Goal: Task Accomplishment & Management: Manage account settings

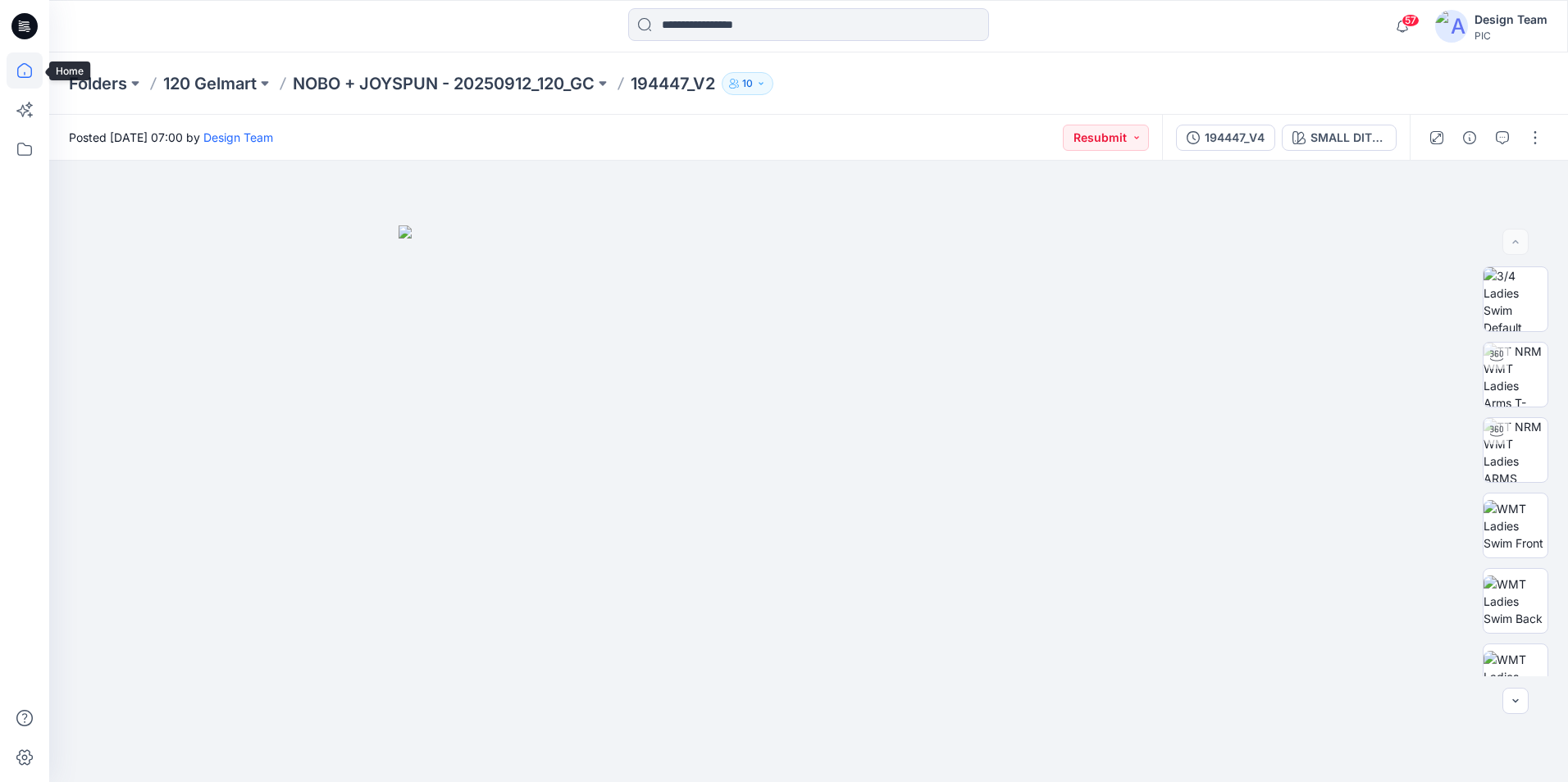
click at [26, 70] on icon at bounding box center [24, 70] width 36 height 36
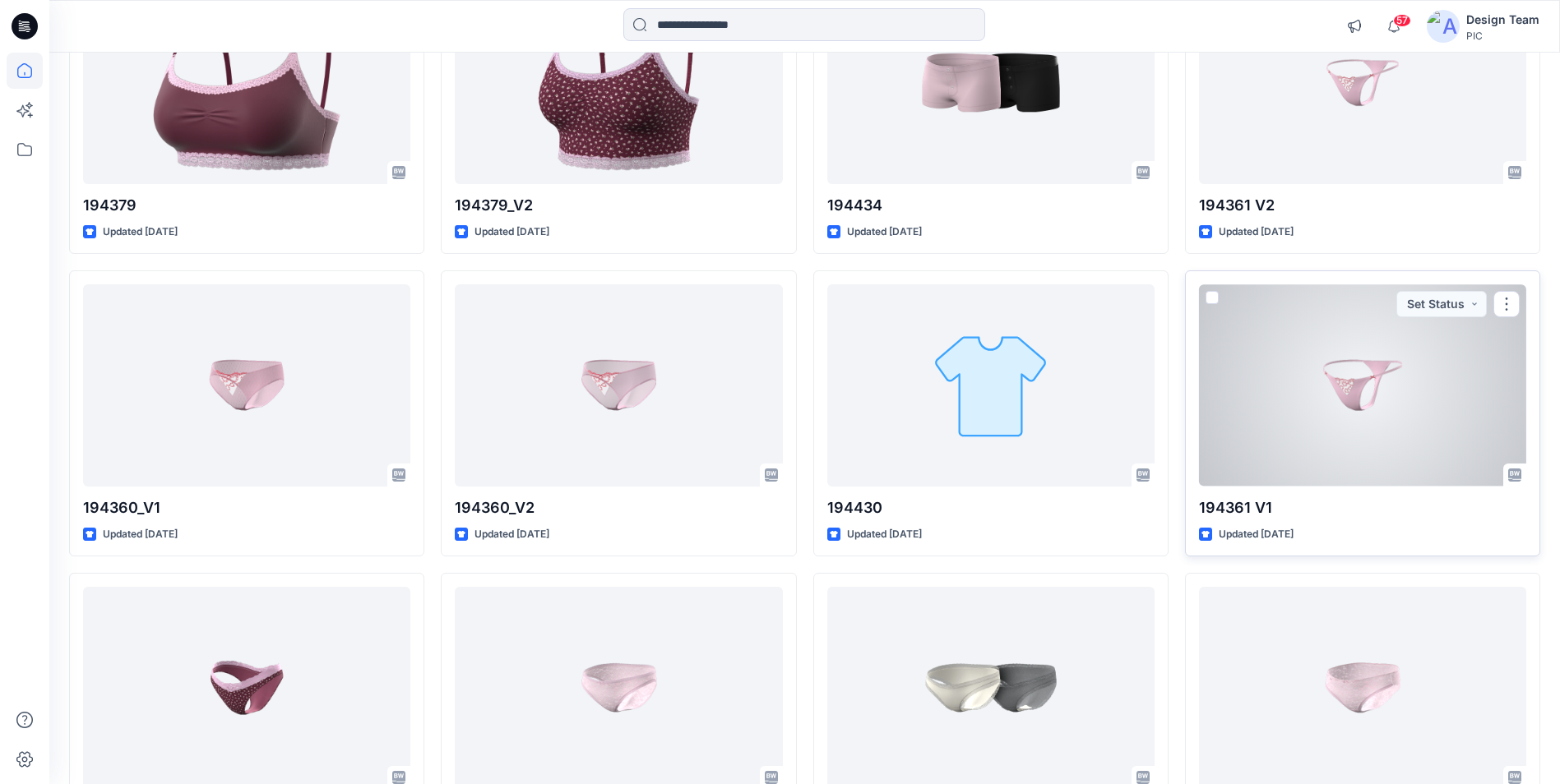
scroll to position [7675, 0]
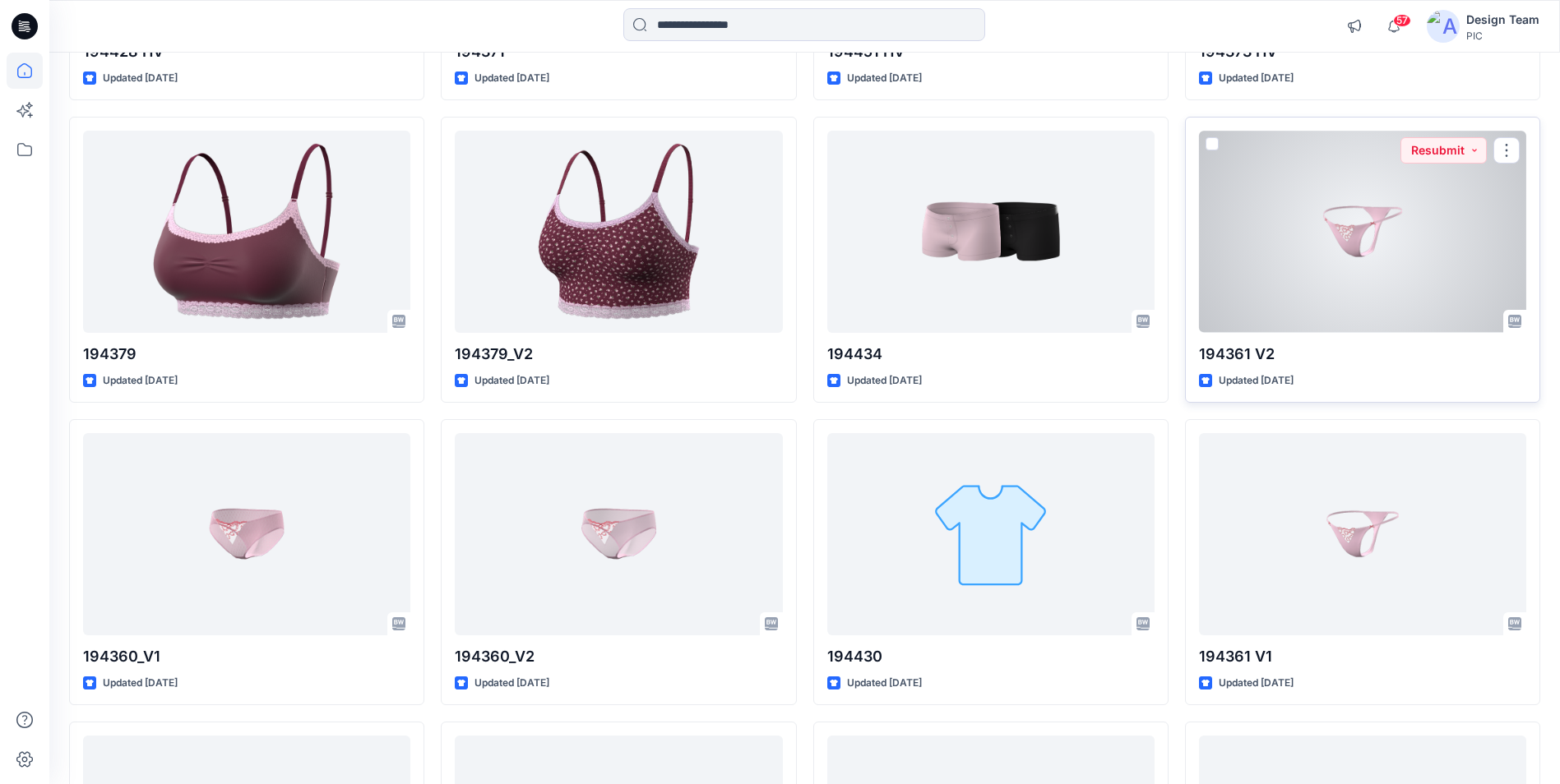
click at [1382, 264] on div at bounding box center [1363, 232] width 328 height 202
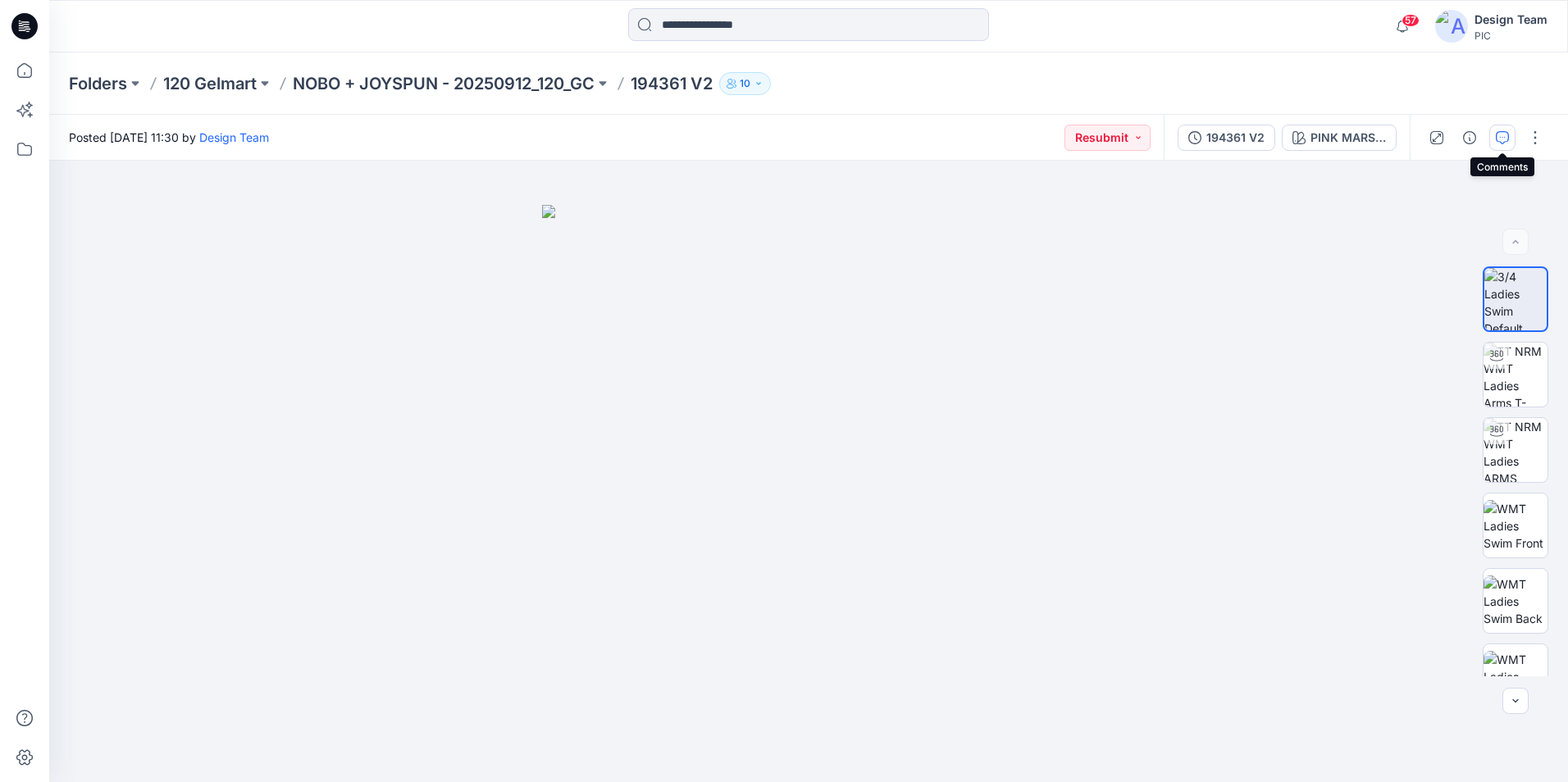
click at [1501, 138] on icon "button" at bounding box center [1502, 138] width 13 height 13
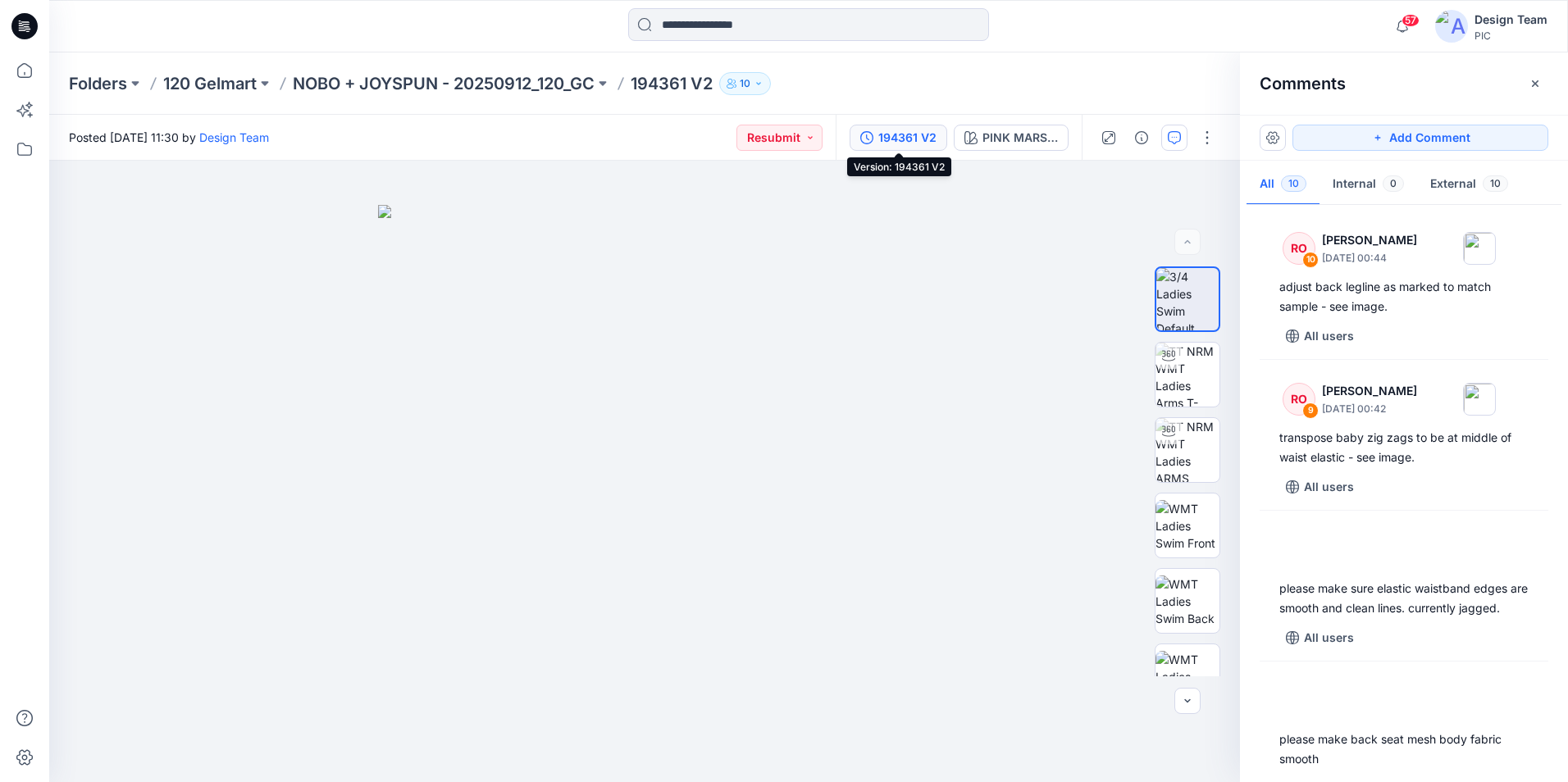
click at [889, 139] on div "194361 V2" at bounding box center [908, 138] width 58 height 18
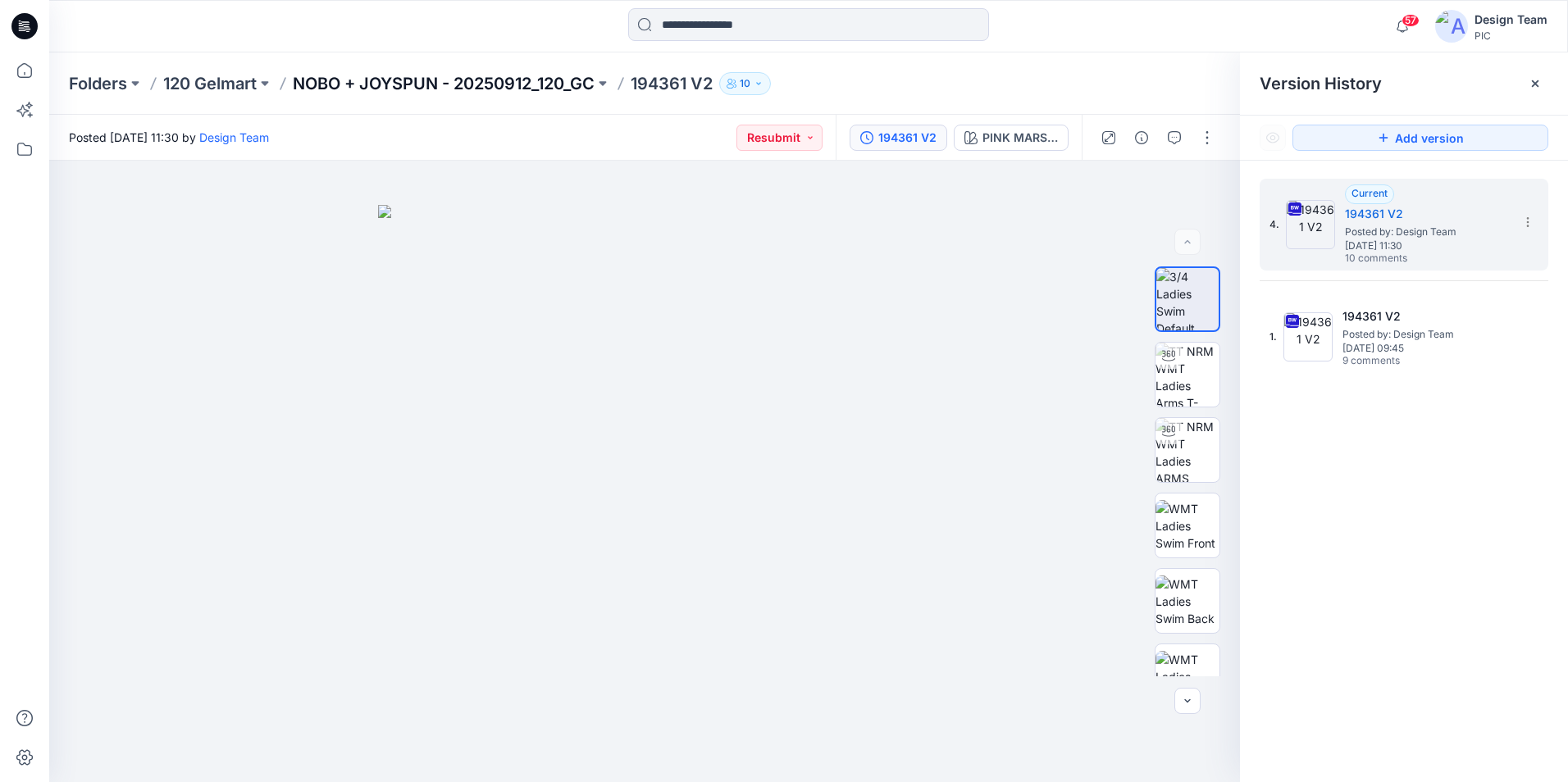
click at [454, 84] on p "NOBO + JOYSPUN - 20250912_120_GC" at bounding box center [444, 84] width 302 height 23
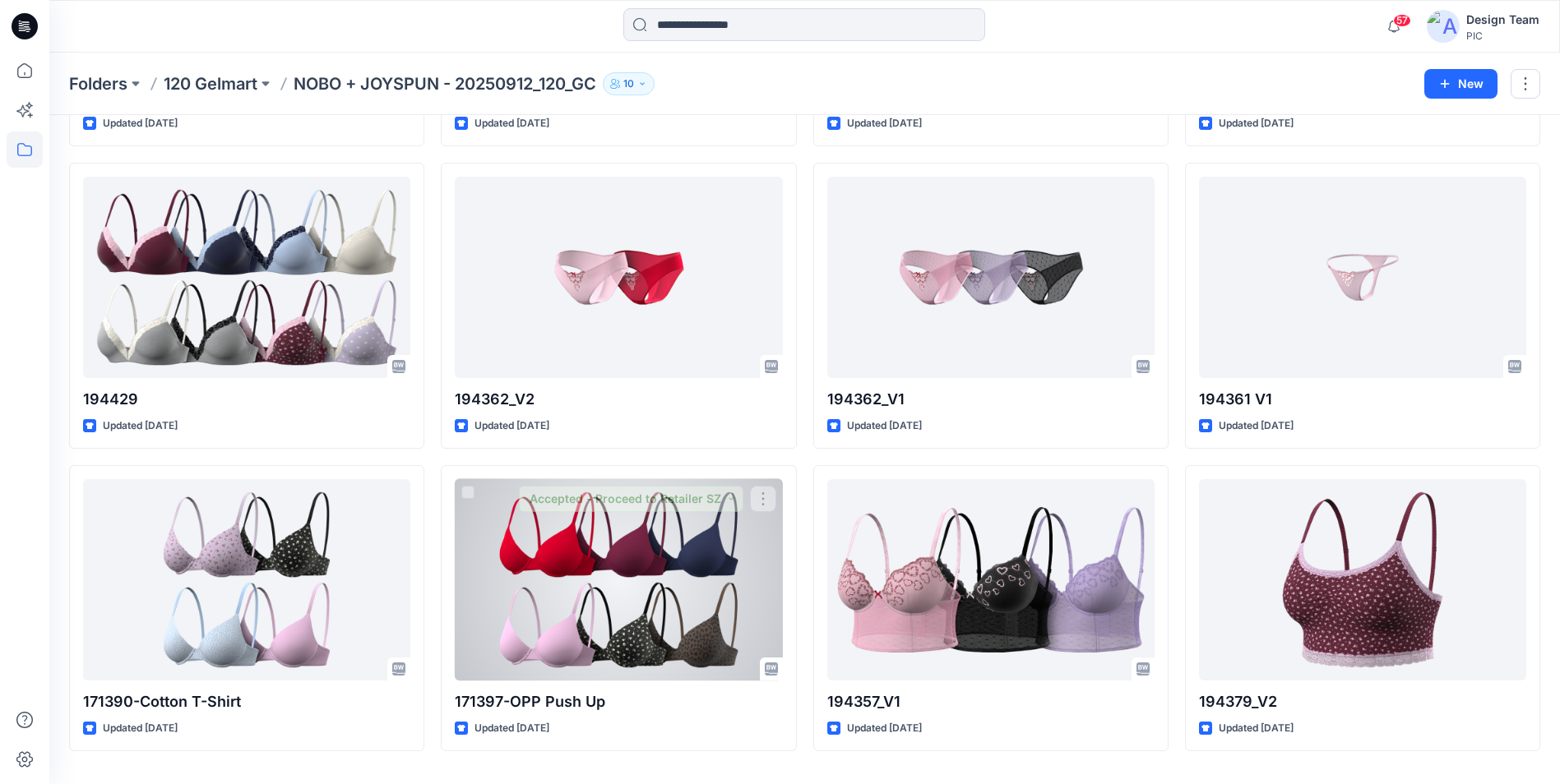
scroll to position [4907, 0]
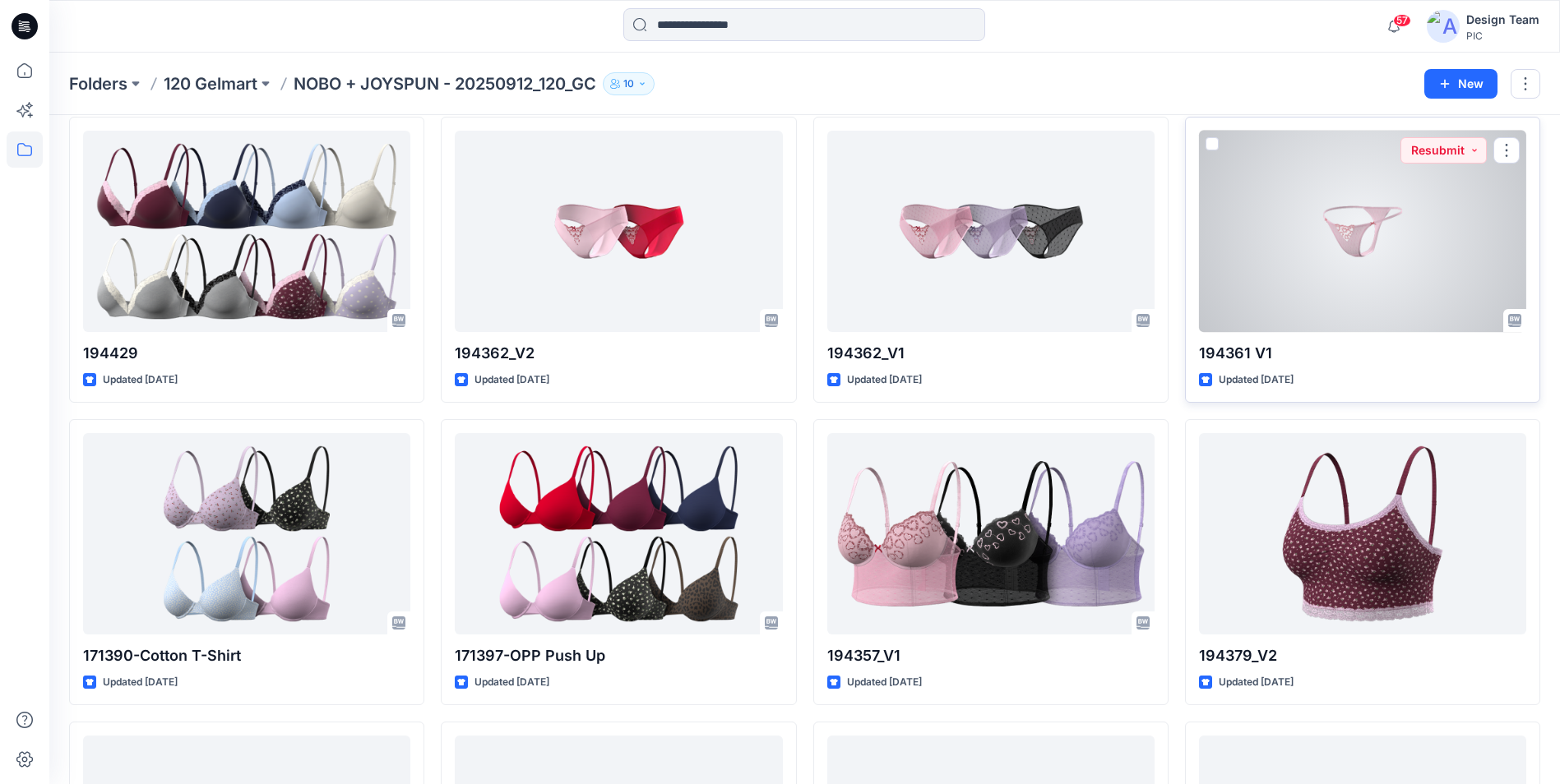
click at [1309, 288] on div at bounding box center [1363, 232] width 328 height 202
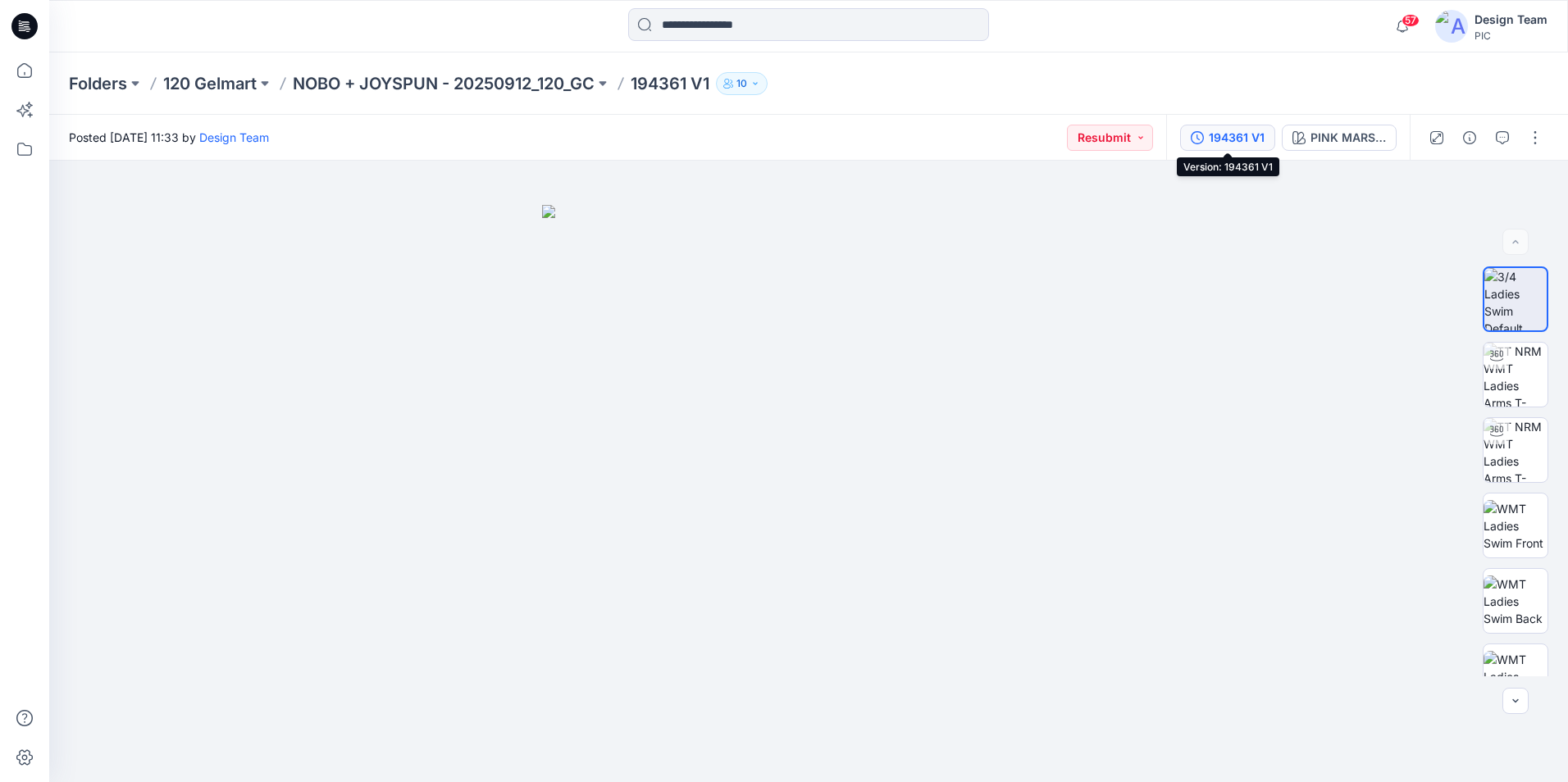
click at [1253, 140] on div "194361 V1" at bounding box center [1236, 138] width 56 height 18
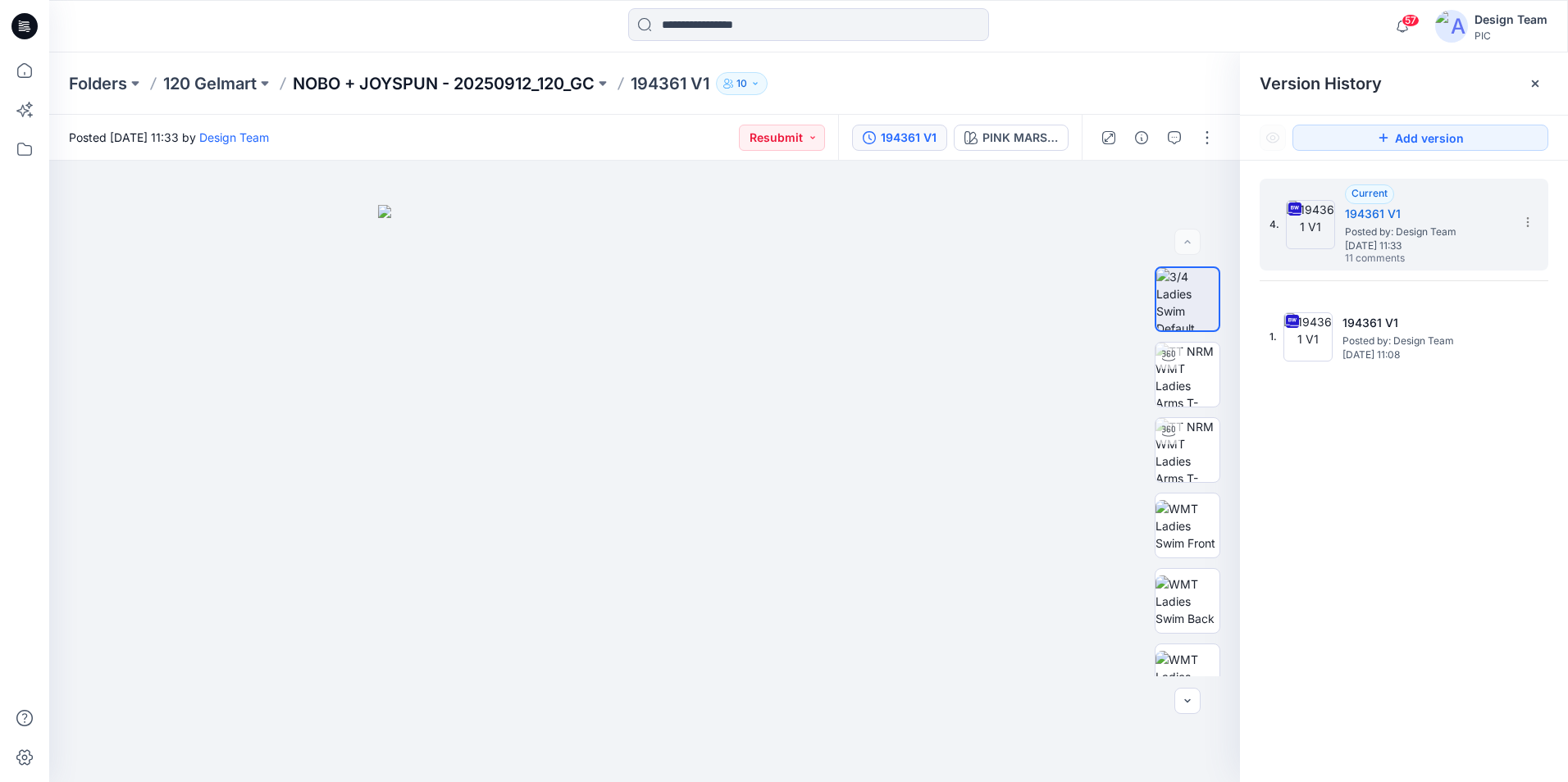
click at [344, 79] on p "NOBO + JOYSPUN - 20250912_120_GC" at bounding box center [444, 84] width 302 height 23
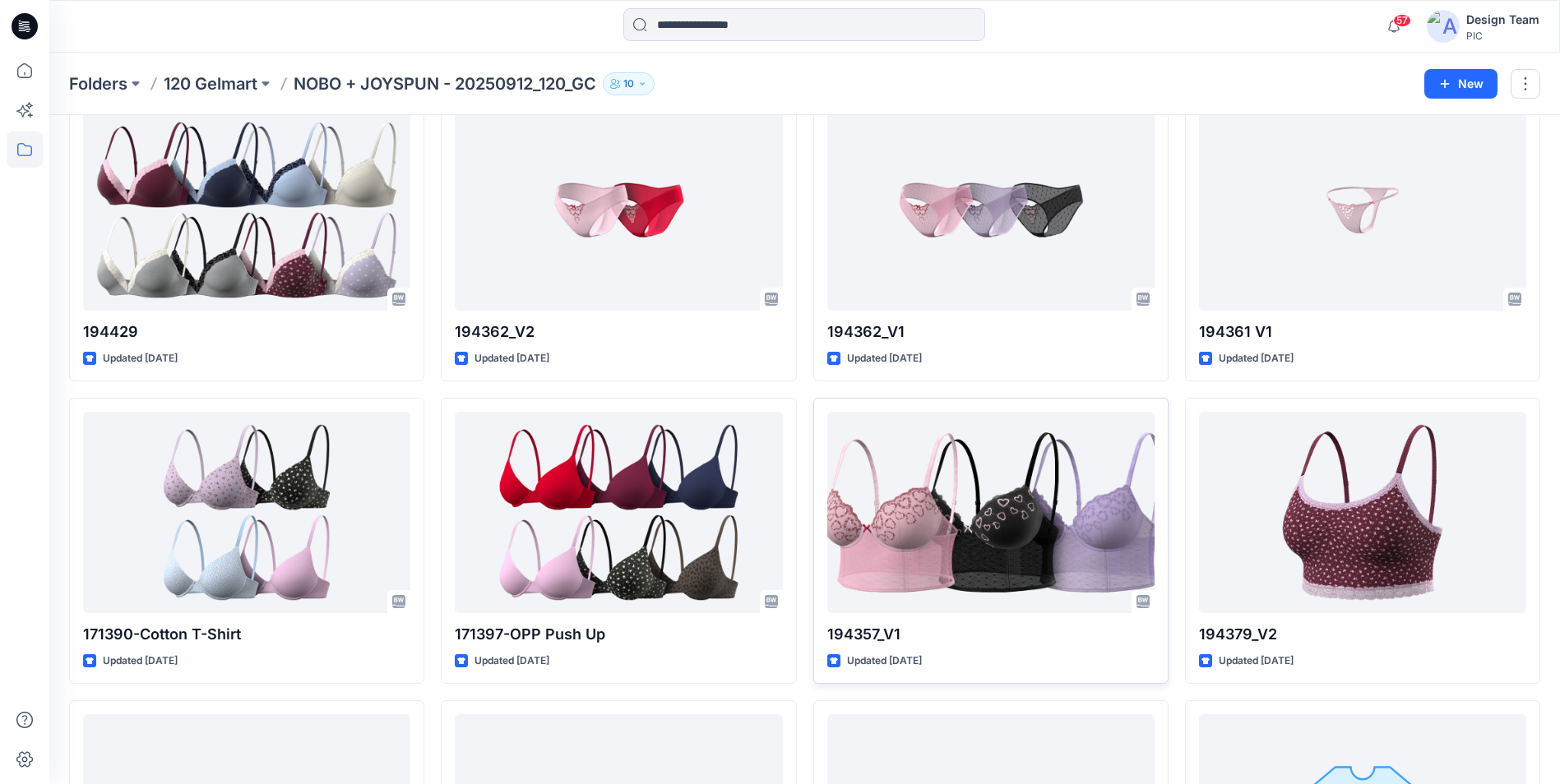
scroll to position [4931, 0]
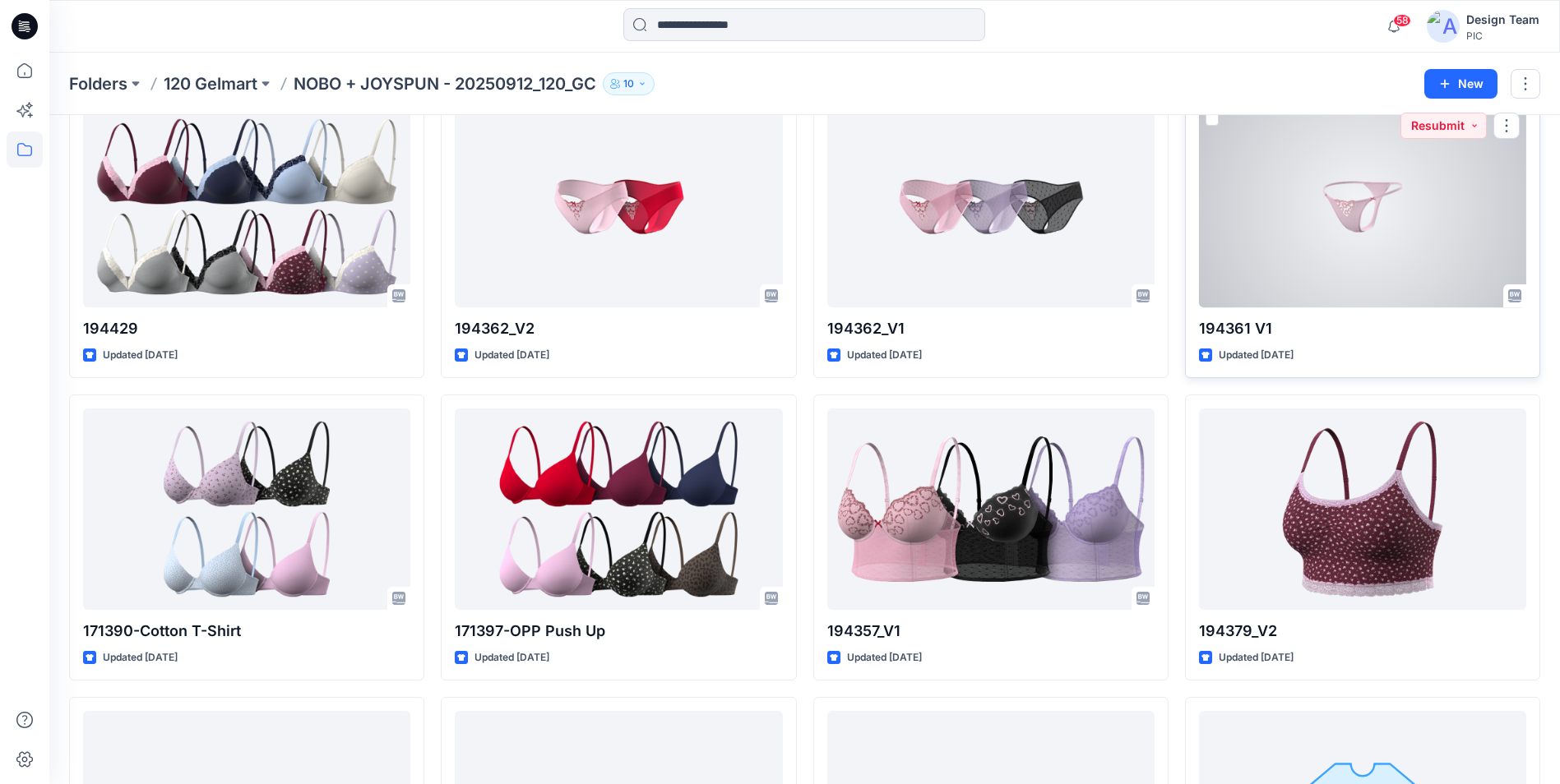
click at [1412, 303] on div at bounding box center [1363, 207] width 328 height 202
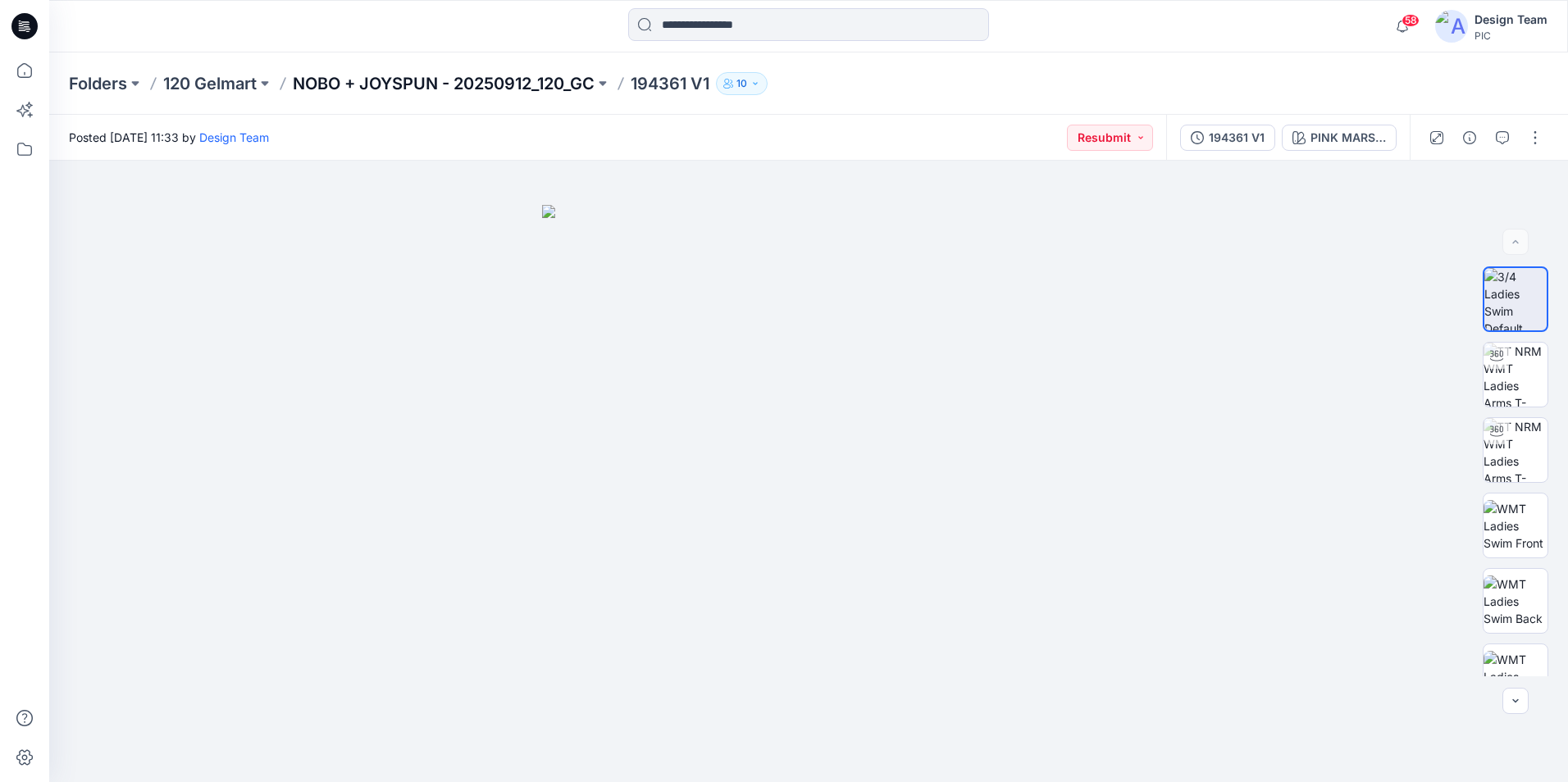
click at [557, 86] on p "NOBO + JOYSPUN - 20250912_120_GC" at bounding box center [444, 84] width 302 height 23
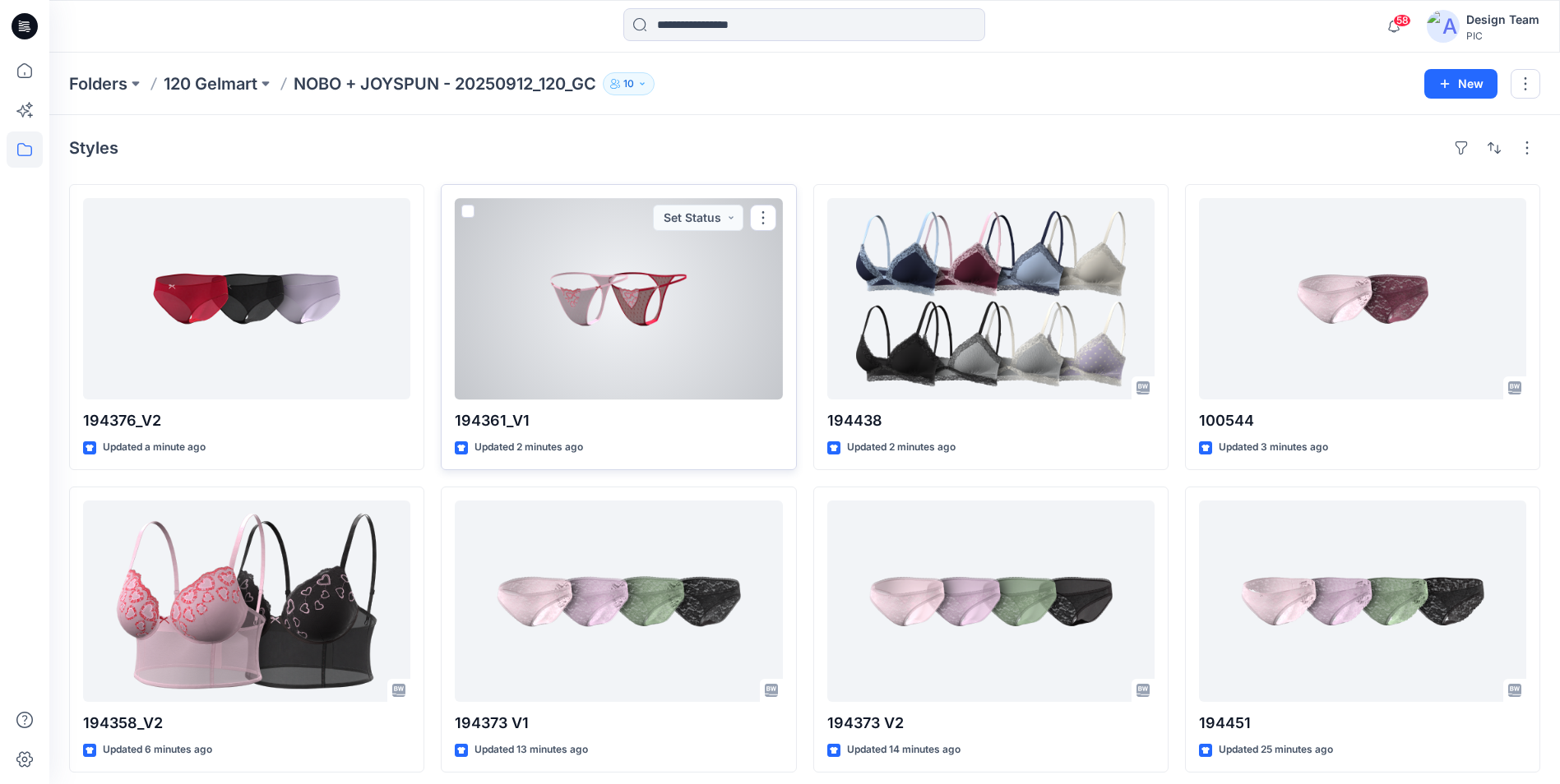
click at [703, 343] on div at bounding box center [619, 299] width 328 height 202
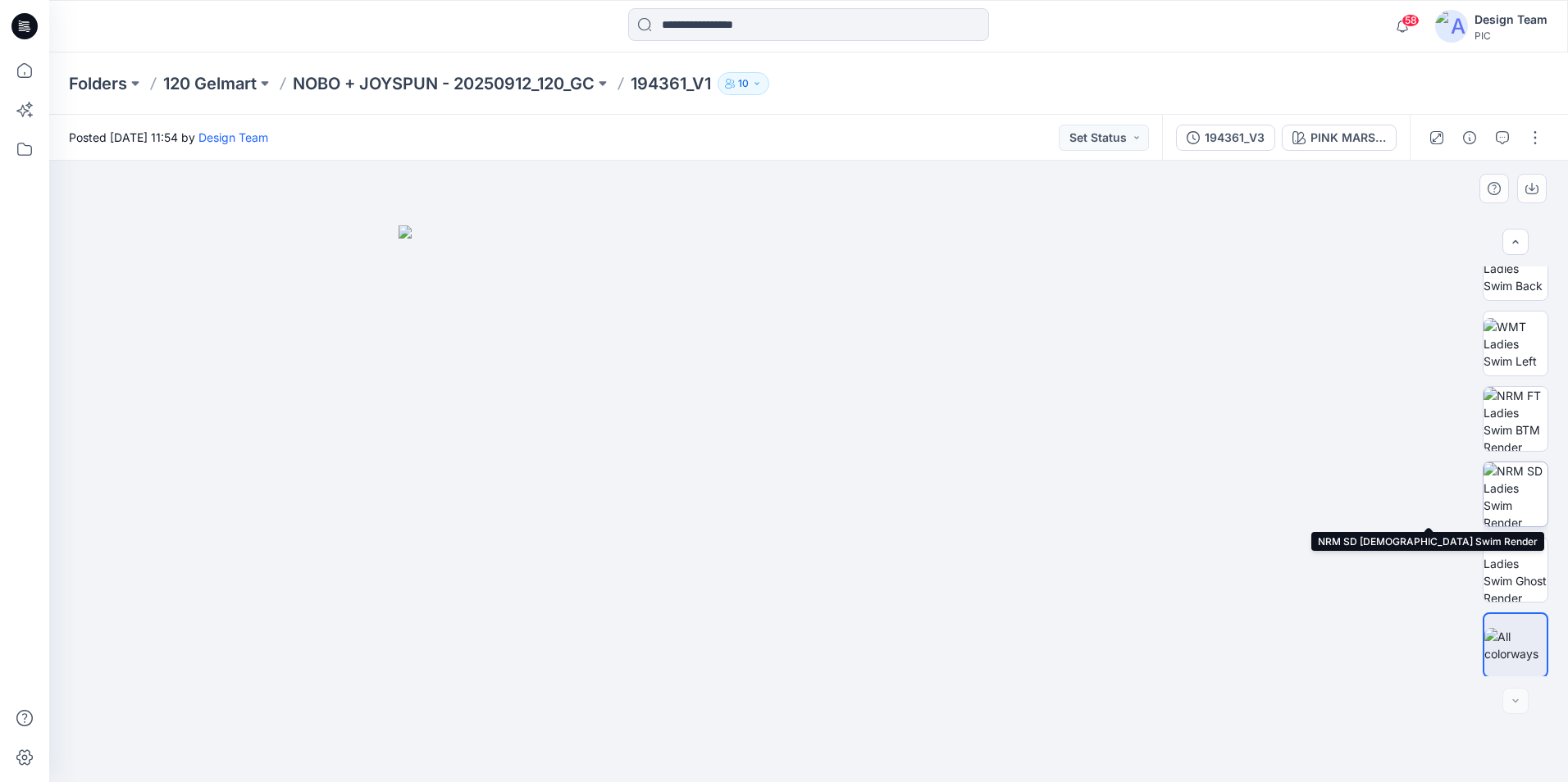
scroll to position [335, 0]
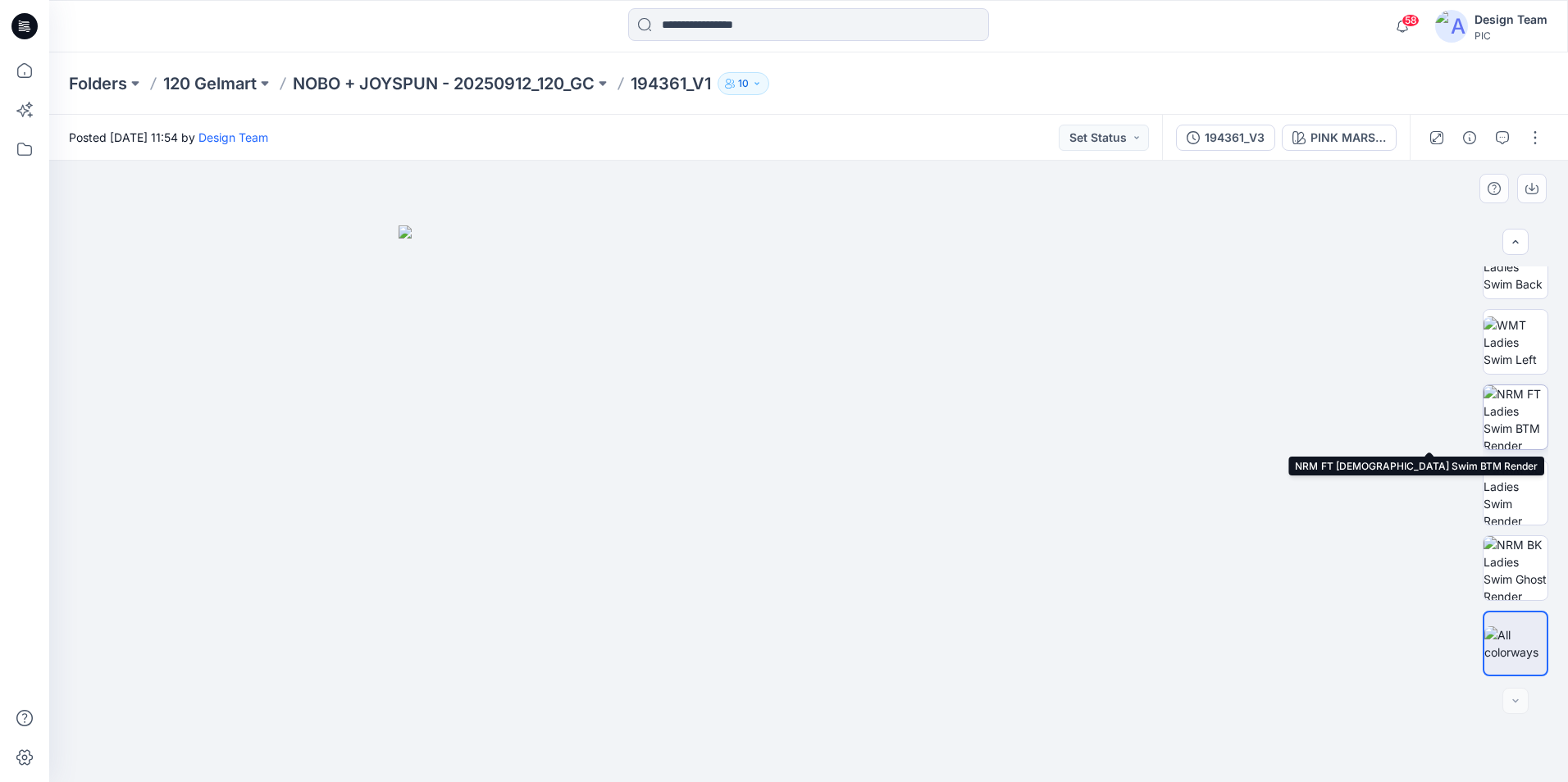
click at [1511, 427] on img at bounding box center [1515, 417] width 64 height 64
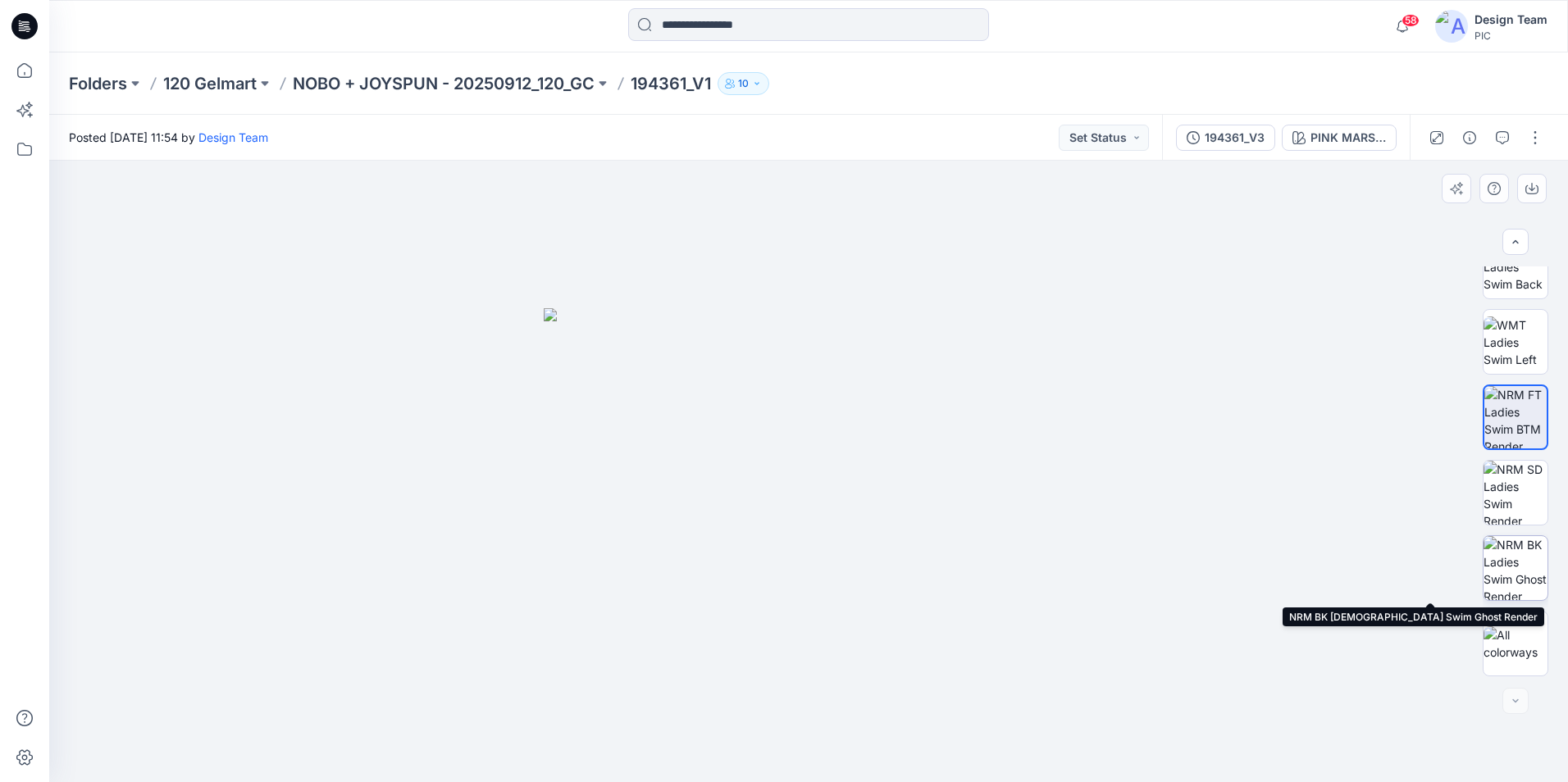
click at [1512, 570] on img at bounding box center [1515, 568] width 64 height 64
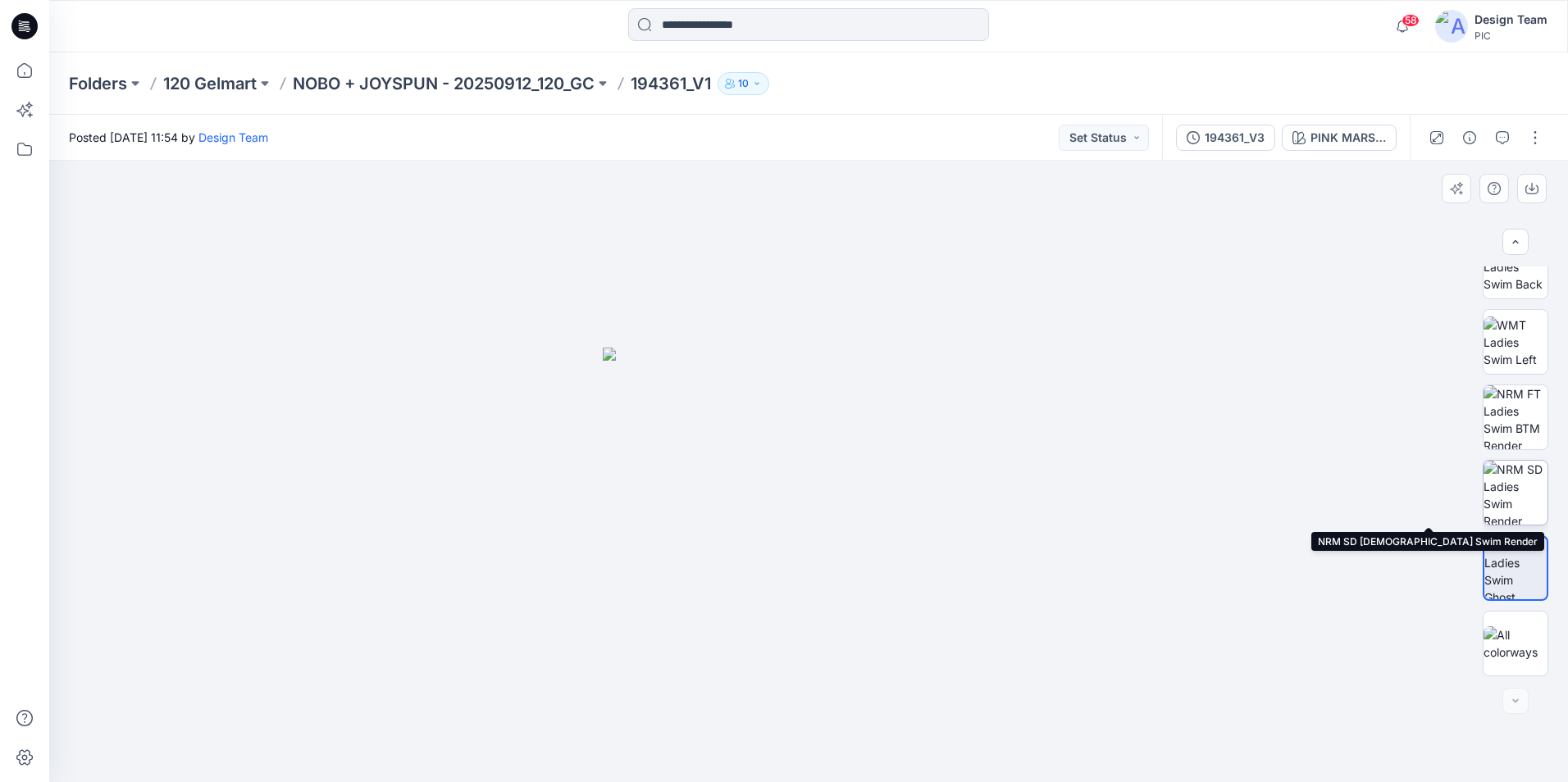
click at [1514, 516] on img at bounding box center [1515, 493] width 64 height 64
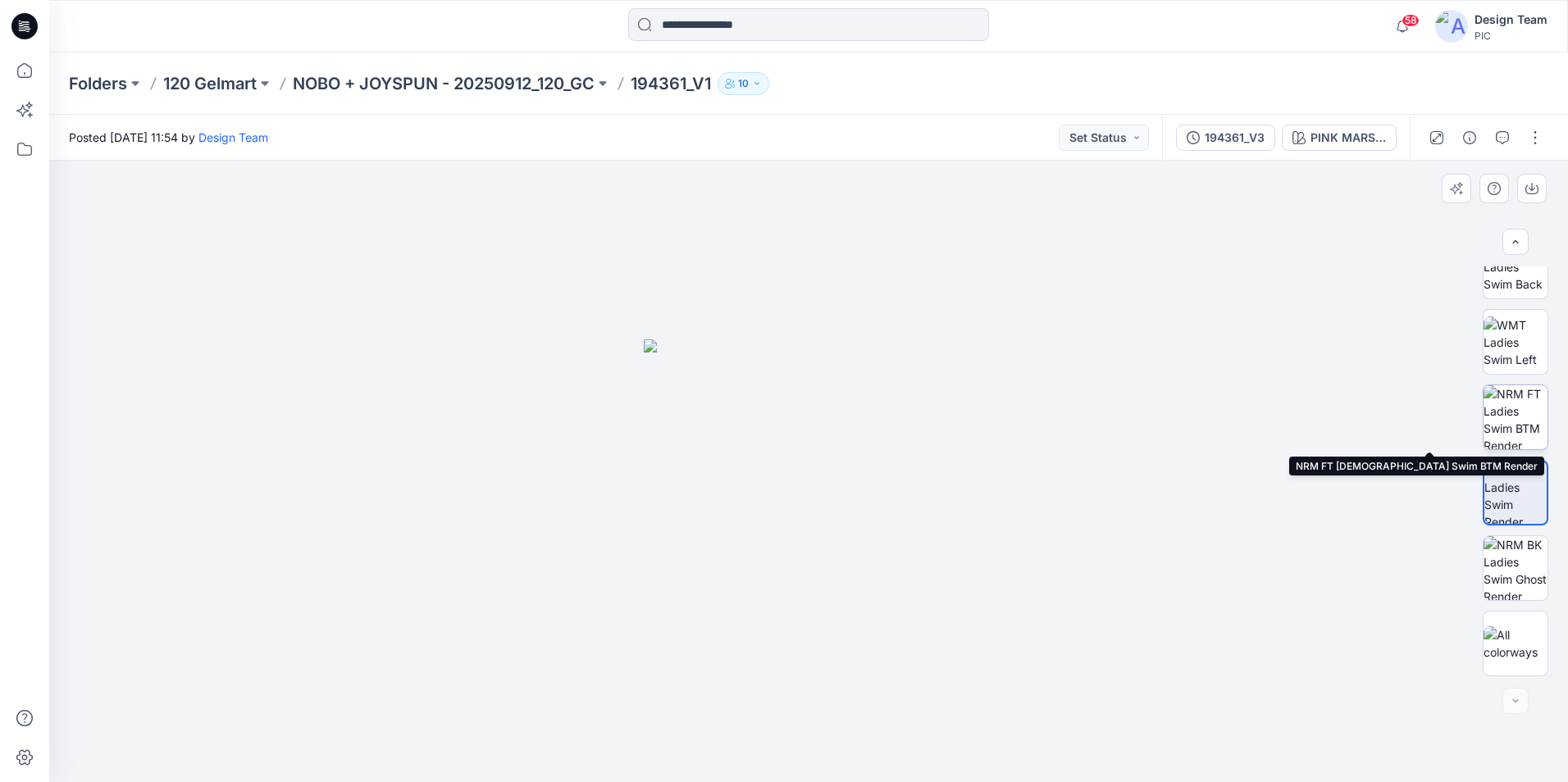
click at [1515, 424] on img at bounding box center [1515, 417] width 64 height 64
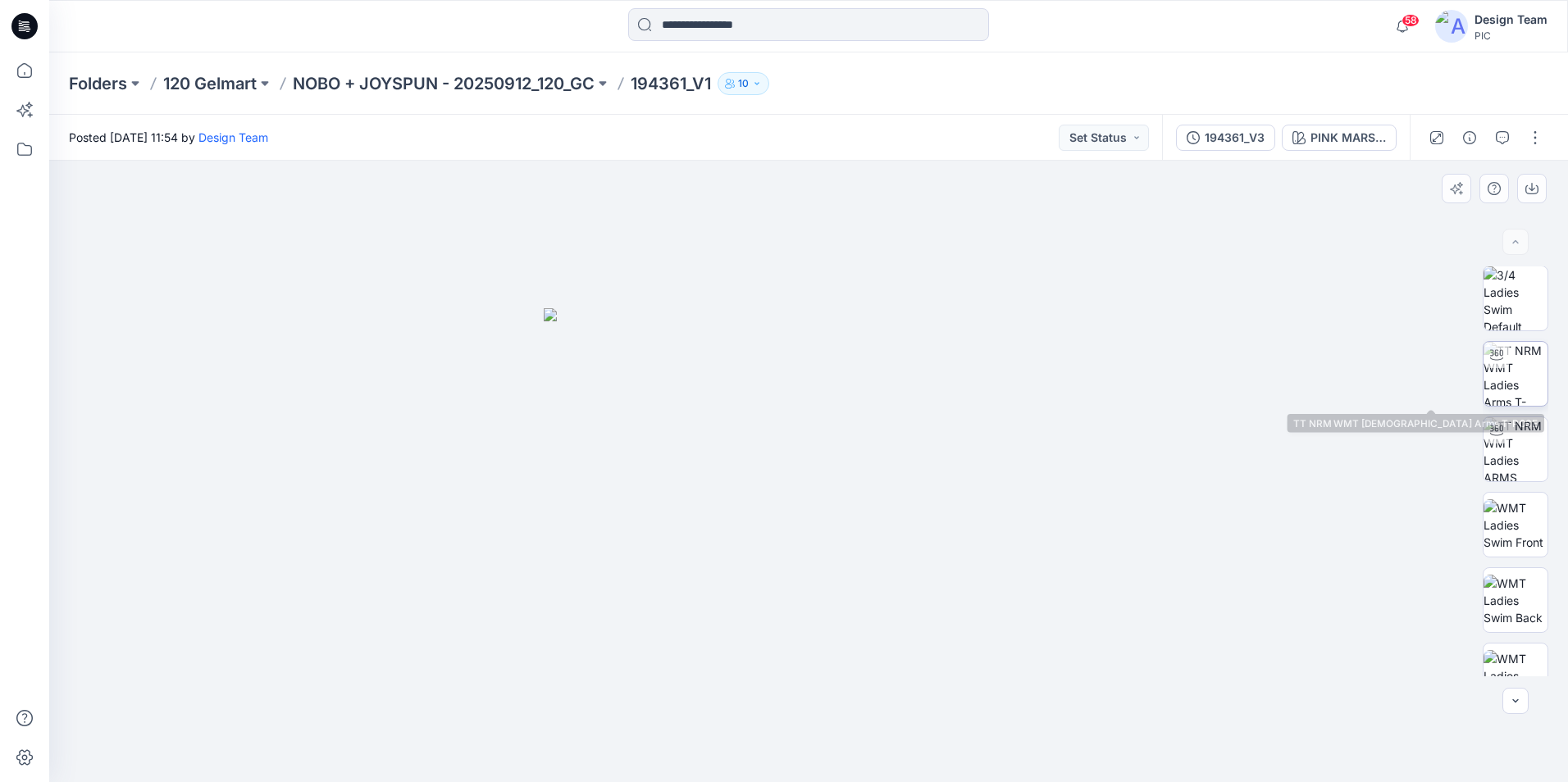
scroll to position [0, 0]
click at [1529, 380] on img at bounding box center [1515, 374] width 64 height 64
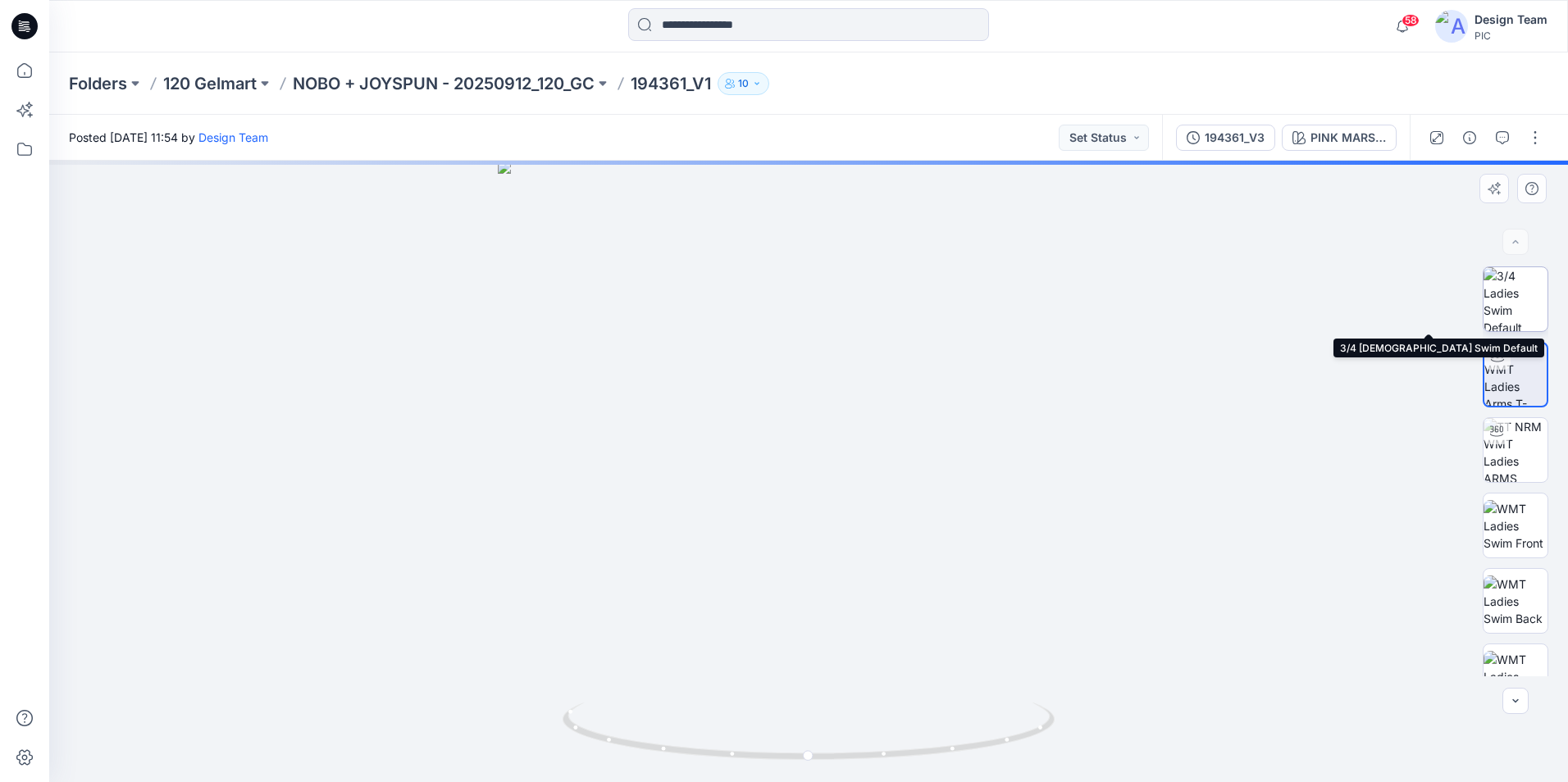
click at [1505, 307] on img at bounding box center [1515, 299] width 64 height 64
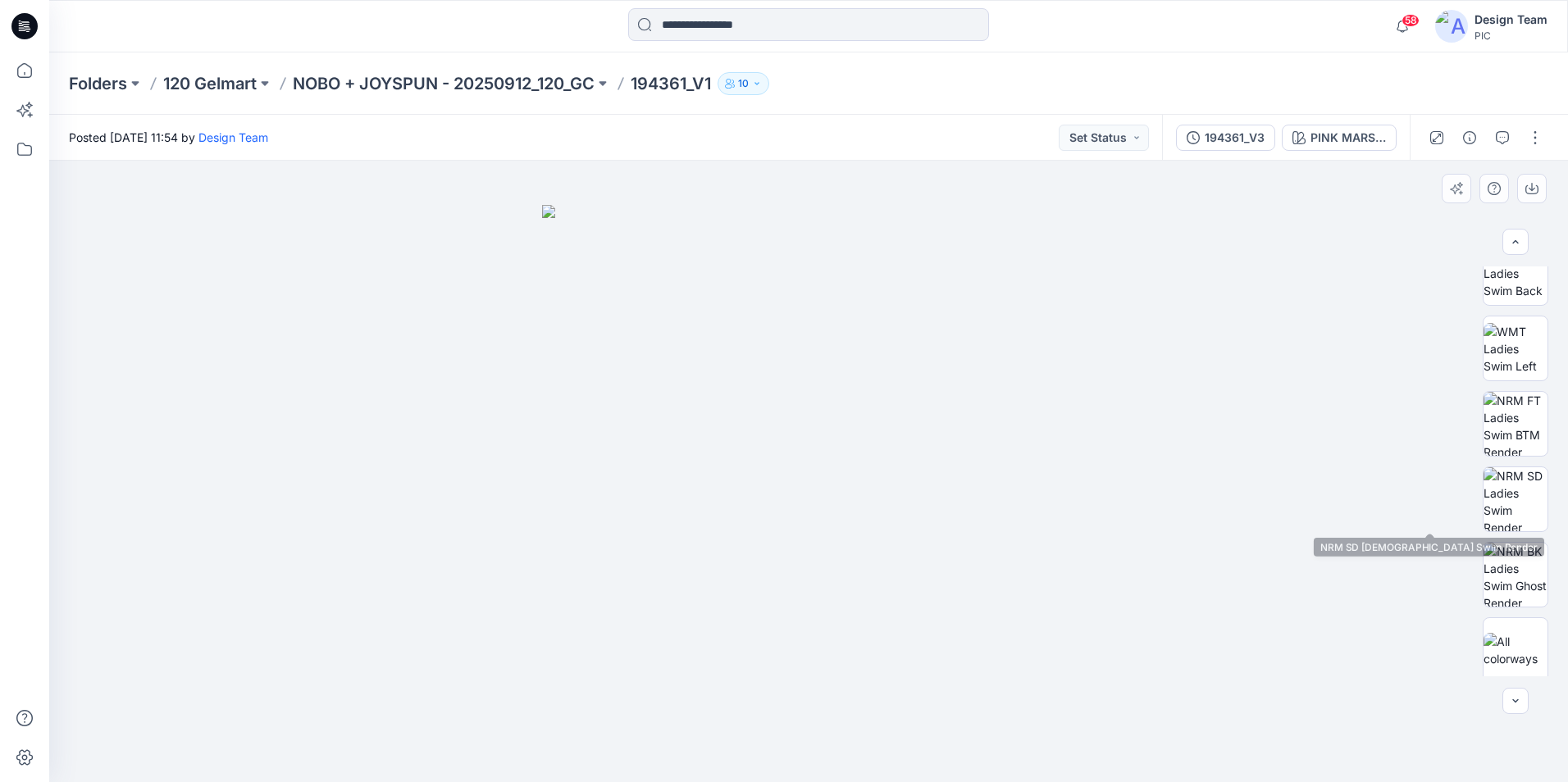
scroll to position [335, 0]
click at [557, 88] on p "NOBO + JOYSPUN - 20250912_120_GC" at bounding box center [444, 84] width 302 height 23
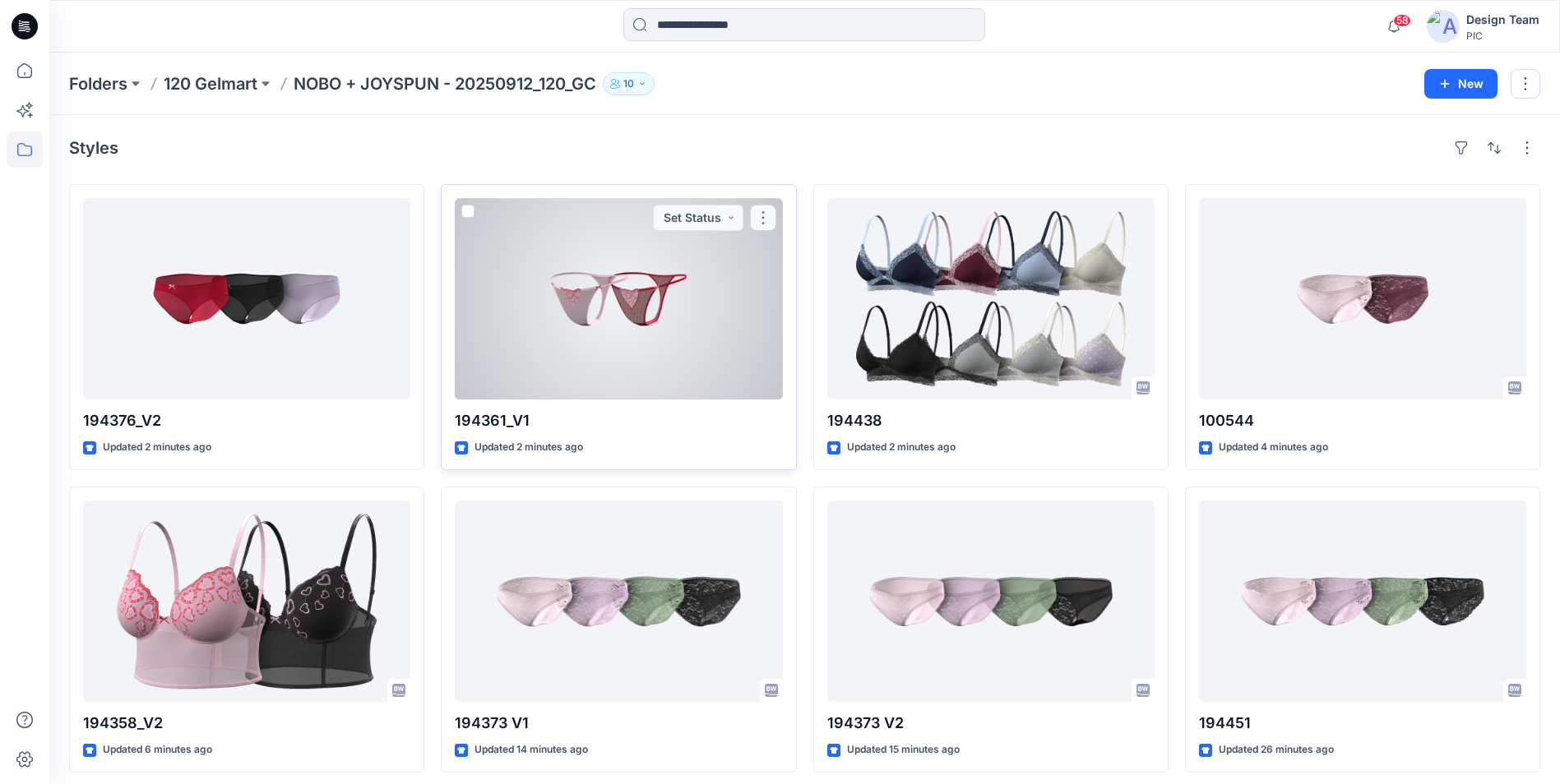
click at [765, 219] on button "button" at bounding box center [763, 218] width 27 height 27
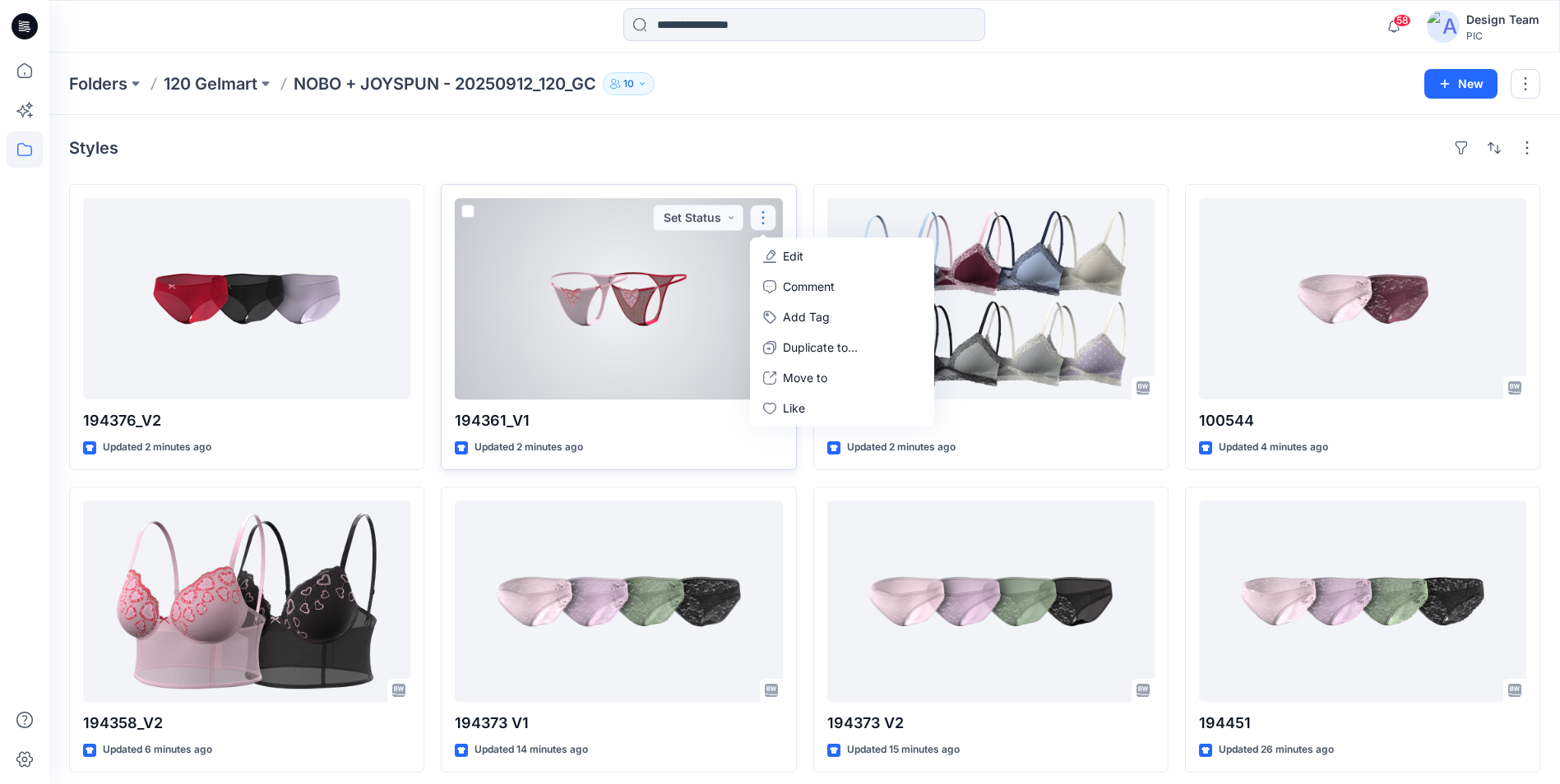
click at [790, 259] on p "Edit" at bounding box center [792, 257] width 20 height 18
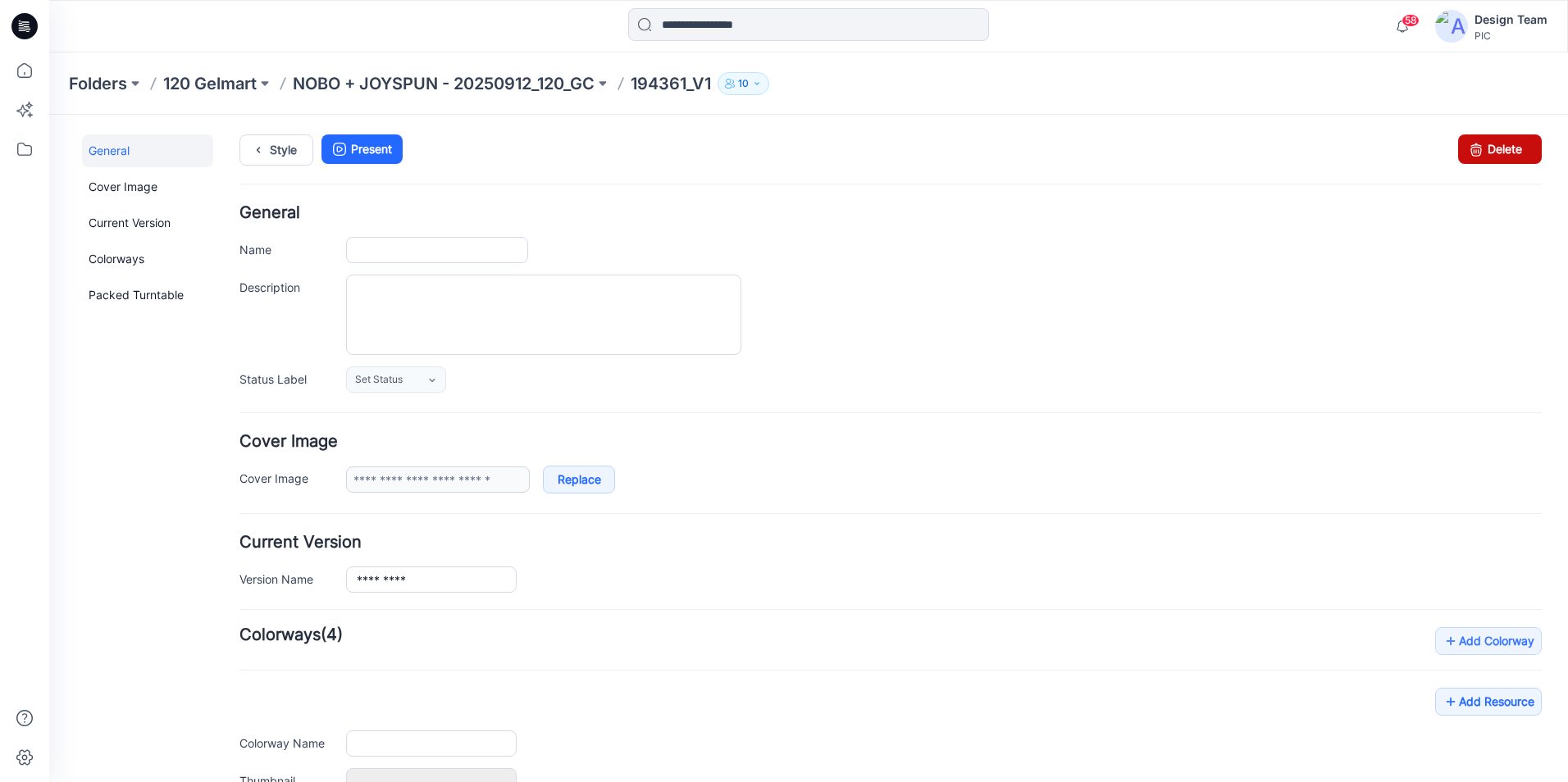
type input "*********"
type input "**********"
click at [1498, 147] on link "Delete" at bounding box center [1499, 148] width 84 height 29
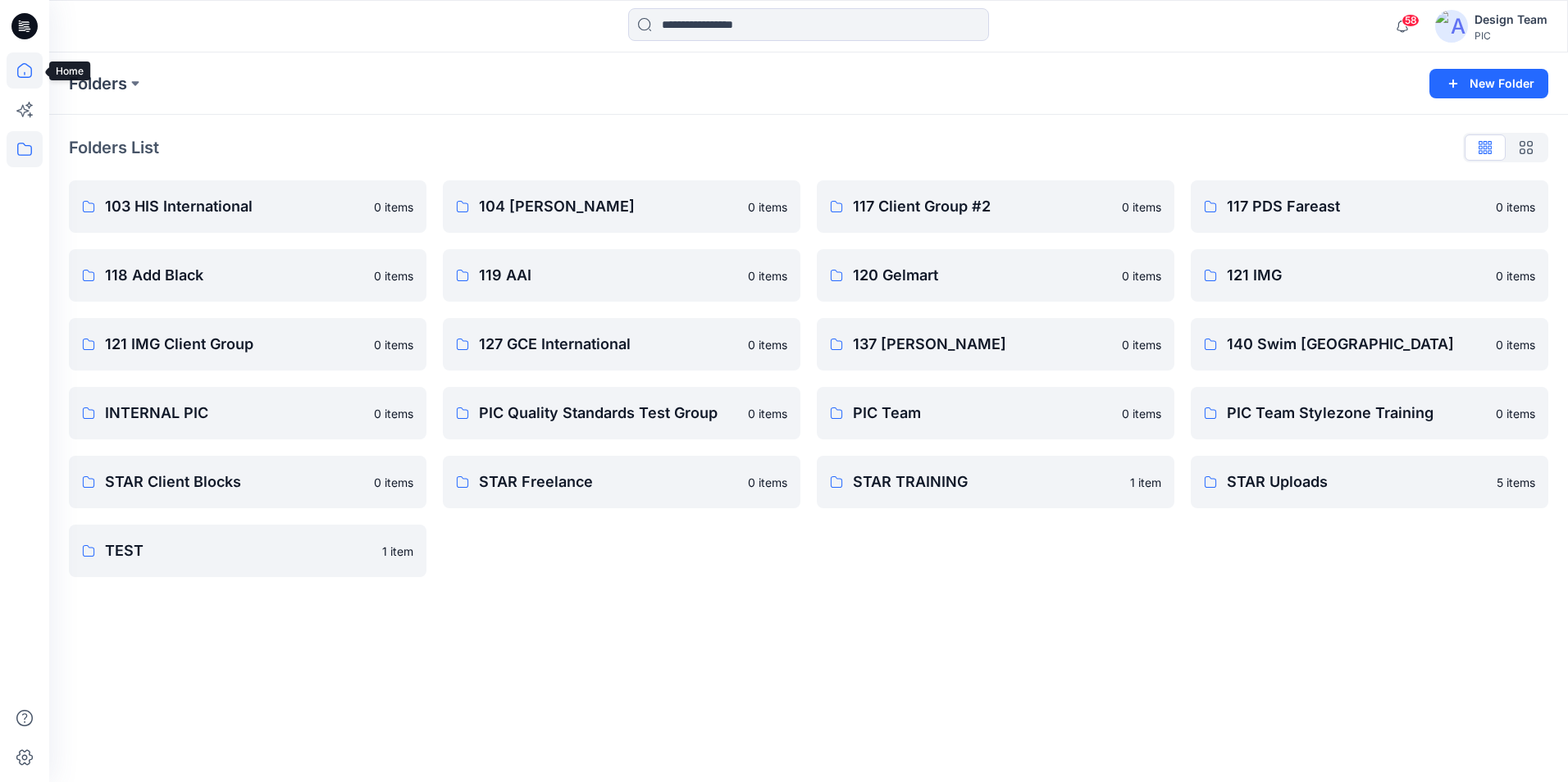
click at [17, 77] on icon at bounding box center [24, 70] width 36 height 36
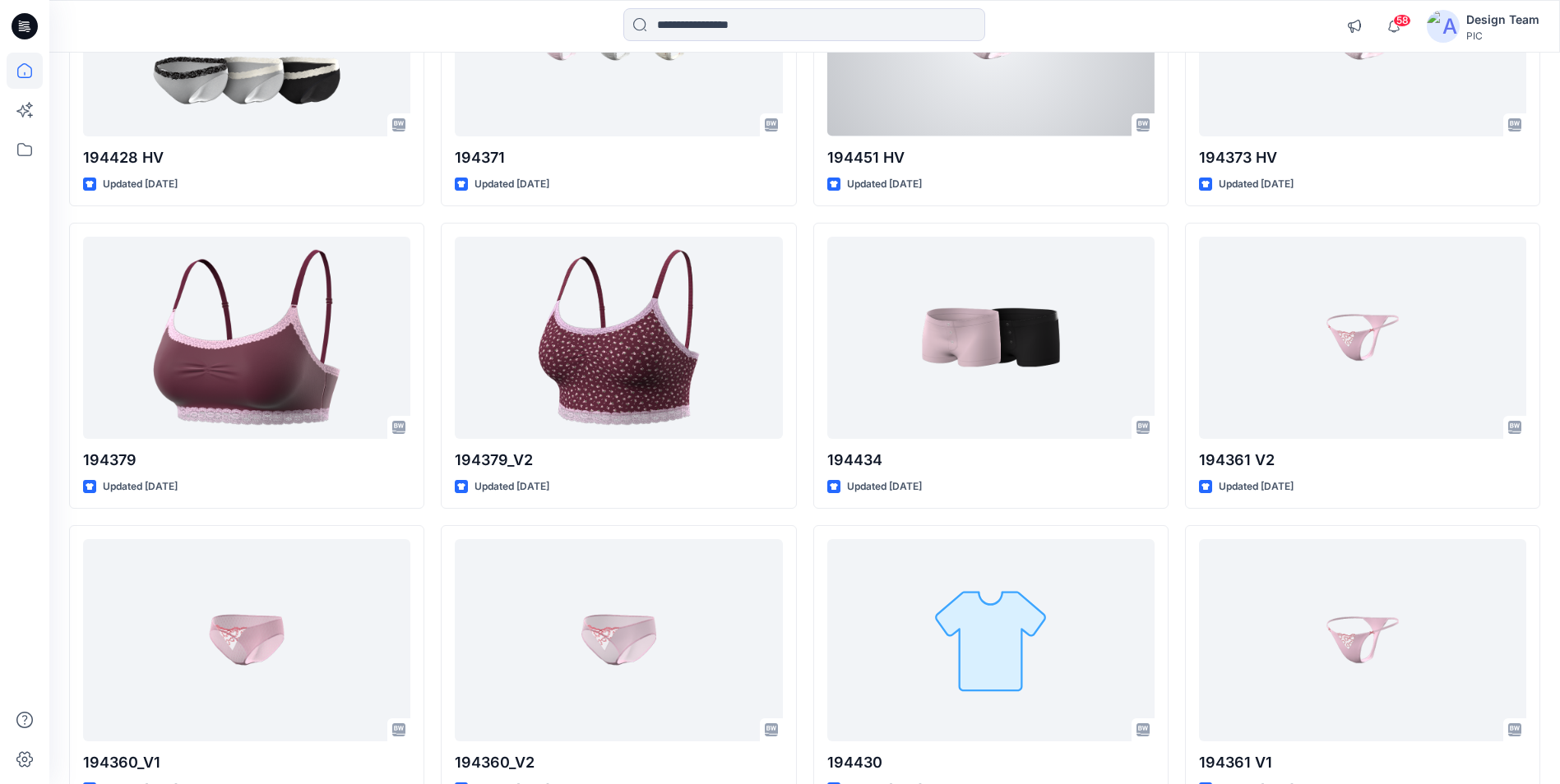
scroll to position [7590, 0]
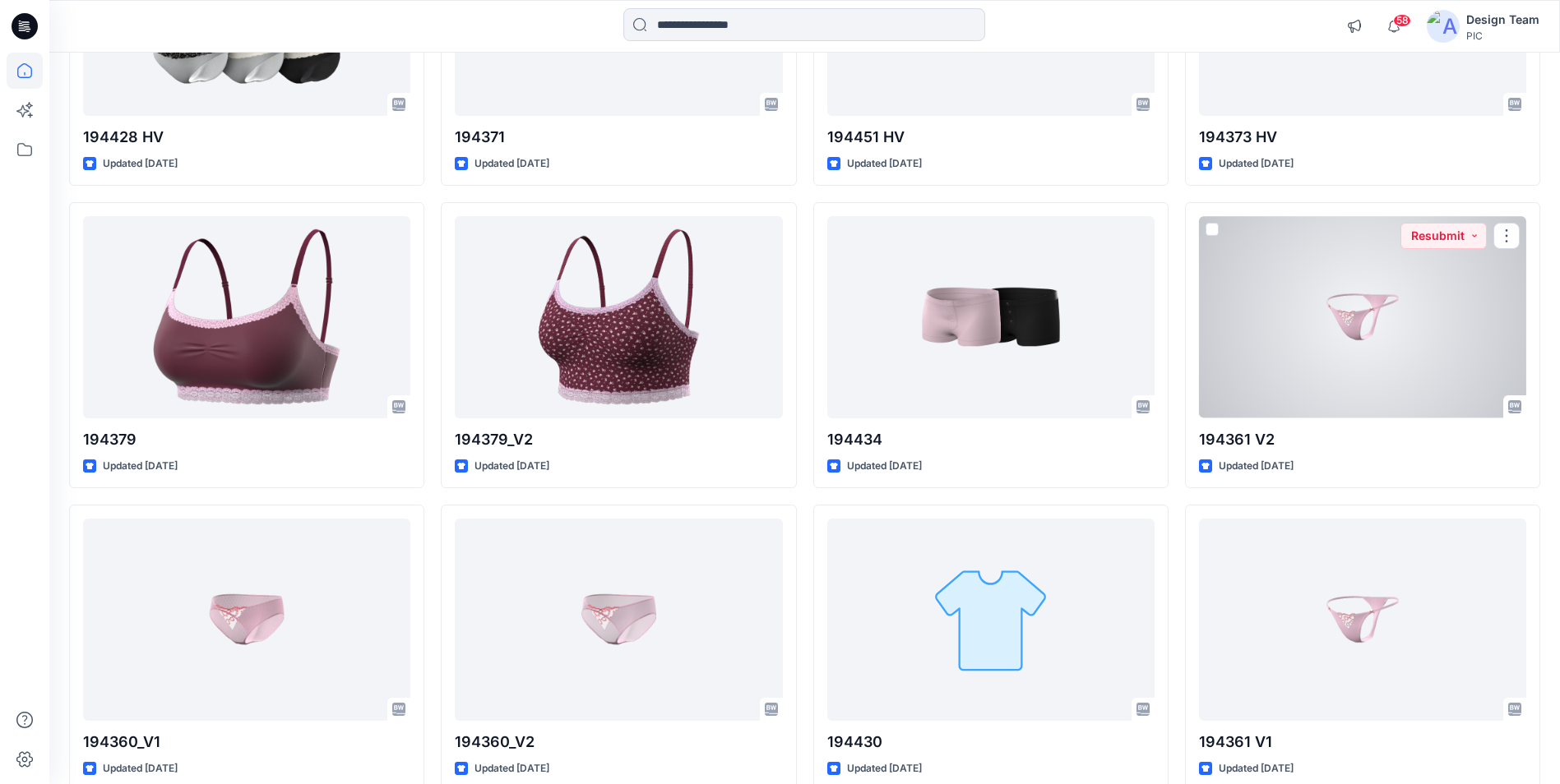
click at [1396, 289] on div at bounding box center [1363, 317] width 328 height 202
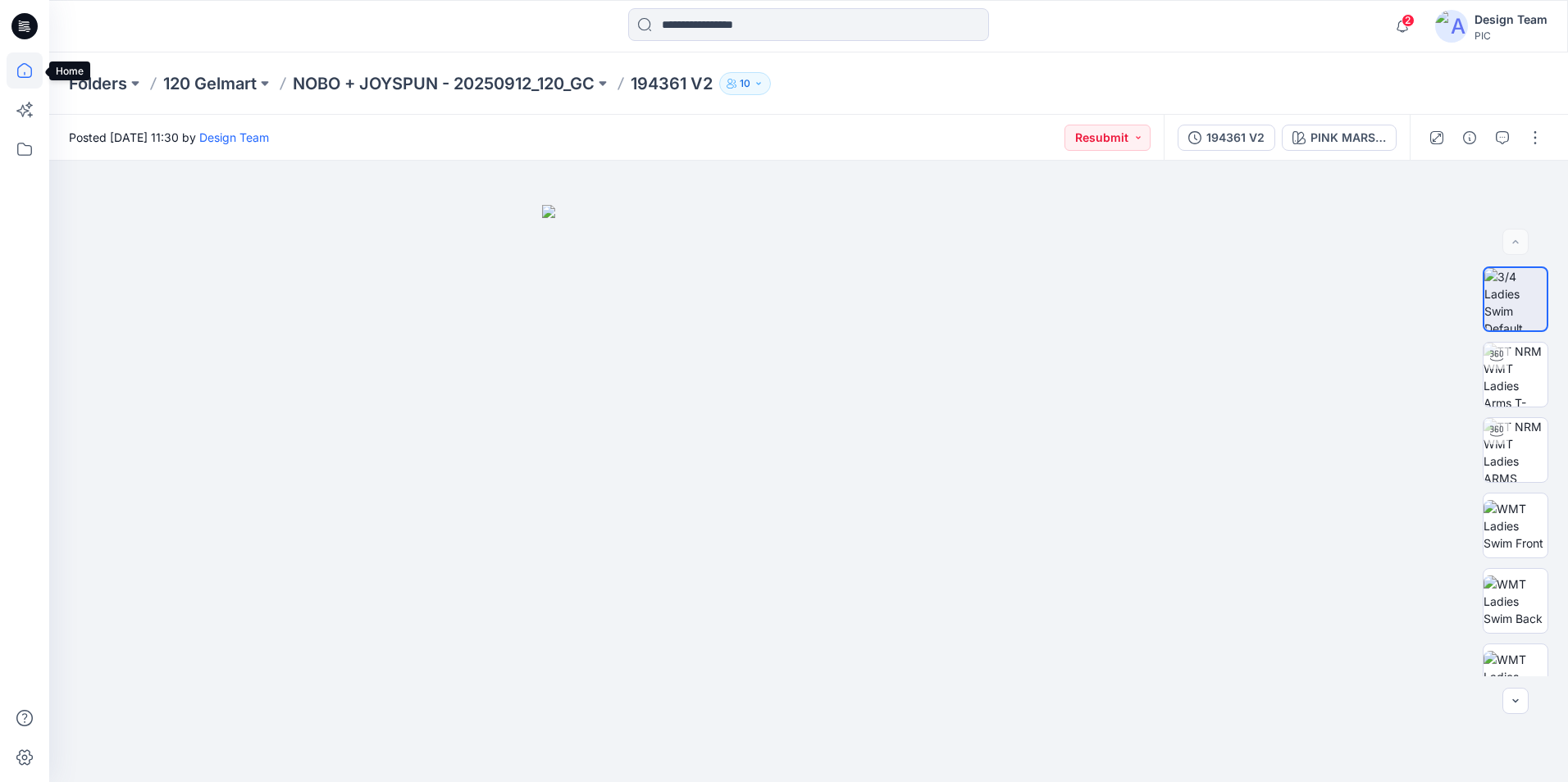
drag, startPoint x: 26, startPoint y: 65, endPoint x: 36, endPoint y: 71, distance: 11.7
click at [26, 67] on icon at bounding box center [24, 70] width 36 height 36
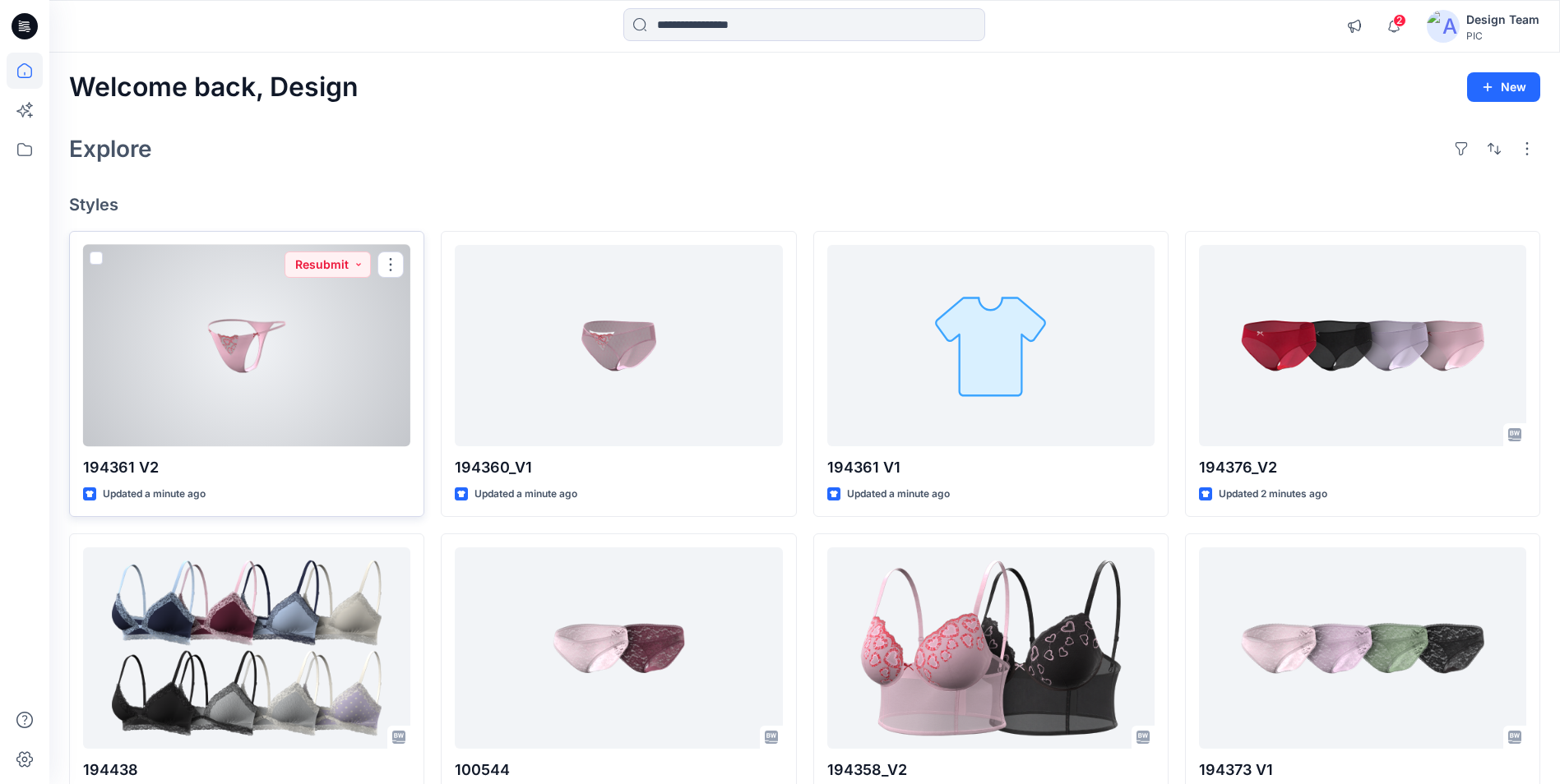
click at [367, 390] on div at bounding box center [247, 346] width 328 height 202
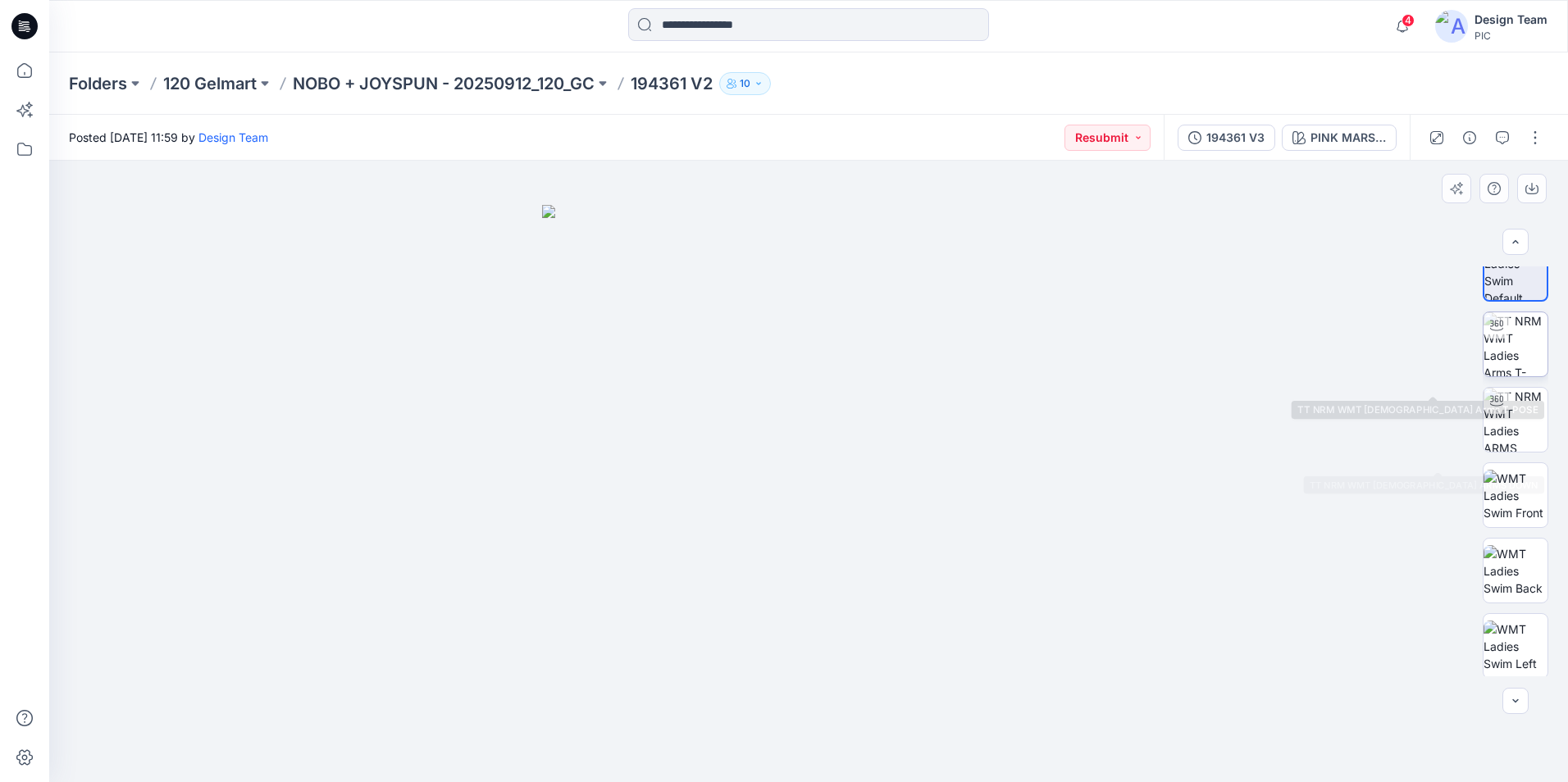
scroll to position [13, 0]
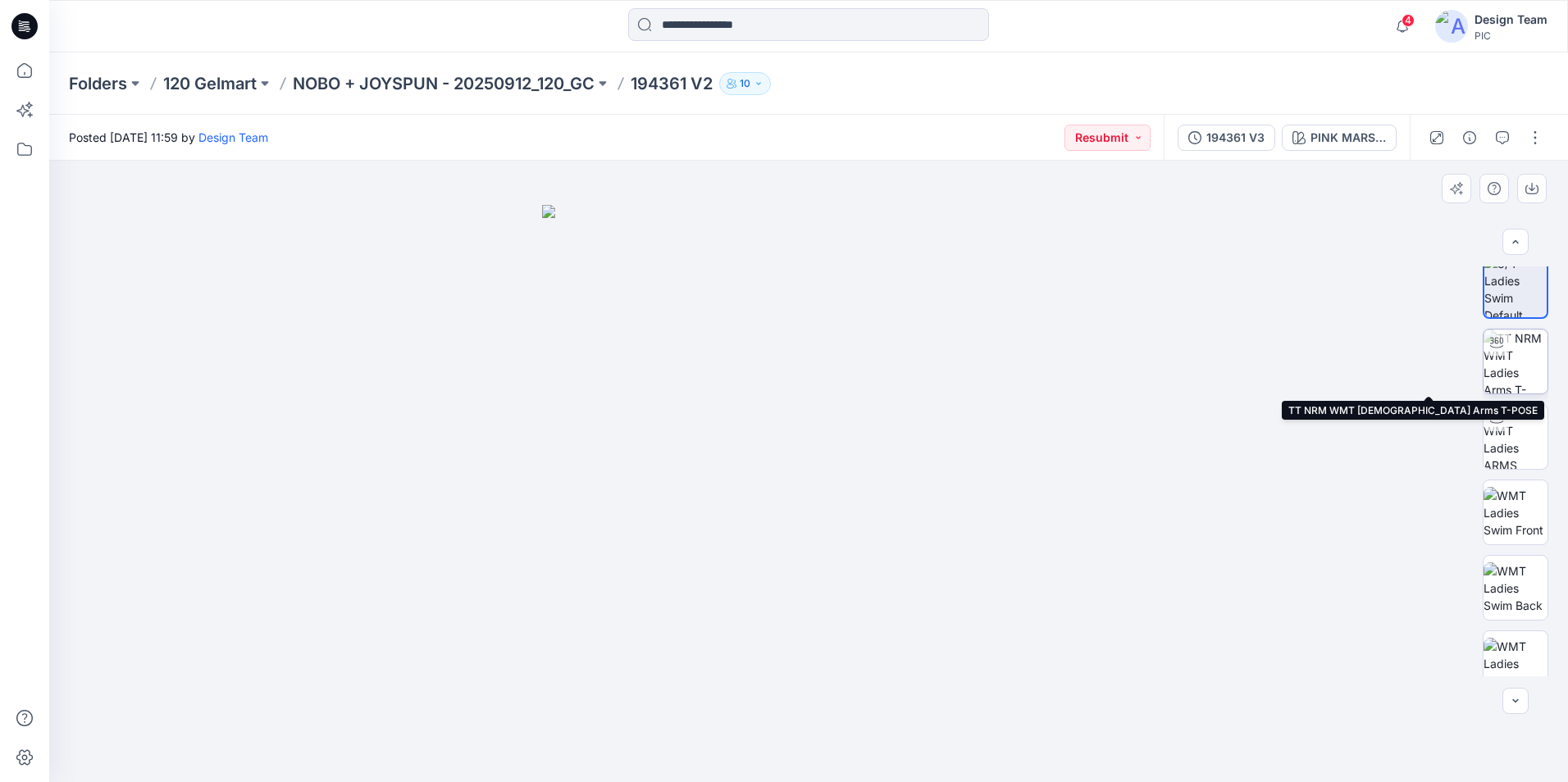
click at [1521, 380] on img at bounding box center [1515, 361] width 64 height 64
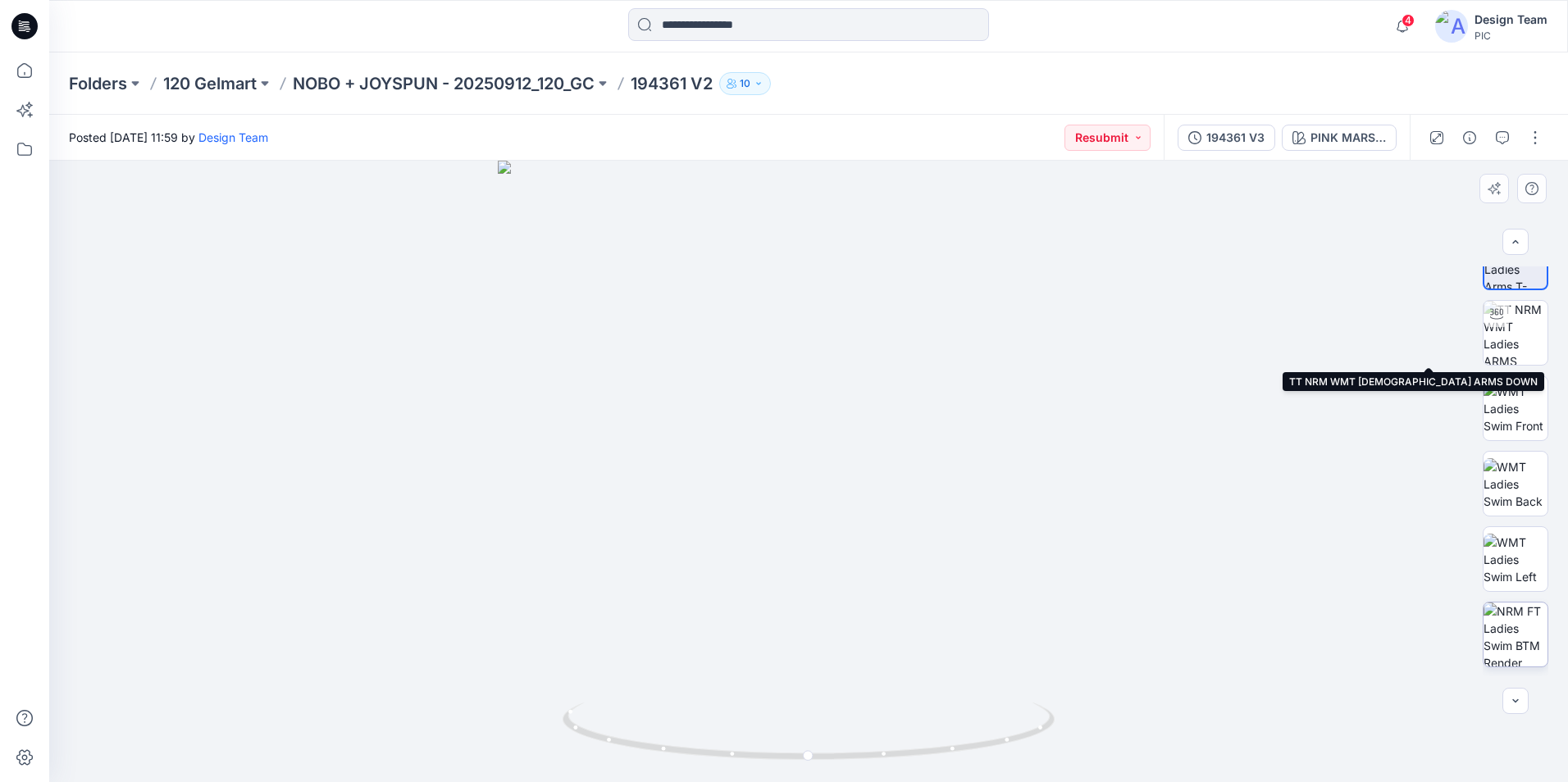
scroll to position [259, 0]
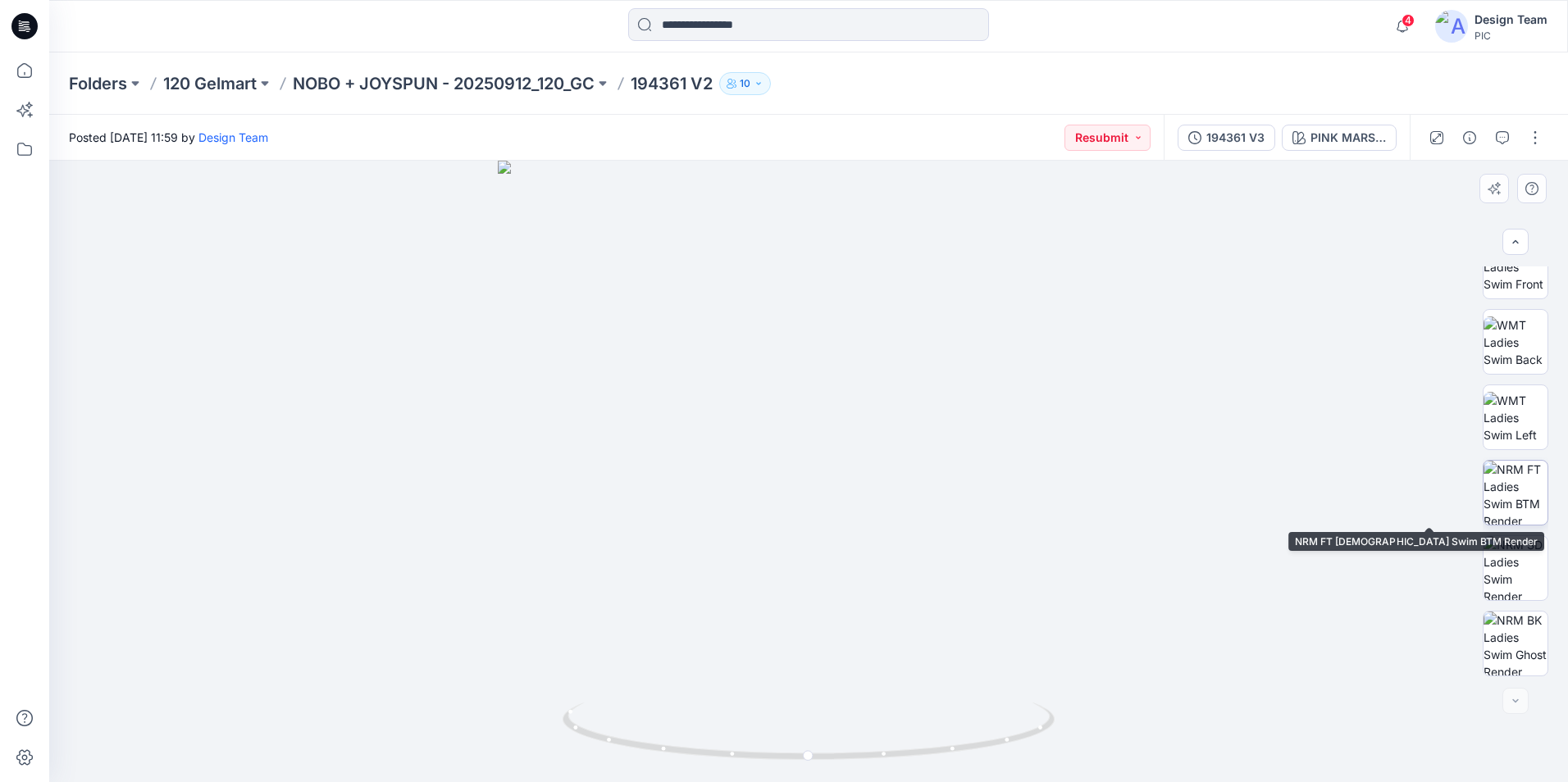
click at [1515, 505] on img at bounding box center [1515, 493] width 64 height 64
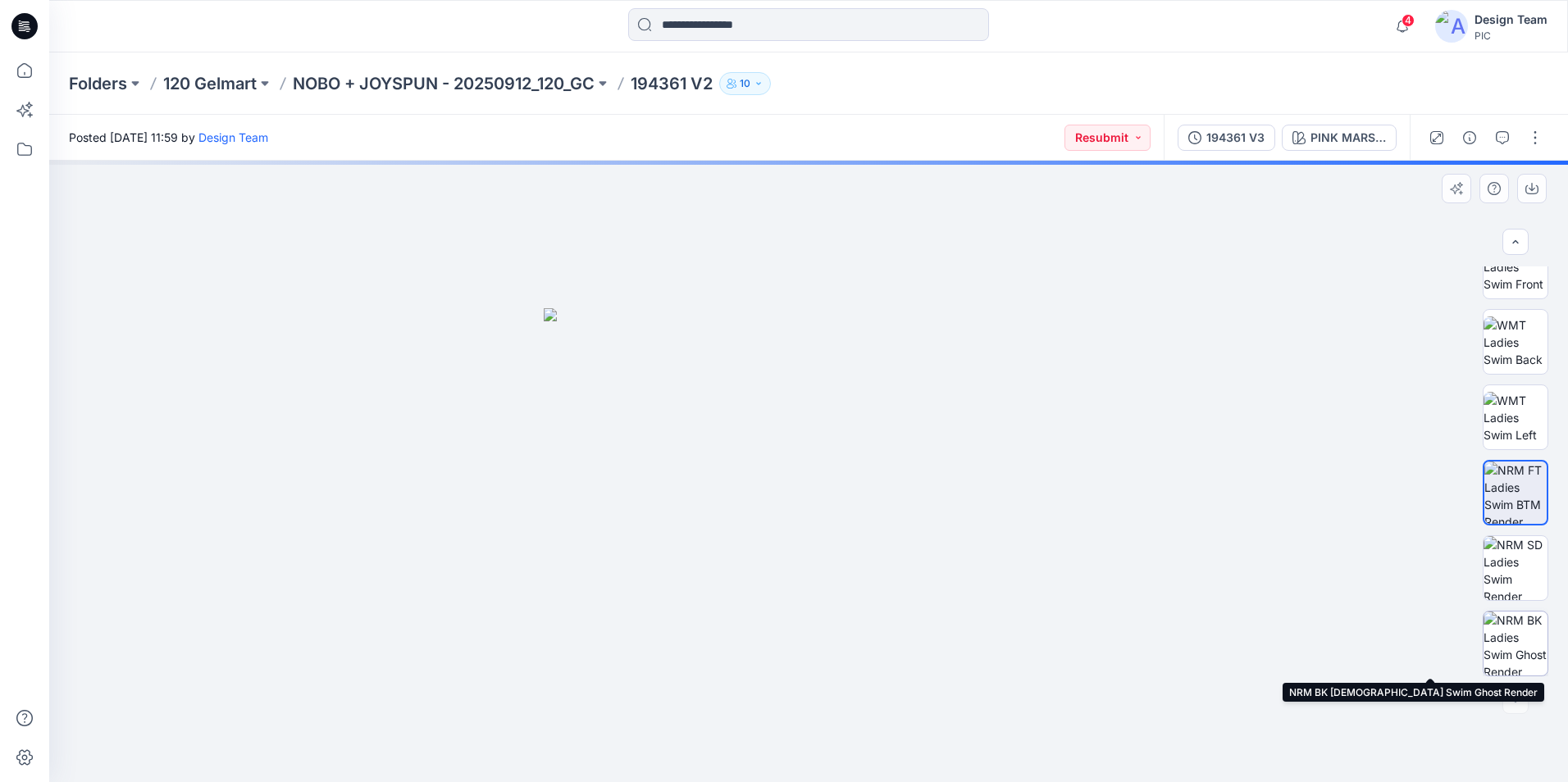
click at [1517, 629] on img at bounding box center [1515, 643] width 64 height 64
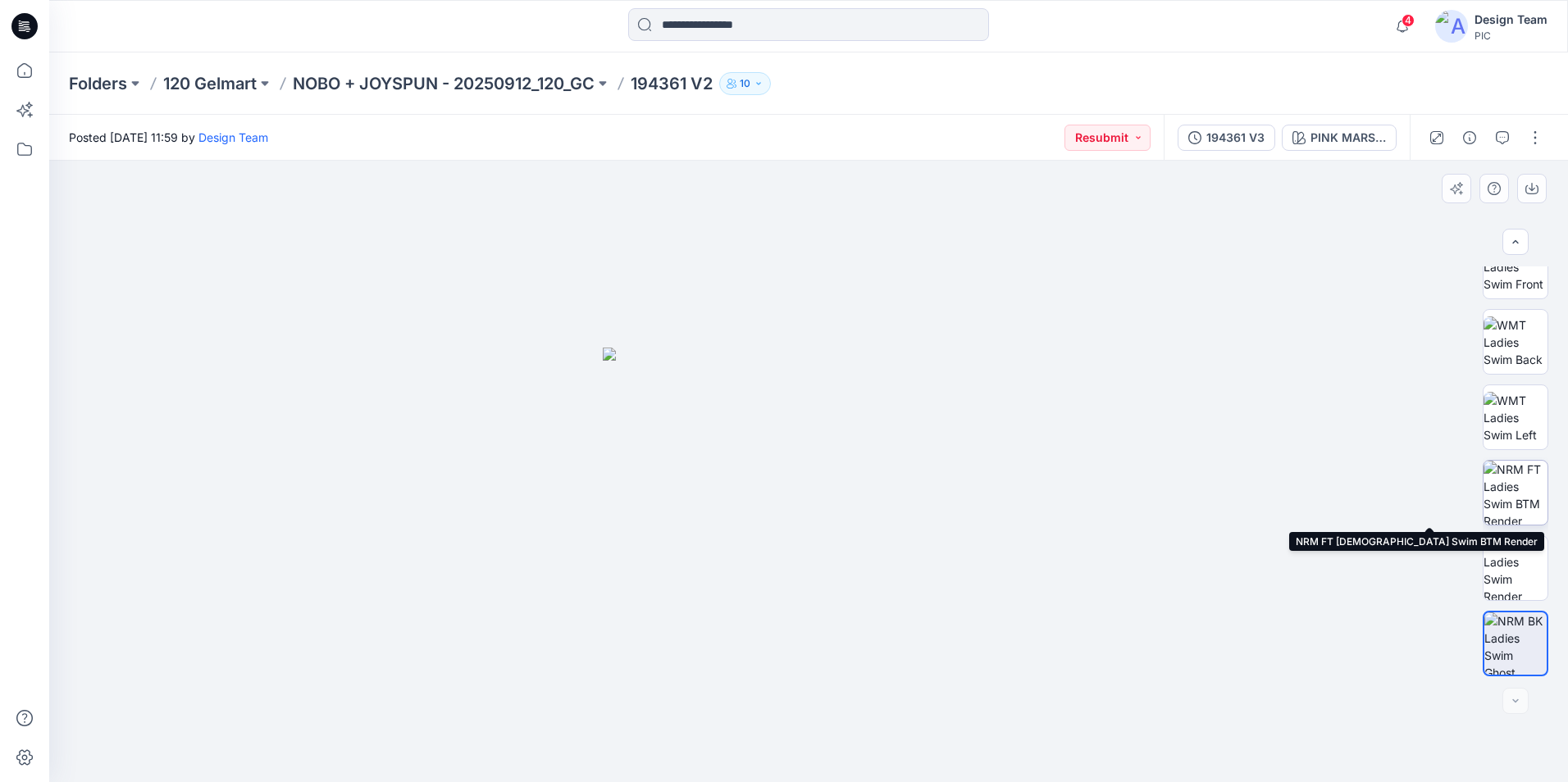
click at [1515, 500] on img at bounding box center [1515, 493] width 64 height 64
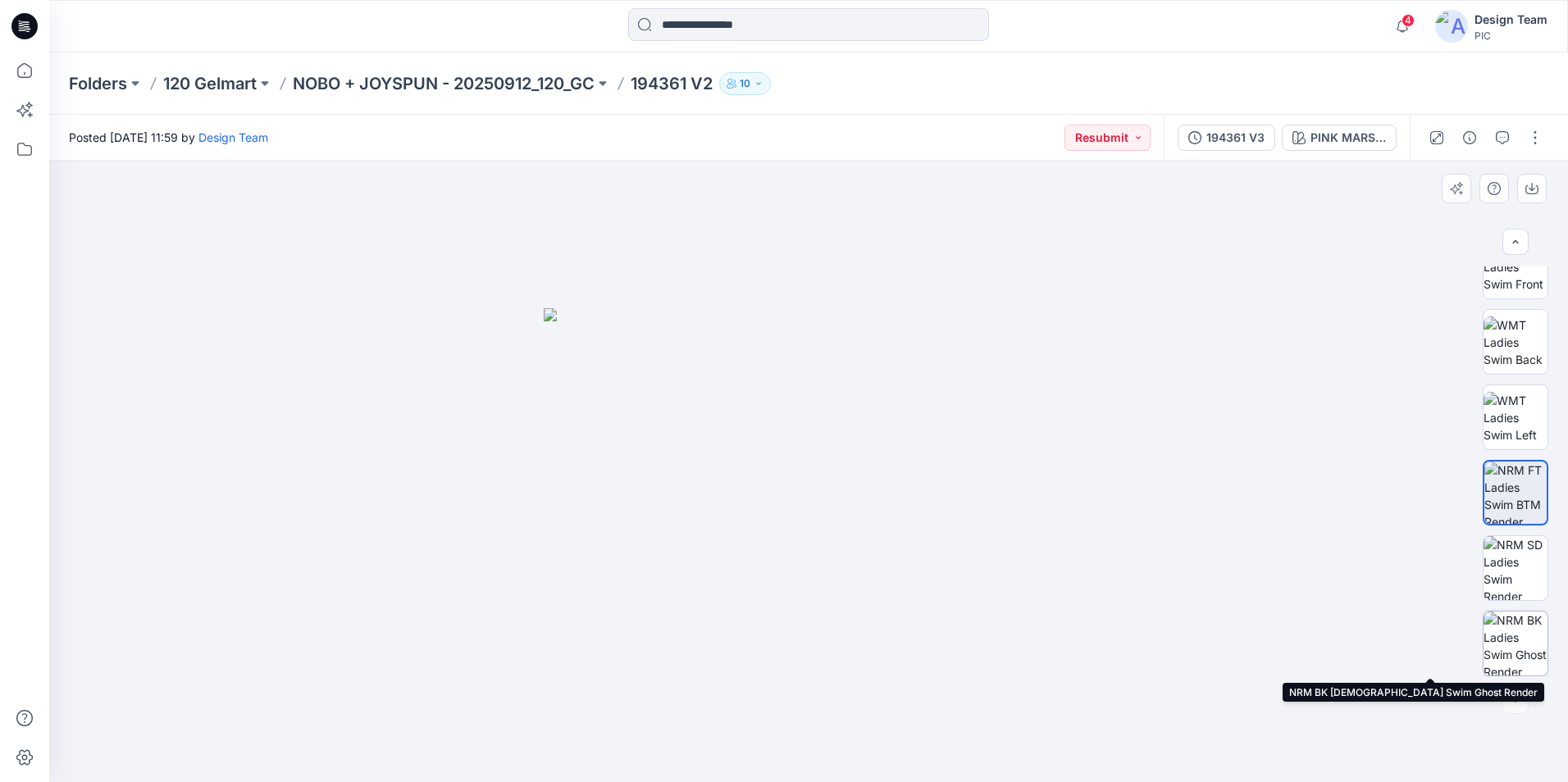
click at [1508, 631] on img at bounding box center [1515, 643] width 64 height 64
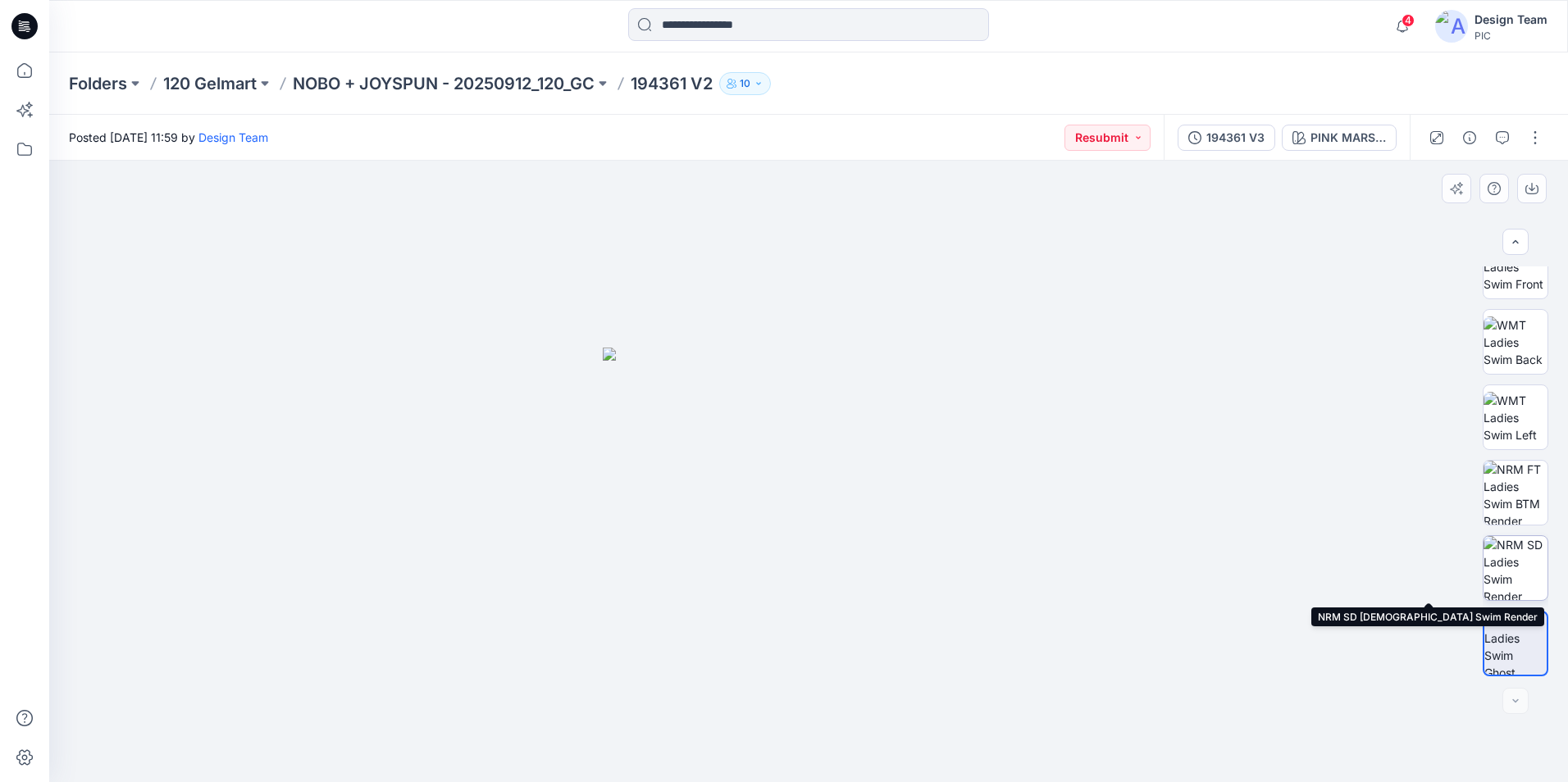
click at [1529, 577] on img at bounding box center [1515, 568] width 64 height 64
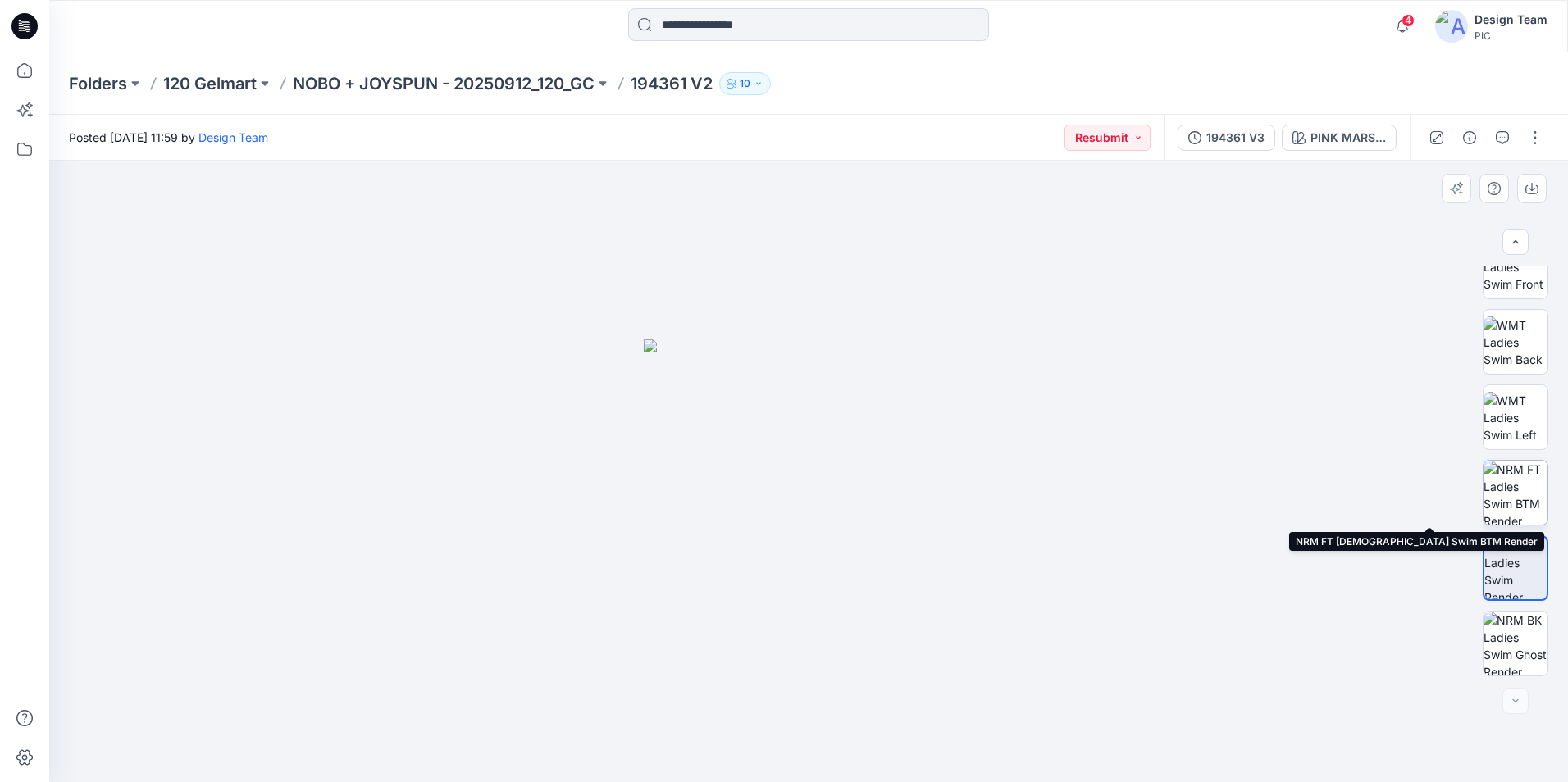
click at [1515, 496] on img at bounding box center [1515, 493] width 64 height 64
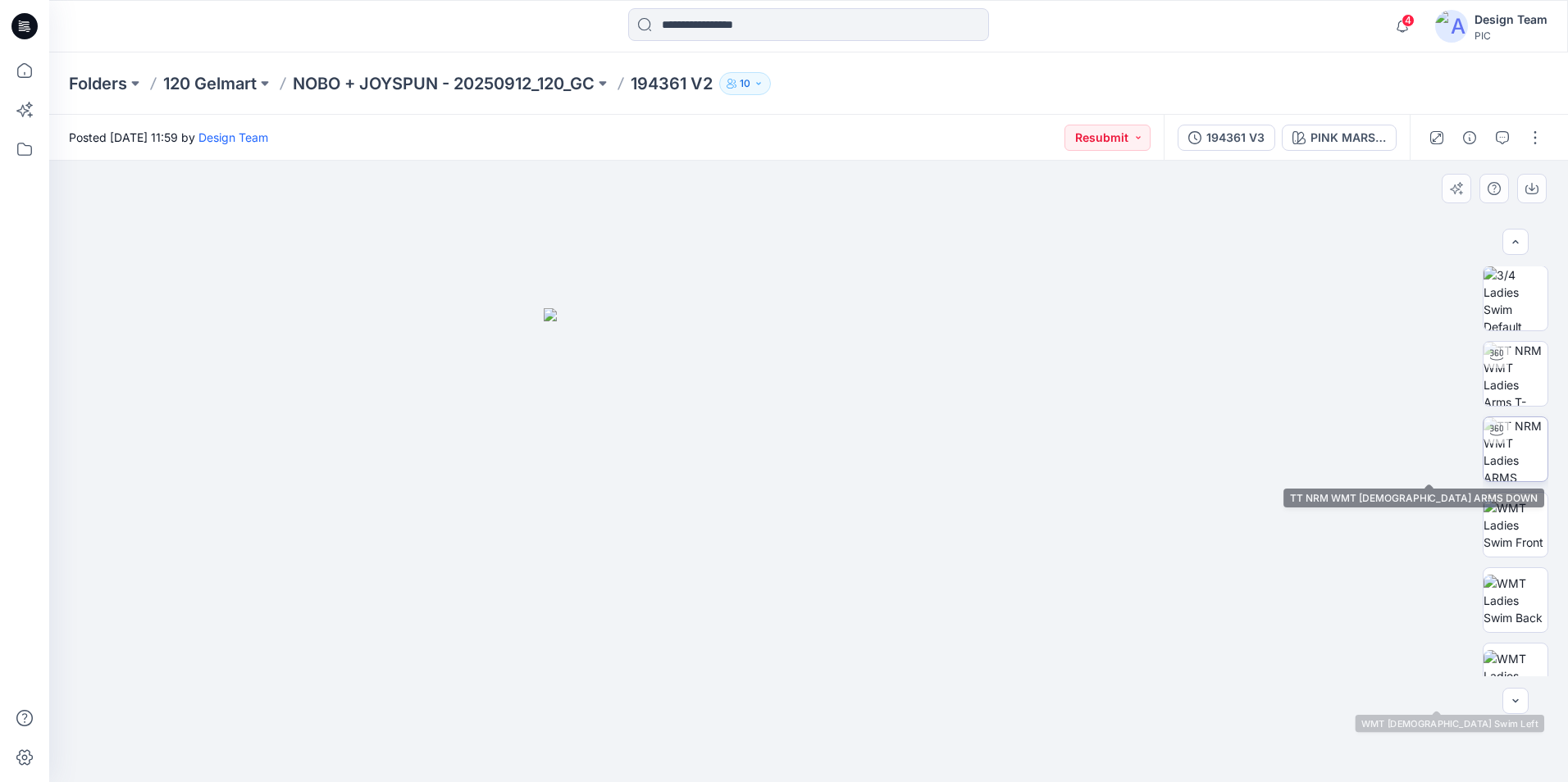
scroll to position [0, 0]
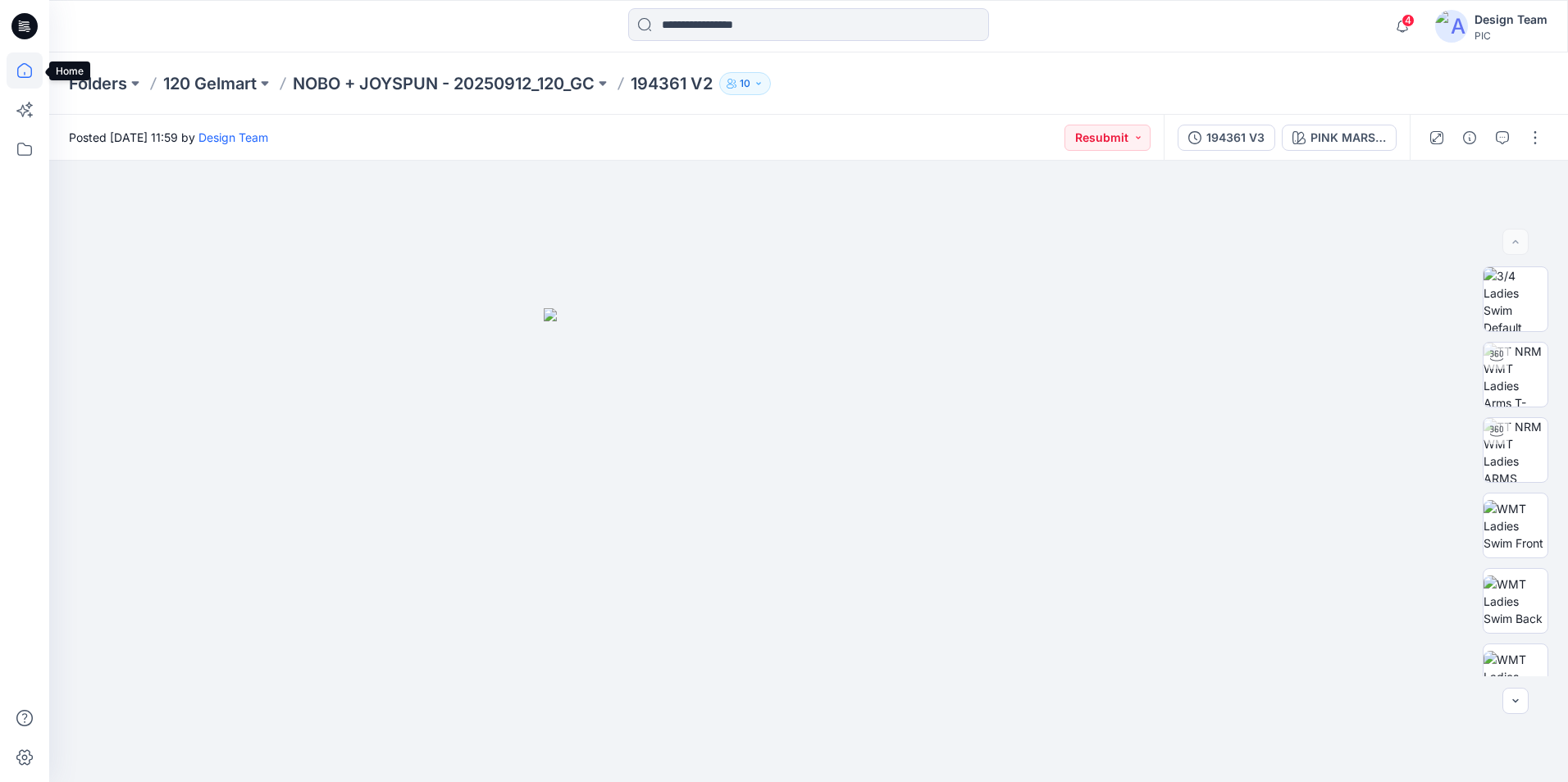
click at [18, 64] on icon at bounding box center [24, 70] width 36 height 36
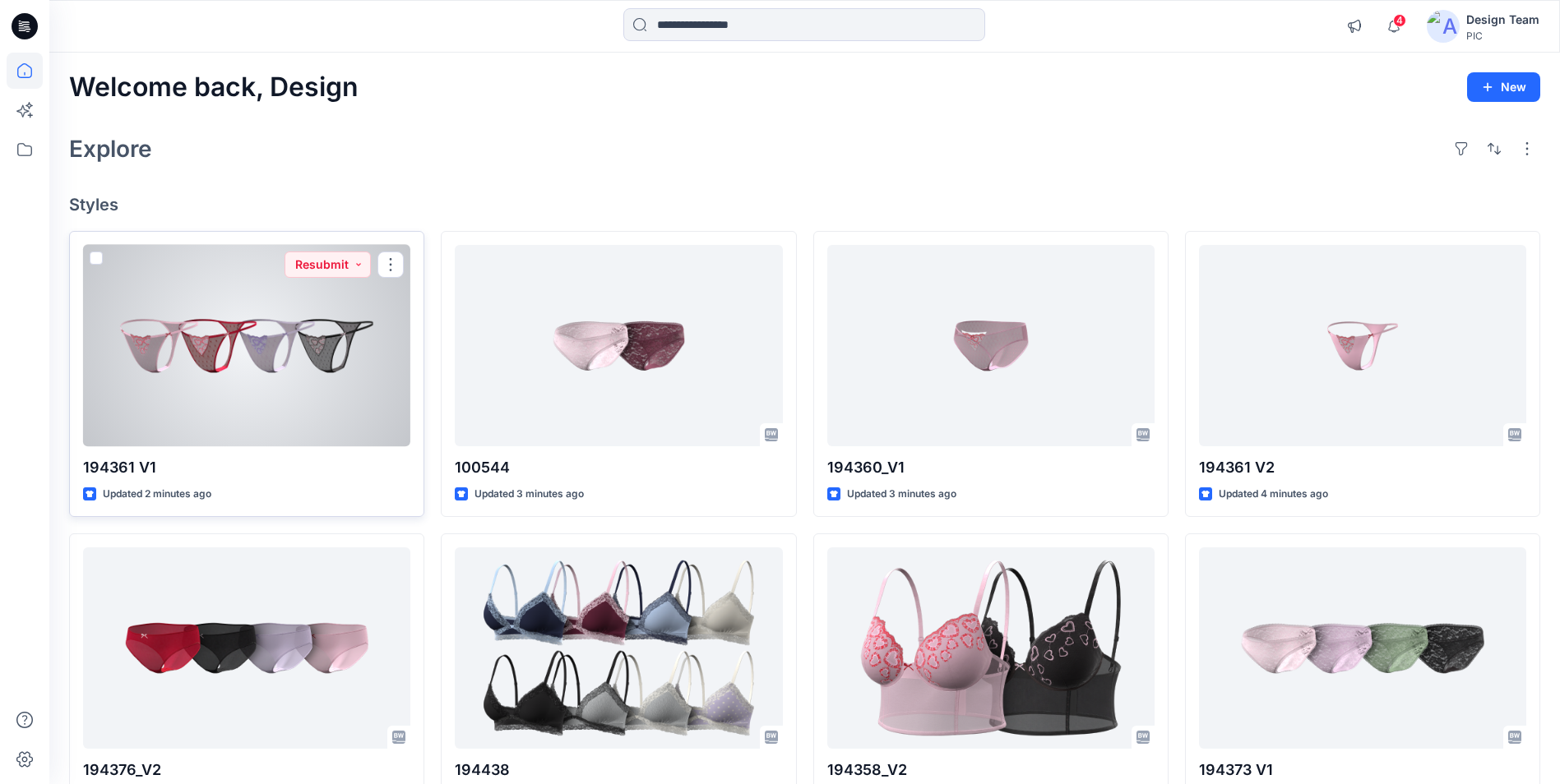
click at [323, 323] on div at bounding box center [247, 346] width 328 height 202
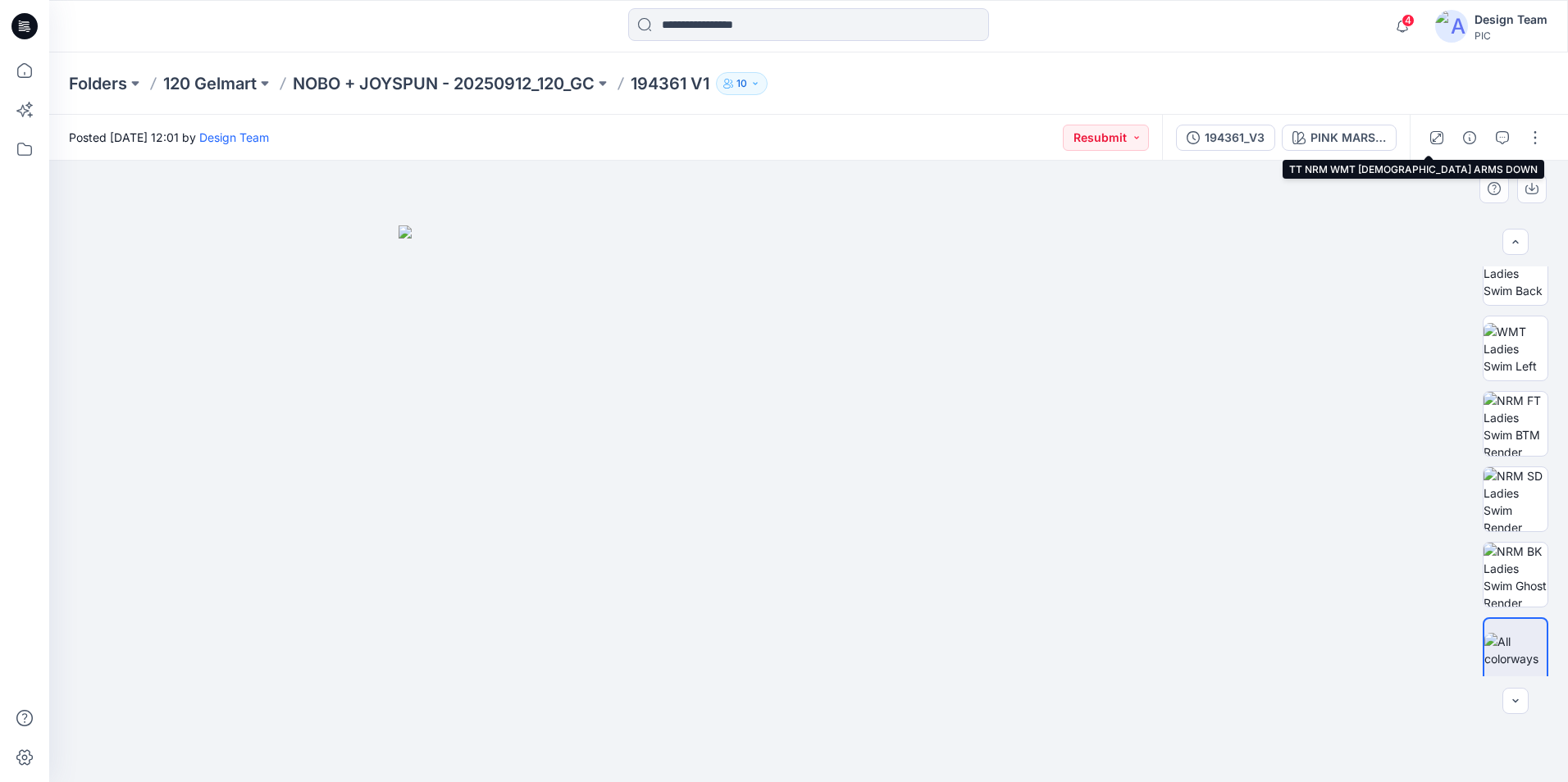
scroll to position [335, 0]
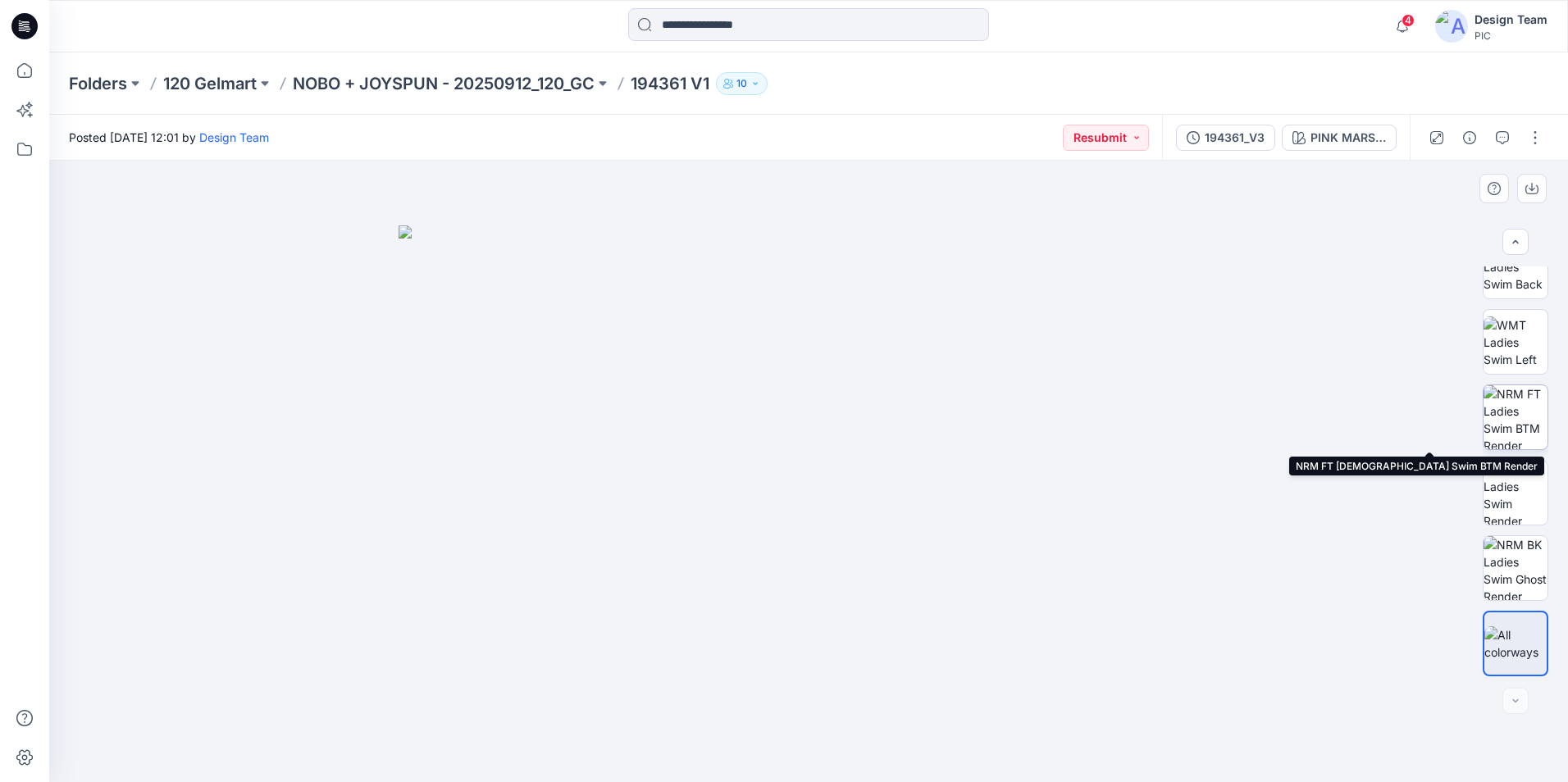
click at [1520, 425] on img at bounding box center [1515, 417] width 64 height 64
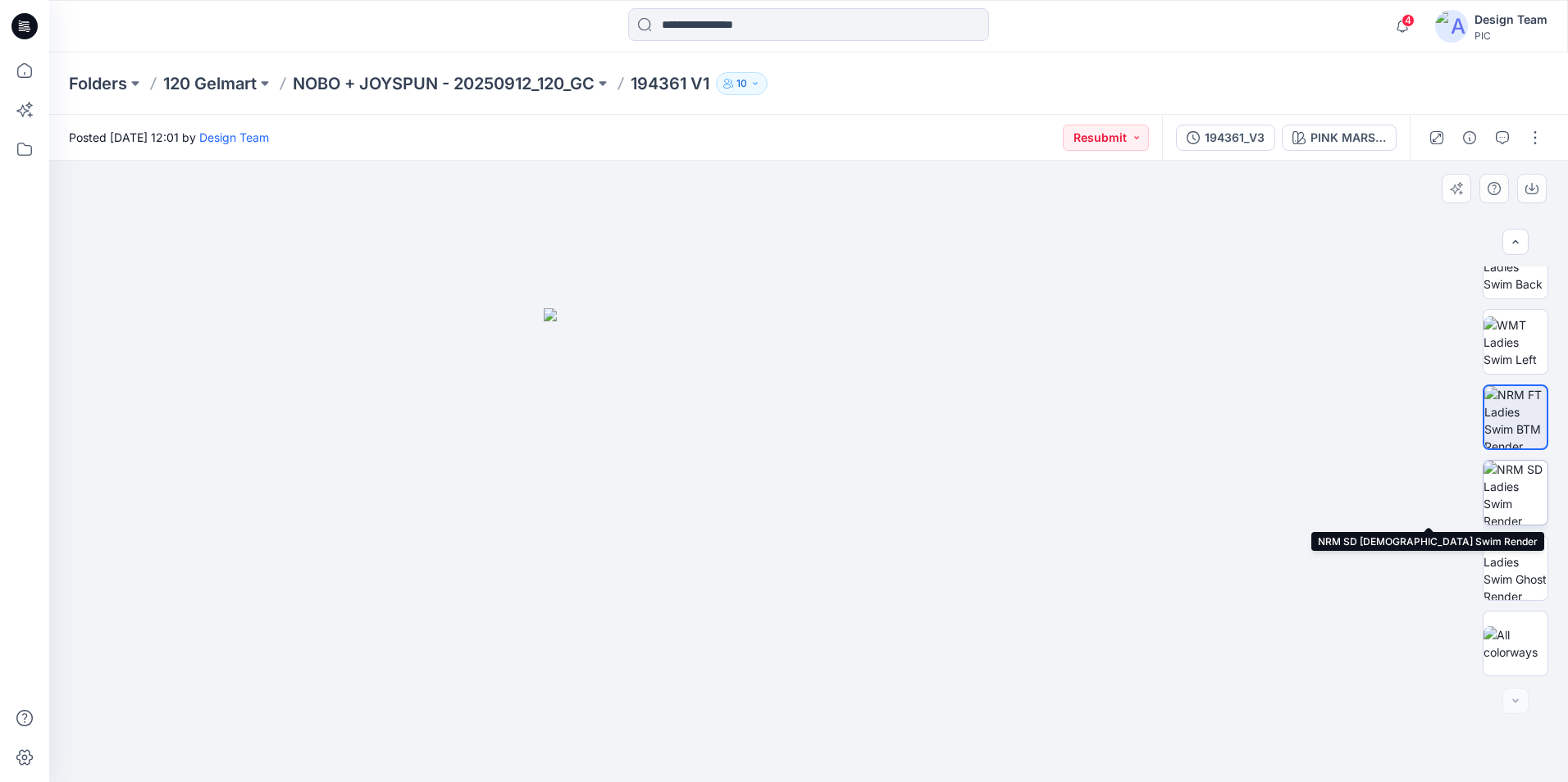
click at [1518, 479] on img at bounding box center [1515, 493] width 64 height 64
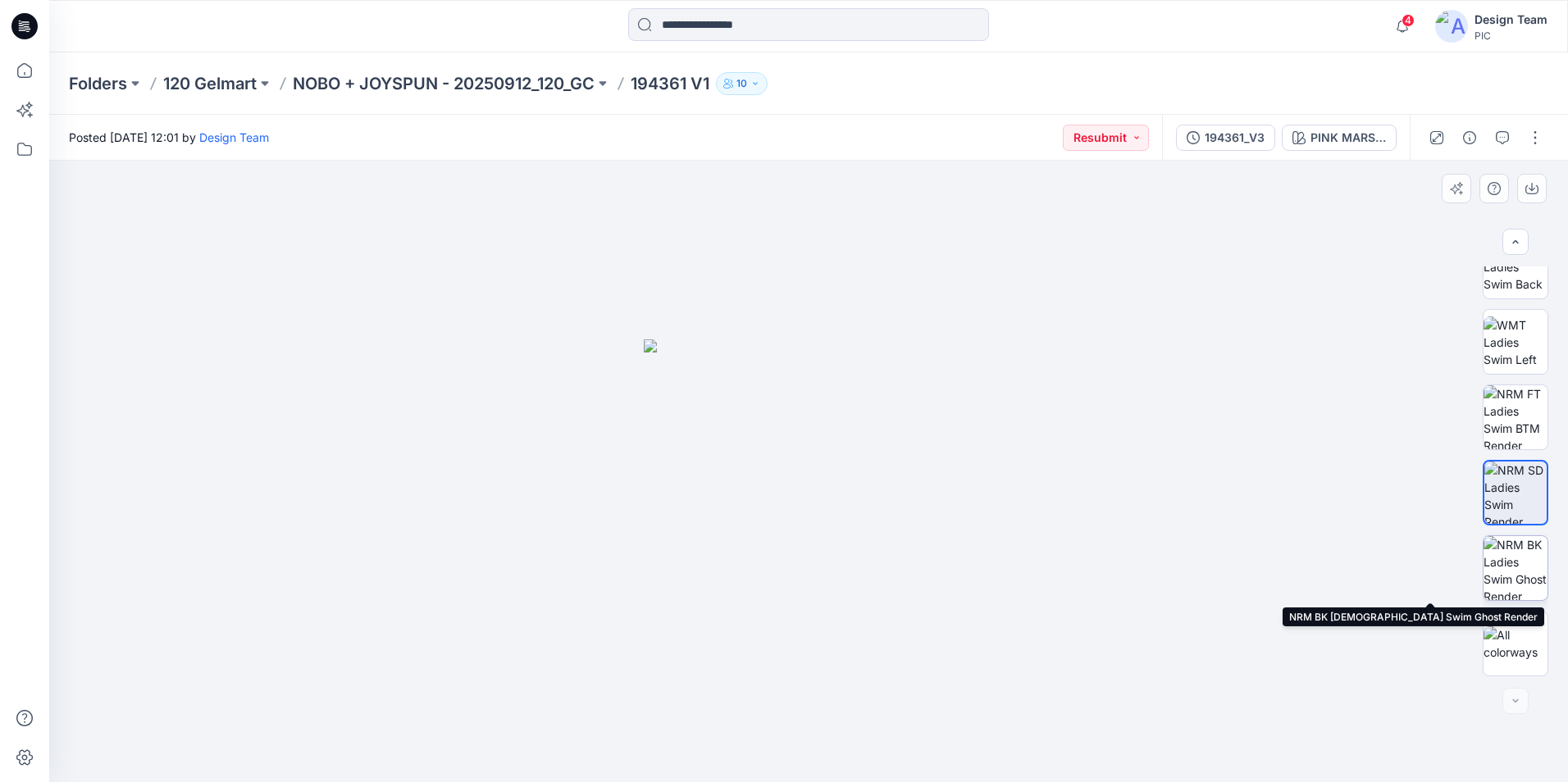
click at [1520, 553] on img at bounding box center [1515, 568] width 64 height 64
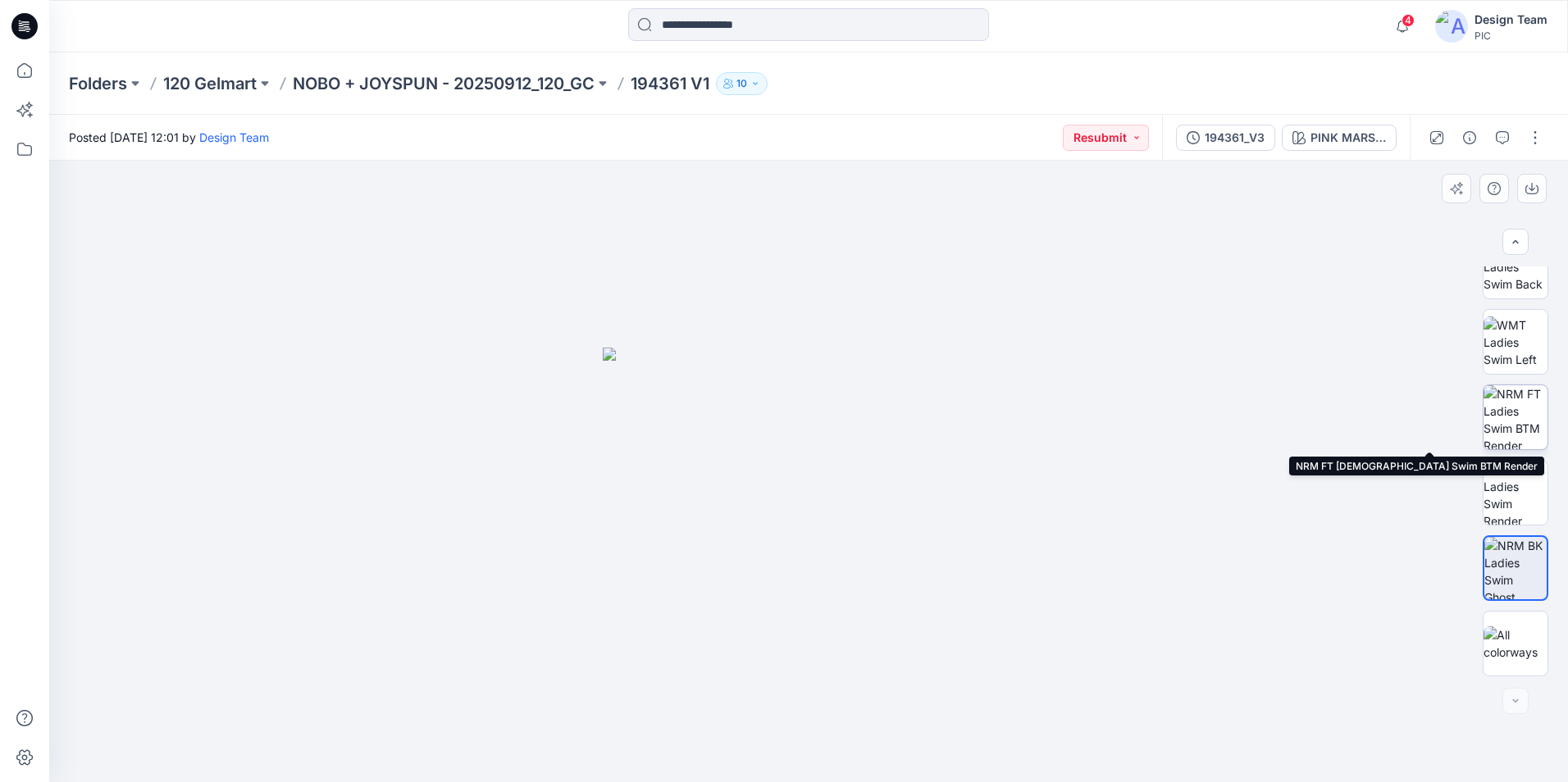
click at [1513, 426] on img at bounding box center [1515, 417] width 64 height 64
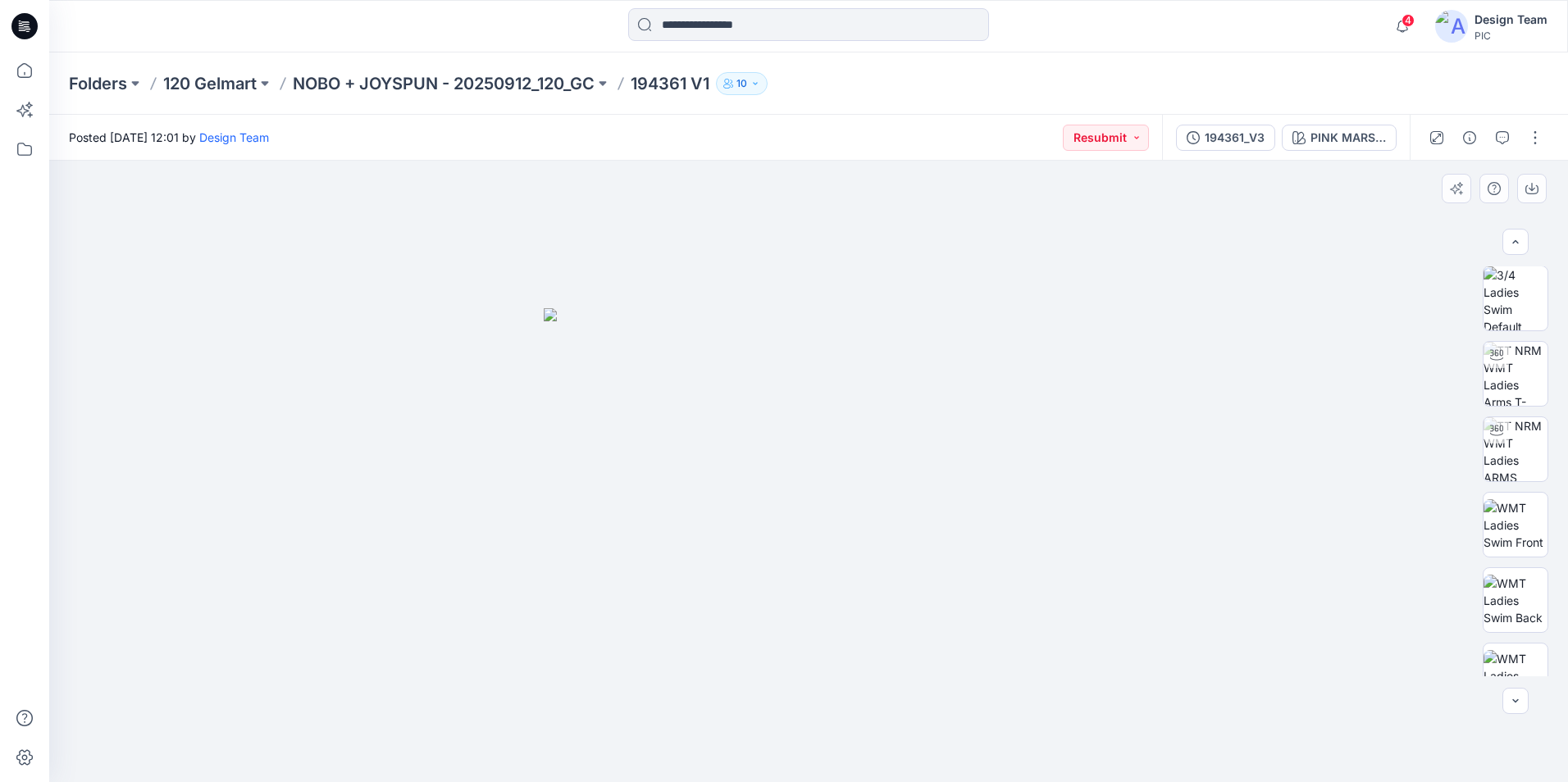
scroll to position [0, 0]
click at [504, 86] on p "NOBO + JOYSPUN - 20250912_120_GC" at bounding box center [444, 84] width 302 height 23
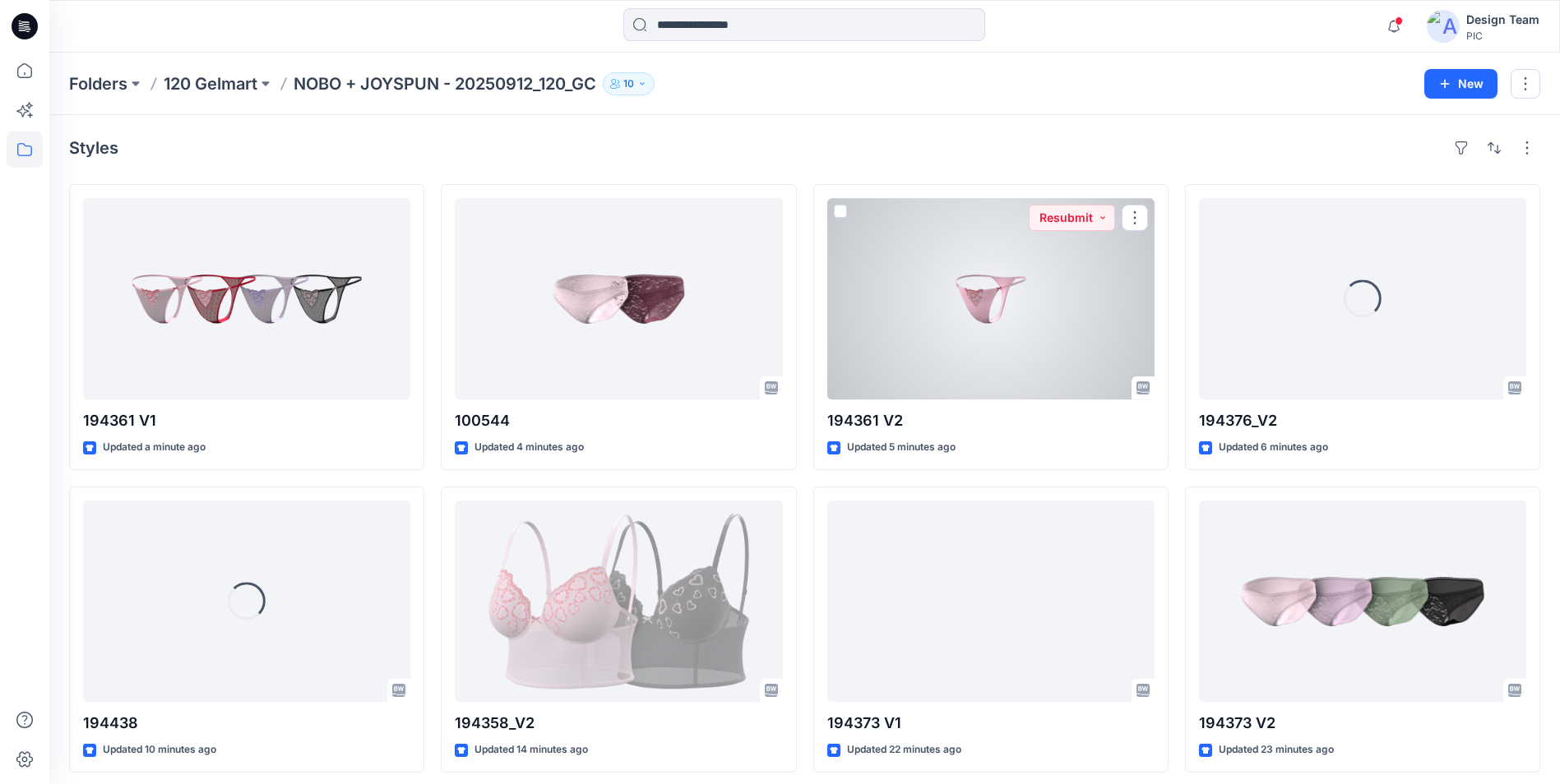
click at [916, 375] on div at bounding box center [991, 299] width 328 height 202
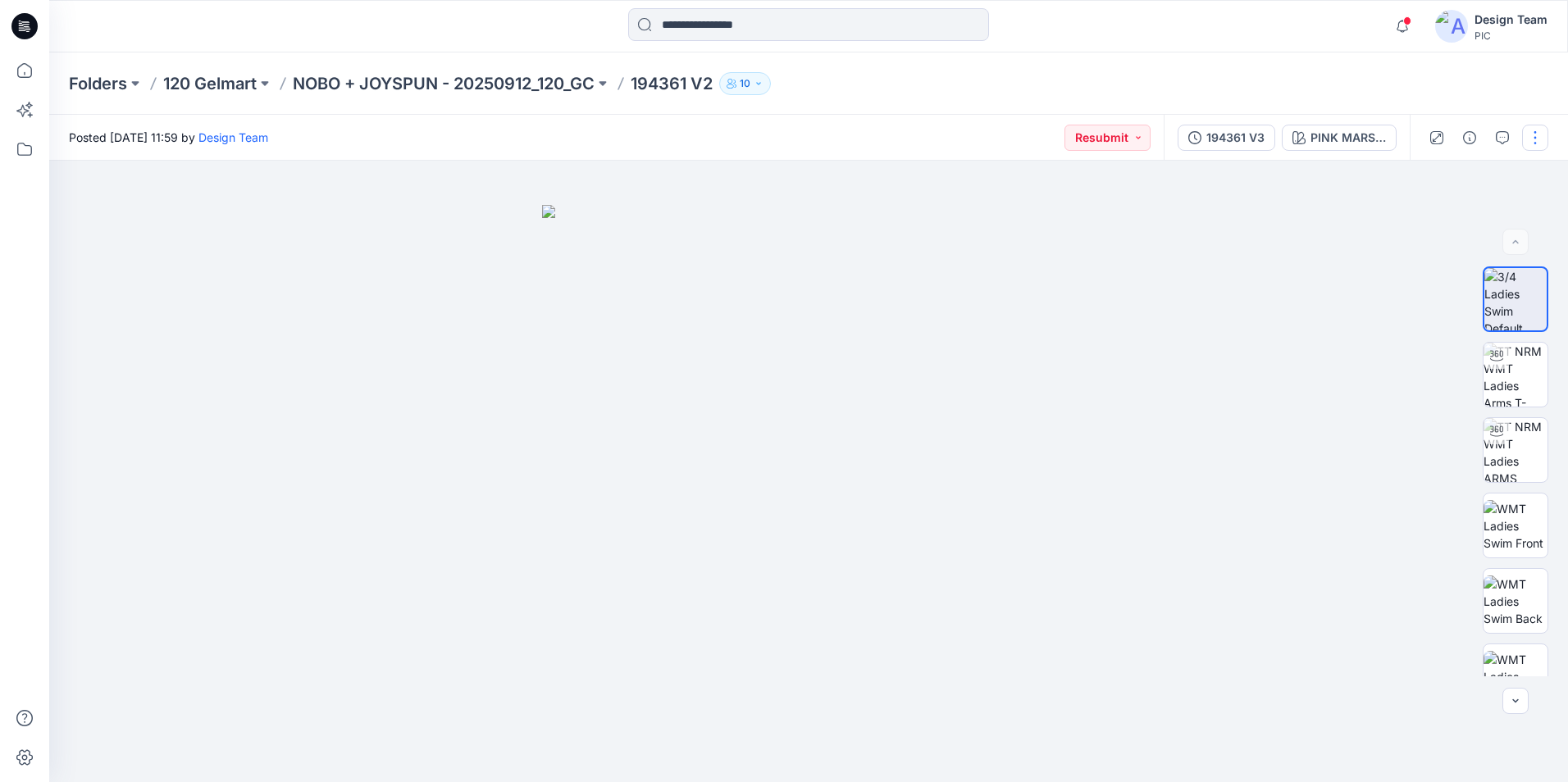
click at [1529, 144] on button "button" at bounding box center [1535, 138] width 26 height 26
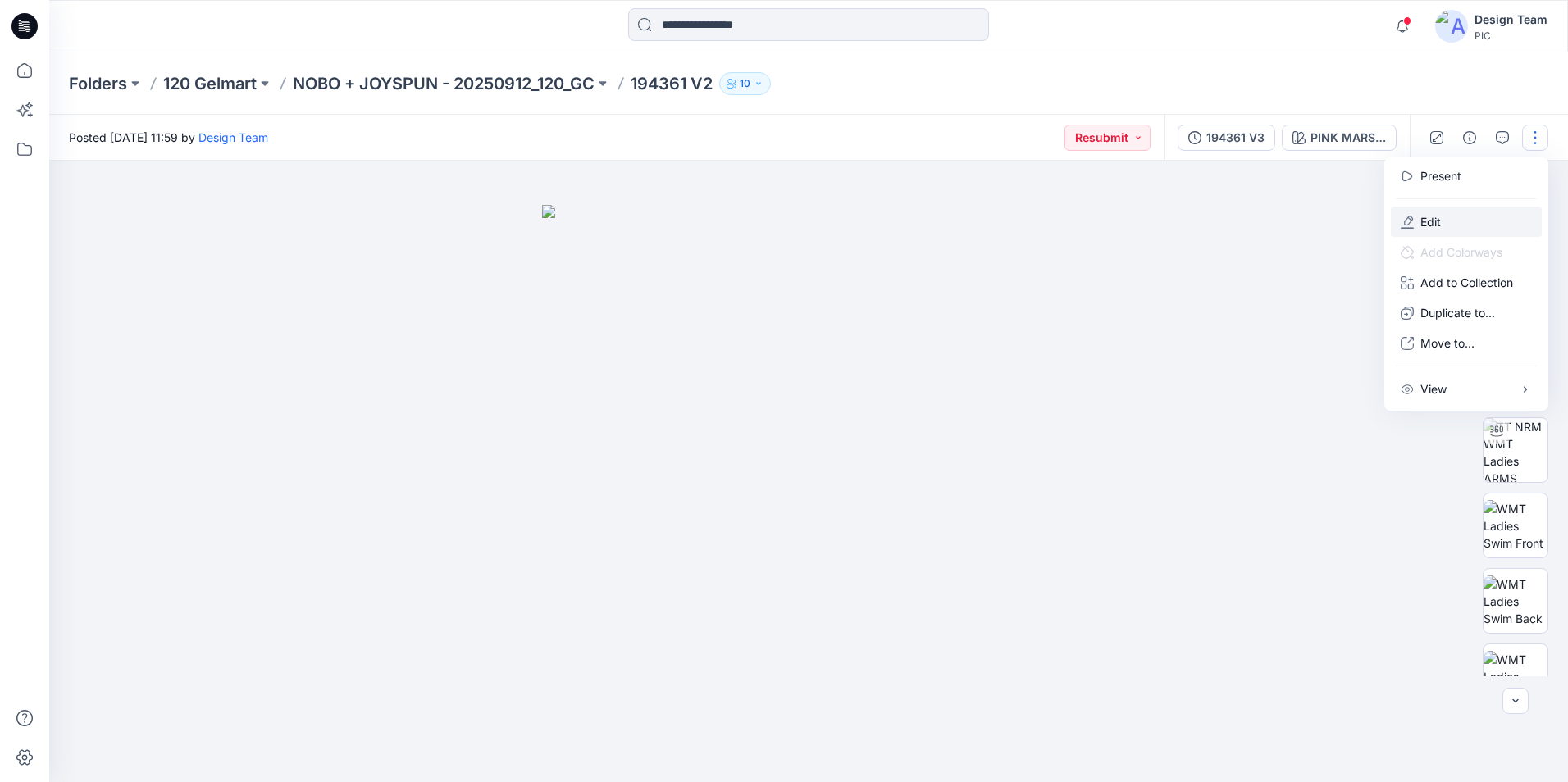
click at [1454, 219] on button "Edit" at bounding box center [1466, 222] width 151 height 30
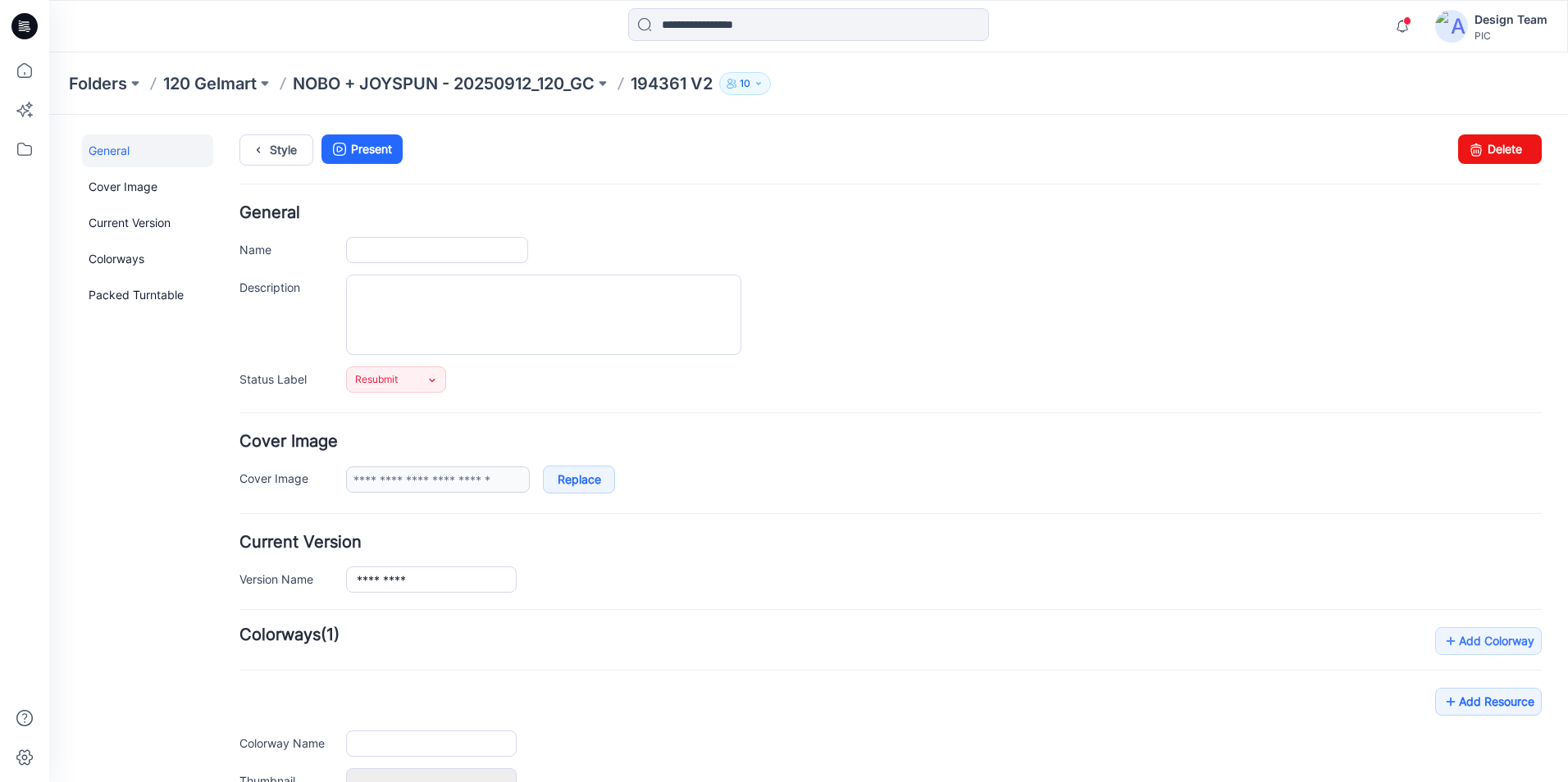
type input "*********"
type input "**********"
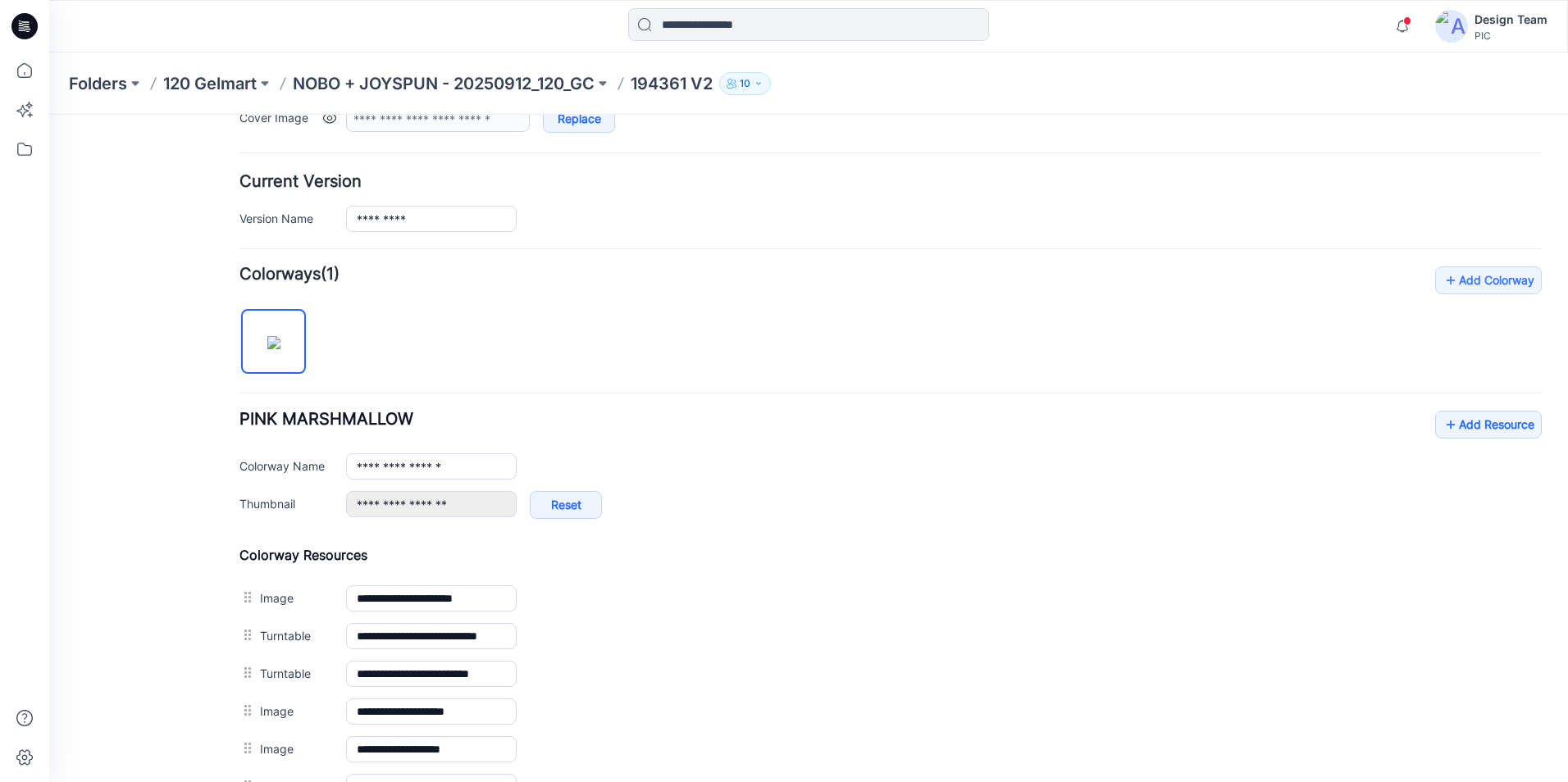
scroll to position [574, 0]
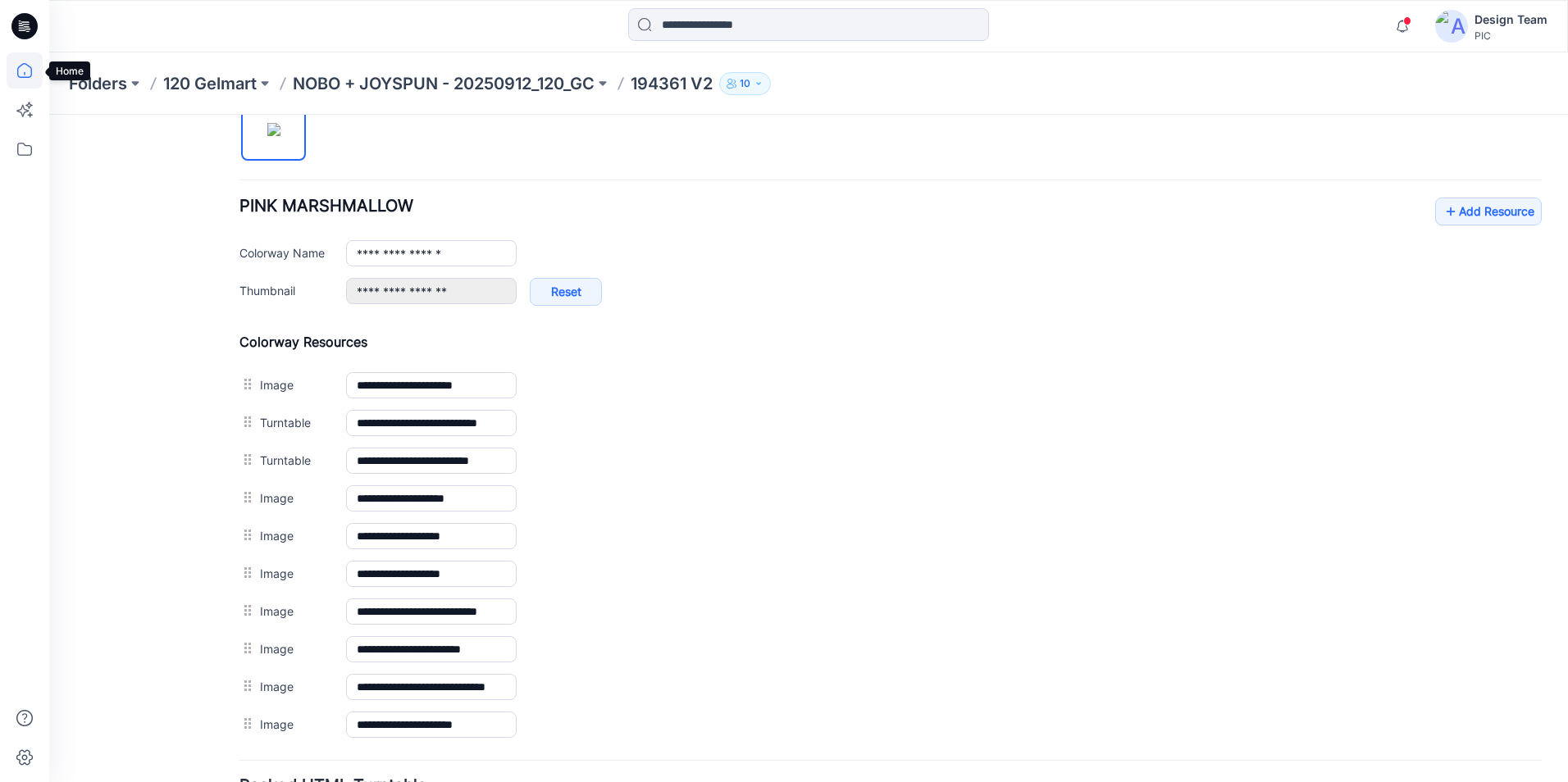
click at [26, 71] on icon at bounding box center [24, 70] width 36 height 36
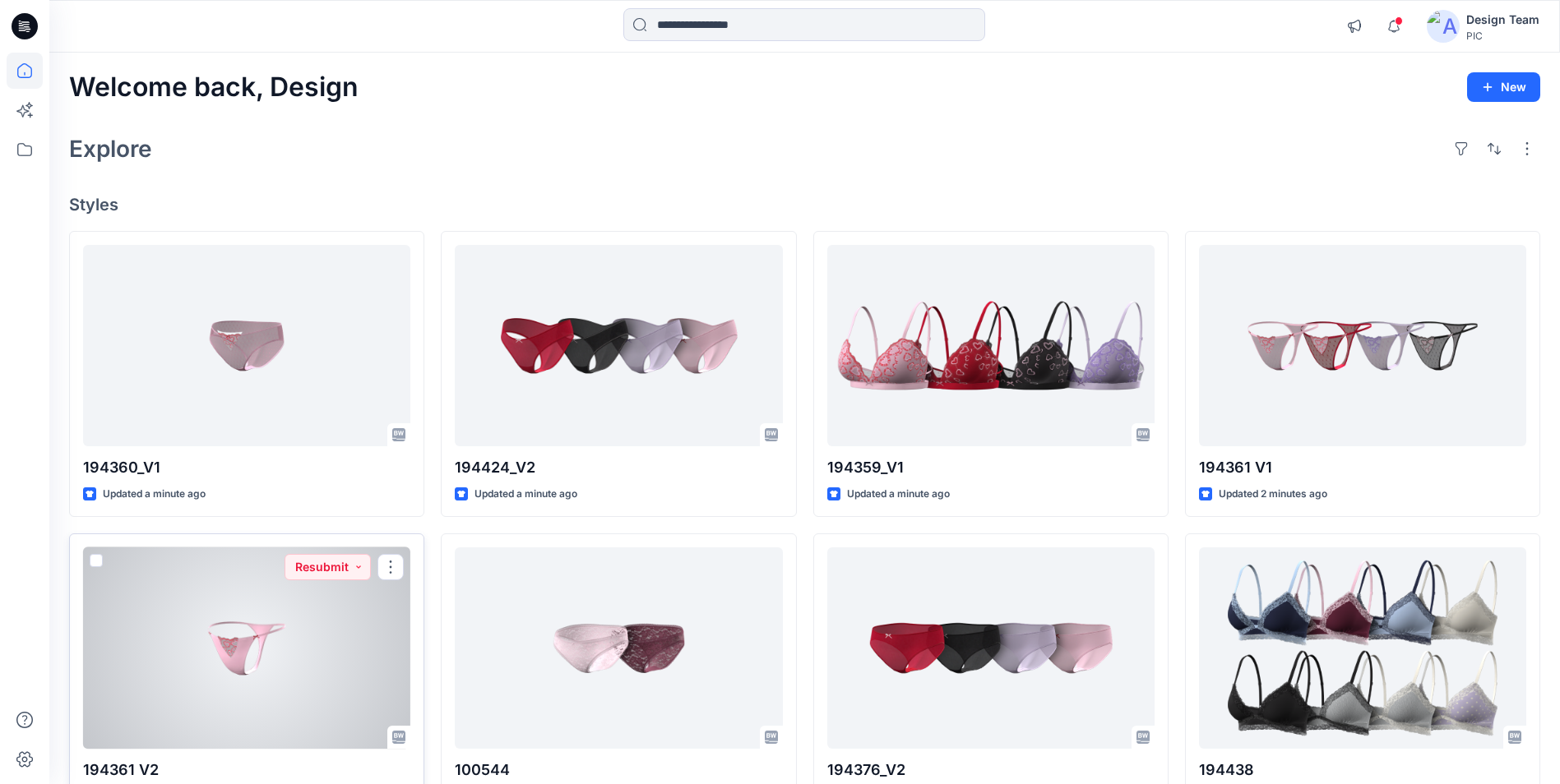
click at [326, 623] on div at bounding box center [247, 649] width 328 height 202
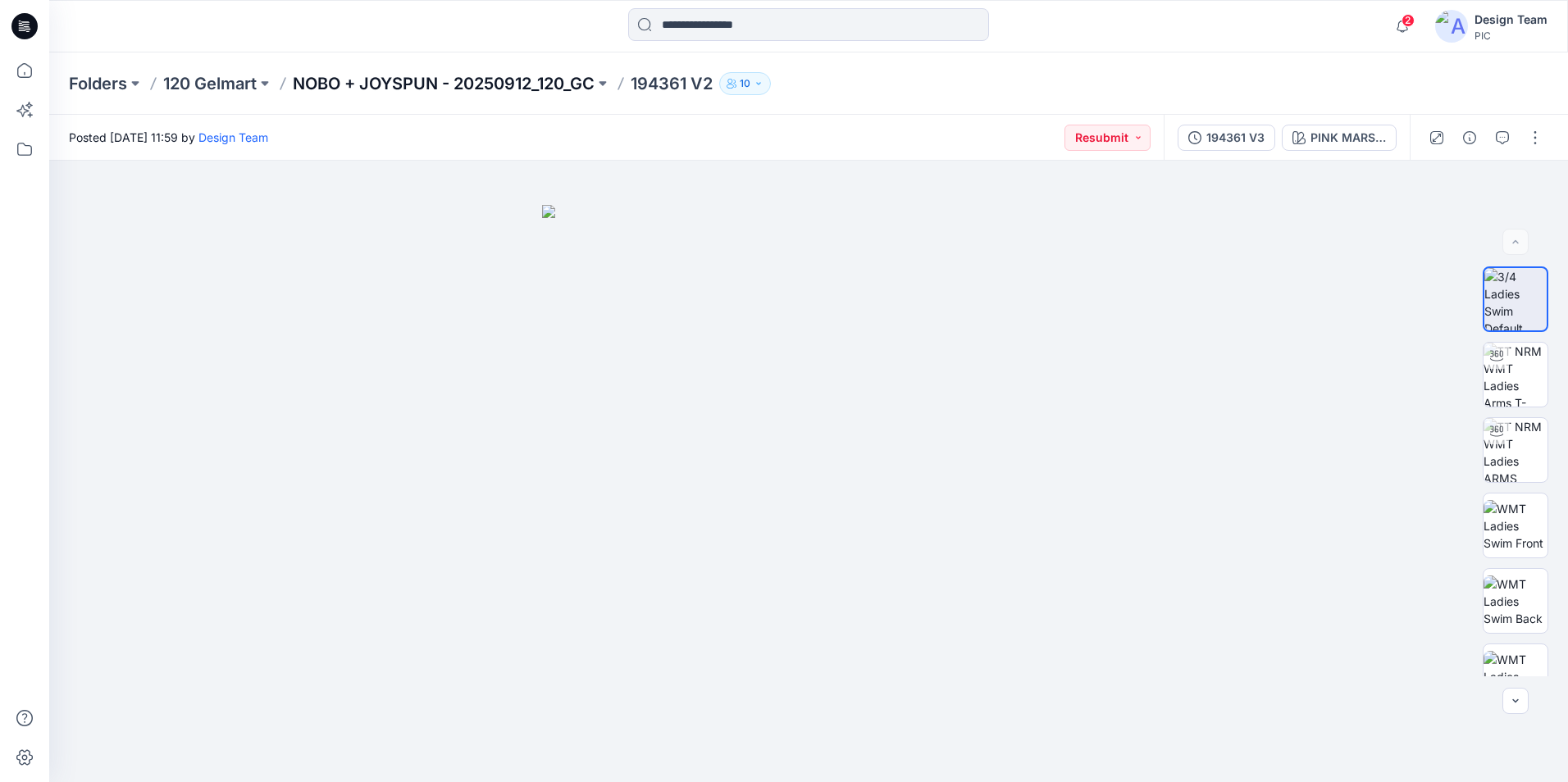
click at [405, 84] on p "NOBO + JOYSPUN - 20250912_120_GC" at bounding box center [444, 84] width 302 height 23
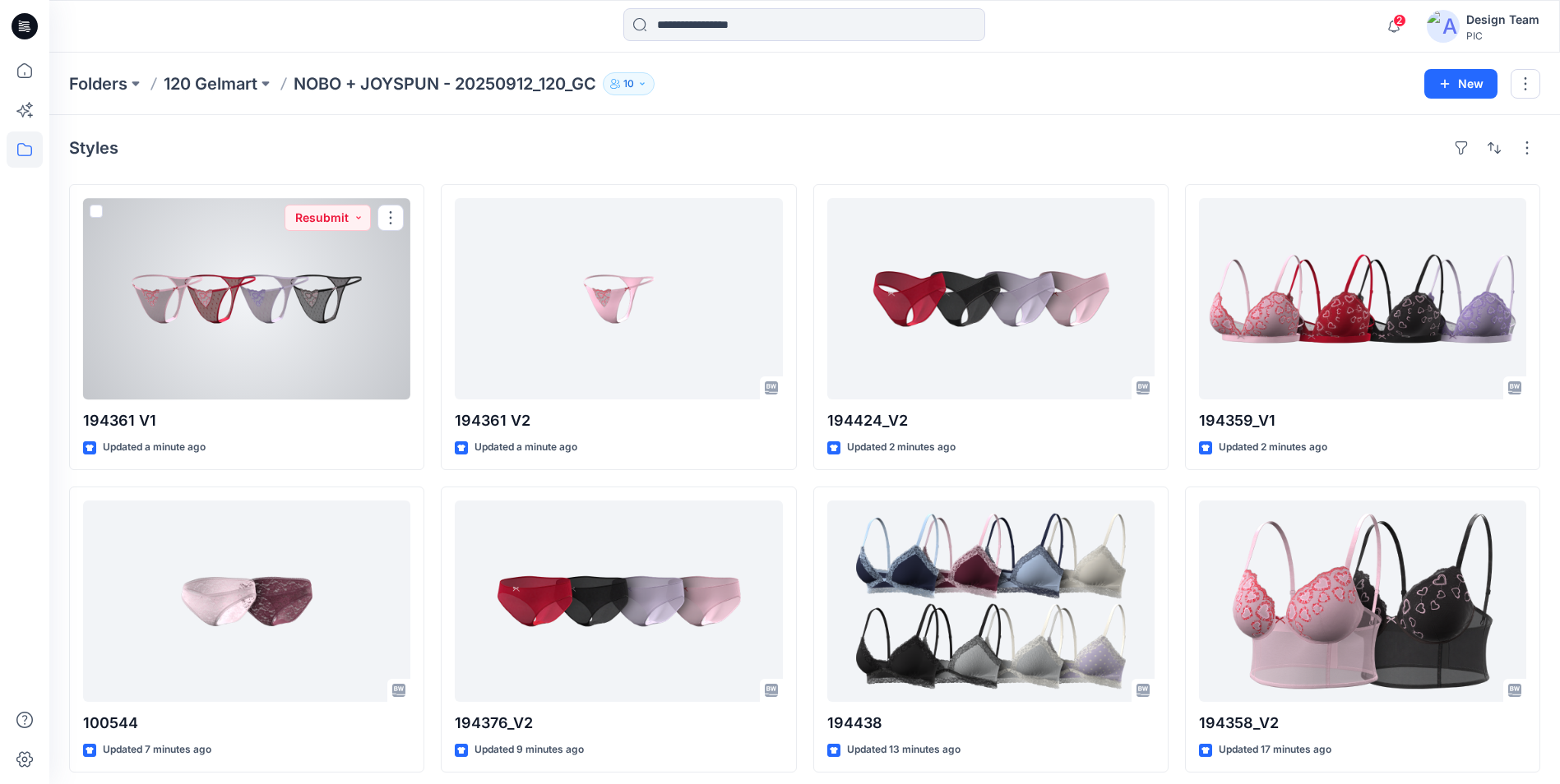
click at [322, 330] on div at bounding box center [247, 299] width 328 height 202
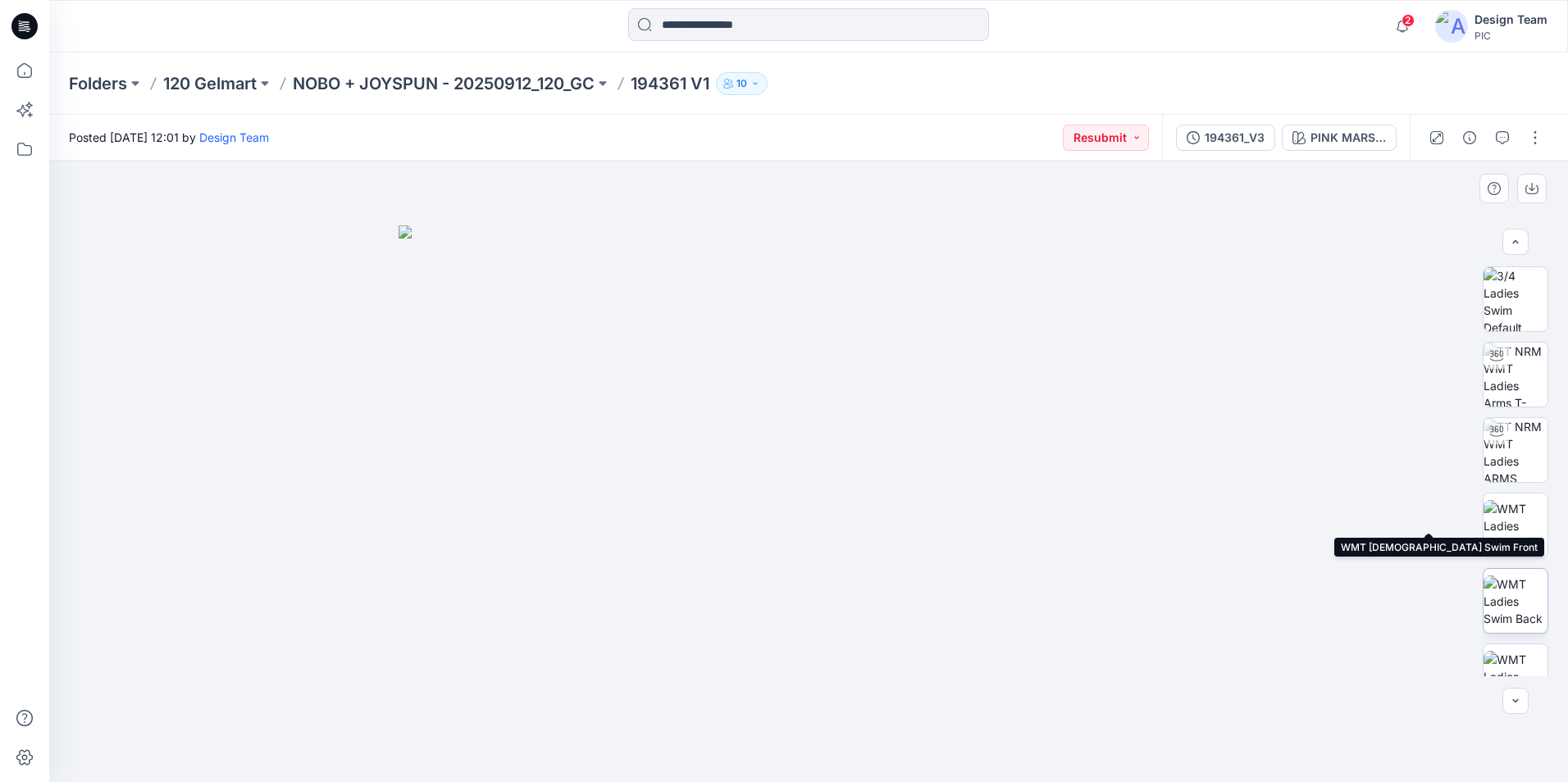
scroll to position [328, 0]
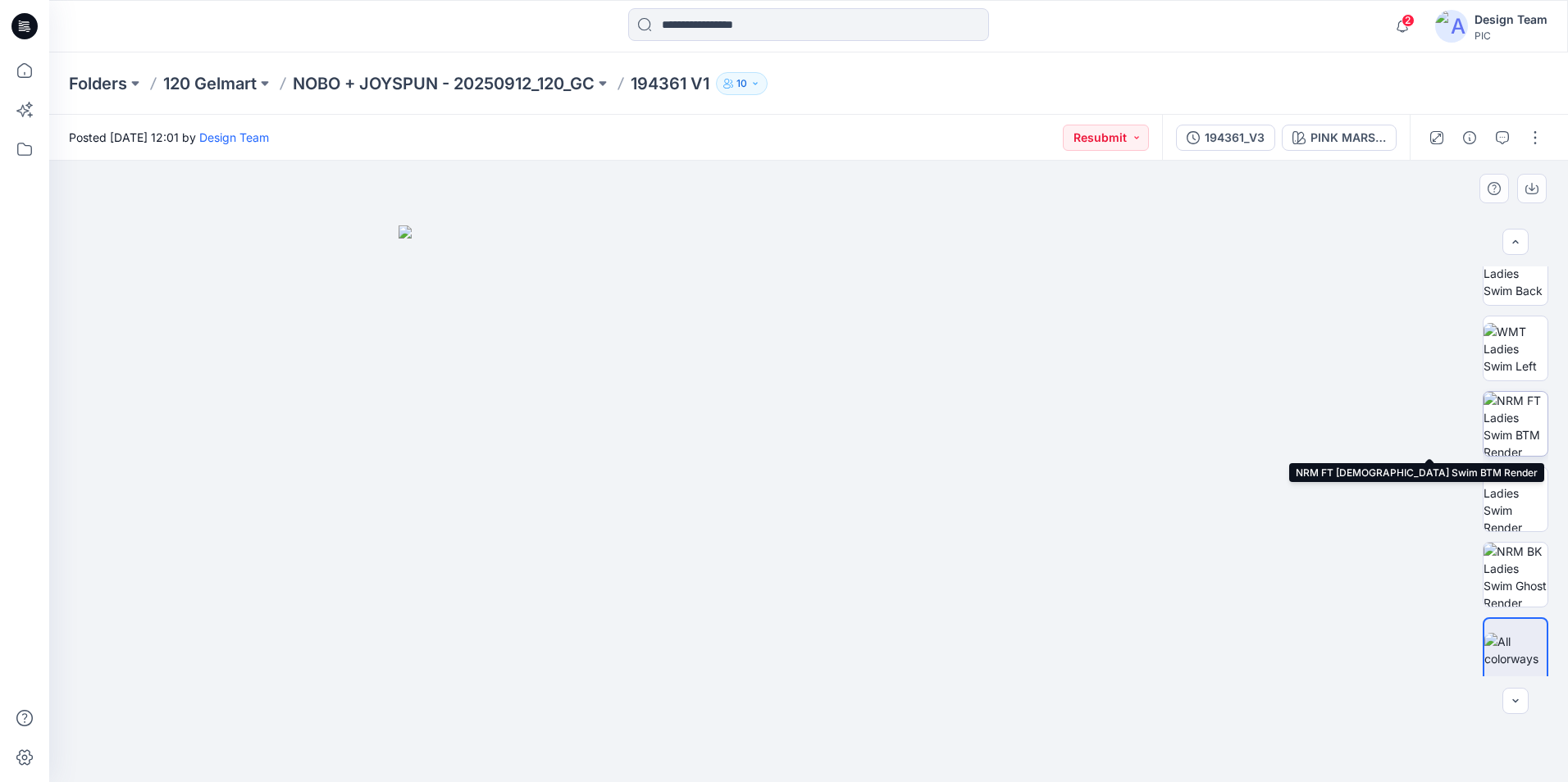
click at [1495, 440] on img at bounding box center [1515, 424] width 64 height 64
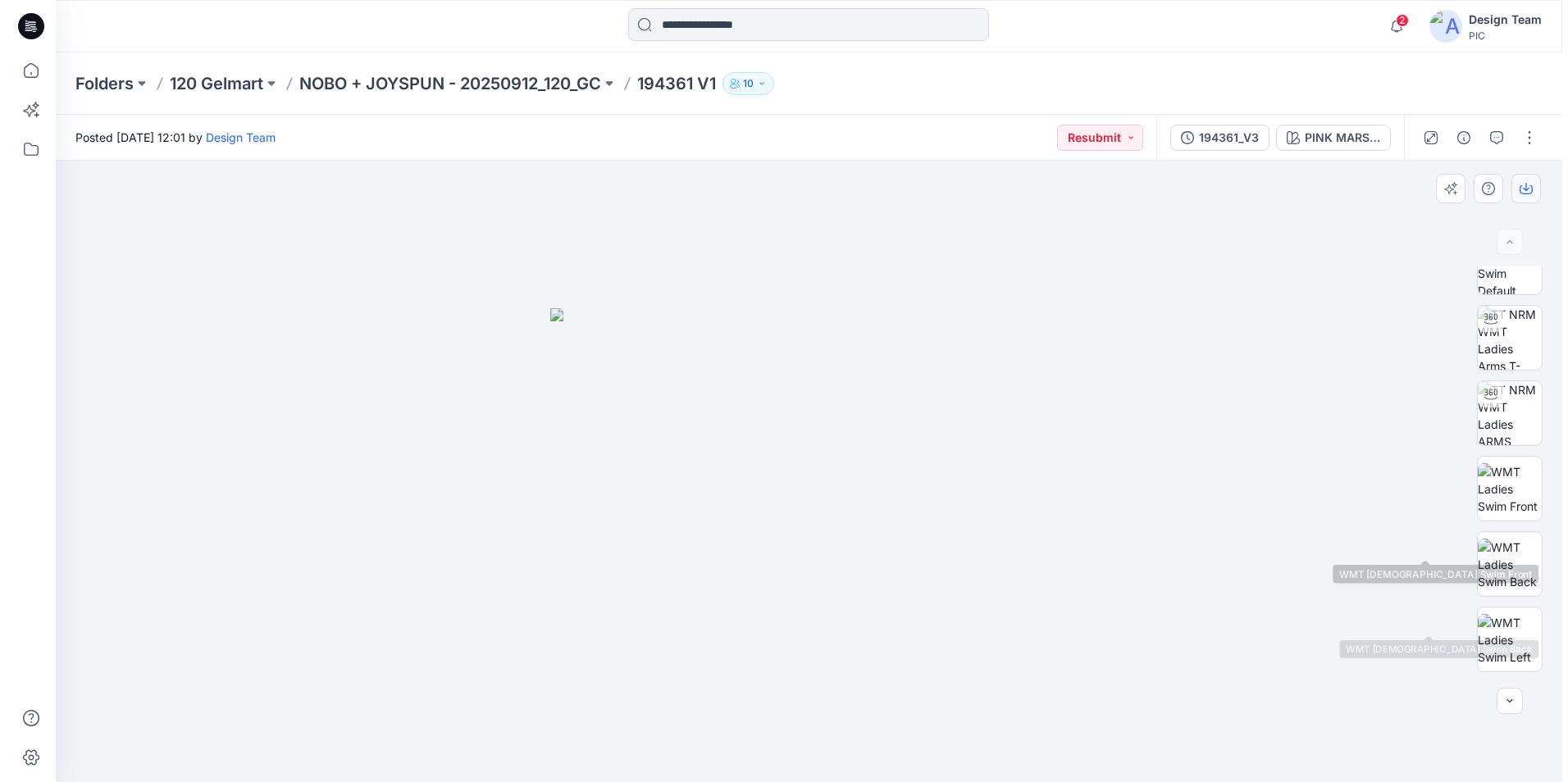
scroll to position [0, 0]
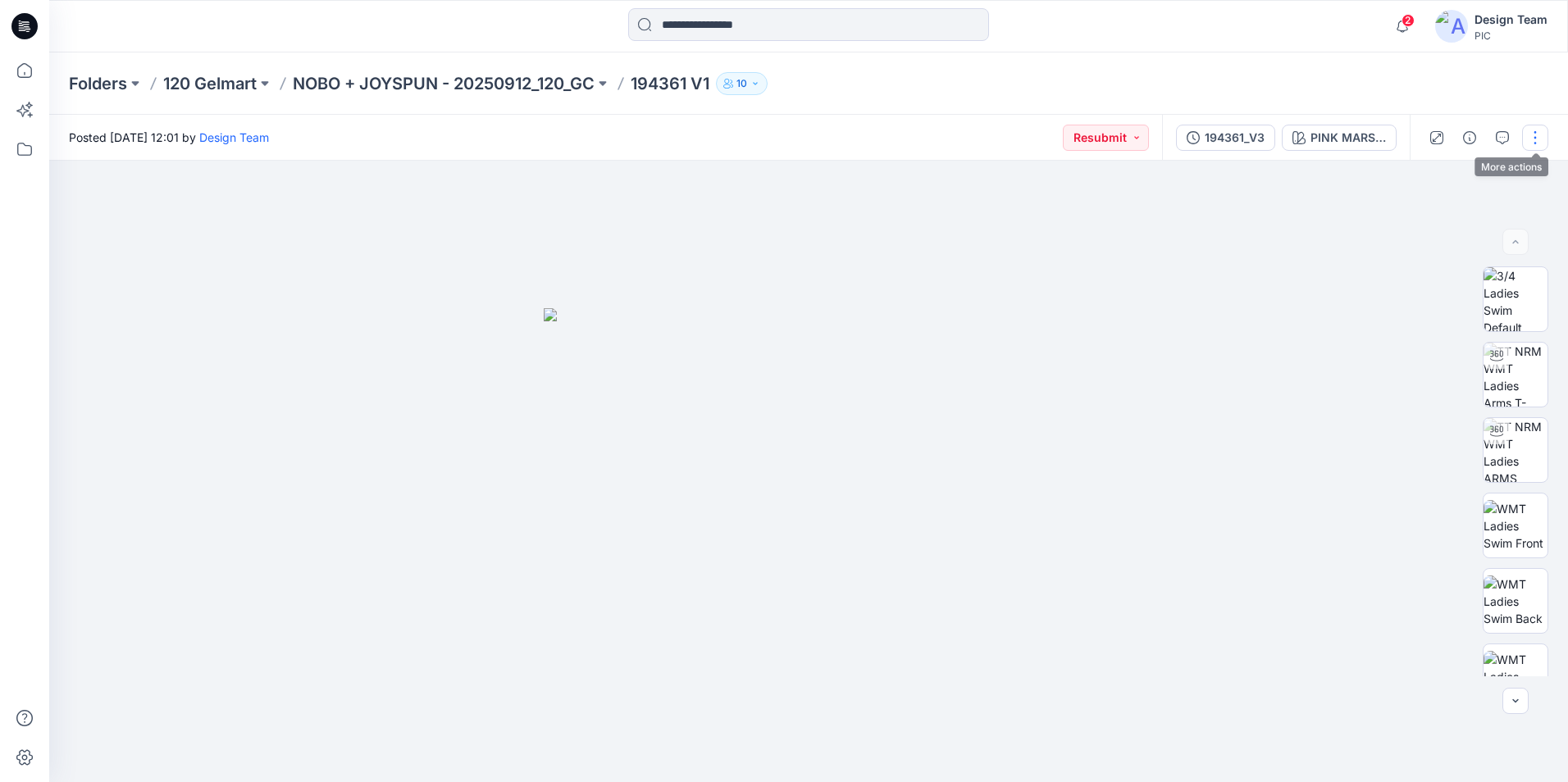
click at [1534, 143] on button "button" at bounding box center [1535, 138] width 26 height 26
click at [1451, 227] on button "Edit" at bounding box center [1466, 222] width 151 height 30
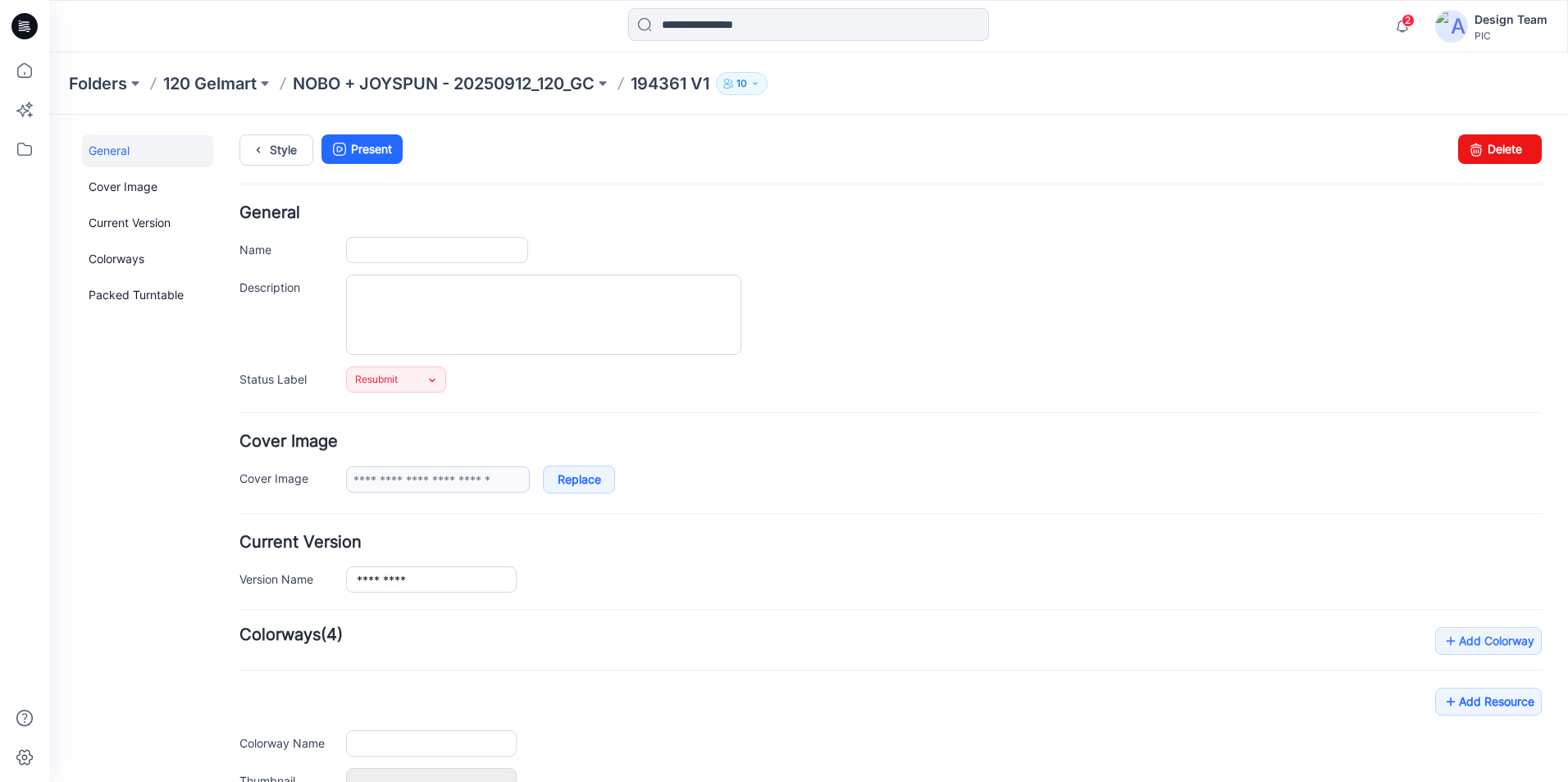
type input "*********"
type input "**********"
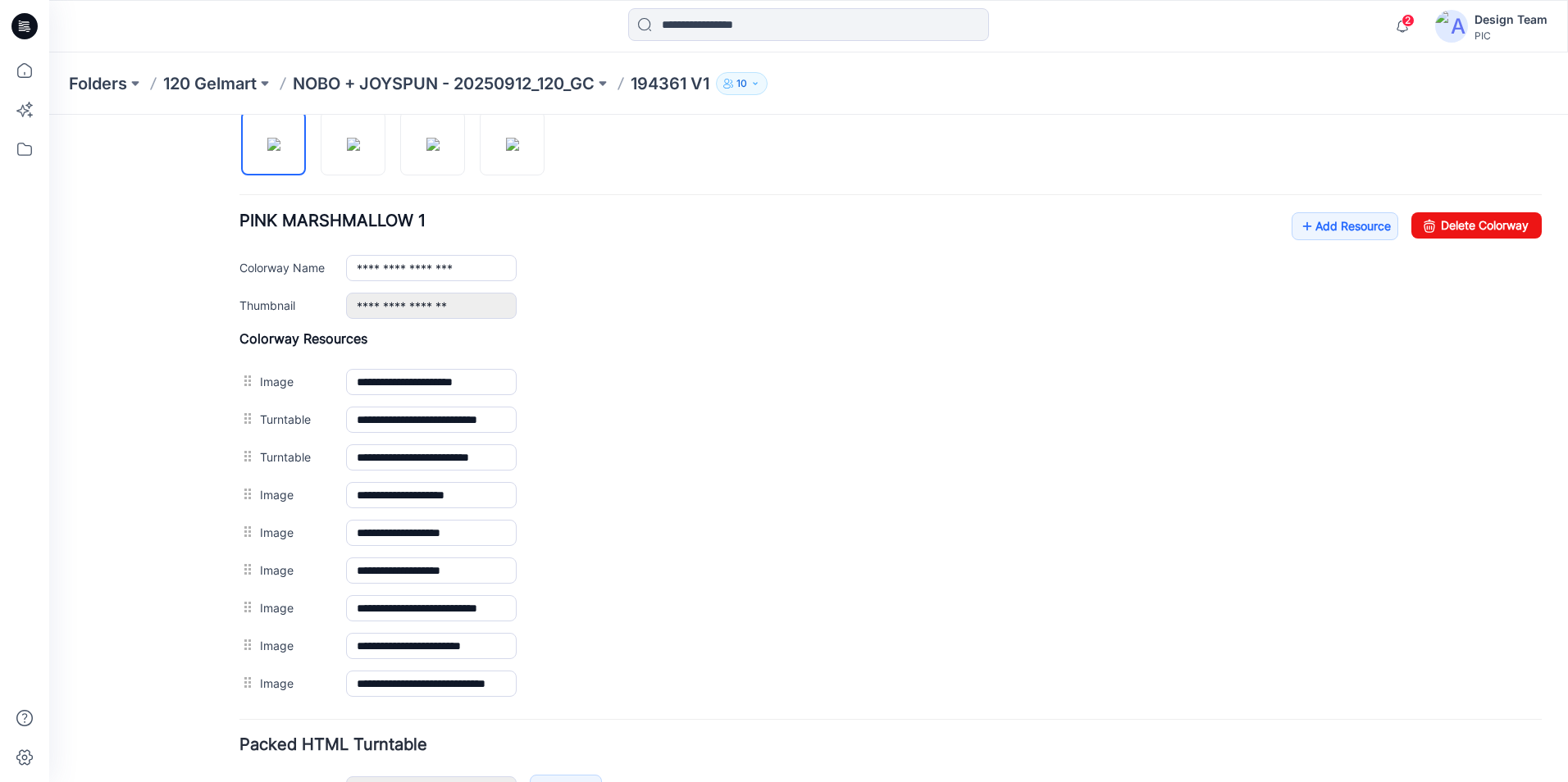
scroll to position [574, 0]
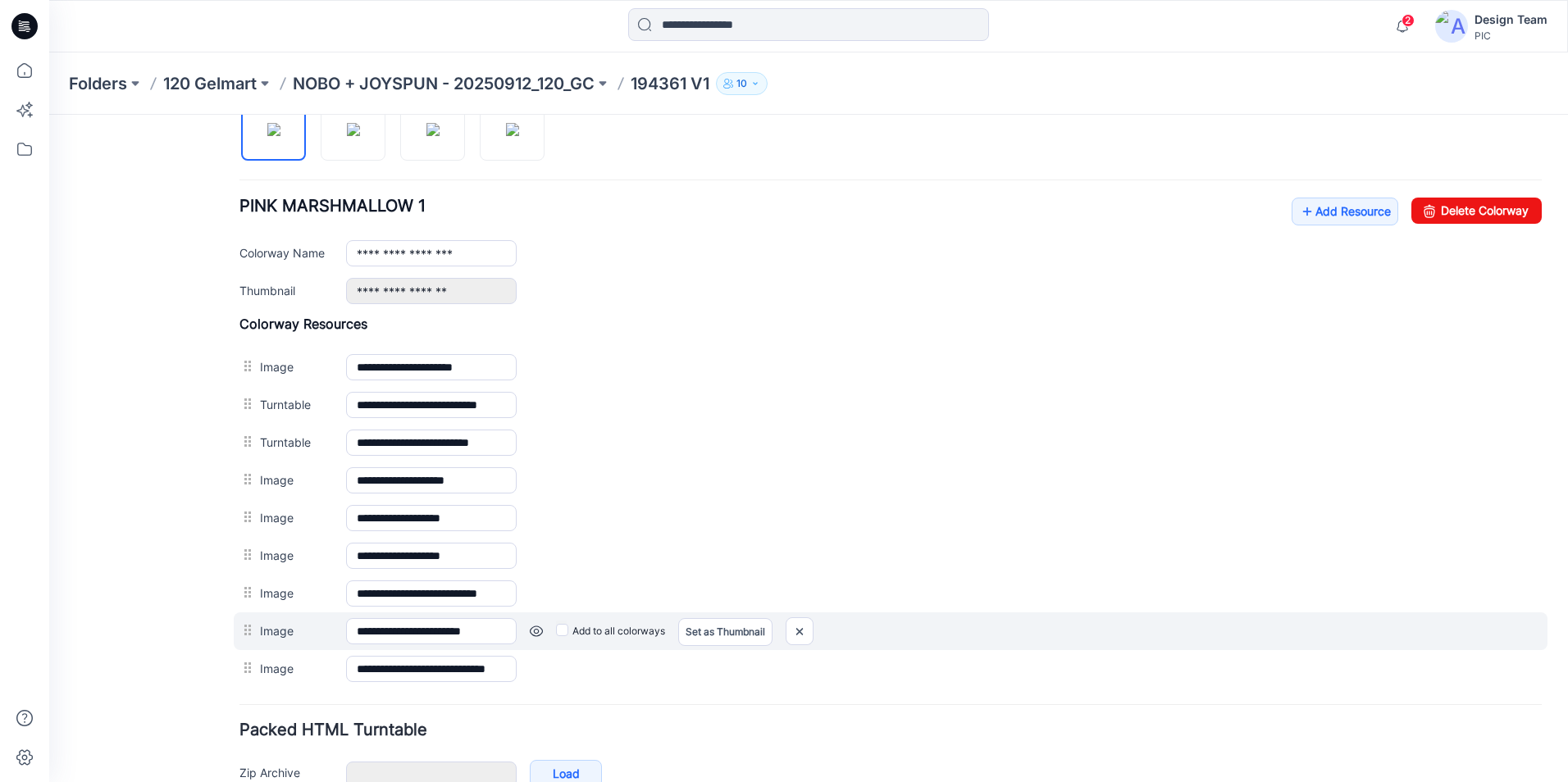
click at [531, 635] on link at bounding box center [536, 631] width 13 height 13
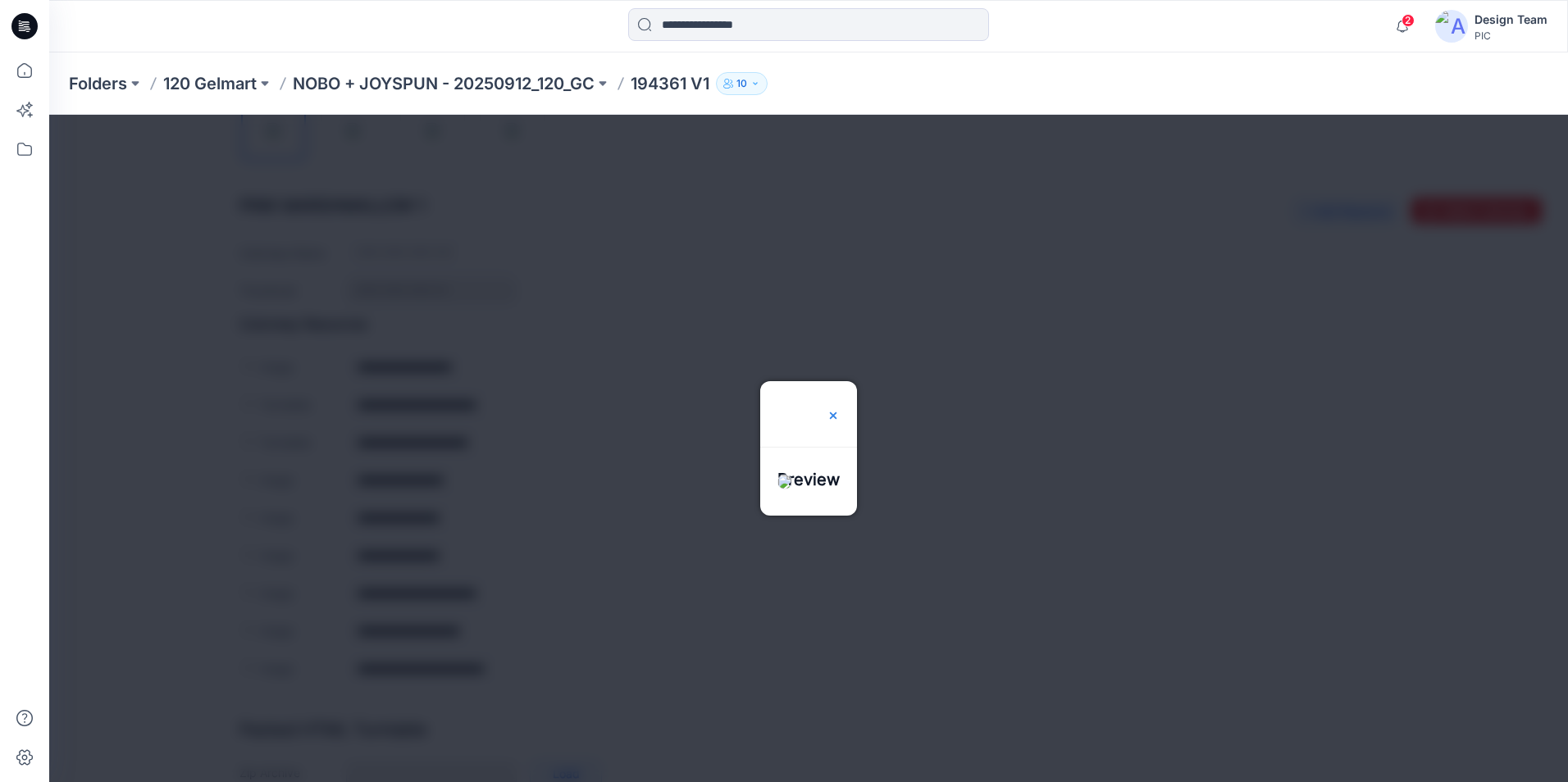
click at [840, 409] on img at bounding box center [833, 415] width 13 height 13
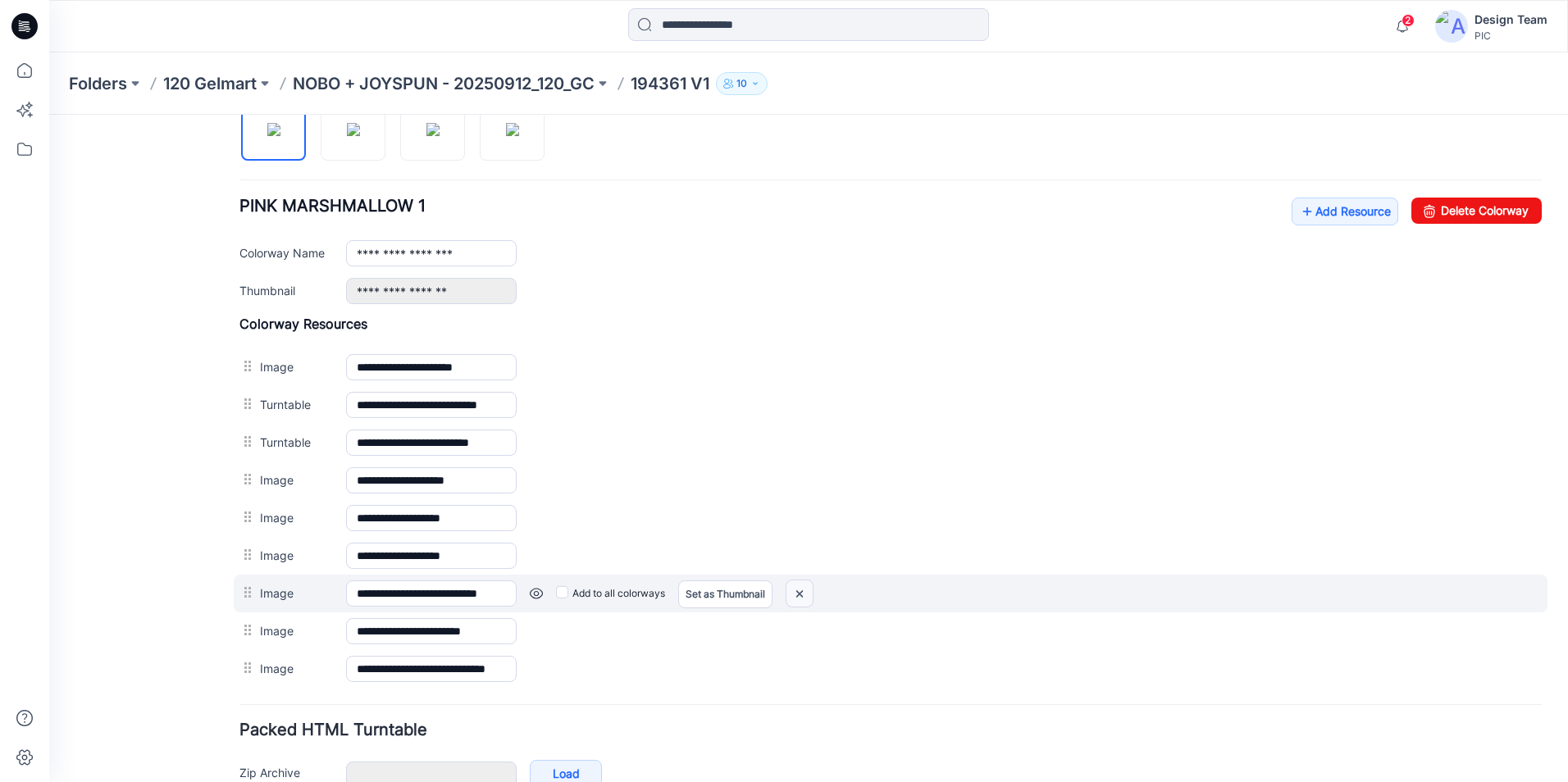
click at [795, 590] on img at bounding box center [800, 594] width 26 height 27
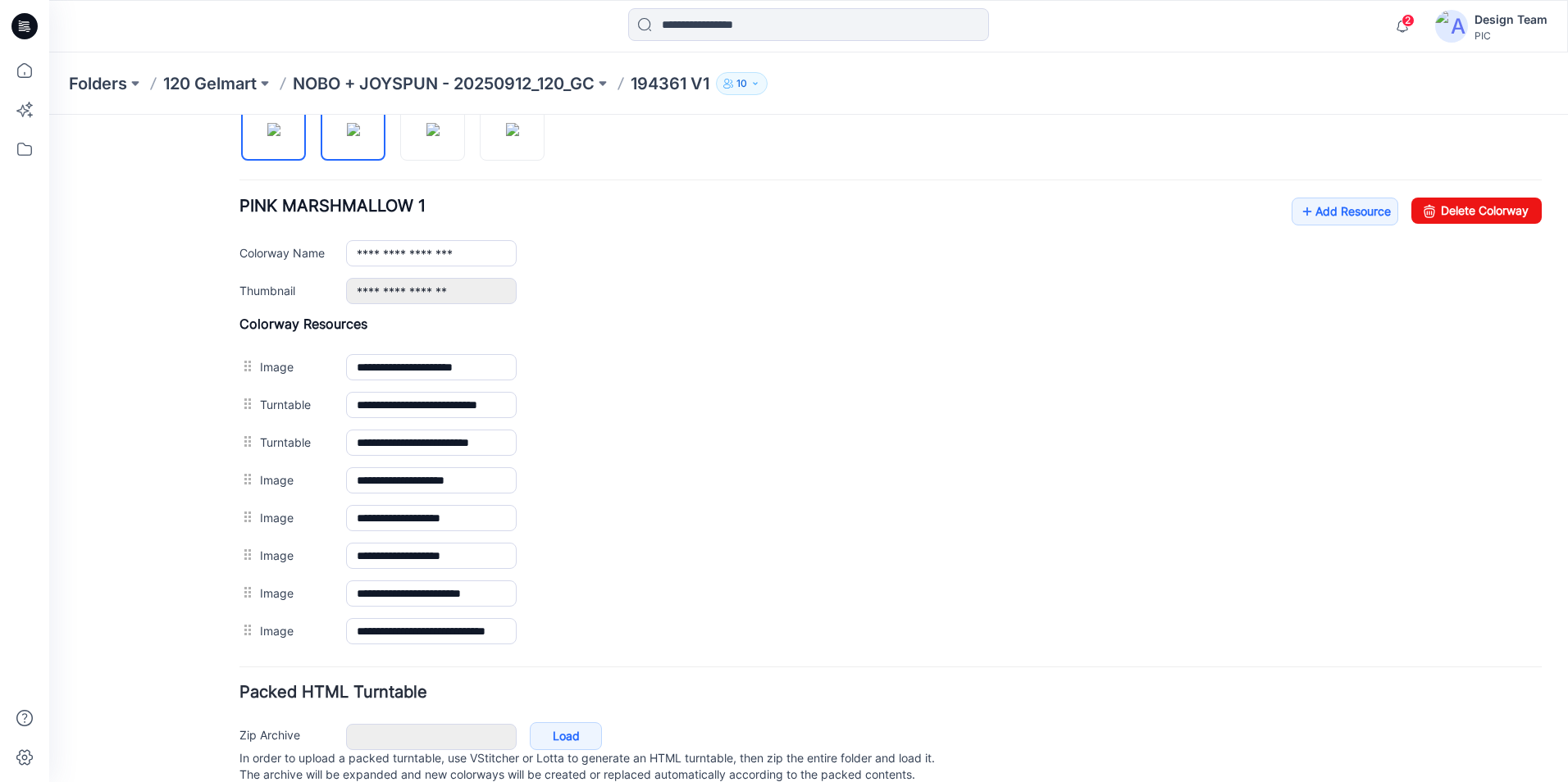
click at [360, 133] on img at bounding box center [353, 129] width 13 height 13
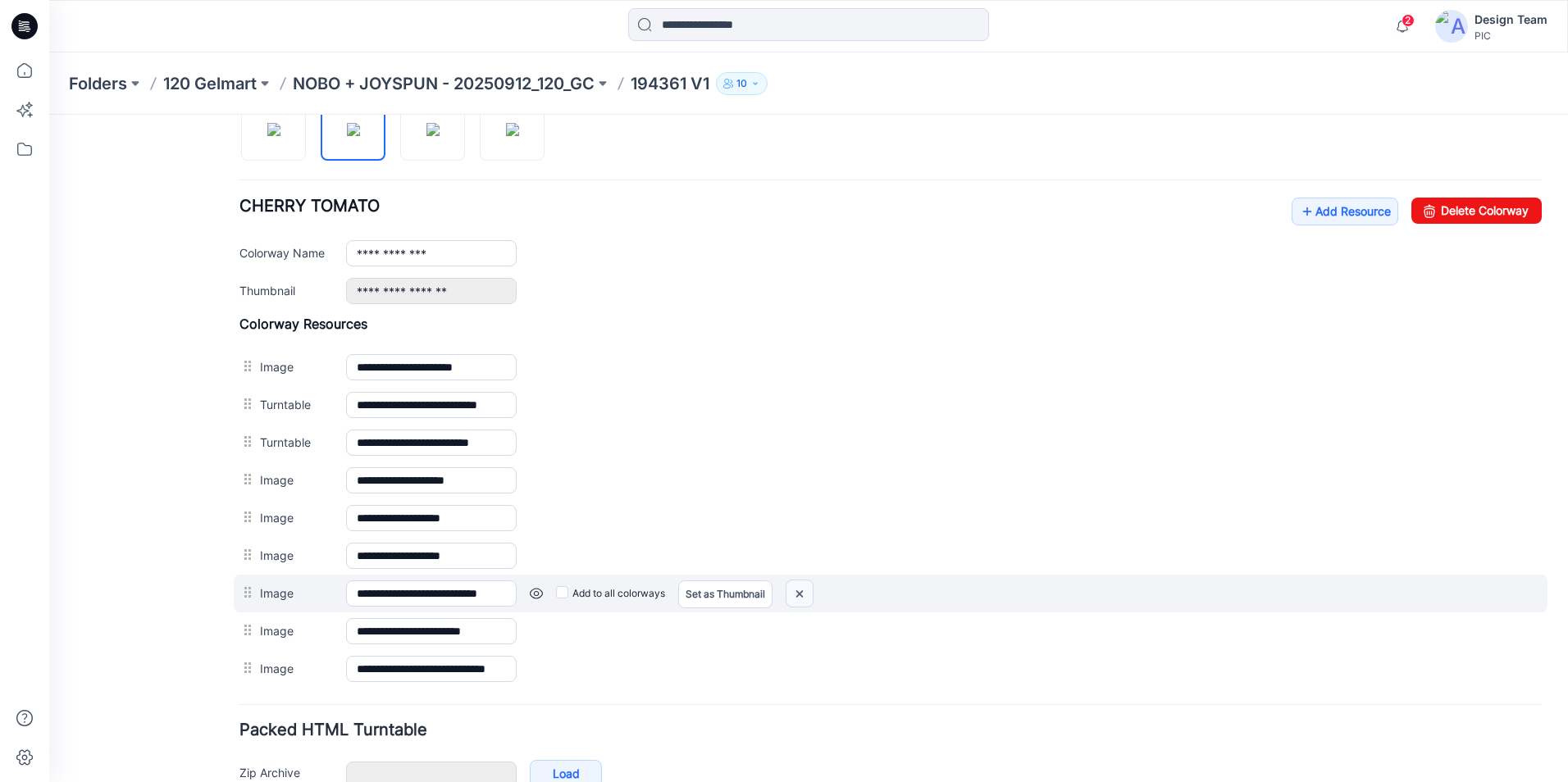
drag, startPoint x: 803, startPoint y: 591, endPoint x: 898, endPoint y: 200, distance: 402.4
click at [803, 591] on img at bounding box center [800, 594] width 26 height 27
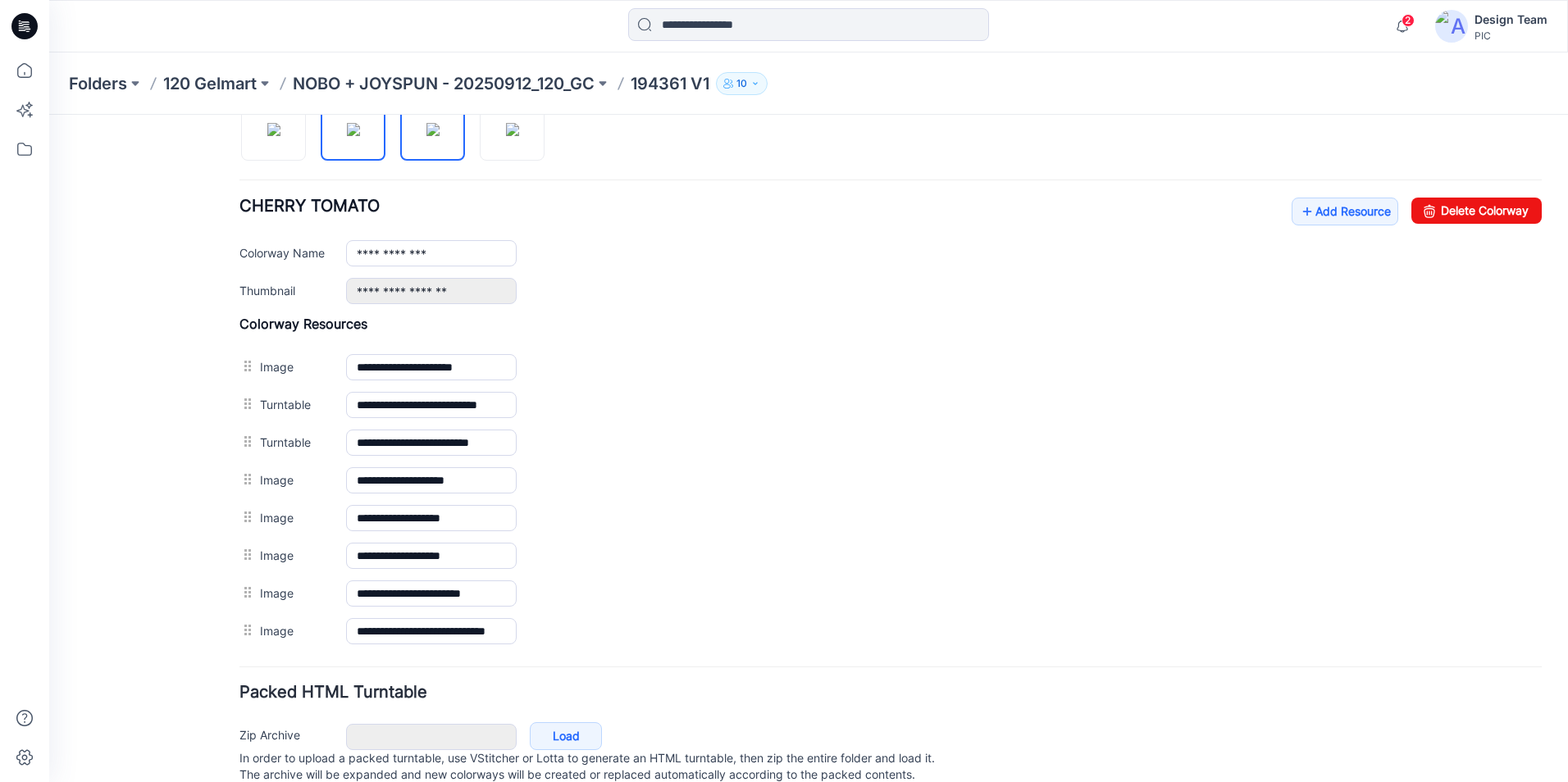
click at [440, 136] on img at bounding box center [433, 129] width 13 height 13
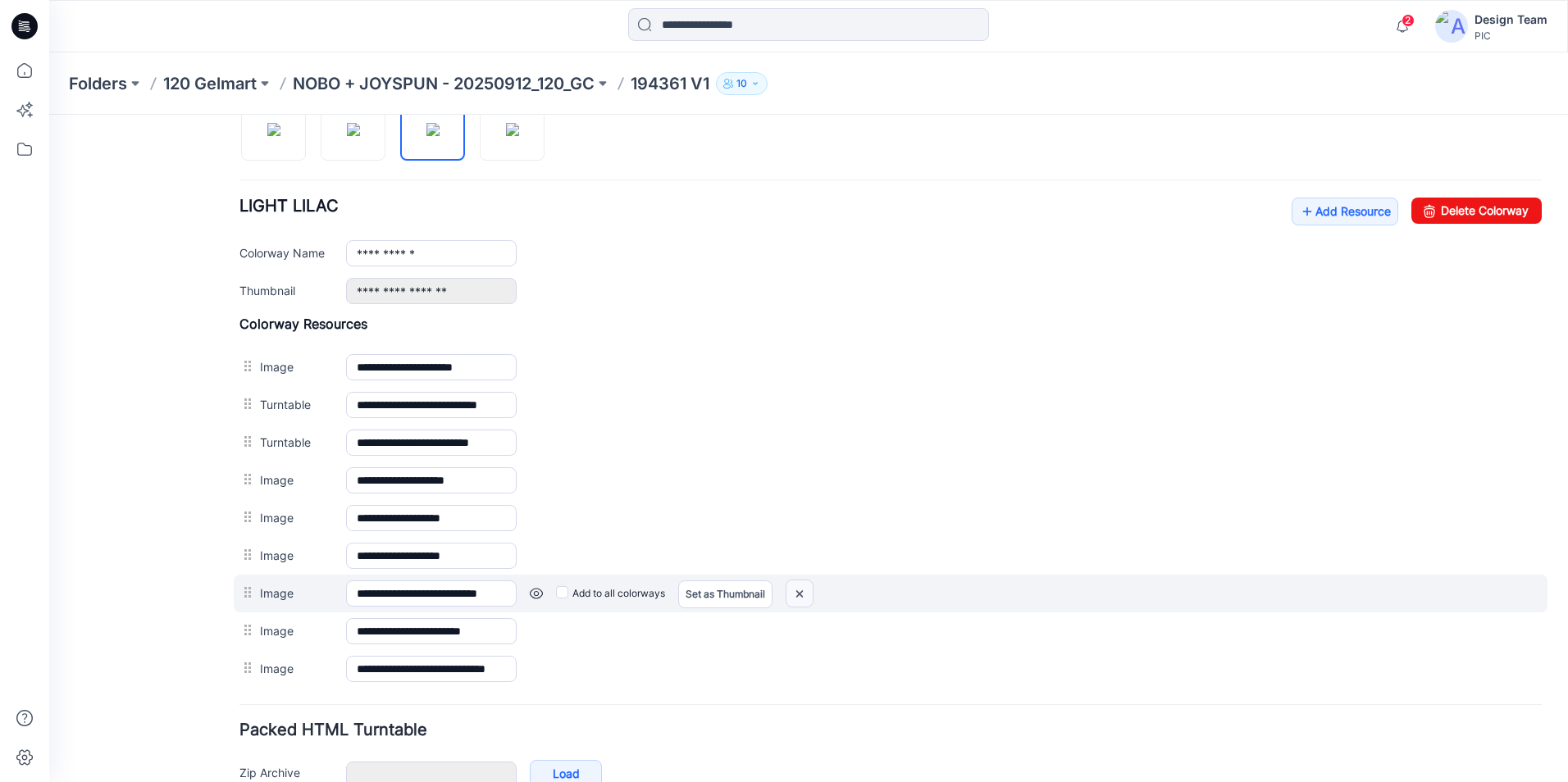
drag, startPoint x: 905, startPoint y: 212, endPoint x: 803, endPoint y: 593, distance: 394.4
click at [803, 593] on img at bounding box center [800, 594] width 26 height 27
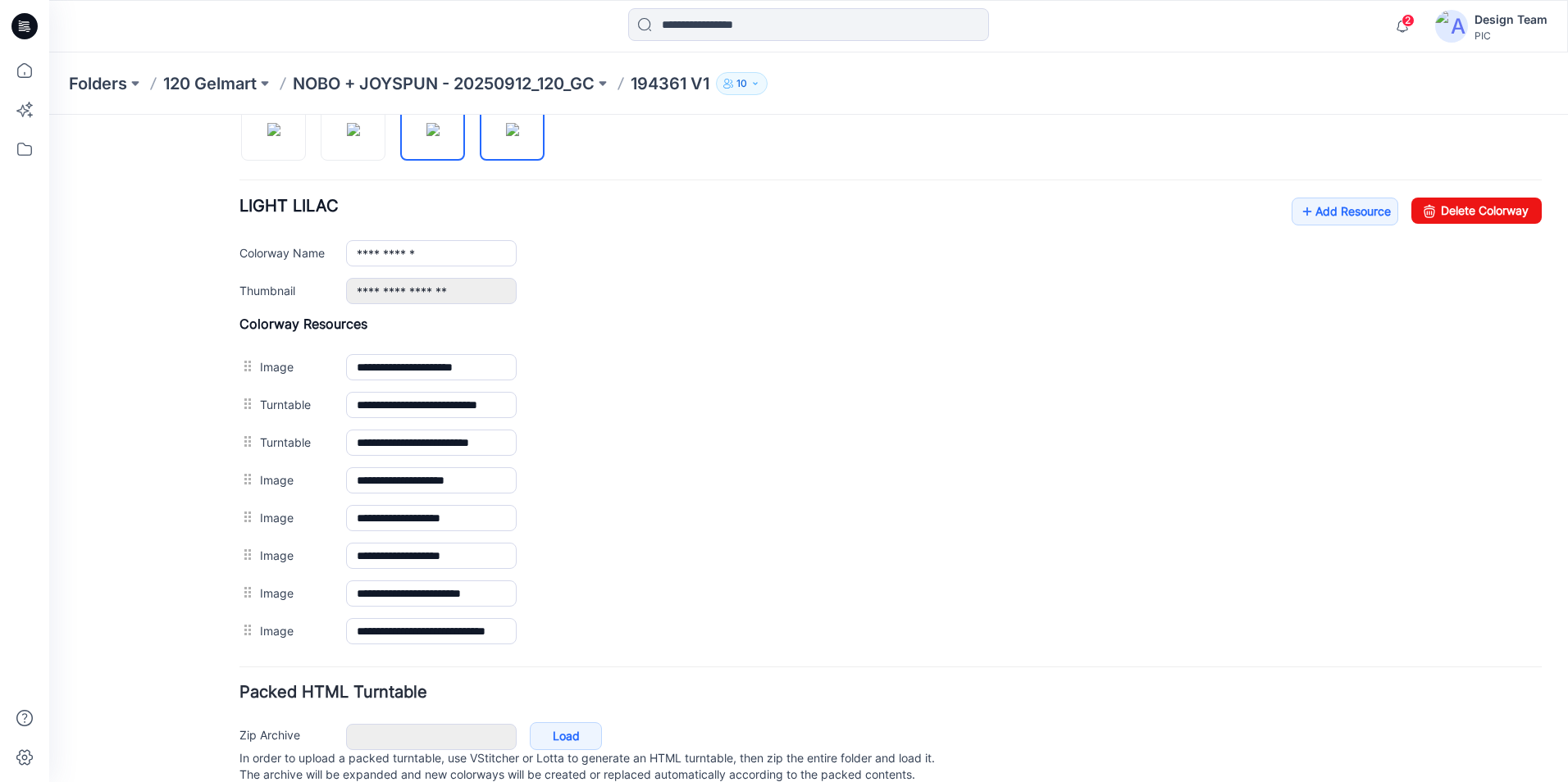
click at [519, 132] on img at bounding box center [512, 129] width 13 height 13
type input "**********"
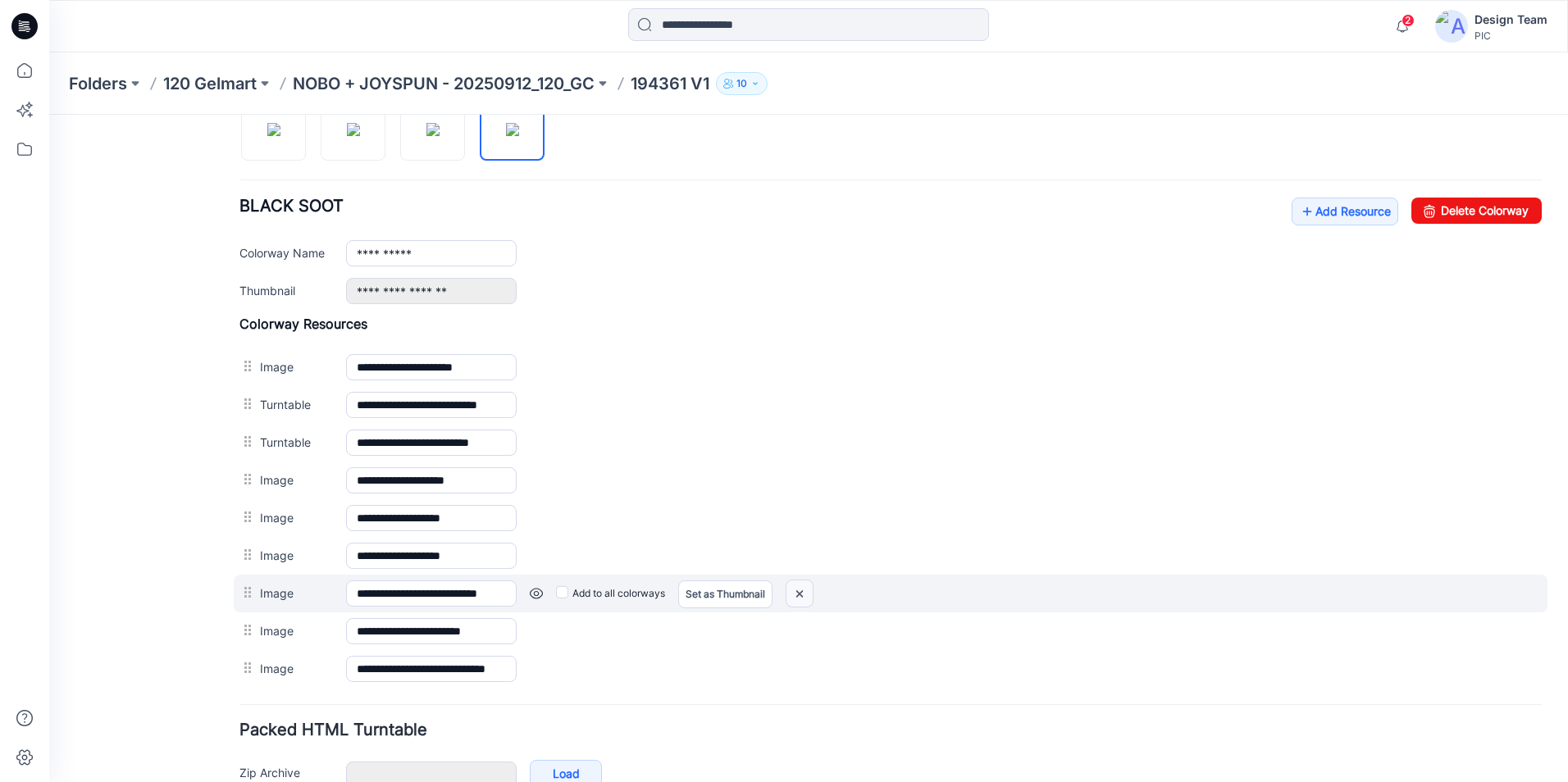
drag, startPoint x: 795, startPoint y: 594, endPoint x: 909, endPoint y: 199, distance: 411.1
click at [795, 594] on img at bounding box center [800, 594] width 26 height 27
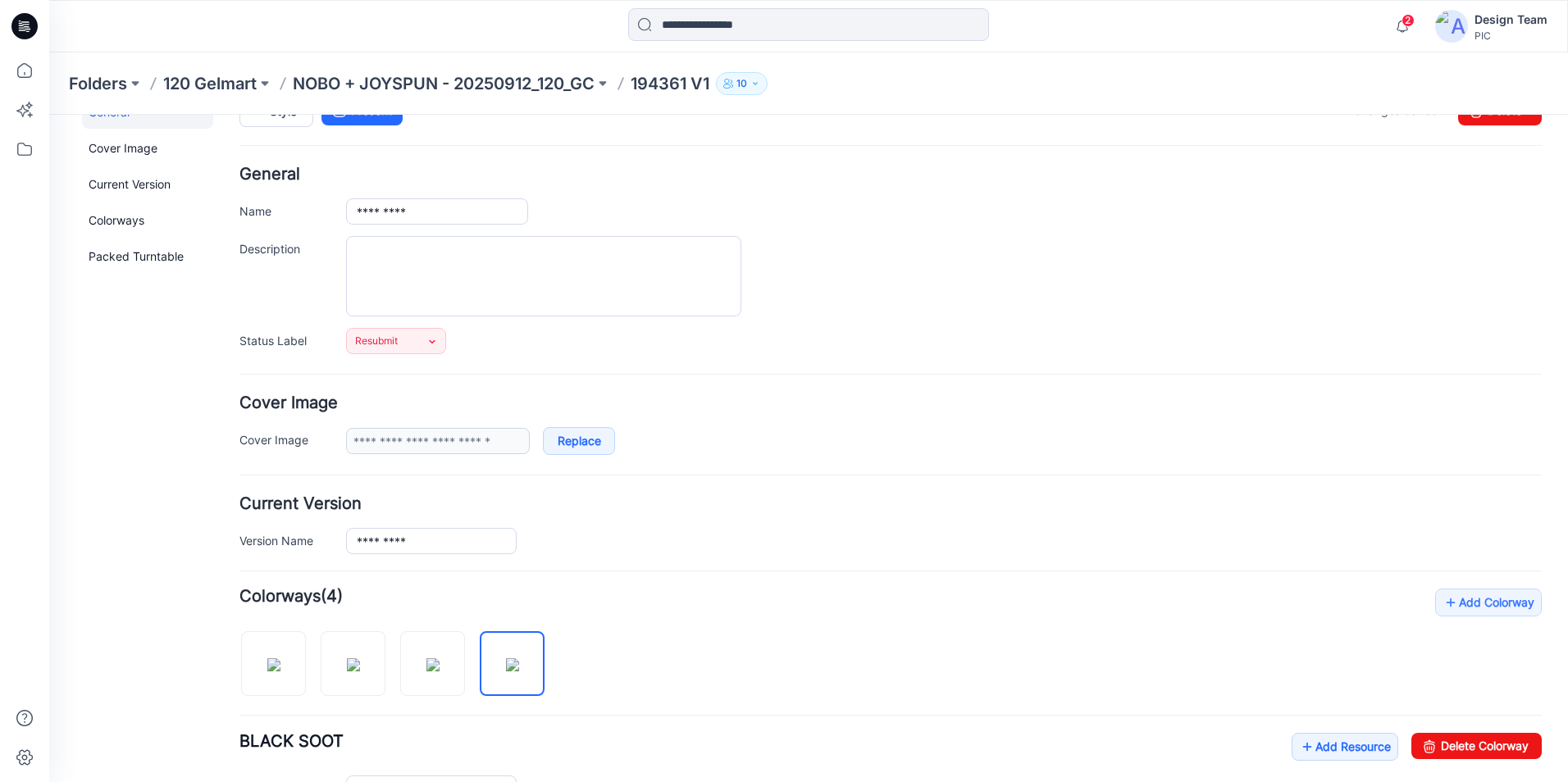
scroll to position [0, 0]
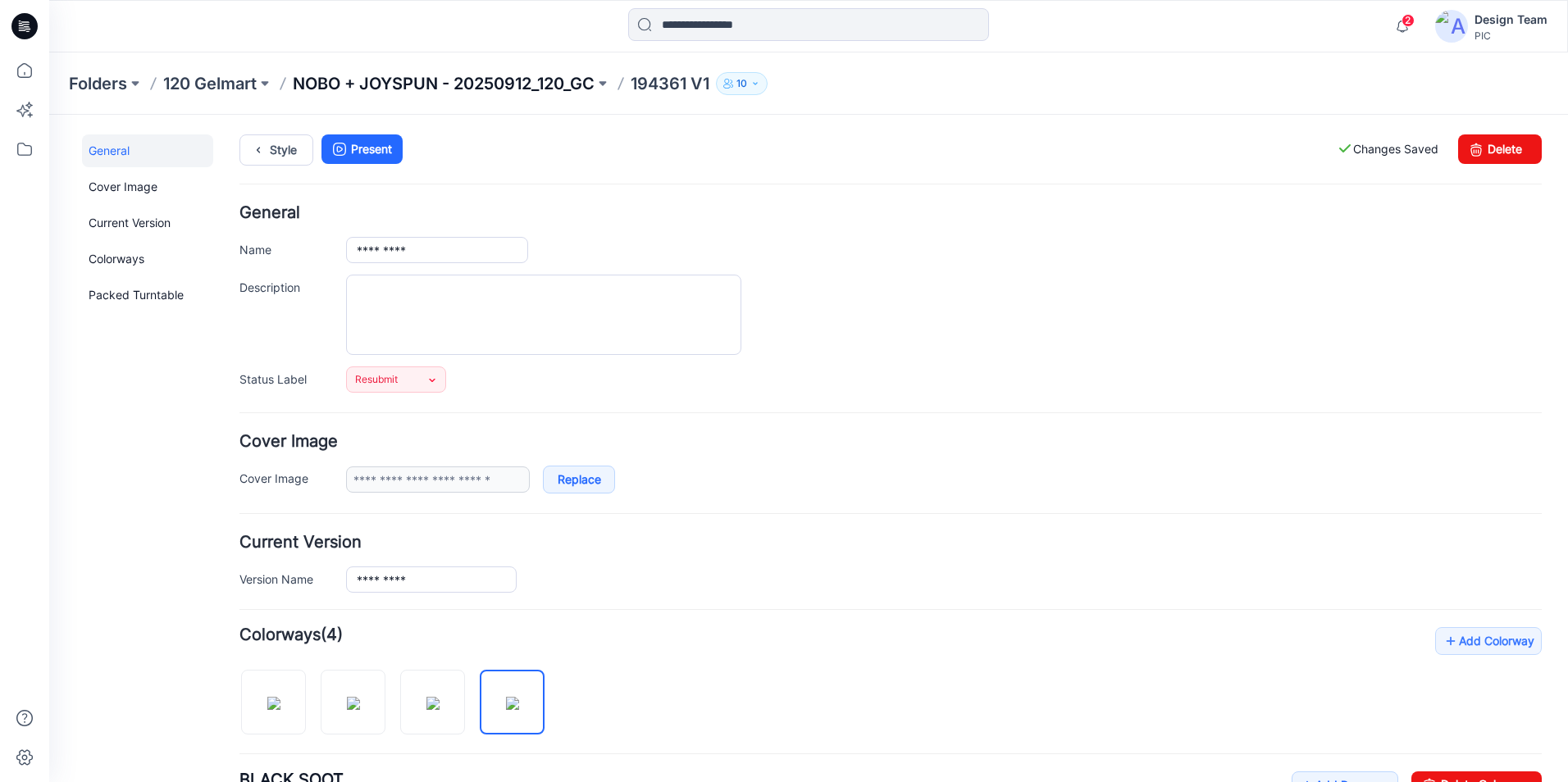
click at [559, 82] on p "NOBO + JOYSPUN - 20250912_120_GC" at bounding box center [444, 84] width 302 height 23
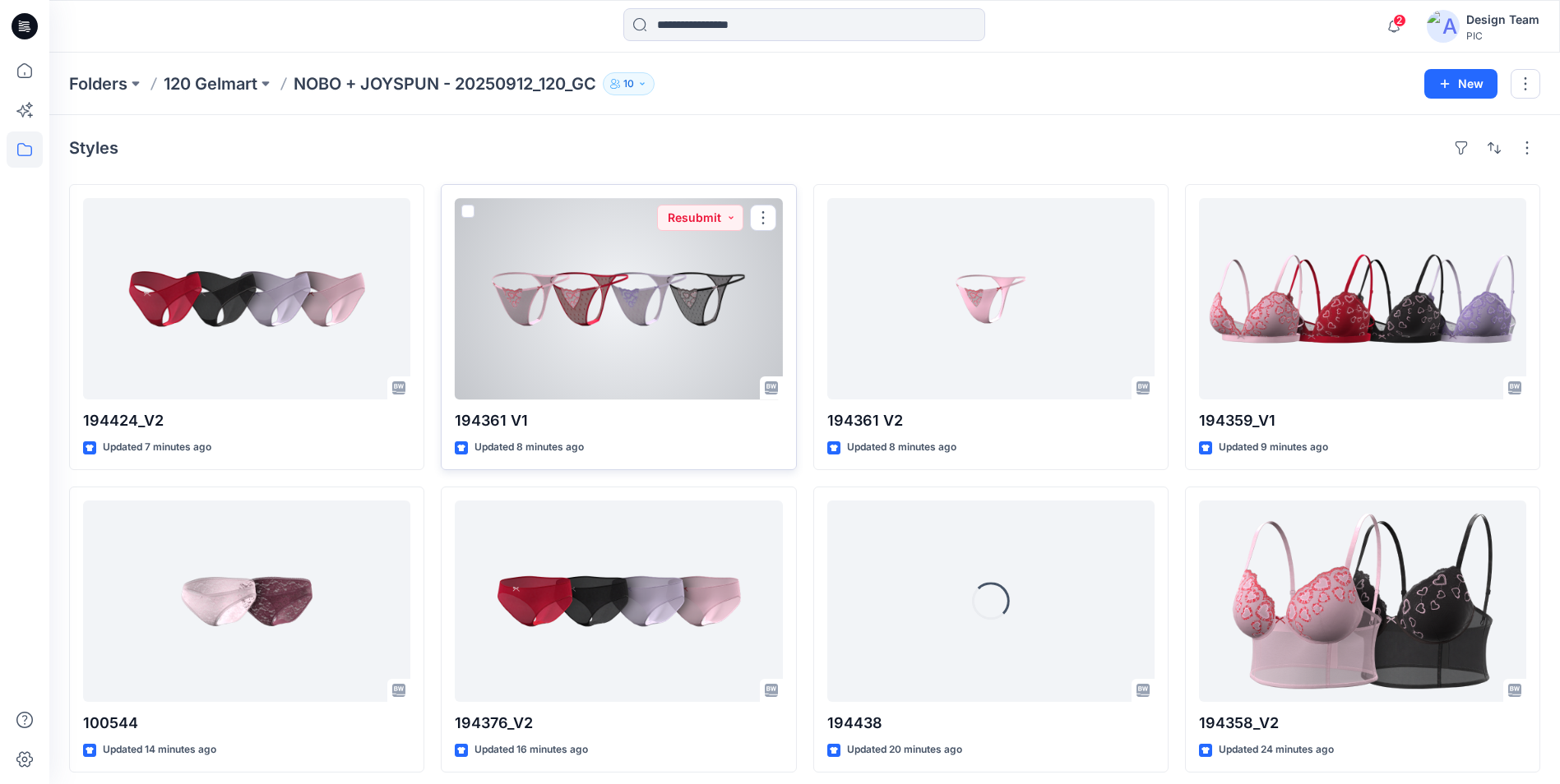
click at [628, 373] on div at bounding box center [619, 299] width 328 height 202
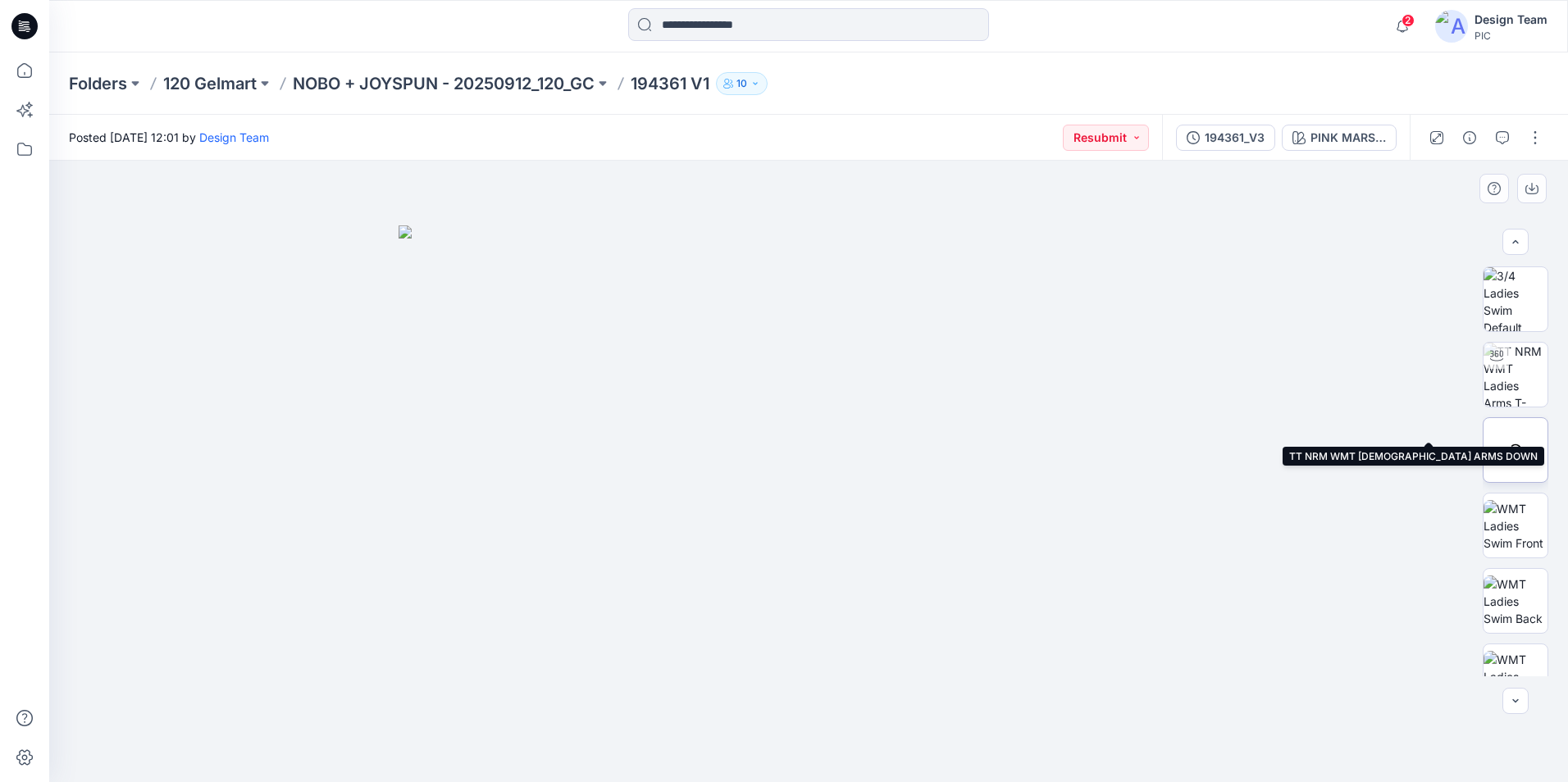
scroll to position [259, 0]
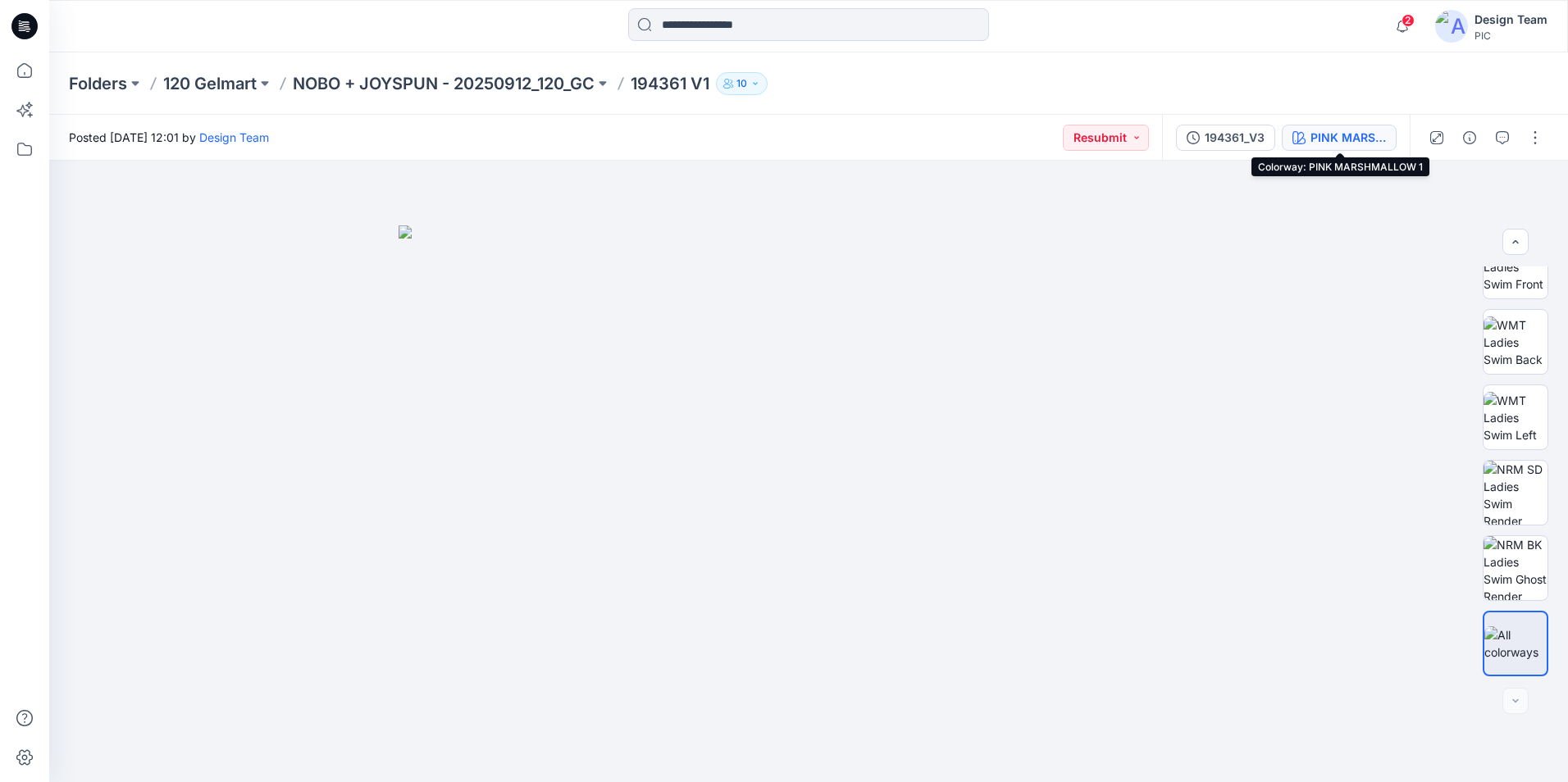
click at [1336, 135] on div "PINK MARSHMALLOW 1" at bounding box center [1347, 138] width 75 height 18
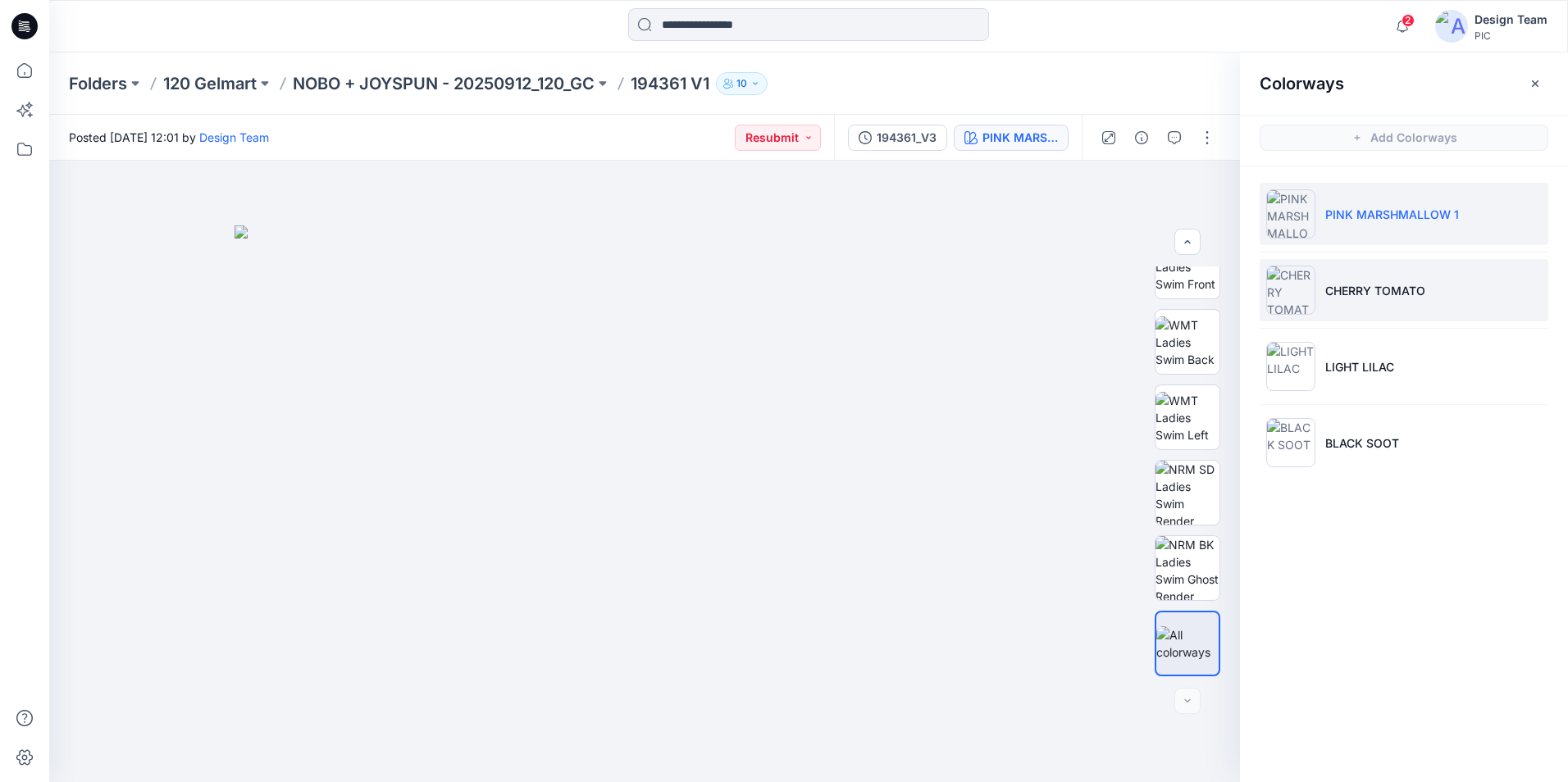
click at [1363, 298] on p "CHERRY TOMATO" at bounding box center [1375, 291] width 100 height 18
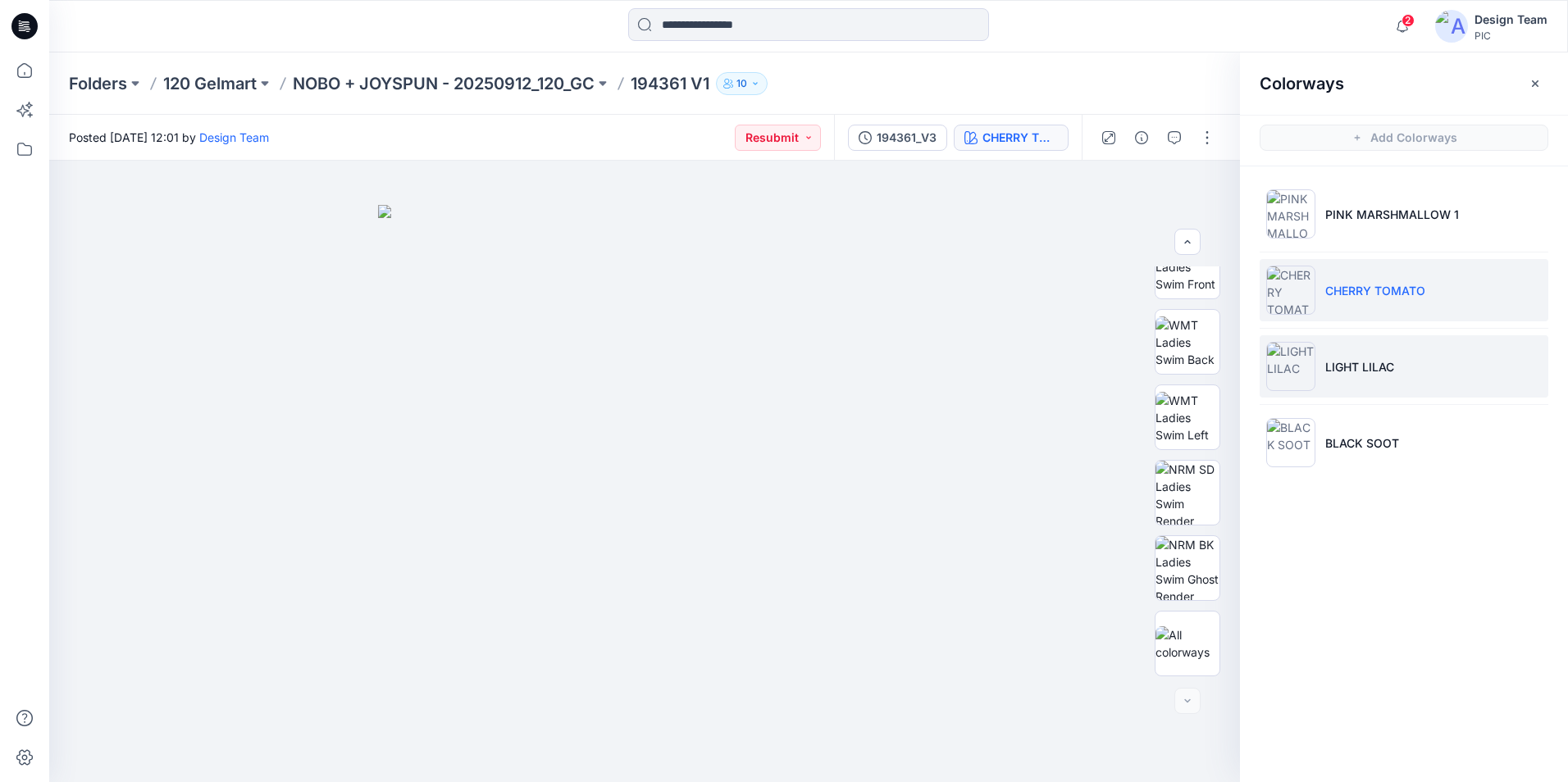
click at [1440, 361] on li "LIGHT LILAC" at bounding box center [1404, 366] width 289 height 63
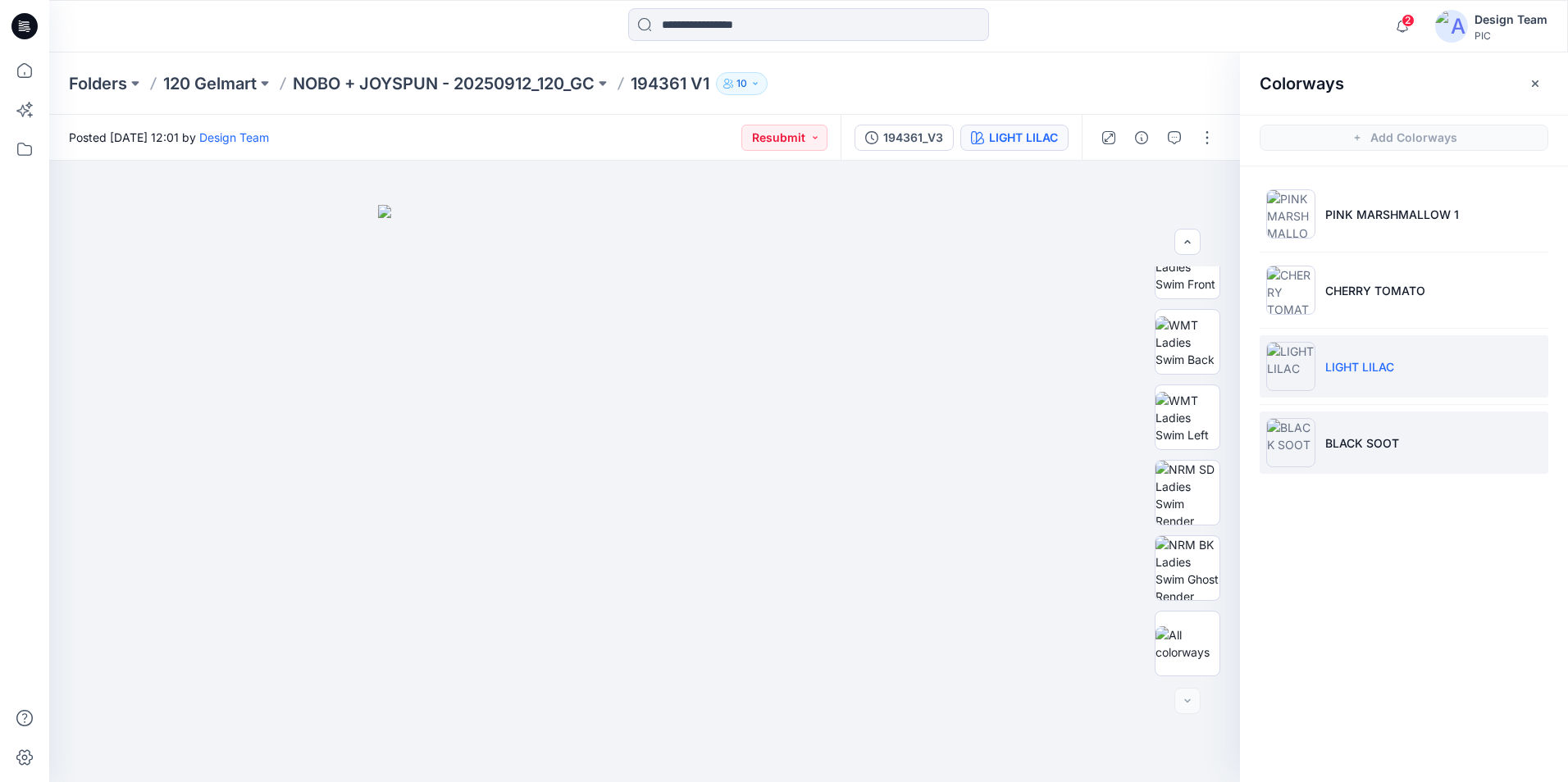
click at [1436, 443] on li "BLACK SOOT" at bounding box center [1404, 442] width 289 height 63
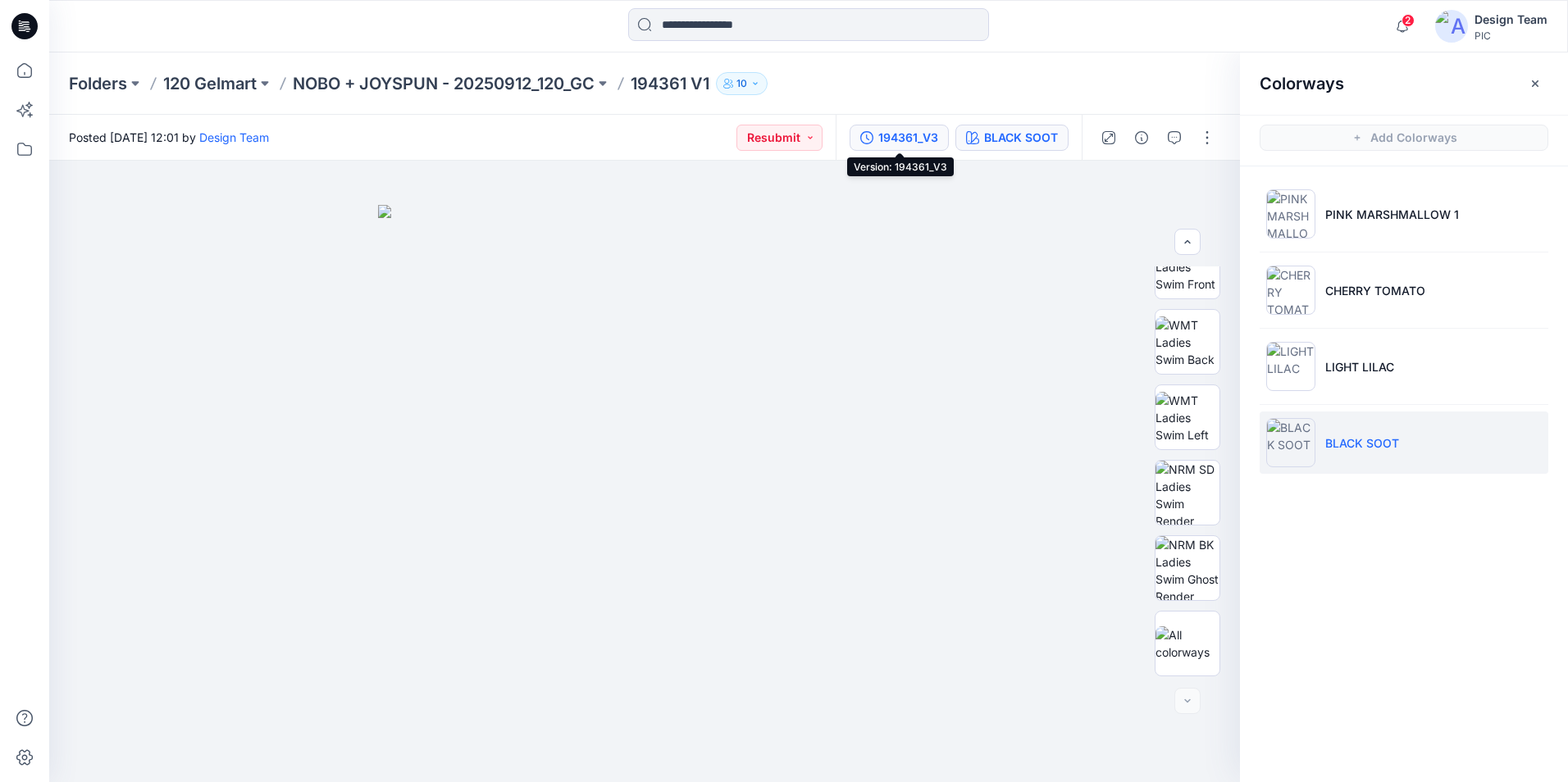
click at [934, 139] on div "194361_V3" at bounding box center [908, 138] width 60 height 18
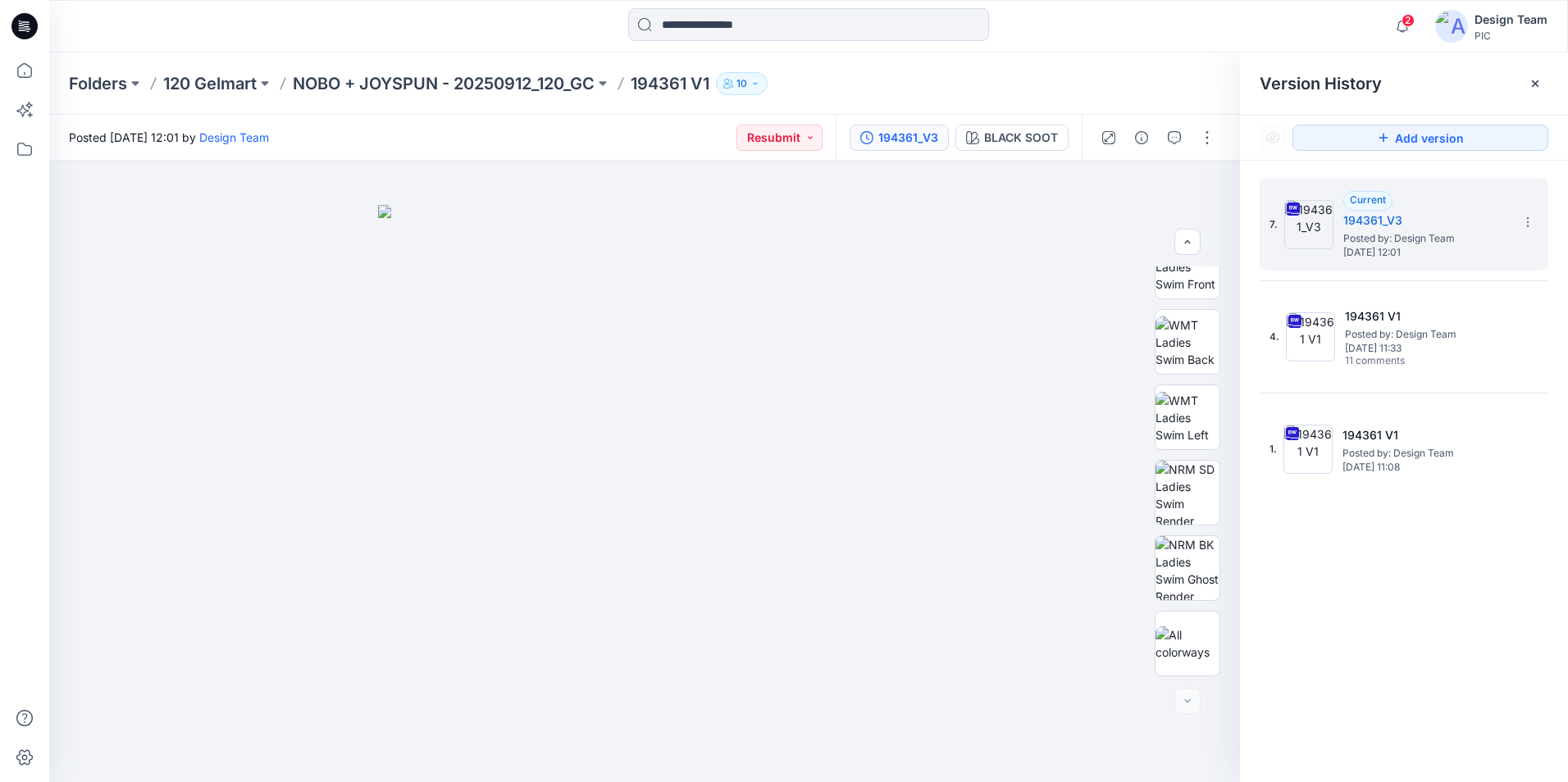
click at [691, 84] on p "194361 V1" at bounding box center [669, 84] width 79 height 23
click at [1204, 144] on button "button" at bounding box center [1207, 138] width 26 height 26
click at [1163, 222] on button "Edit" at bounding box center [1138, 222] width 151 height 30
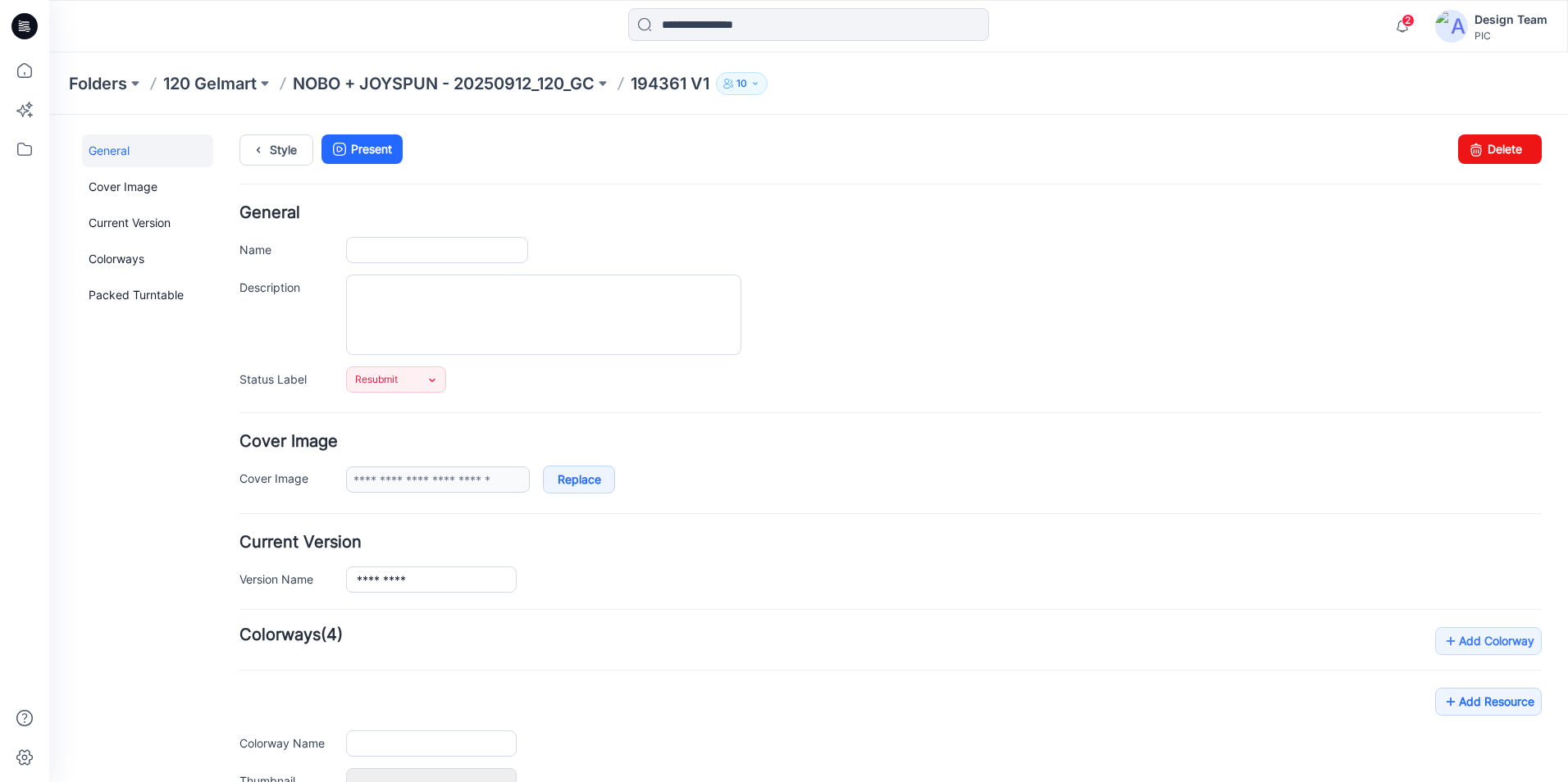
type input "*********"
type input "**********"
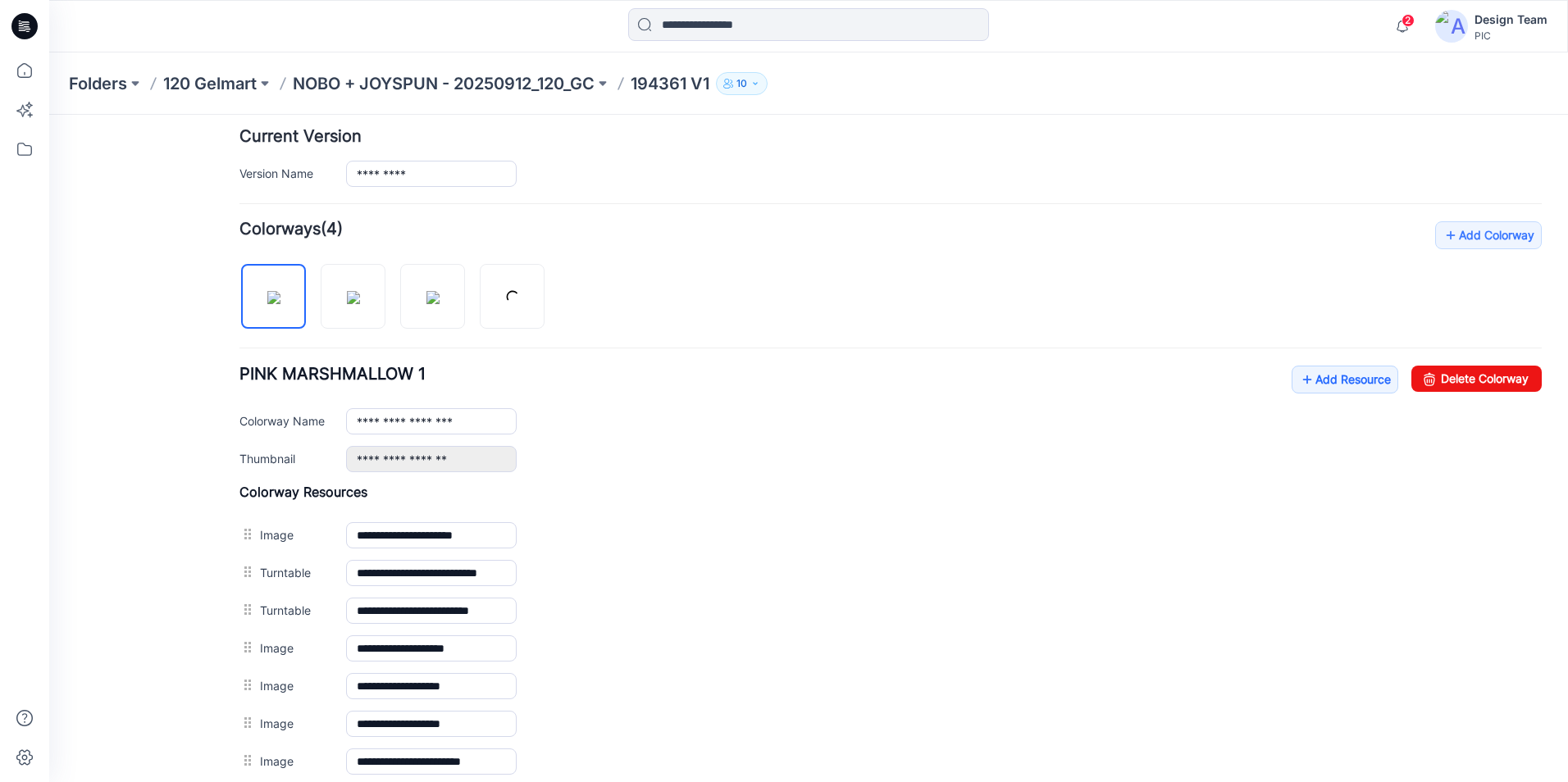
scroll to position [410, 0]
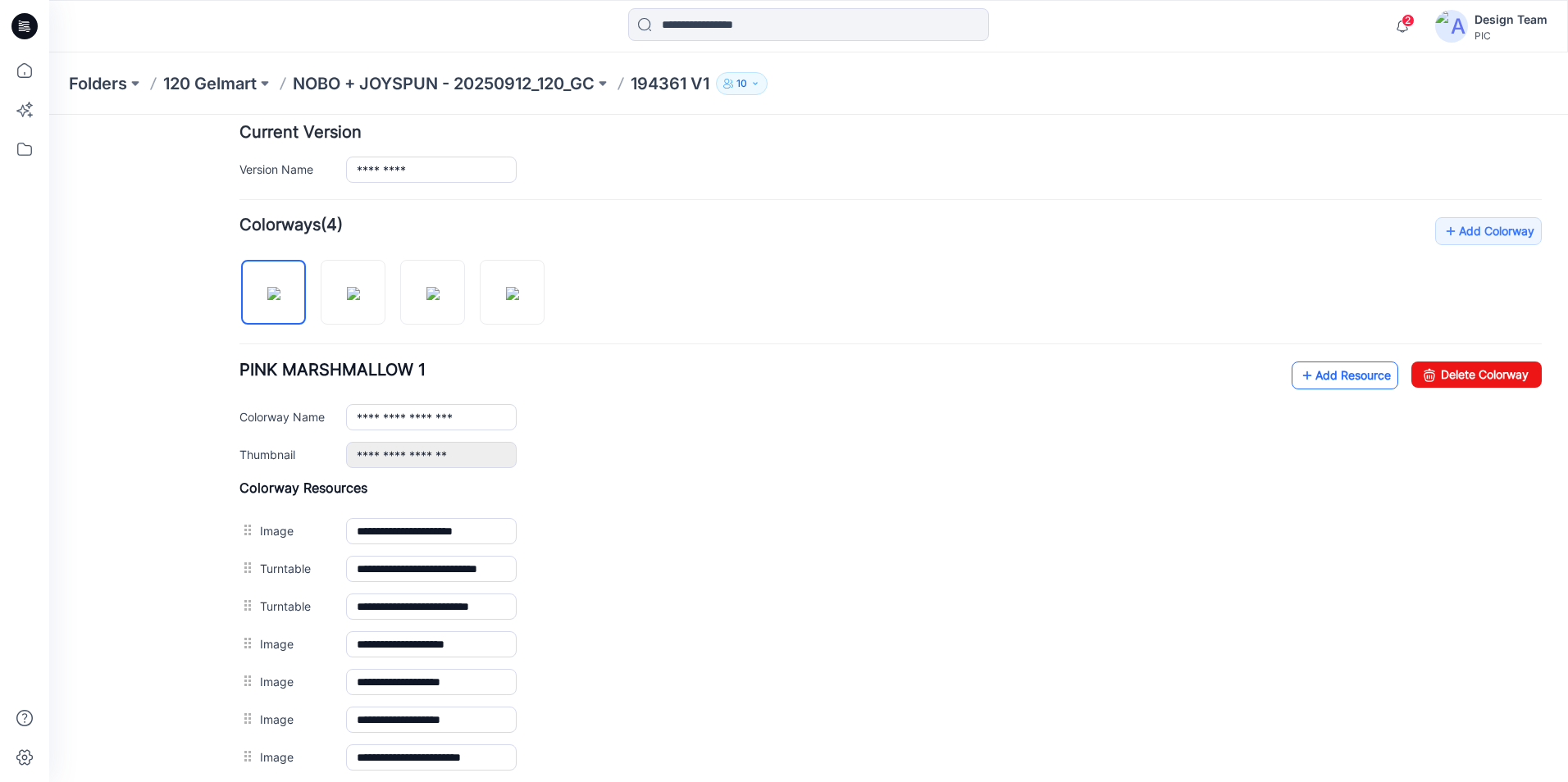
click at [1321, 383] on link "Add Resource" at bounding box center [1345, 376] width 107 height 28
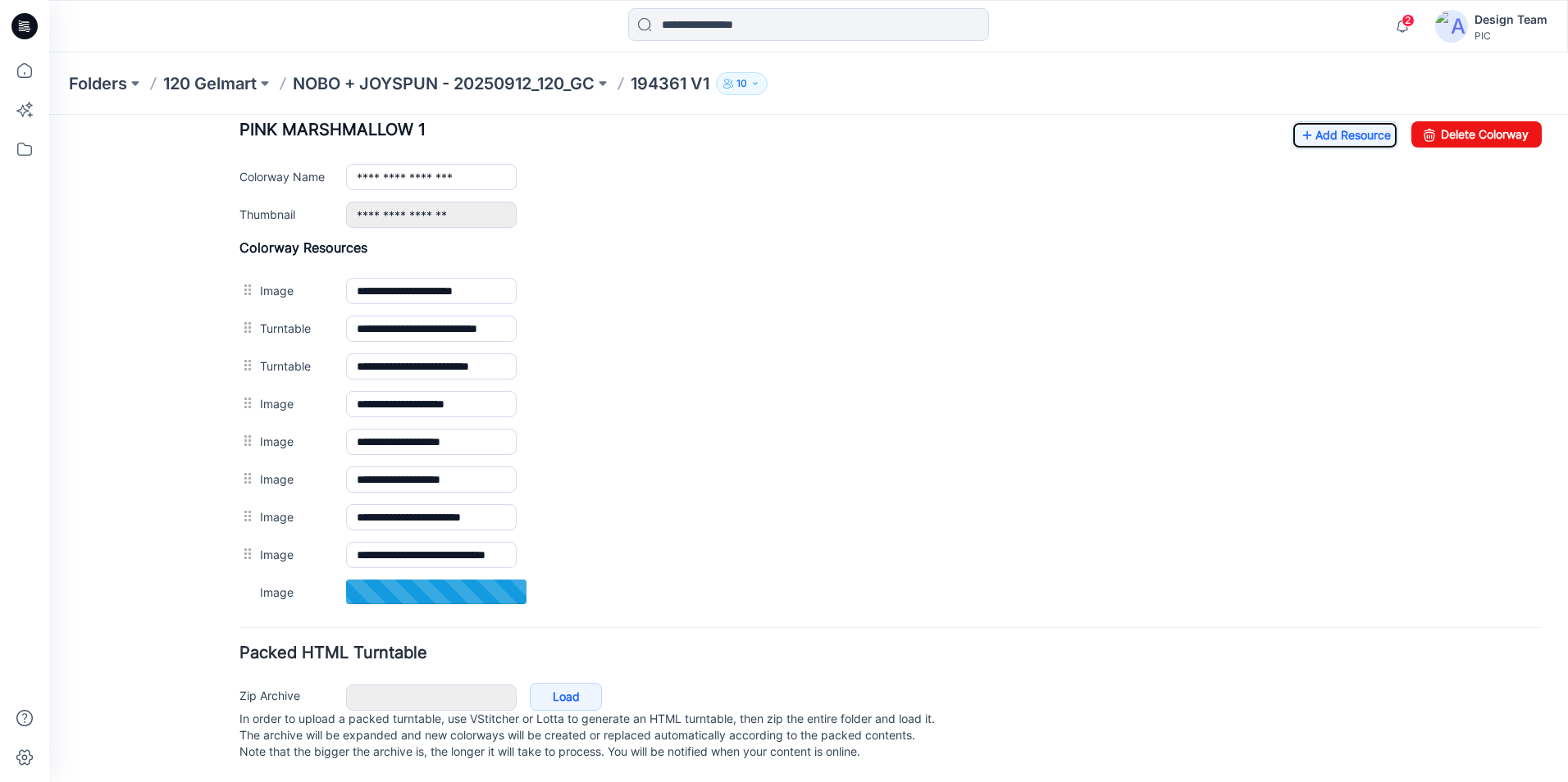
scroll to position [667, 0]
click at [49, 115] on link at bounding box center [49, 115] width 0 height 0
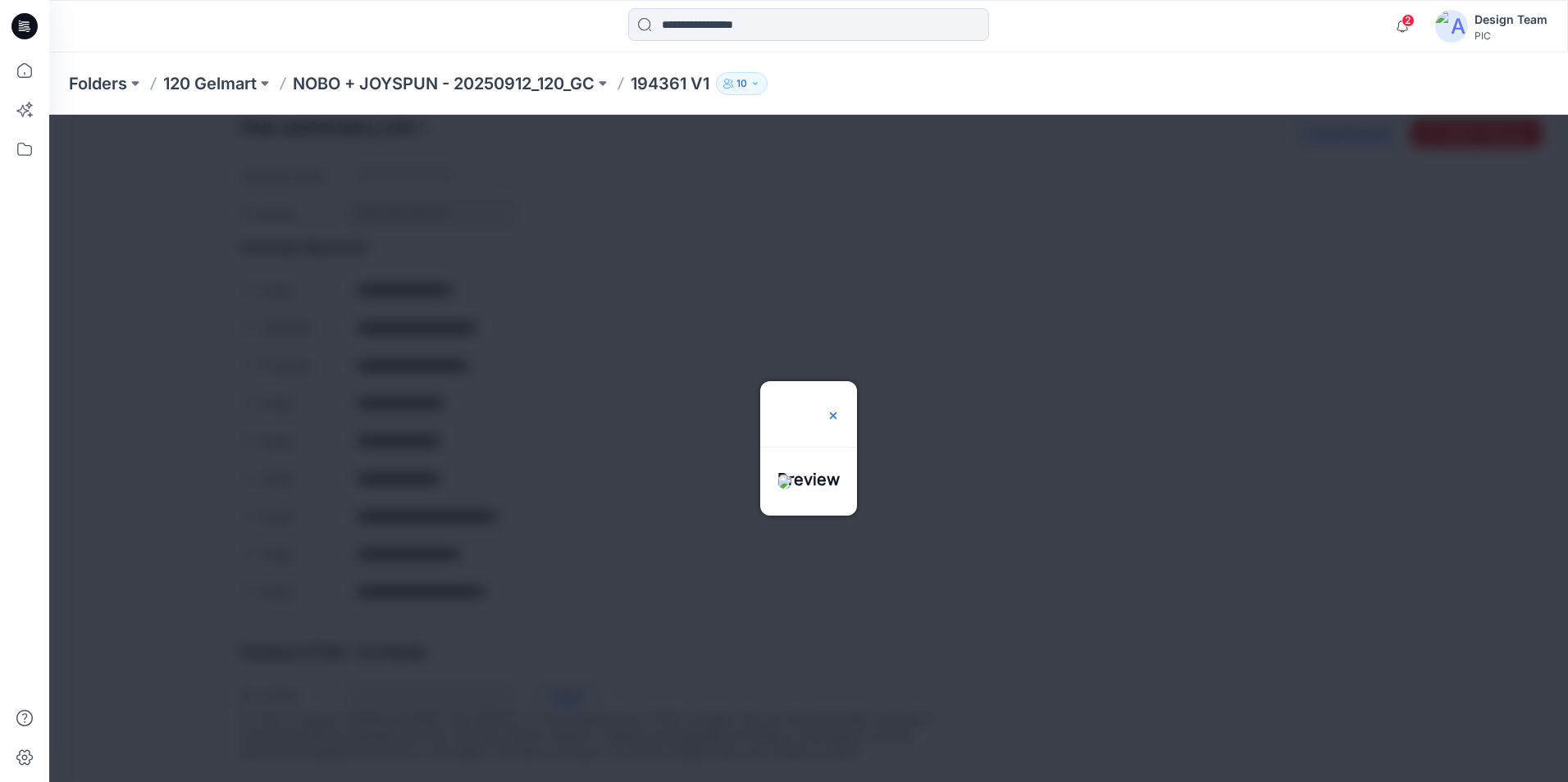
click at [840, 409] on img at bounding box center [833, 415] width 13 height 13
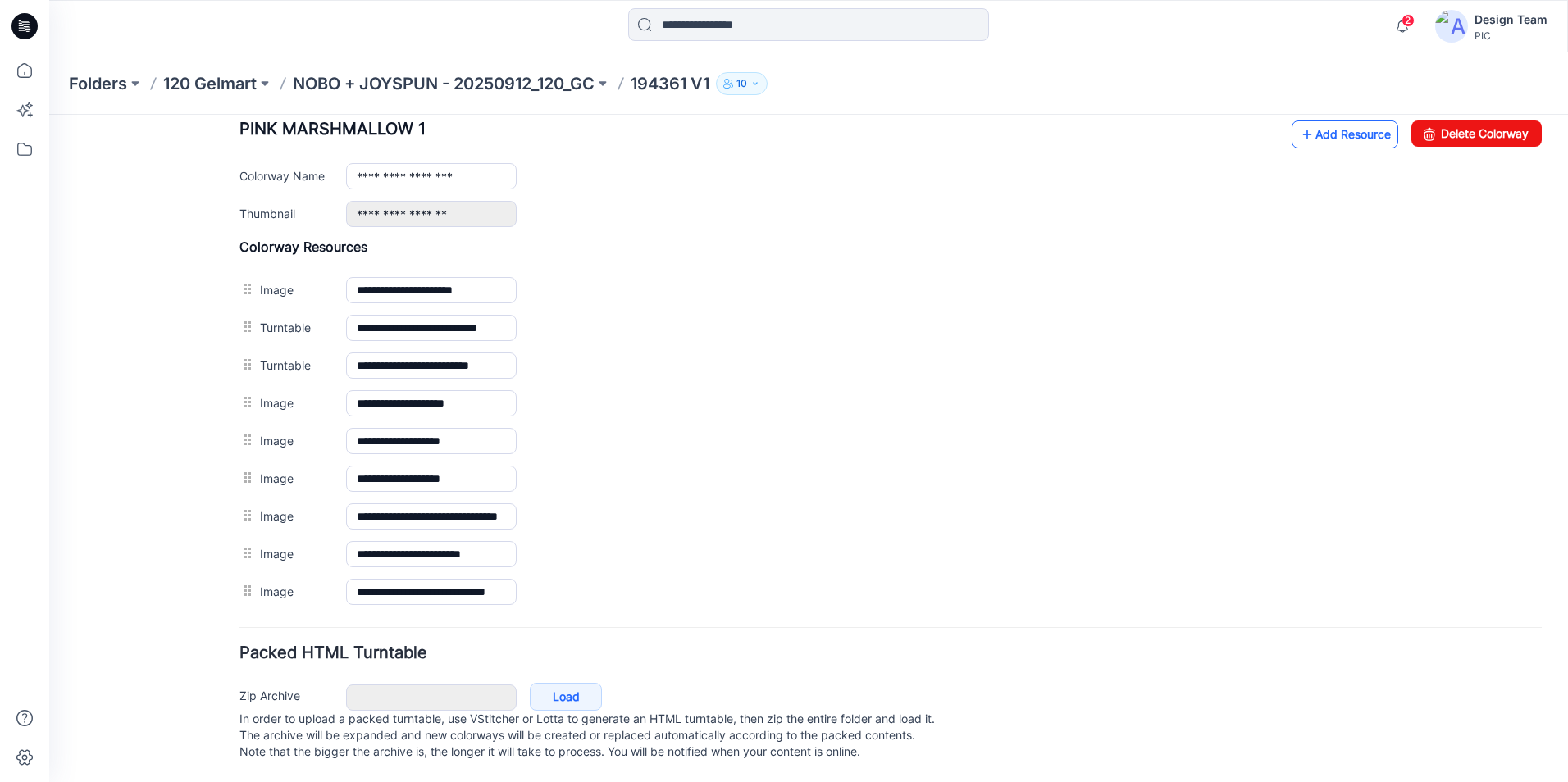
click at [1331, 121] on link "Add Resource" at bounding box center [1345, 135] width 107 height 28
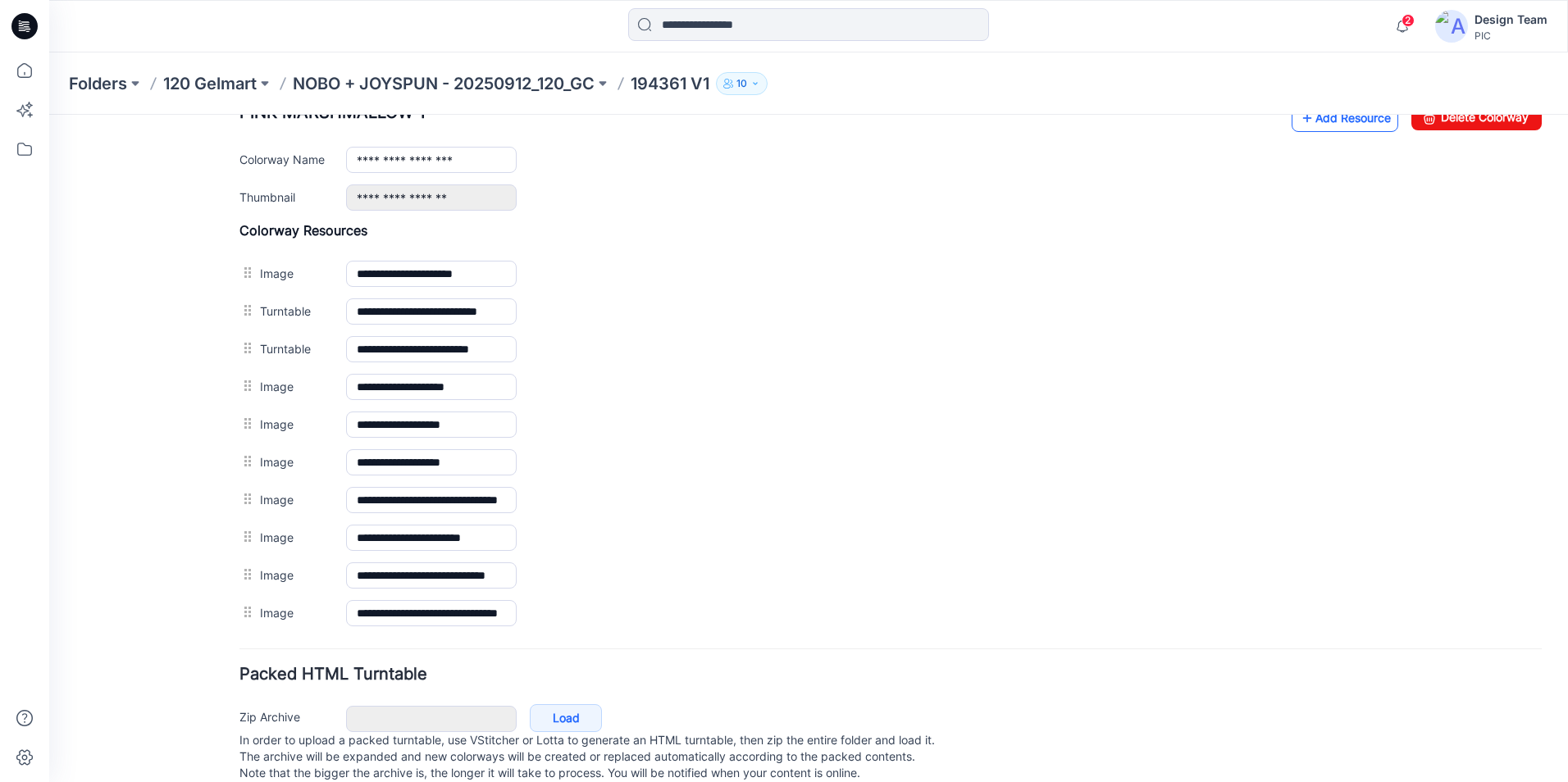
click at [1299, 122] on icon at bounding box center [1307, 118] width 17 height 26
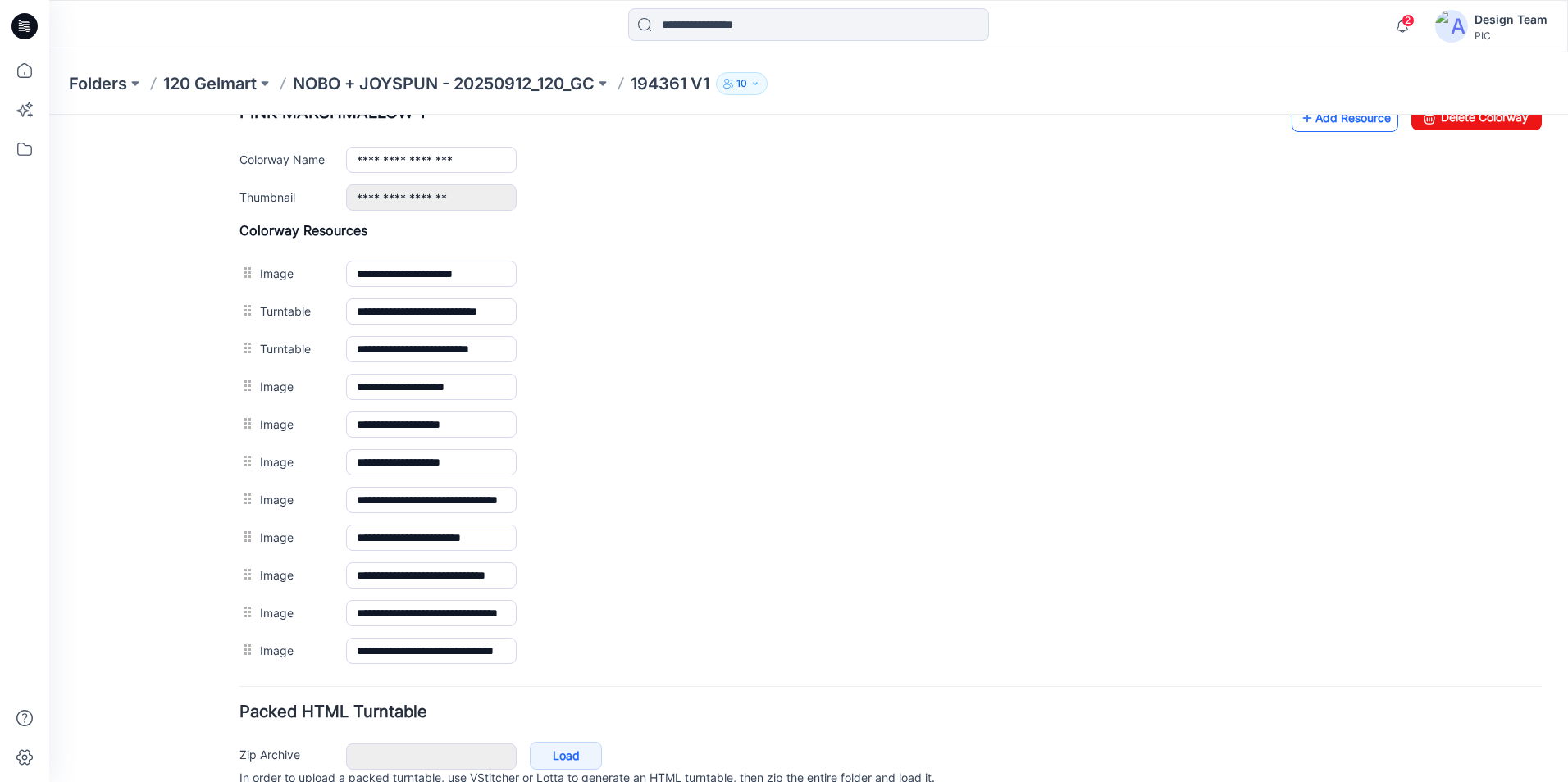
click at [1336, 118] on link "Add Resource" at bounding box center [1345, 118] width 107 height 28
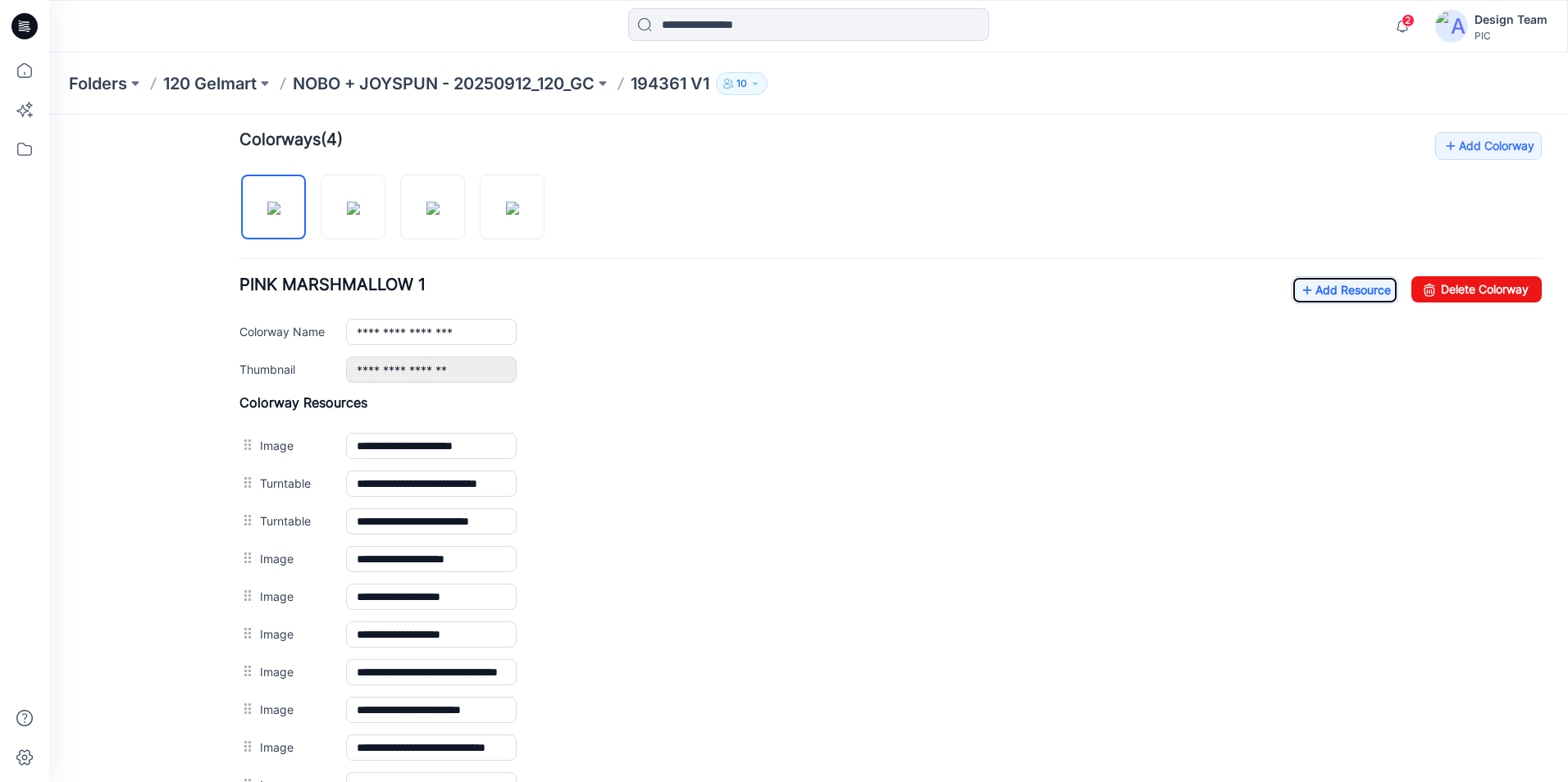
scroll to position [503, 0]
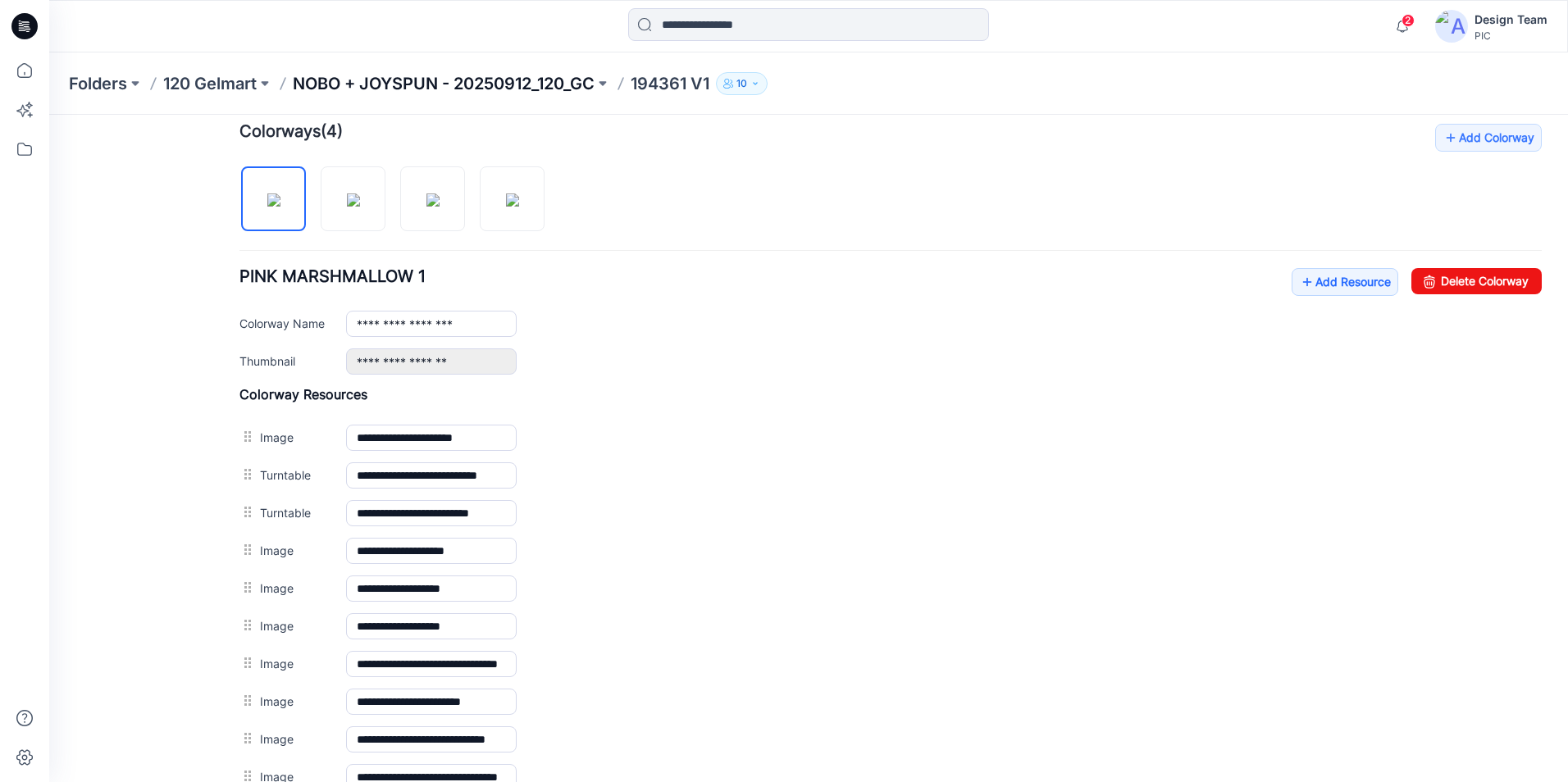
click at [536, 86] on p "NOBO + JOYSPUN - 20250912_120_GC" at bounding box center [444, 84] width 302 height 23
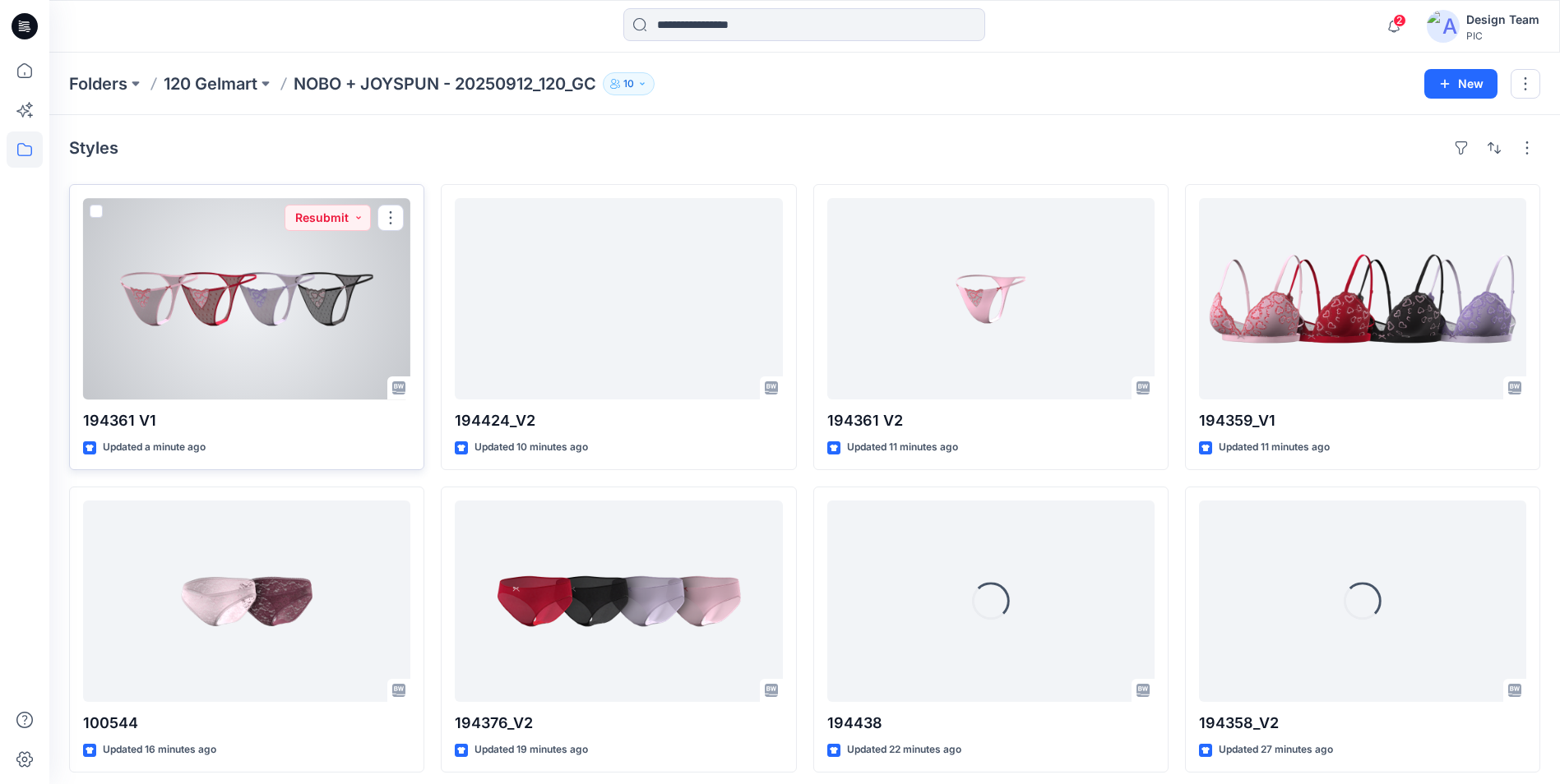
click at [339, 375] on div at bounding box center [247, 299] width 328 height 202
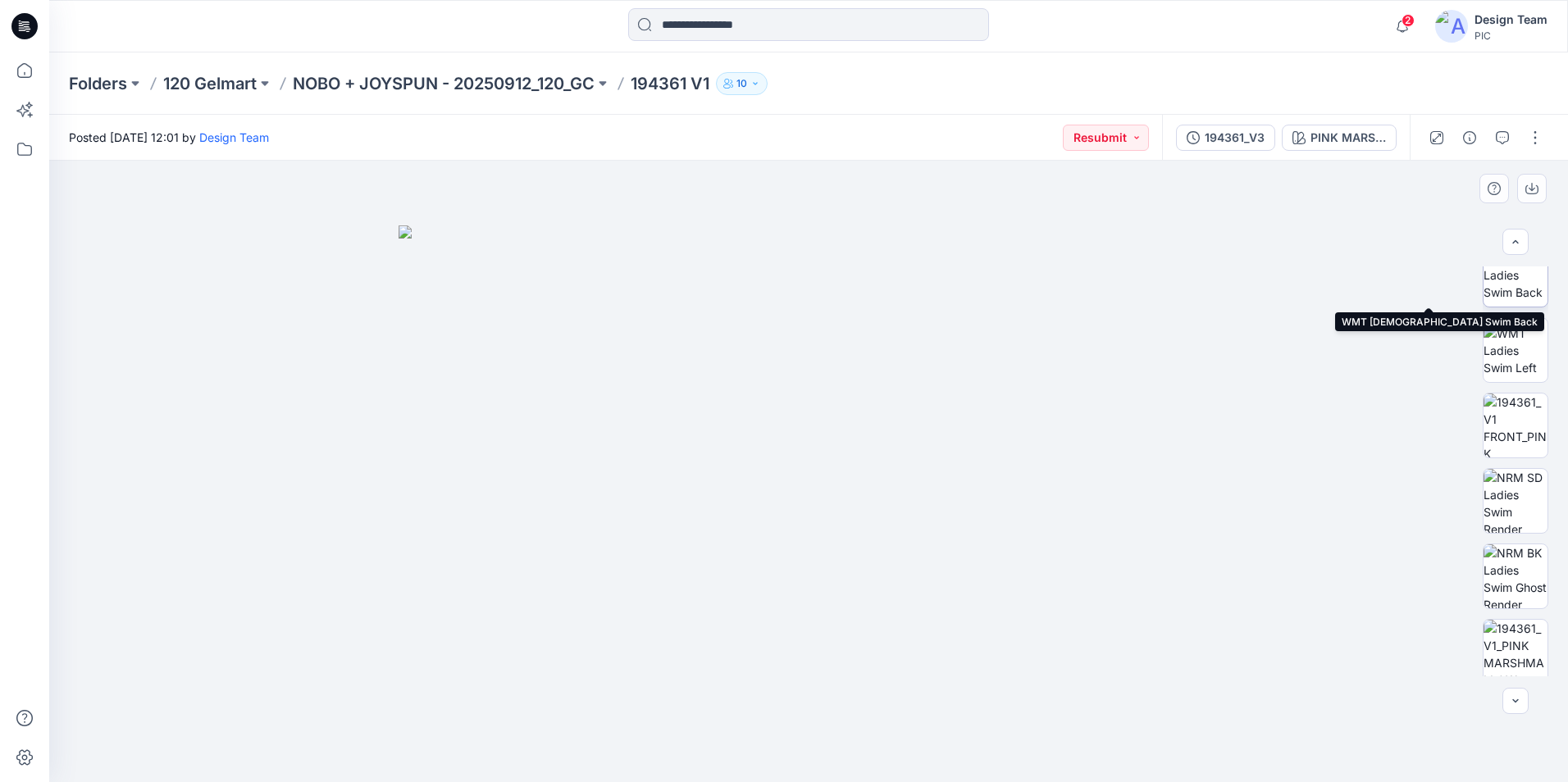
scroll to position [328, 0]
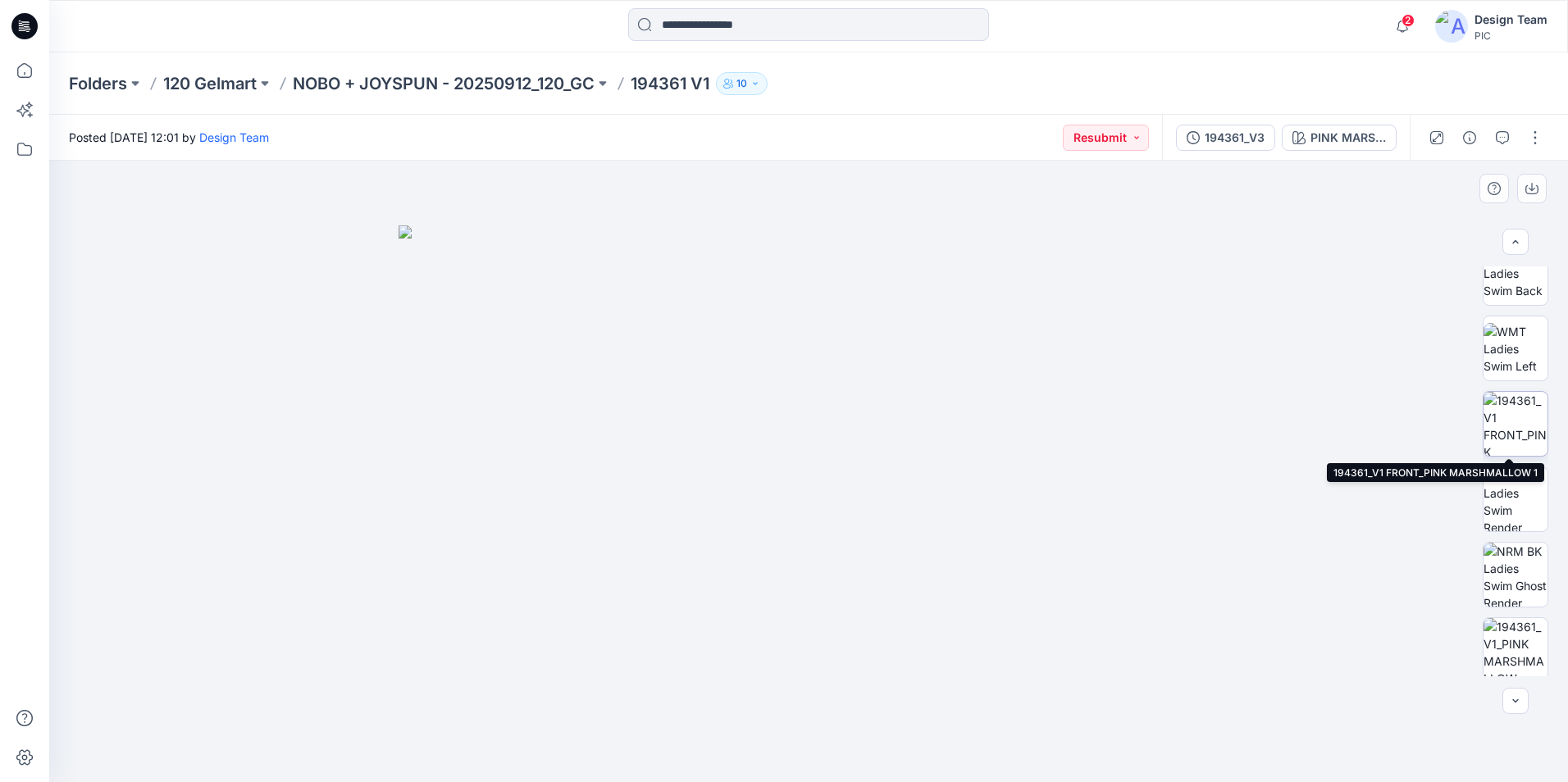
click at [1498, 410] on img at bounding box center [1515, 424] width 64 height 64
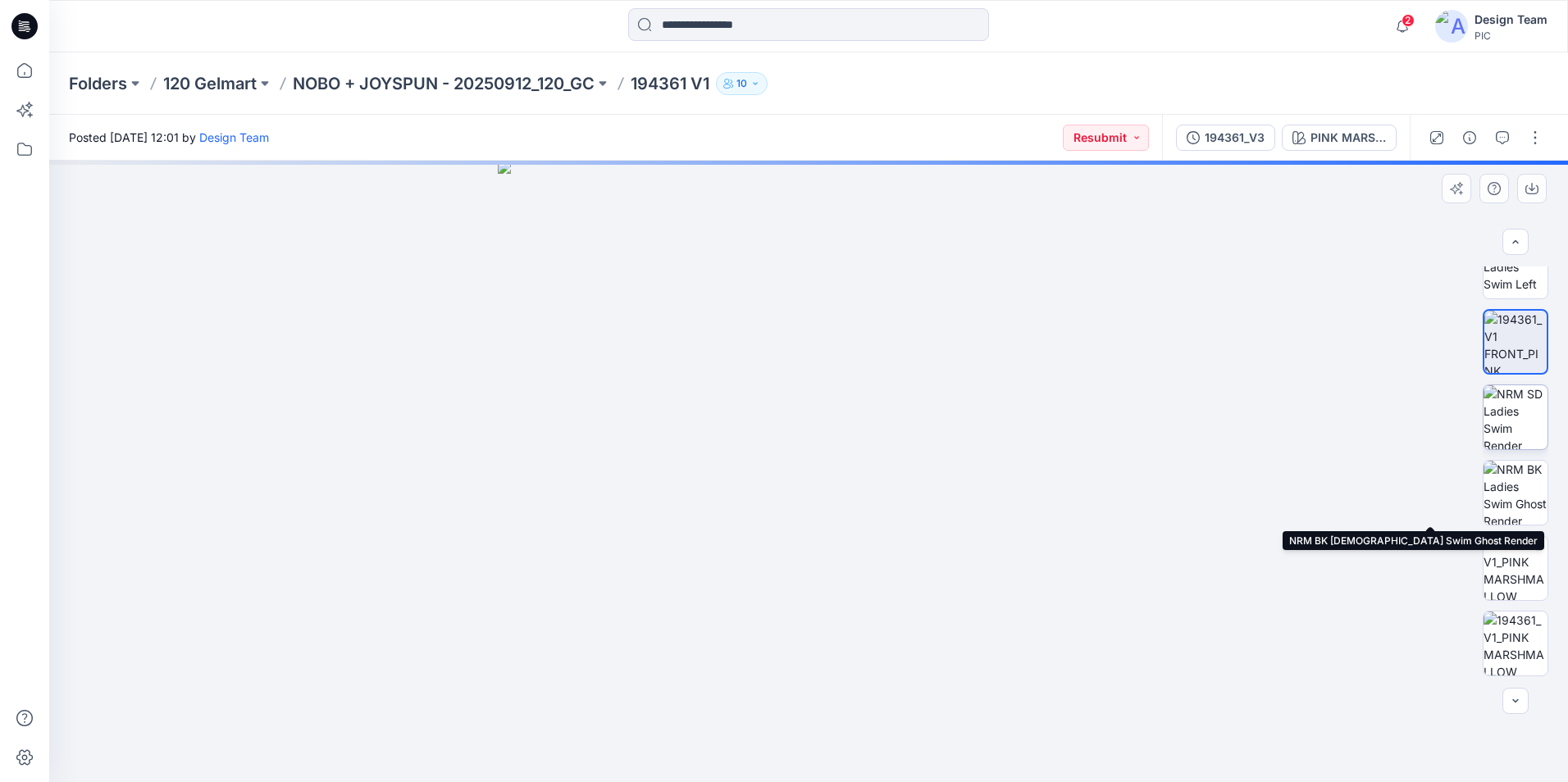
scroll to position [560, 0]
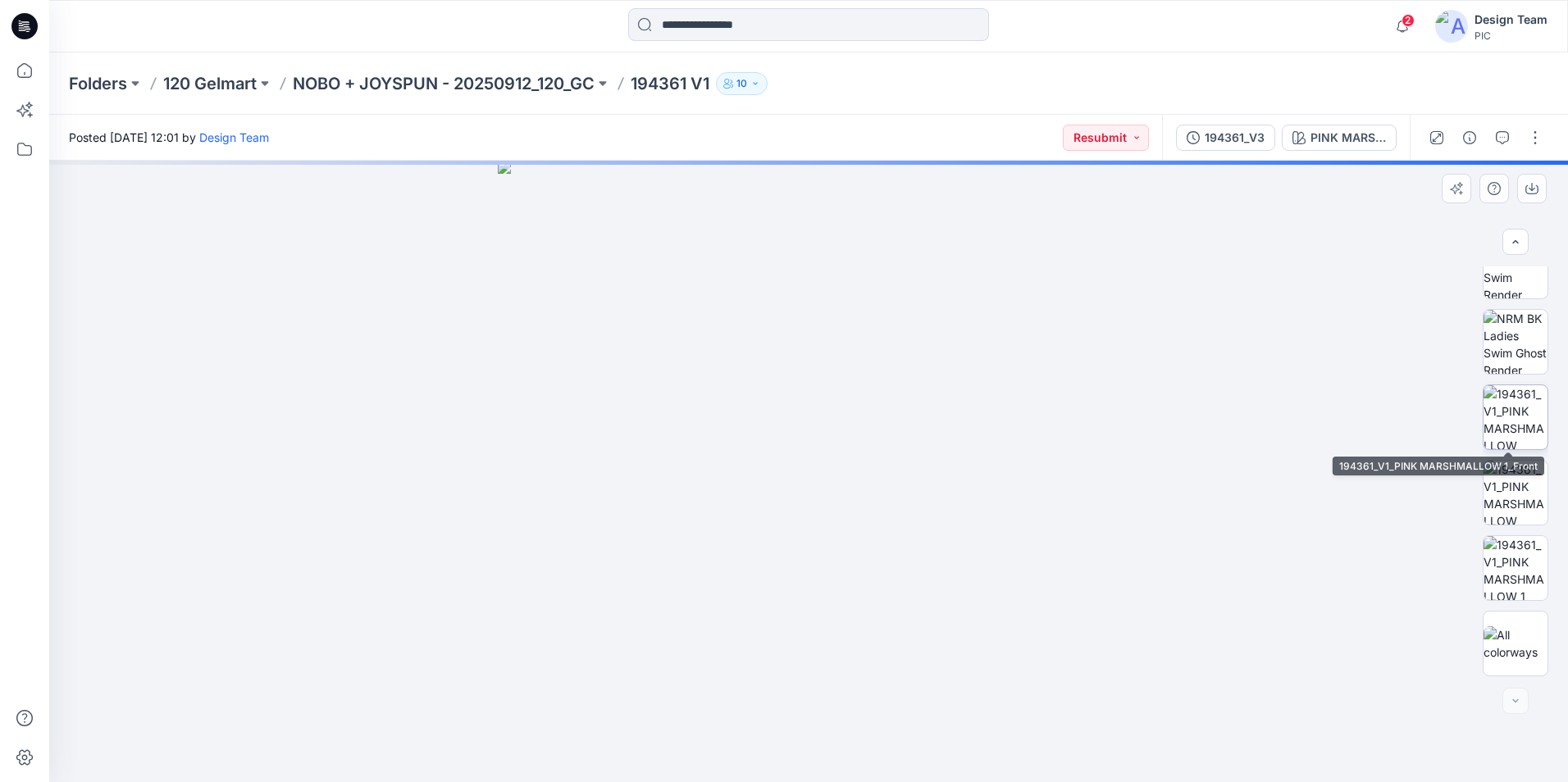
click at [1506, 433] on img at bounding box center [1515, 417] width 64 height 64
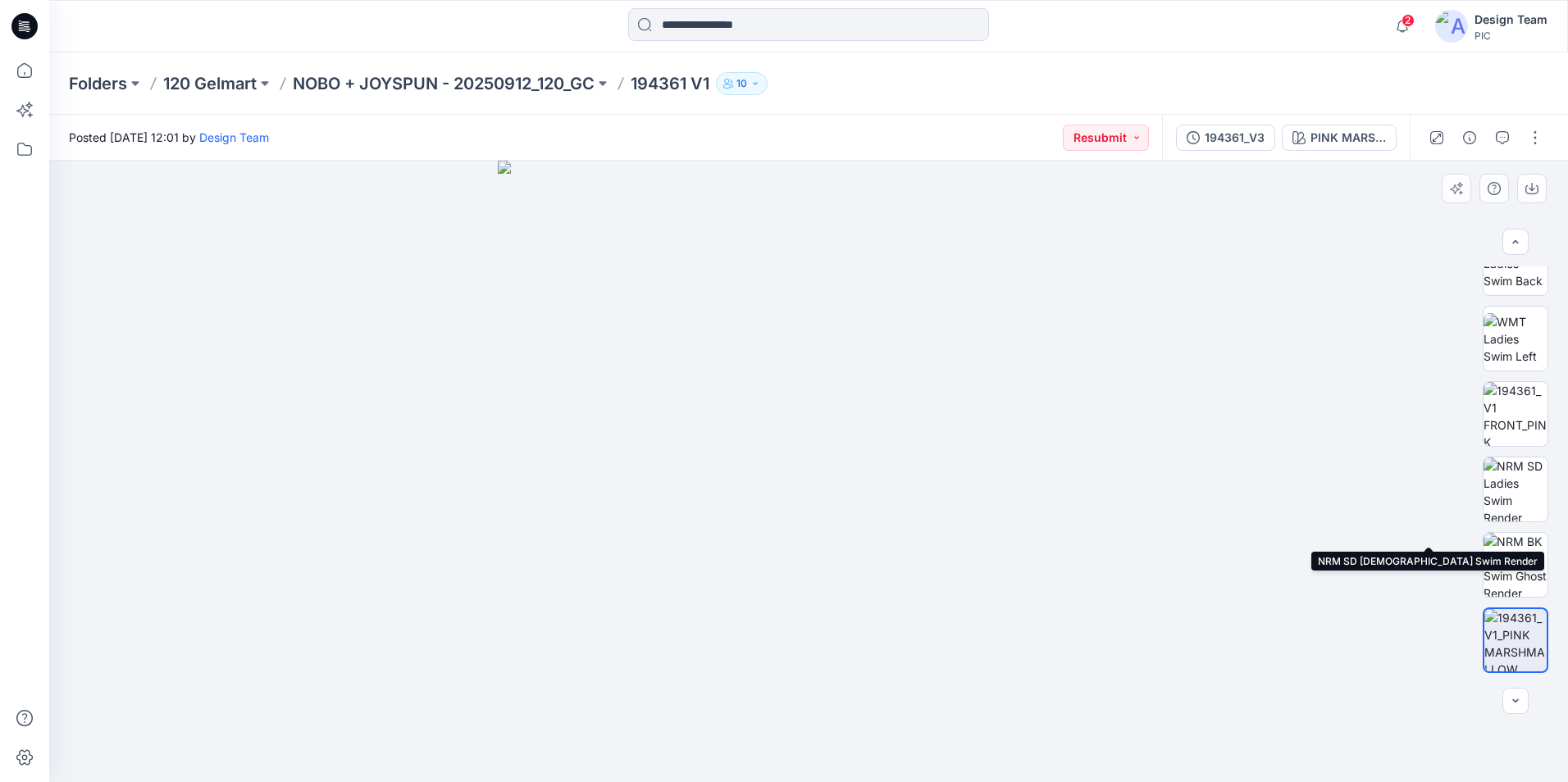
scroll to position [315, 0]
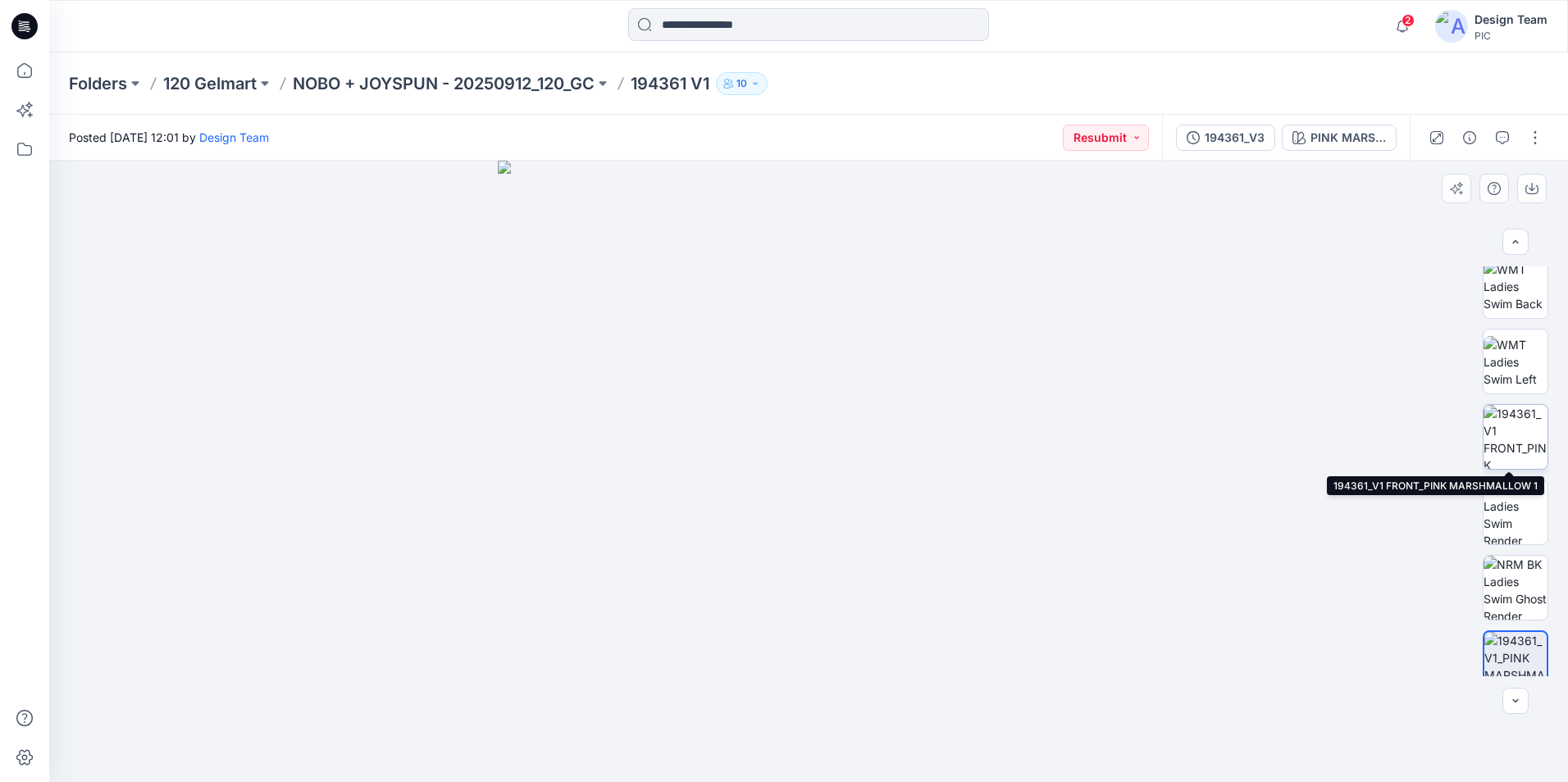
click at [1517, 430] on img at bounding box center [1515, 437] width 64 height 64
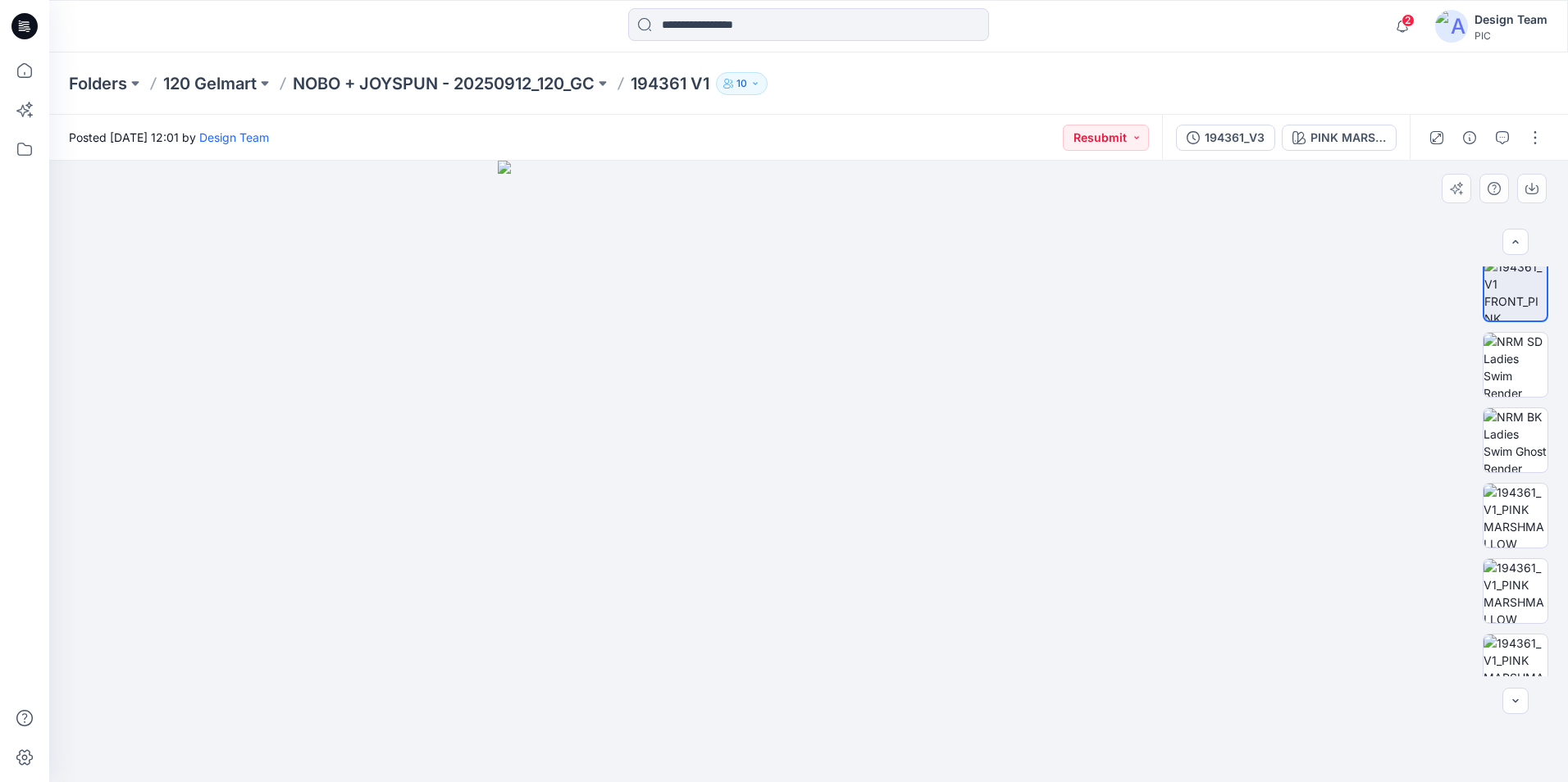
scroll to position [478, 0]
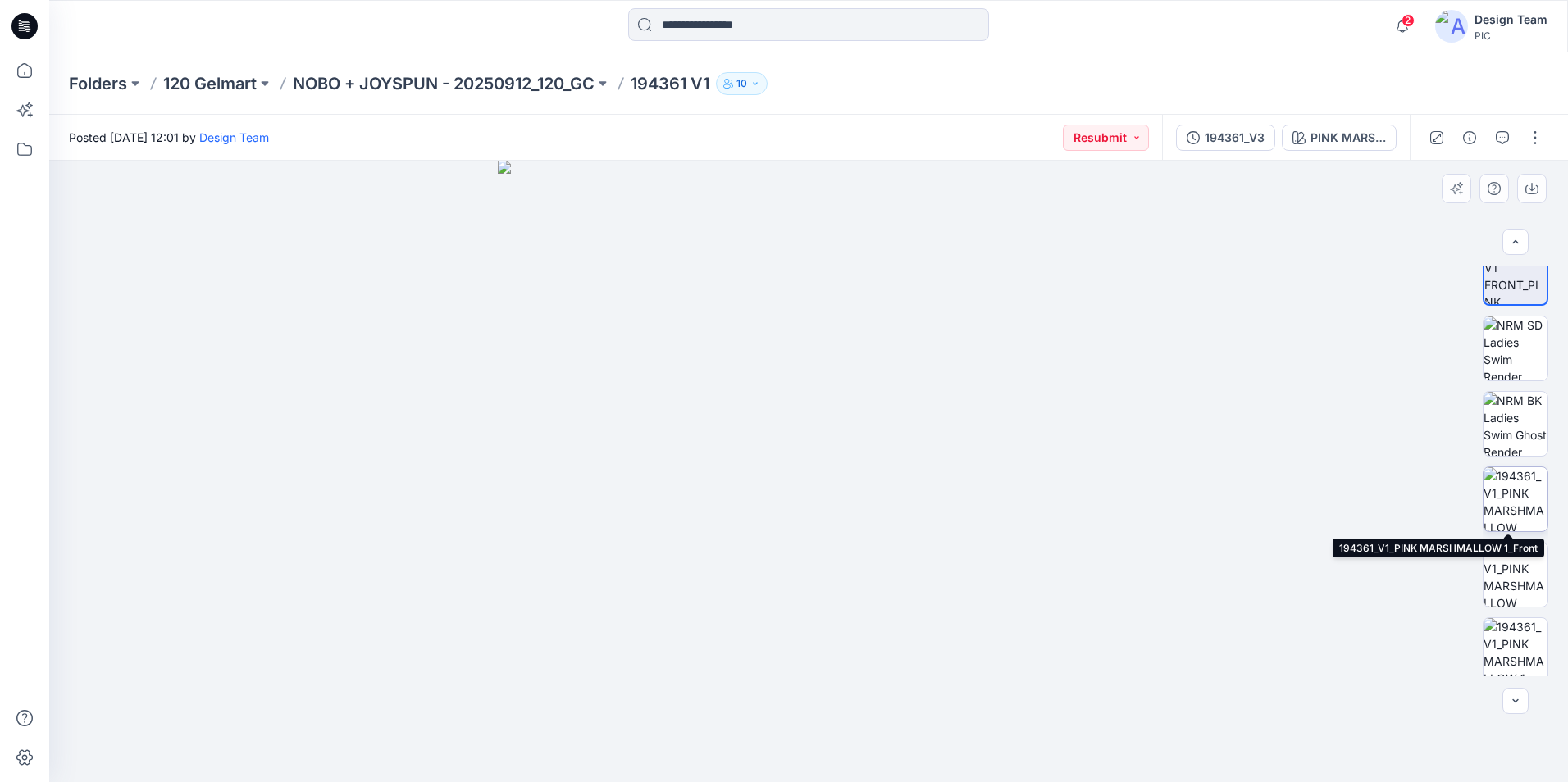
click at [1523, 493] on img at bounding box center [1515, 499] width 64 height 64
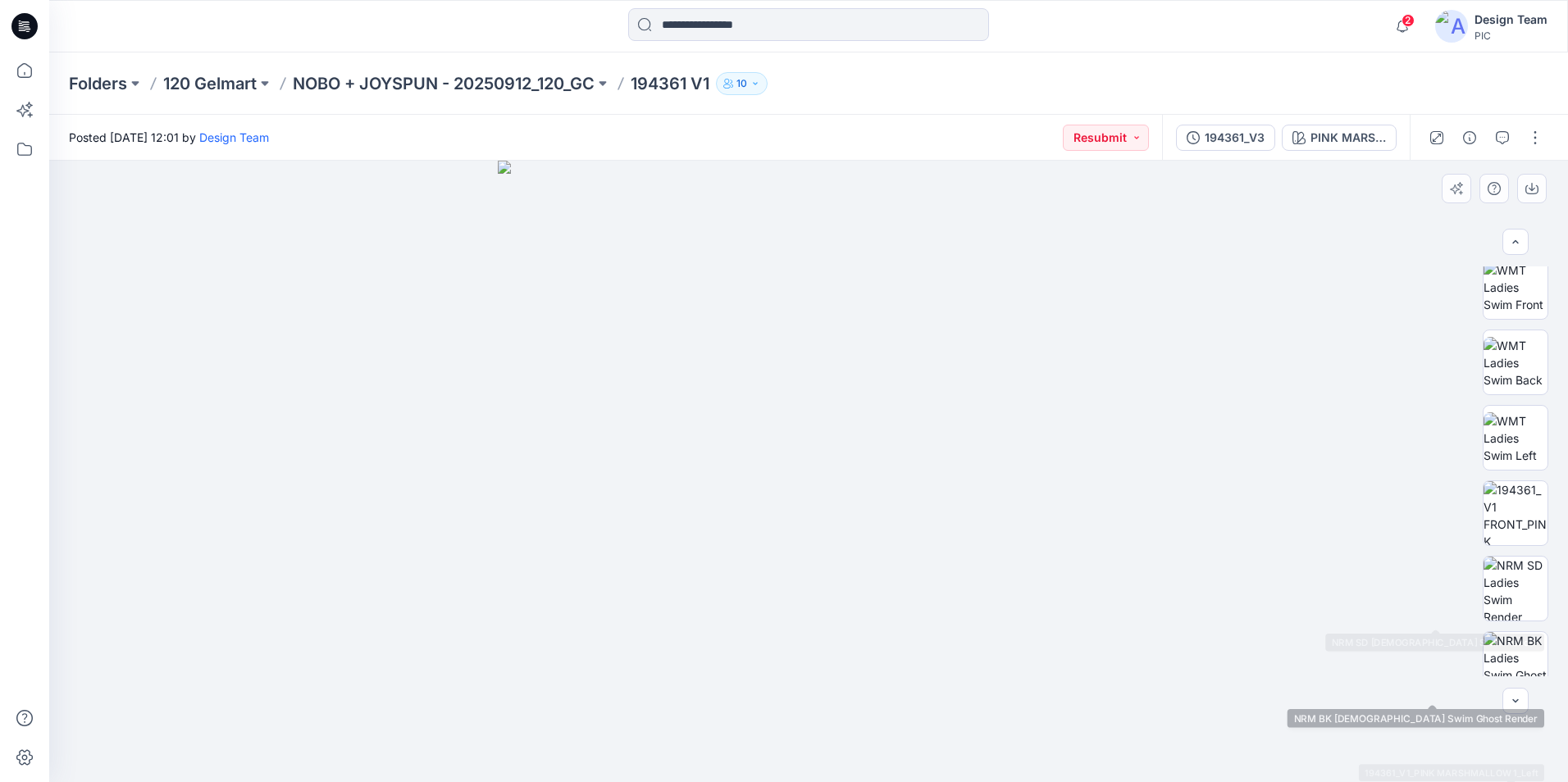
scroll to position [233, 0]
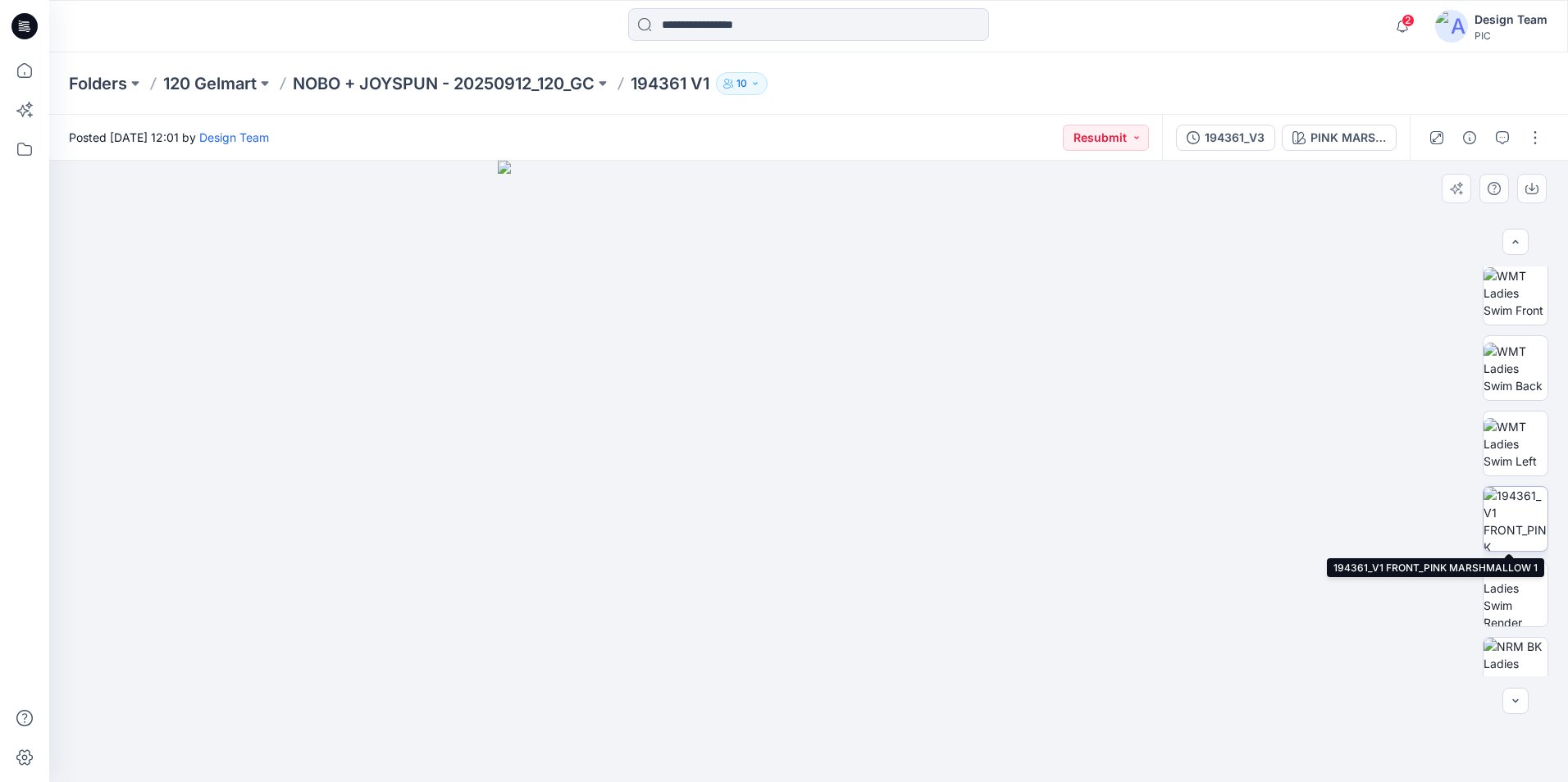
click at [1508, 520] on img at bounding box center [1515, 519] width 64 height 64
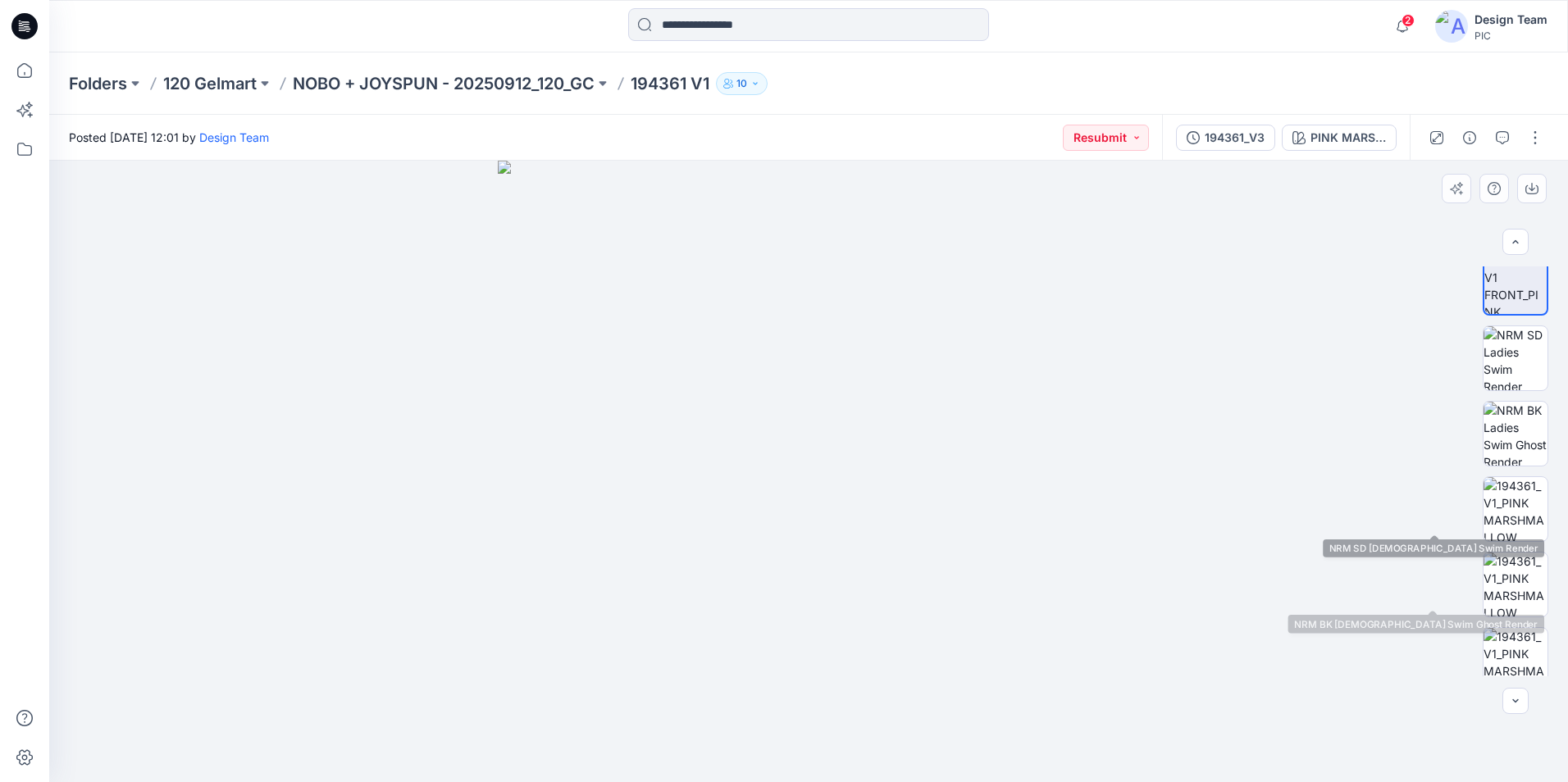
scroll to position [478, 0]
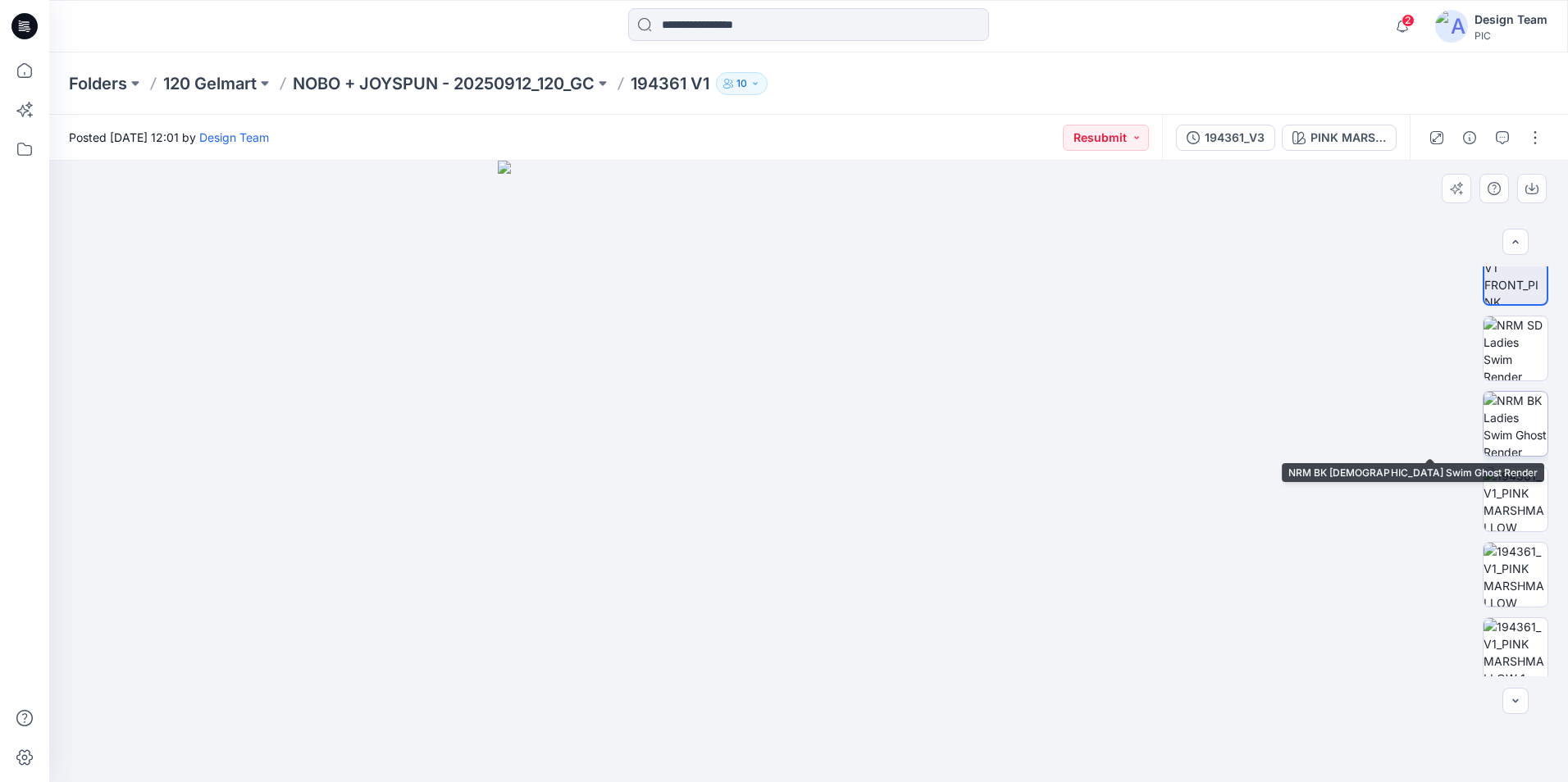
click at [1518, 441] on img at bounding box center [1515, 424] width 64 height 64
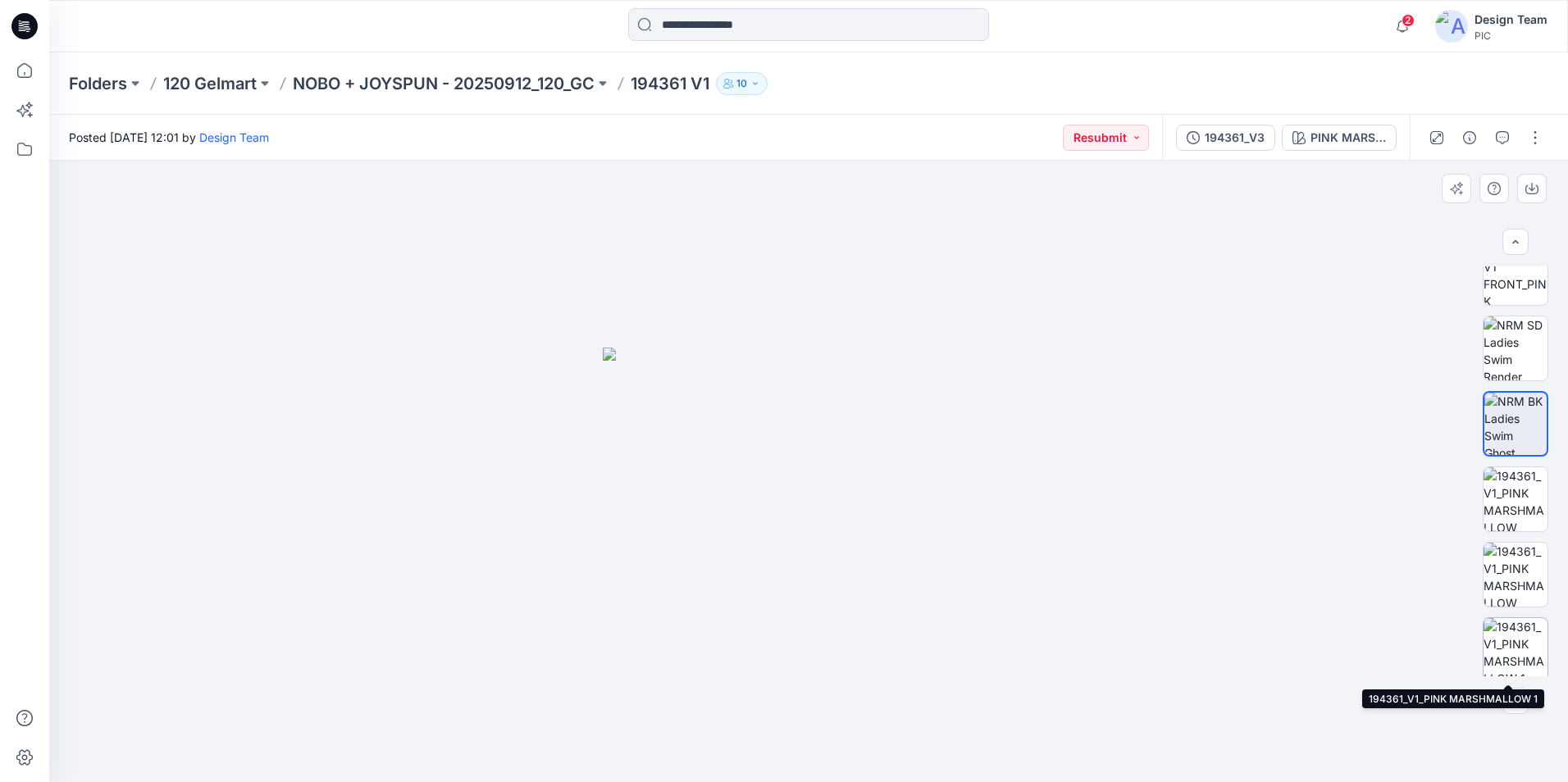
click at [1496, 641] on img at bounding box center [1515, 650] width 64 height 64
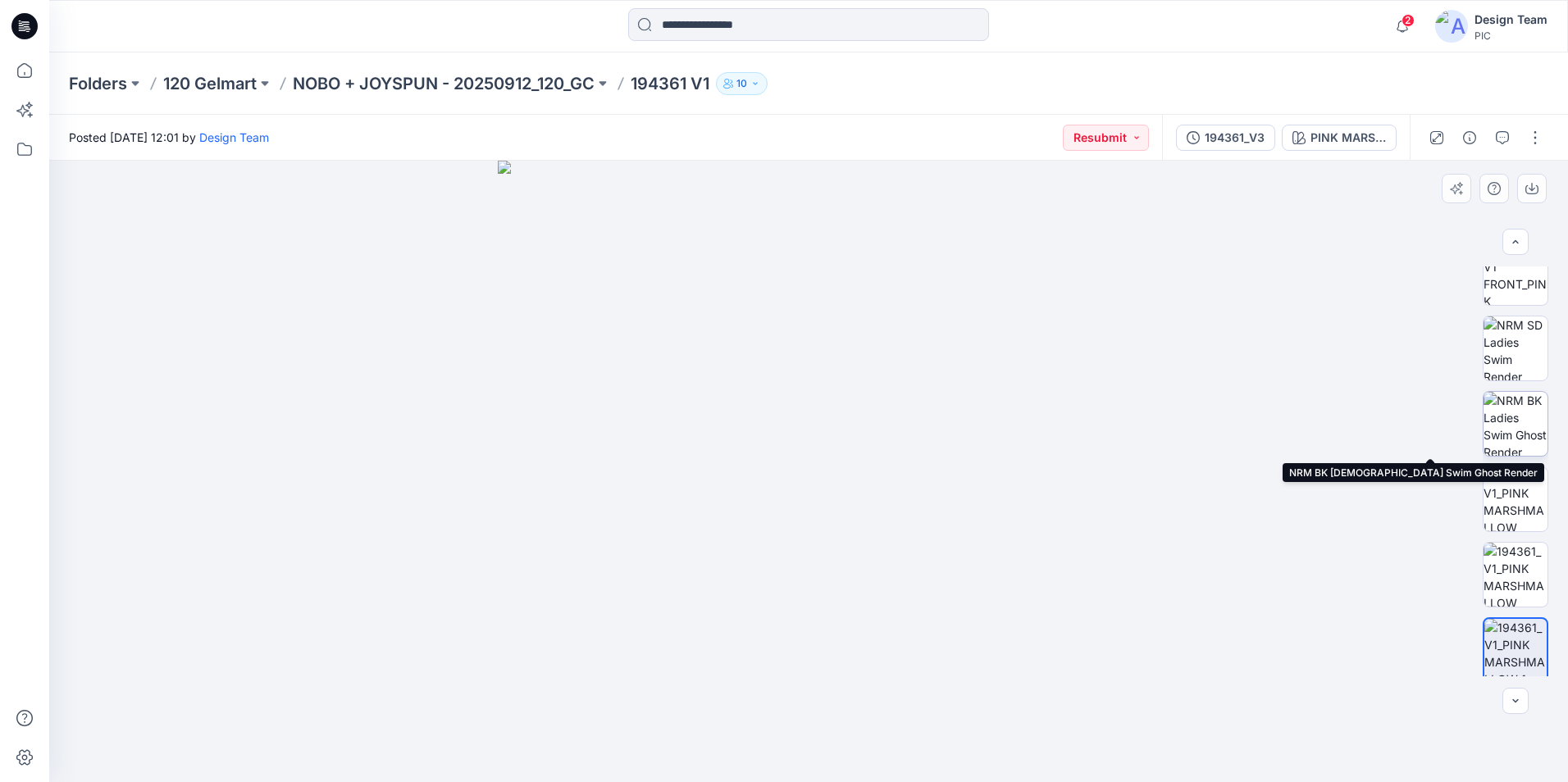
click at [1521, 439] on img at bounding box center [1515, 424] width 64 height 64
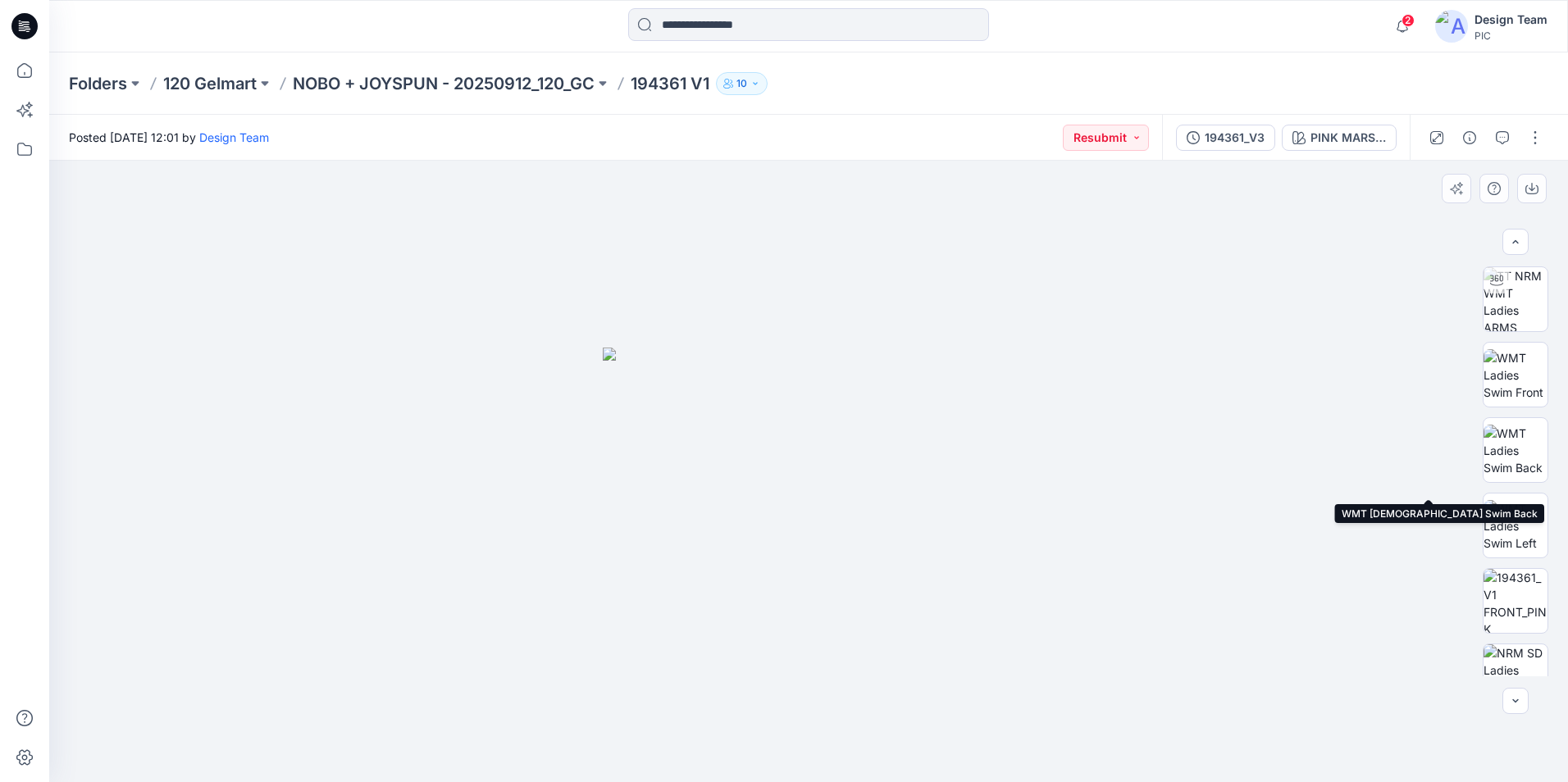
scroll to position [0, 0]
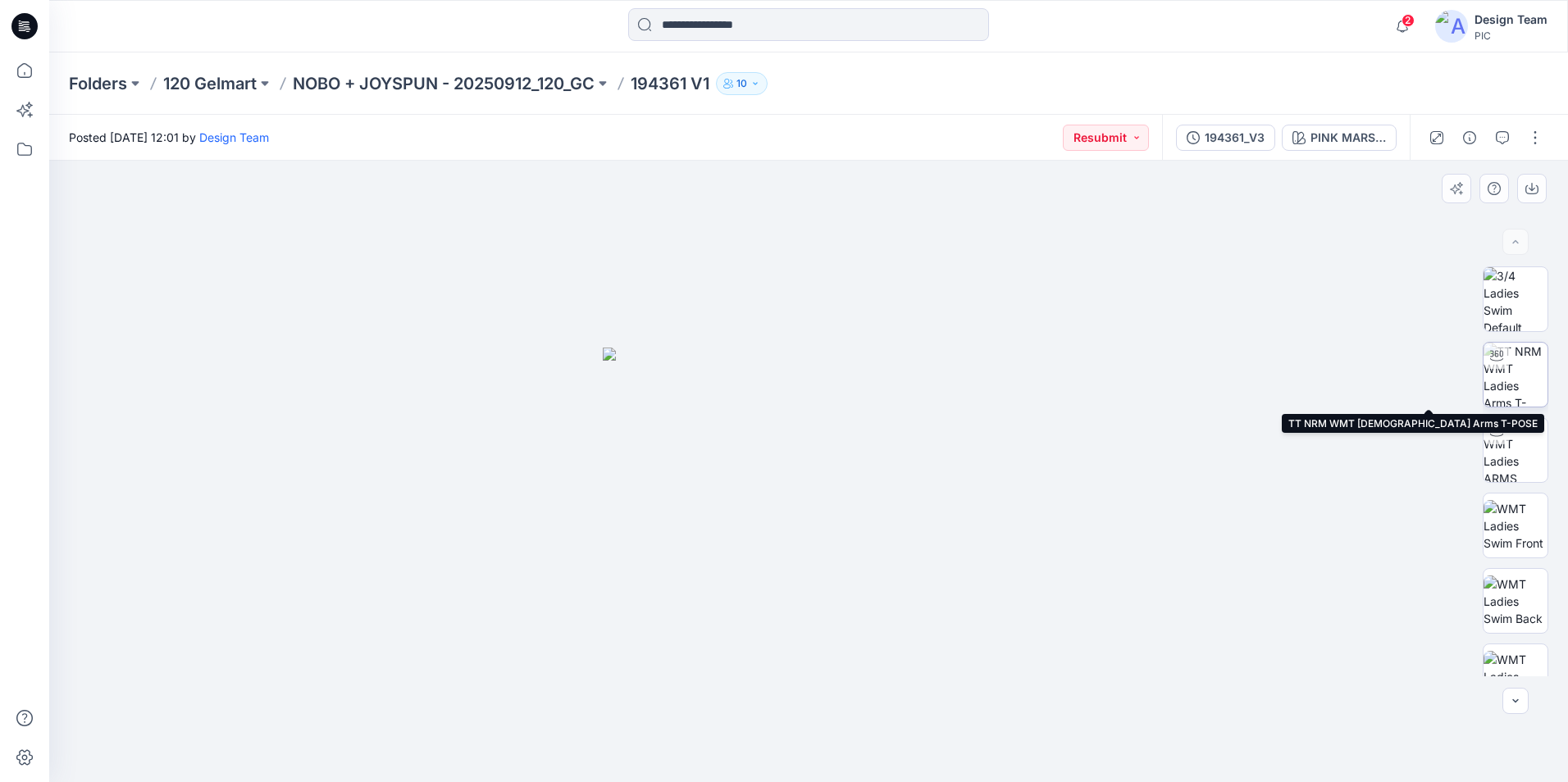
click at [1527, 383] on img at bounding box center [1515, 374] width 64 height 64
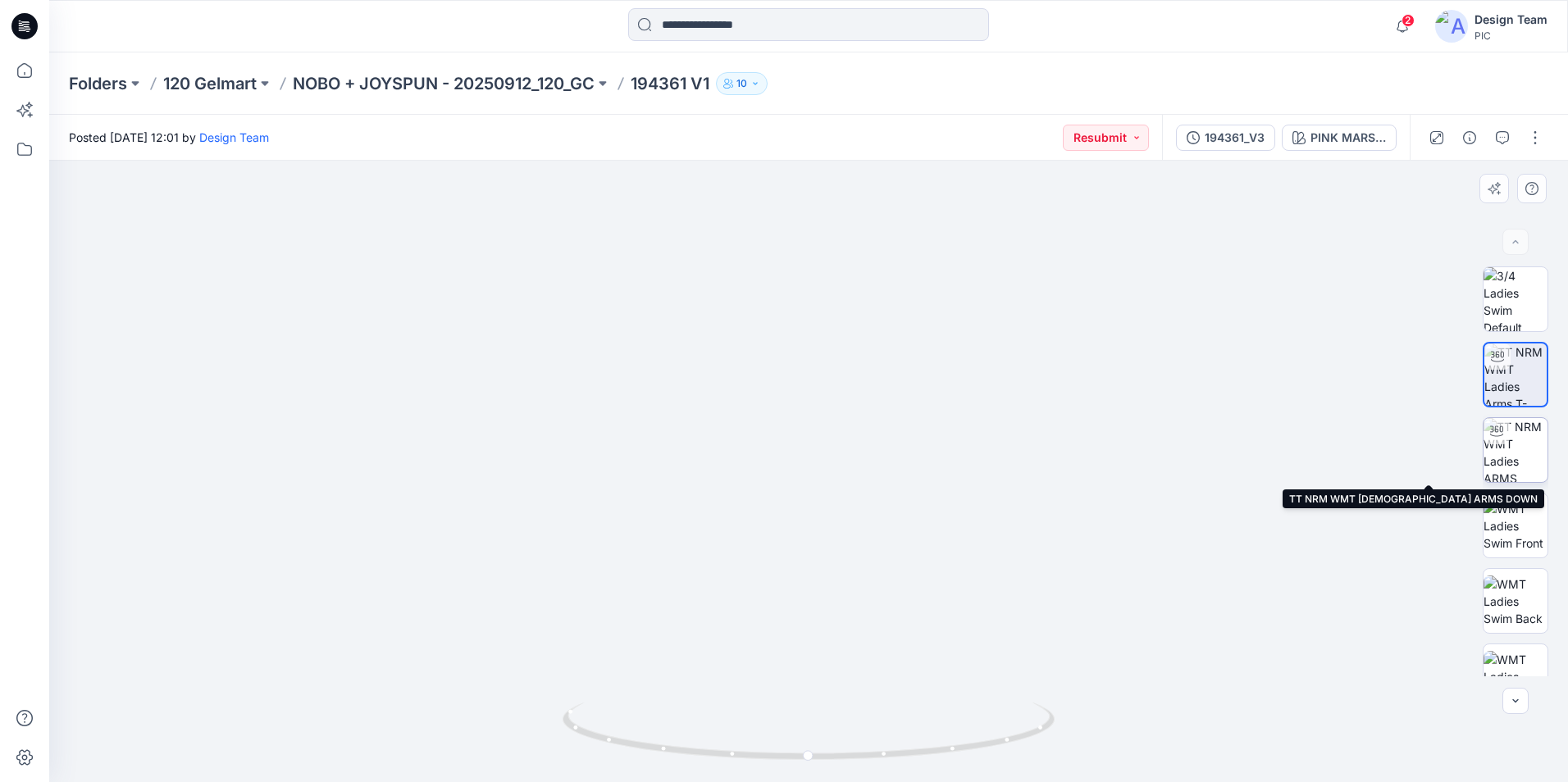
click at [1521, 465] on img at bounding box center [1515, 450] width 64 height 64
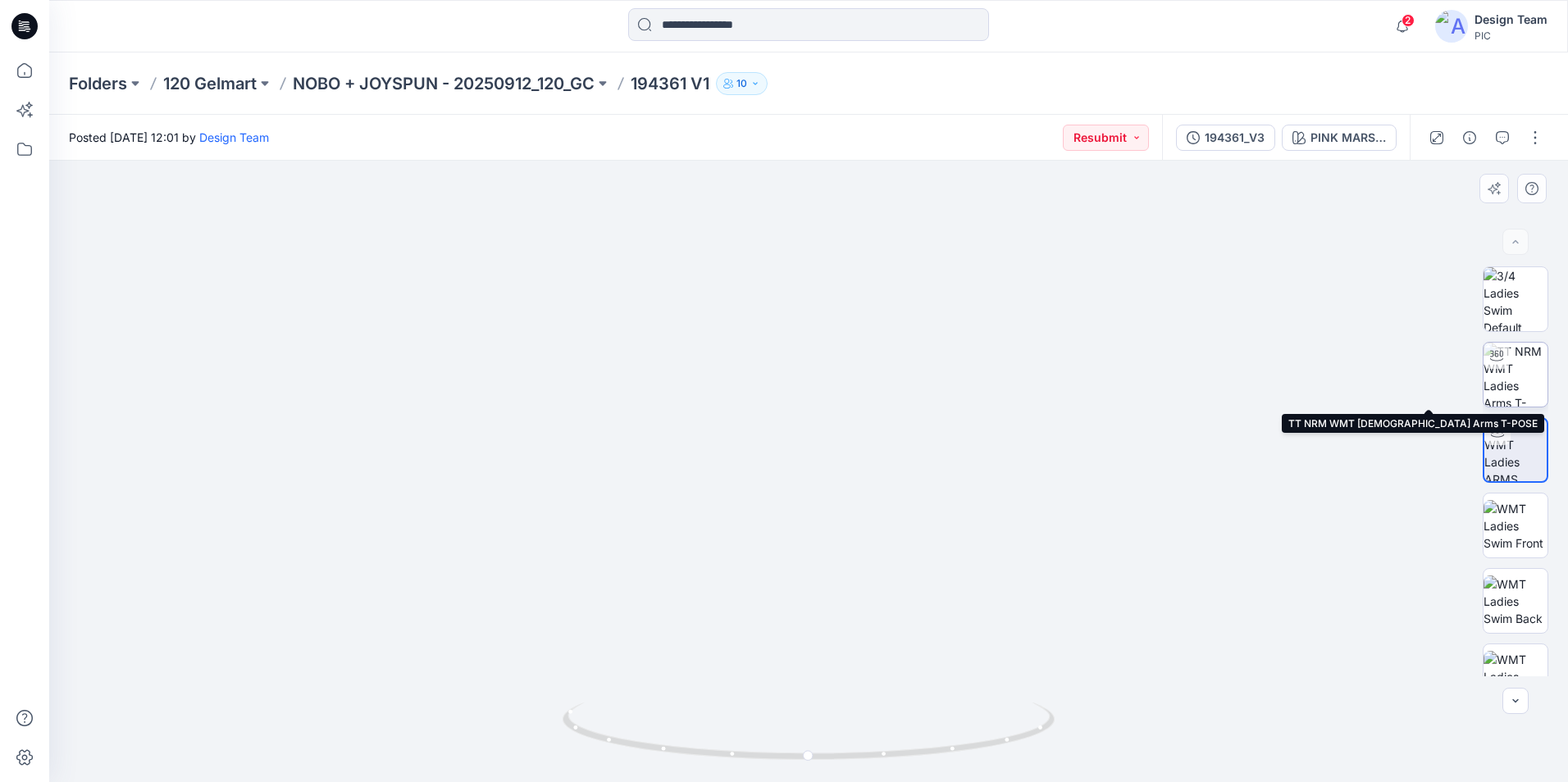
click at [1521, 384] on img at bounding box center [1515, 374] width 64 height 64
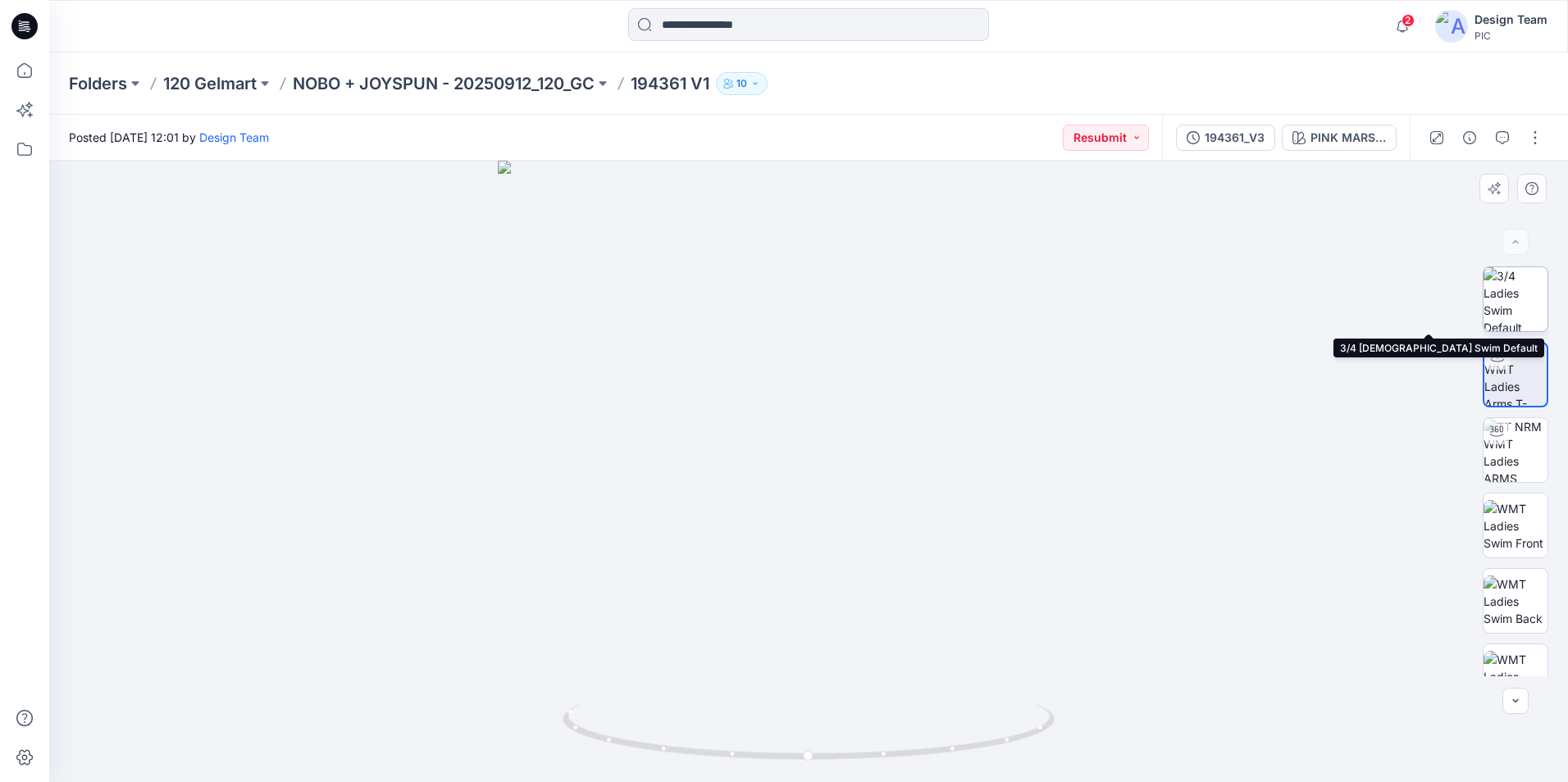
click at [1511, 299] on img at bounding box center [1515, 299] width 64 height 64
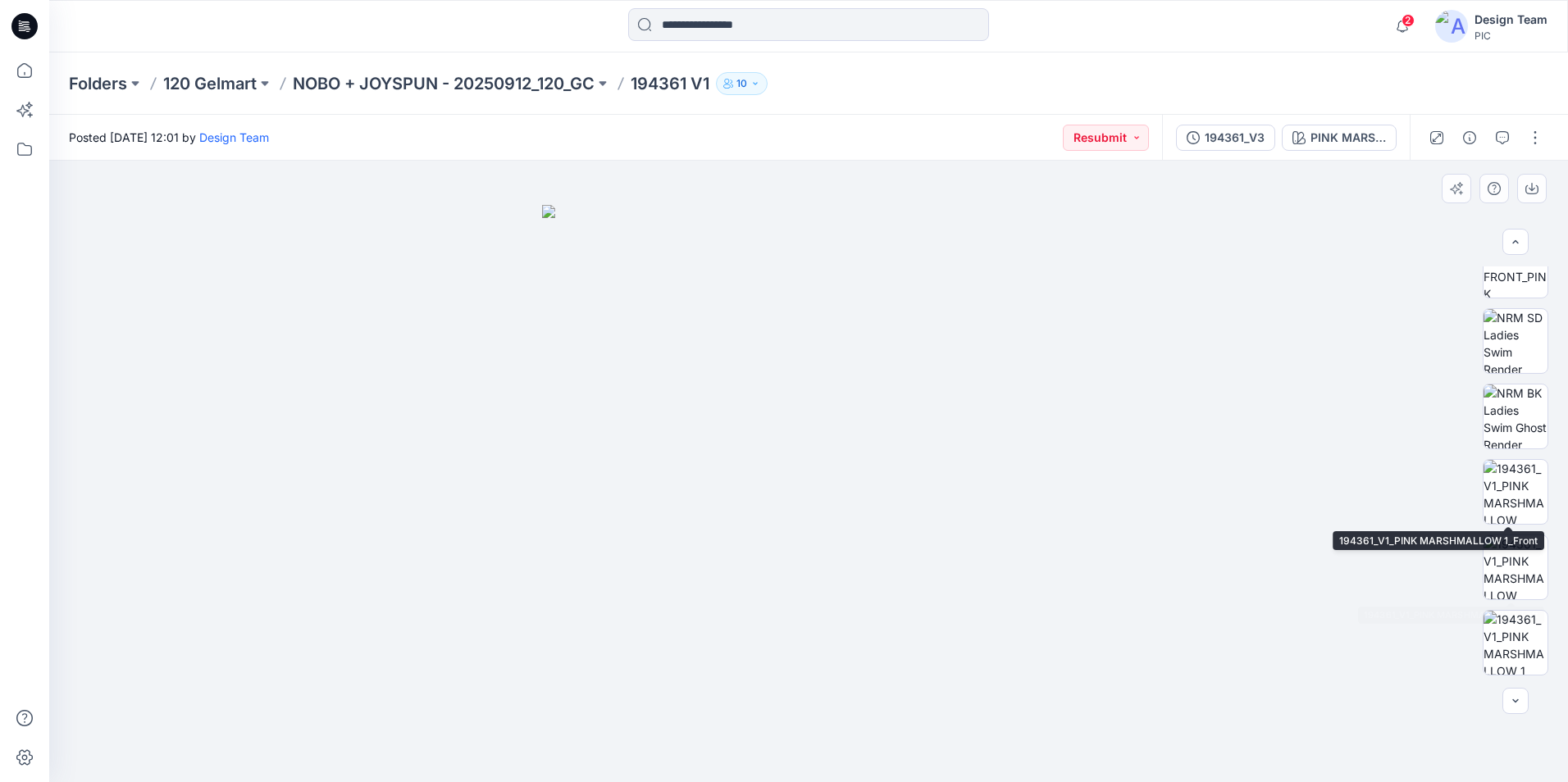
scroll to position [560, 0]
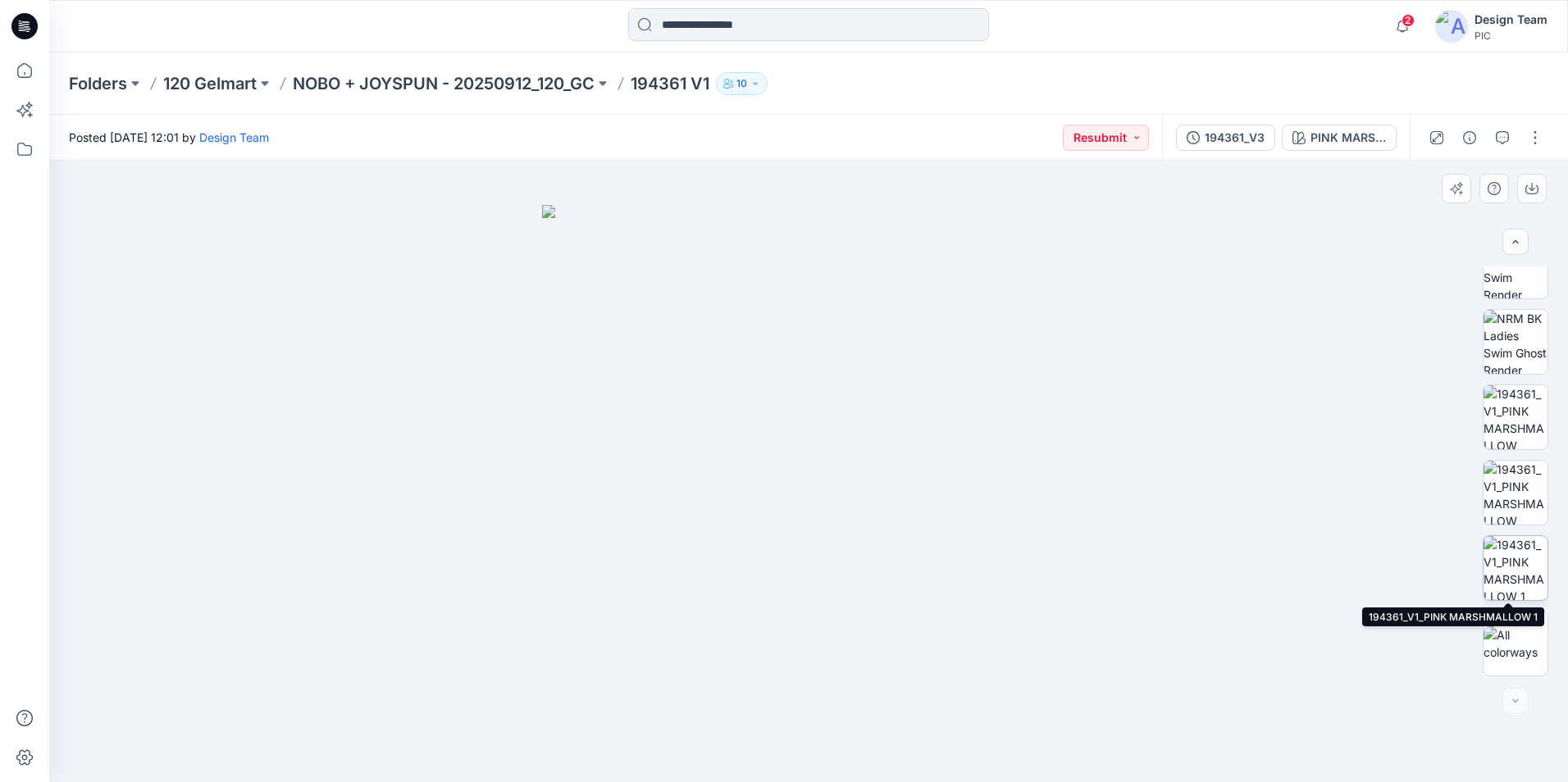
click at [1507, 583] on img at bounding box center [1515, 568] width 64 height 64
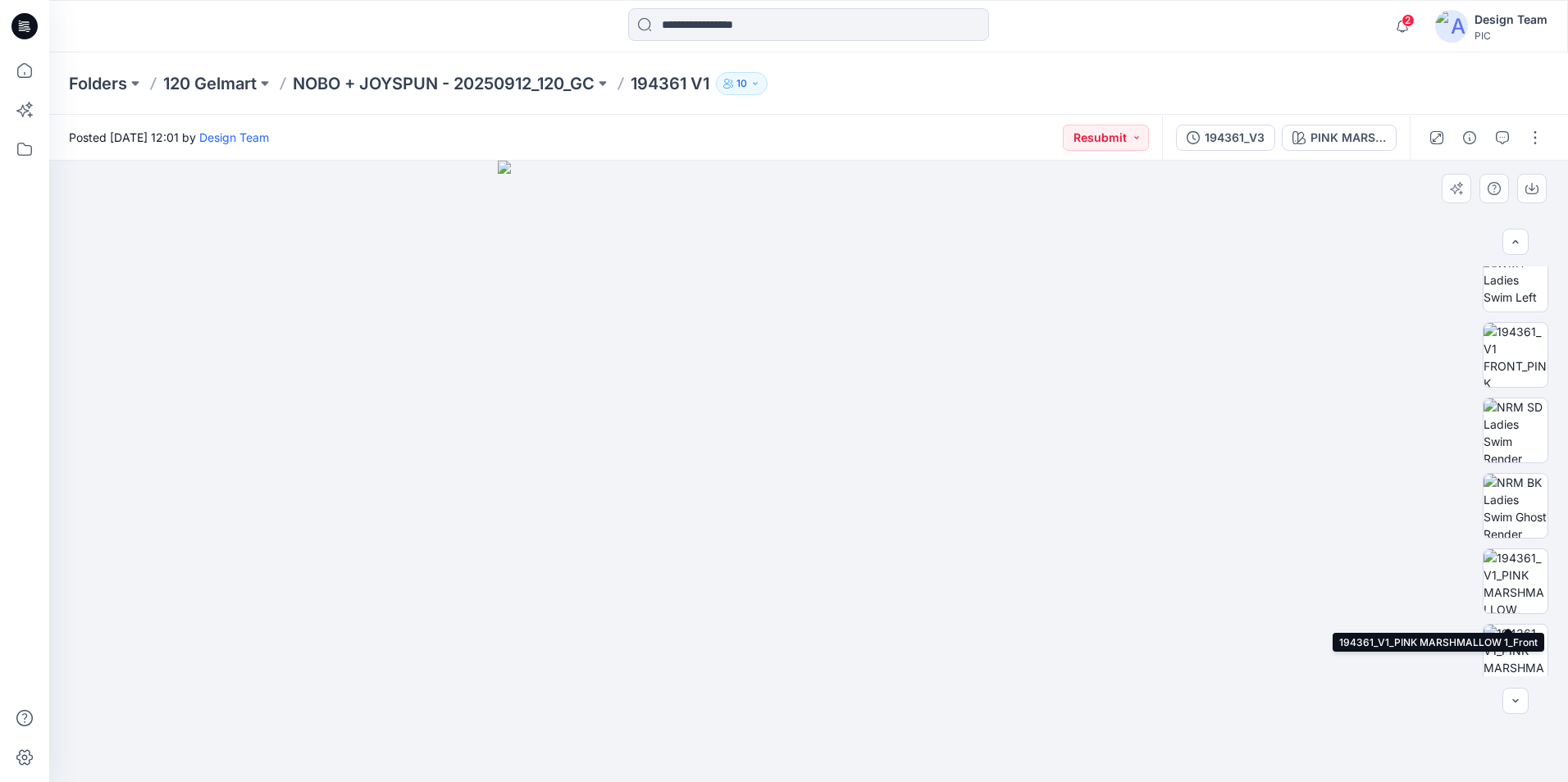
scroll to position [315, 0]
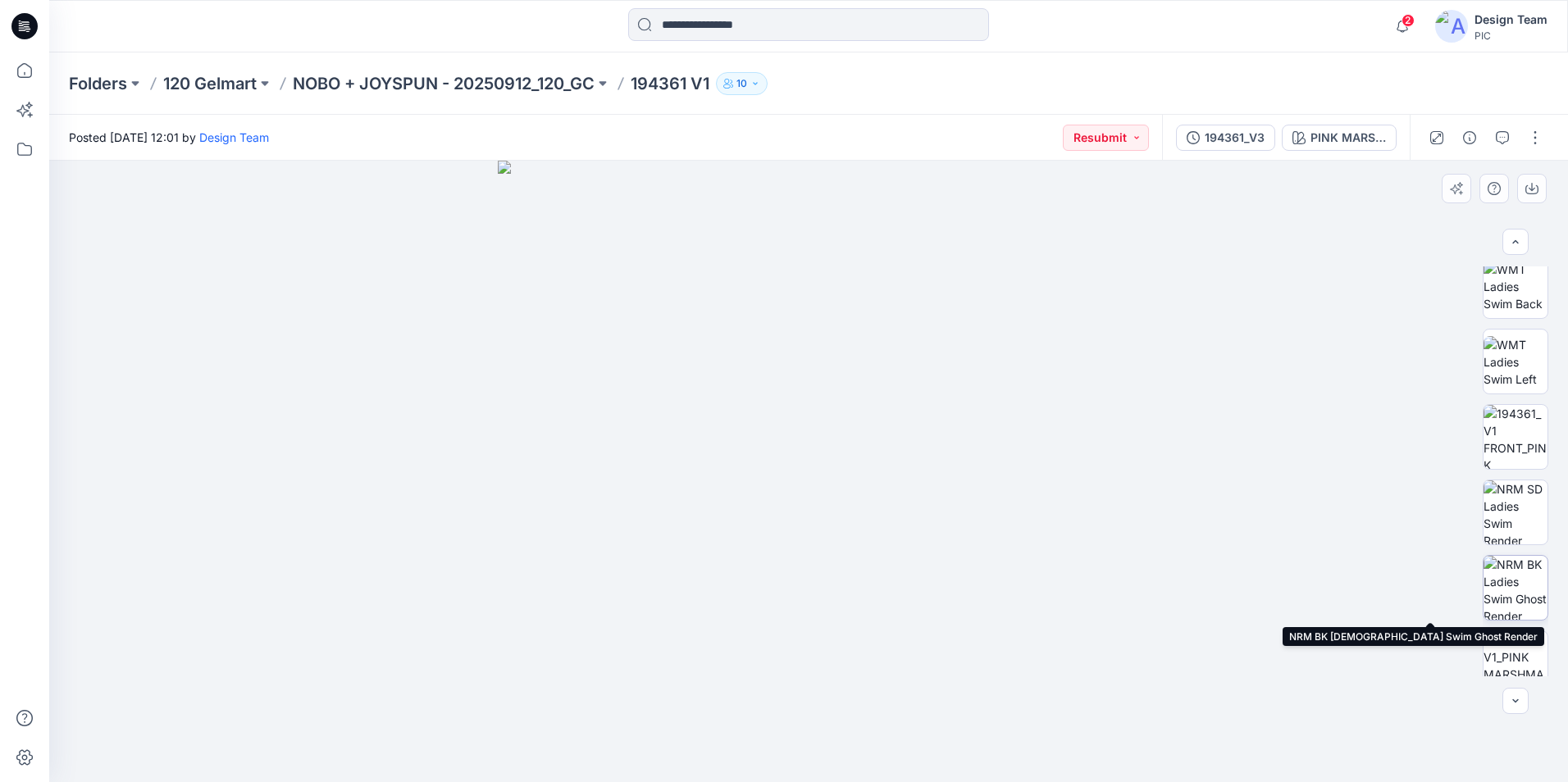
click at [1506, 587] on img at bounding box center [1515, 588] width 64 height 64
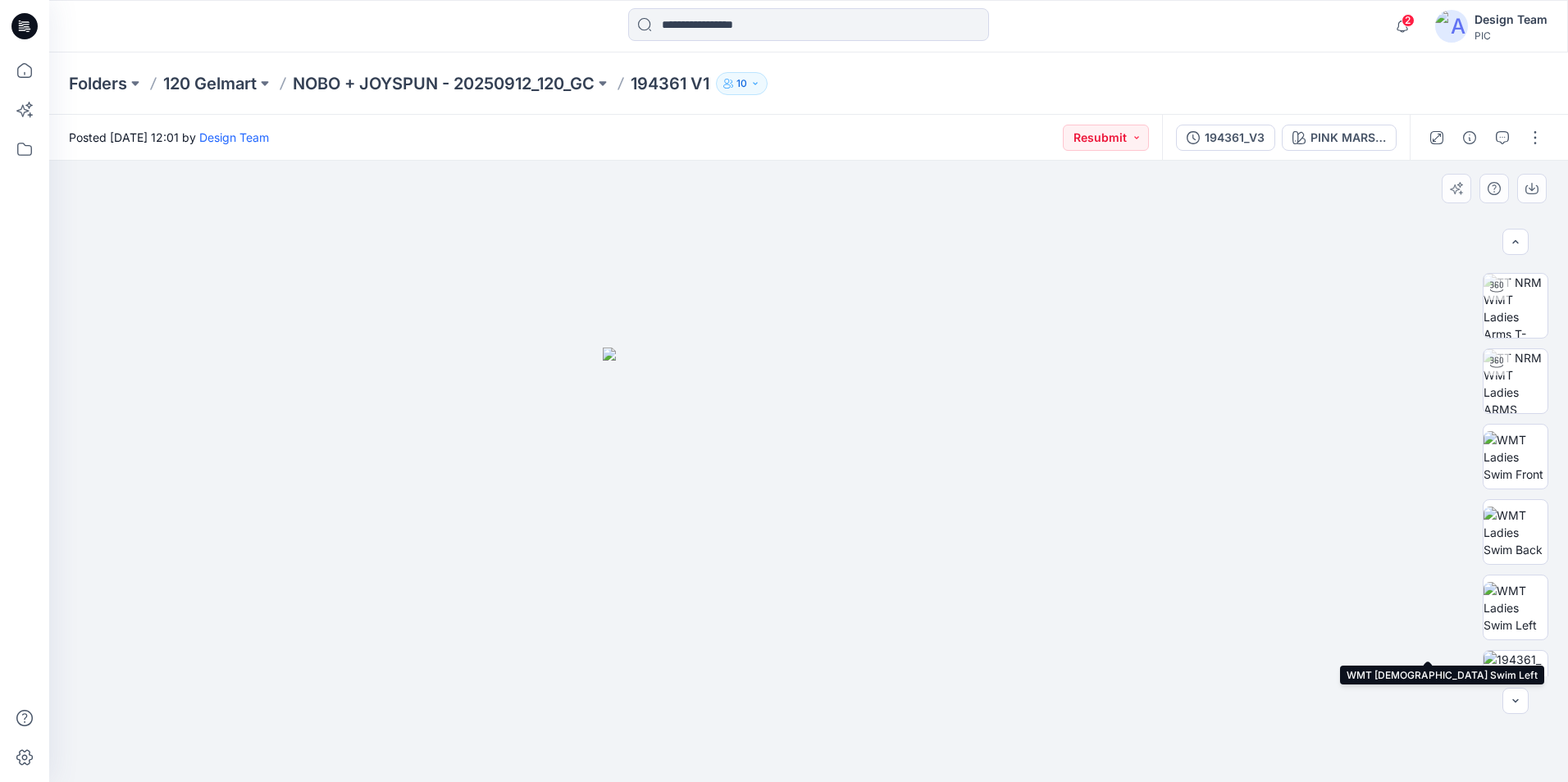
scroll to position [0, 0]
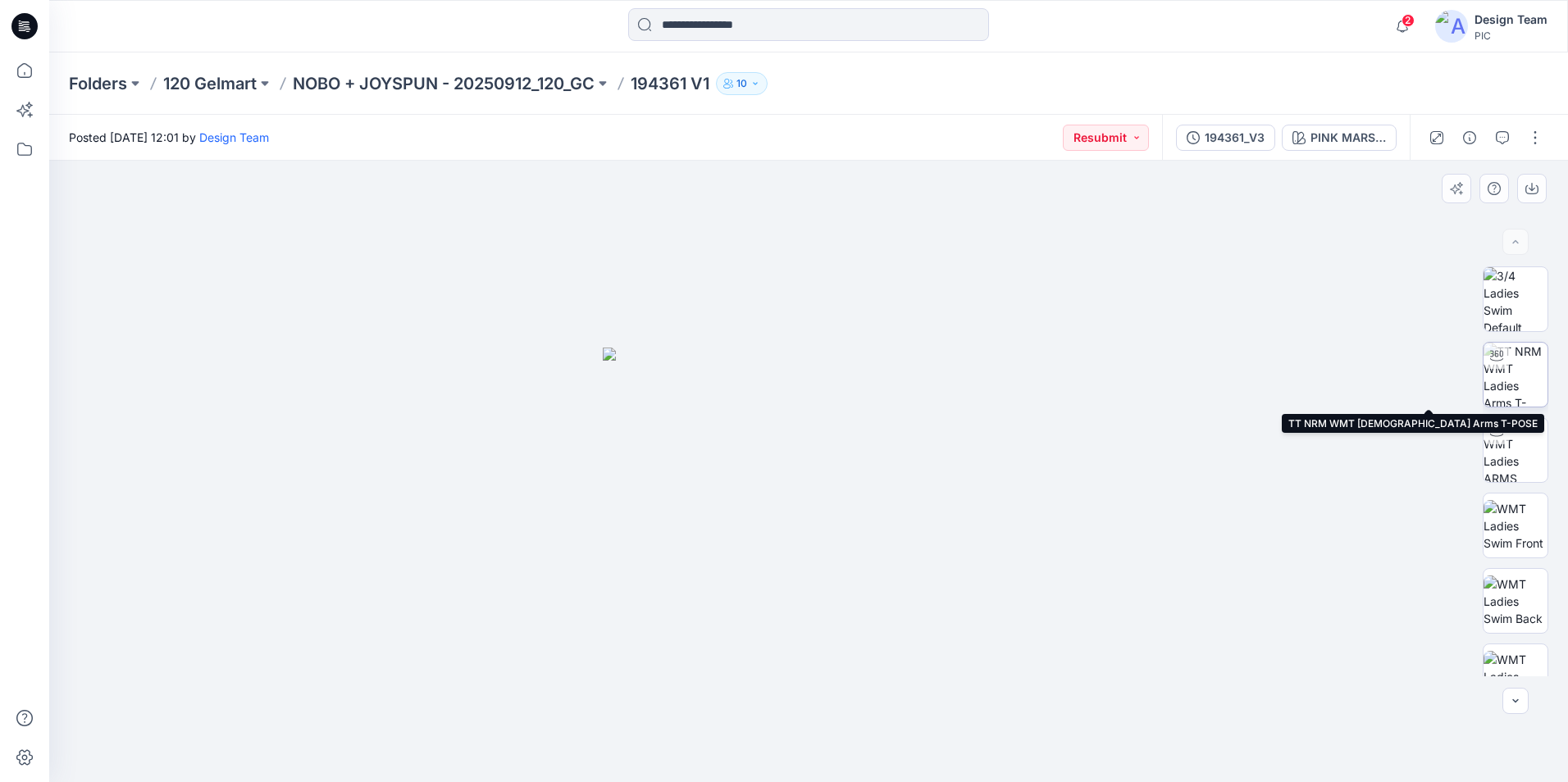
click at [1531, 379] on img at bounding box center [1515, 374] width 64 height 64
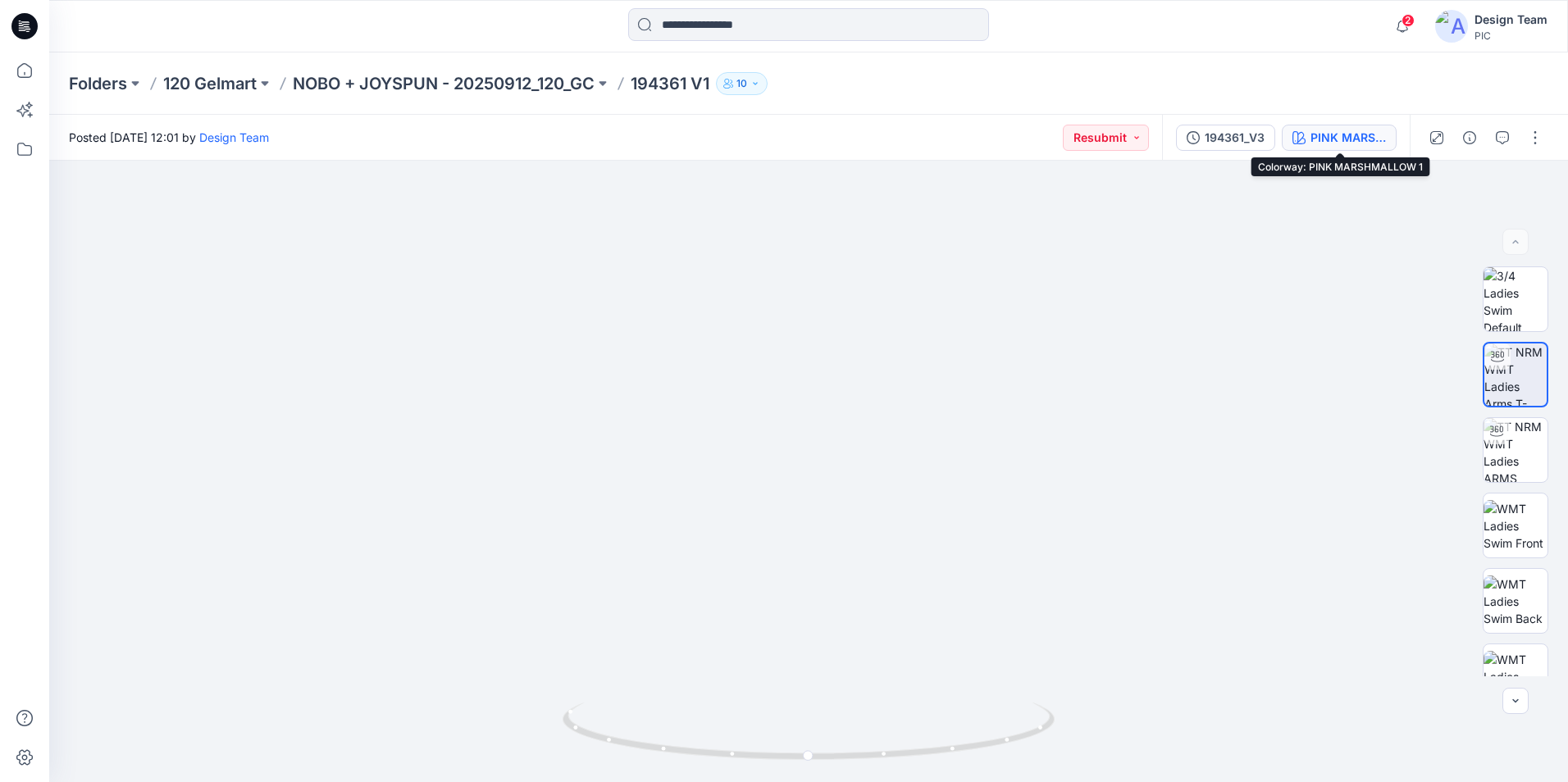
click at [1331, 139] on div "PINK MARSHMALLOW 1" at bounding box center [1347, 138] width 75 height 18
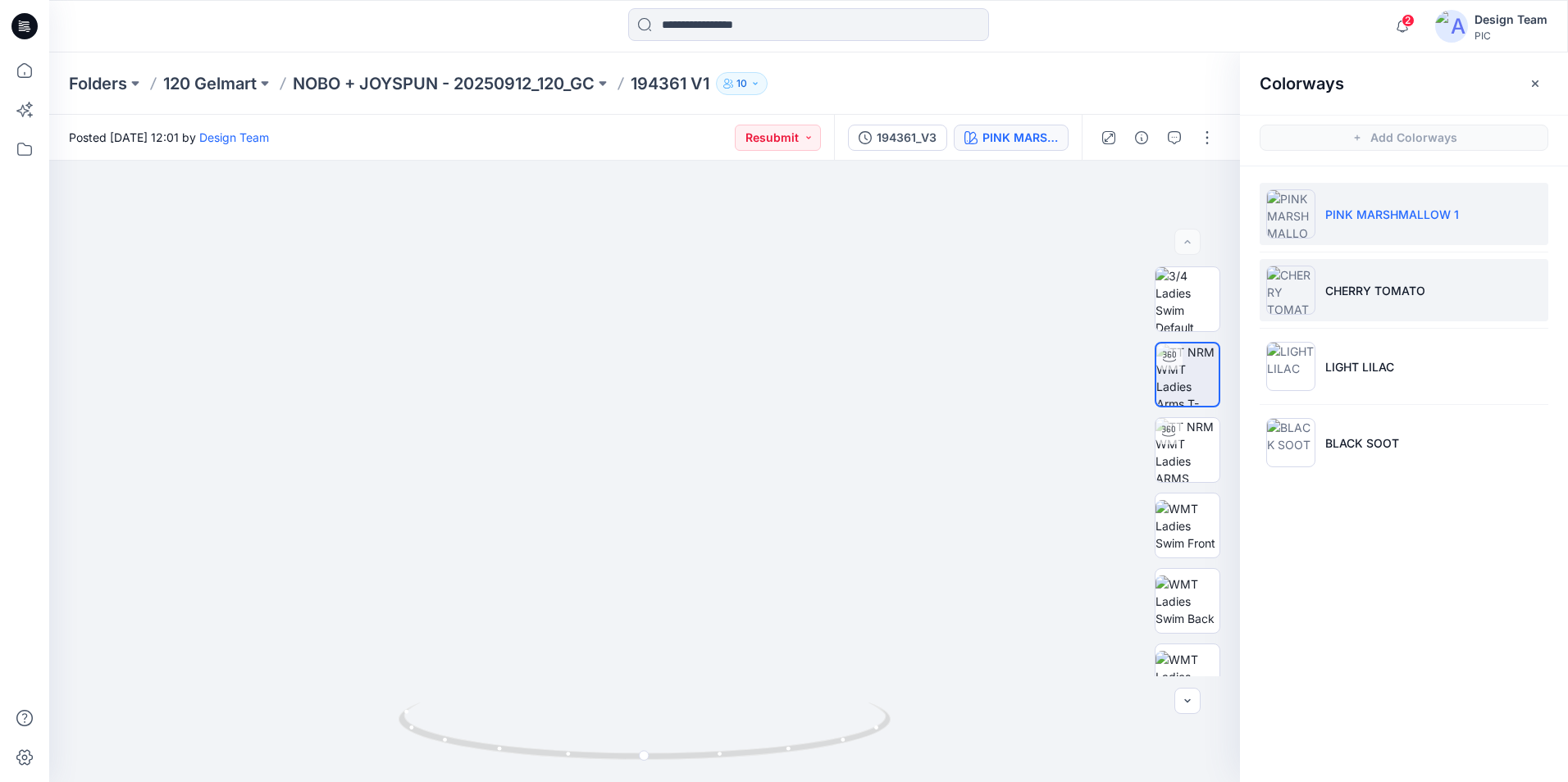
click at [1384, 287] on p "CHERRY TOMATO" at bounding box center [1375, 291] width 100 height 18
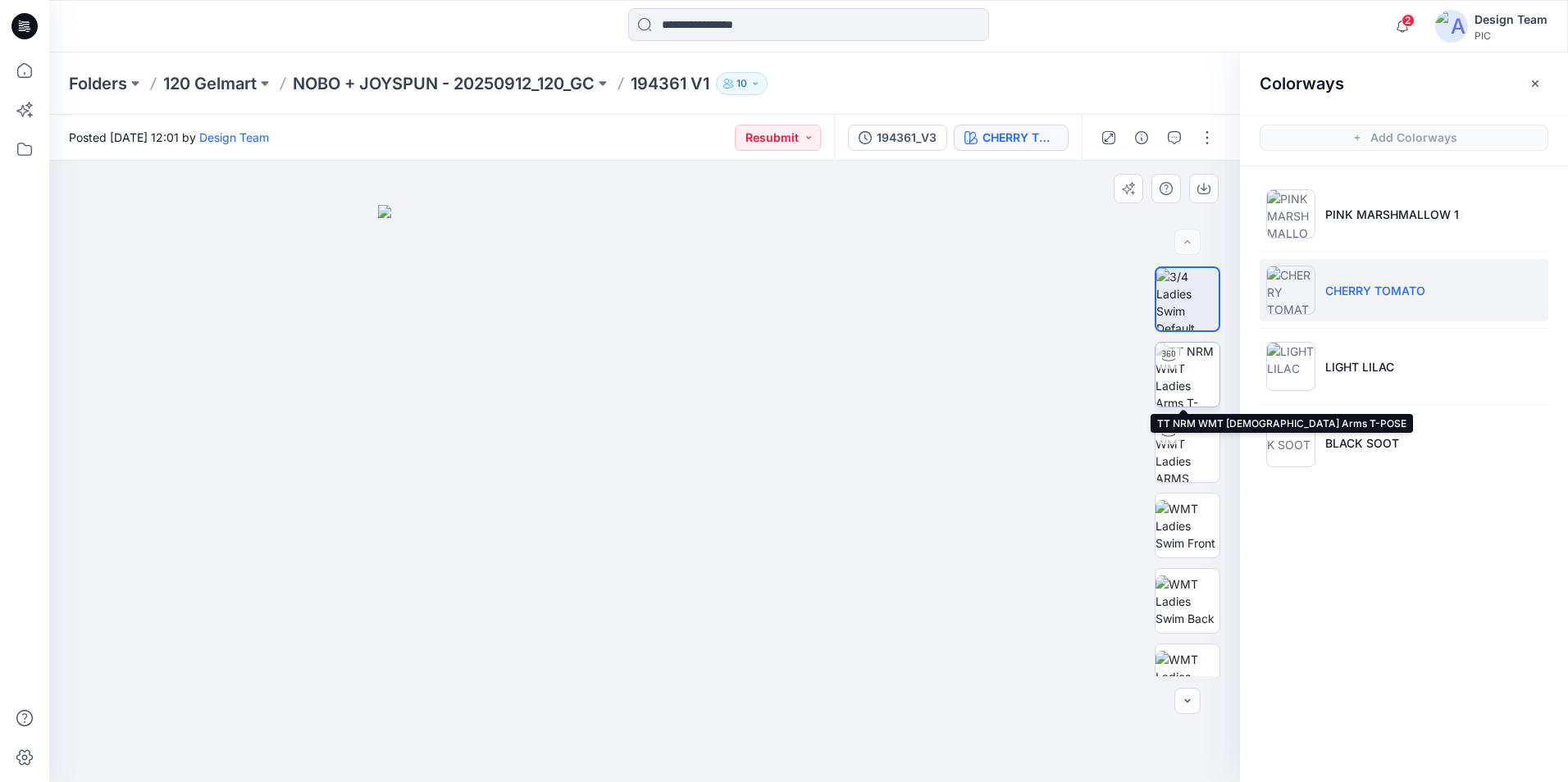
click at [1175, 385] on img at bounding box center [1187, 374] width 64 height 64
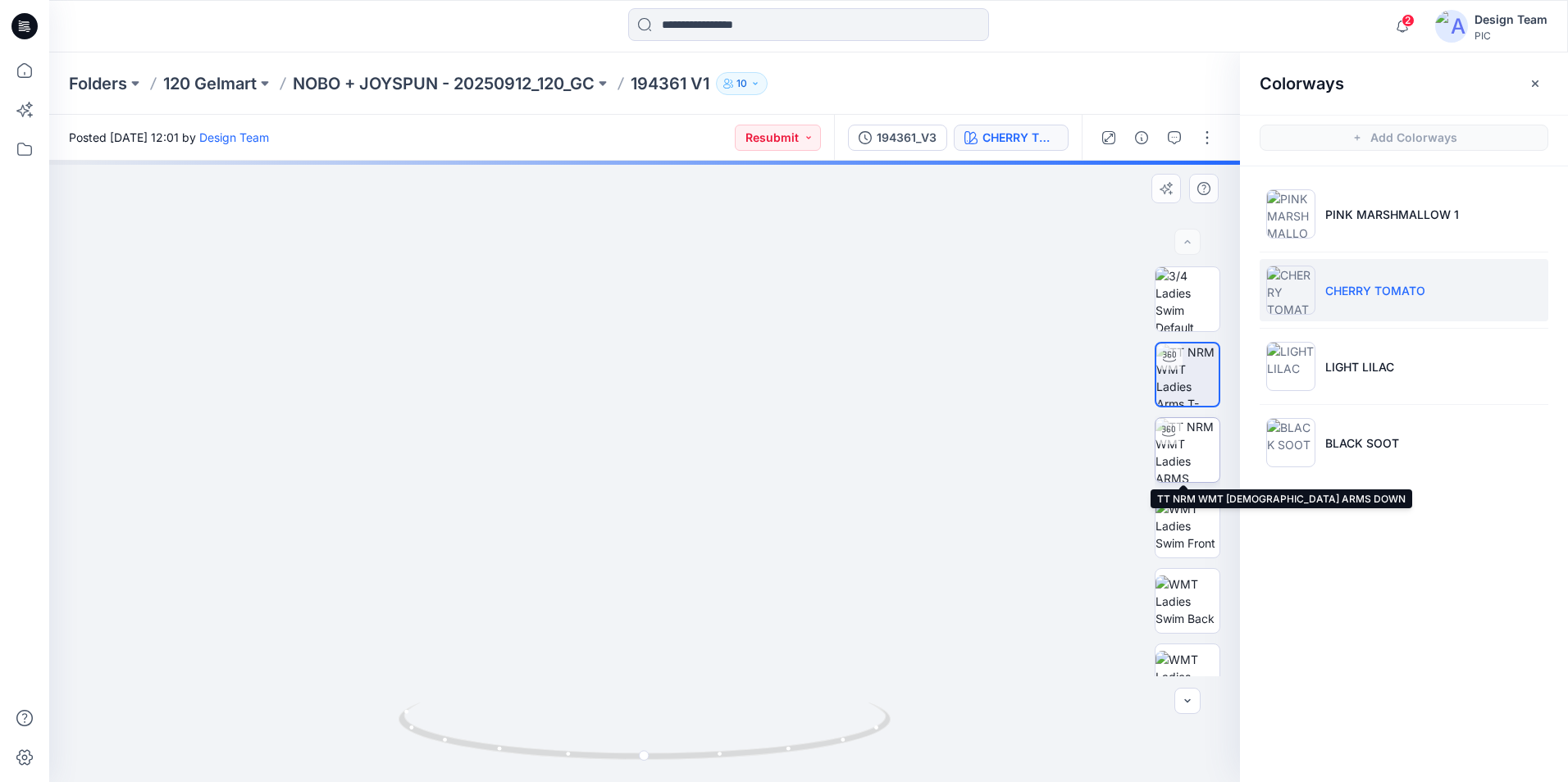
click at [1193, 459] on img at bounding box center [1187, 450] width 64 height 64
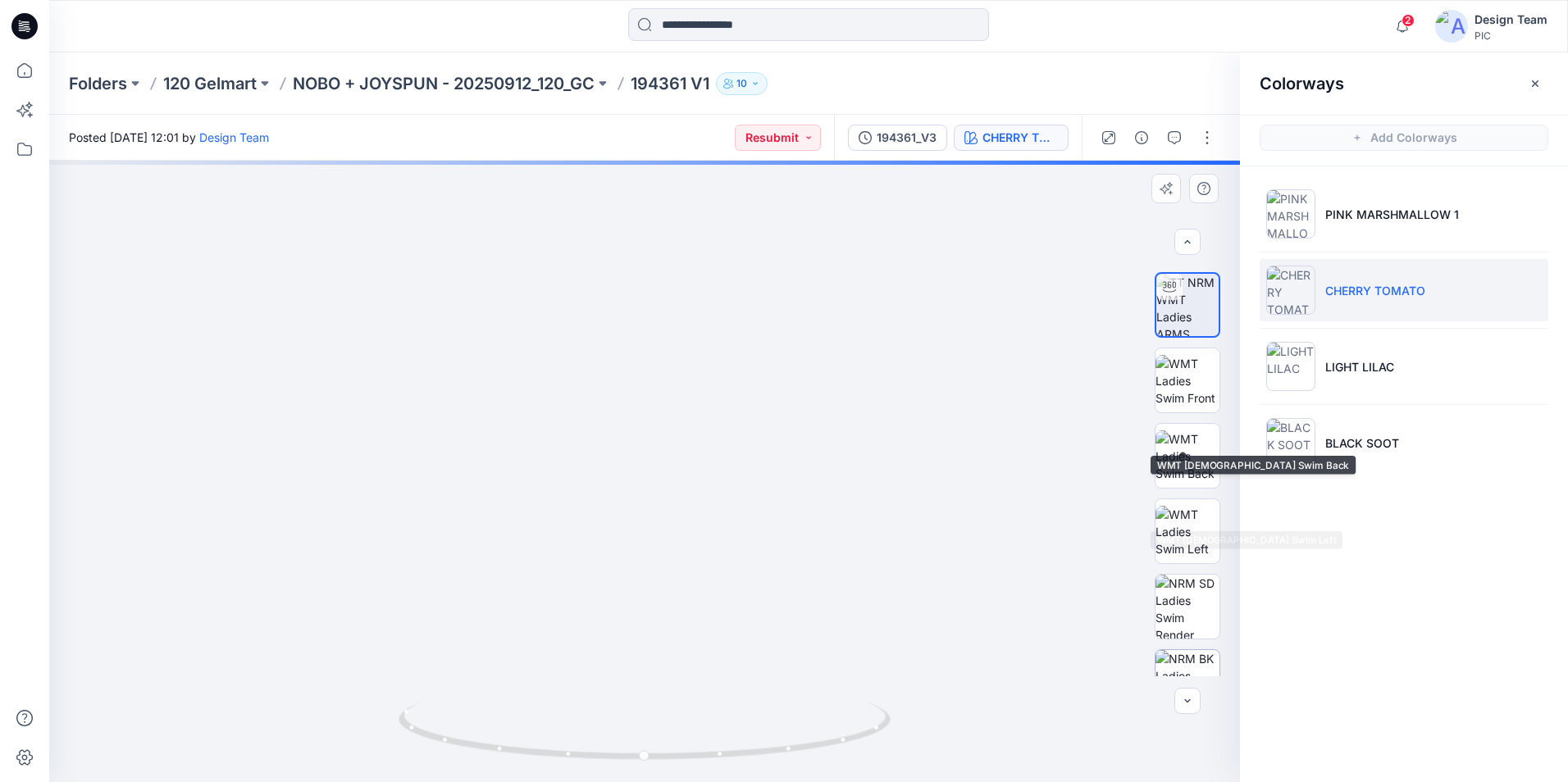
scroll to position [259, 0]
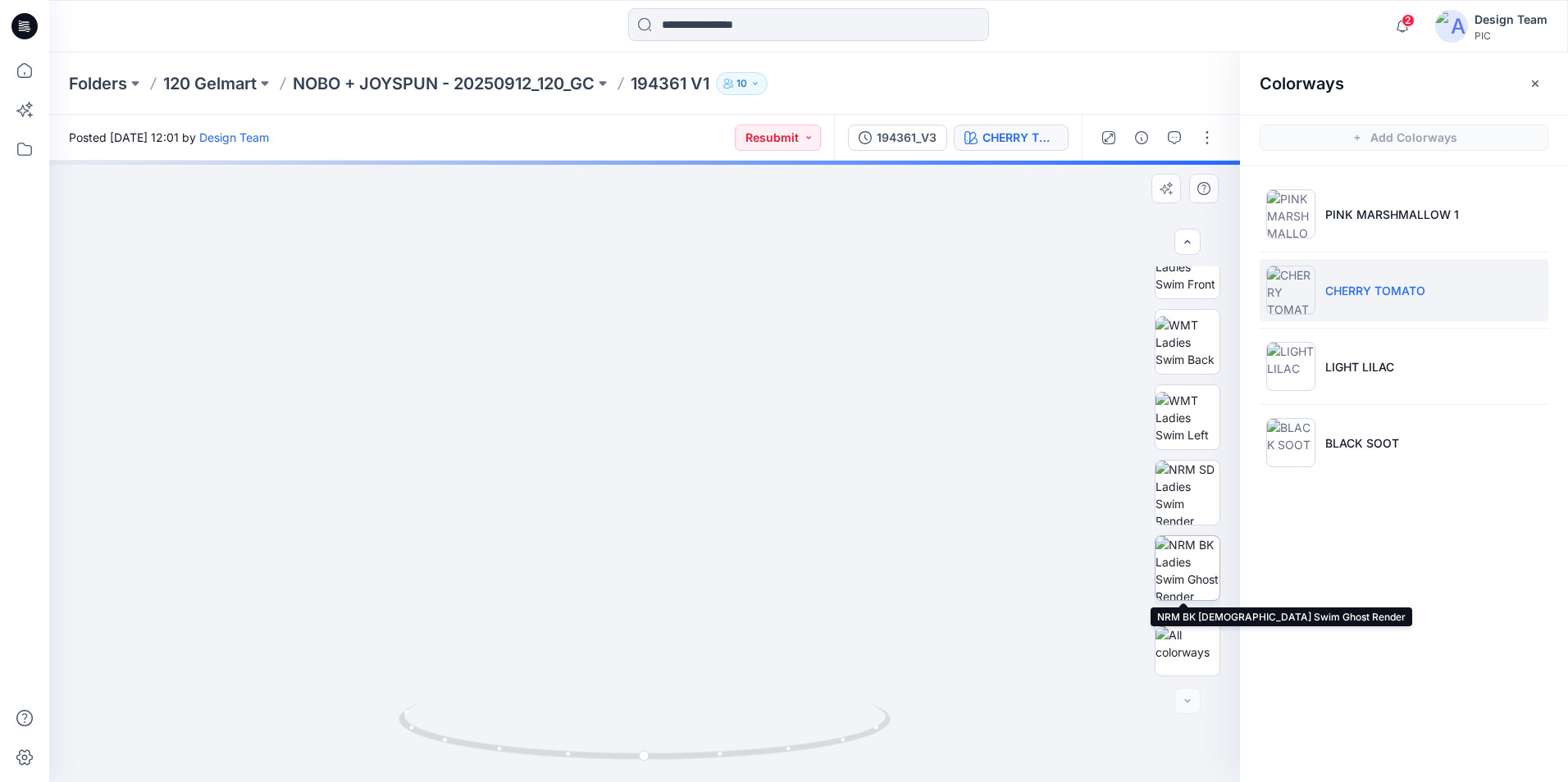
click at [1177, 575] on img at bounding box center [1187, 568] width 64 height 64
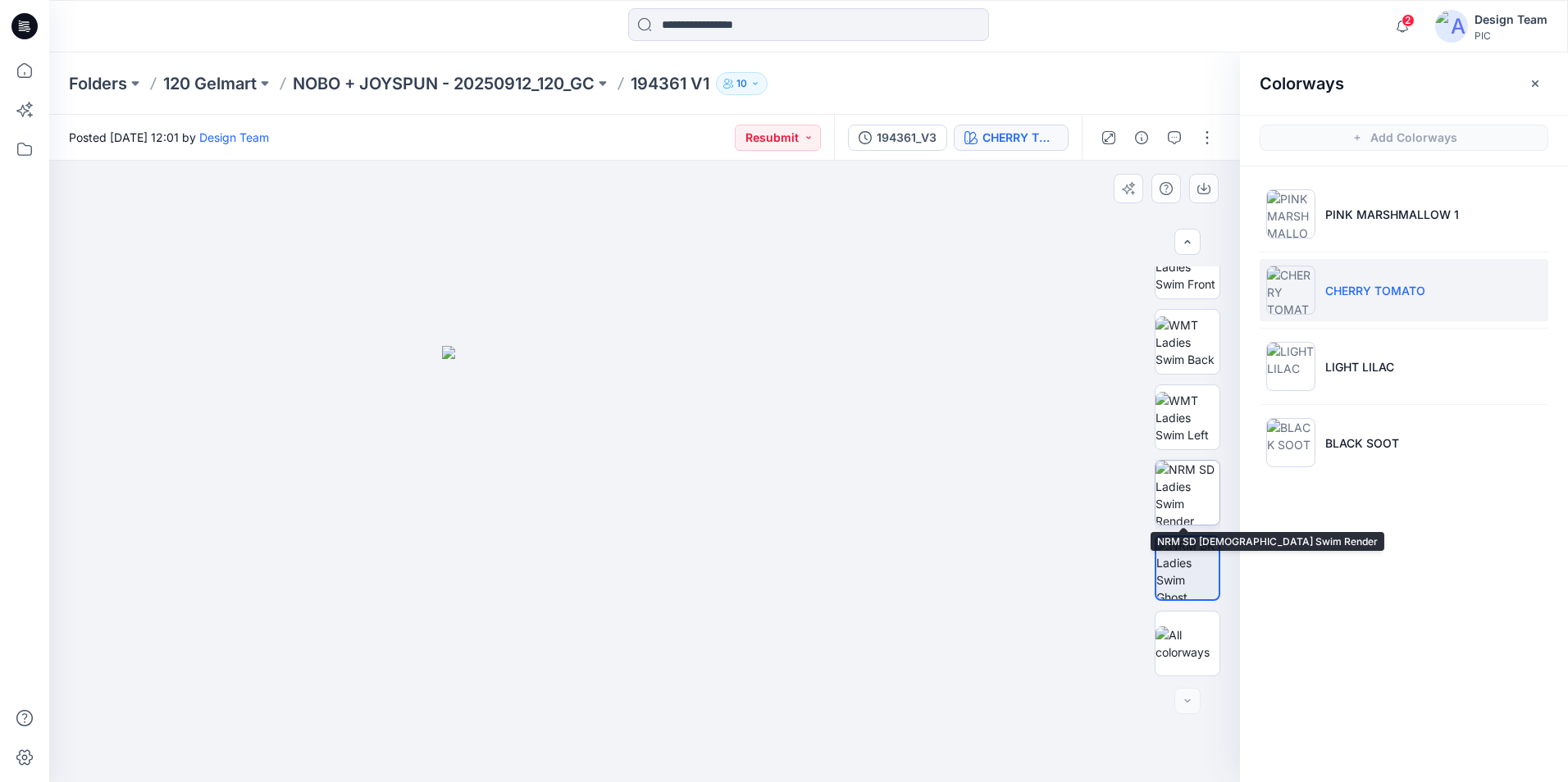
click at [1202, 501] on img at bounding box center [1187, 493] width 64 height 64
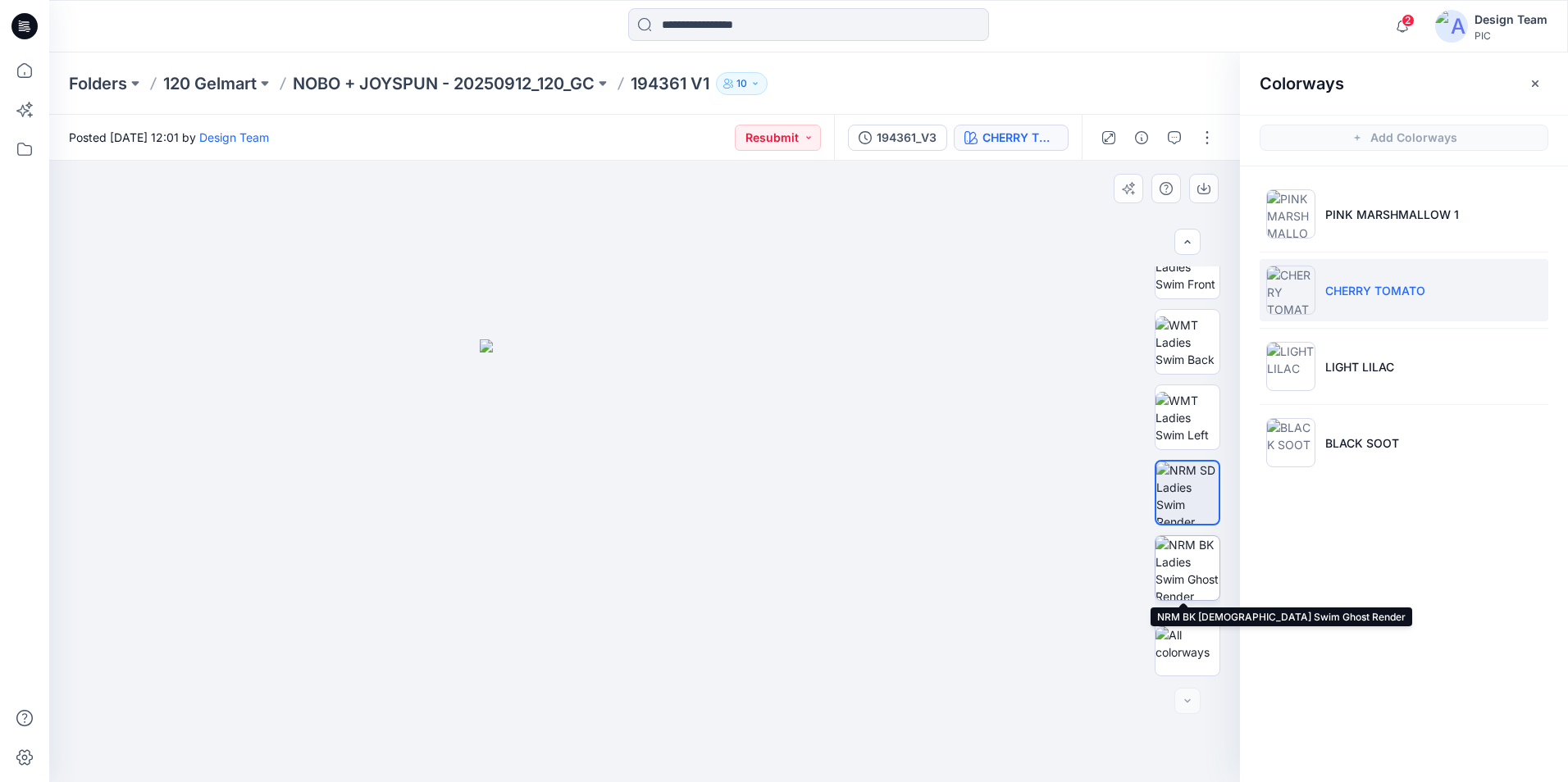
click at [1189, 556] on img at bounding box center [1187, 568] width 64 height 64
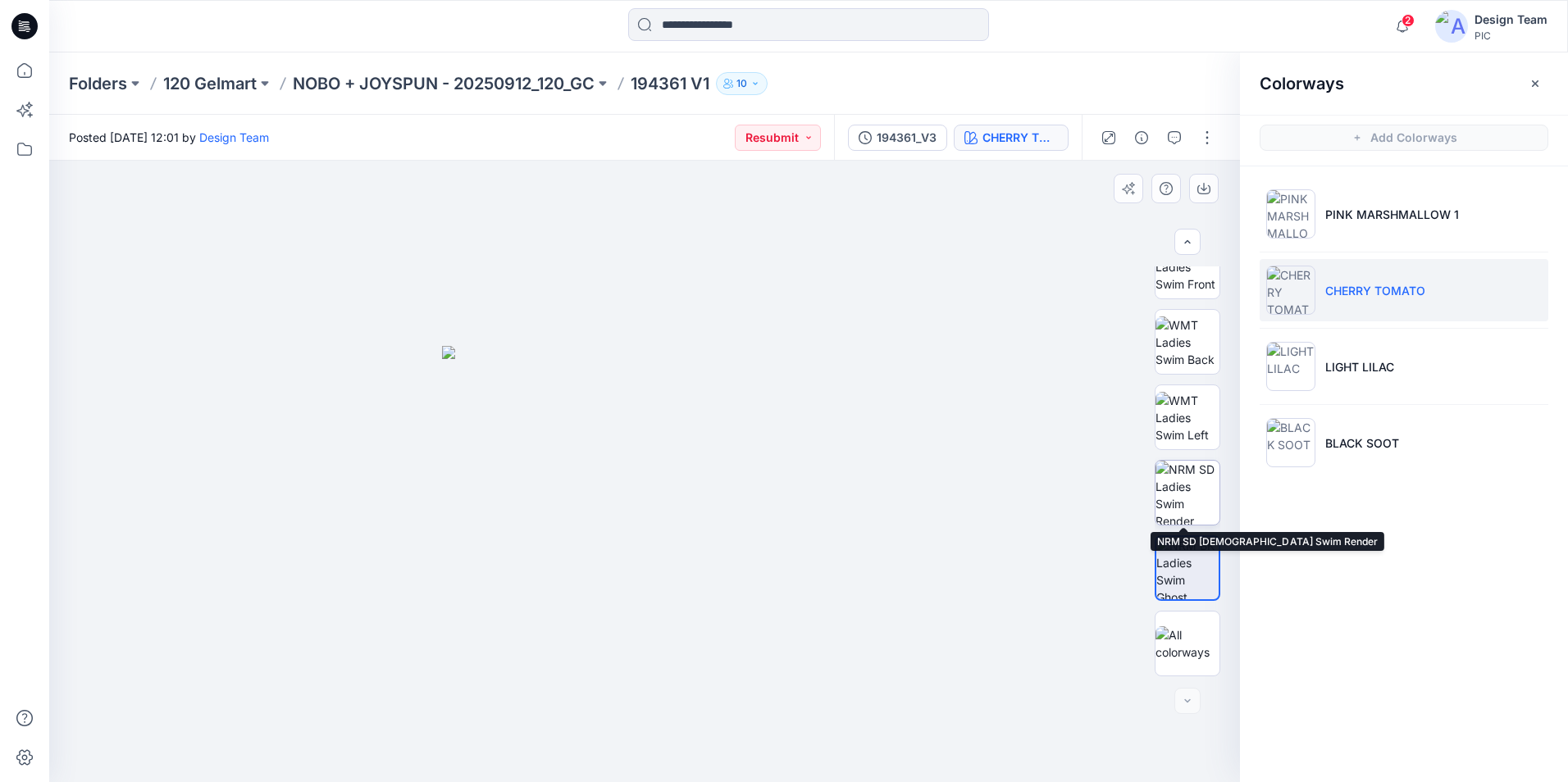
click at [1185, 508] on img at bounding box center [1187, 493] width 64 height 64
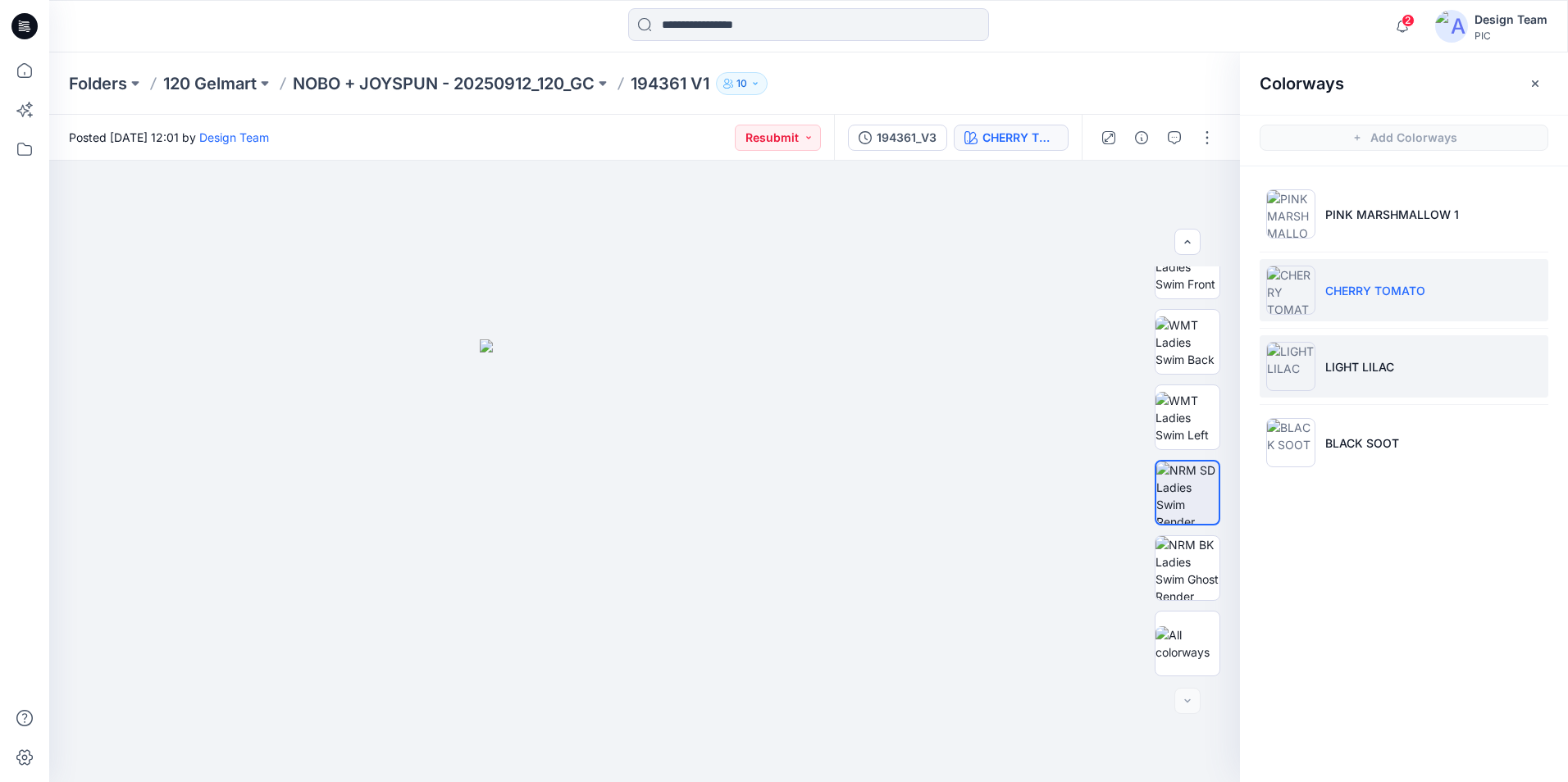
click at [1394, 361] on p "LIGHT LILAC" at bounding box center [1360, 367] width 69 height 18
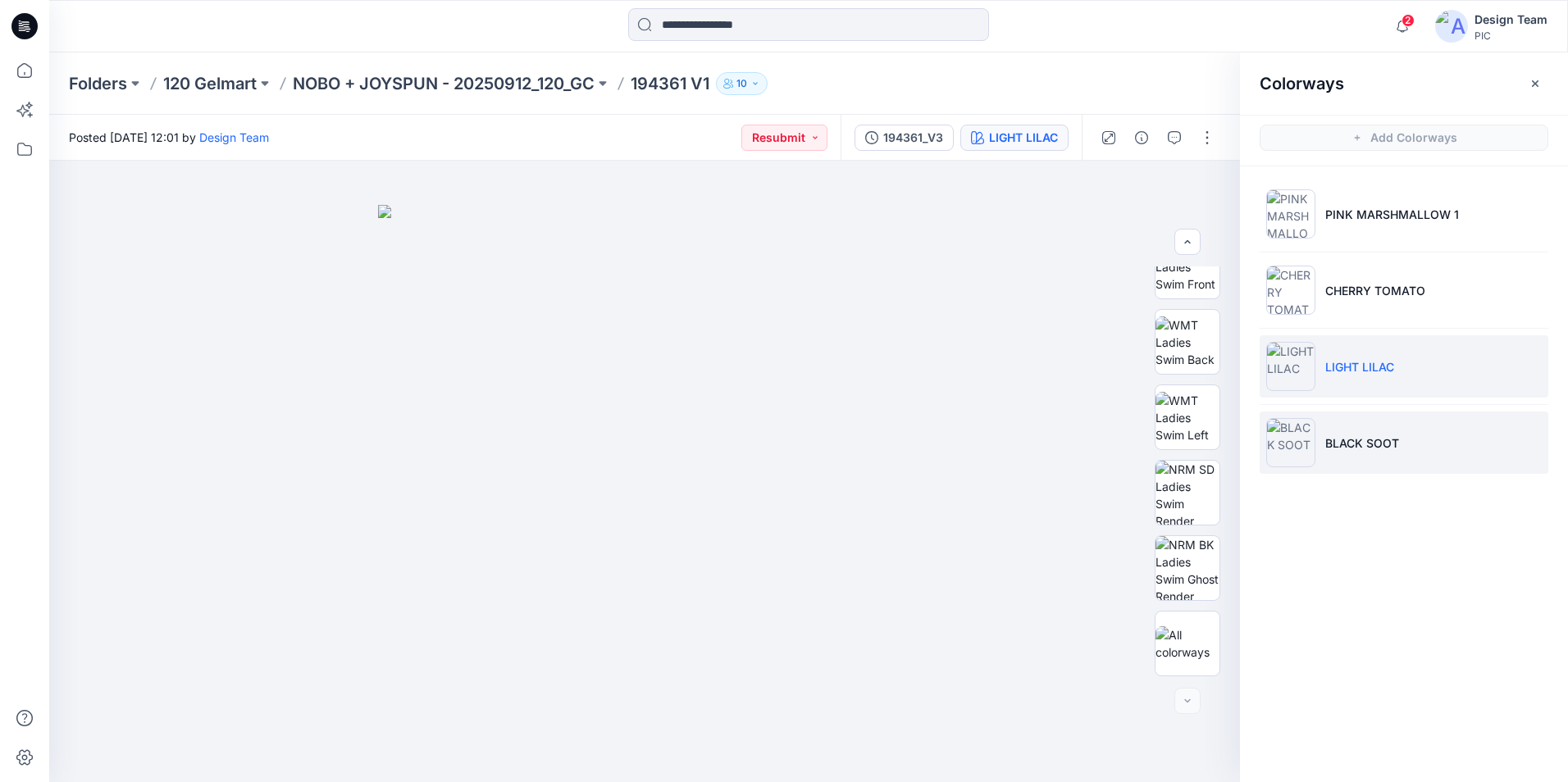
click at [1422, 432] on li "BLACK SOOT" at bounding box center [1404, 442] width 289 height 63
click at [1385, 435] on p "BLACK SOOT" at bounding box center [1362, 443] width 74 height 18
click at [1384, 384] on li "LIGHT LILAC" at bounding box center [1404, 366] width 289 height 63
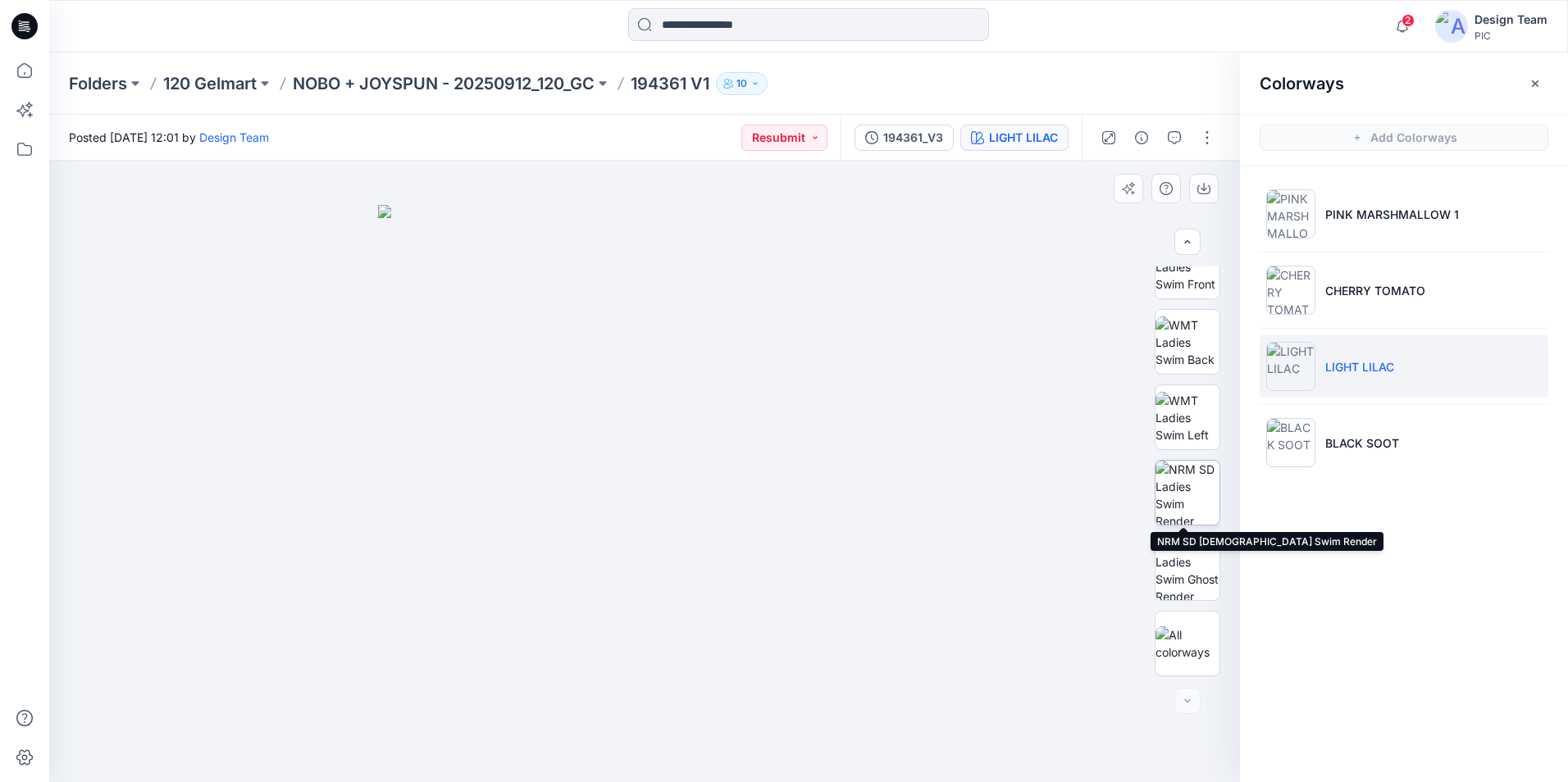
click at [1174, 491] on img at bounding box center [1187, 493] width 64 height 64
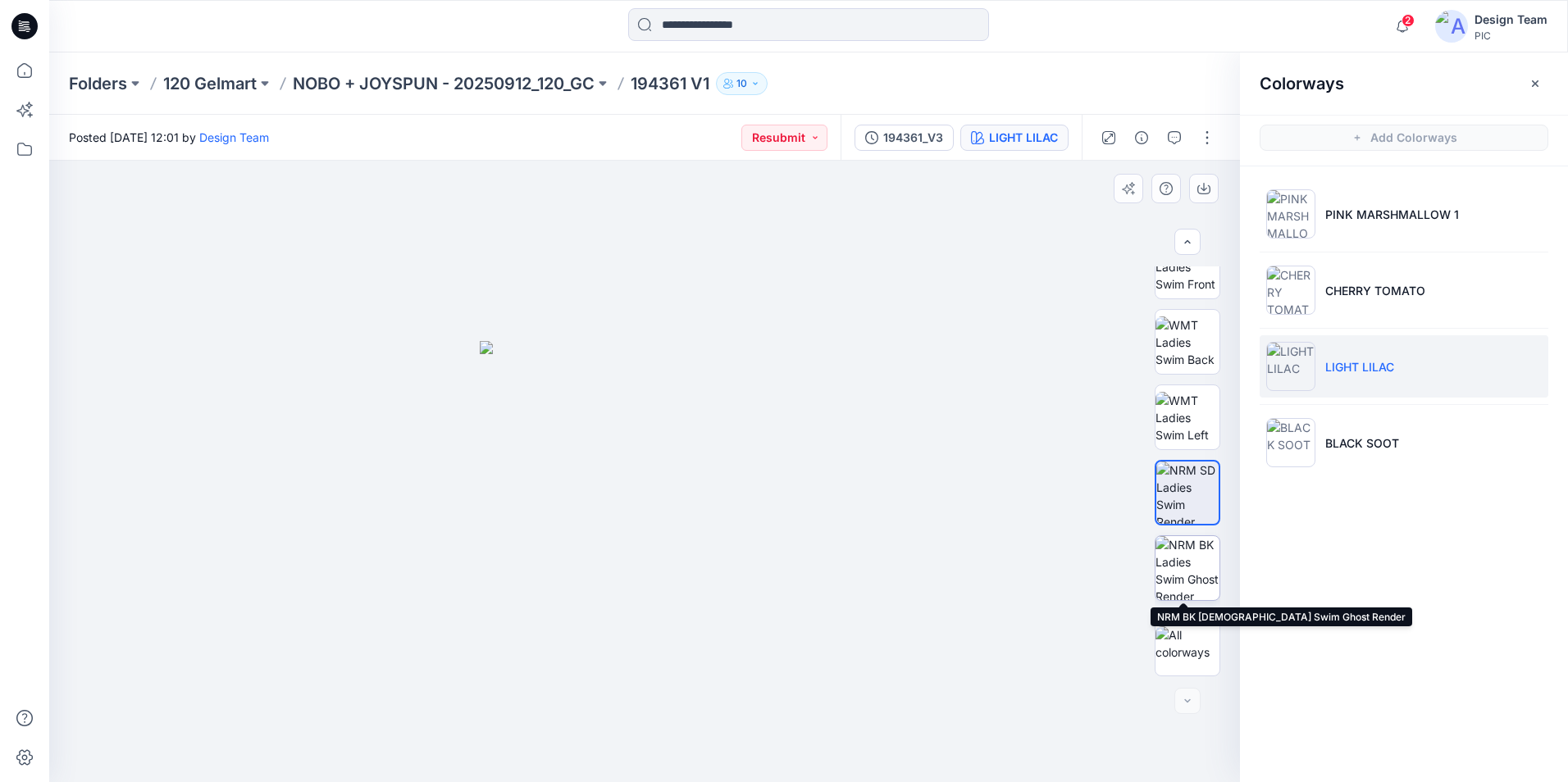
click at [1193, 560] on img at bounding box center [1187, 568] width 64 height 64
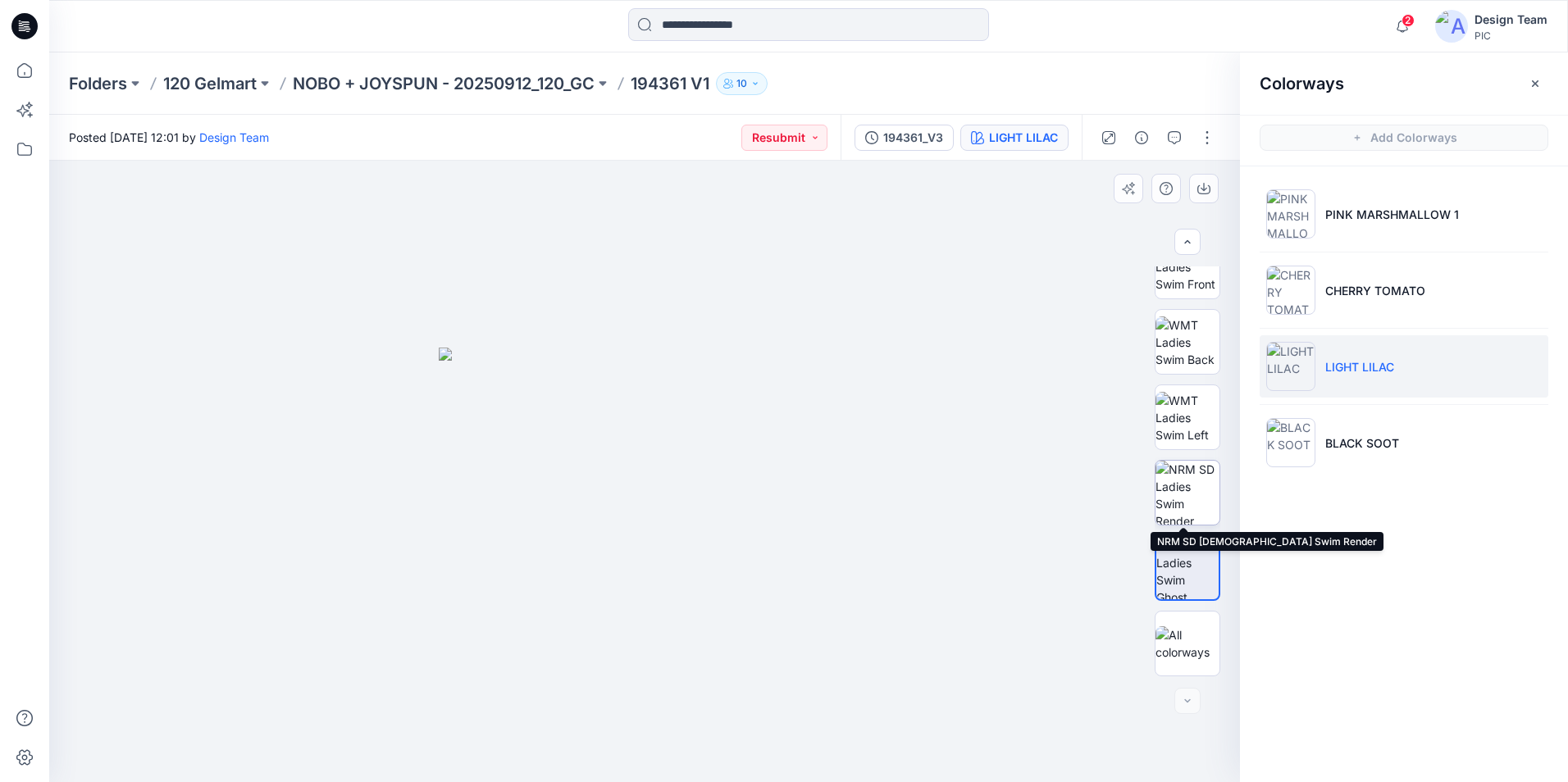
click at [1180, 506] on img at bounding box center [1187, 493] width 64 height 64
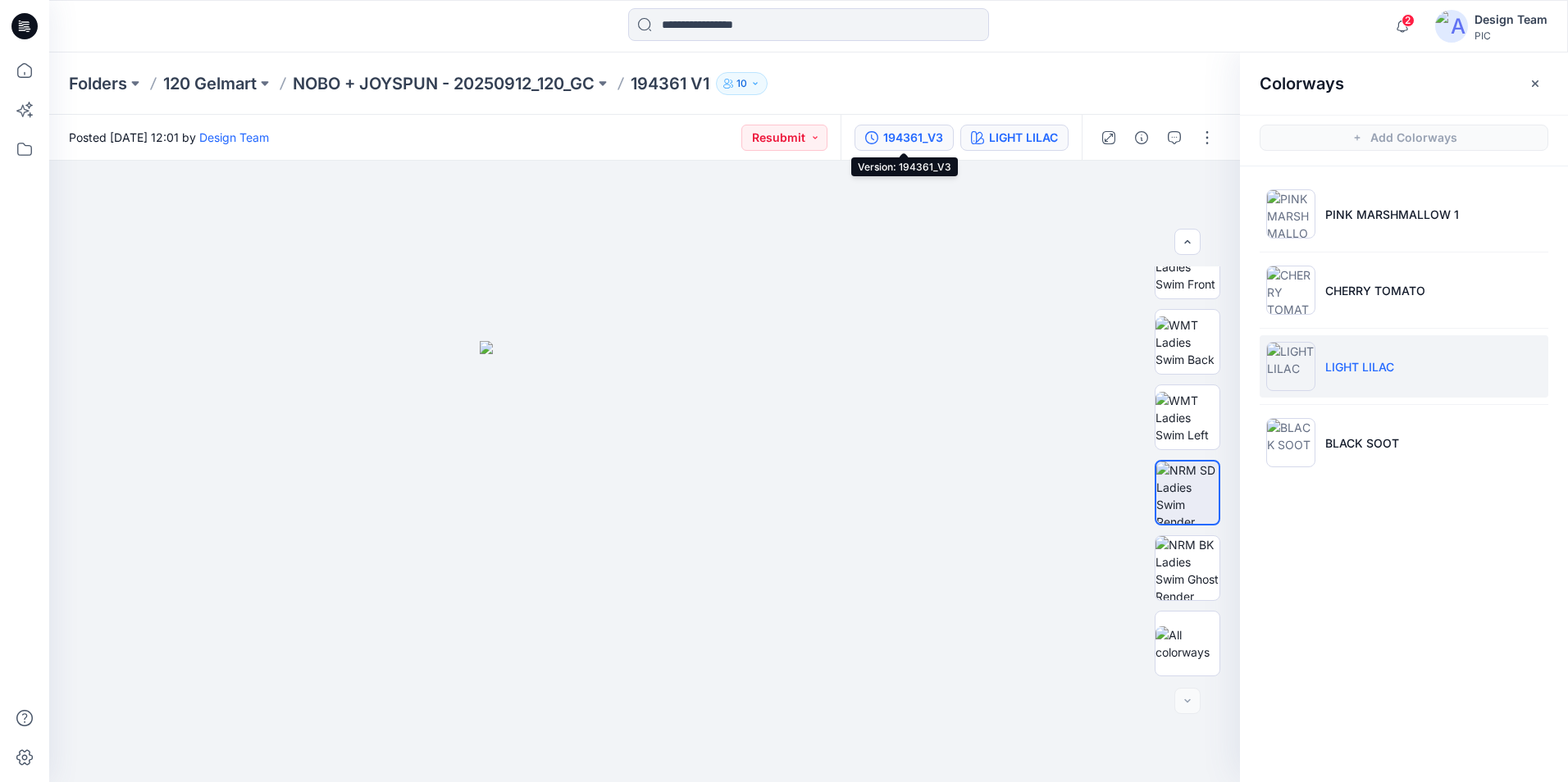
click at [912, 134] on div "194361_V3" at bounding box center [913, 138] width 60 height 18
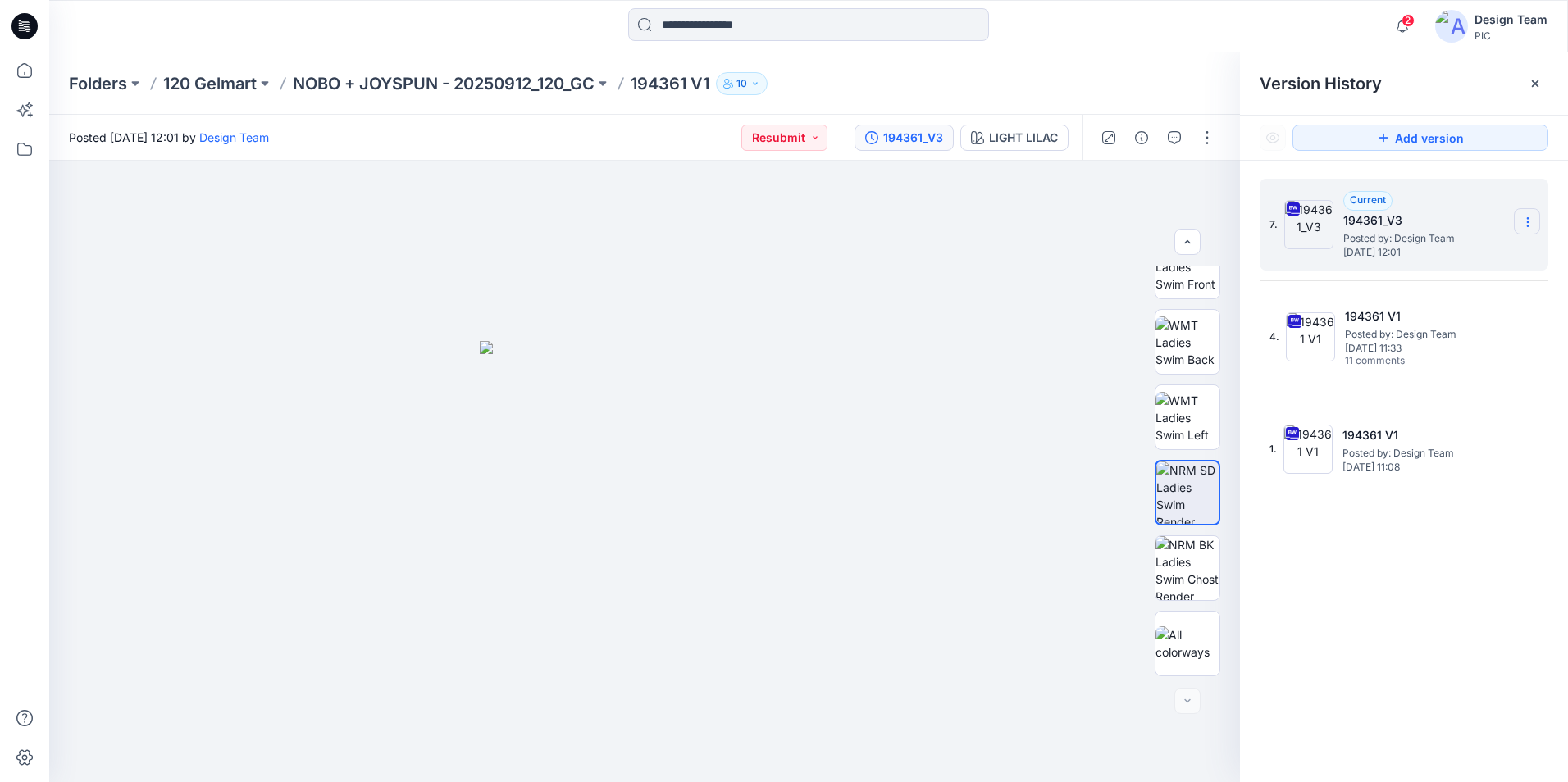
click at [1532, 225] on icon at bounding box center [1527, 222] width 13 height 13
click at [1453, 354] on span "Delete Version" at bounding box center [1414, 360] width 77 height 19
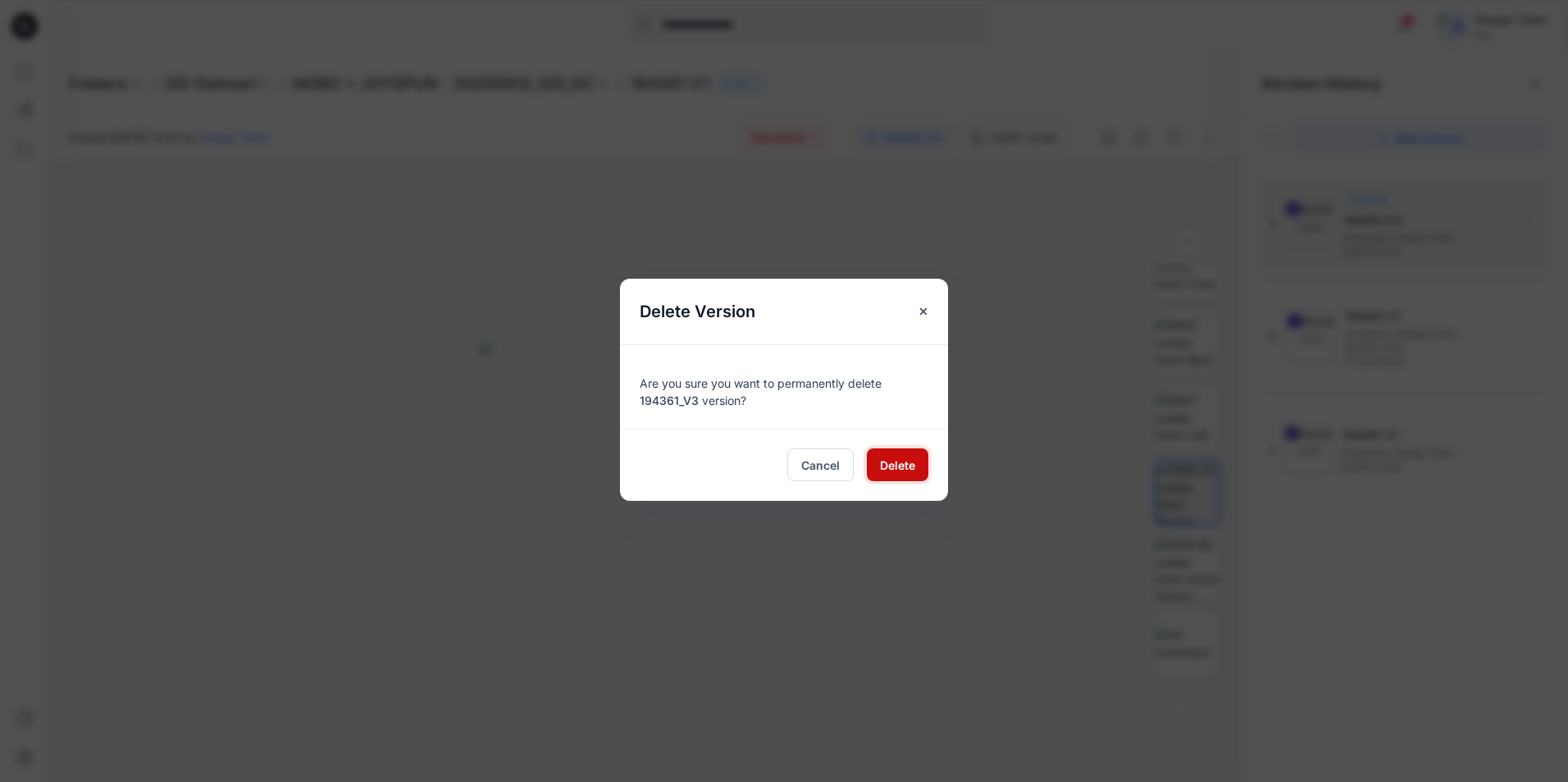
click at [910, 468] on span "Delete" at bounding box center [898, 465] width 35 height 18
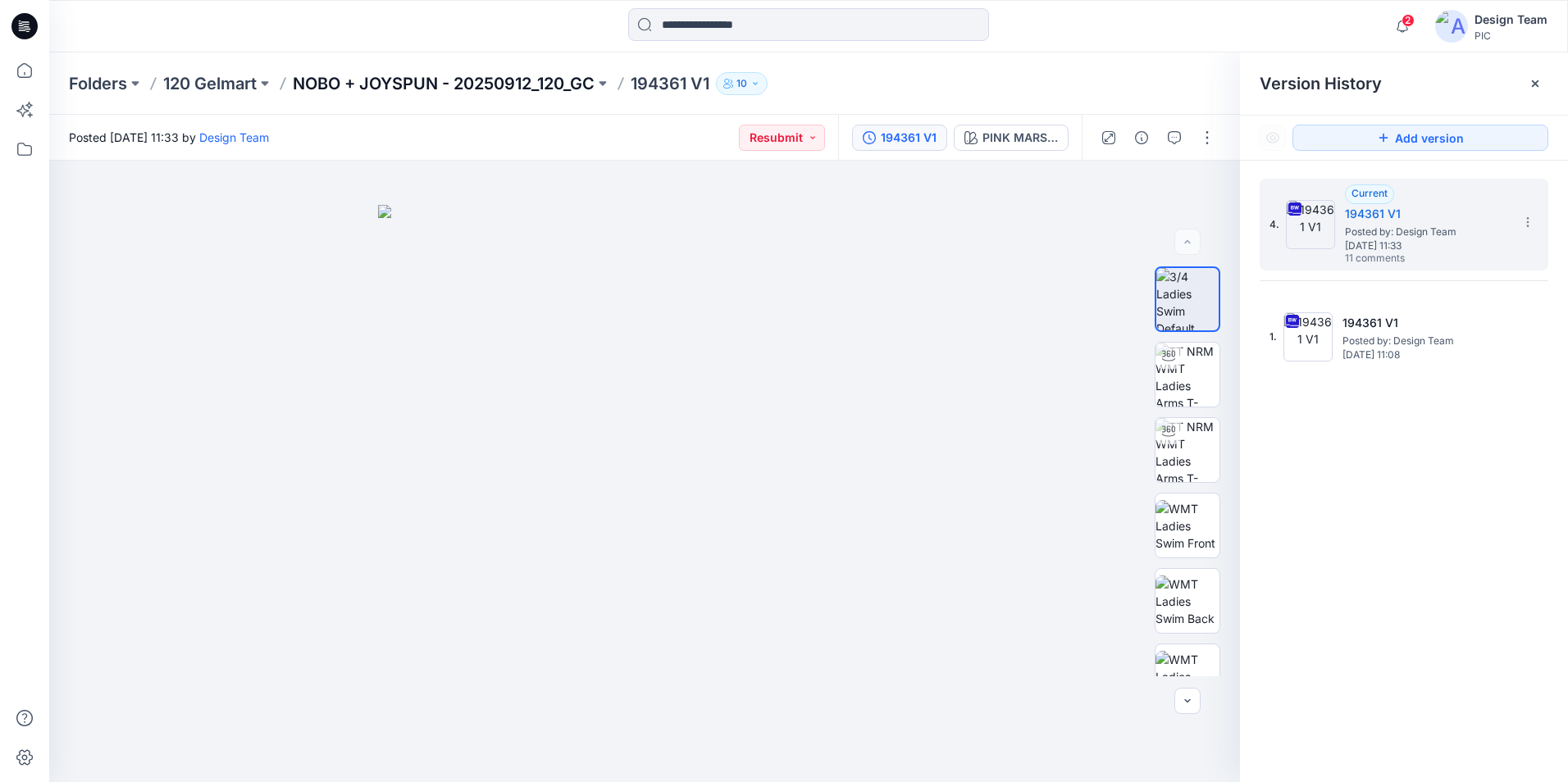
click at [420, 86] on p "NOBO + JOYSPUN - 20250912_120_GC" at bounding box center [444, 84] width 302 height 23
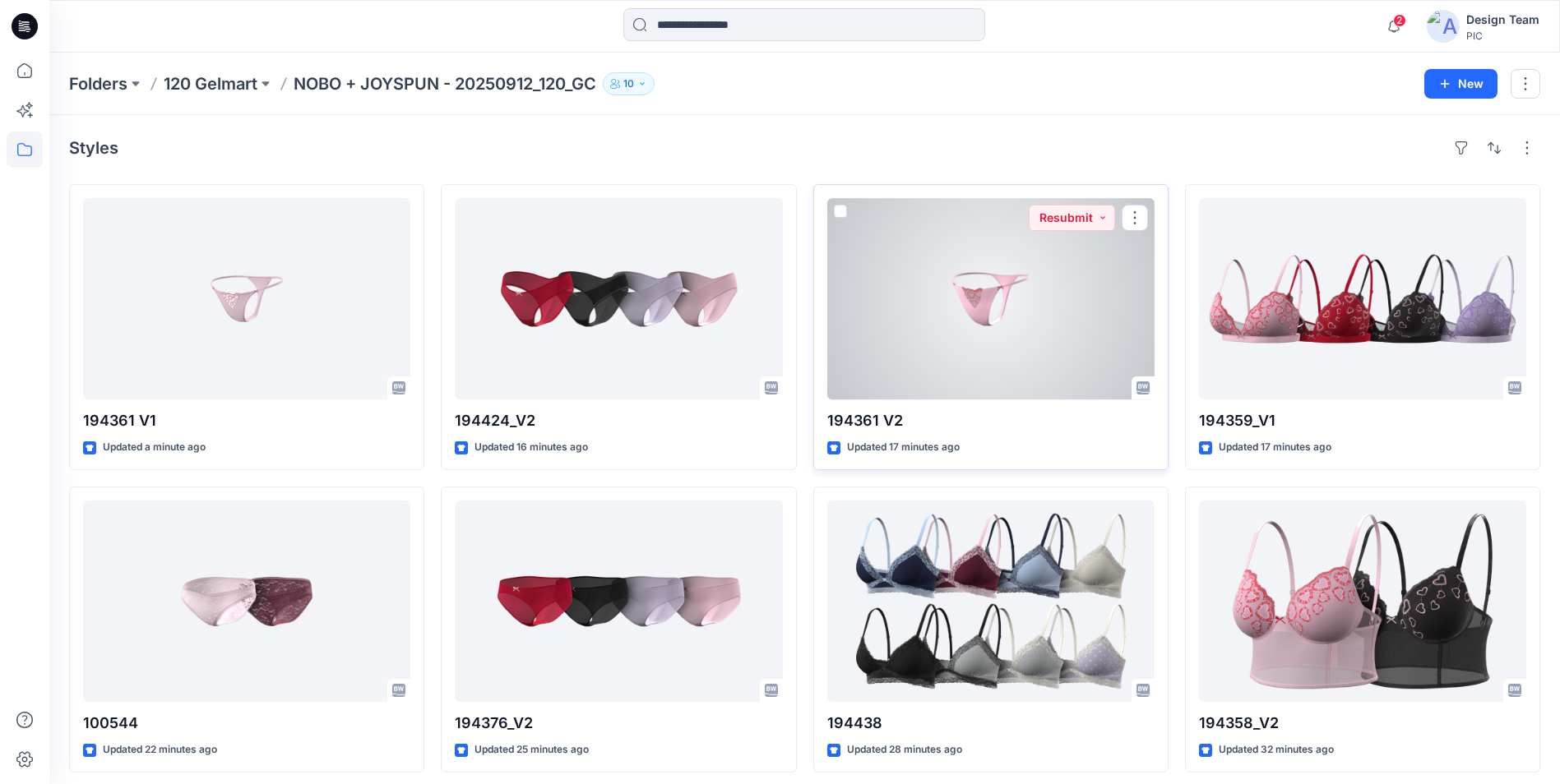
click at [946, 346] on div at bounding box center [991, 299] width 328 height 202
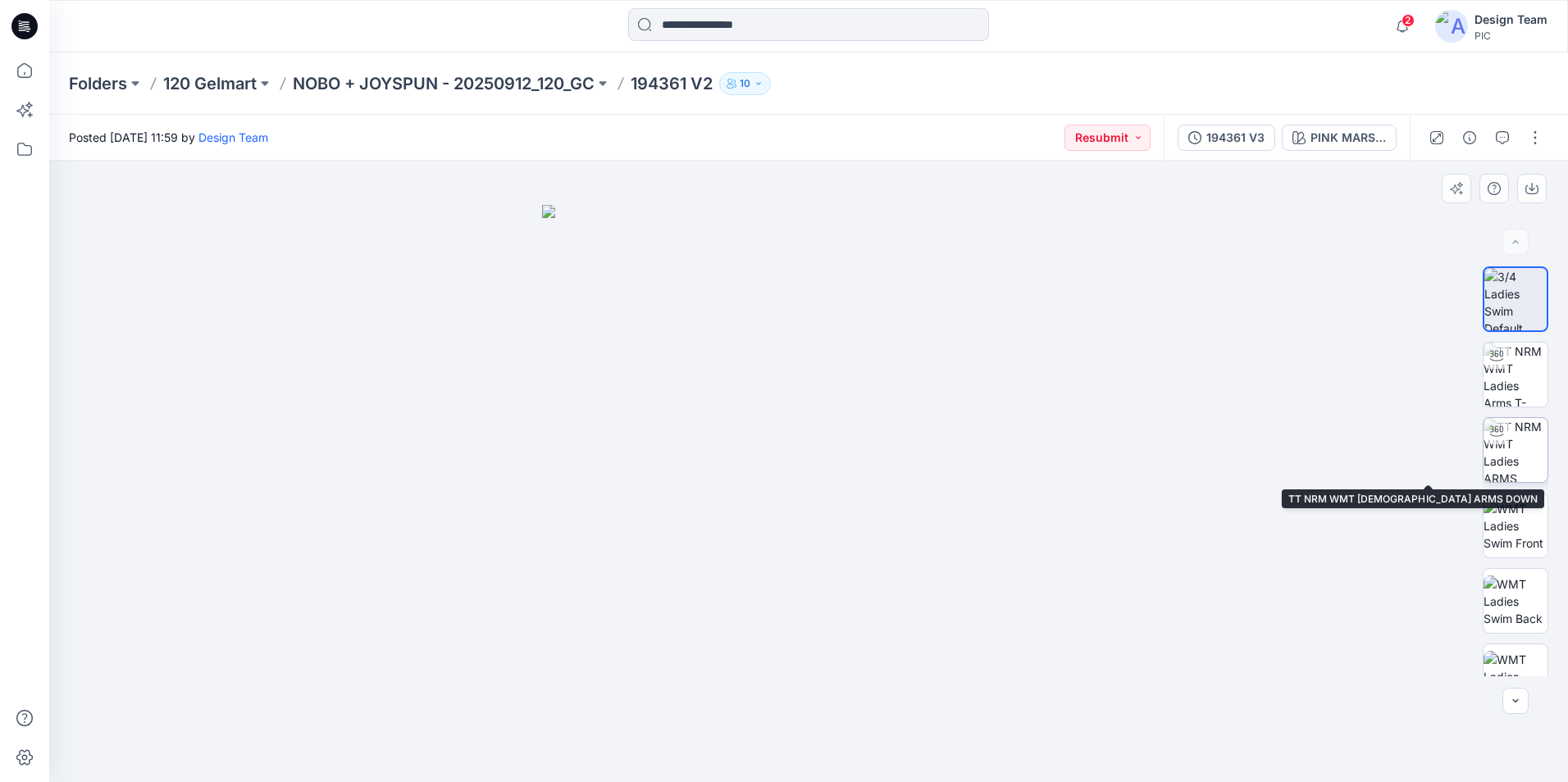
click at [1514, 437] on img at bounding box center [1515, 450] width 64 height 64
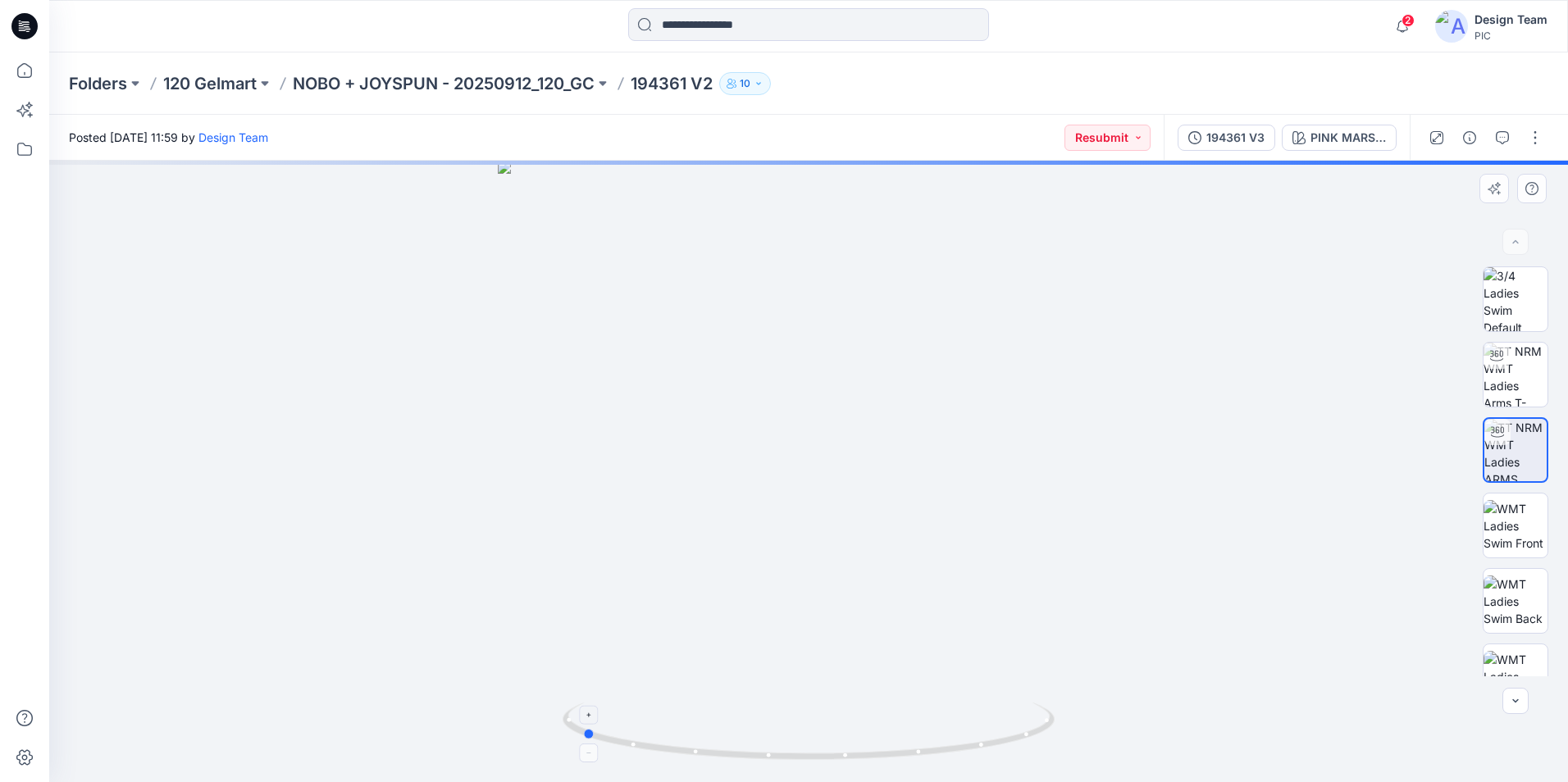
drag, startPoint x: 1034, startPoint y: 728, endPoint x: 807, endPoint y: 724, distance: 227.0
click at [807, 724] on icon at bounding box center [810, 733] width 496 height 62
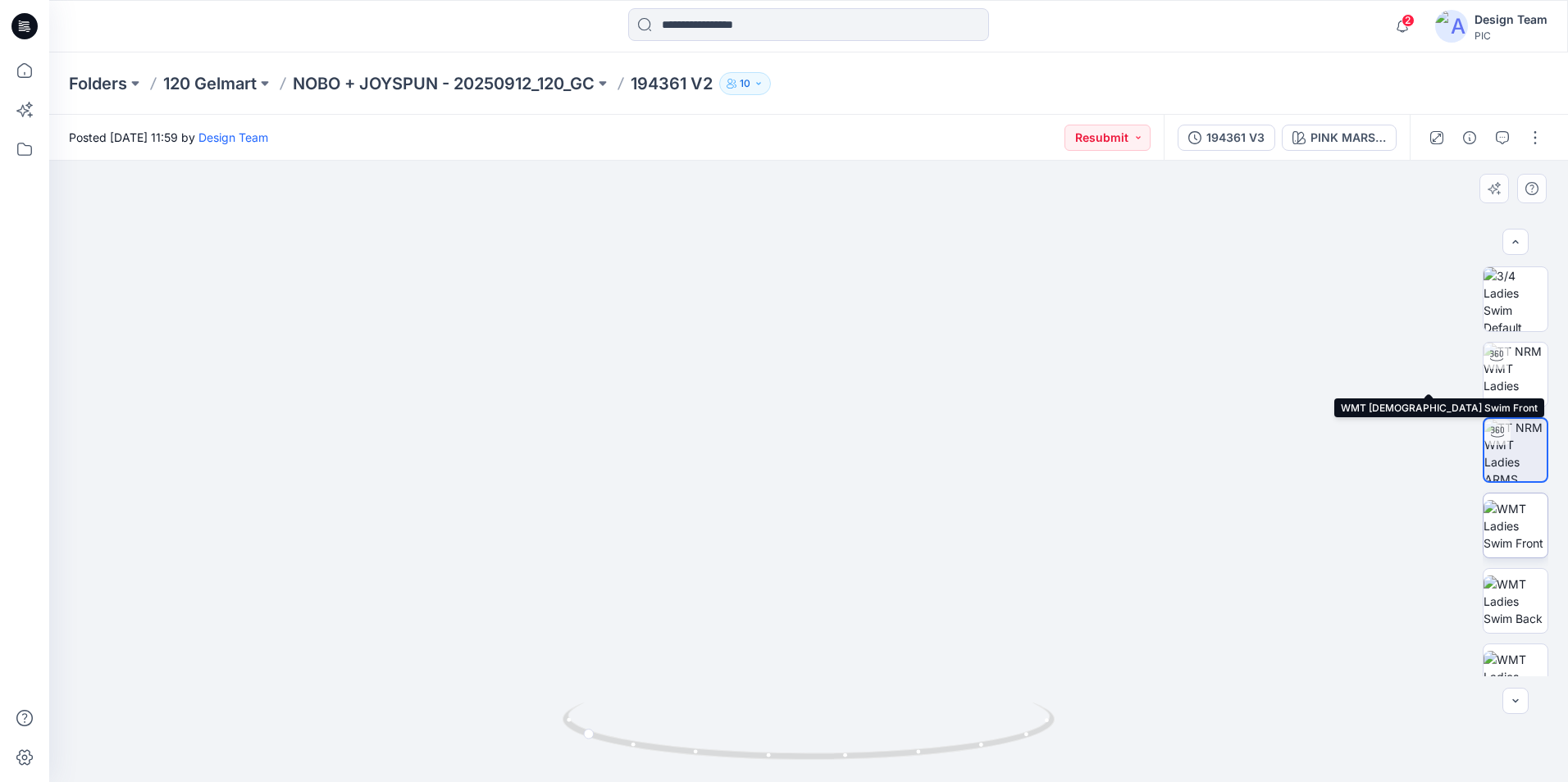
scroll to position [328, 0]
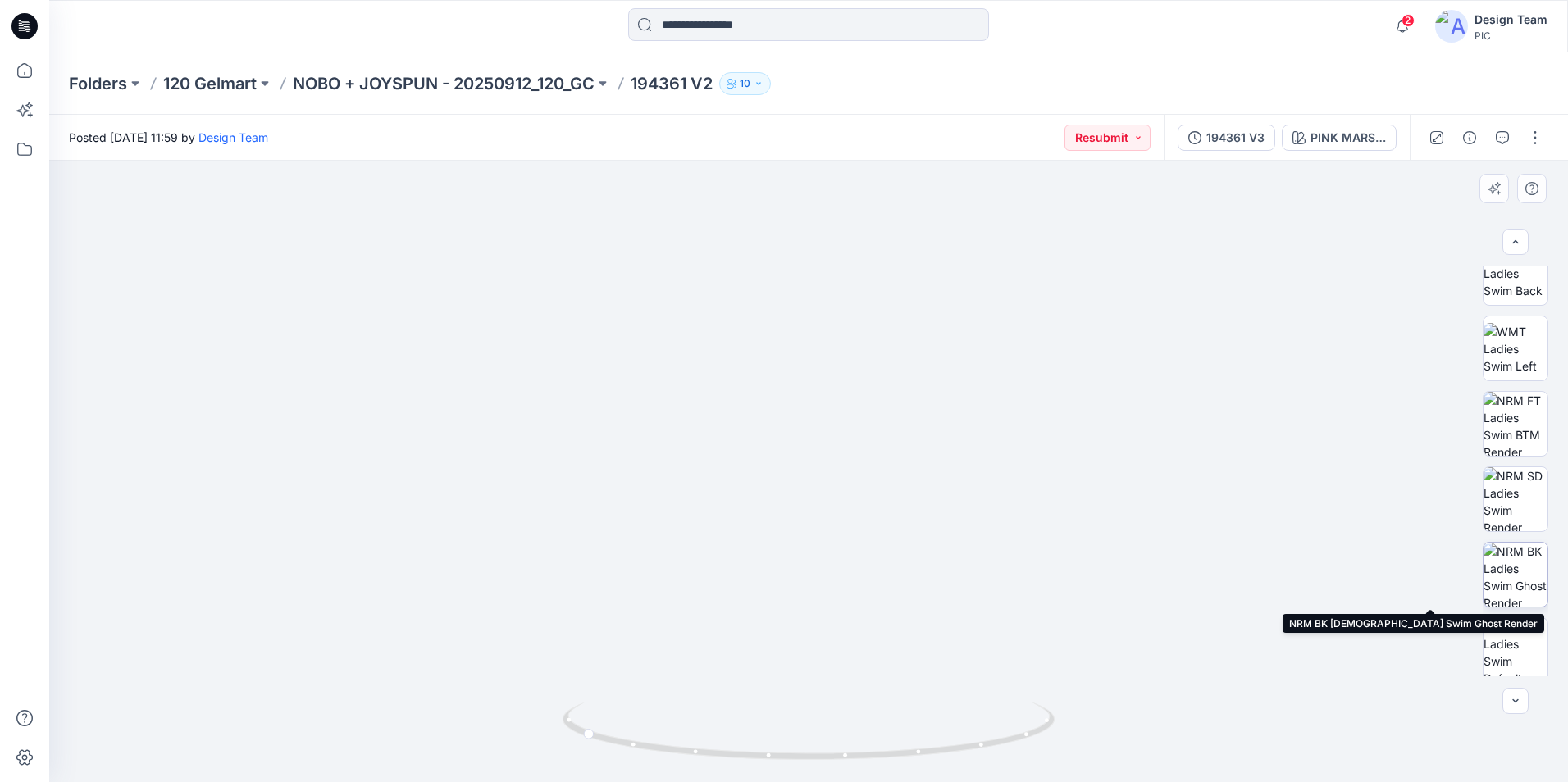
click at [1521, 558] on img at bounding box center [1515, 575] width 64 height 64
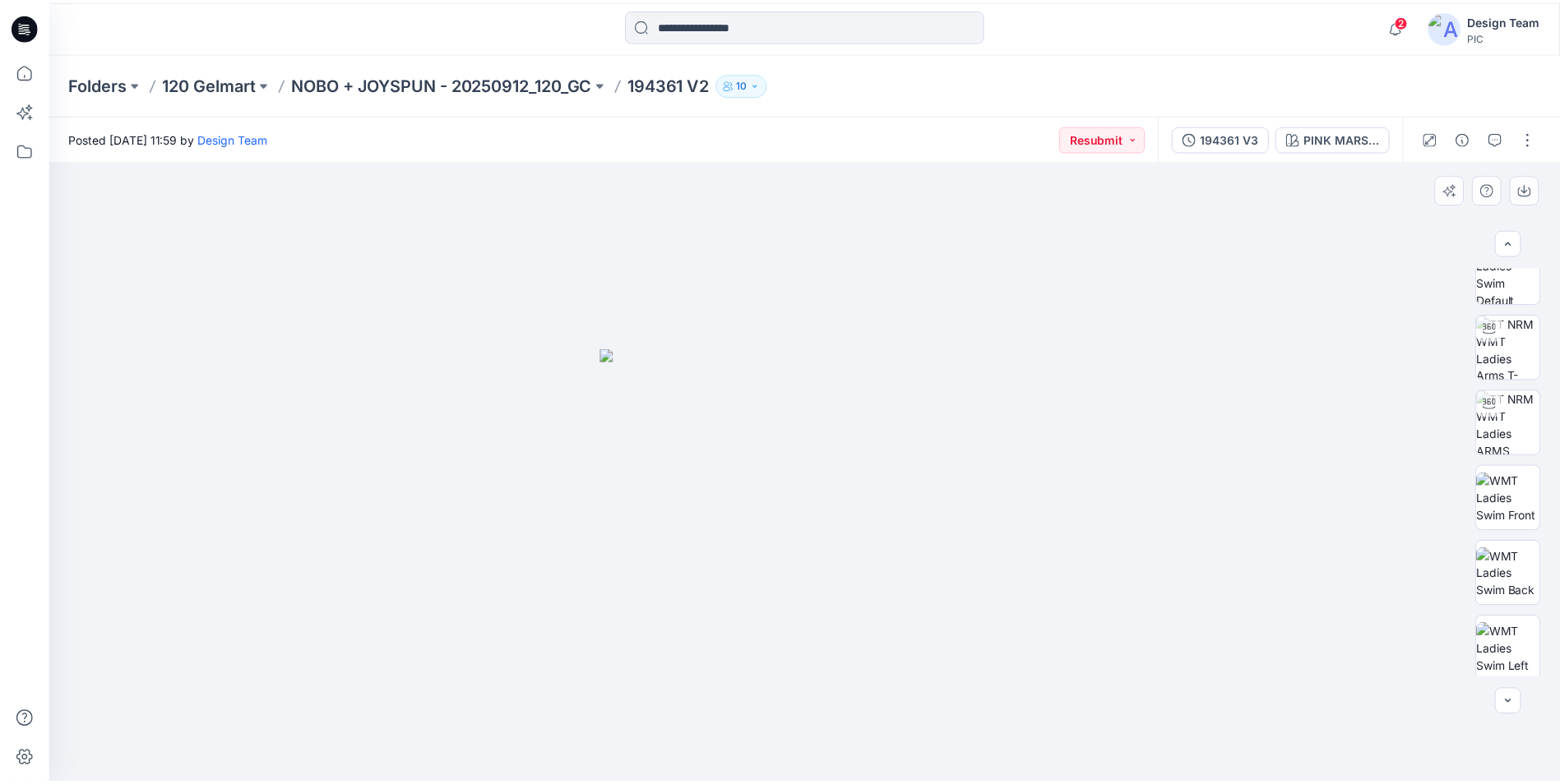
scroll to position [0, 0]
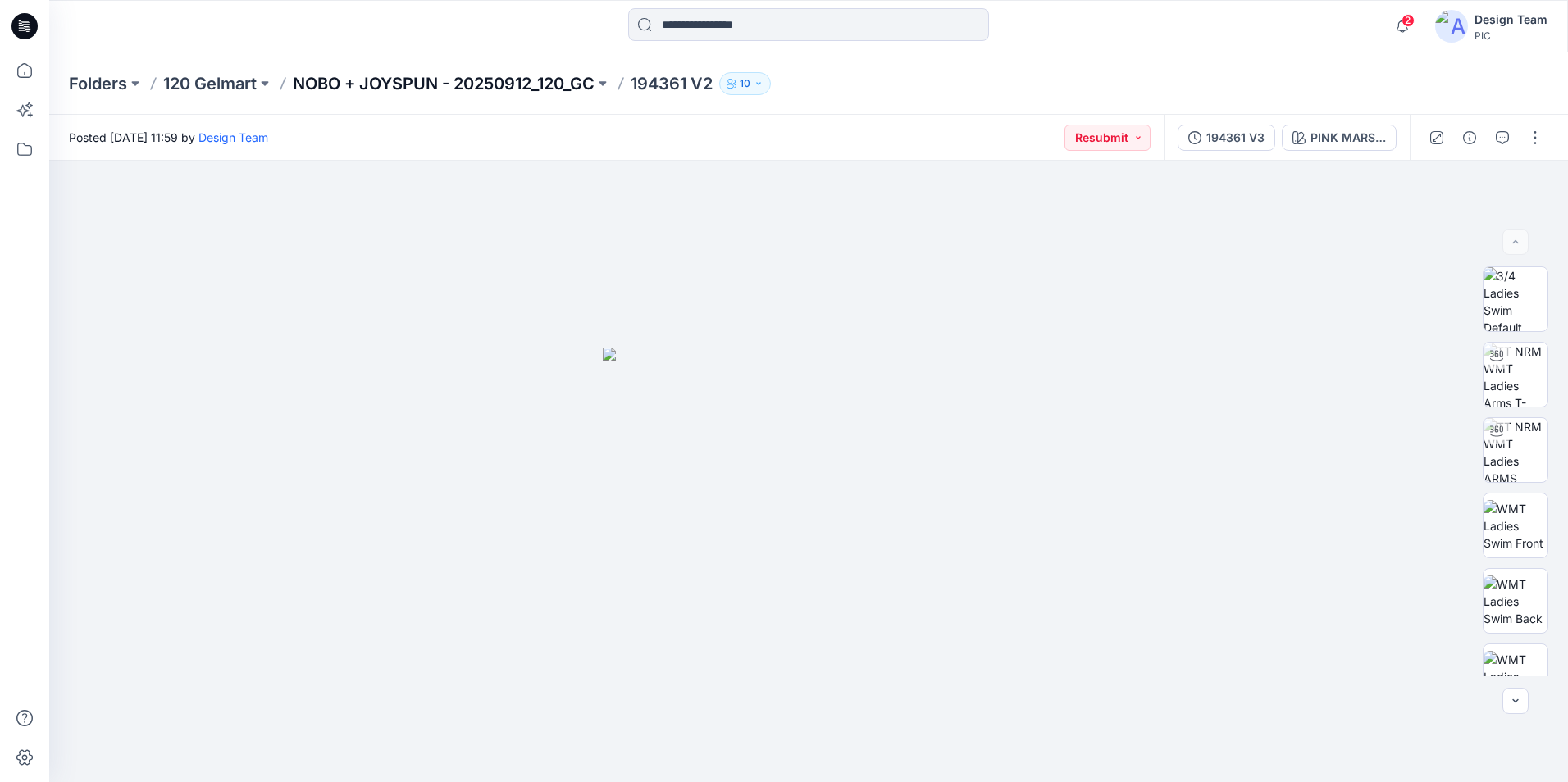
click at [546, 86] on p "NOBO + JOYSPUN - 20250912_120_GC" at bounding box center [444, 84] width 302 height 23
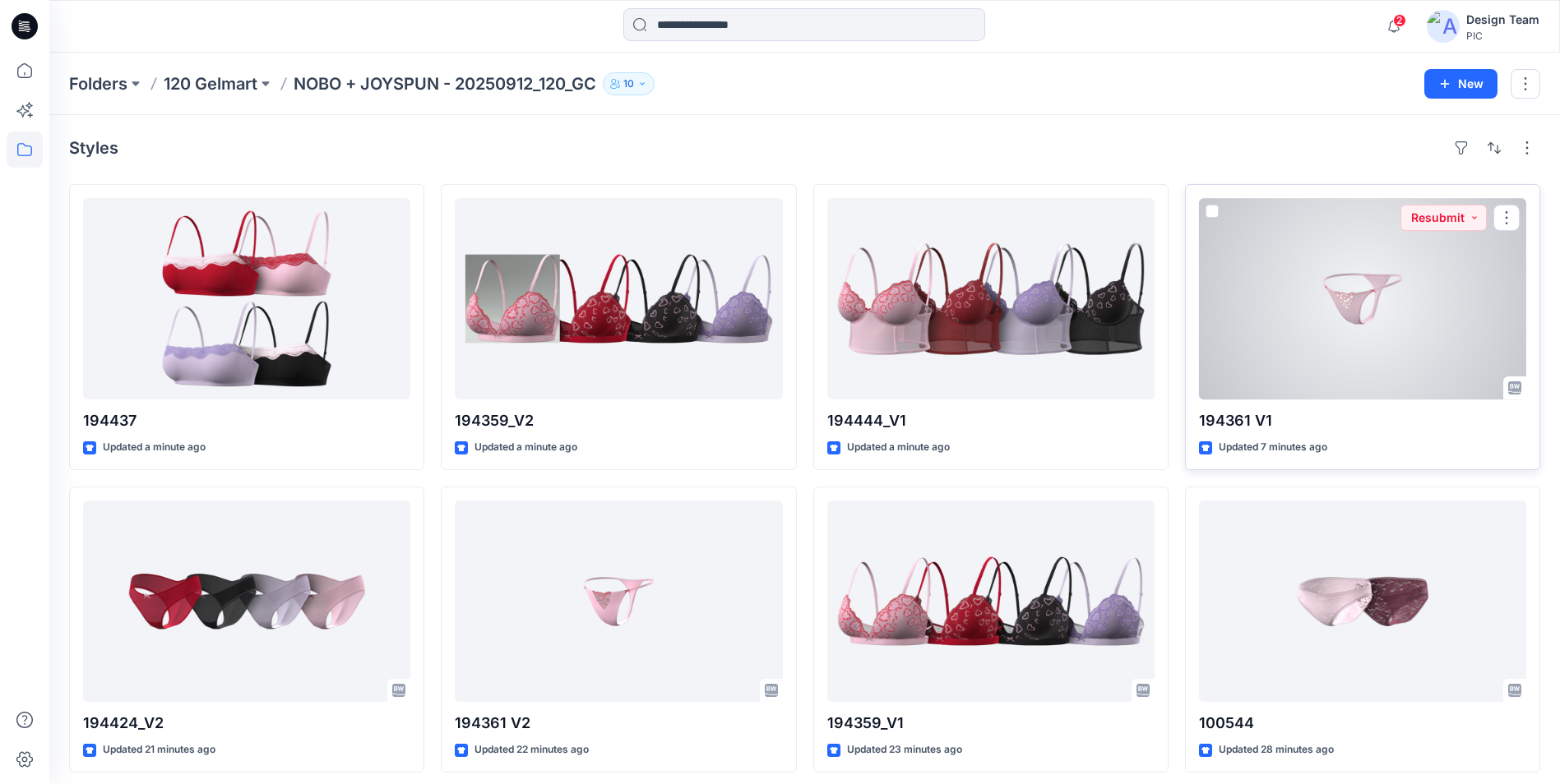
click at [1317, 288] on div at bounding box center [1363, 299] width 328 height 202
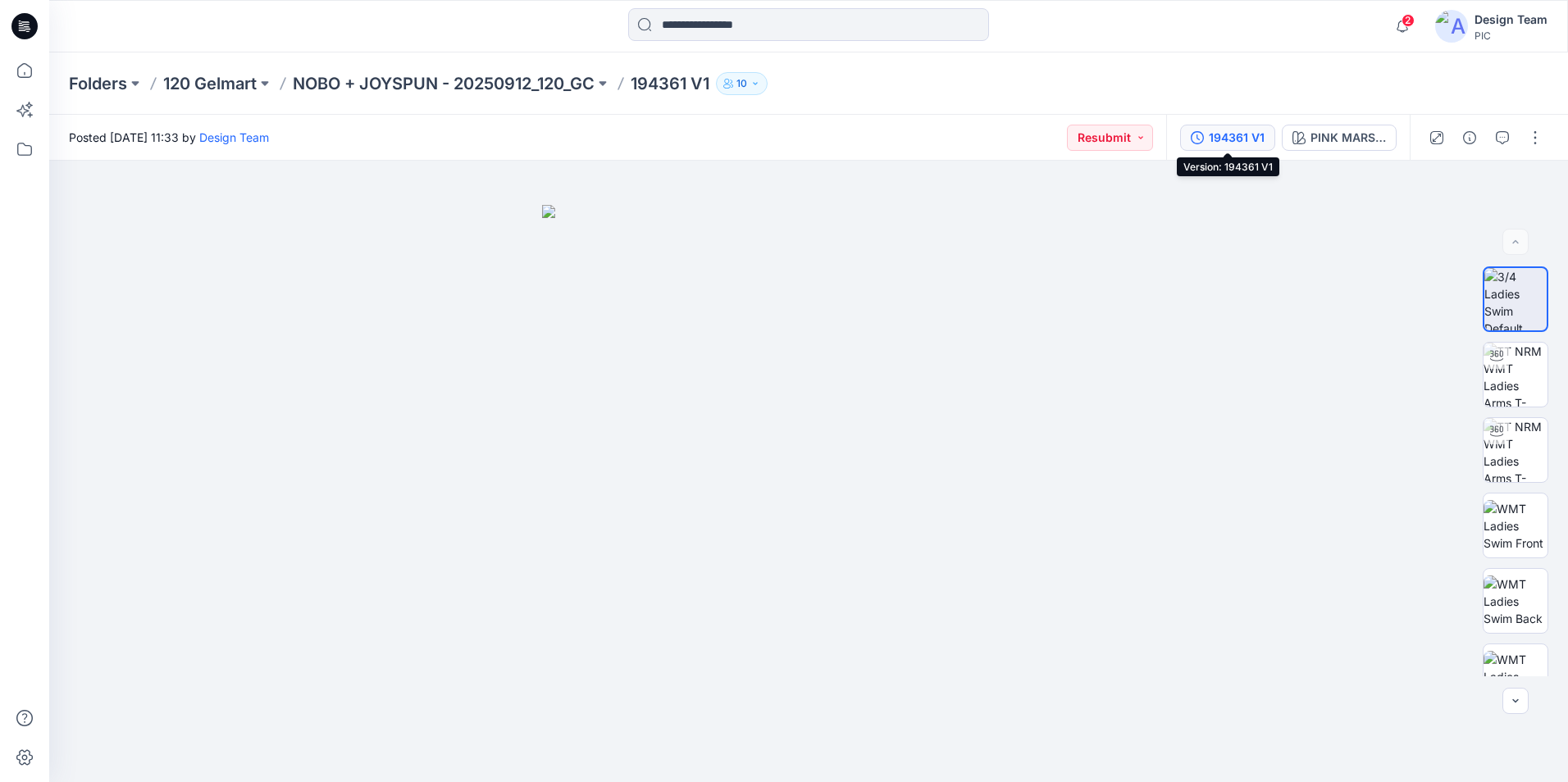
click at [1239, 138] on div "194361 V1" at bounding box center [1236, 138] width 56 height 18
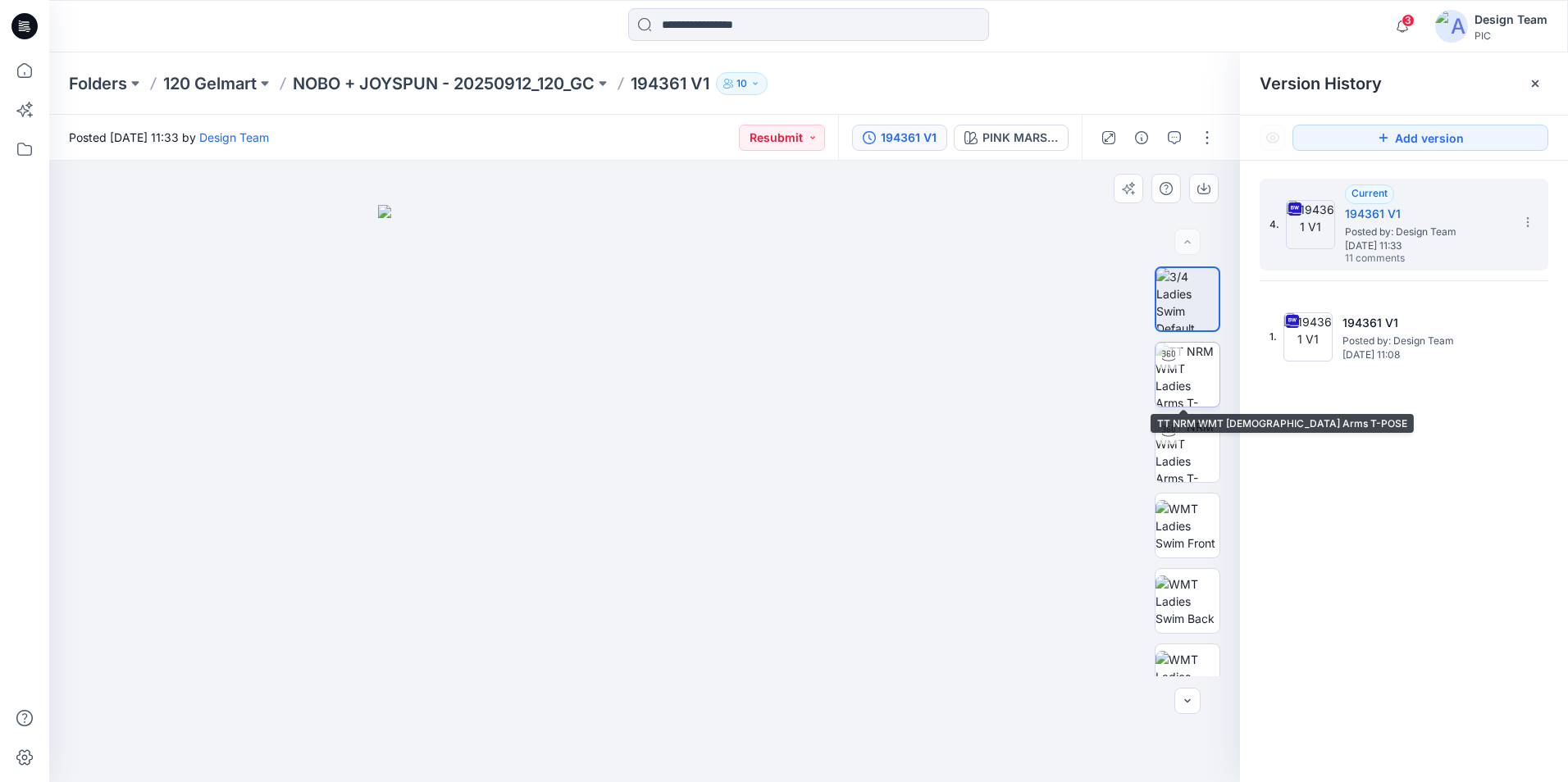
click at [1190, 378] on img at bounding box center [1187, 374] width 64 height 64
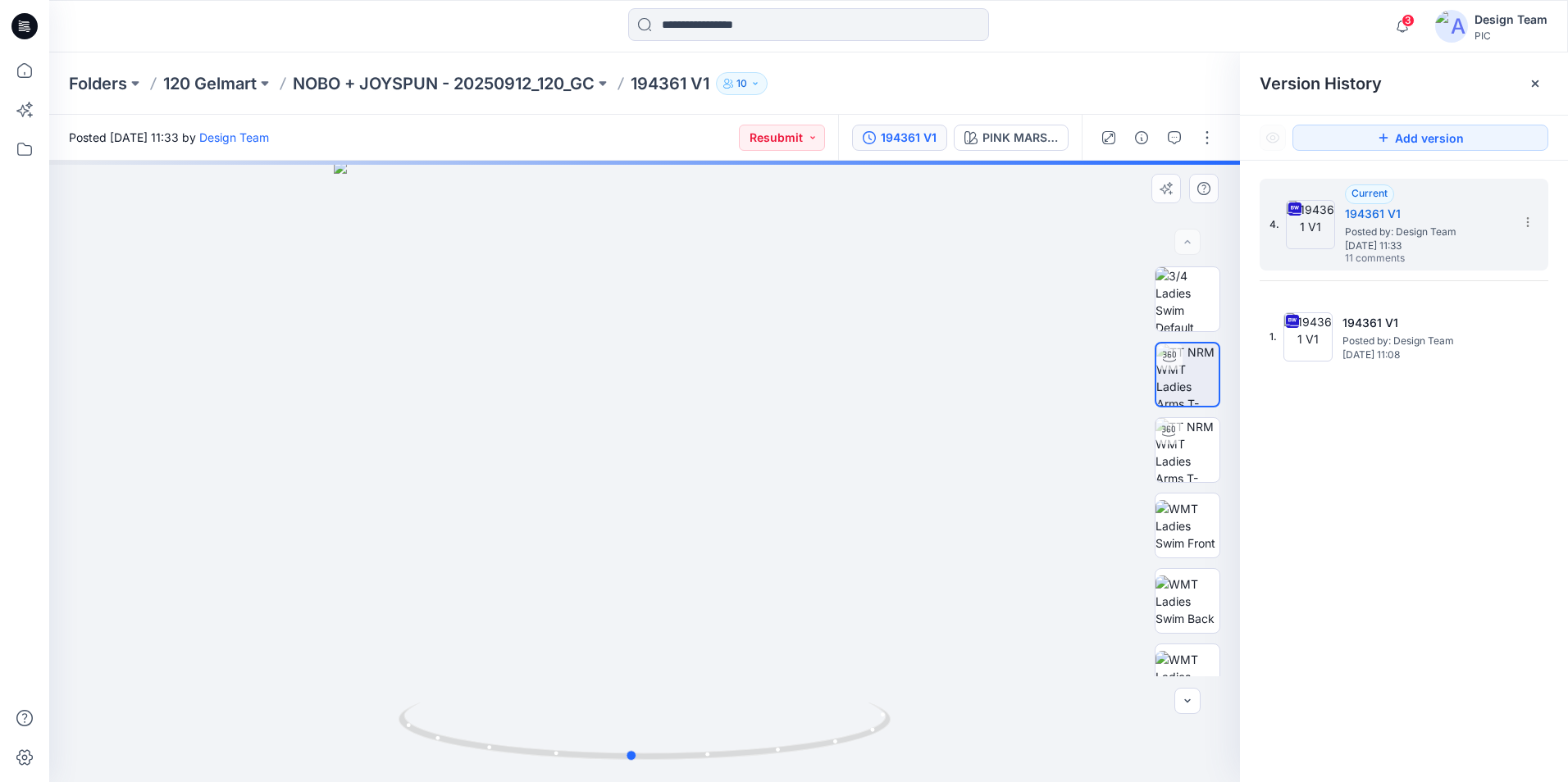
drag, startPoint x: 755, startPoint y: 754, endPoint x: 249, endPoint y: 689, distance: 510.2
click at [249, 689] on div at bounding box center [645, 471] width 1191 height 621
drag, startPoint x: 837, startPoint y: 739, endPoint x: 573, endPoint y: 738, distance: 264.0
click at [573, 738] on icon at bounding box center [646, 733] width 496 height 62
click at [576, 737] on icon at bounding box center [646, 733] width 496 height 62
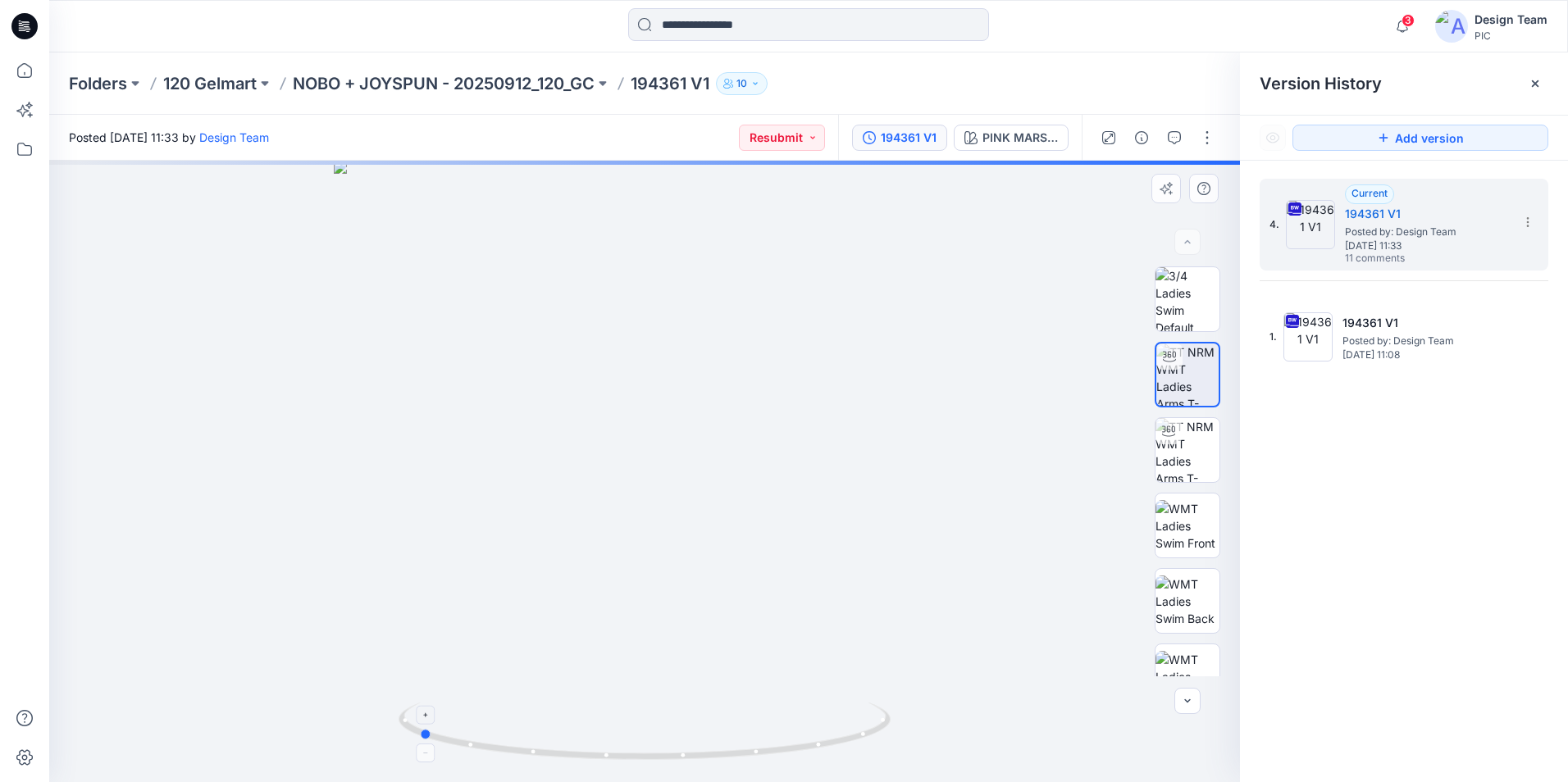
drag, startPoint x: 561, startPoint y: 752, endPoint x: 612, endPoint y: 754, distance: 51.0
click at [612, 754] on icon at bounding box center [646, 733] width 496 height 62
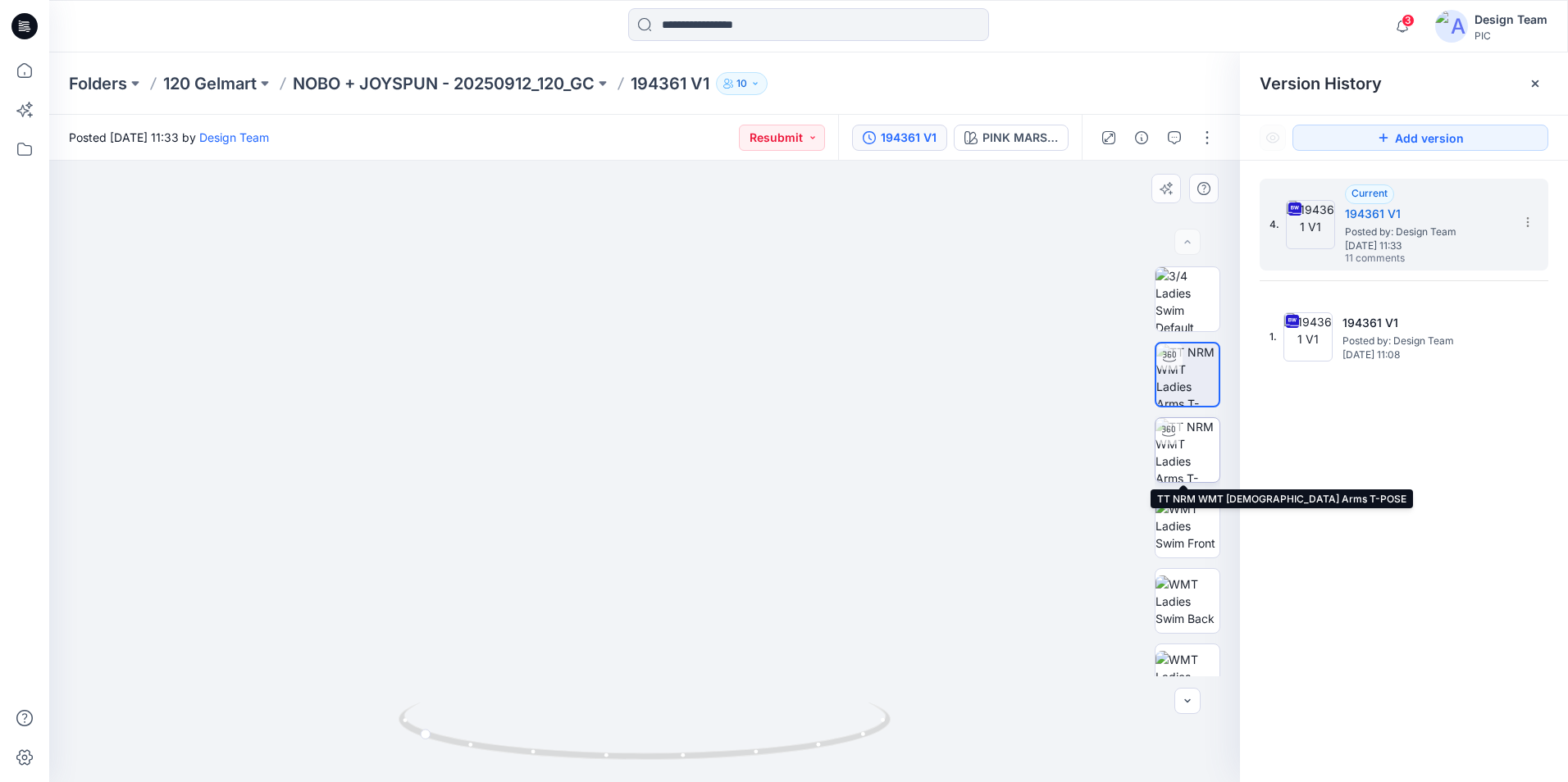
click at [1180, 467] on img at bounding box center [1187, 450] width 64 height 64
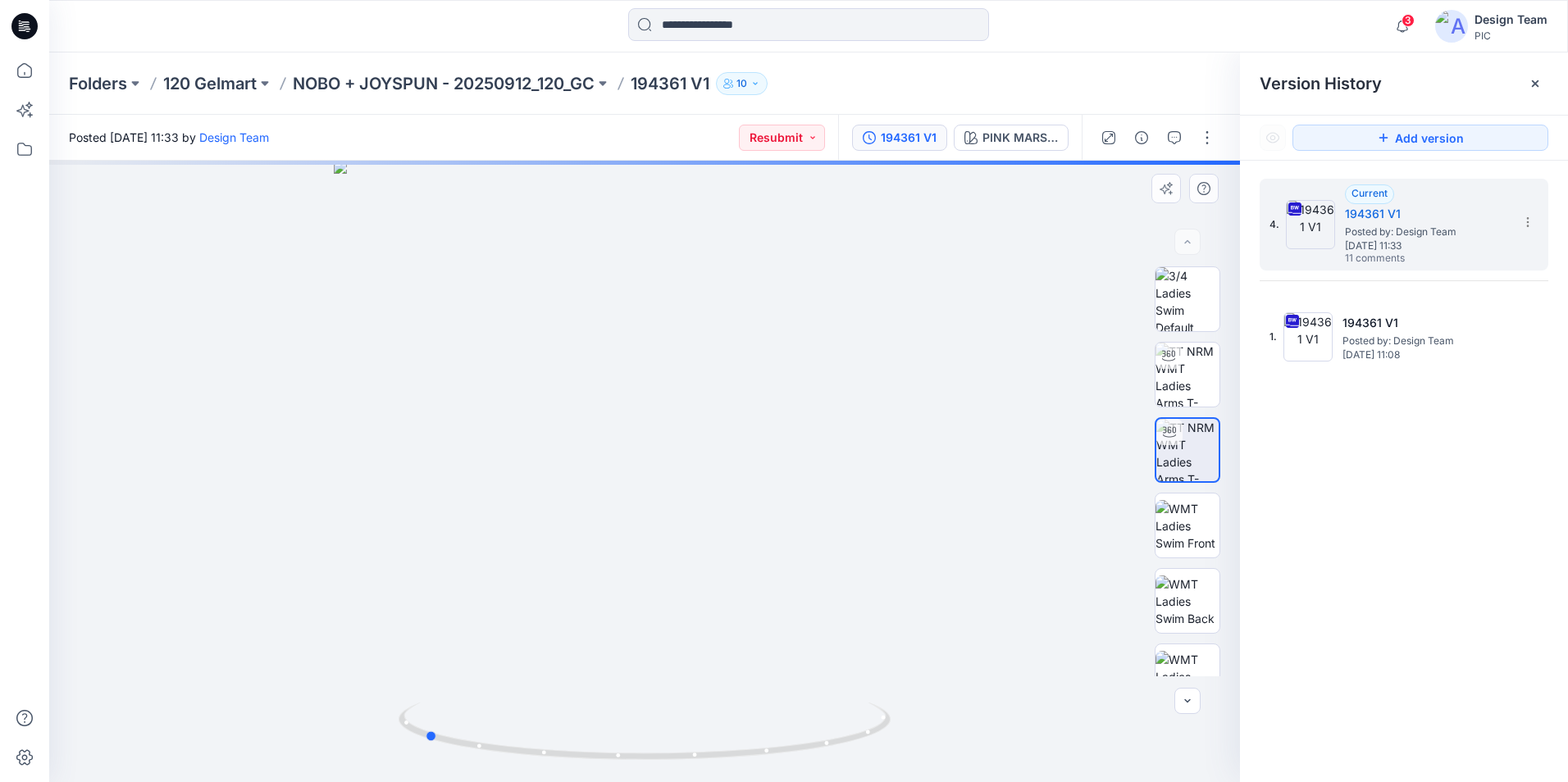
drag, startPoint x: 845, startPoint y: 748, endPoint x: 132, endPoint y: 663, distance: 718.0
click at [132, 663] on div at bounding box center [645, 471] width 1191 height 621
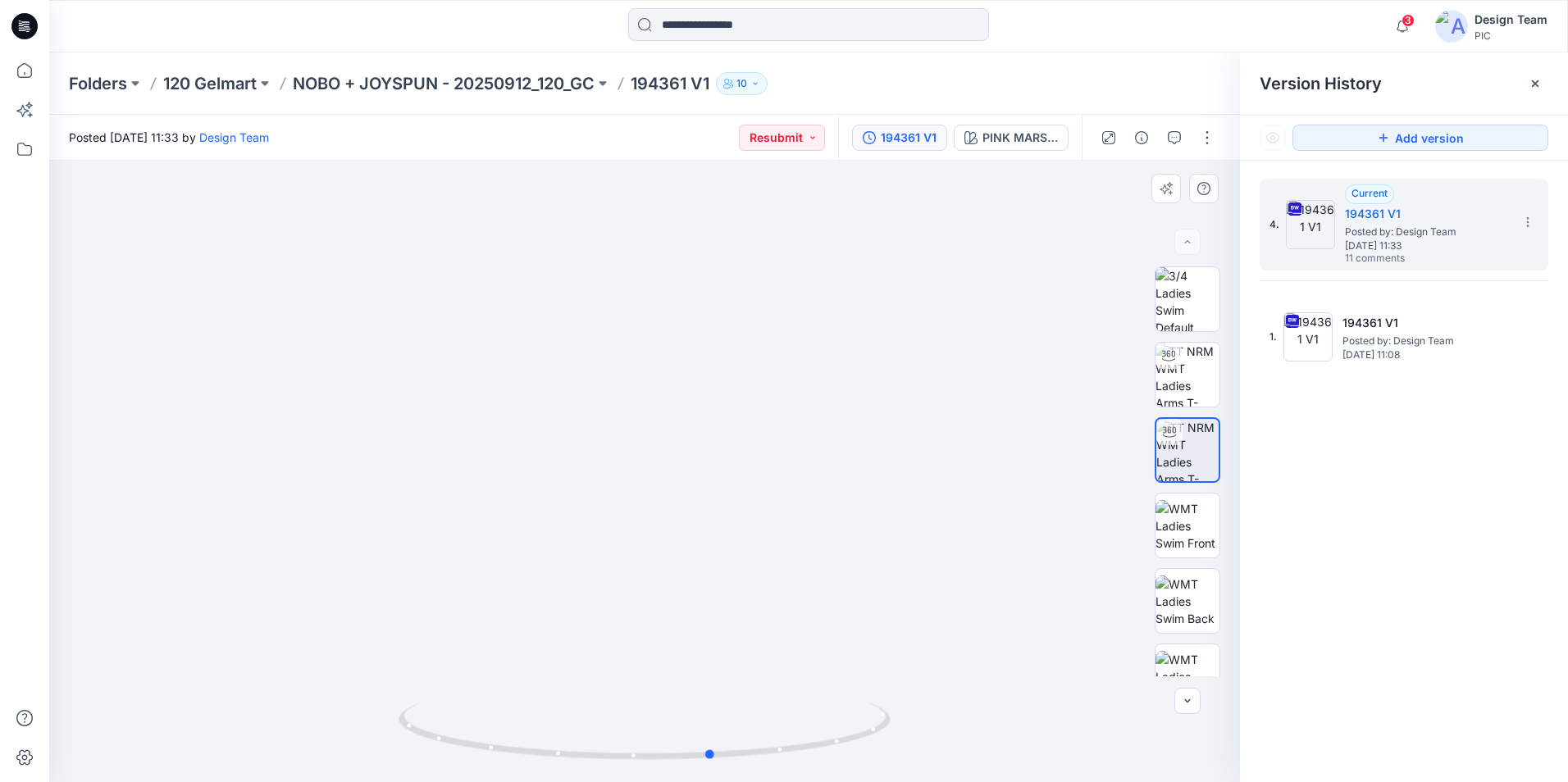
drag, startPoint x: 717, startPoint y: 762, endPoint x: 1006, endPoint y: 763, distance: 289.0
click at [1006, 763] on div at bounding box center [645, 471] width 1191 height 621
click at [544, 84] on p "NOBO + JOYSPUN - 20250912_120_GC" at bounding box center [444, 84] width 302 height 23
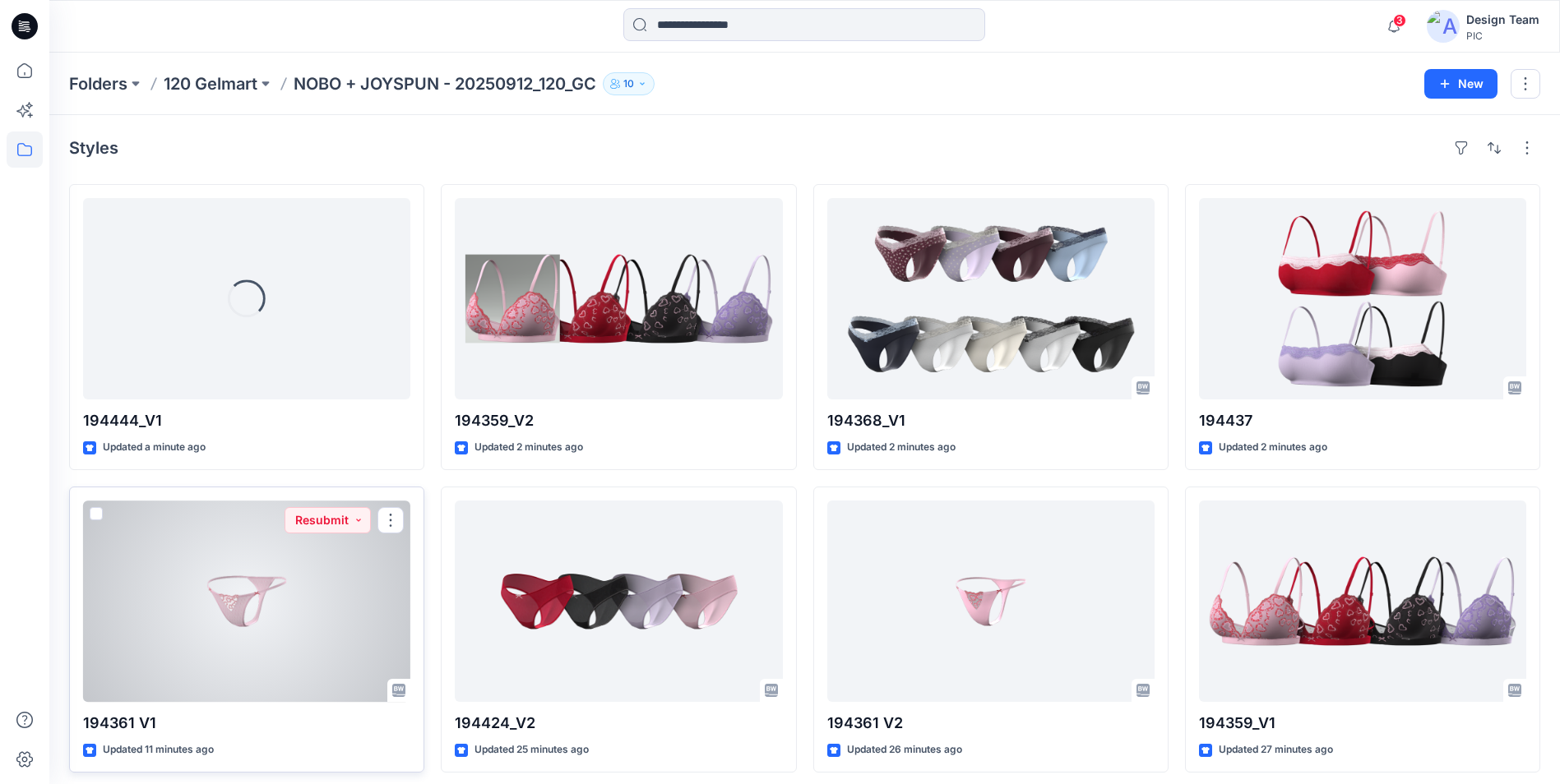
click at [270, 602] on div at bounding box center [247, 602] width 328 height 202
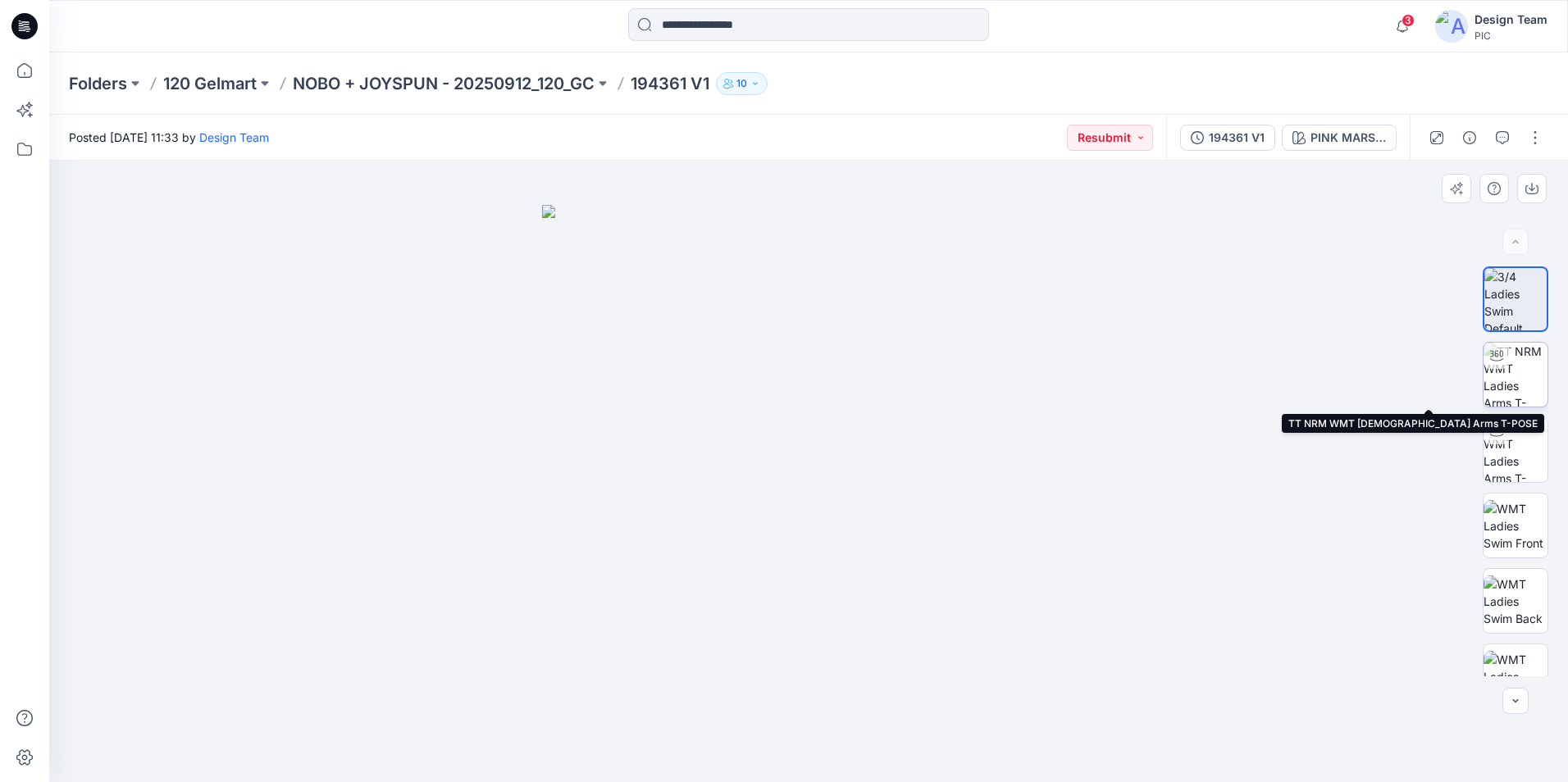
click at [1513, 381] on img at bounding box center [1515, 374] width 64 height 64
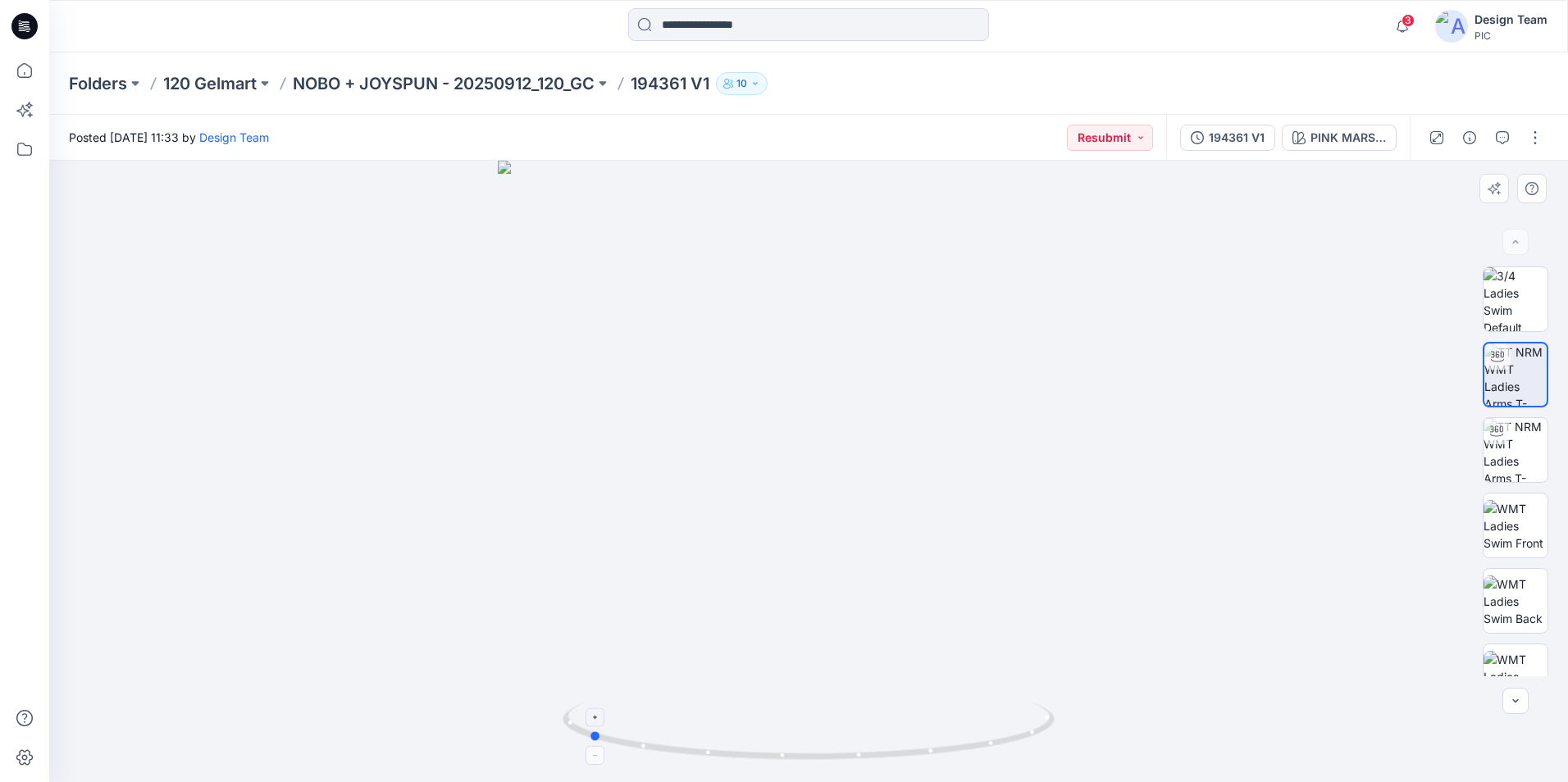
drag, startPoint x: 978, startPoint y: 749, endPoint x: 758, endPoint y: 728, distance: 221.0
click at [758, 728] on icon at bounding box center [810, 733] width 496 height 62
click at [481, 78] on p "NOBO + JOYSPUN - 20250912_120_GC" at bounding box center [444, 84] width 302 height 23
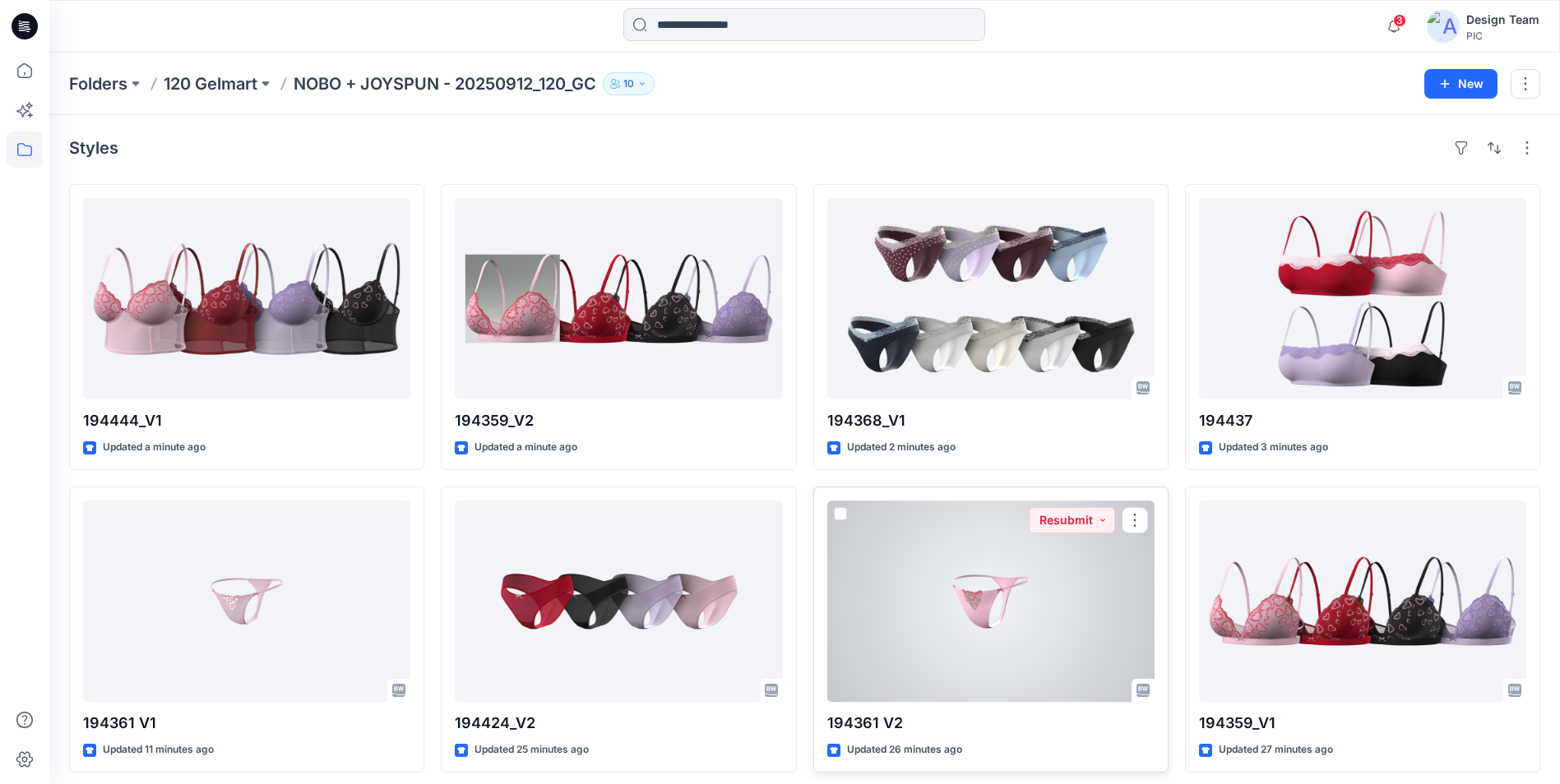
click at [977, 592] on div at bounding box center [991, 602] width 328 height 202
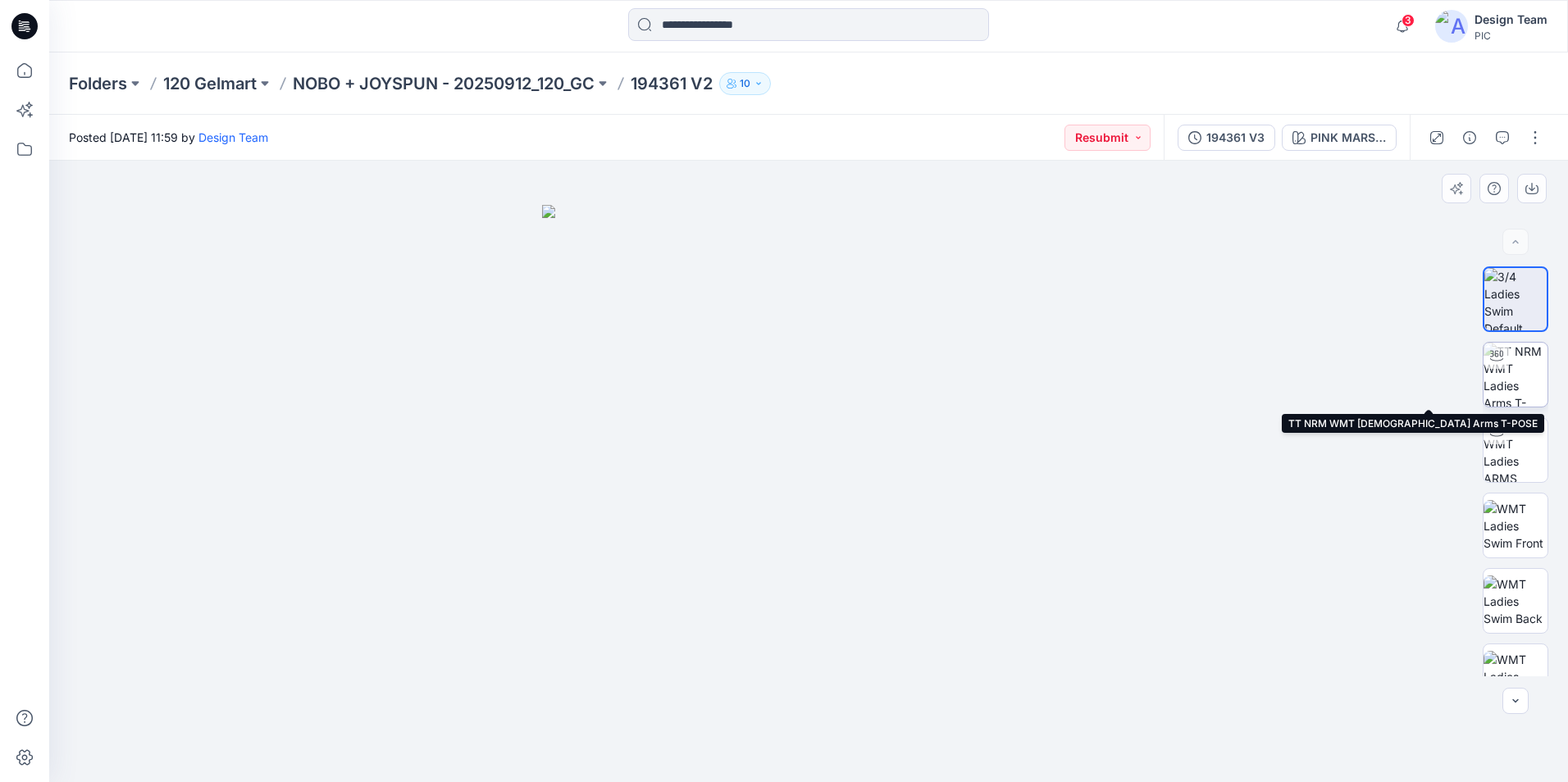
click at [1519, 383] on img at bounding box center [1515, 374] width 64 height 64
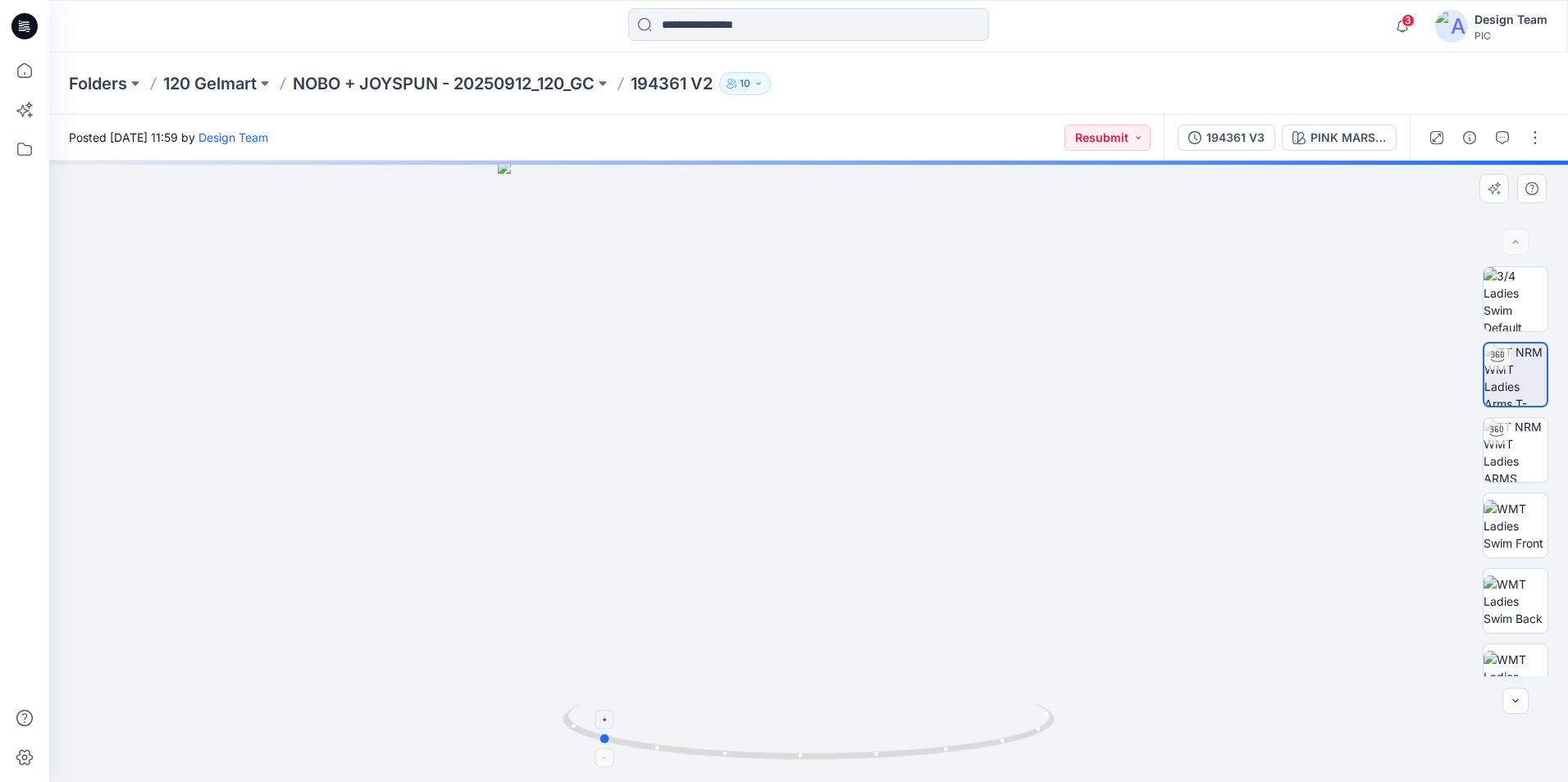
drag, startPoint x: 1037, startPoint y: 739, endPoint x: 825, endPoint y: 732, distance: 212.1
click at [825, 732] on icon at bounding box center [810, 733] width 496 height 62
click at [1514, 462] on img at bounding box center [1515, 450] width 64 height 64
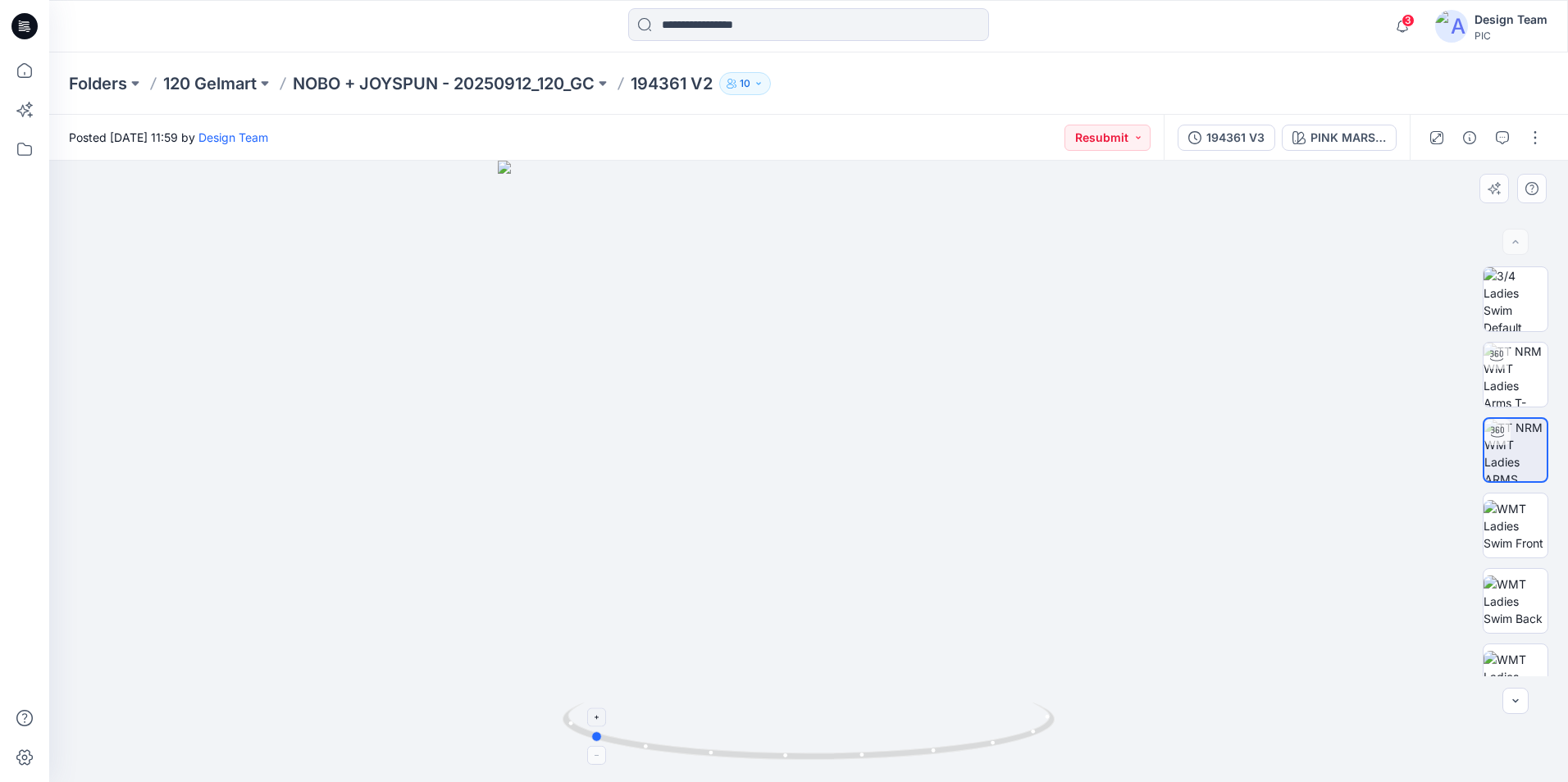
drag, startPoint x: 985, startPoint y: 746, endPoint x: 766, endPoint y: 720, distance: 220.5
click at [766, 720] on icon at bounding box center [810, 733] width 496 height 62
click at [1508, 393] on img at bounding box center [1515, 374] width 64 height 64
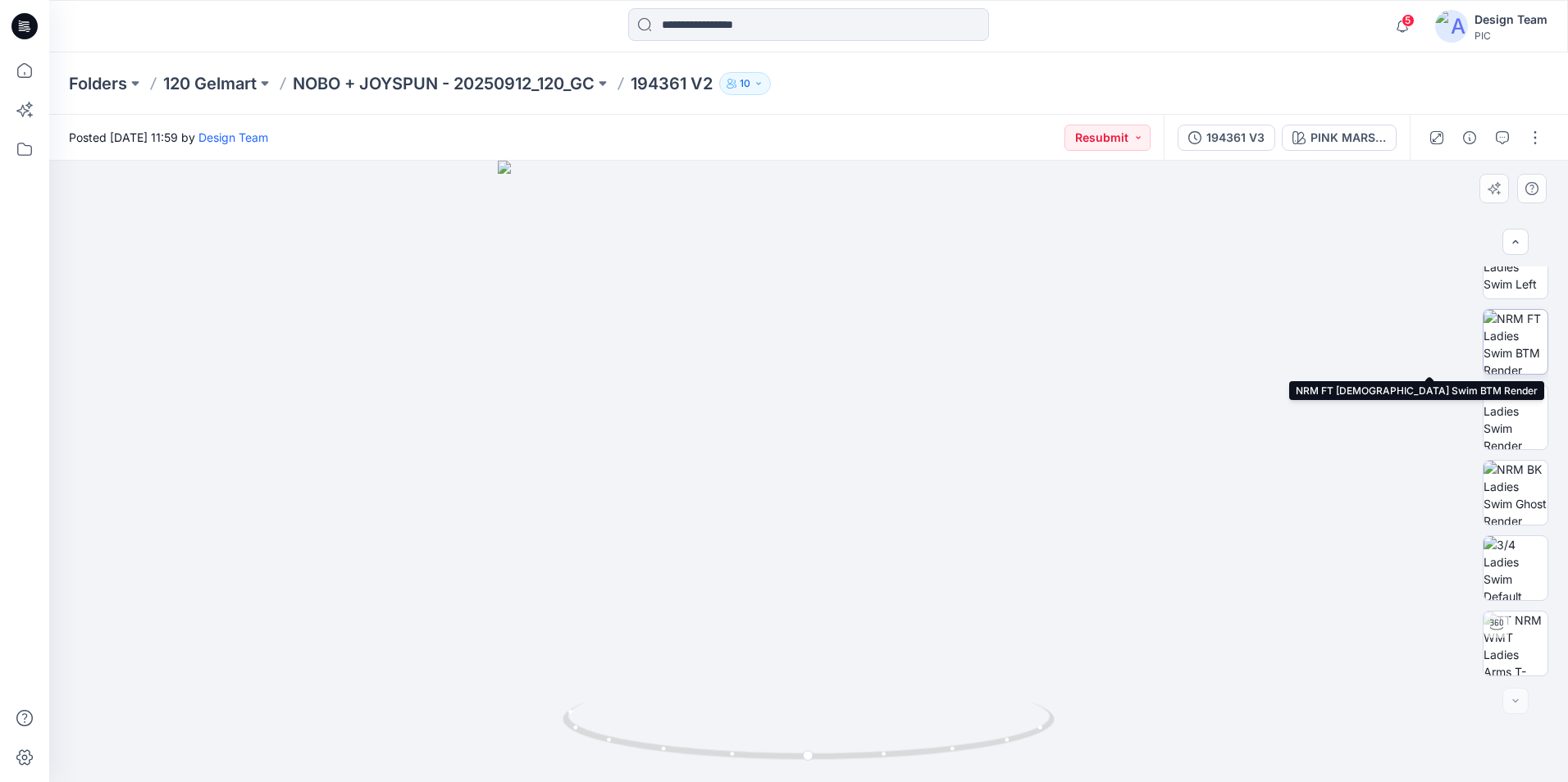
click at [1530, 365] on img at bounding box center [1515, 342] width 64 height 64
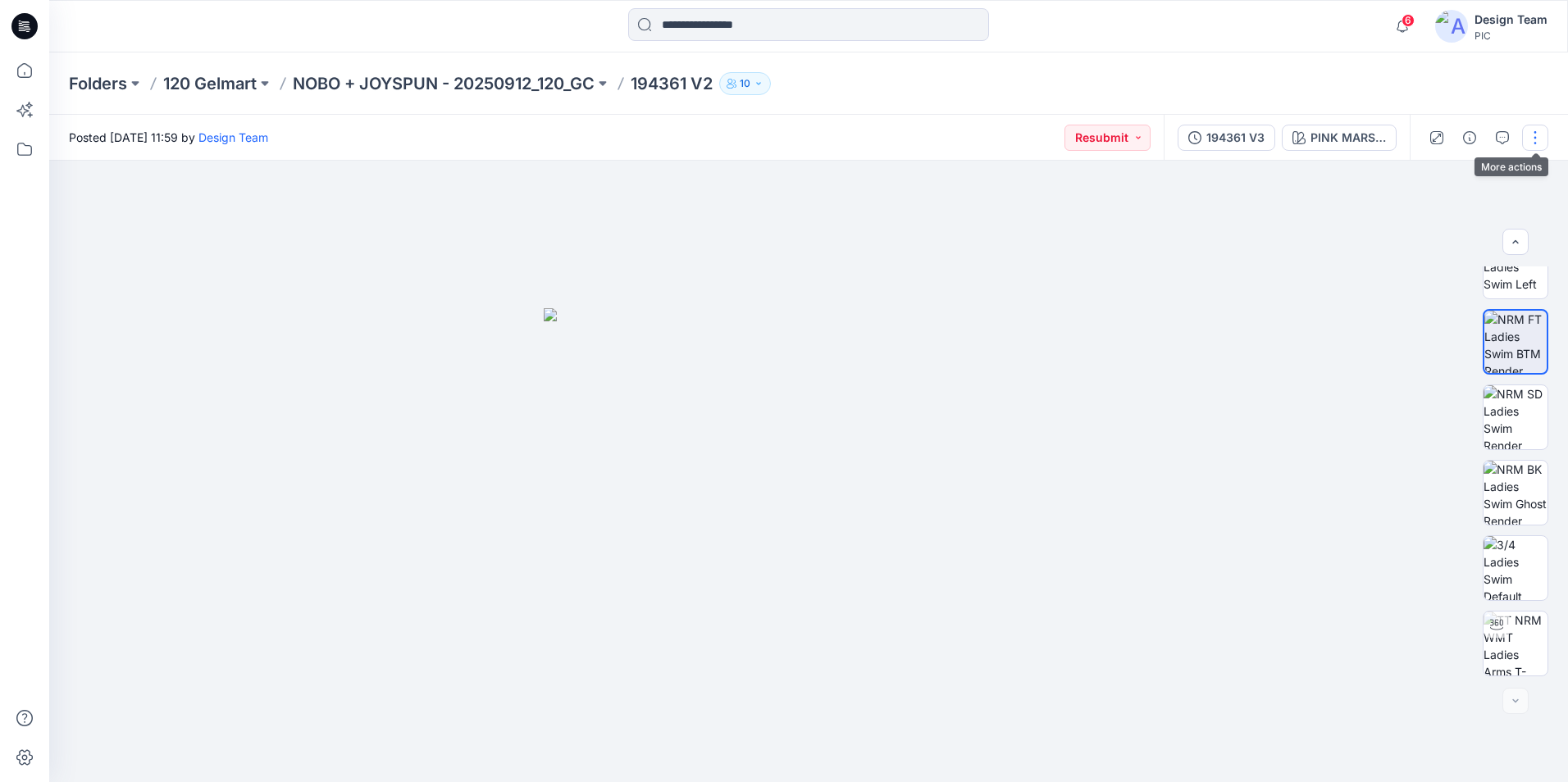
click at [1526, 144] on button "button" at bounding box center [1535, 138] width 26 height 26
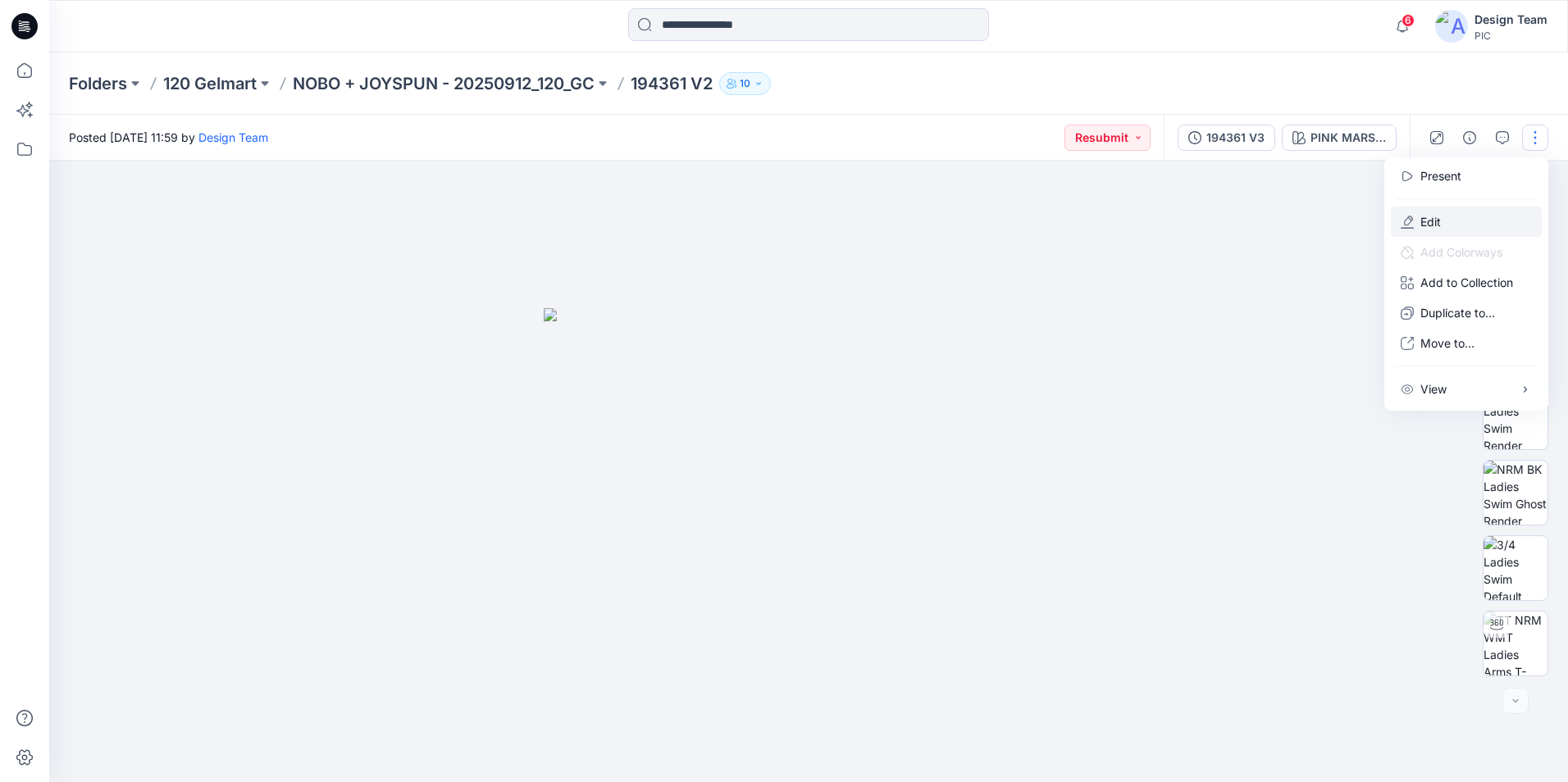
click at [1453, 213] on button "Edit" at bounding box center [1466, 222] width 151 height 30
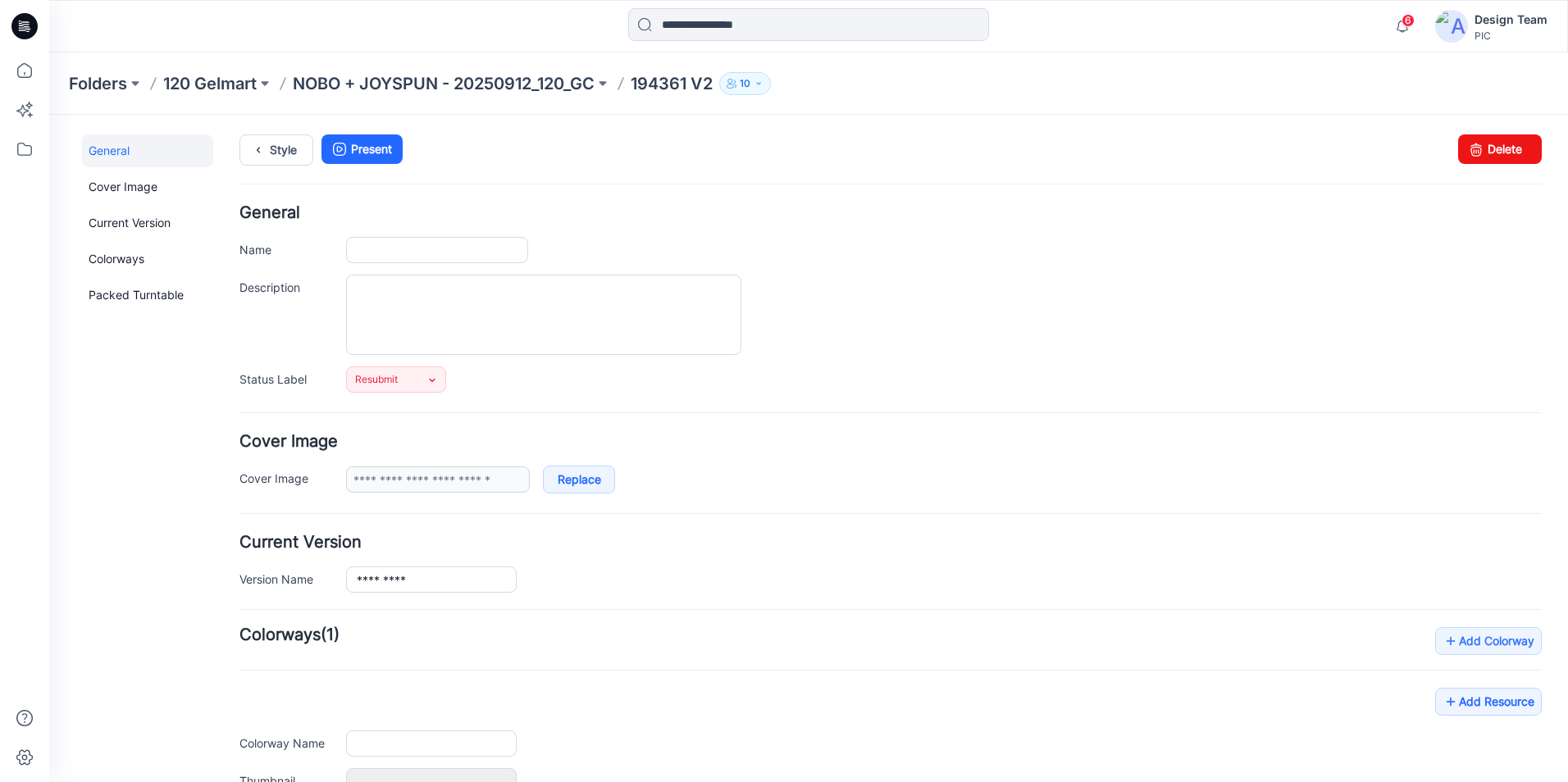
type input "*********"
type input "**********"
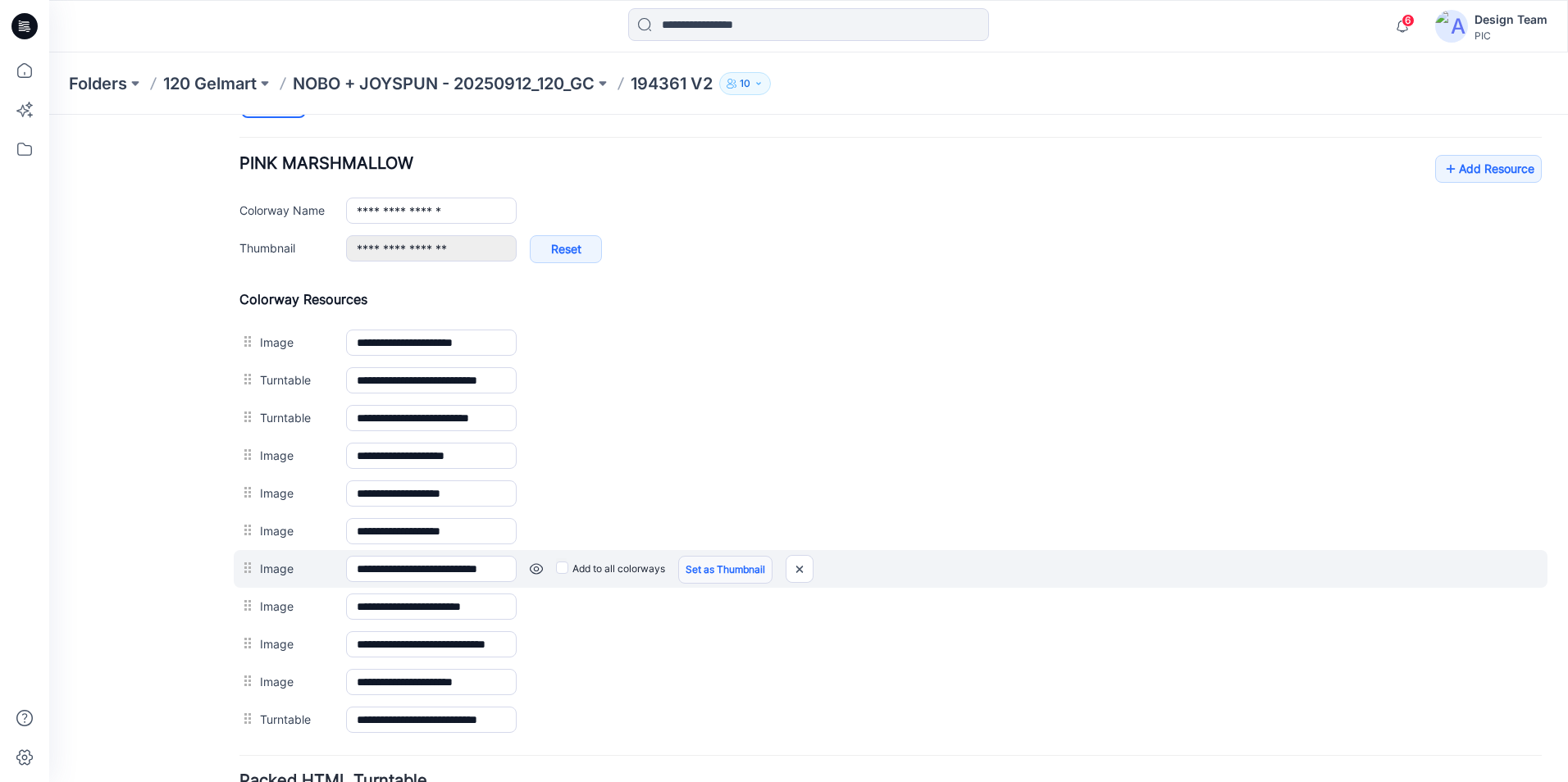
scroll to position [656, 0]
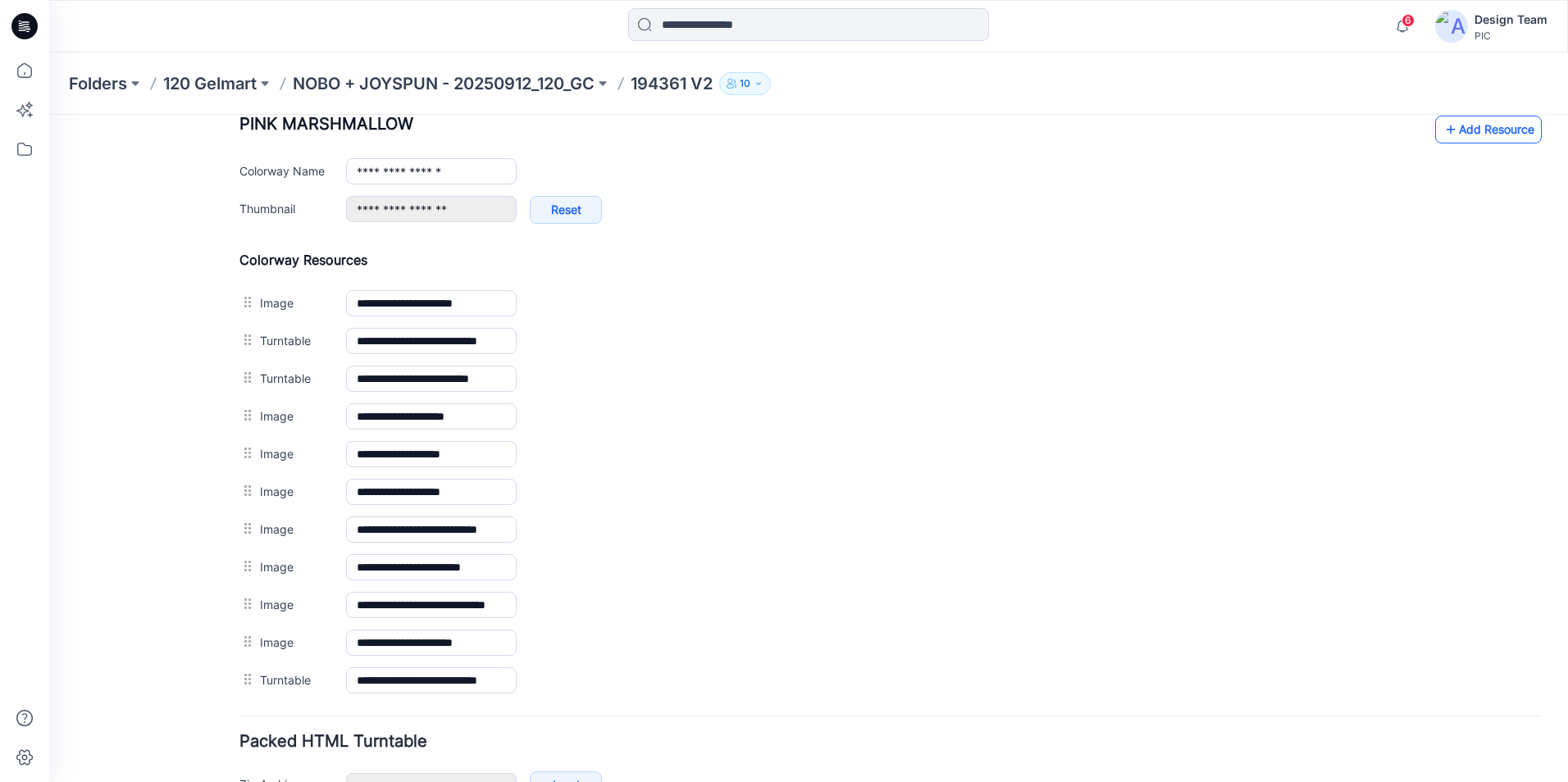
click at [1501, 131] on link "Add Resource" at bounding box center [1488, 130] width 107 height 28
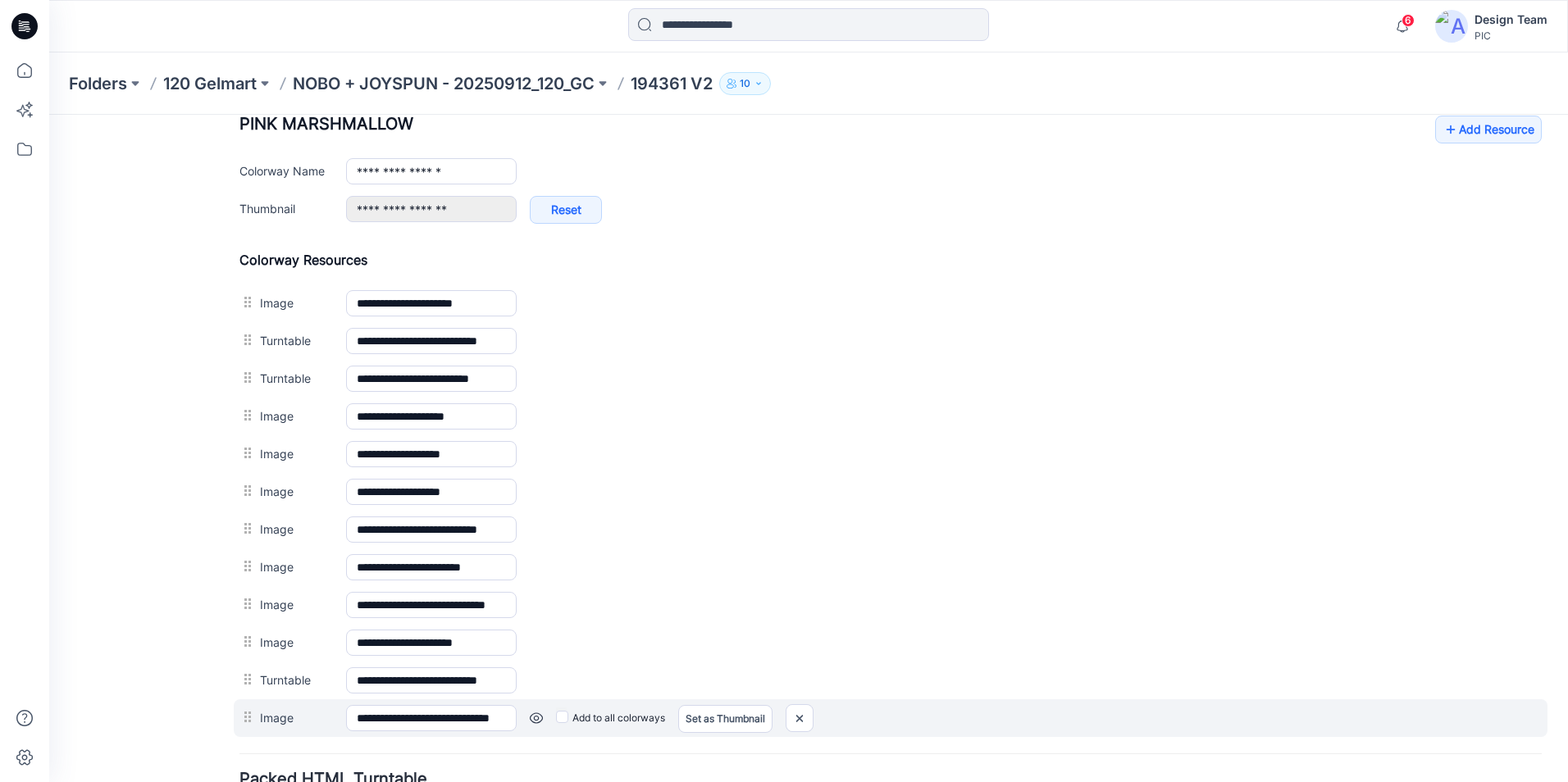
click at [533, 718] on link at bounding box center [536, 718] width 13 height 13
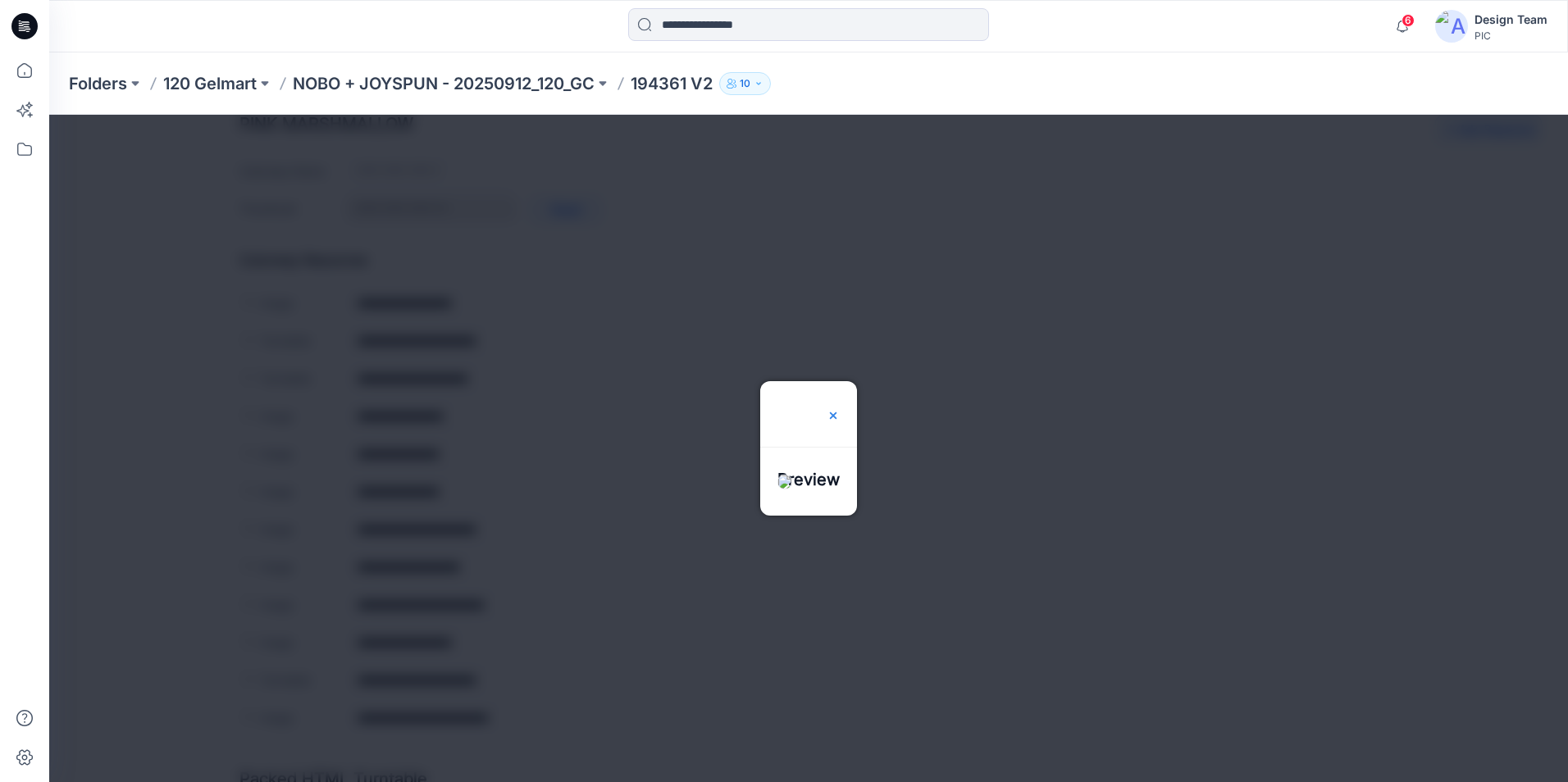
click at [840, 381] on div at bounding box center [833, 414] width 13 height 65
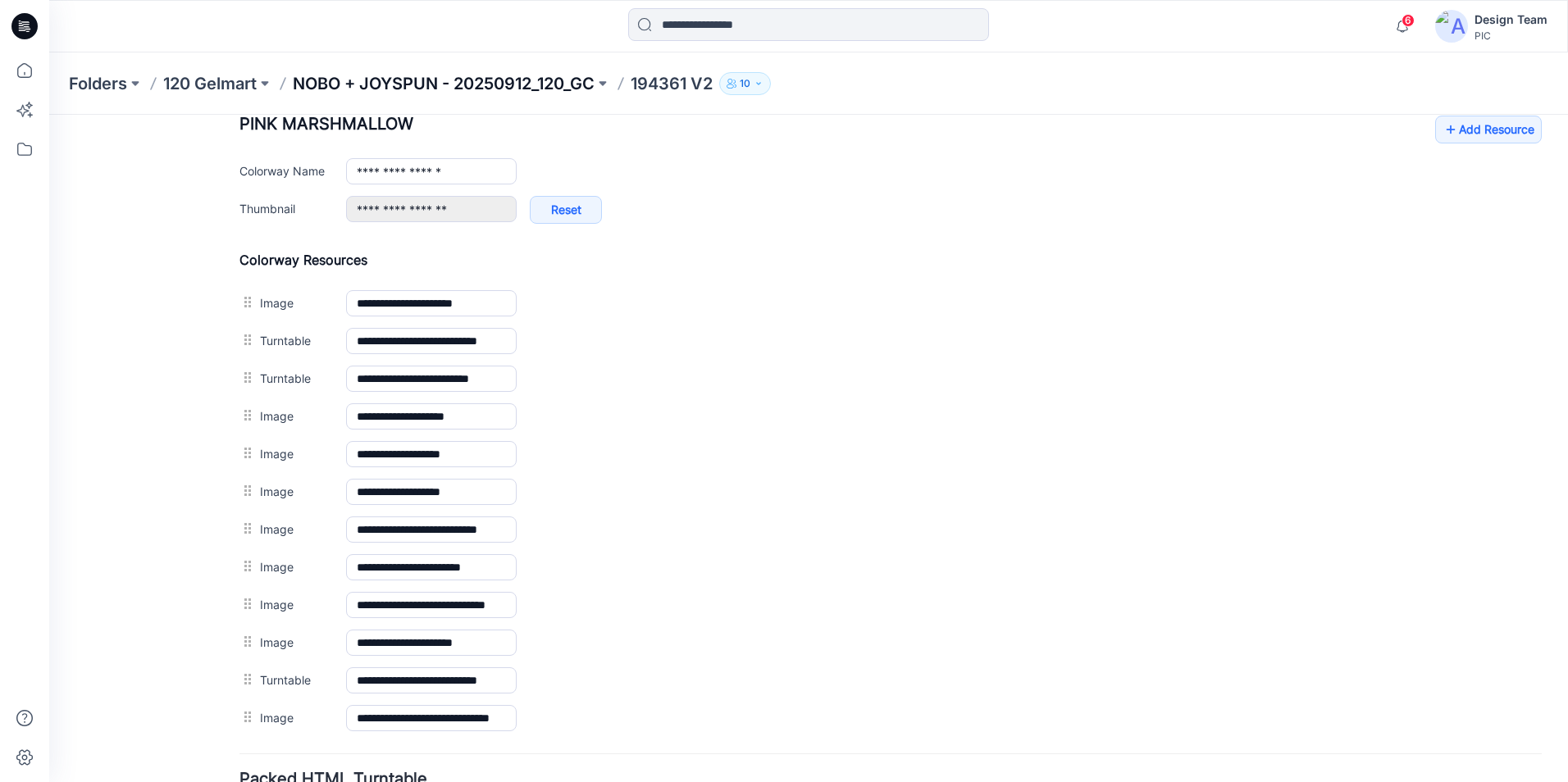
click at [559, 87] on p "NOBO + JOYSPUN - 20250912_120_GC" at bounding box center [444, 84] width 302 height 23
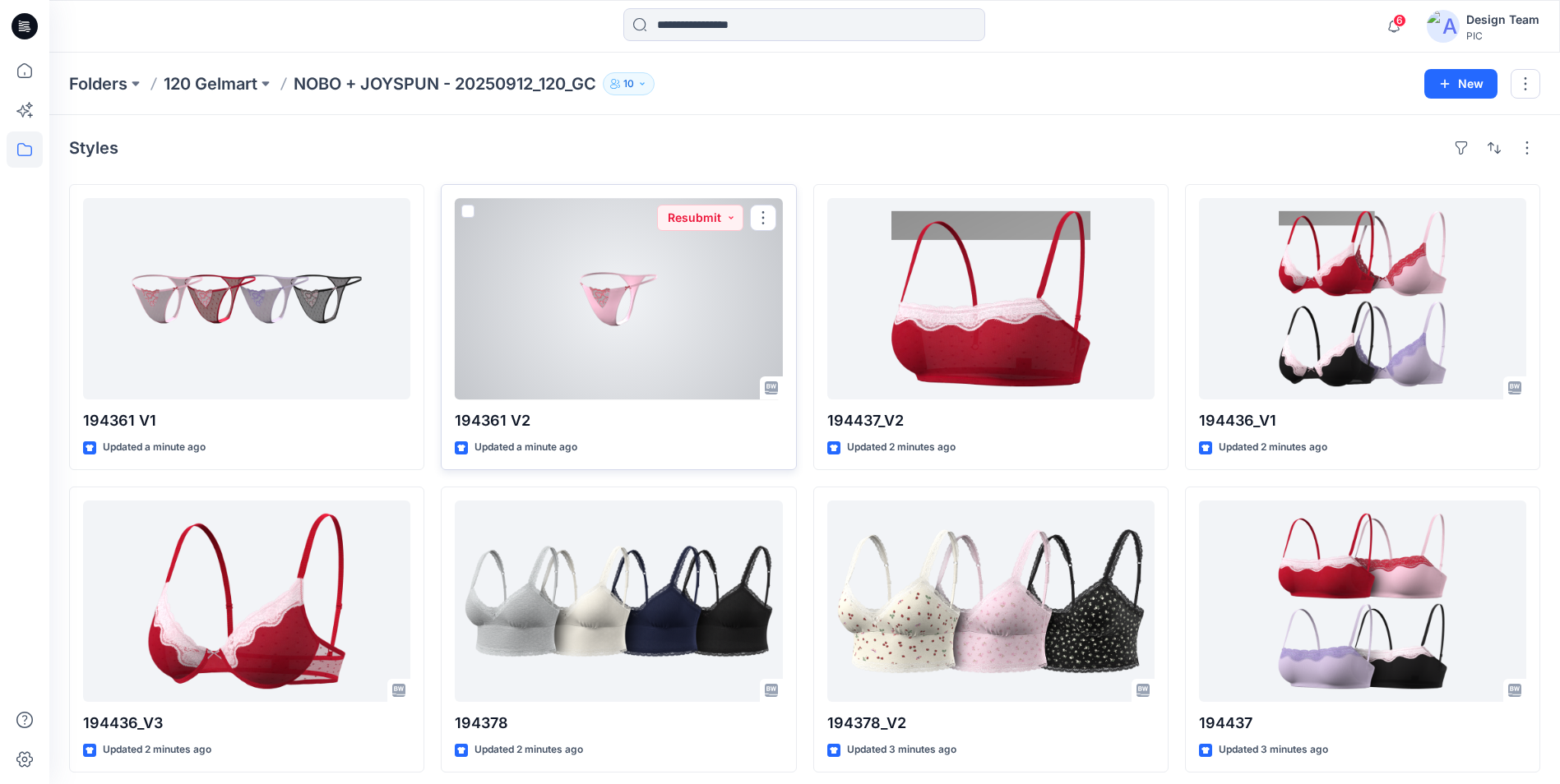
click at [674, 350] on div at bounding box center [619, 299] width 328 height 202
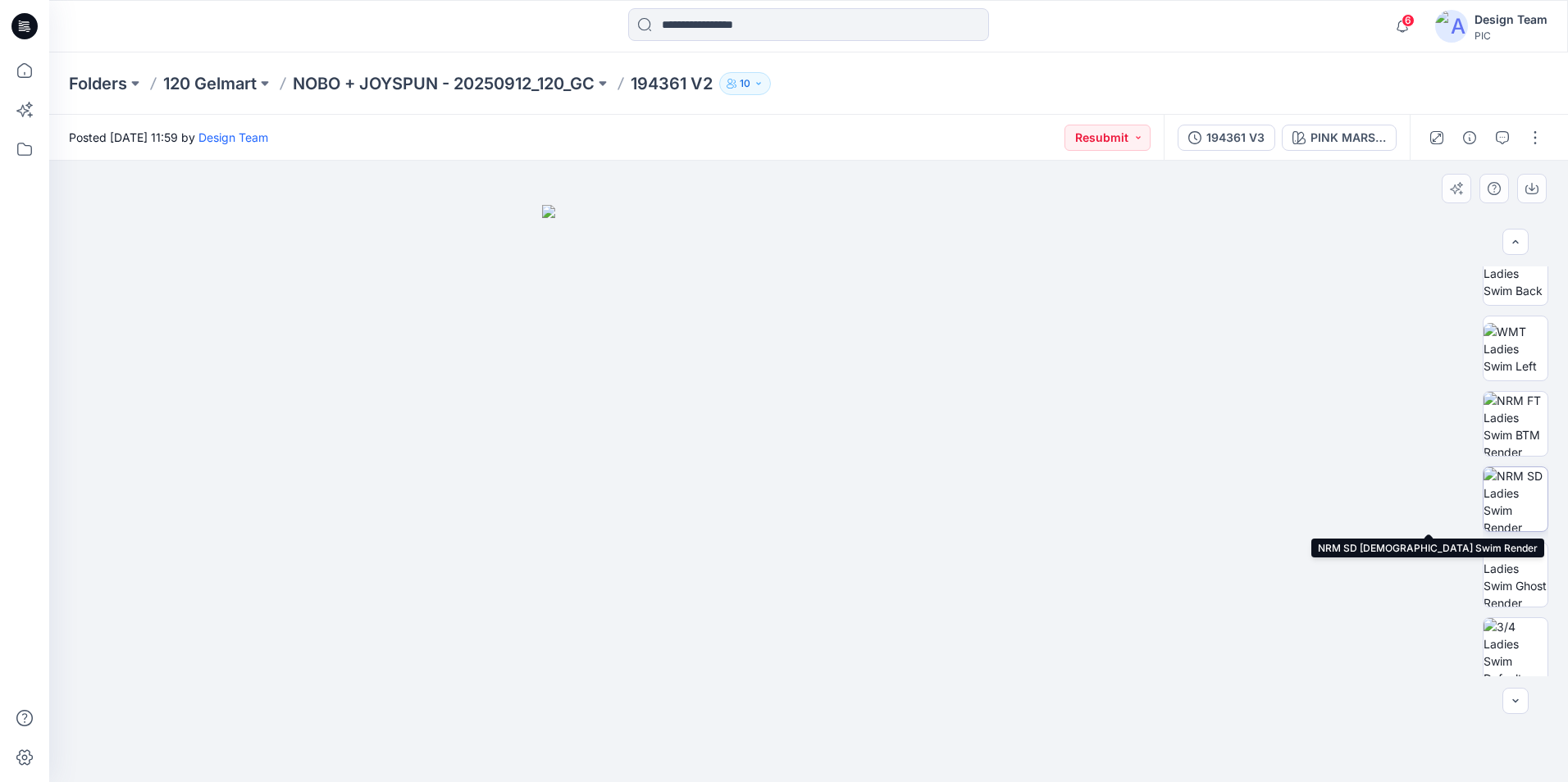
scroll to position [485, 0]
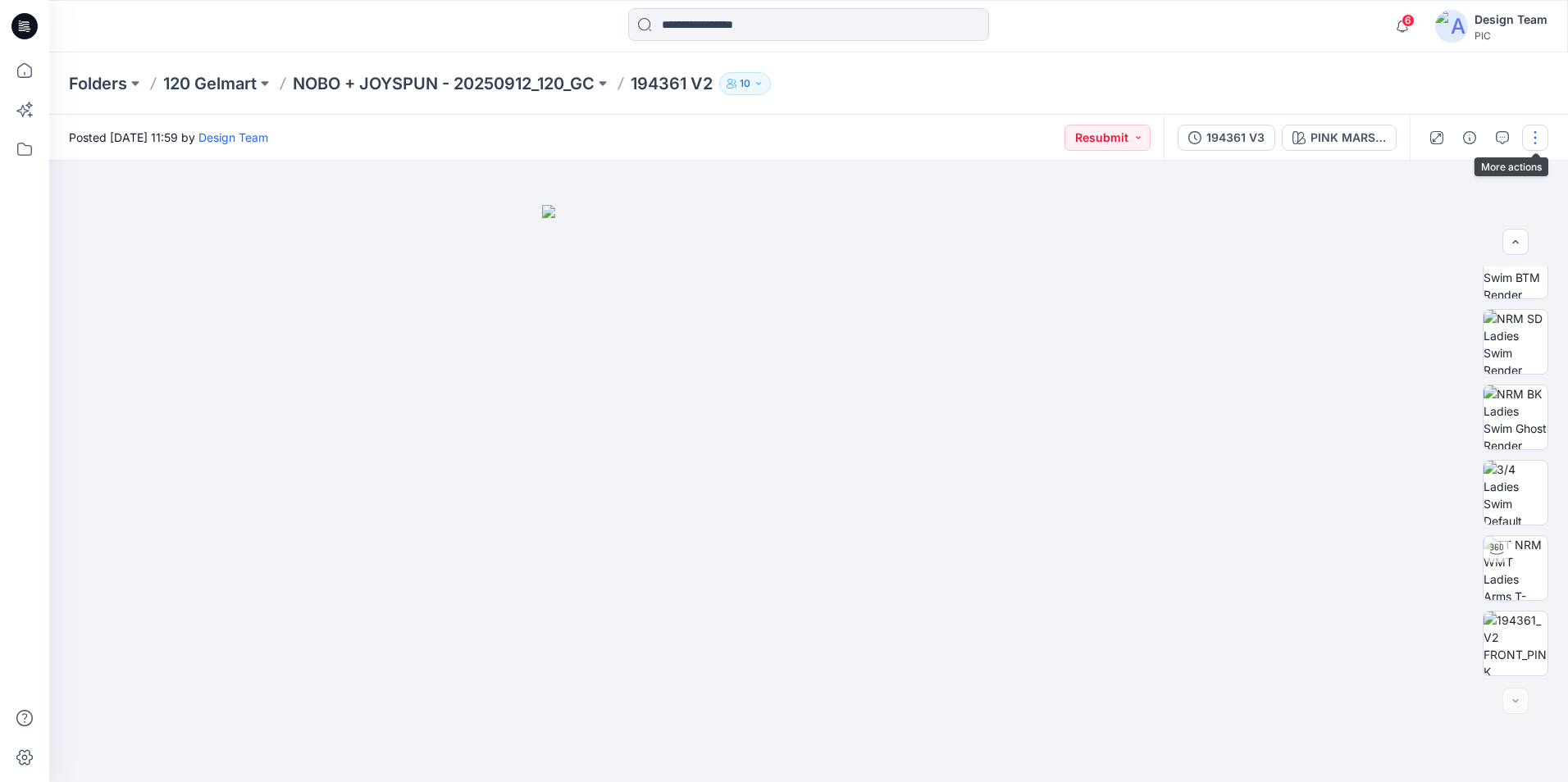
click at [1529, 135] on button "button" at bounding box center [1535, 138] width 26 height 26
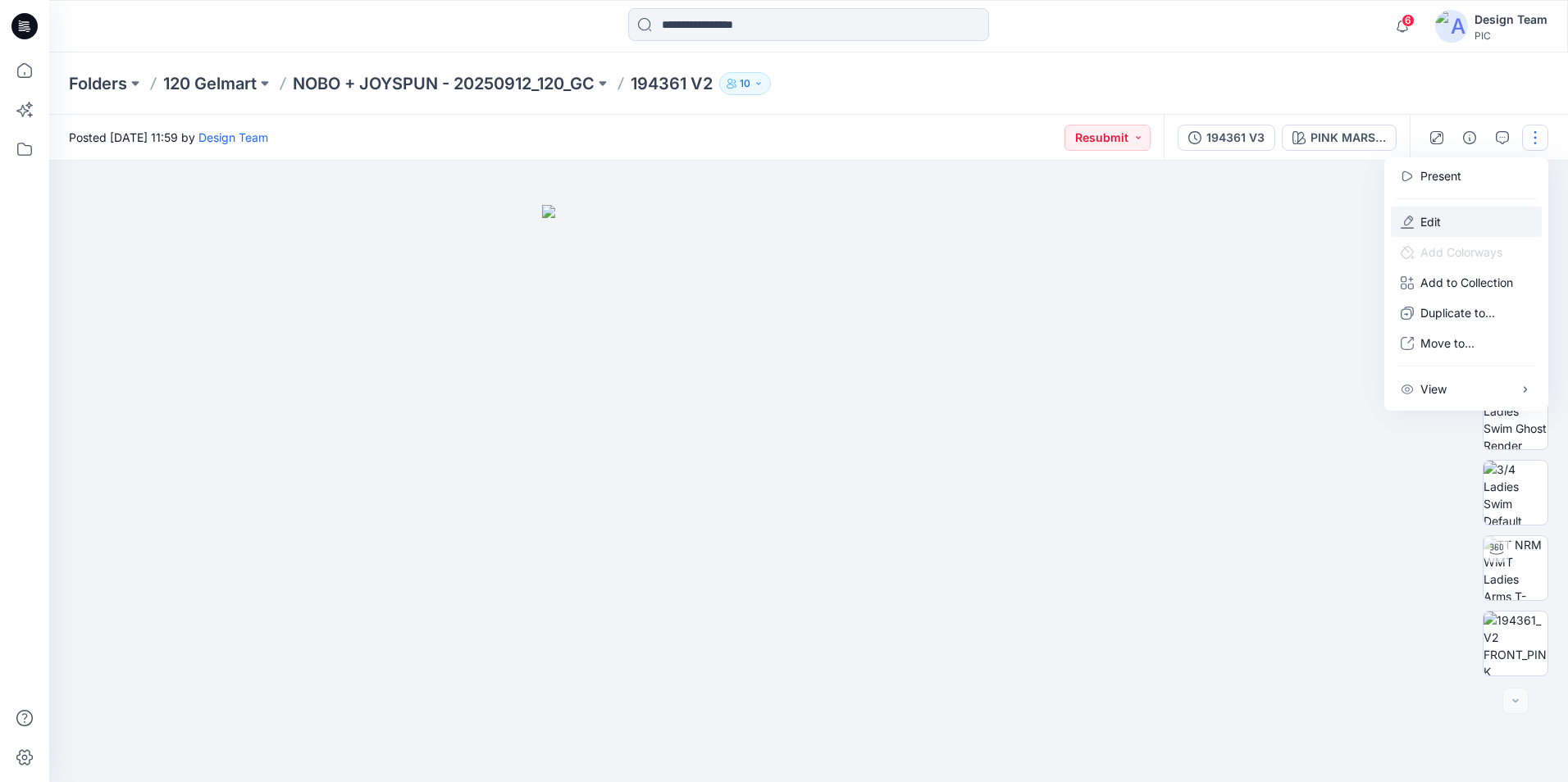
click at [1435, 210] on button "Edit" at bounding box center [1466, 222] width 151 height 30
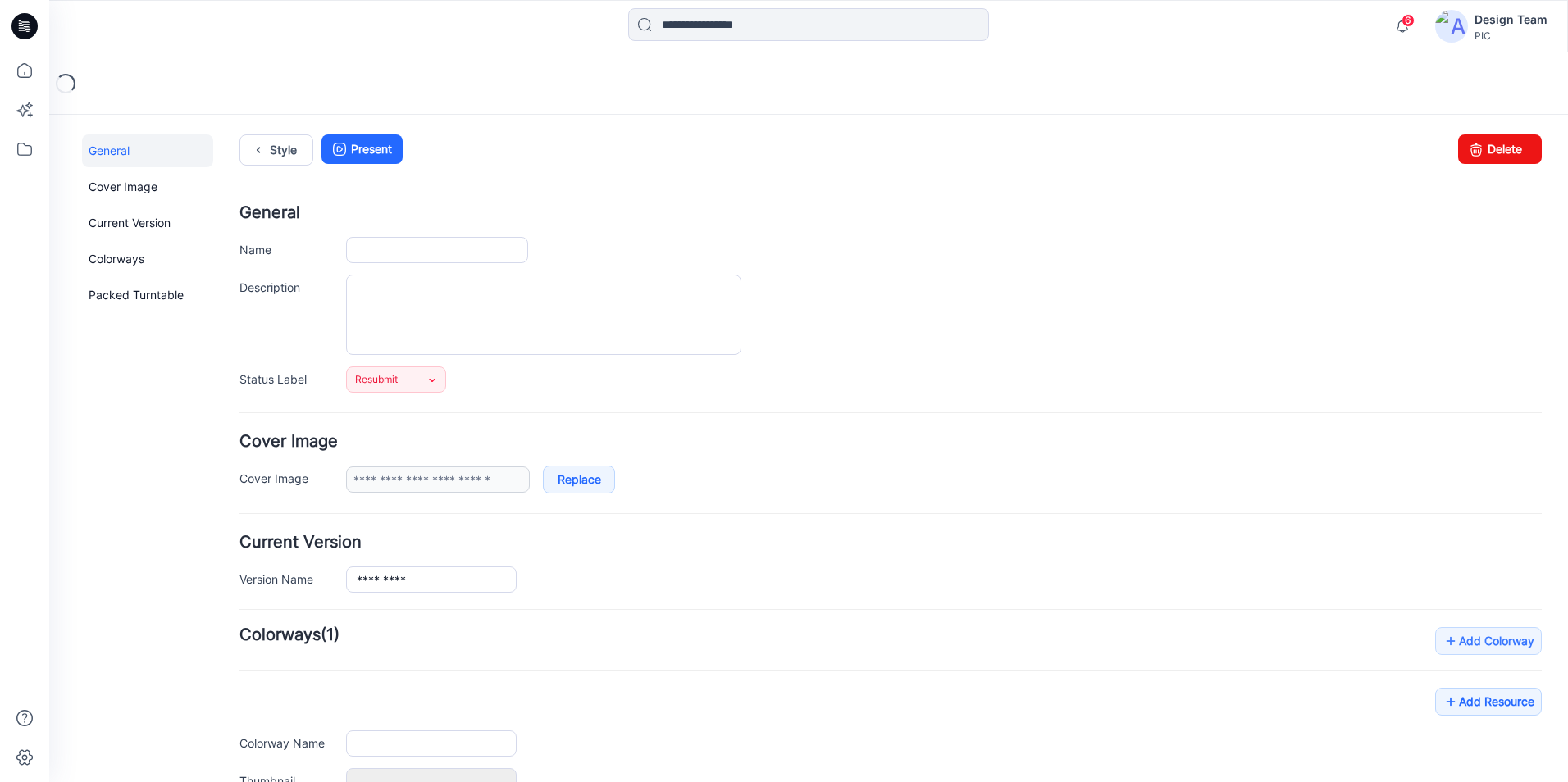
type input "*********"
type input "**********"
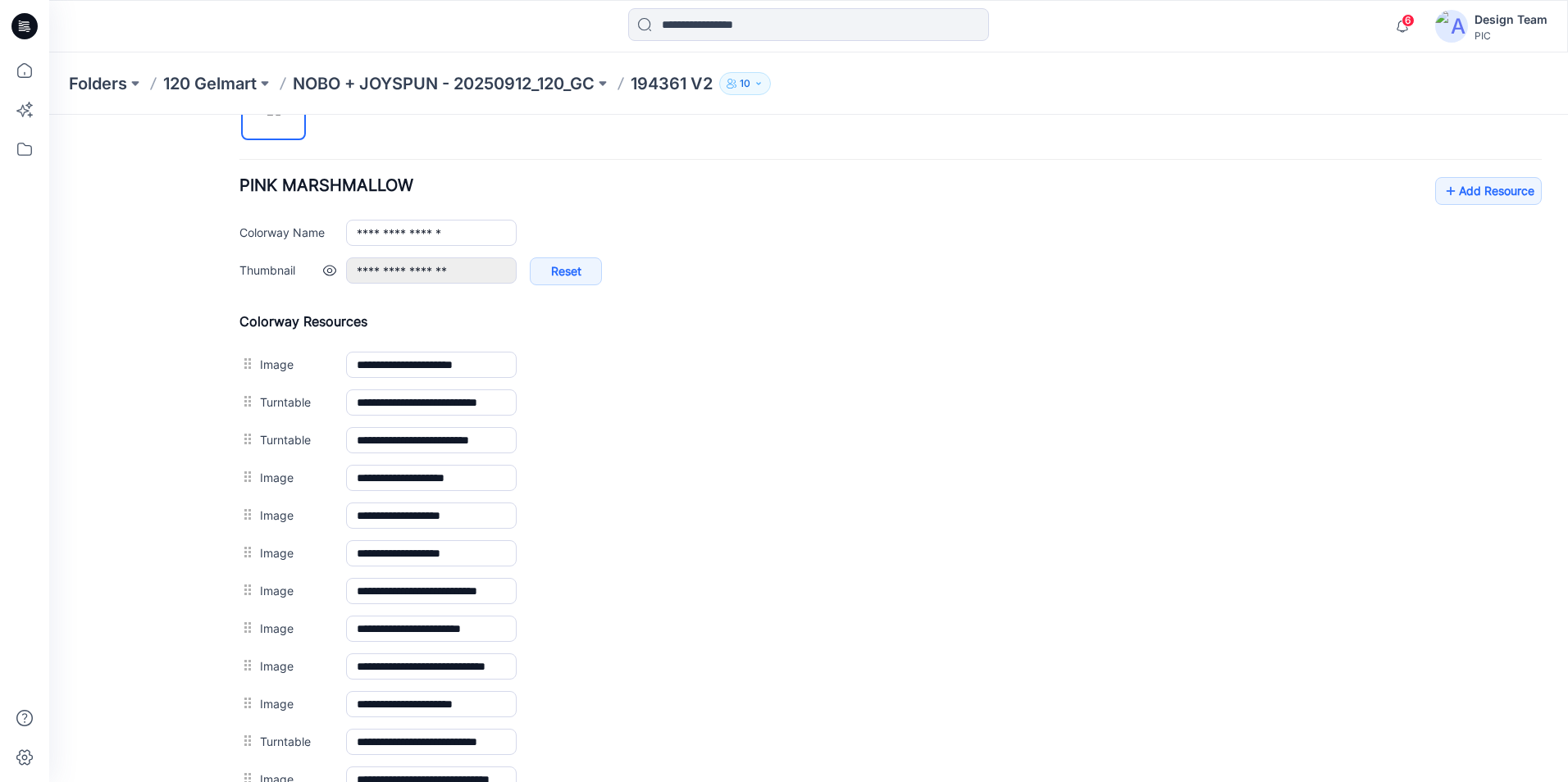
scroll to position [656, 0]
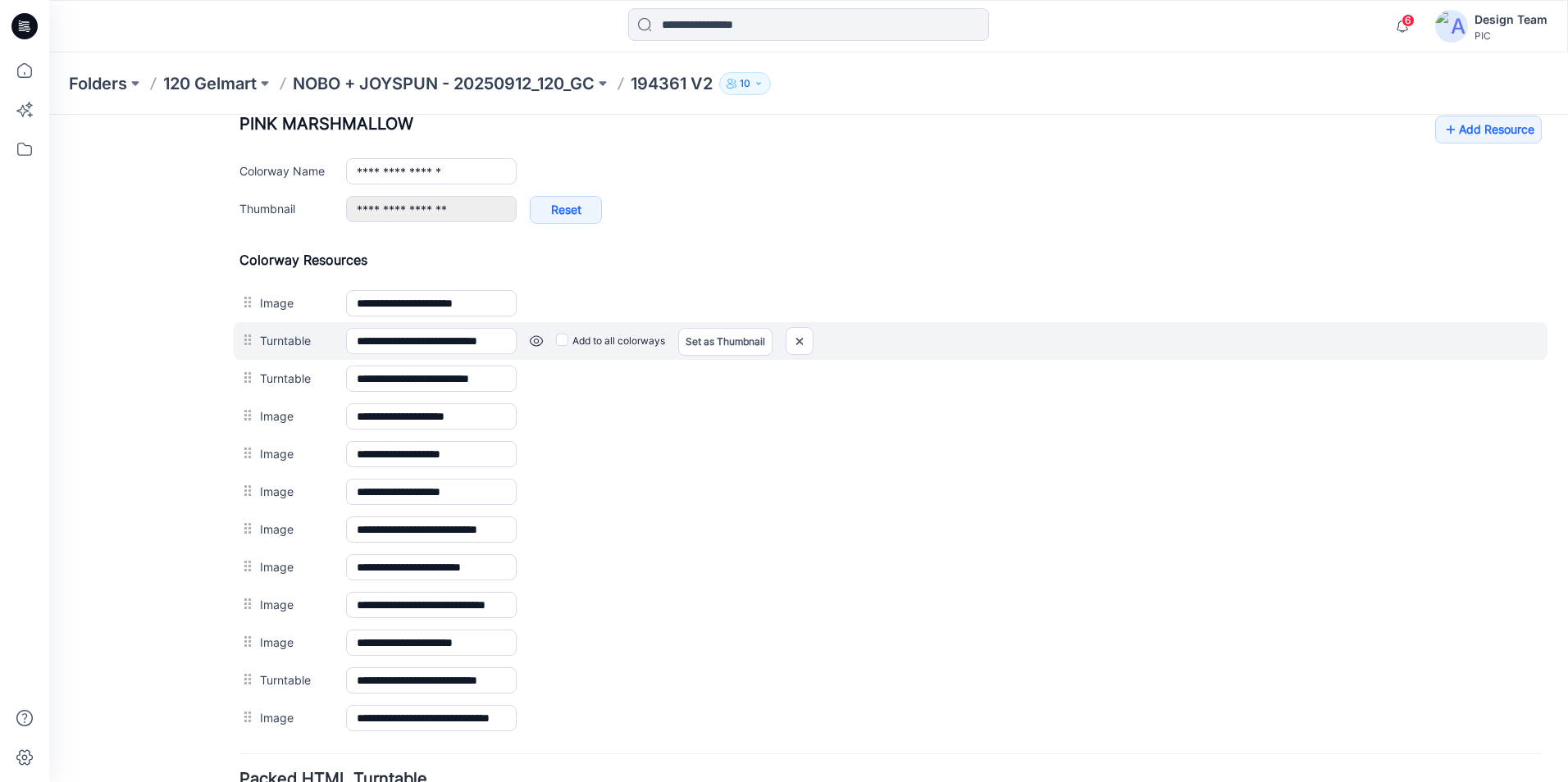
drag, startPoint x: 298, startPoint y: 674, endPoint x: 327, endPoint y: 324, distance: 351.2
click at [327, 324] on div "**********" at bounding box center [890, 494] width 1302 height 485
click at [536, 341] on link at bounding box center [536, 341] width 13 height 13
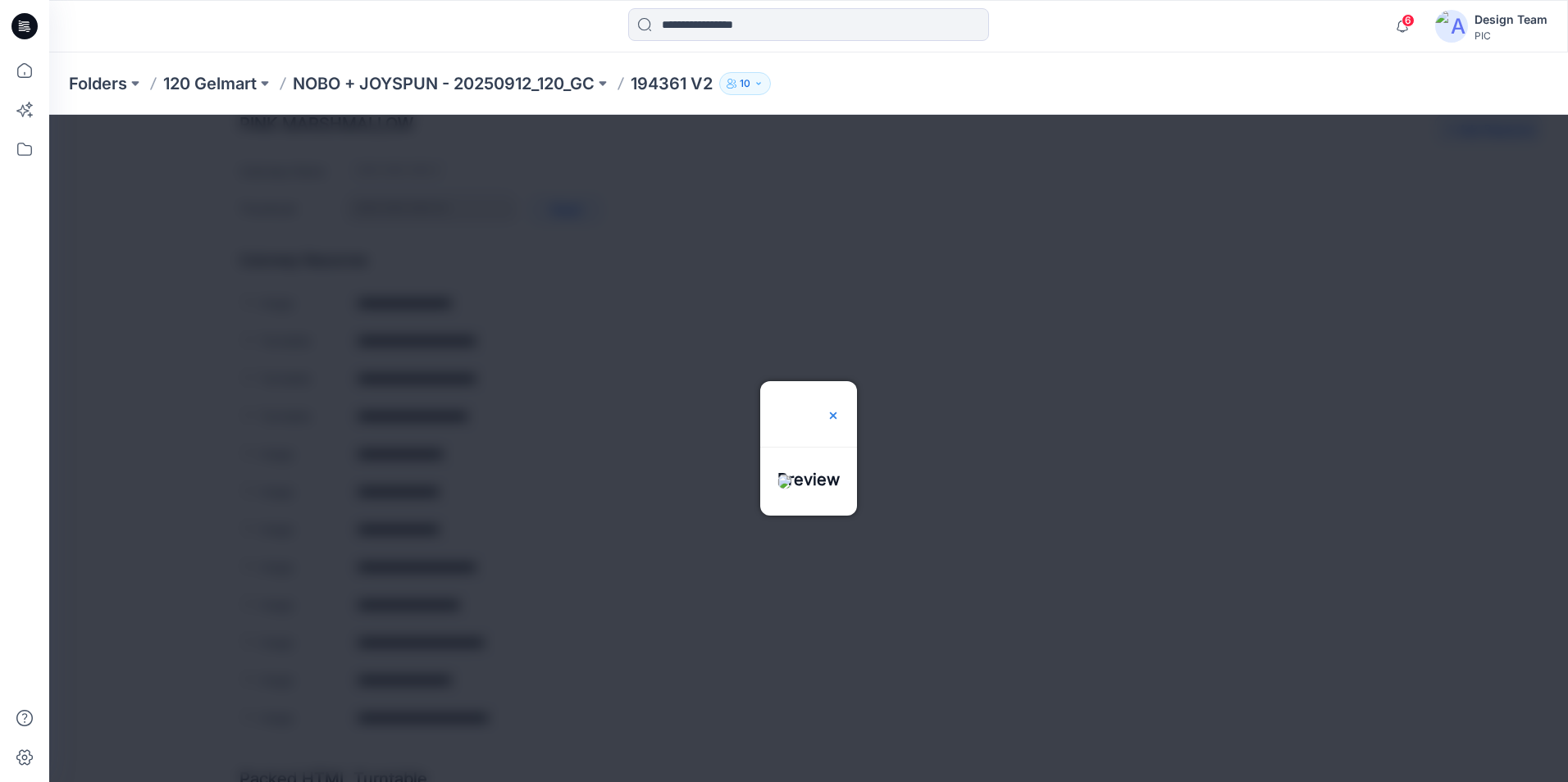
click at [840, 409] on img at bounding box center [833, 415] width 13 height 13
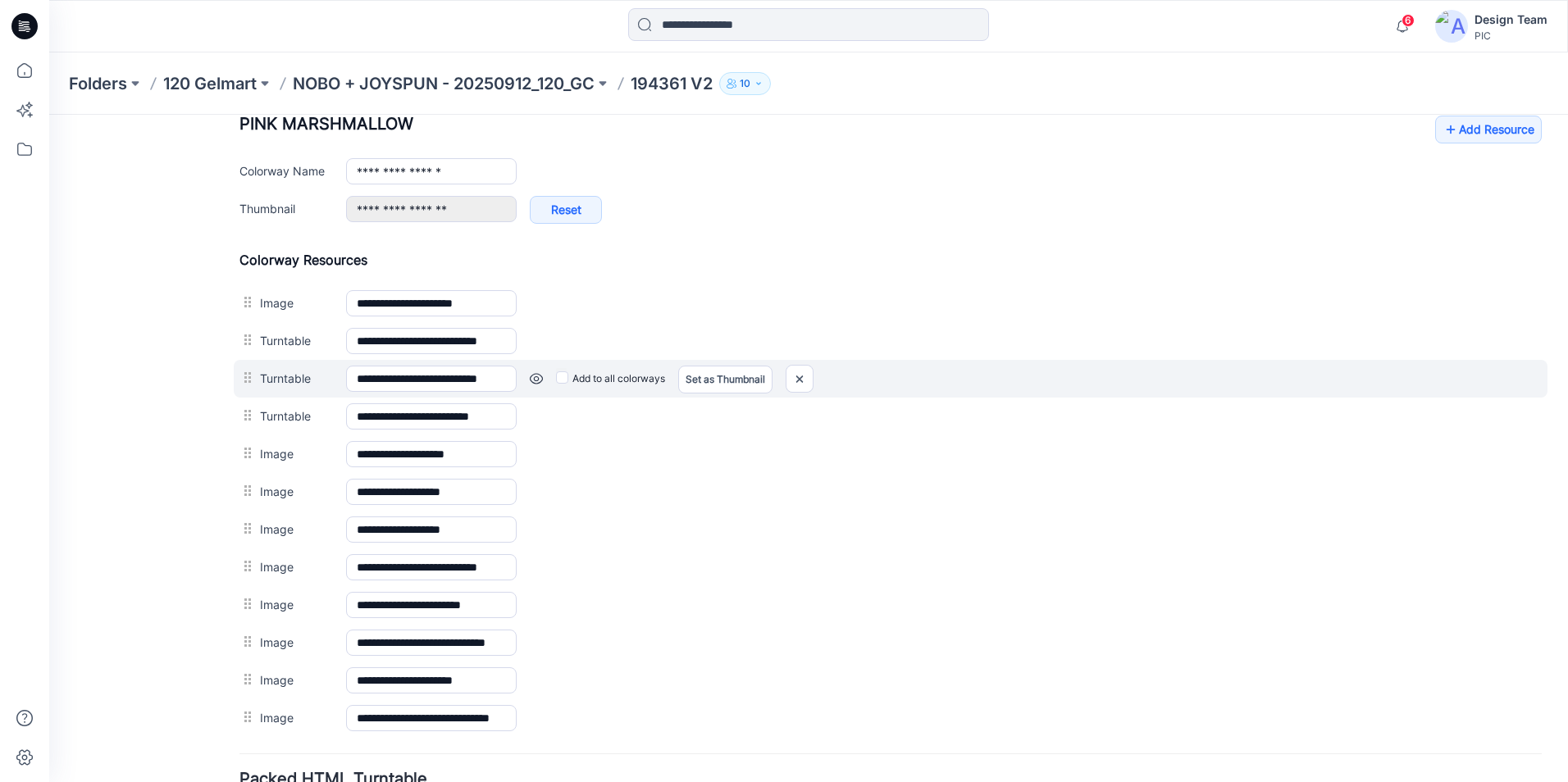
click at [539, 375] on link at bounding box center [536, 379] width 13 height 13
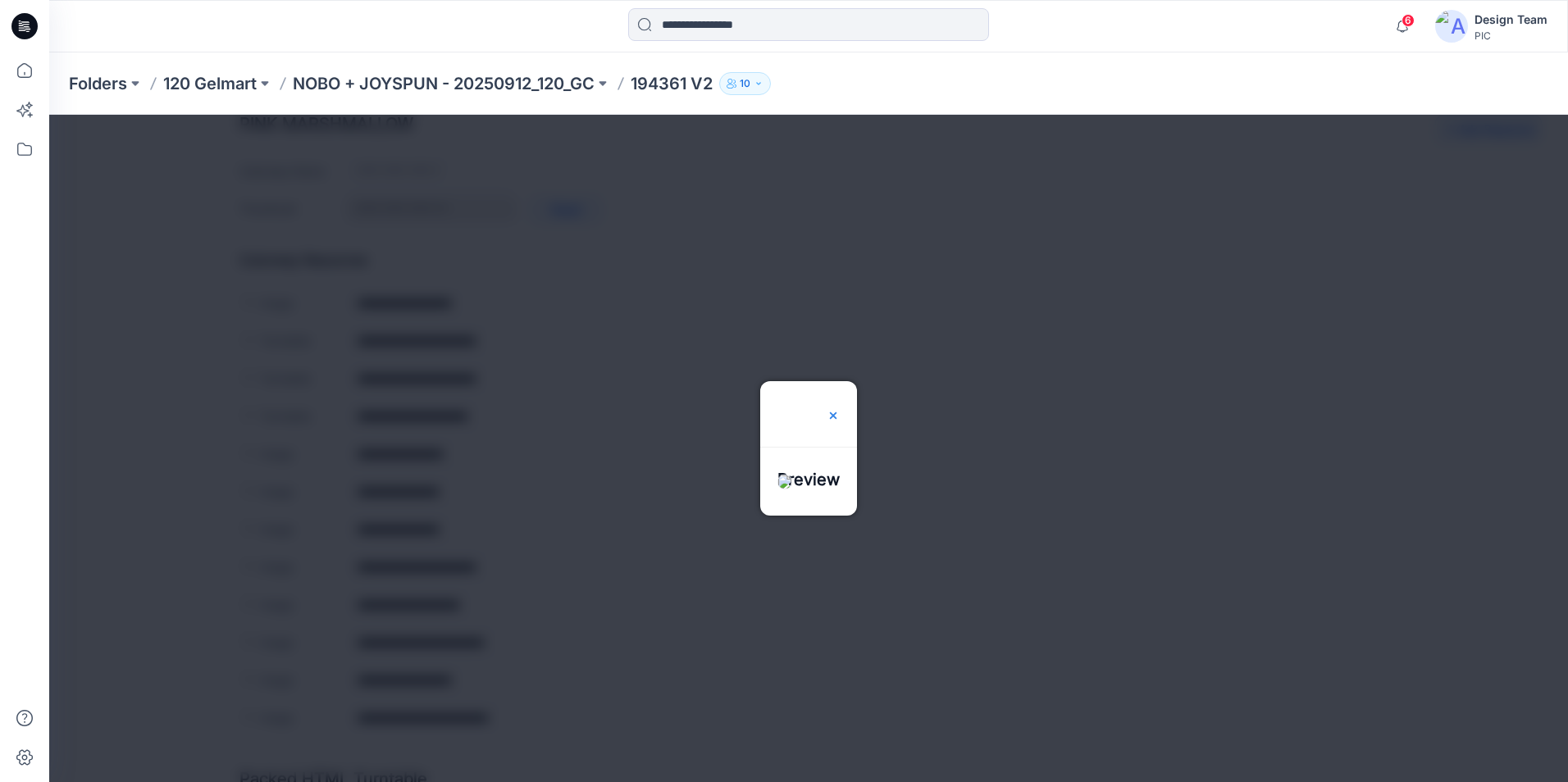
click at [840, 409] on img at bounding box center [833, 415] width 13 height 13
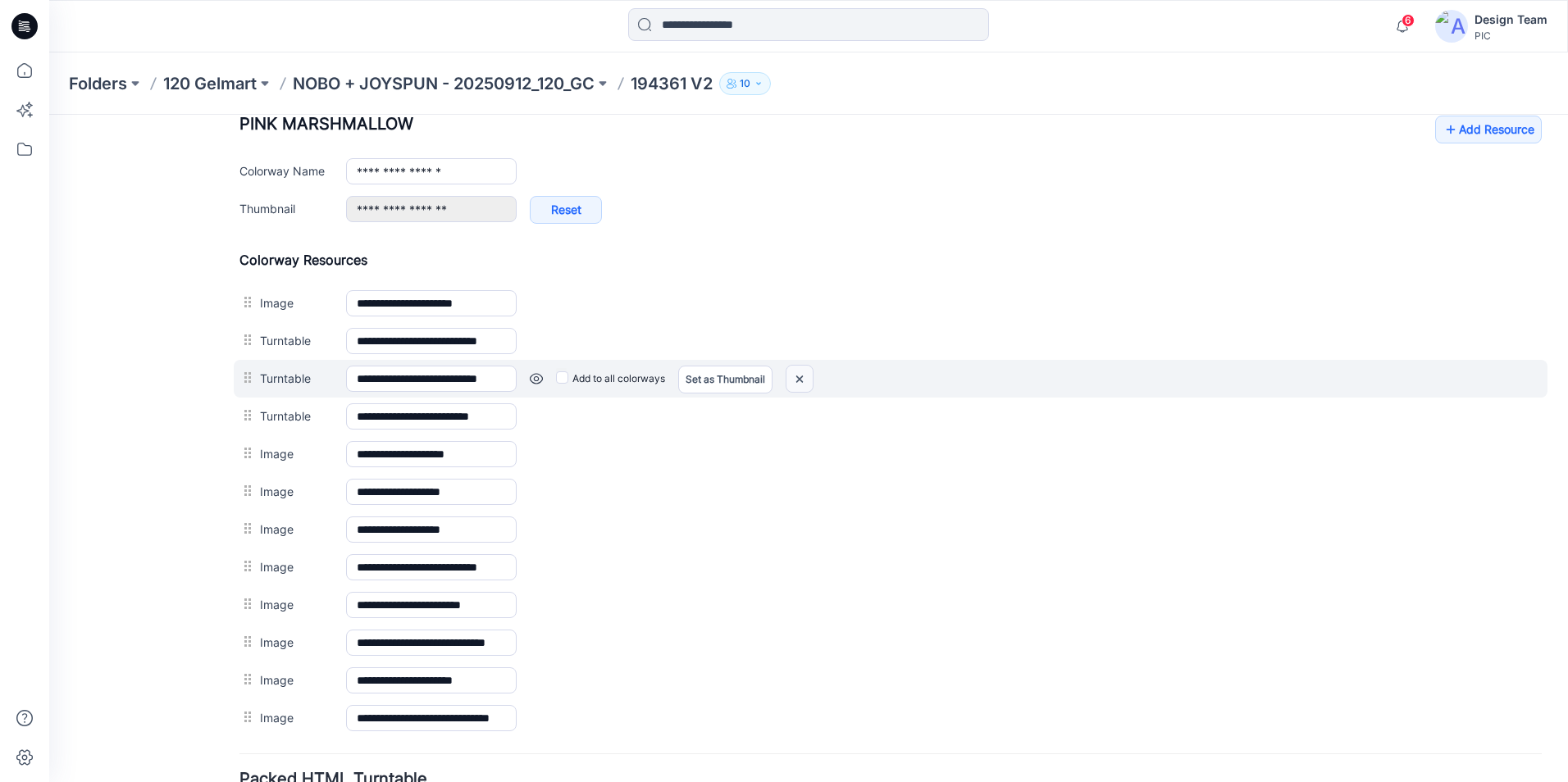
click at [797, 374] on img at bounding box center [800, 379] width 26 height 27
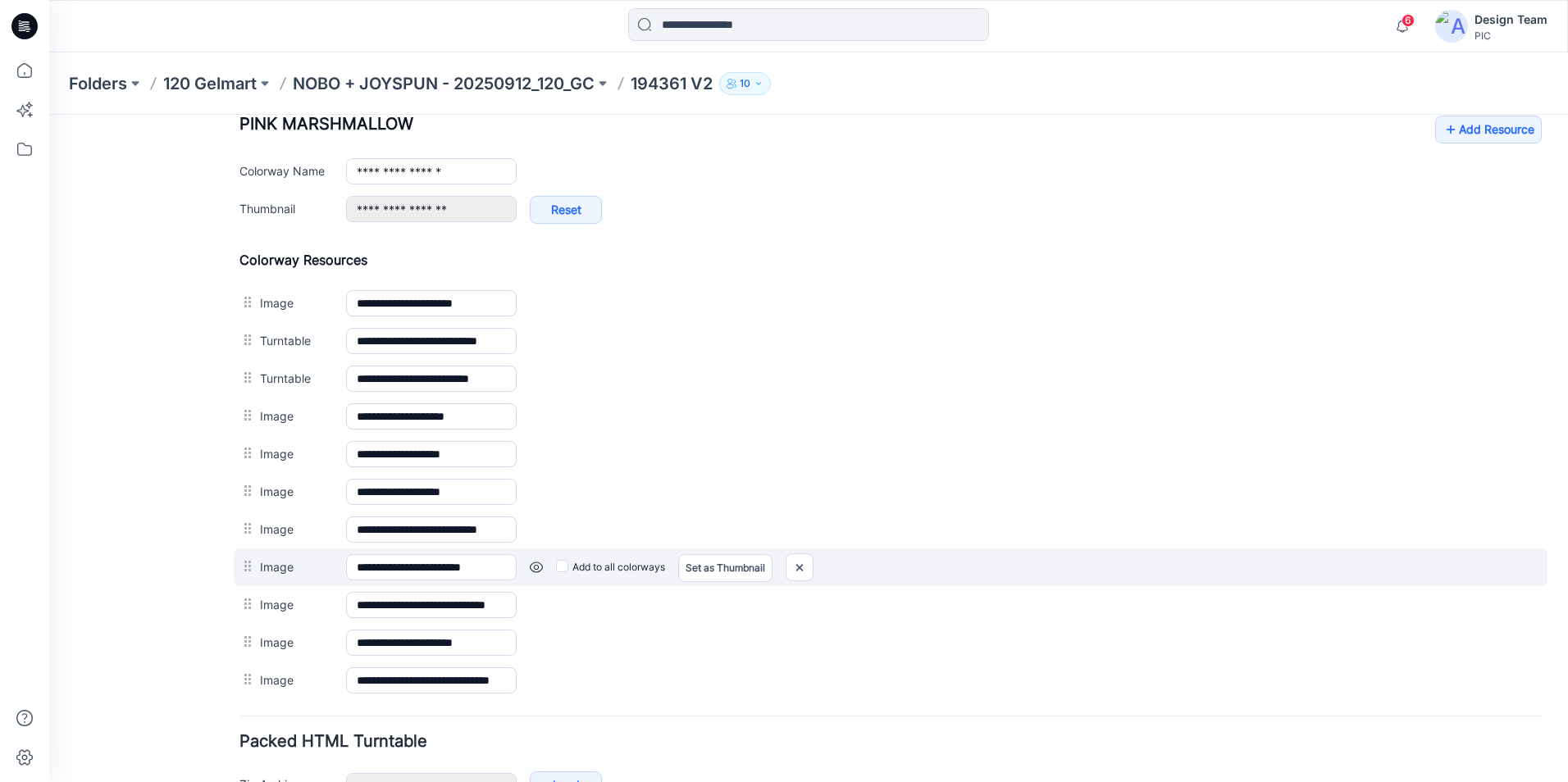
drag, startPoint x: 266, startPoint y: 684, endPoint x: 283, endPoint y: 560, distance: 125.2
click at [283, 560] on div "**********" at bounding box center [890, 475] width 1302 height 447
drag, startPoint x: 269, startPoint y: 681, endPoint x: 290, endPoint y: 584, distance: 99.2
click at [290, 584] on div "**********" at bounding box center [890, 475] width 1302 height 447
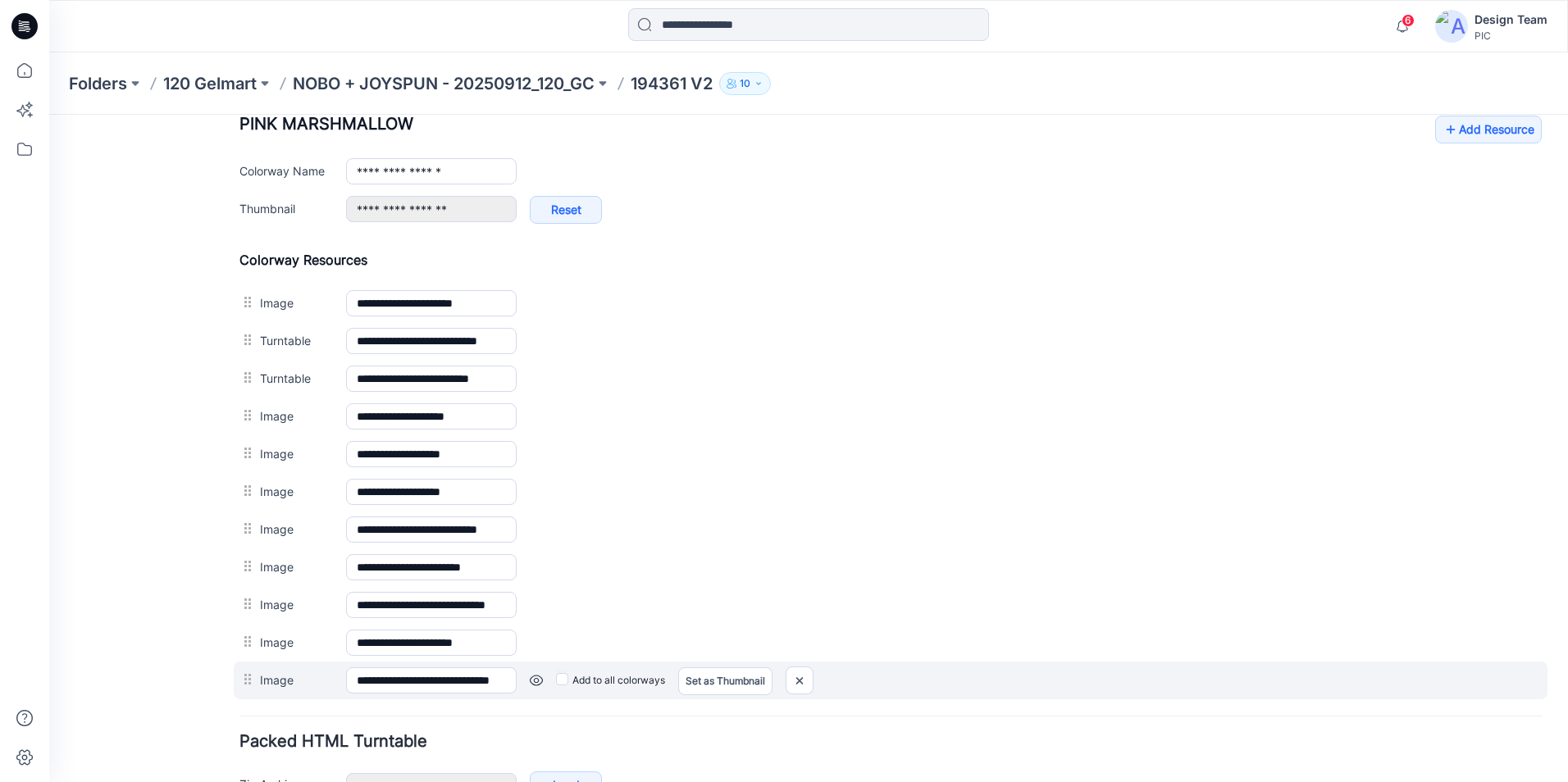
click at [247, 684] on div at bounding box center [249, 680] width 20 height 25
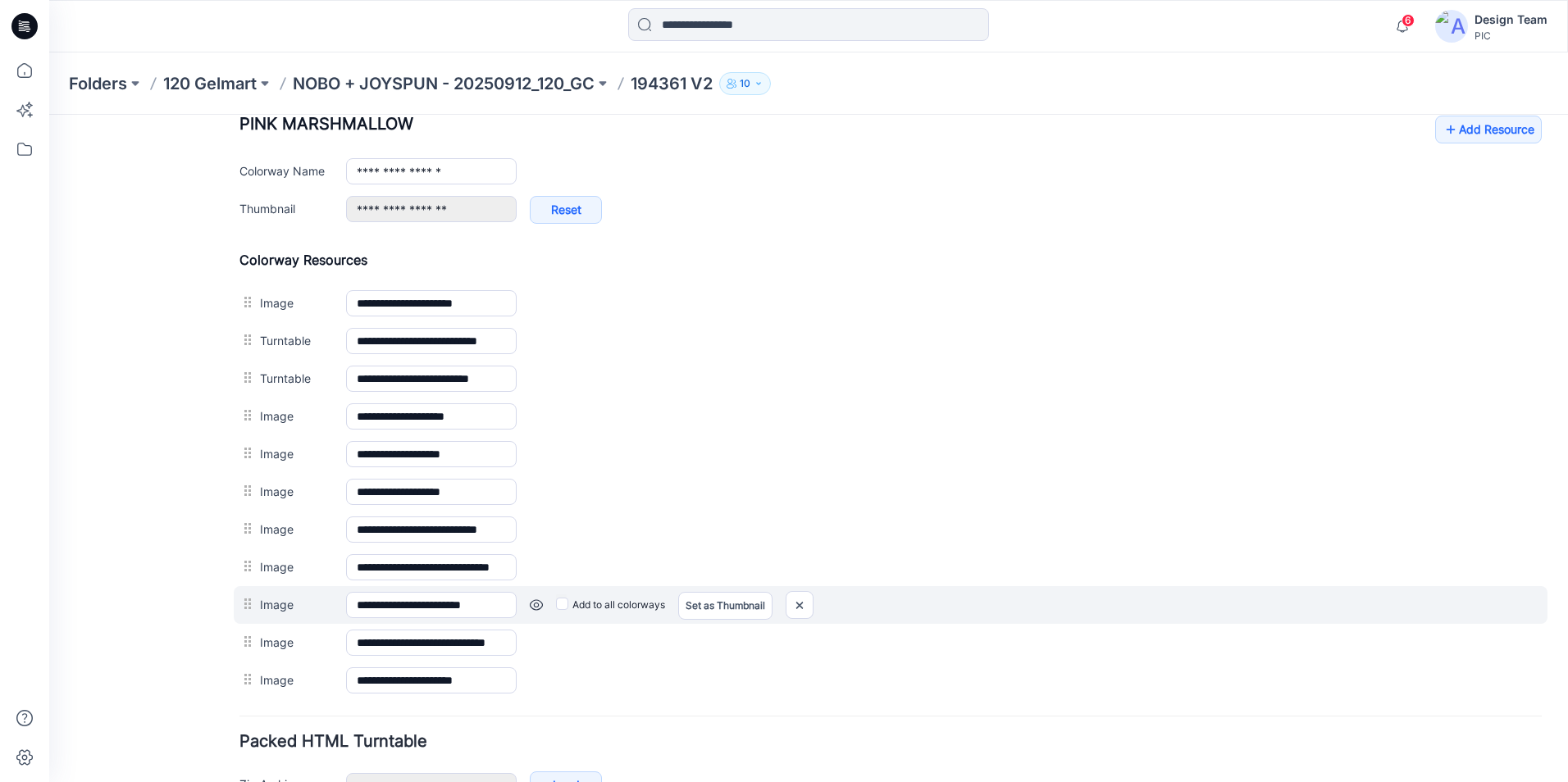
click at [533, 602] on link at bounding box center [536, 605] width 13 height 13
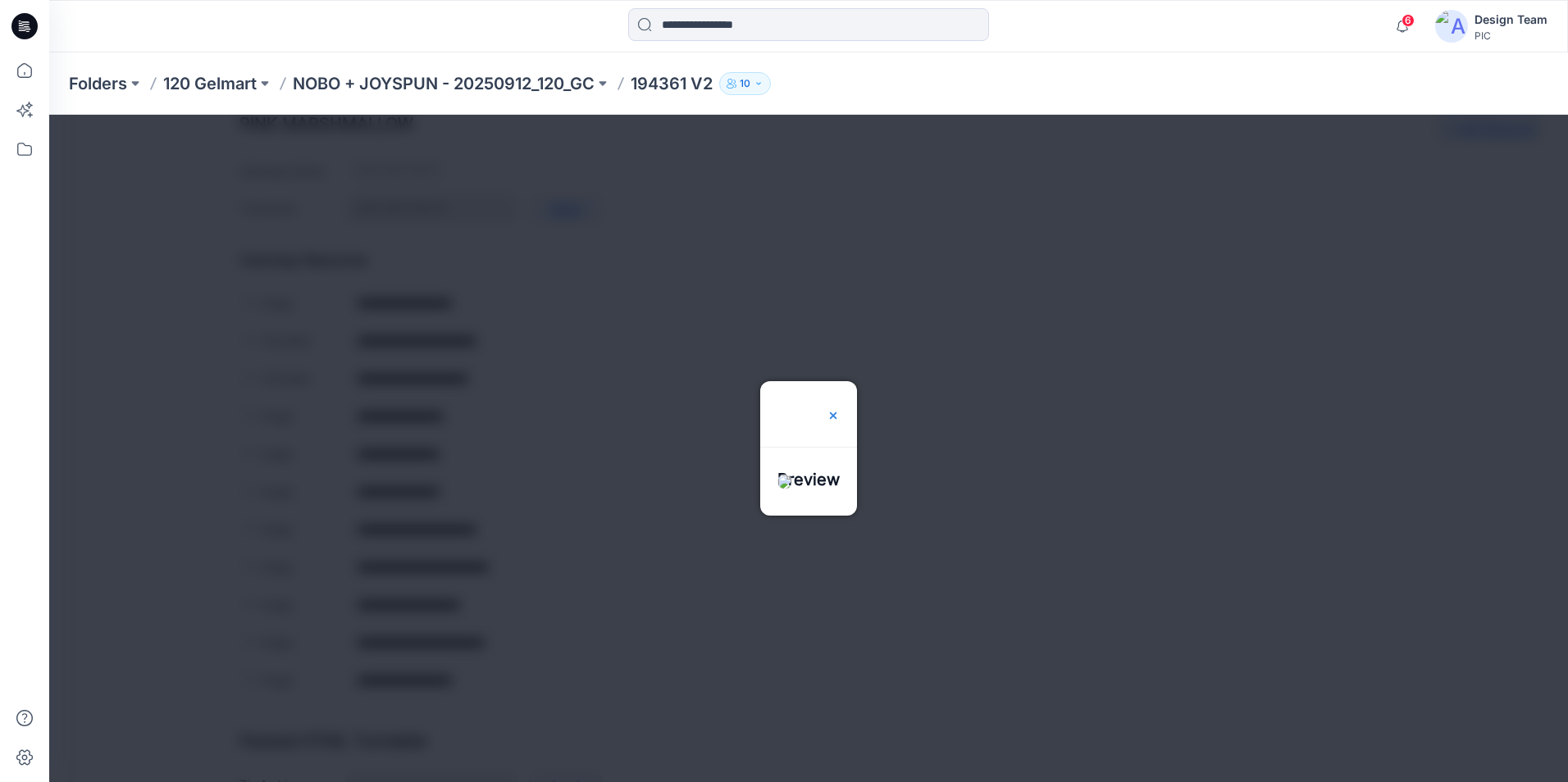
click at [840, 409] on img at bounding box center [833, 415] width 13 height 13
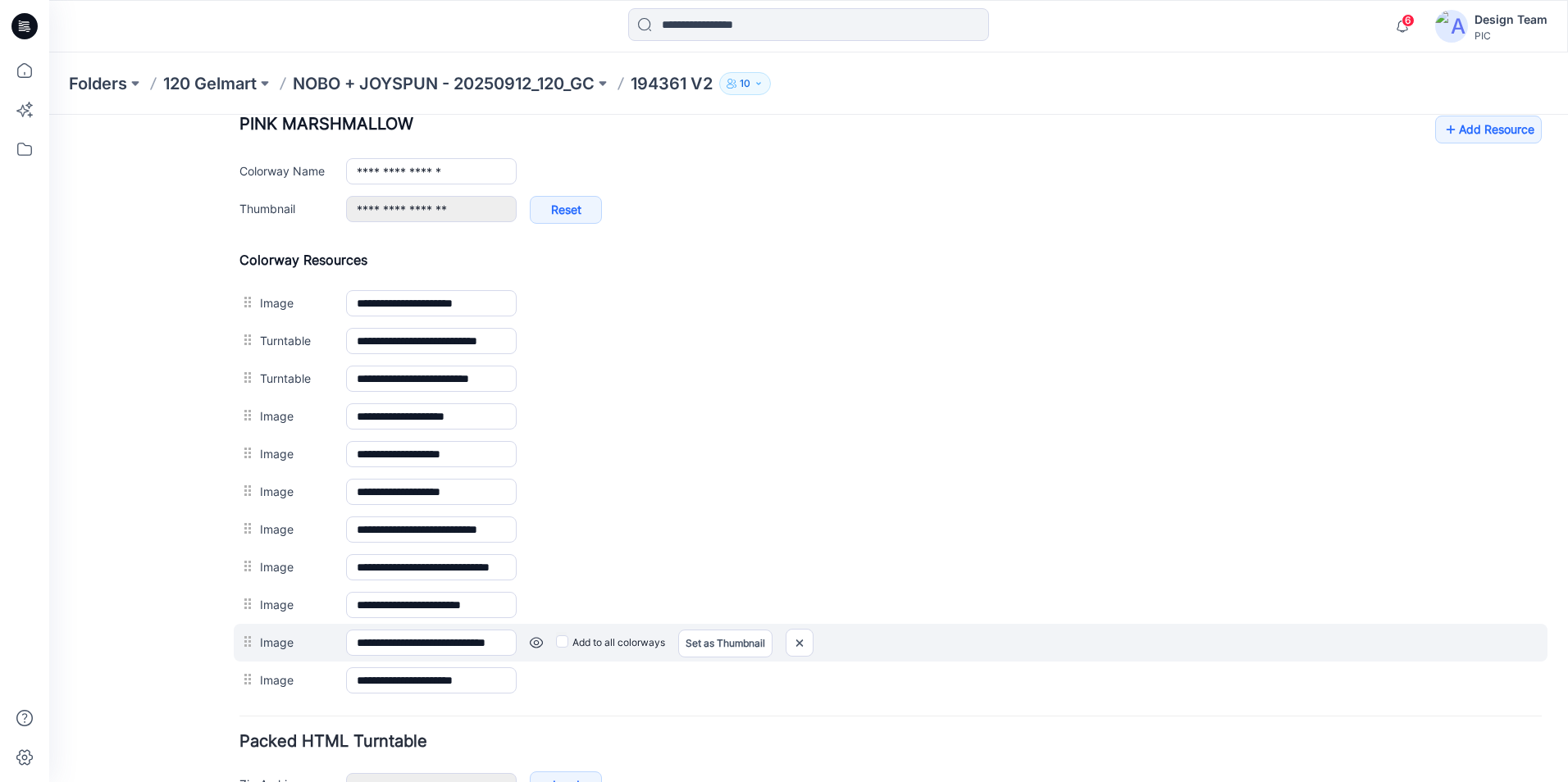
click at [537, 641] on link at bounding box center [536, 643] width 13 height 13
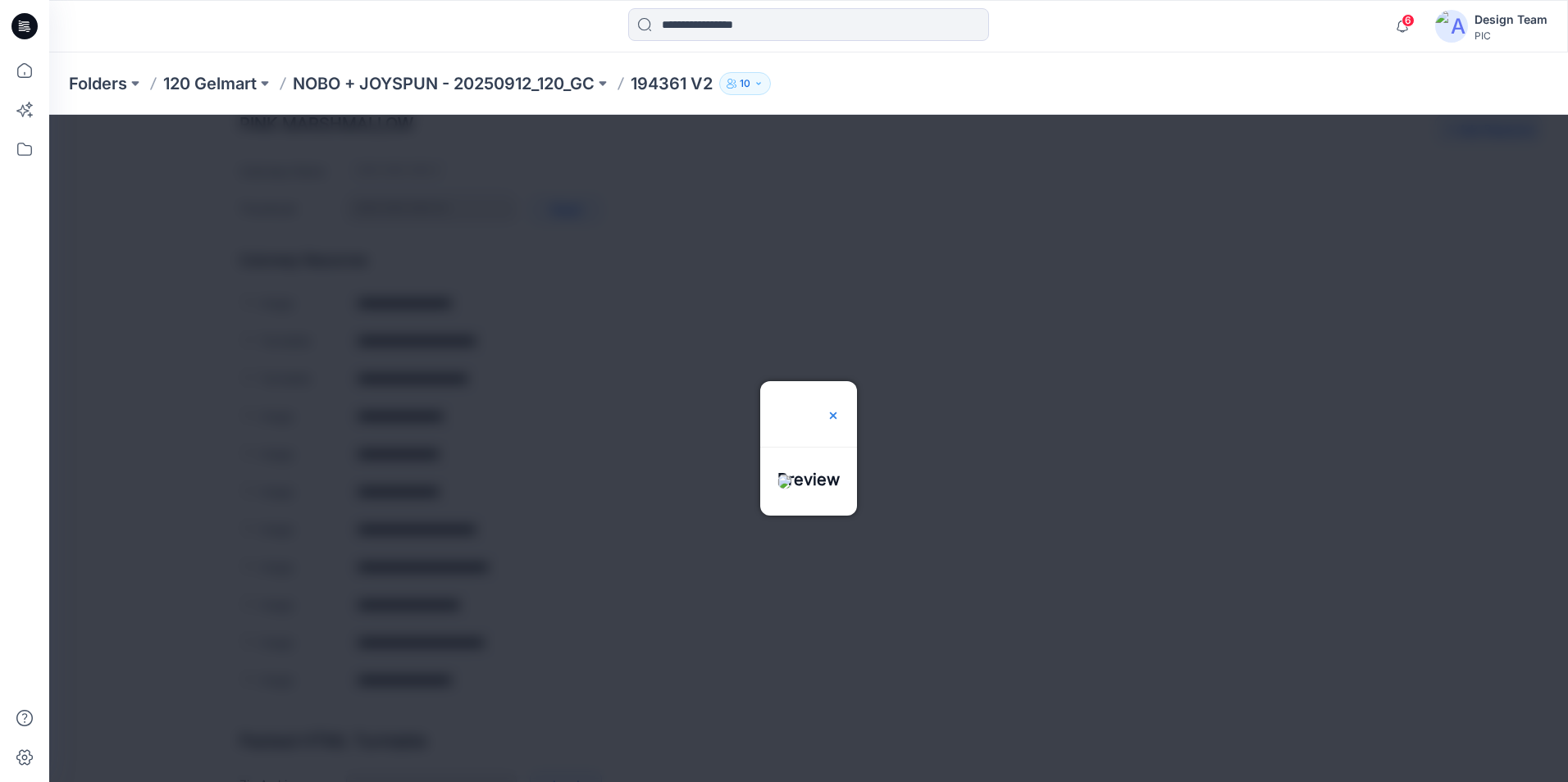
click at [840, 409] on img at bounding box center [833, 415] width 13 height 13
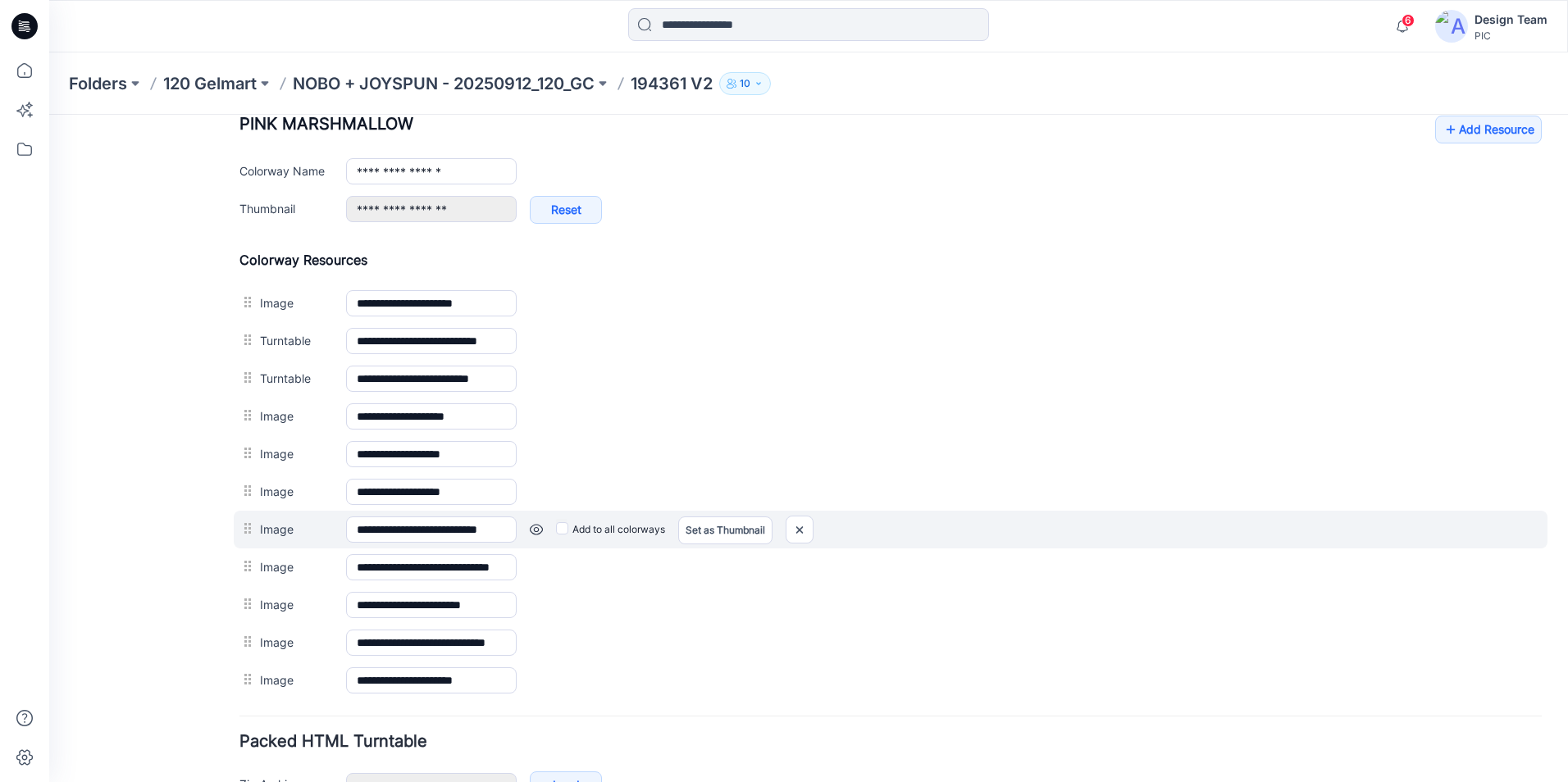
click at [538, 527] on link at bounding box center [536, 530] width 13 height 13
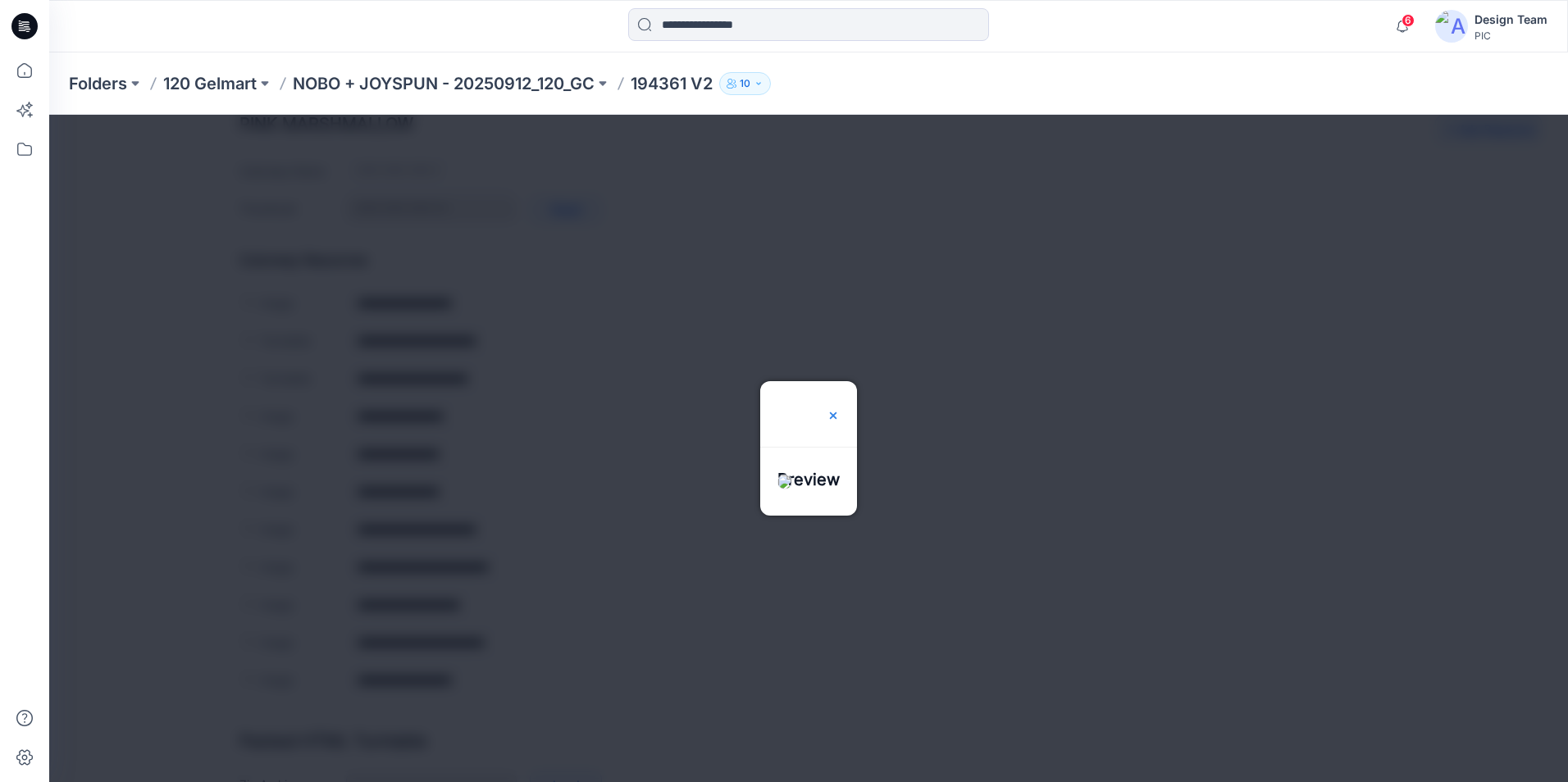
click at [840, 409] on img at bounding box center [833, 415] width 13 height 13
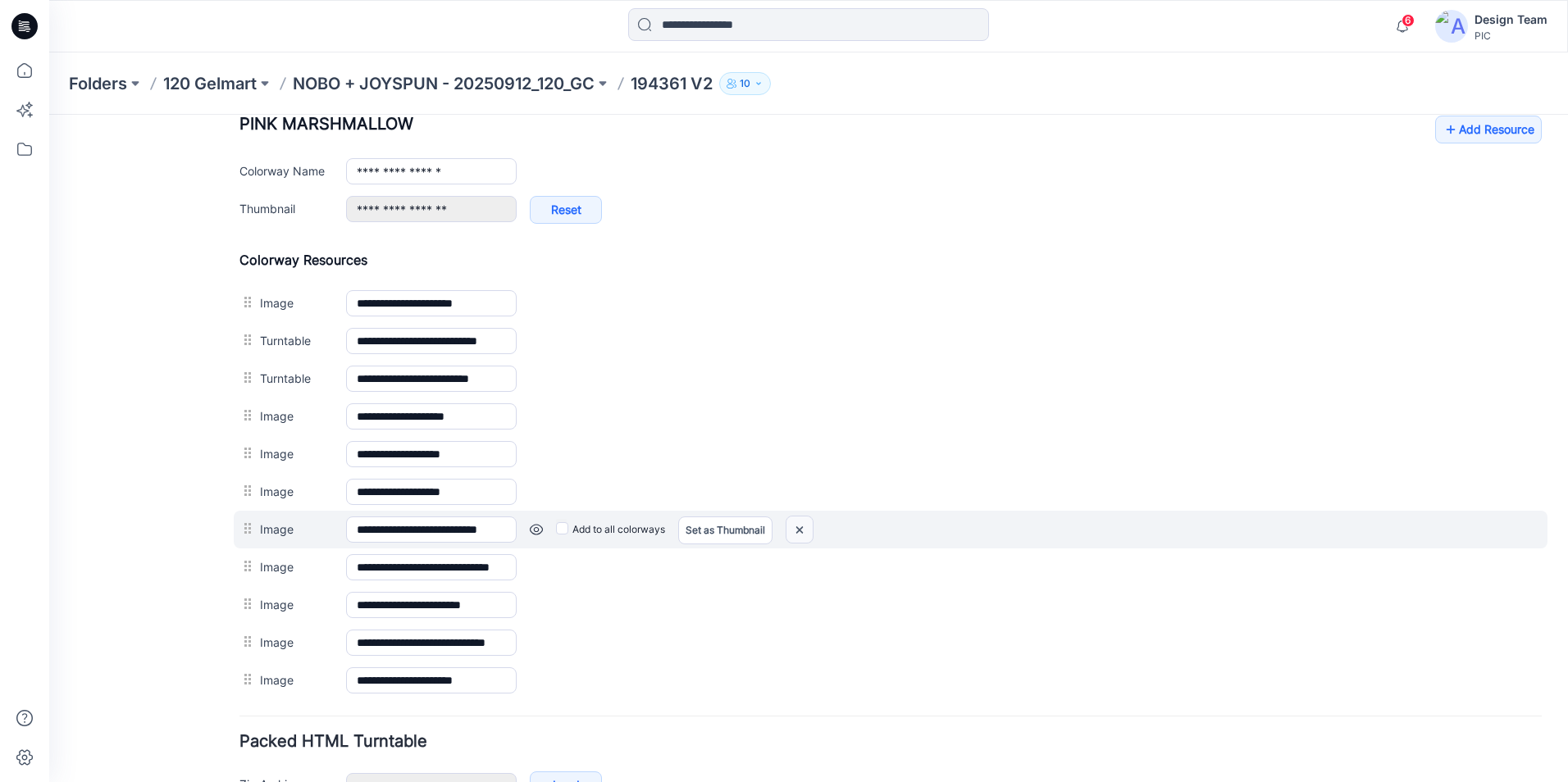
click at [796, 523] on img at bounding box center [800, 530] width 26 height 27
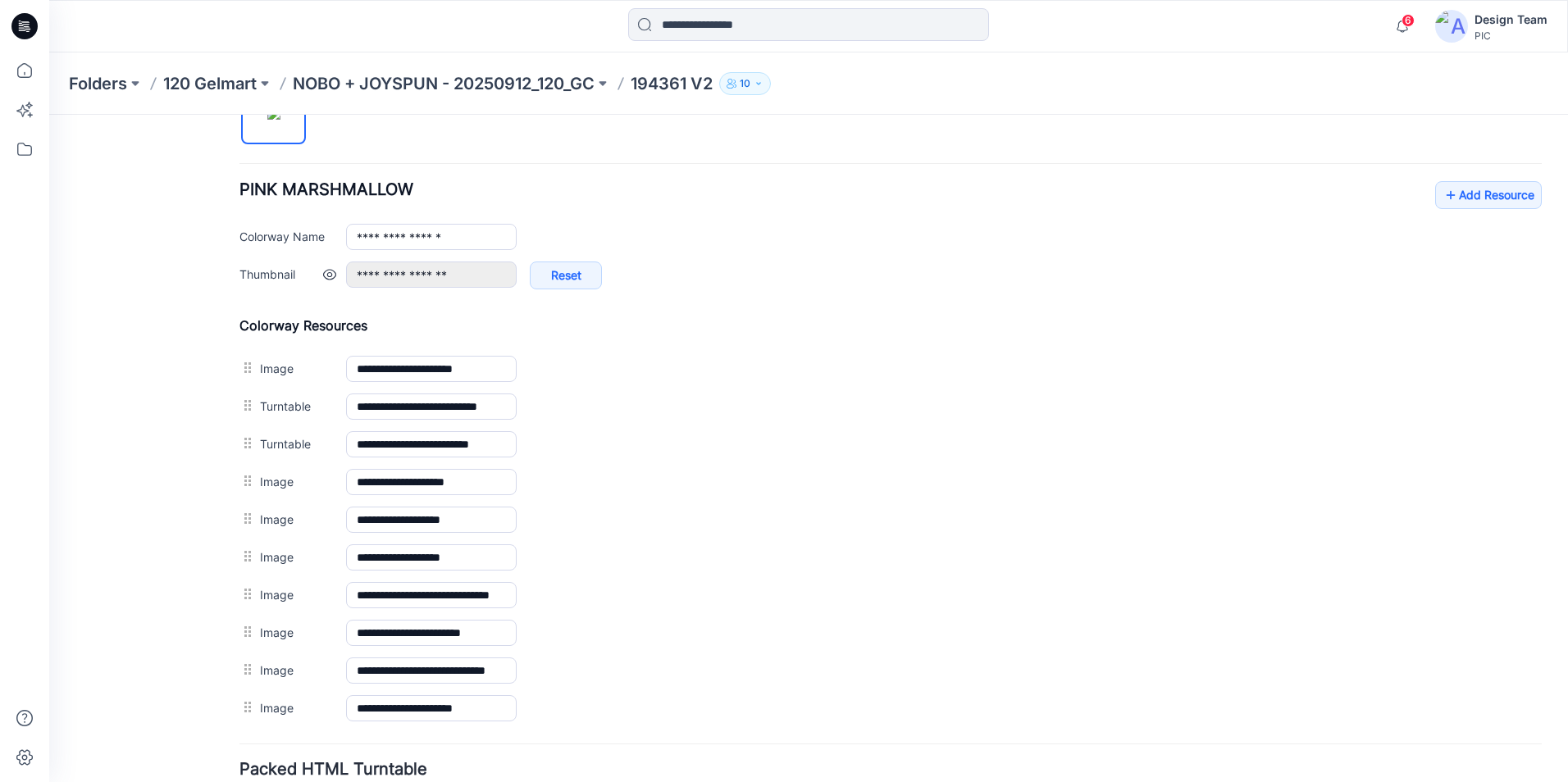
scroll to position [492, 0]
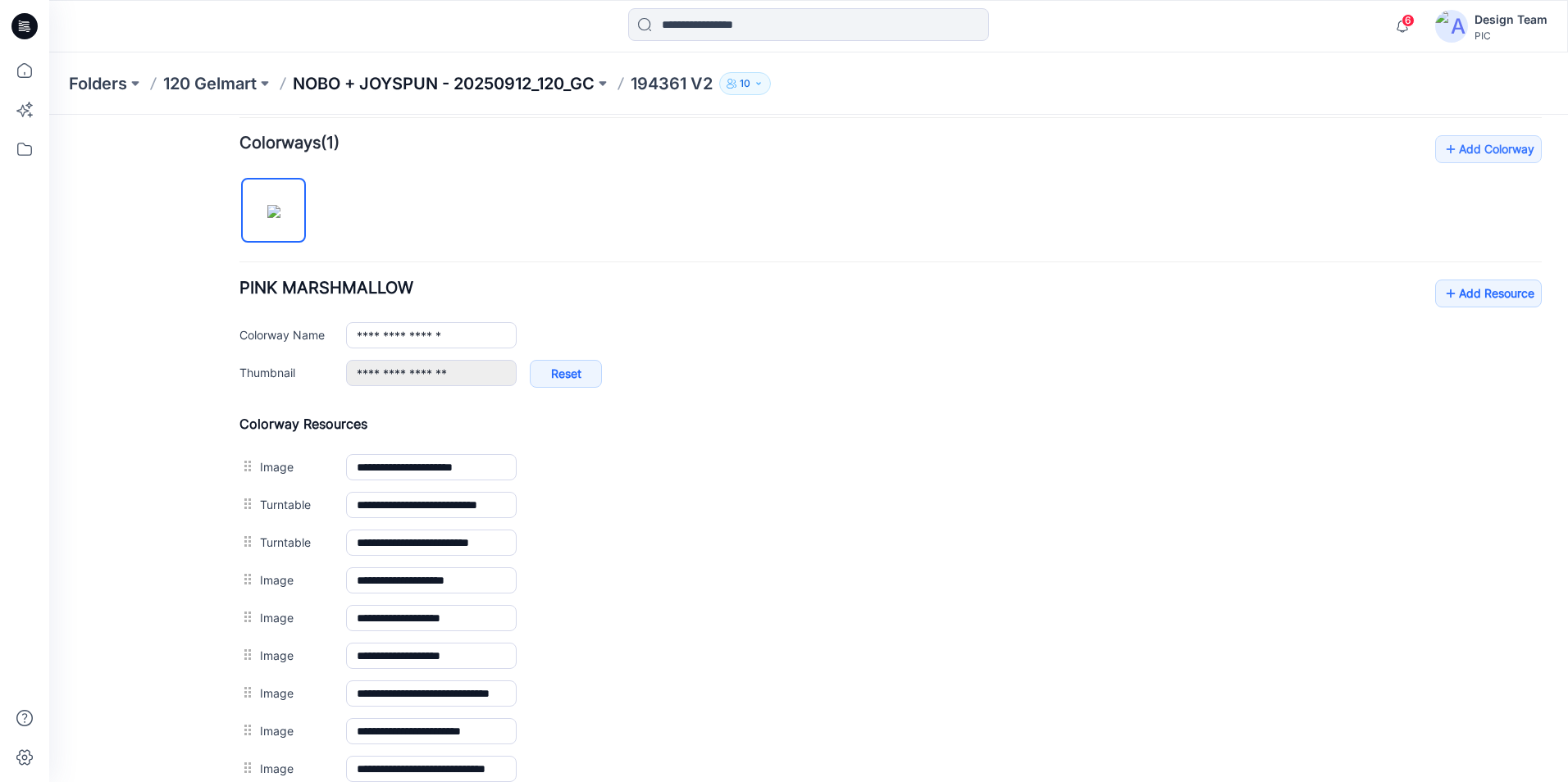
click at [582, 85] on p "NOBO + JOYSPUN - 20250912_120_GC" at bounding box center [444, 84] width 302 height 23
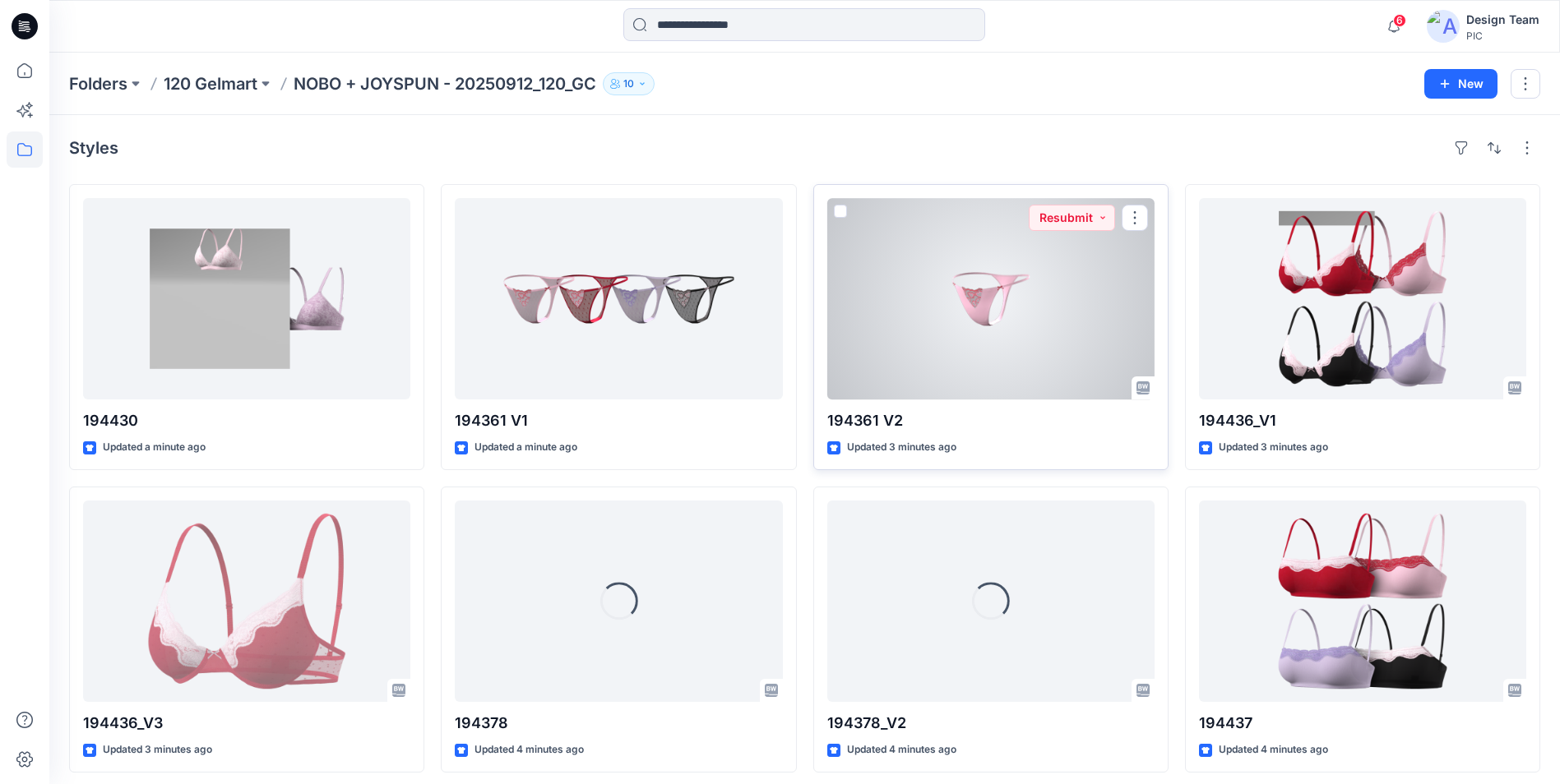
click at [955, 352] on div at bounding box center [991, 299] width 328 height 202
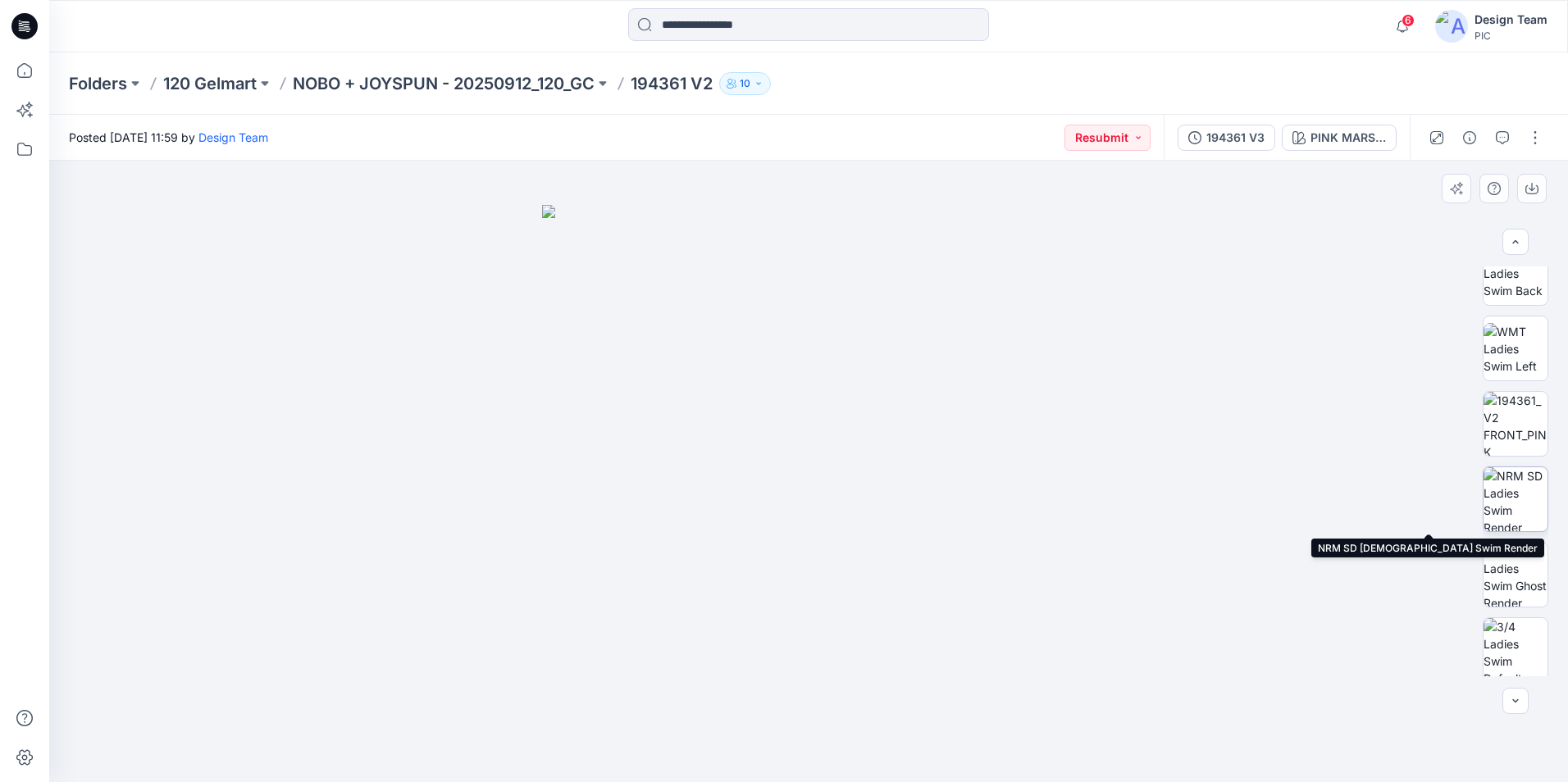
scroll to position [335, 0]
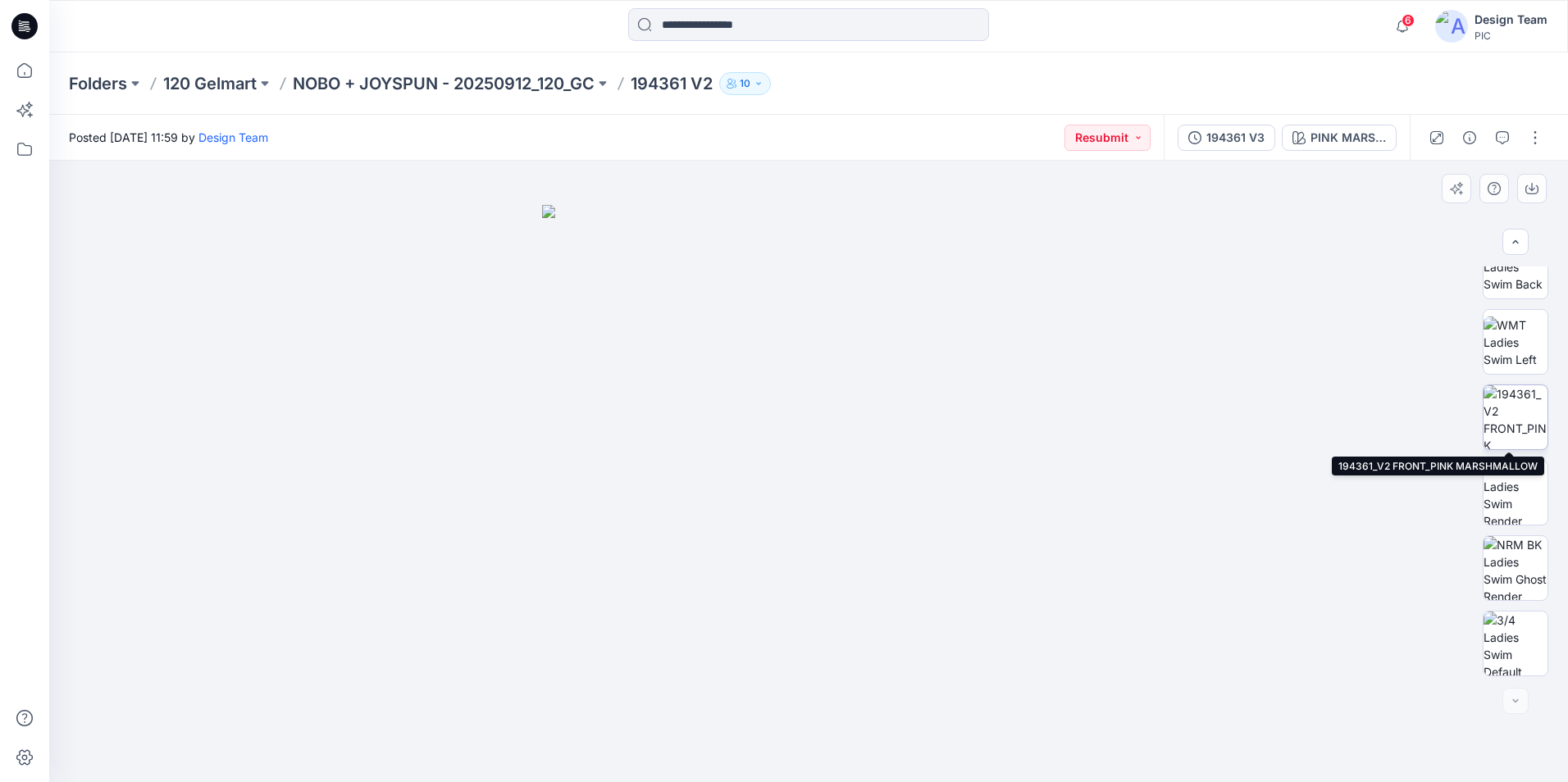
click at [1511, 412] on img at bounding box center [1515, 417] width 64 height 64
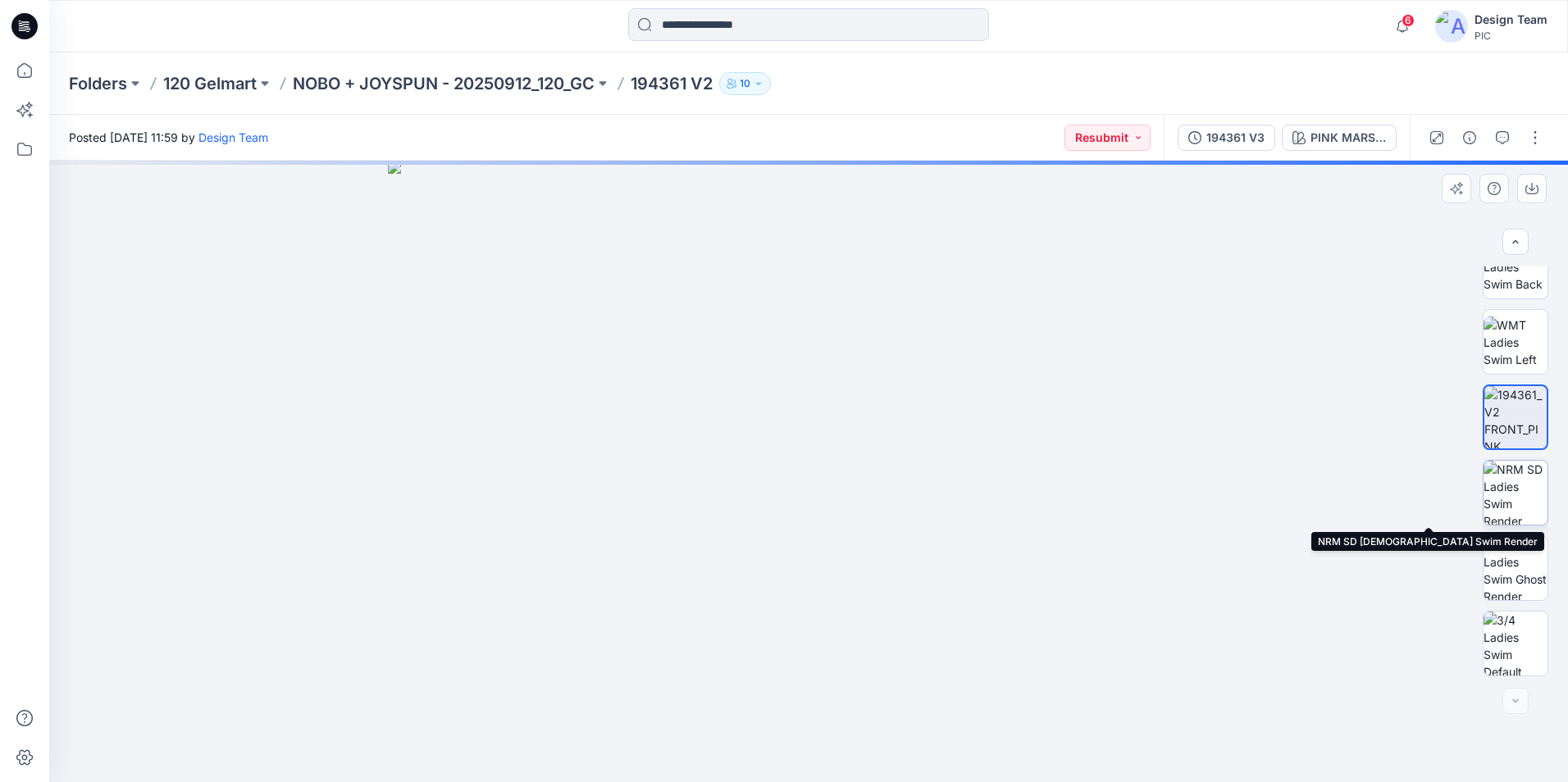
click at [1522, 507] on img at bounding box center [1515, 493] width 64 height 64
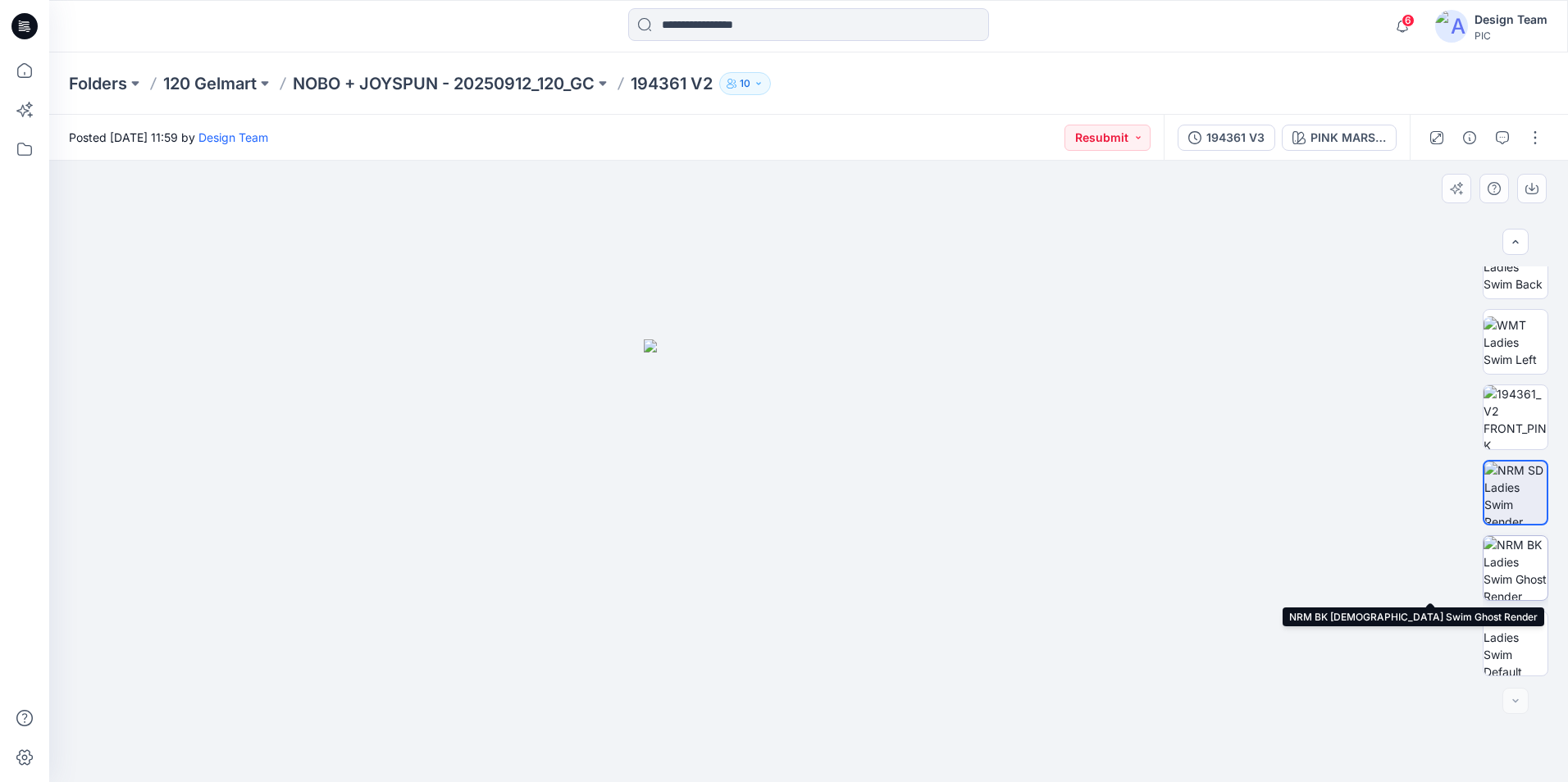
click at [1519, 554] on img at bounding box center [1515, 568] width 64 height 64
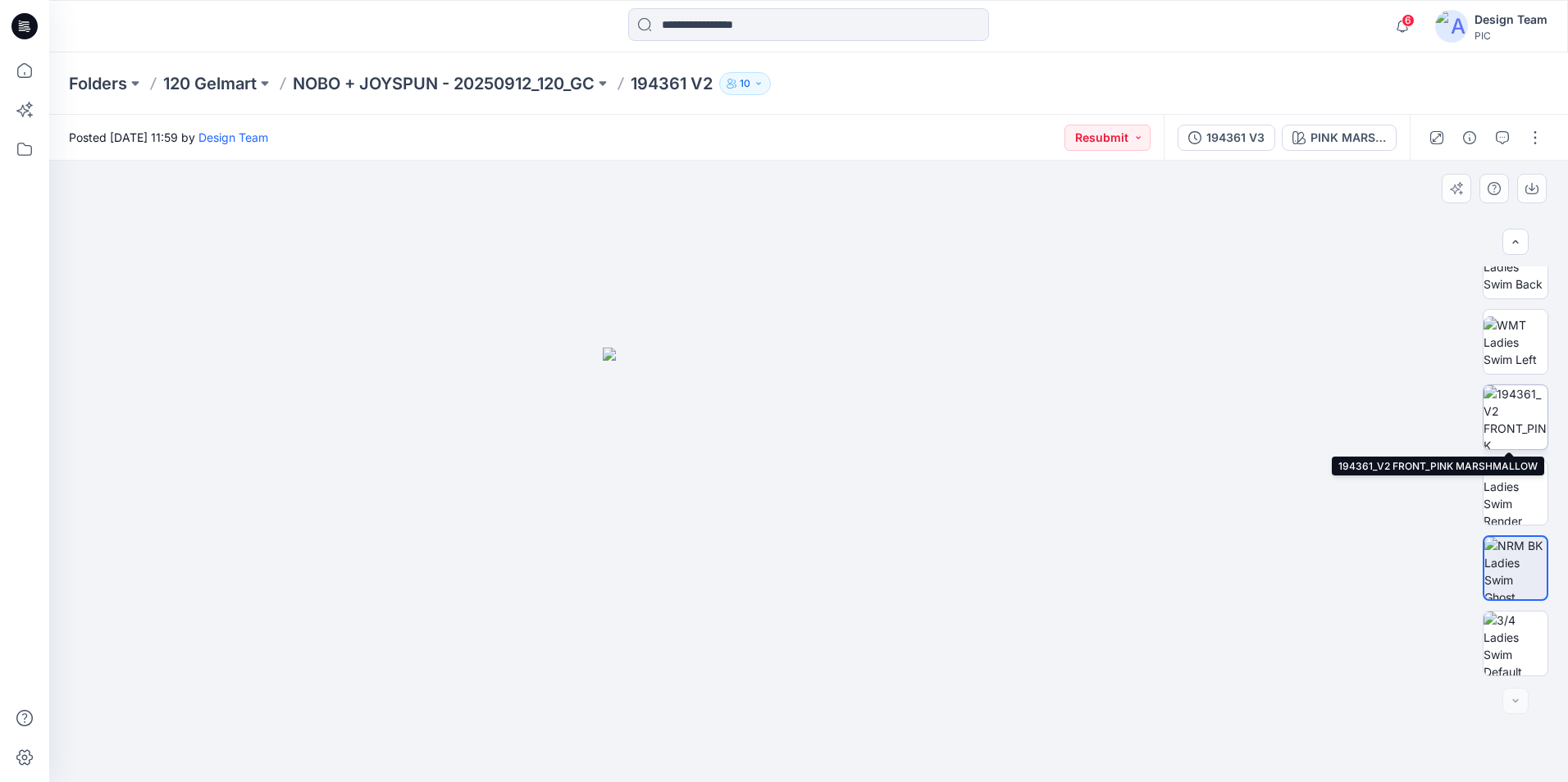
click at [1509, 410] on img at bounding box center [1515, 417] width 64 height 64
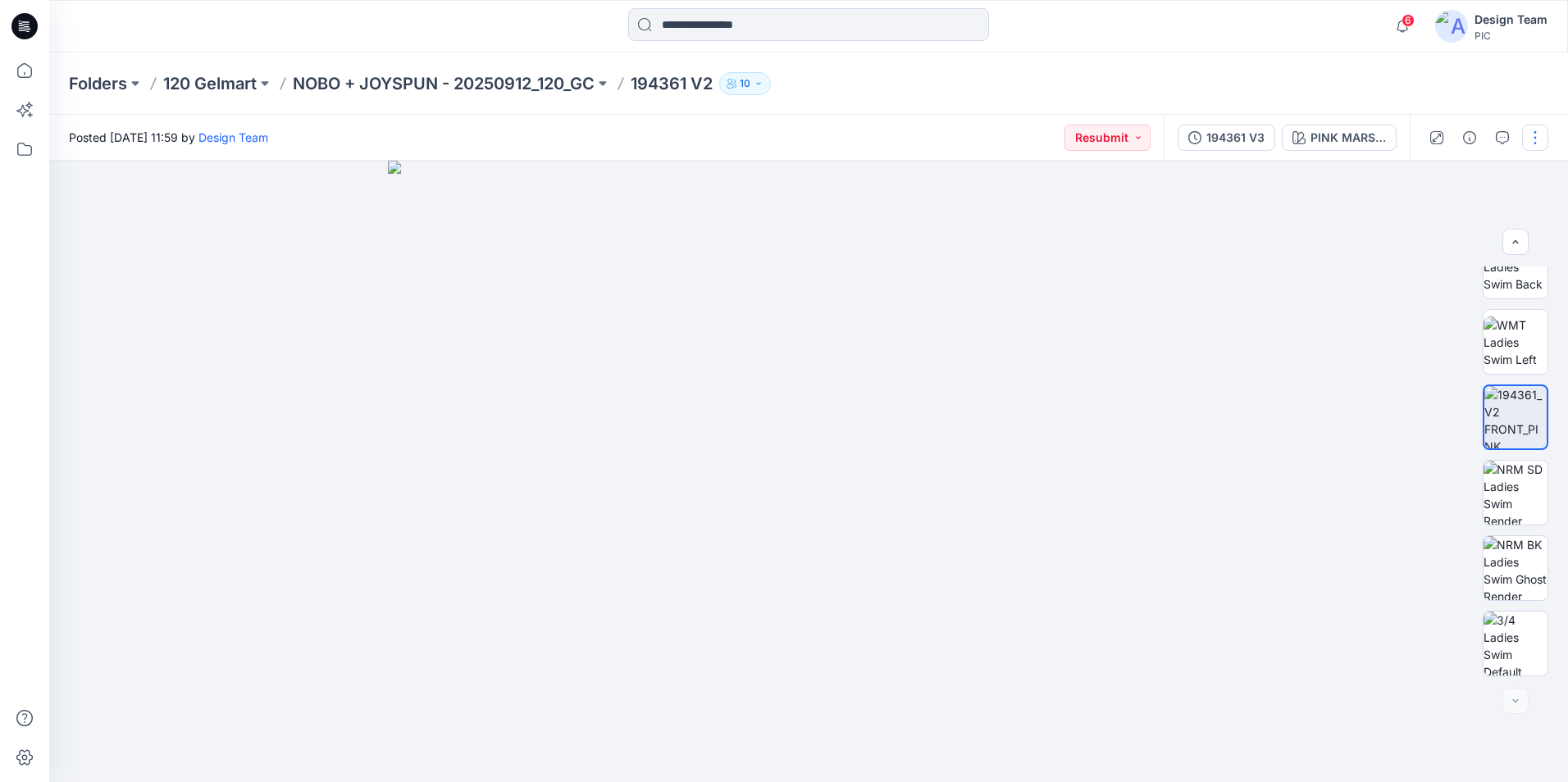
click at [1530, 138] on button "button" at bounding box center [1535, 138] width 26 height 26
click at [1472, 222] on button "Edit" at bounding box center [1466, 222] width 151 height 30
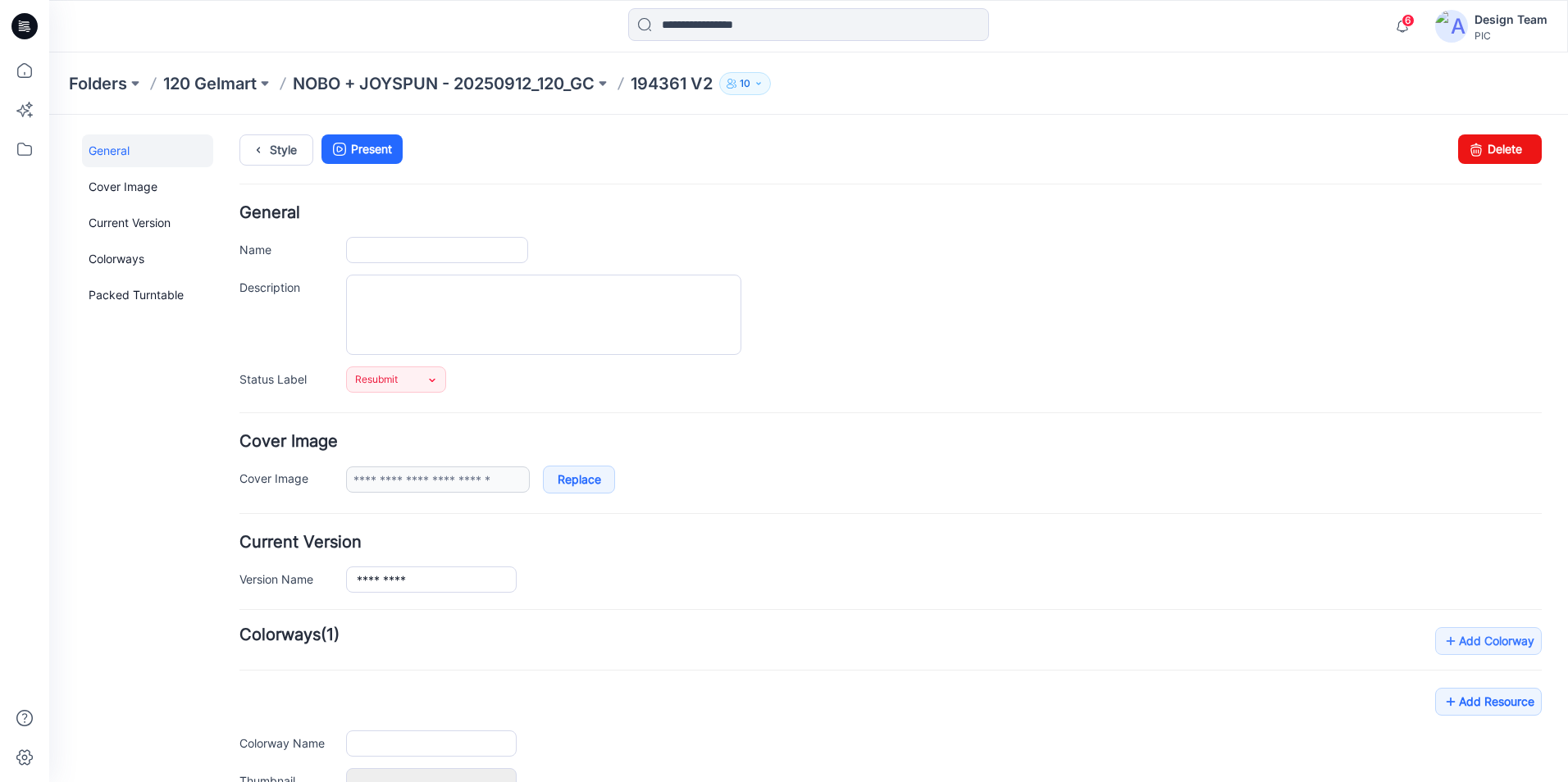
type input "*********"
type input "**********"
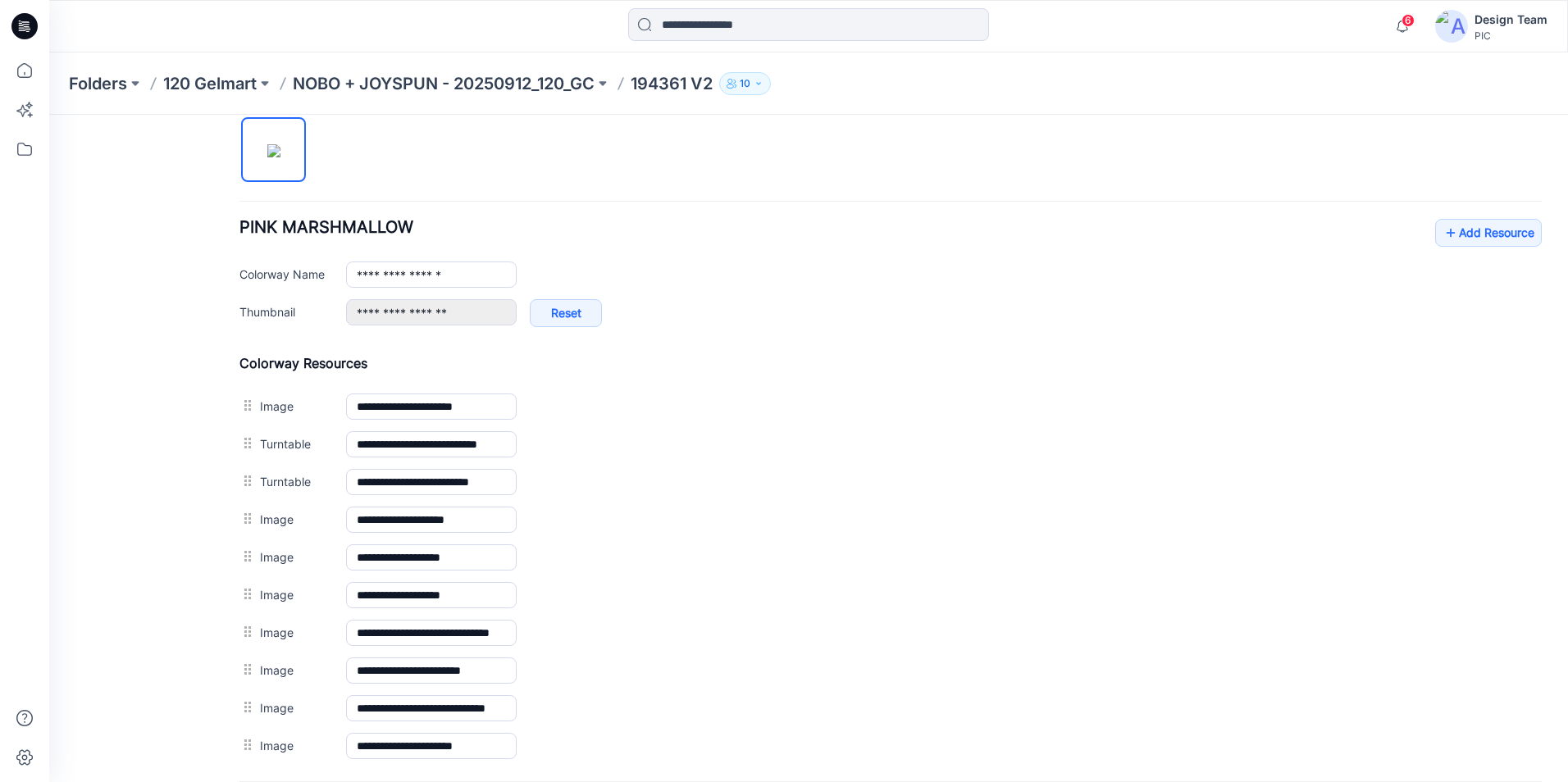
scroll to position [574, 0]
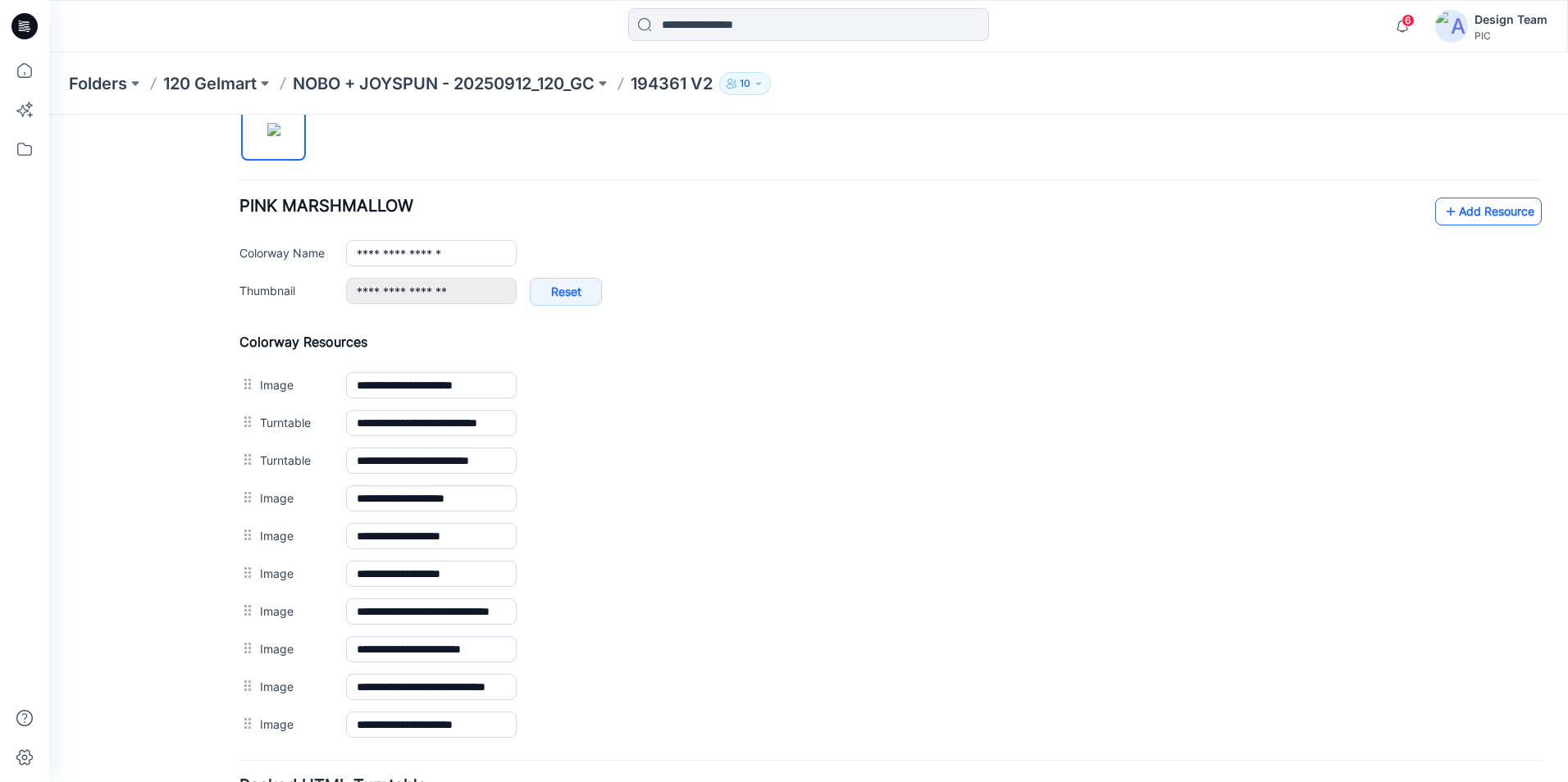
click at [1443, 214] on icon at bounding box center [1451, 212] width 17 height 26
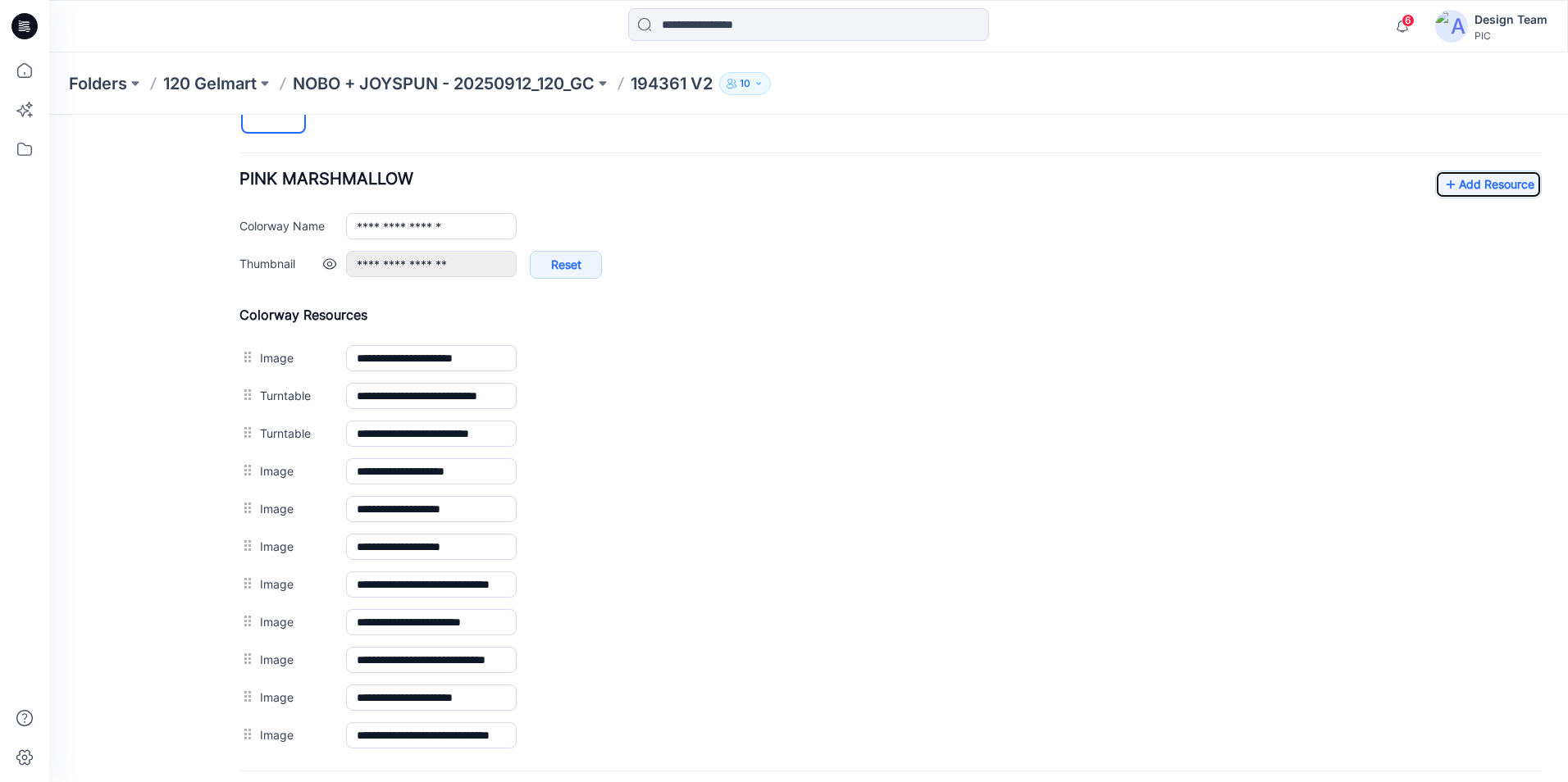
scroll to position [597, 0]
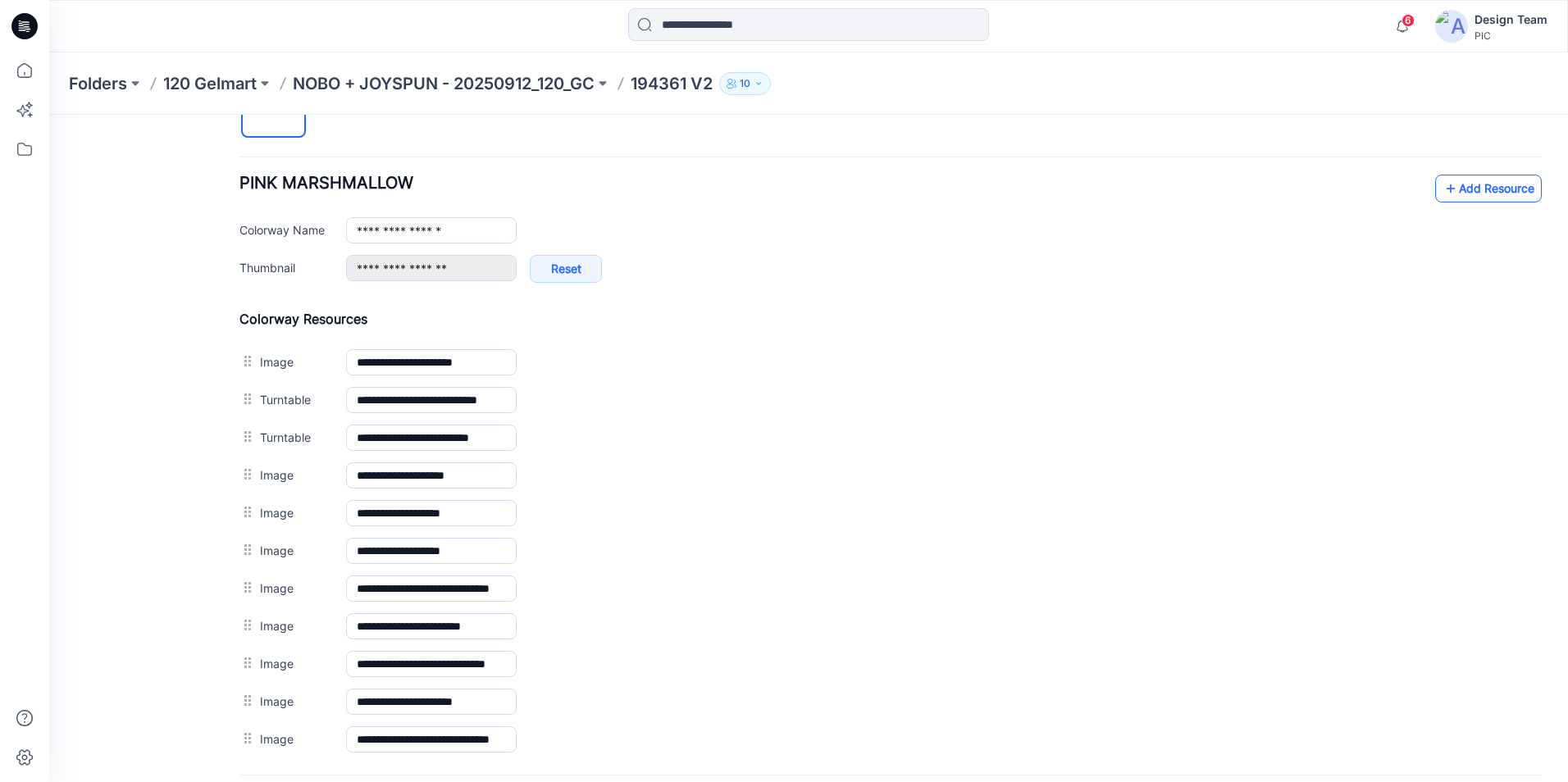
click at [1476, 193] on link "Add Resource" at bounding box center [1488, 189] width 107 height 28
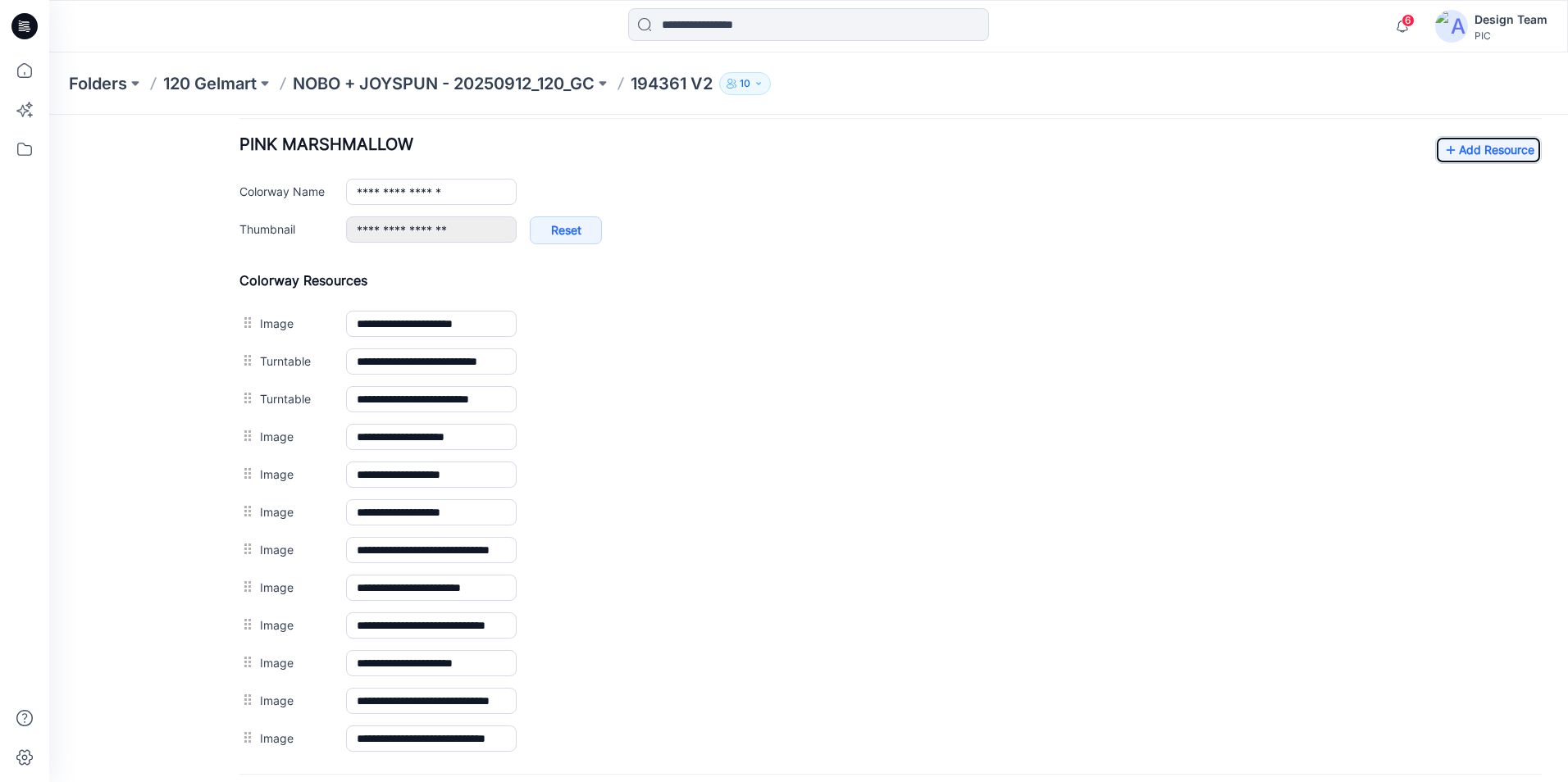
scroll to position [635, 0]
click at [1505, 155] on link "Add Resource" at bounding box center [1488, 151] width 107 height 28
click at [539, 81] on p "NOBO + JOYSPUN - 20250912_120_GC" at bounding box center [444, 84] width 302 height 23
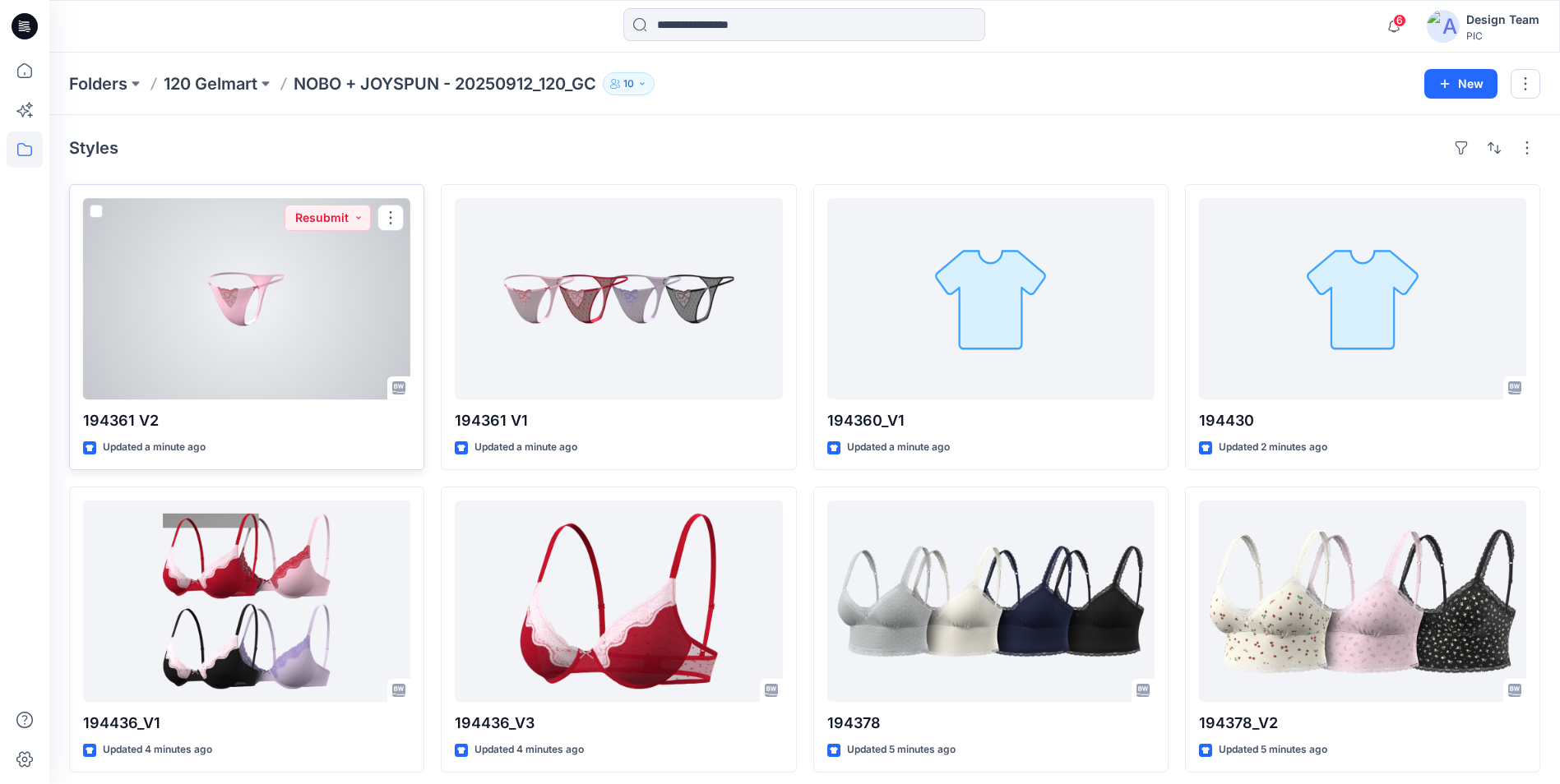
click at [300, 354] on div at bounding box center [247, 299] width 328 height 202
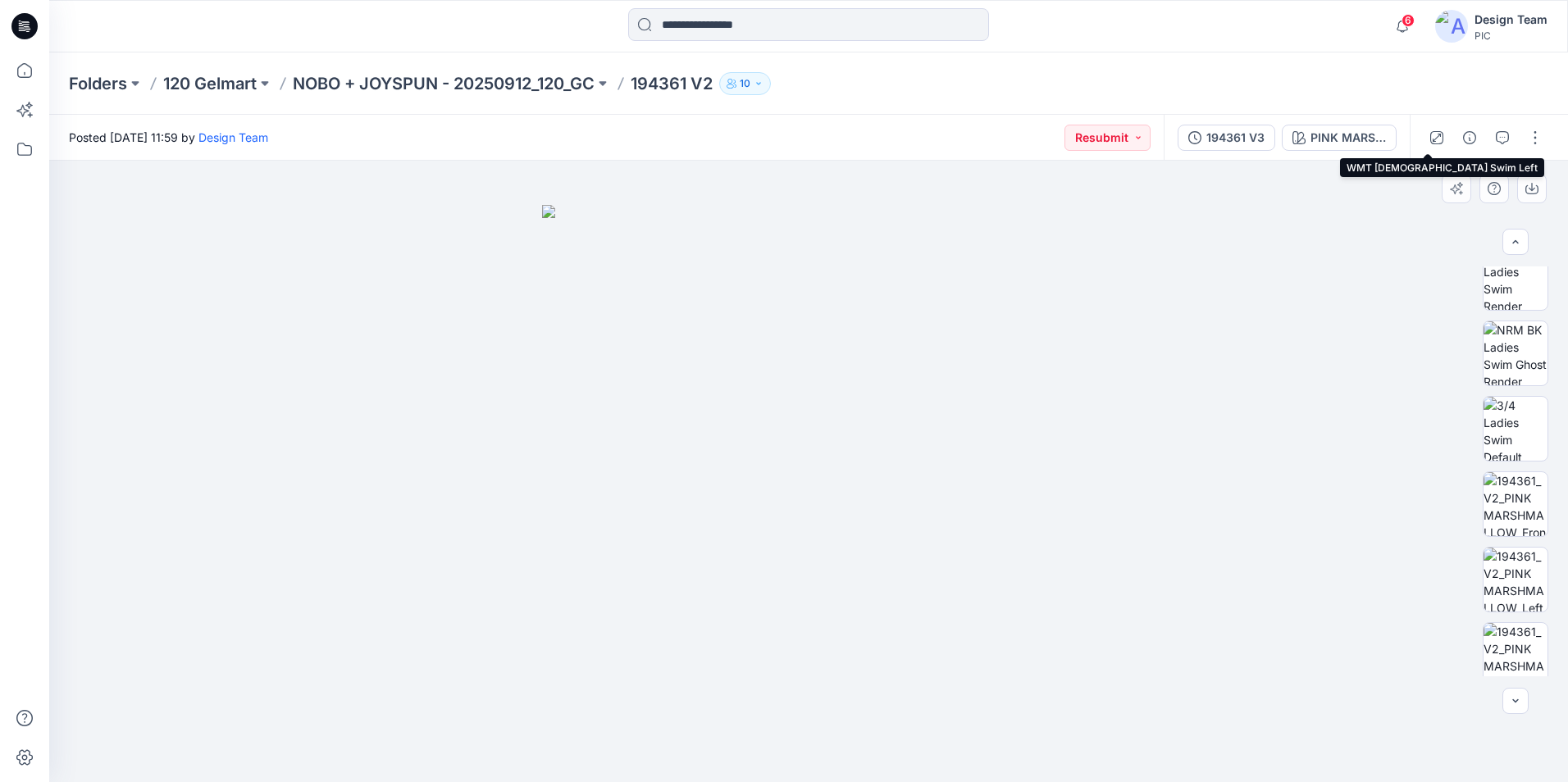
scroll to position [560, 0]
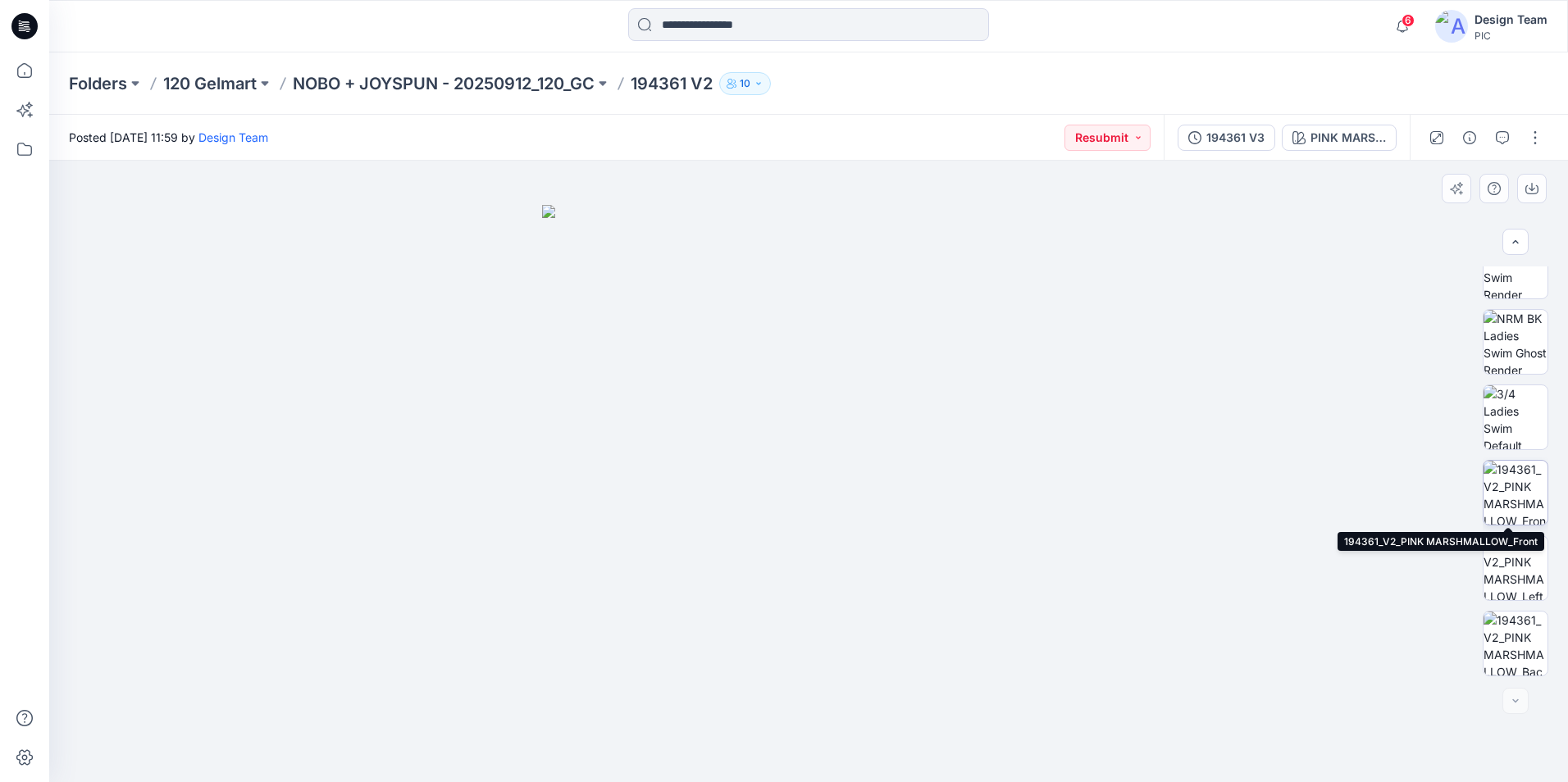
click at [1517, 485] on img at bounding box center [1515, 493] width 64 height 64
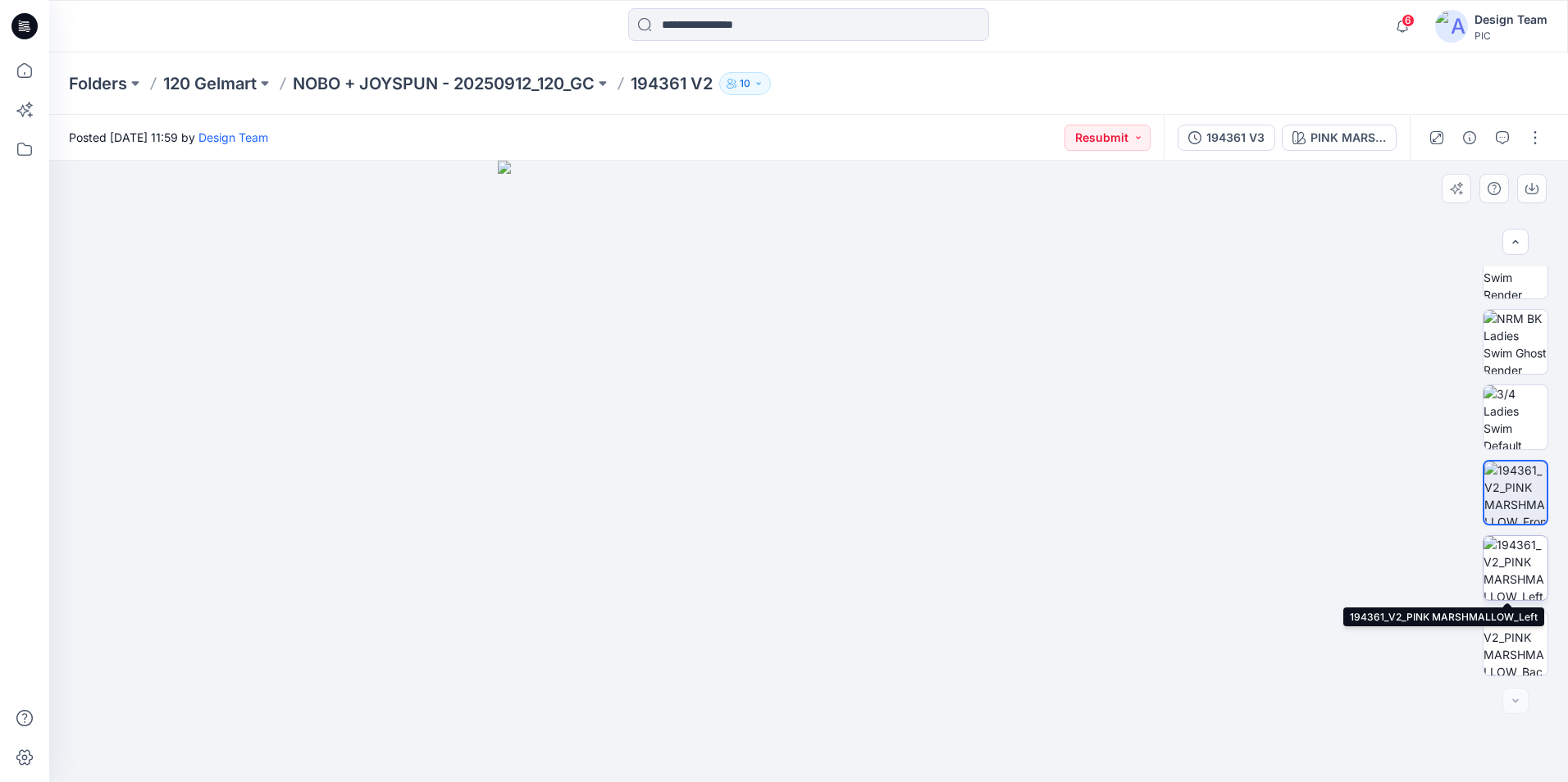
click at [1516, 561] on img at bounding box center [1515, 568] width 64 height 64
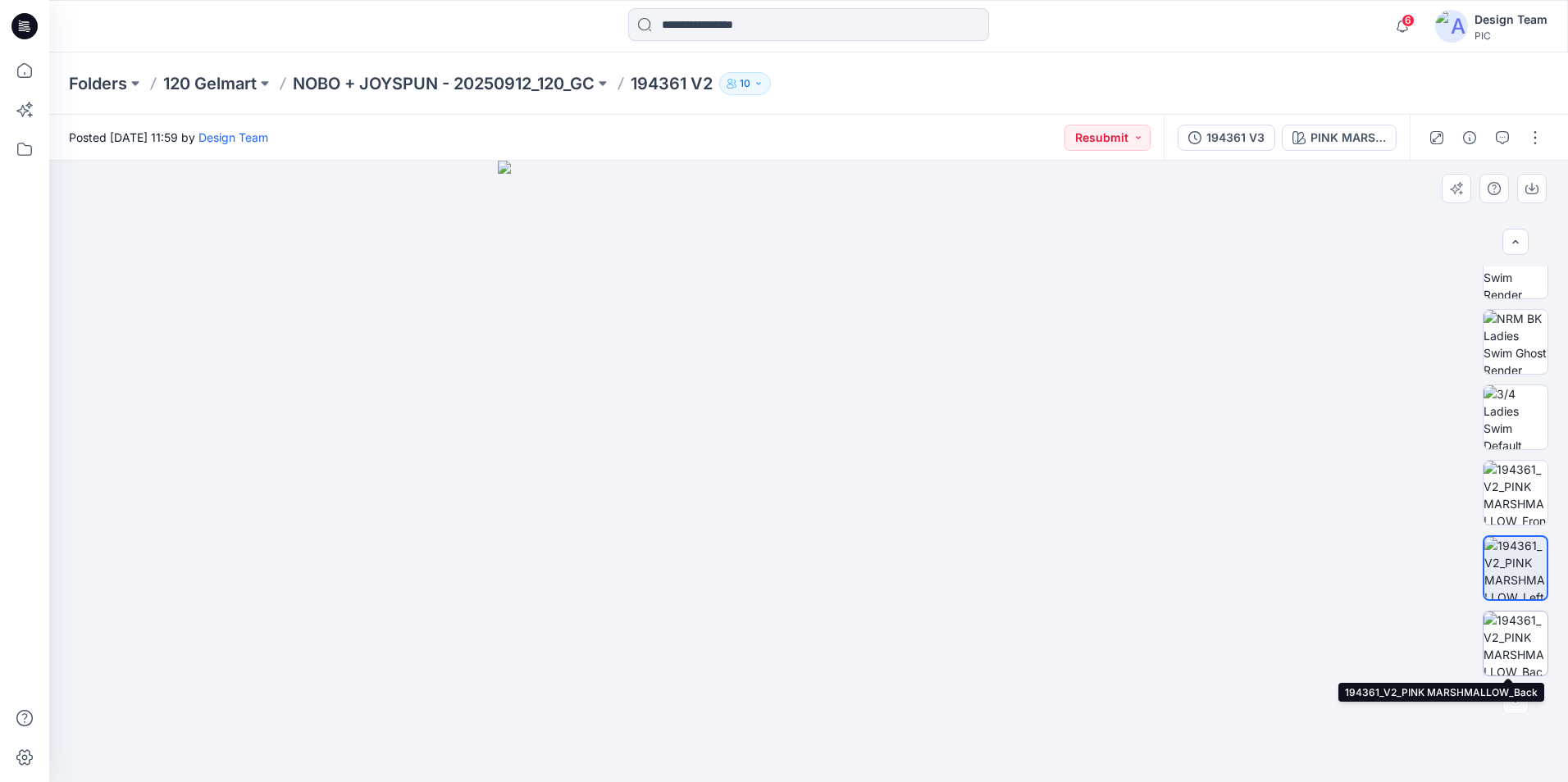
click at [1516, 648] on img at bounding box center [1515, 643] width 64 height 64
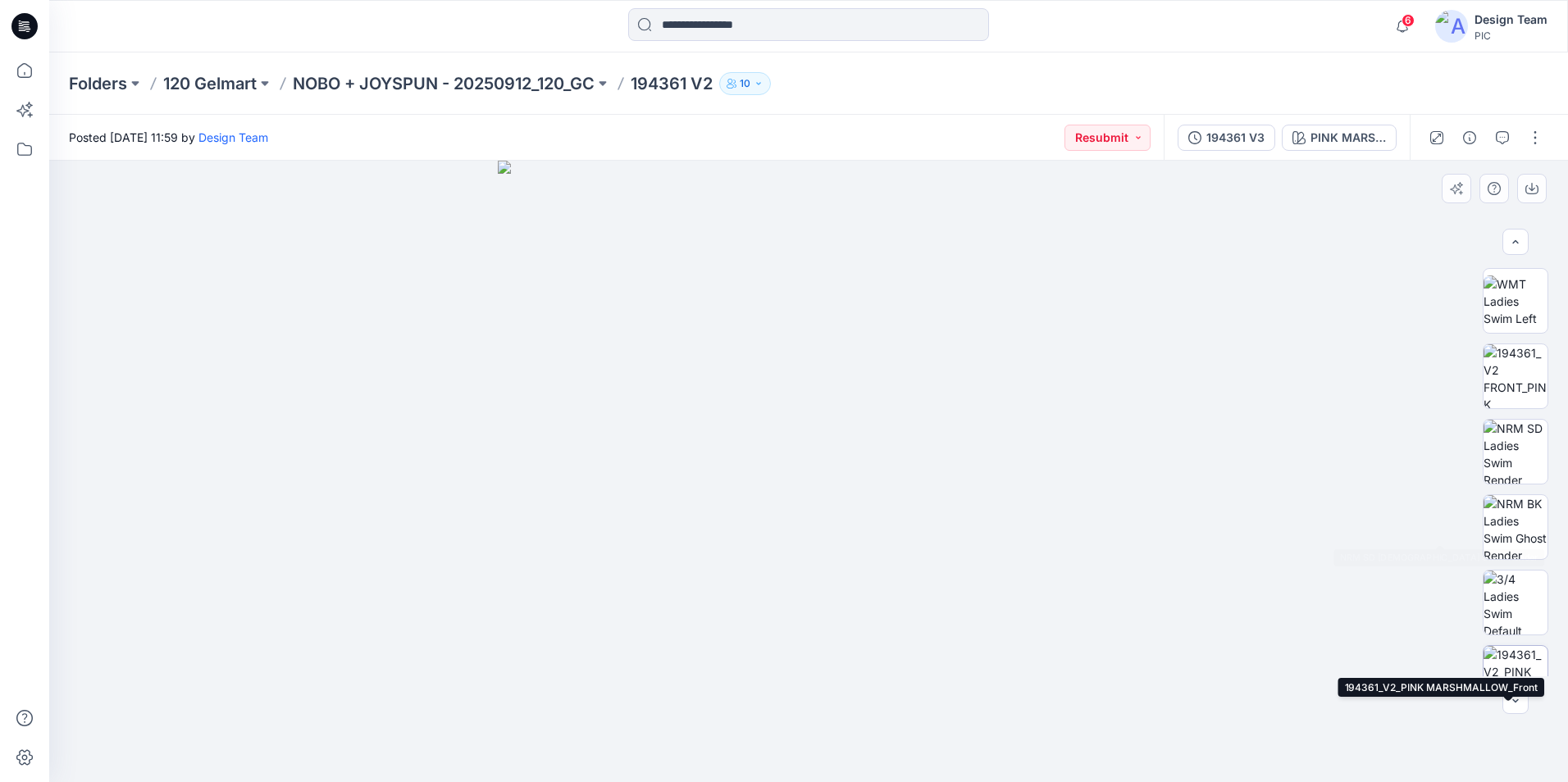
scroll to position [315, 0]
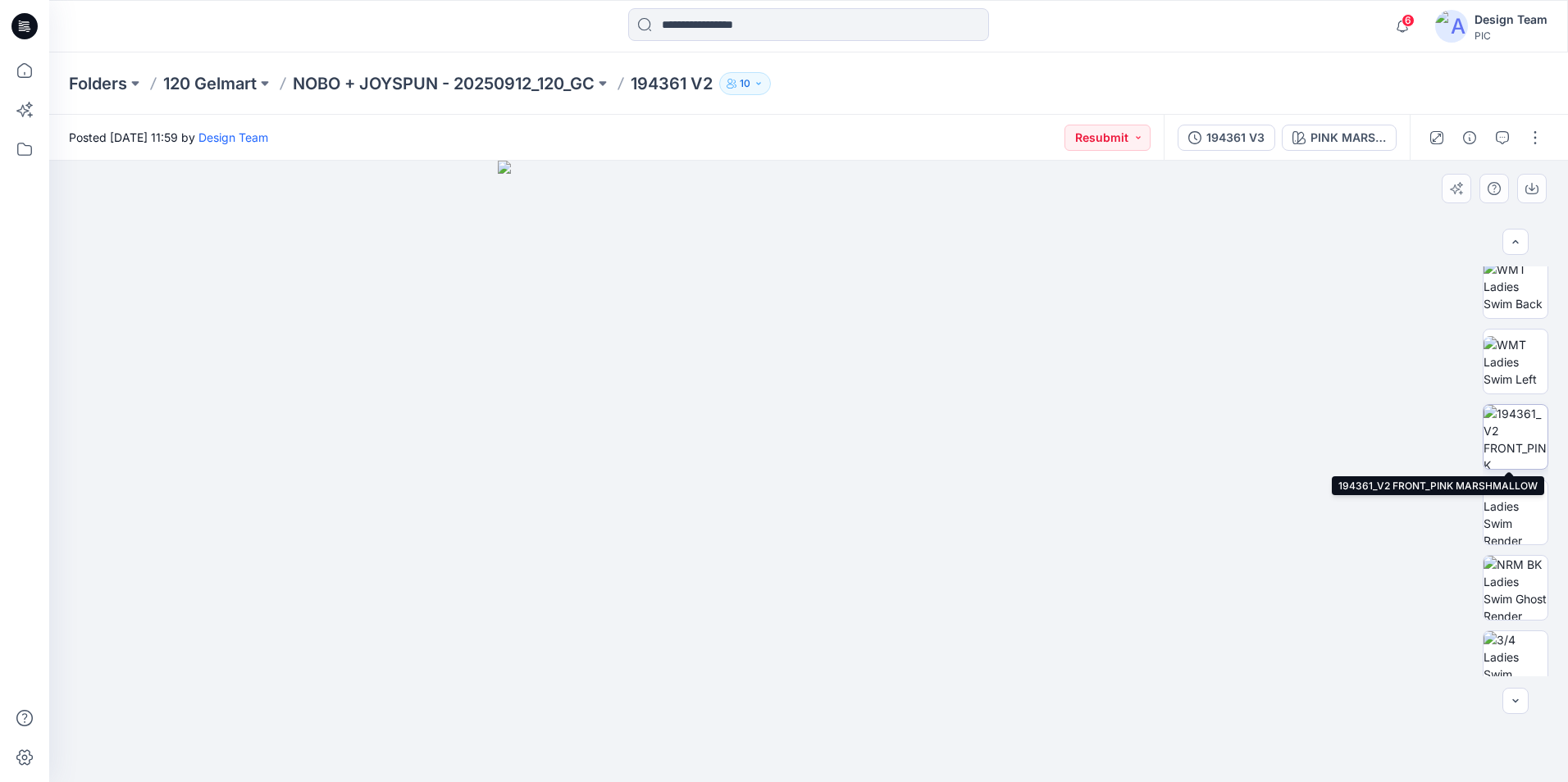
click at [1514, 437] on img at bounding box center [1515, 437] width 64 height 64
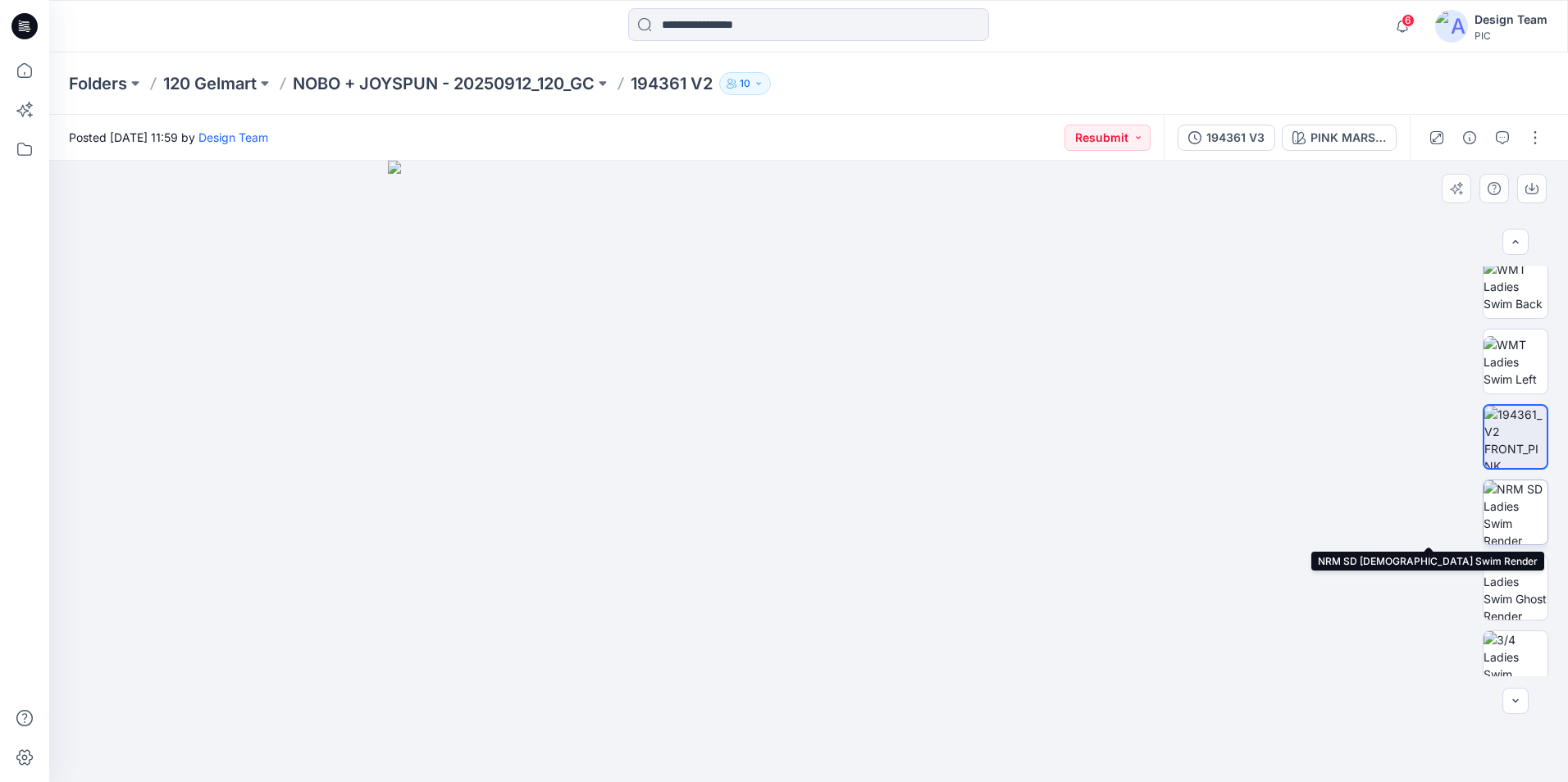
click at [1505, 524] on img at bounding box center [1515, 512] width 64 height 64
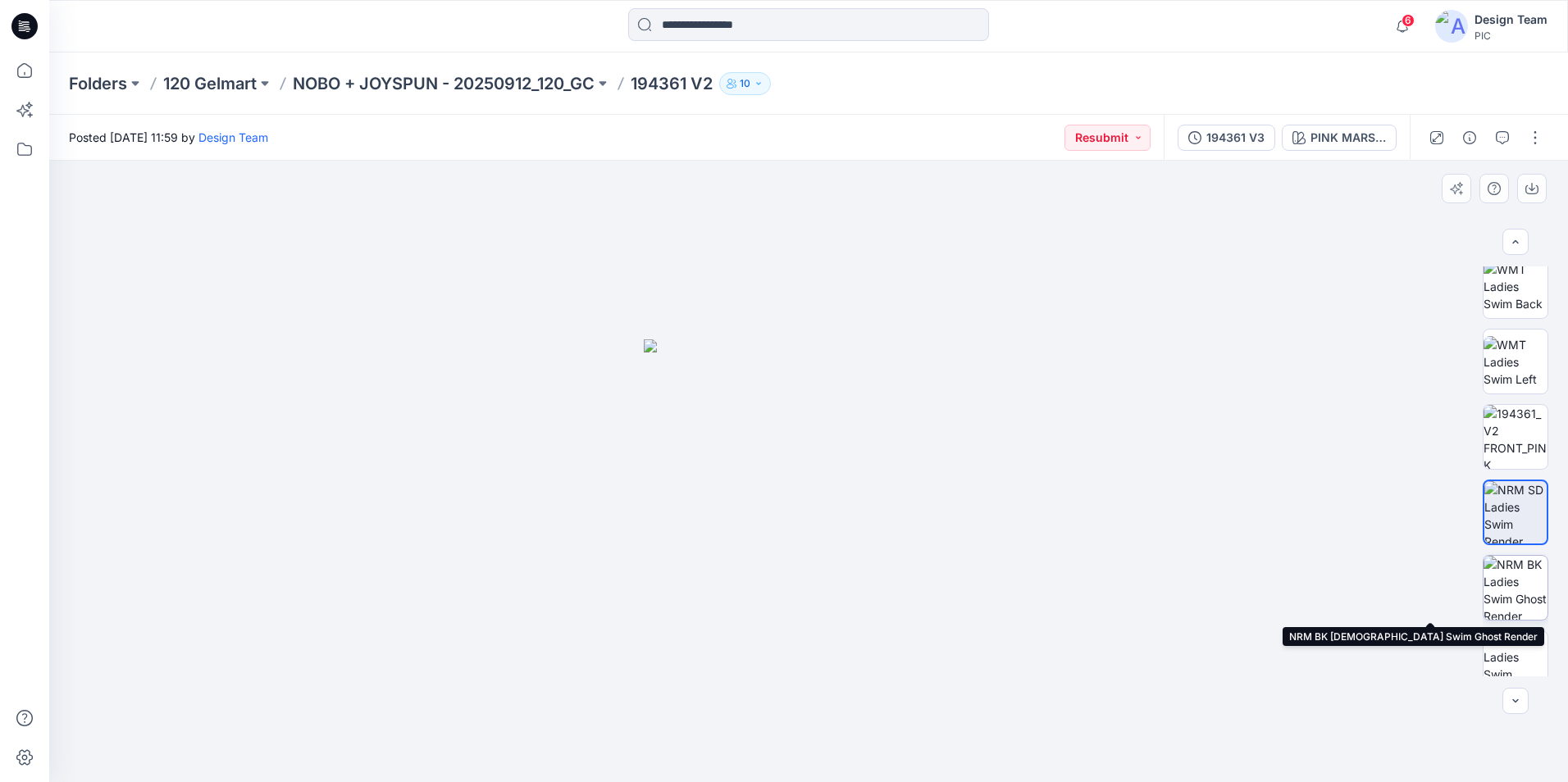
click at [1505, 582] on img at bounding box center [1515, 588] width 64 height 64
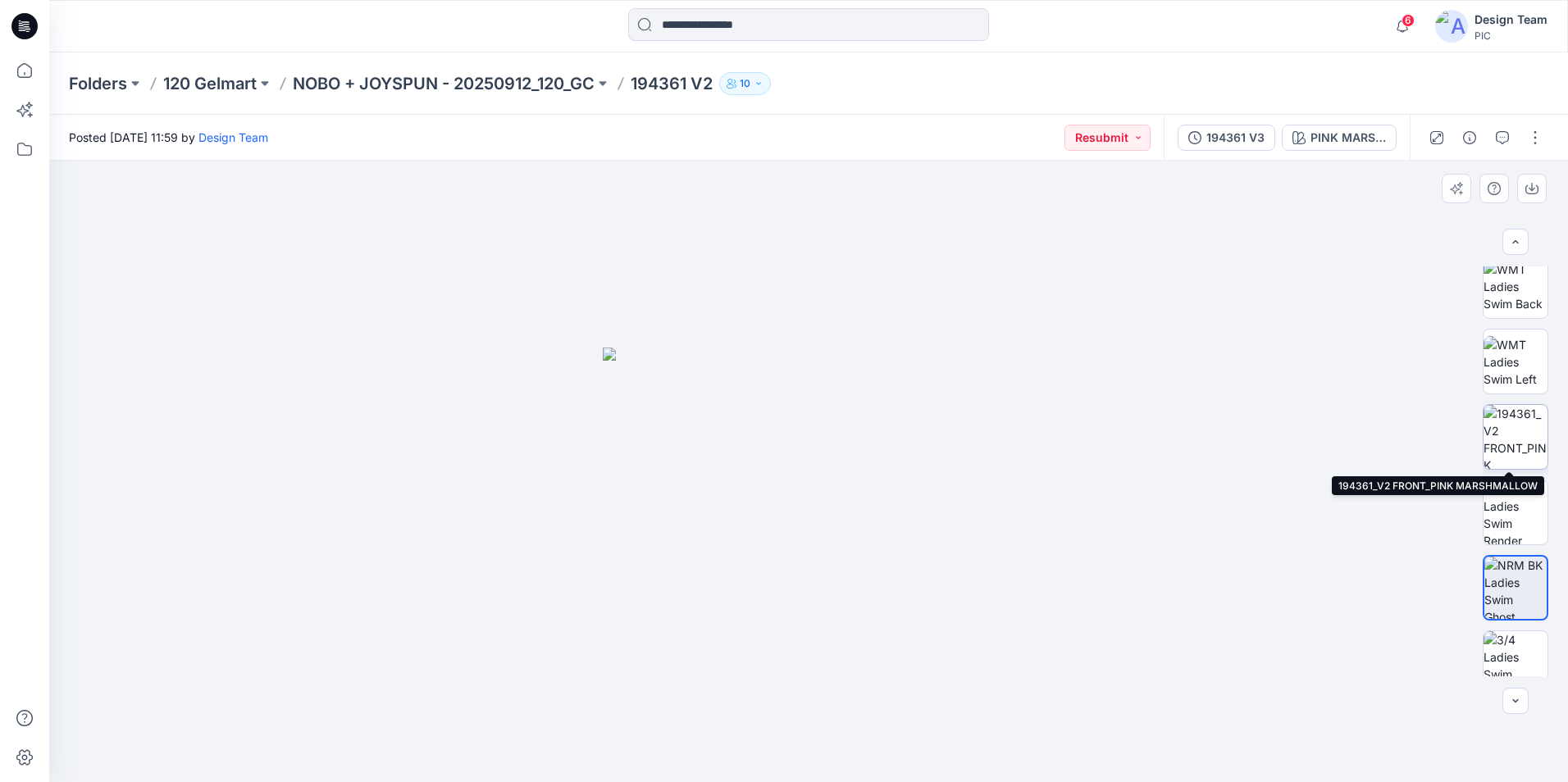
click at [1532, 450] on img at bounding box center [1515, 437] width 64 height 64
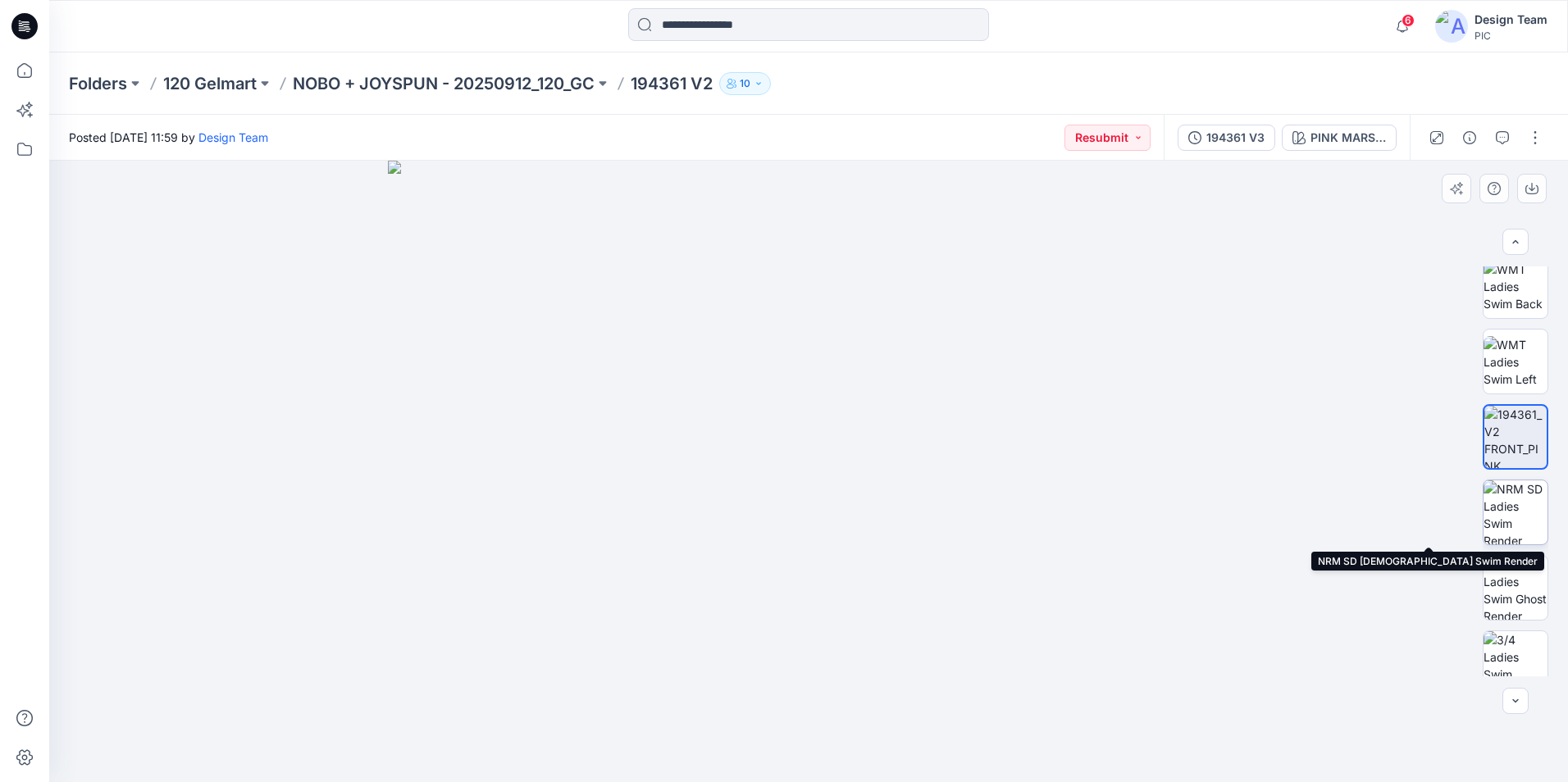
click at [1517, 509] on img at bounding box center [1515, 512] width 64 height 64
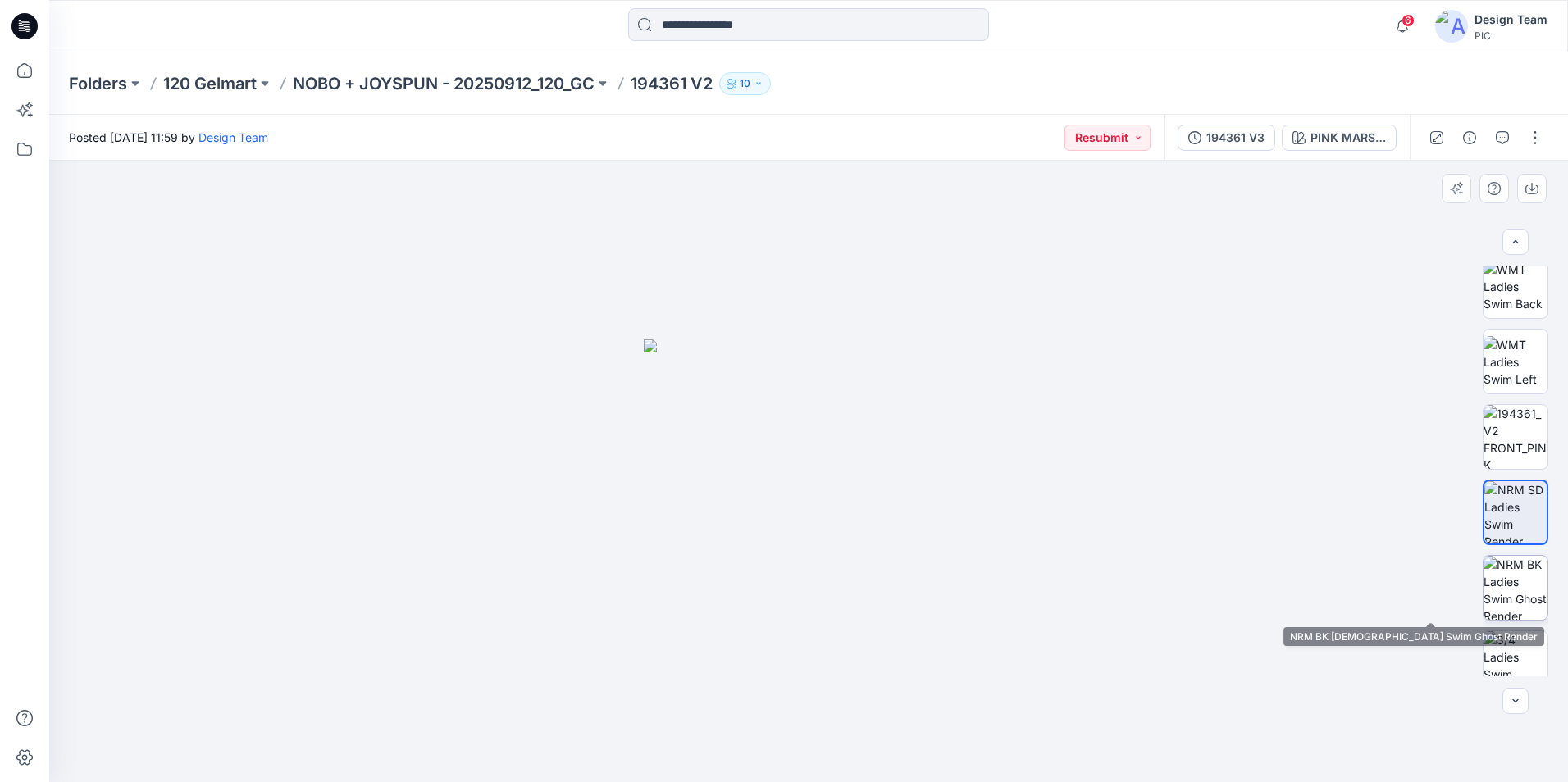
click at [1511, 575] on img at bounding box center [1515, 588] width 64 height 64
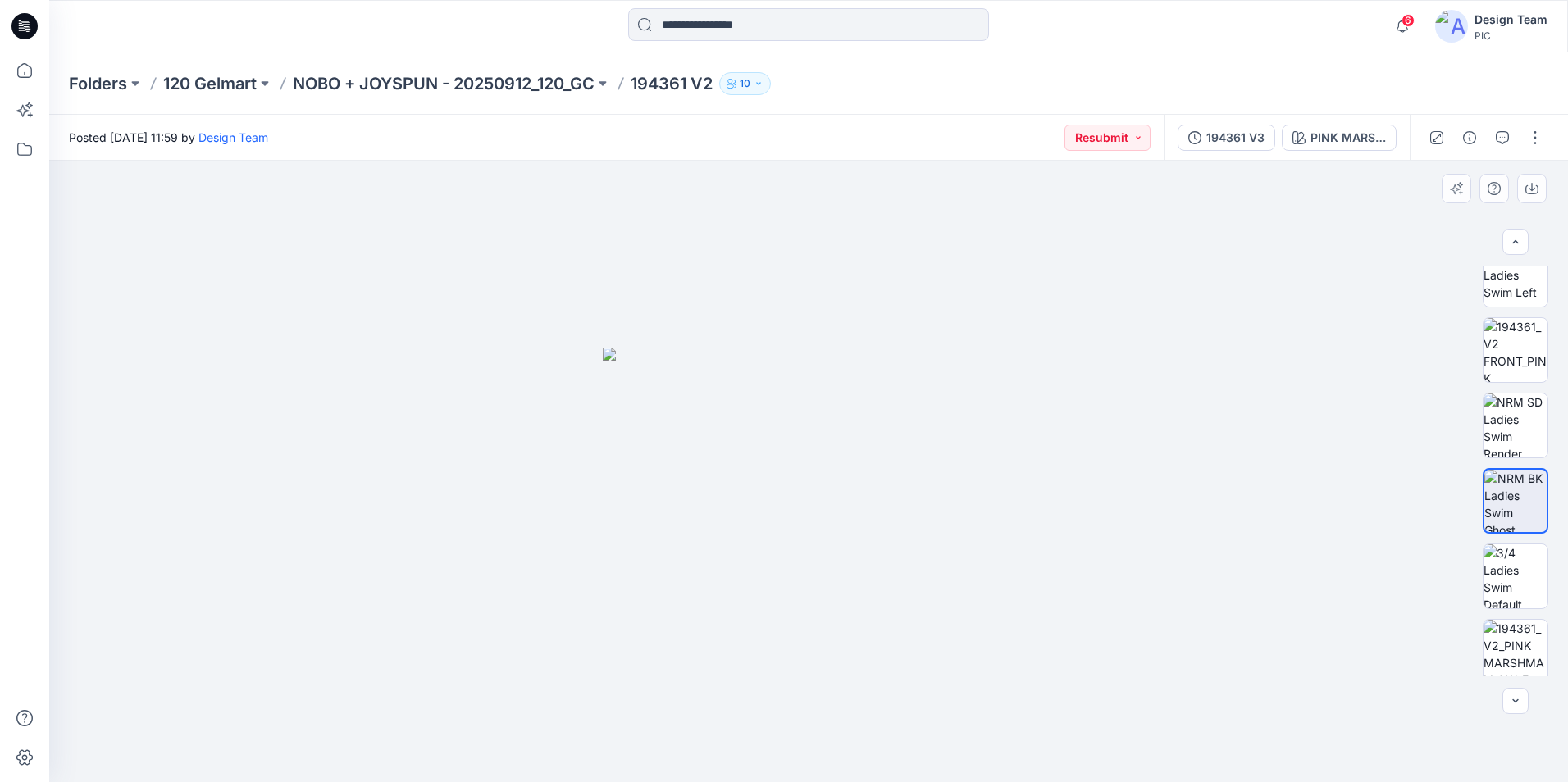
scroll to position [478, 0]
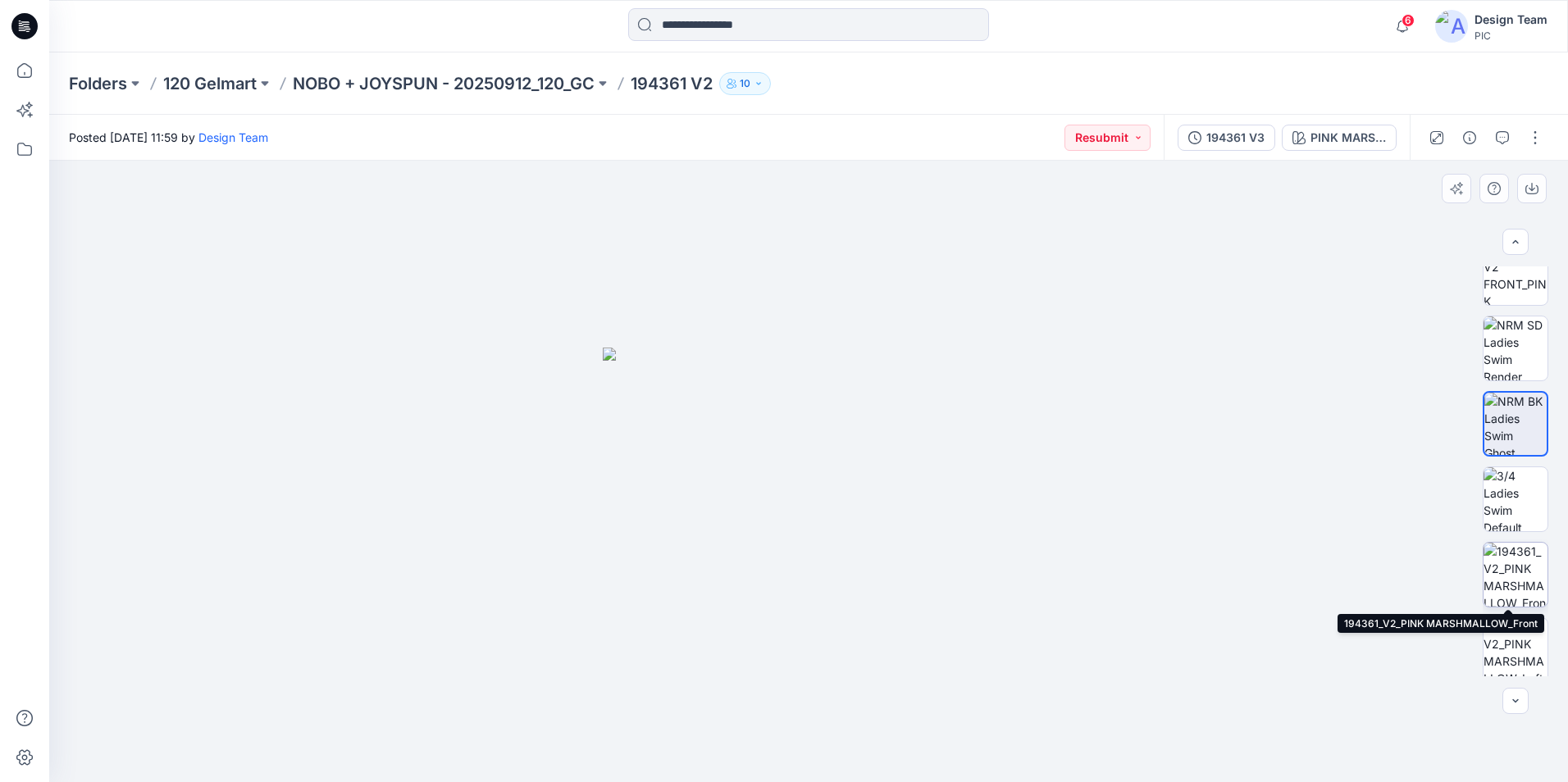
click at [1504, 559] on img at bounding box center [1515, 575] width 64 height 64
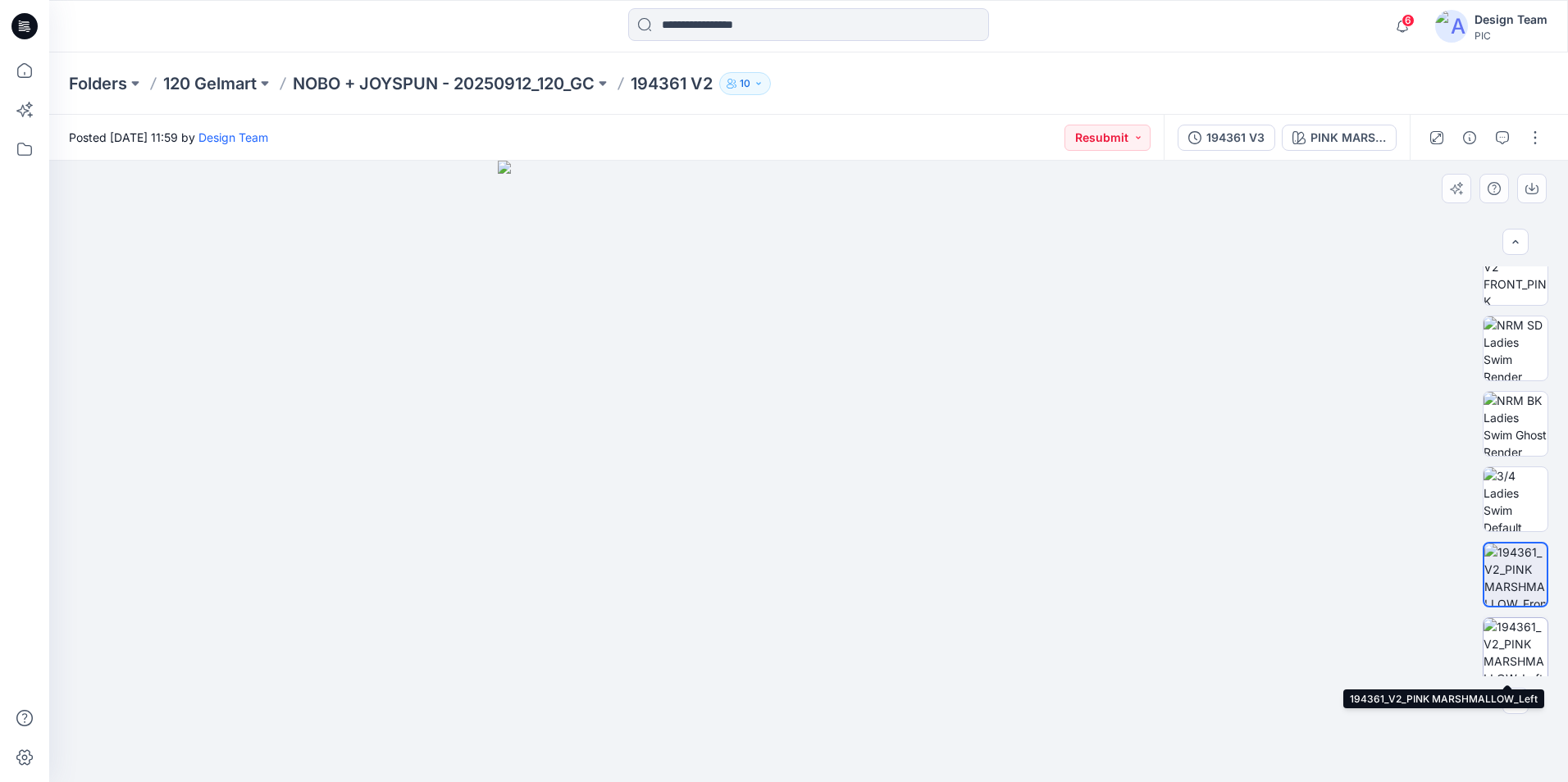
click at [1494, 630] on img at bounding box center [1515, 650] width 64 height 64
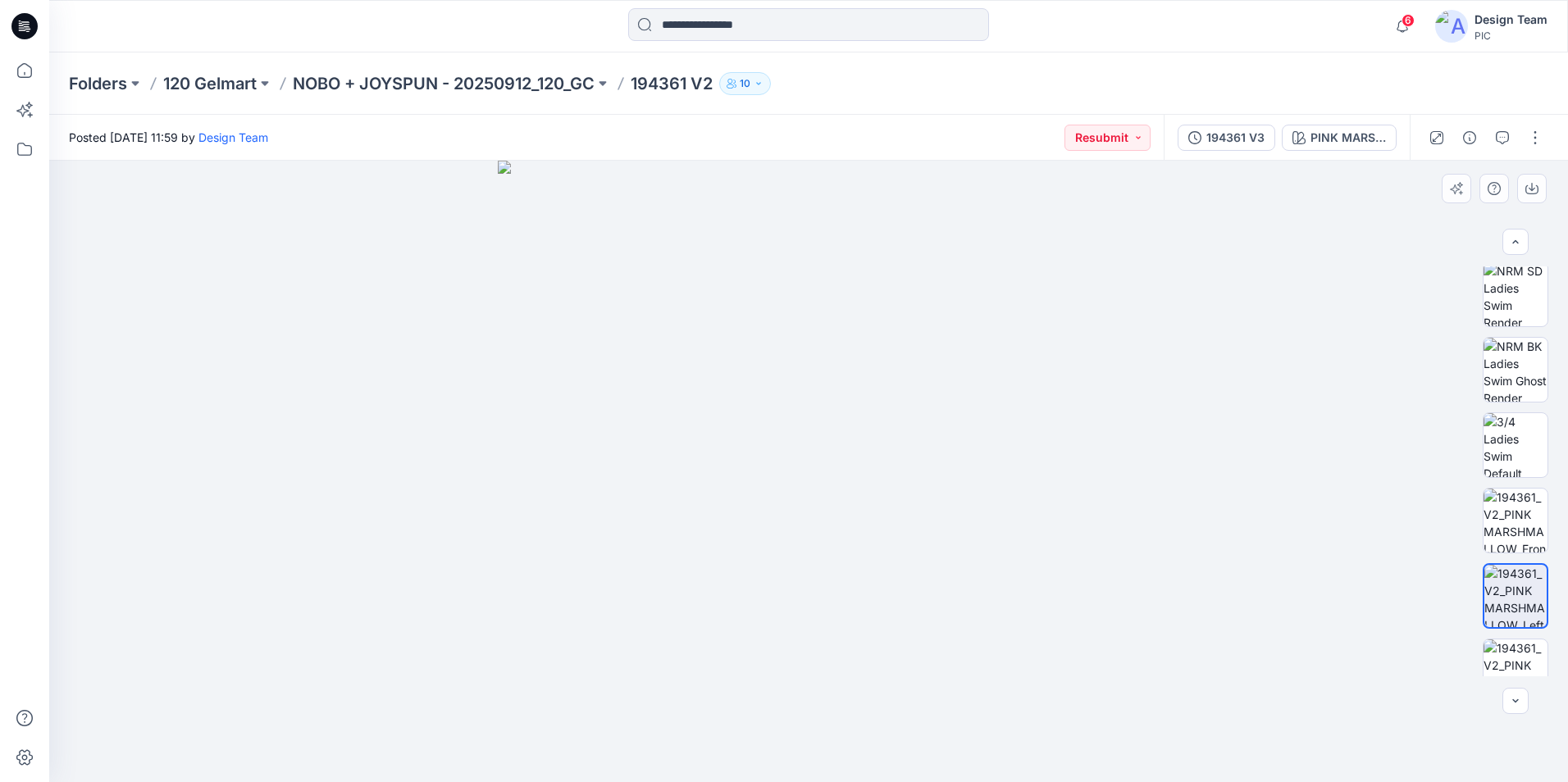
scroll to position [560, 0]
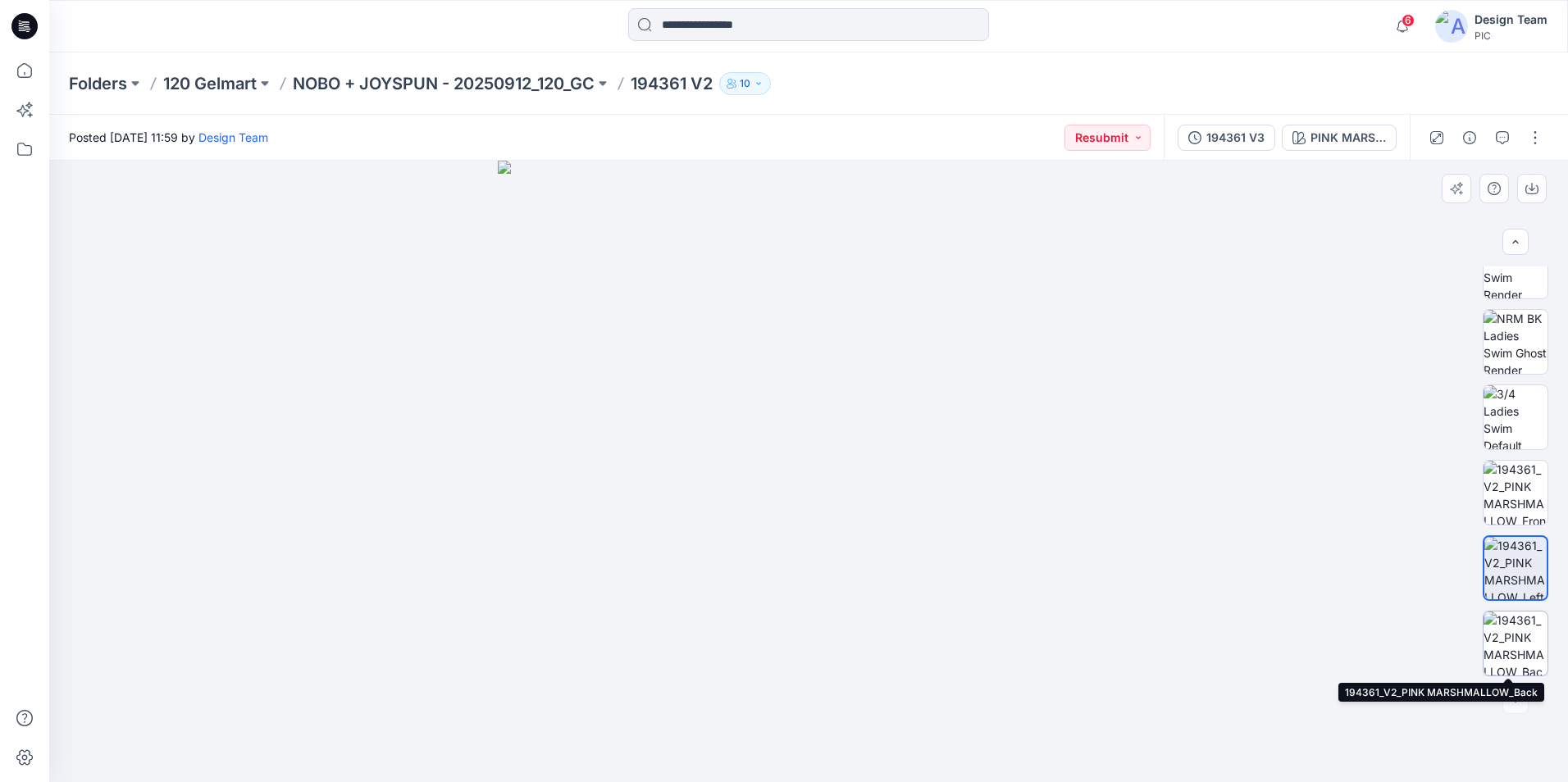
click at [1487, 639] on img at bounding box center [1515, 643] width 64 height 64
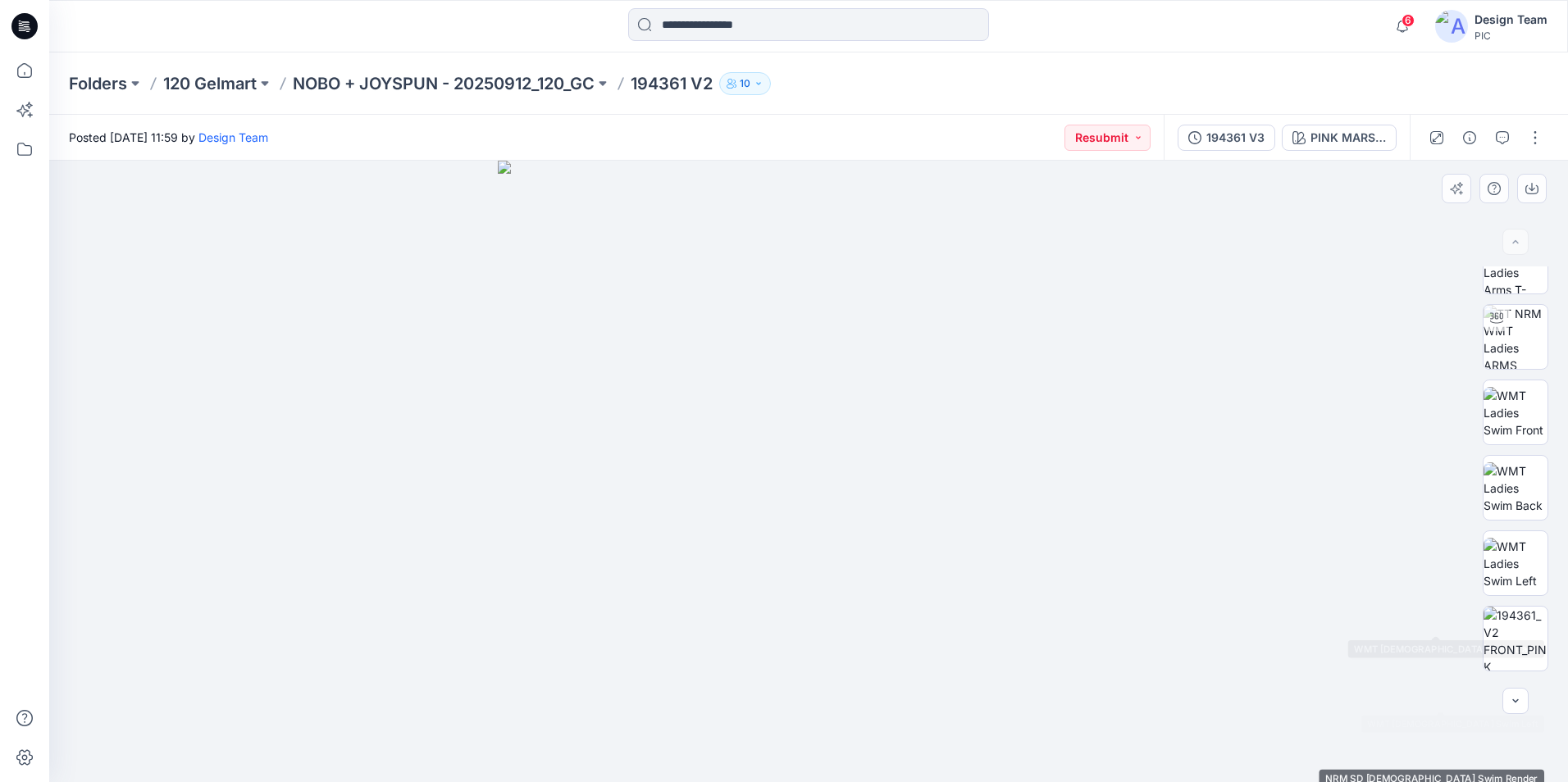
scroll to position [0, 0]
click at [508, 83] on p "NOBO + JOYSPUN - 20250912_120_GC" at bounding box center [444, 84] width 302 height 23
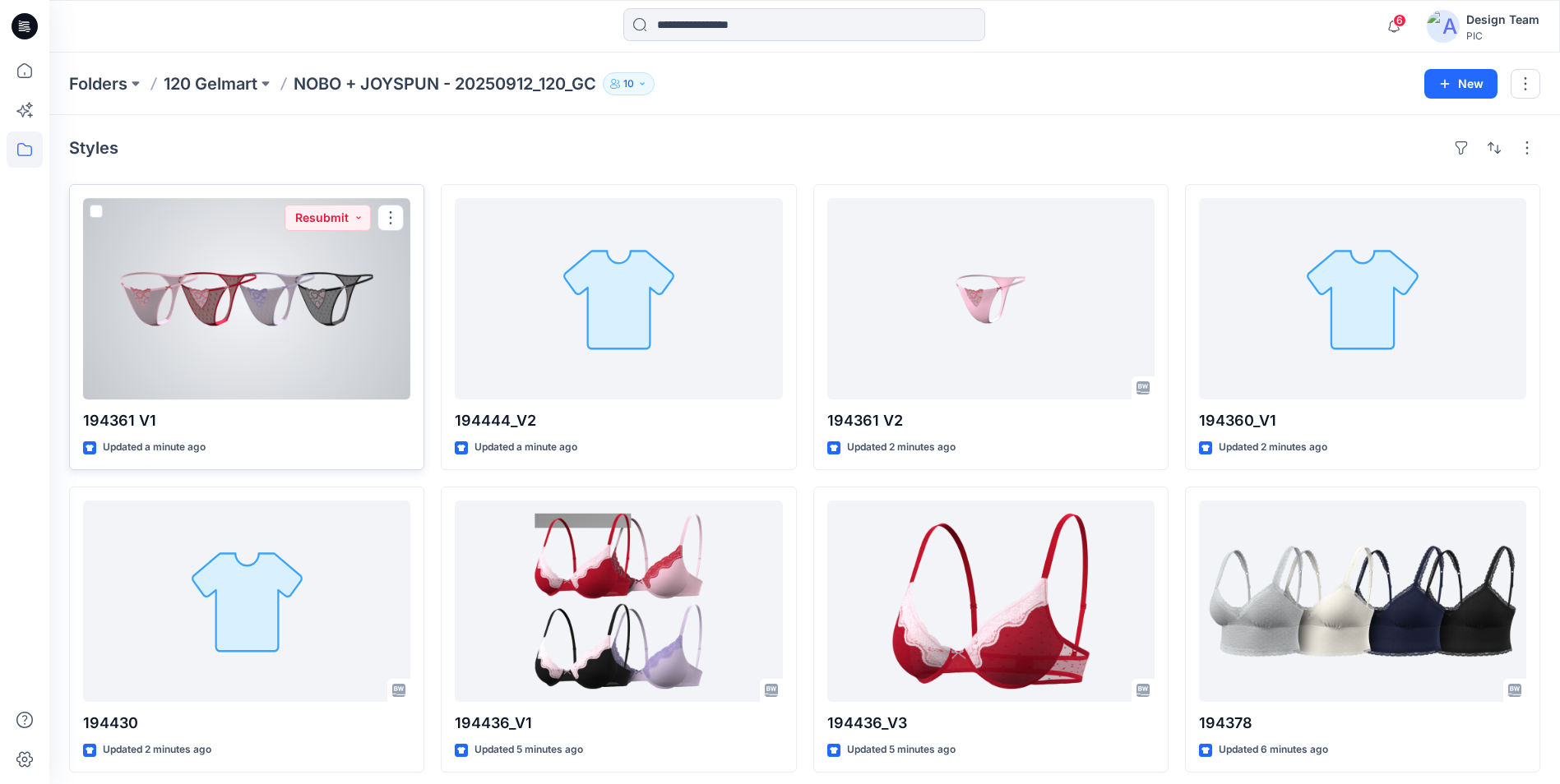
click at [341, 330] on div at bounding box center [247, 299] width 328 height 202
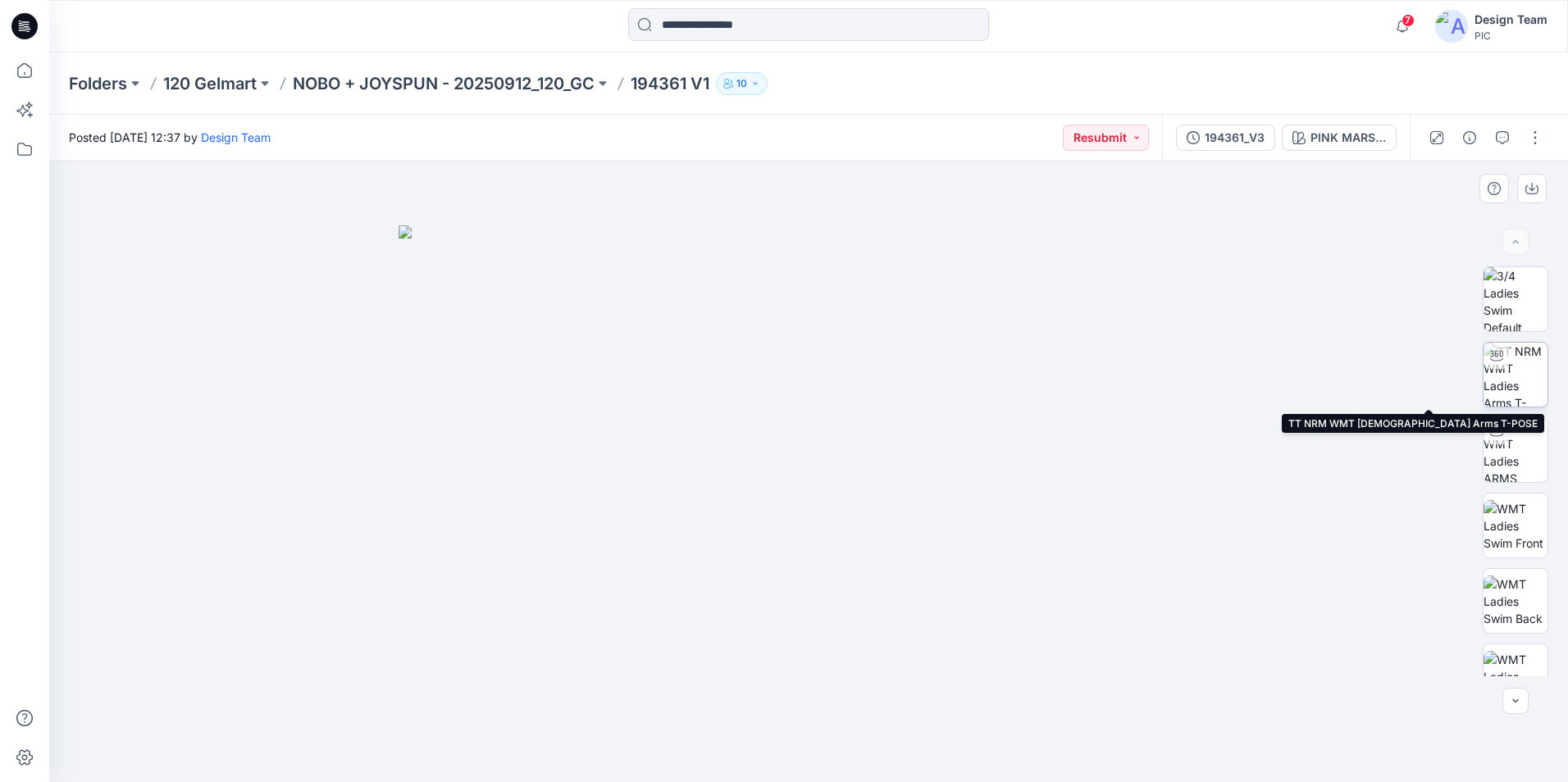
click at [1511, 390] on img at bounding box center [1515, 374] width 64 height 64
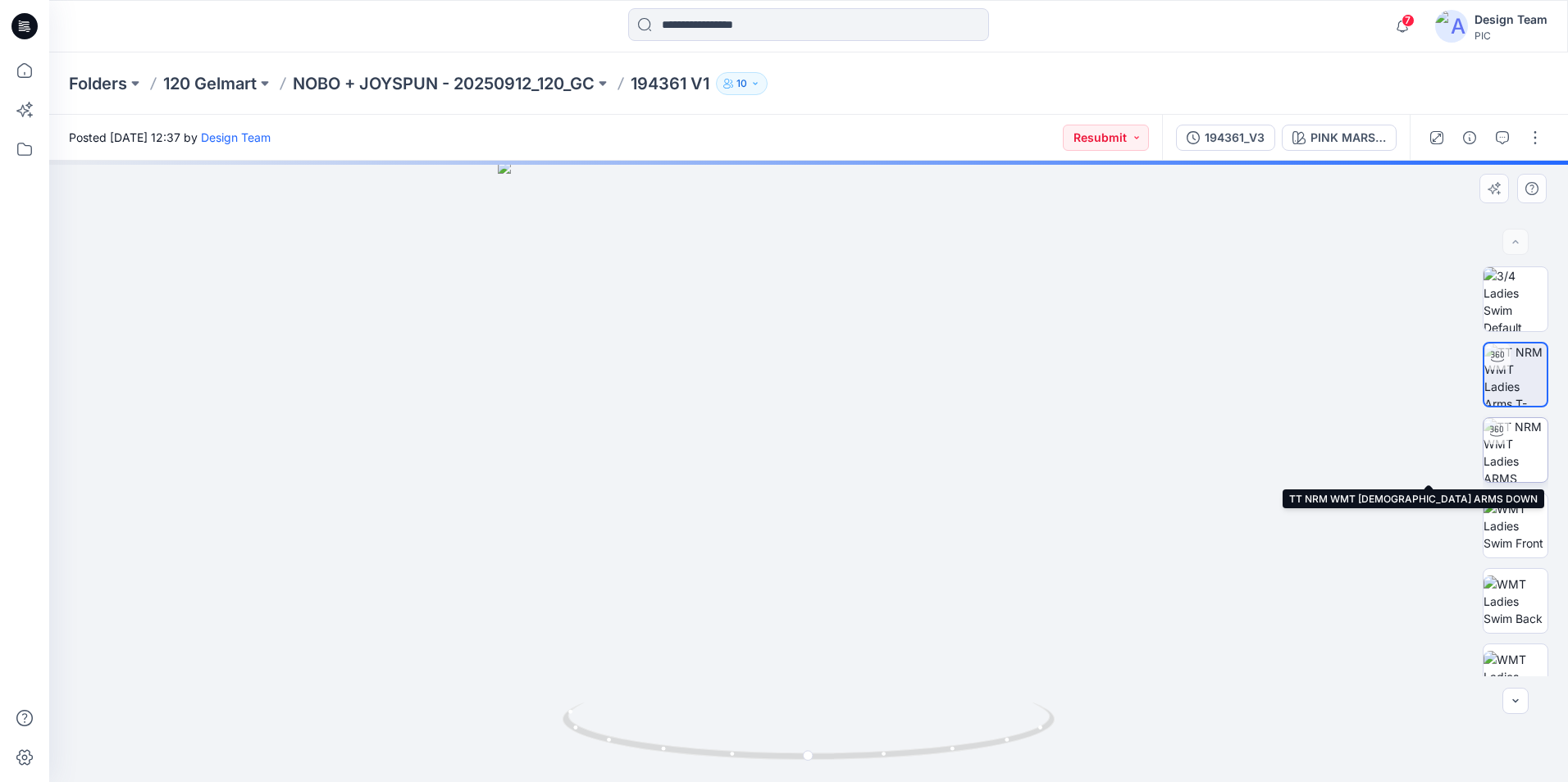
click at [1522, 452] on img at bounding box center [1515, 450] width 64 height 64
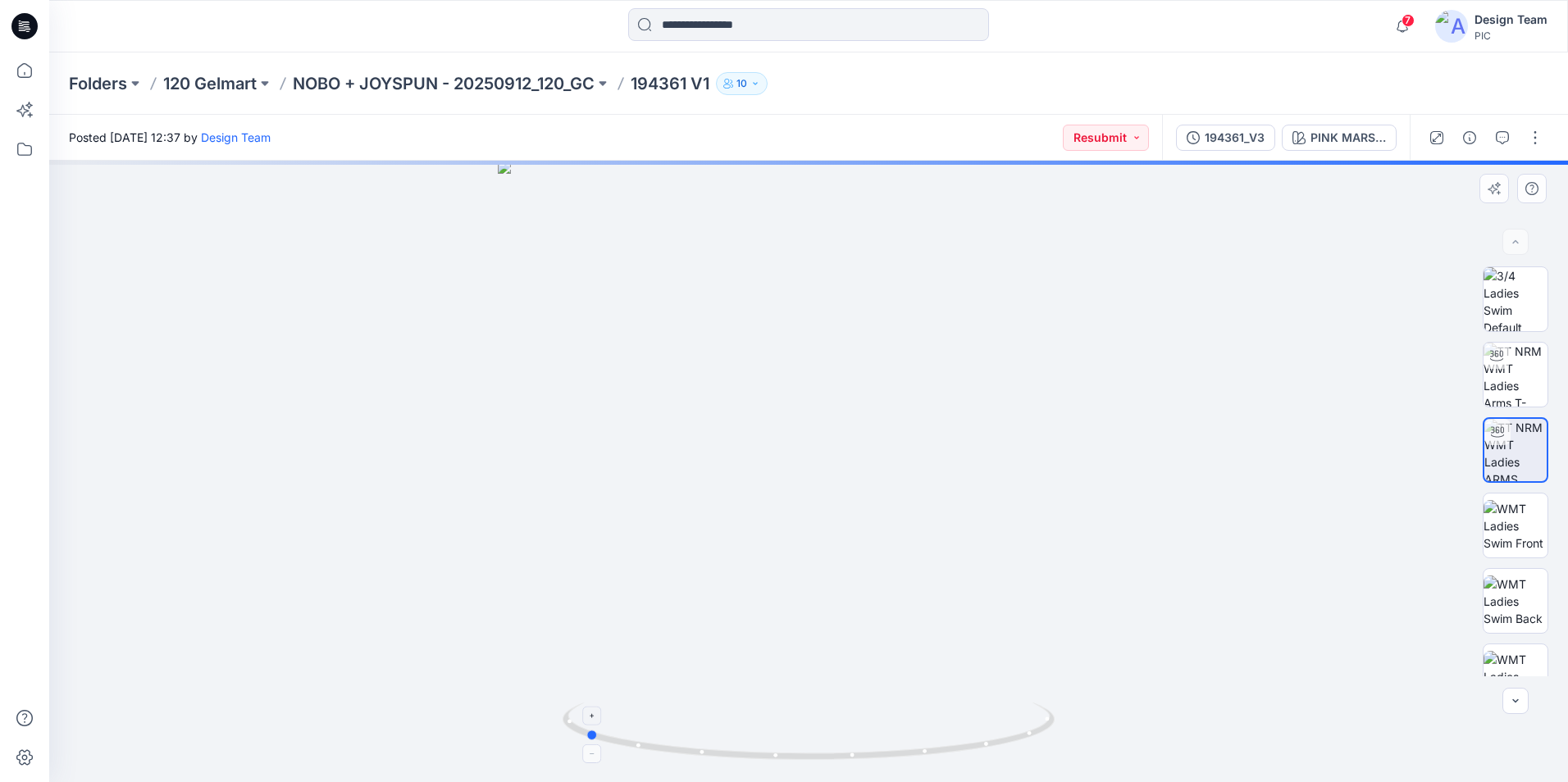
drag, startPoint x: 992, startPoint y: 749, endPoint x: 768, endPoint y: 736, distance: 224.4
click at [768, 736] on icon at bounding box center [810, 733] width 496 height 62
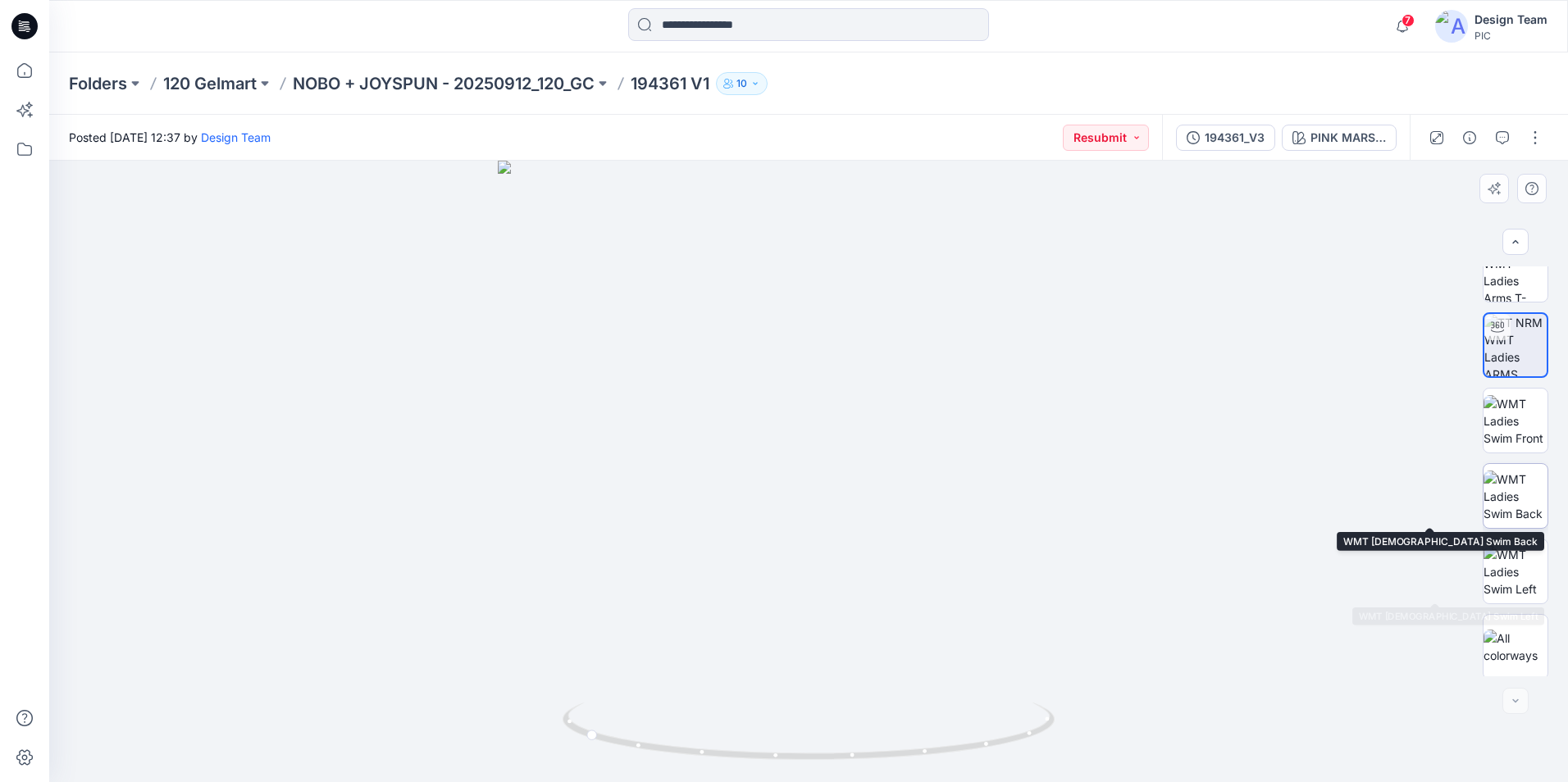
scroll to position [109, 0]
click at [1517, 637] on img at bounding box center [1515, 643] width 64 height 34
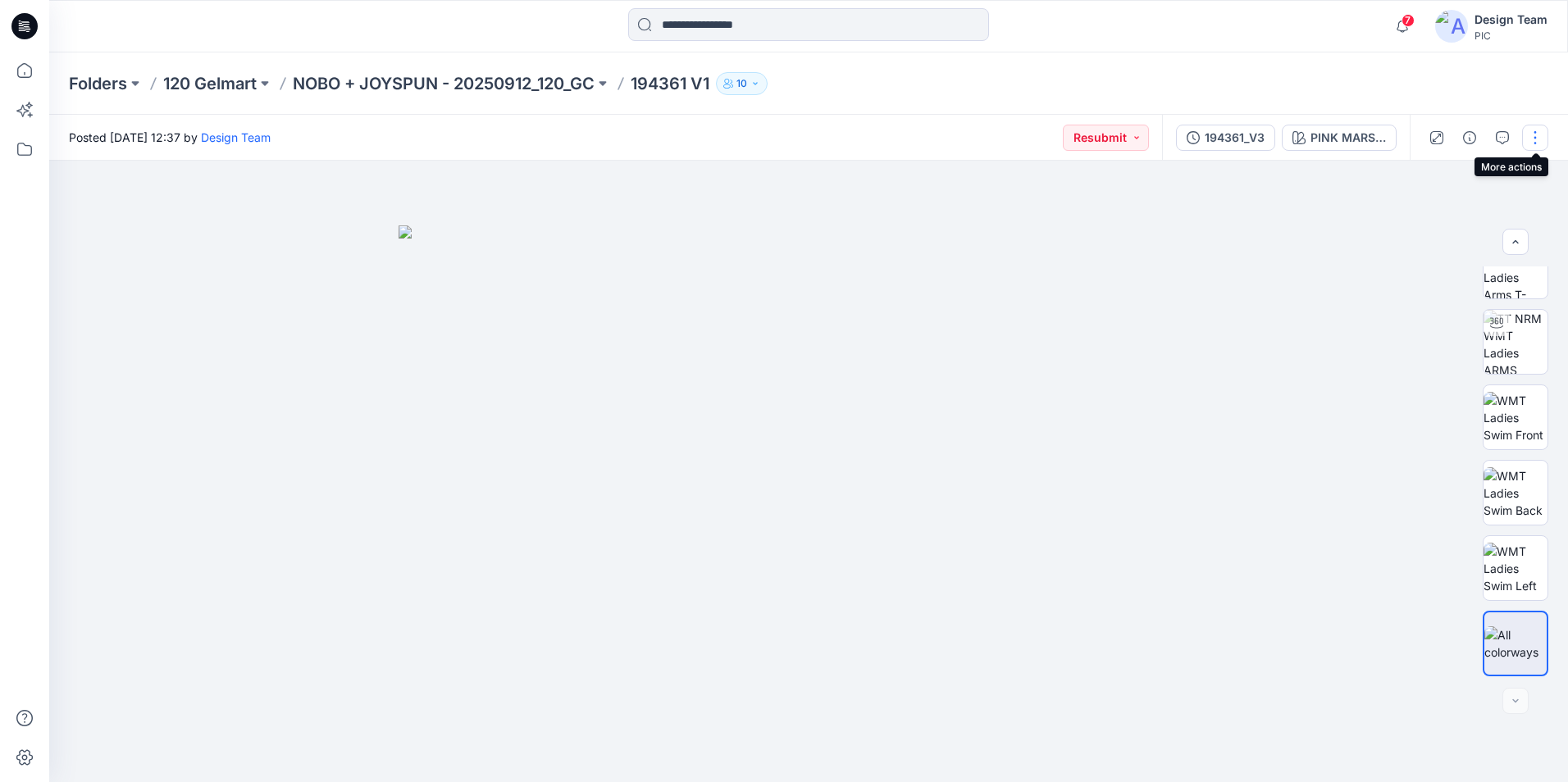
click at [1536, 141] on button "button" at bounding box center [1535, 138] width 26 height 26
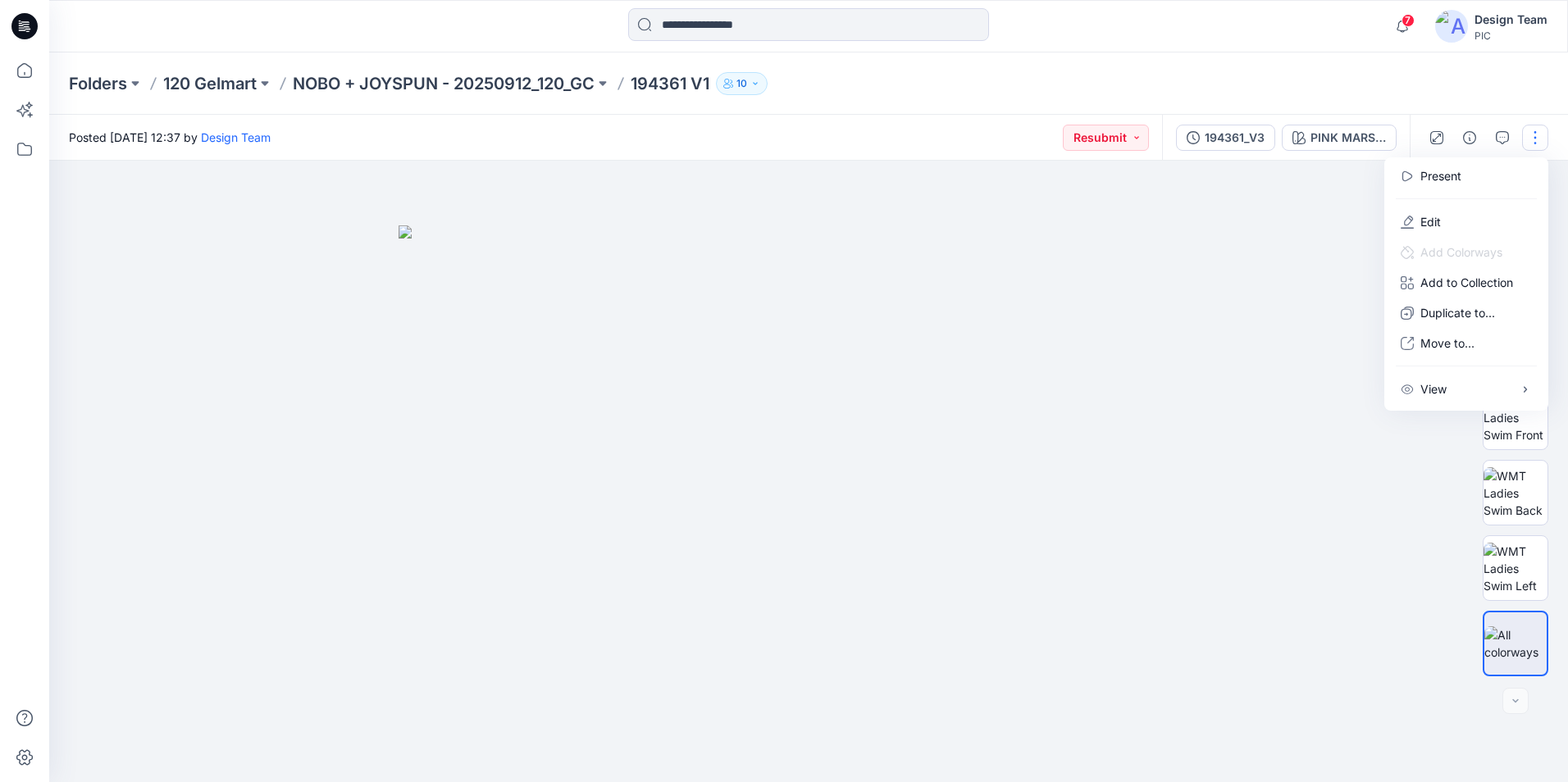
click at [1194, 468] on img at bounding box center [808, 503] width 820 height 557
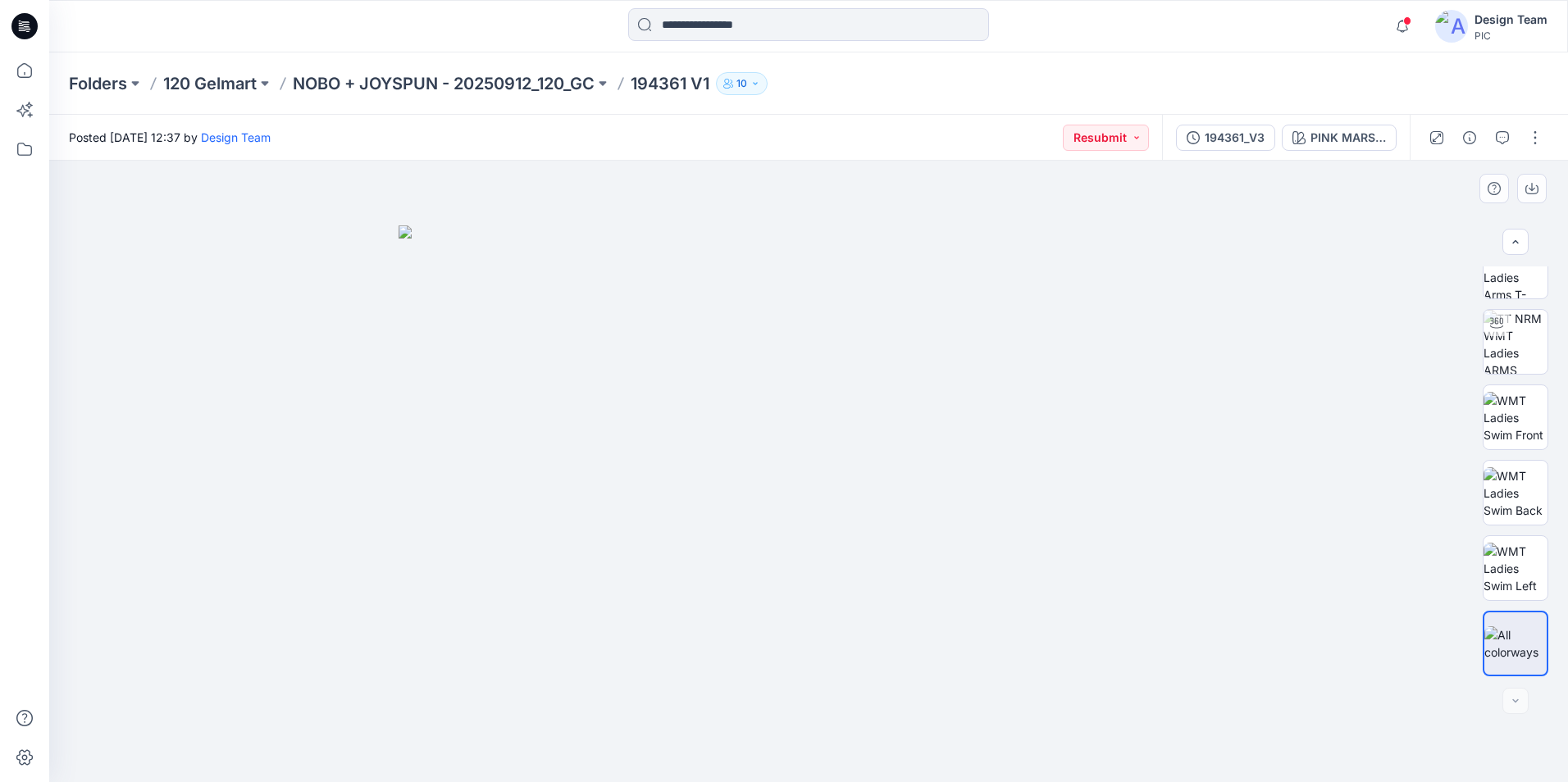
click at [1314, 330] on div at bounding box center [809, 471] width 1519 height 621
click at [1540, 142] on button "button" at bounding box center [1535, 138] width 26 height 26
click at [1456, 213] on button "Edit" at bounding box center [1466, 222] width 151 height 30
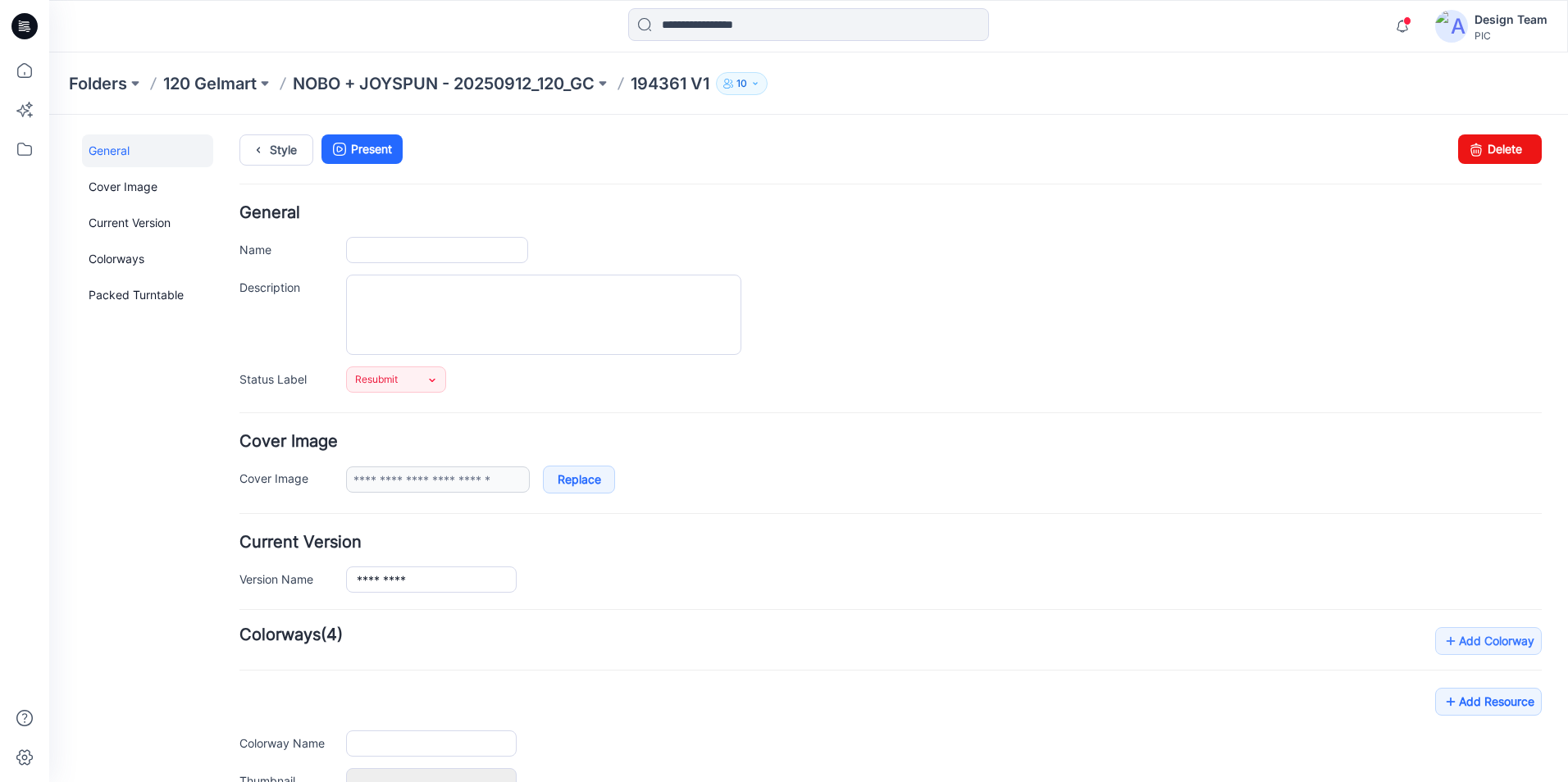
type input "*********"
type input "**********"
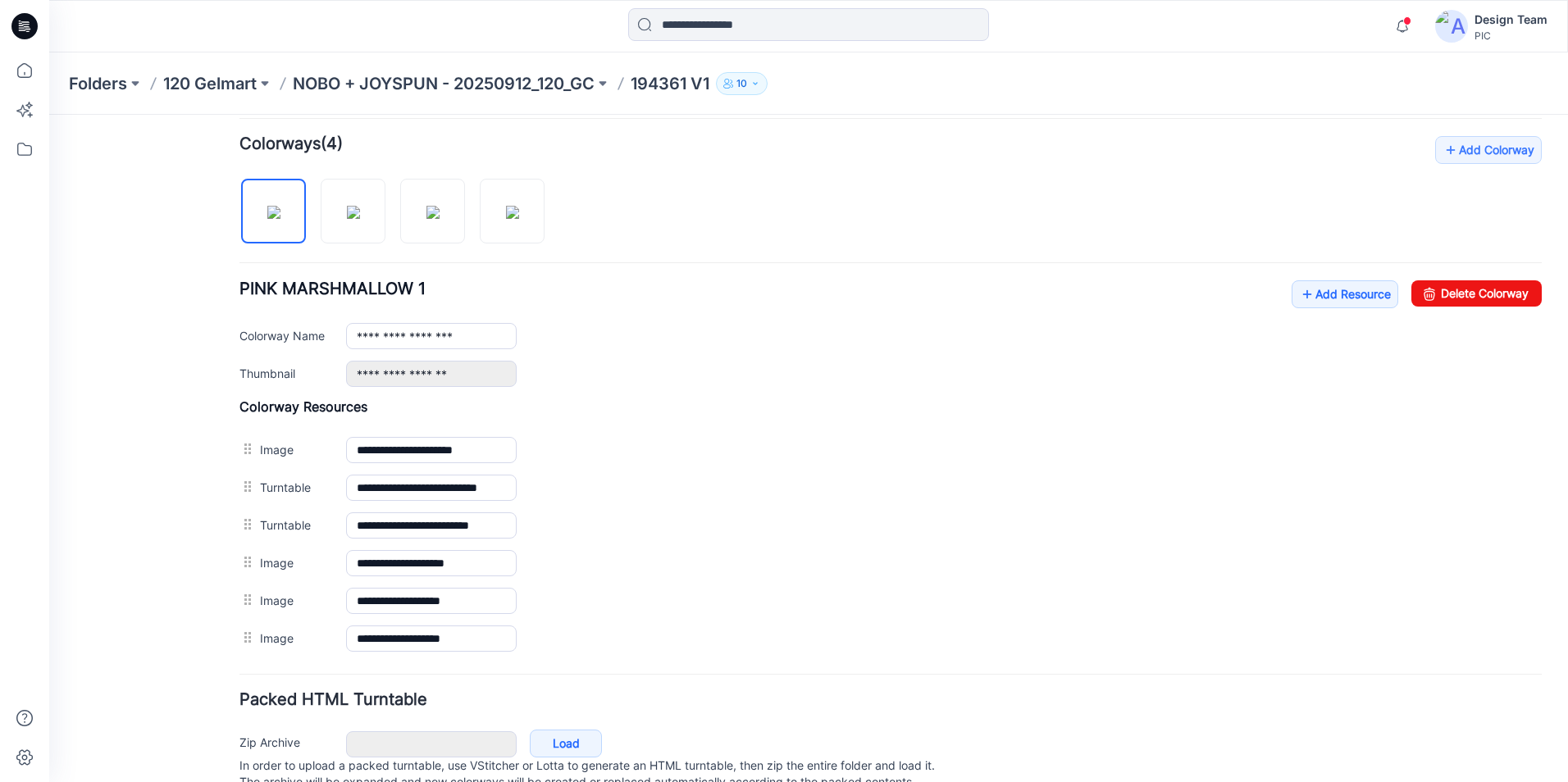
scroll to position [492, 0]
click at [1361, 294] on link "Add Resource" at bounding box center [1345, 294] width 107 height 28
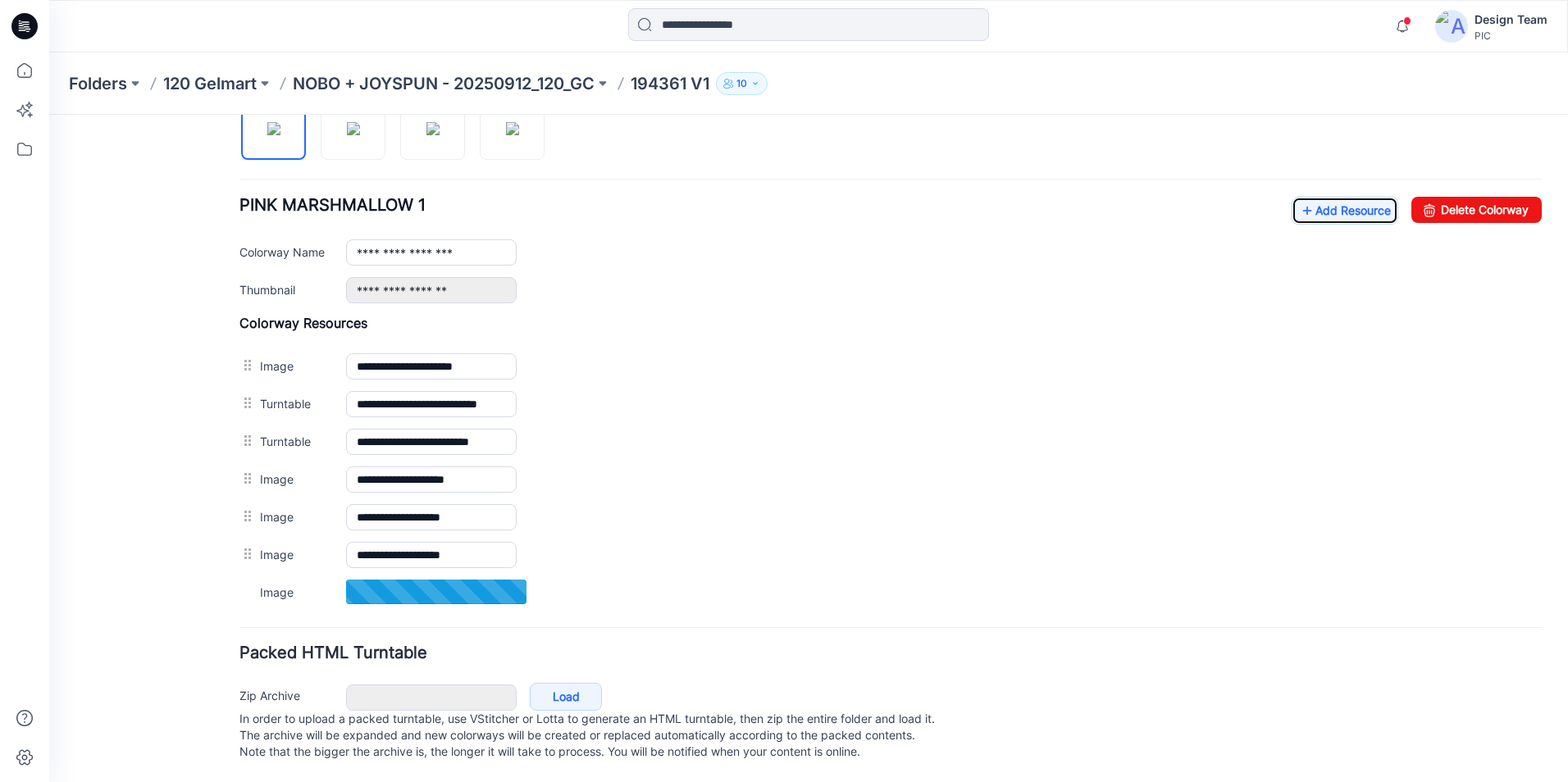
scroll to position [592, 0]
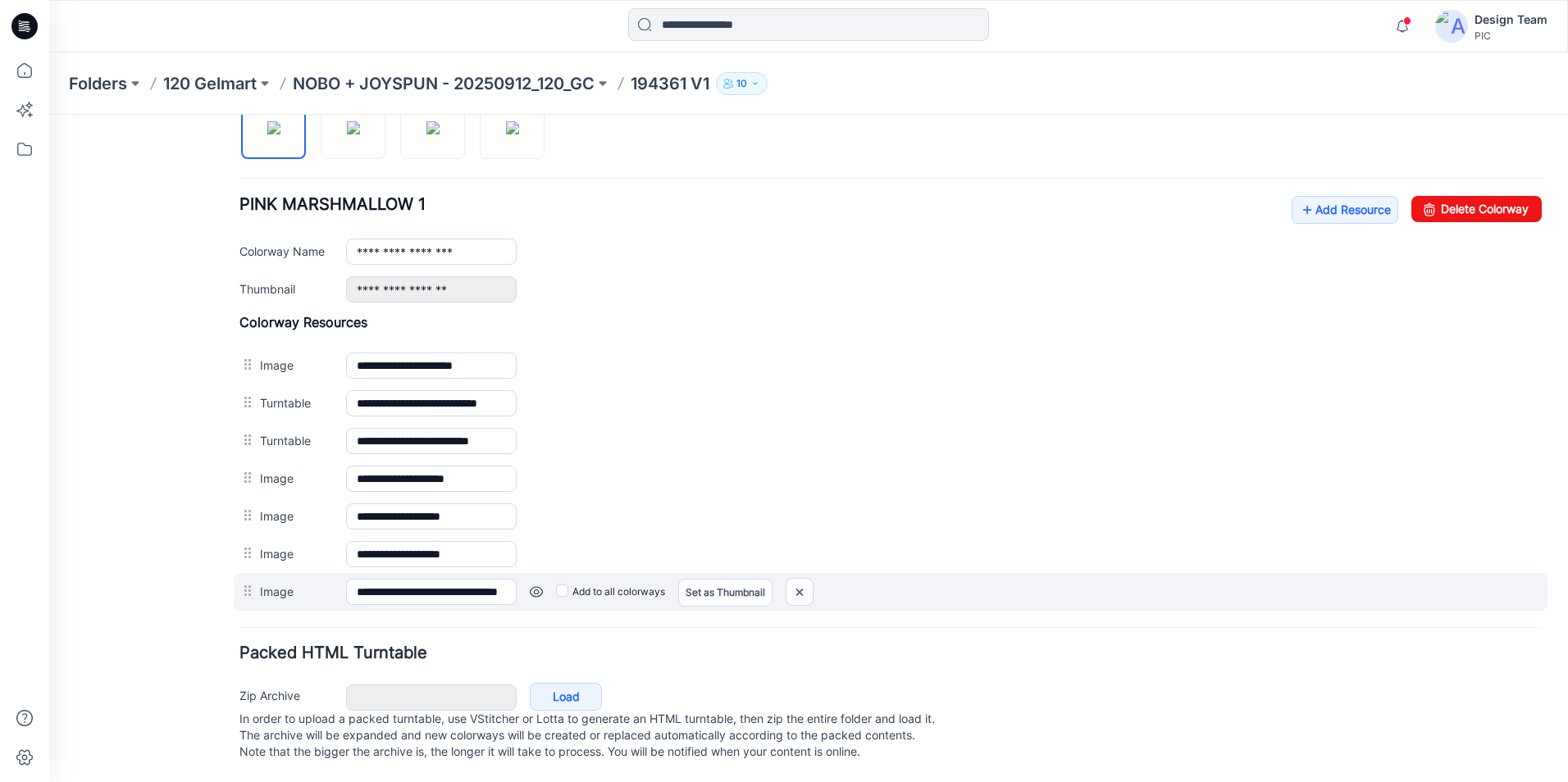
click at [540, 585] on link at bounding box center [536, 591] width 13 height 13
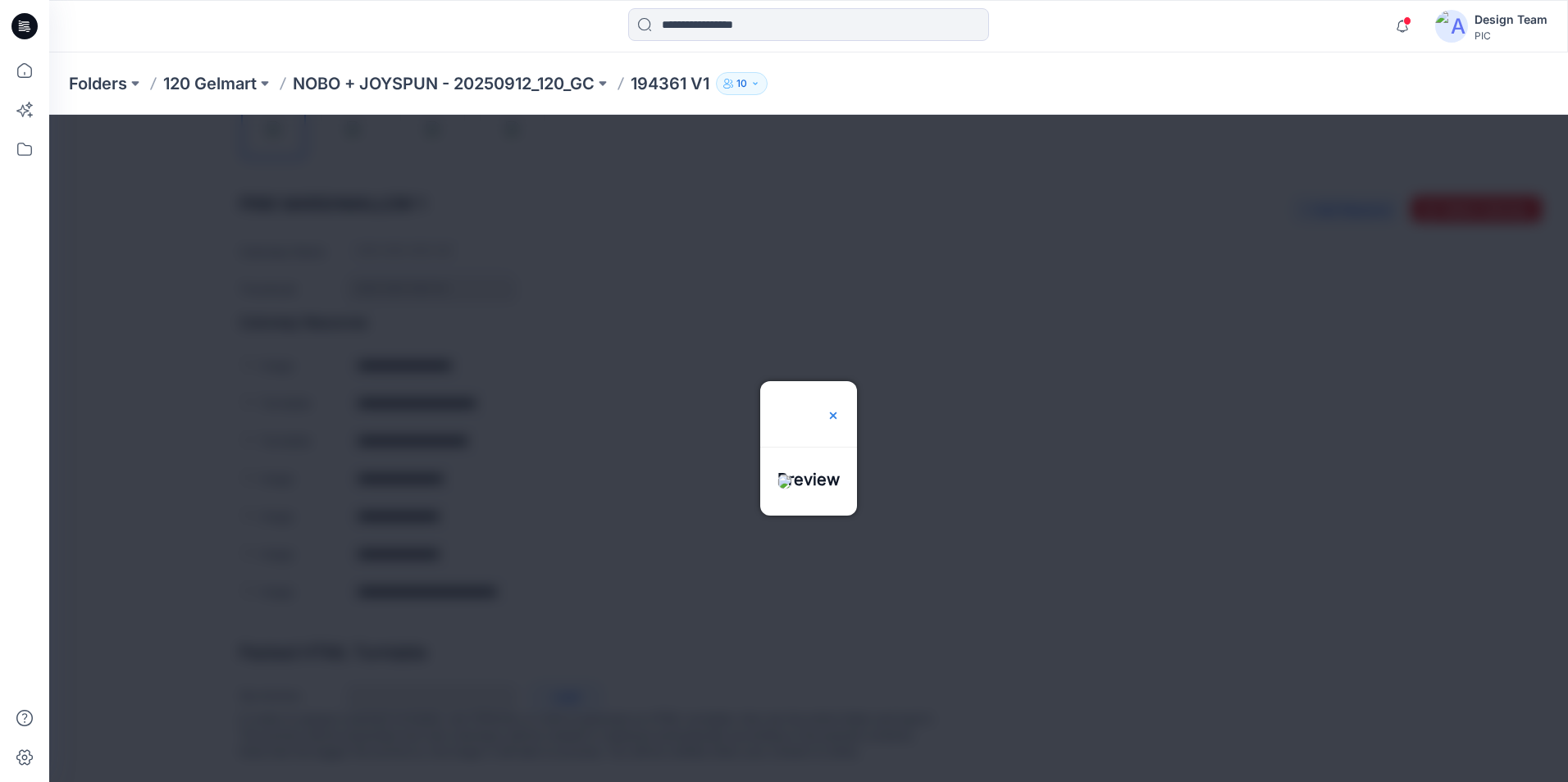
click at [840, 409] on img at bounding box center [833, 415] width 13 height 13
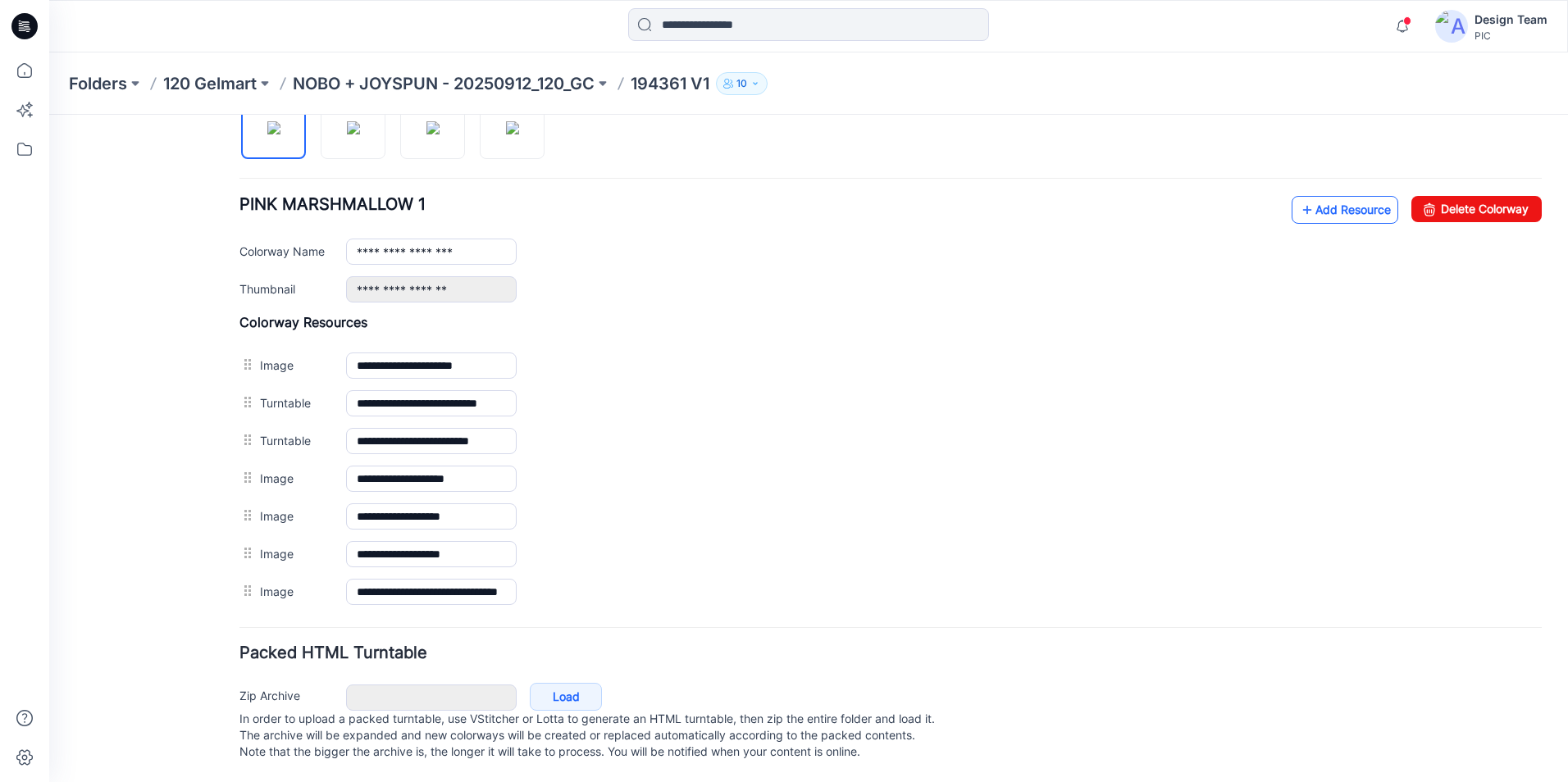
click at [1334, 196] on link "Add Resource" at bounding box center [1345, 210] width 107 height 28
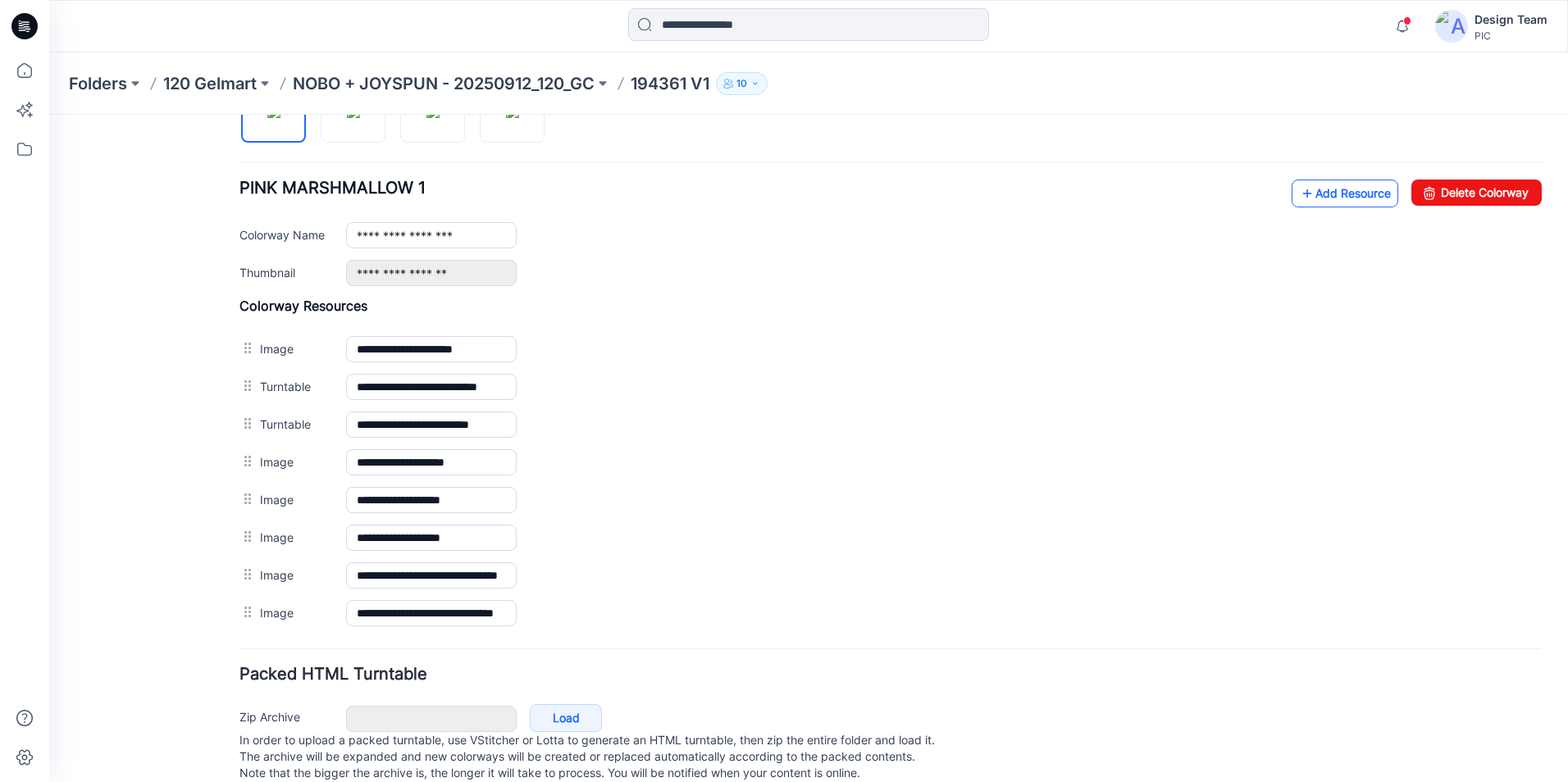
click at [1300, 190] on icon at bounding box center [1307, 193] width 17 height 26
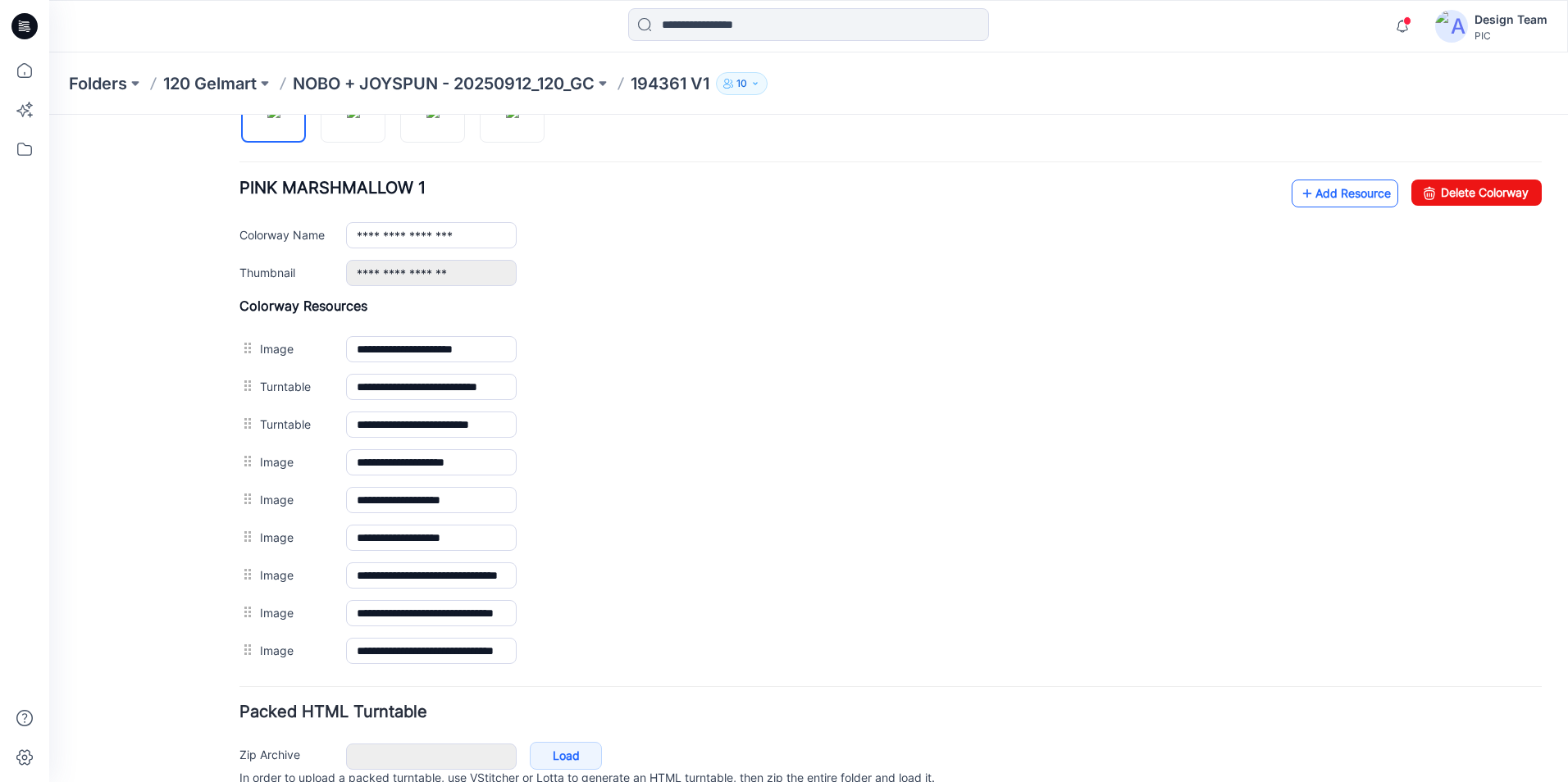
click at [1318, 200] on link "Add Resource" at bounding box center [1345, 193] width 107 height 28
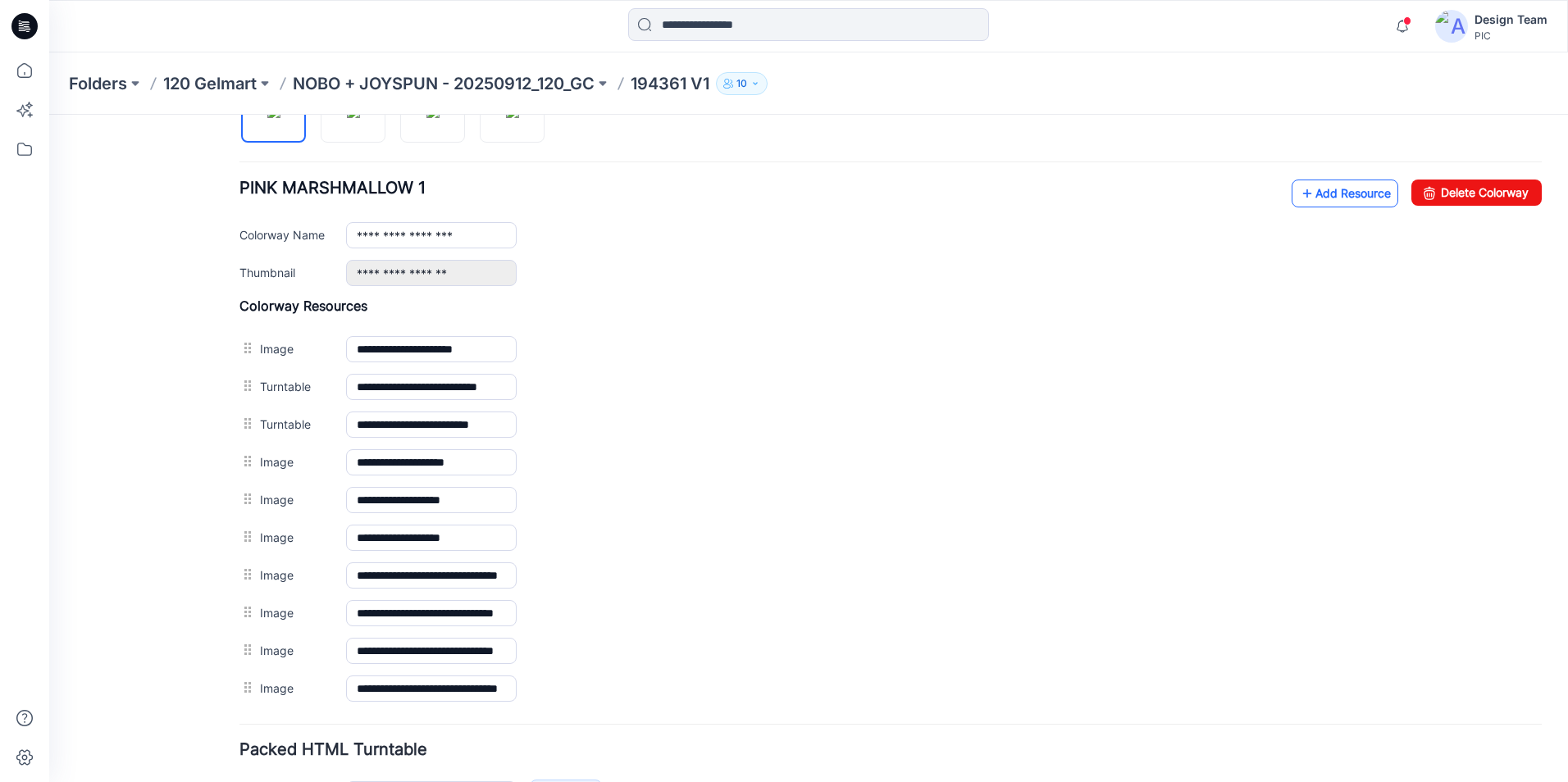
click at [1313, 196] on link "Add Resource" at bounding box center [1345, 193] width 107 height 28
click at [1321, 197] on link "Add Resource" at bounding box center [1345, 193] width 107 height 28
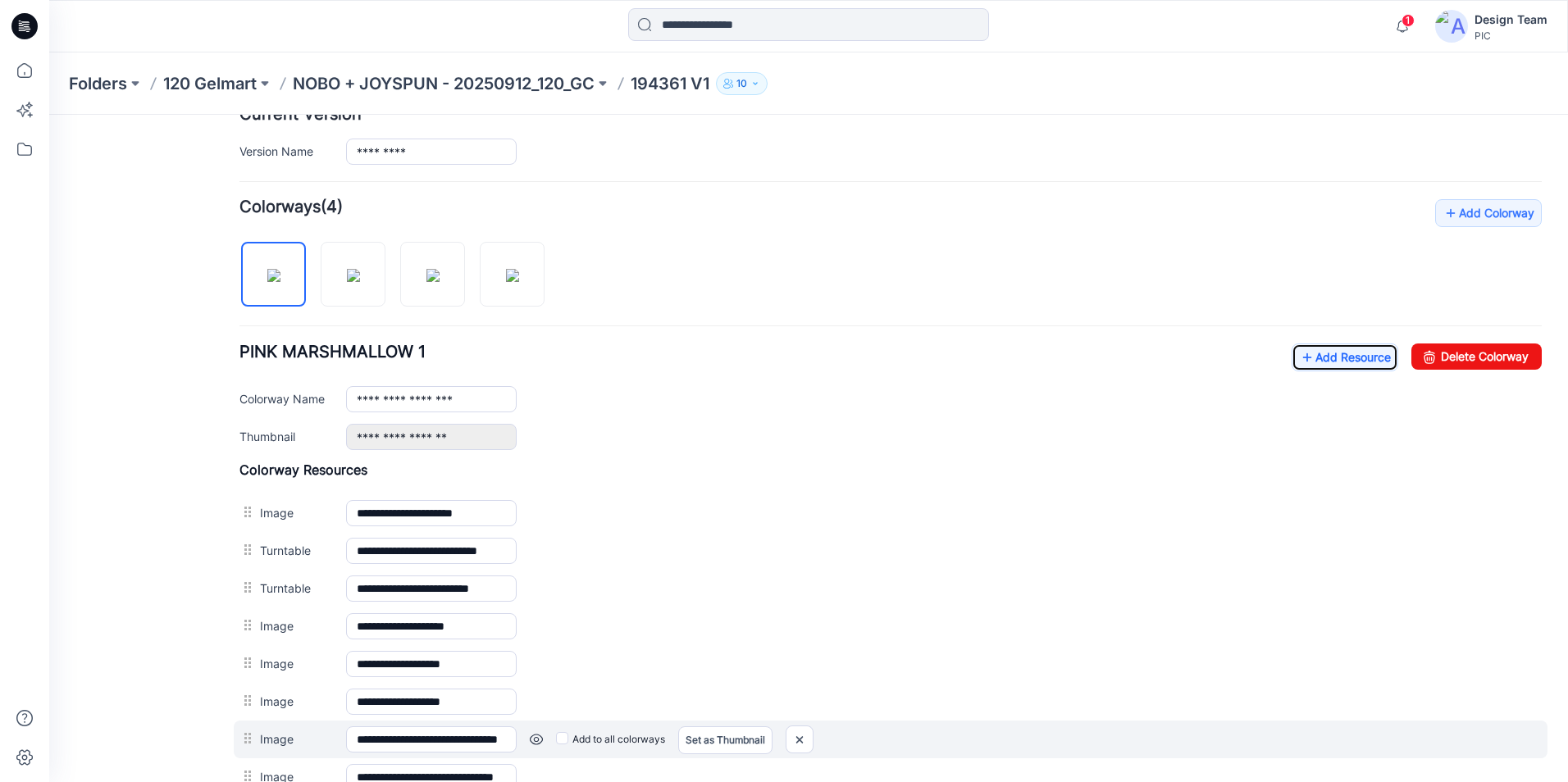
scroll to position [346, 0]
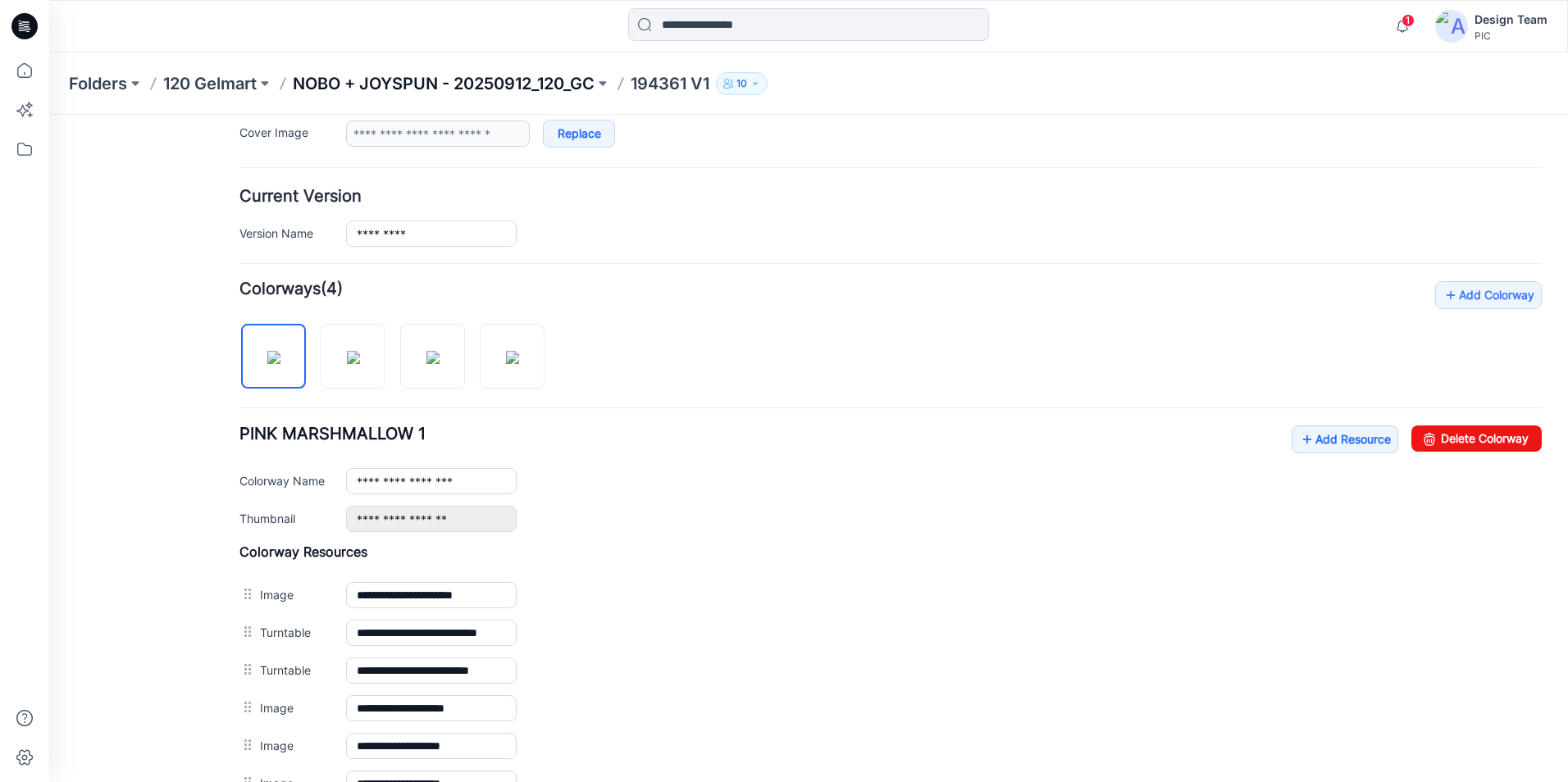
click at [581, 77] on p "NOBO + JOYSPUN - 20250912_120_GC" at bounding box center [444, 84] width 302 height 23
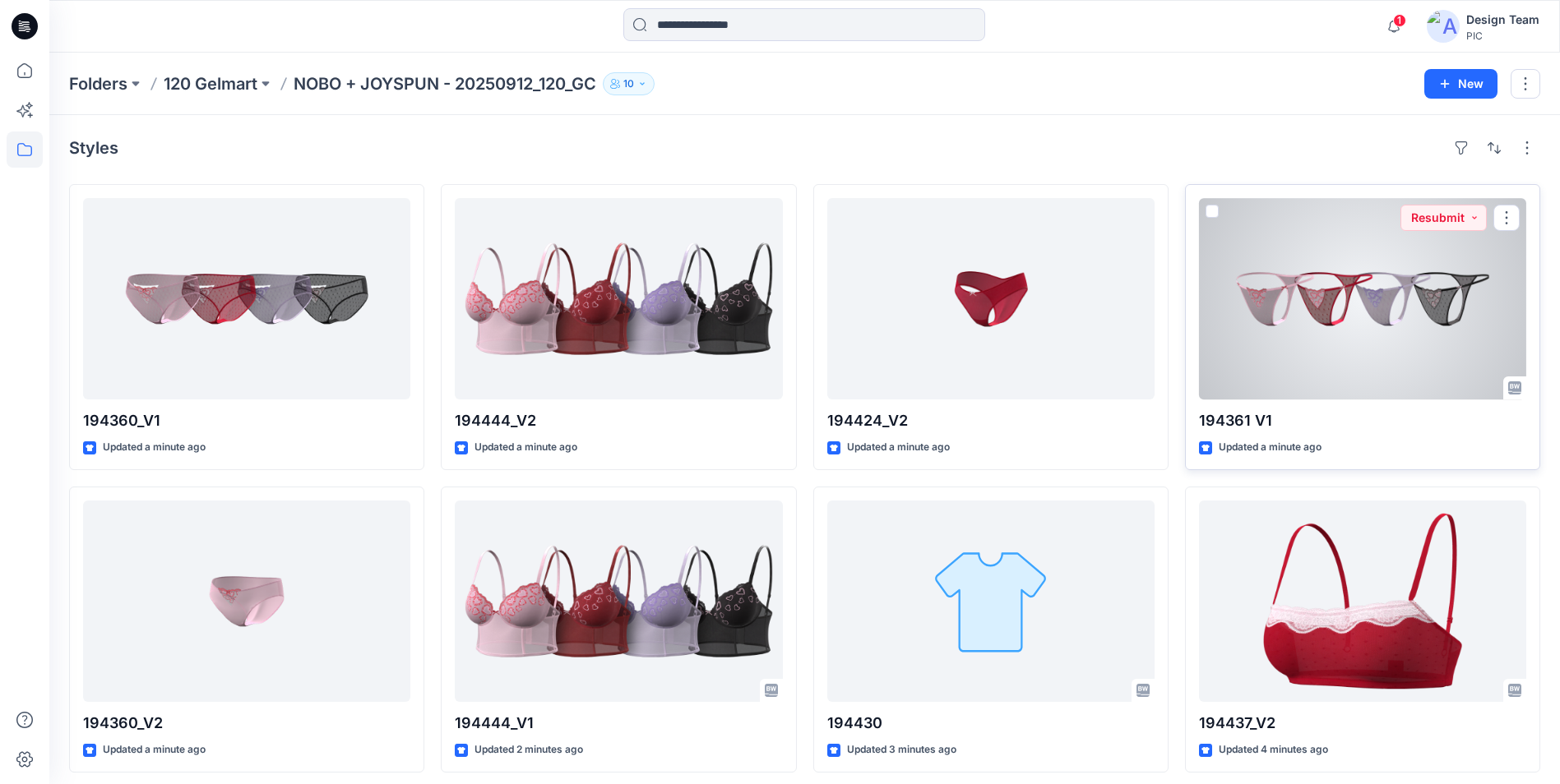
click at [1303, 380] on div at bounding box center [1363, 299] width 328 height 202
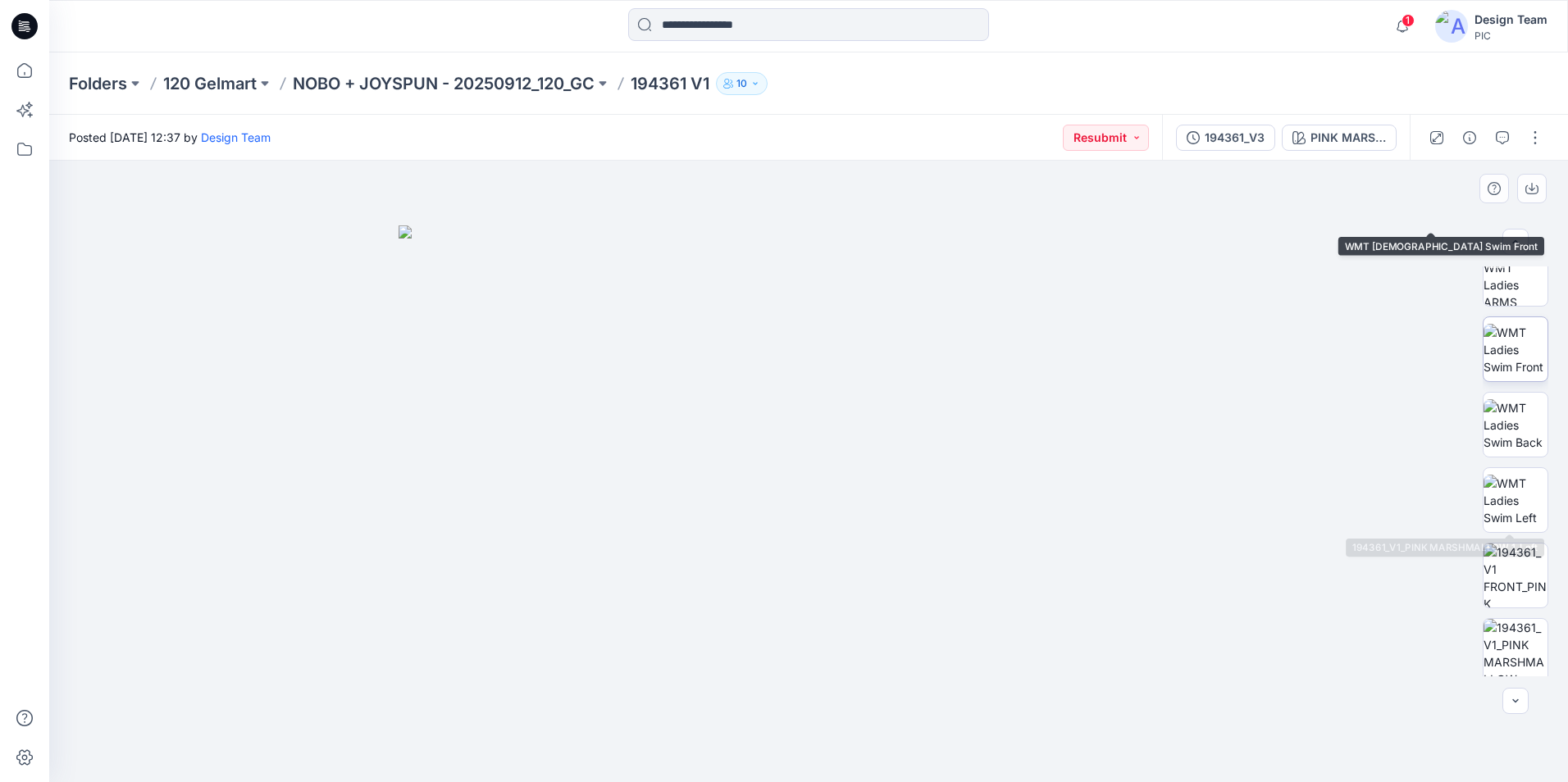
scroll to position [328, 0]
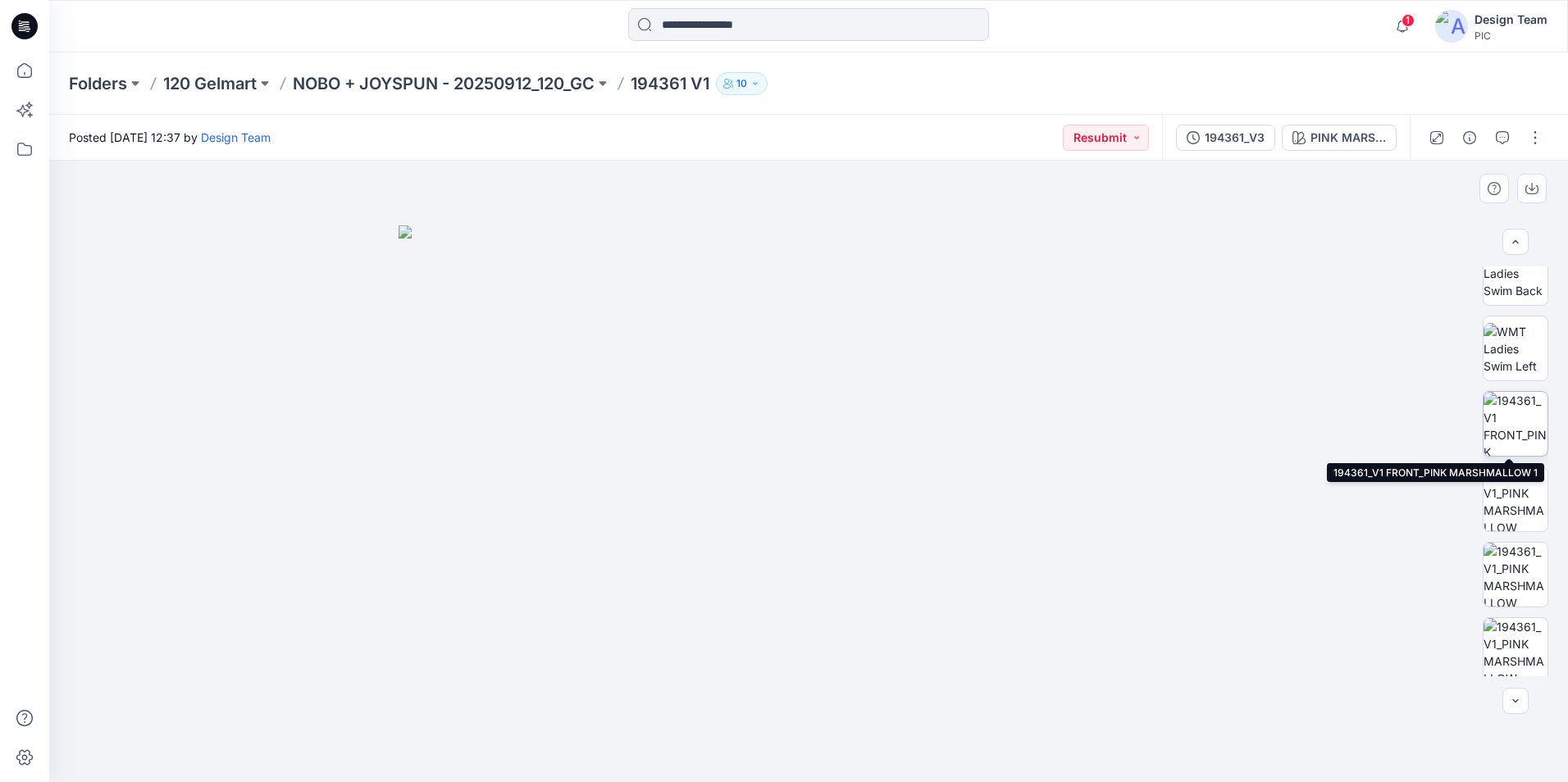
click at [1508, 425] on img at bounding box center [1515, 424] width 64 height 64
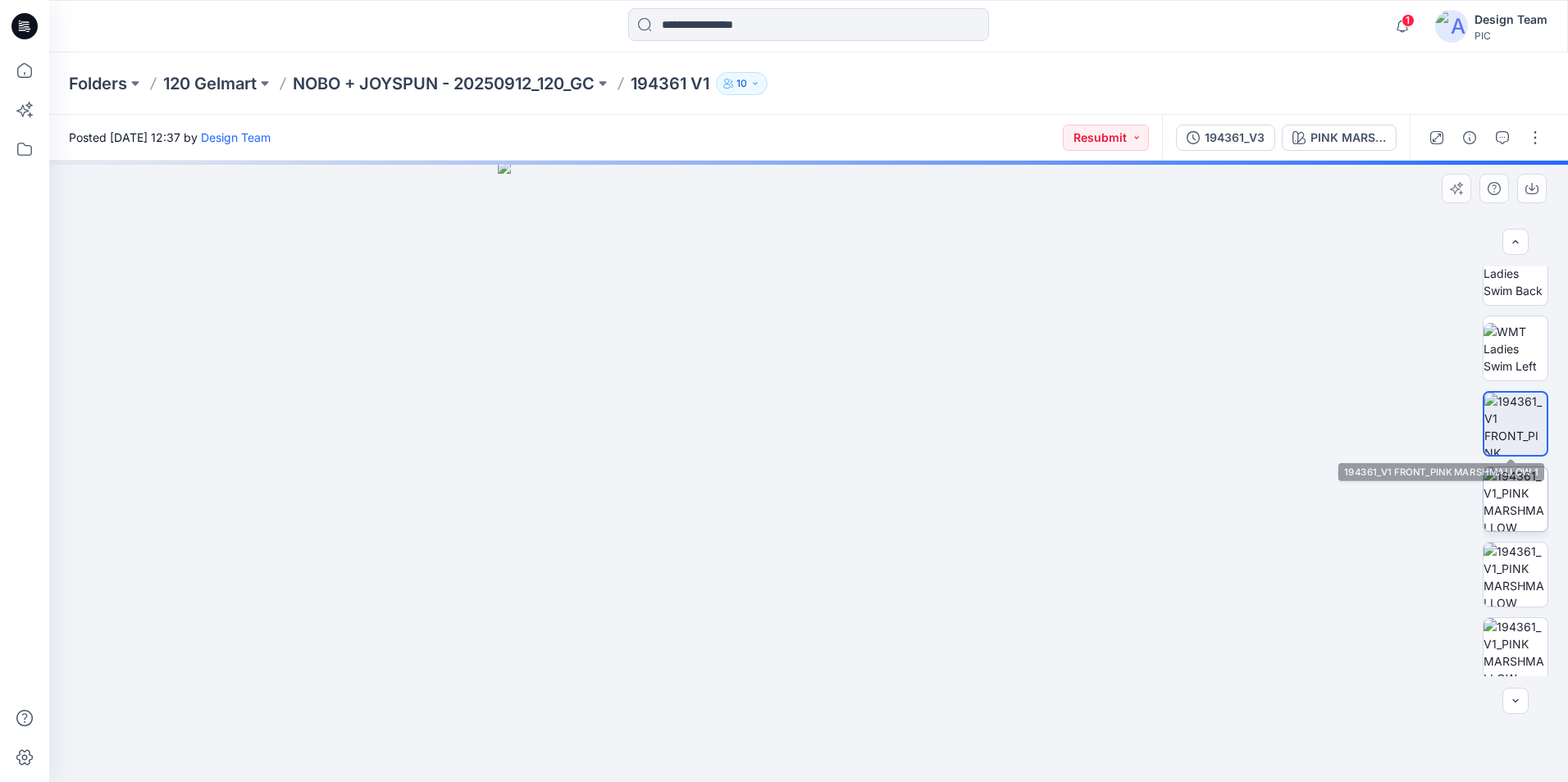
drag, startPoint x: 1511, startPoint y: 431, endPoint x: 1534, endPoint y: 488, distance: 61.5
drag, startPoint x: 1534, startPoint y: 488, endPoint x: 1534, endPoint y: 500, distance: 12.0
drag, startPoint x: 1534, startPoint y: 500, endPoint x: 1534, endPoint y: 509, distance: 9.0
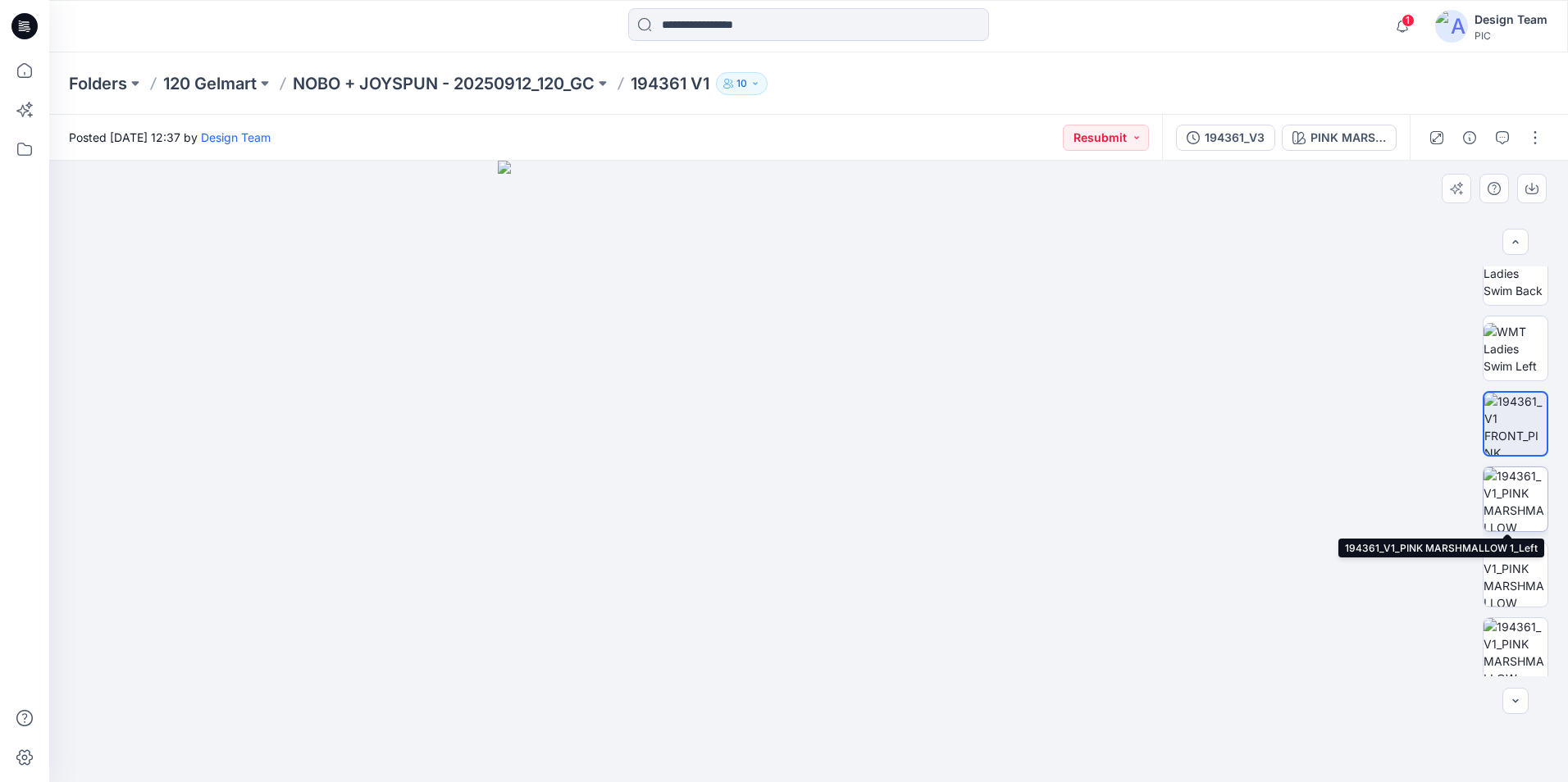
click at [1499, 484] on img at bounding box center [1515, 499] width 64 height 64
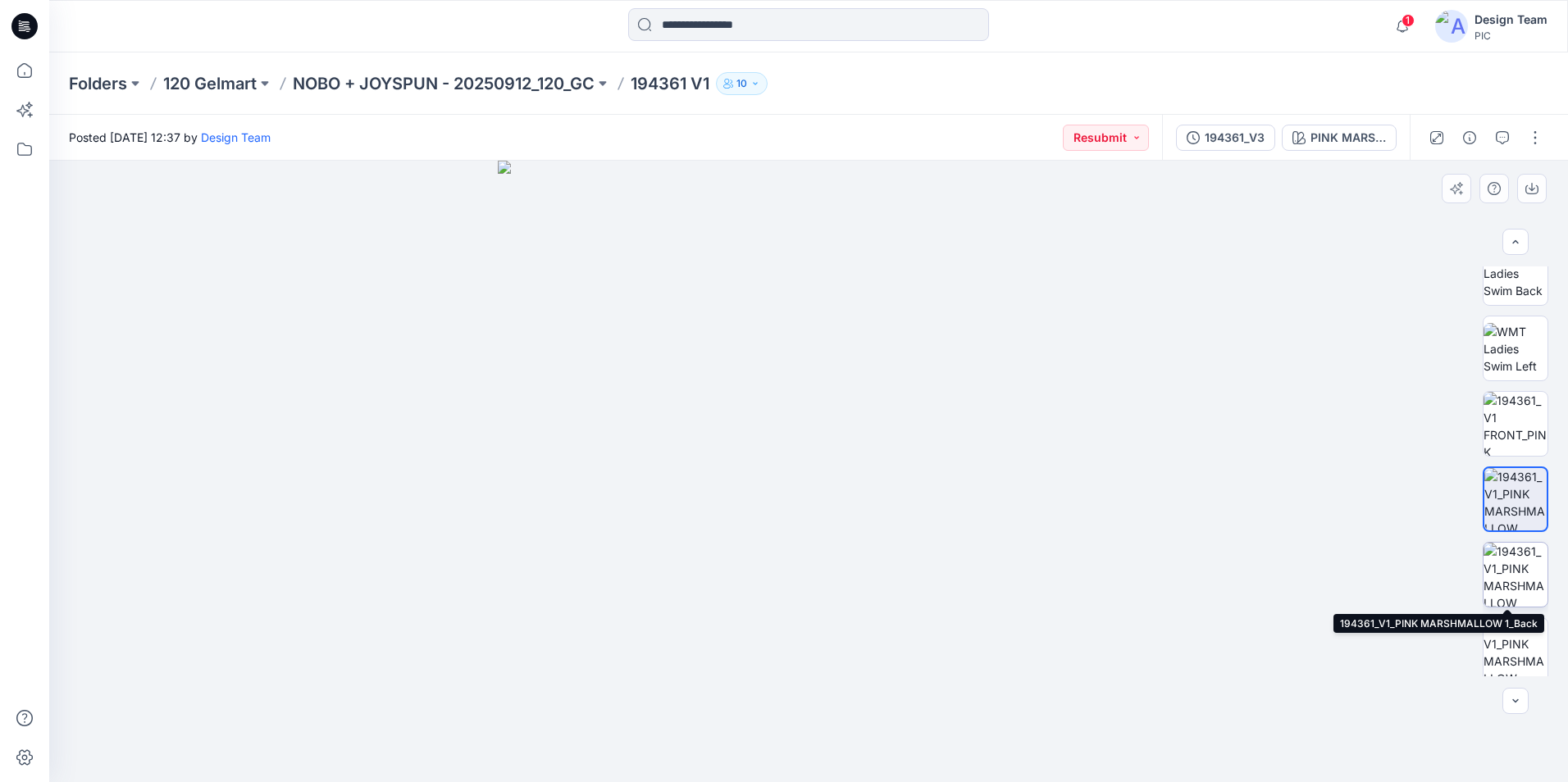
click at [1513, 578] on img at bounding box center [1515, 575] width 64 height 64
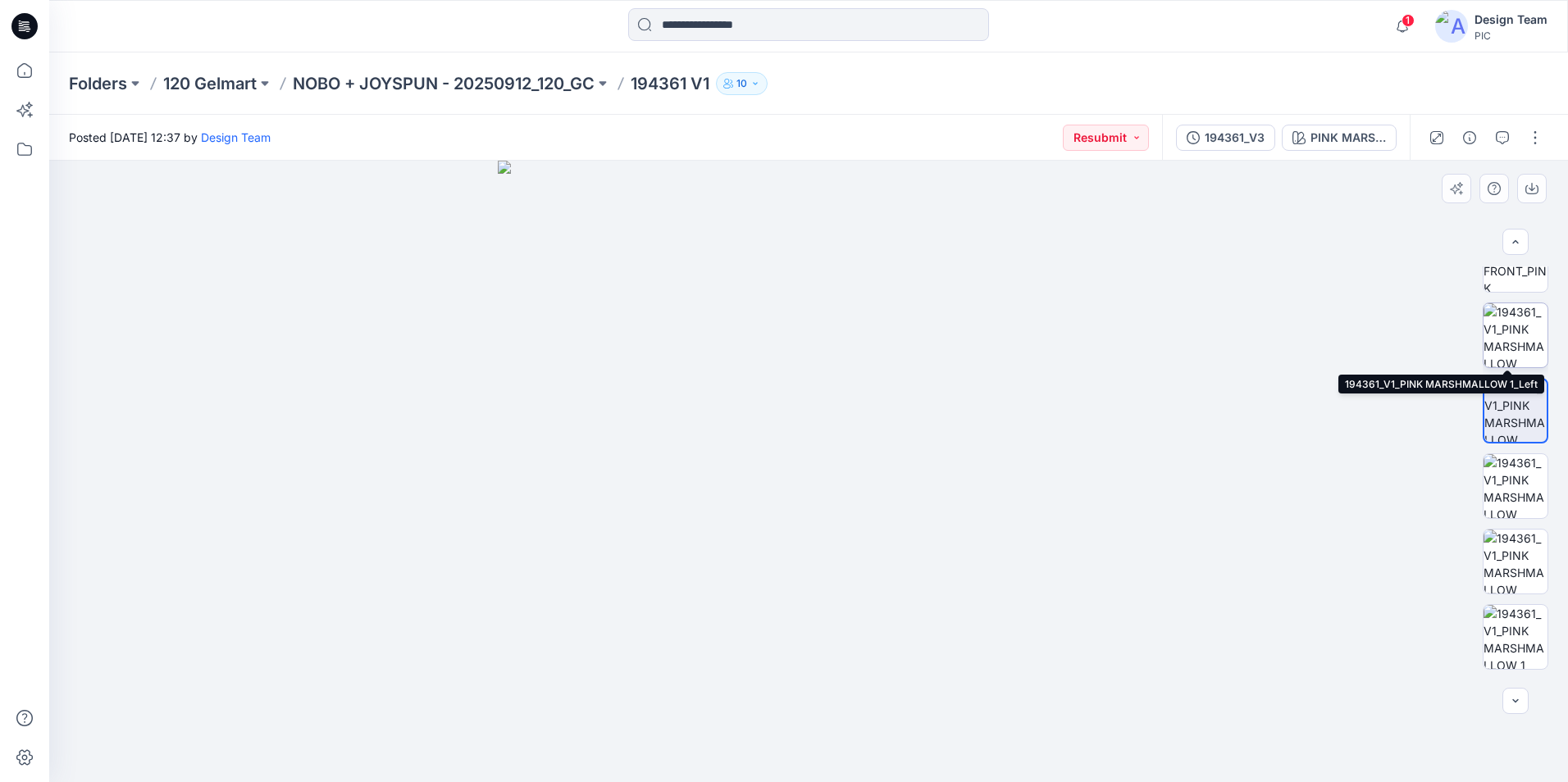
scroll to position [560, 0]
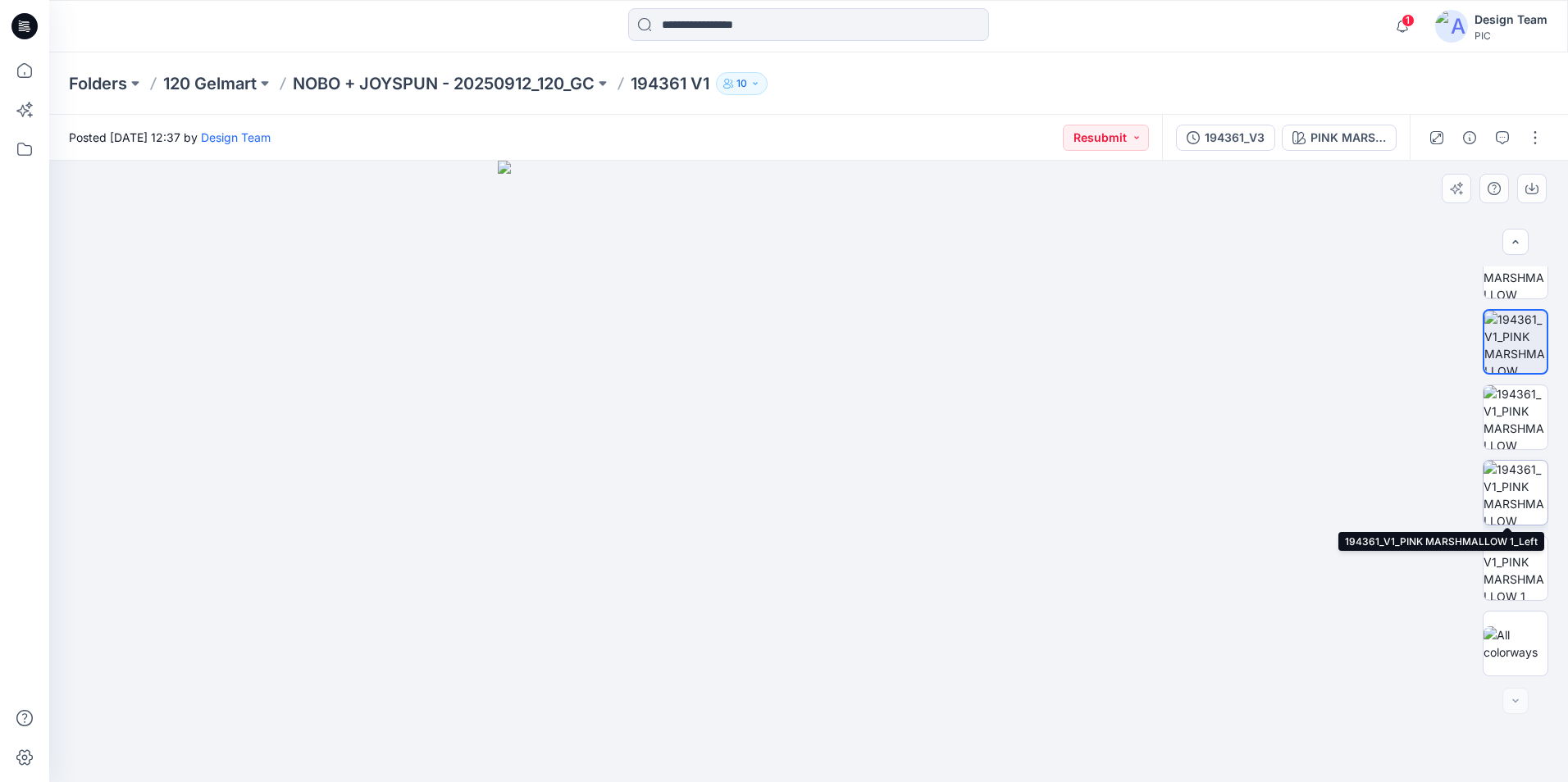
click at [1517, 478] on img at bounding box center [1515, 493] width 64 height 64
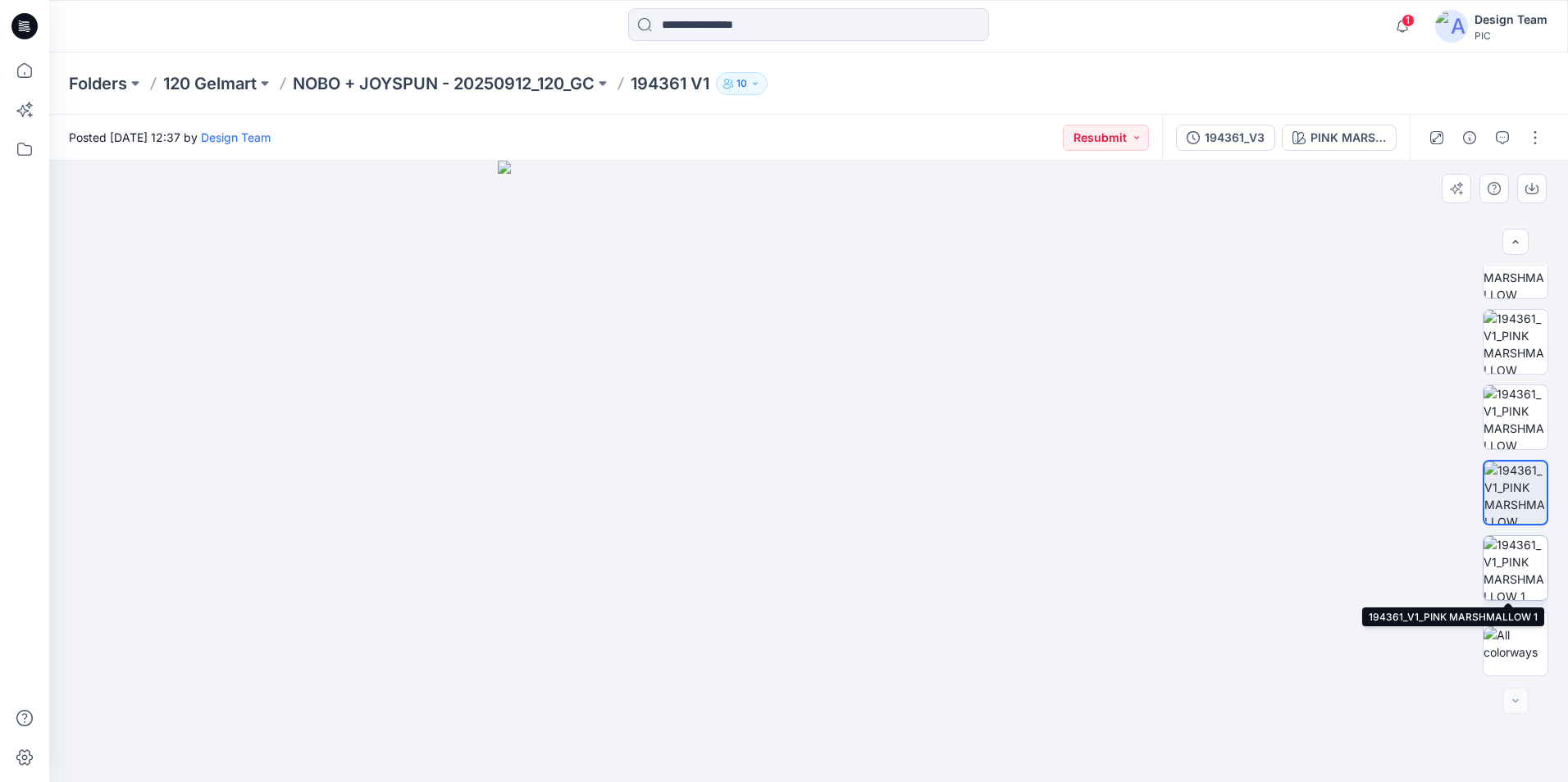
click at [1524, 558] on img at bounding box center [1515, 568] width 64 height 64
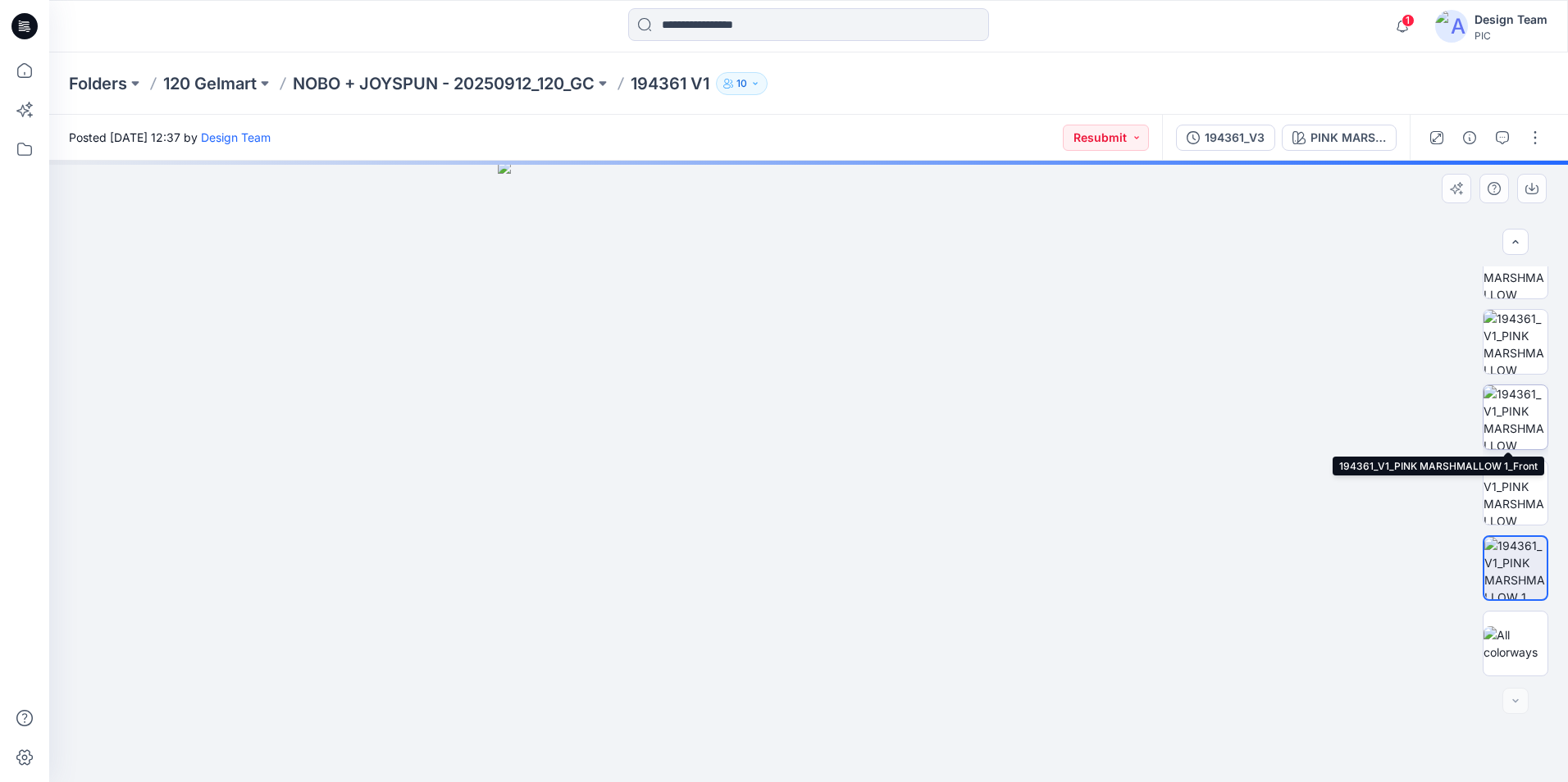
click at [1513, 423] on img at bounding box center [1515, 417] width 64 height 64
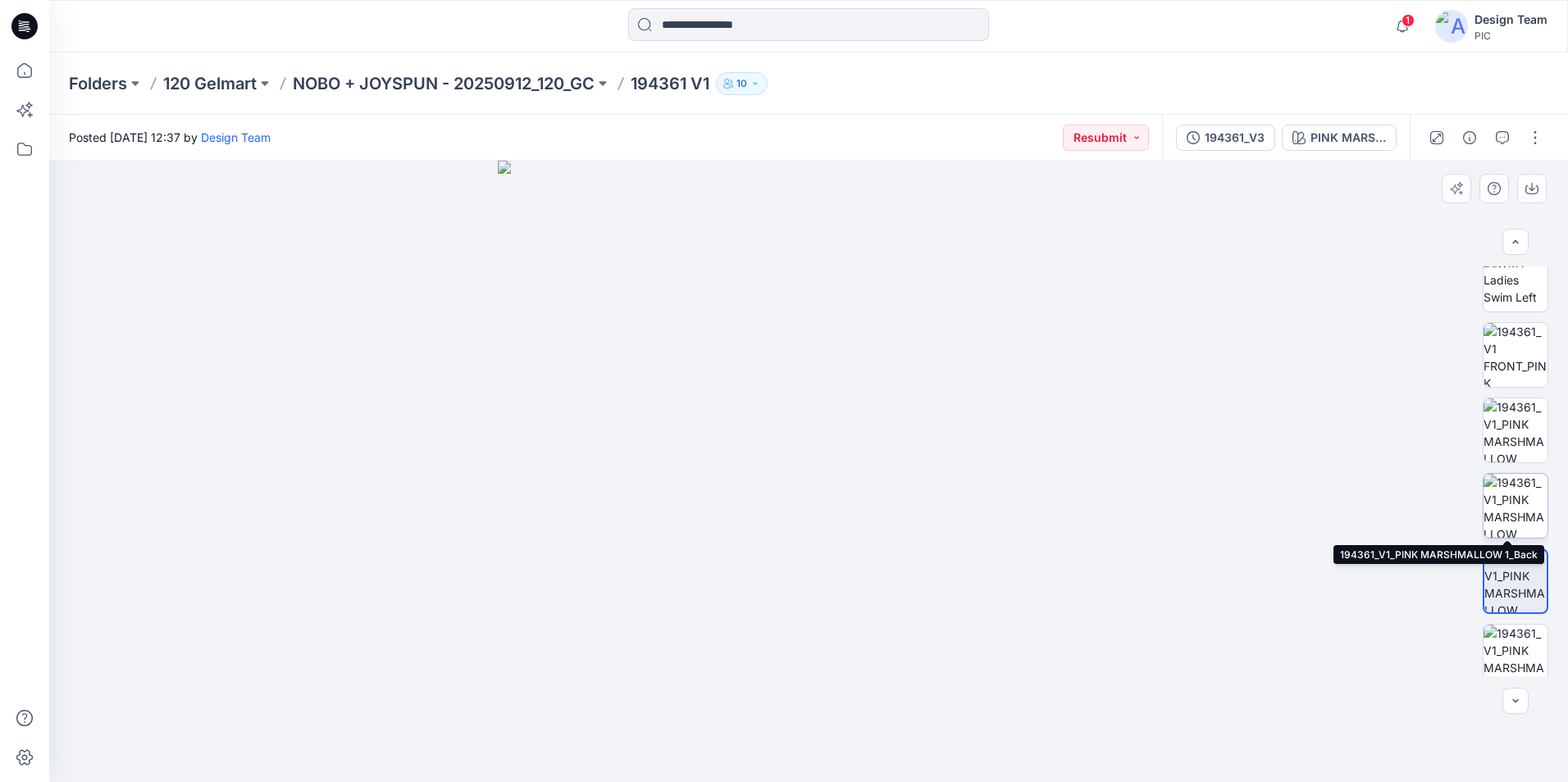
click at [1505, 504] on img at bounding box center [1515, 506] width 64 height 64
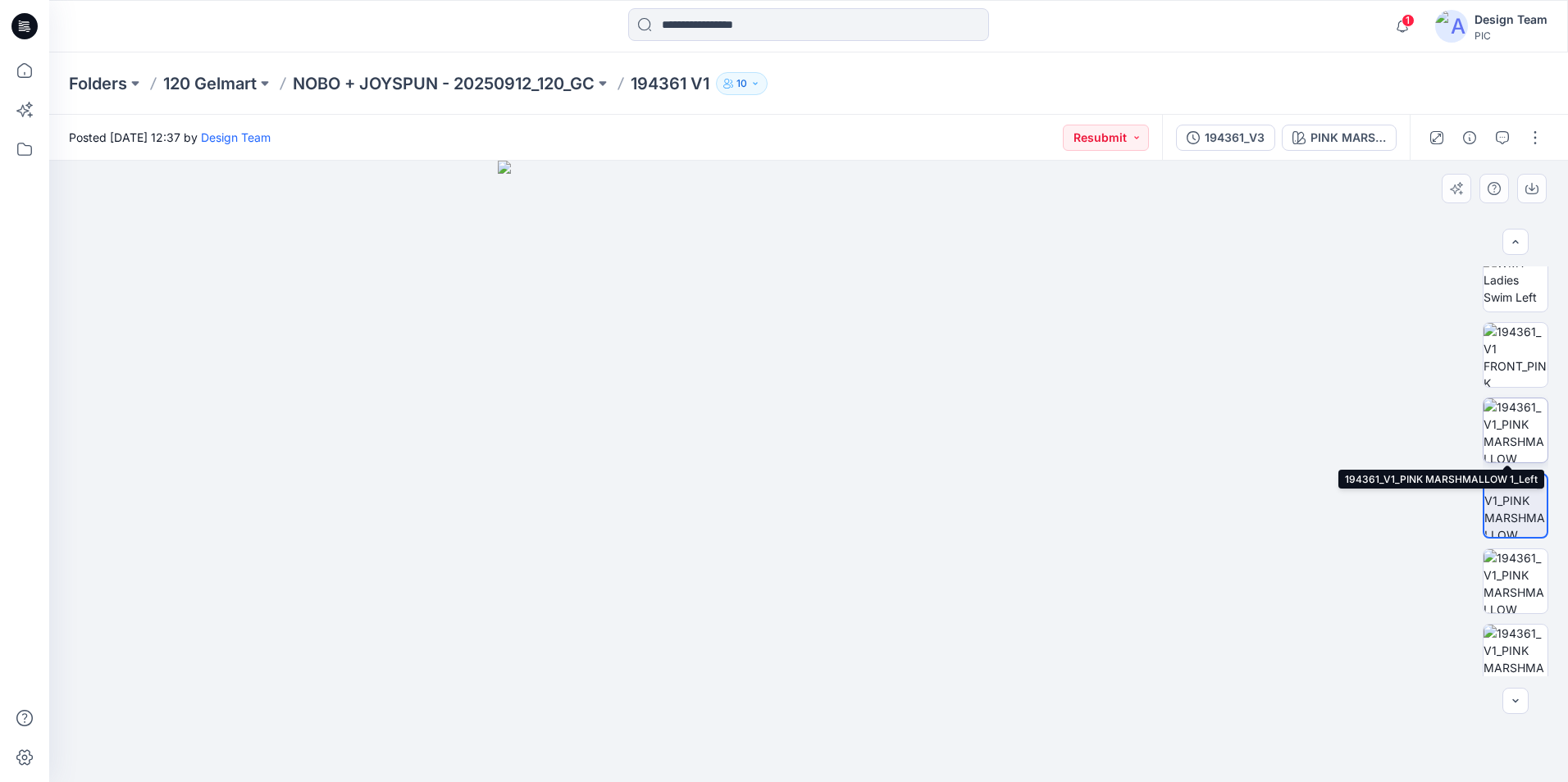
click at [1511, 446] on img at bounding box center [1515, 430] width 64 height 64
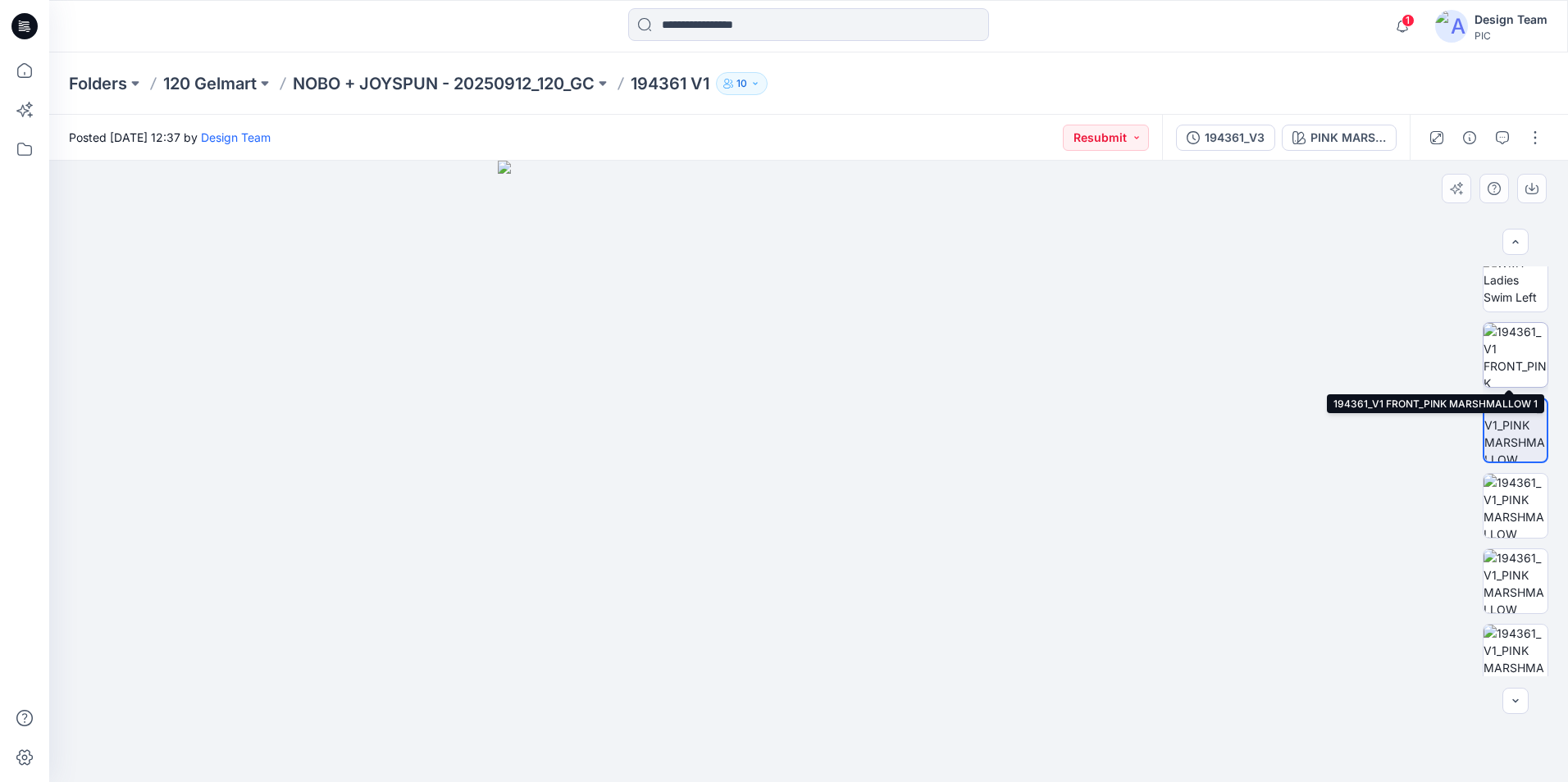
click at [1516, 359] on img at bounding box center [1515, 355] width 64 height 64
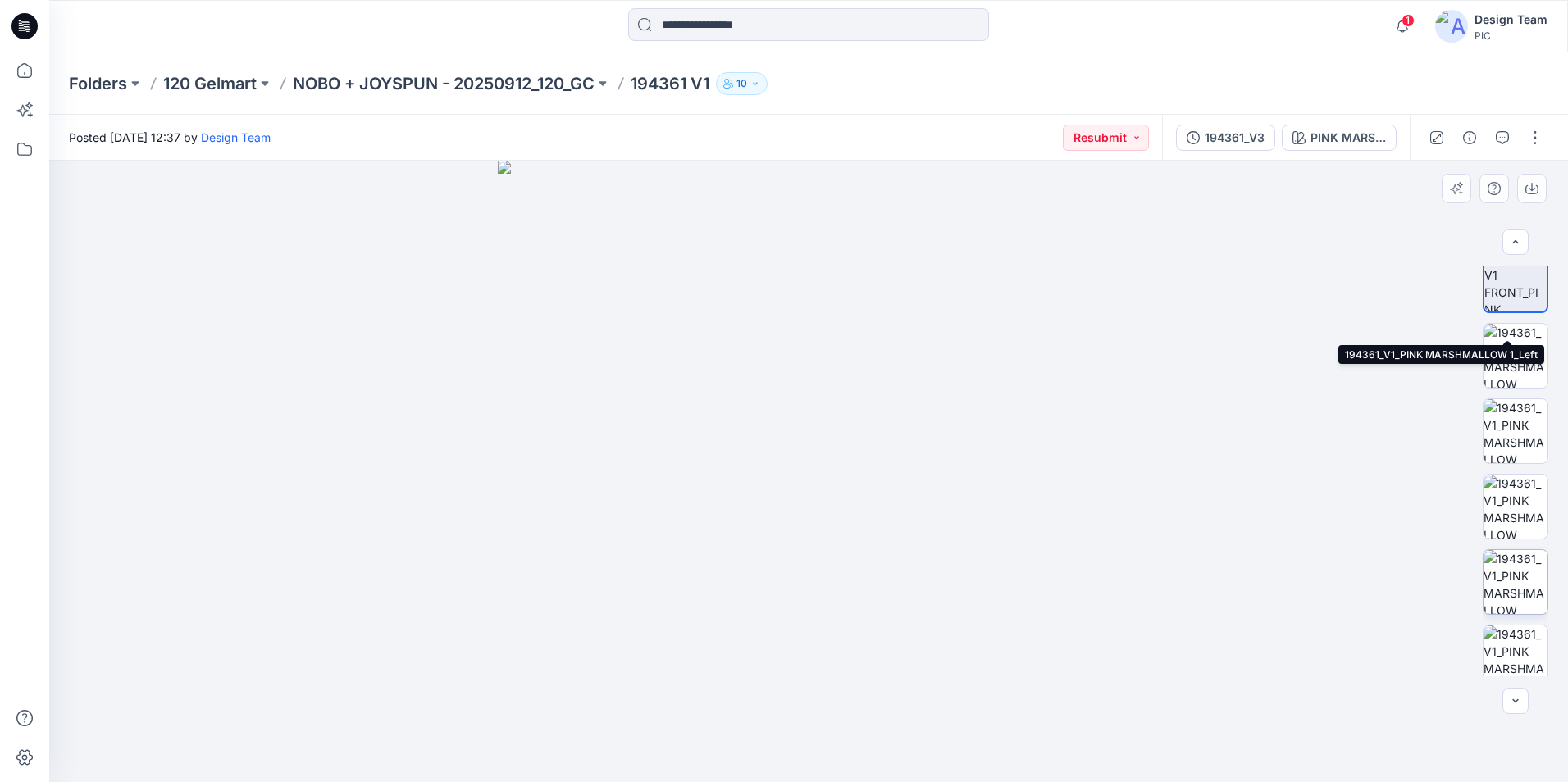
scroll to position [560, 0]
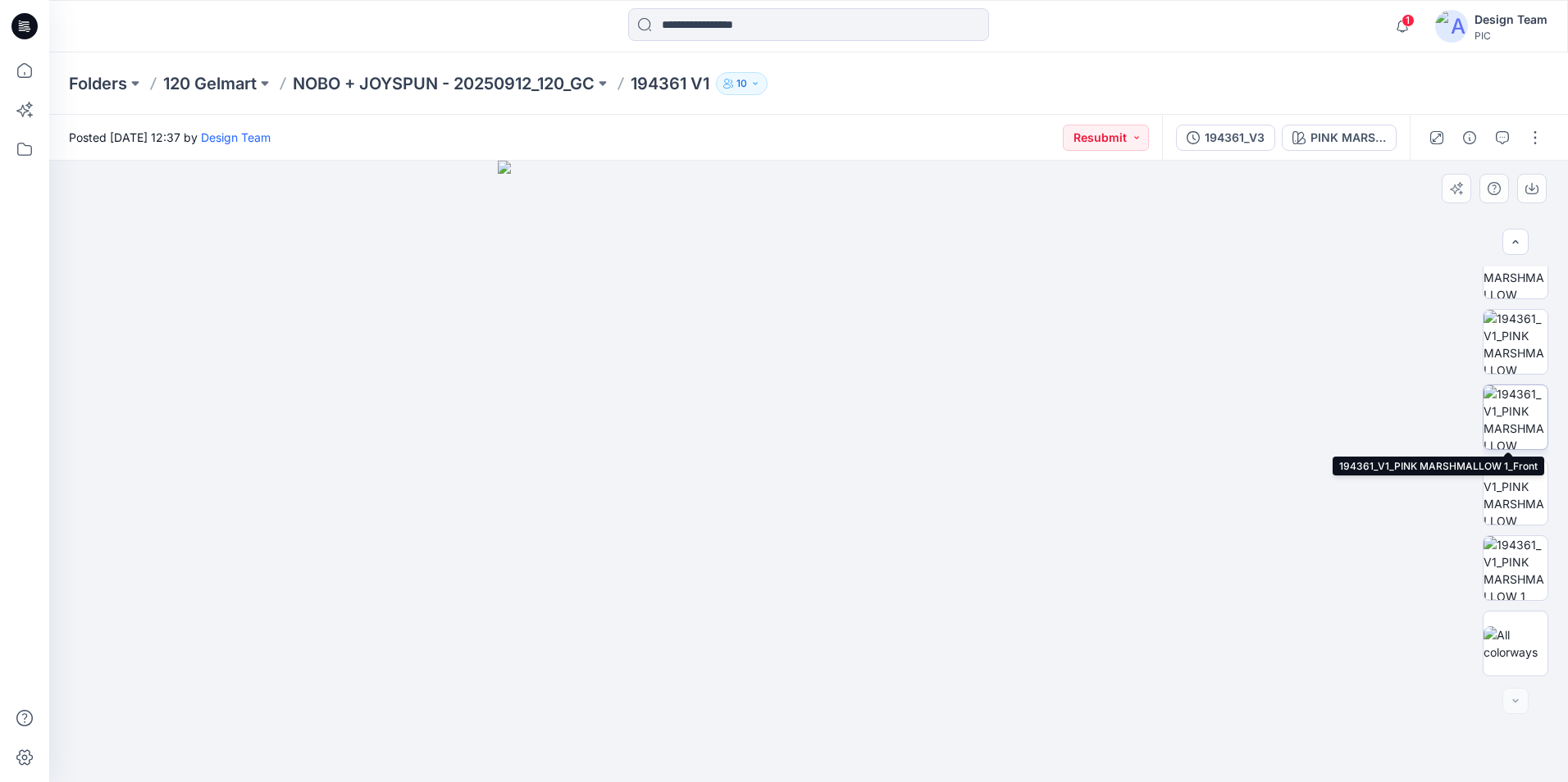
click at [1515, 432] on img at bounding box center [1515, 417] width 64 height 64
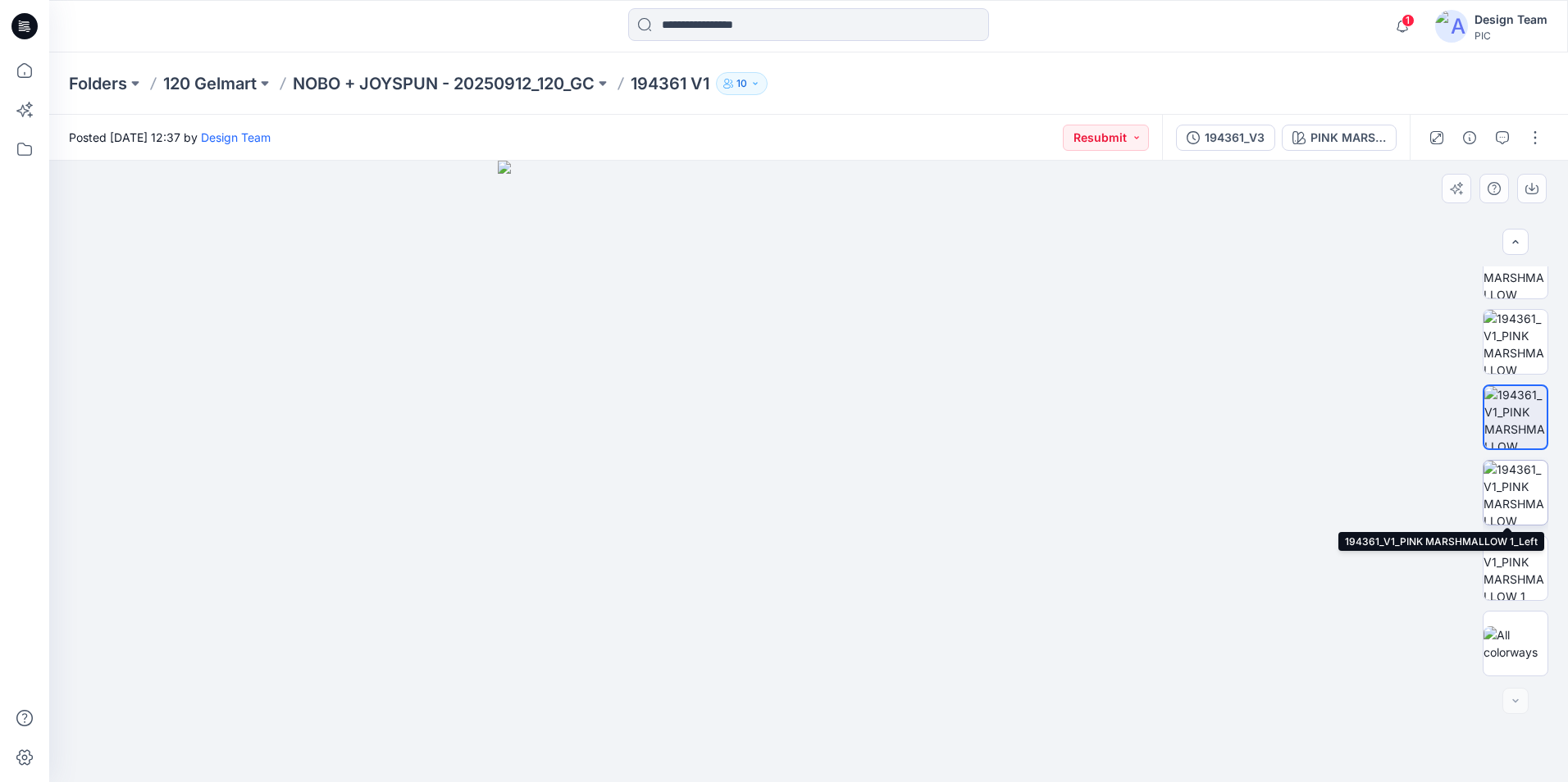
drag, startPoint x: 1509, startPoint y: 485, endPoint x: 1511, endPoint y: 523, distance: 38.1
click at [1508, 485] on img at bounding box center [1515, 493] width 64 height 64
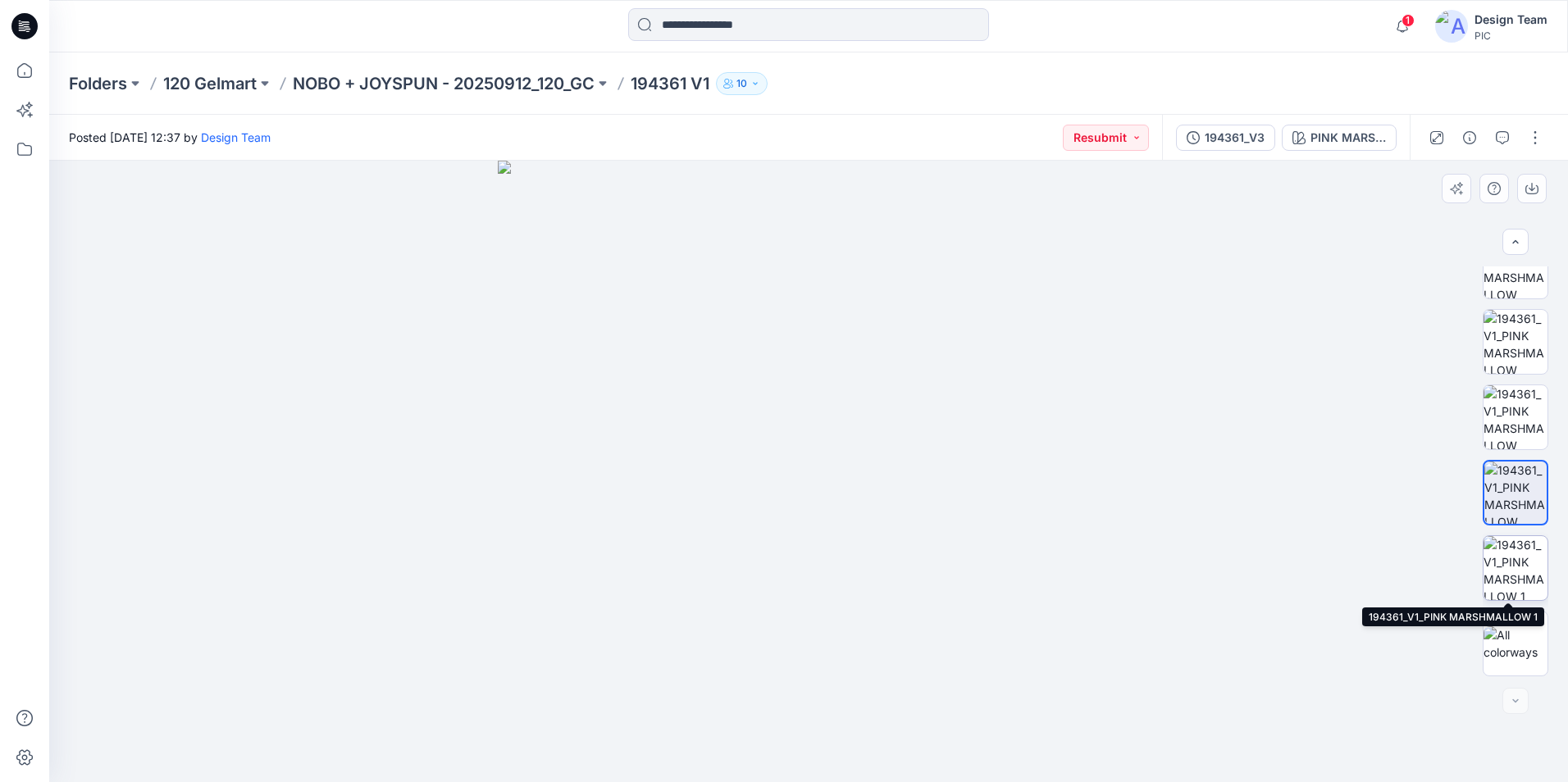
click at [1511, 557] on img at bounding box center [1515, 568] width 64 height 64
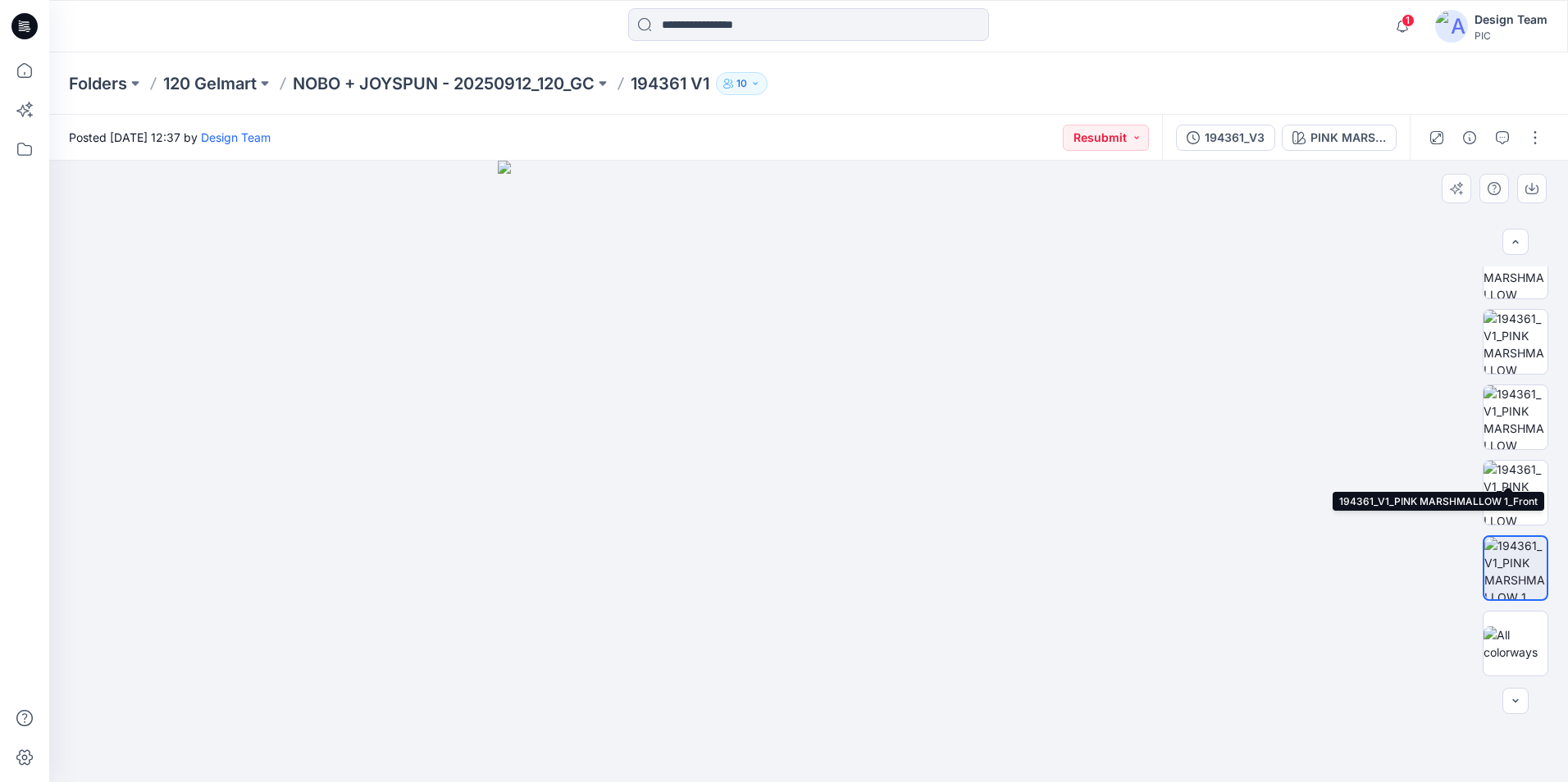
scroll to position [397, 0]
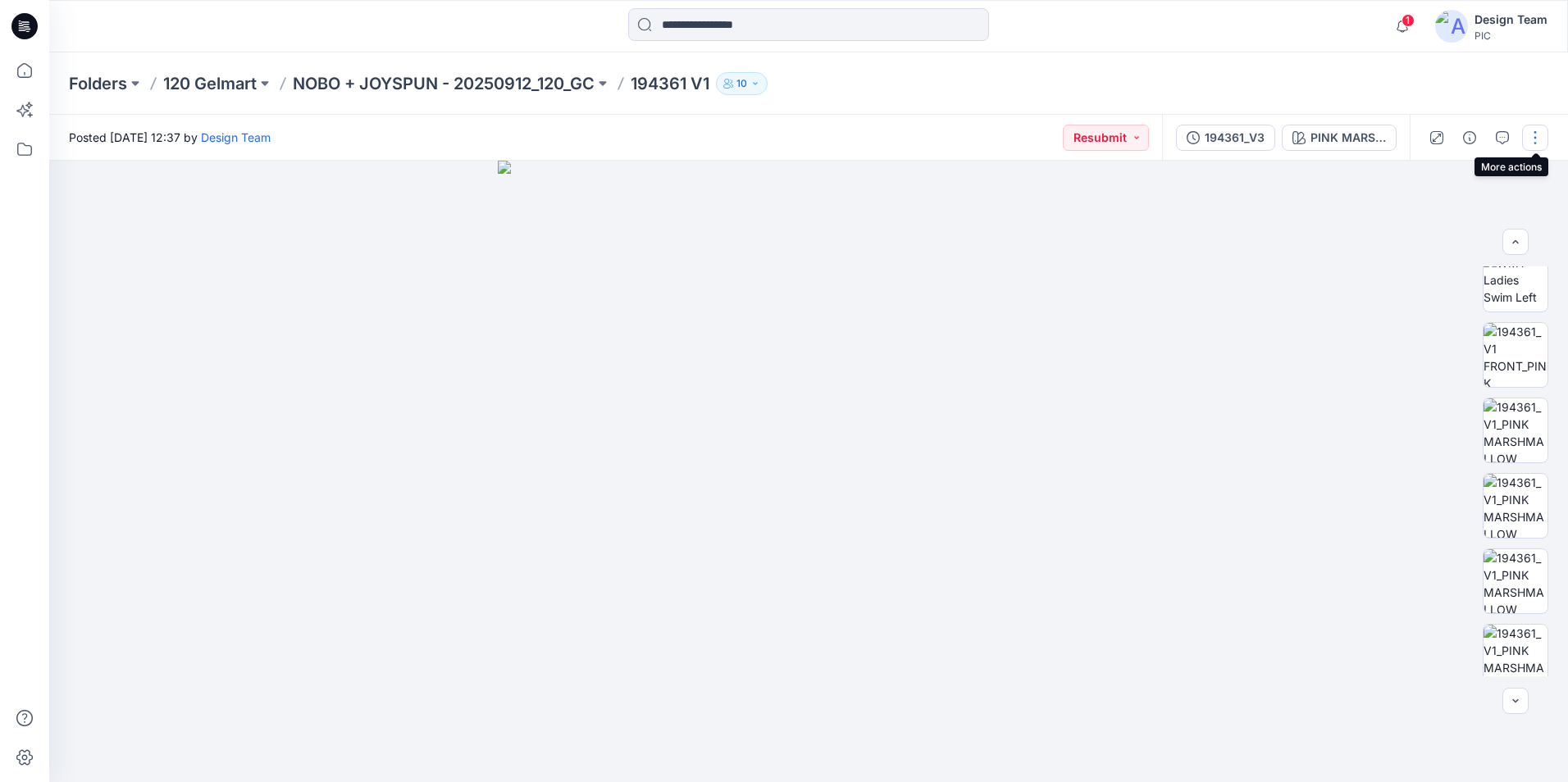
click at [1536, 136] on button "button" at bounding box center [1535, 138] width 26 height 26
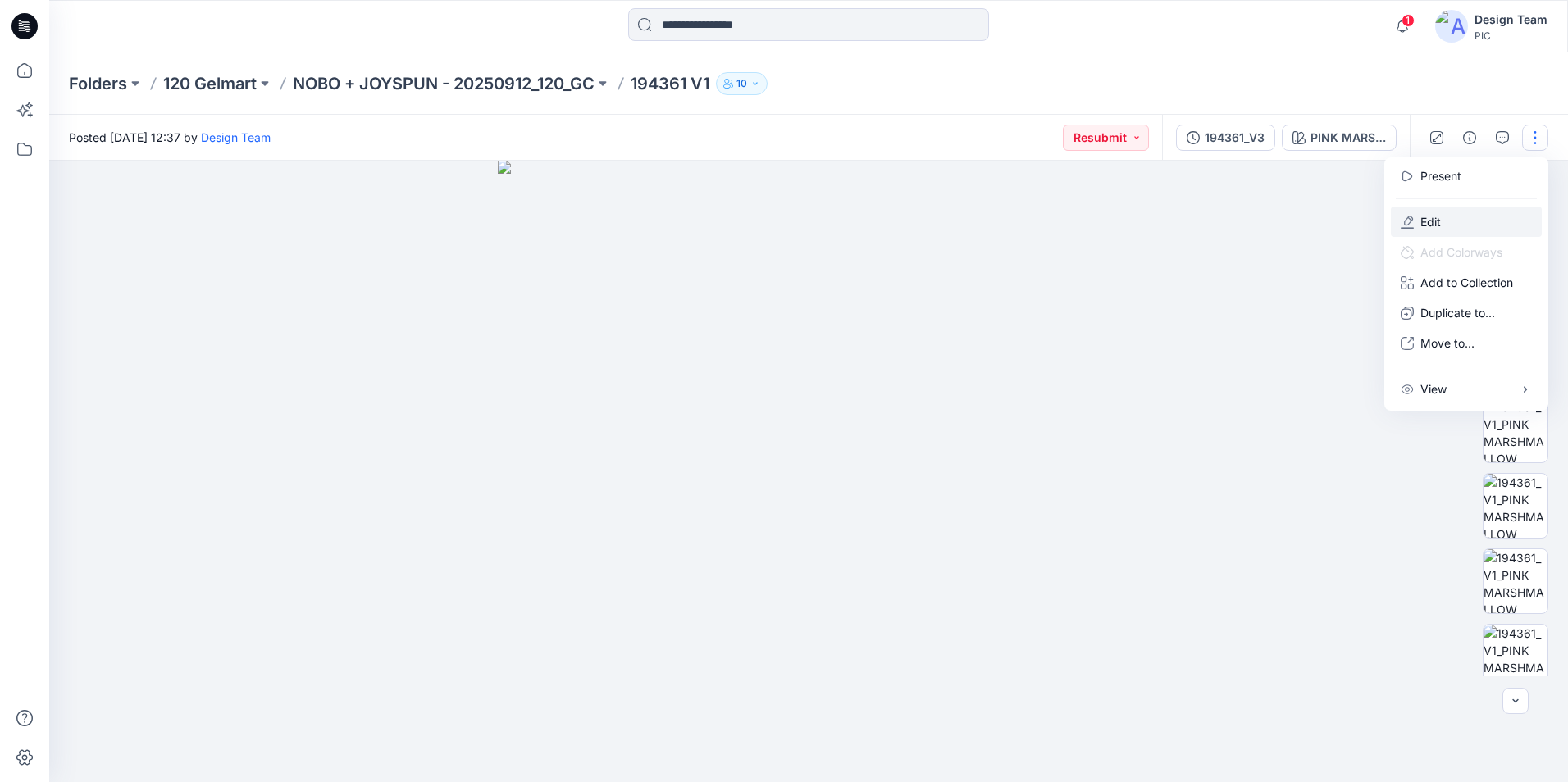
click at [1493, 218] on button "Edit" at bounding box center [1466, 222] width 151 height 30
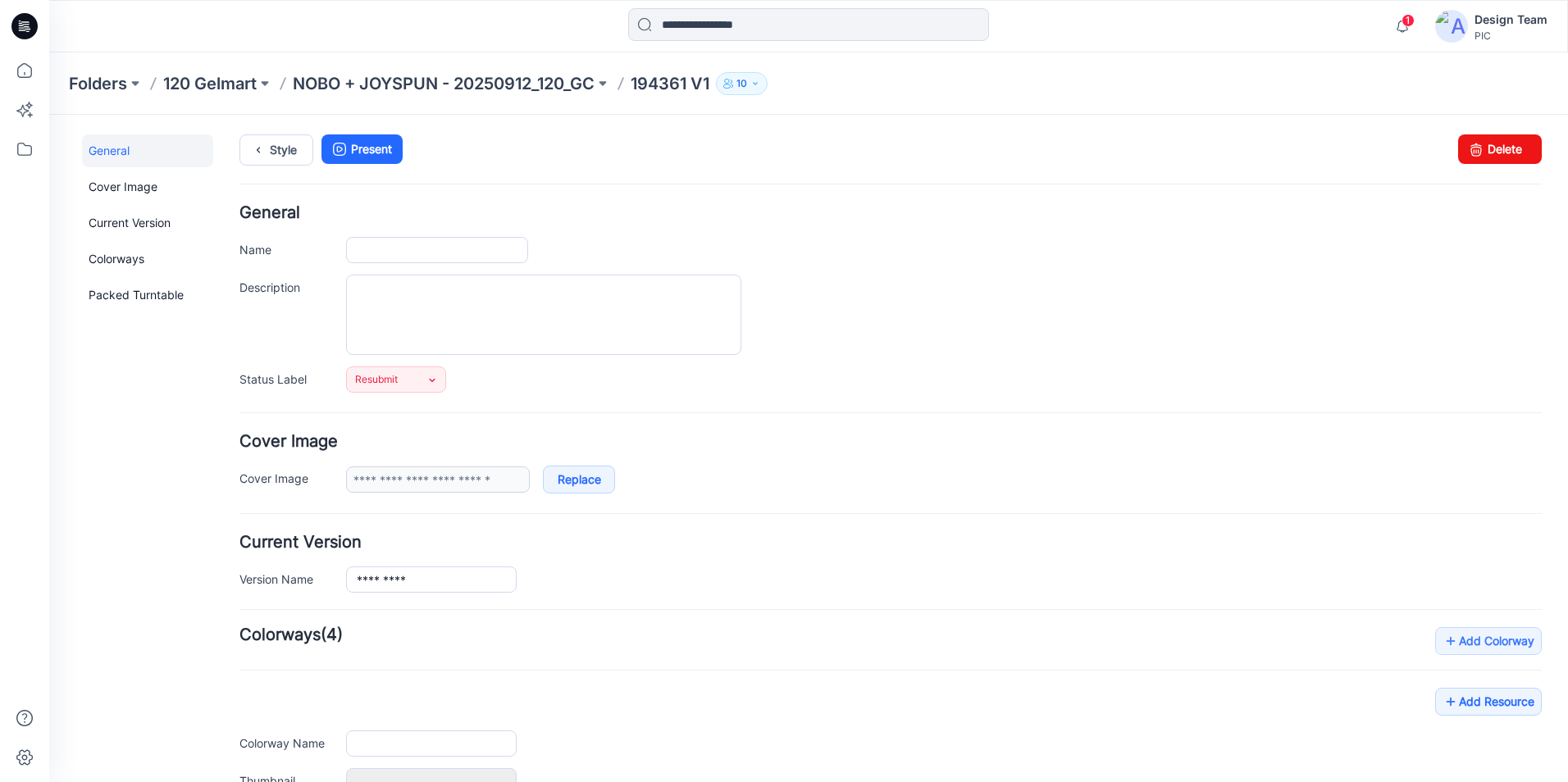
type input "*********"
type input "**********"
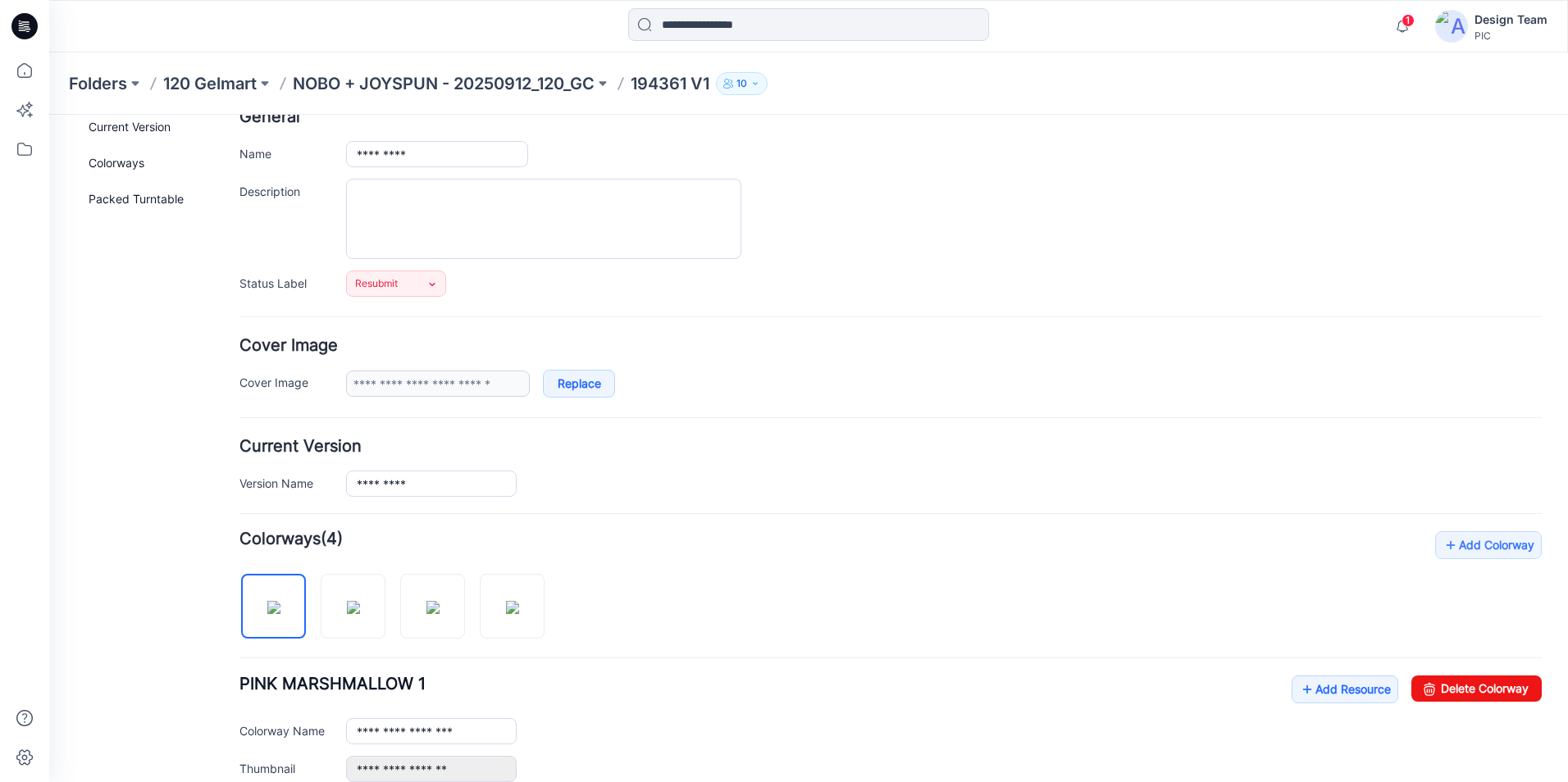
scroll to position [328, 0]
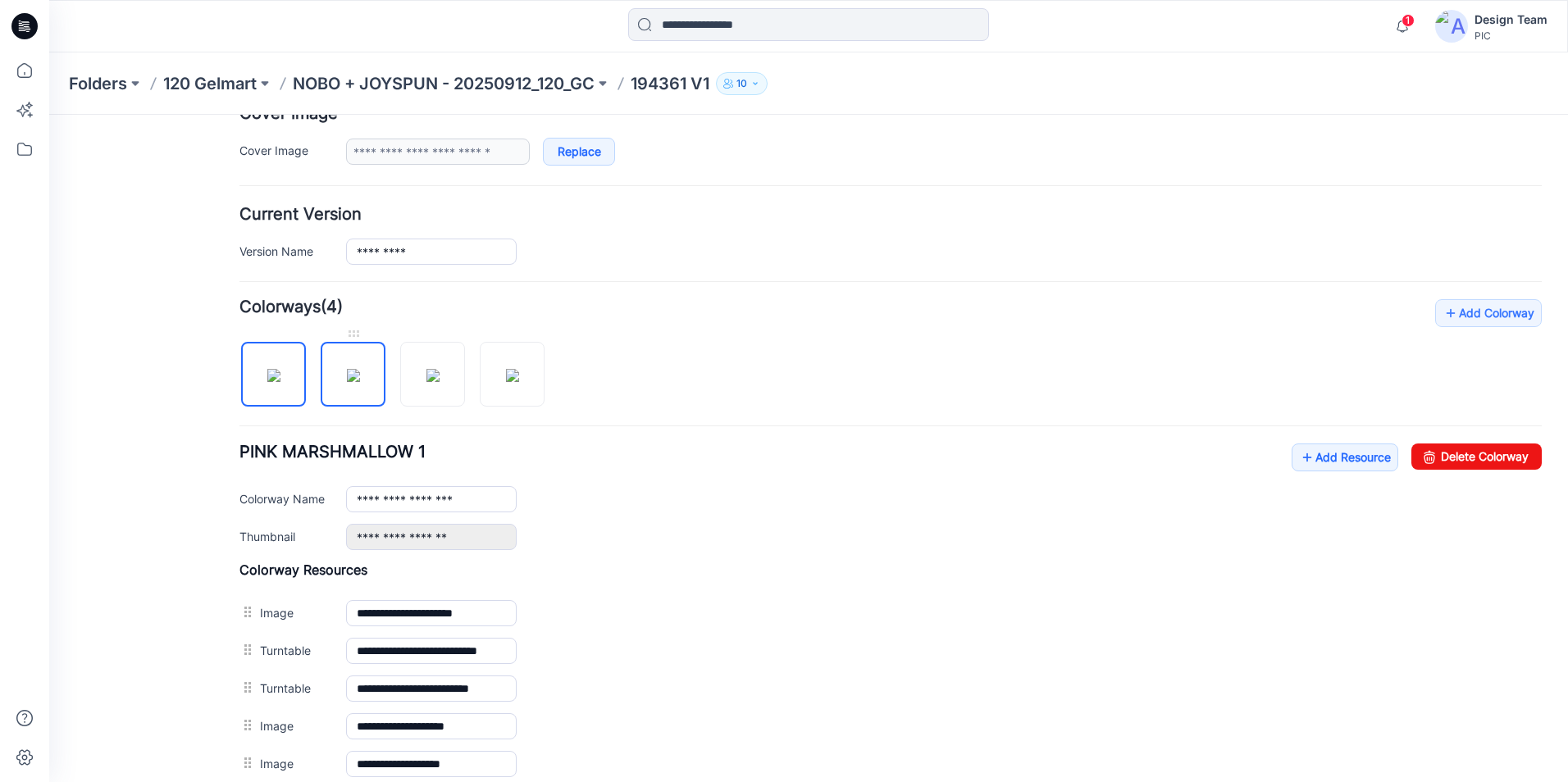
click at [348, 380] on img at bounding box center [353, 375] width 13 height 13
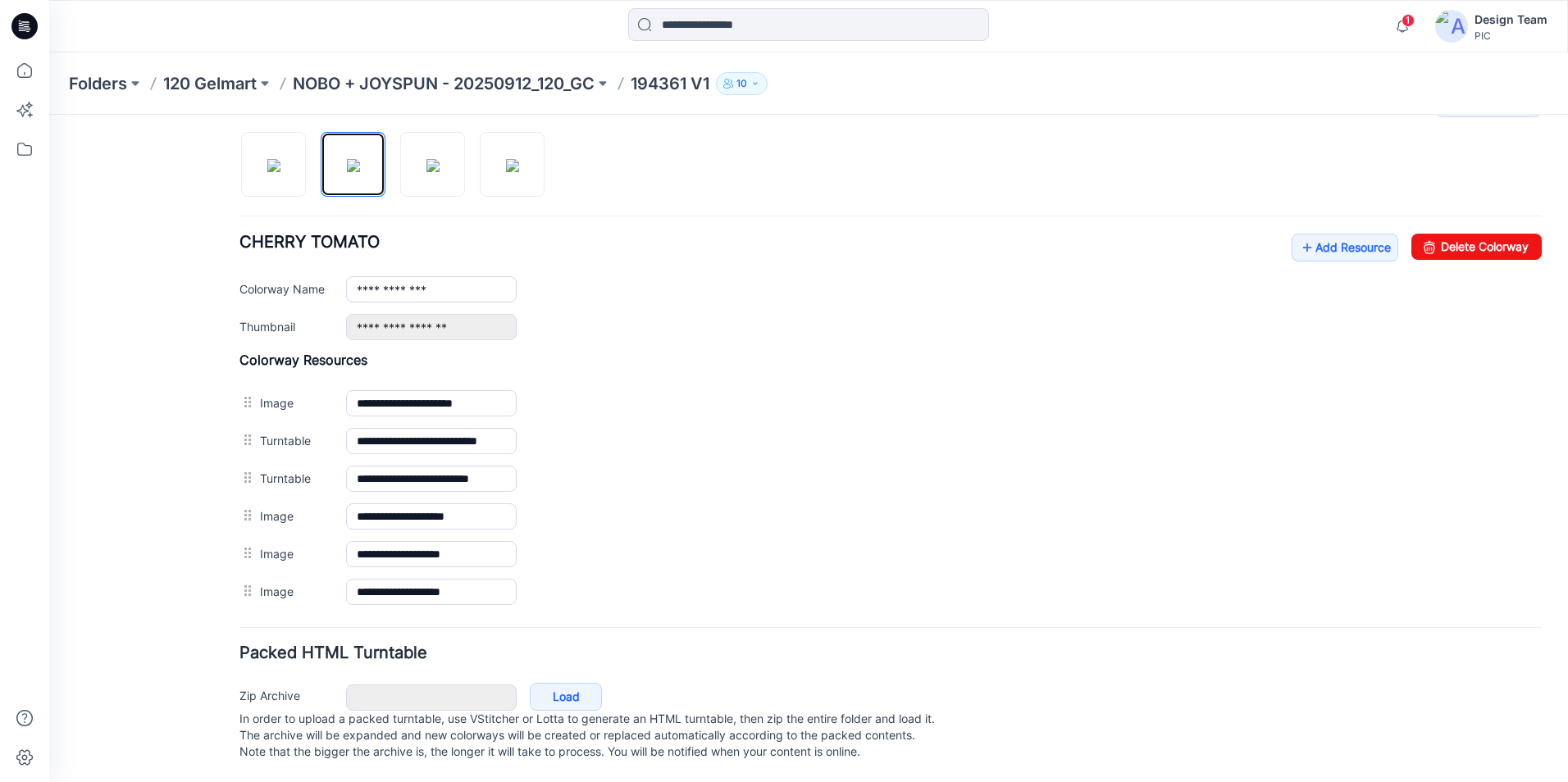
scroll to position [554, 0]
click at [1332, 234] on link "Add Resource" at bounding box center [1345, 248] width 107 height 28
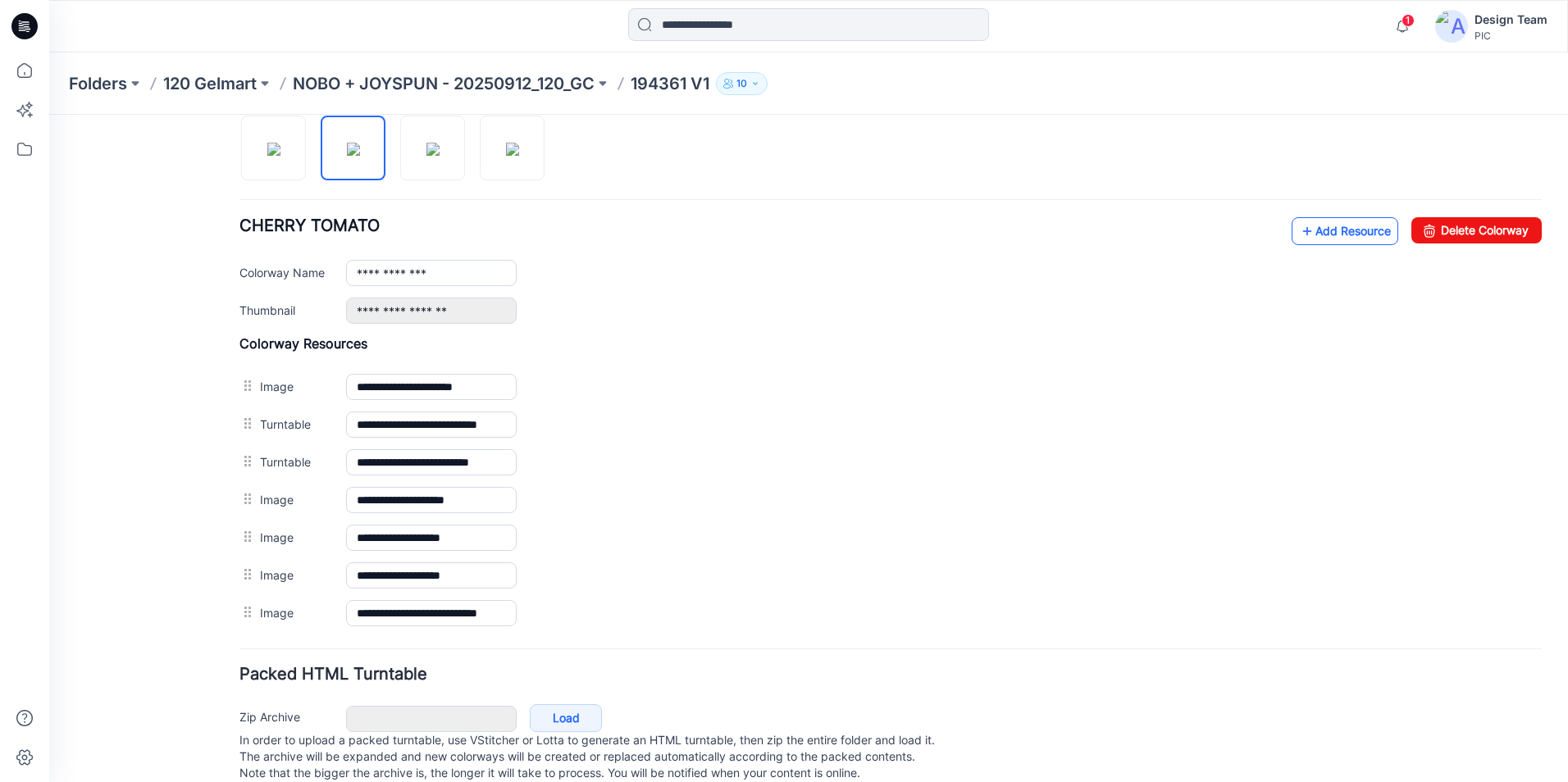
click at [1338, 232] on link "Add Resource" at bounding box center [1345, 231] width 107 height 28
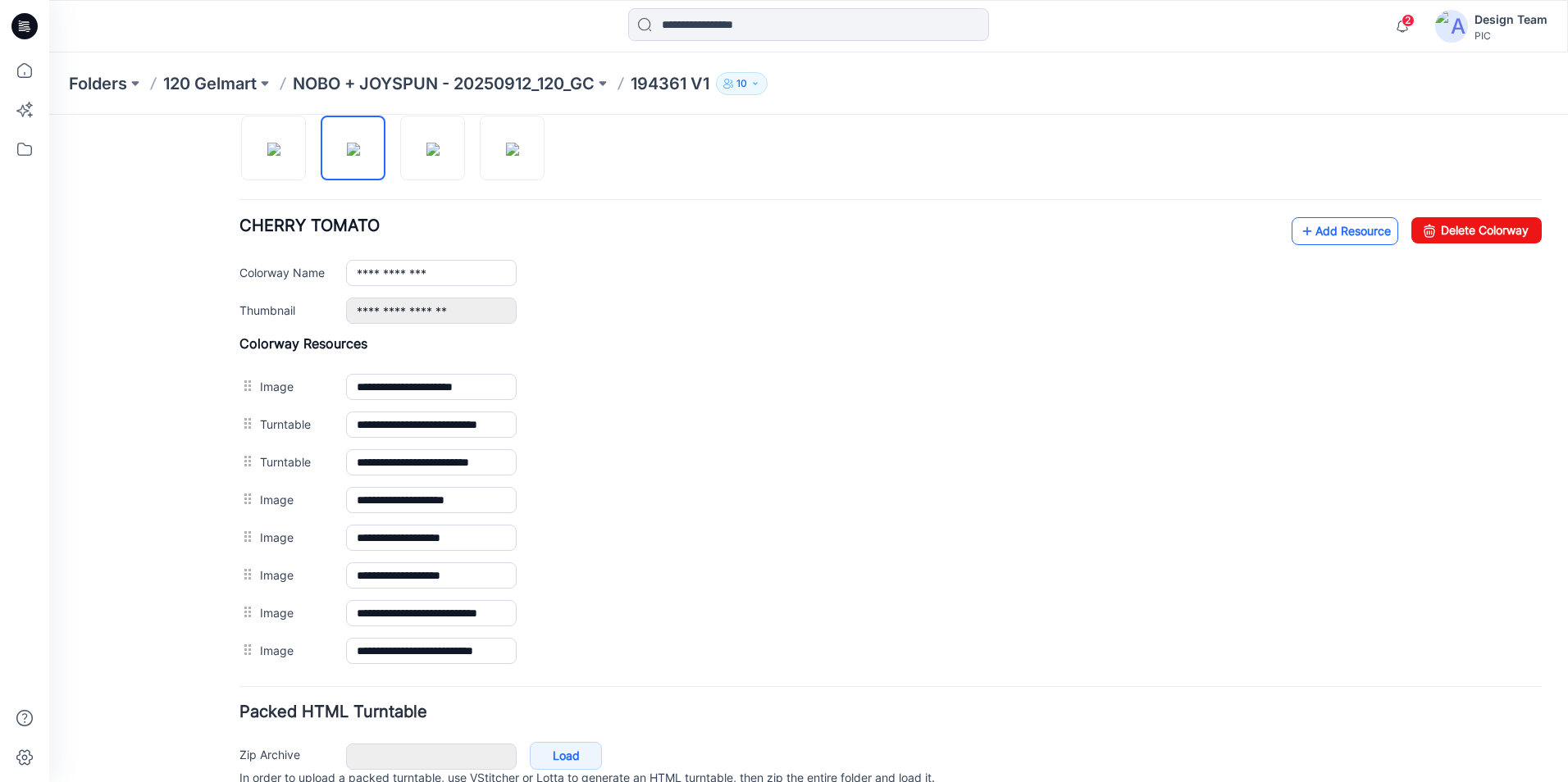
click at [1354, 229] on link "Add Resource" at bounding box center [1345, 231] width 107 height 28
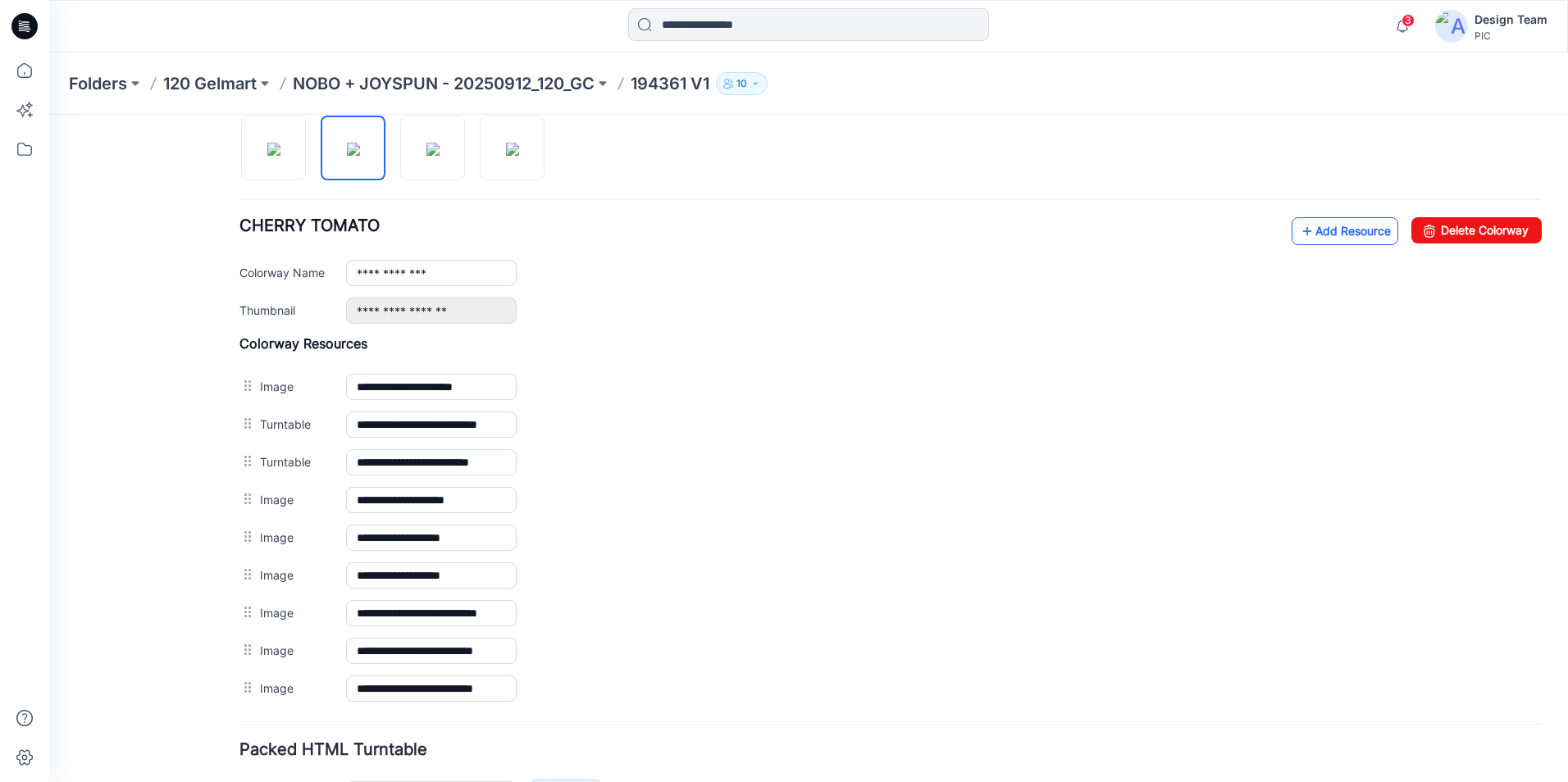
click at [1348, 231] on link "Add Resource" at bounding box center [1345, 231] width 107 height 28
click at [1299, 236] on icon at bounding box center [1307, 231] width 17 height 26
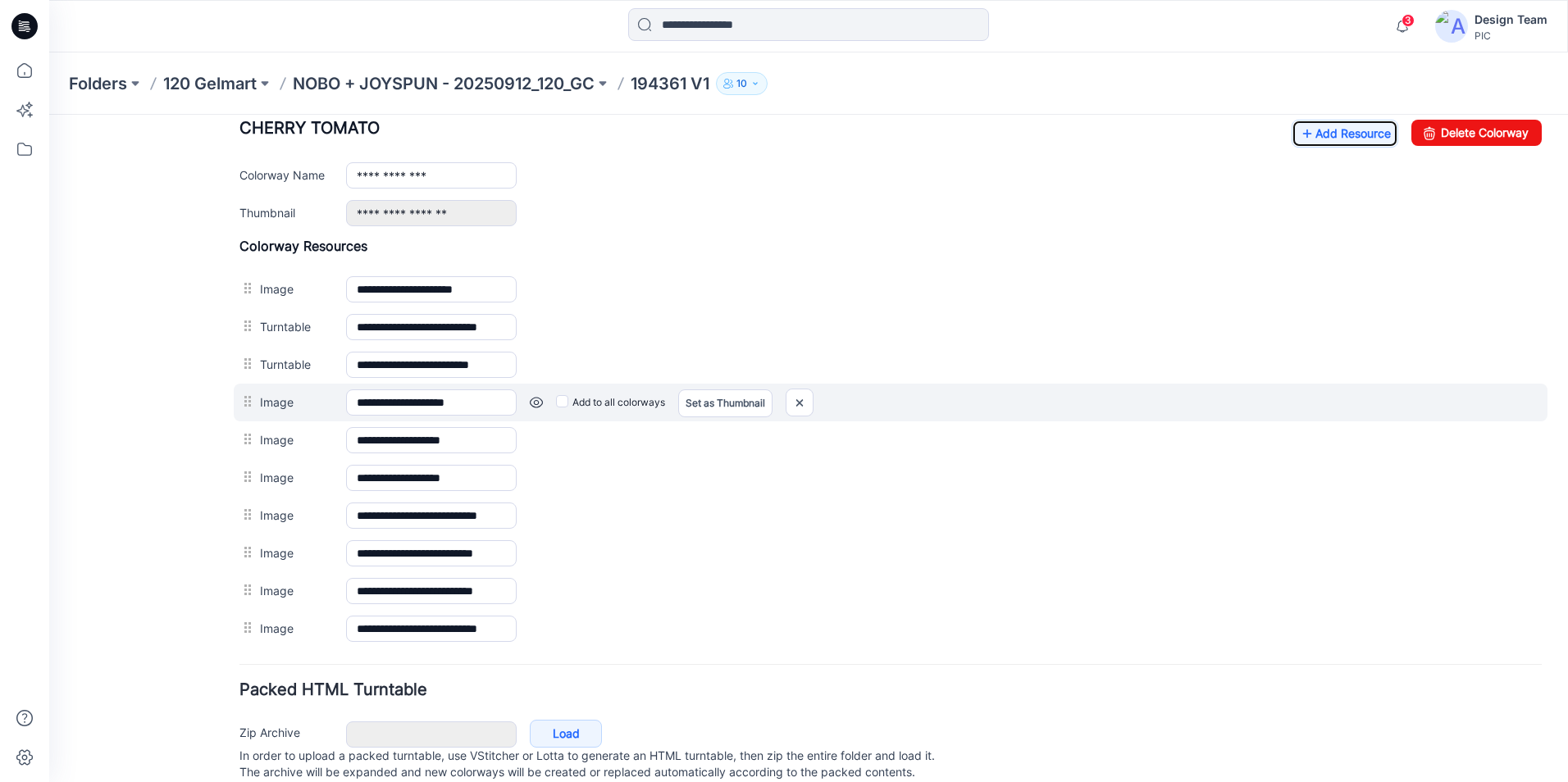
scroll to position [623, 0]
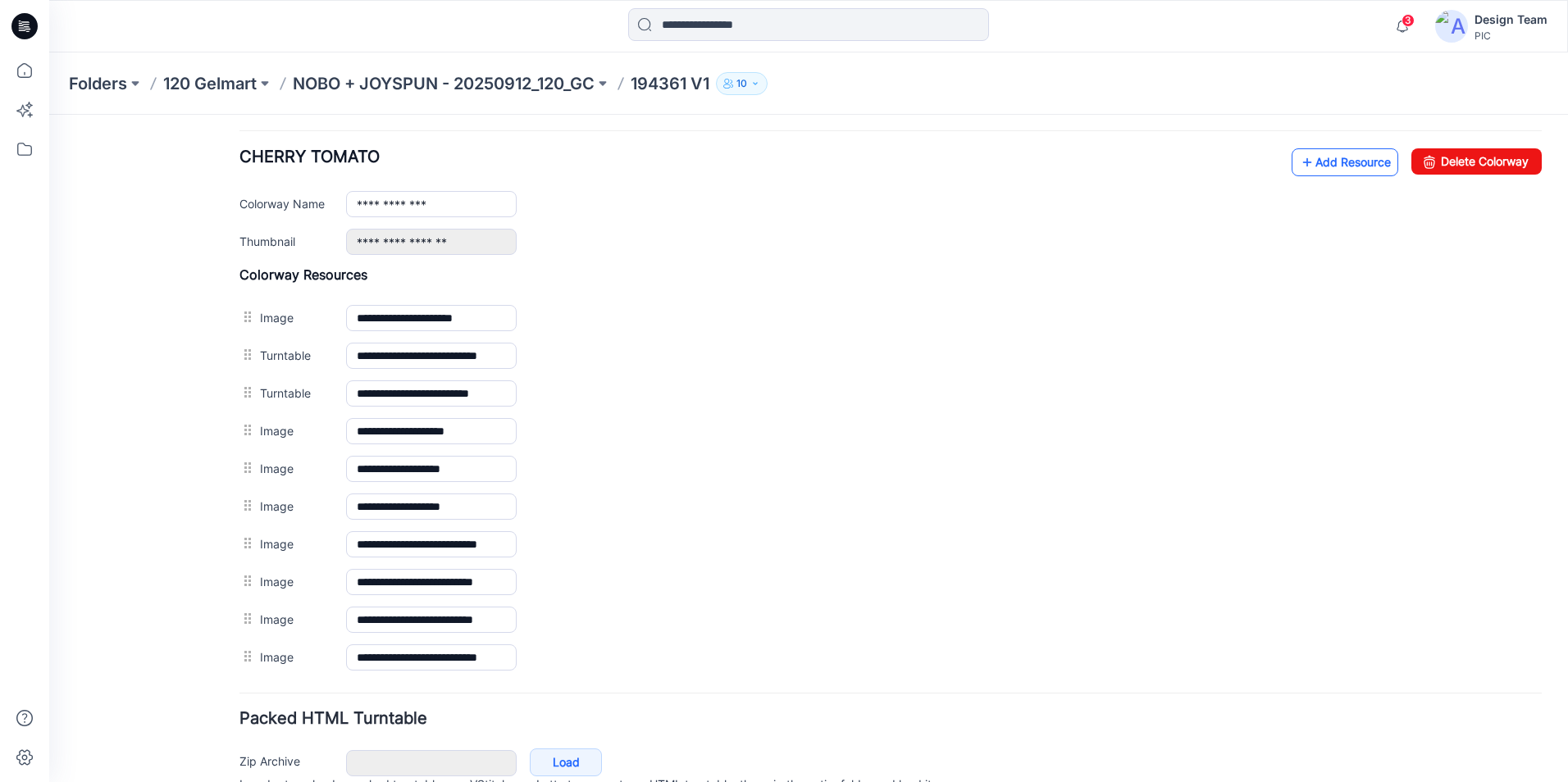
click at [1347, 166] on link "Add Resource" at bounding box center [1345, 162] width 107 height 28
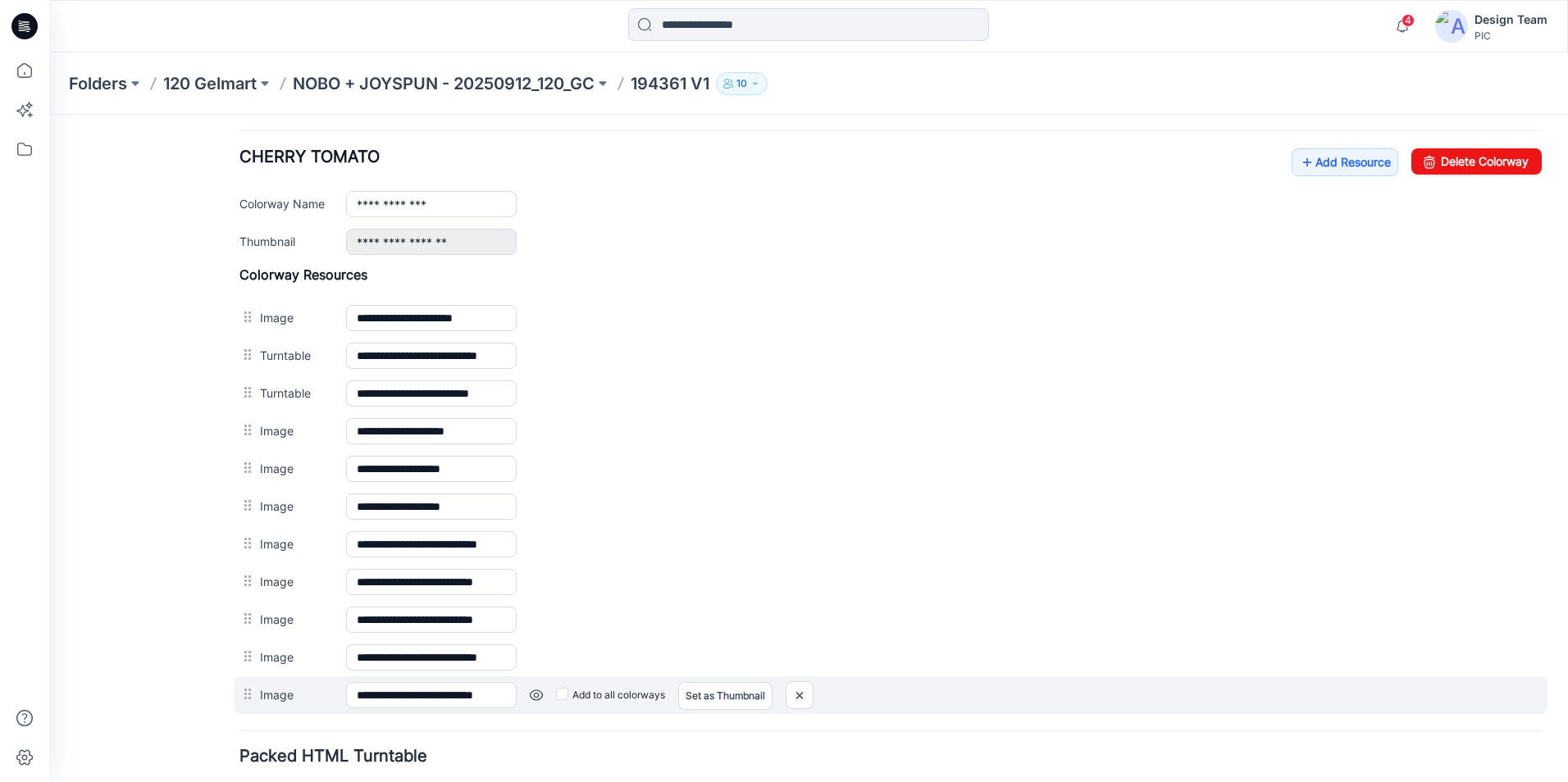
click at [533, 696] on link at bounding box center [536, 695] width 13 height 13
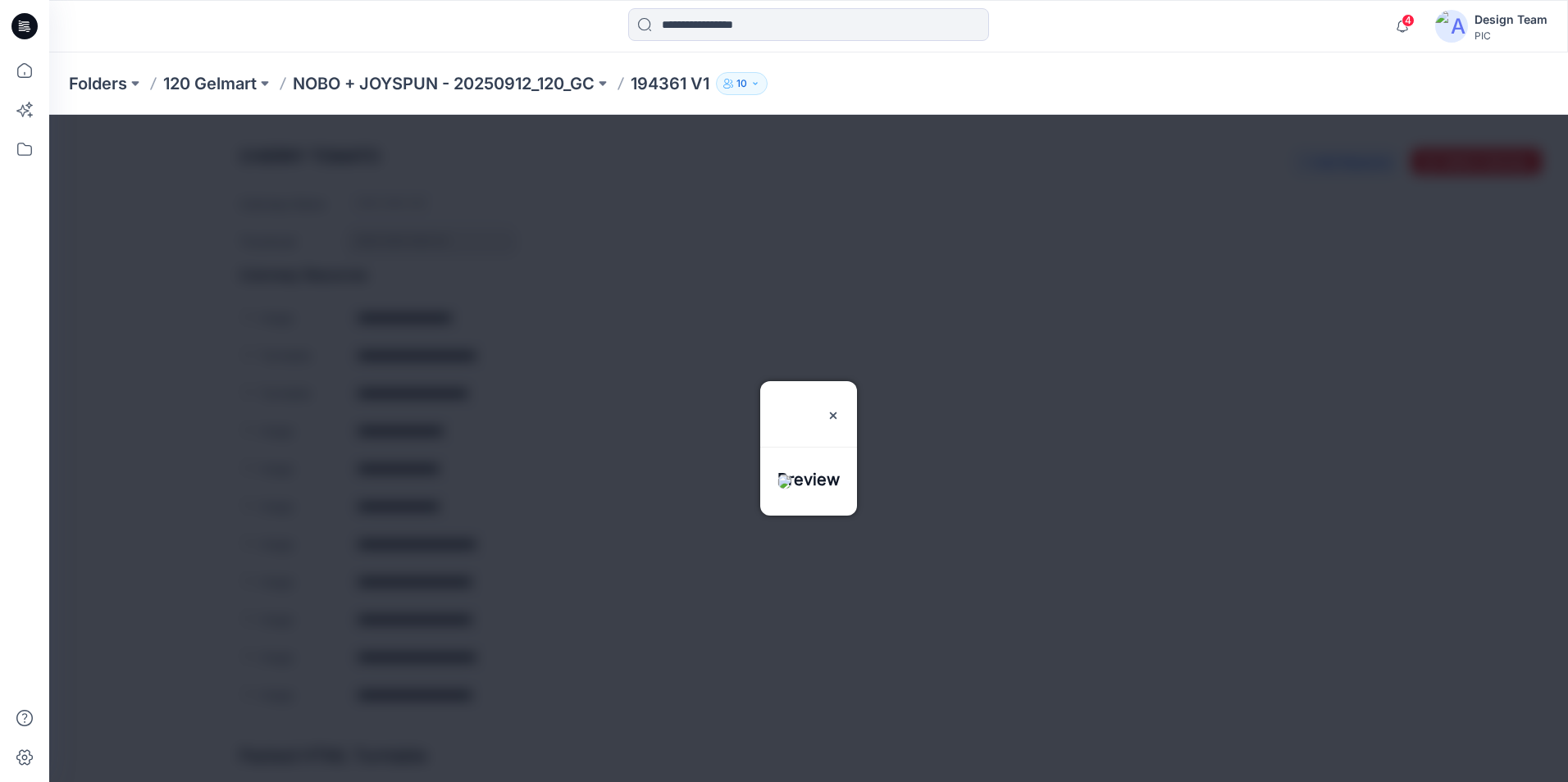
click at [806, 492] on div at bounding box center [809, 492] width 97 height 48
click at [840, 409] on img at bounding box center [833, 415] width 13 height 13
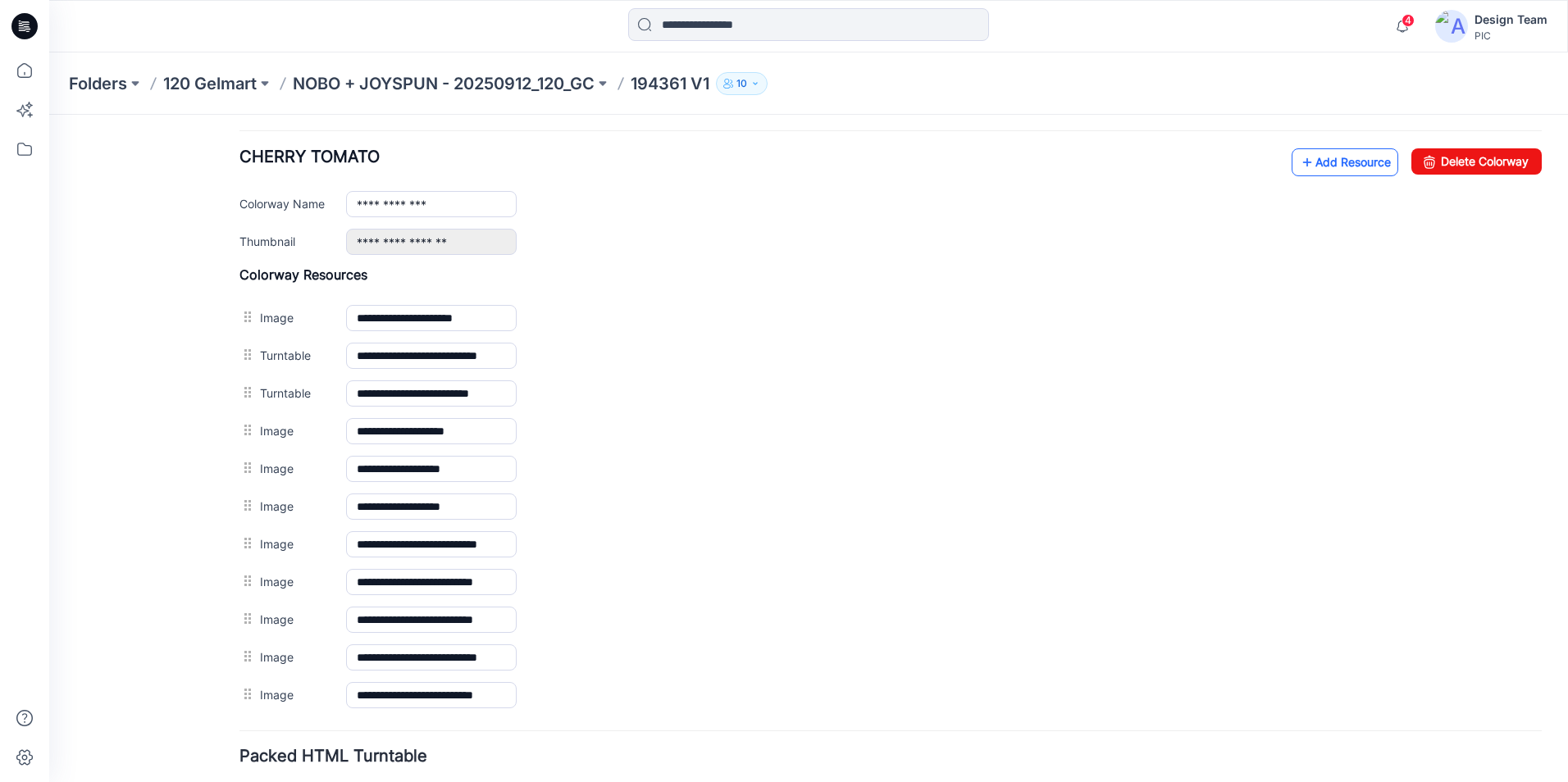
click at [1341, 159] on link "Add Resource" at bounding box center [1345, 162] width 107 height 28
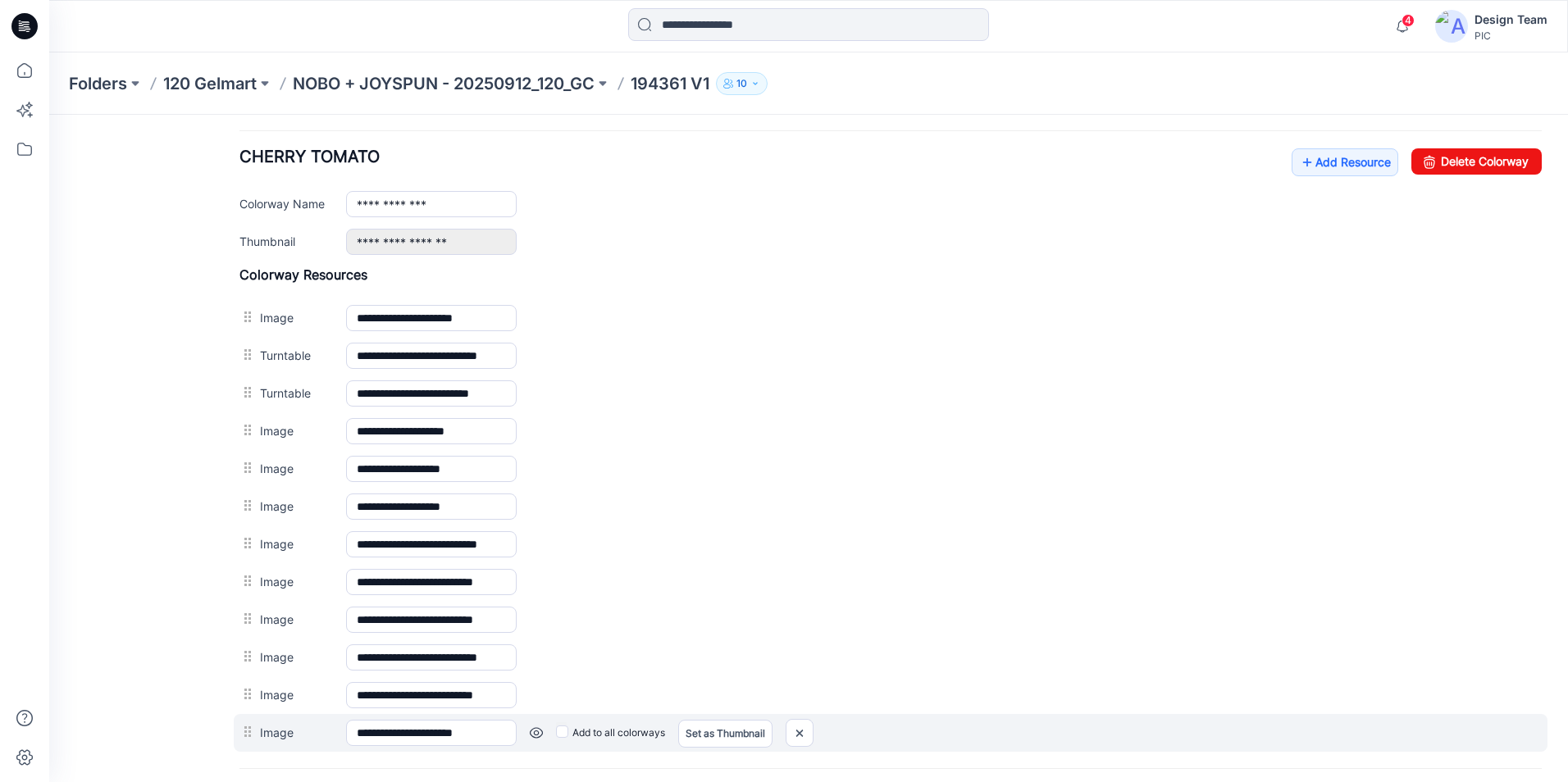
click at [531, 733] on link at bounding box center [536, 733] width 13 height 13
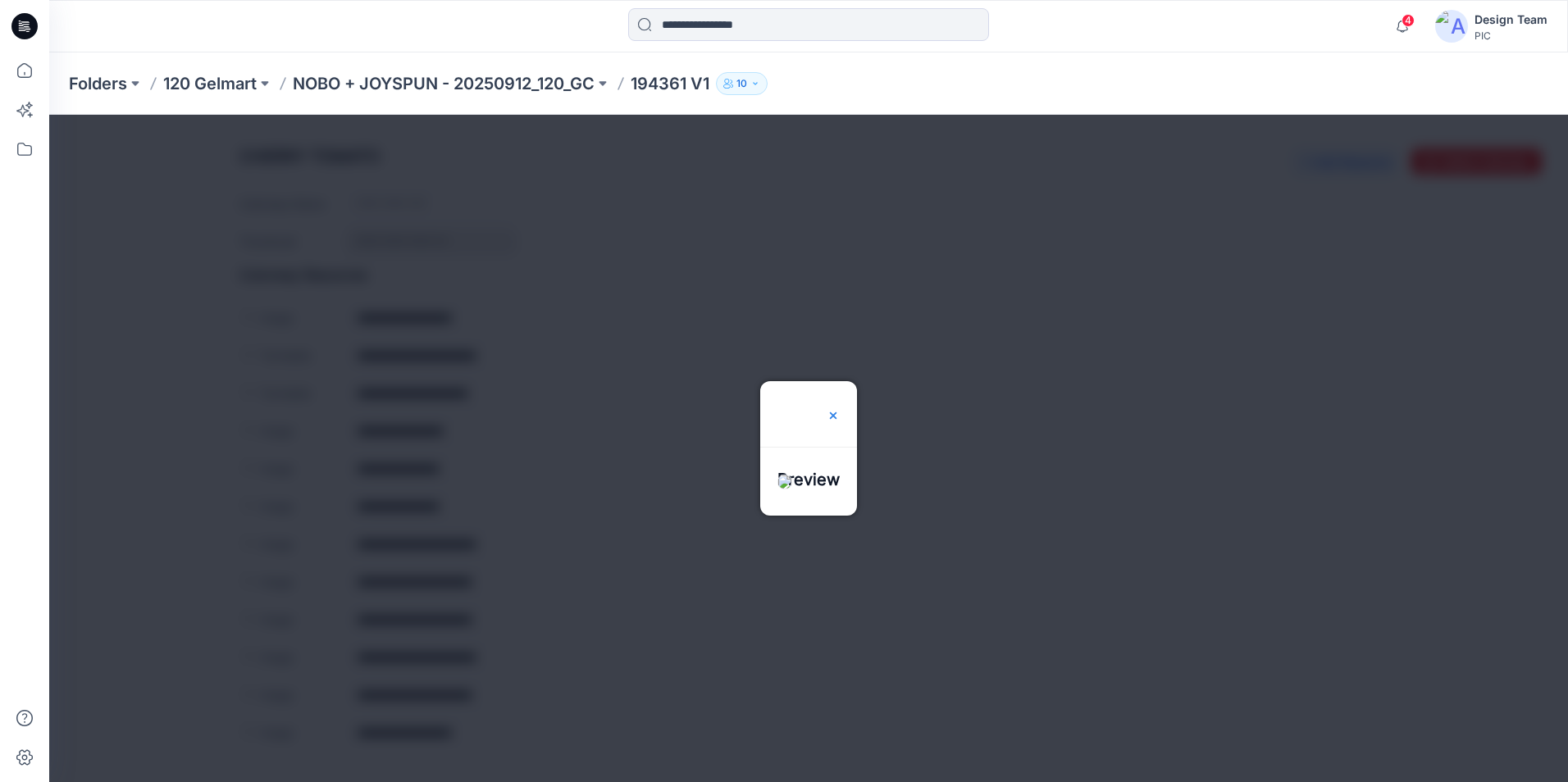
click at [840, 409] on img at bounding box center [833, 415] width 13 height 13
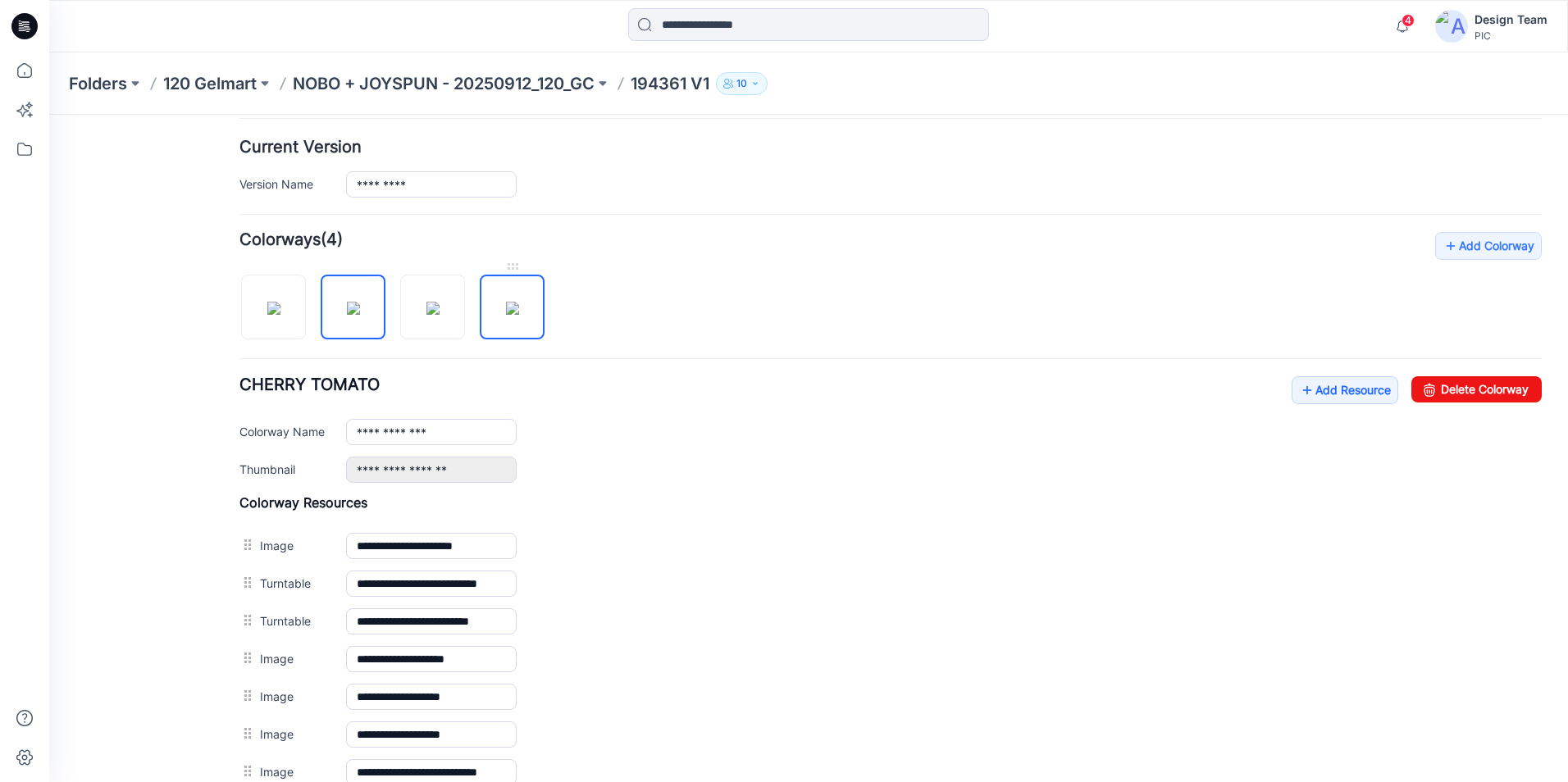
scroll to position [377, 0]
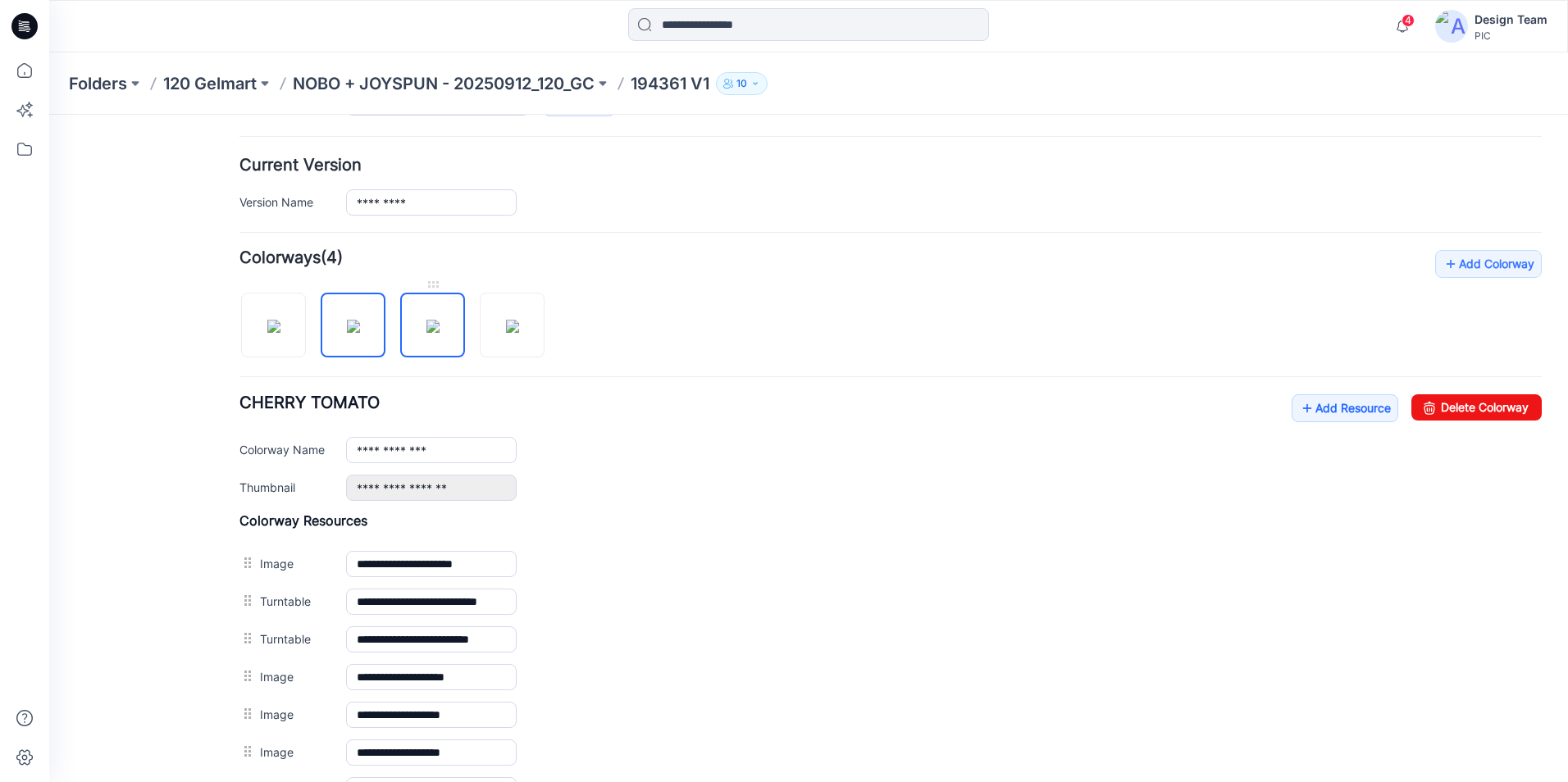
click at [440, 332] on img at bounding box center [433, 326] width 13 height 13
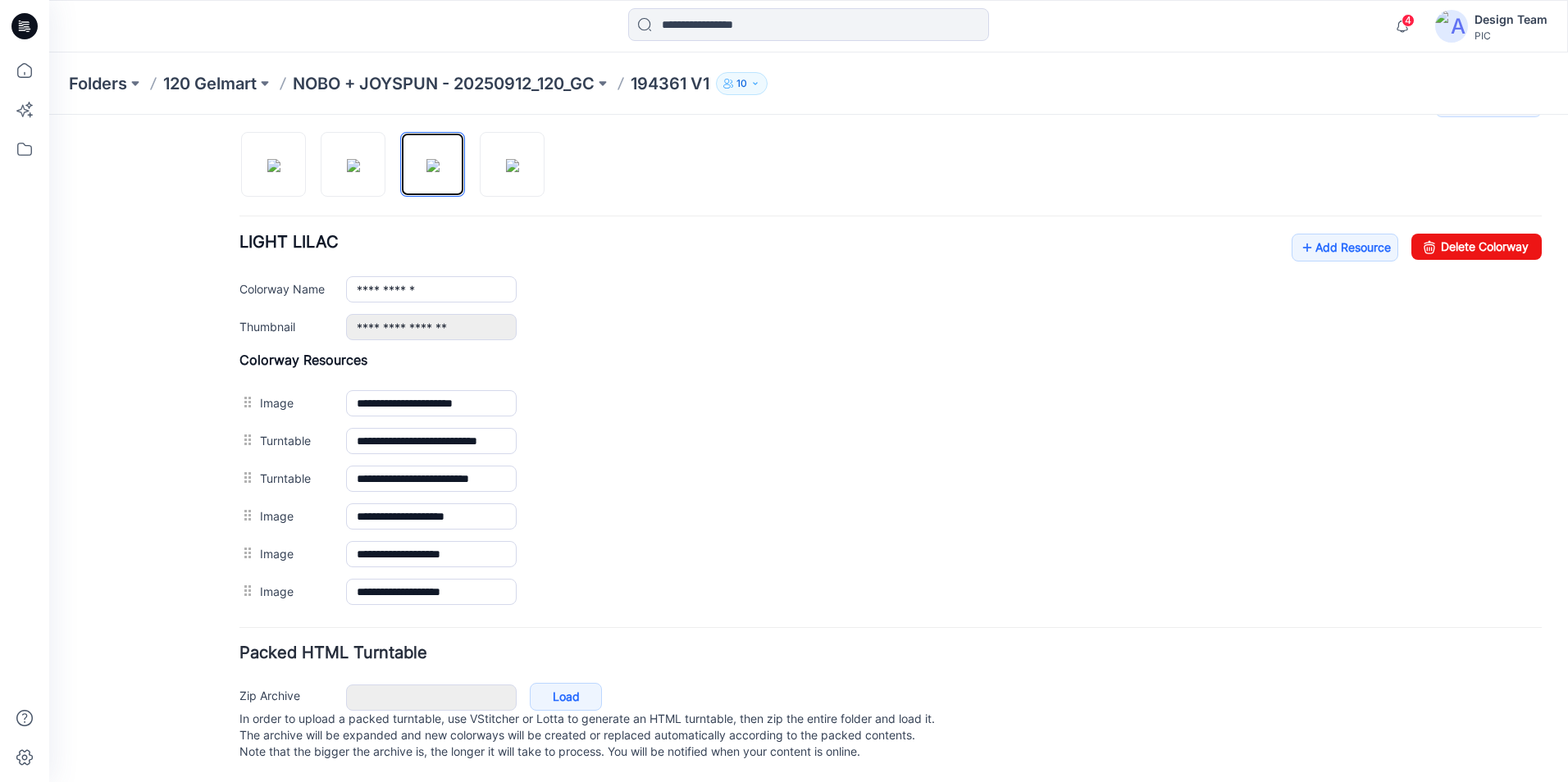
scroll to position [554, 0]
click at [1302, 234] on link "Add Resource" at bounding box center [1345, 248] width 107 height 28
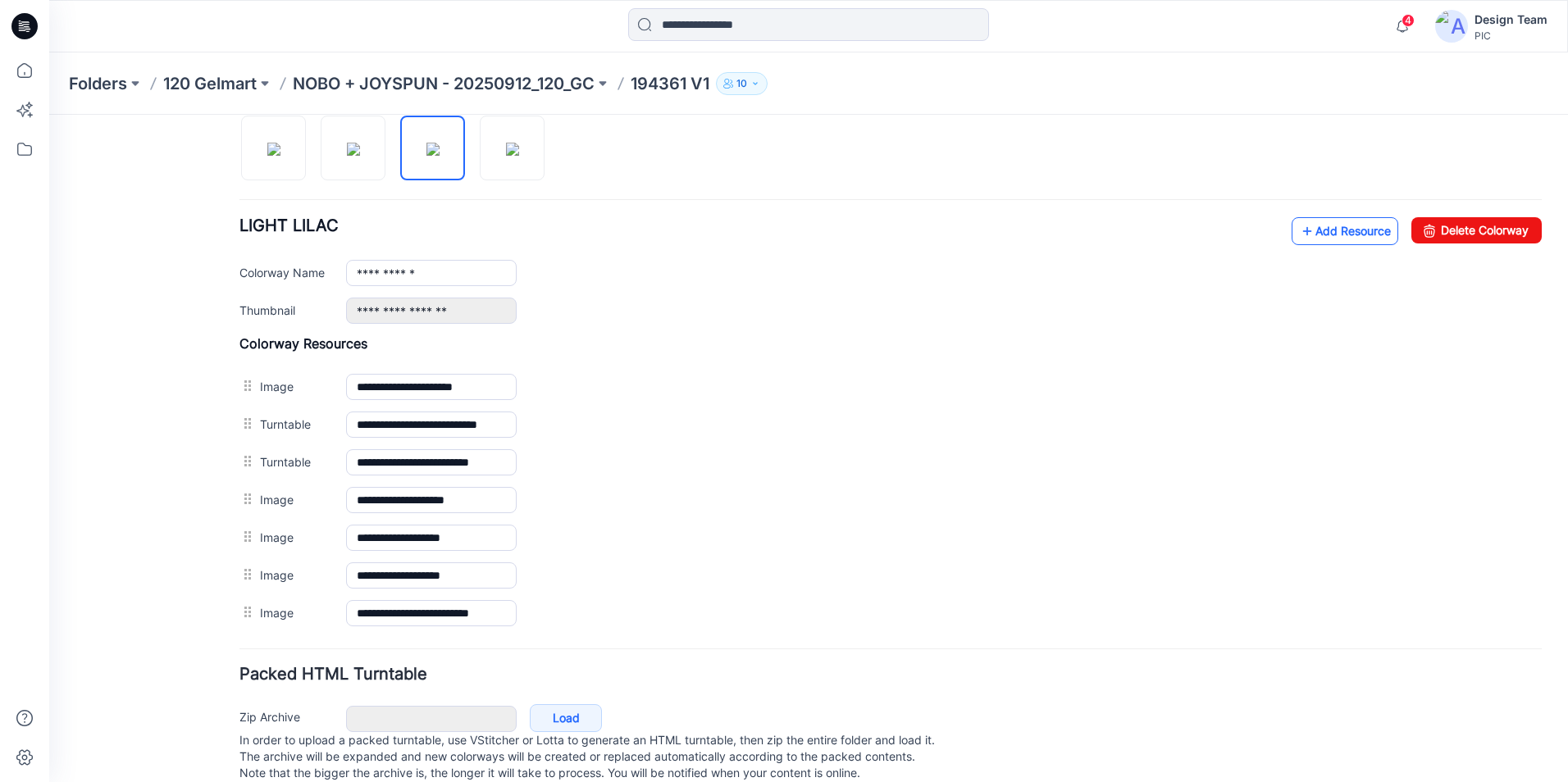
click at [1331, 232] on link "Add Resource" at bounding box center [1345, 231] width 107 height 28
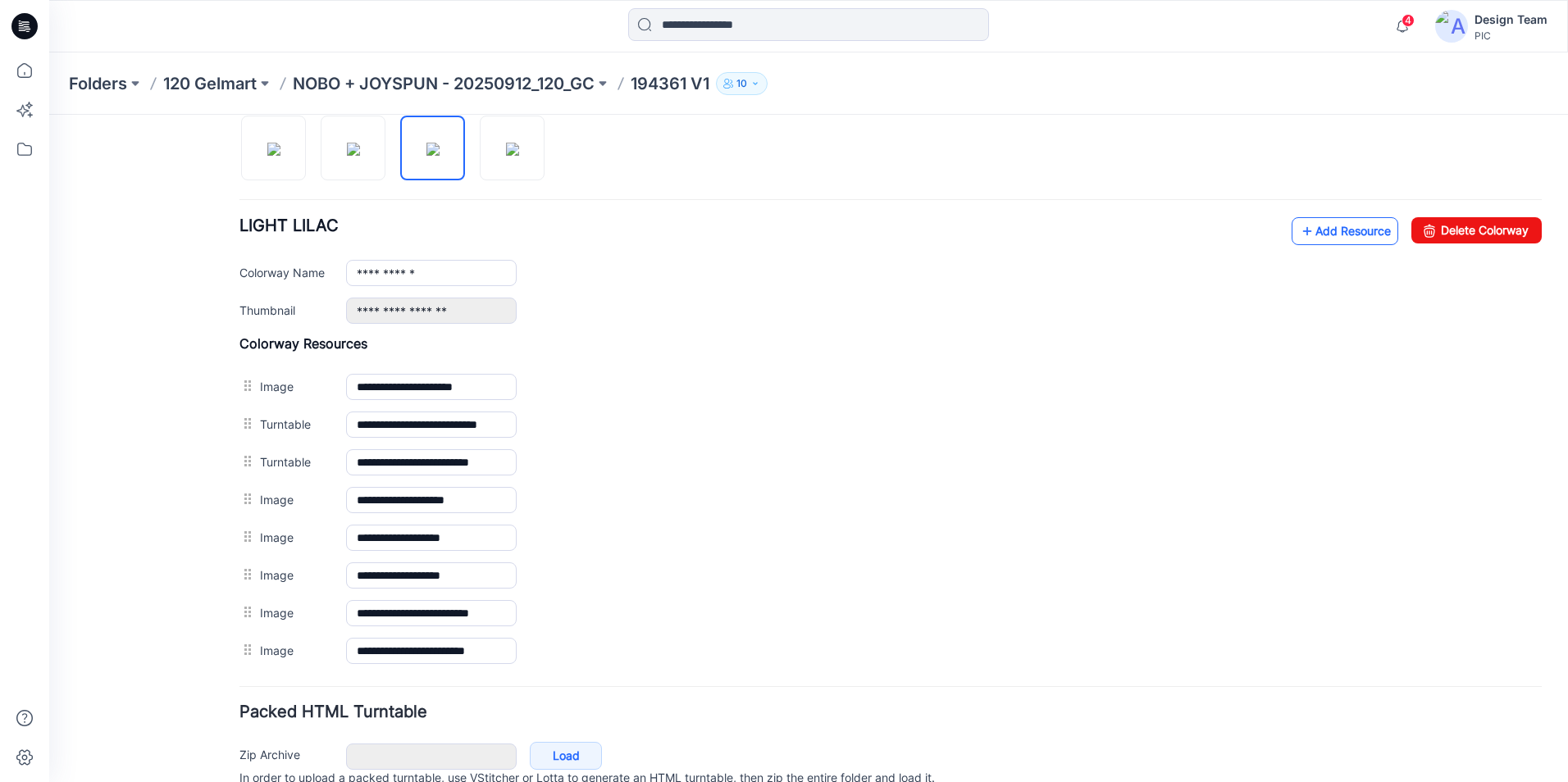
click at [1315, 232] on link "Add Resource" at bounding box center [1345, 231] width 107 height 28
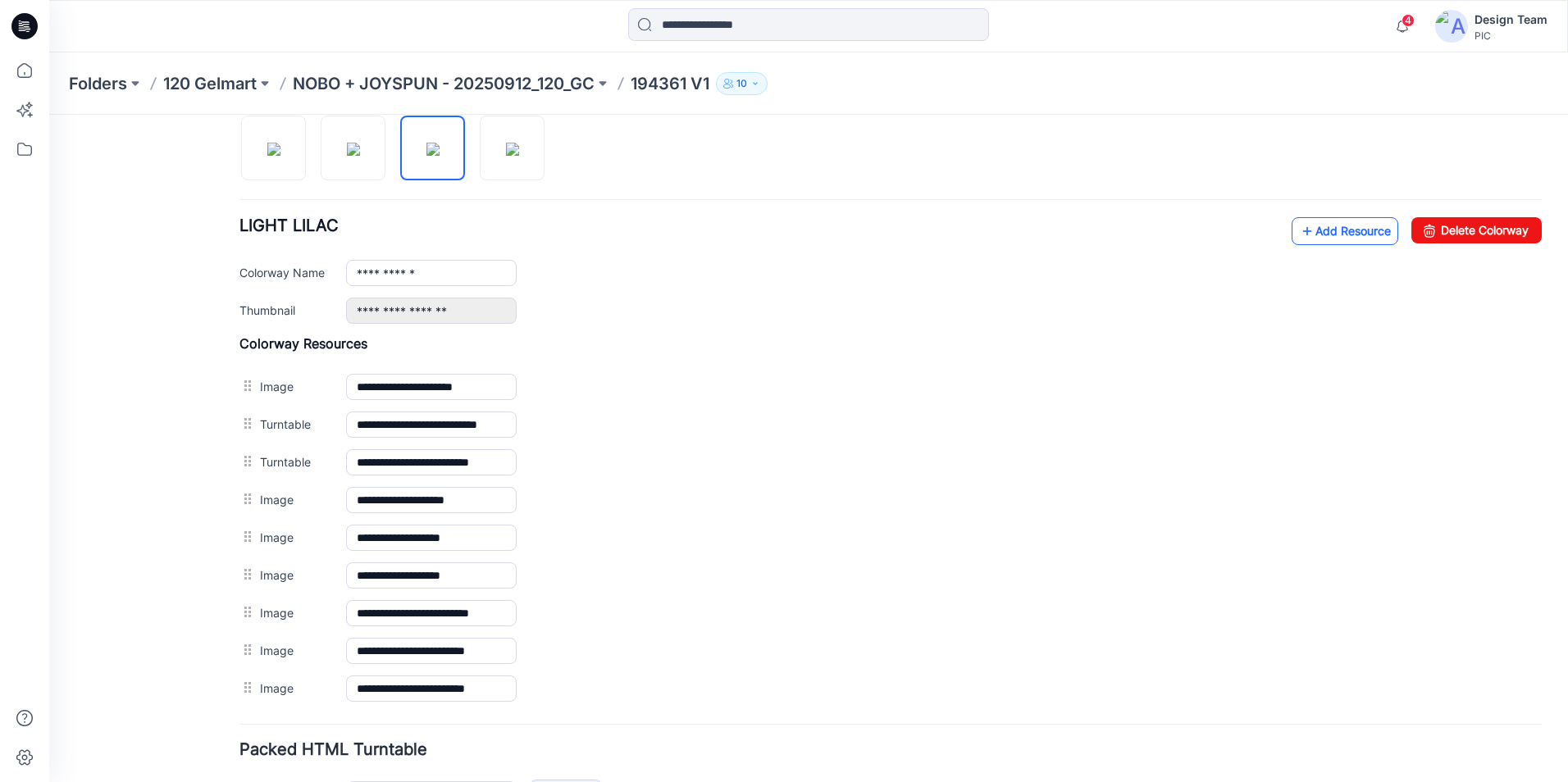
click at [1356, 237] on link "Add Resource" at bounding box center [1345, 231] width 107 height 28
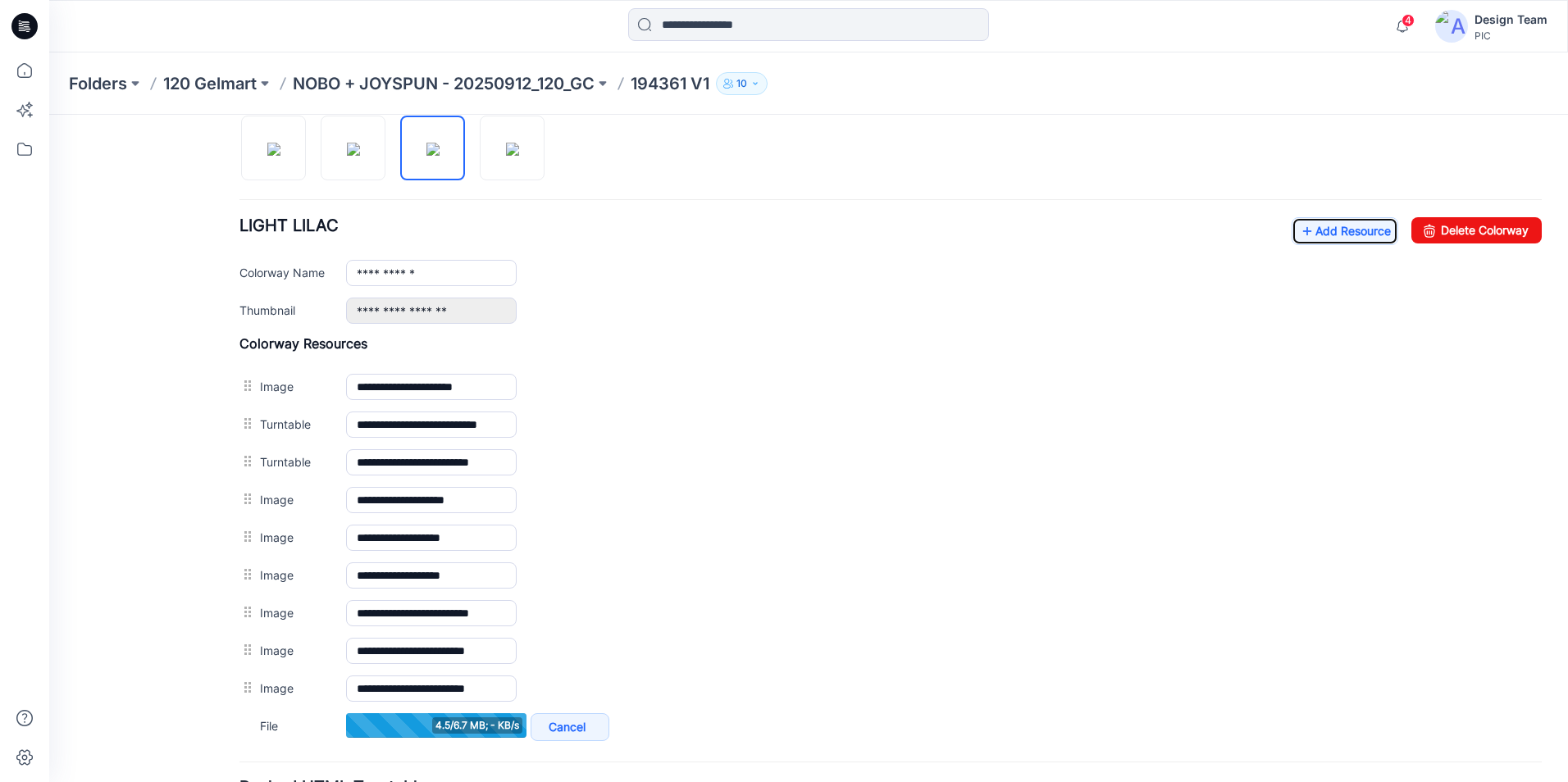
scroll to position [636, 0]
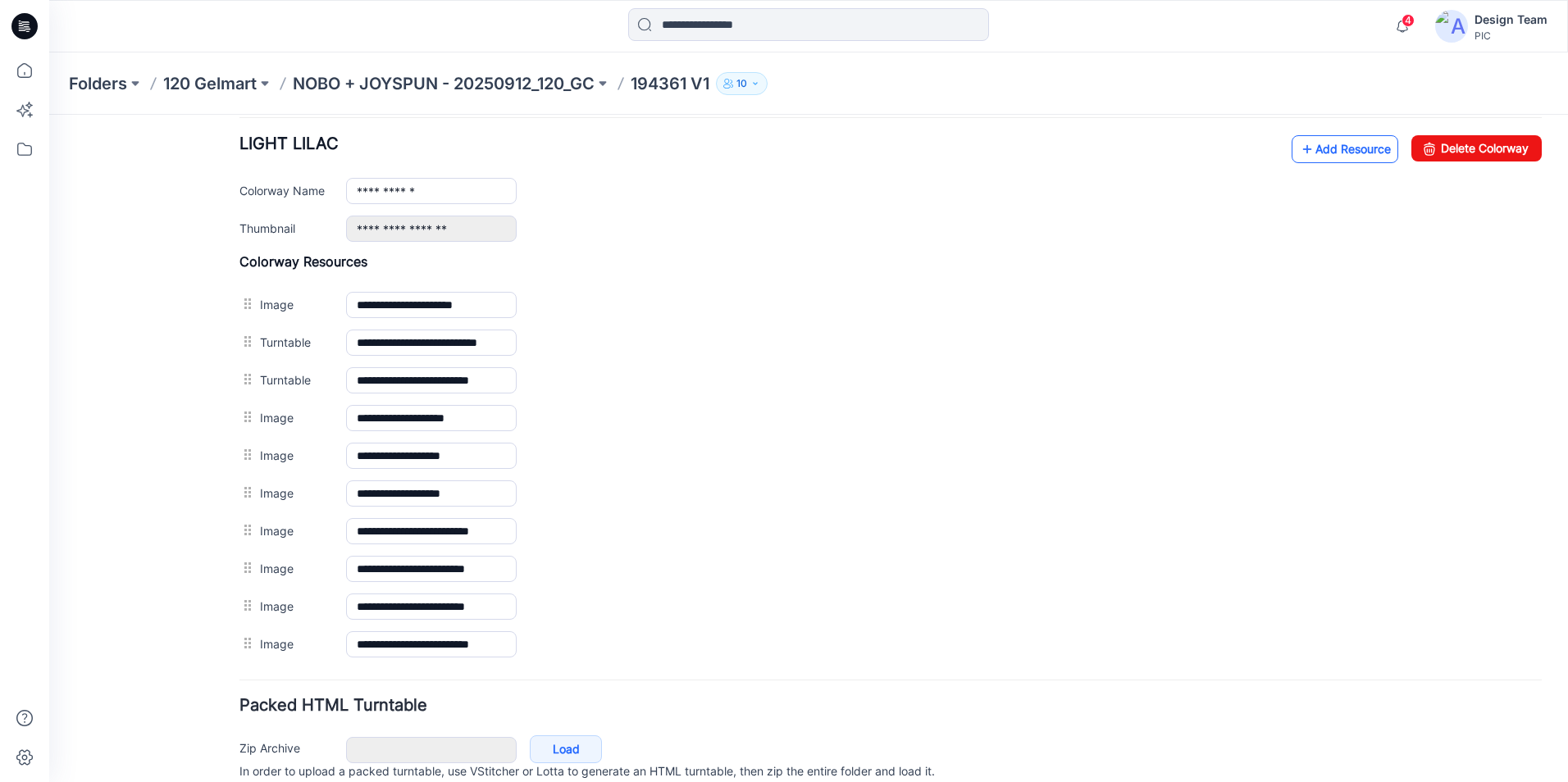
click at [1299, 147] on icon at bounding box center [1307, 149] width 17 height 26
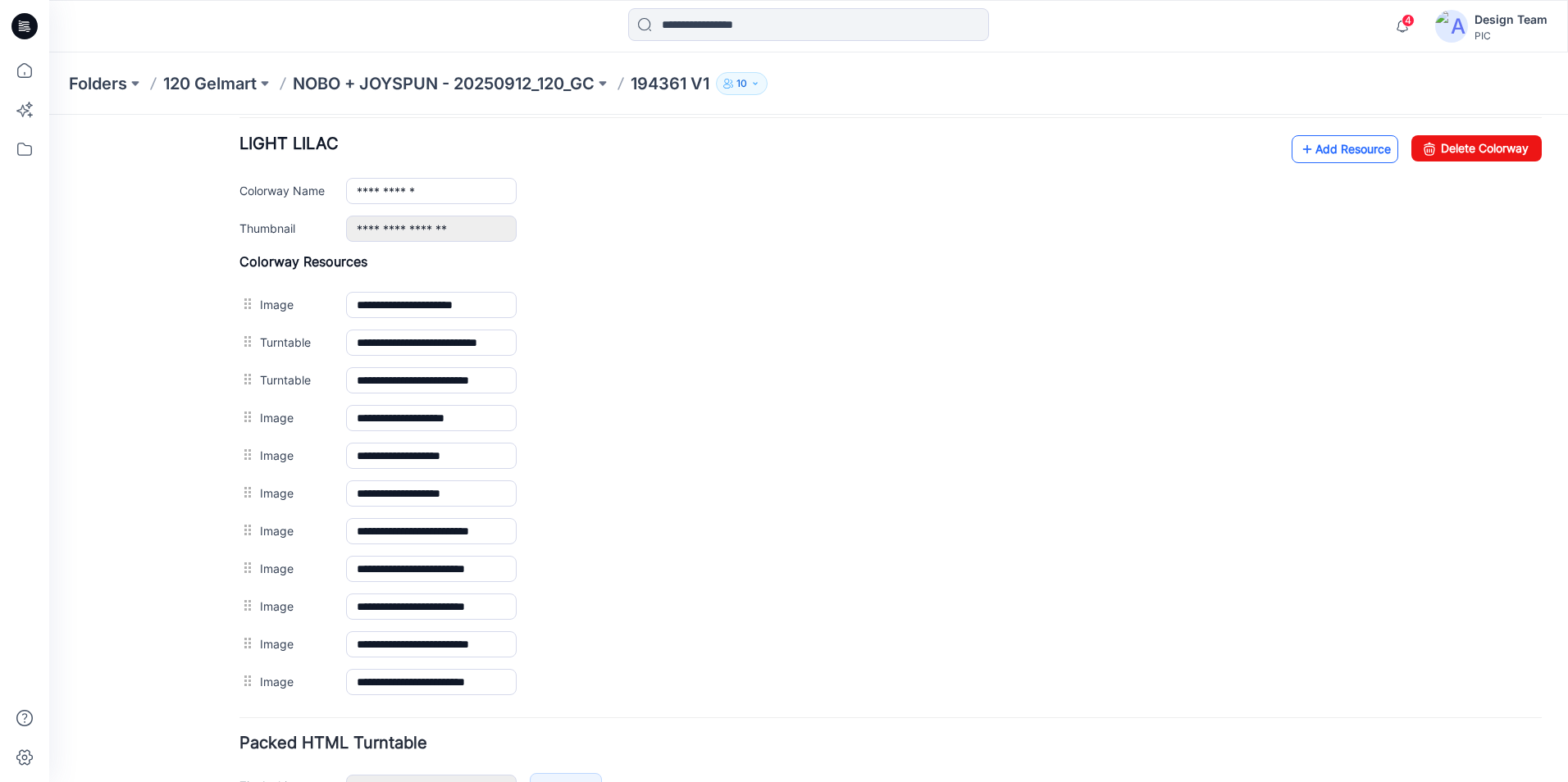
click at [1309, 149] on link "Add Resource" at bounding box center [1345, 149] width 107 height 28
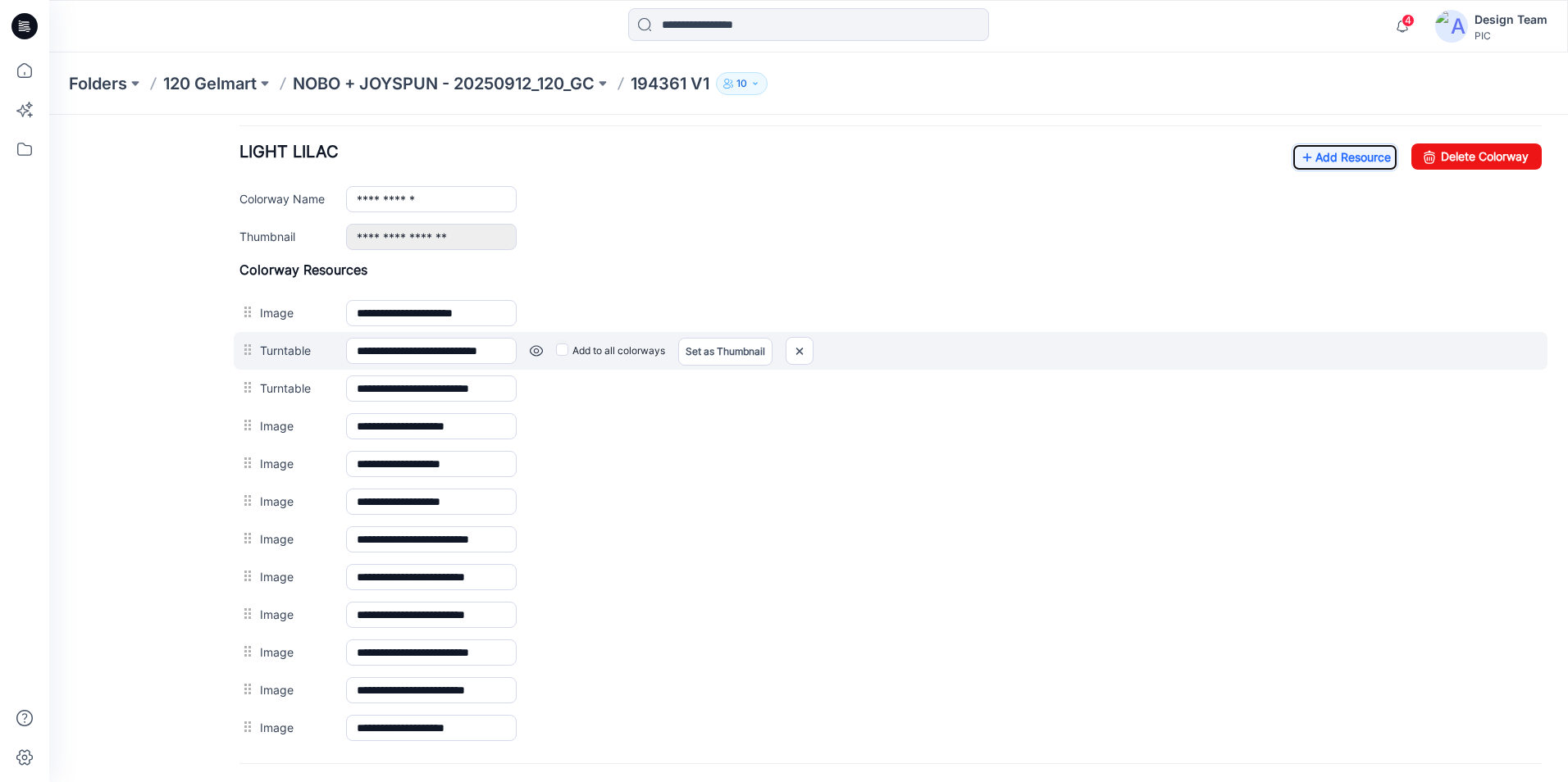
scroll to position [534, 0]
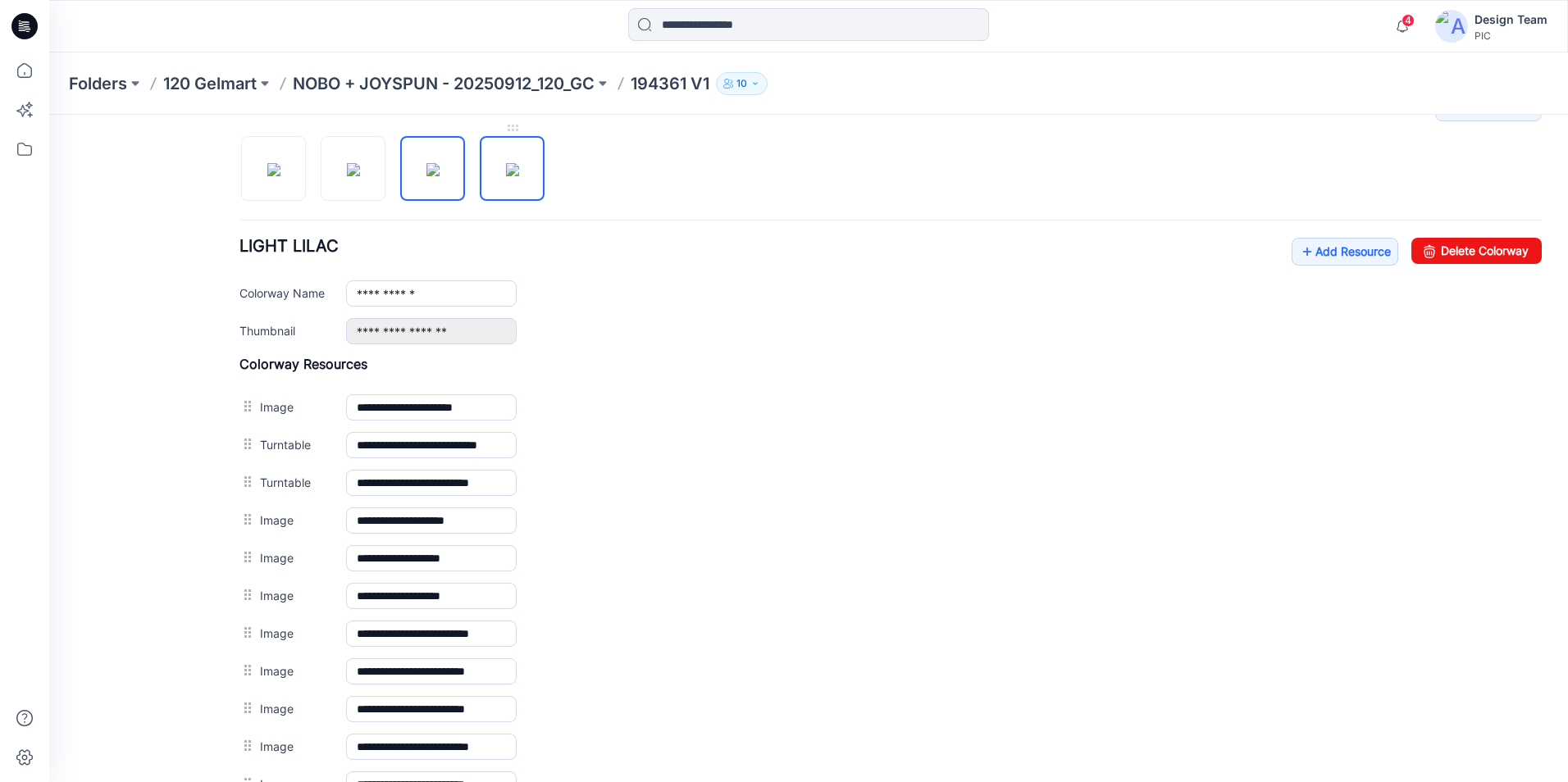
click at [506, 166] on img at bounding box center [512, 169] width 13 height 13
type input "**********"
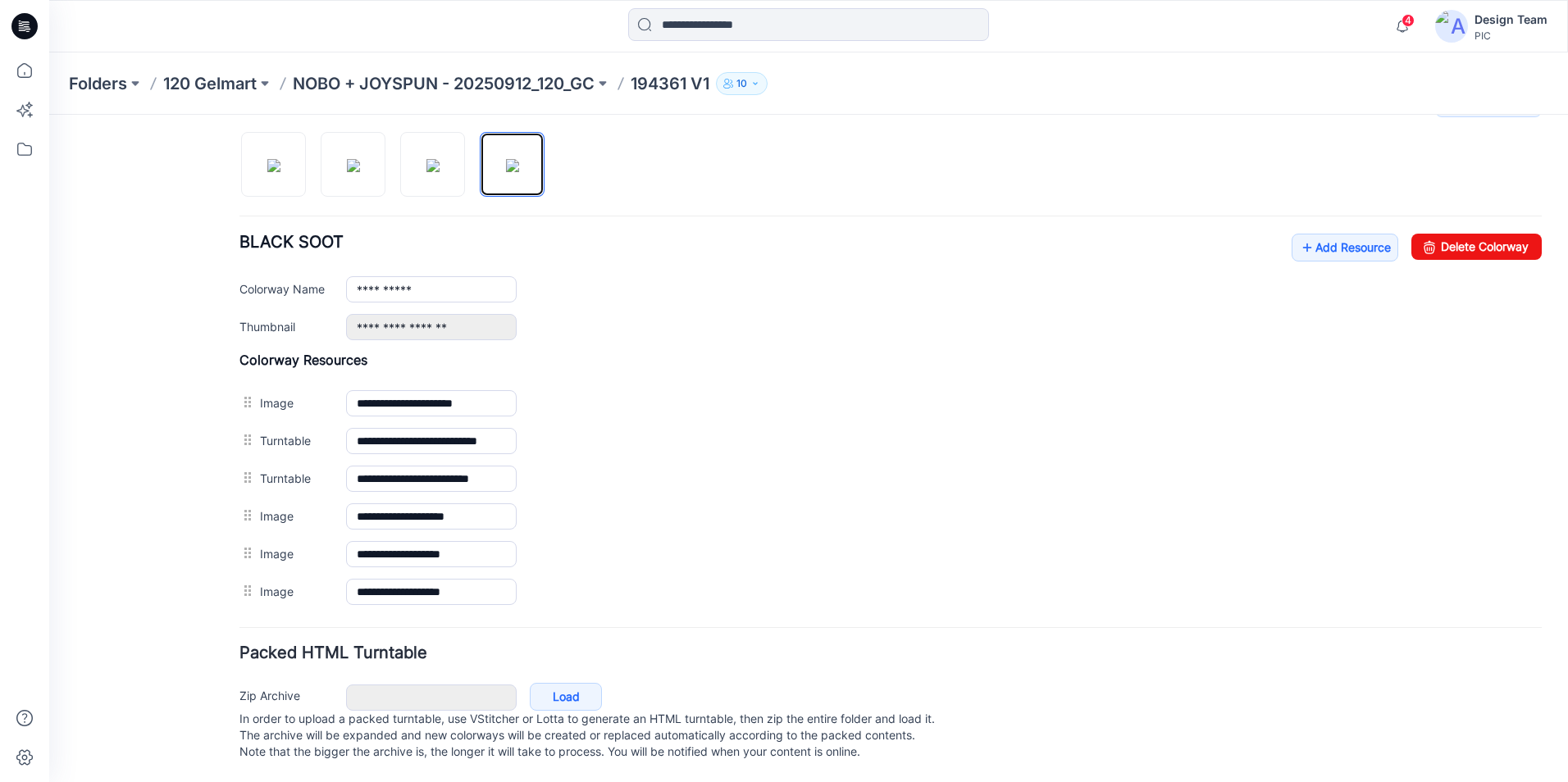
scroll to position [554, 0]
click at [1321, 235] on link "Add Resource" at bounding box center [1345, 248] width 107 height 28
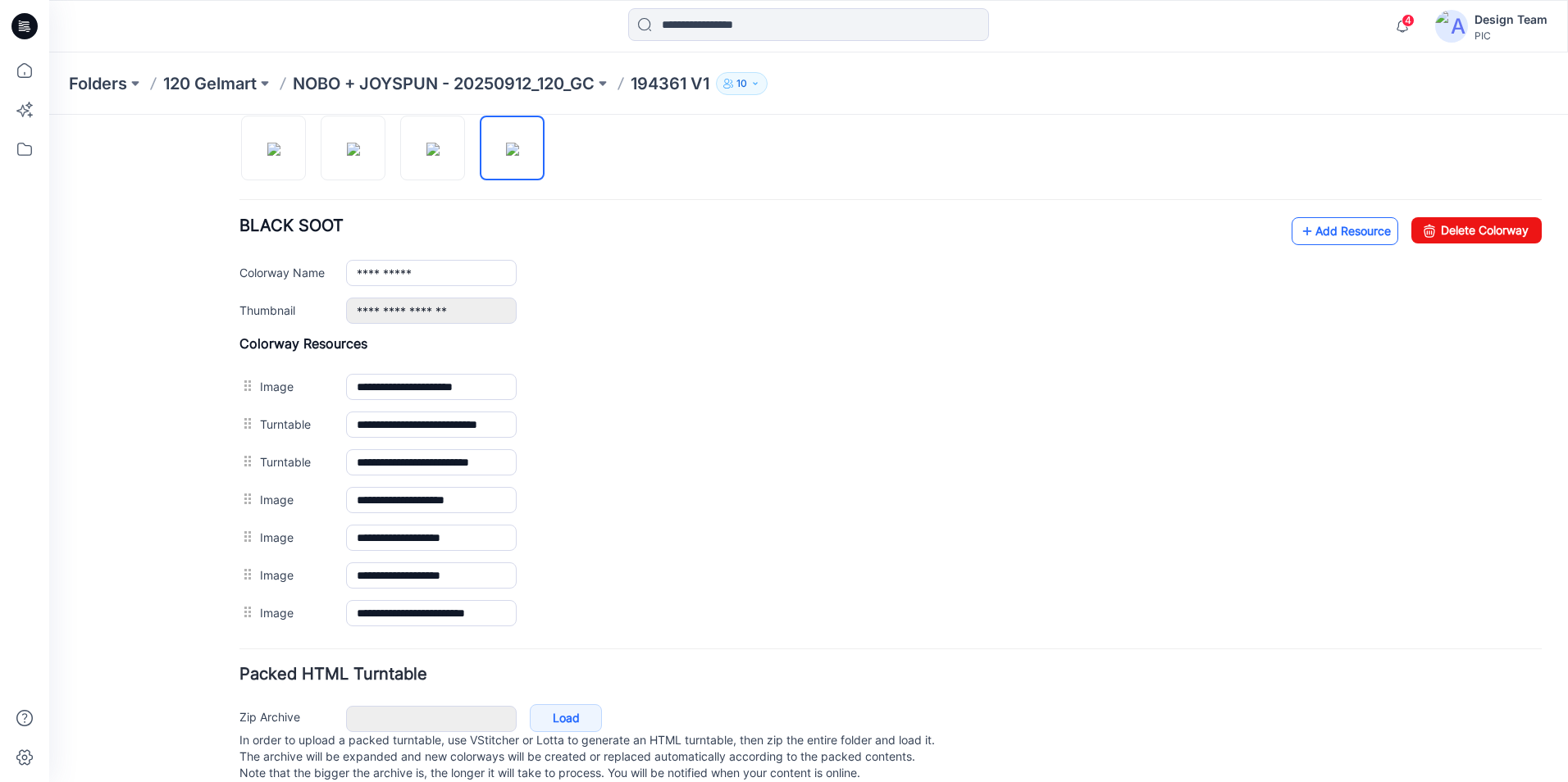
click at [1337, 229] on link "Add Resource" at bounding box center [1345, 231] width 107 height 28
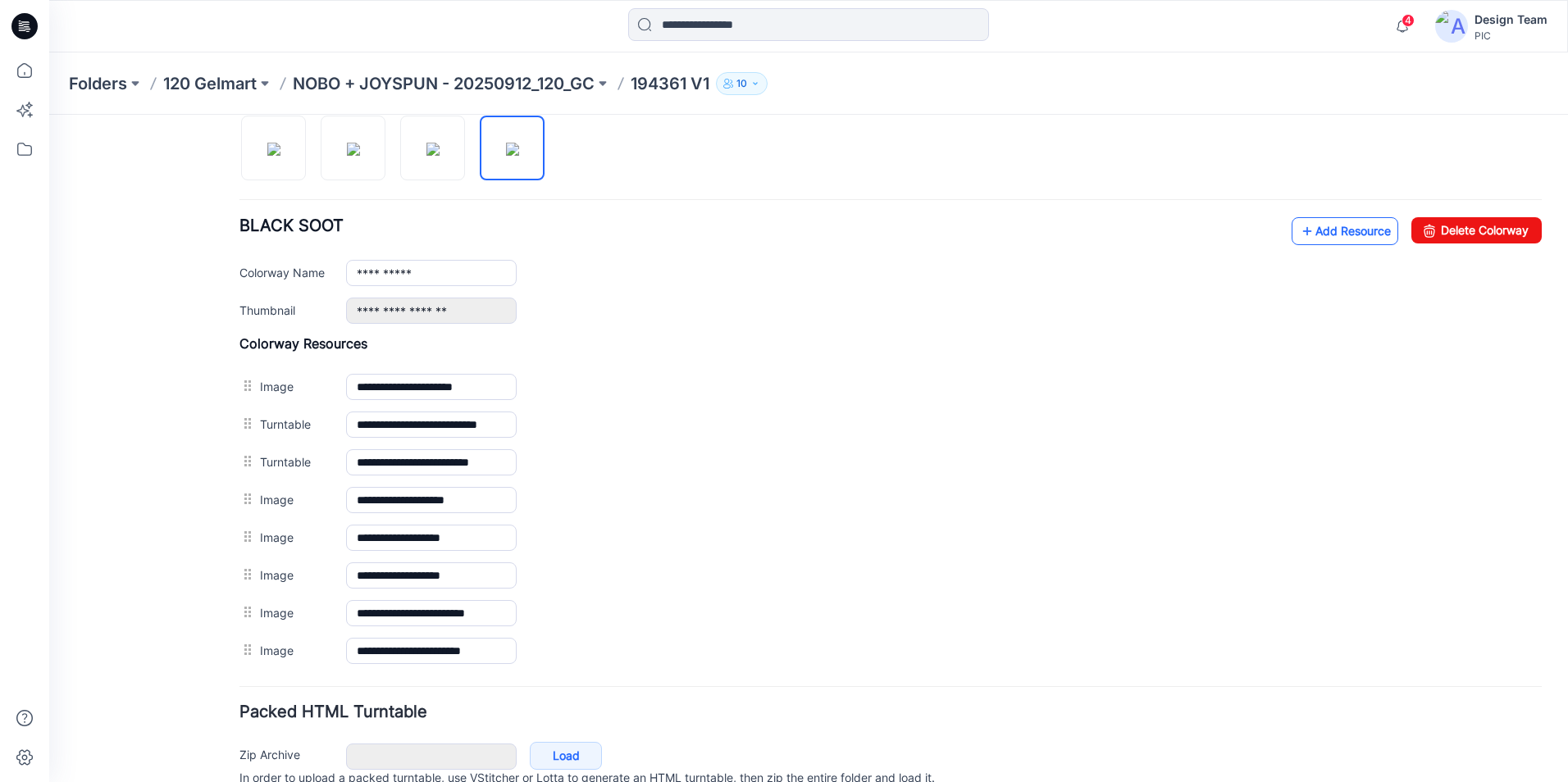
click at [1344, 227] on link "Add Resource" at bounding box center [1345, 231] width 107 height 28
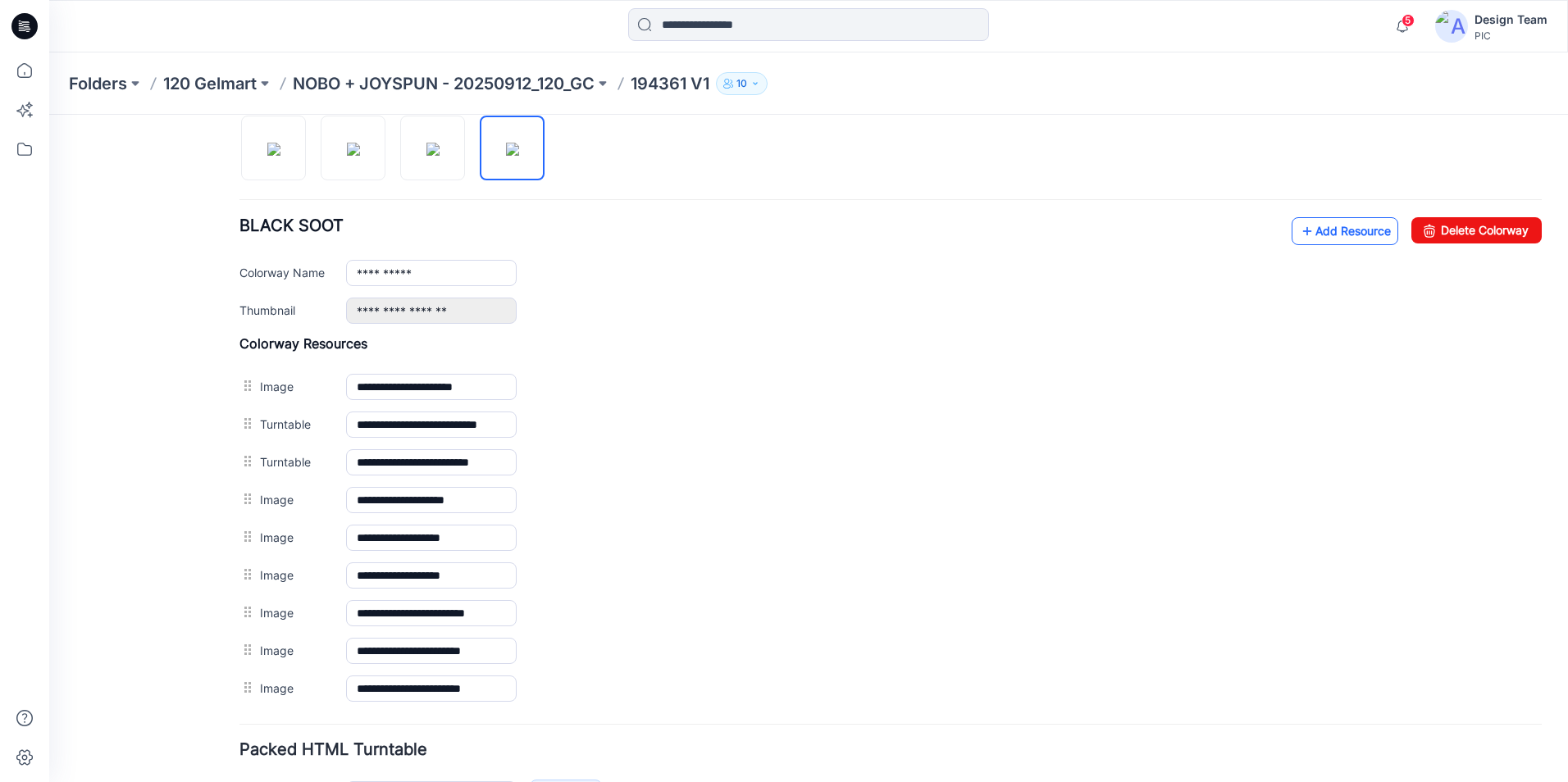
click at [1319, 235] on link "Add Resource" at bounding box center [1345, 231] width 107 height 28
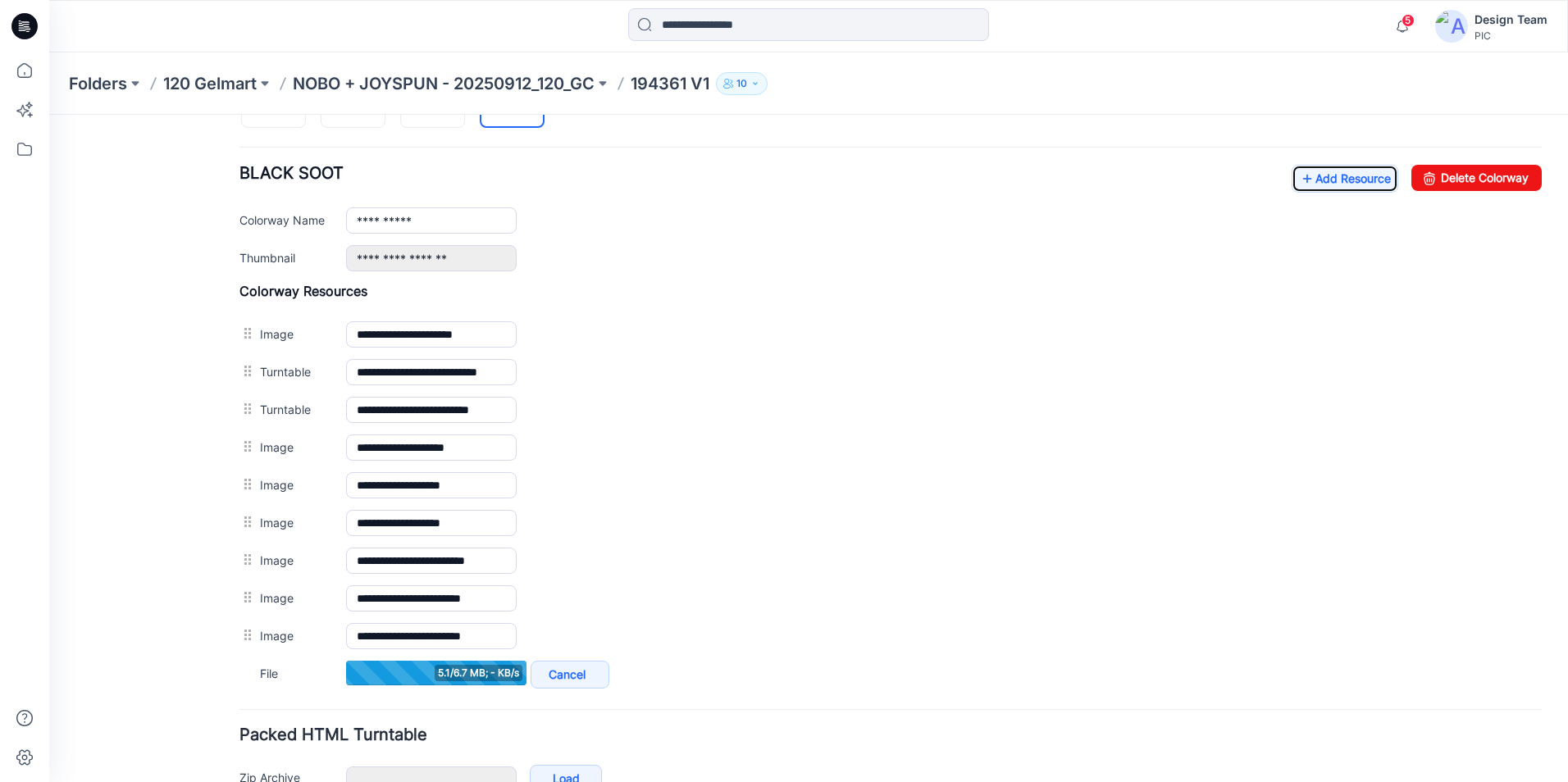
scroll to position [636, 0]
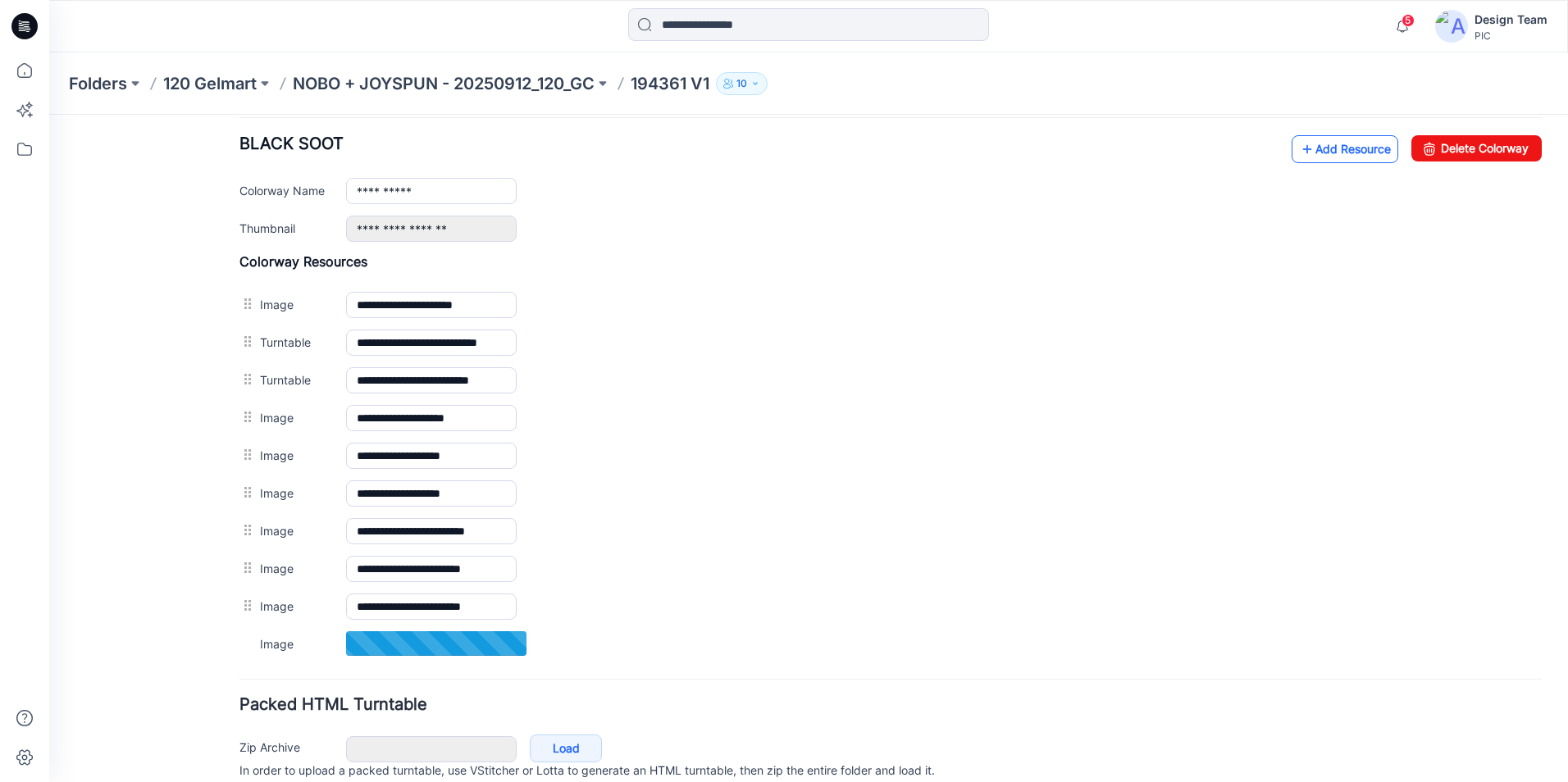
click at [1336, 150] on link "Add Resource" at bounding box center [1345, 149] width 107 height 28
click at [1313, 147] on link "Add Resource" at bounding box center [1345, 149] width 107 height 28
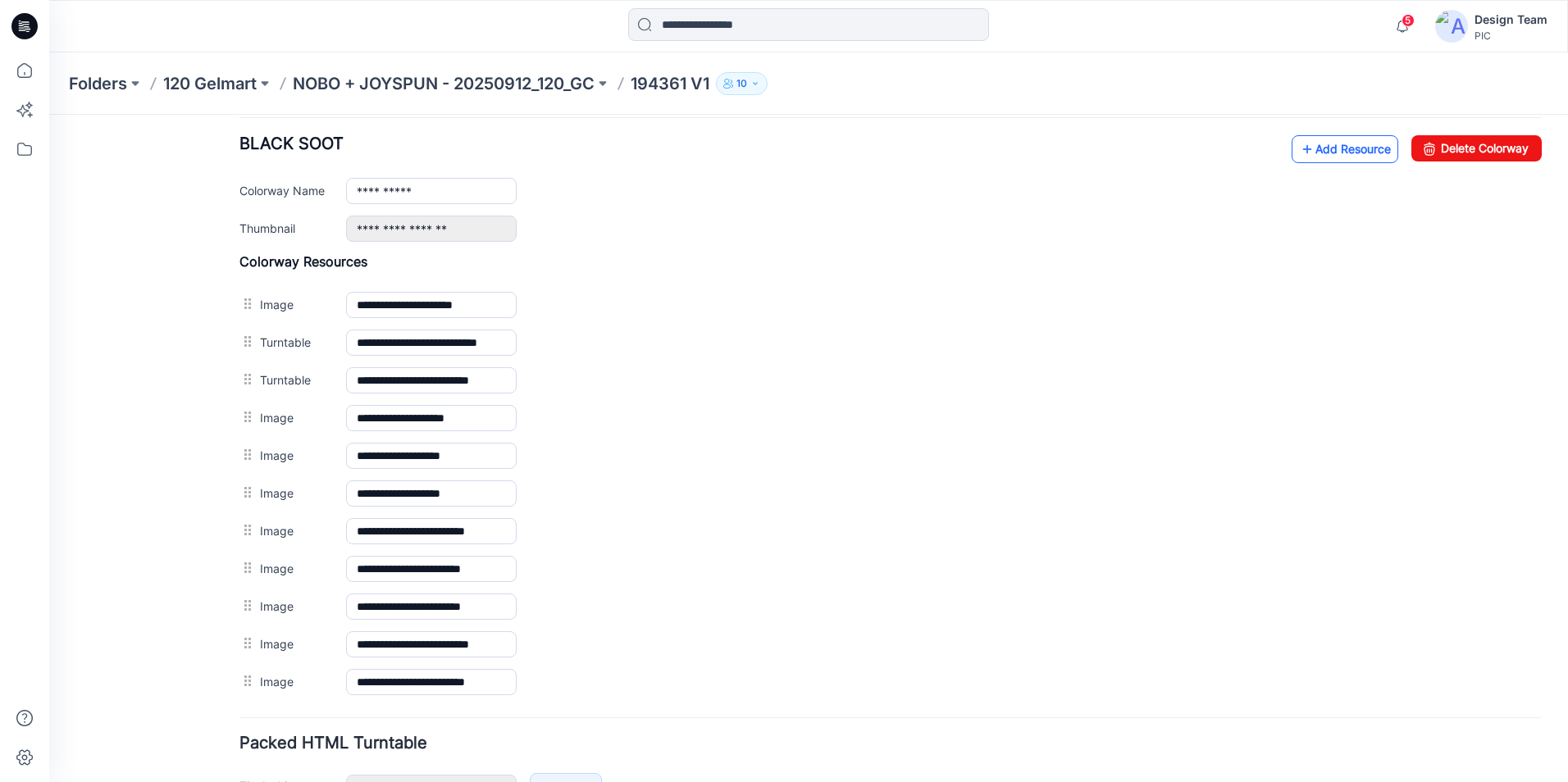
click at [1300, 147] on link "Add Resource" at bounding box center [1345, 149] width 107 height 28
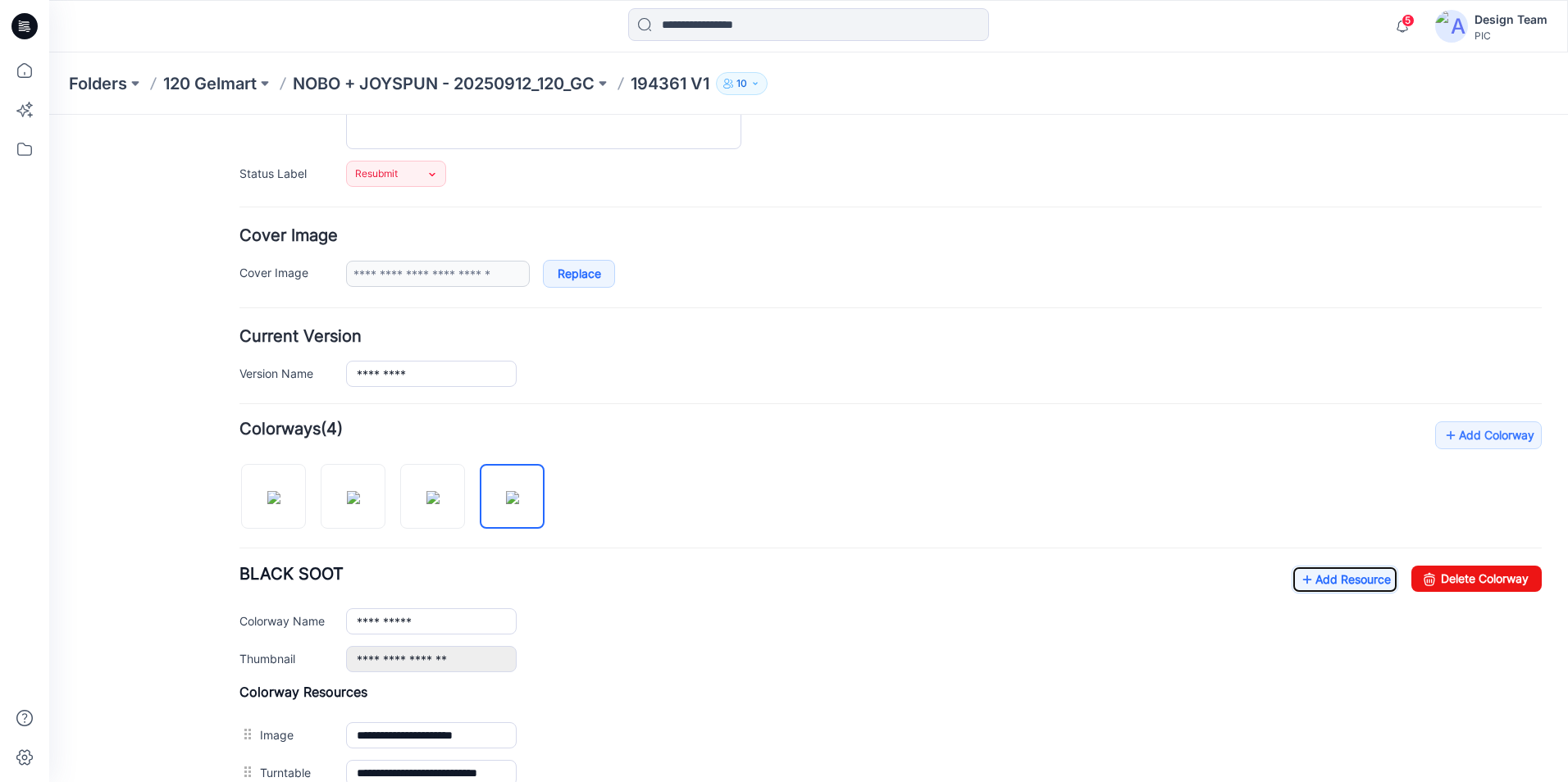
scroll to position [0, 0]
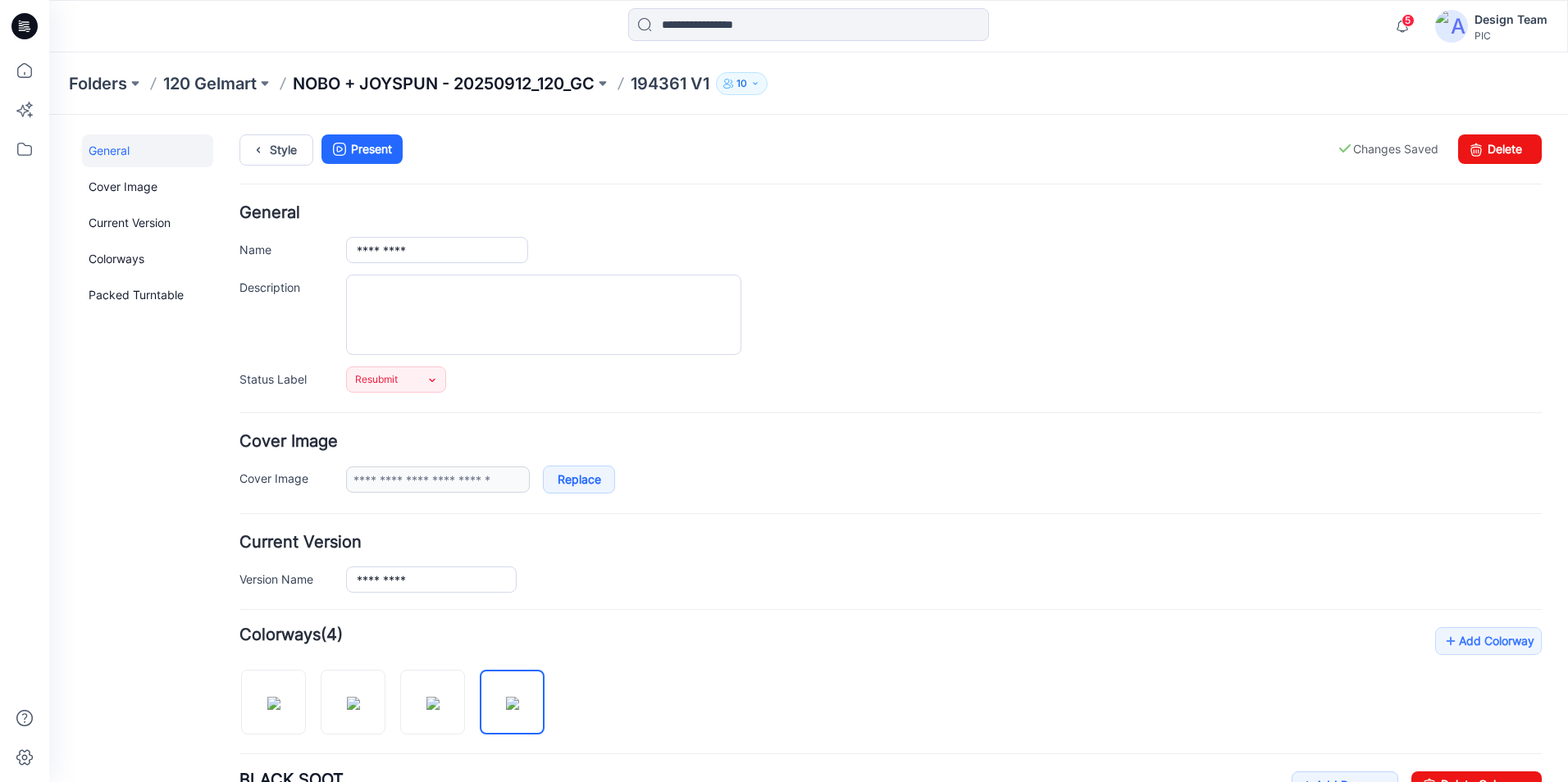
click at [545, 84] on p "NOBO + JOYSPUN - 20250912_120_GC" at bounding box center [444, 84] width 302 height 23
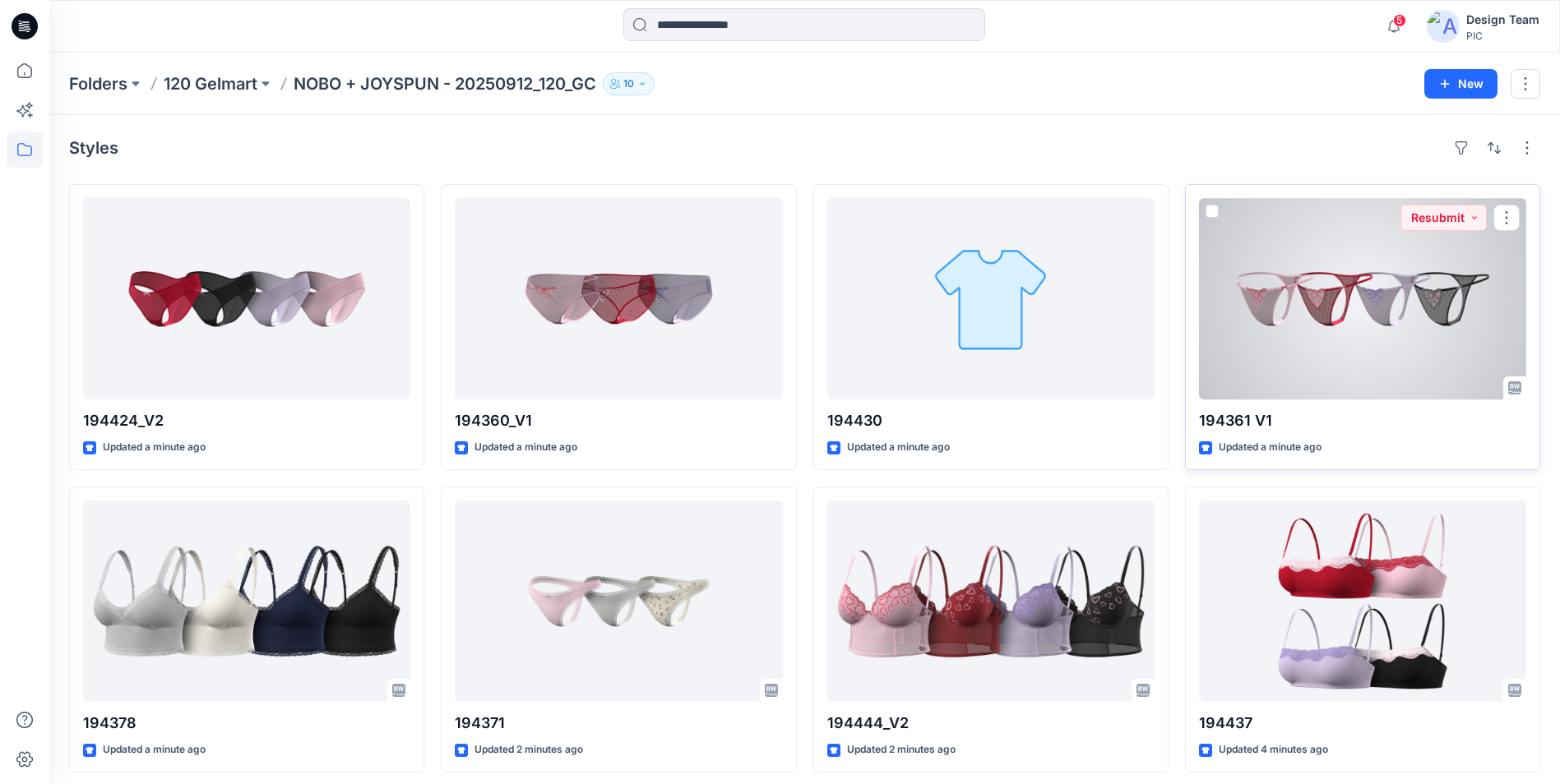
click at [1346, 319] on div at bounding box center [1363, 299] width 328 height 202
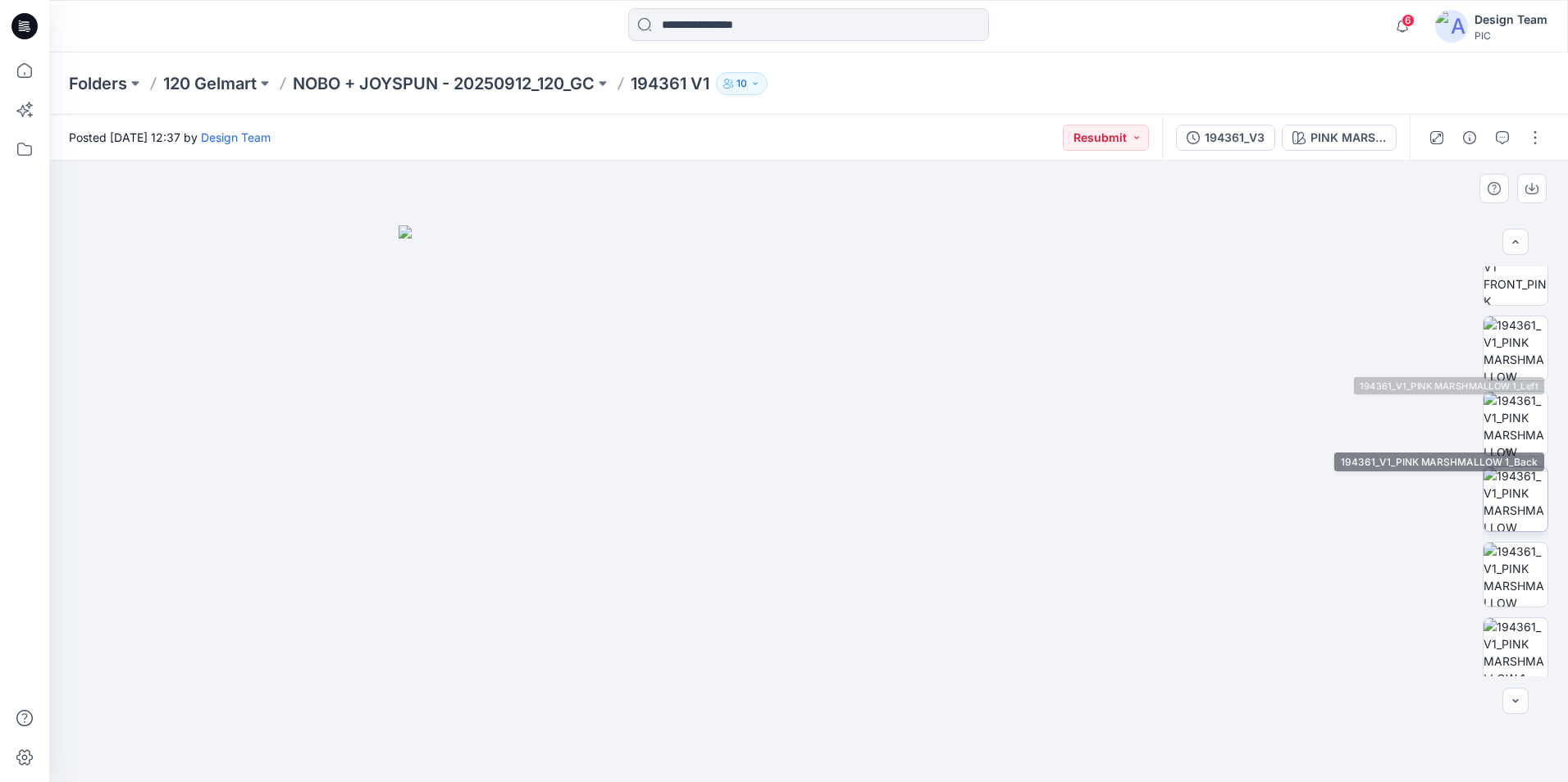
scroll to position [560, 0]
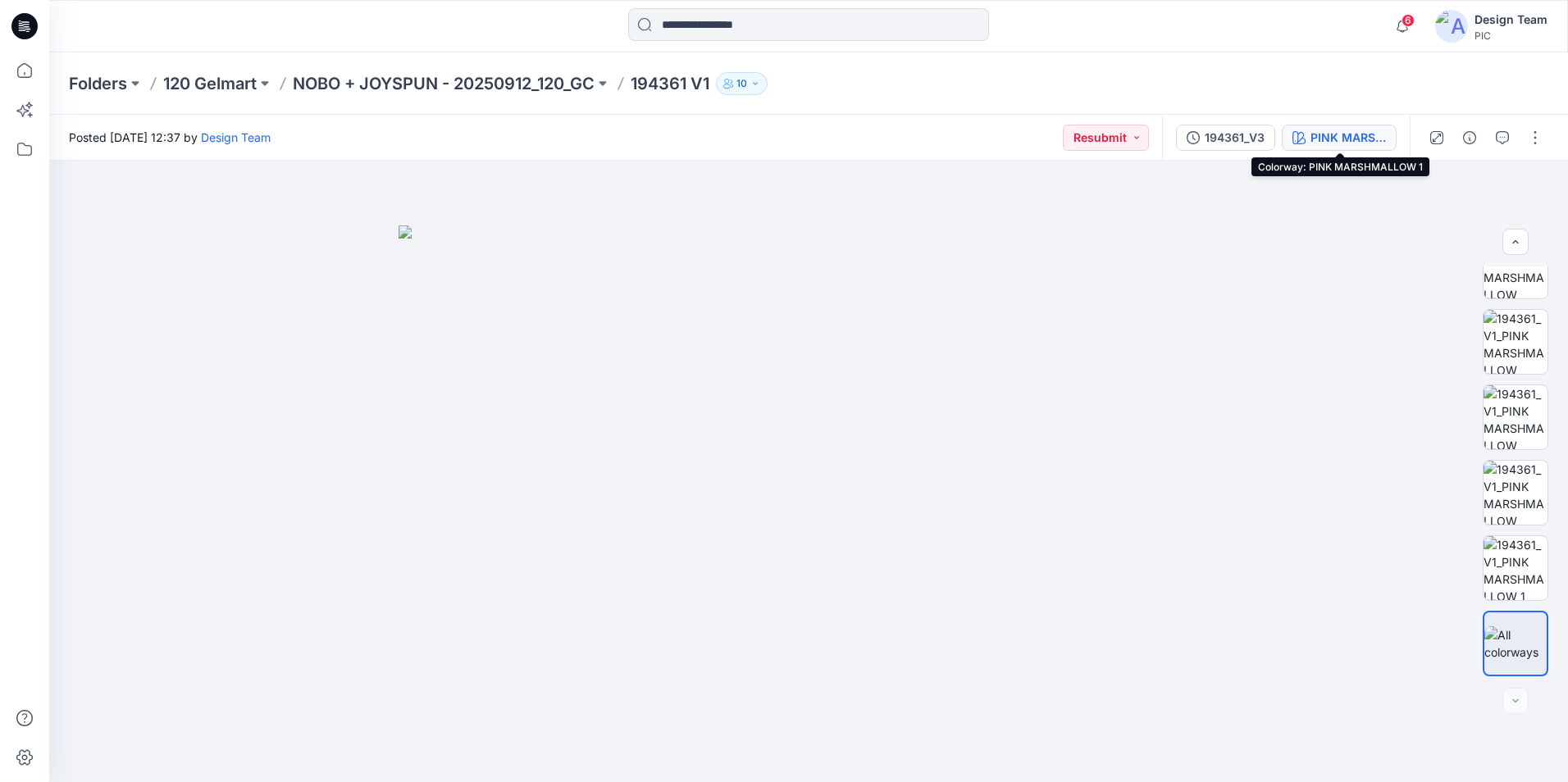
click at [1335, 132] on div "PINK MARSHMALLOW 1" at bounding box center [1347, 138] width 75 height 18
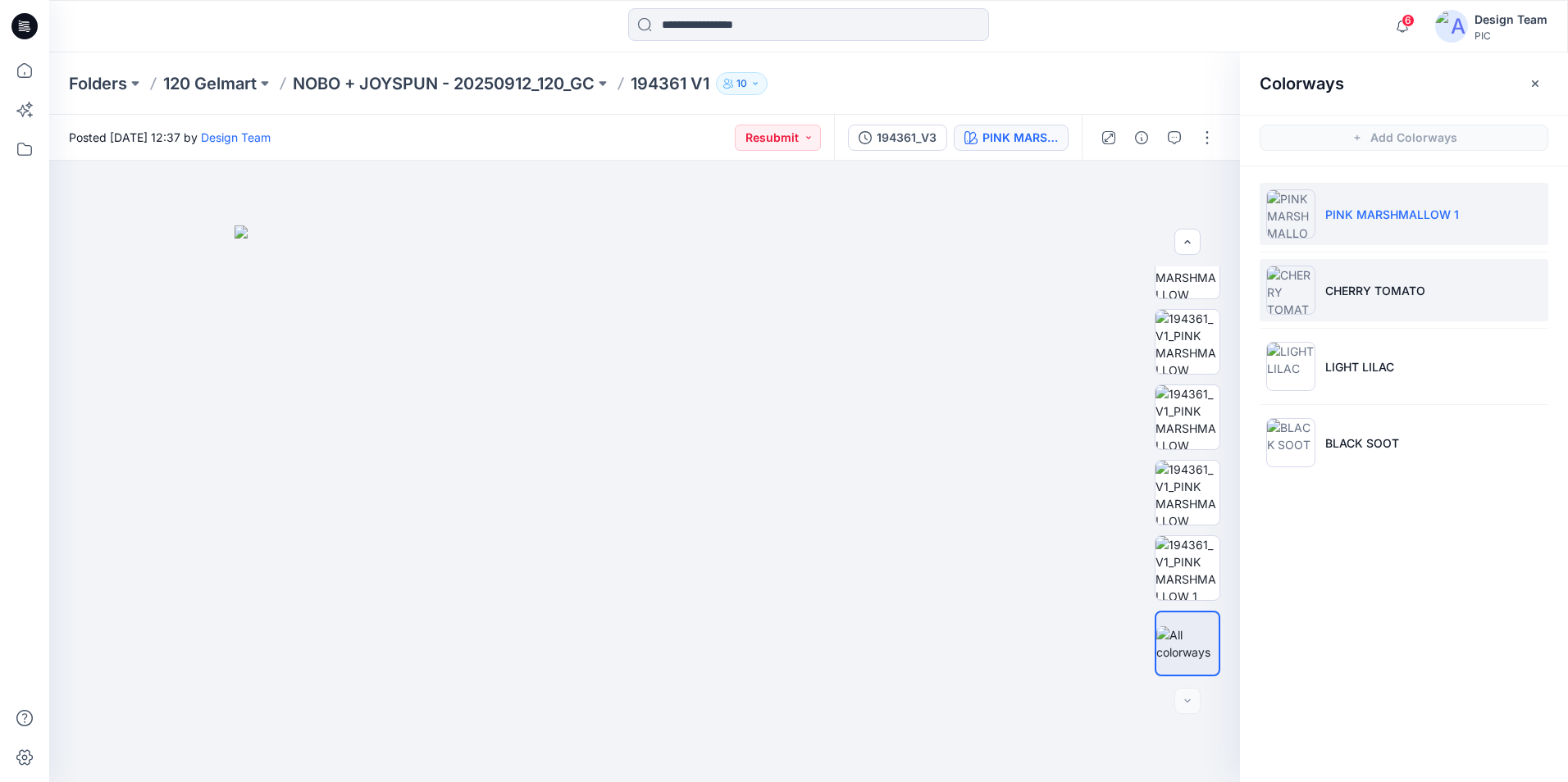
click at [1408, 289] on p "CHERRY TOMATO" at bounding box center [1375, 291] width 100 height 18
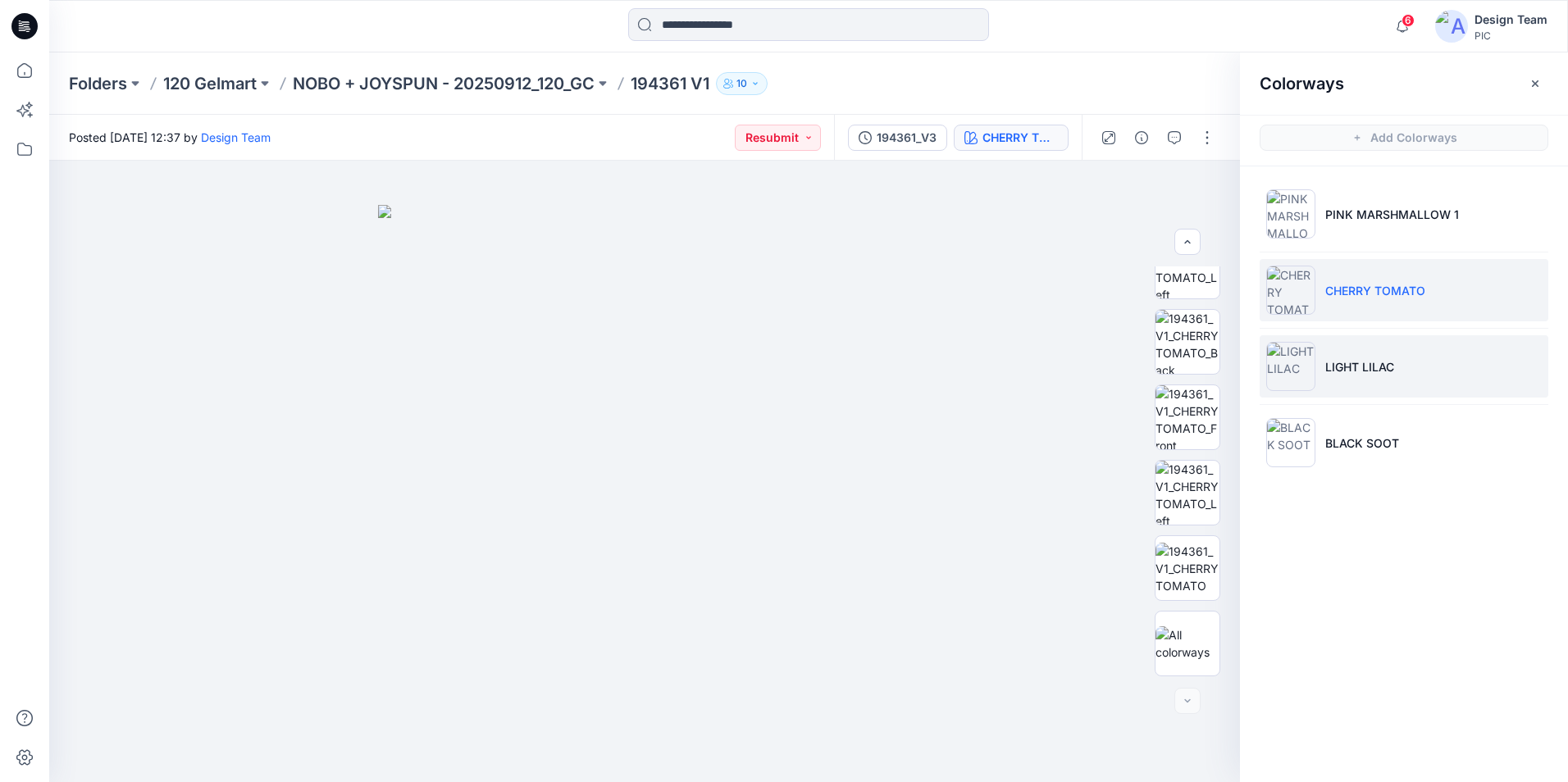
click at [1390, 358] on p "LIGHT LILAC" at bounding box center [1360, 367] width 69 height 18
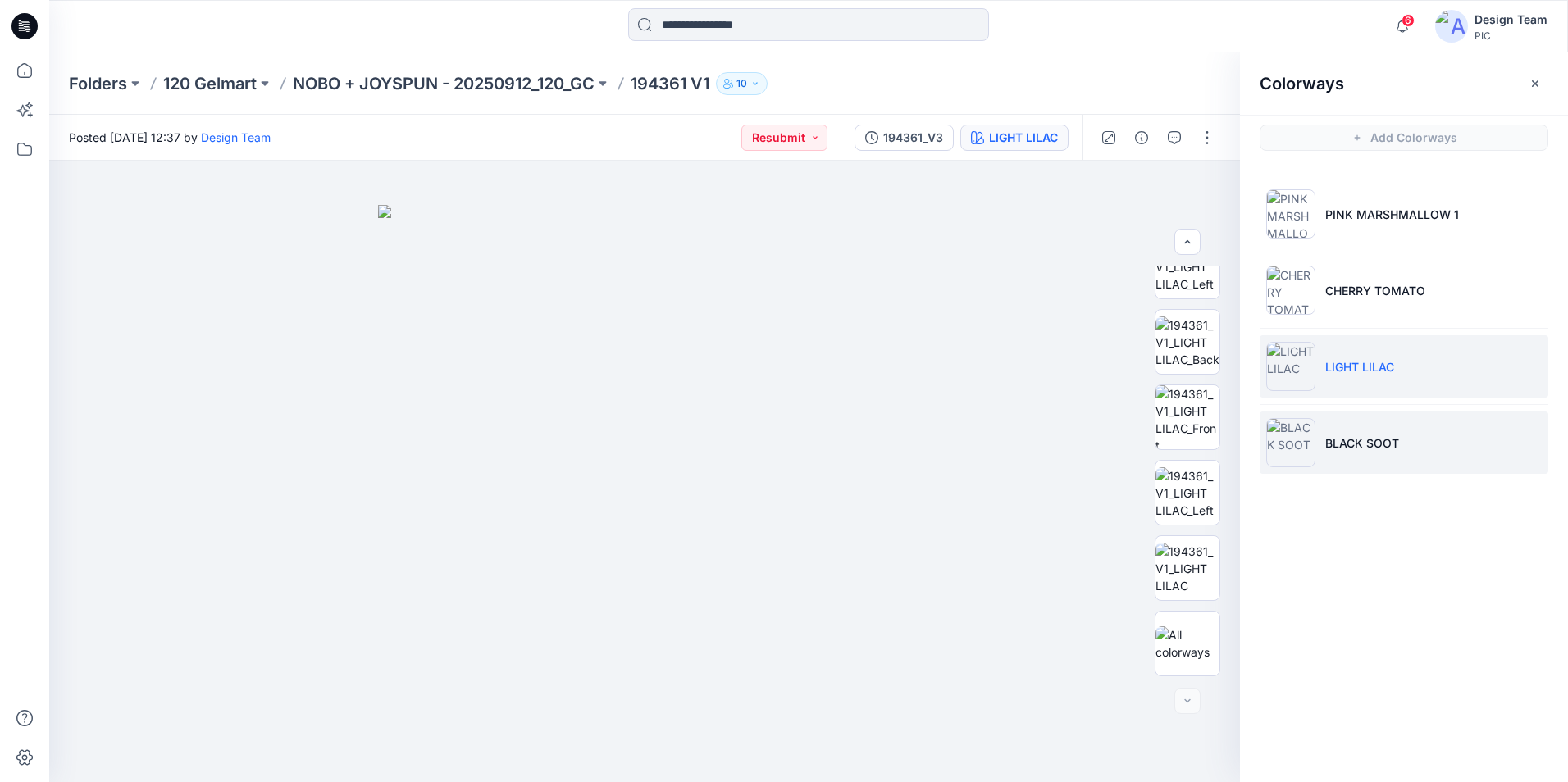
click at [1371, 432] on li "BLACK SOOT" at bounding box center [1404, 442] width 289 height 63
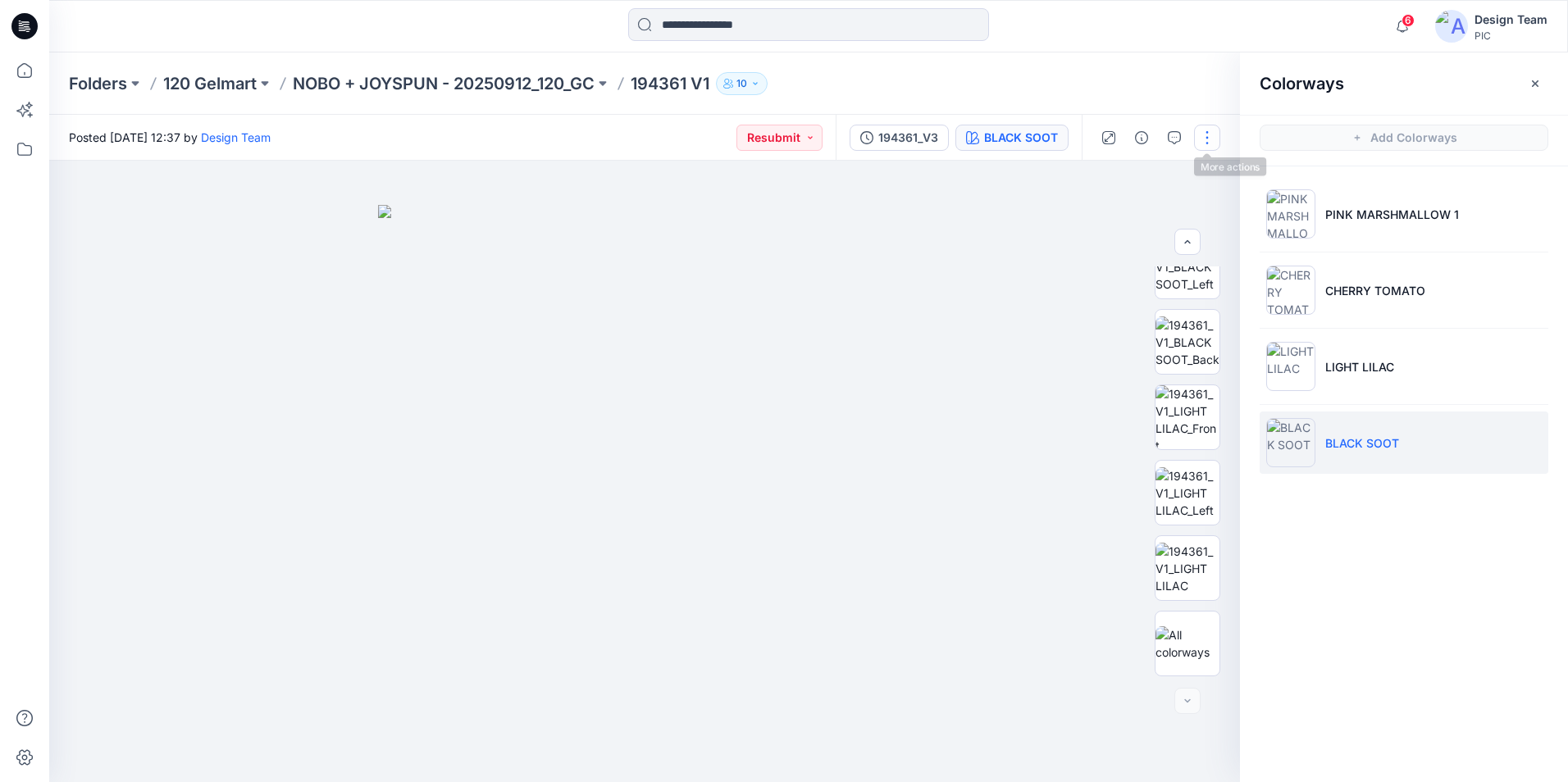
click at [1205, 140] on button "button" at bounding box center [1207, 138] width 26 height 26
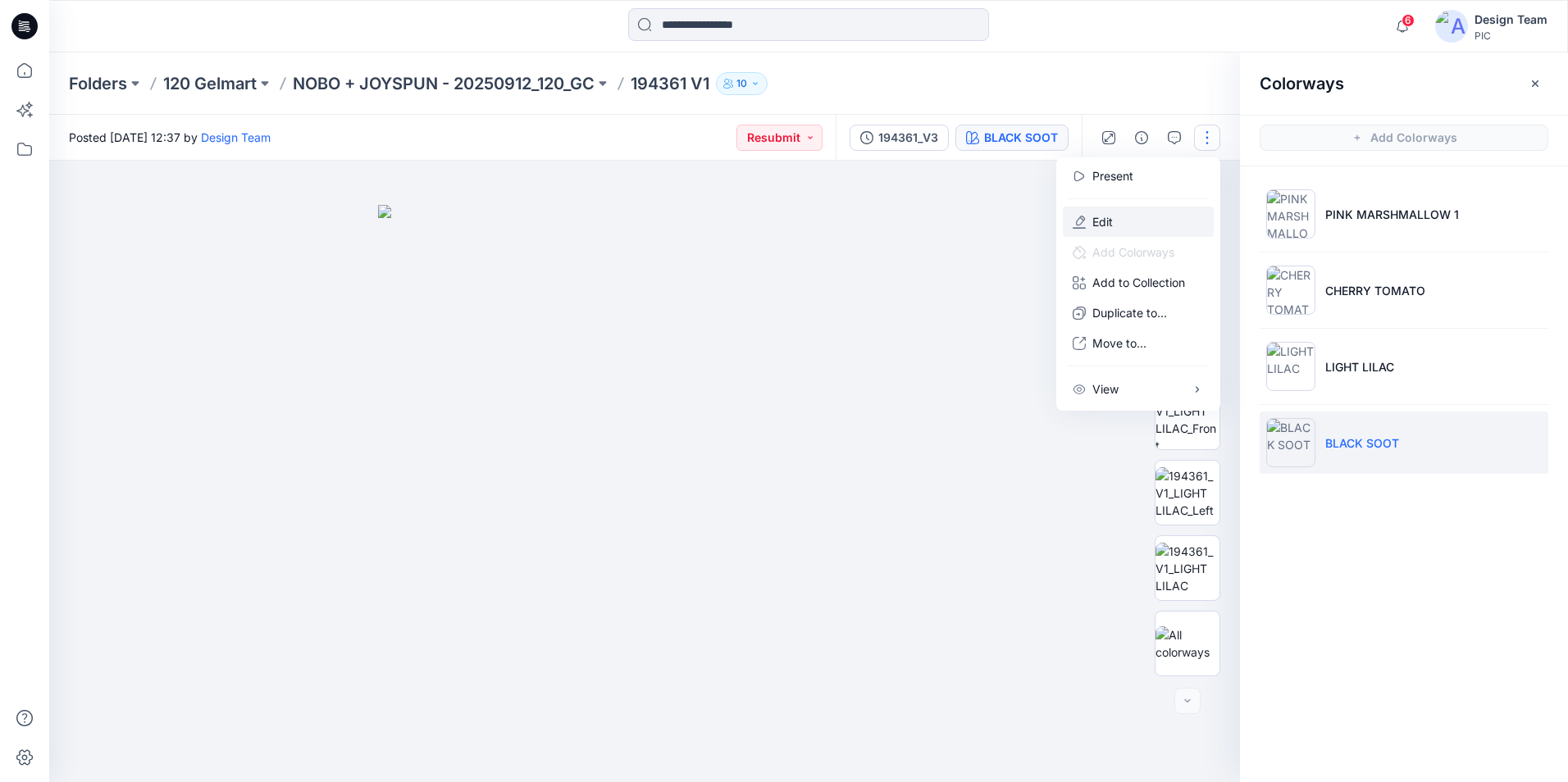
click at [1165, 229] on button "Edit" at bounding box center [1138, 222] width 151 height 30
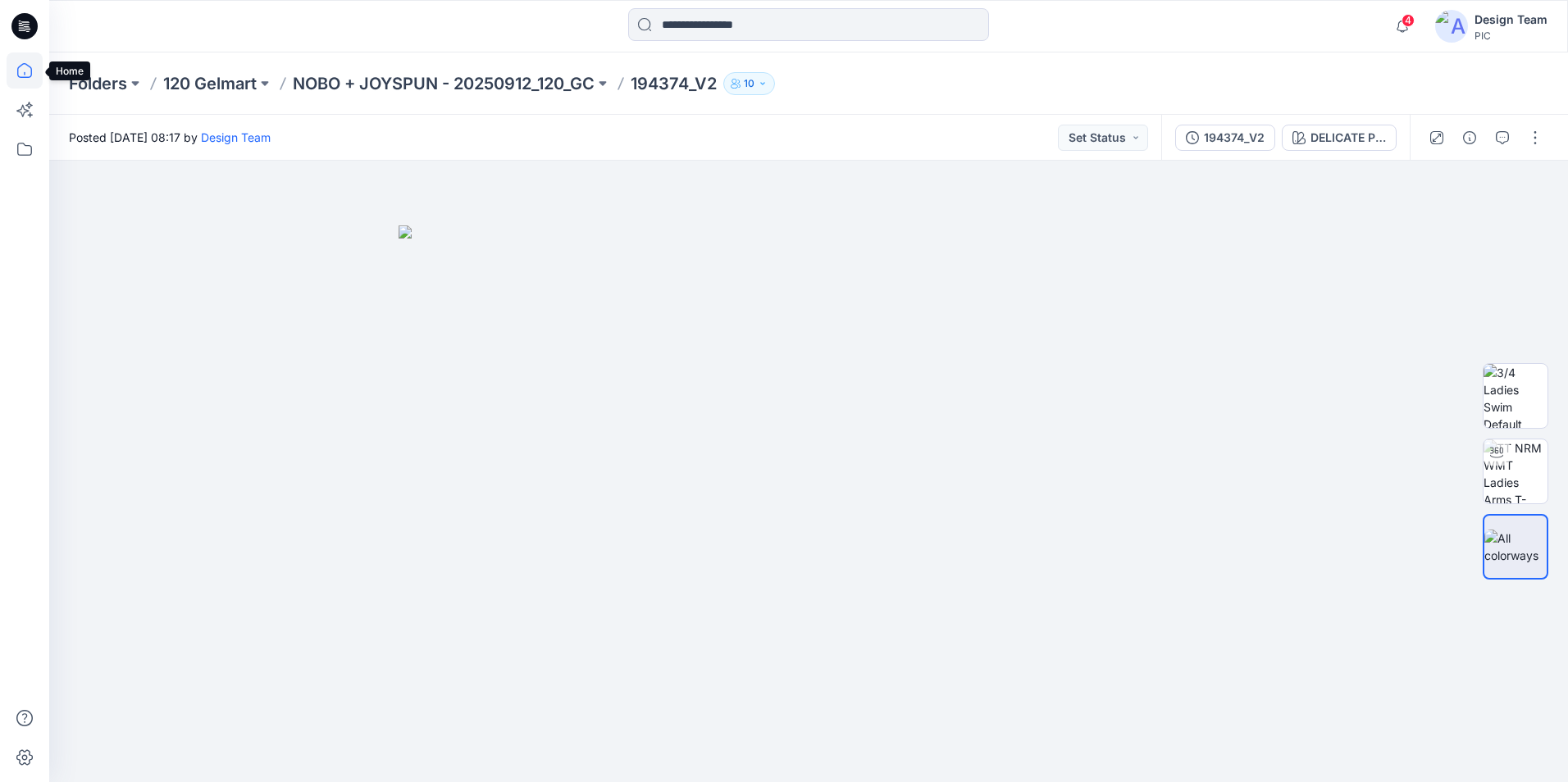
click at [20, 67] on icon at bounding box center [24, 70] width 36 height 36
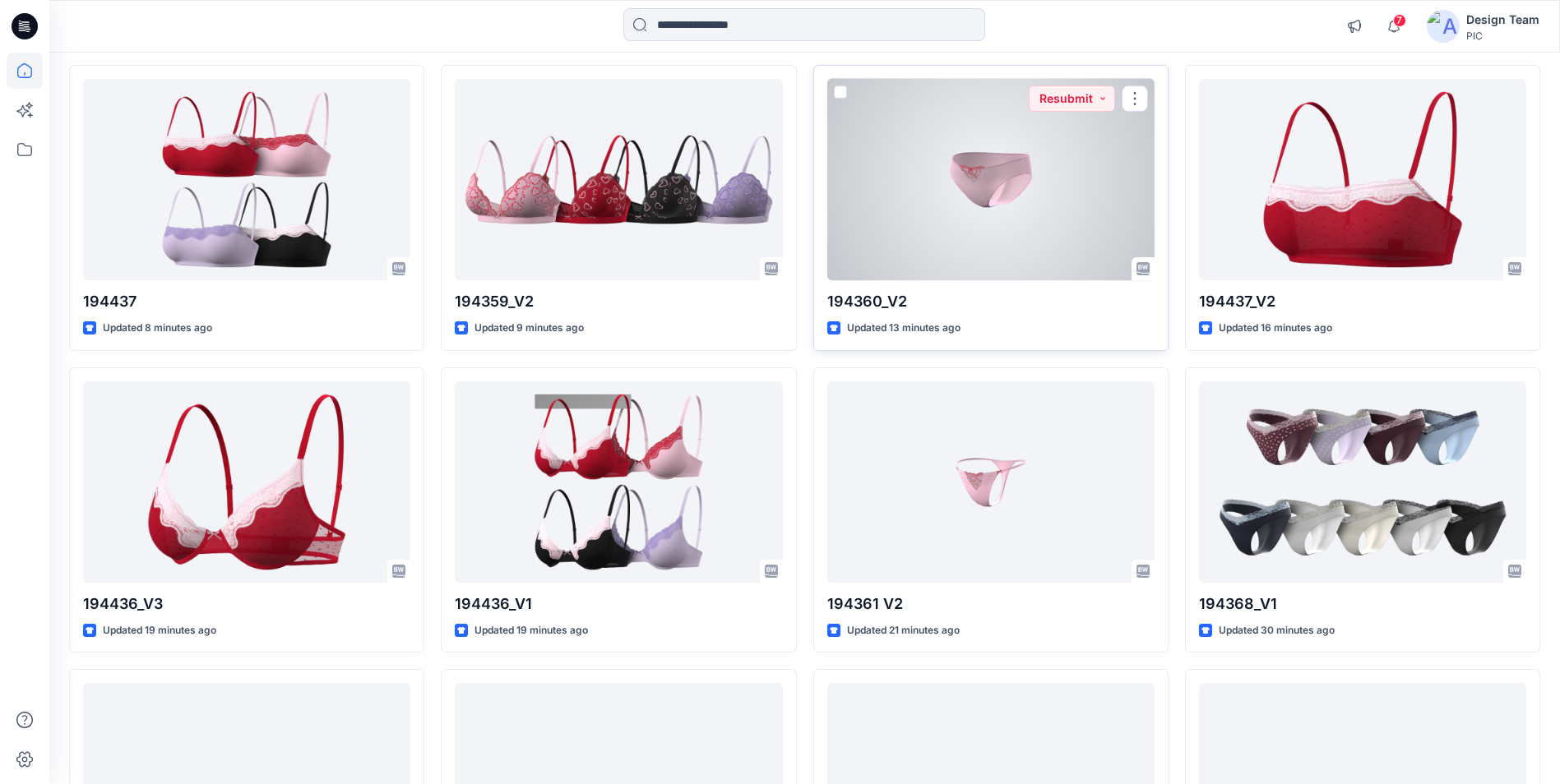
scroll to position [1074, 0]
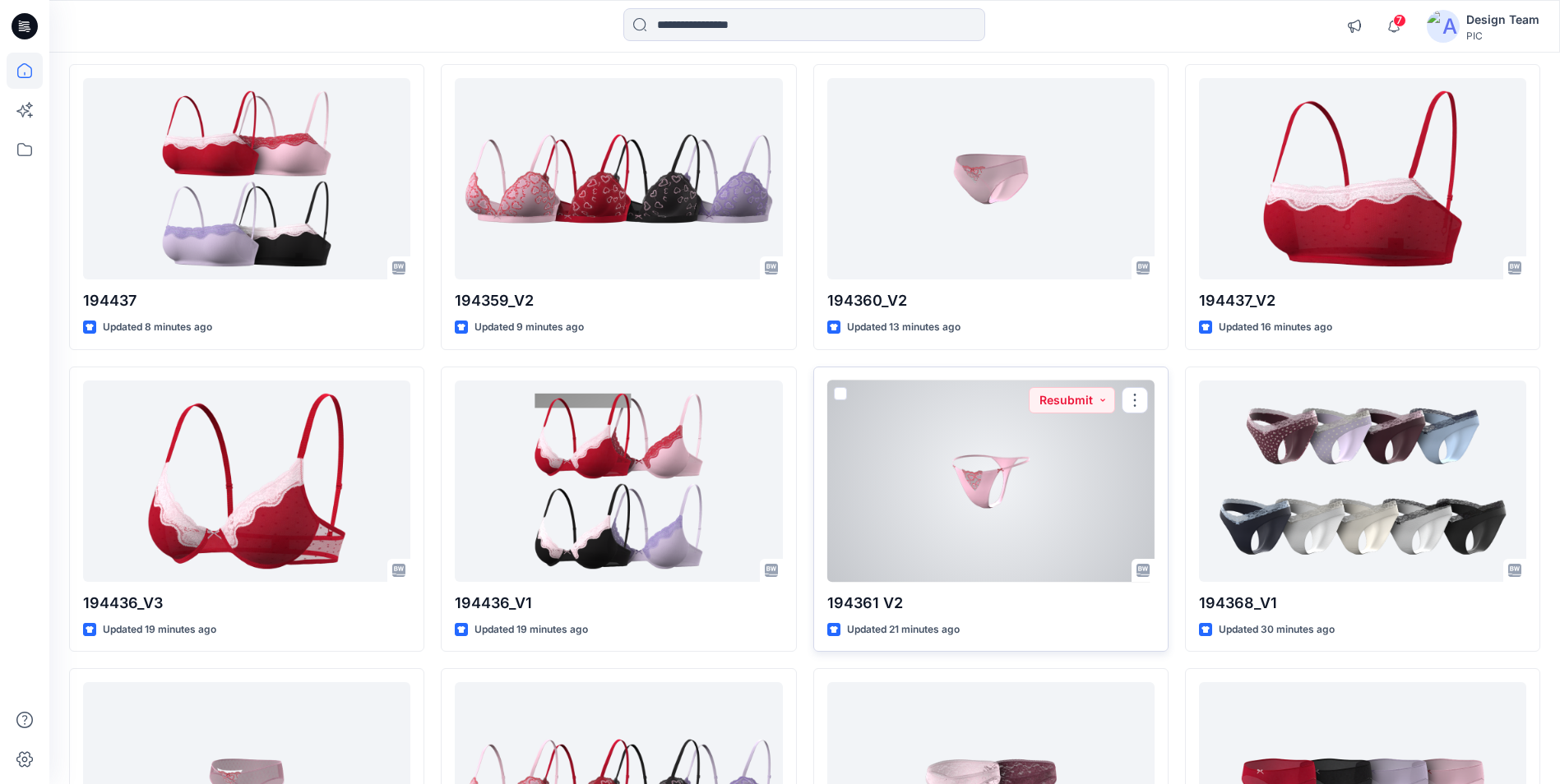
click at [1007, 541] on div at bounding box center [991, 481] width 328 height 202
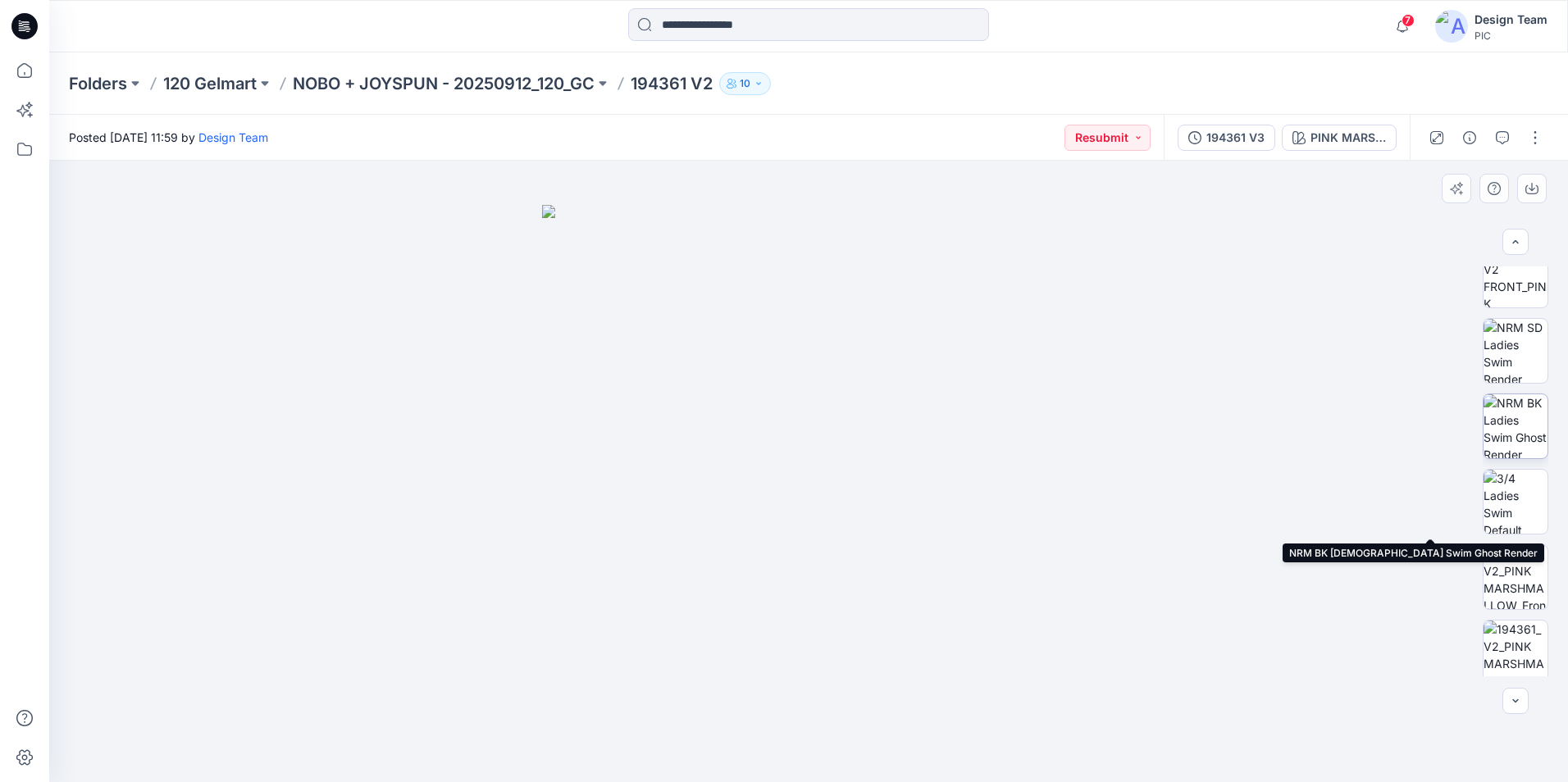
scroll to position [397, 0]
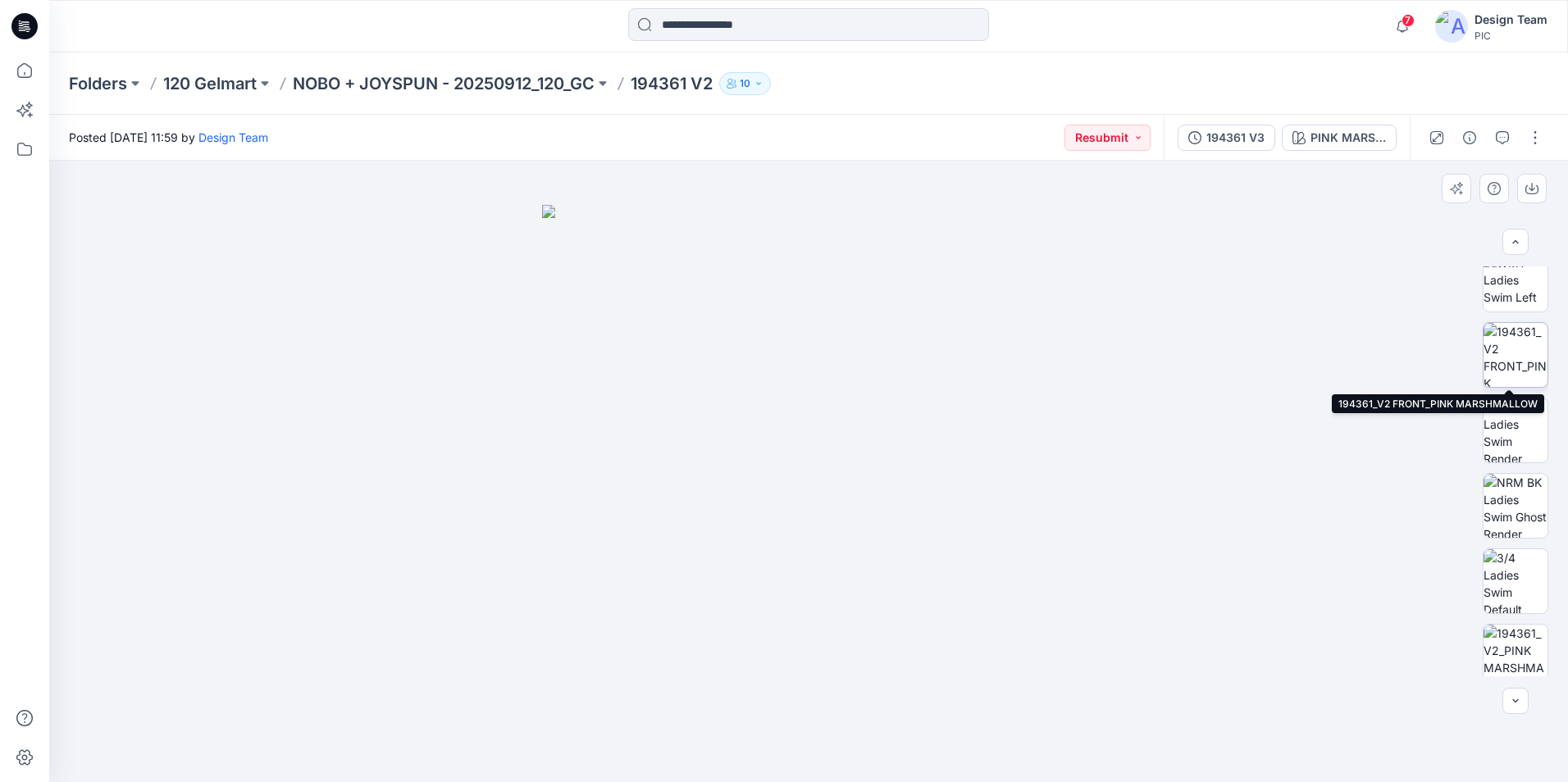
click at [1515, 347] on img at bounding box center [1515, 355] width 64 height 64
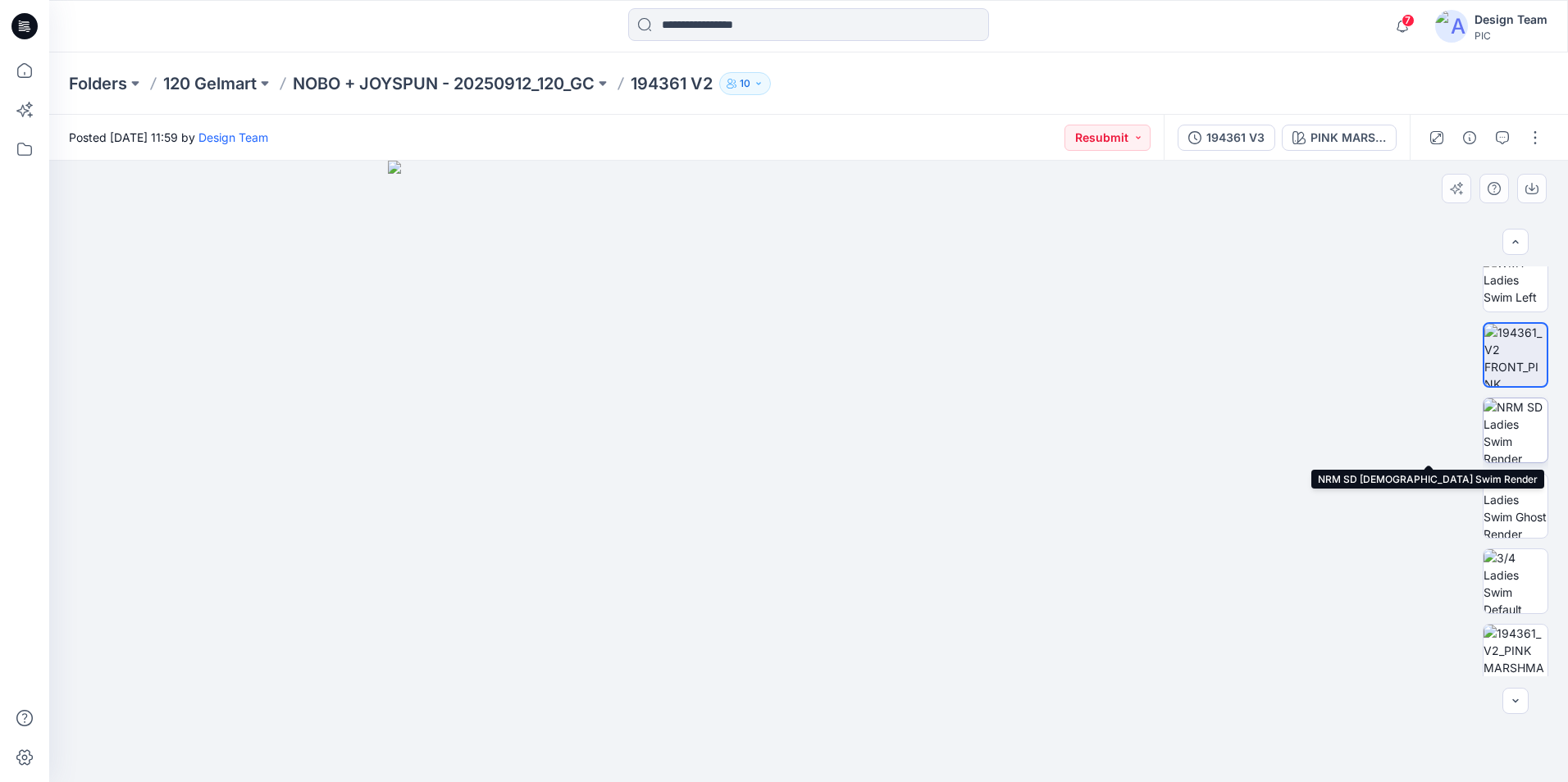
click at [1517, 447] on img at bounding box center [1515, 430] width 64 height 64
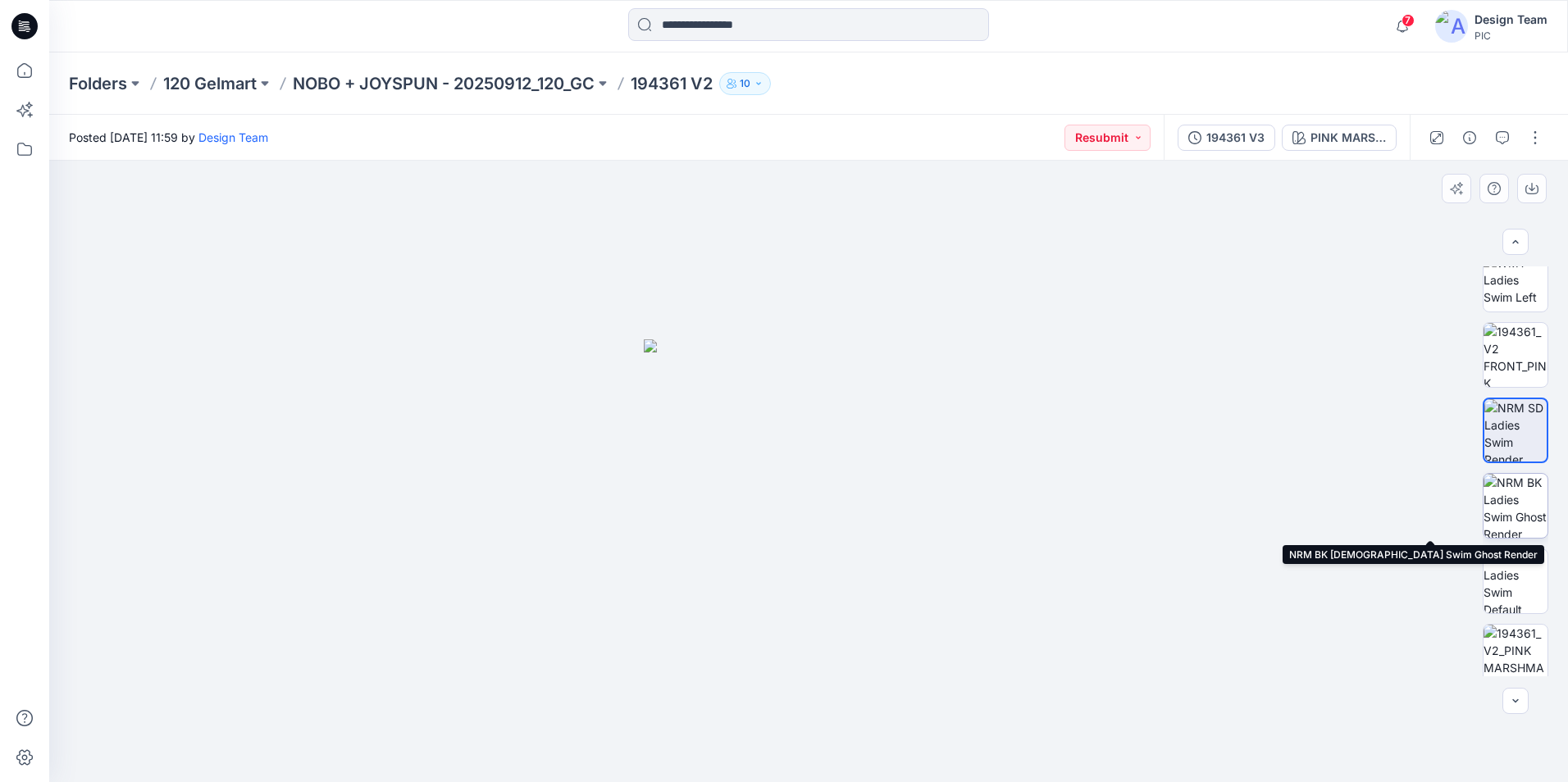
click at [1529, 505] on img at bounding box center [1515, 506] width 64 height 64
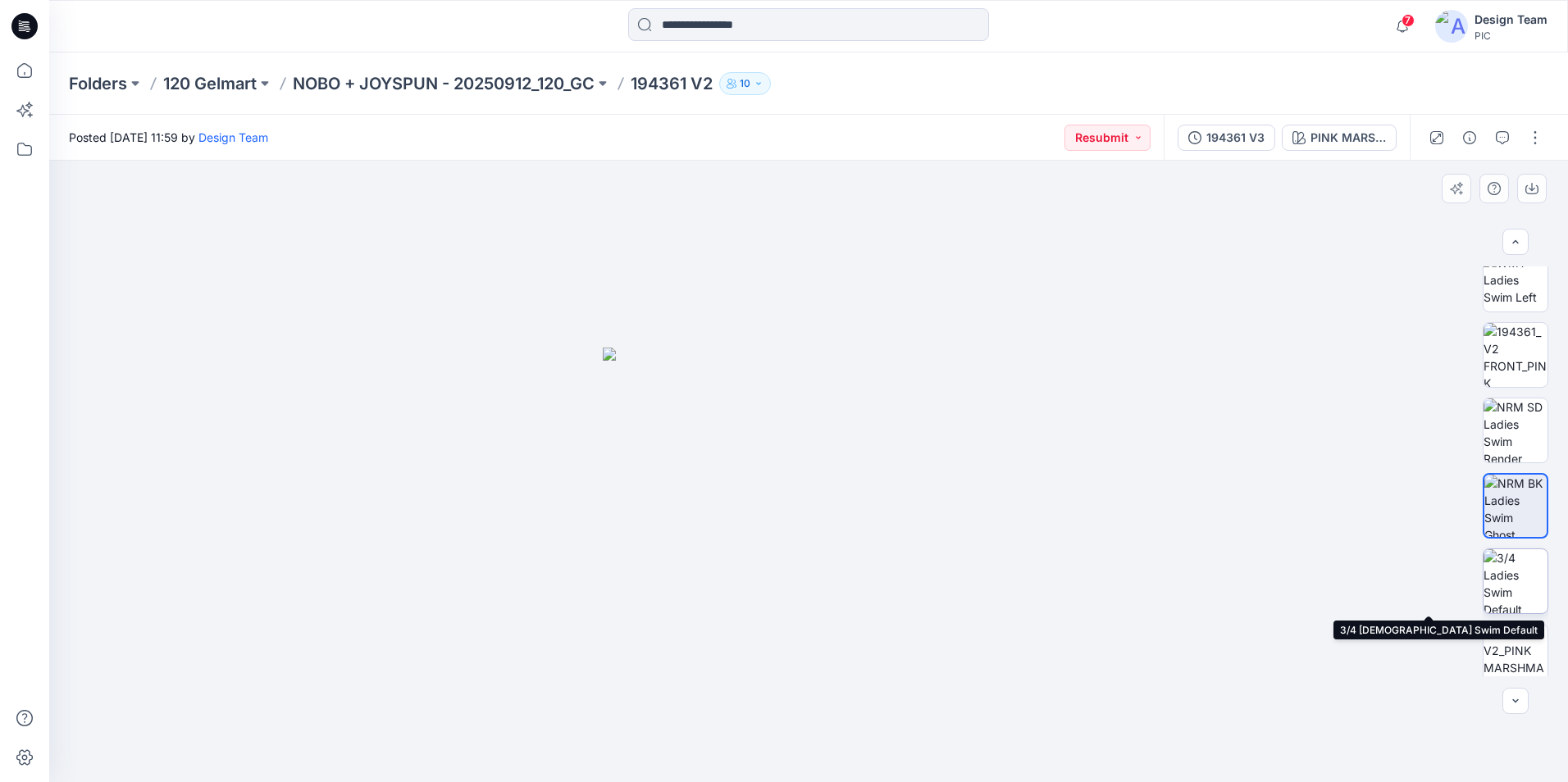
click at [1519, 586] on img at bounding box center [1515, 581] width 64 height 64
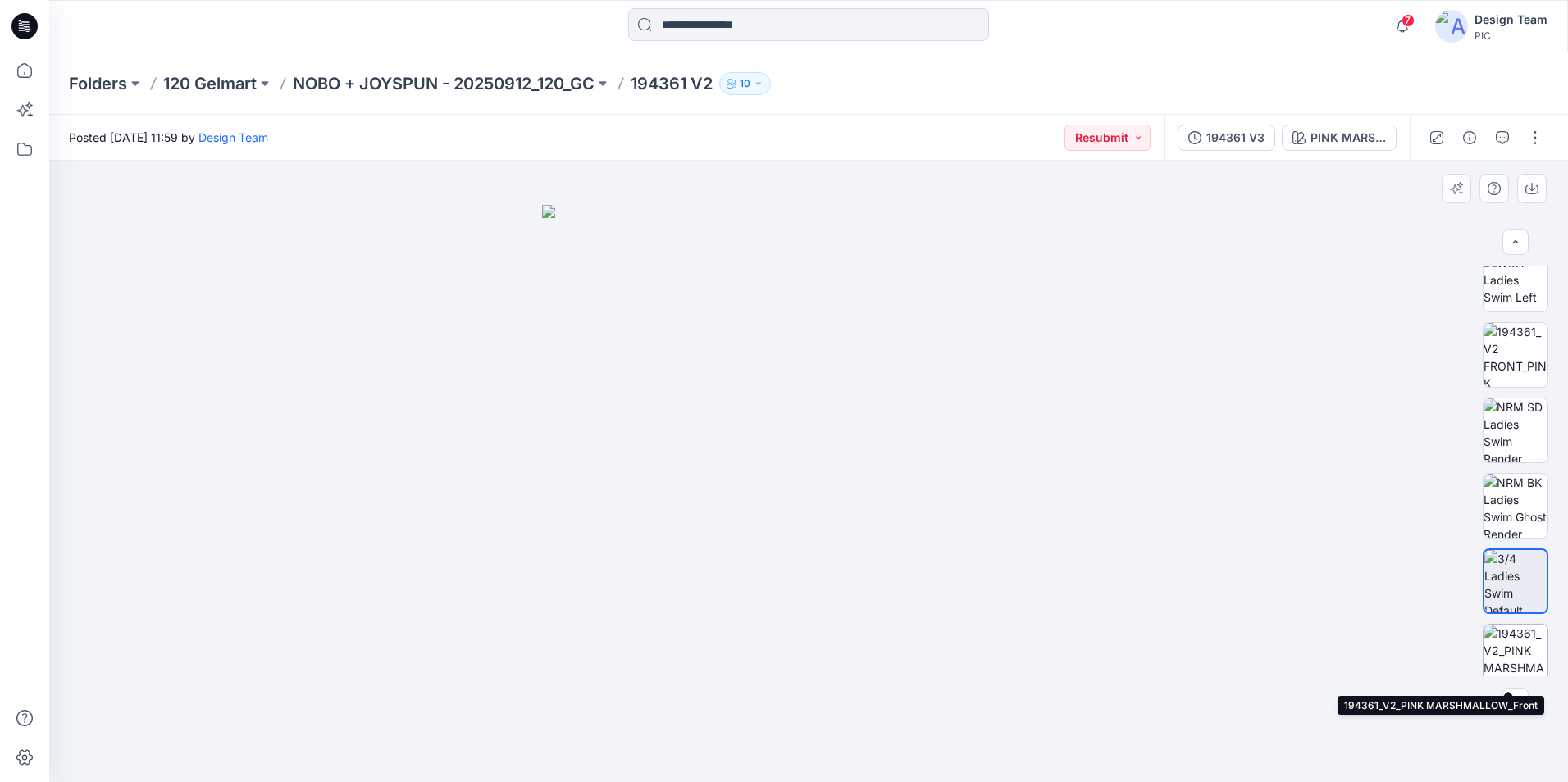
click at [1510, 656] on img at bounding box center [1515, 657] width 64 height 64
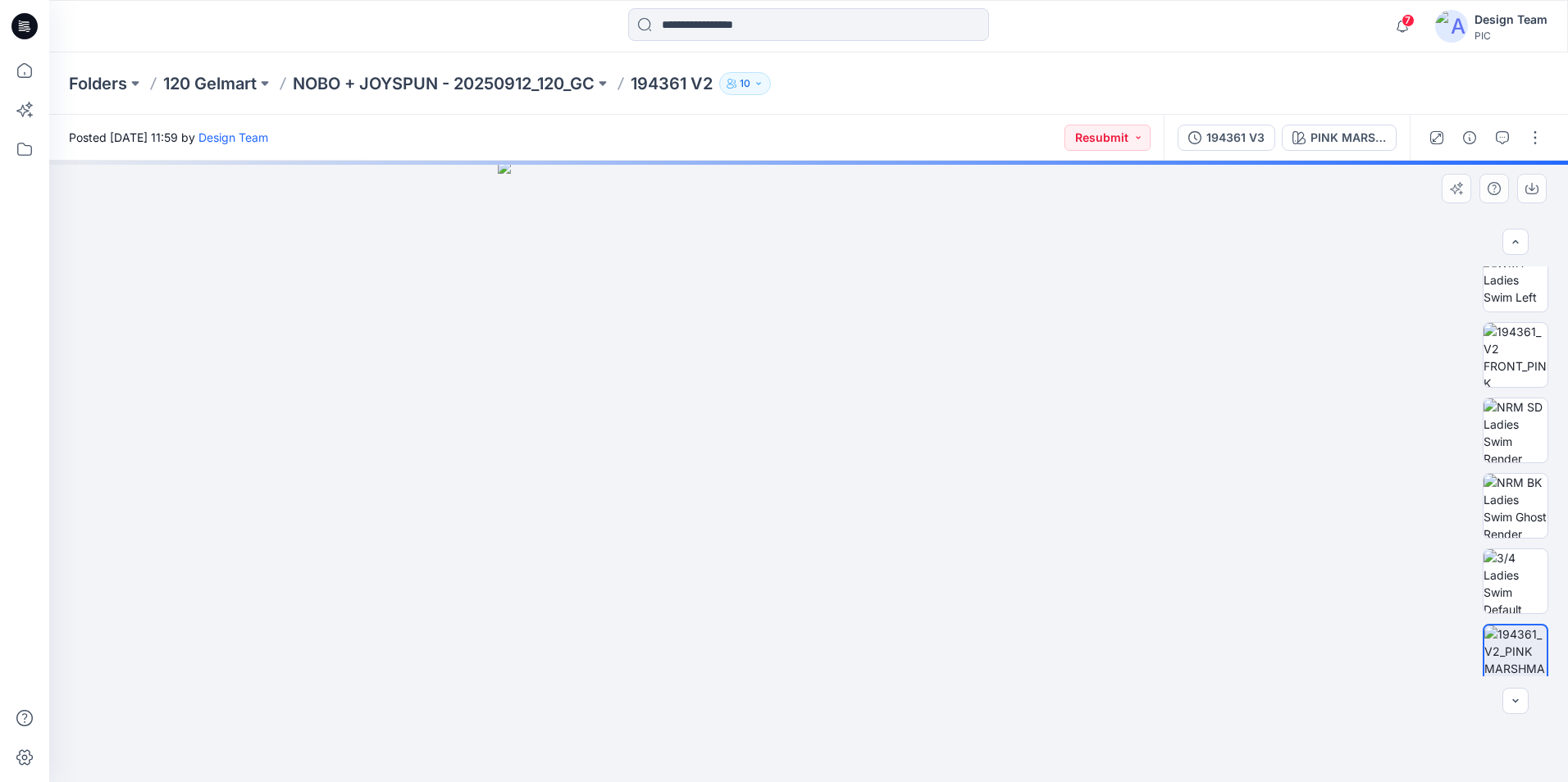
scroll to position [560, 0]
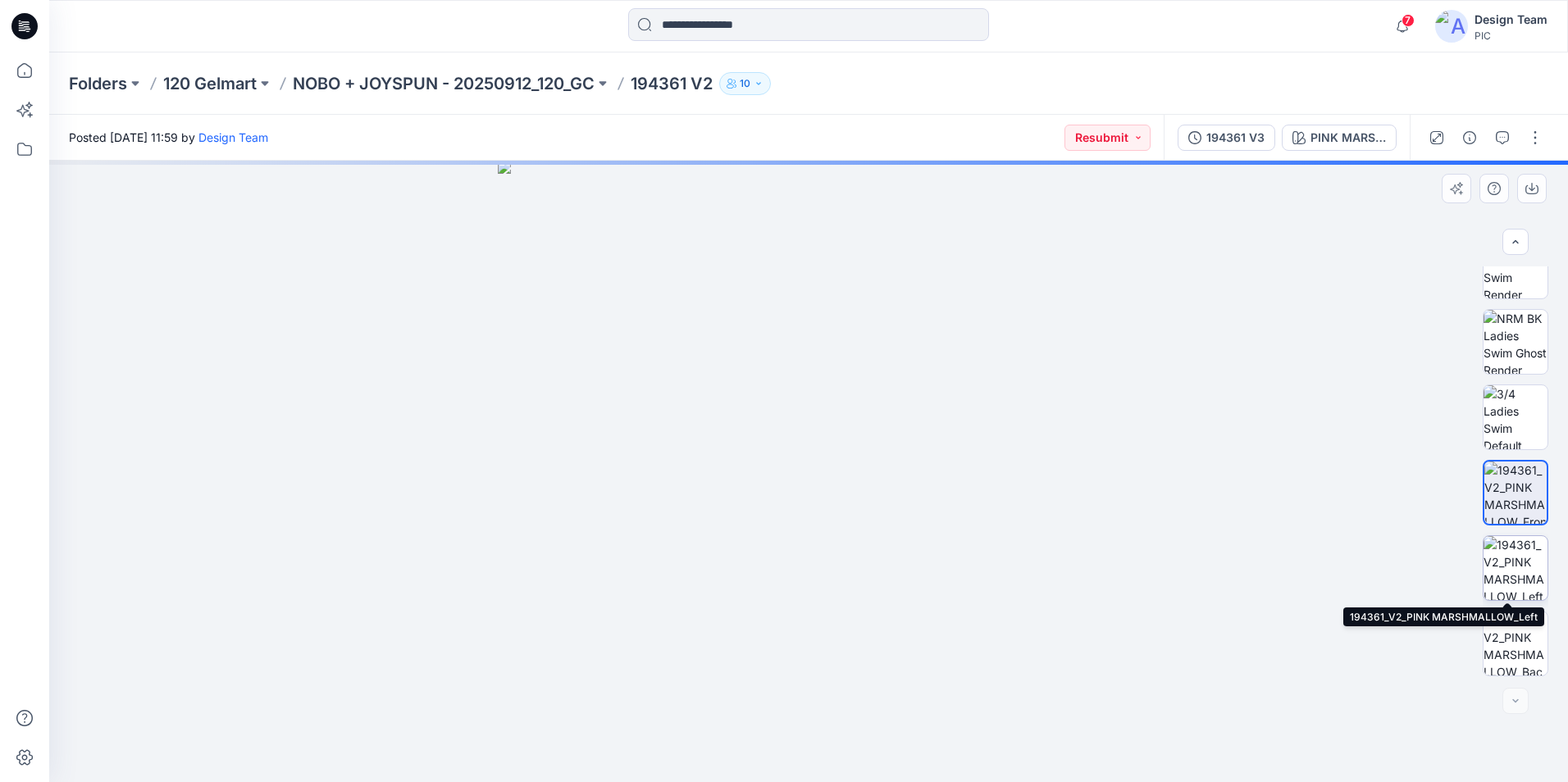
click at [1524, 578] on img at bounding box center [1515, 568] width 64 height 64
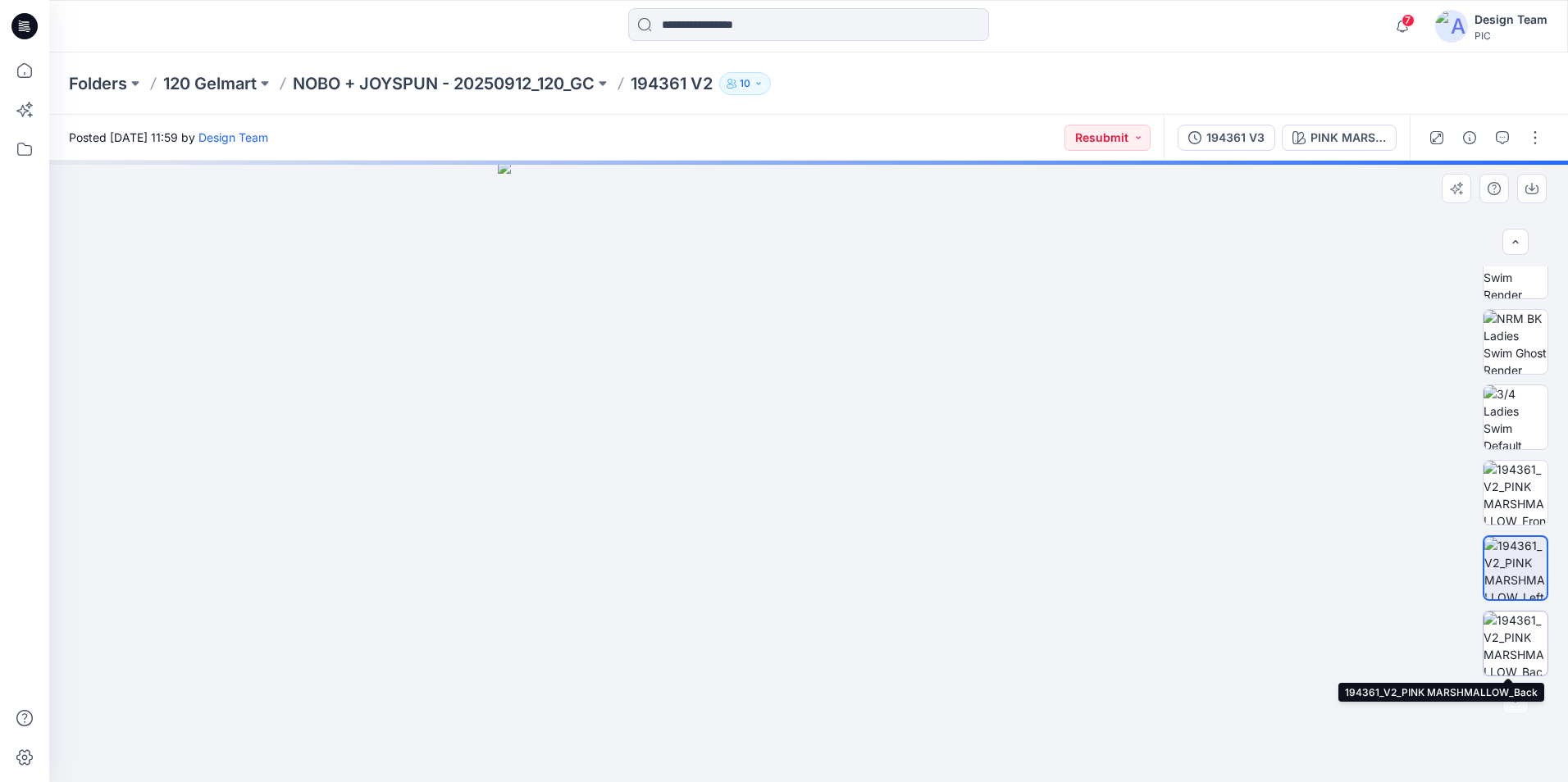
click at [1526, 643] on img at bounding box center [1515, 643] width 64 height 64
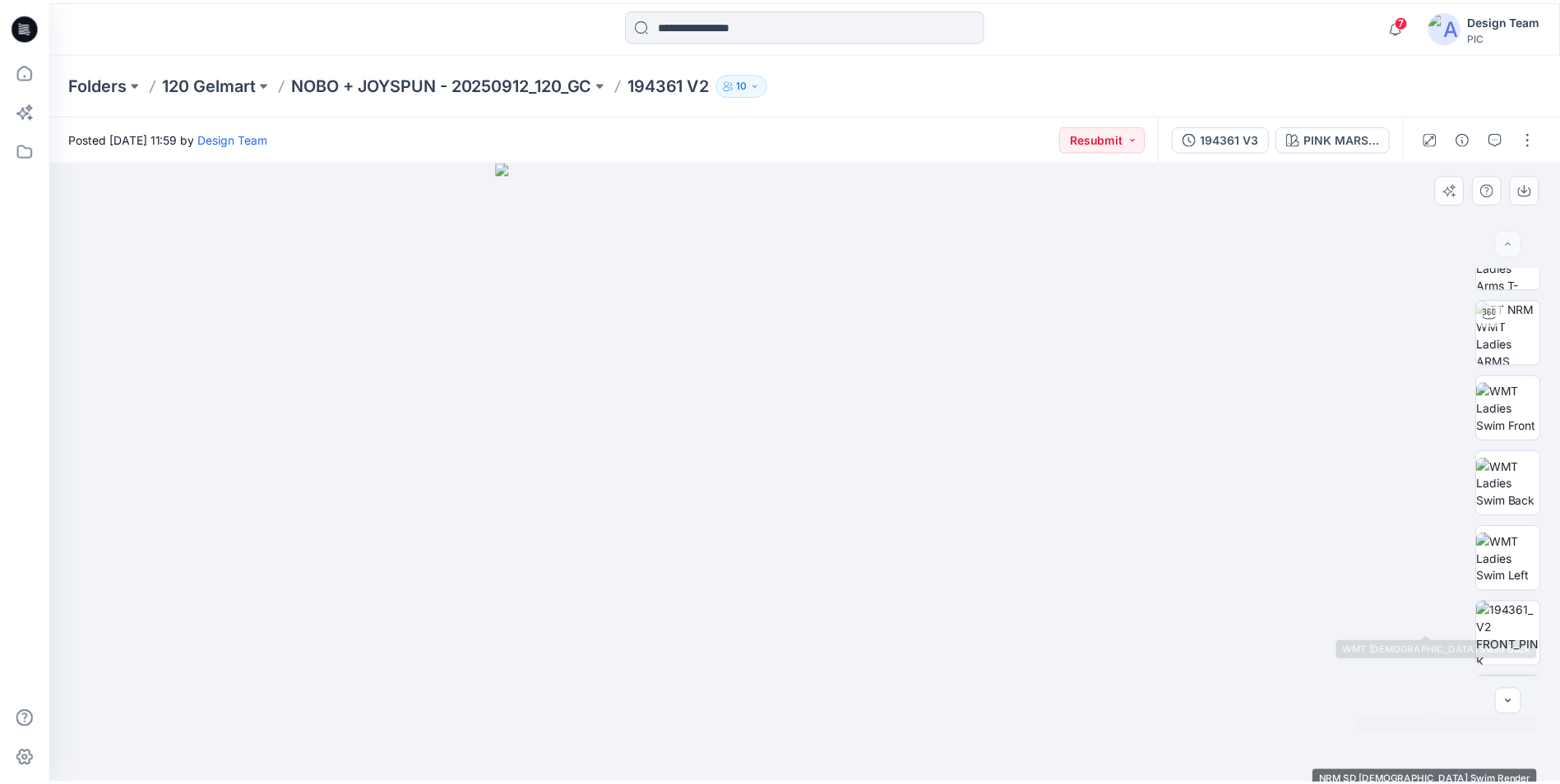
scroll to position [0, 0]
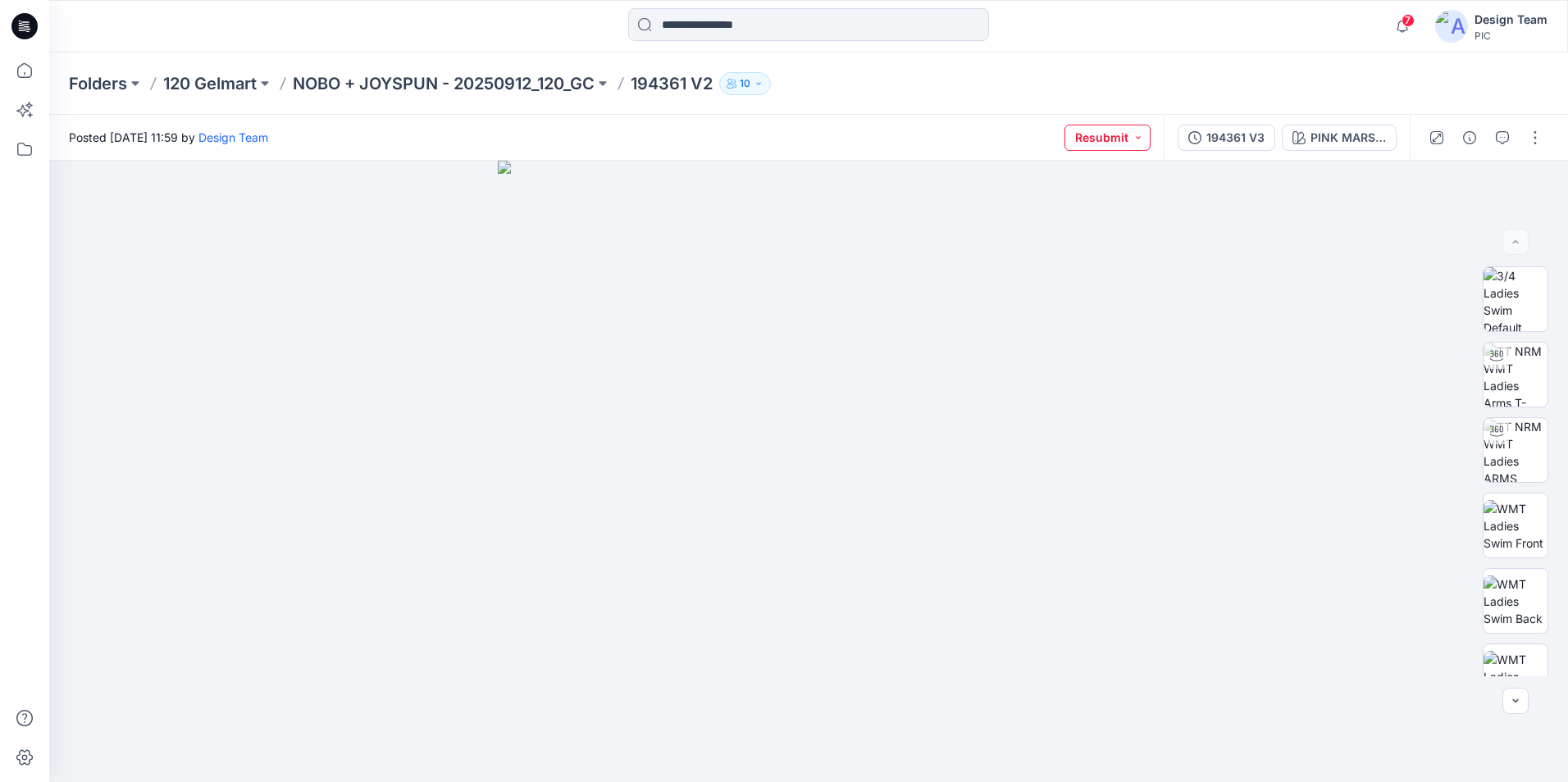
click at [1139, 139] on button "Resubmit" at bounding box center [1108, 138] width 87 height 26
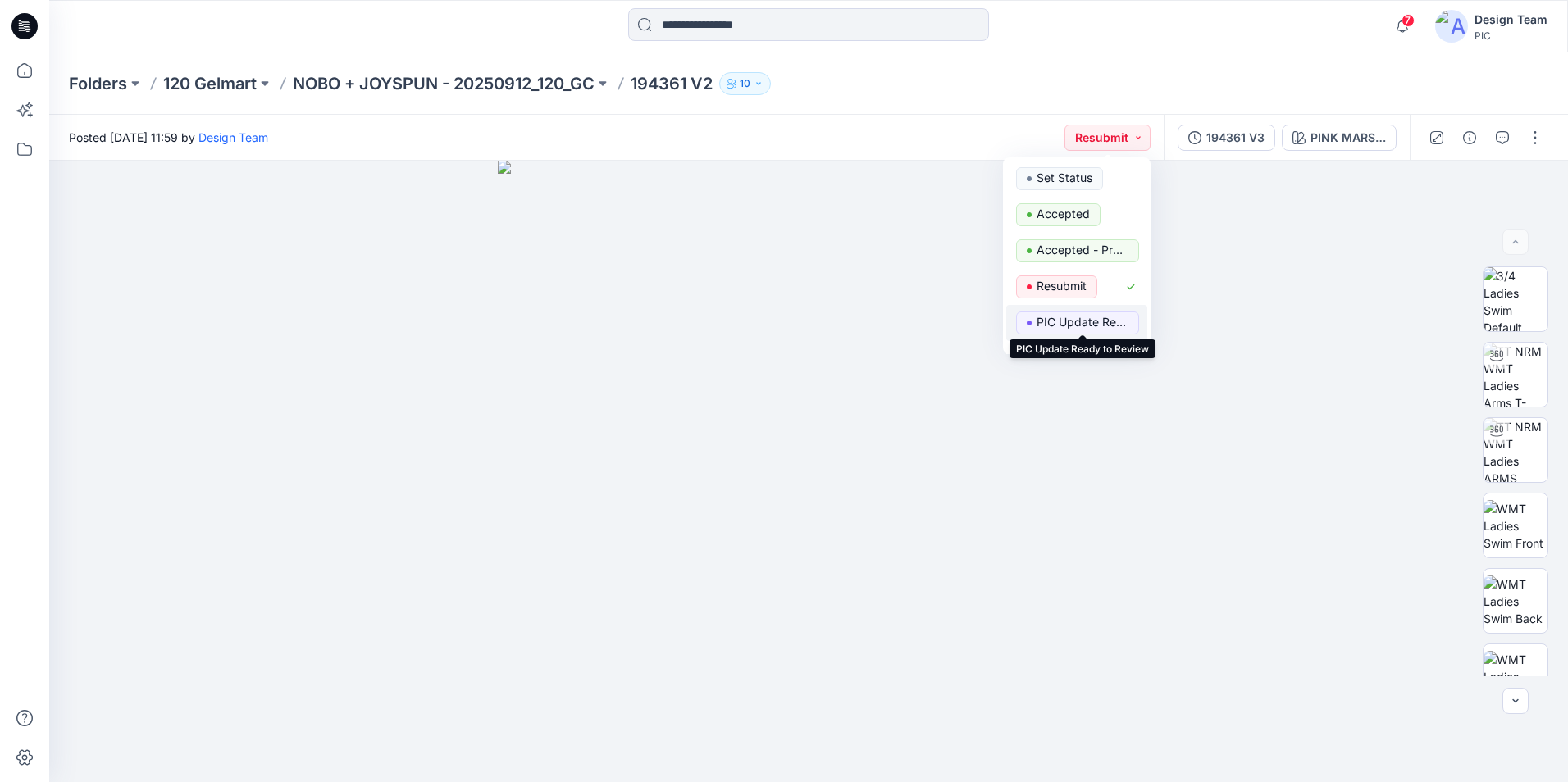
click at [1095, 327] on p "PIC Update Ready to Review" at bounding box center [1082, 322] width 92 height 21
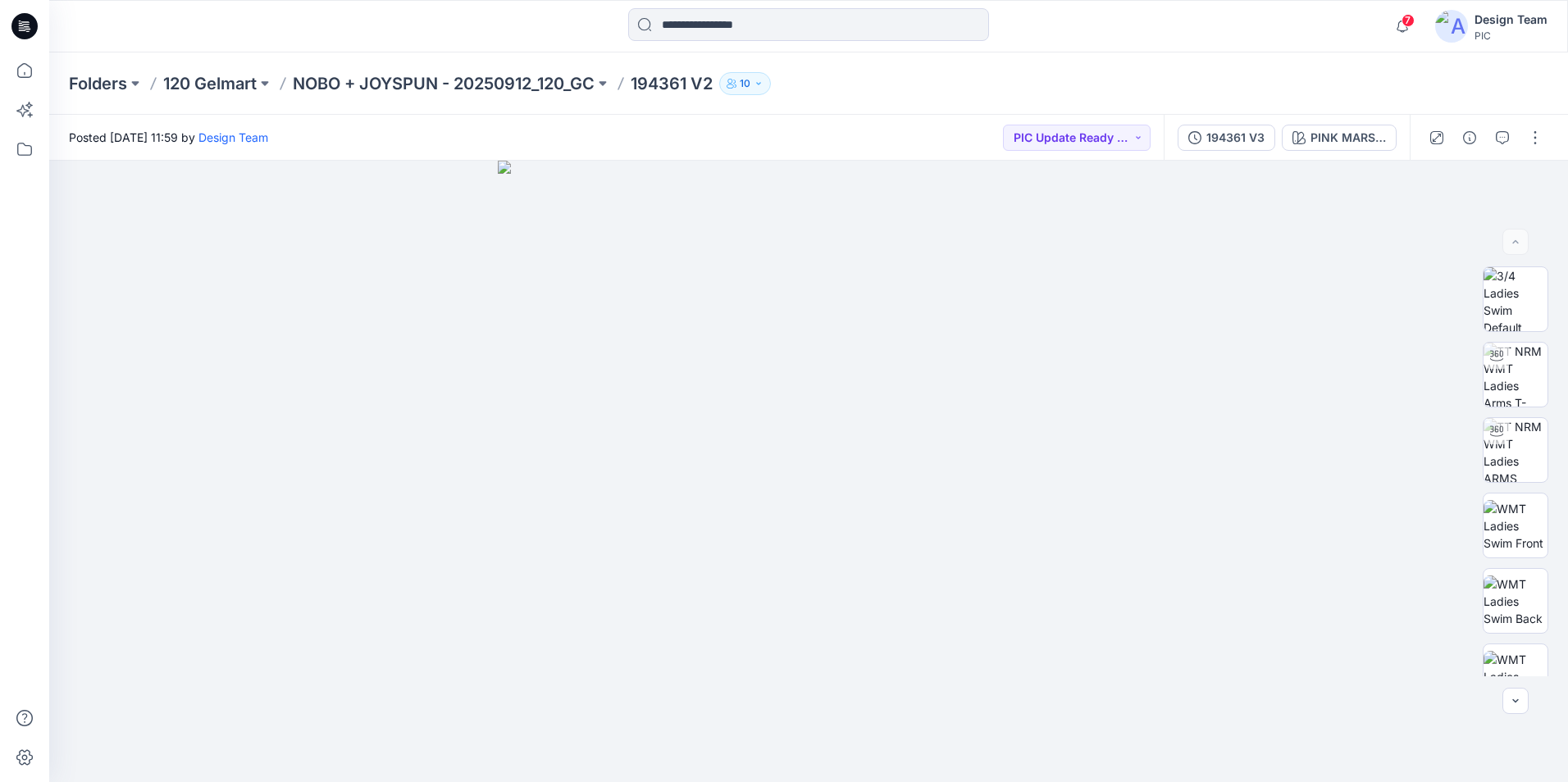
click at [678, 86] on p "194361 V2" at bounding box center [671, 84] width 82 height 23
click at [576, 86] on p "NOBO + JOYSPUN - 20250912_120_GC" at bounding box center [444, 84] width 302 height 23
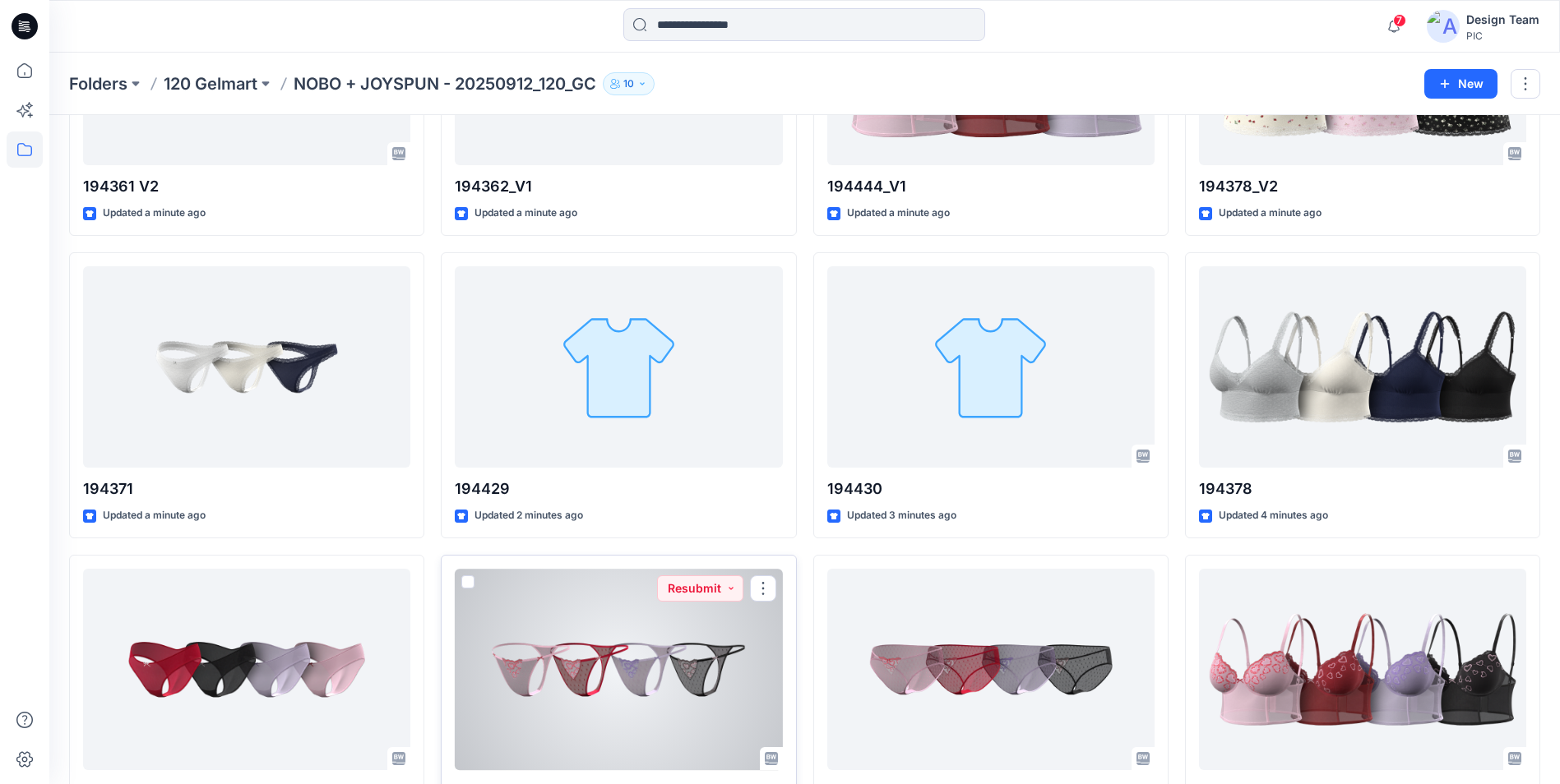
scroll to position [329, 0]
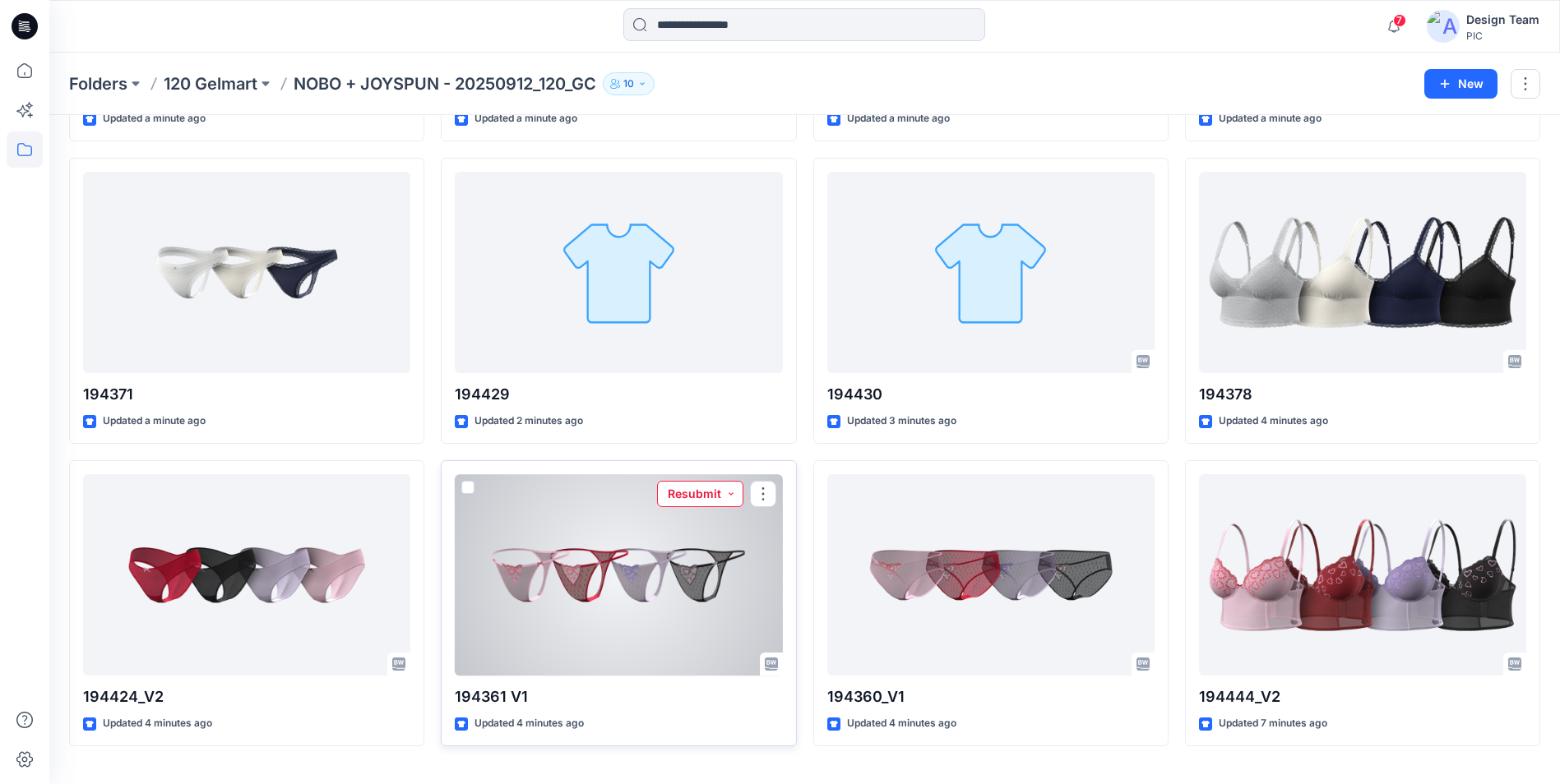
click at [728, 496] on button "Resubmit" at bounding box center [700, 494] width 87 height 27
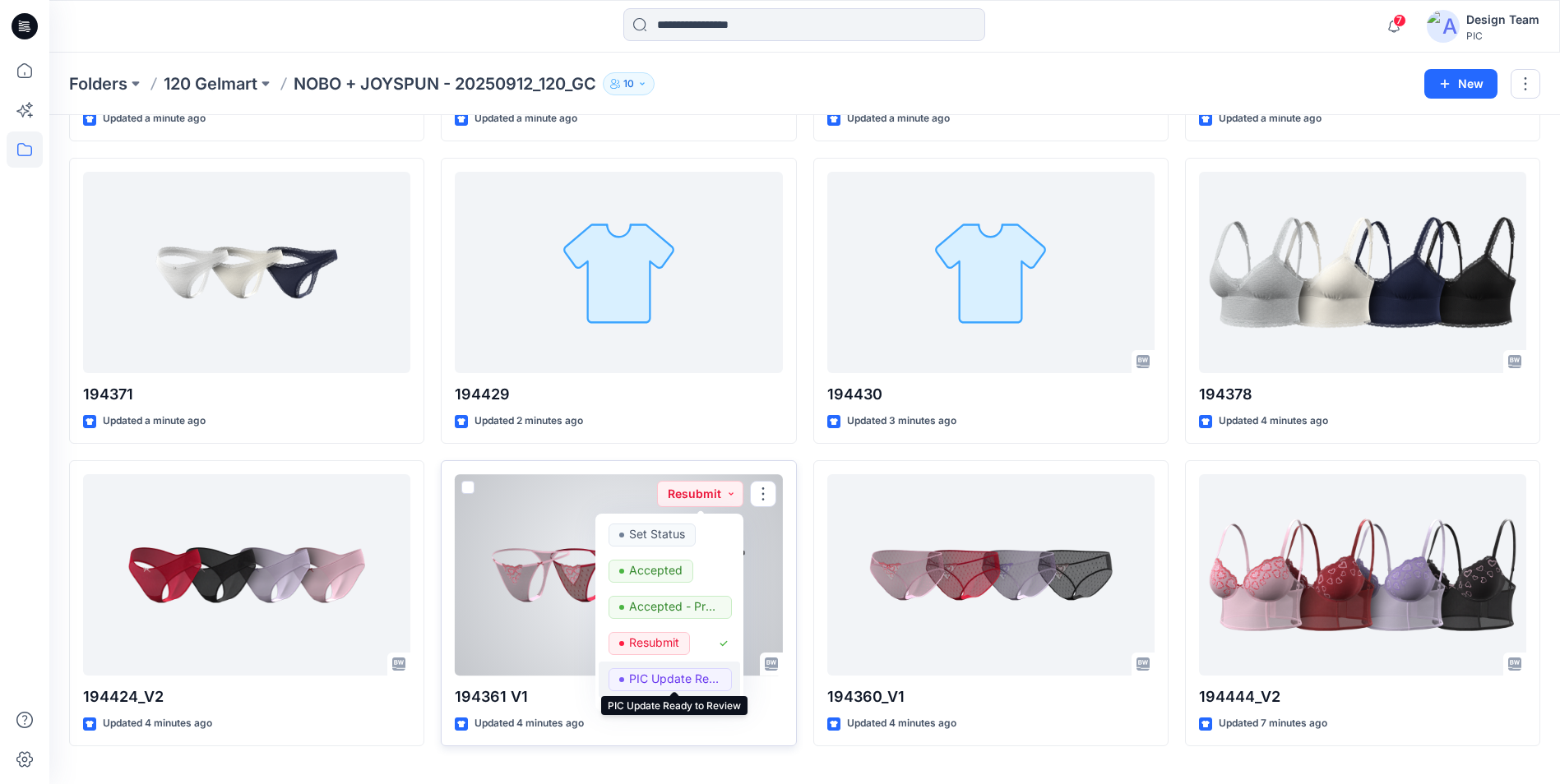
click at [678, 675] on p "PIC Update Ready to Review" at bounding box center [676, 679] width 92 height 21
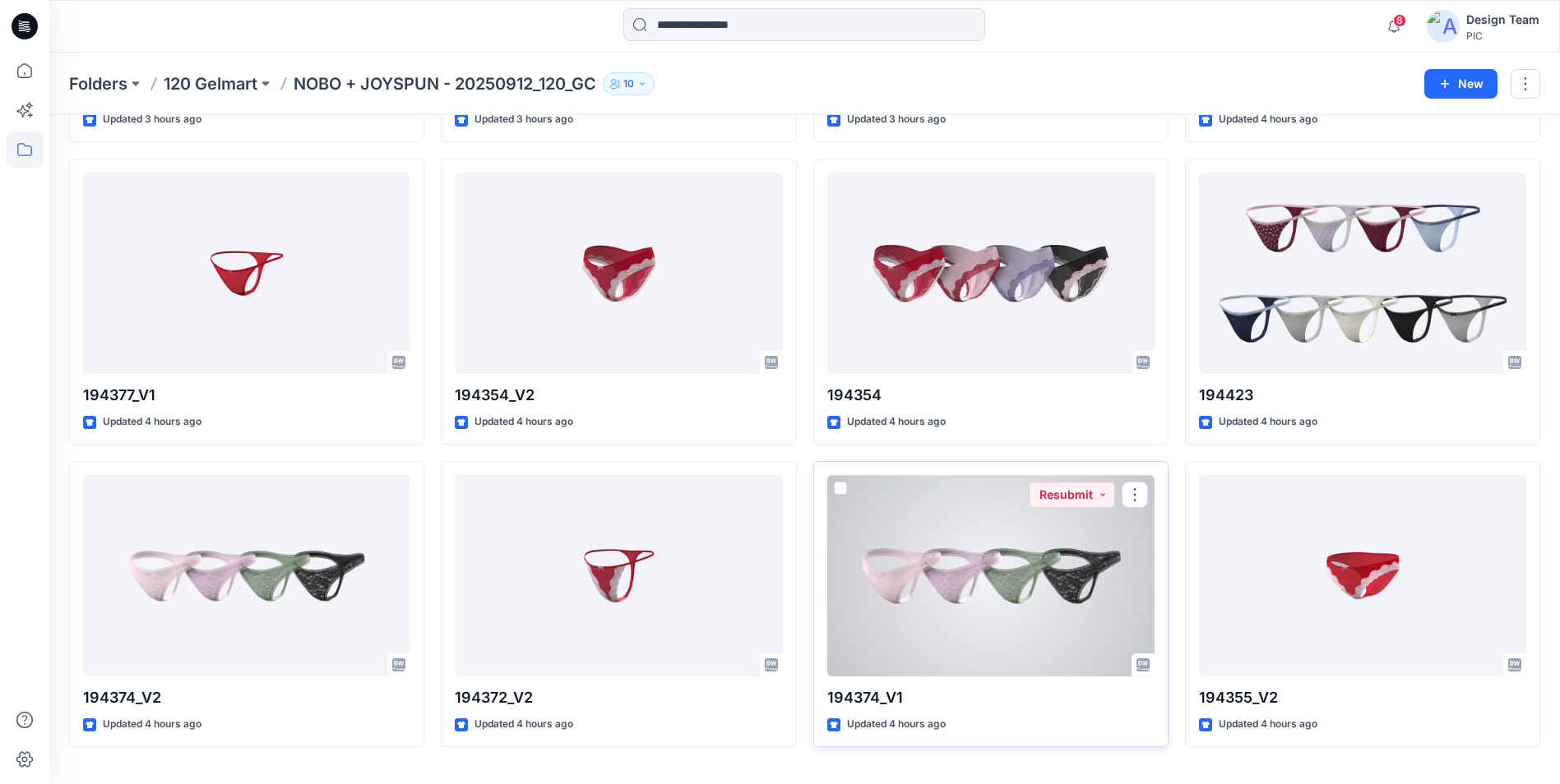
scroll to position [3092, 0]
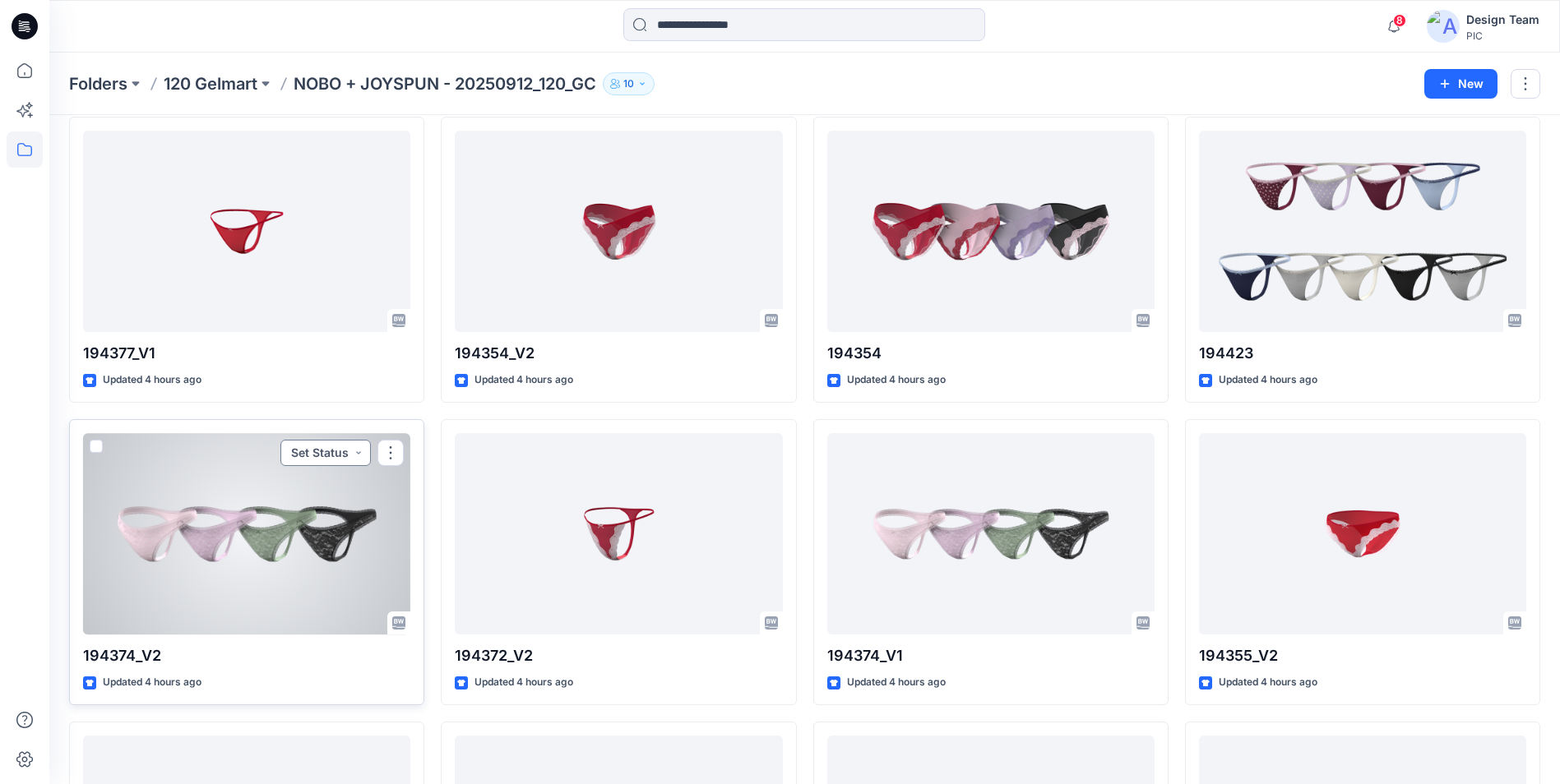
click at [360, 451] on button "Set Status" at bounding box center [326, 453] width 90 height 27
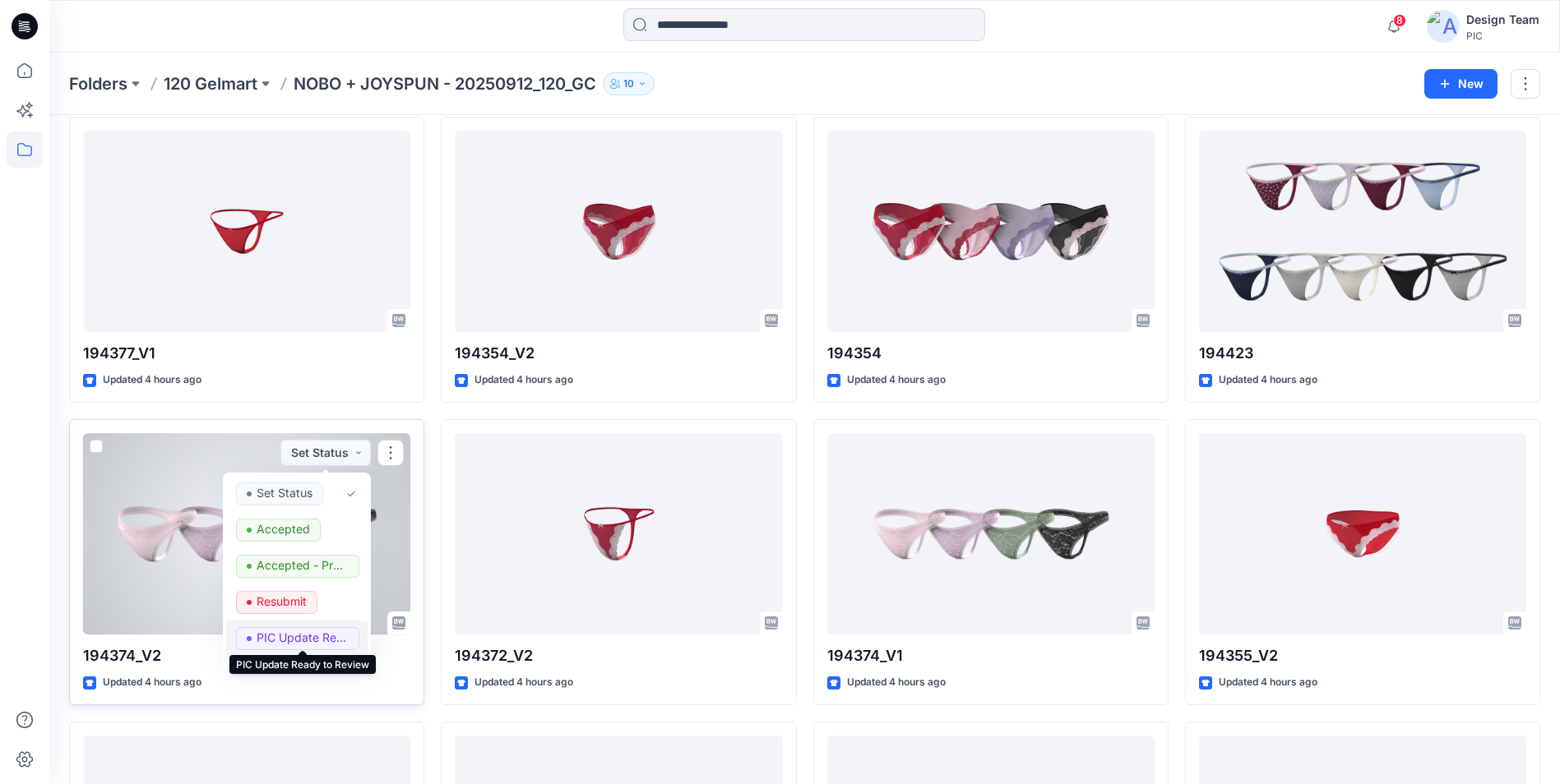
click at [338, 631] on p "PIC Update Ready to Review" at bounding box center [303, 638] width 92 height 21
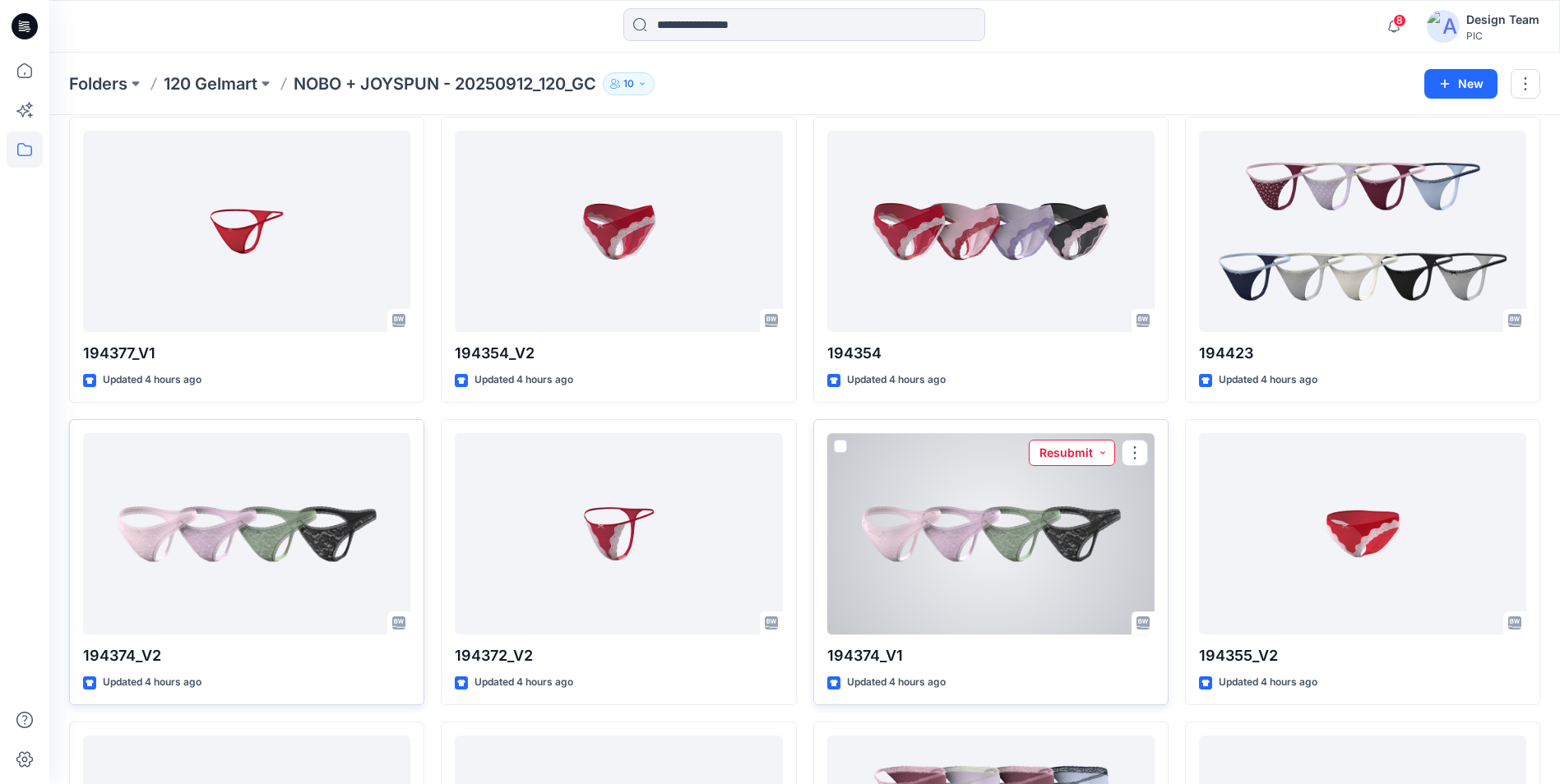
click at [1104, 449] on button "Resubmit" at bounding box center [1072, 453] width 87 height 27
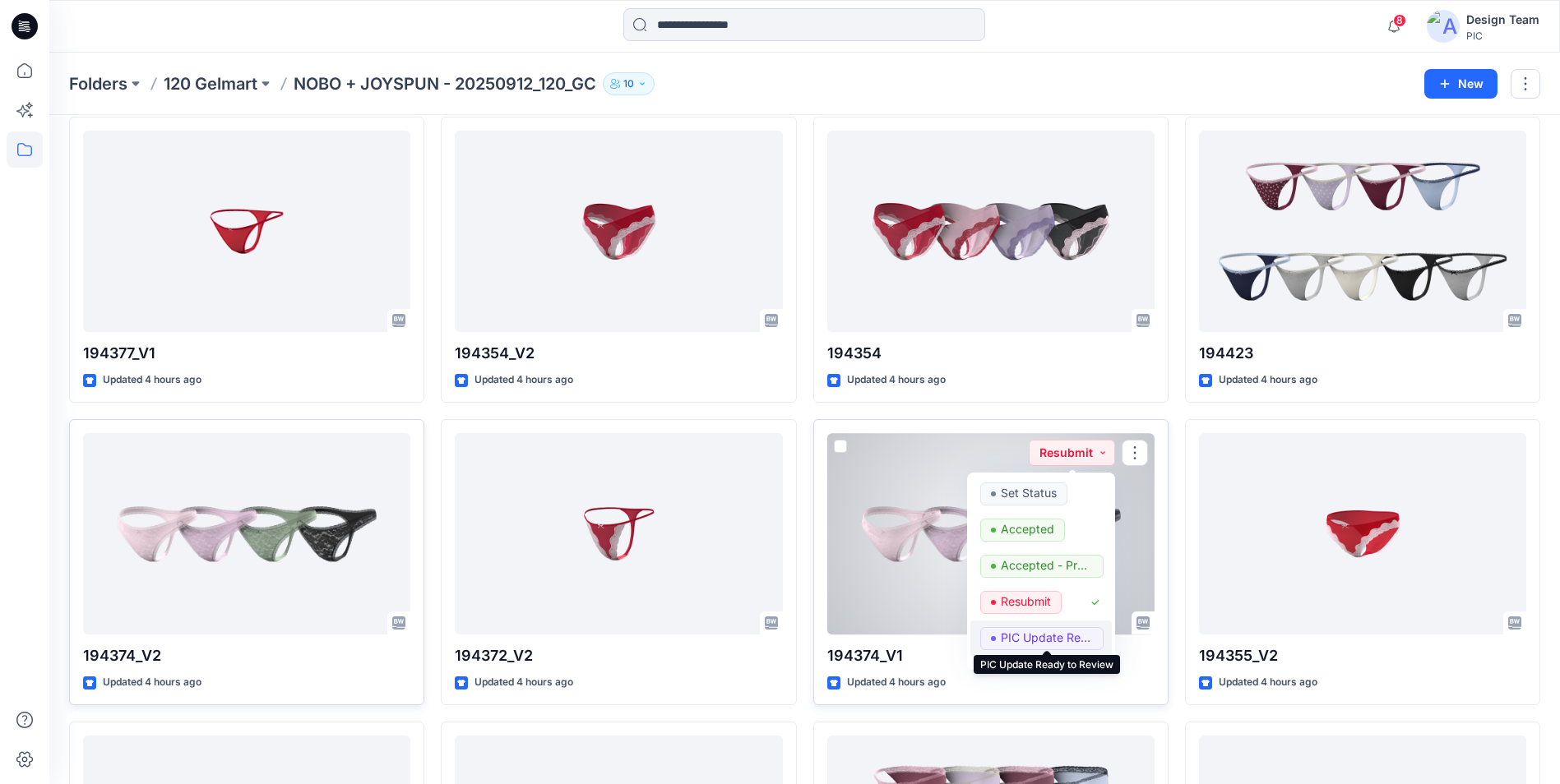
click at [1073, 631] on p "PIC Update Ready to Review" at bounding box center [1046, 638] width 92 height 21
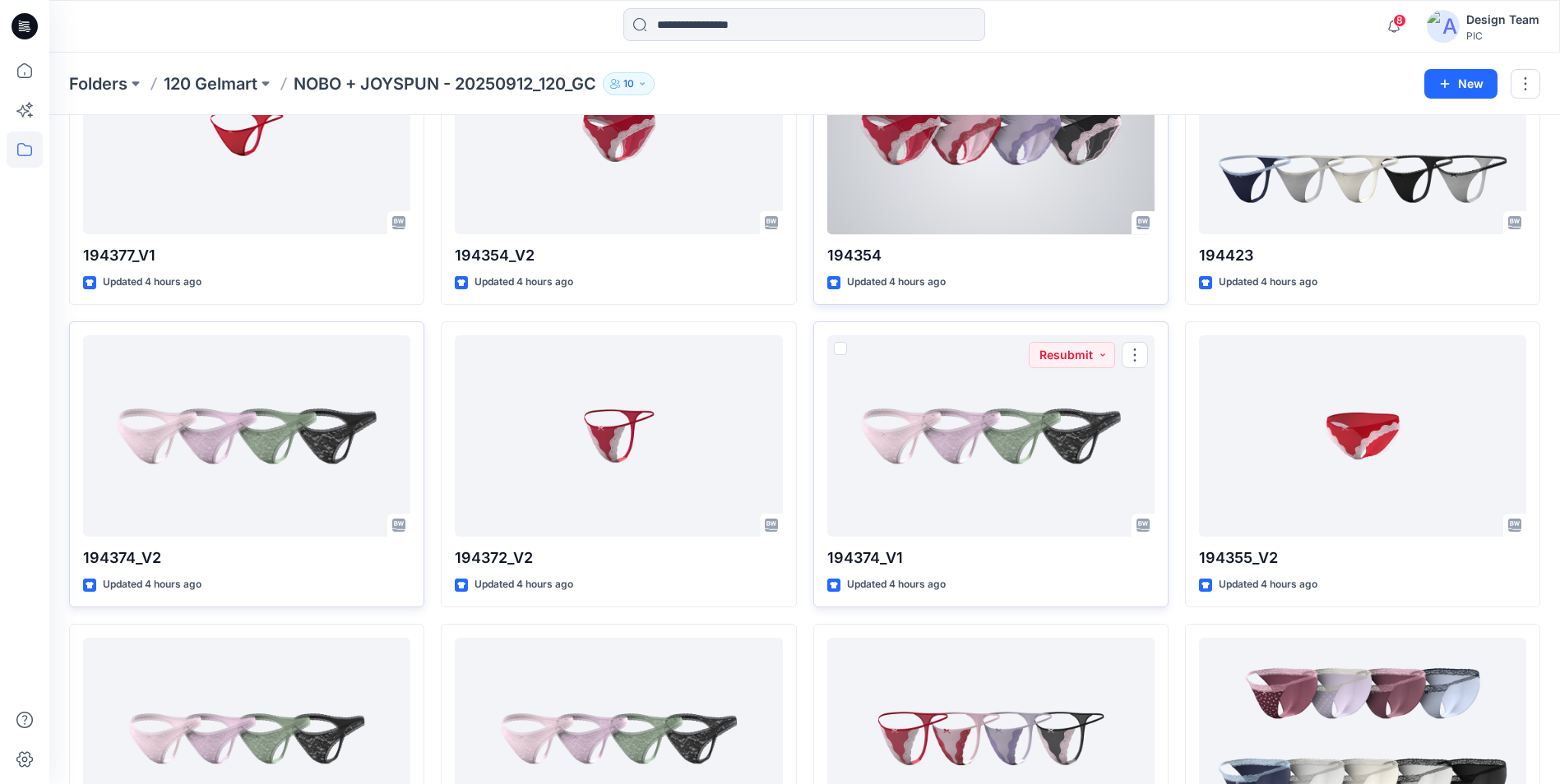
scroll to position [3174, 0]
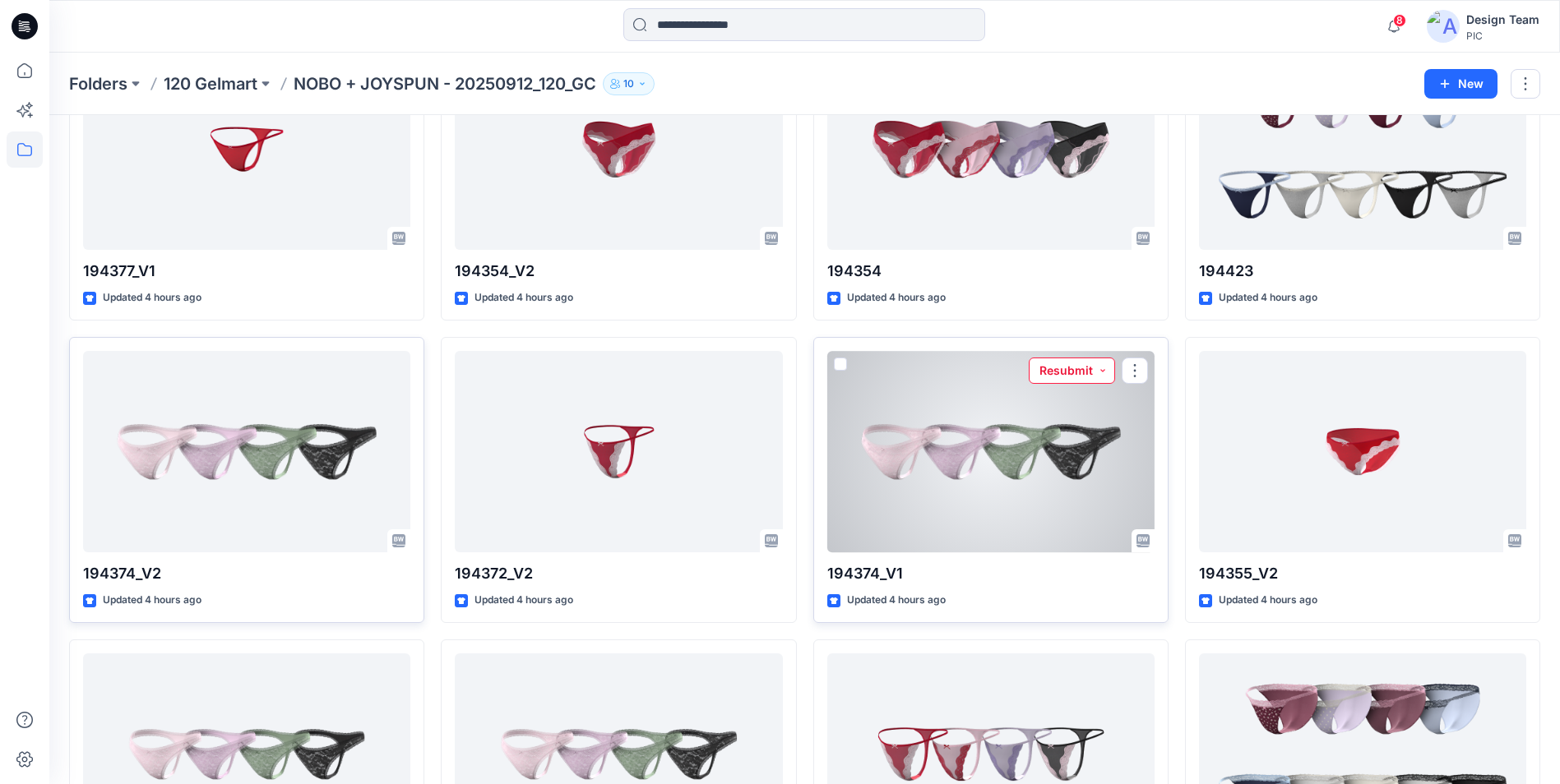
click at [1108, 372] on button "Resubmit" at bounding box center [1072, 371] width 87 height 27
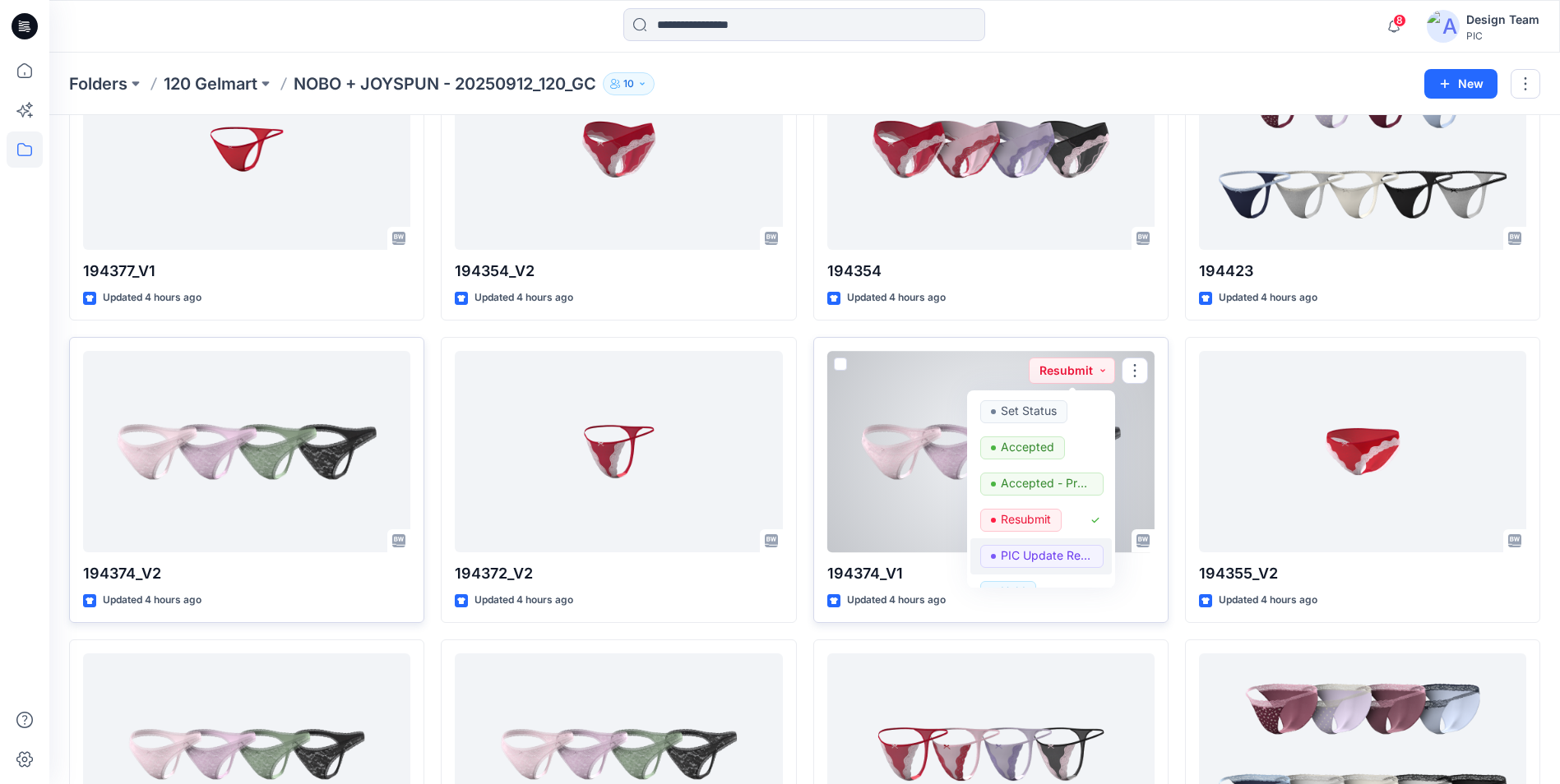
click at [1067, 543] on button "PIC Update Ready to Review" at bounding box center [1041, 556] width 142 height 36
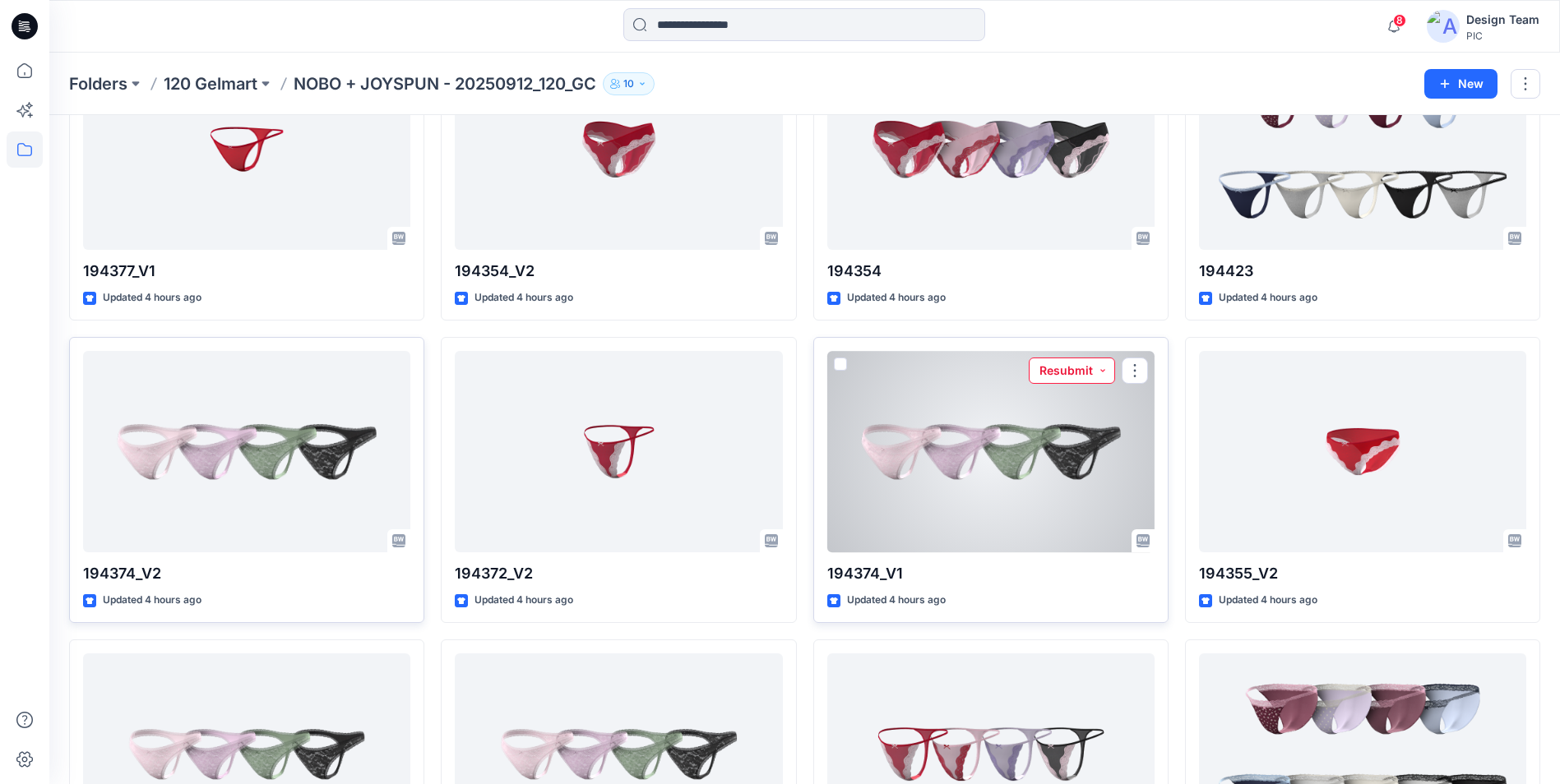
click at [1101, 369] on button "Resubmit" at bounding box center [1072, 371] width 87 height 27
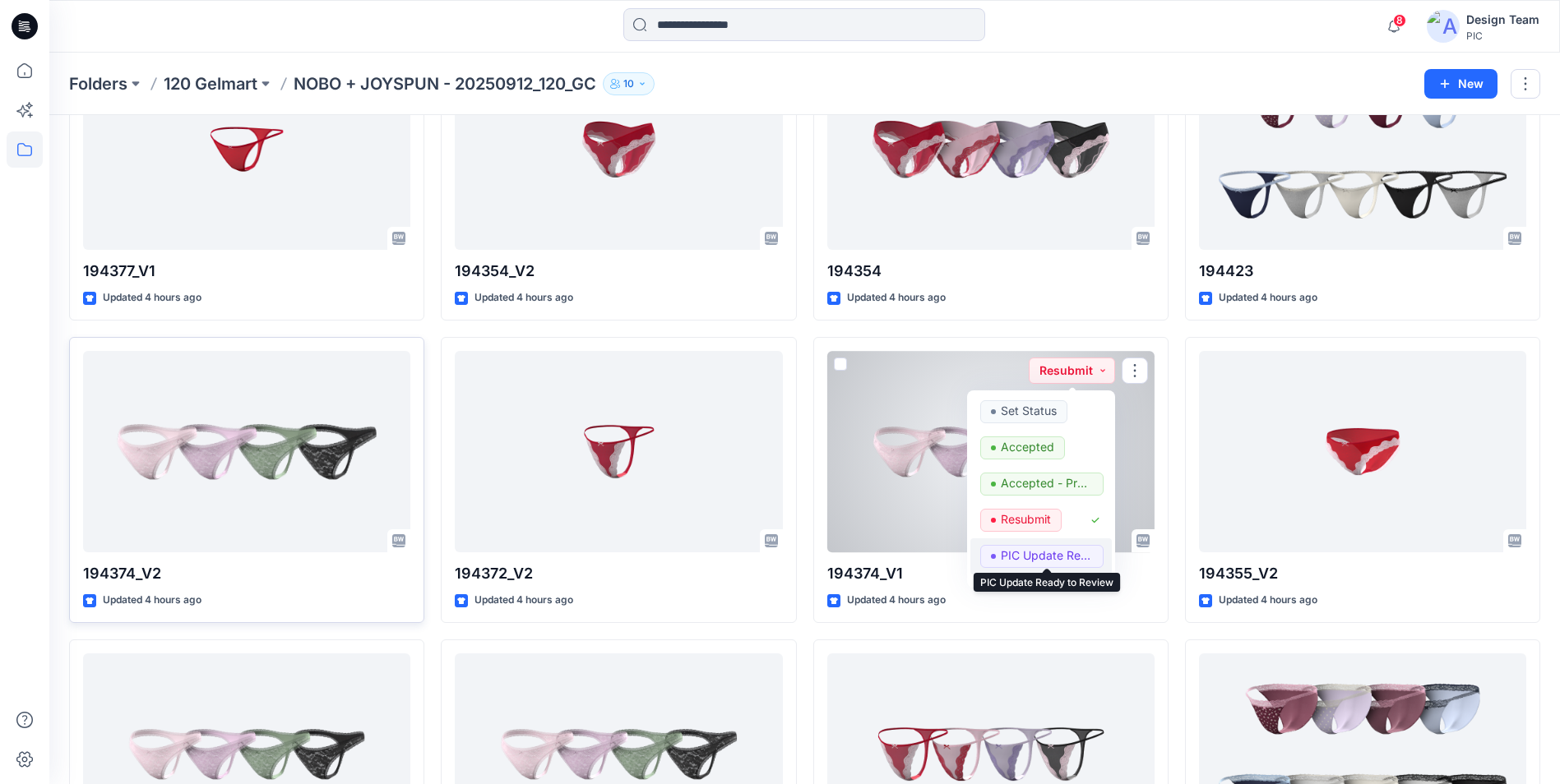
click at [1079, 560] on p "PIC Update Ready to Review" at bounding box center [1046, 556] width 92 height 21
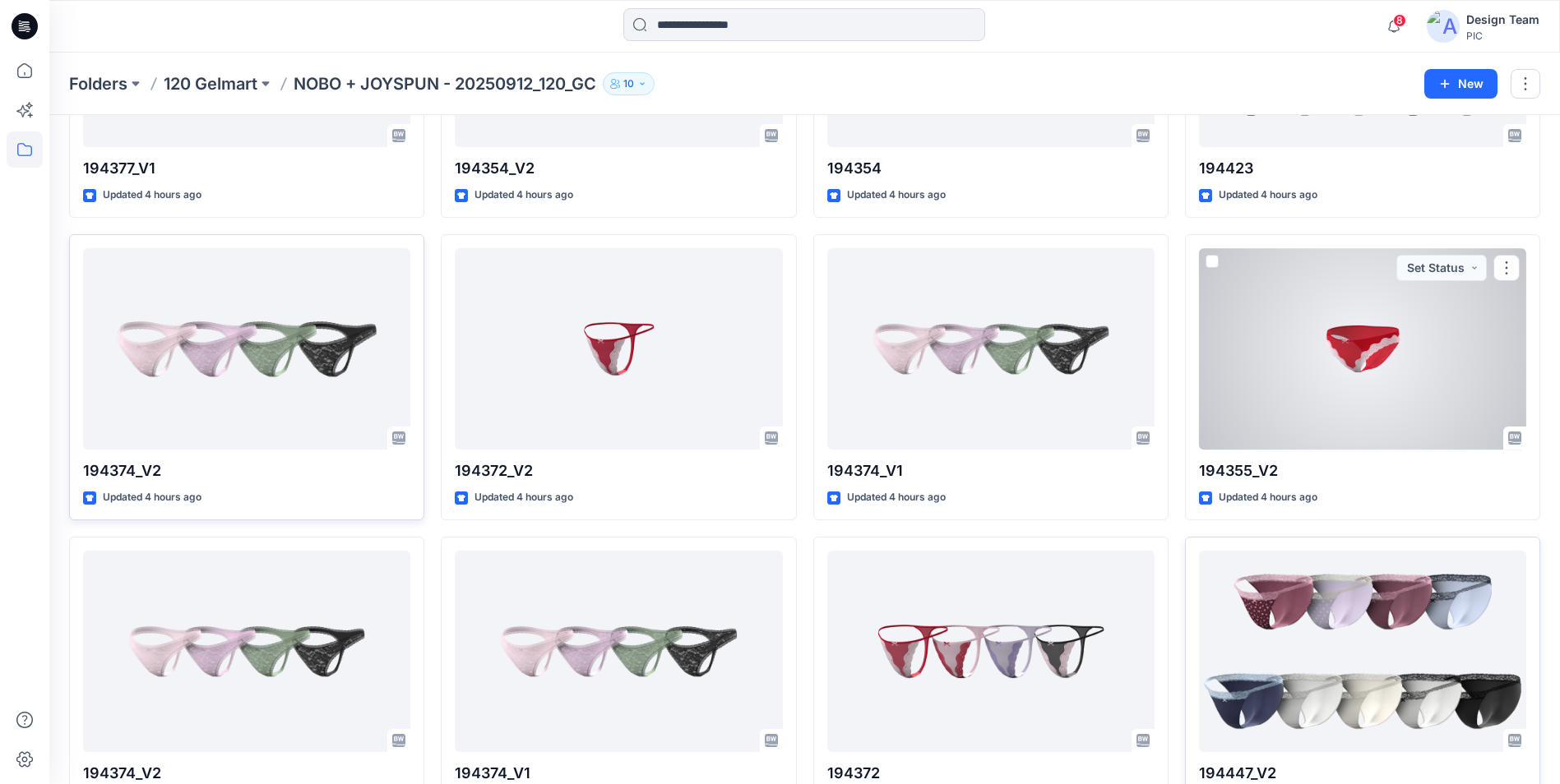
scroll to position [3421, 0]
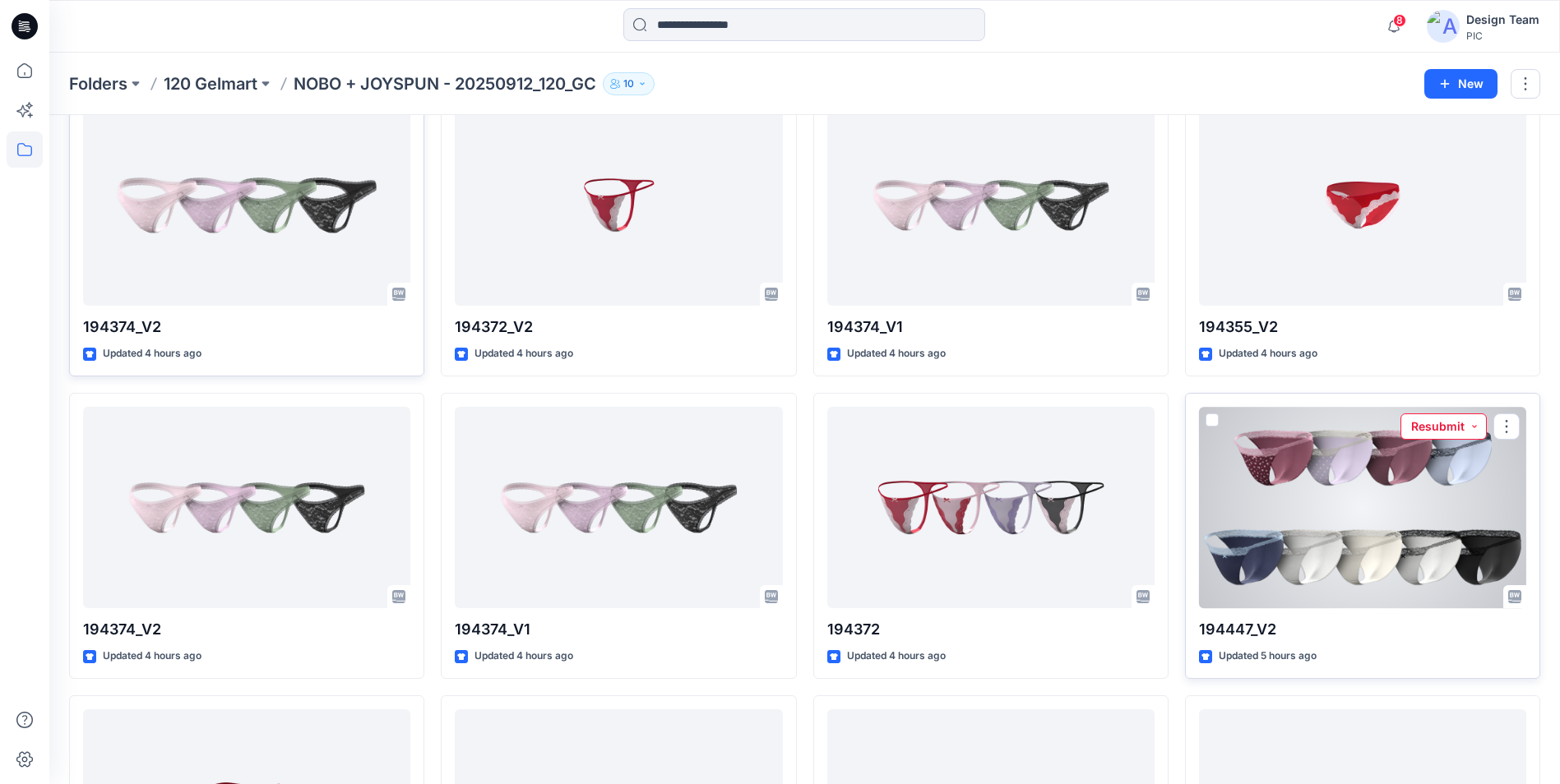
click at [1475, 428] on button "Resubmit" at bounding box center [1444, 427] width 87 height 27
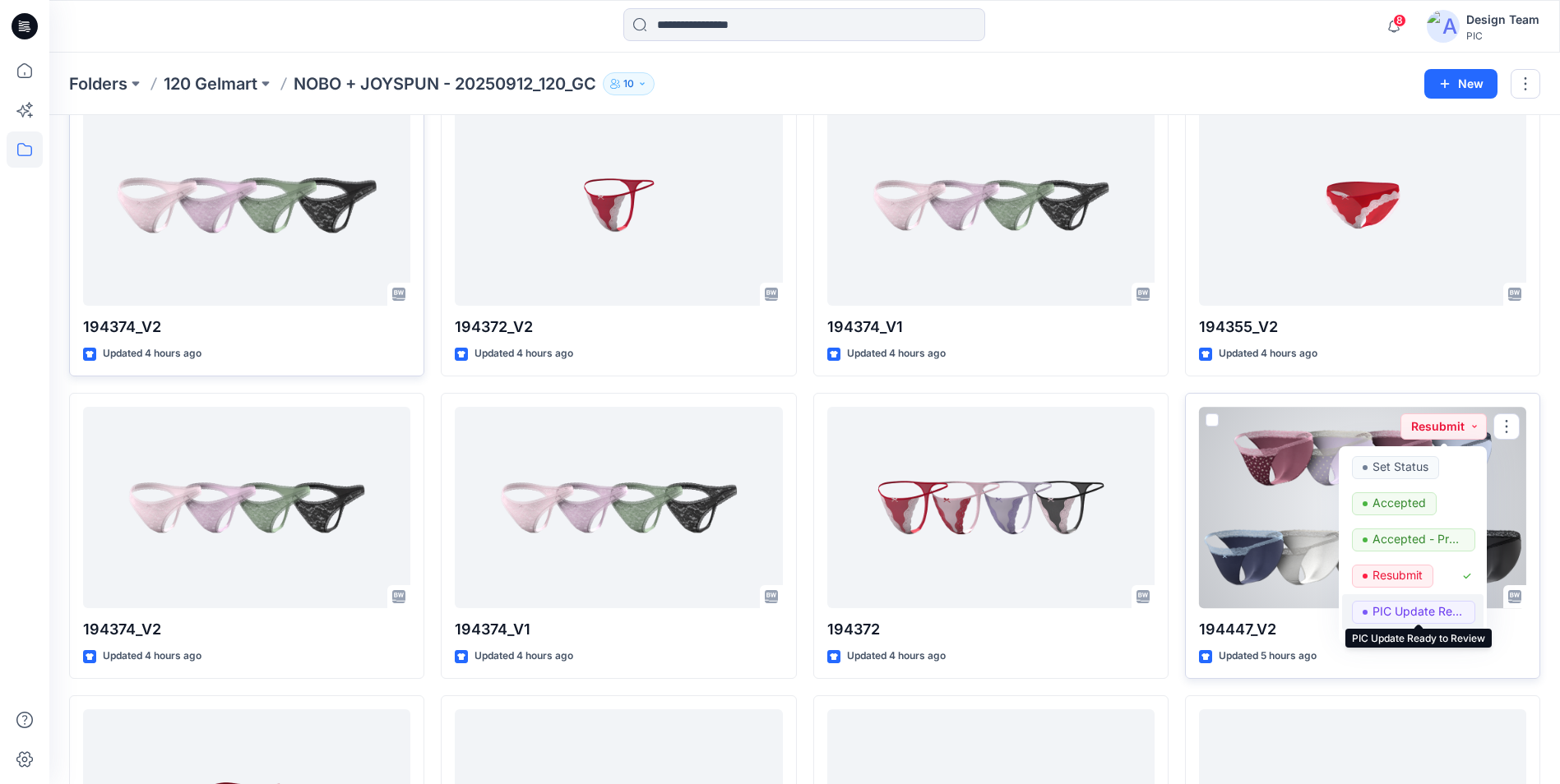
click at [1440, 606] on p "PIC Update Ready to Review" at bounding box center [1418, 611] width 92 height 21
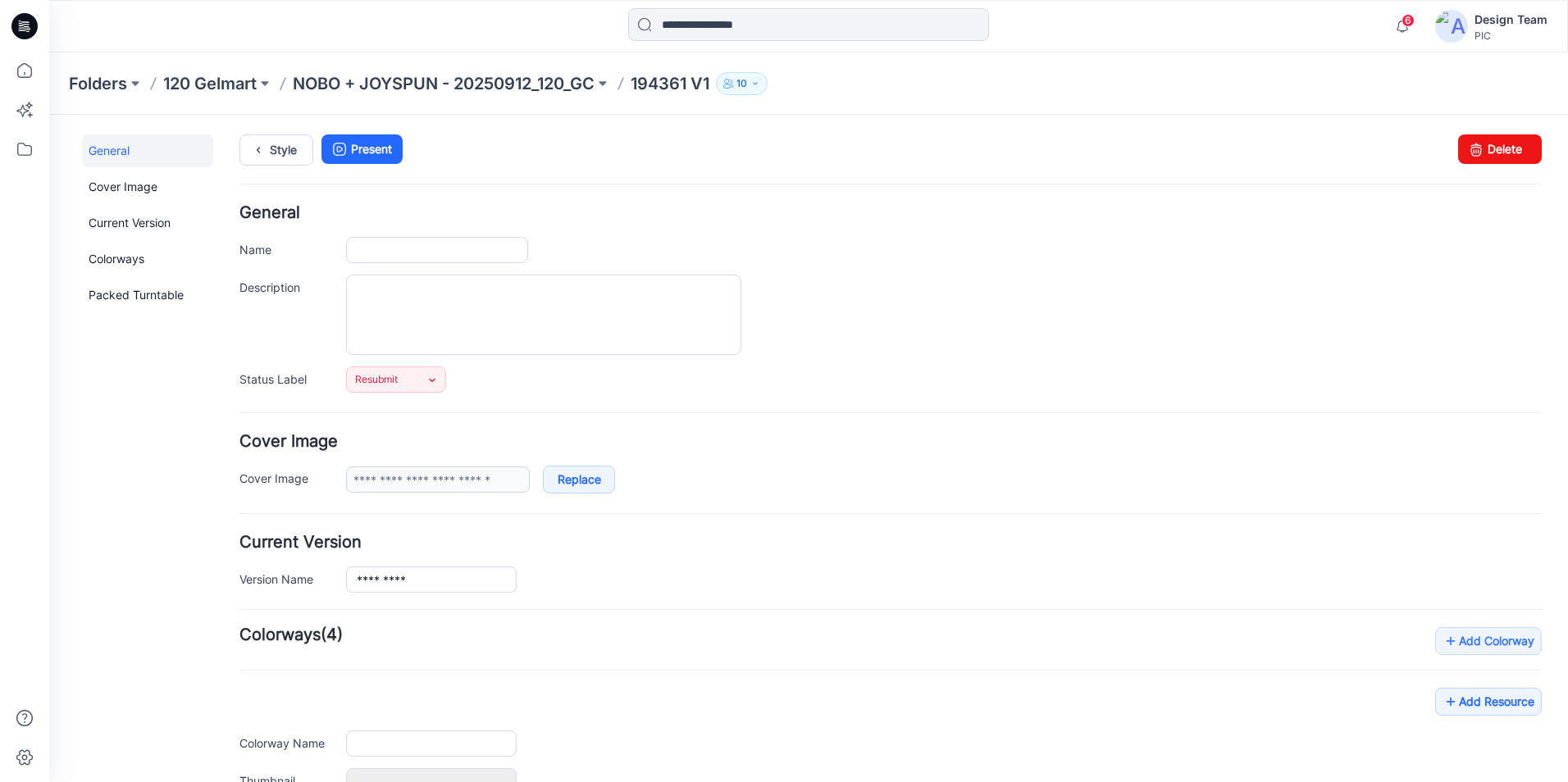
type input "*********"
type input "**********"
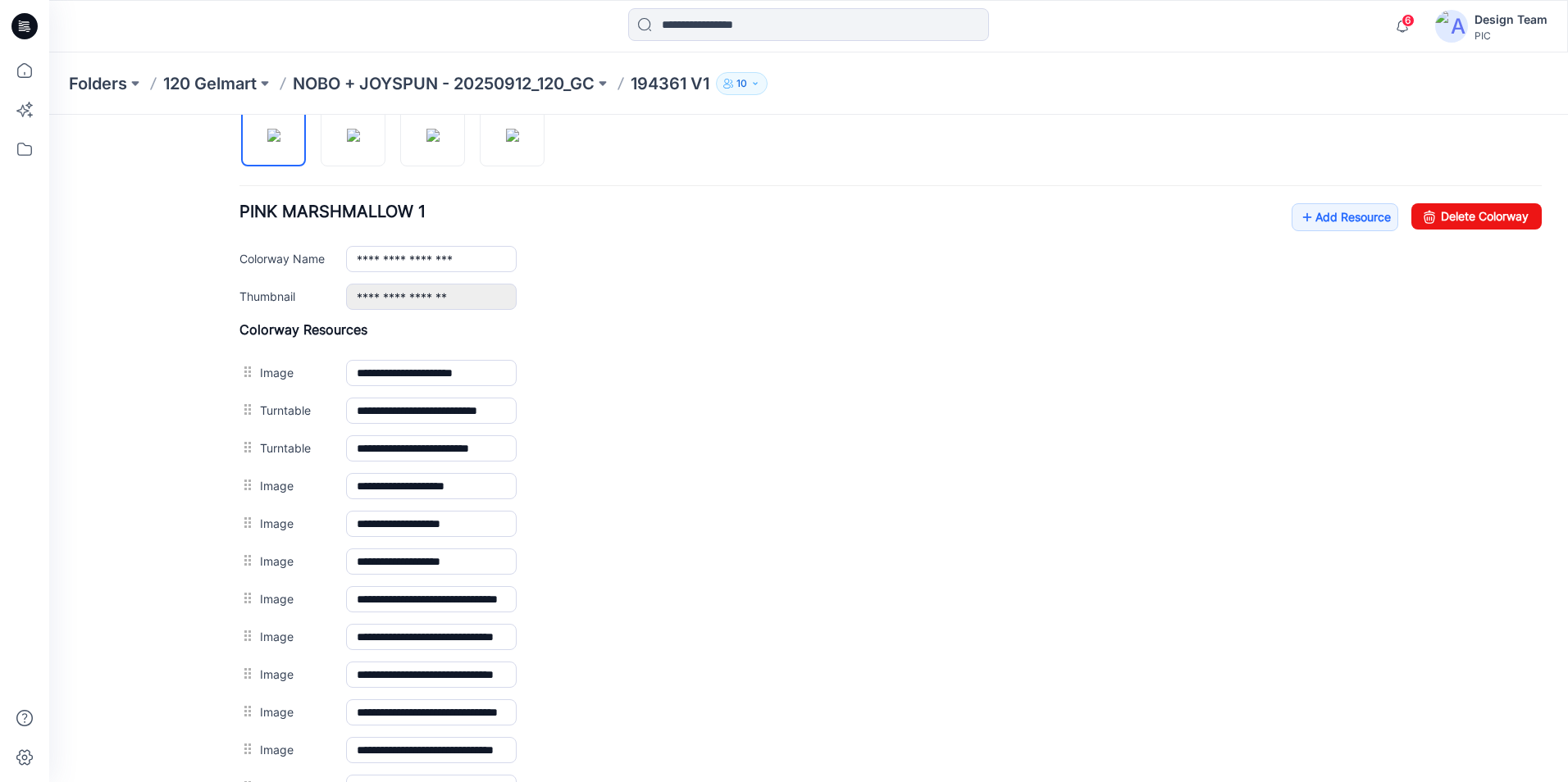
scroll to position [446, 0]
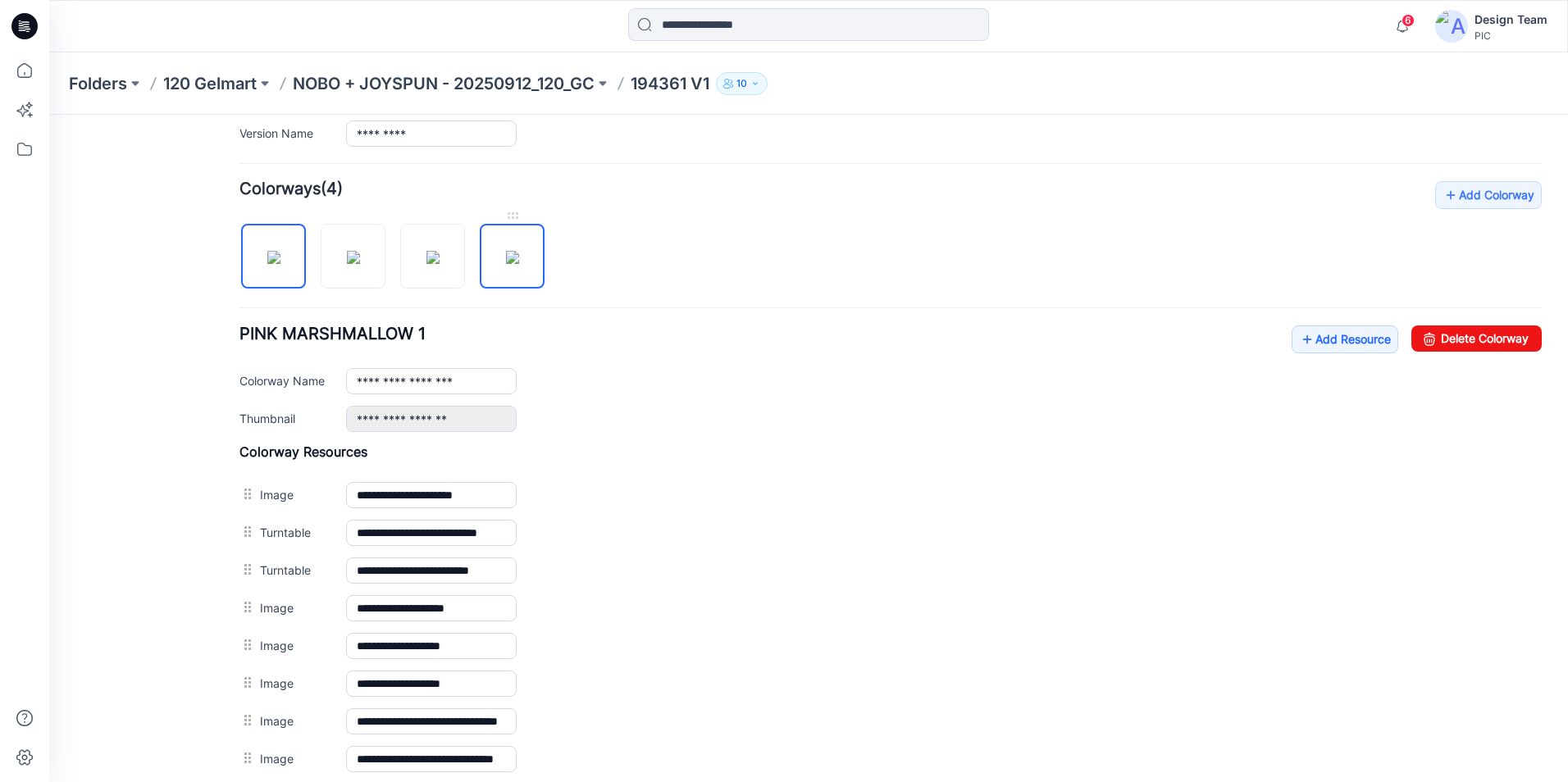
click at [519, 263] on img at bounding box center [512, 257] width 13 height 13
type input "**********"
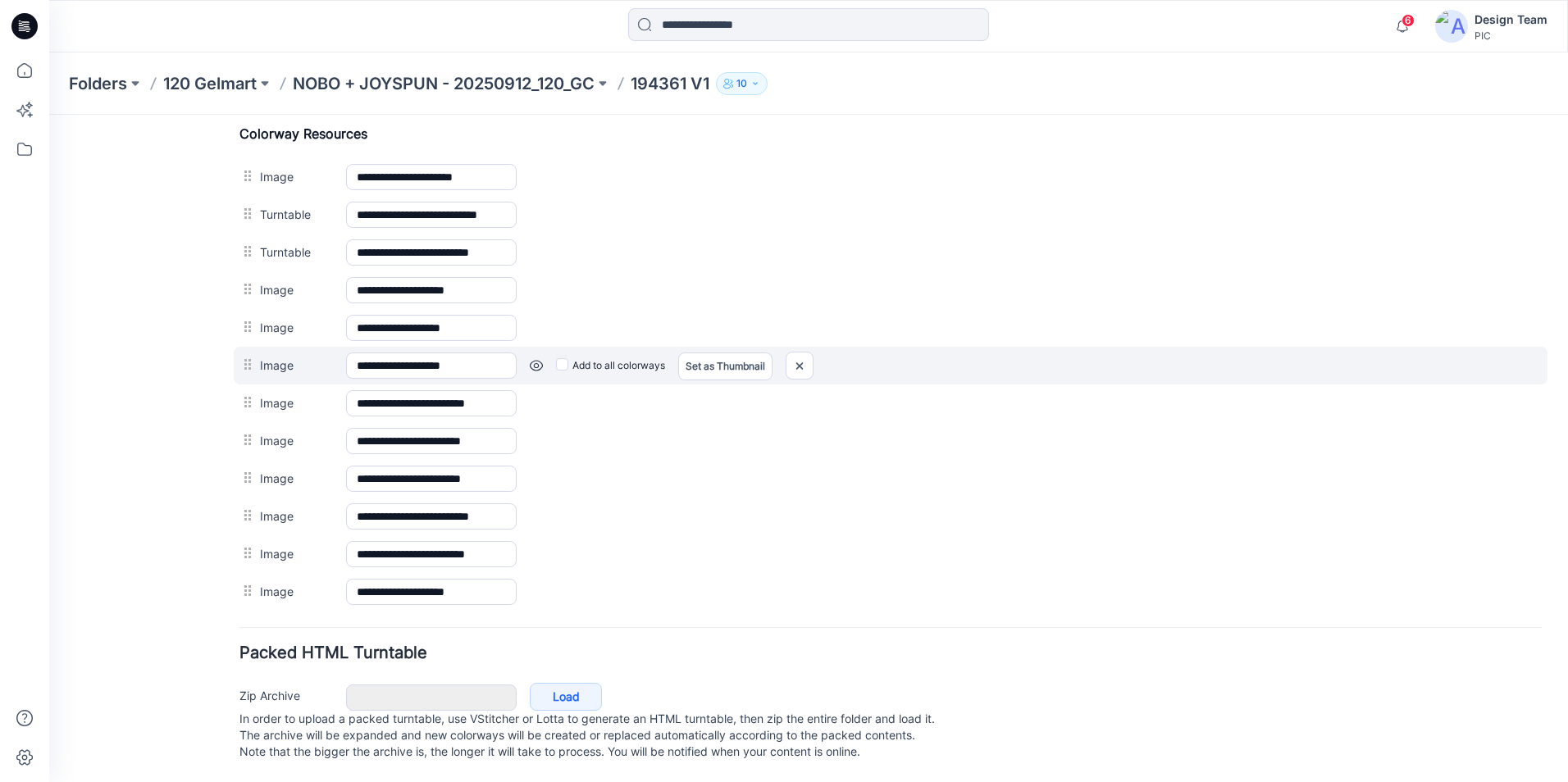
scroll to position [780, 0]
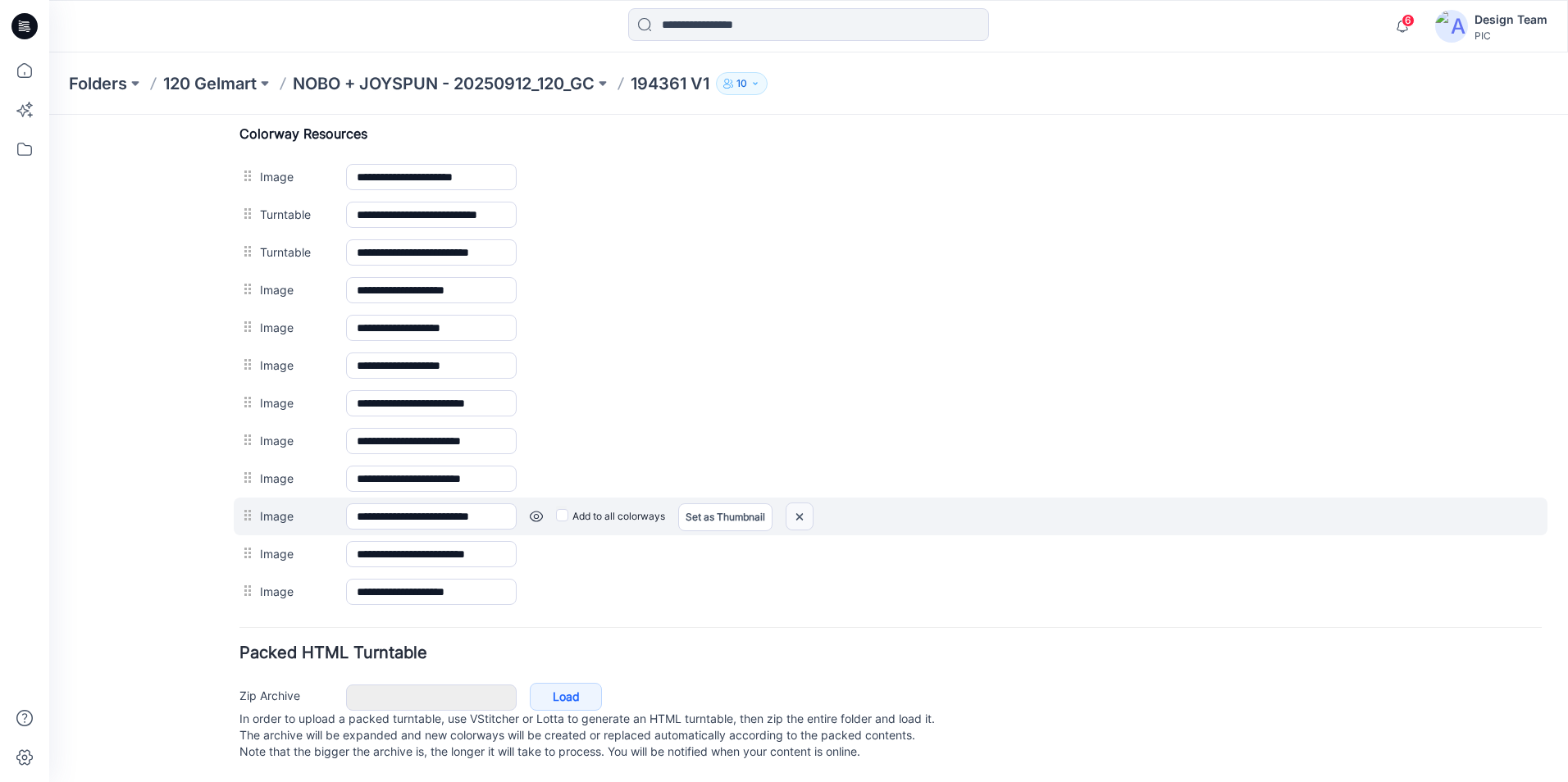
click at [803, 503] on img at bounding box center [800, 516] width 26 height 27
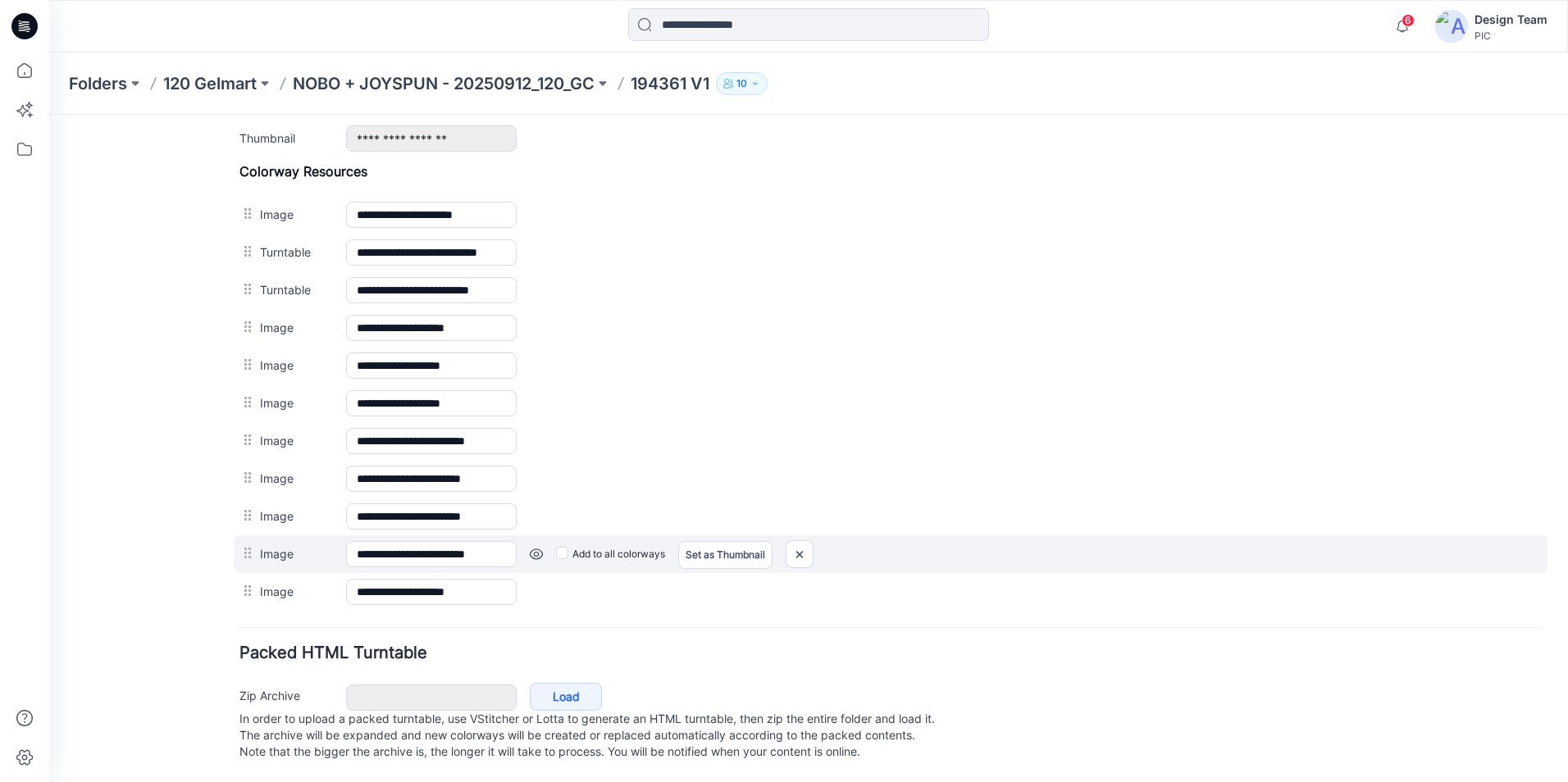
scroll to position [743, 0]
click at [797, 542] on img at bounding box center [800, 554] width 26 height 27
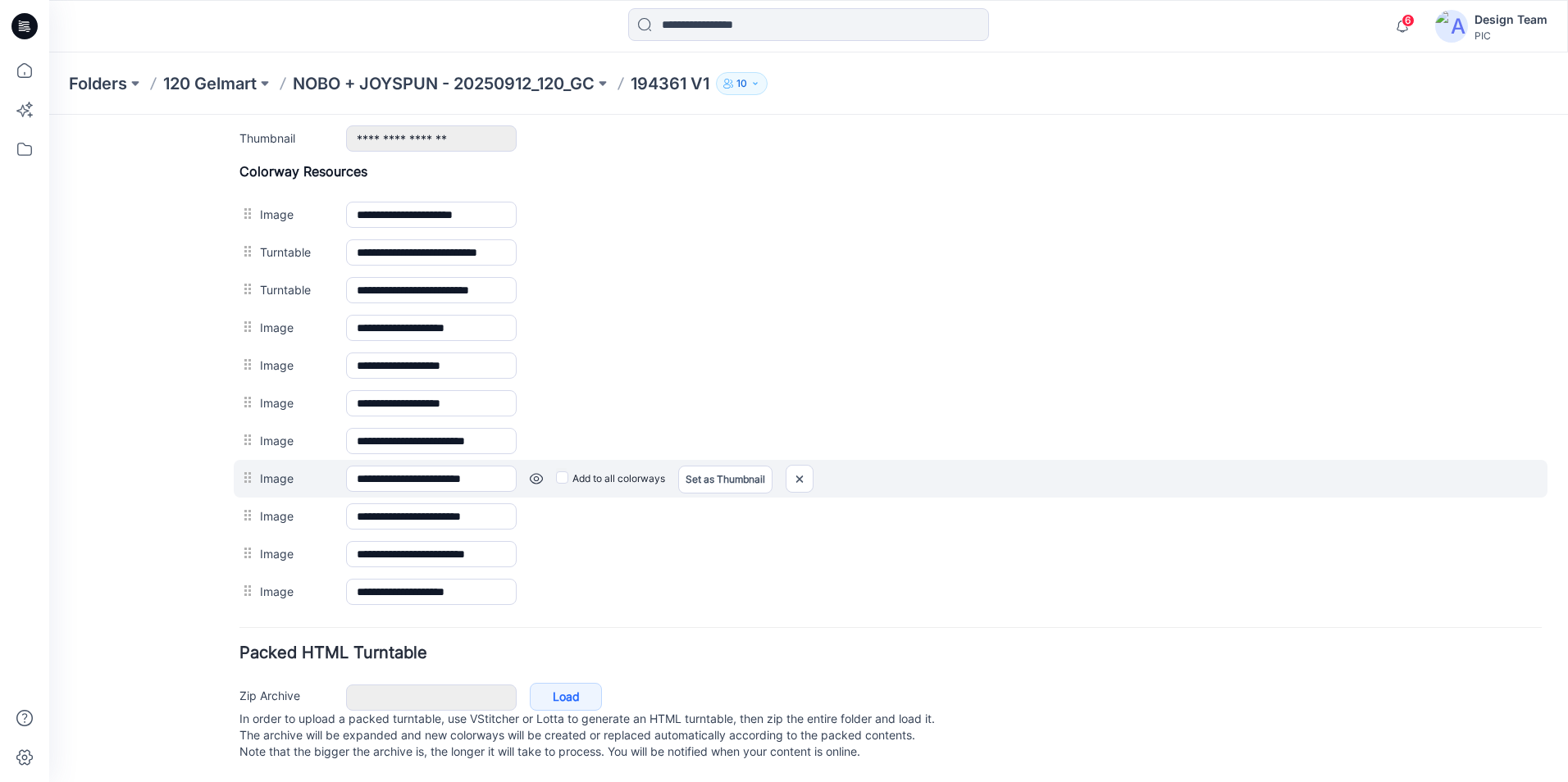
scroll to position [705, 0]
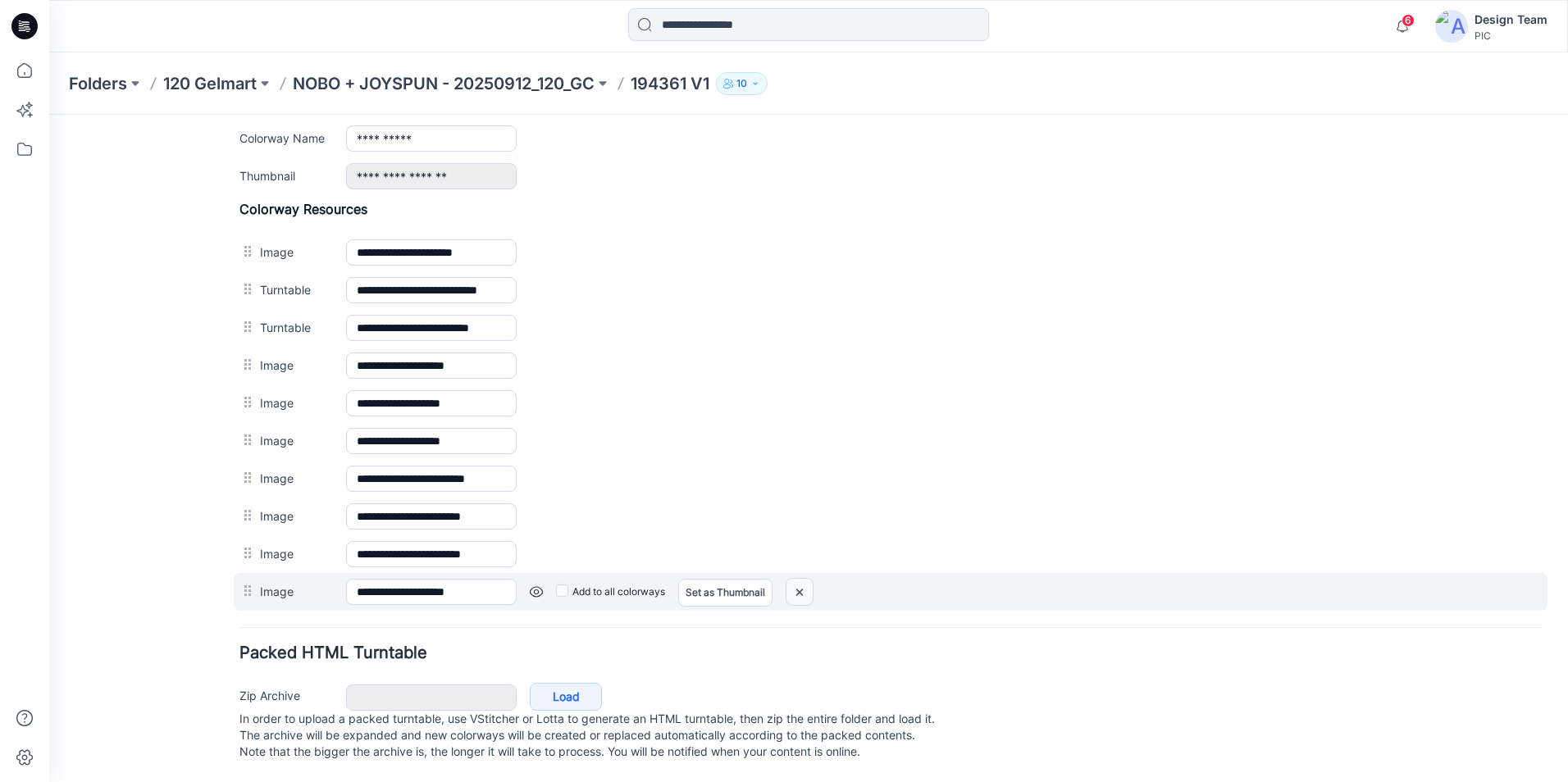
drag, startPoint x: 803, startPoint y: 575, endPoint x: 924, endPoint y: 186, distance: 407.4
click at [803, 579] on img at bounding box center [800, 592] width 26 height 27
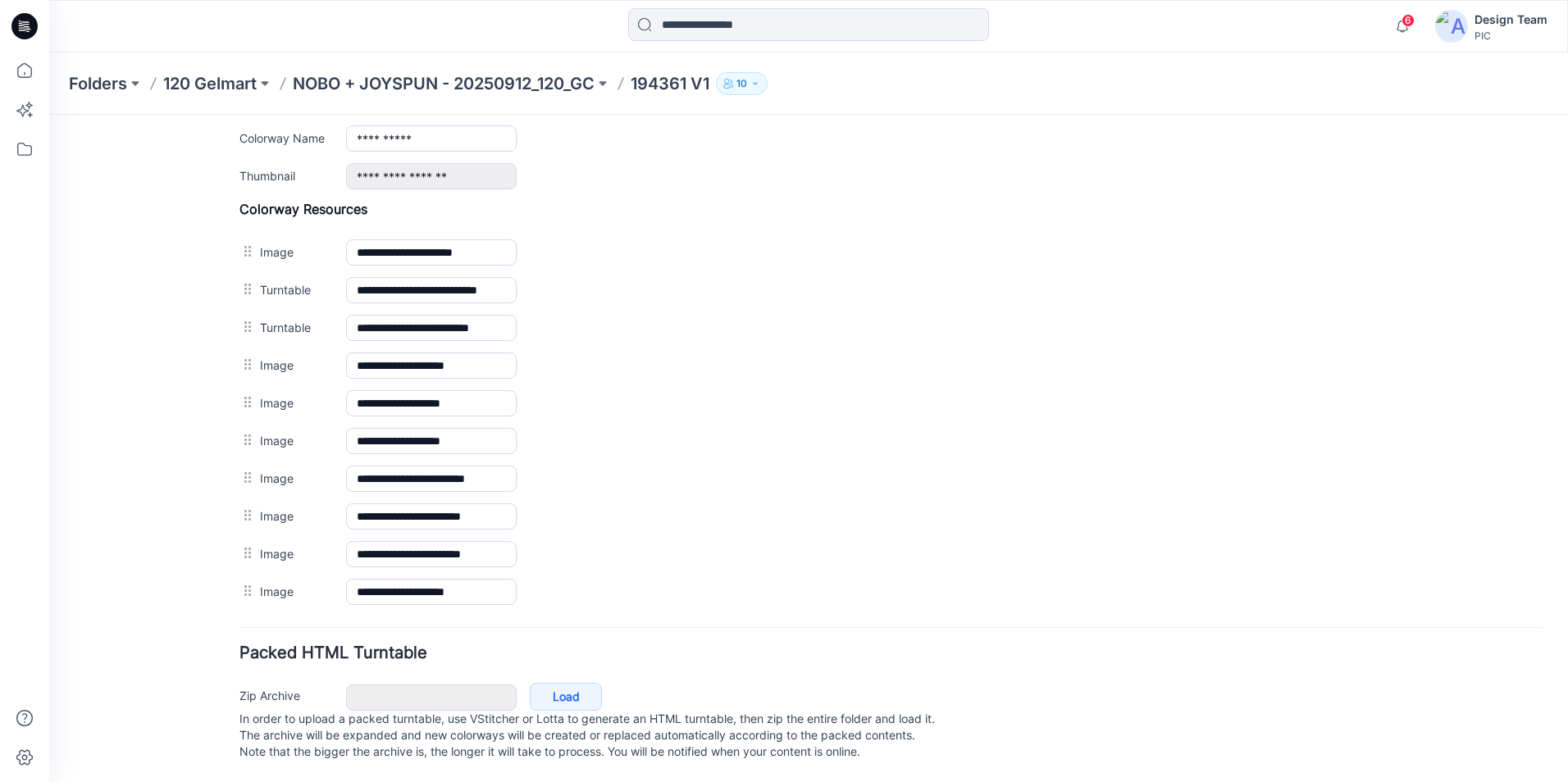
scroll to position [667, 0]
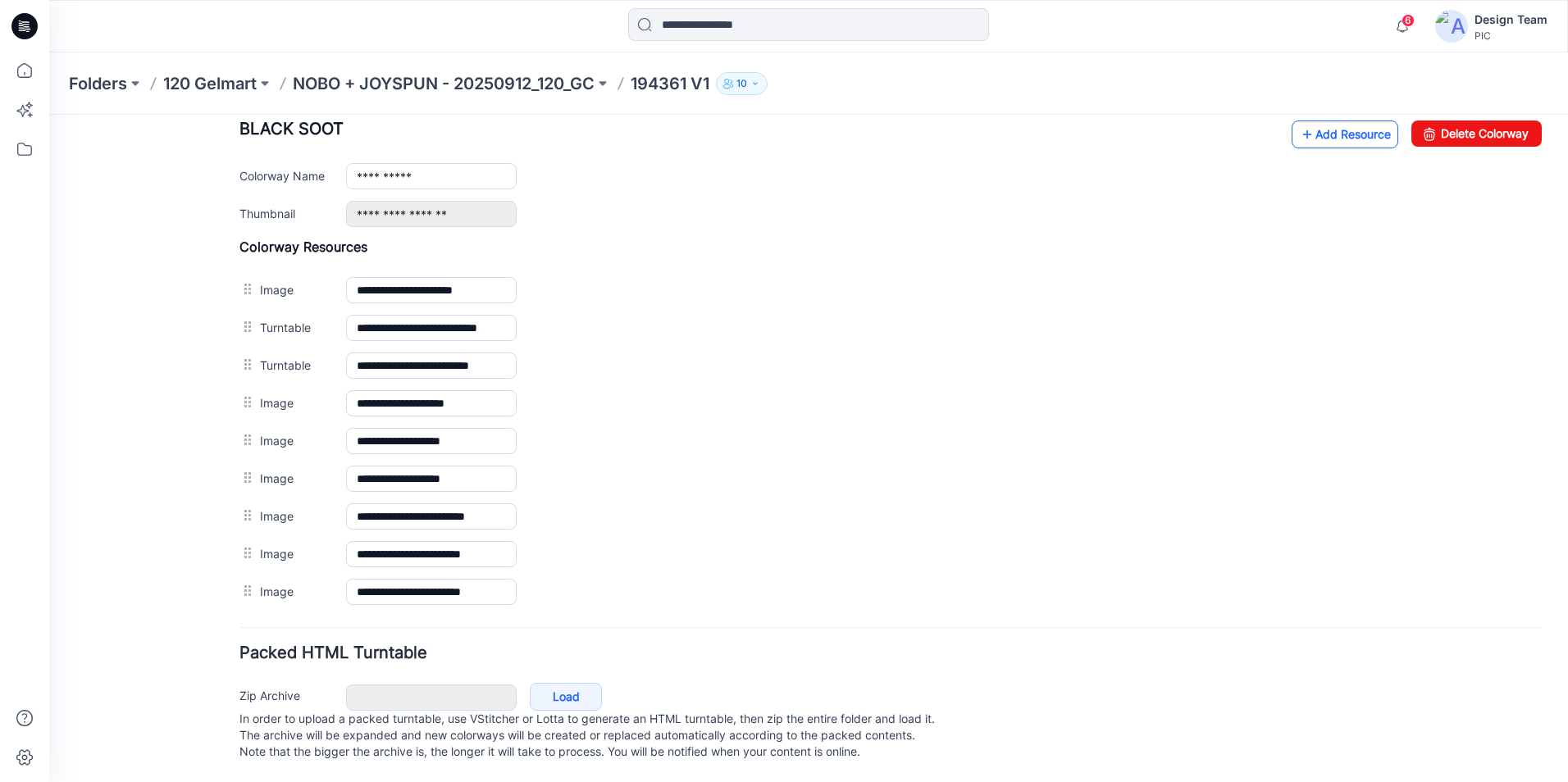
click at [1359, 123] on link "Add Resource" at bounding box center [1345, 135] width 107 height 28
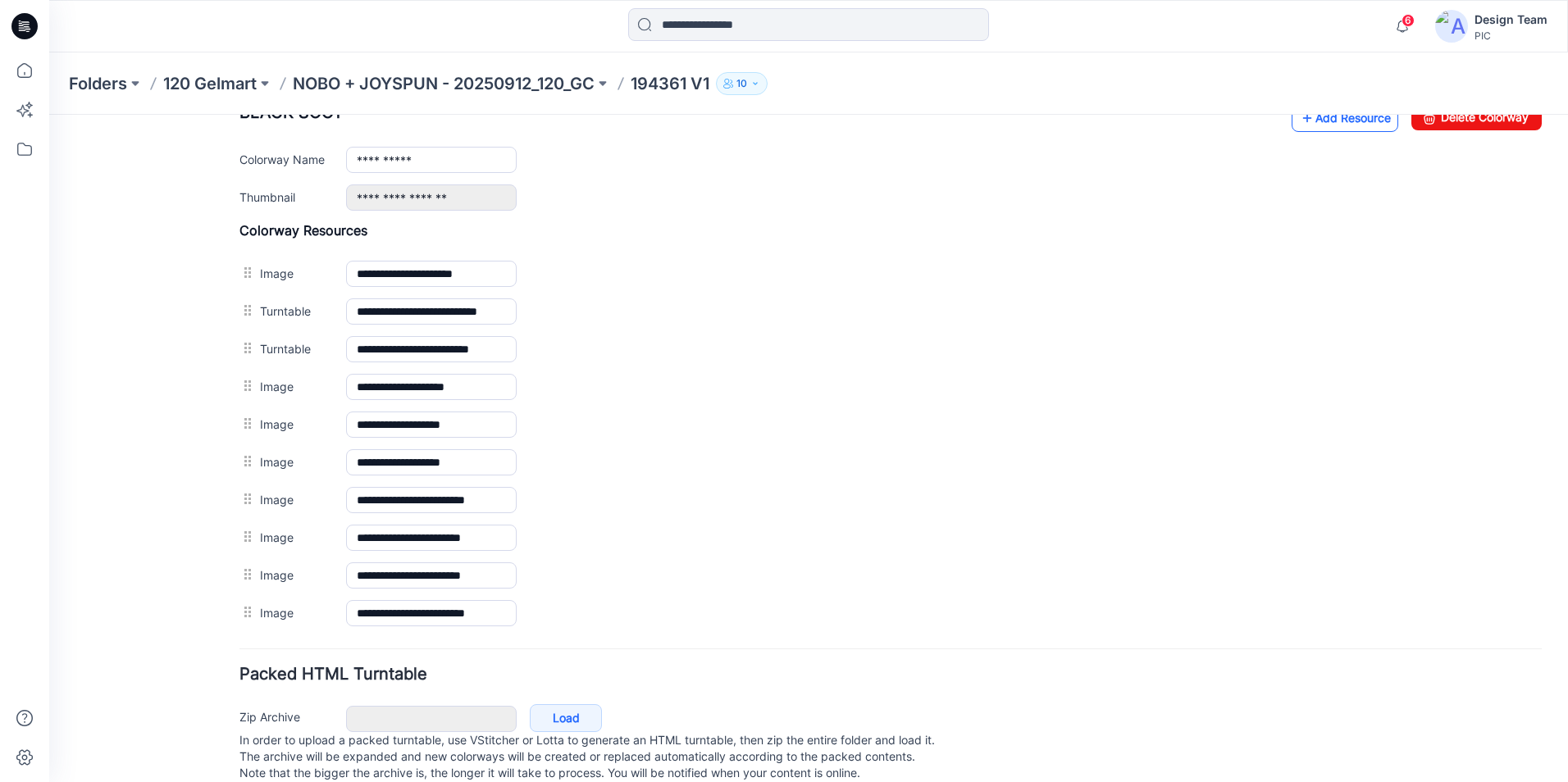
click at [1345, 123] on link "Add Resource" at bounding box center [1345, 118] width 107 height 28
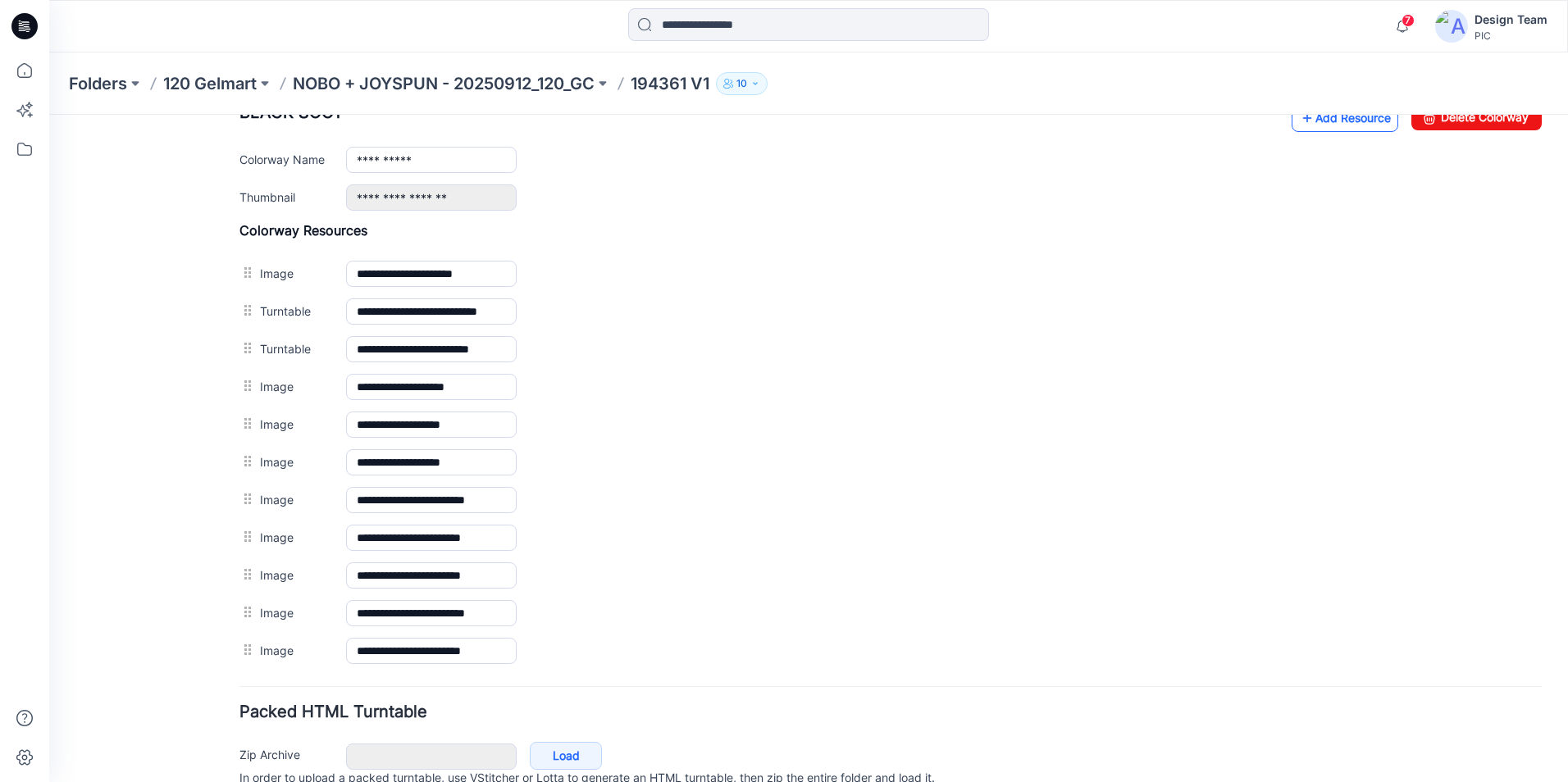
click at [1342, 117] on link "Add Resource" at bounding box center [1345, 118] width 107 height 28
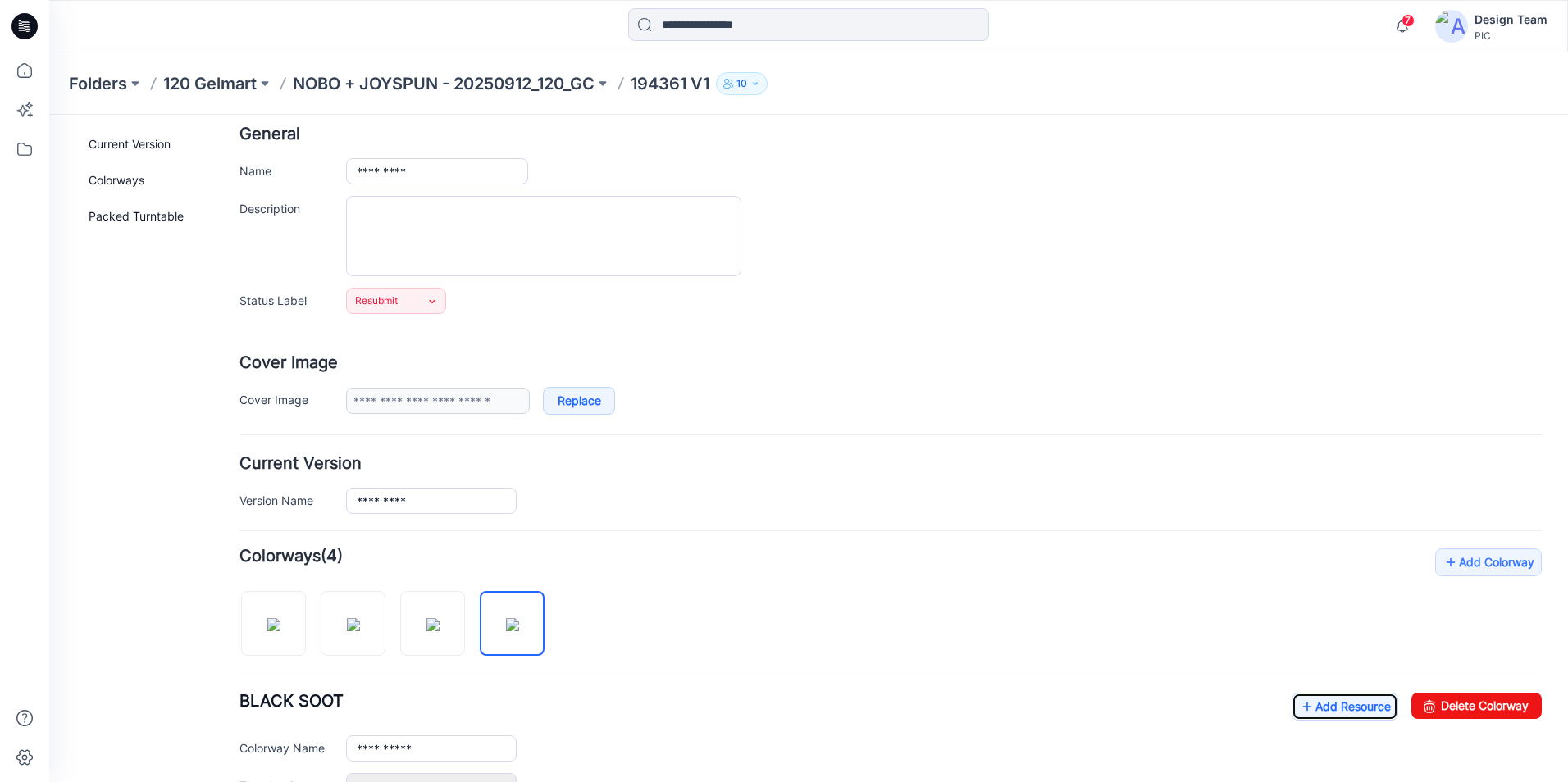
scroll to position [0, 0]
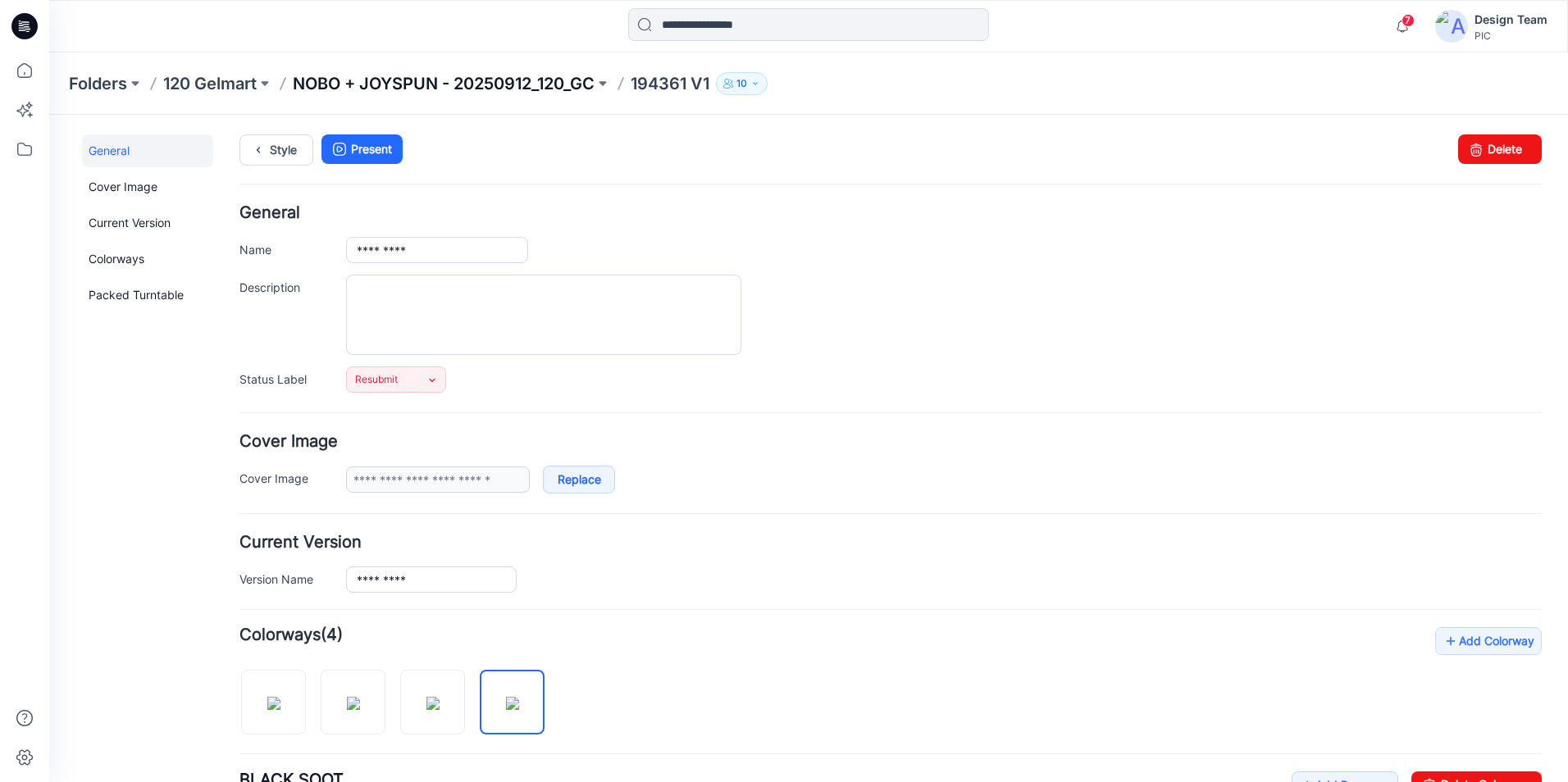
click at [552, 75] on p "NOBO + JOYSPUN - 20250912_120_GC" at bounding box center [444, 84] width 302 height 23
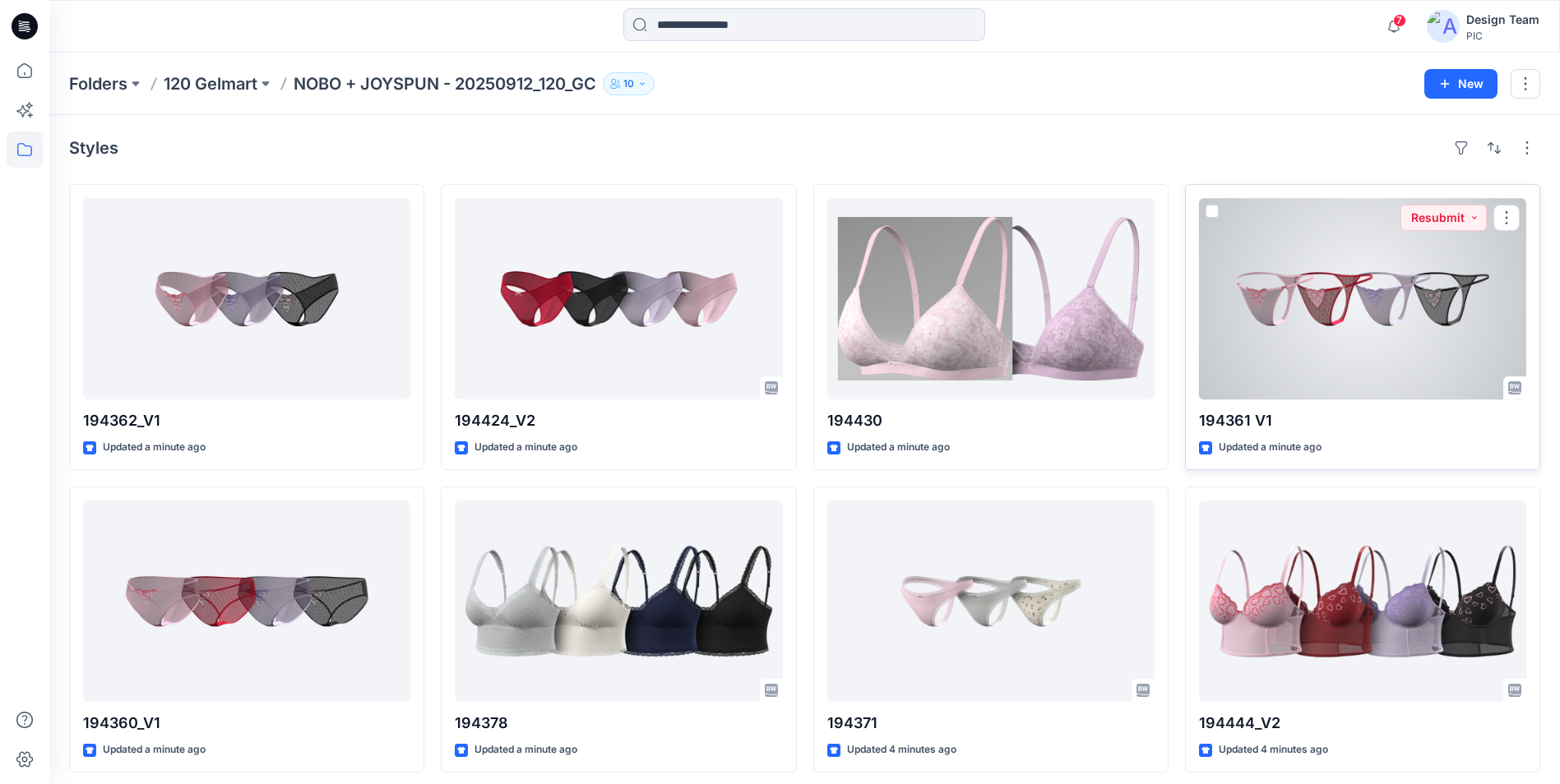
click at [1340, 361] on div at bounding box center [1363, 299] width 328 height 202
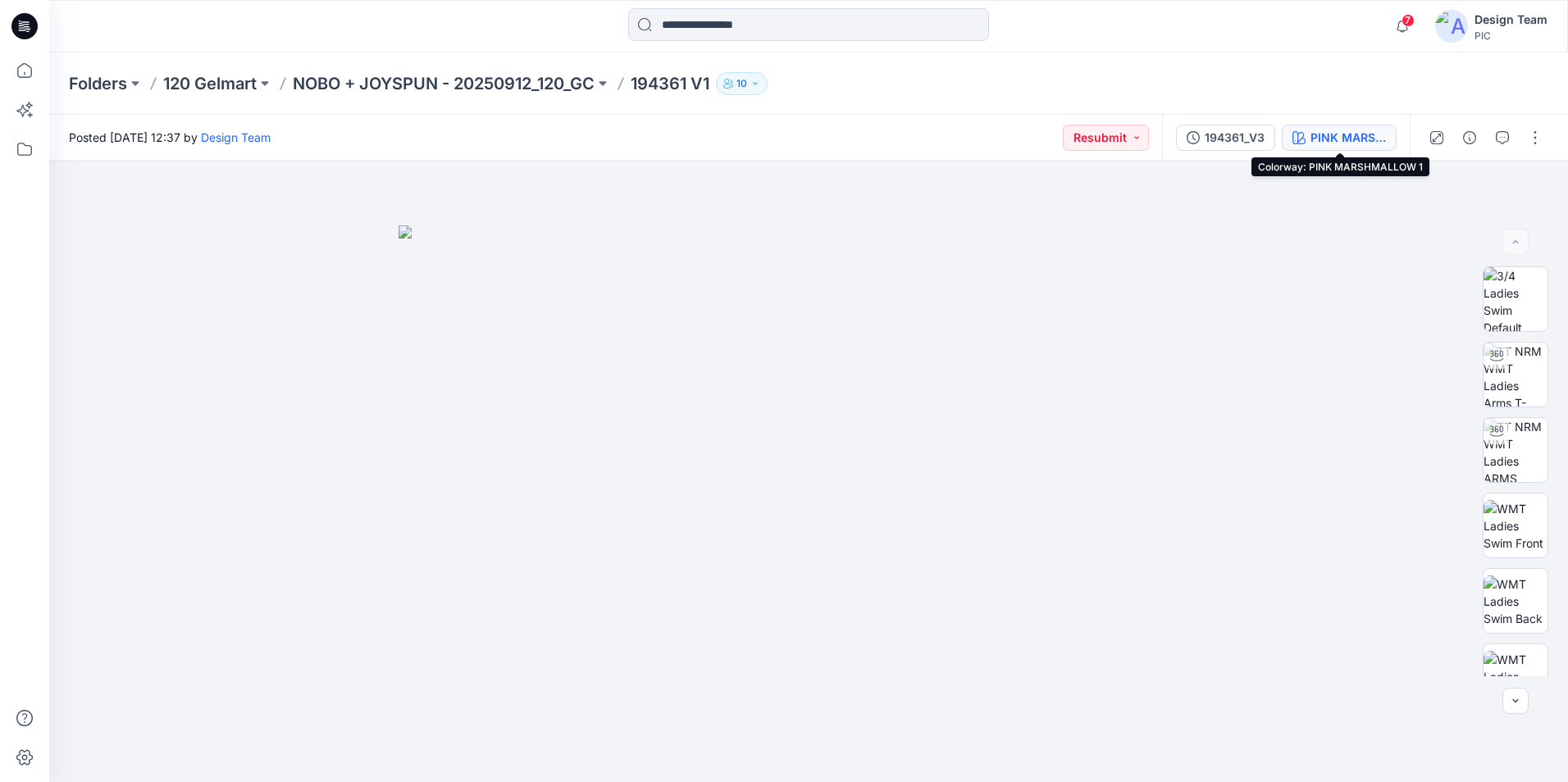
click at [1309, 141] on button "PINK MARSHMALLOW 1" at bounding box center [1339, 138] width 115 height 26
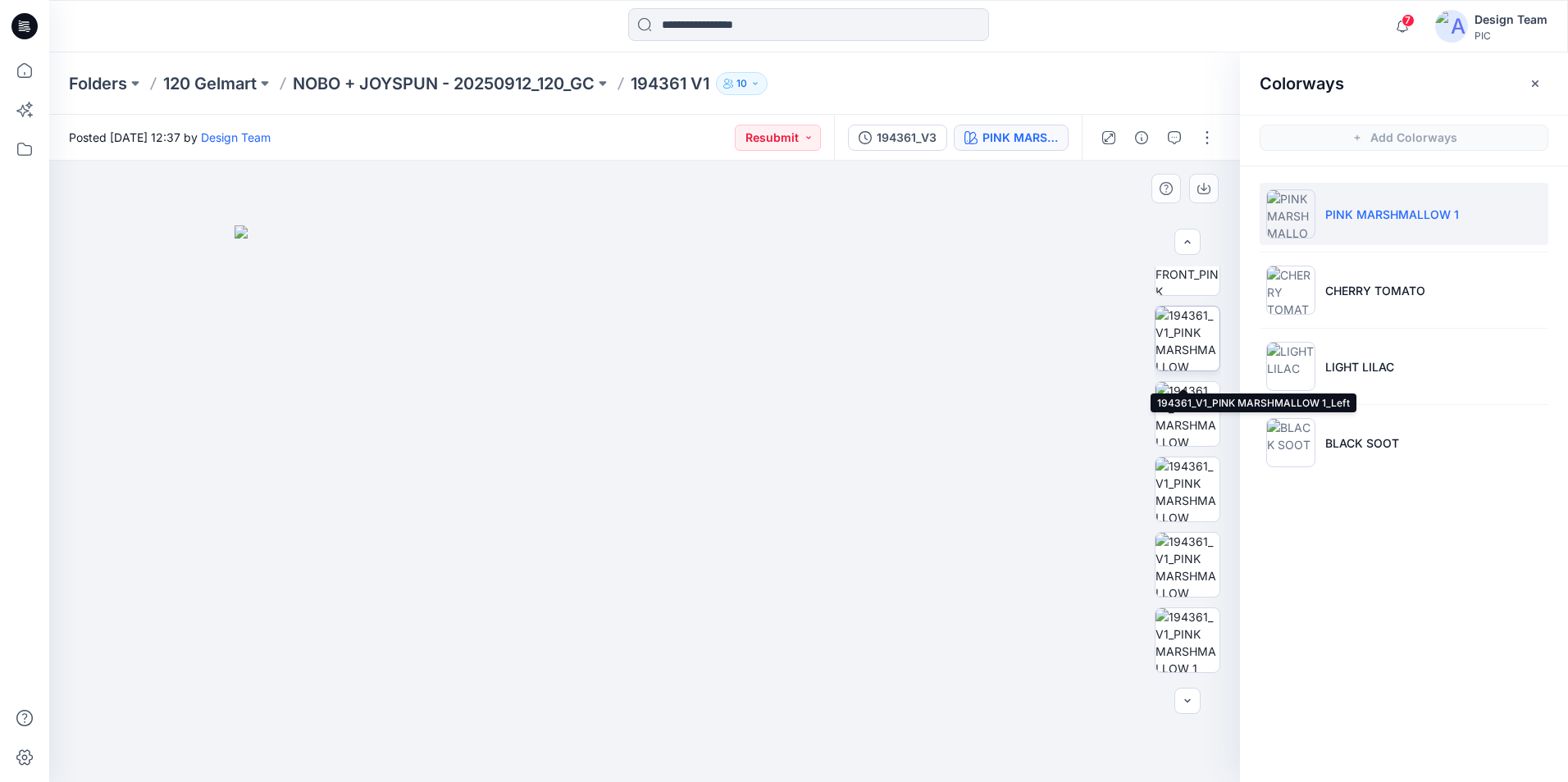
scroll to position [492, 0]
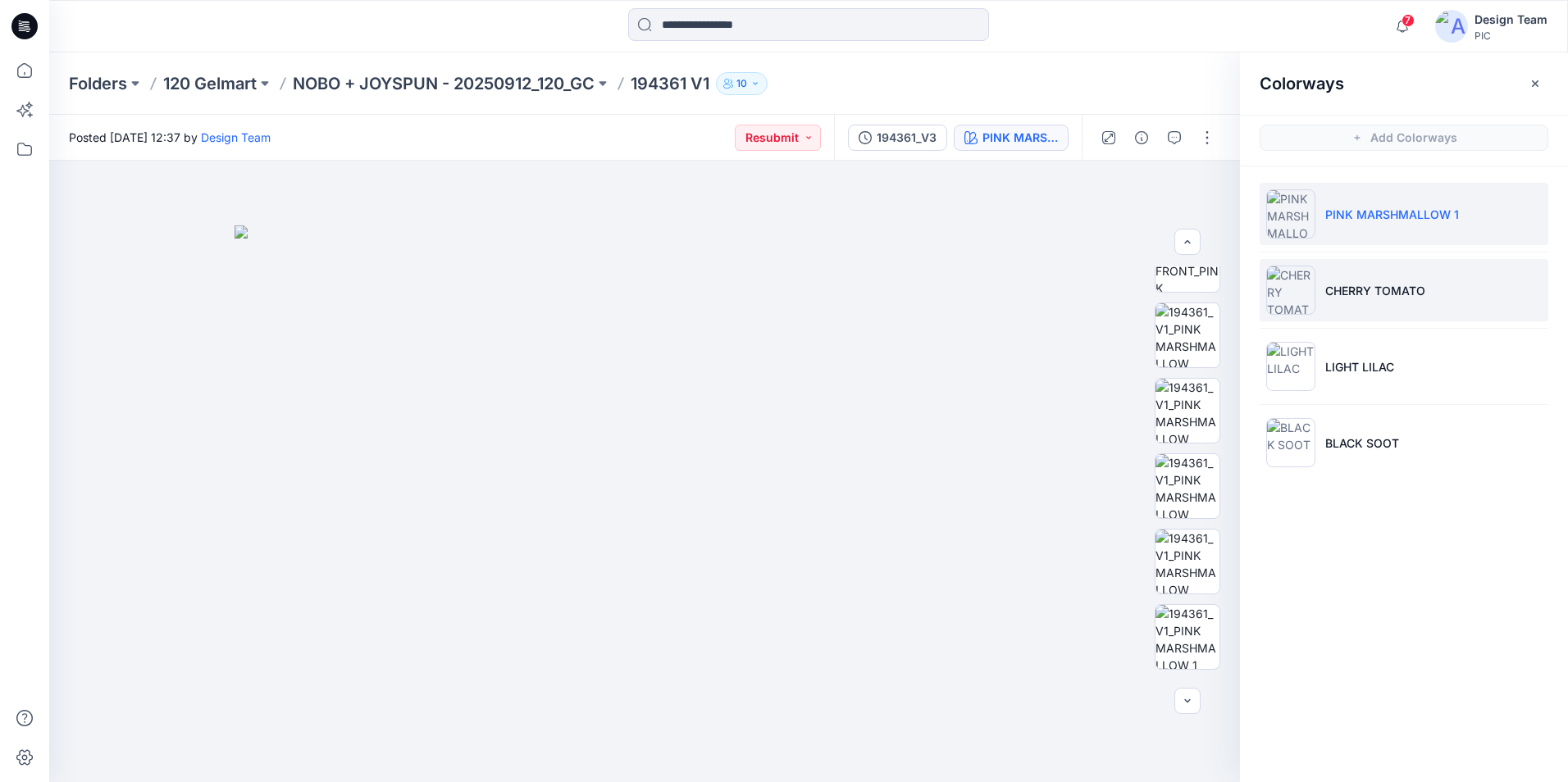
click at [1345, 312] on li "CHERRY TOMATO" at bounding box center [1404, 290] width 289 height 63
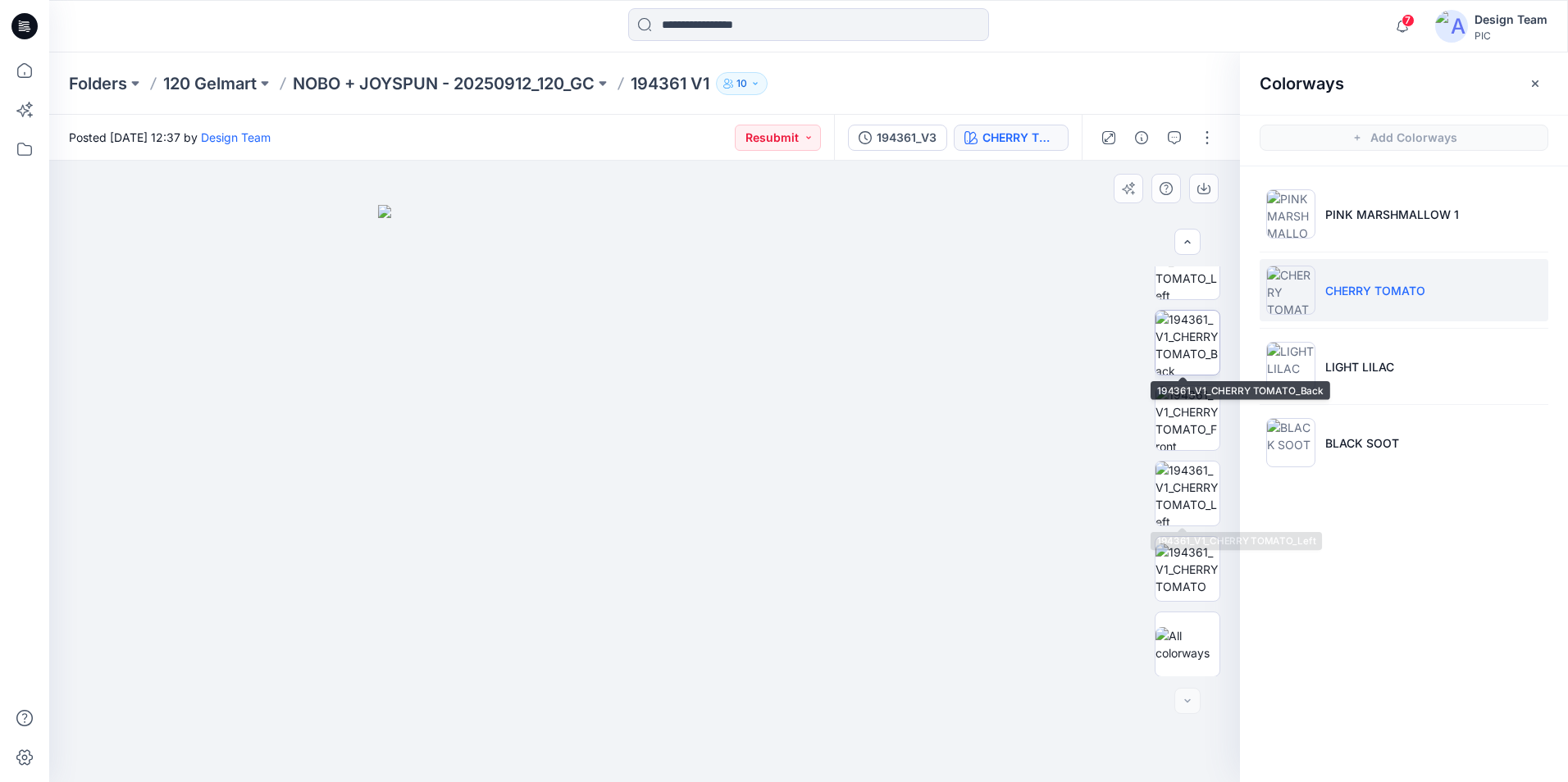
scroll to position [560, 0]
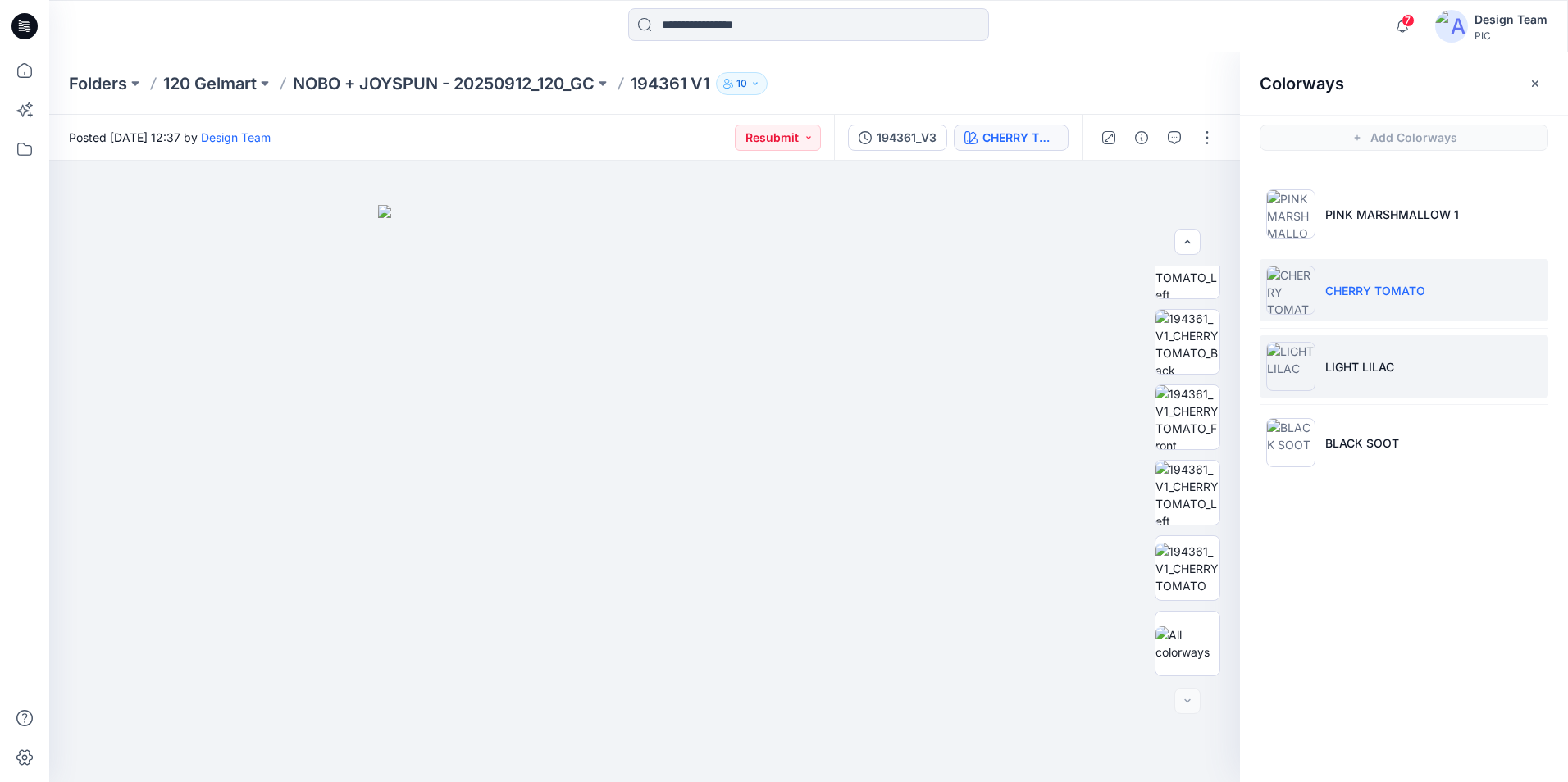
click at [1395, 382] on li "LIGHT LILAC" at bounding box center [1404, 366] width 289 height 63
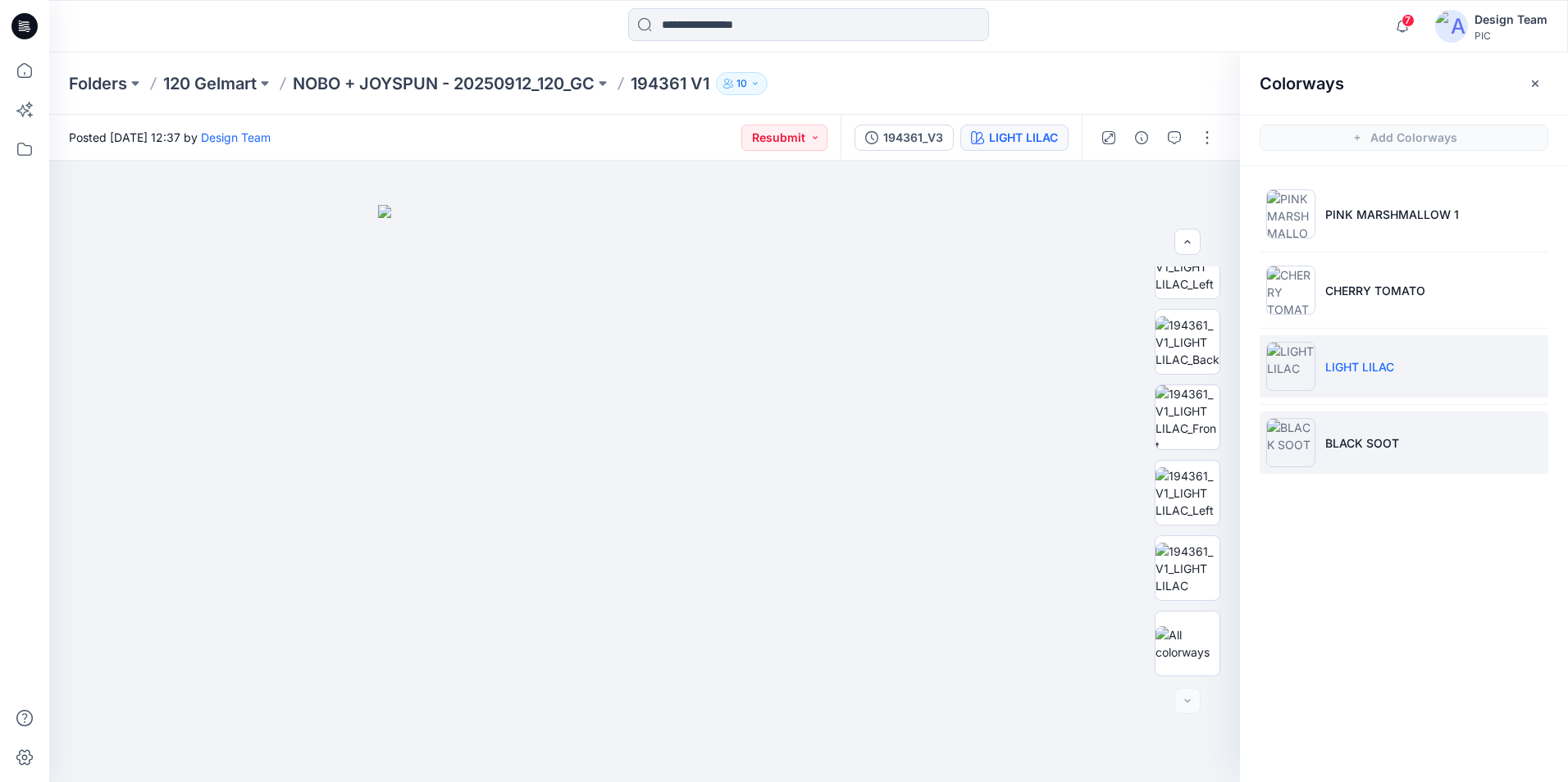
click at [1389, 443] on p "BLACK SOOT" at bounding box center [1362, 443] width 74 height 18
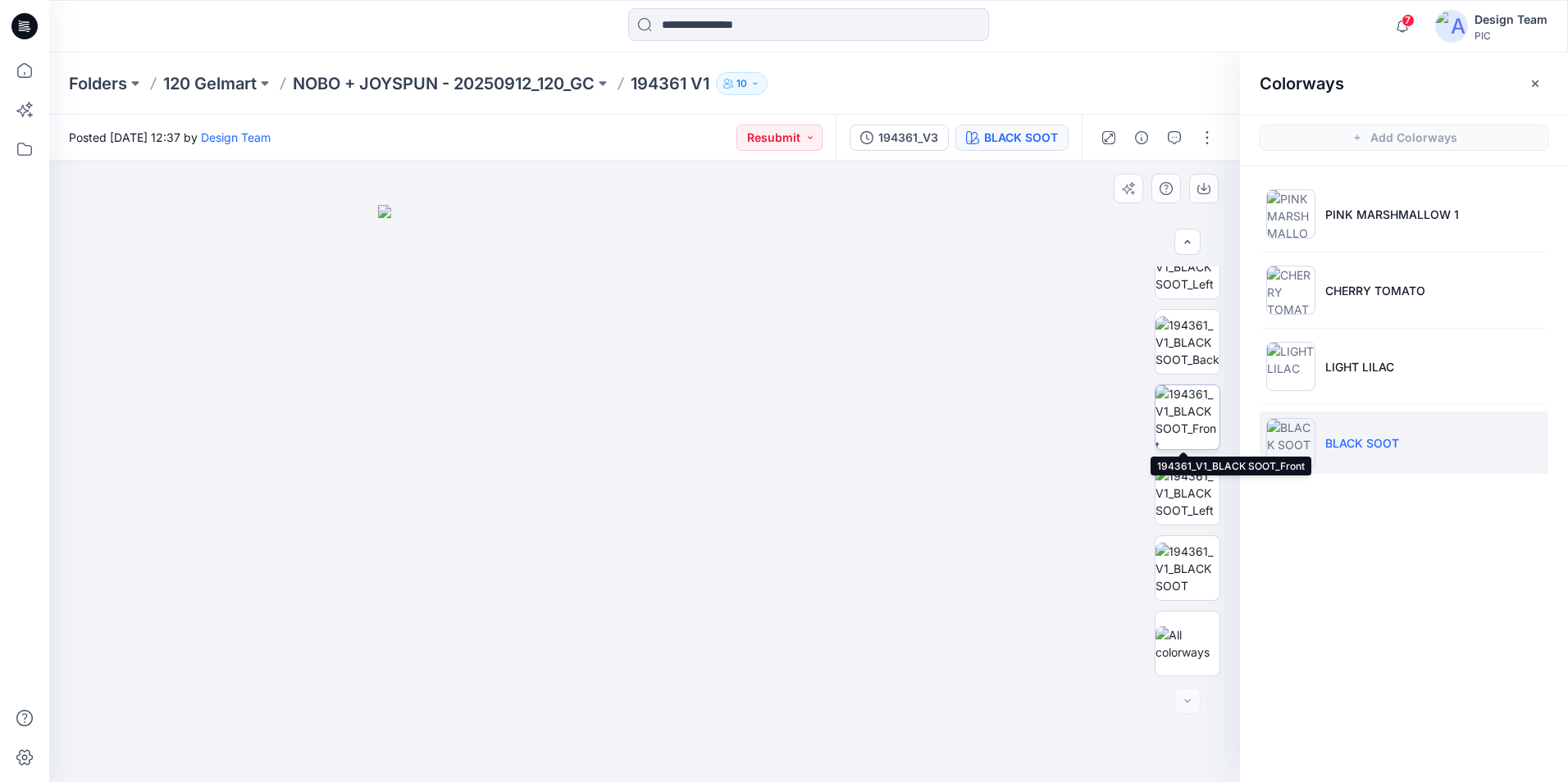
drag, startPoint x: 1196, startPoint y: 400, endPoint x: 1195, endPoint y: 427, distance: 27.0
click at [1195, 401] on img at bounding box center [1187, 417] width 64 height 64
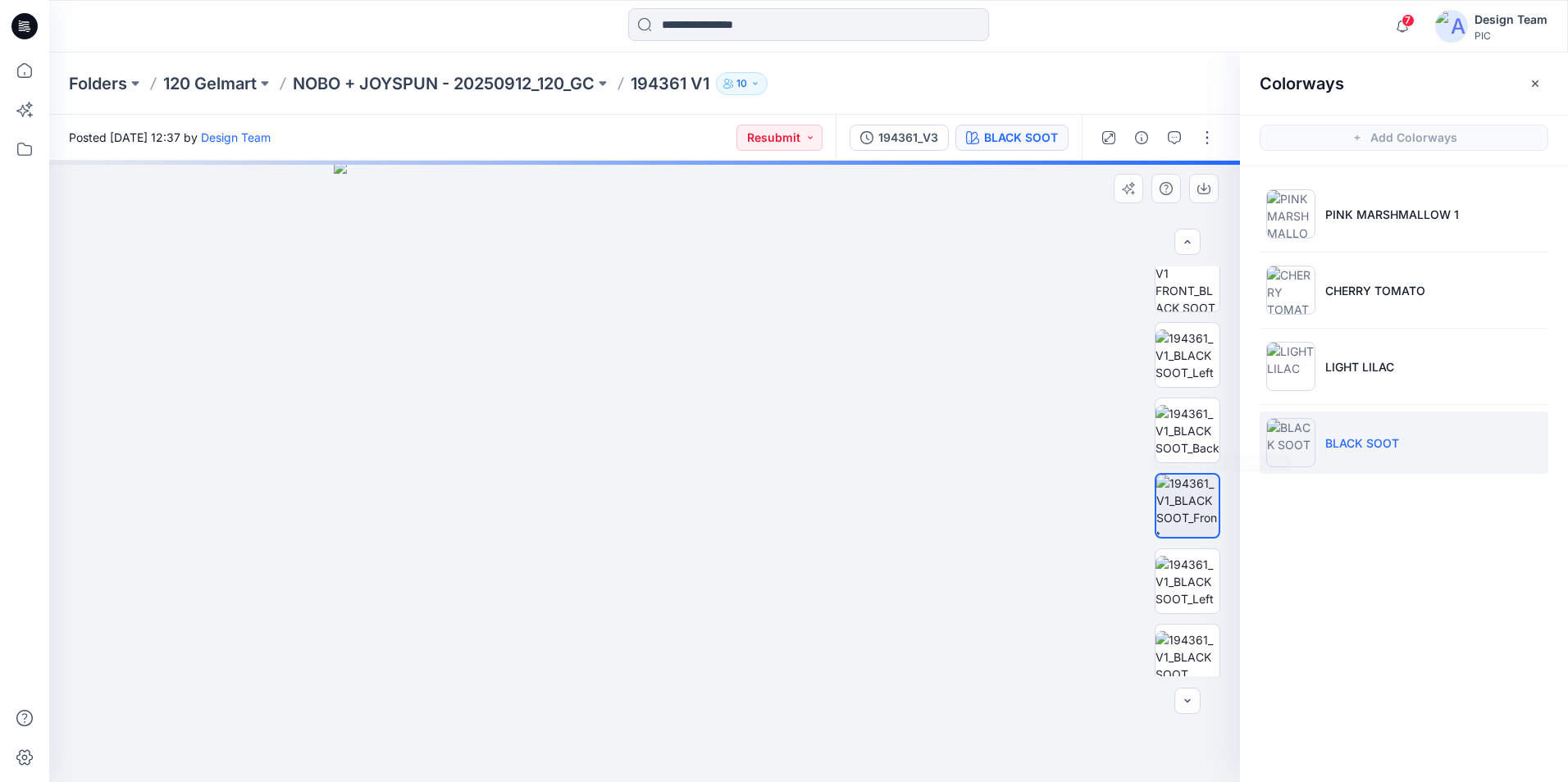
scroll to position [397, 0]
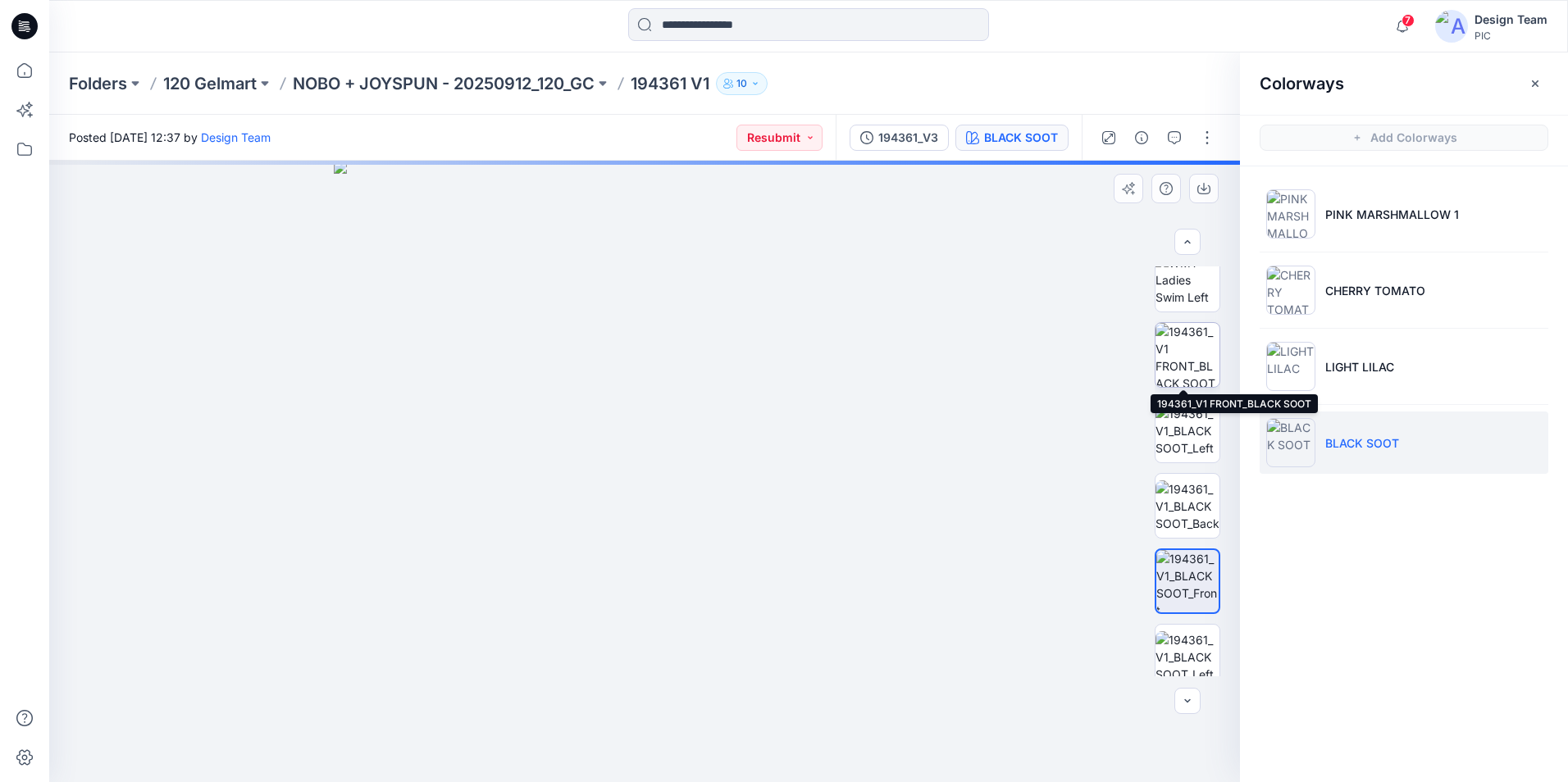
click at [1195, 360] on img at bounding box center [1187, 355] width 64 height 64
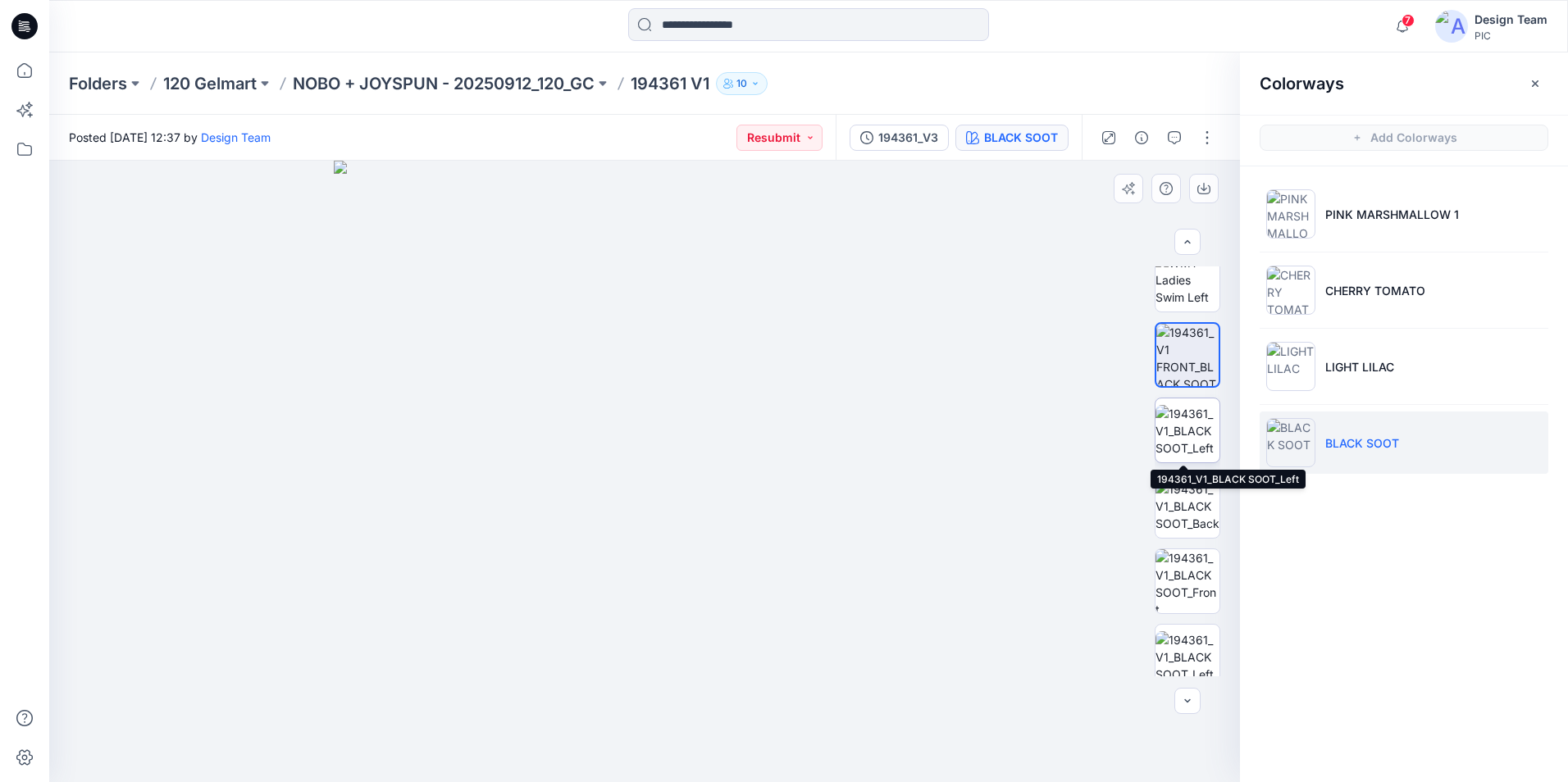
click at [1187, 437] on img at bounding box center [1187, 431] width 64 height 52
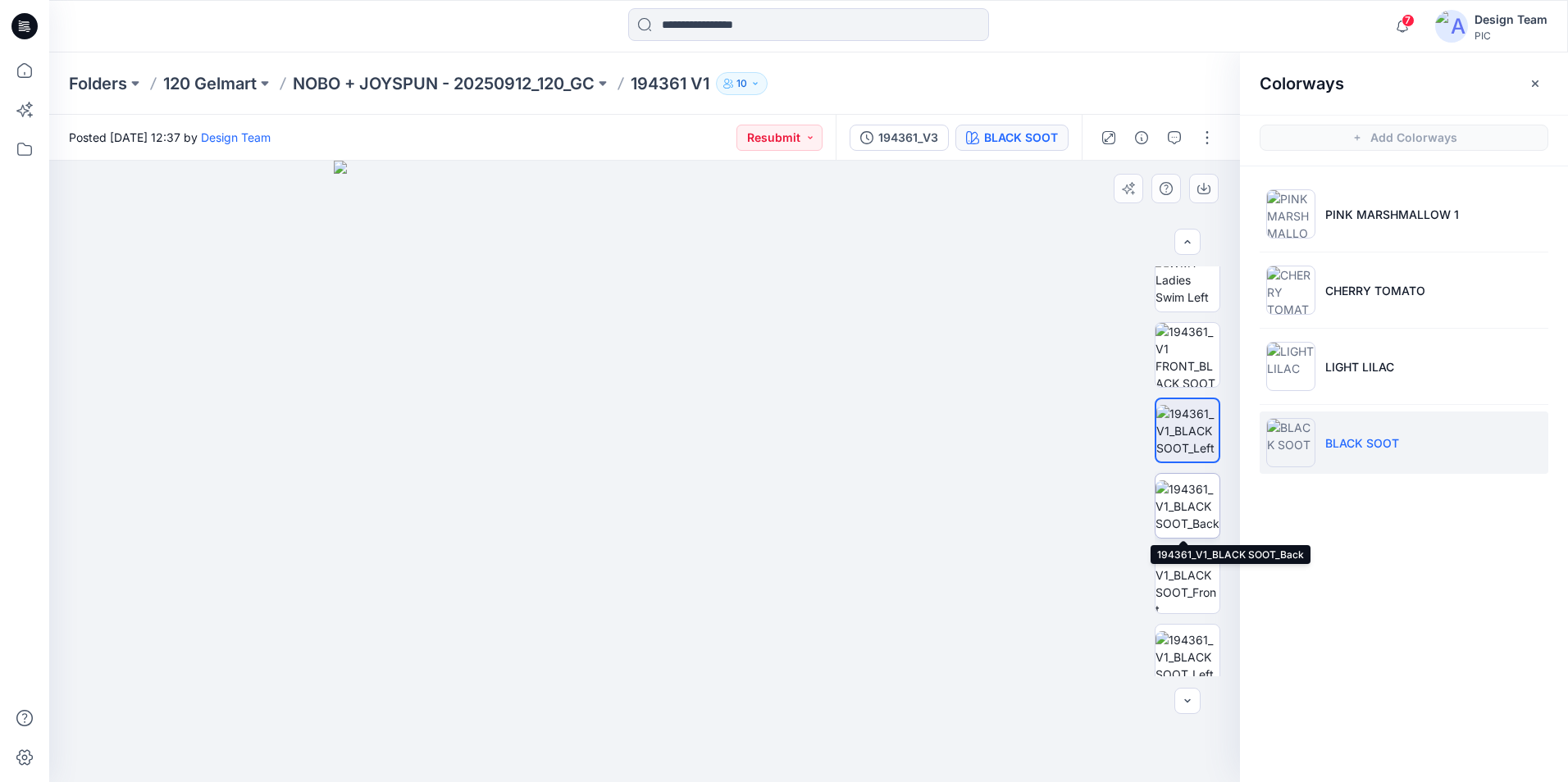
click at [1194, 508] on img at bounding box center [1187, 506] width 64 height 52
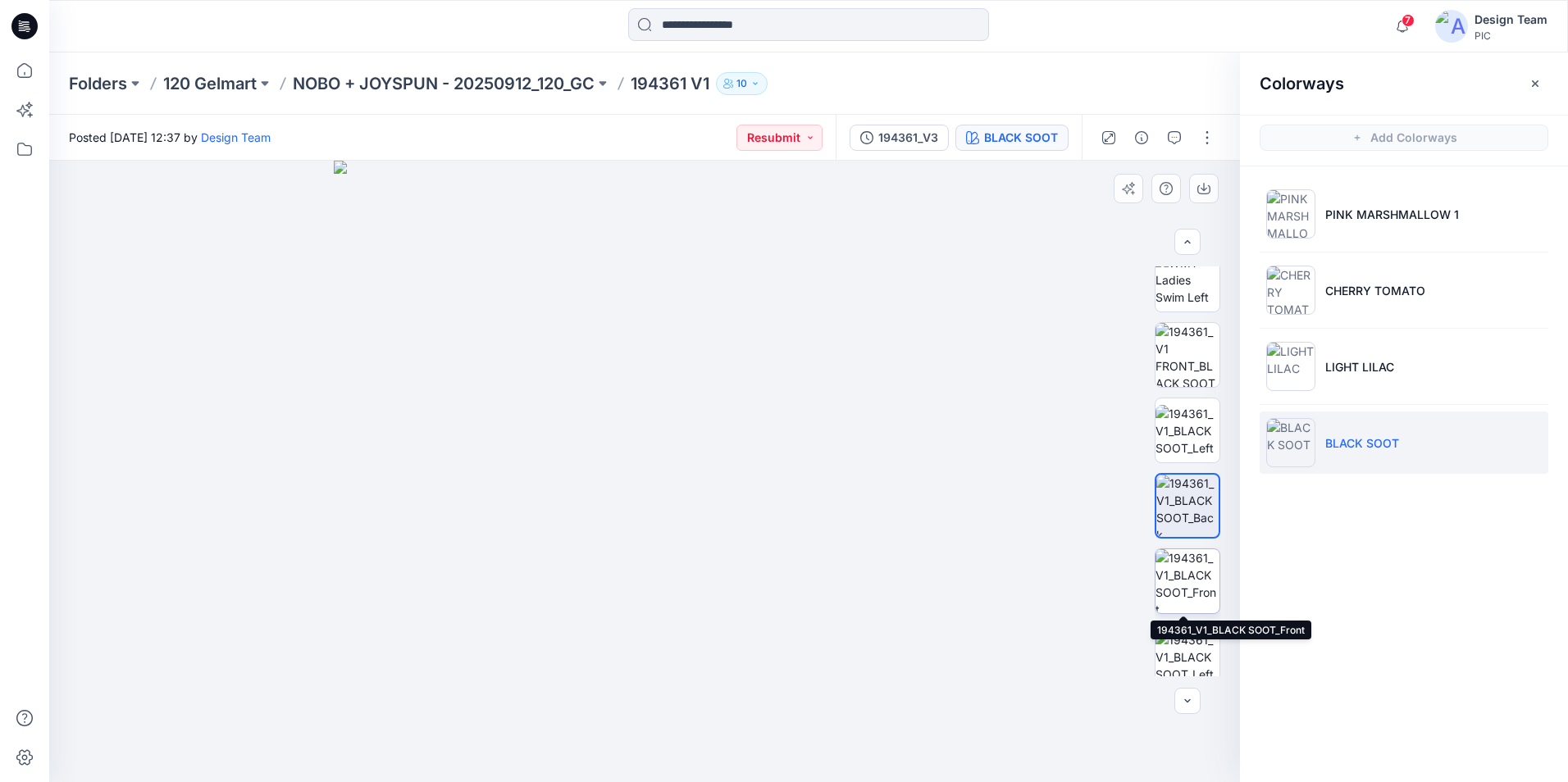
click at [1199, 573] on img at bounding box center [1187, 581] width 64 height 64
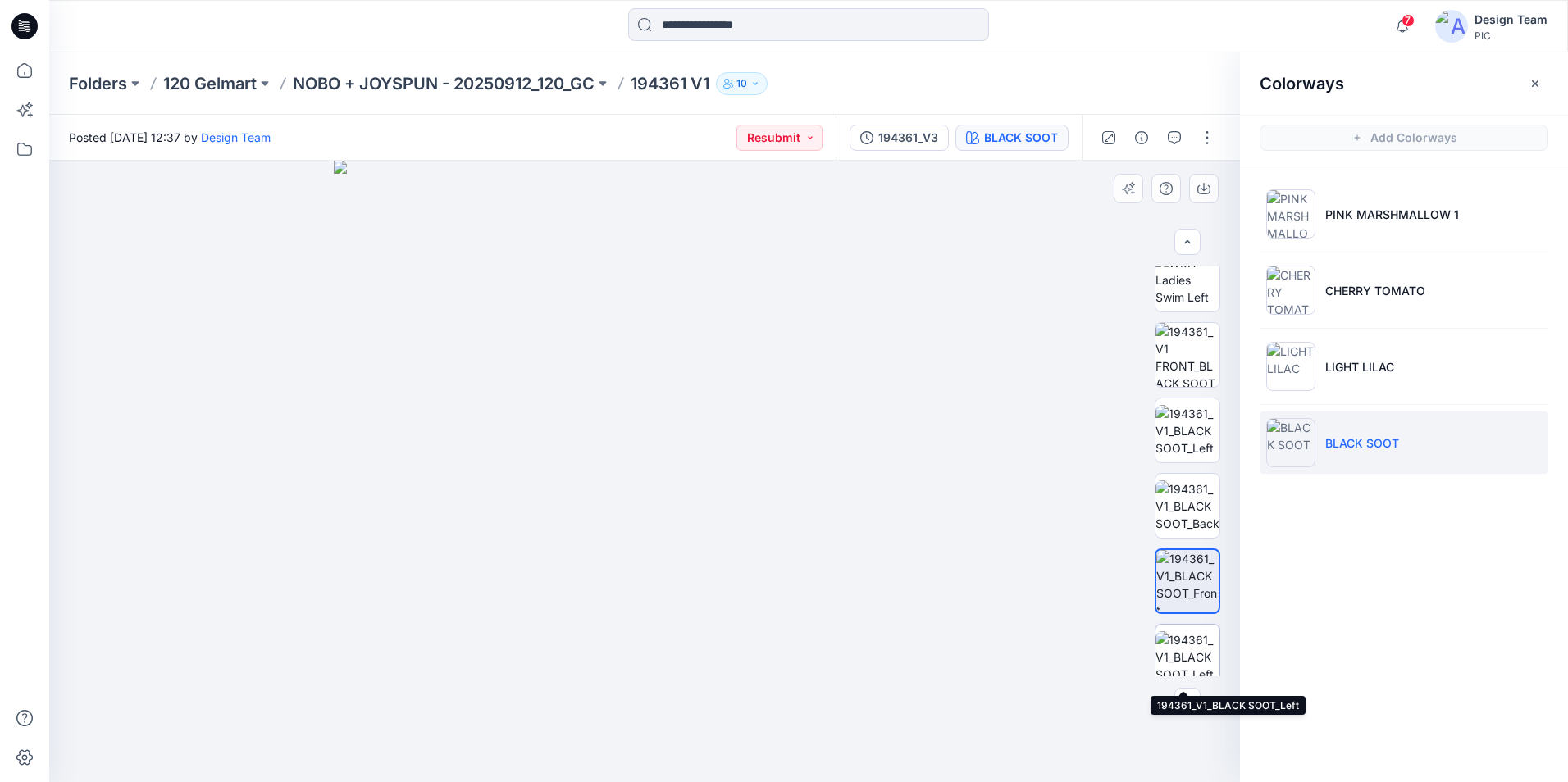
click at [1184, 643] on img at bounding box center [1187, 657] width 64 height 52
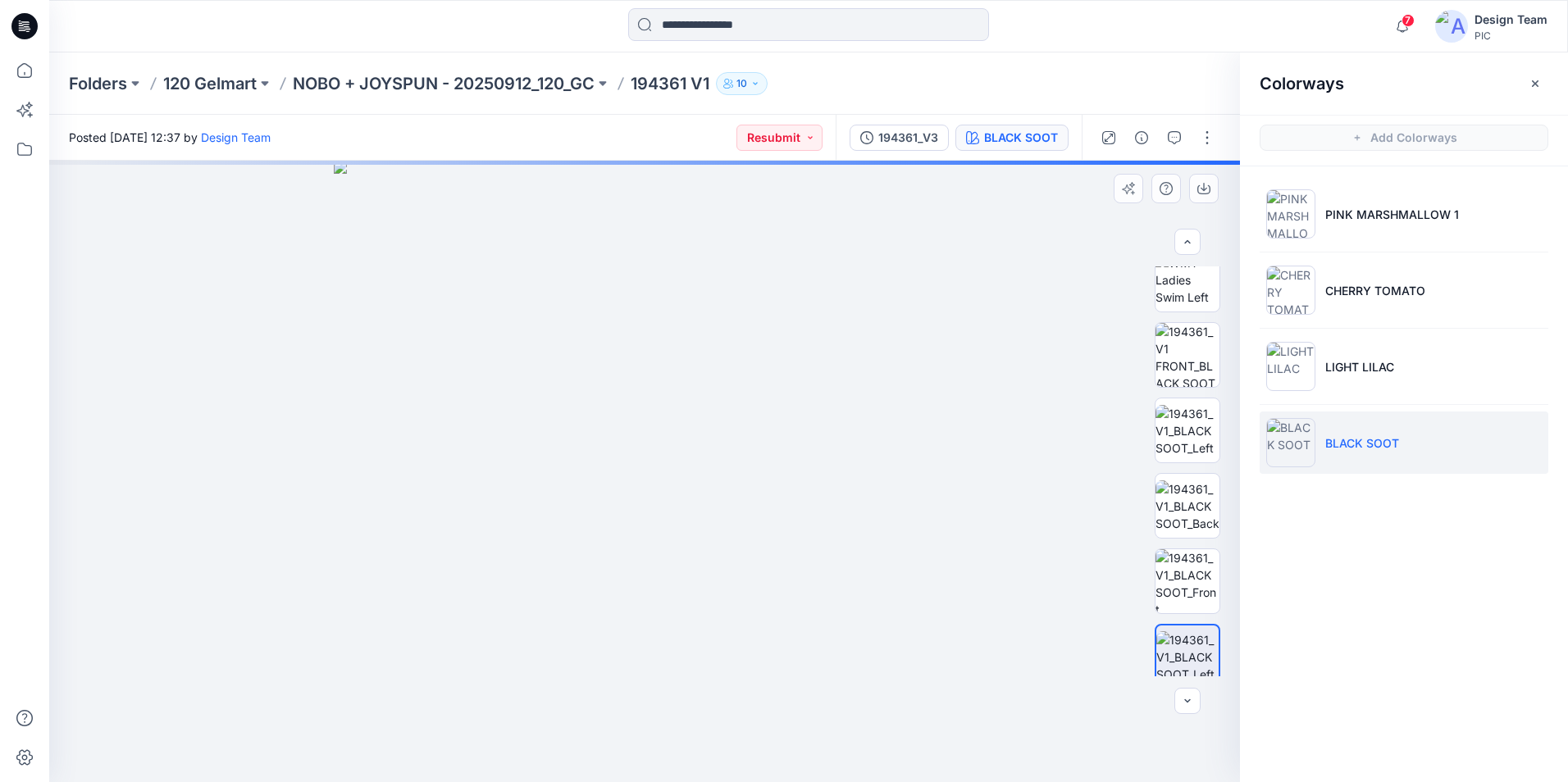
scroll to position [560, 0]
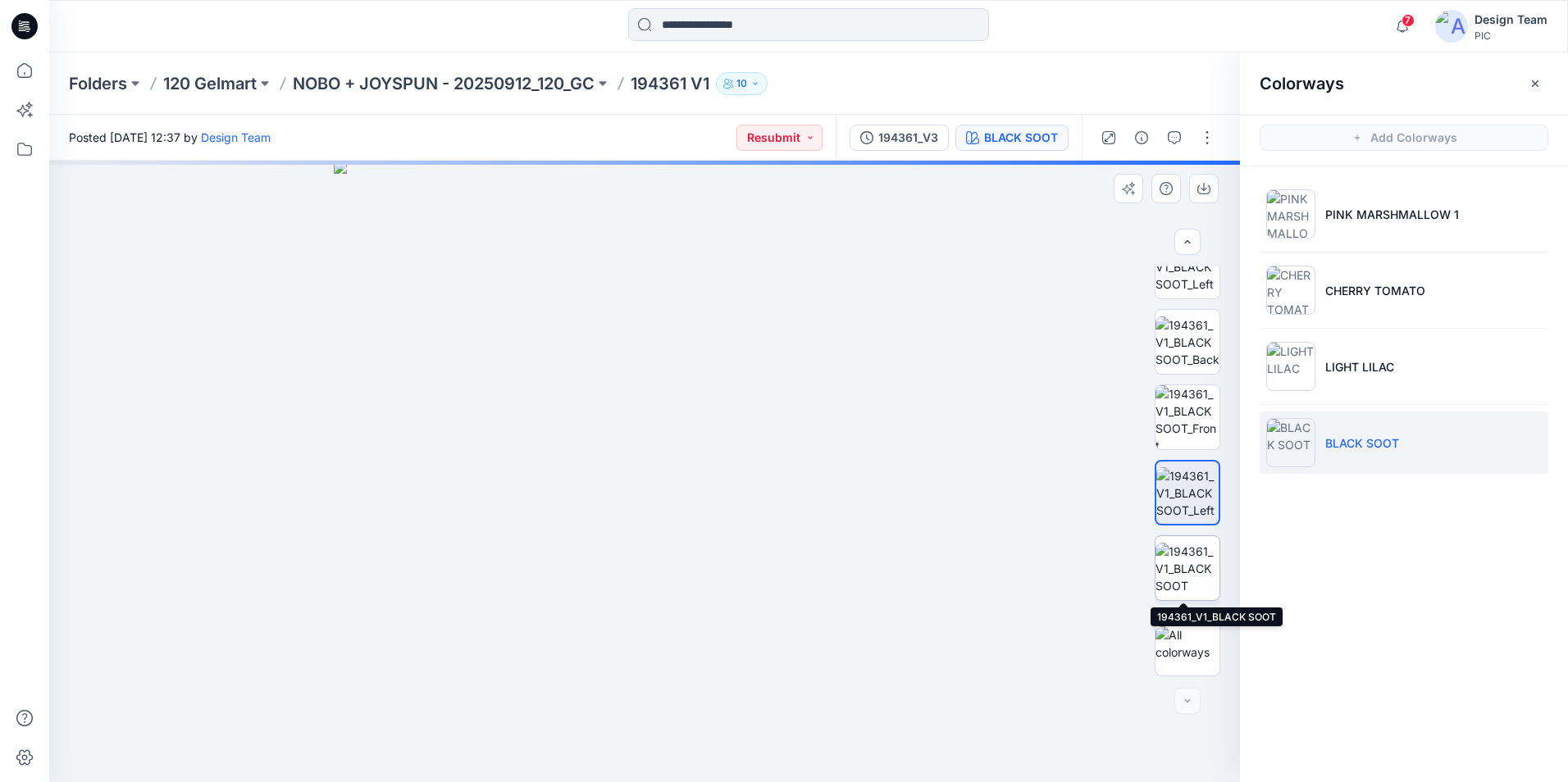
click at [1198, 587] on img at bounding box center [1187, 568] width 64 height 52
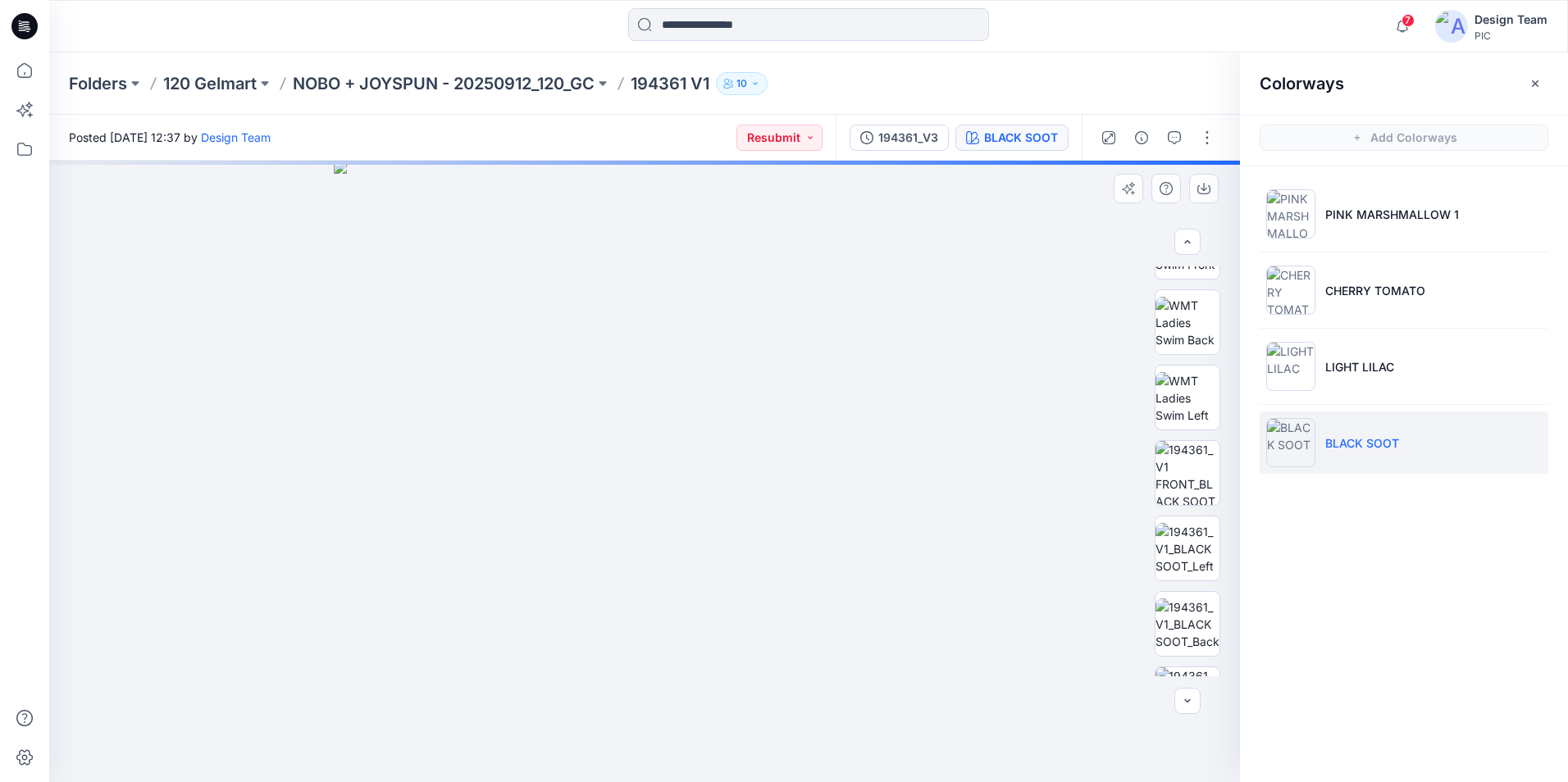
scroll to position [233, 0]
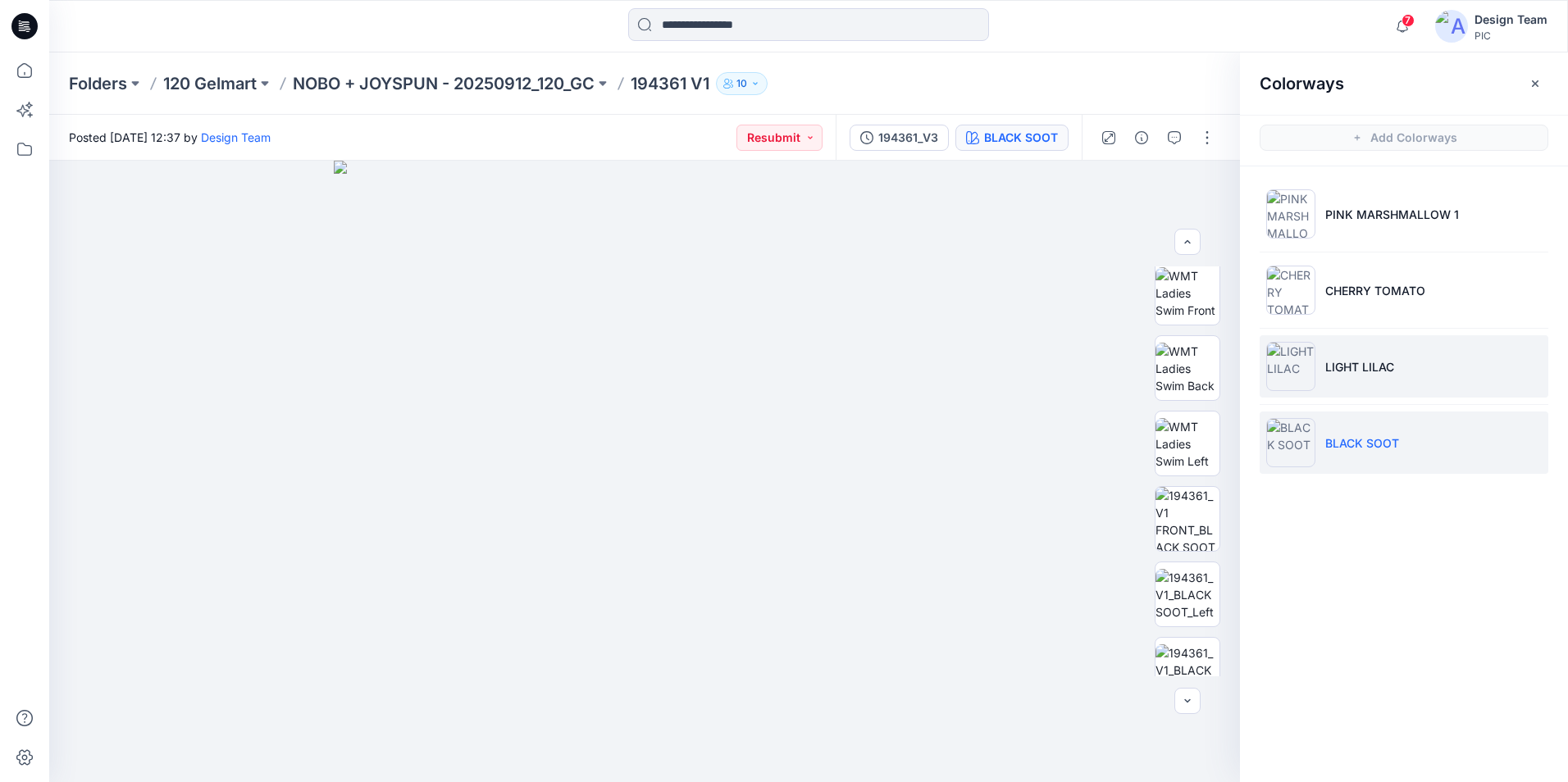
click at [1384, 349] on li "LIGHT LILAC" at bounding box center [1404, 366] width 289 height 63
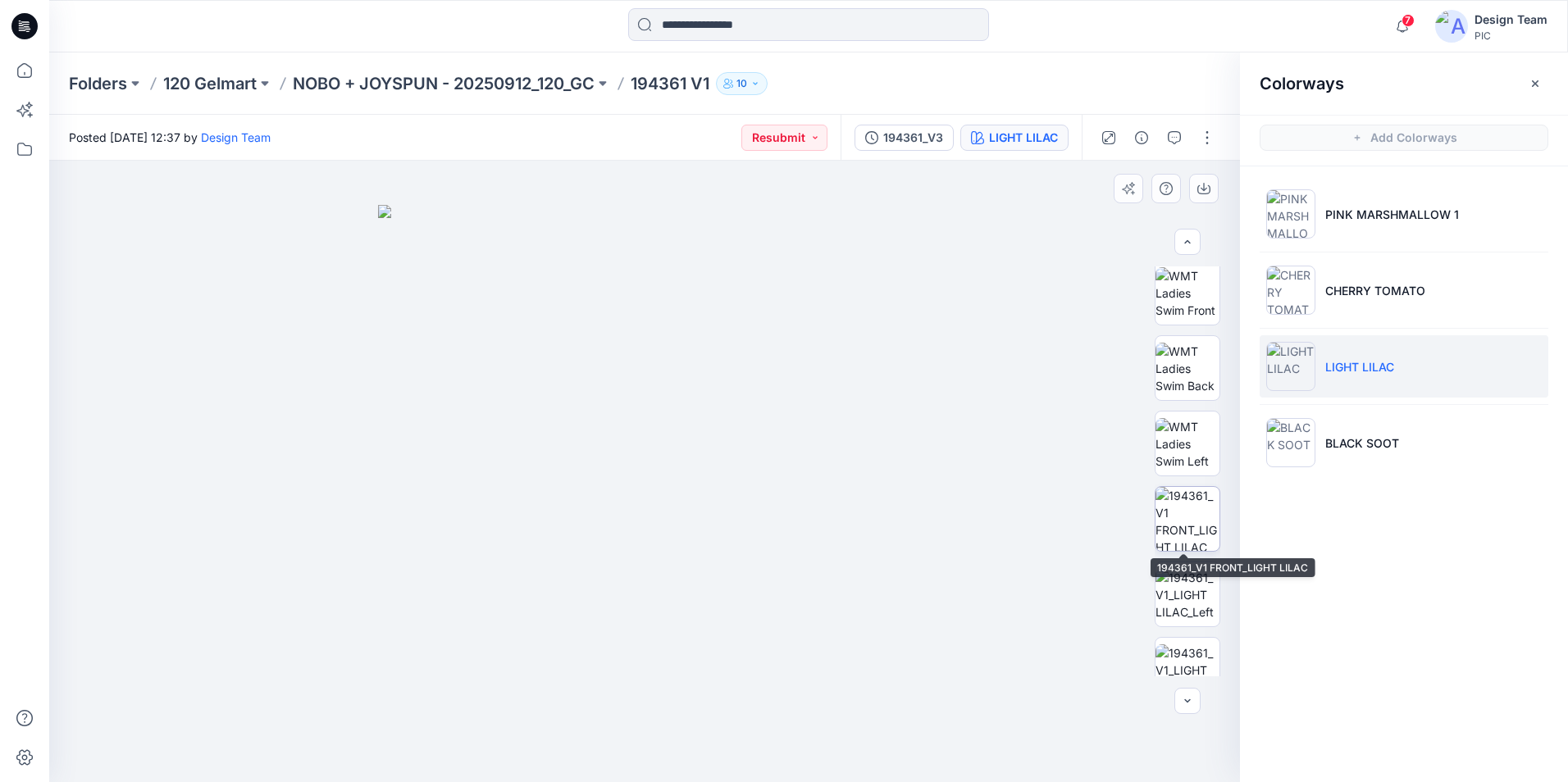
click at [1195, 529] on img at bounding box center [1187, 519] width 64 height 64
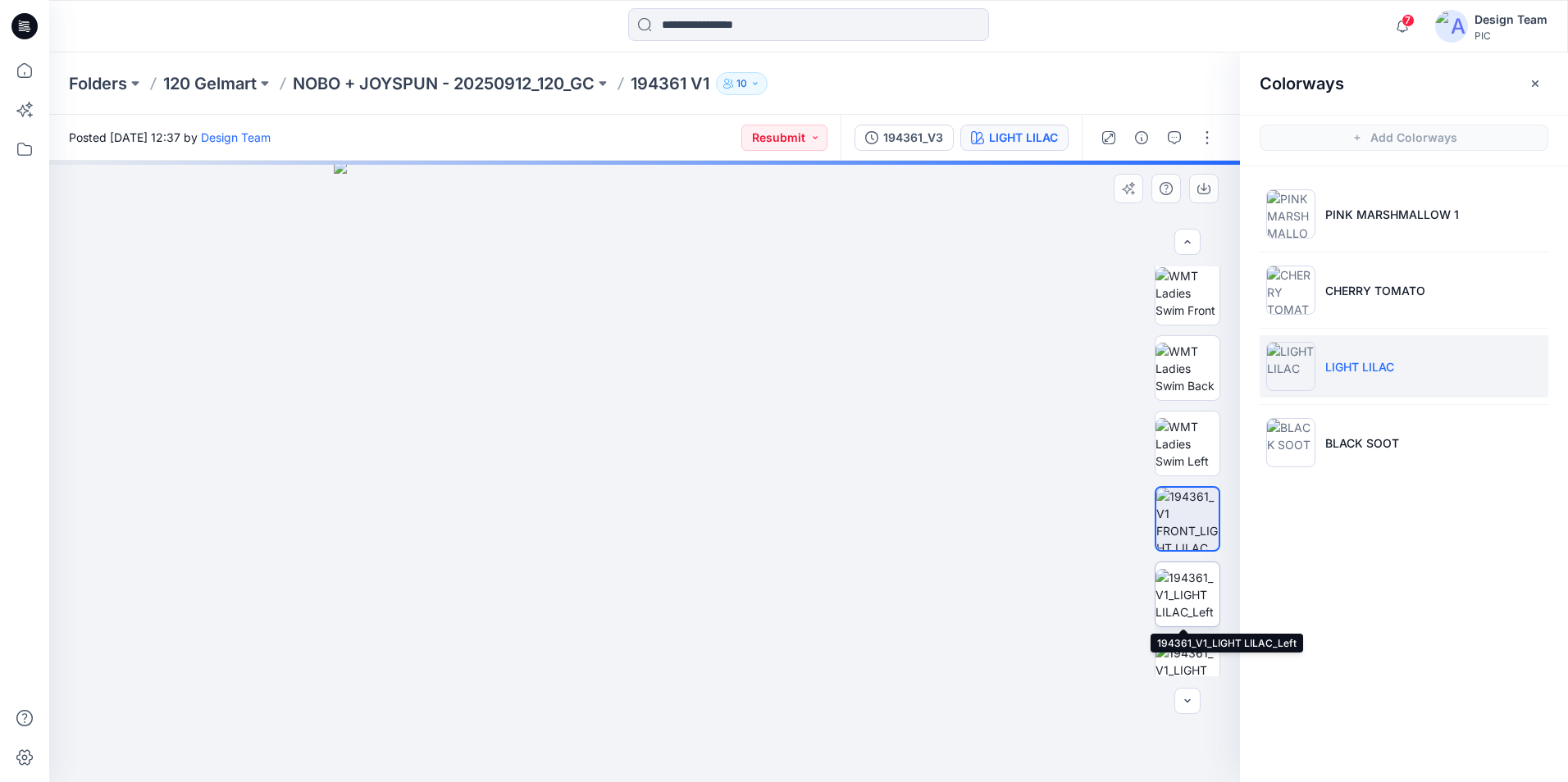
click at [1192, 583] on img at bounding box center [1187, 595] width 64 height 52
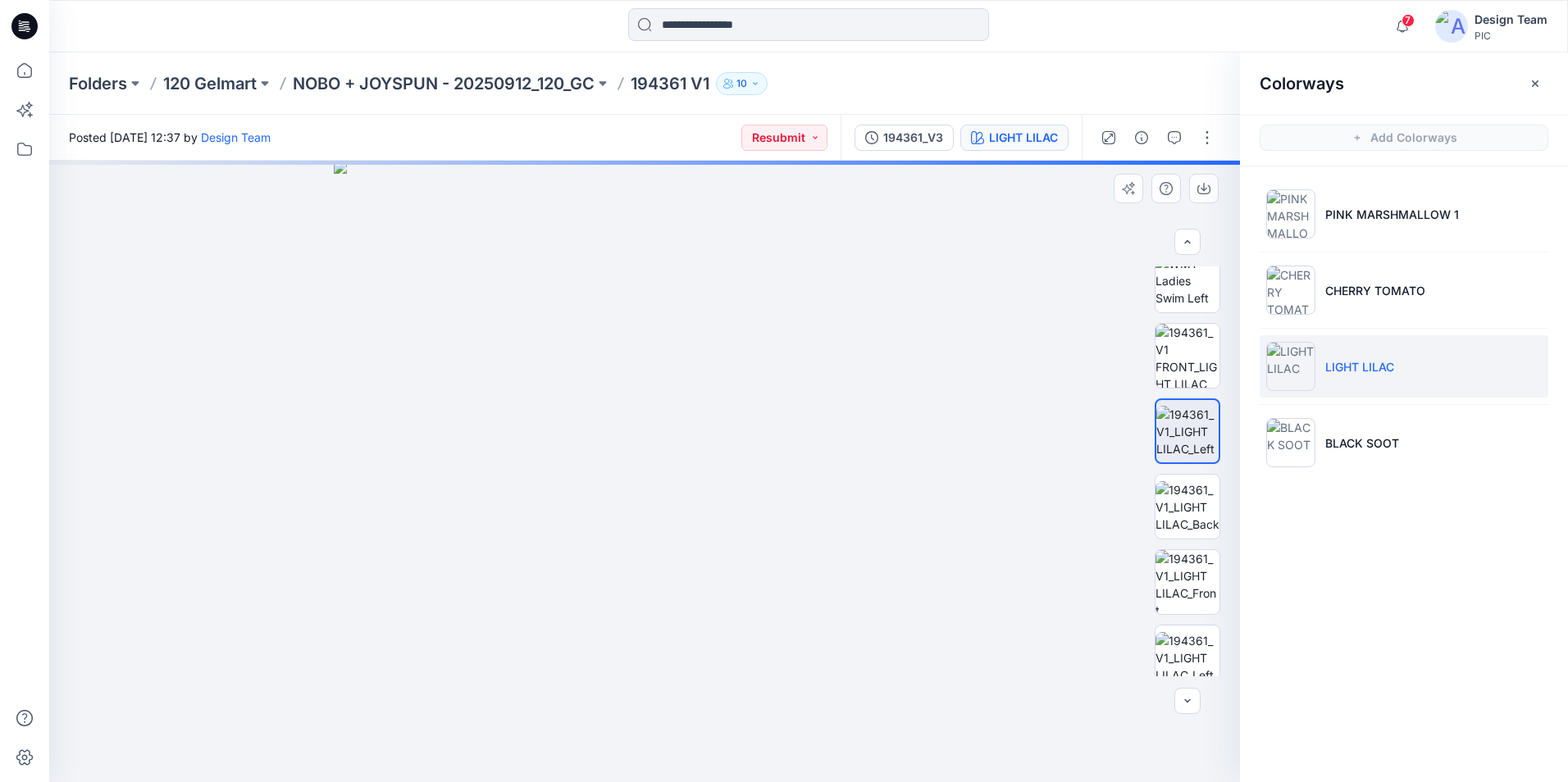
scroll to position [397, 0]
click at [1195, 529] on img at bounding box center [1187, 506] width 64 height 52
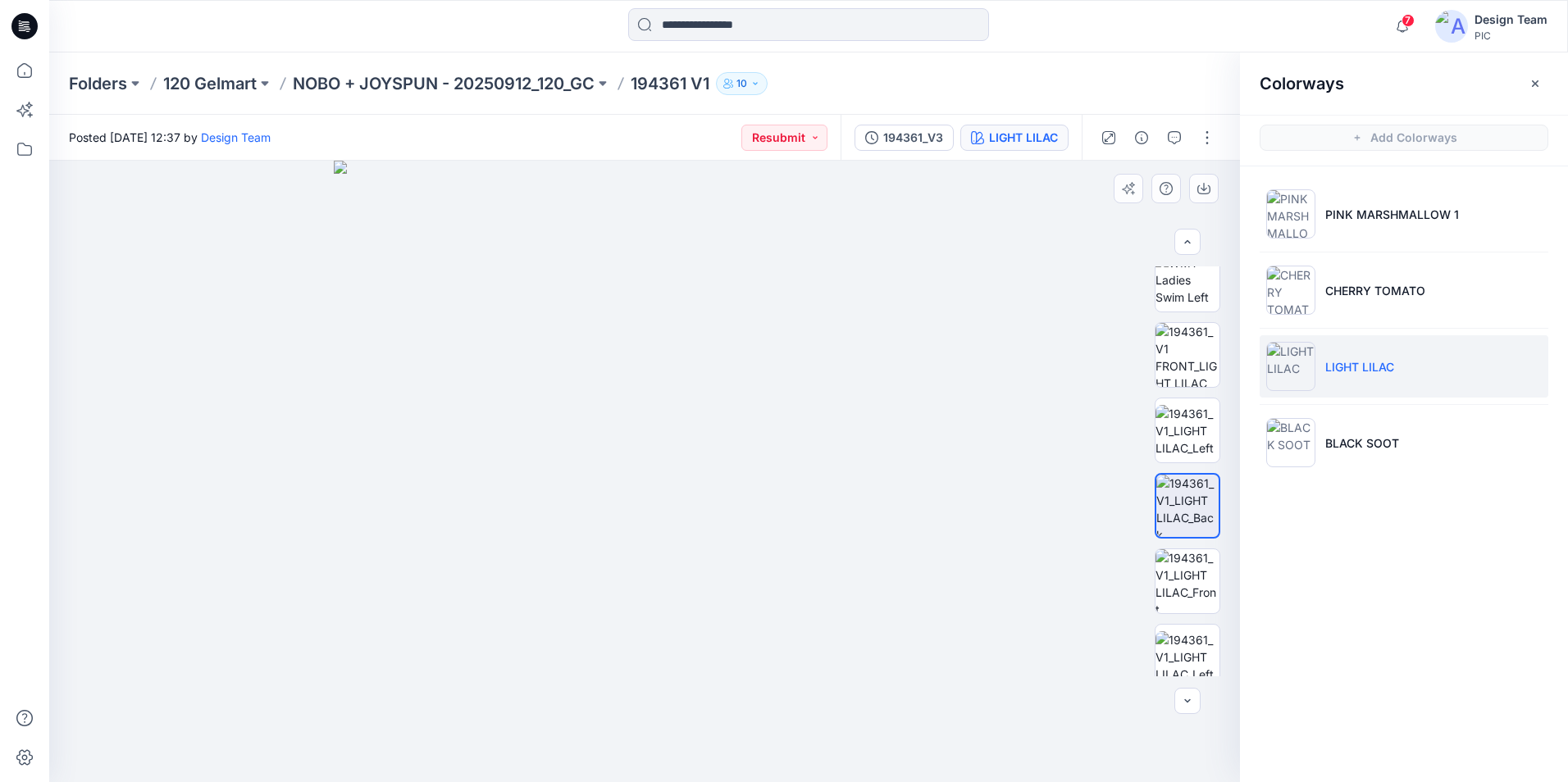
scroll to position [560, 0]
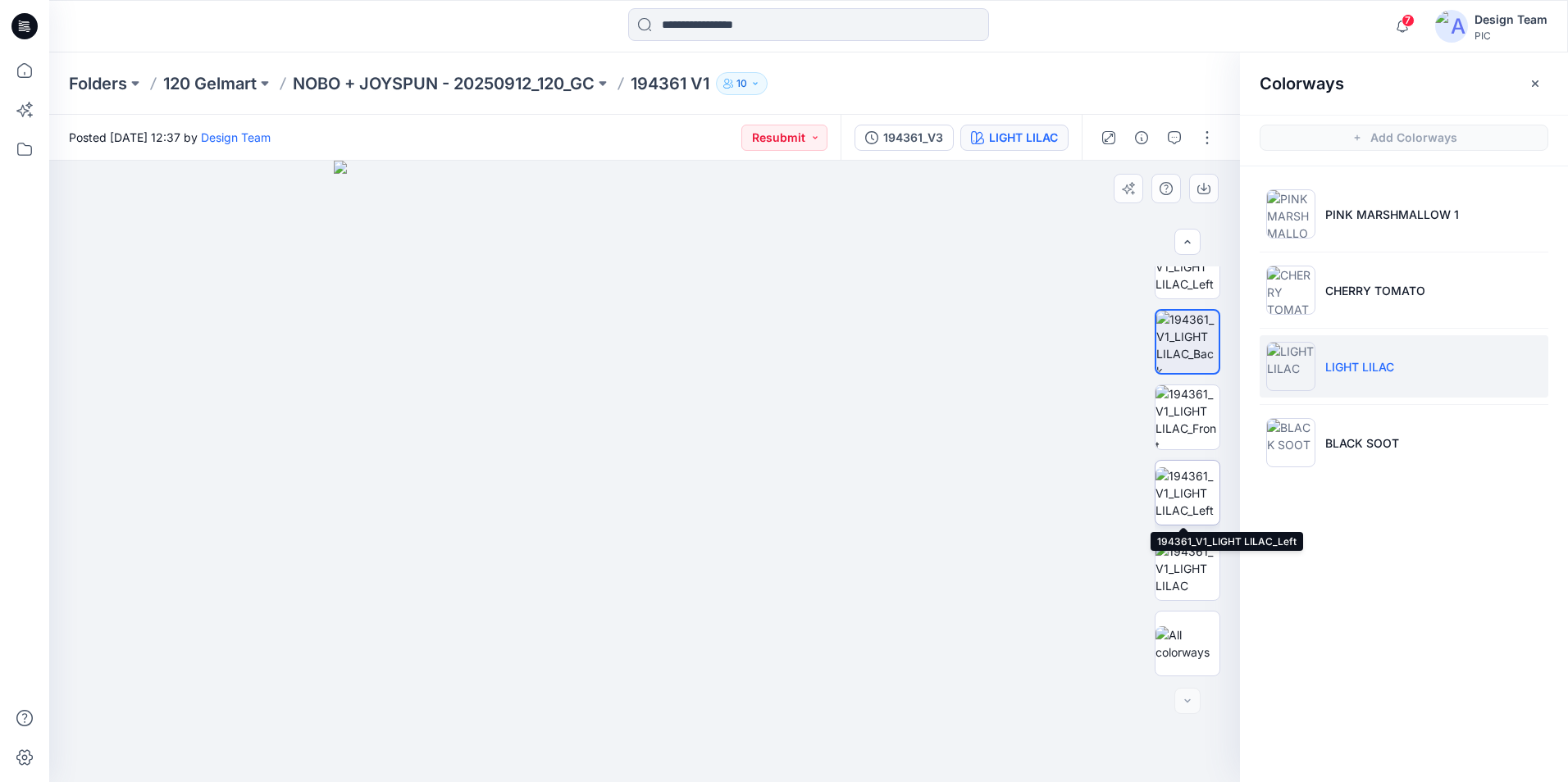
click at [1190, 512] on img at bounding box center [1187, 493] width 64 height 52
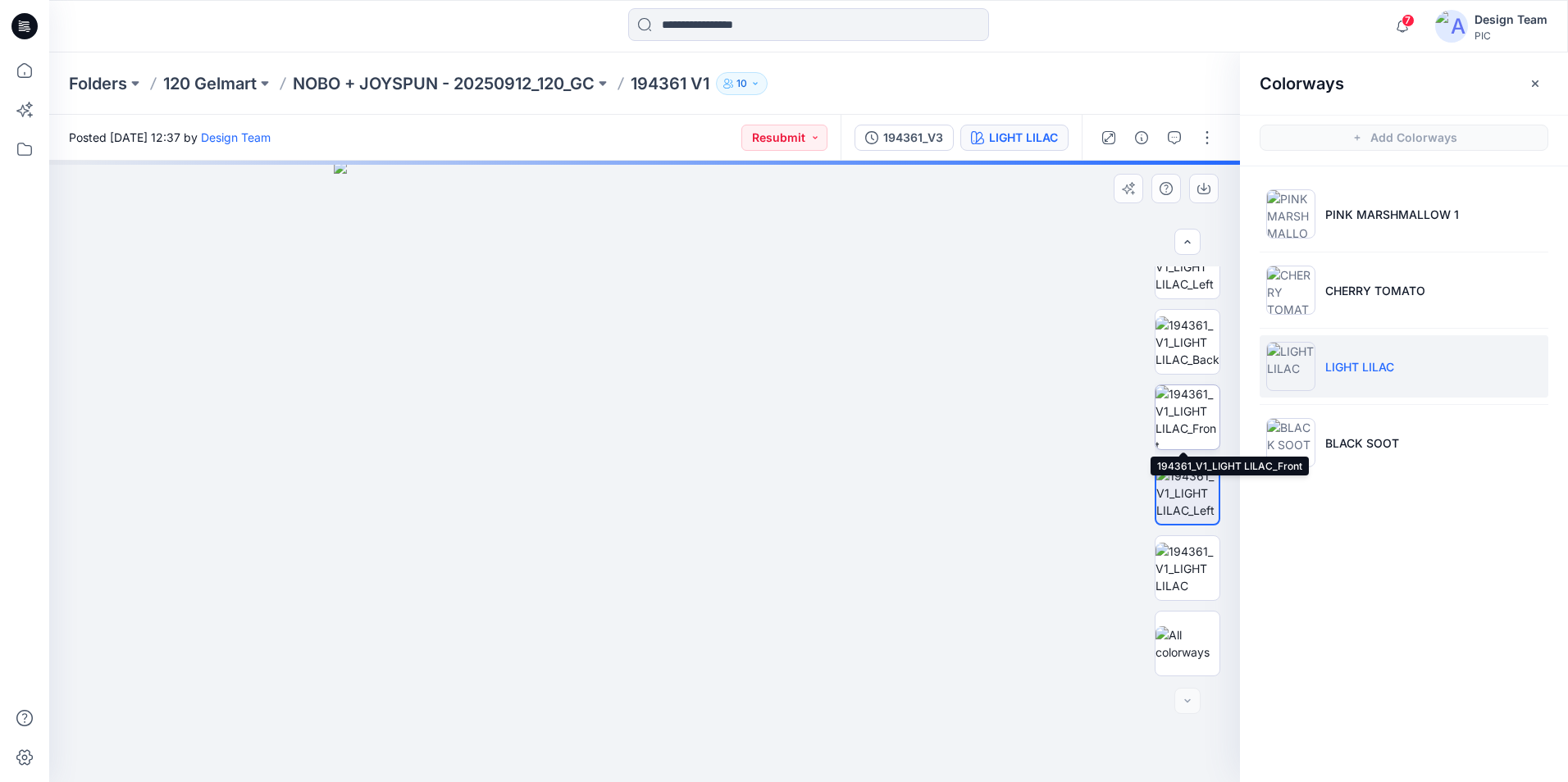
click at [1191, 420] on img at bounding box center [1187, 417] width 64 height 64
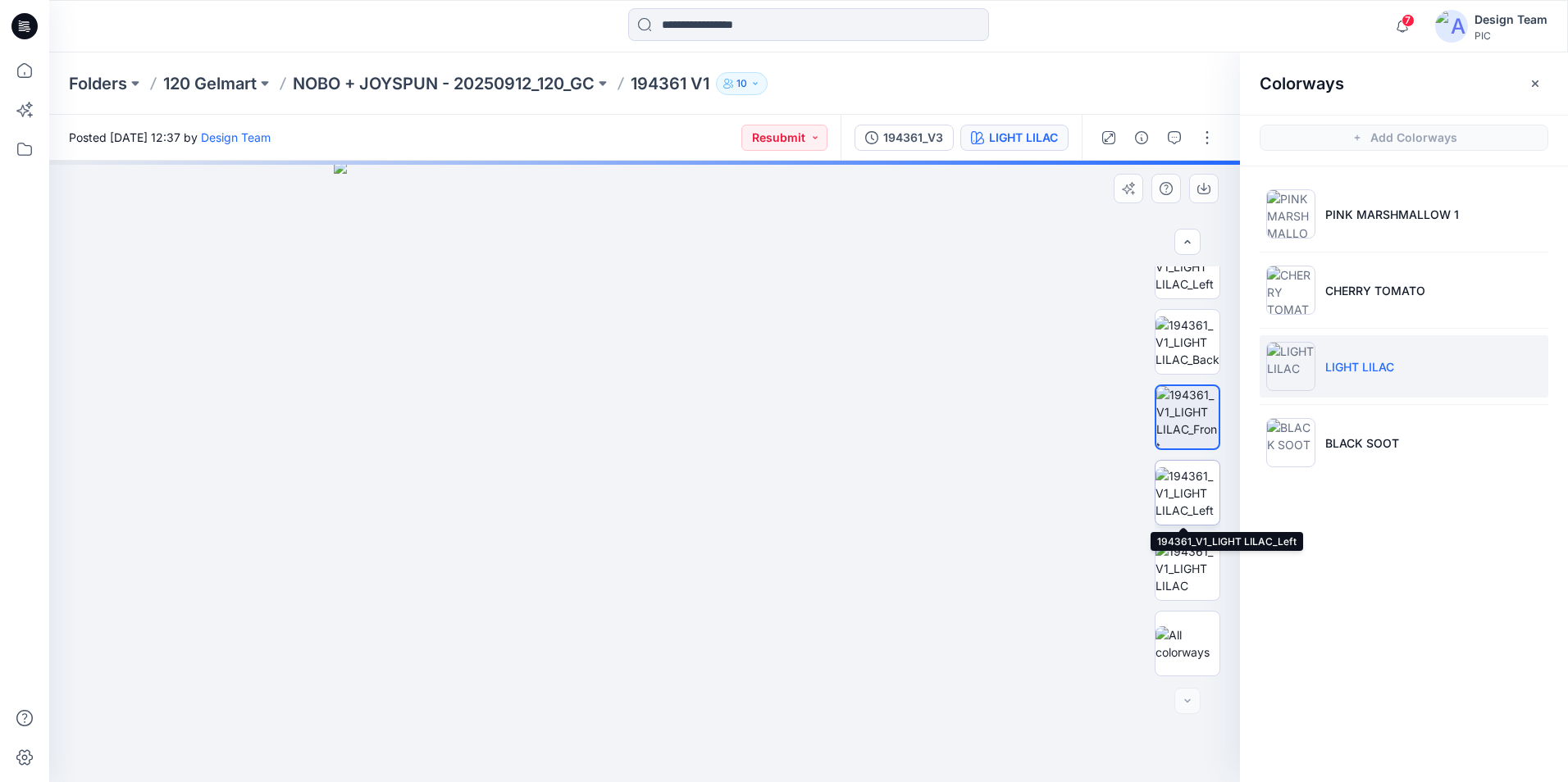
click at [1198, 497] on img at bounding box center [1187, 493] width 64 height 52
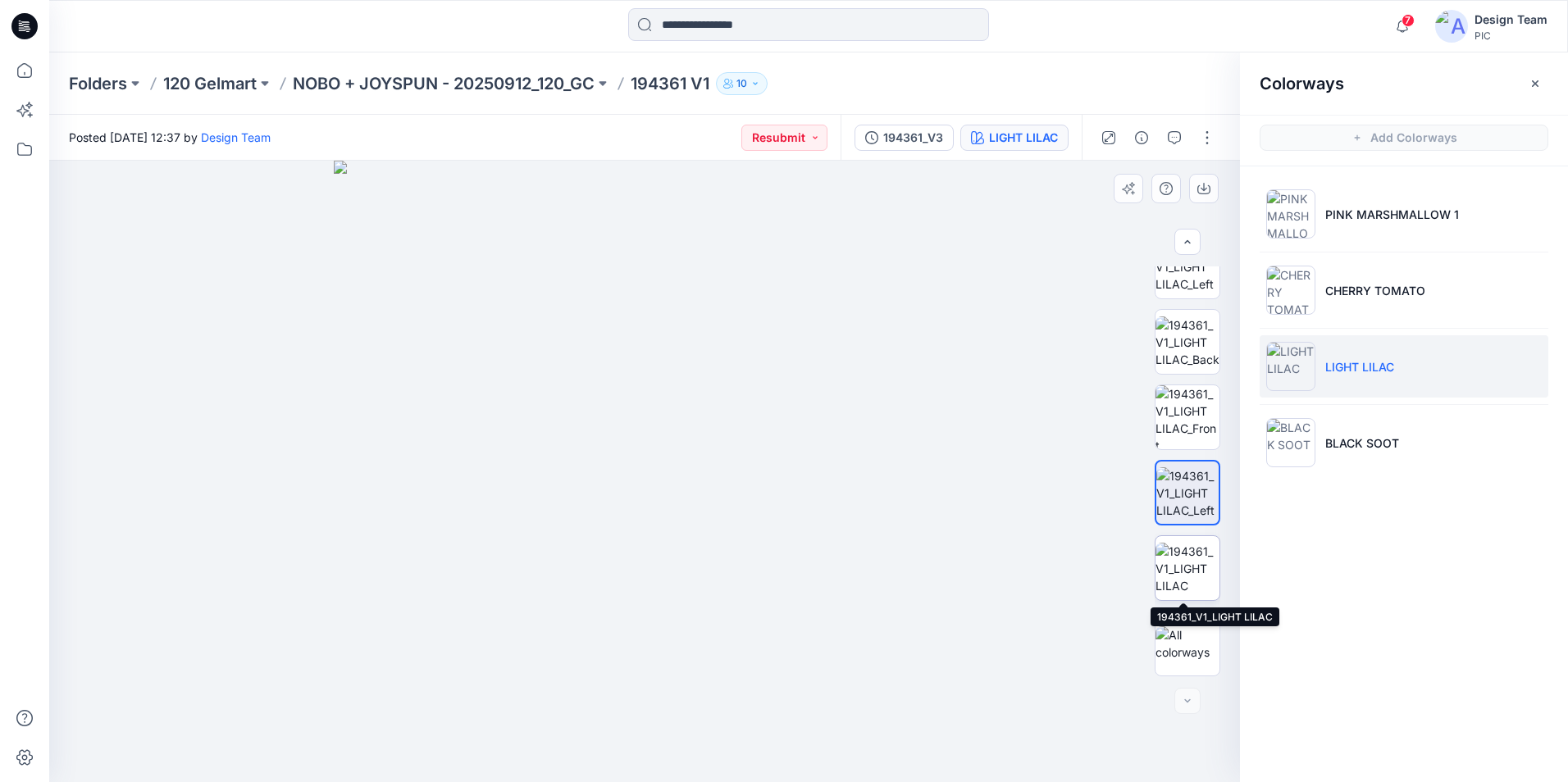
click at [1193, 569] on img at bounding box center [1187, 568] width 64 height 52
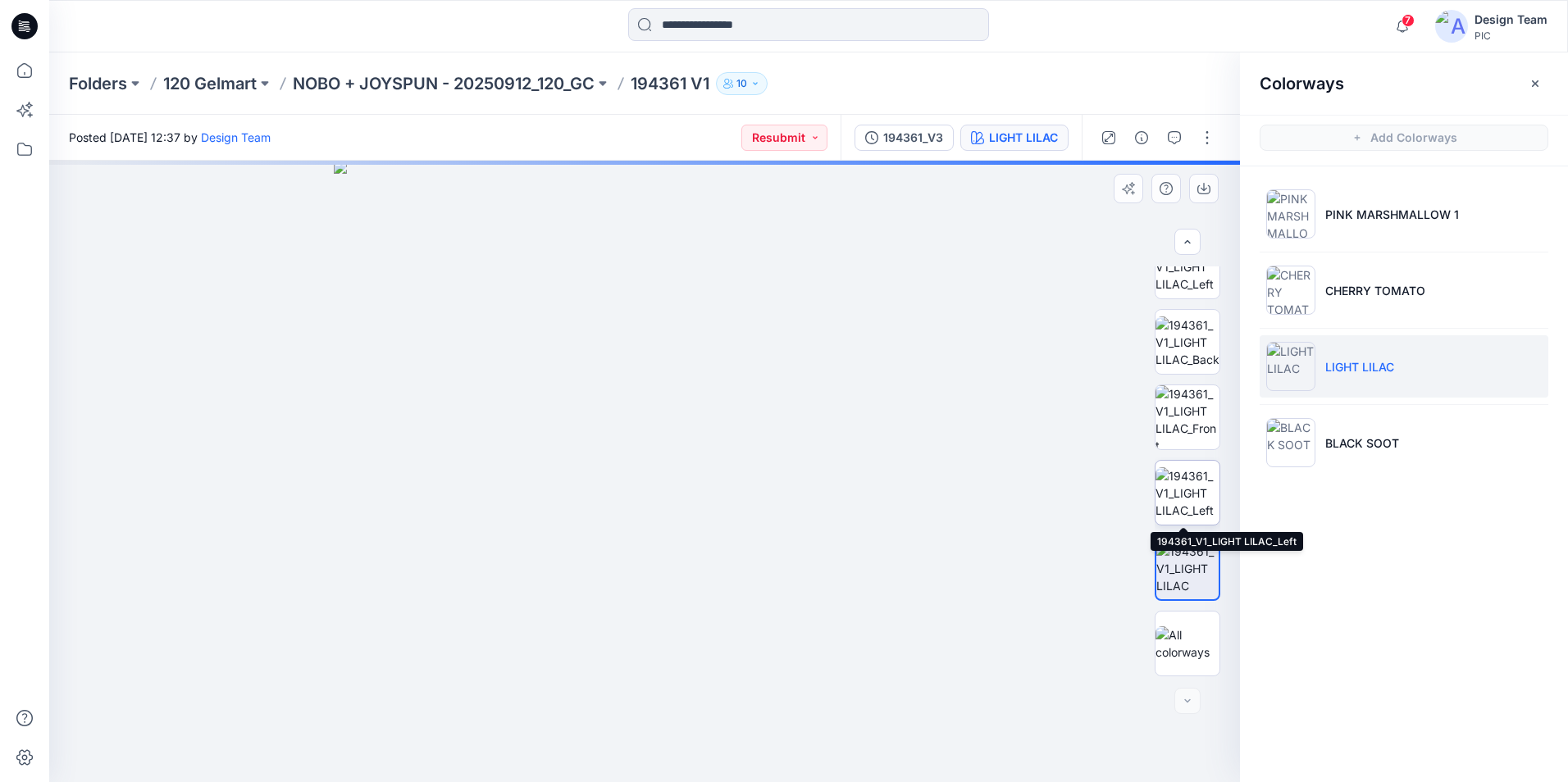
click at [1186, 511] on img at bounding box center [1187, 493] width 64 height 52
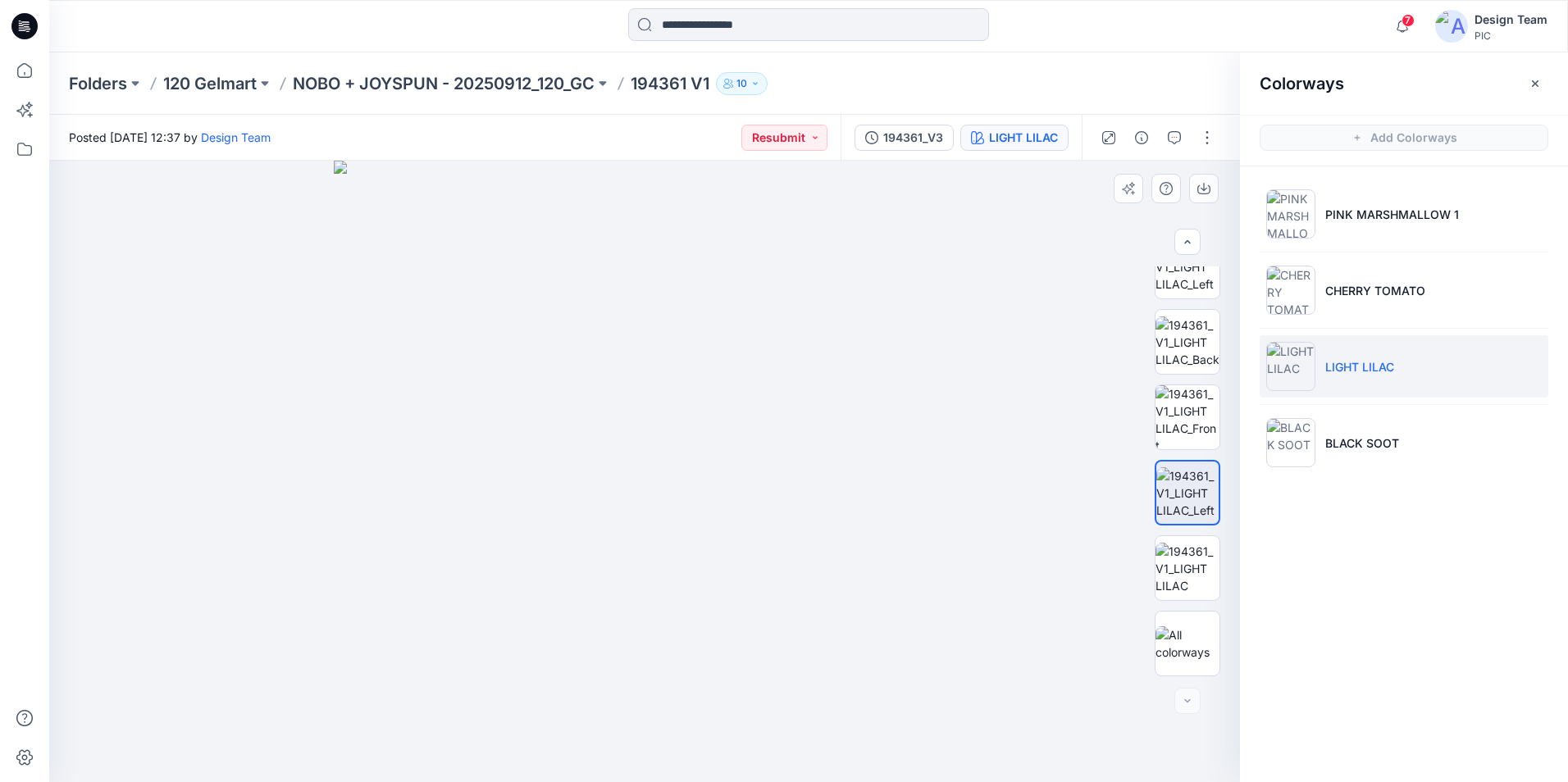
click at [1183, 455] on div at bounding box center [1187, 471] width 65 height 410
click at [1353, 282] on p "CHERRY TOMATO" at bounding box center [1375, 291] width 100 height 18
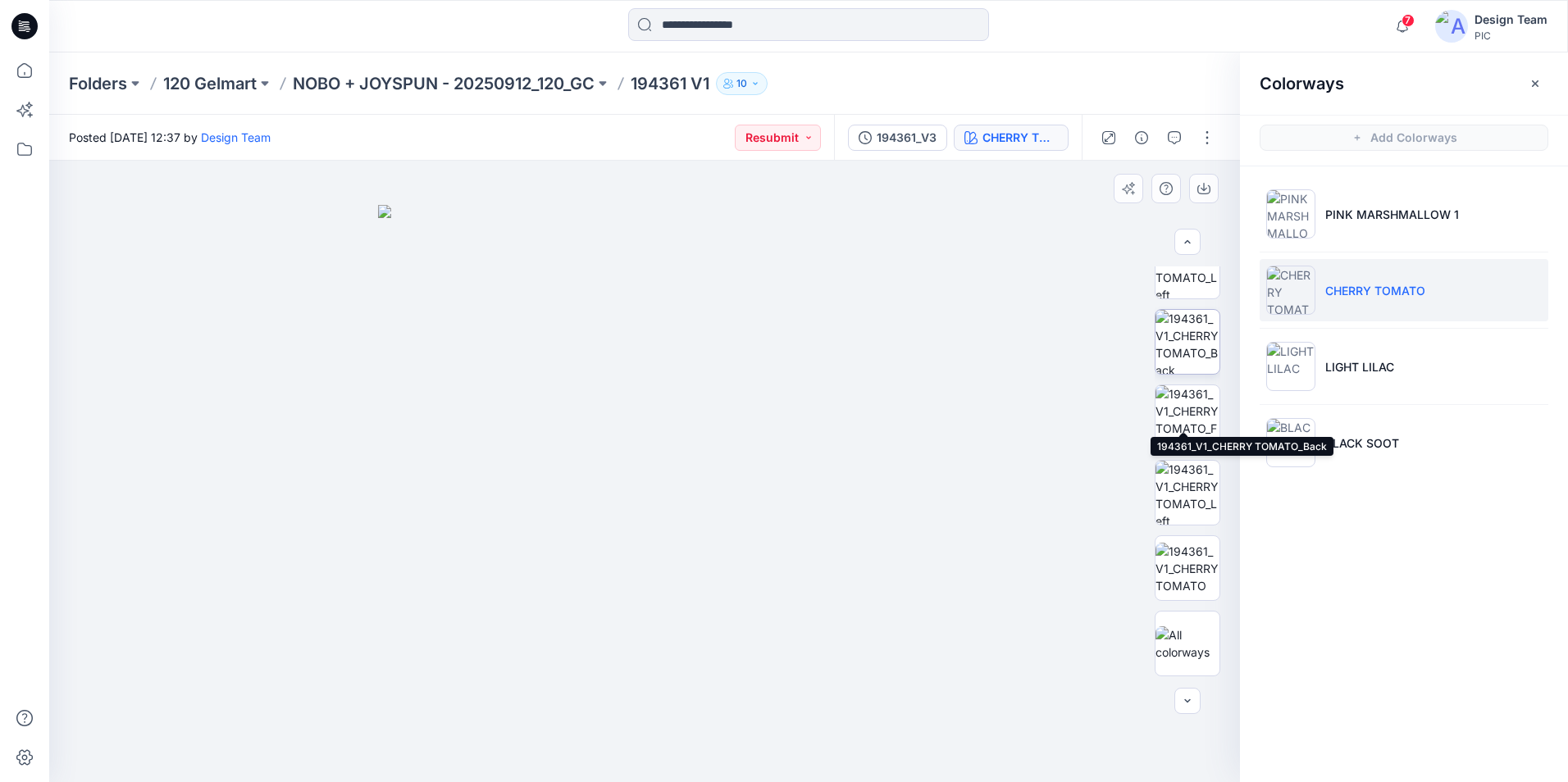
scroll to position [478, 0]
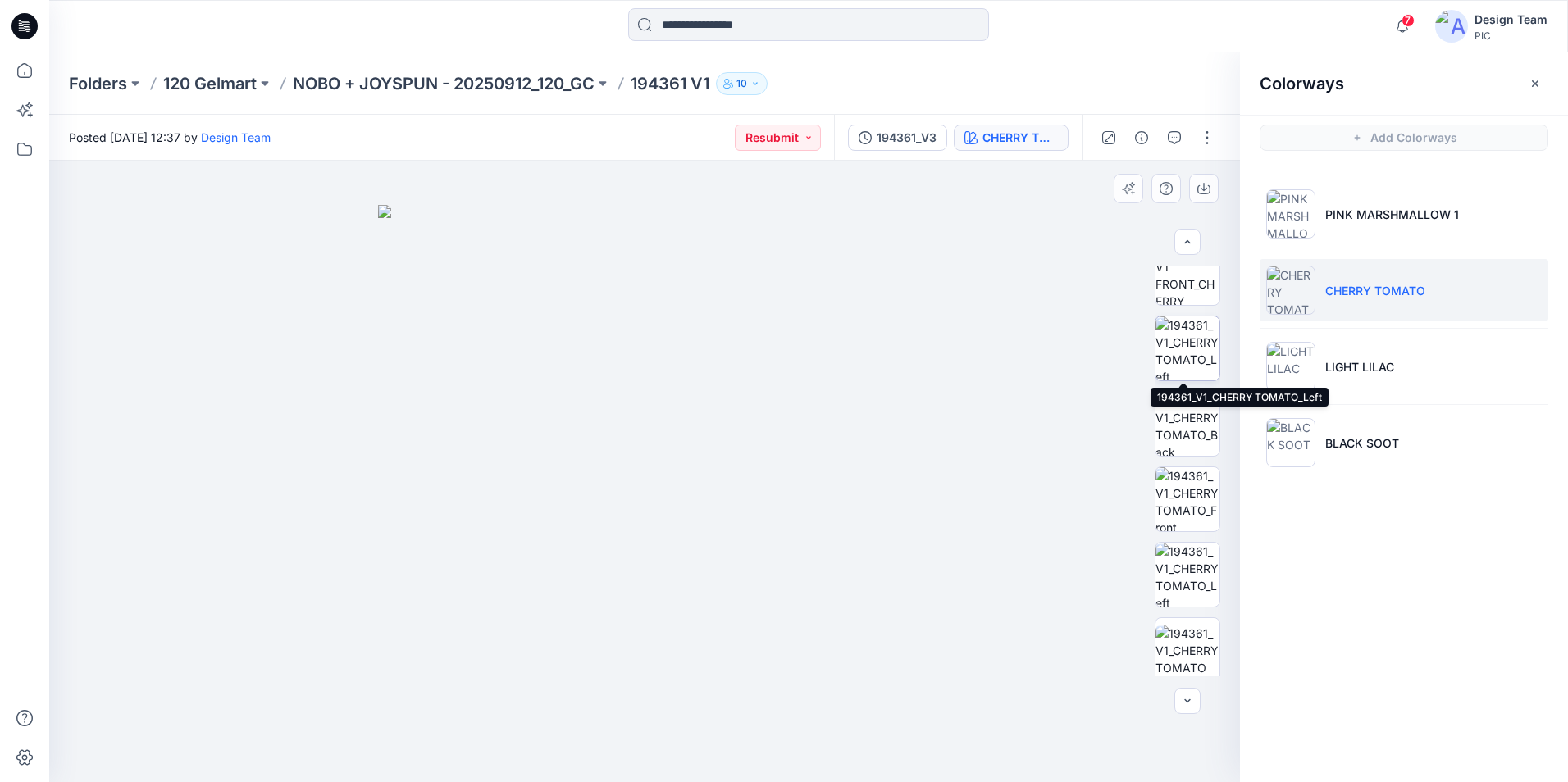
click at [1192, 363] on img at bounding box center [1187, 349] width 64 height 64
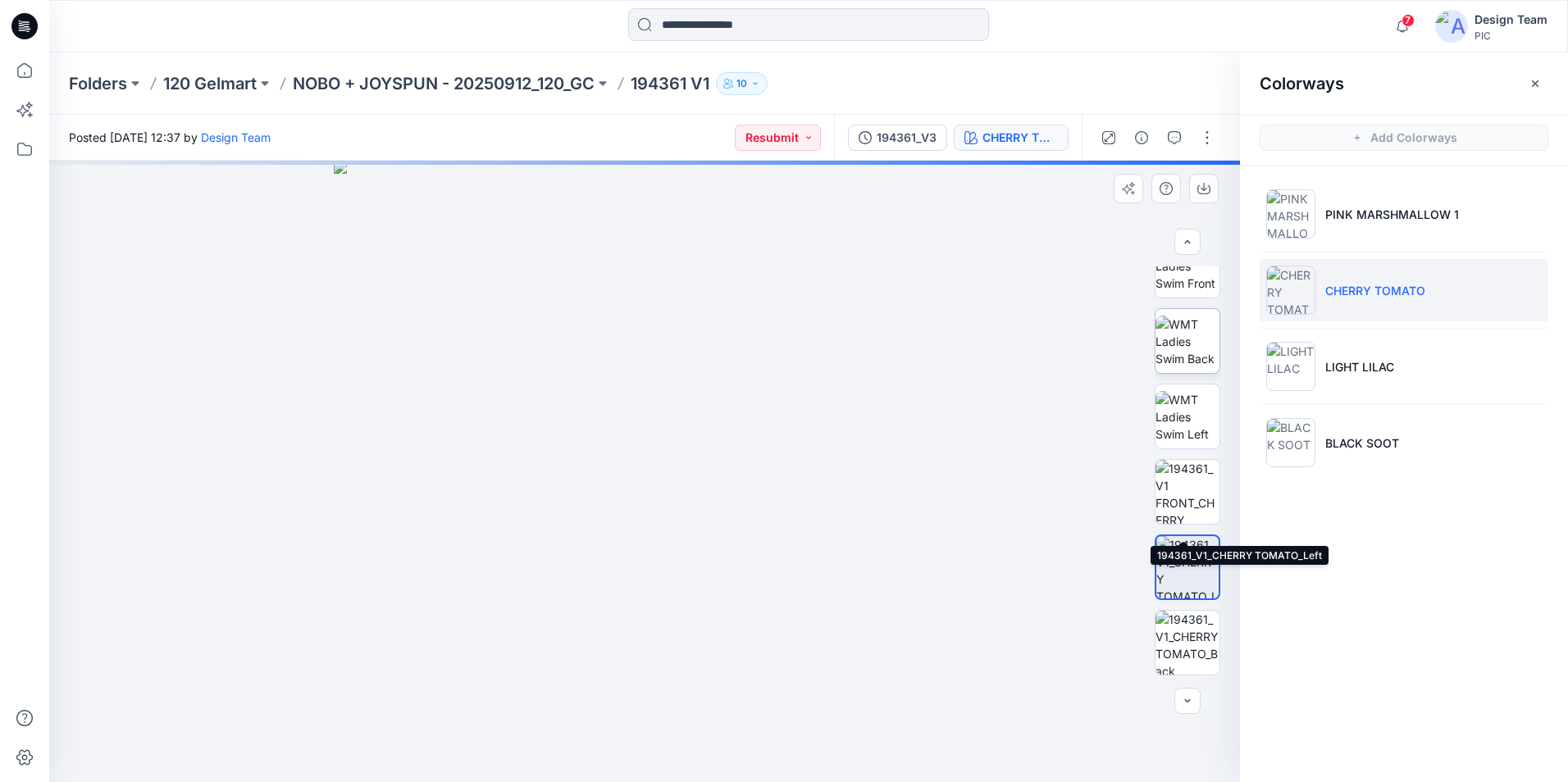
scroll to position [233, 0]
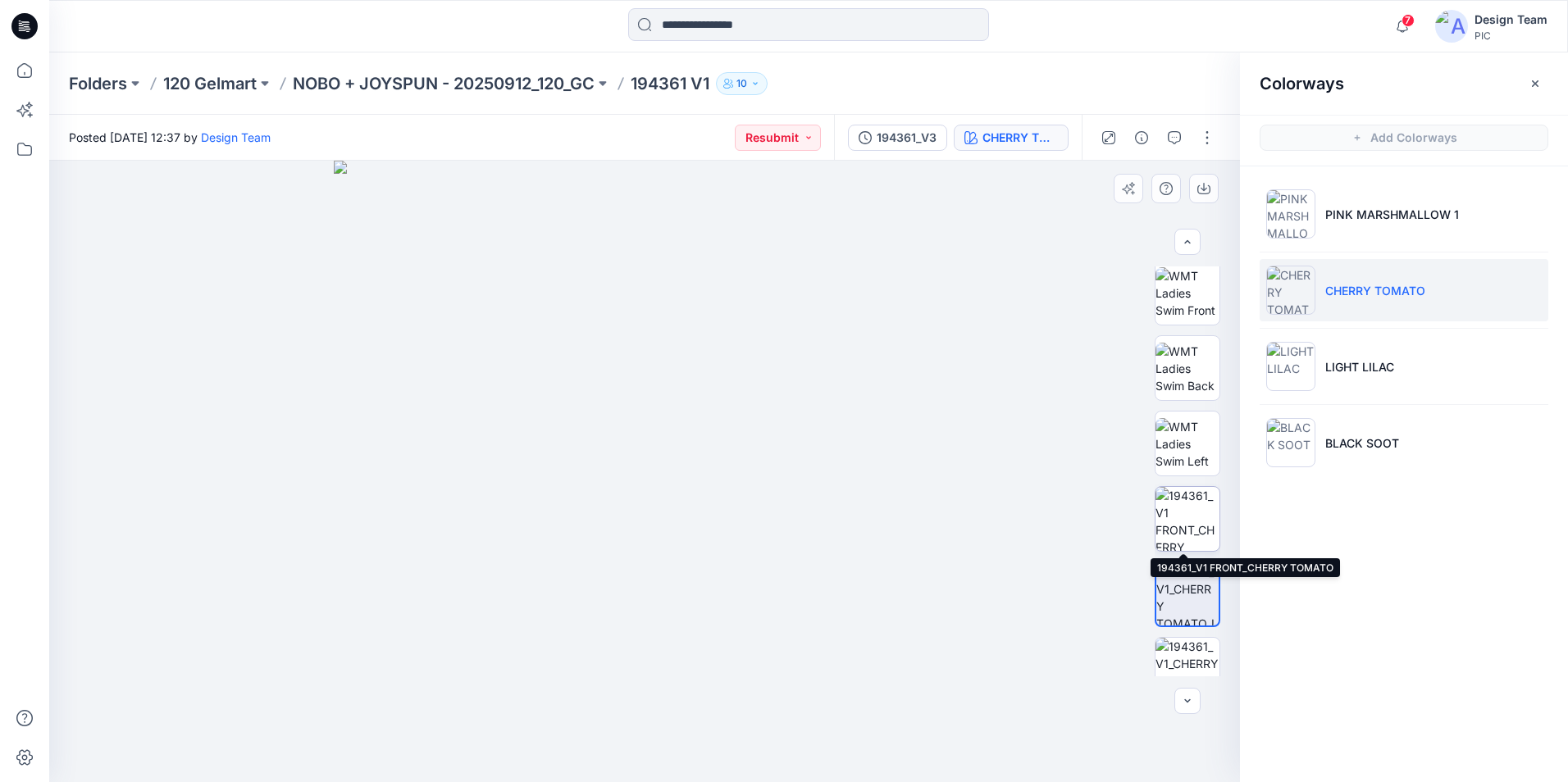
drag, startPoint x: 1180, startPoint y: 498, endPoint x: 1178, endPoint y: 506, distance: 8.2
click at [1180, 499] on img at bounding box center [1187, 519] width 64 height 64
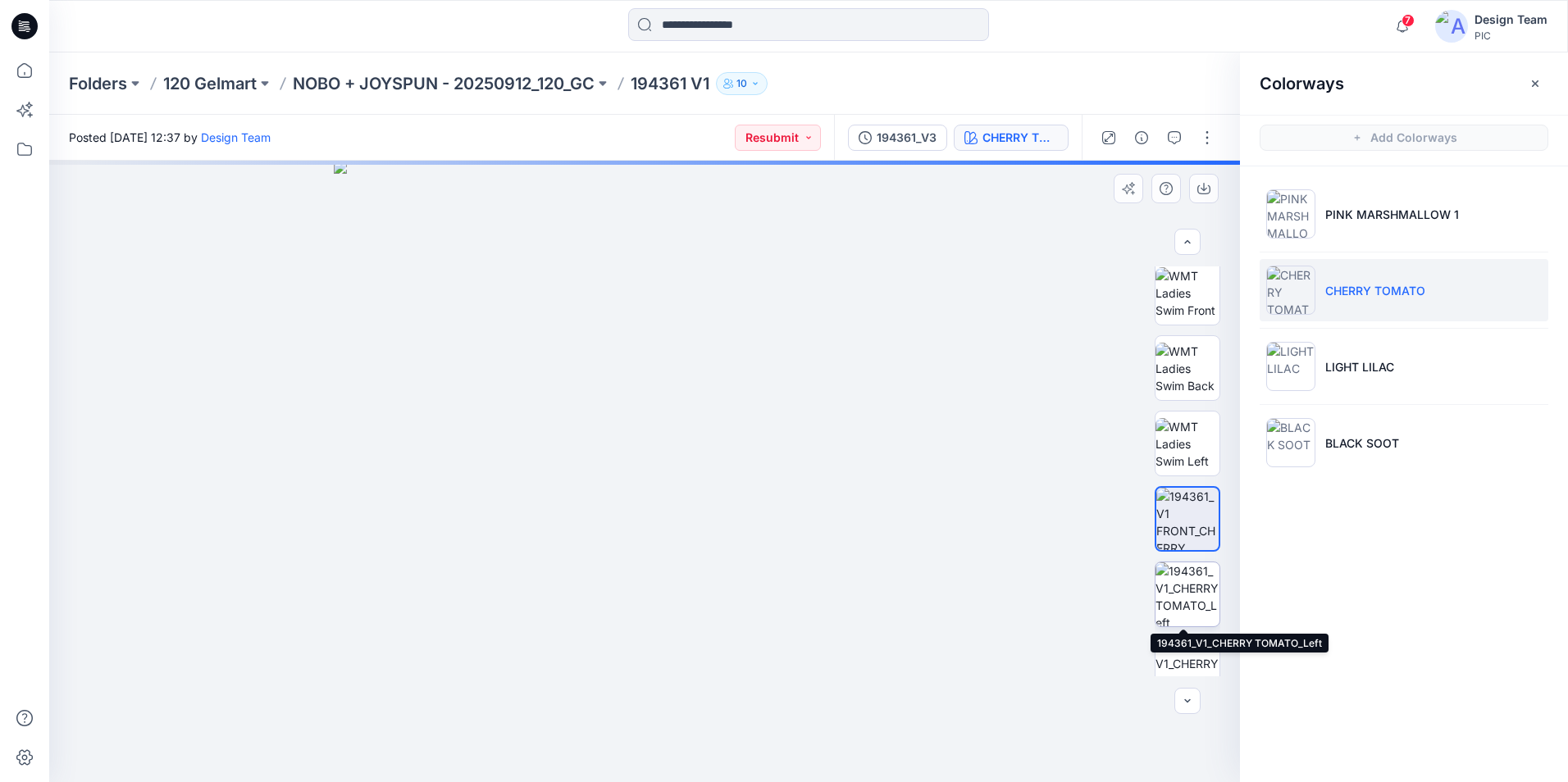
click at [1194, 583] on img at bounding box center [1187, 594] width 64 height 64
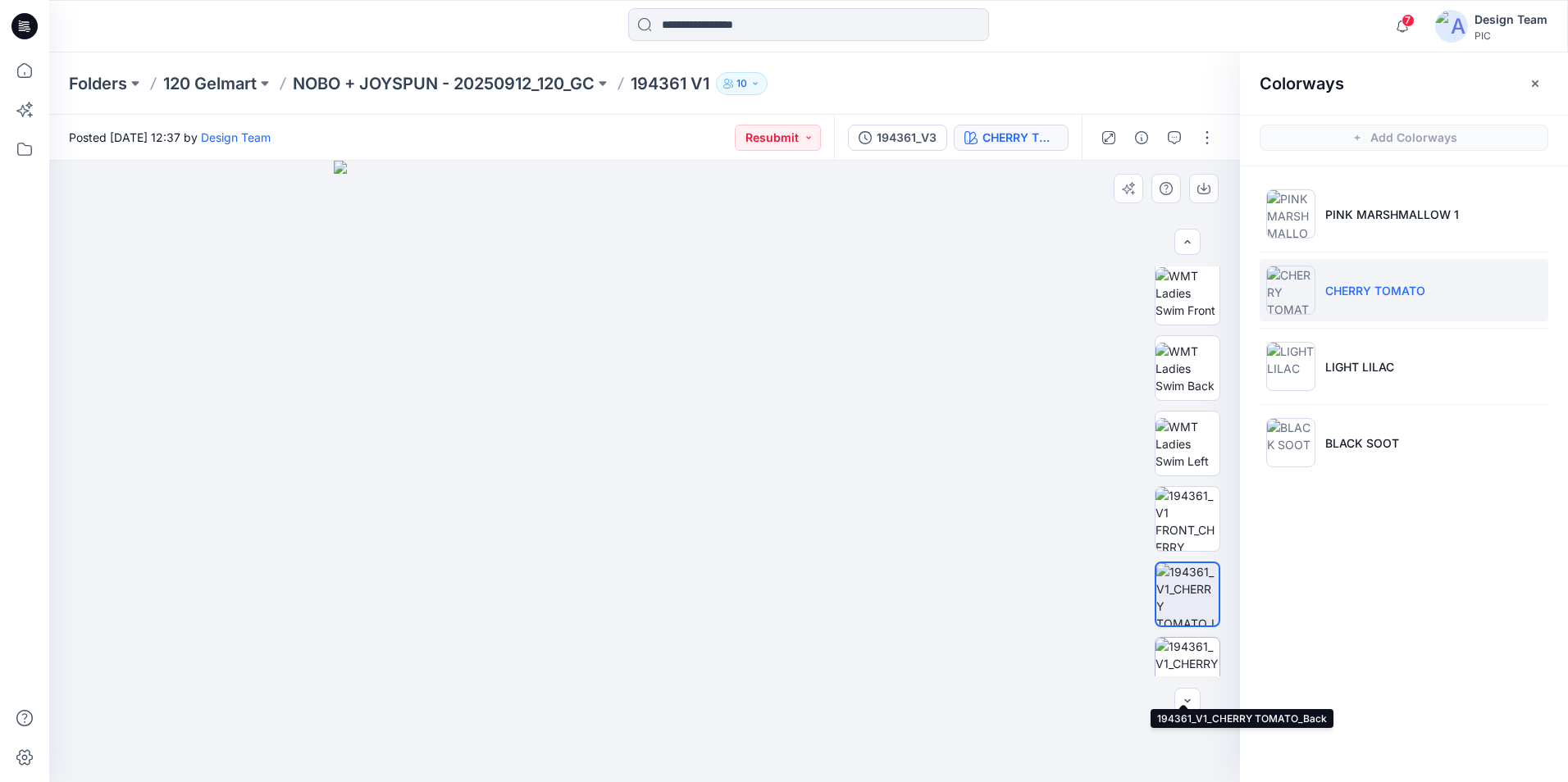
click at [1191, 644] on img at bounding box center [1187, 670] width 64 height 64
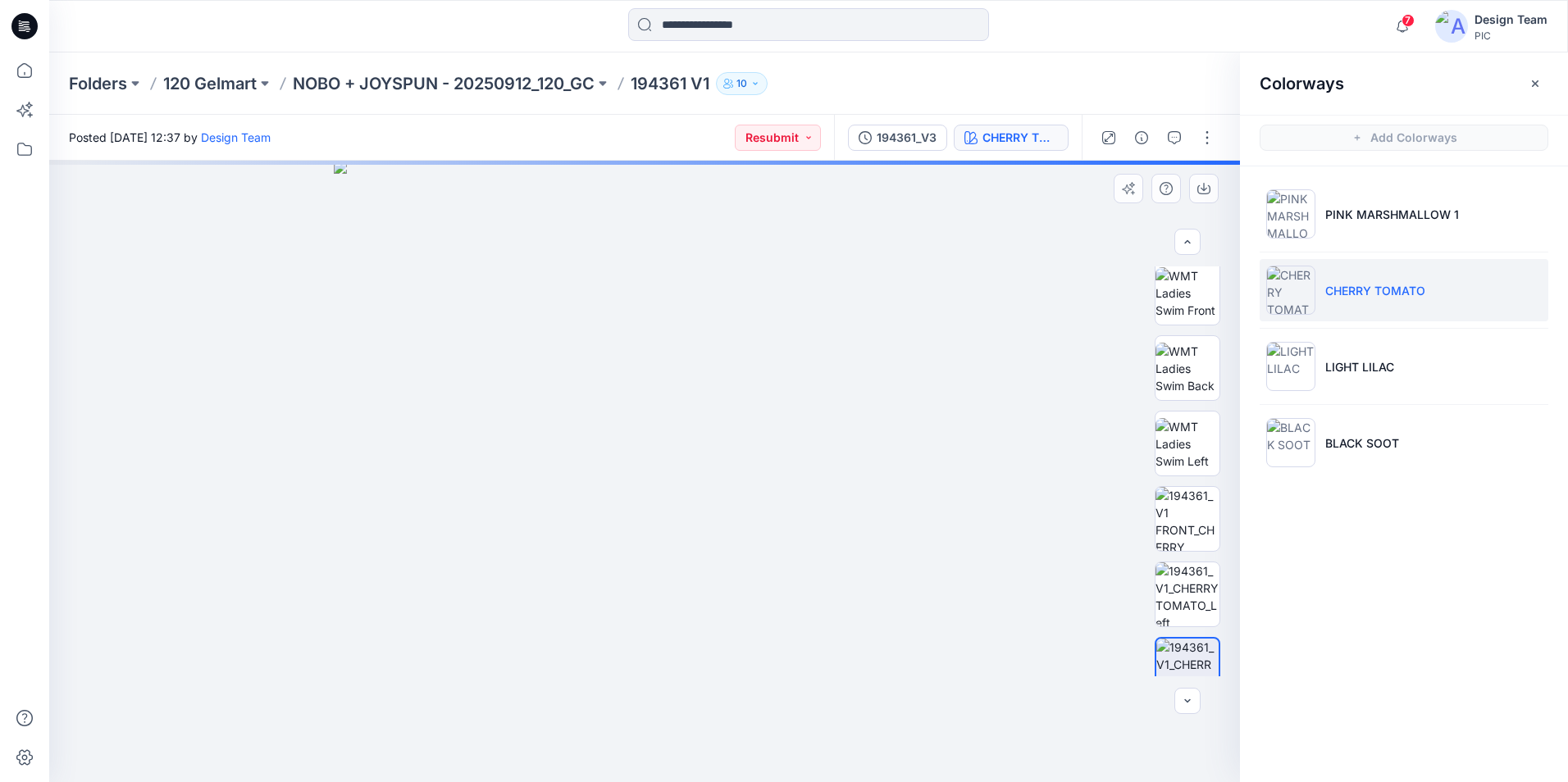
scroll to position [397, 0]
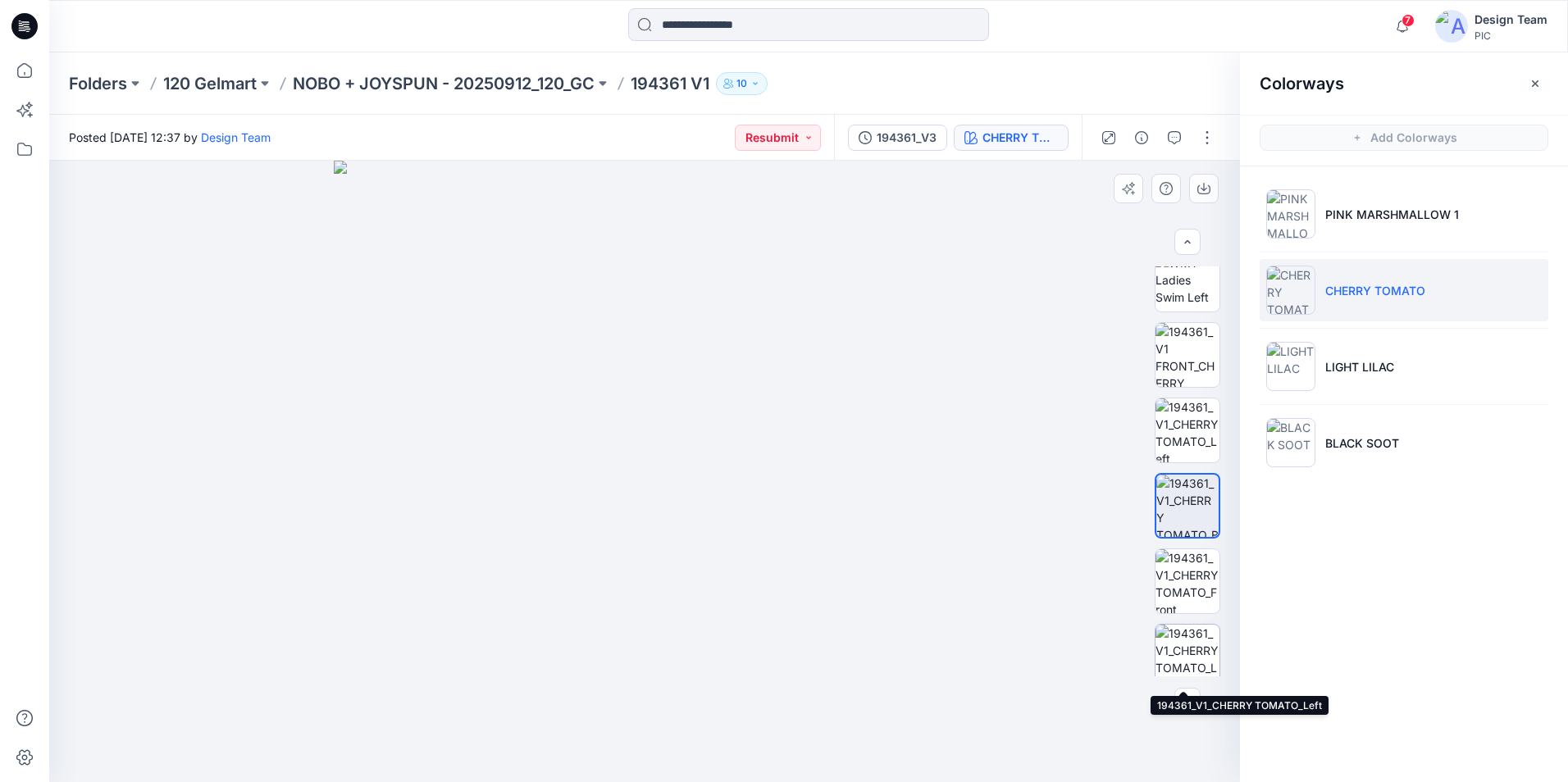
click at [1187, 634] on img at bounding box center [1187, 657] width 64 height 64
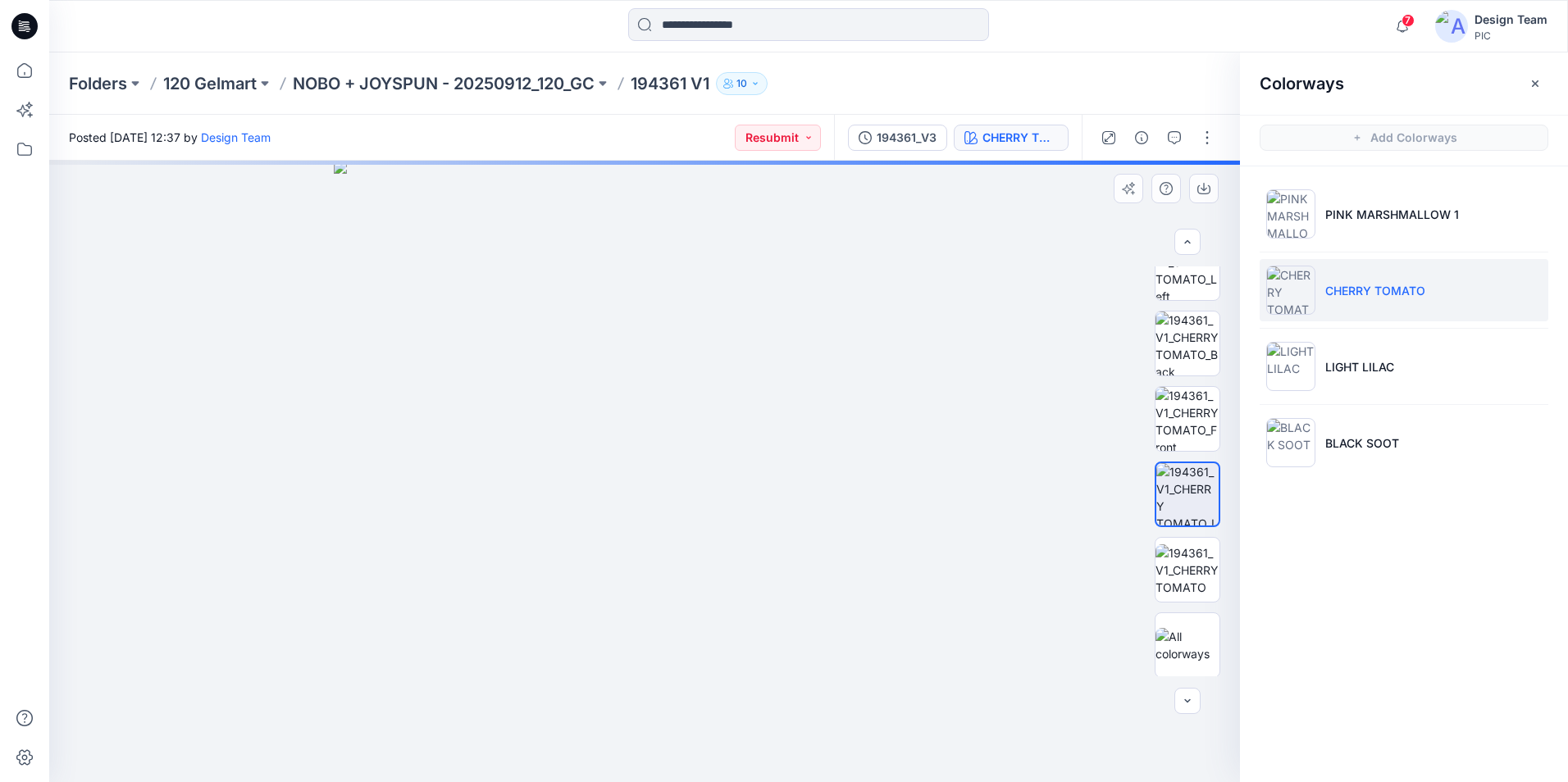
scroll to position [560, 0]
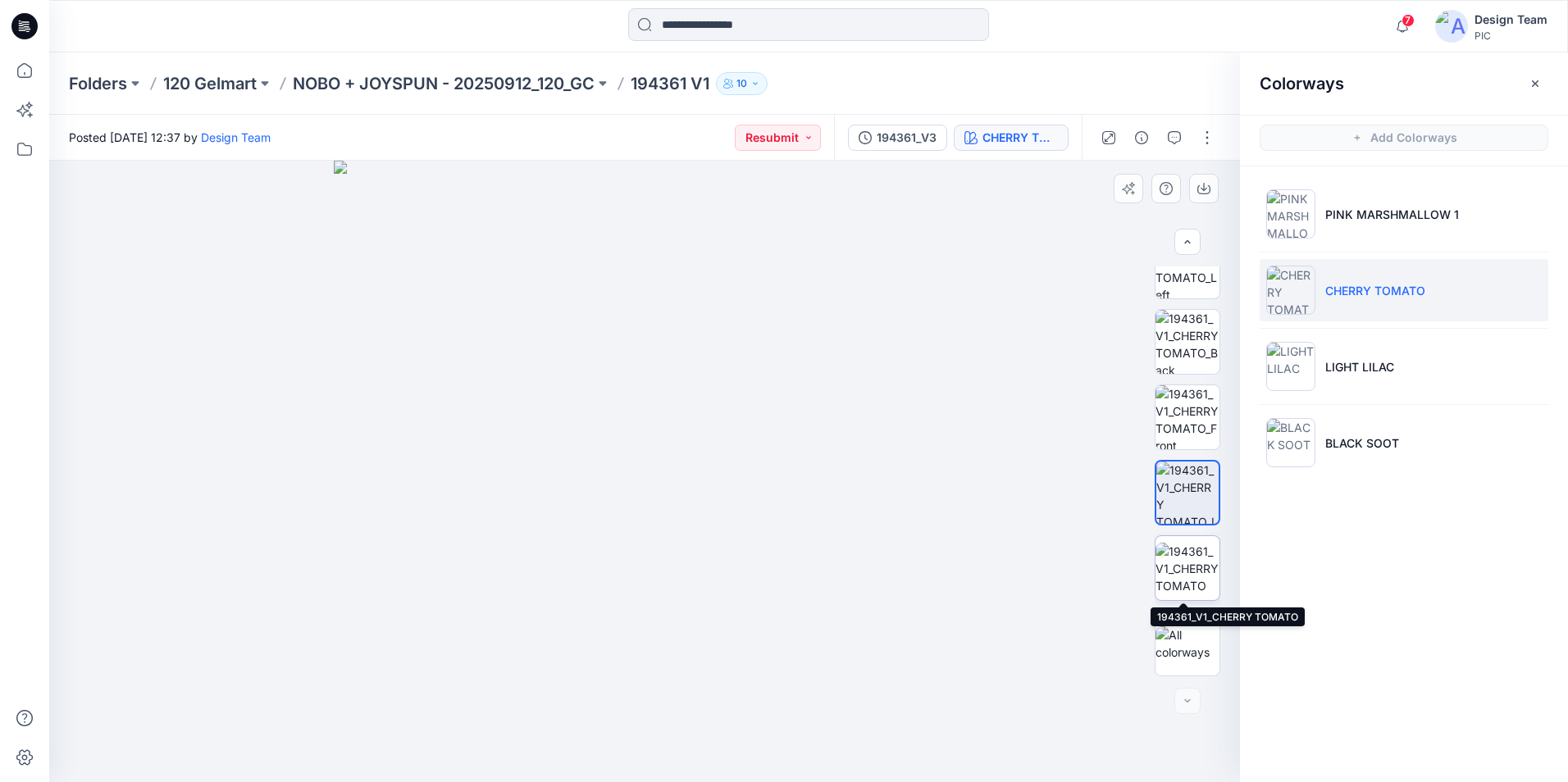
click at [1194, 582] on img at bounding box center [1187, 568] width 64 height 52
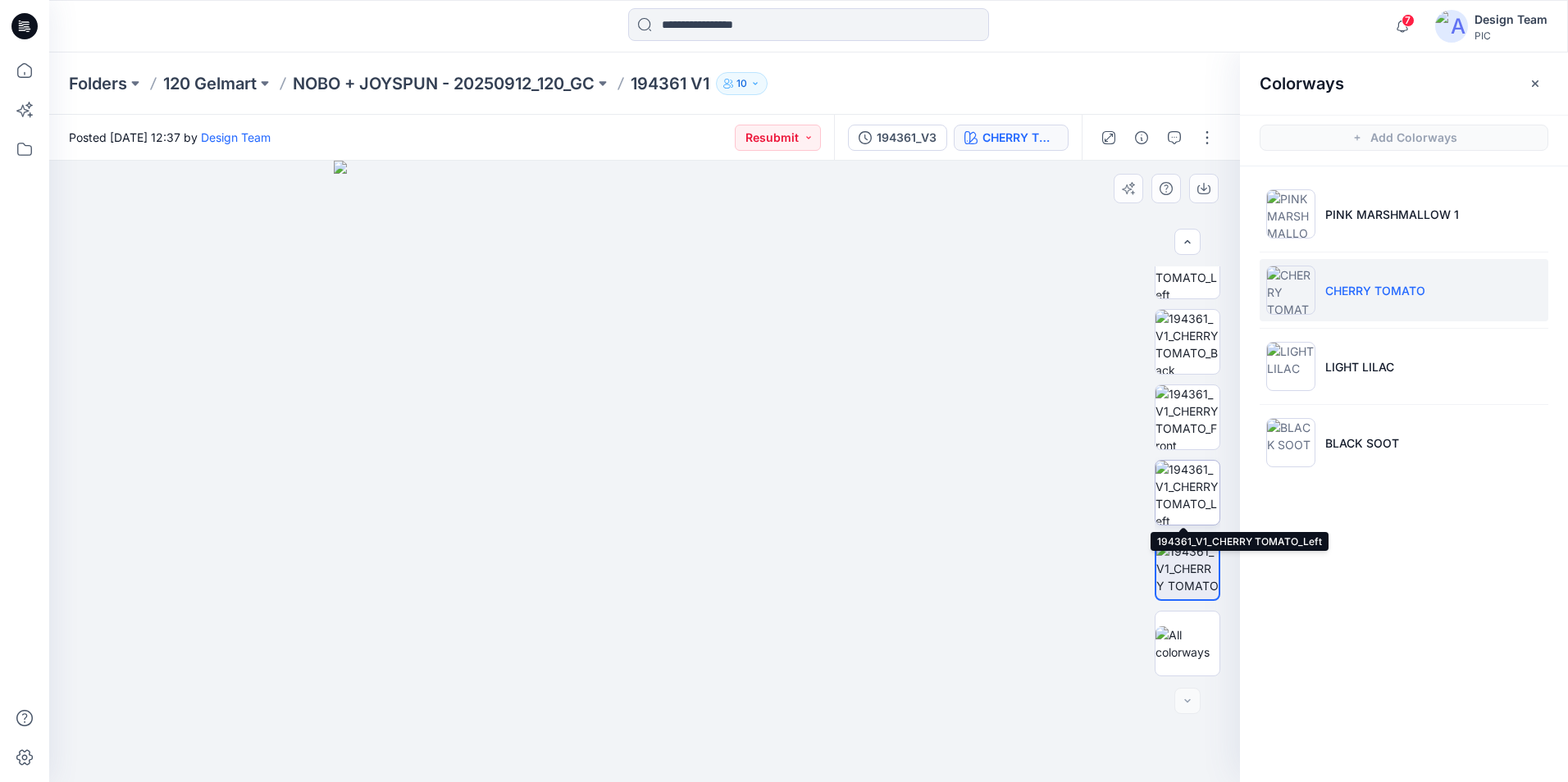
click at [1192, 488] on img at bounding box center [1187, 493] width 64 height 64
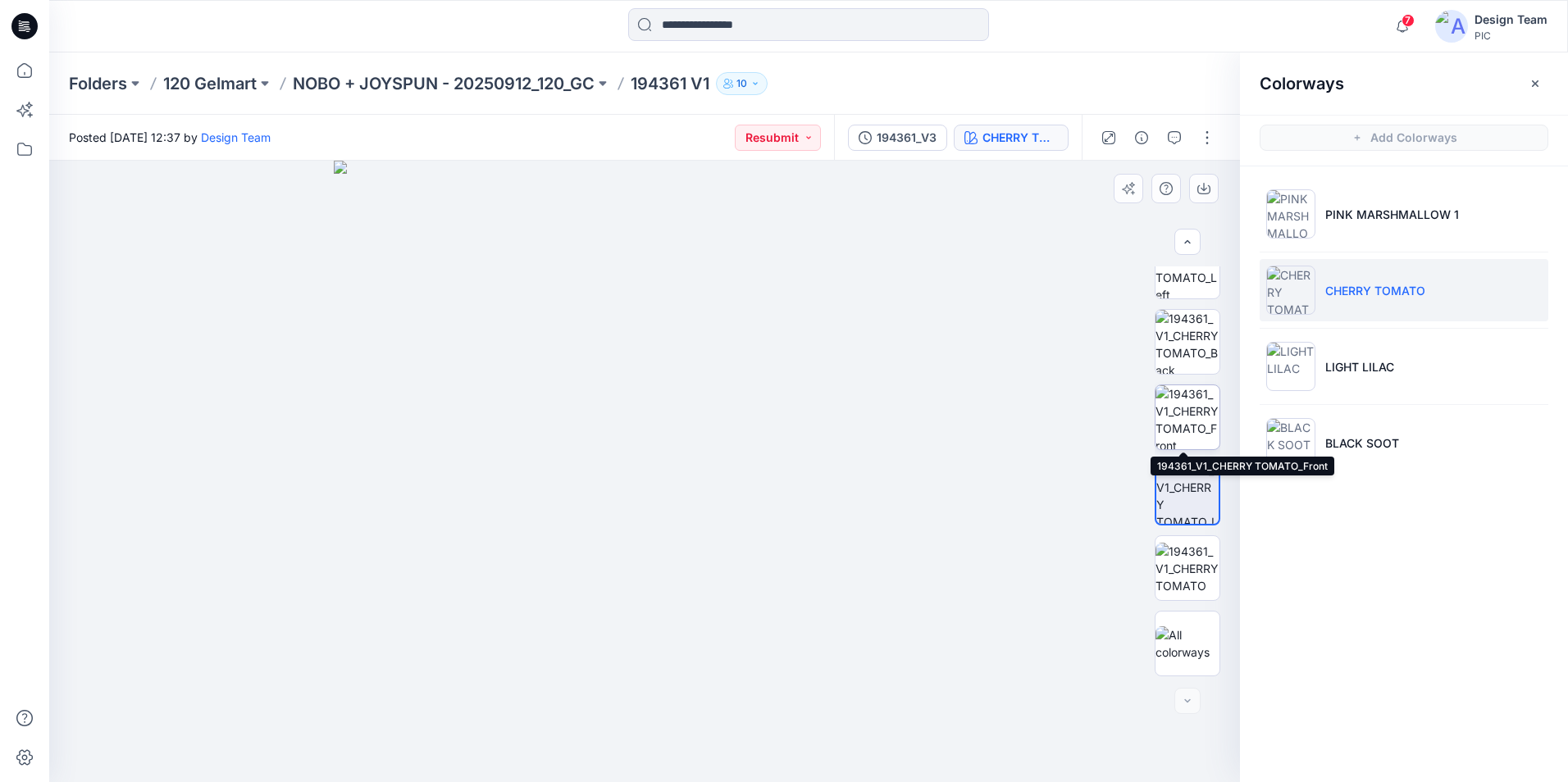
click at [1189, 435] on img at bounding box center [1187, 417] width 64 height 64
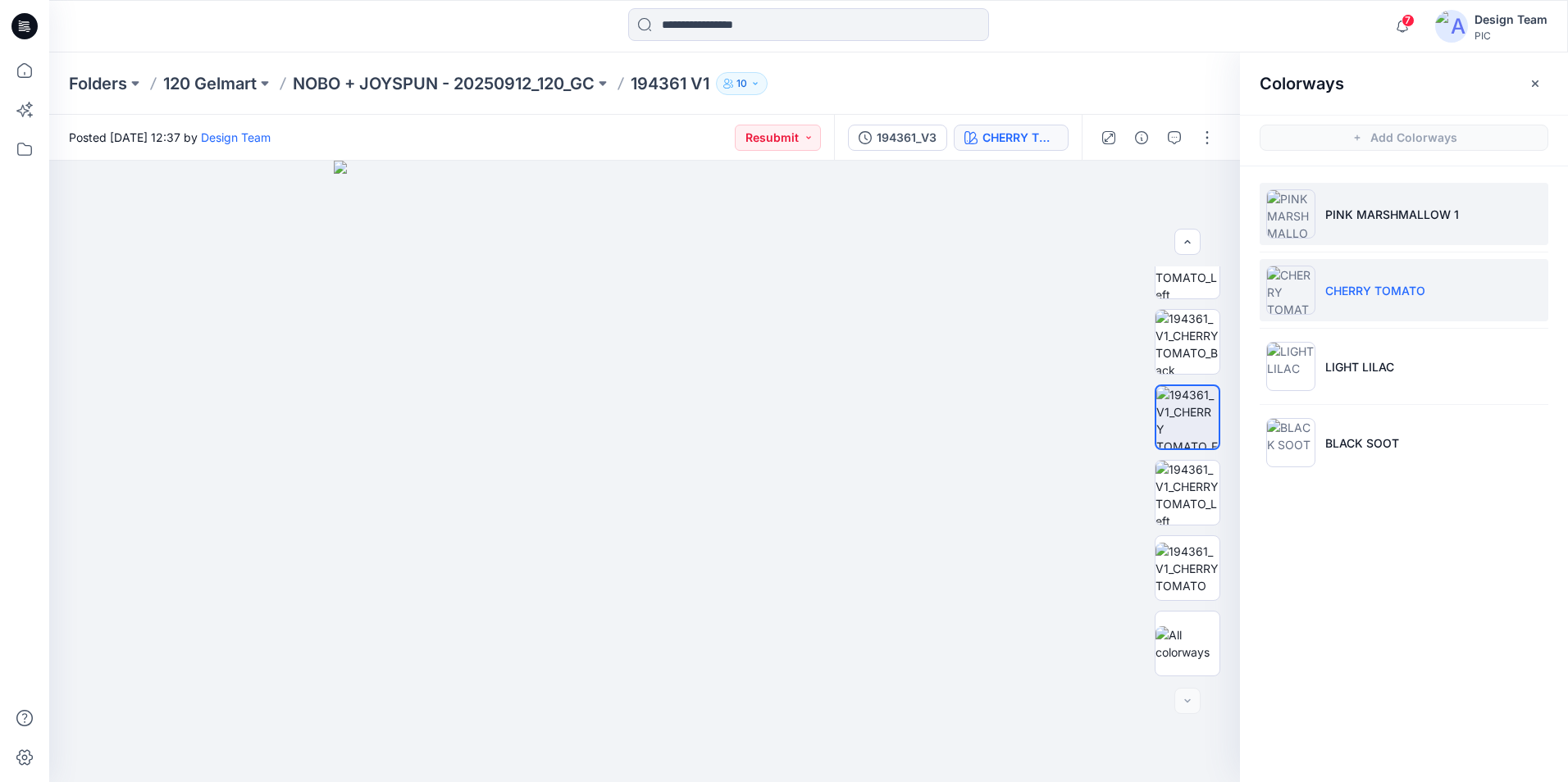
click at [1428, 219] on p "PINK MARSHMALLOW 1" at bounding box center [1391, 214] width 133 height 18
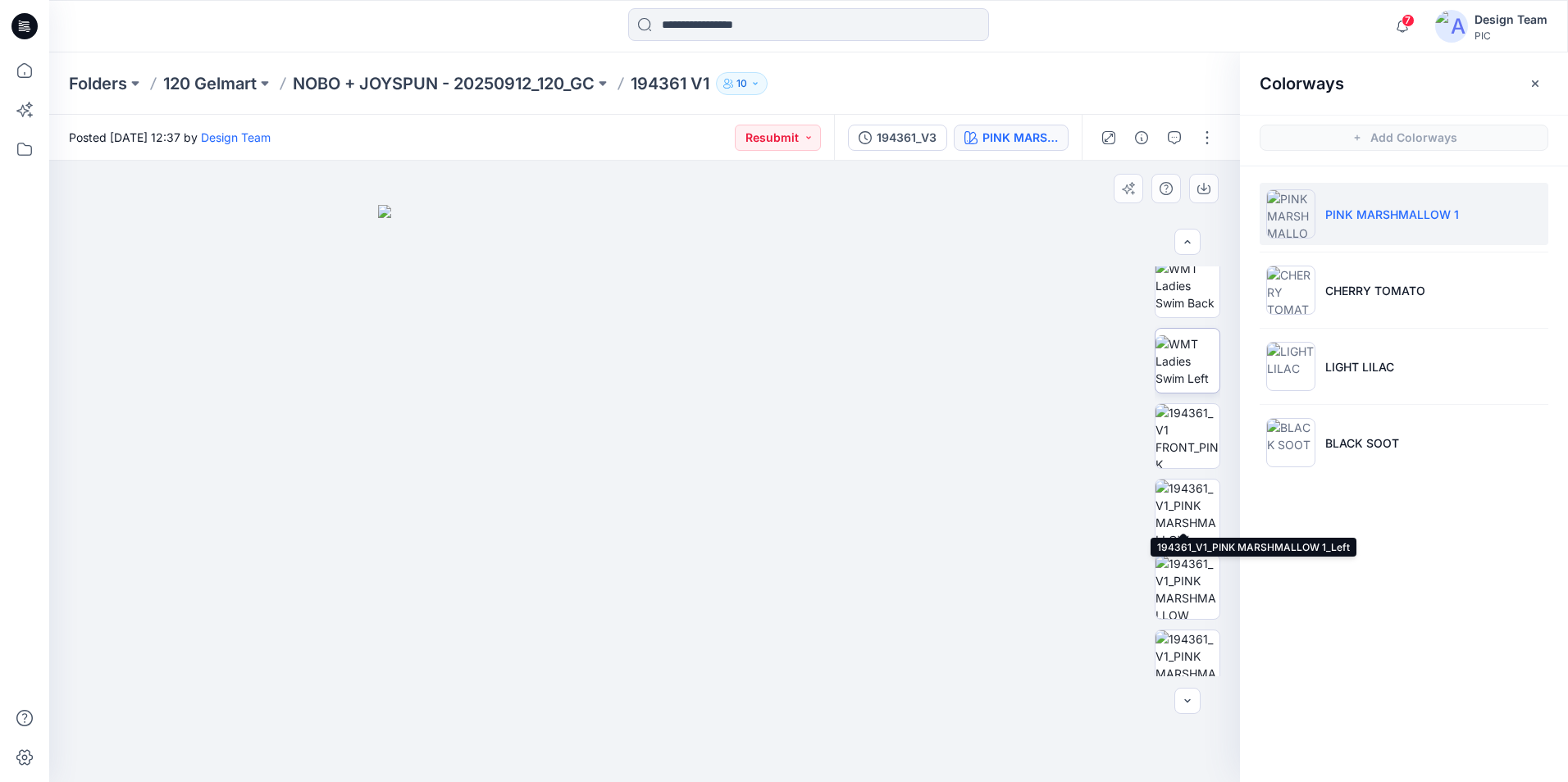
scroll to position [315, 0]
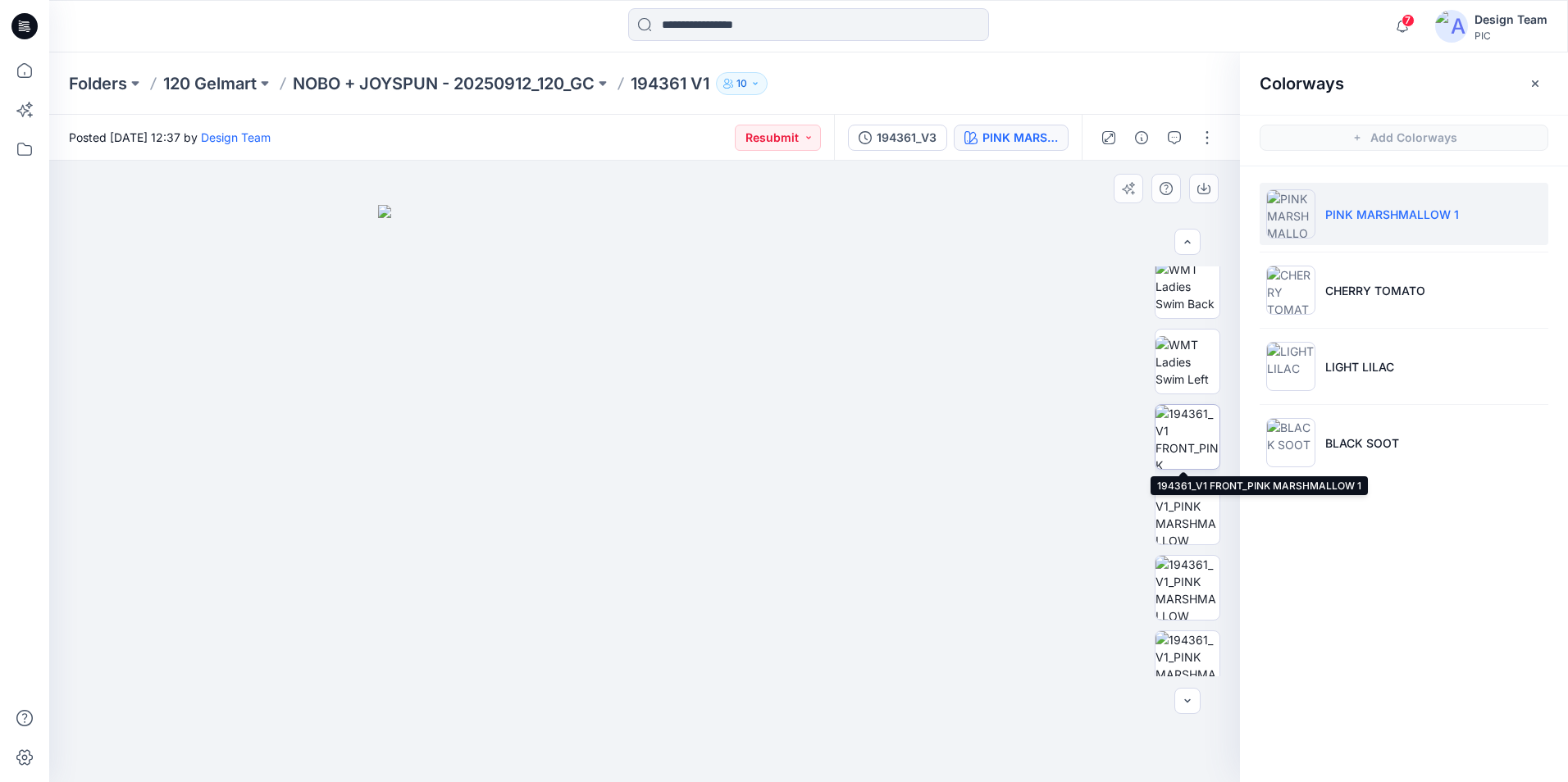
click at [1184, 425] on img at bounding box center [1187, 437] width 64 height 64
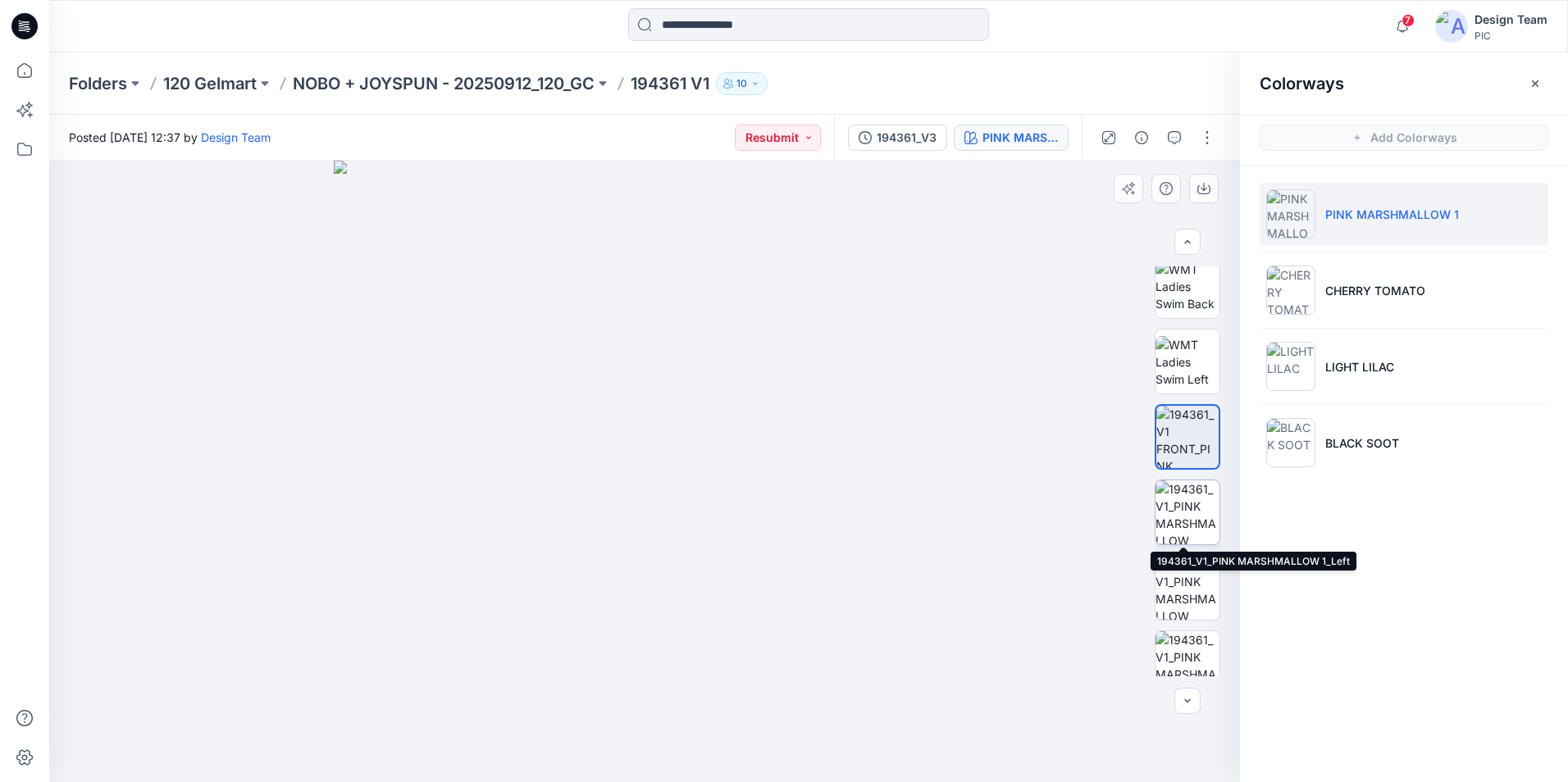
click at [1191, 514] on img at bounding box center [1187, 512] width 64 height 64
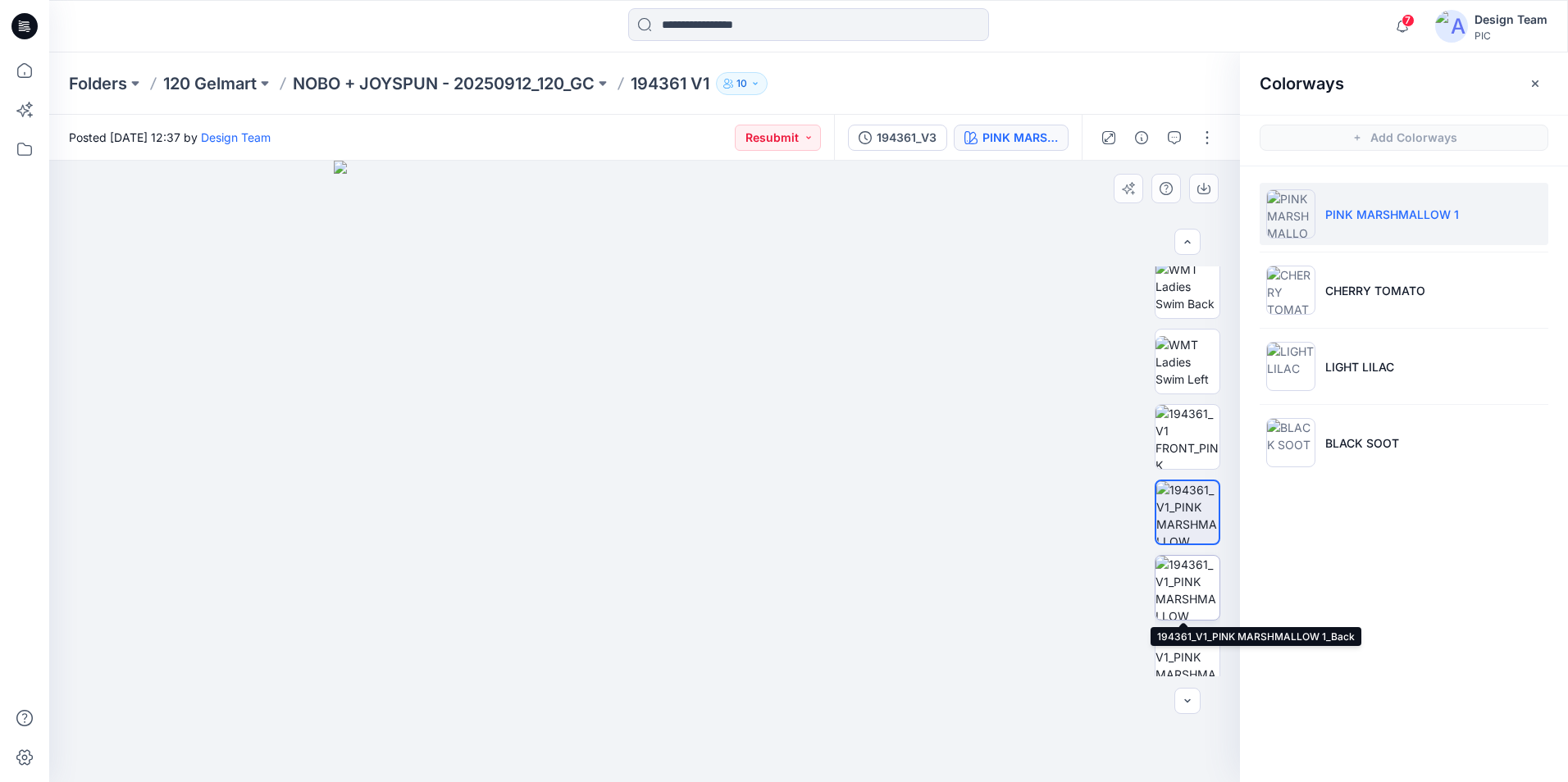
click at [1189, 593] on img at bounding box center [1187, 588] width 64 height 64
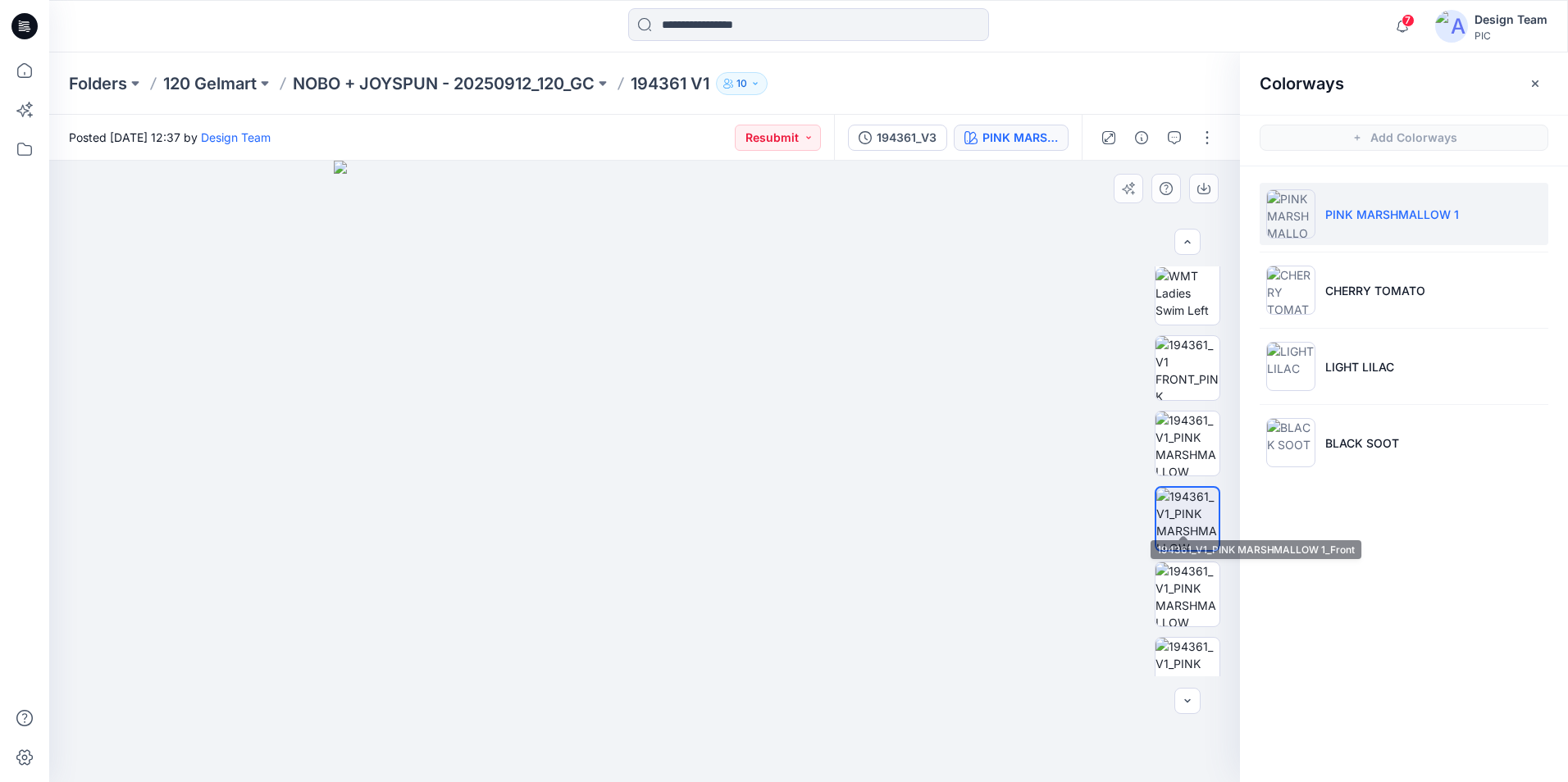
scroll to position [478, 0]
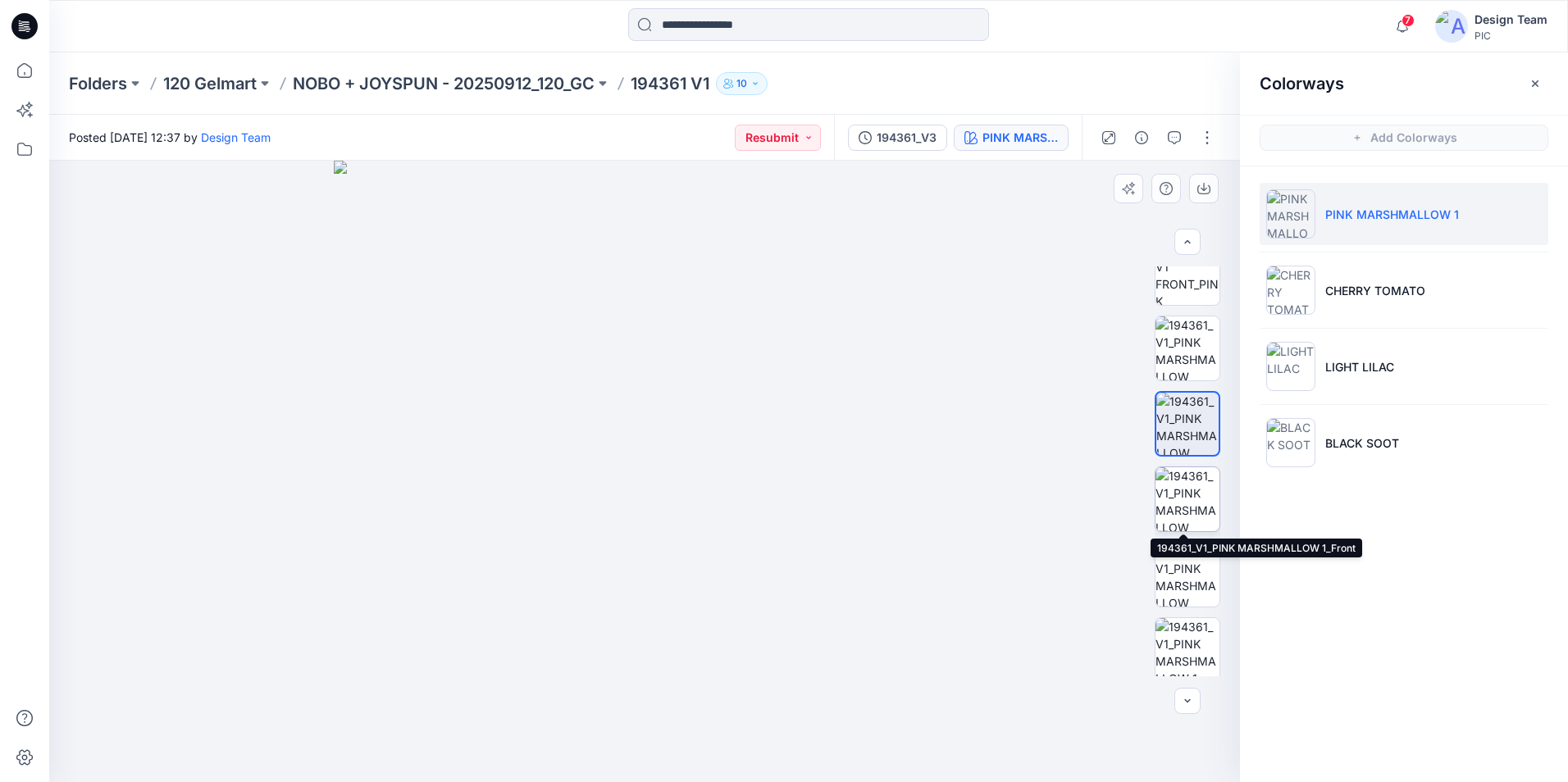
click at [1189, 511] on img at bounding box center [1187, 499] width 64 height 64
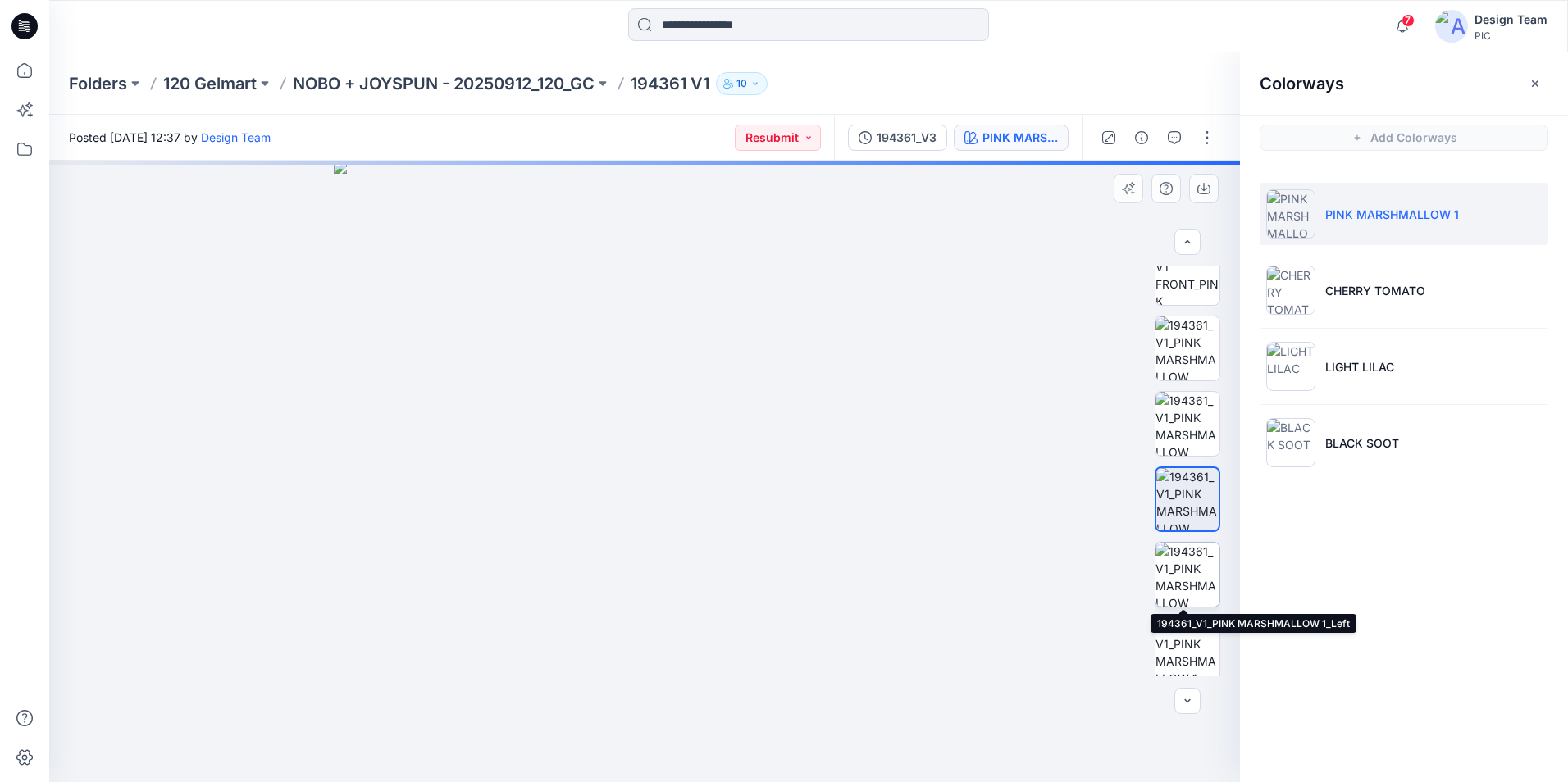
click at [1199, 565] on img at bounding box center [1187, 575] width 64 height 64
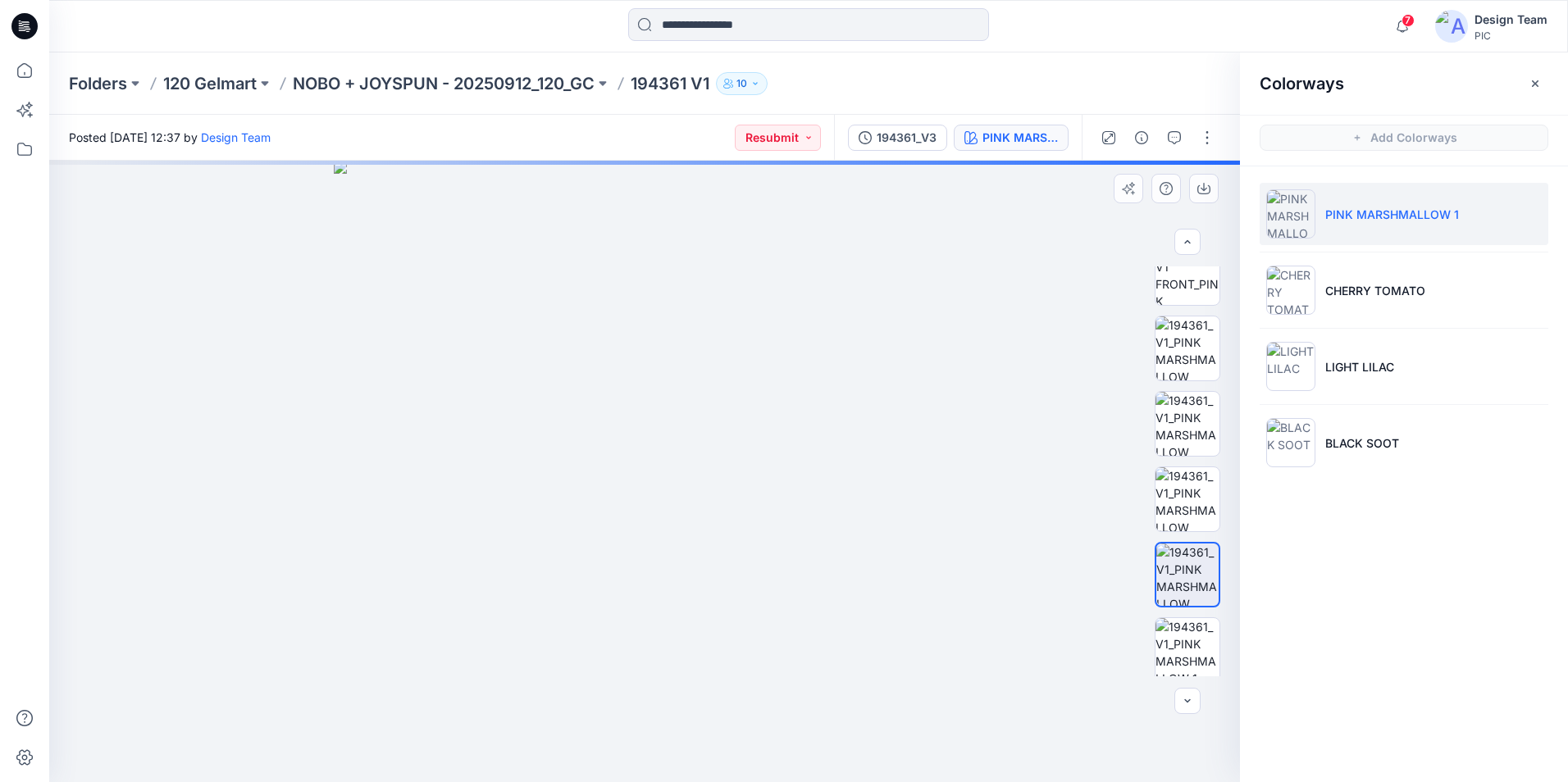
scroll to position [560, 0]
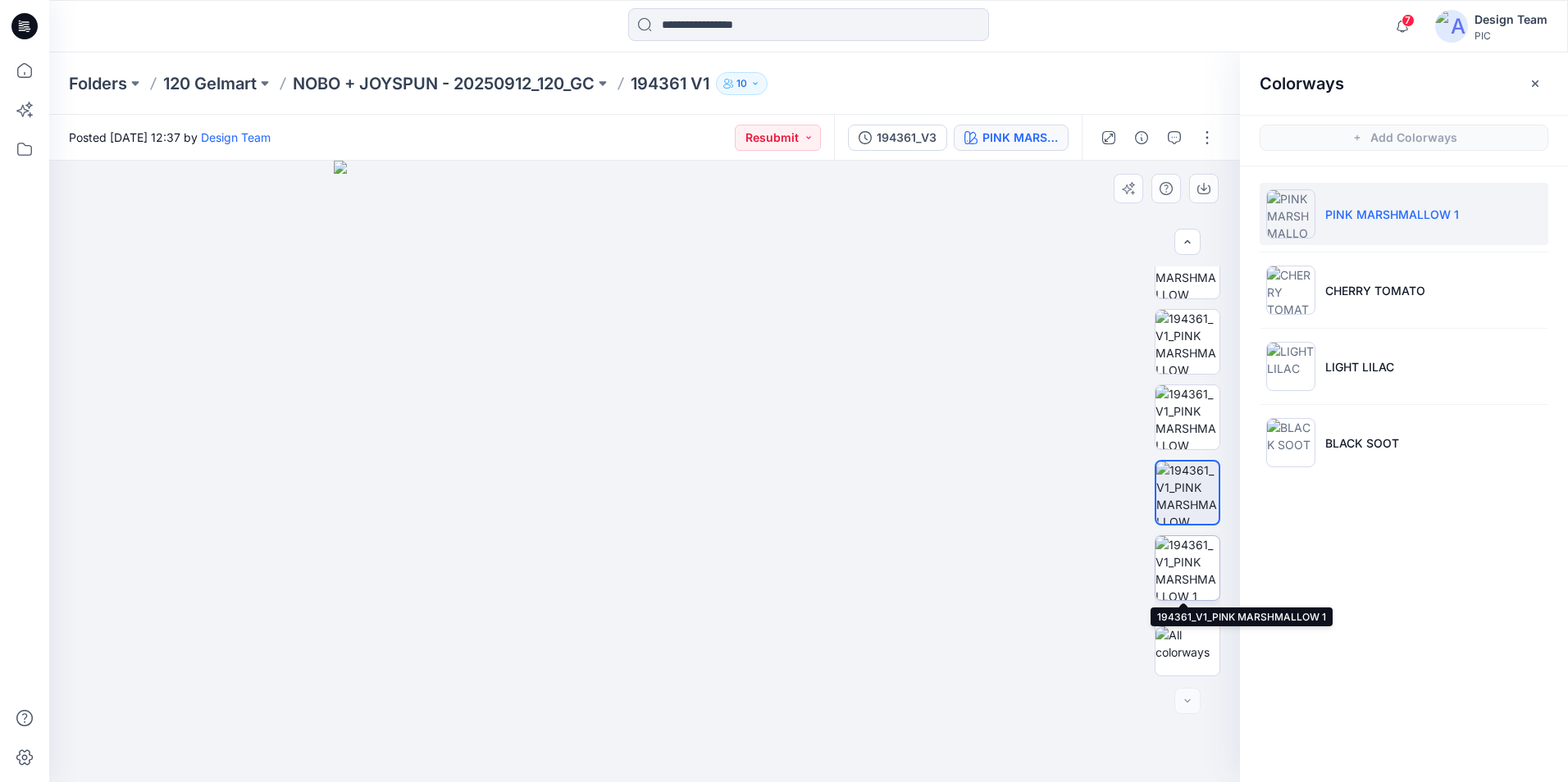
click at [1192, 575] on img at bounding box center [1187, 568] width 64 height 64
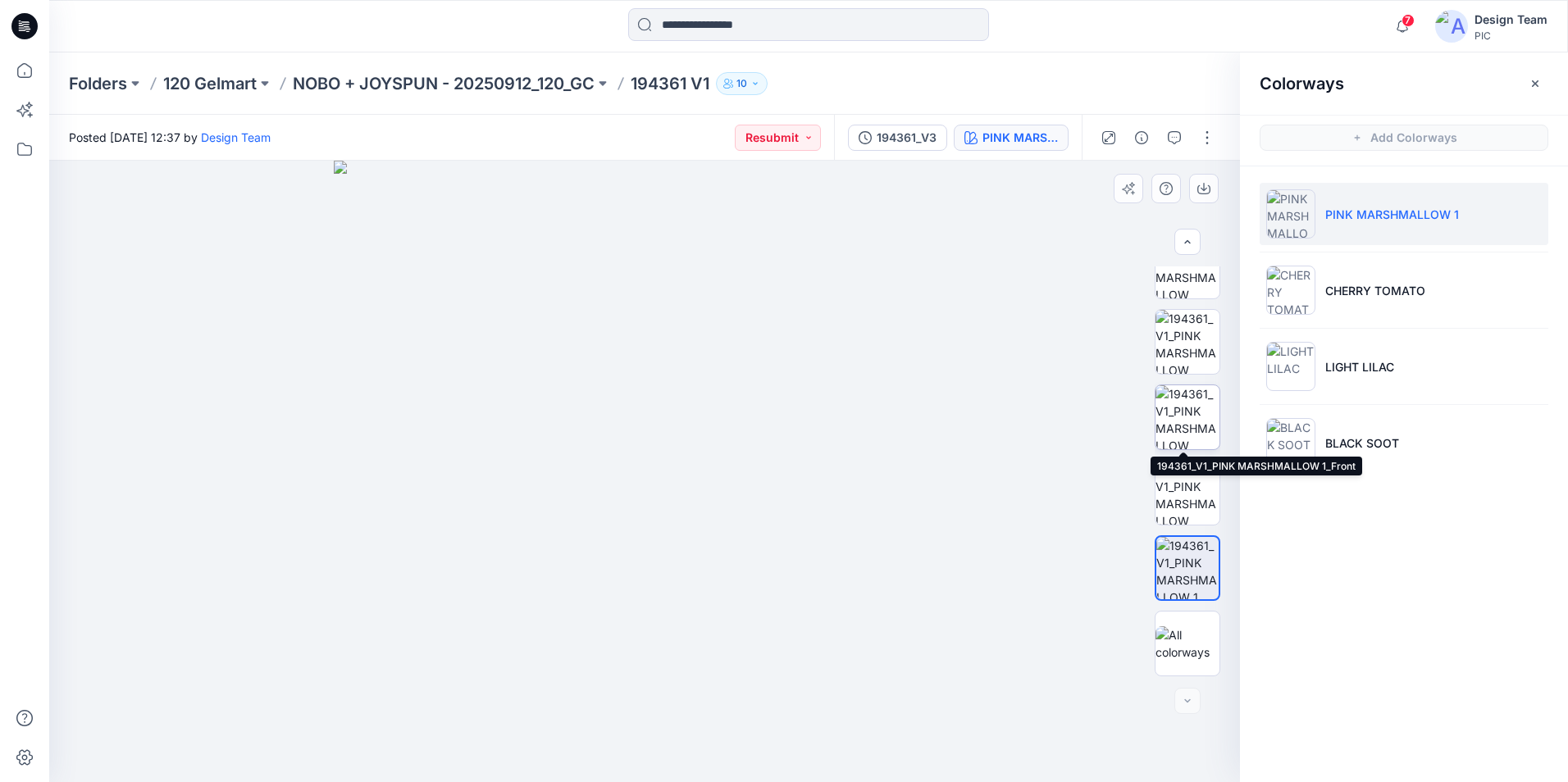
click at [1196, 405] on img at bounding box center [1187, 417] width 64 height 64
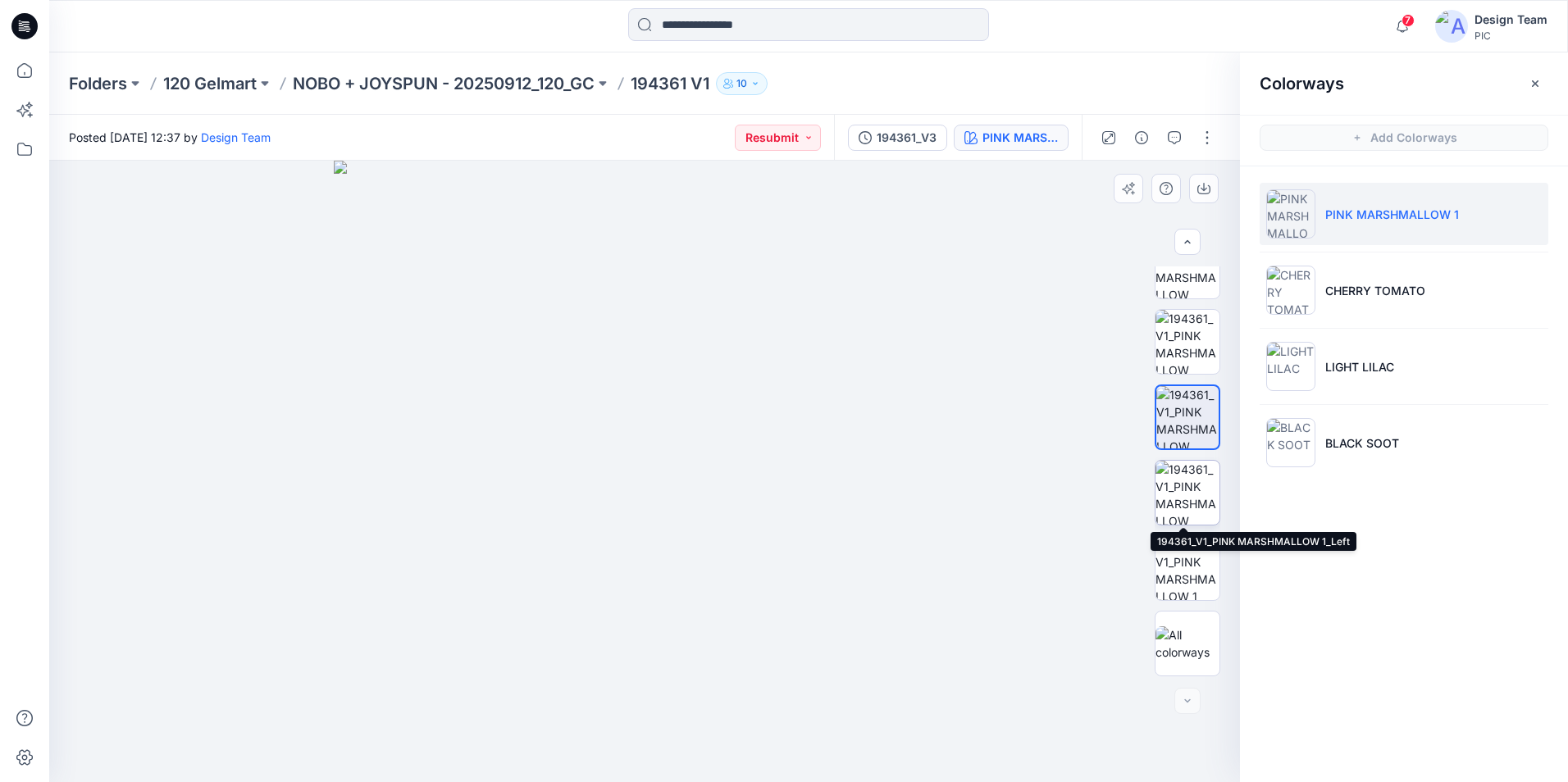
click at [1201, 498] on img at bounding box center [1187, 493] width 64 height 64
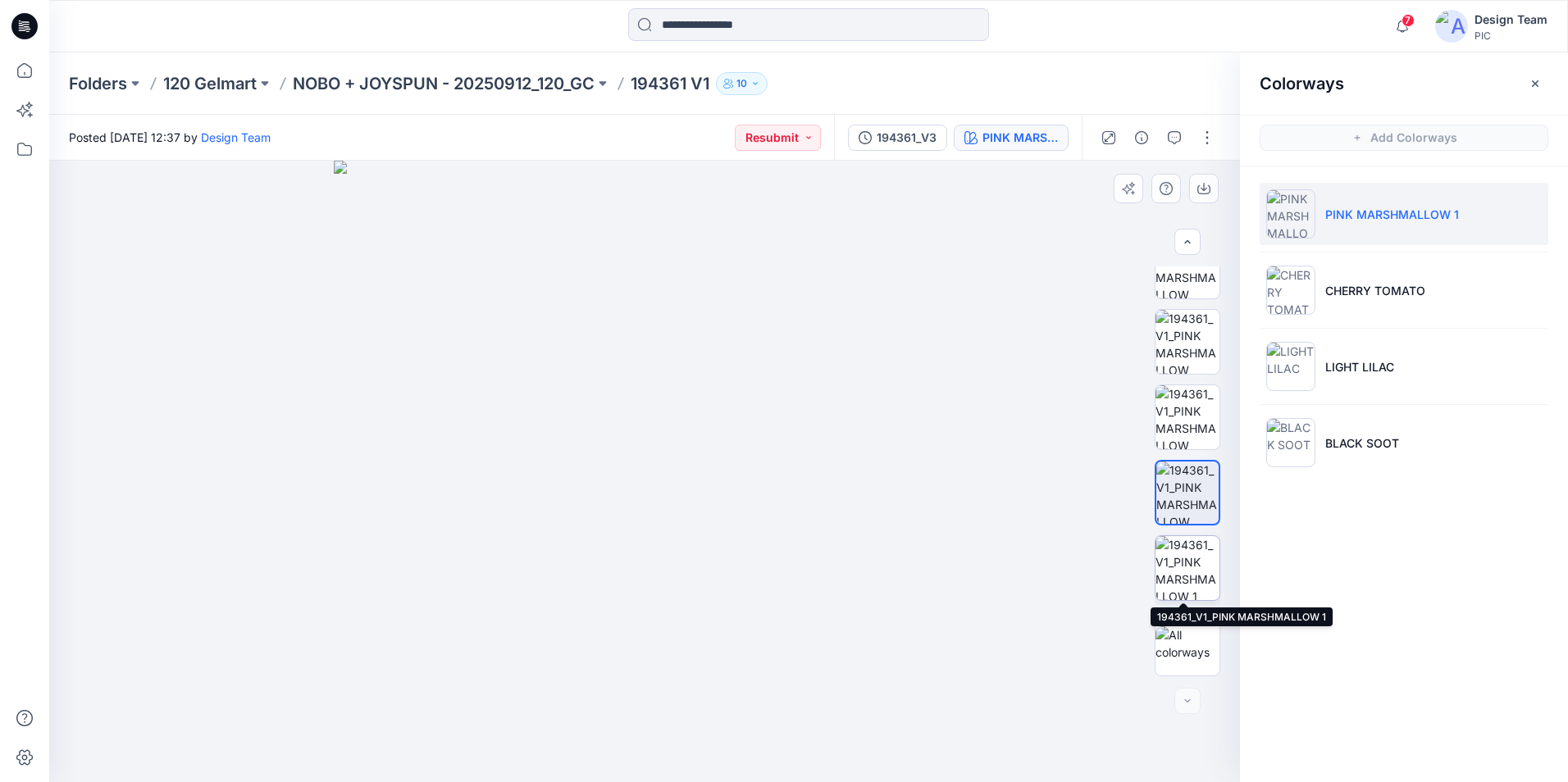
click at [1199, 565] on img at bounding box center [1187, 568] width 64 height 64
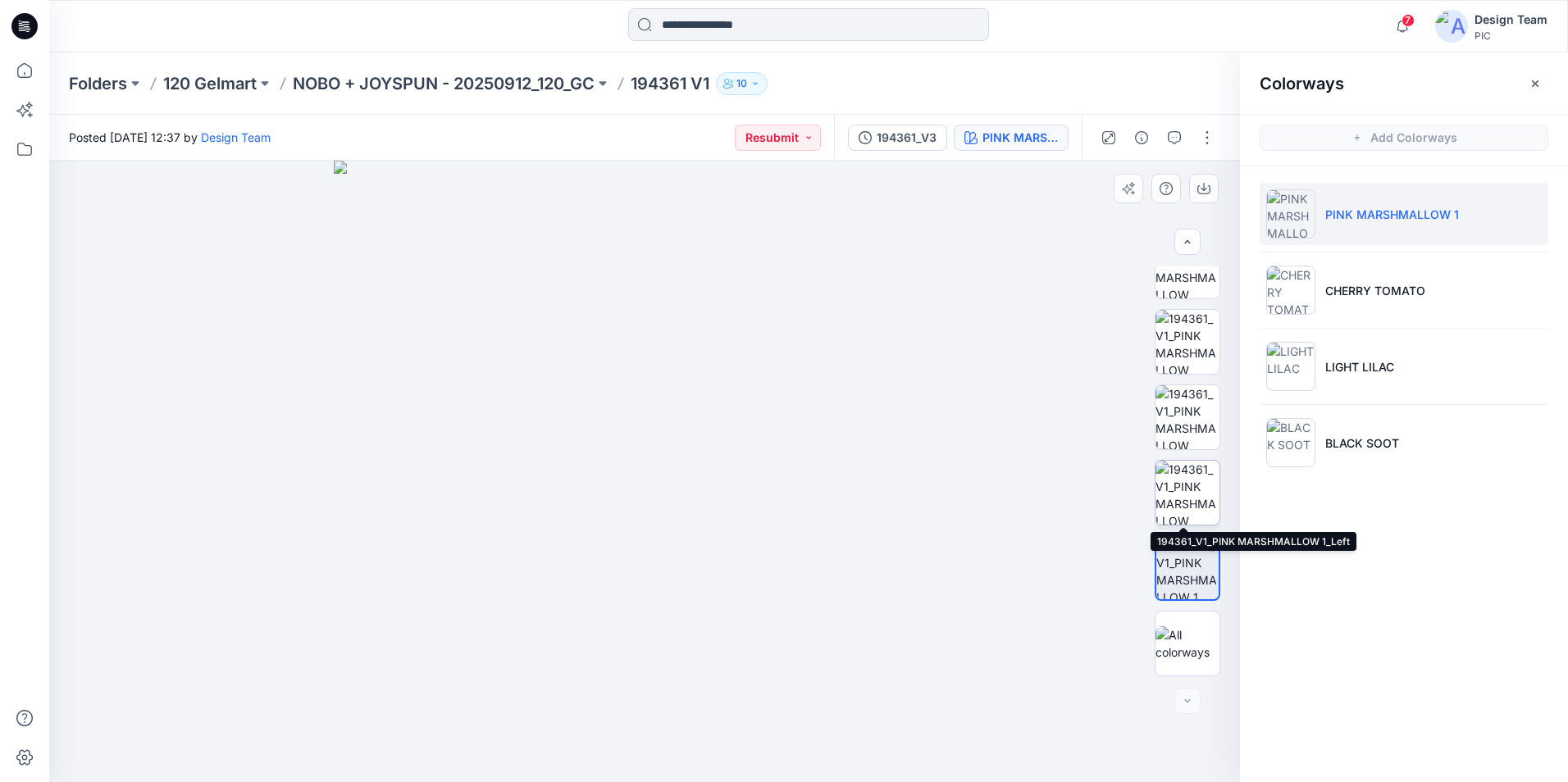
click at [1191, 507] on img at bounding box center [1187, 493] width 64 height 64
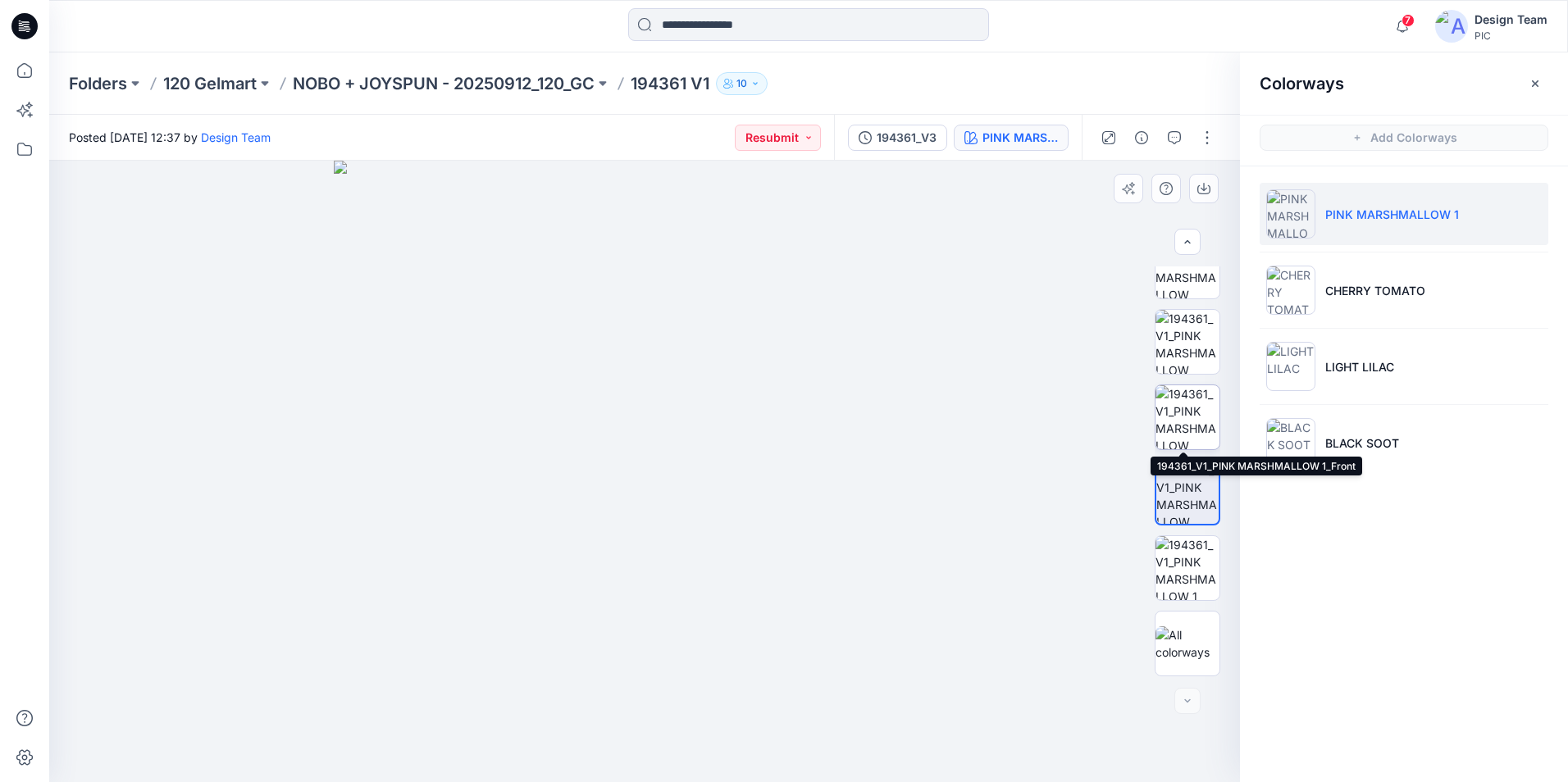
click at [1189, 429] on img at bounding box center [1187, 417] width 64 height 64
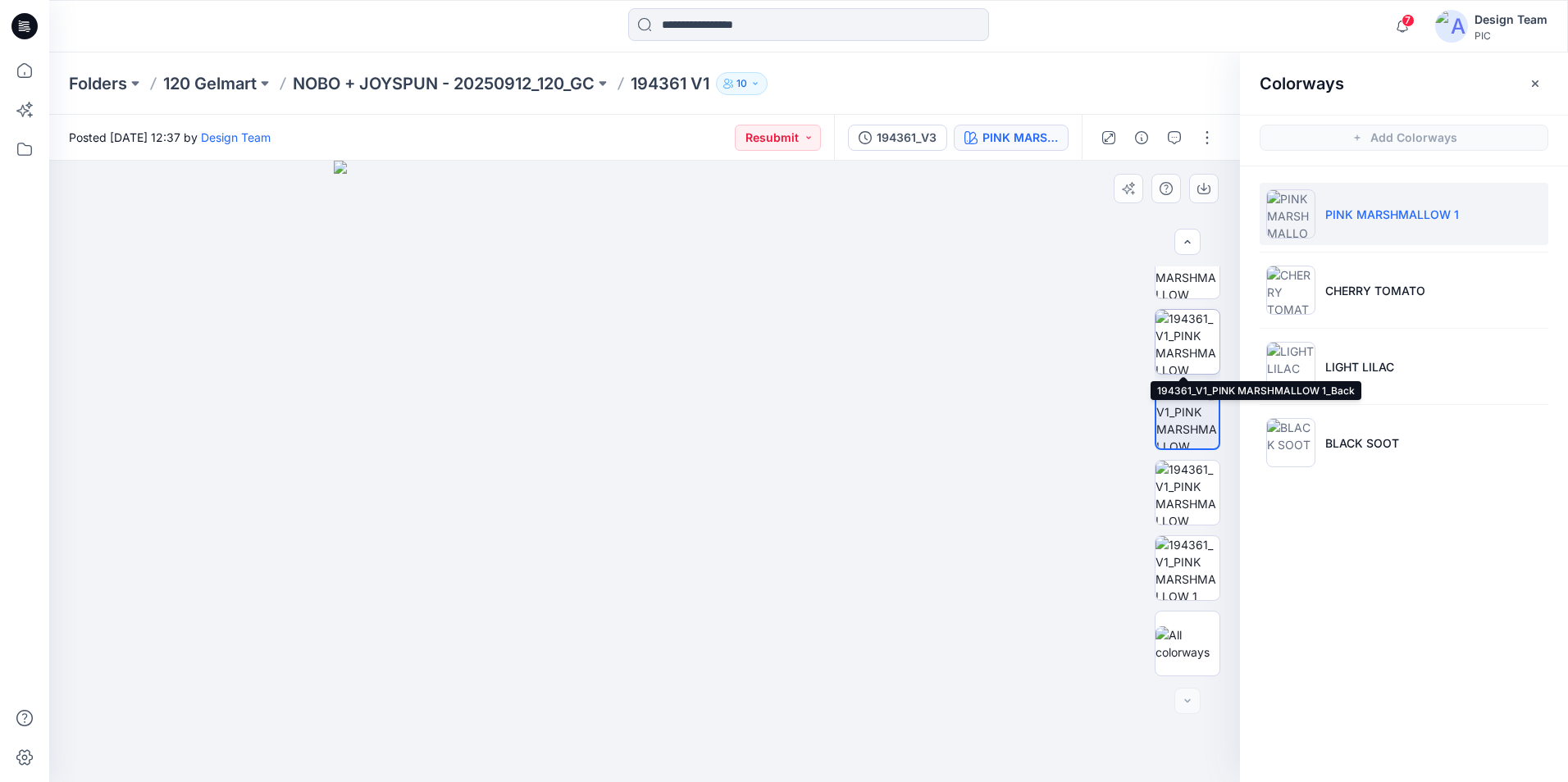
click at [1177, 355] on img at bounding box center [1187, 342] width 64 height 64
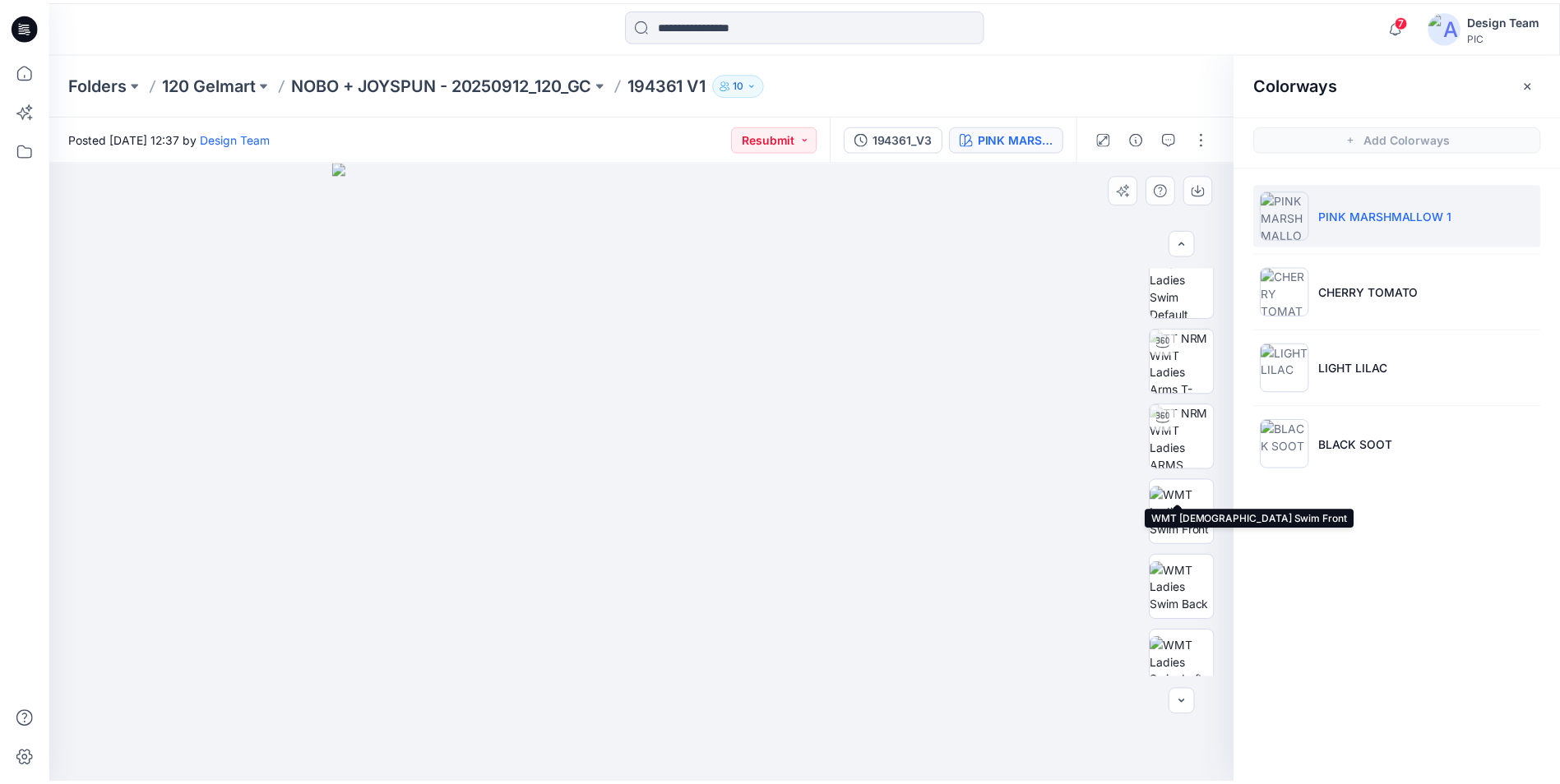
scroll to position [0, 0]
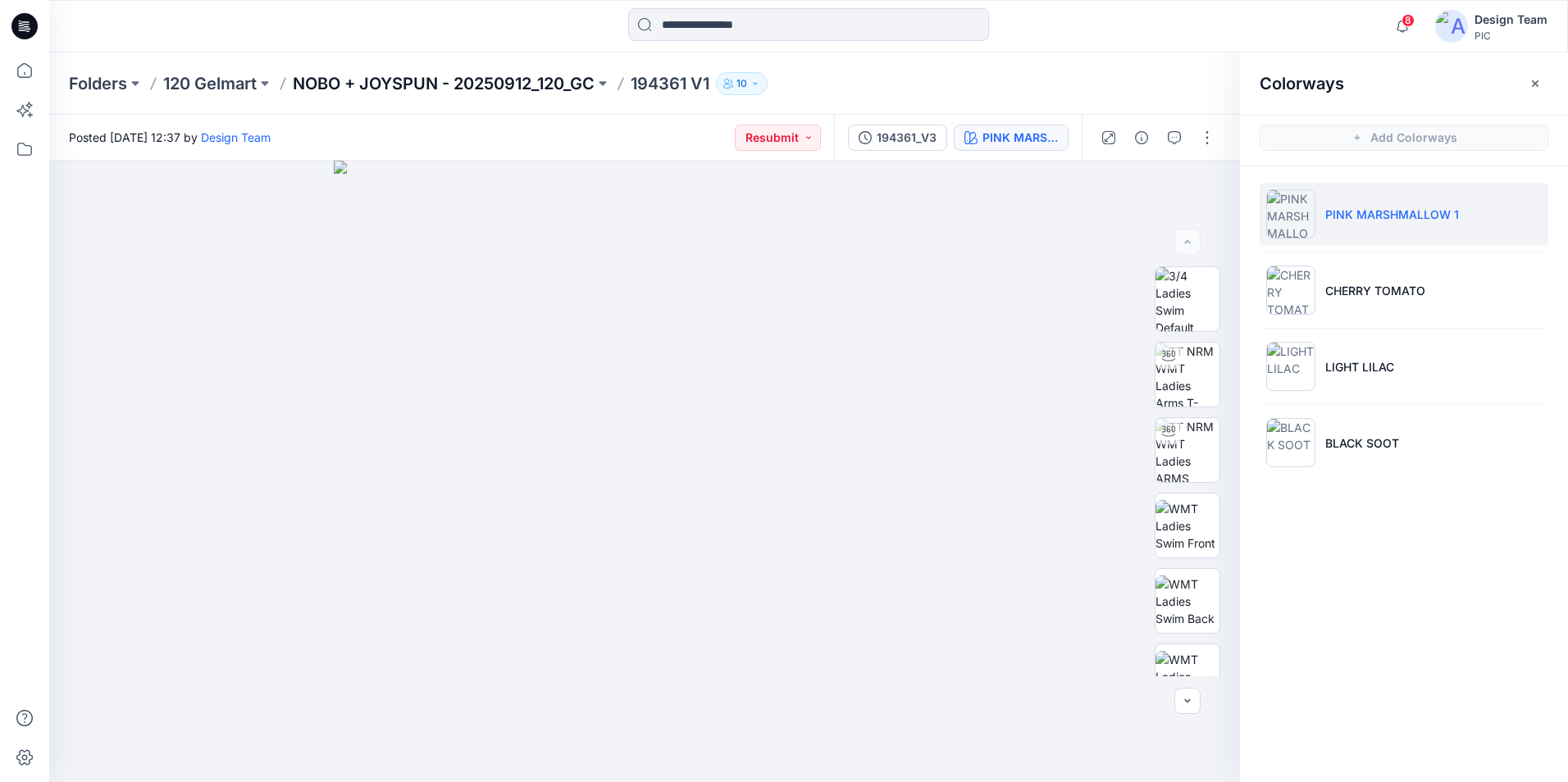
click at [587, 84] on p "NOBO + JOYSPUN - 20250912_120_GC" at bounding box center [444, 84] width 302 height 23
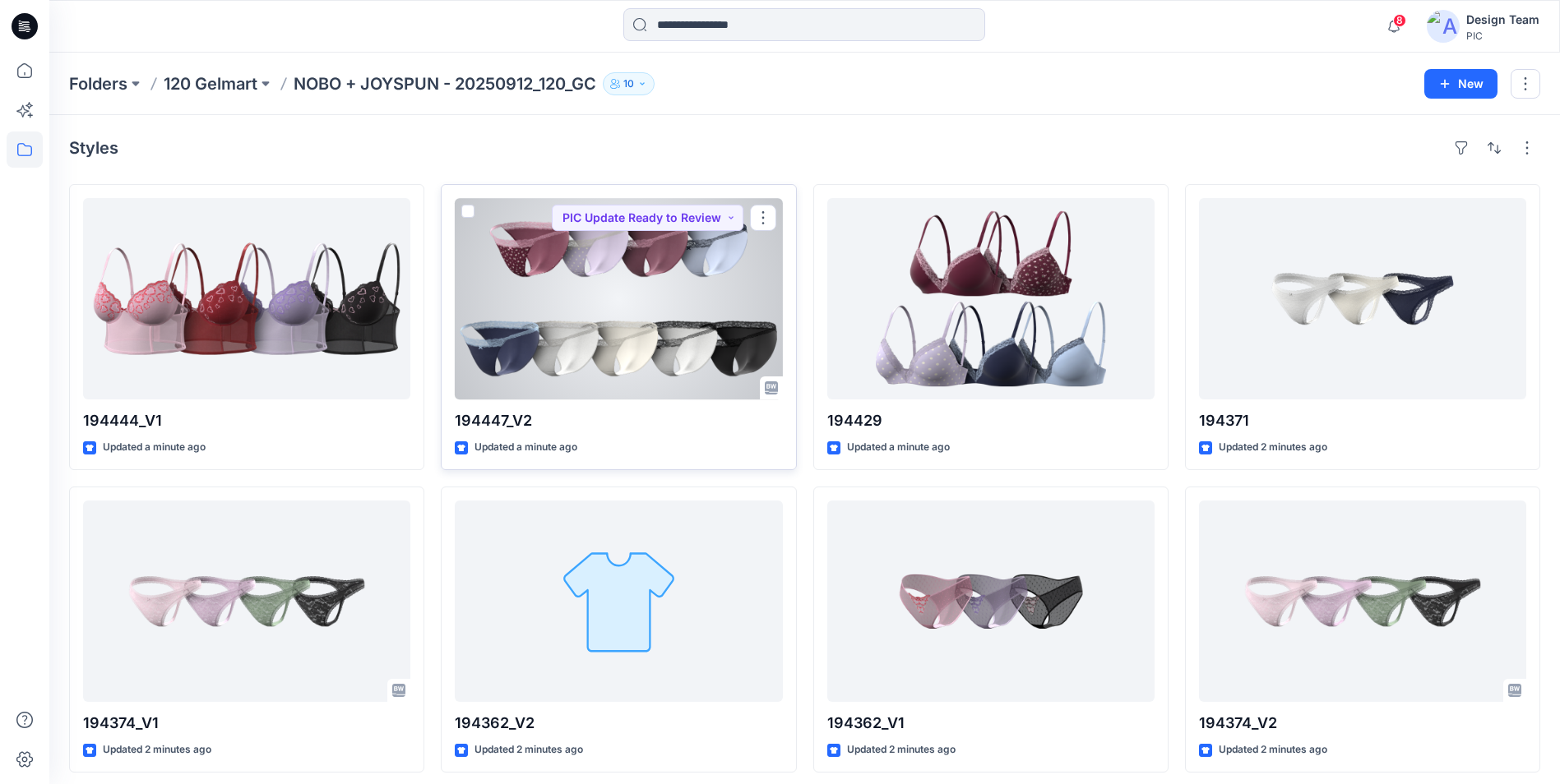
click at [621, 356] on div at bounding box center [619, 299] width 328 height 202
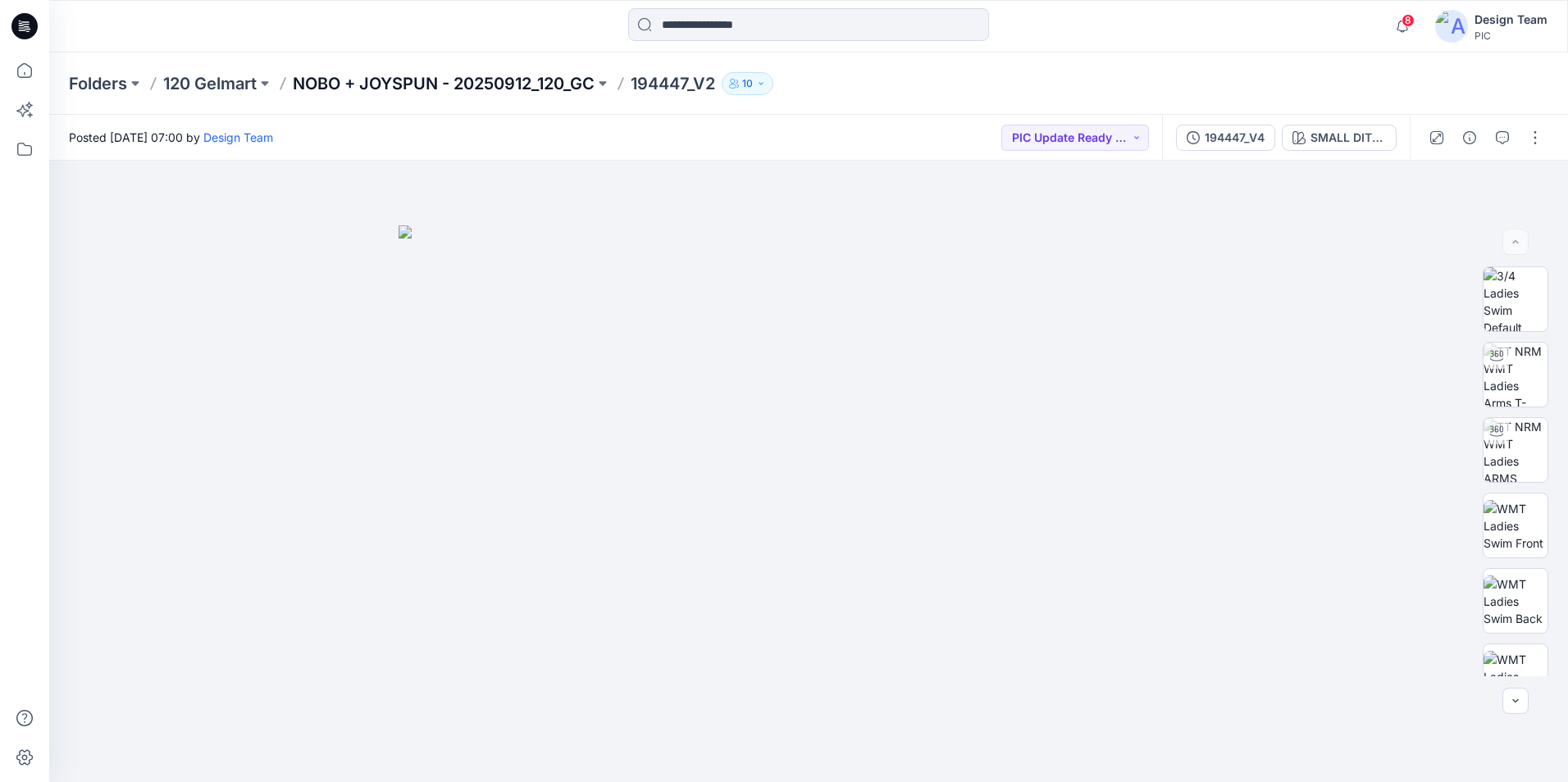
click at [459, 86] on p "NOBO + JOYSPUN - 20250912_120_GC" at bounding box center [444, 84] width 302 height 23
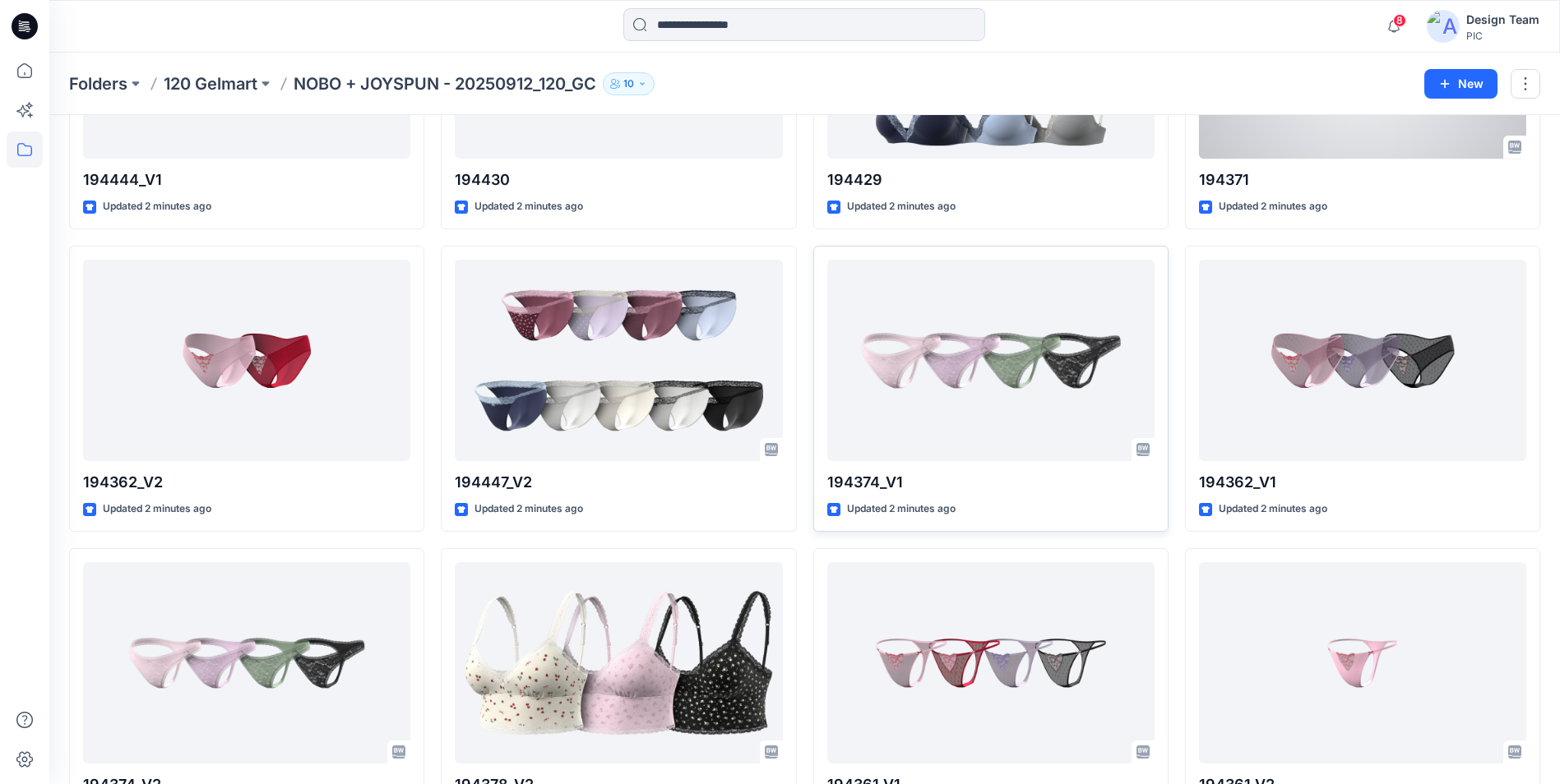
scroll to position [247, 0]
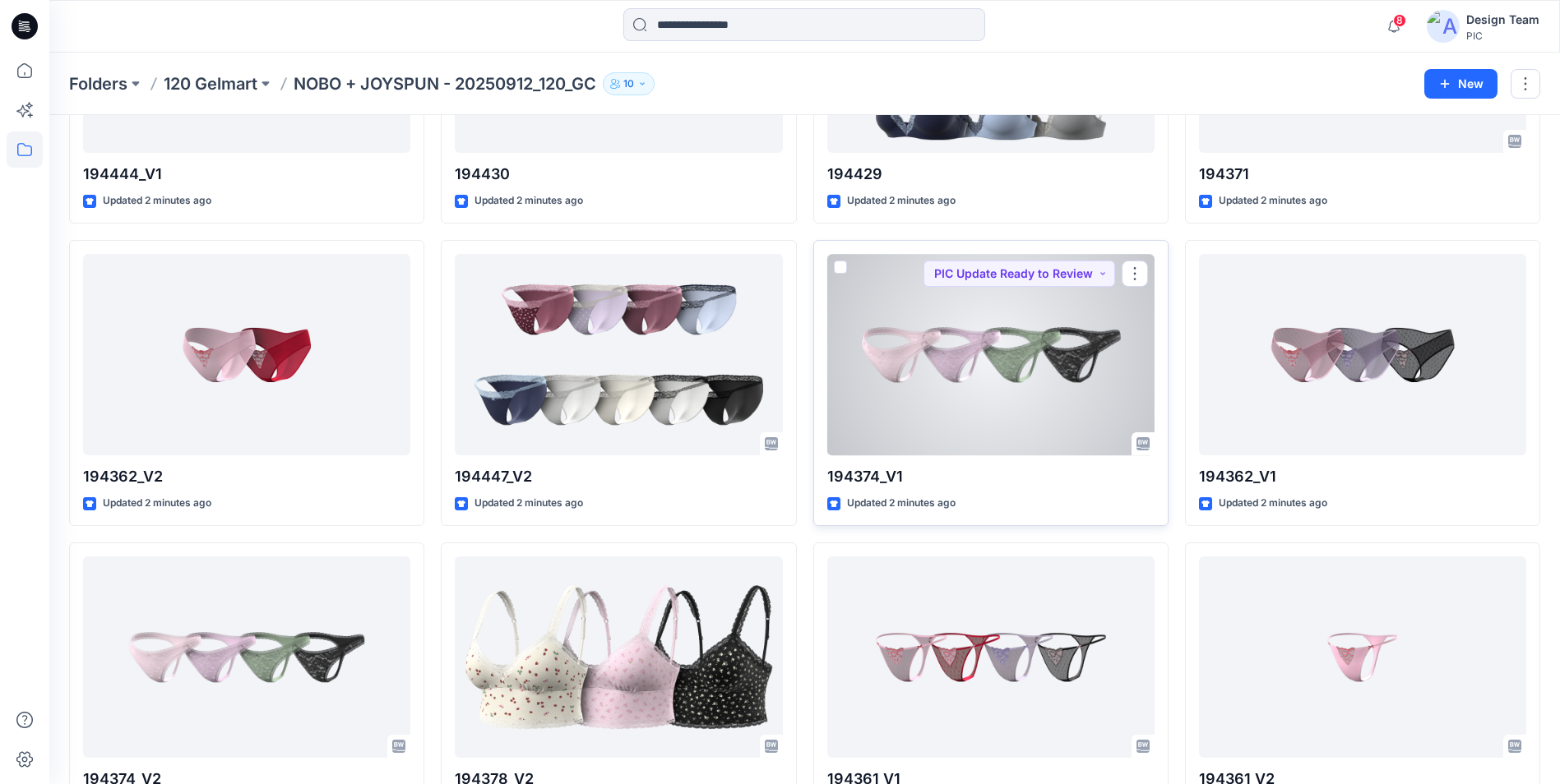
click at [1000, 392] on div at bounding box center [991, 355] width 328 height 202
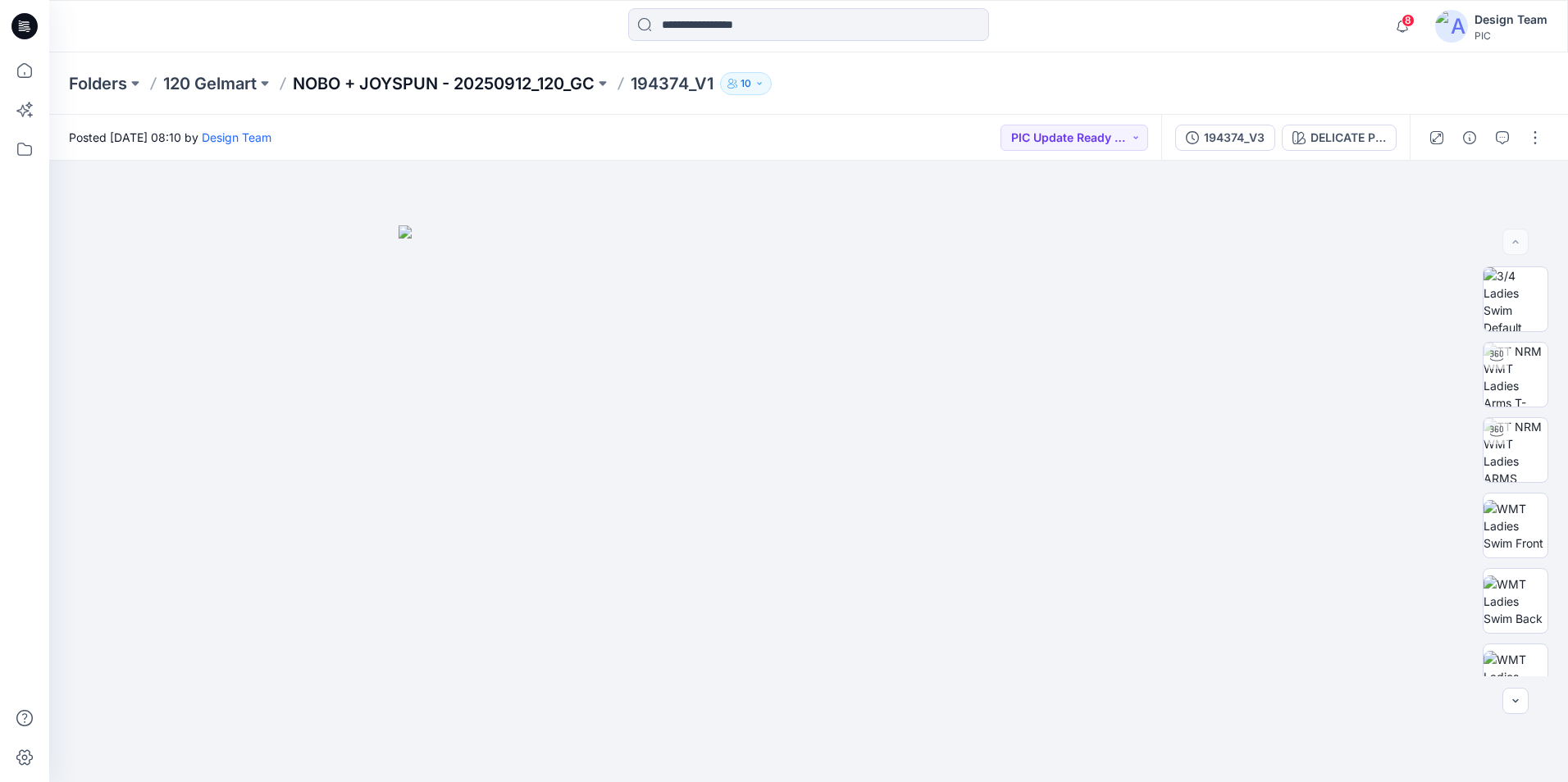
click at [578, 86] on p "NOBO + JOYSPUN - 20250912_120_GC" at bounding box center [444, 84] width 302 height 23
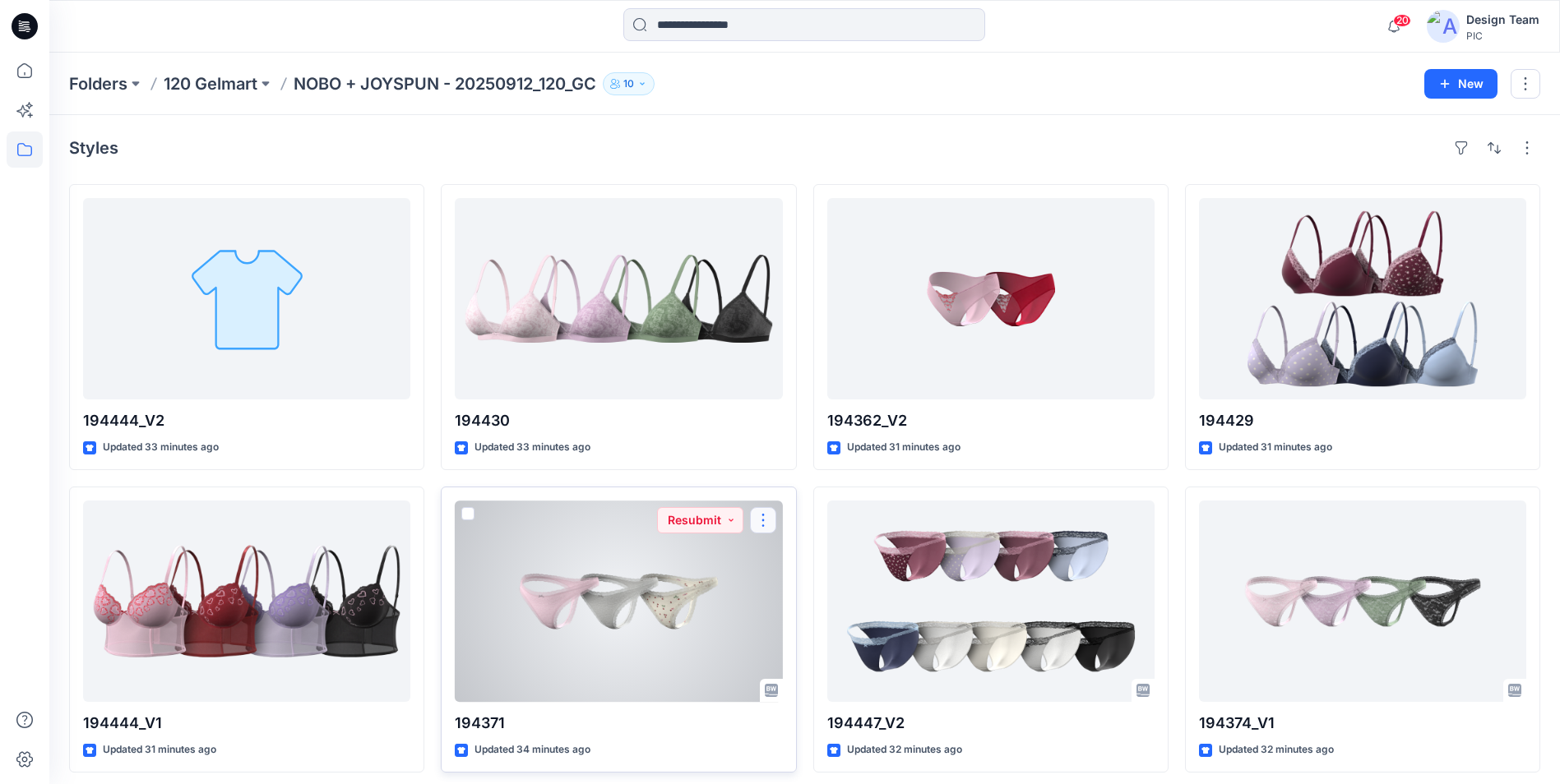
scroll to position [247, 0]
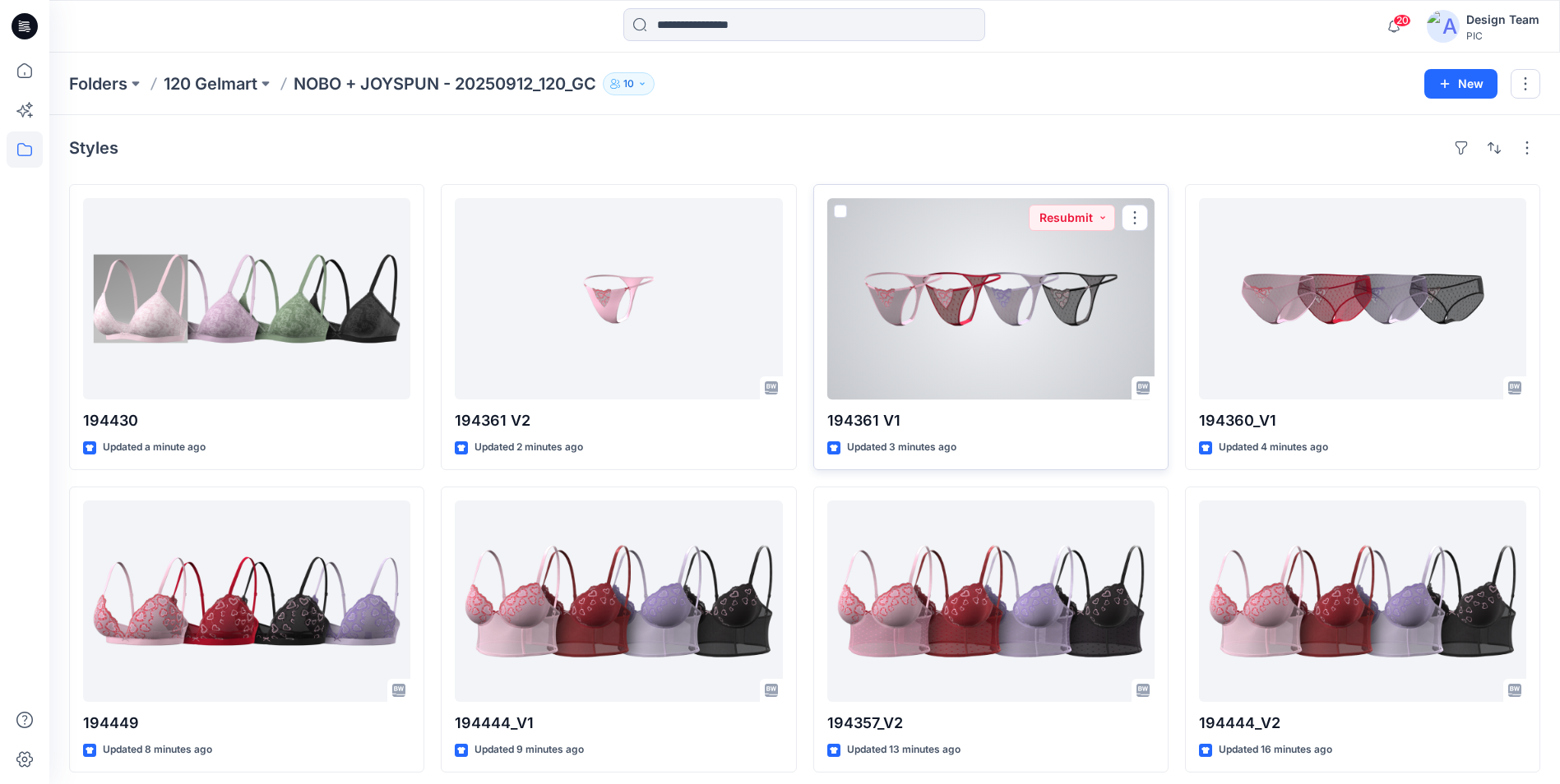
click at [1017, 335] on div at bounding box center [991, 299] width 328 height 202
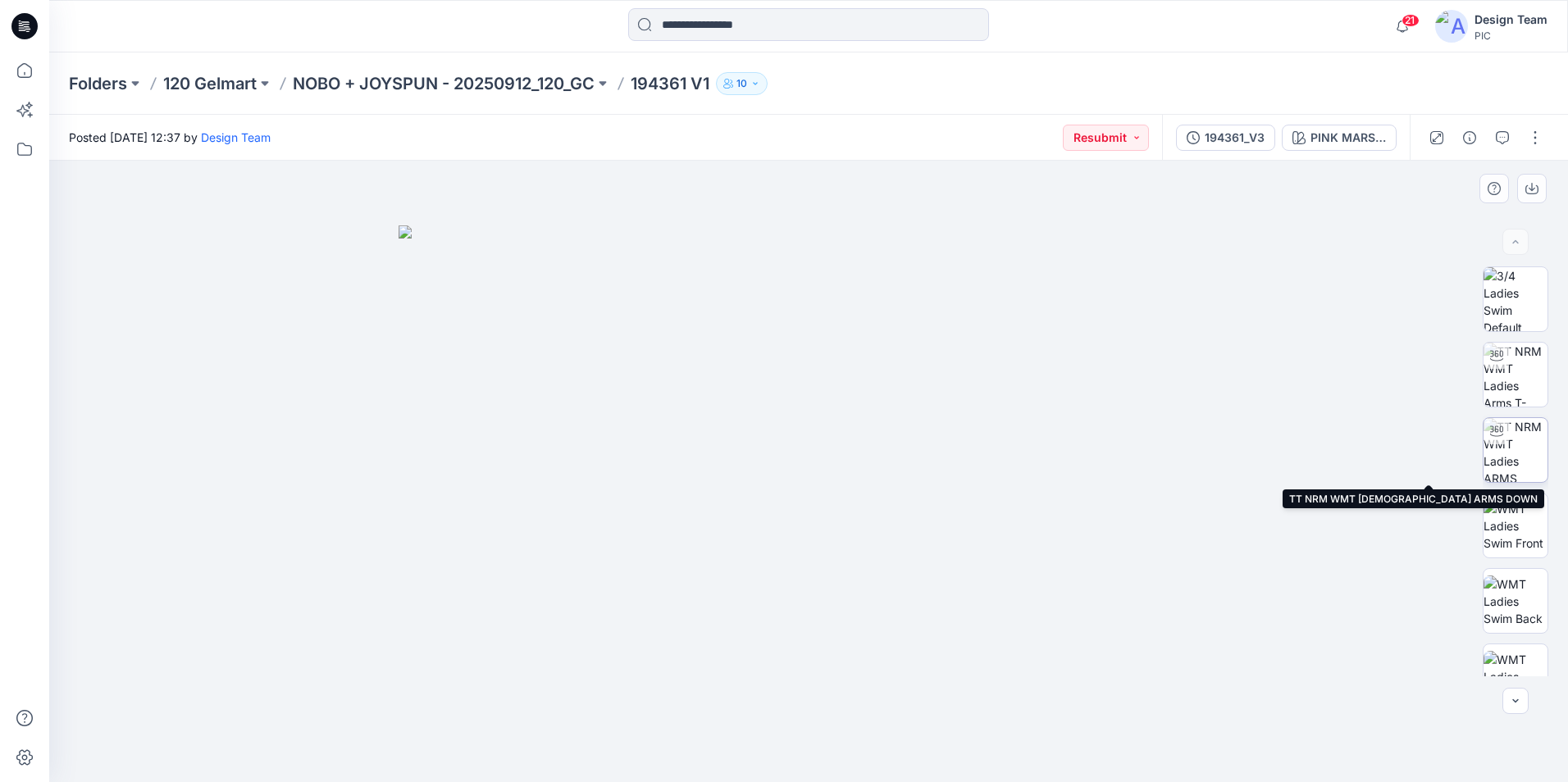
click at [1519, 448] on img at bounding box center [1515, 450] width 64 height 64
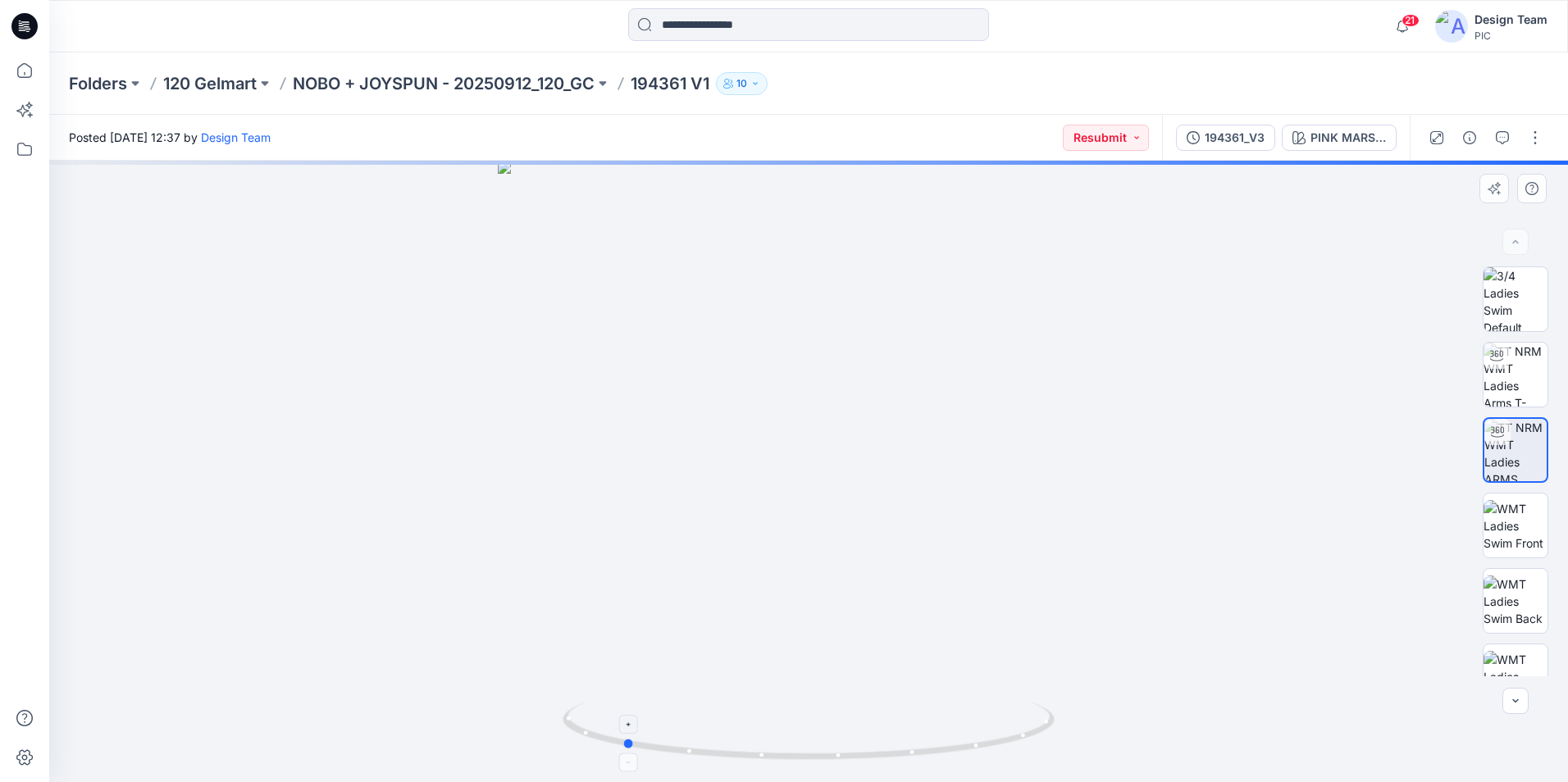
drag, startPoint x: 1018, startPoint y: 738, endPoint x: 832, endPoint y: 717, distance: 187.2
click at [832, 717] on icon at bounding box center [810, 733] width 496 height 62
drag, startPoint x: 999, startPoint y: 748, endPoint x: 943, endPoint y: 747, distance: 56.0
click at [943, 747] on icon at bounding box center [810, 733] width 496 height 62
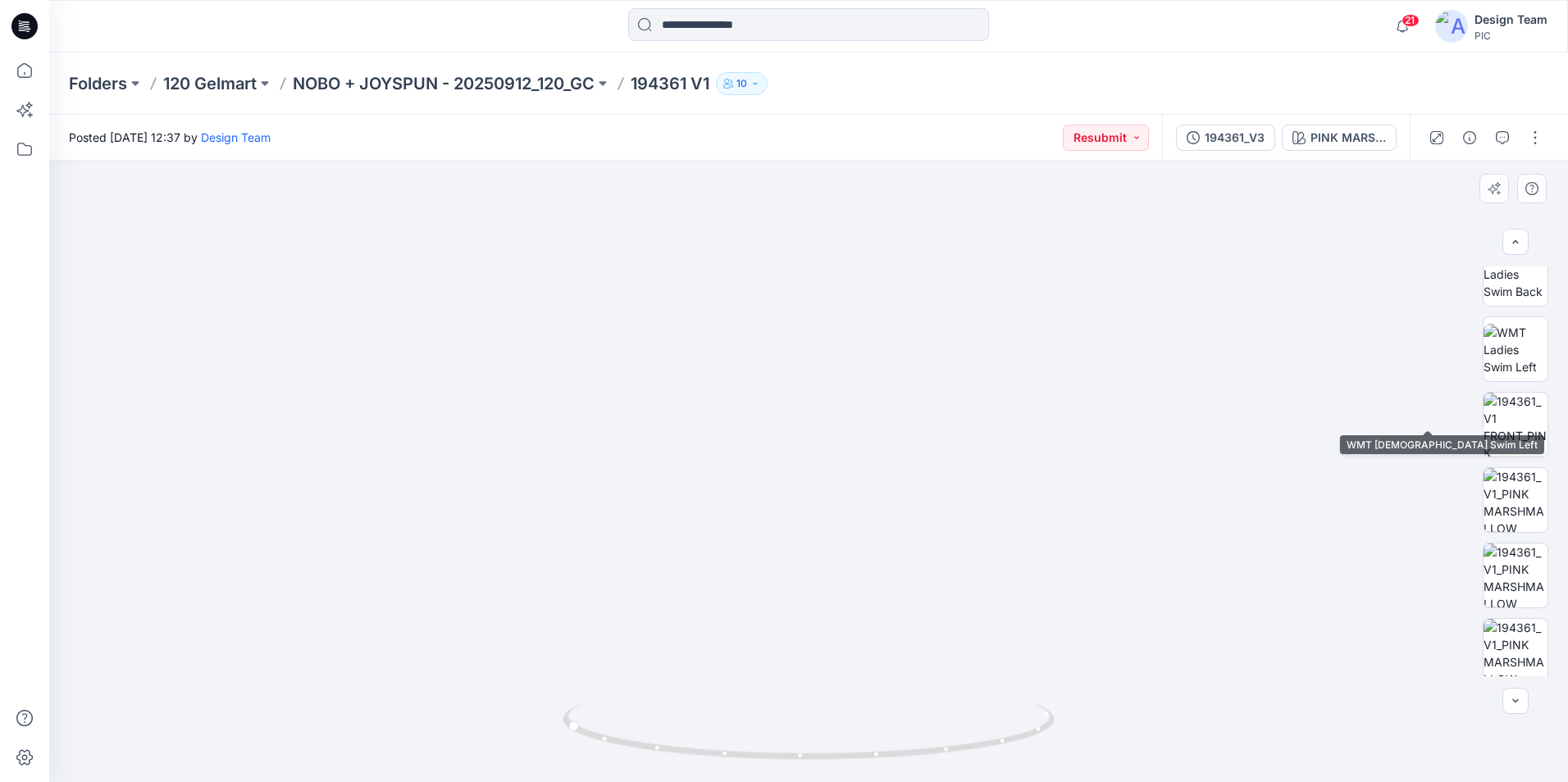
scroll to position [328, 0]
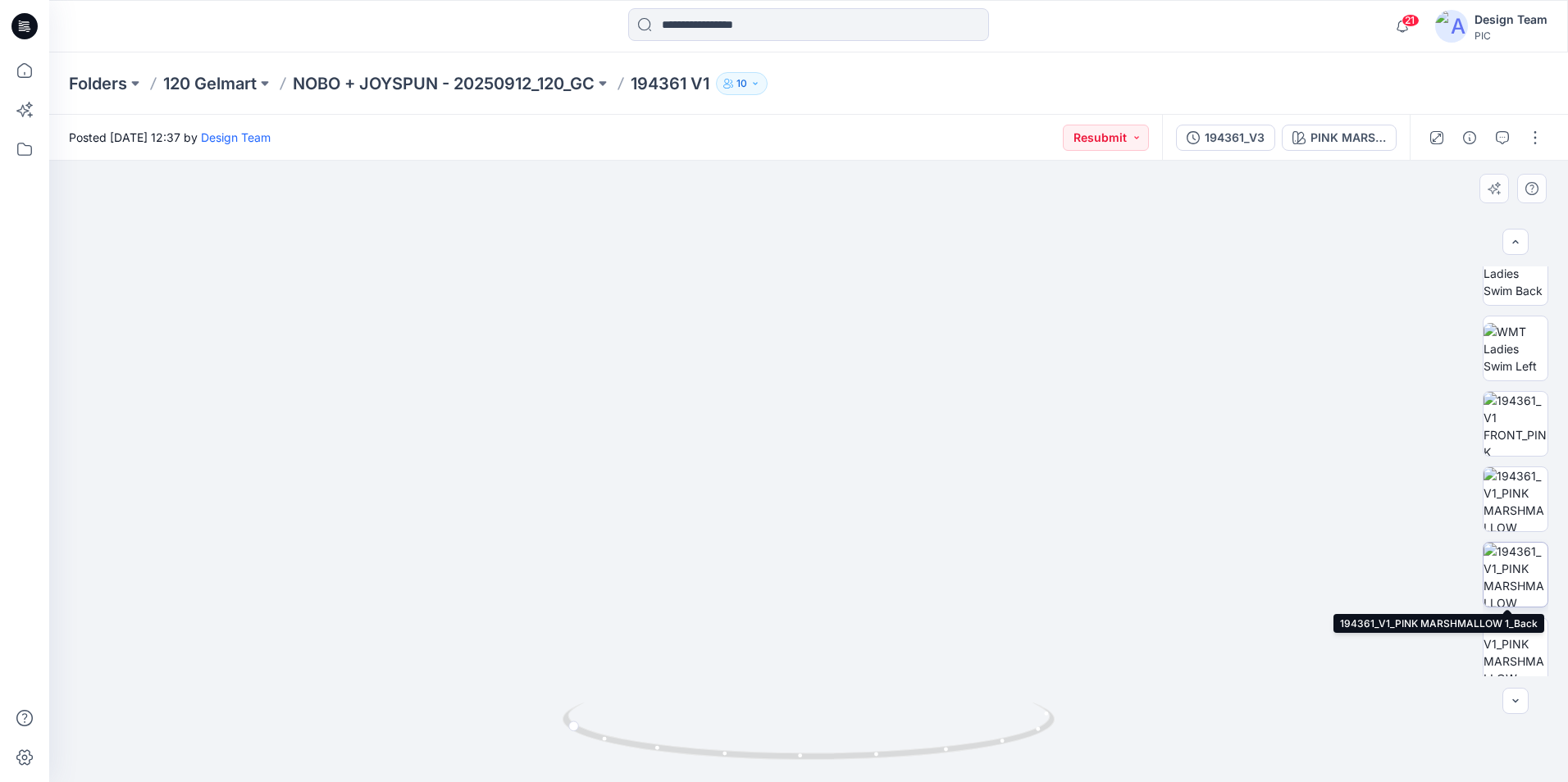
click at [1518, 566] on img at bounding box center [1515, 575] width 64 height 64
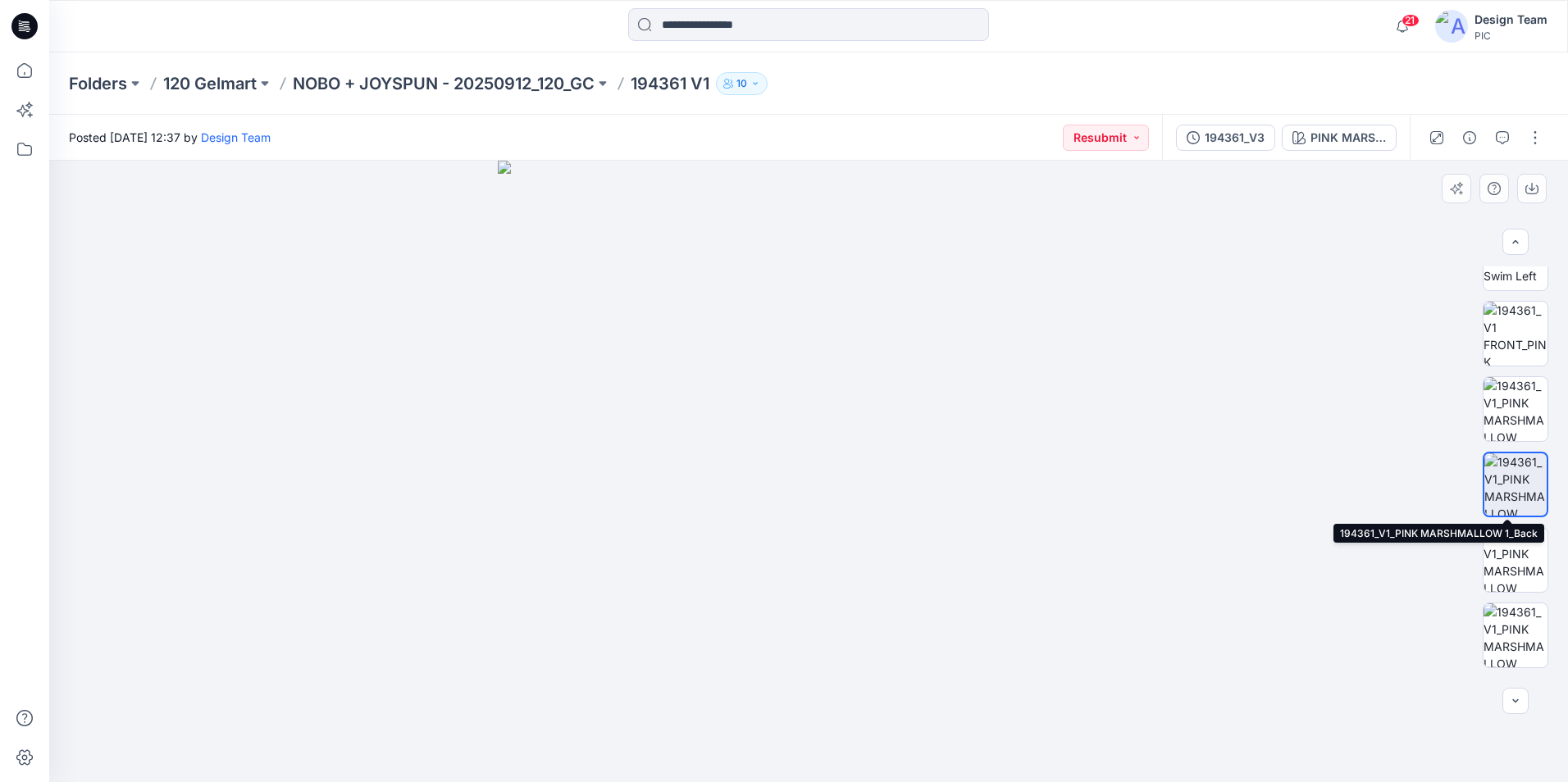
scroll to position [560, 0]
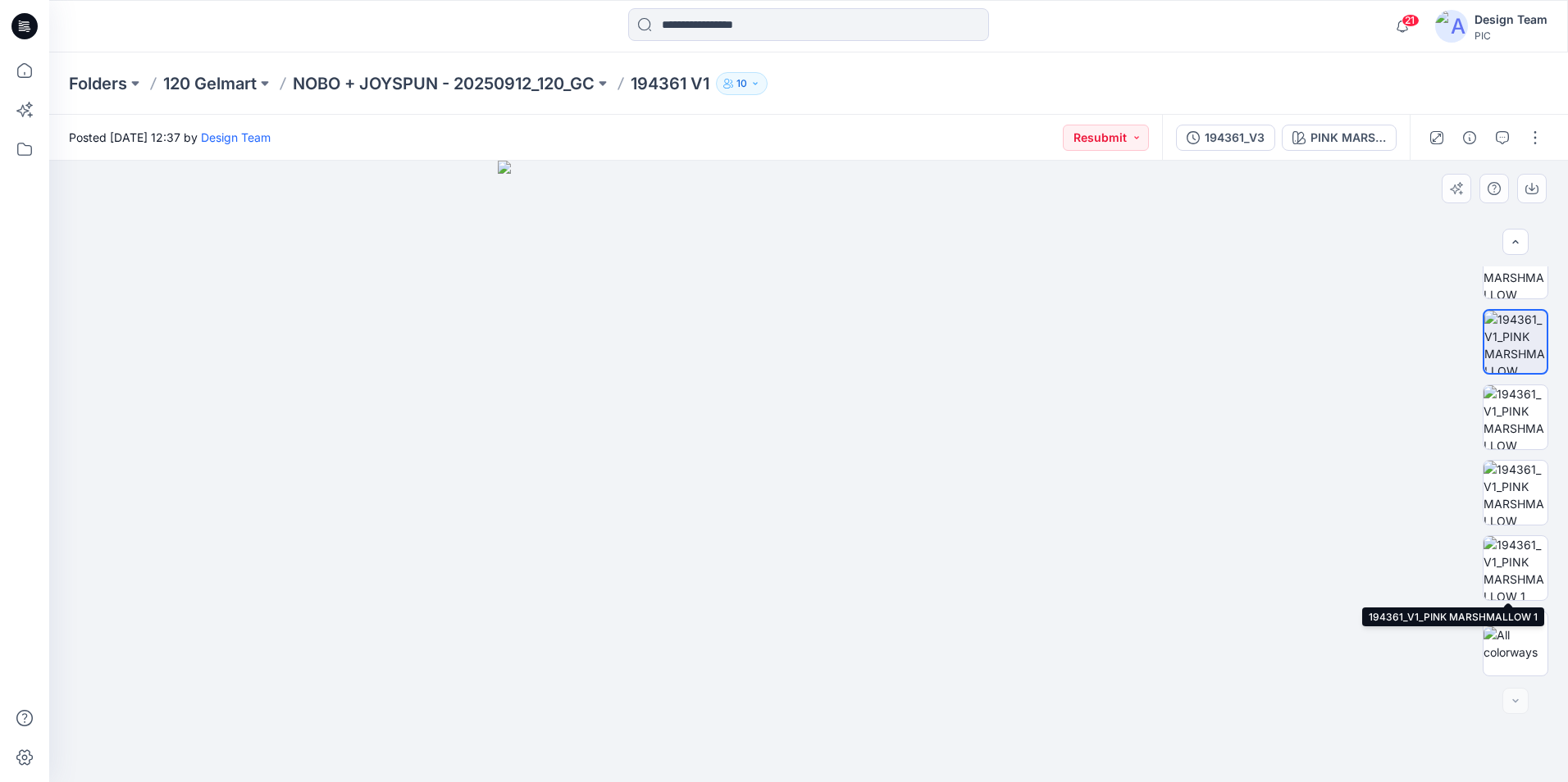
click at [1511, 561] on img at bounding box center [1515, 568] width 64 height 64
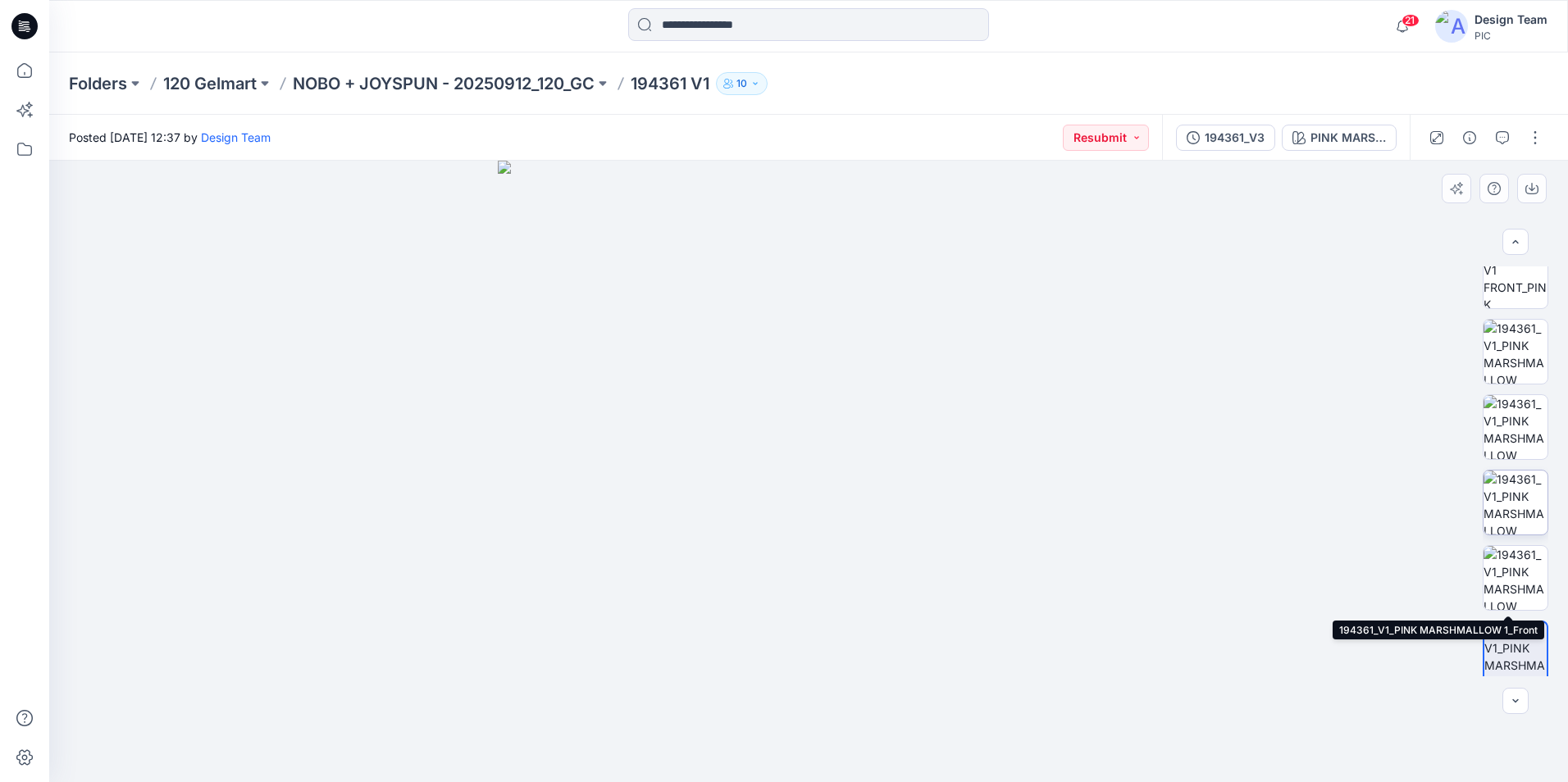
scroll to position [397, 0]
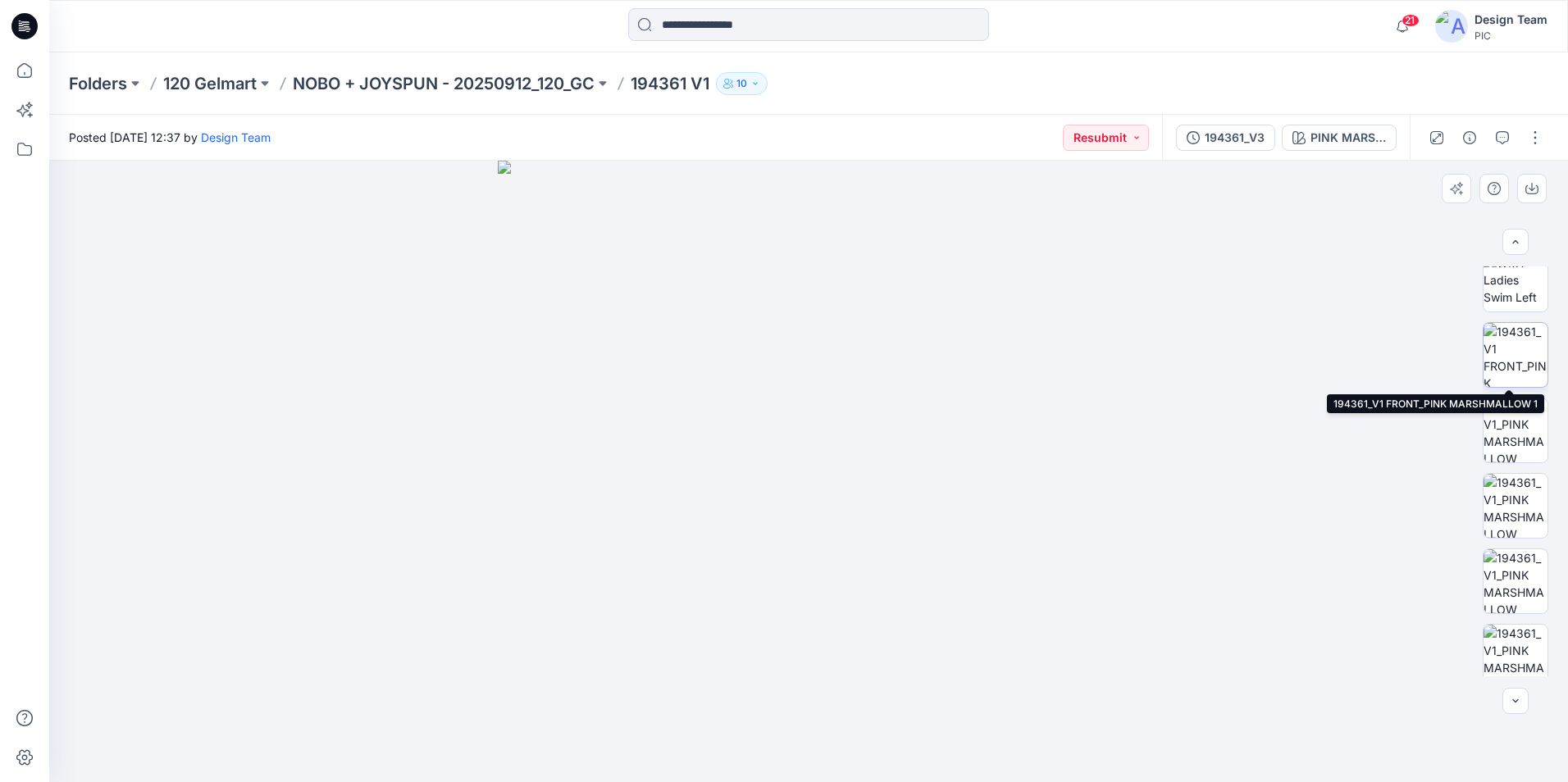
click at [1517, 373] on img at bounding box center [1515, 355] width 64 height 64
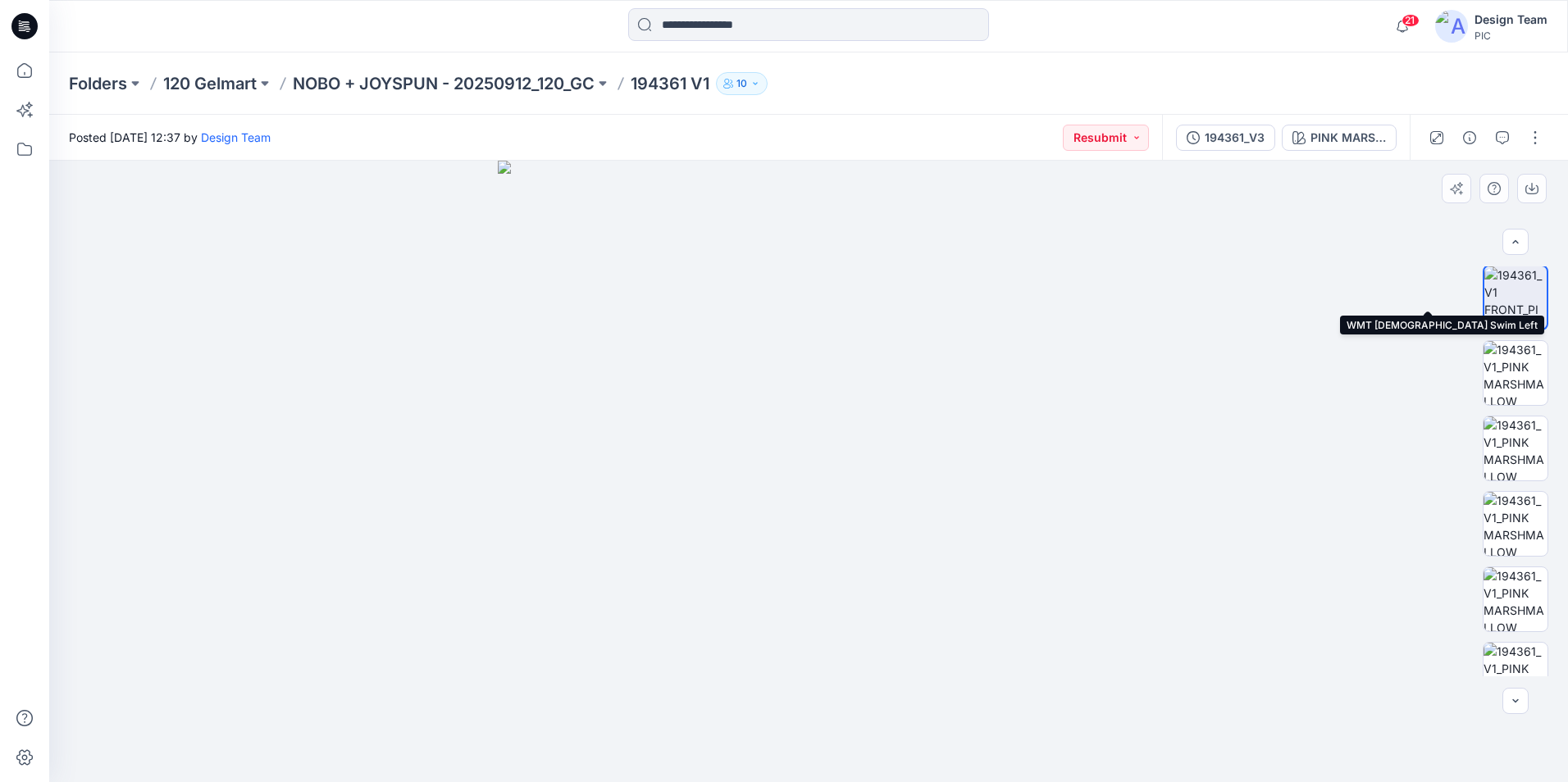
scroll to position [478, 0]
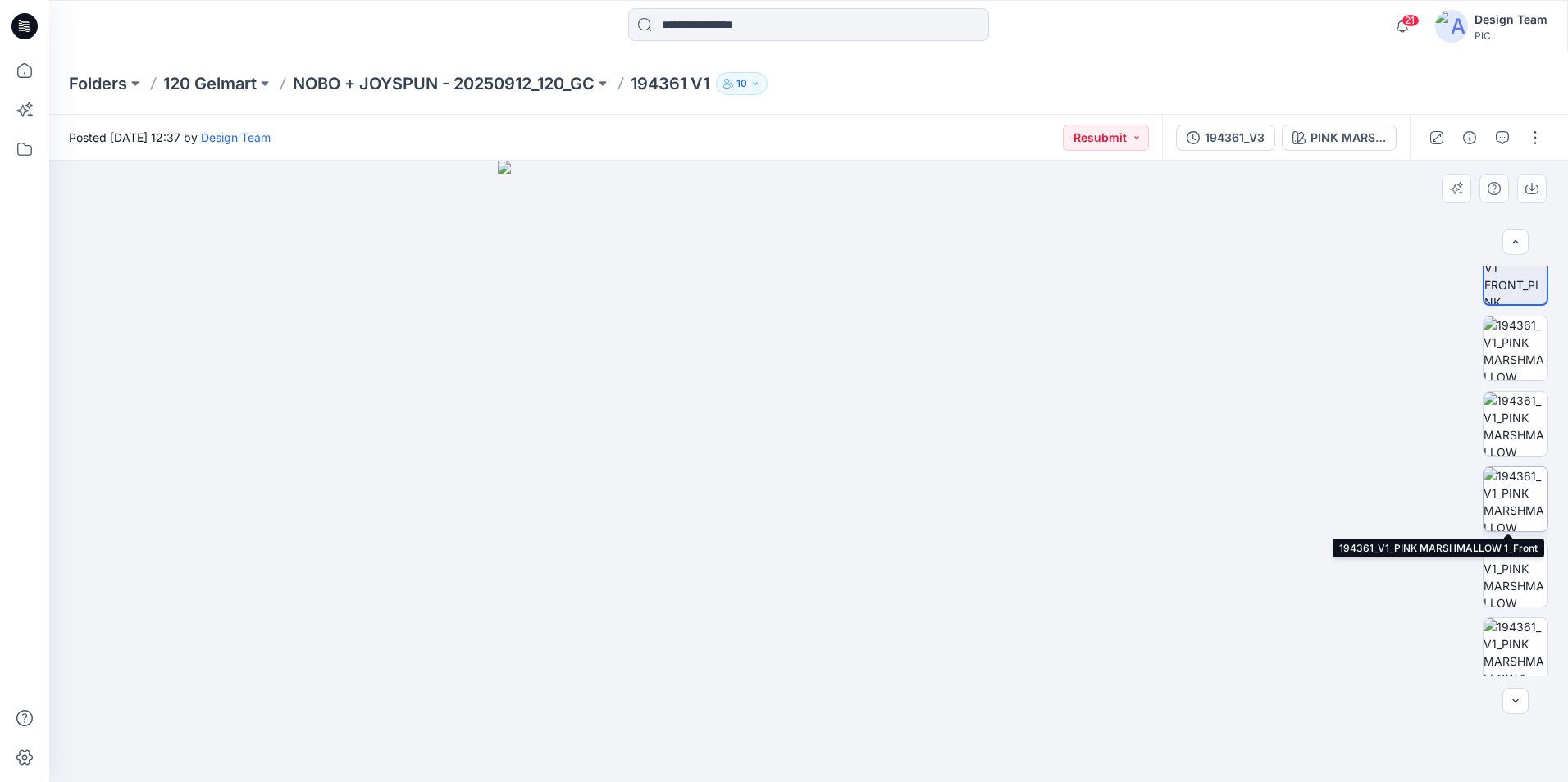
click at [1521, 479] on img at bounding box center [1515, 499] width 64 height 64
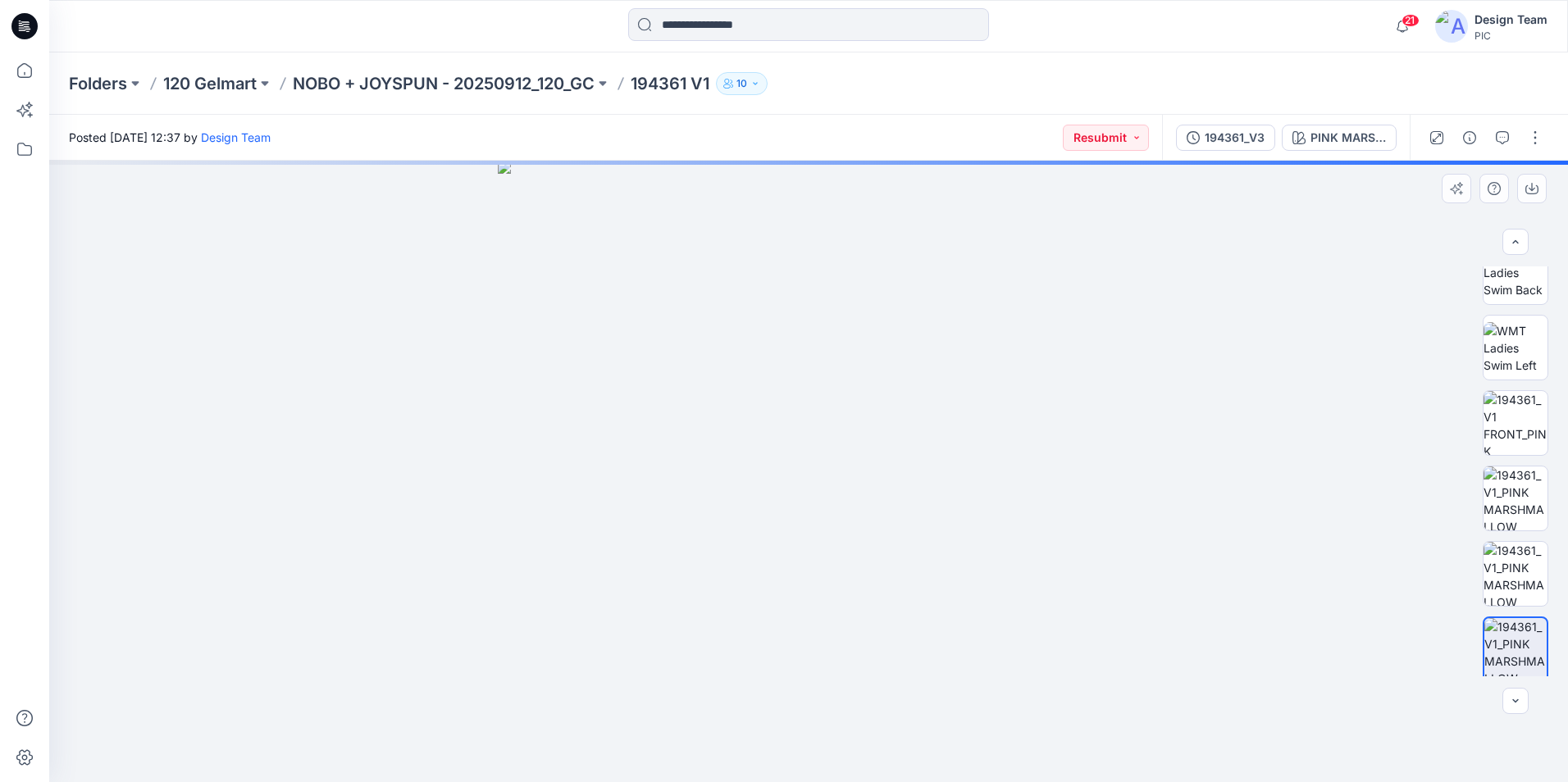
scroll to position [315, 0]
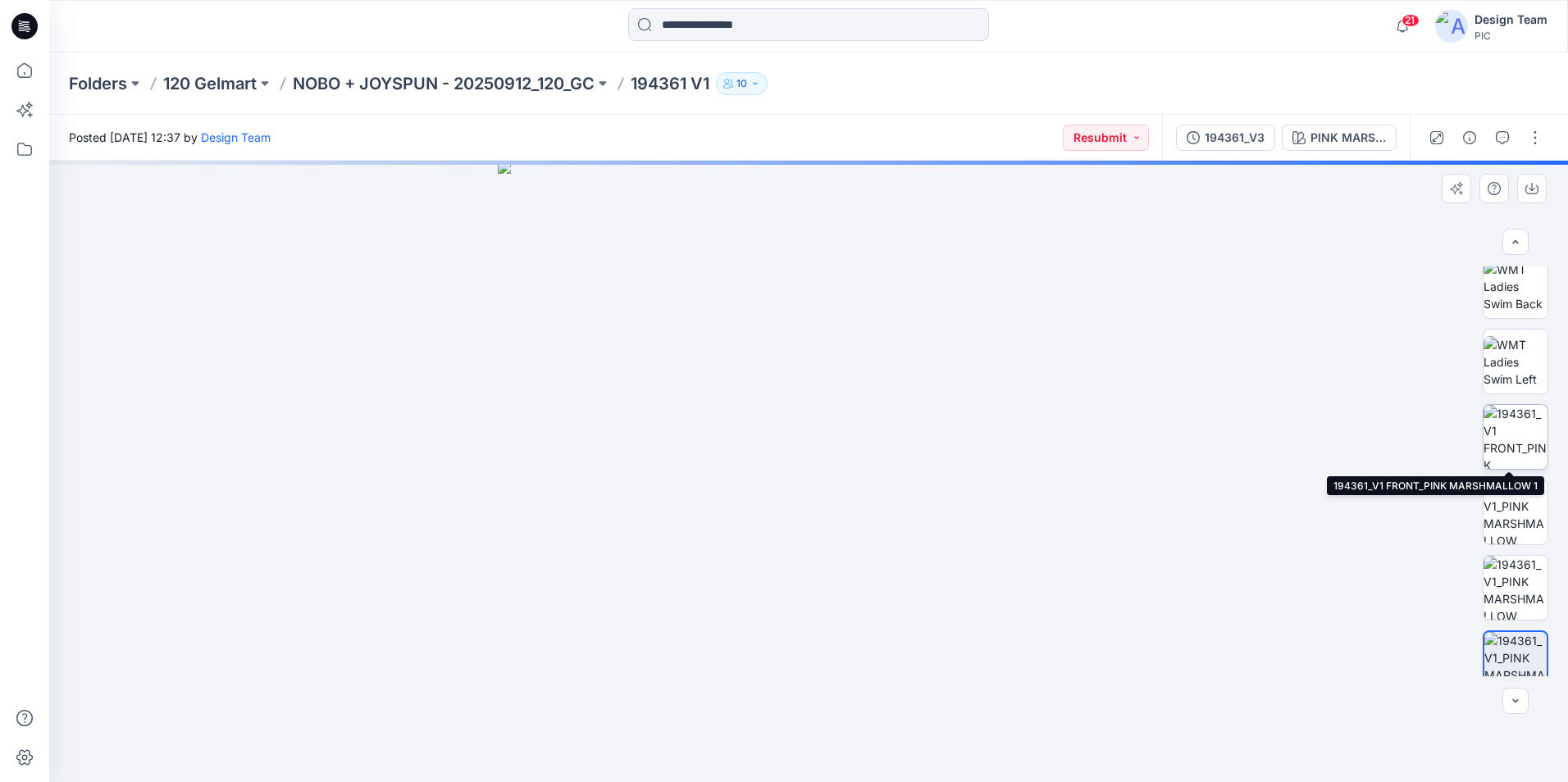
click at [1510, 441] on img at bounding box center [1515, 437] width 64 height 64
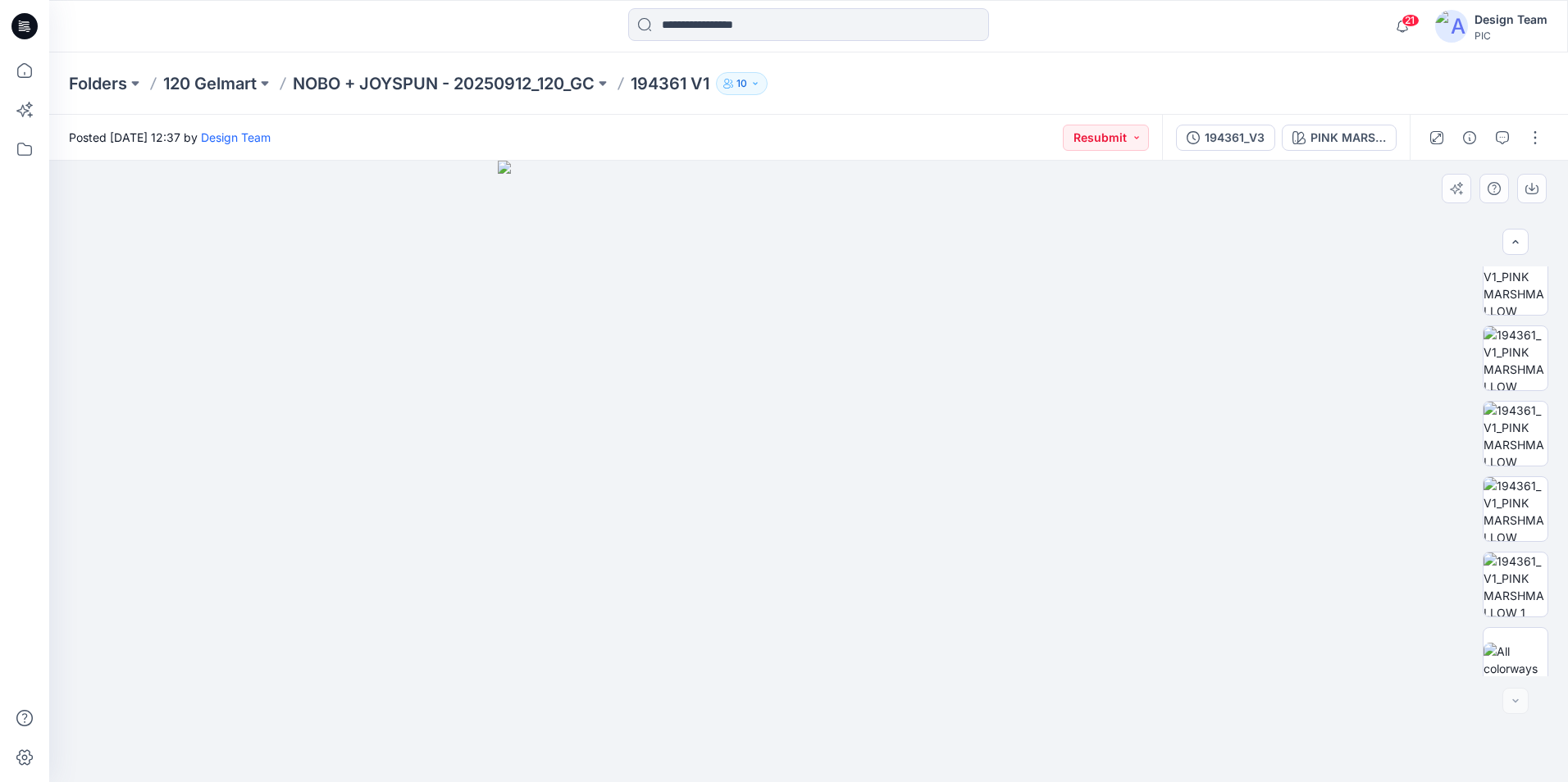
scroll to position [560, 0]
click at [1511, 555] on img at bounding box center [1515, 568] width 64 height 64
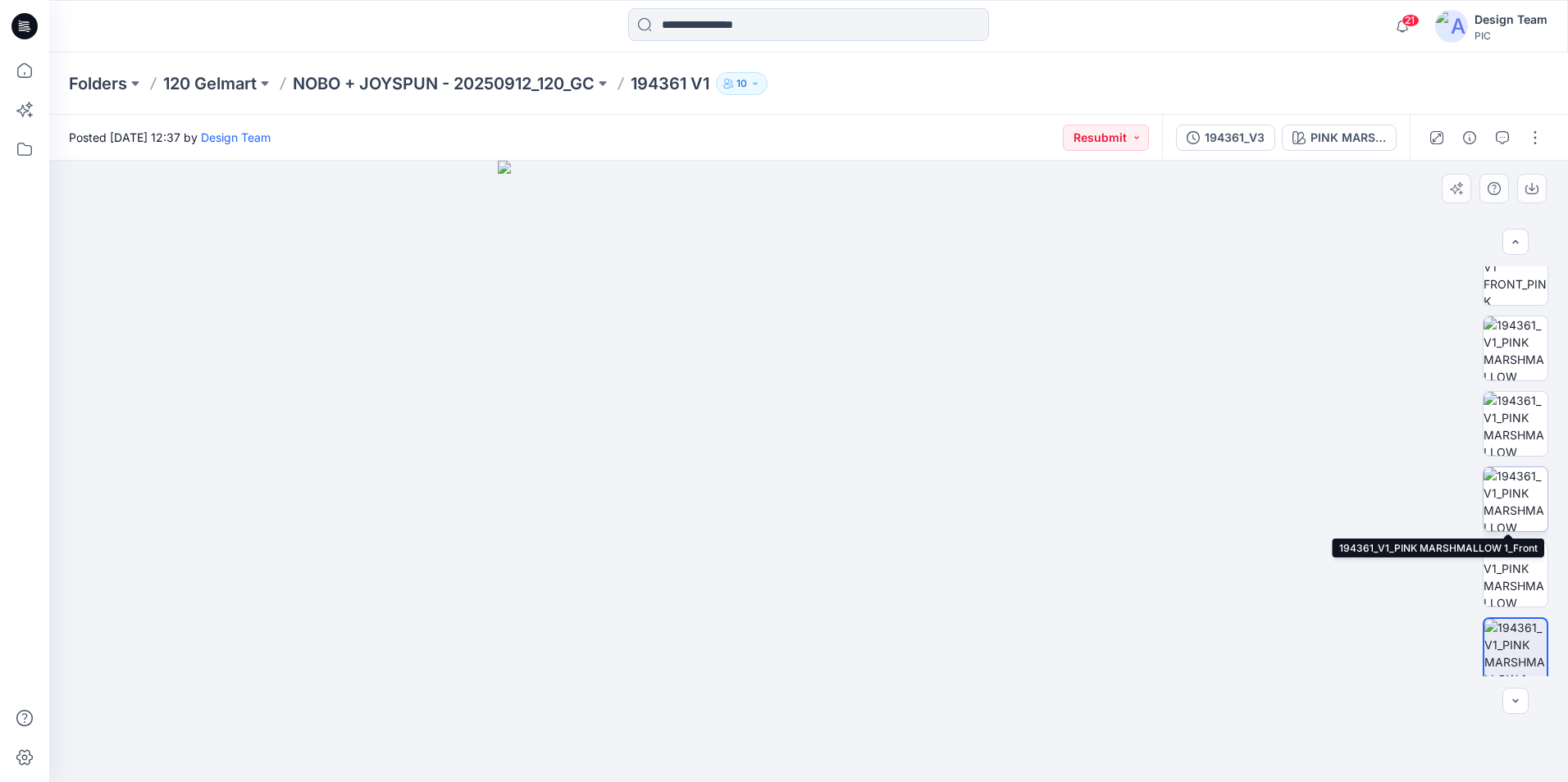
click at [1515, 500] on img at bounding box center [1515, 499] width 64 height 64
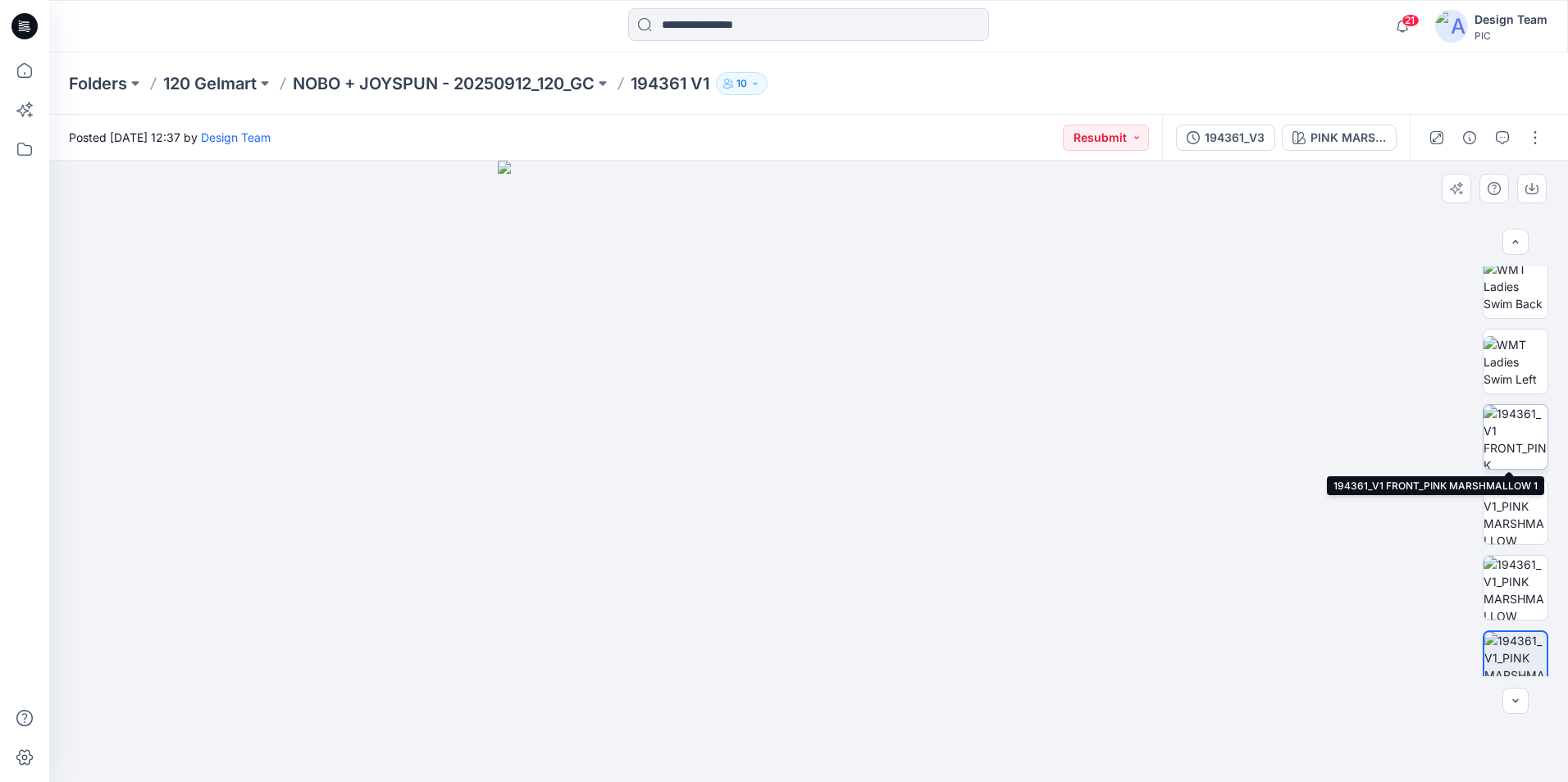
click at [1509, 425] on img at bounding box center [1515, 437] width 64 height 64
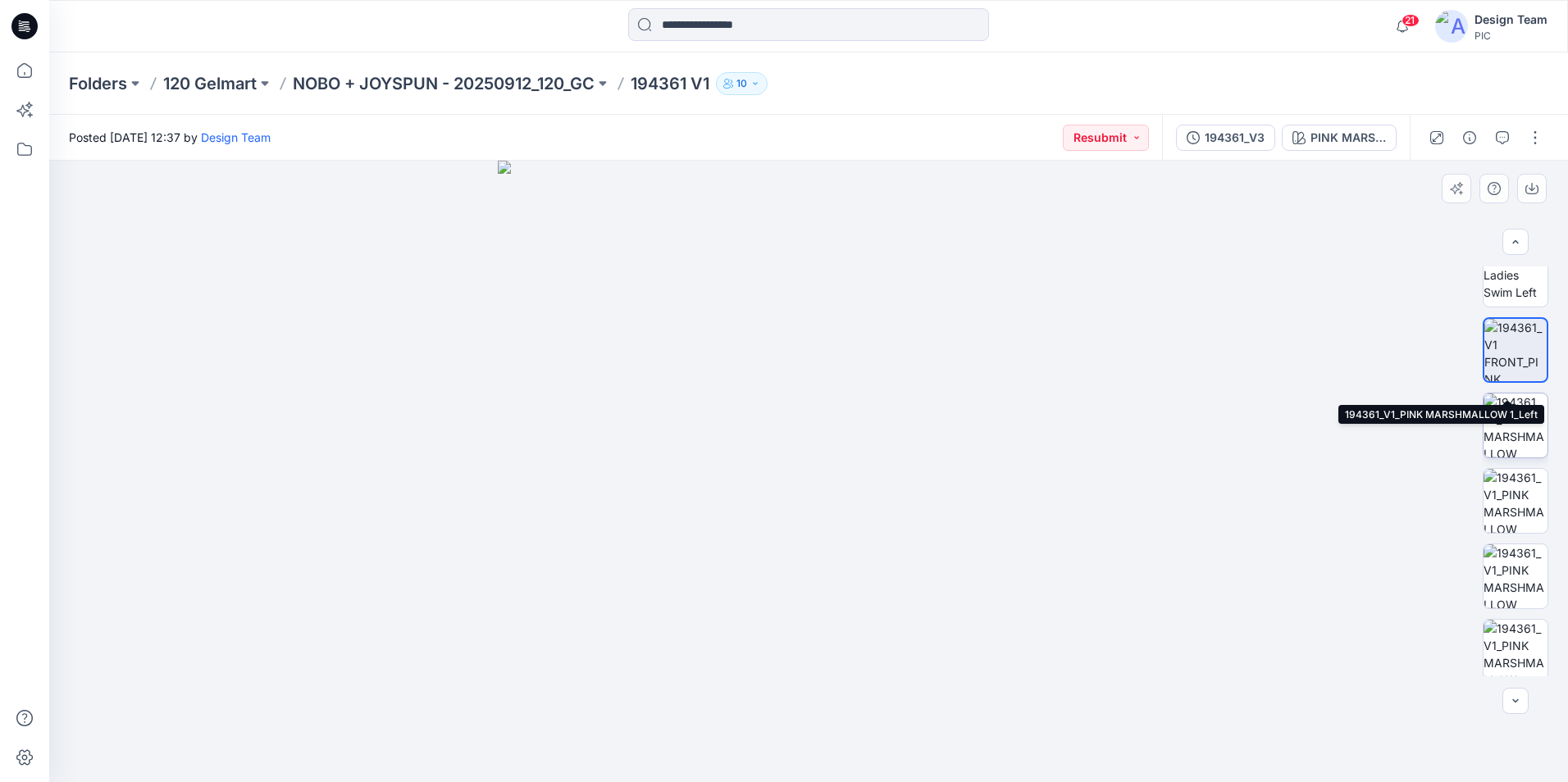
scroll to position [478, 0]
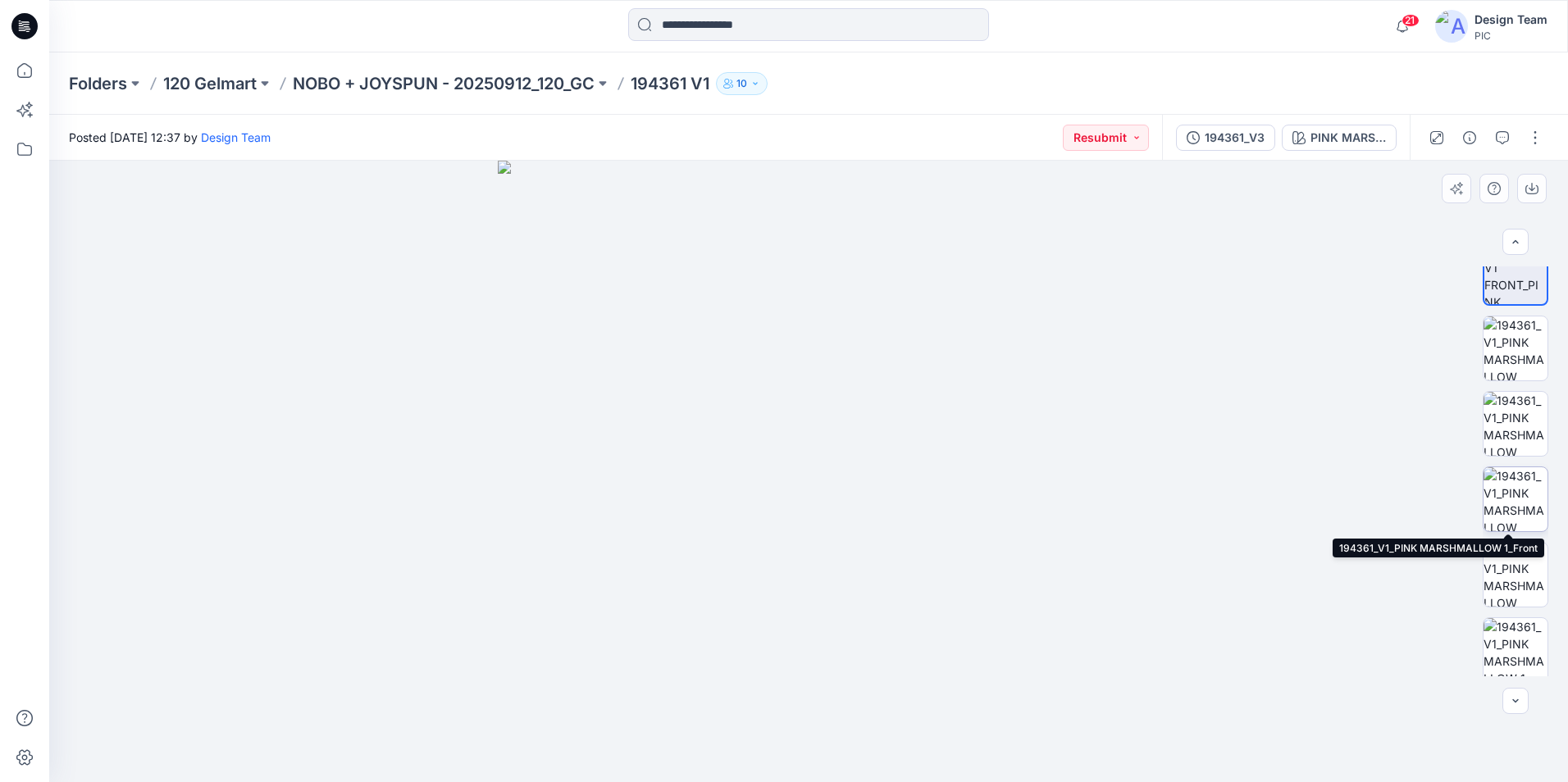
click at [1521, 504] on img at bounding box center [1515, 499] width 64 height 64
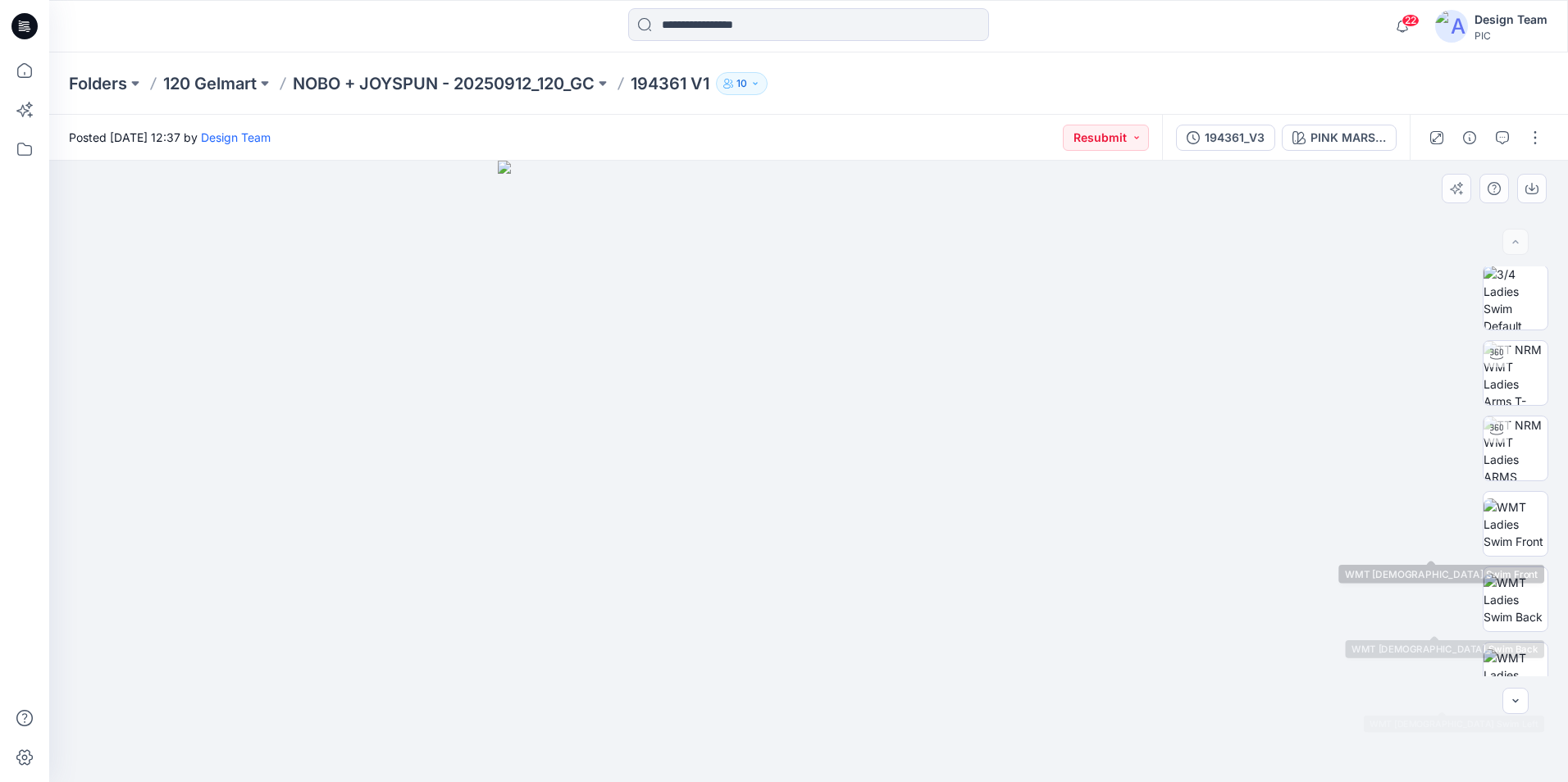
scroll to position [0, 0]
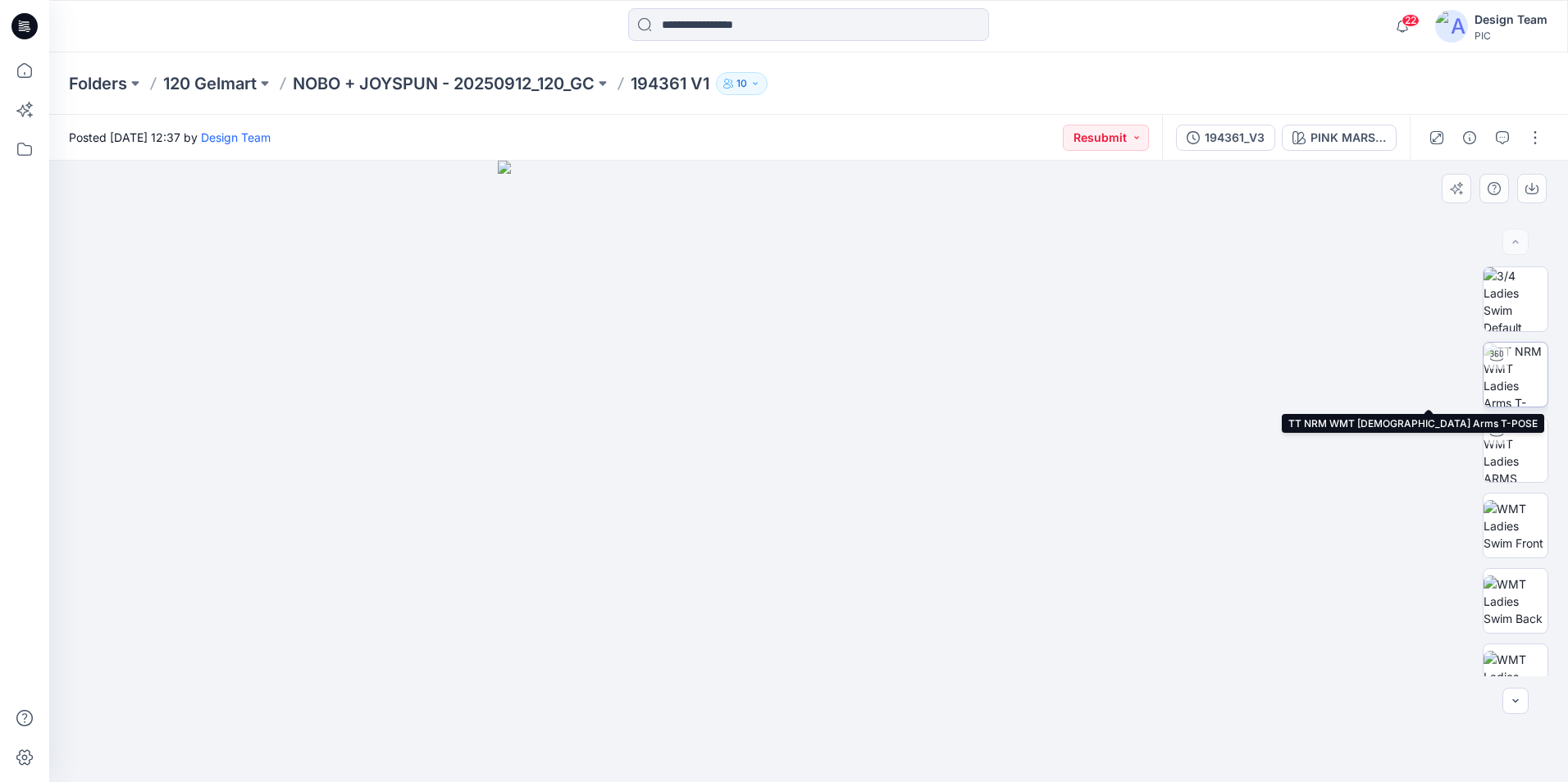
click at [1515, 380] on img at bounding box center [1515, 374] width 64 height 64
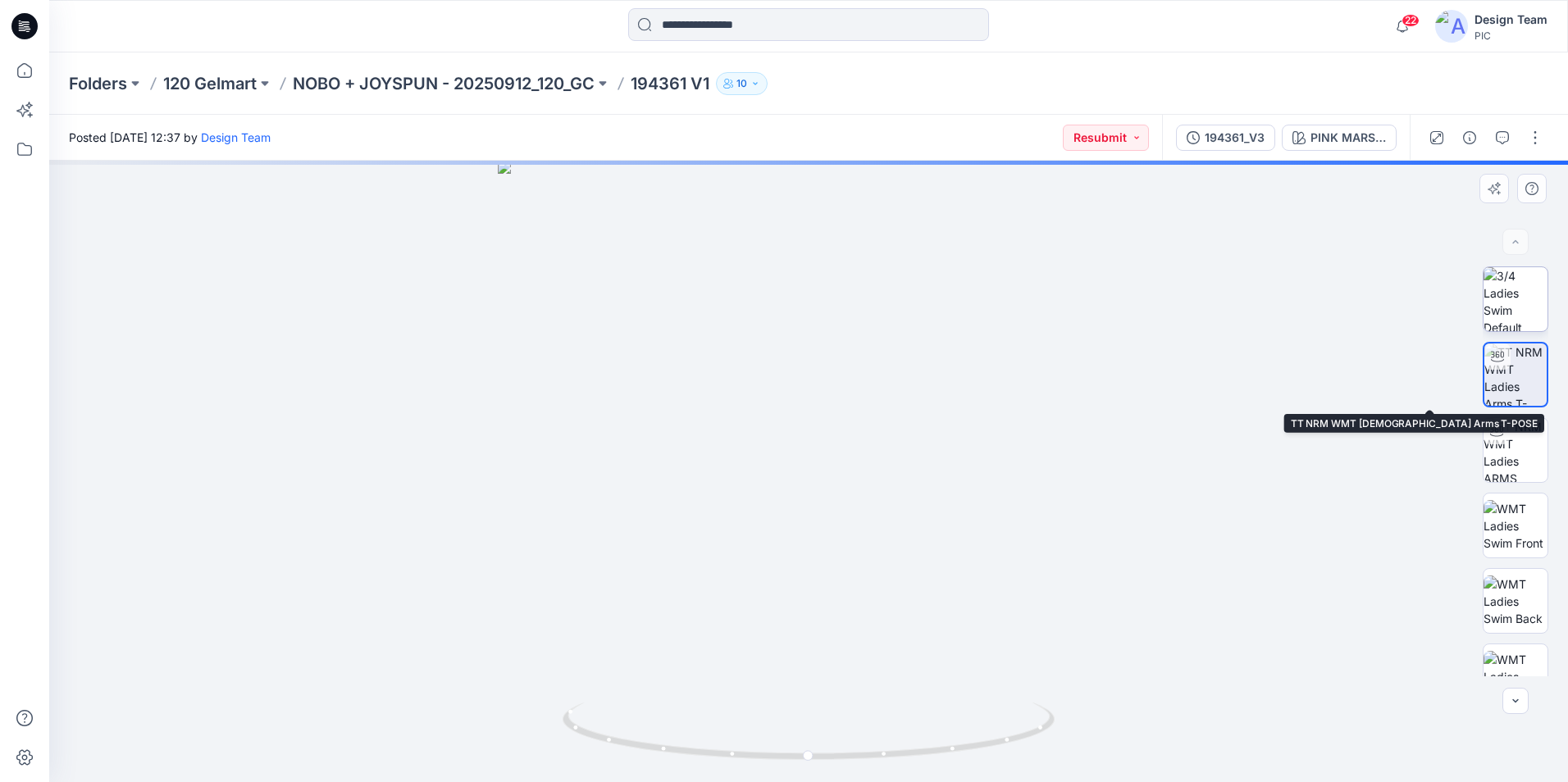
click at [1521, 307] on img at bounding box center [1515, 299] width 64 height 64
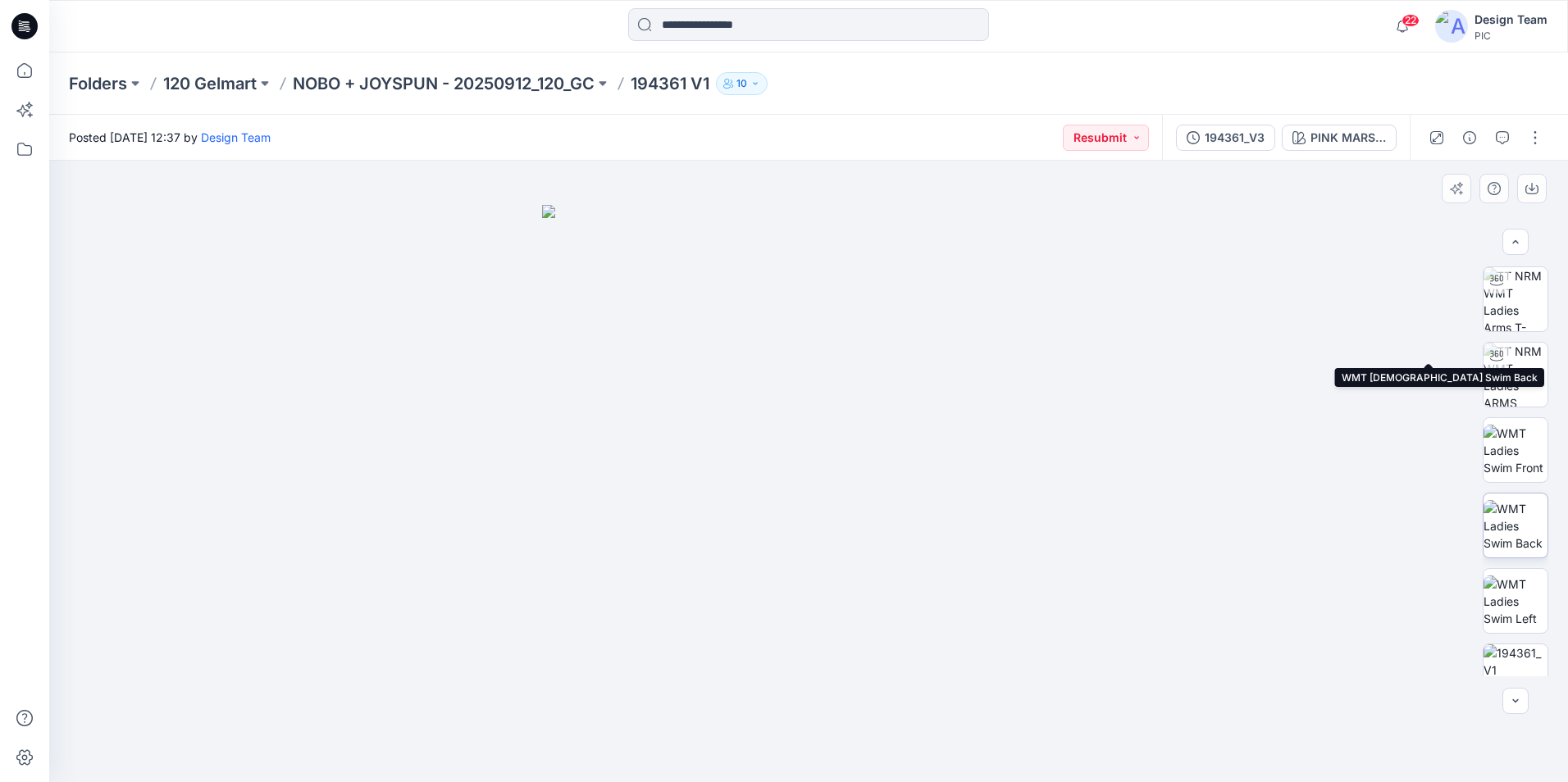
scroll to position [328, 0]
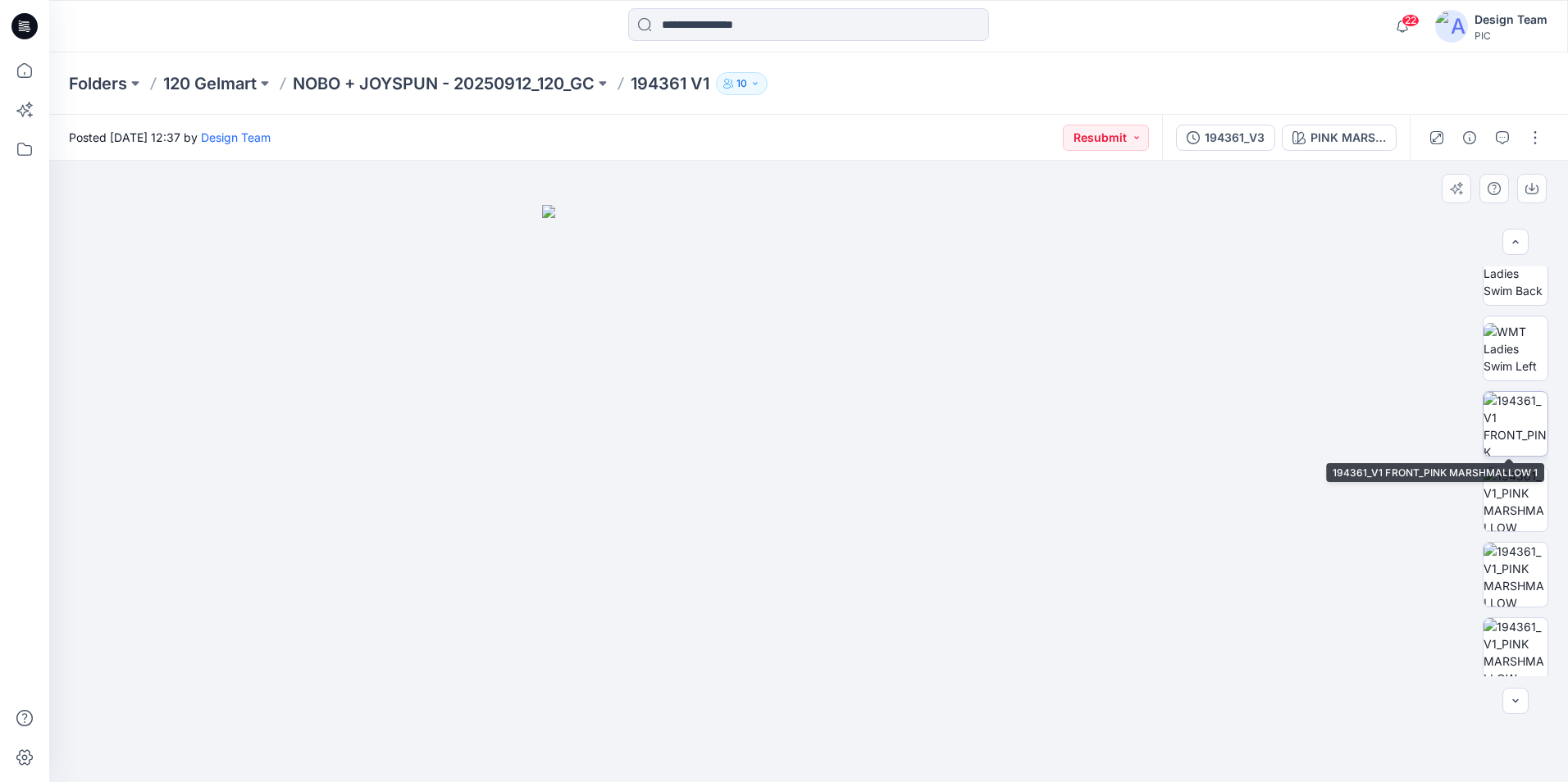
click at [1525, 440] on img at bounding box center [1515, 424] width 64 height 64
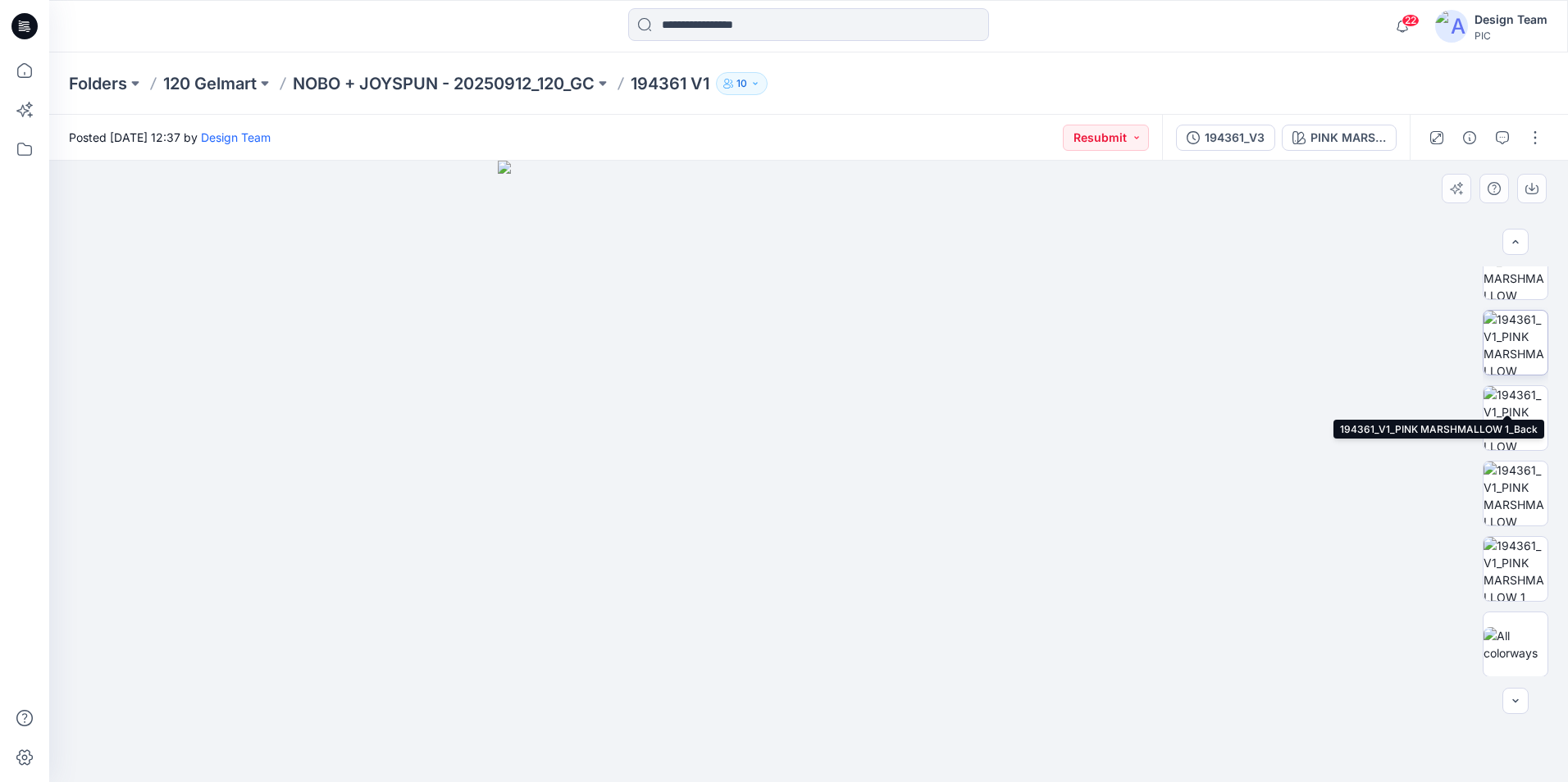
scroll to position [560, 0]
click at [1527, 412] on img at bounding box center [1515, 417] width 64 height 64
click at [1513, 349] on img at bounding box center [1515, 342] width 64 height 64
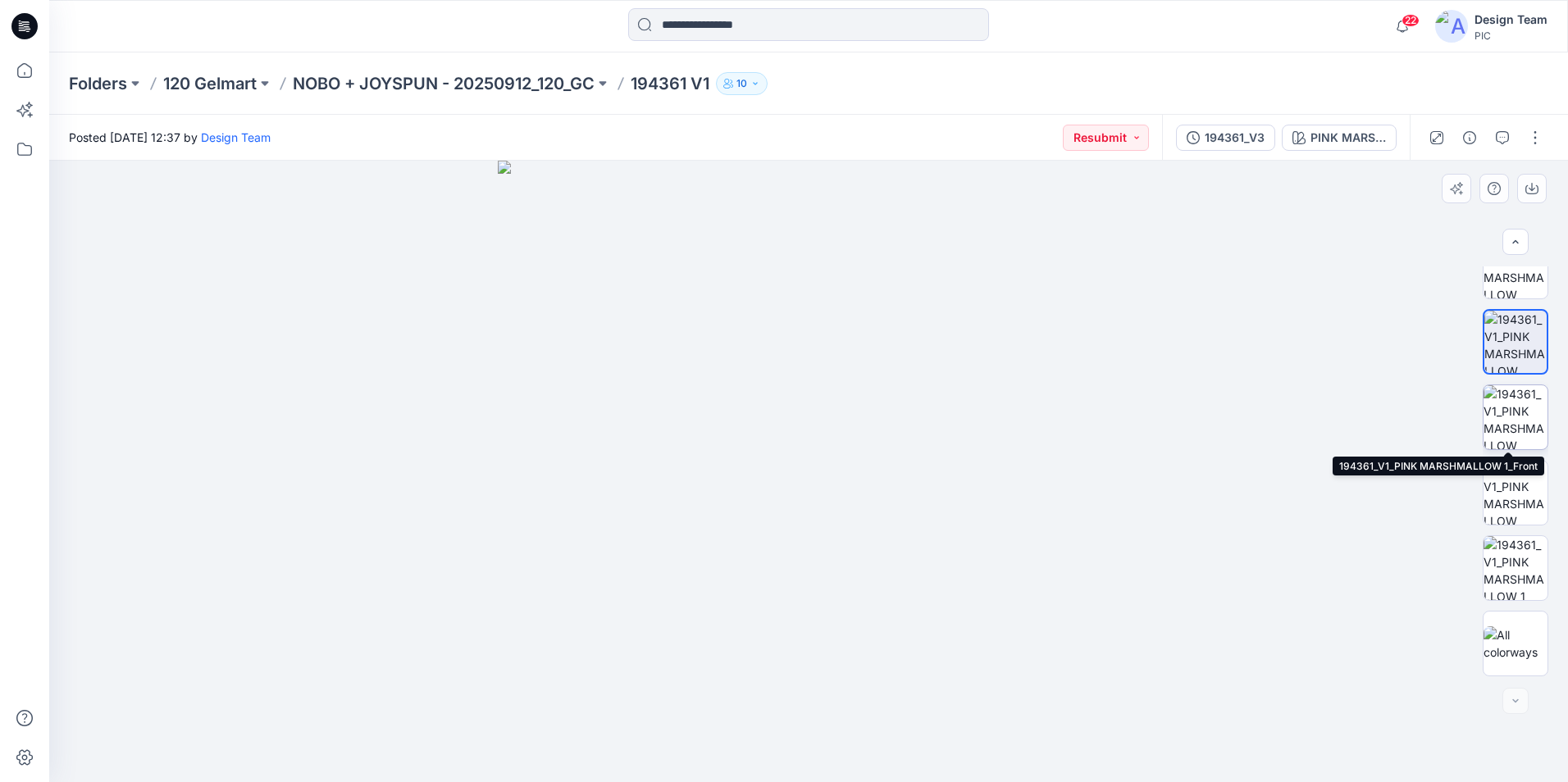
click at [1519, 422] on img at bounding box center [1515, 417] width 64 height 64
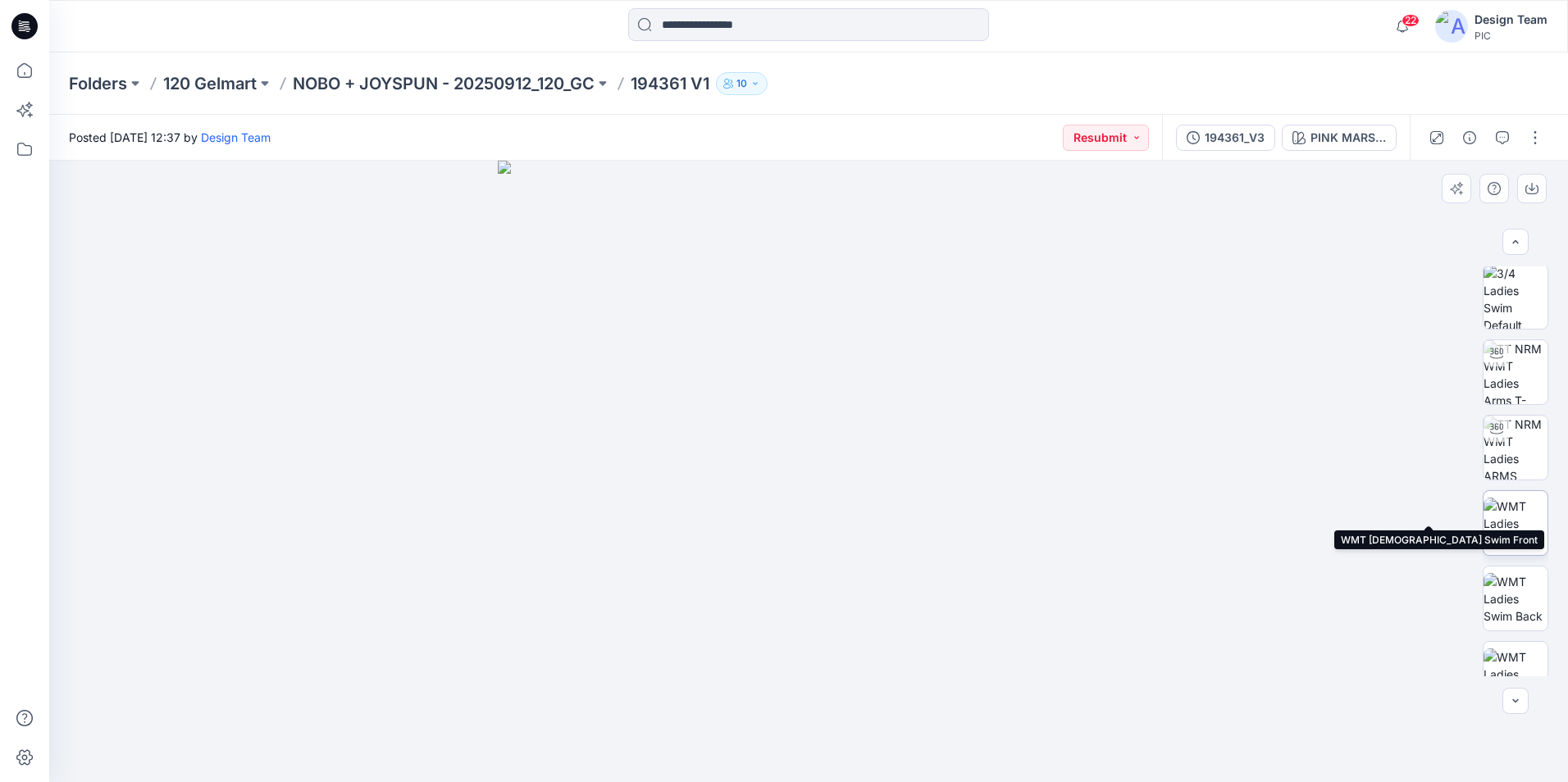
scroll to position [0, 0]
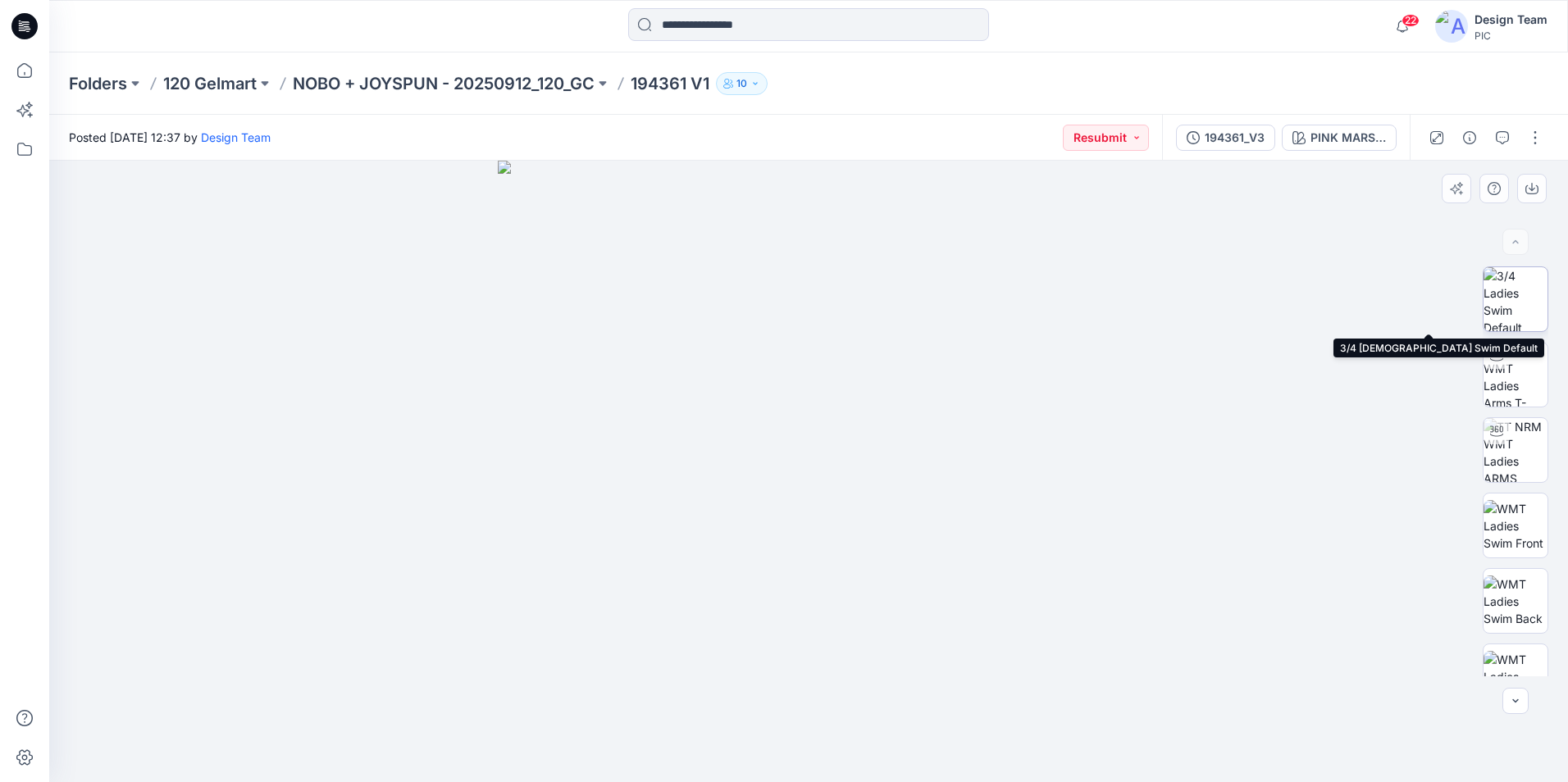
click at [1529, 312] on img at bounding box center [1515, 299] width 64 height 64
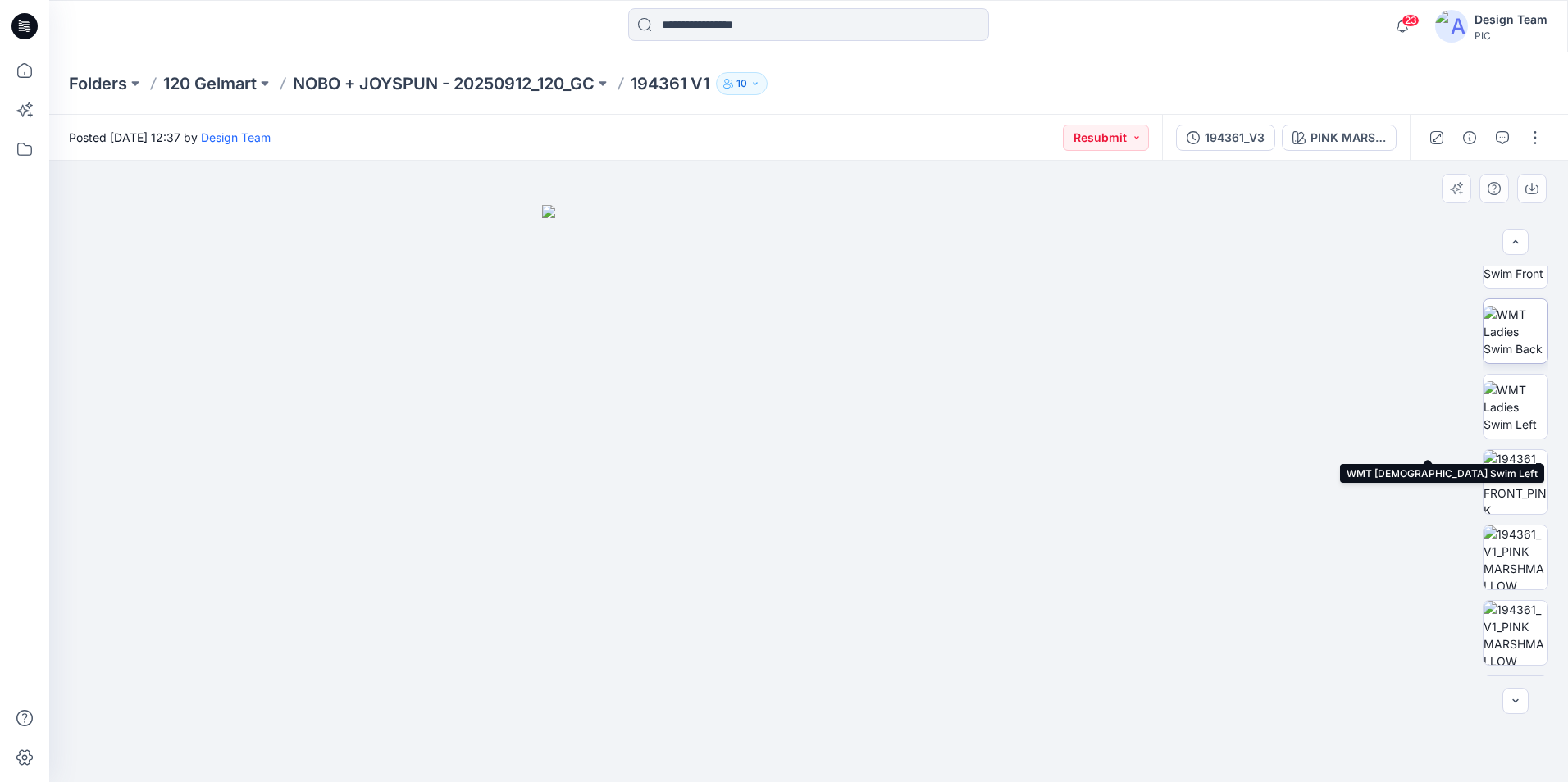
scroll to position [246, 0]
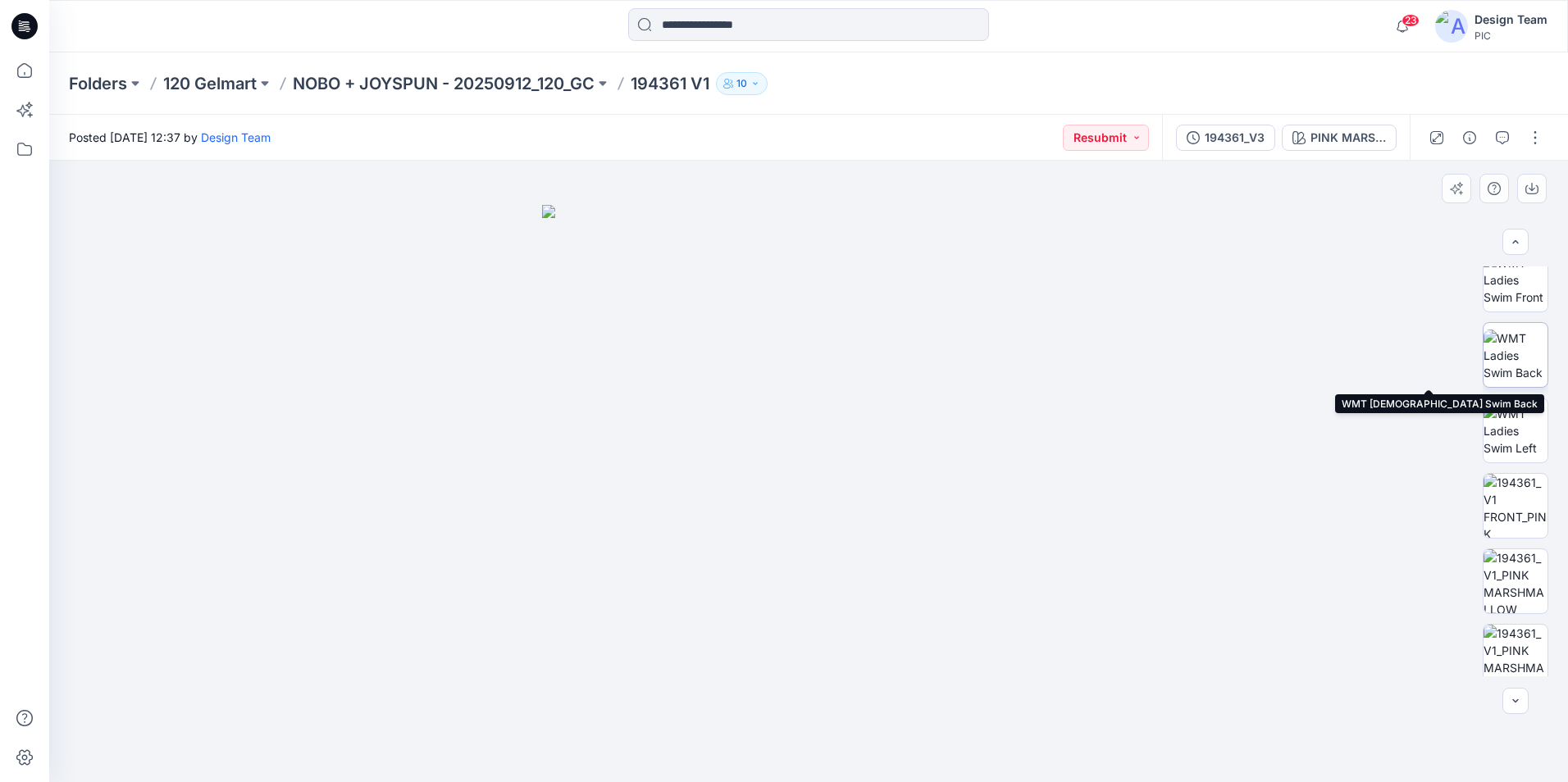
click at [1513, 362] on img at bounding box center [1515, 355] width 64 height 52
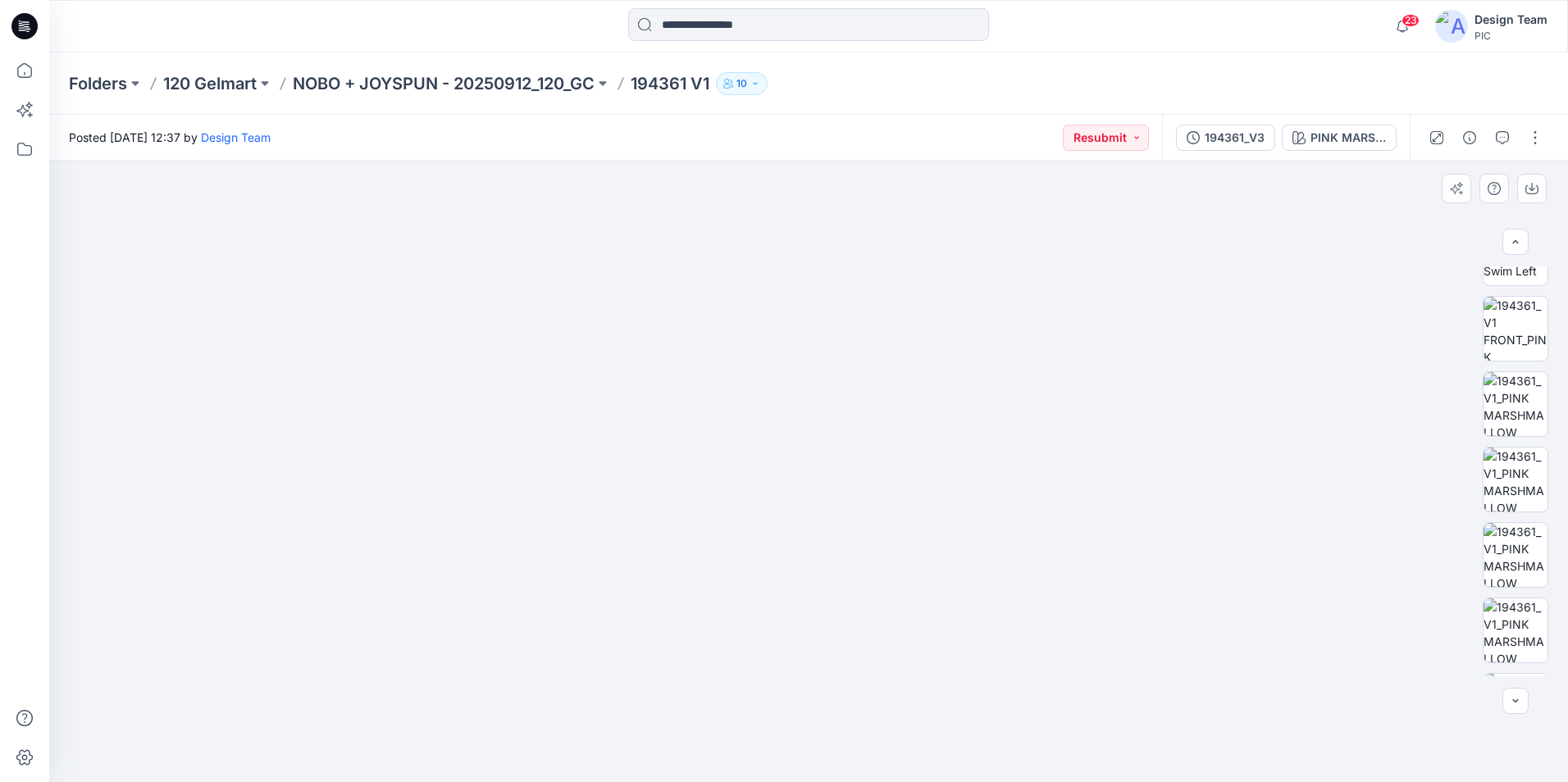
scroll to position [397, 0]
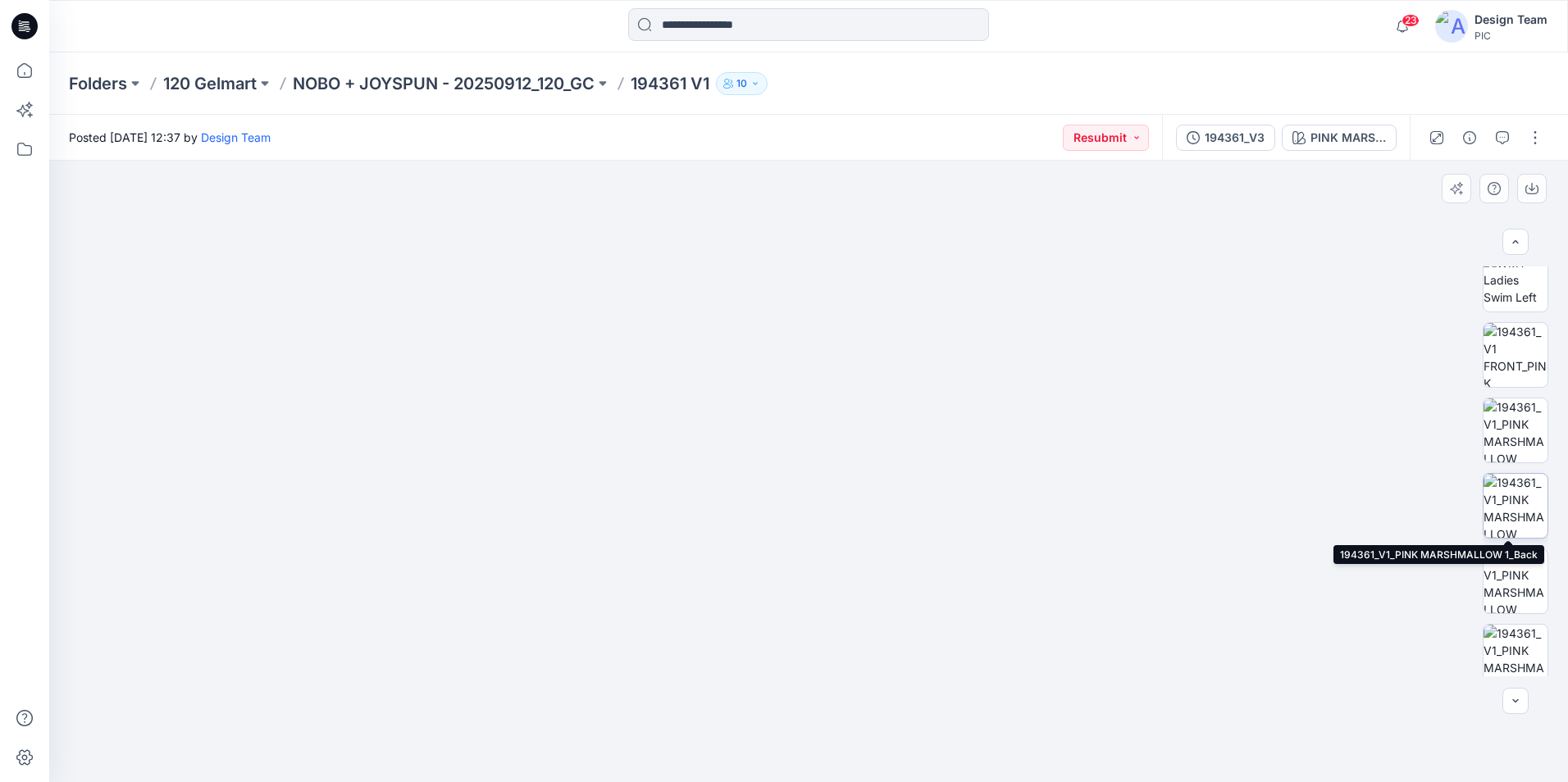
click at [1523, 514] on img at bounding box center [1515, 506] width 64 height 64
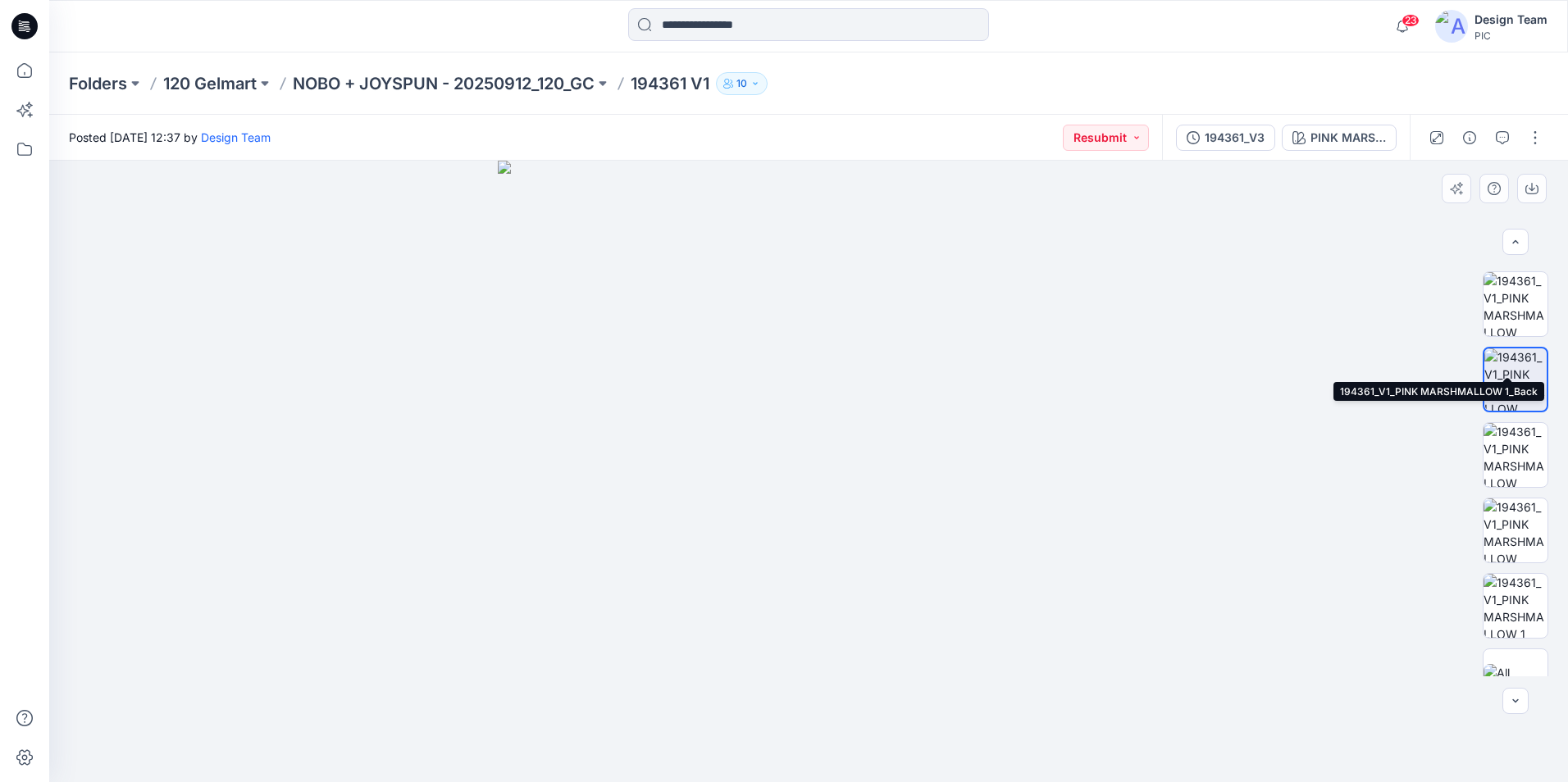
scroll to position [560, 0]
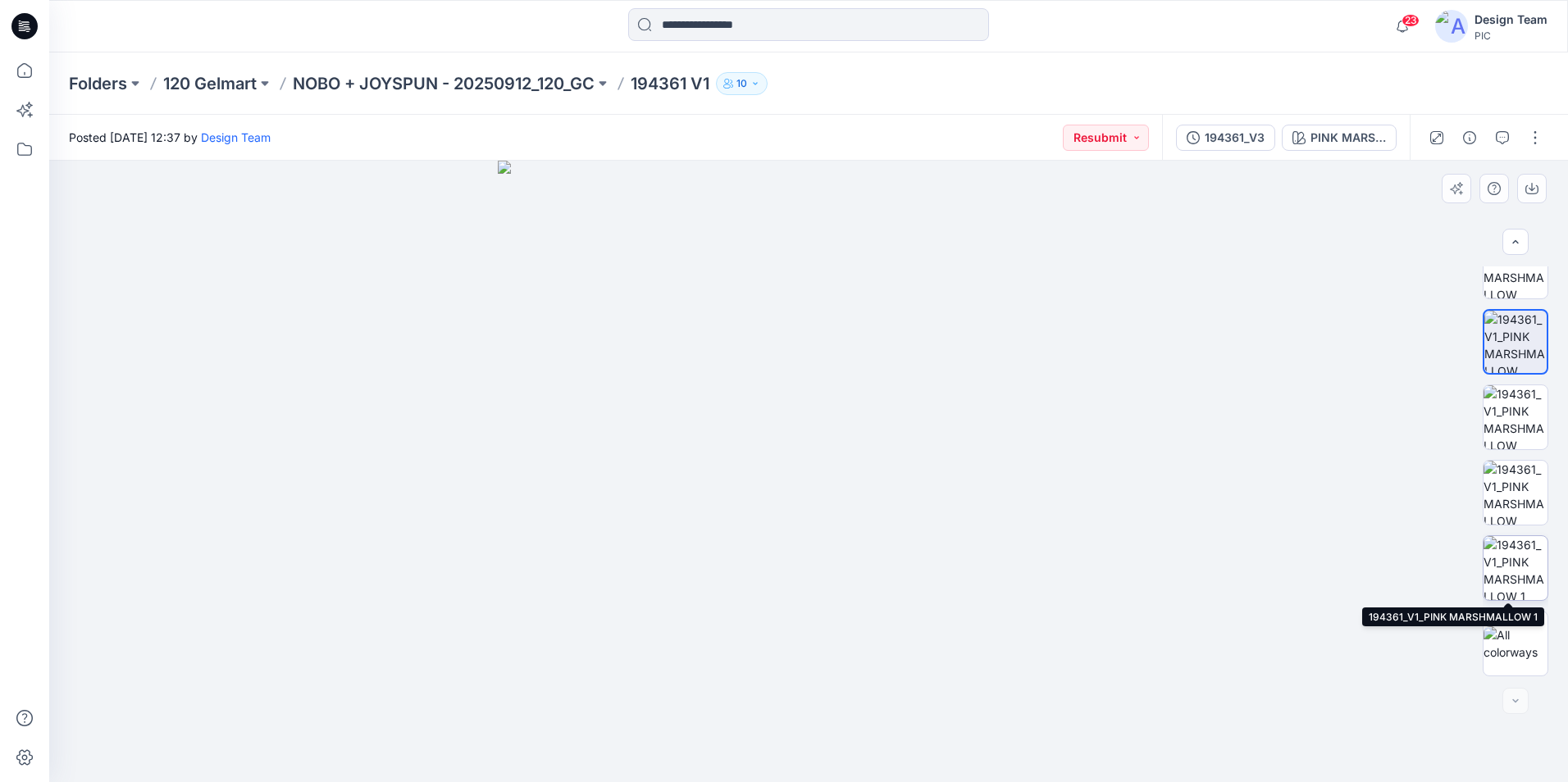
click at [1515, 562] on img at bounding box center [1515, 568] width 64 height 64
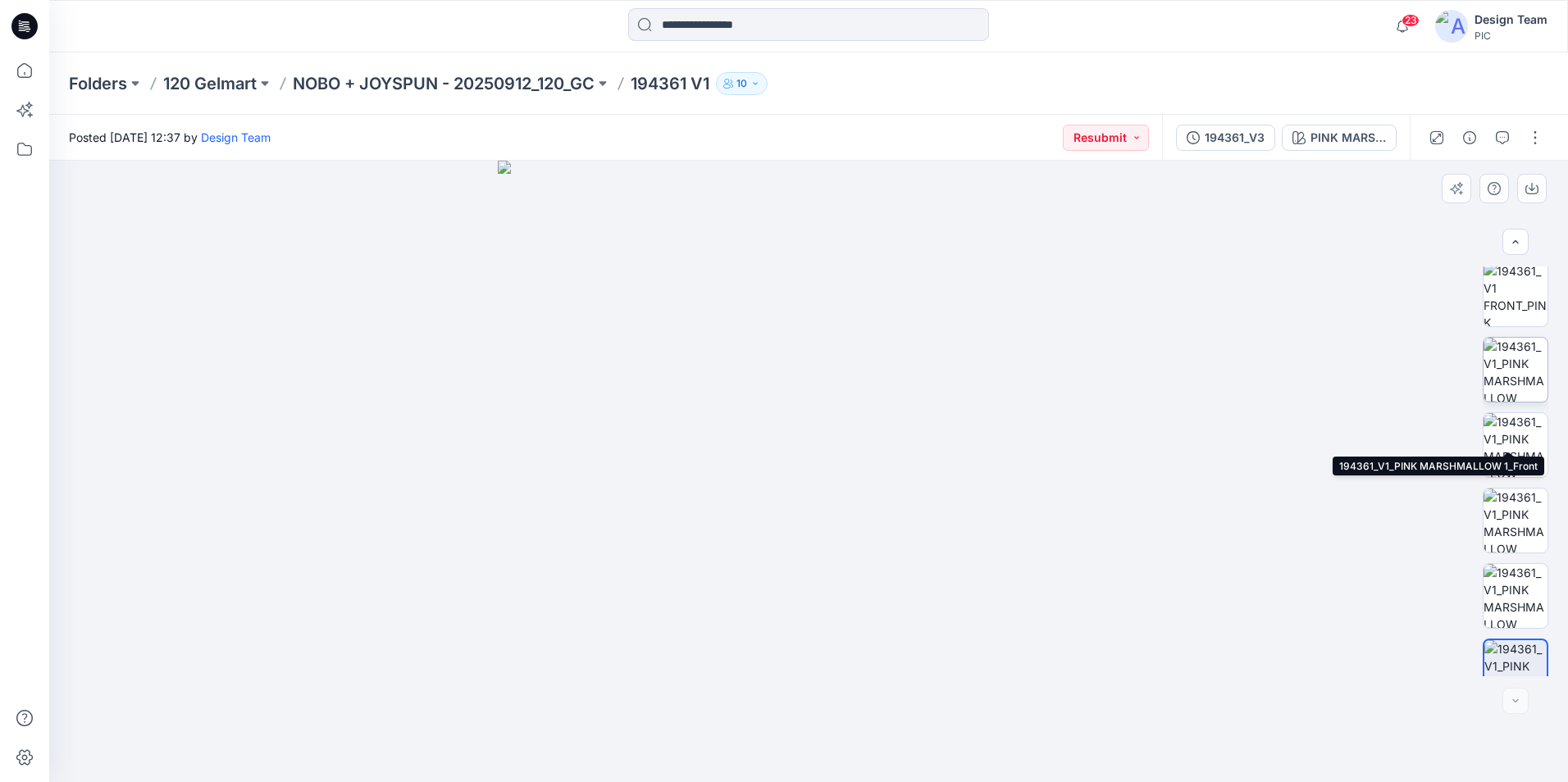
scroll to position [397, 0]
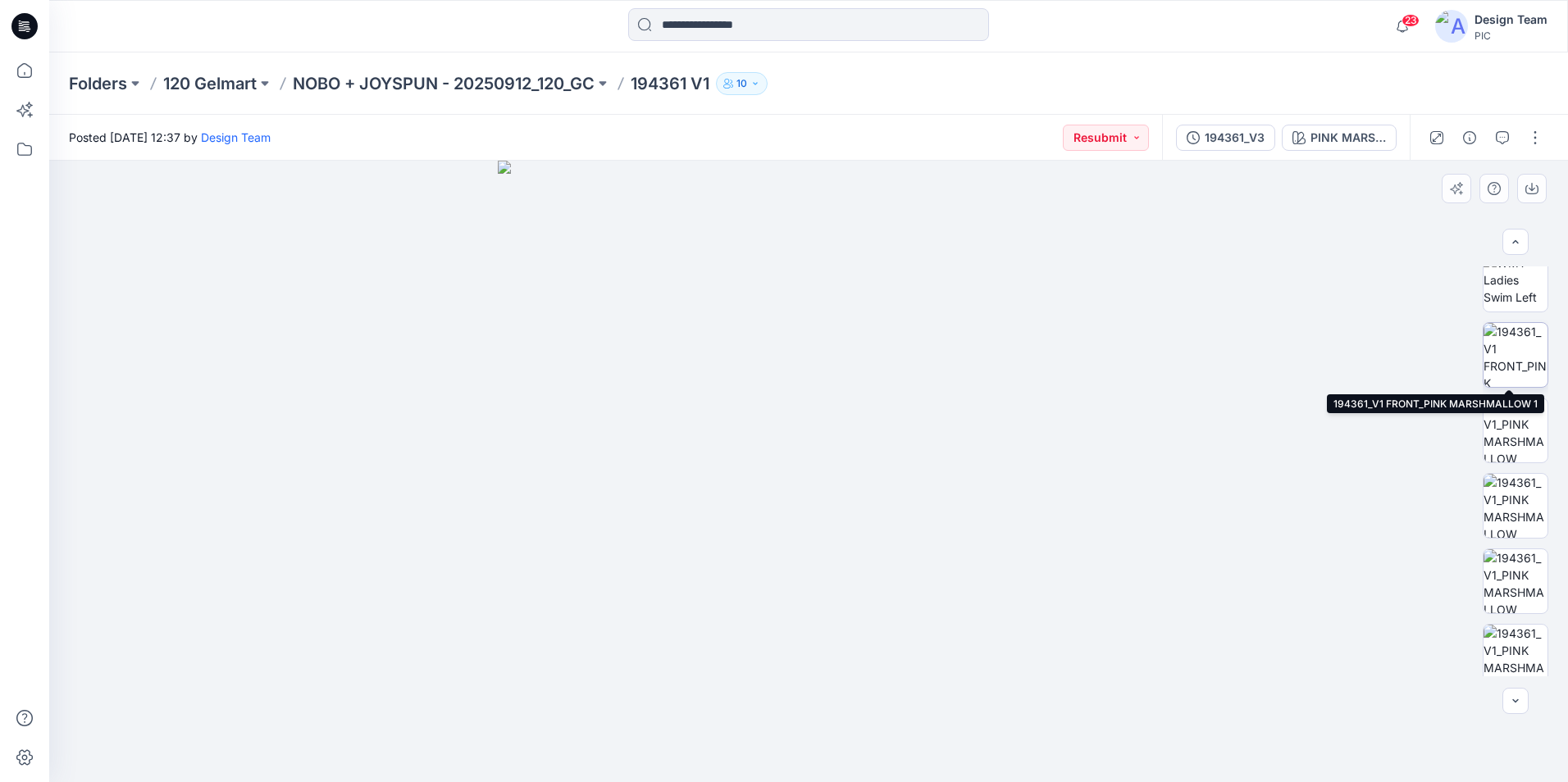
click at [1525, 372] on img at bounding box center [1515, 355] width 64 height 64
drag, startPoint x: 1525, startPoint y: 372, endPoint x: 1369, endPoint y: 320, distance: 164.4
click at [1369, 320] on div at bounding box center [809, 471] width 1519 height 621
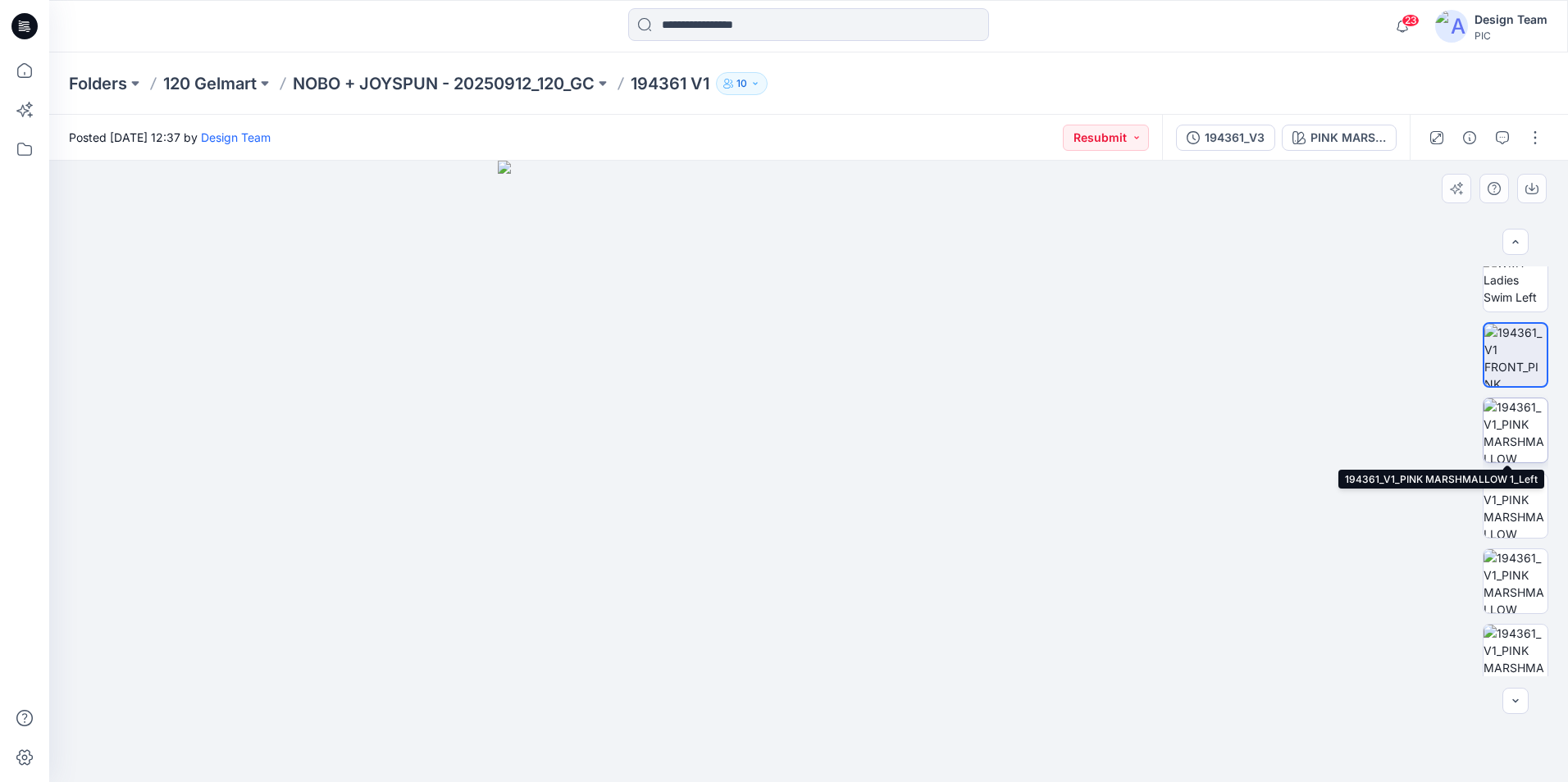
click at [1506, 426] on img at bounding box center [1515, 430] width 64 height 64
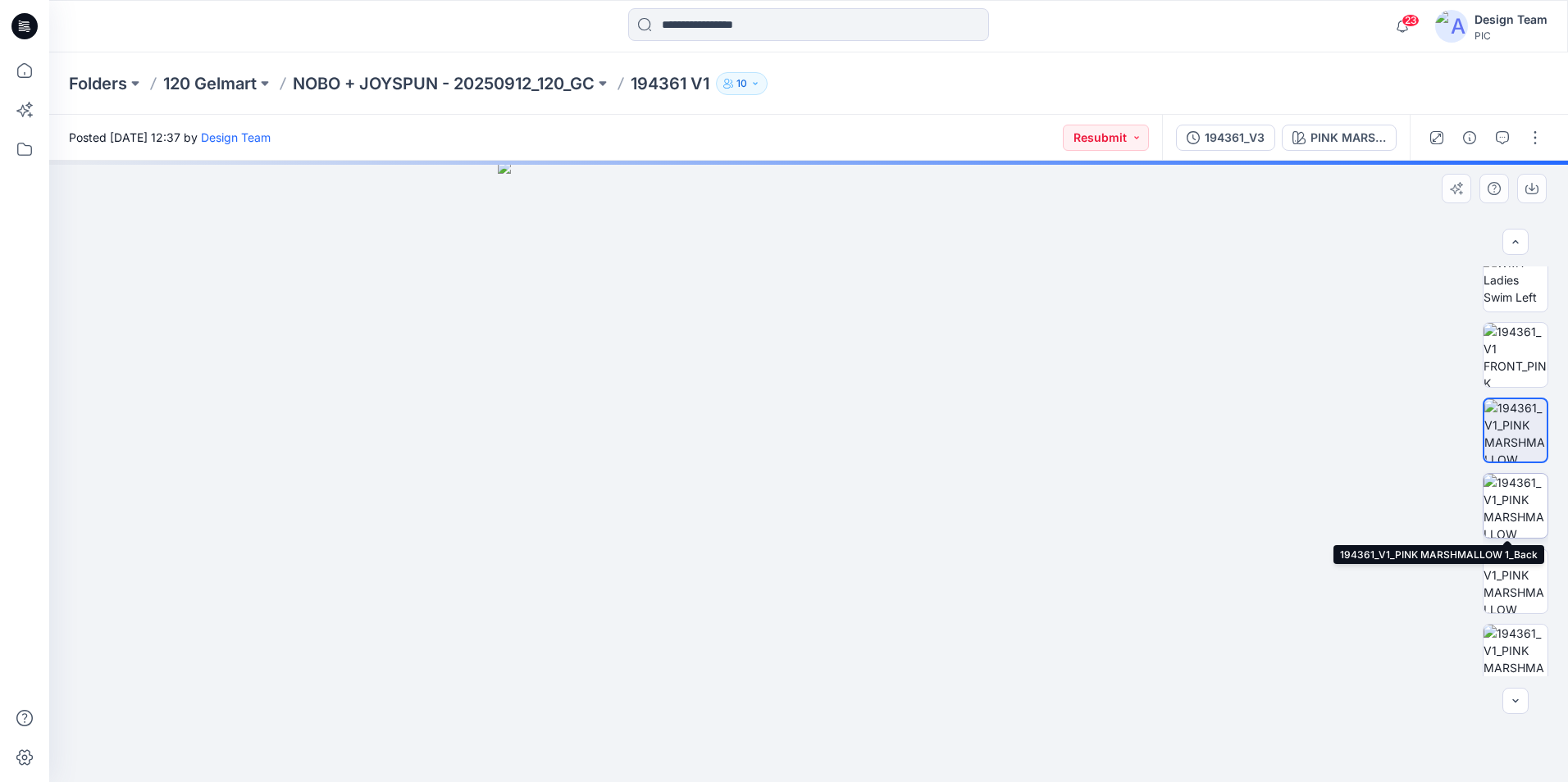
click at [1524, 500] on img at bounding box center [1515, 506] width 64 height 64
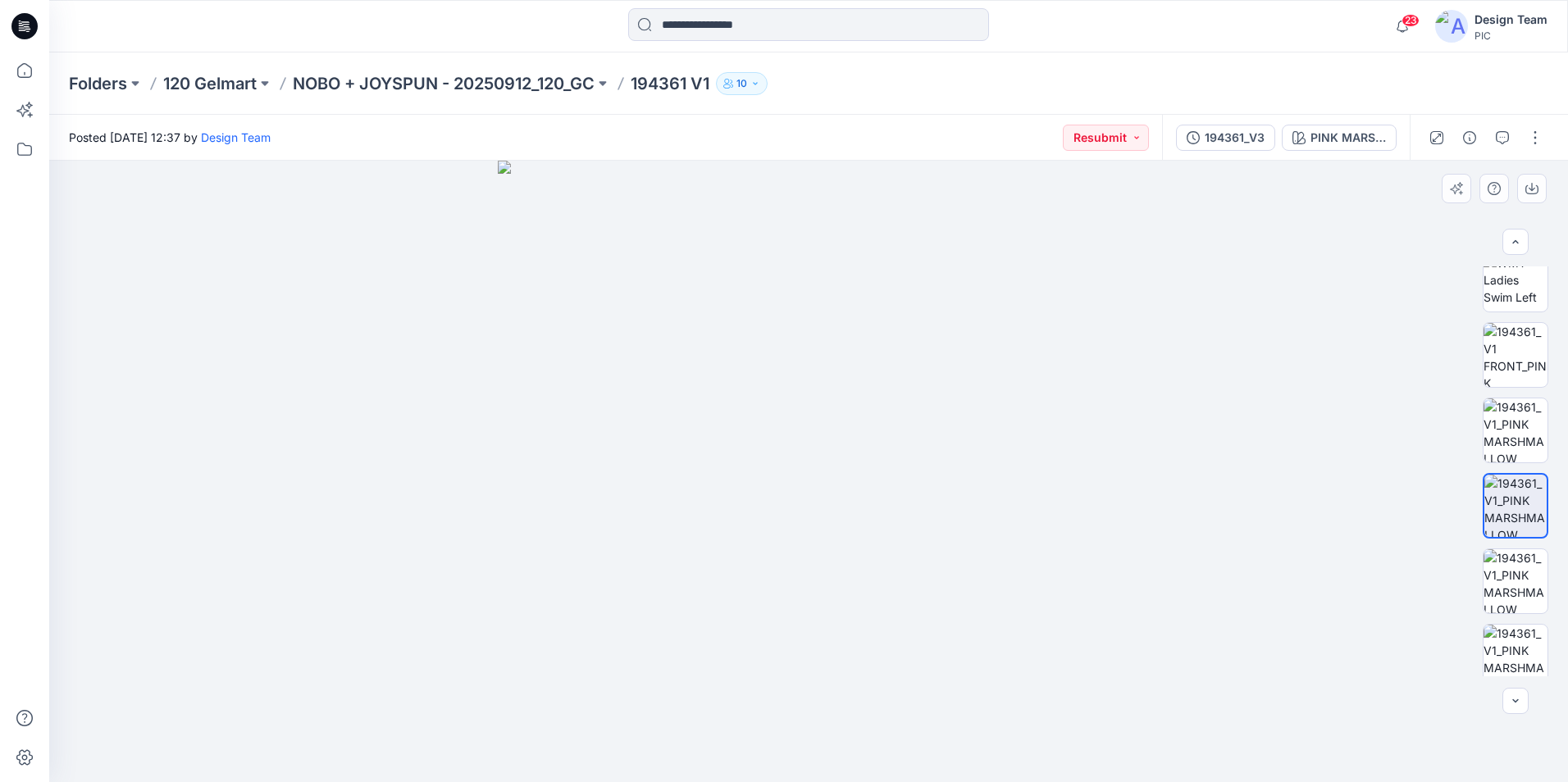
scroll to position [478, 0]
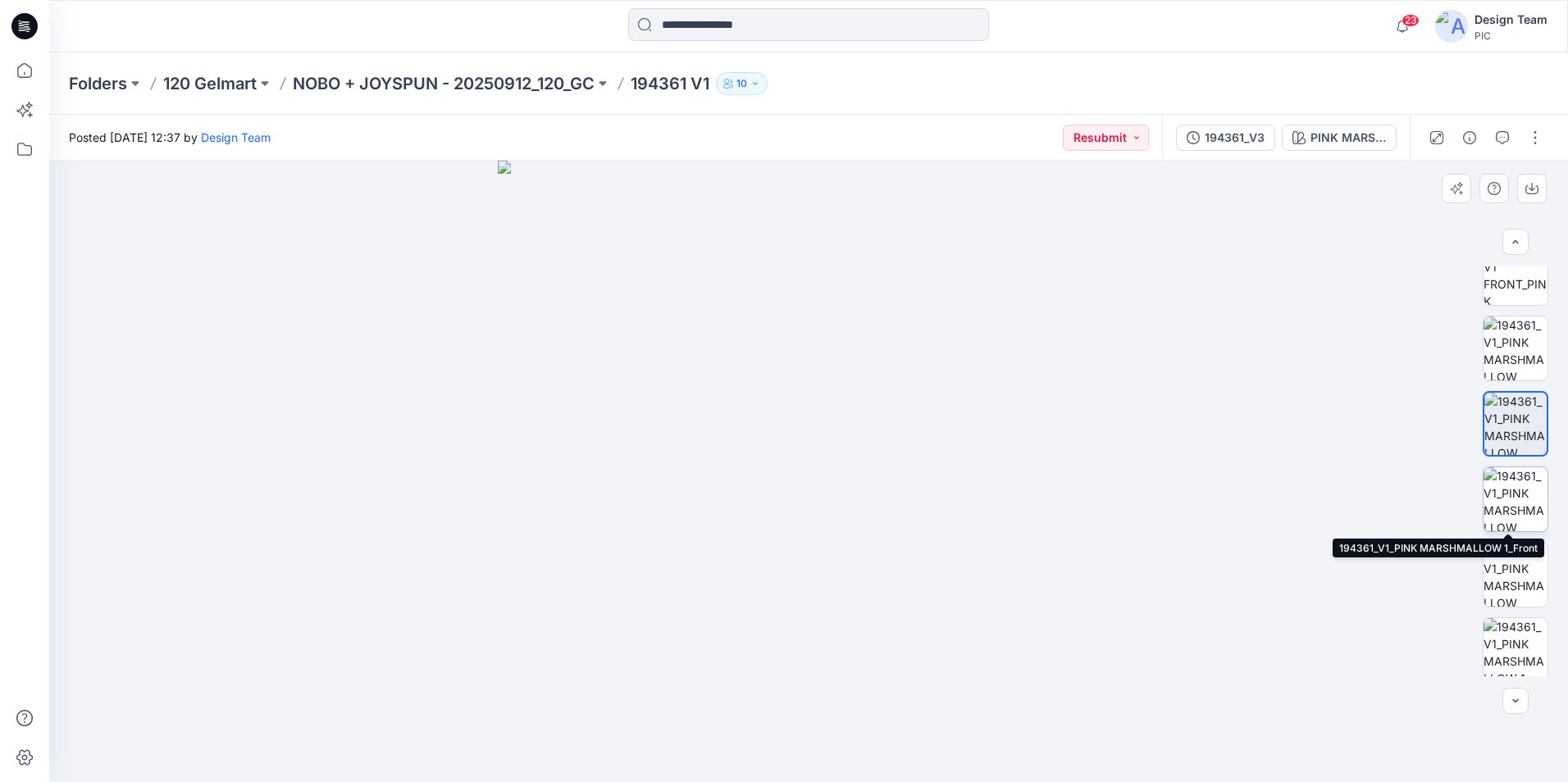
click at [1523, 491] on img at bounding box center [1515, 499] width 64 height 64
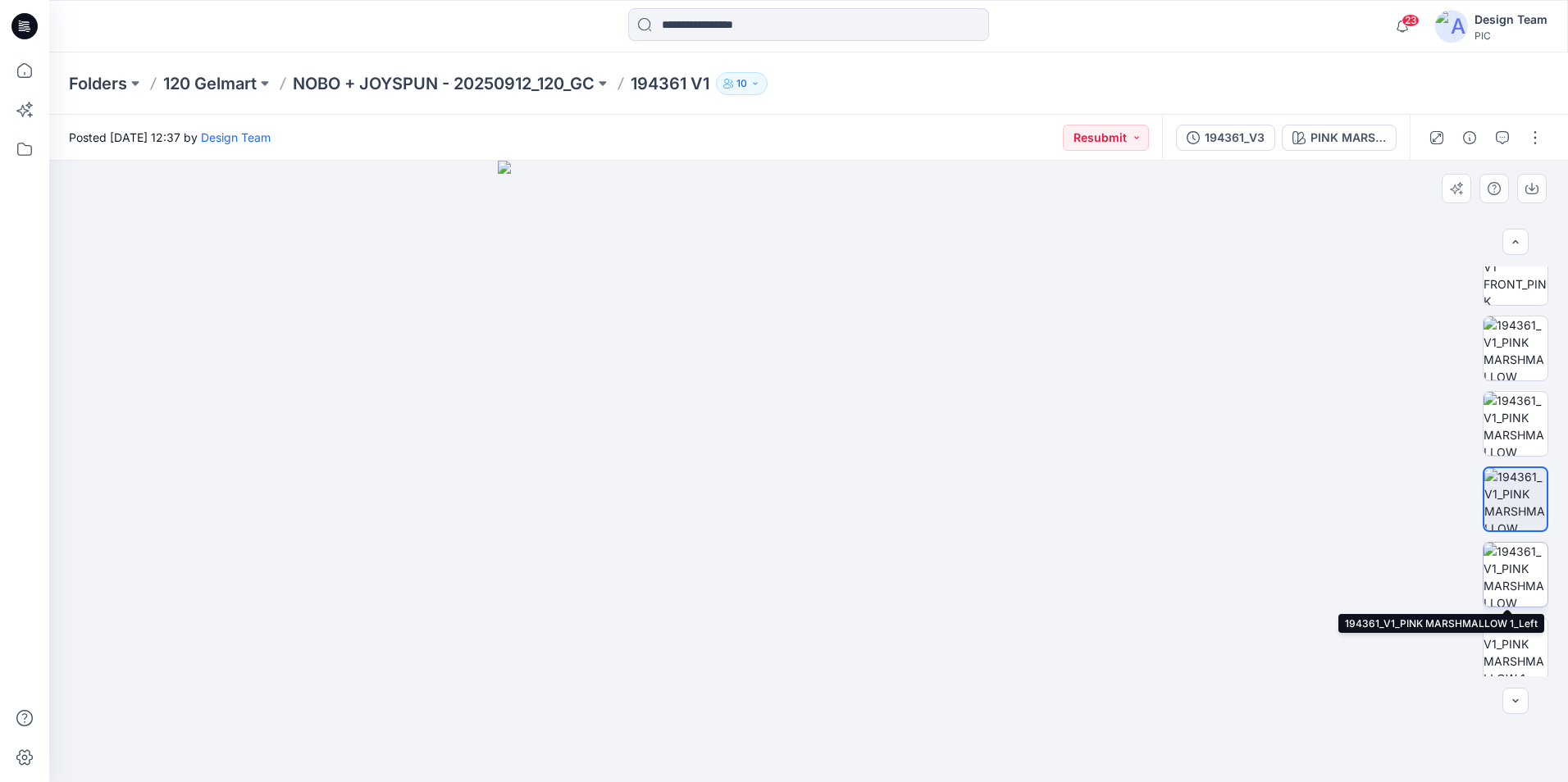
click at [1527, 573] on img at bounding box center [1515, 575] width 64 height 64
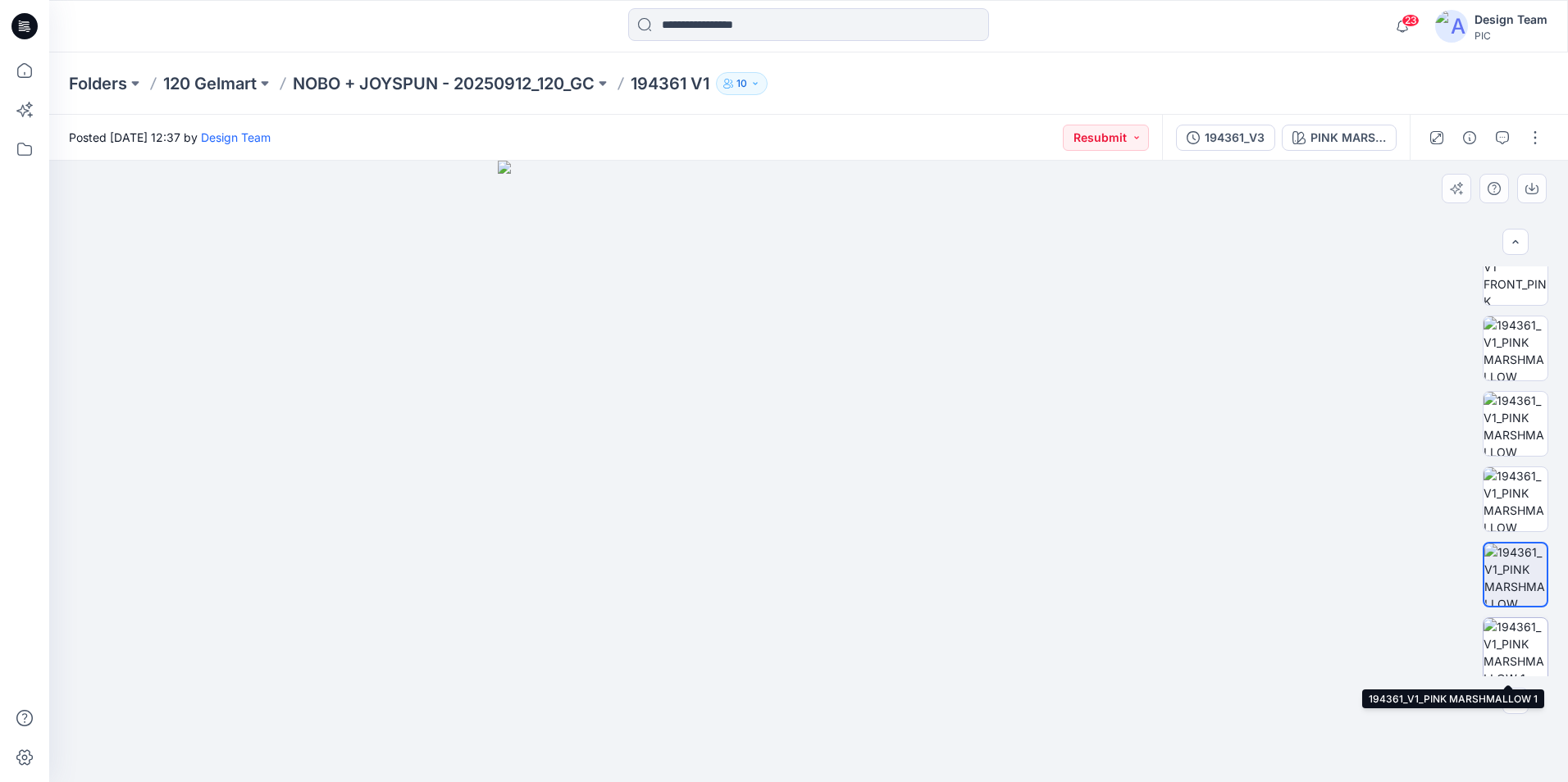
click at [1519, 639] on img at bounding box center [1515, 650] width 64 height 64
click at [1534, 135] on button "button" at bounding box center [1535, 138] width 26 height 26
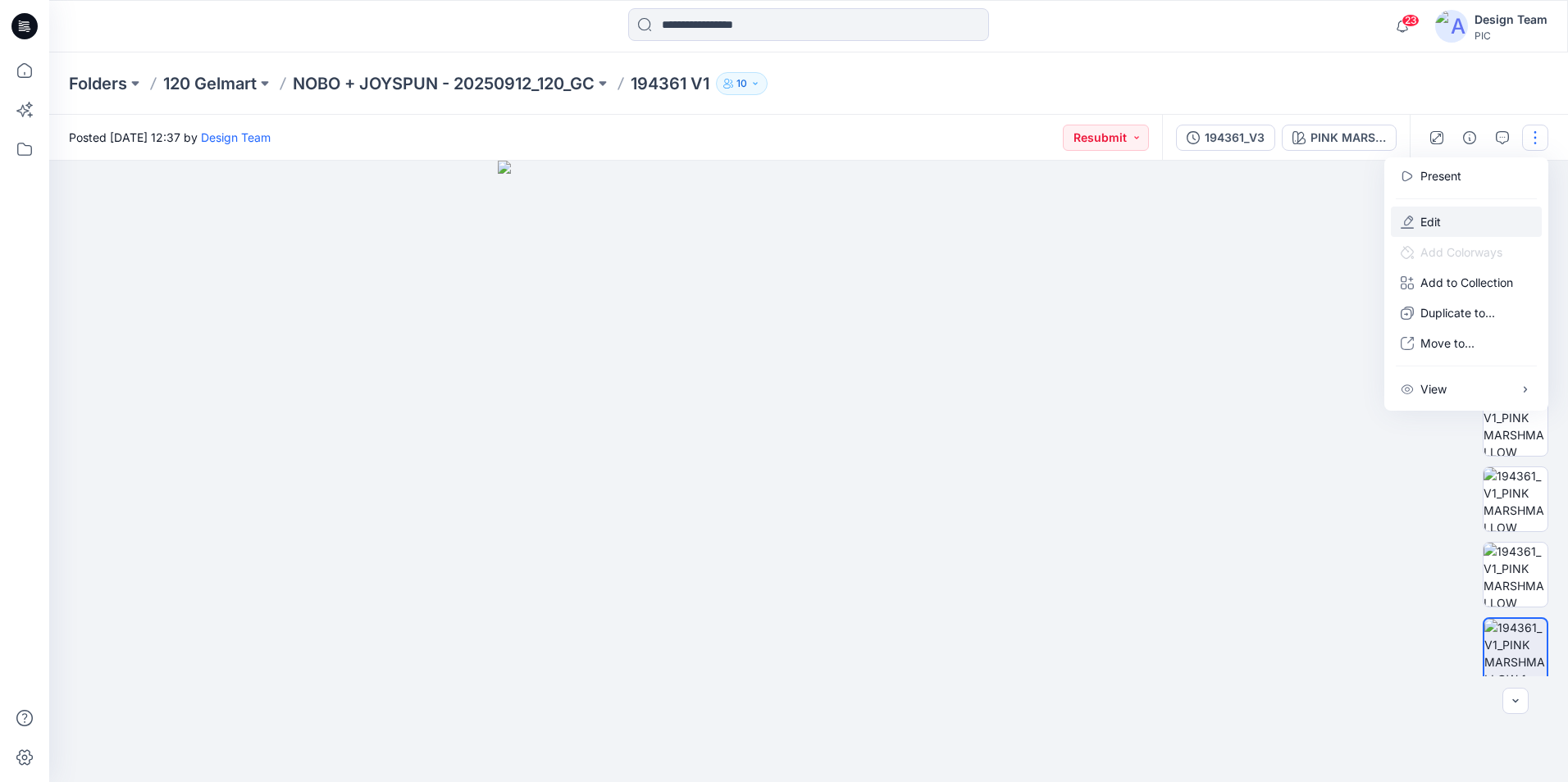
click at [1470, 220] on button "Edit" at bounding box center [1466, 222] width 151 height 30
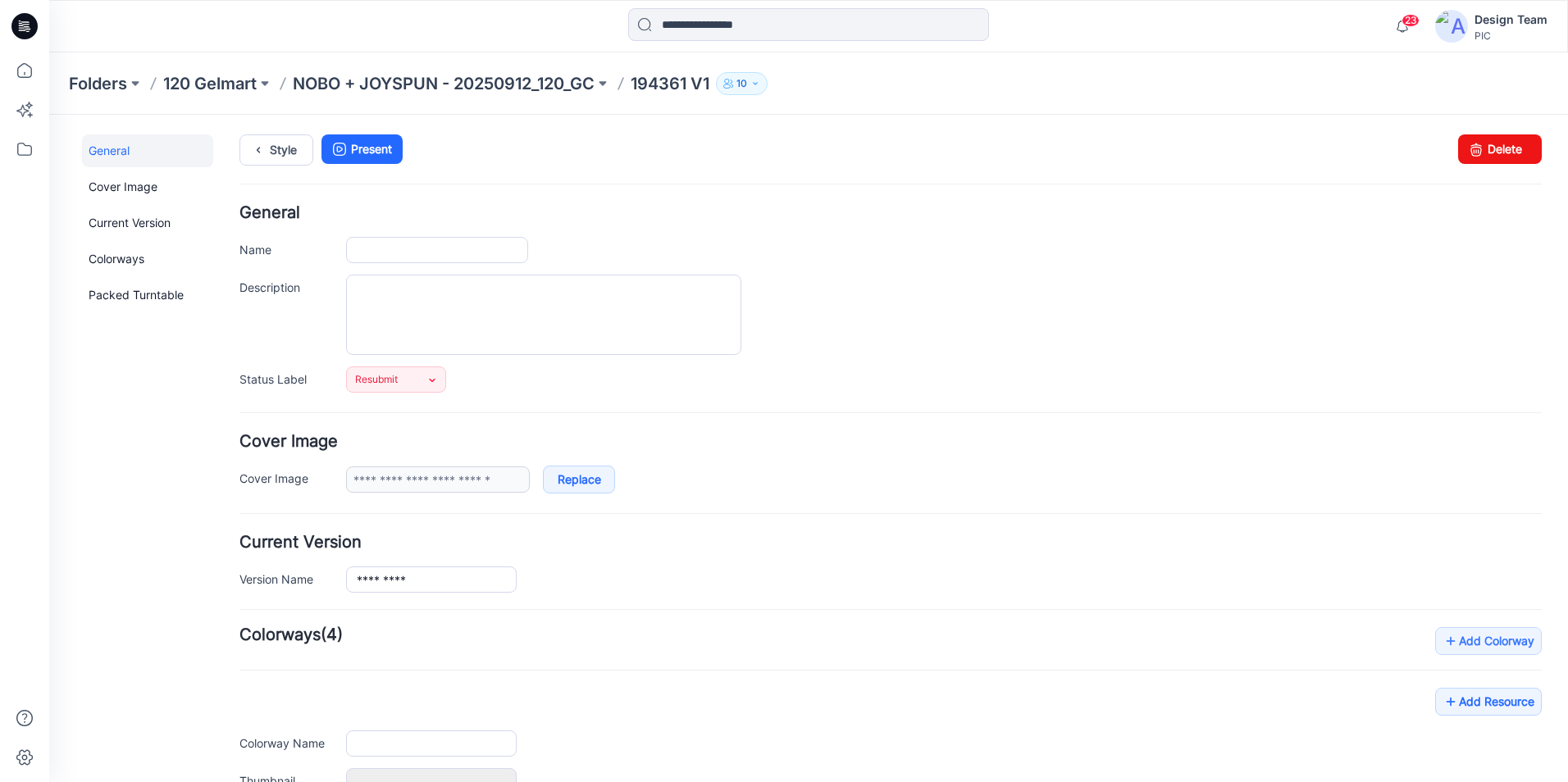
type input "*********"
type input "**********"
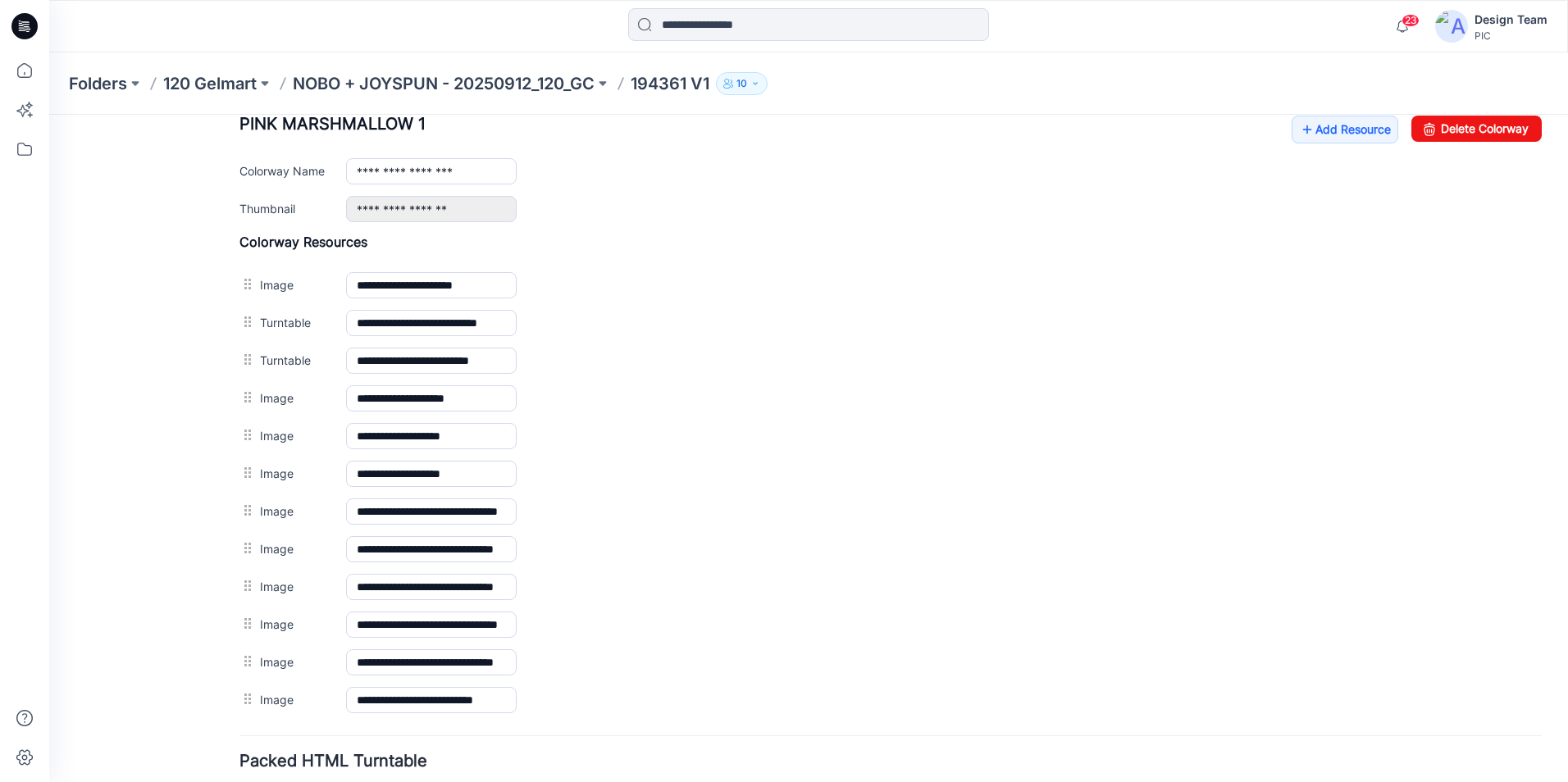
scroll to position [780, 0]
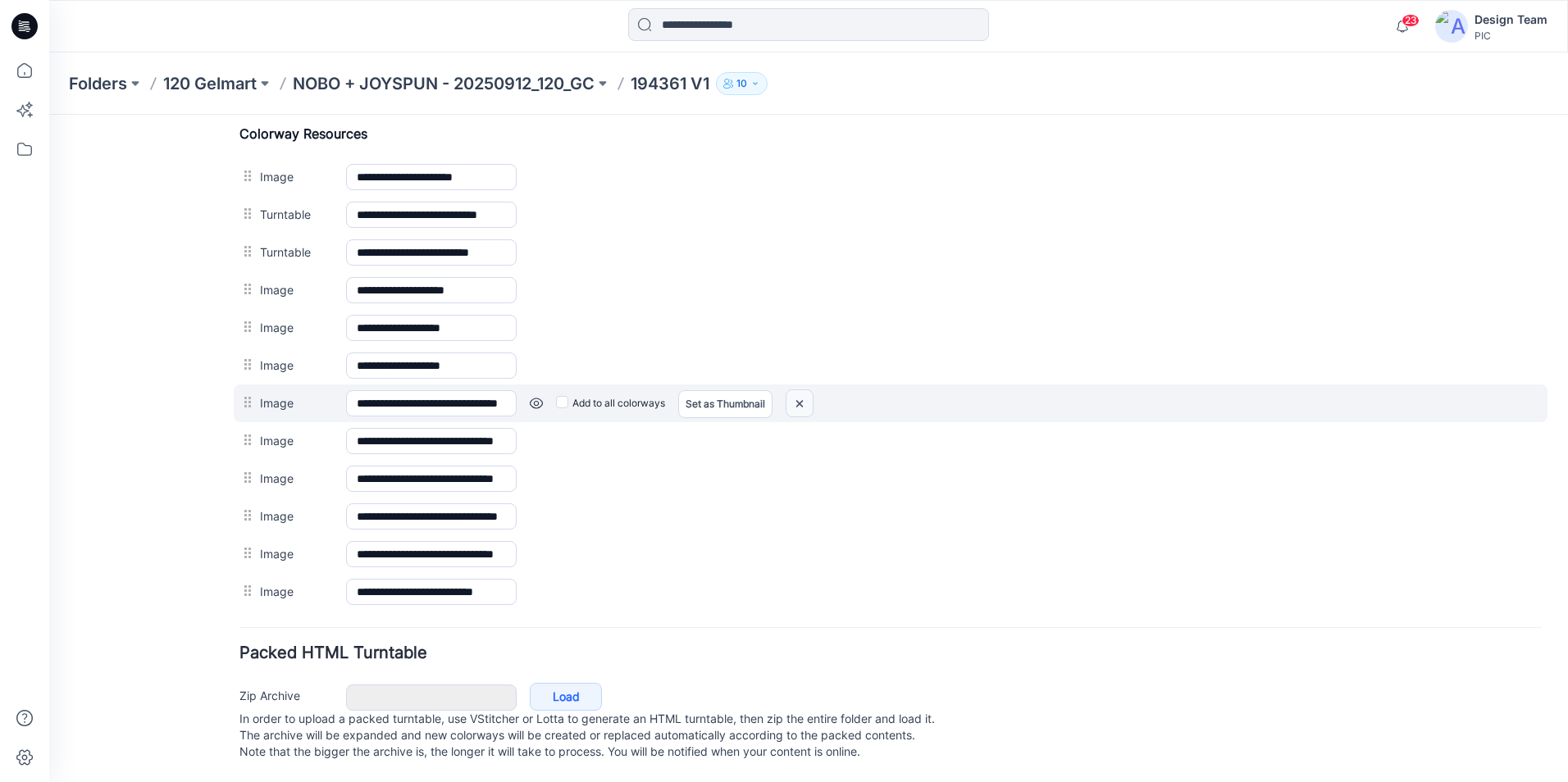
drag, startPoint x: 902, startPoint y: 200, endPoint x: 802, endPoint y: 382, distance: 207.7
click at [802, 390] on img at bounding box center [800, 403] width 26 height 27
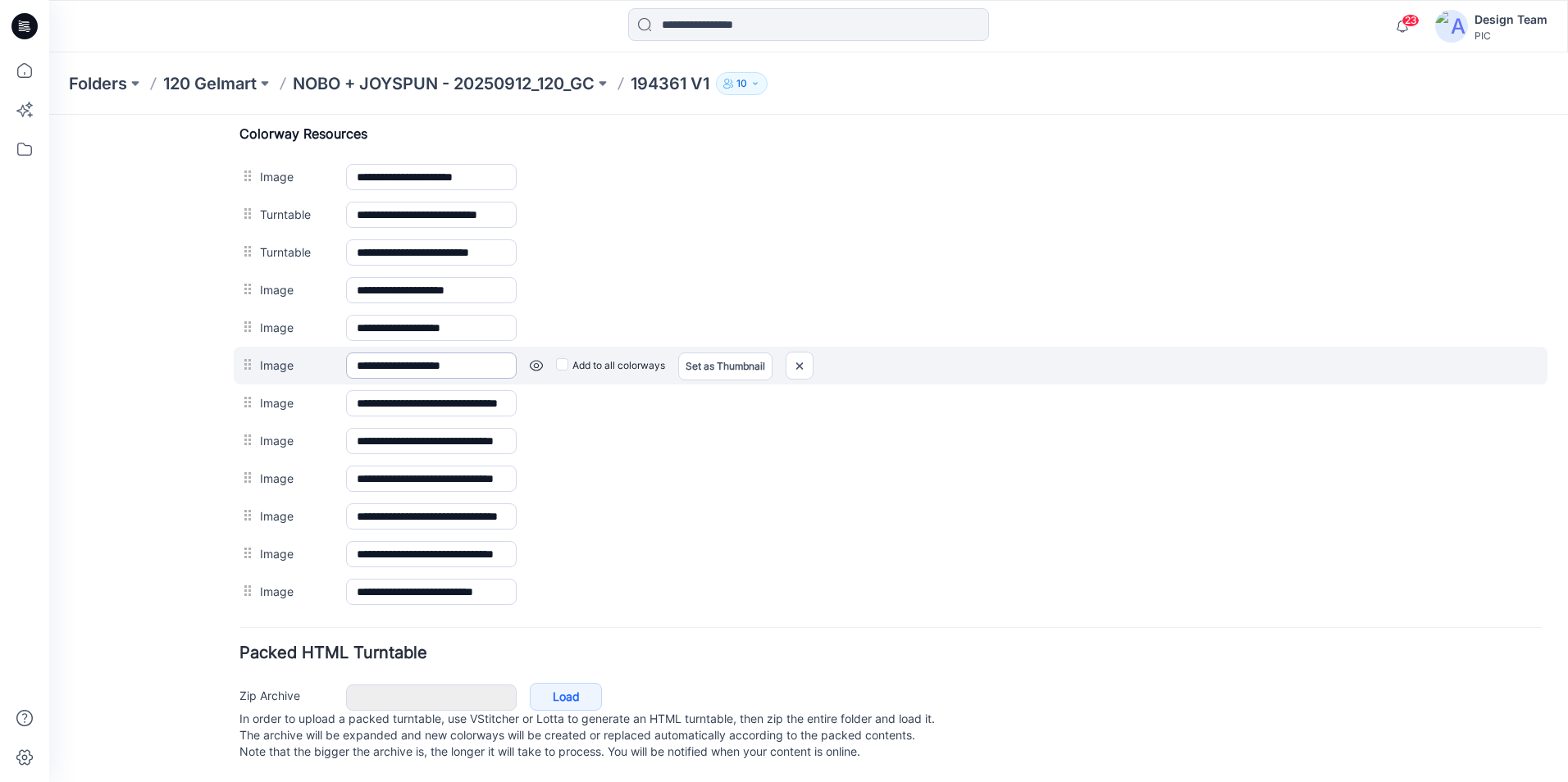
scroll to position [743, 0]
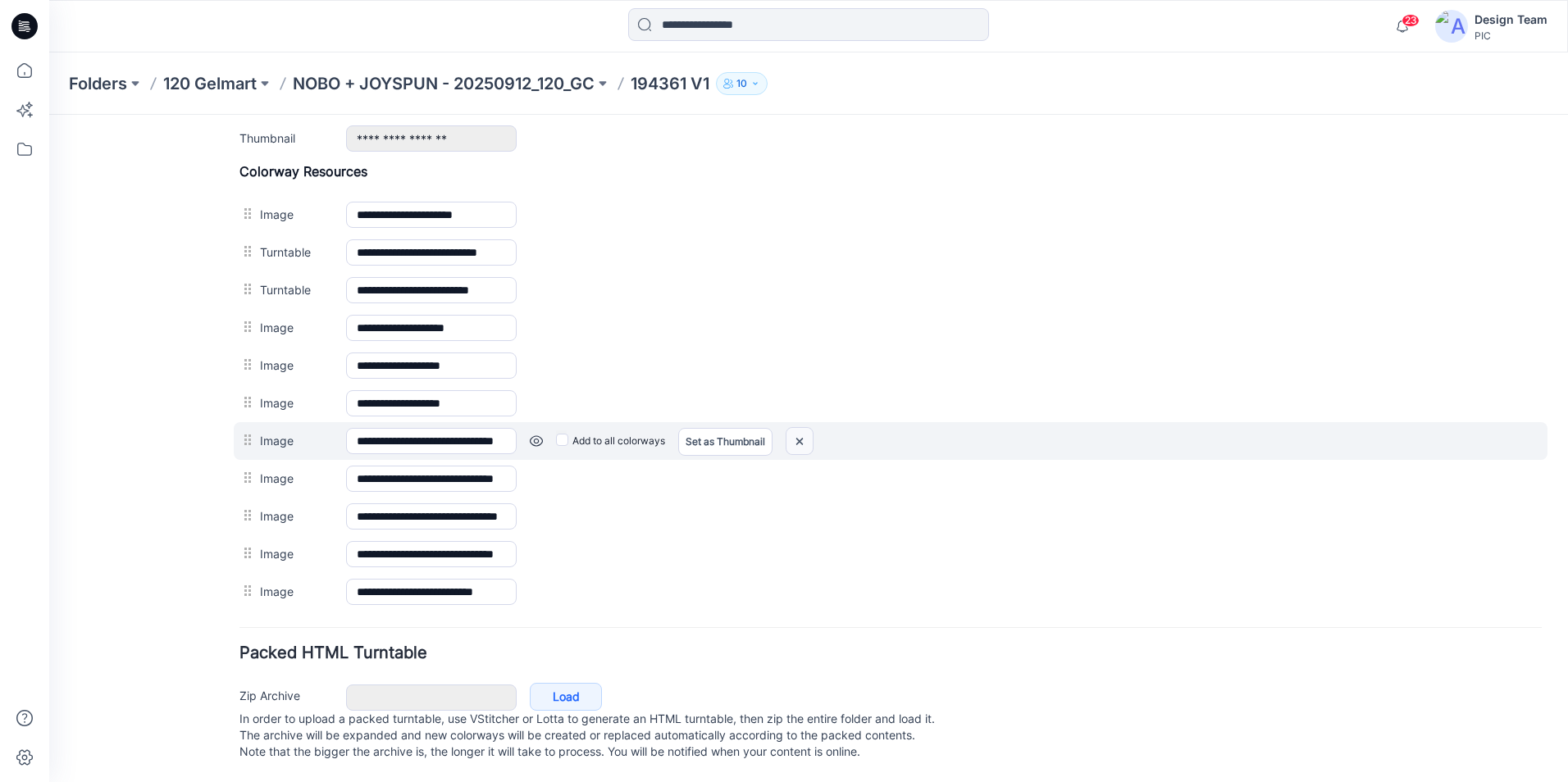
click at [802, 428] on img at bounding box center [800, 441] width 26 height 27
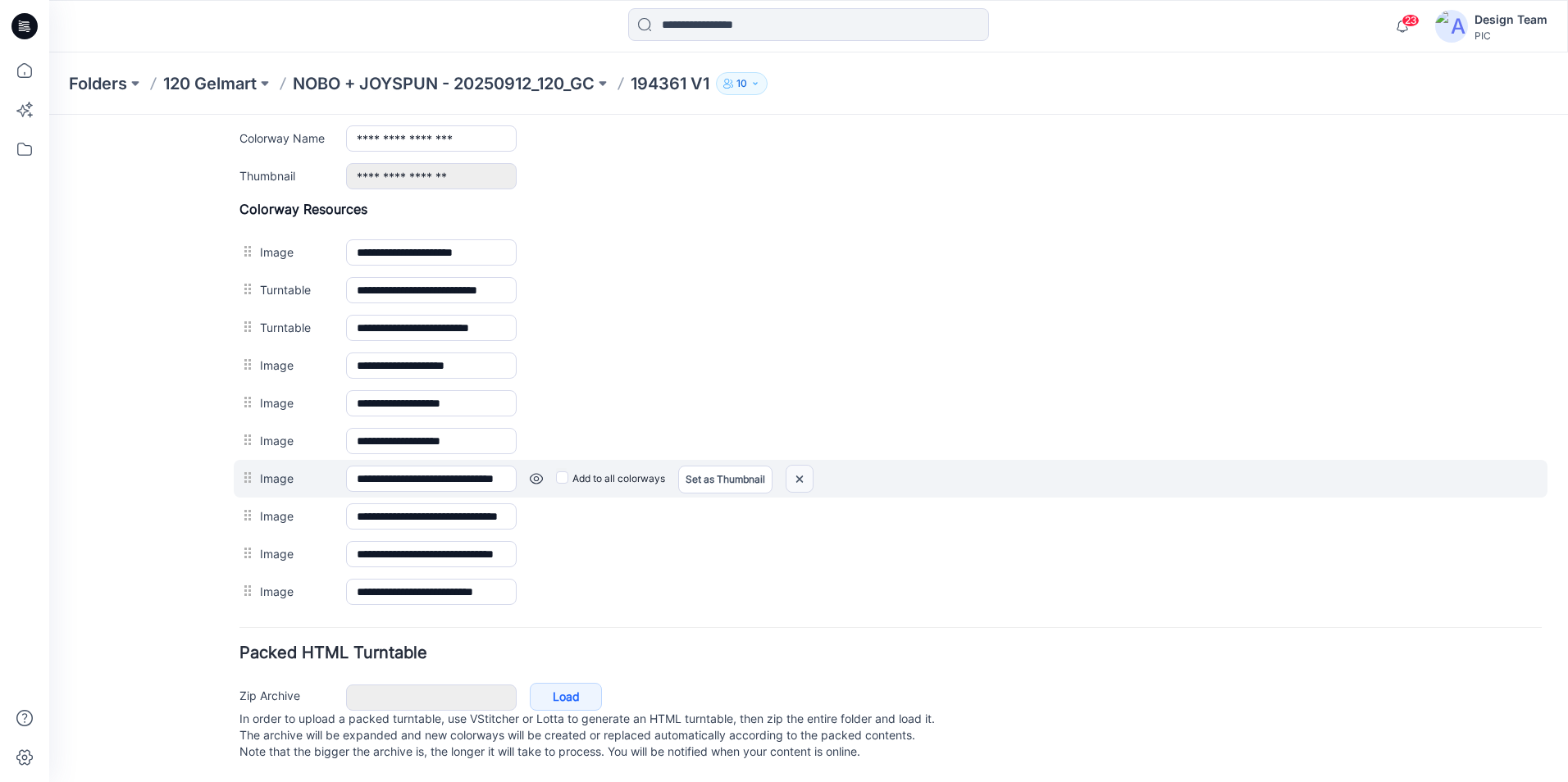
click at [806, 466] on img at bounding box center [800, 479] width 26 height 27
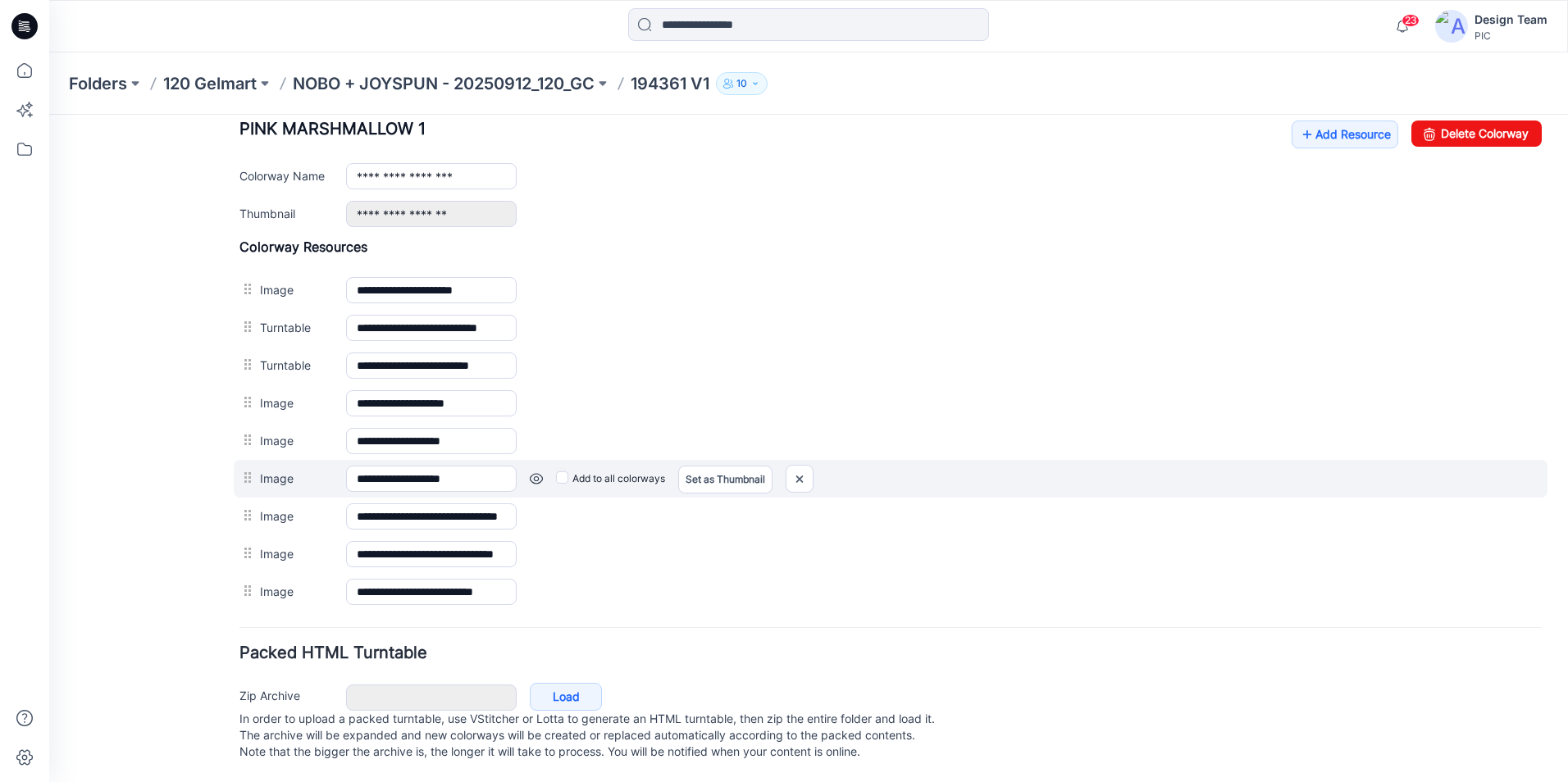
scroll to position [667, 0]
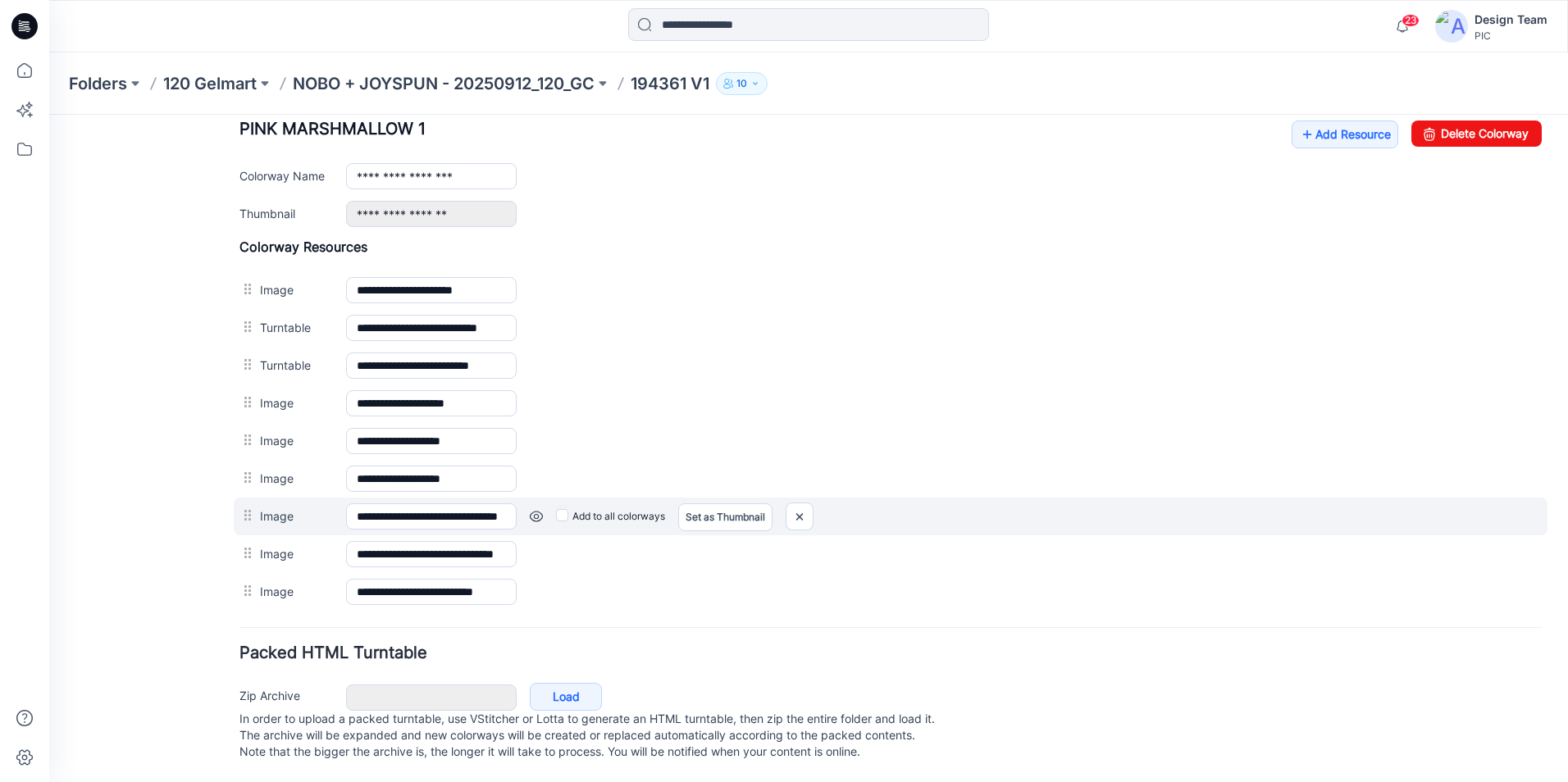
click at [537, 510] on link at bounding box center [536, 516] width 13 height 13
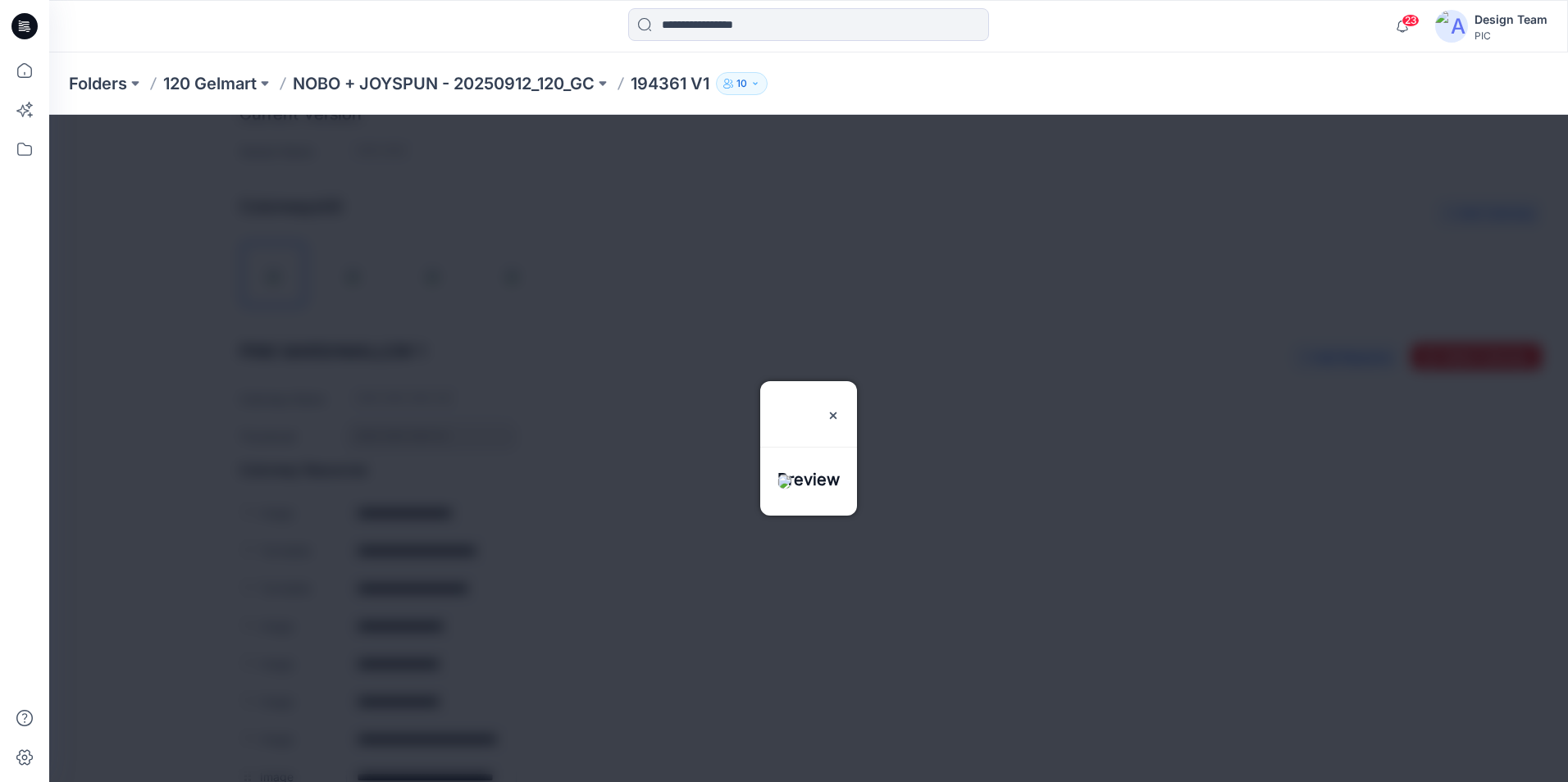
scroll to position [585, 0]
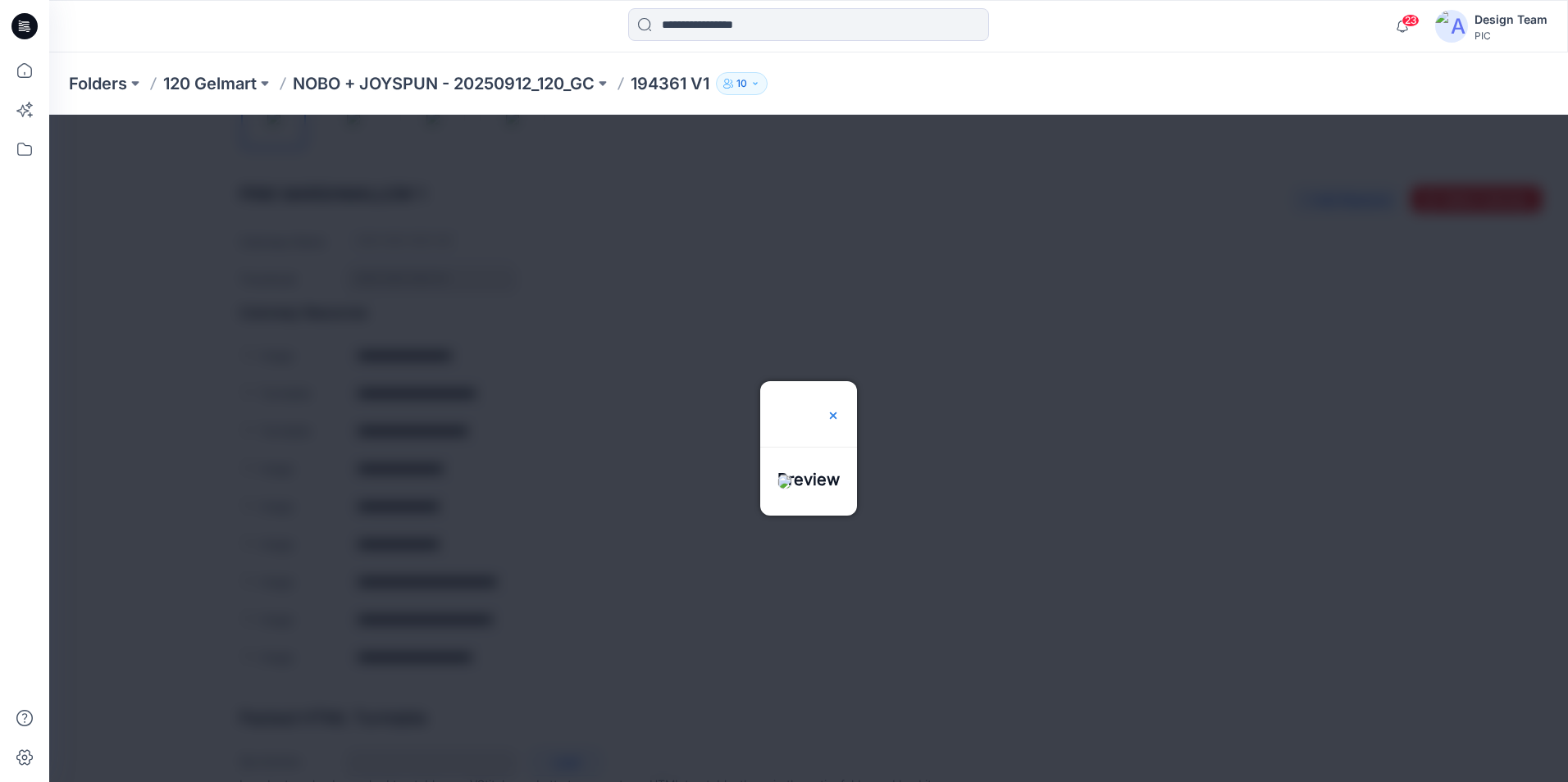
click at [840, 409] on img at bounding box center [833, 415] width 13 height 13
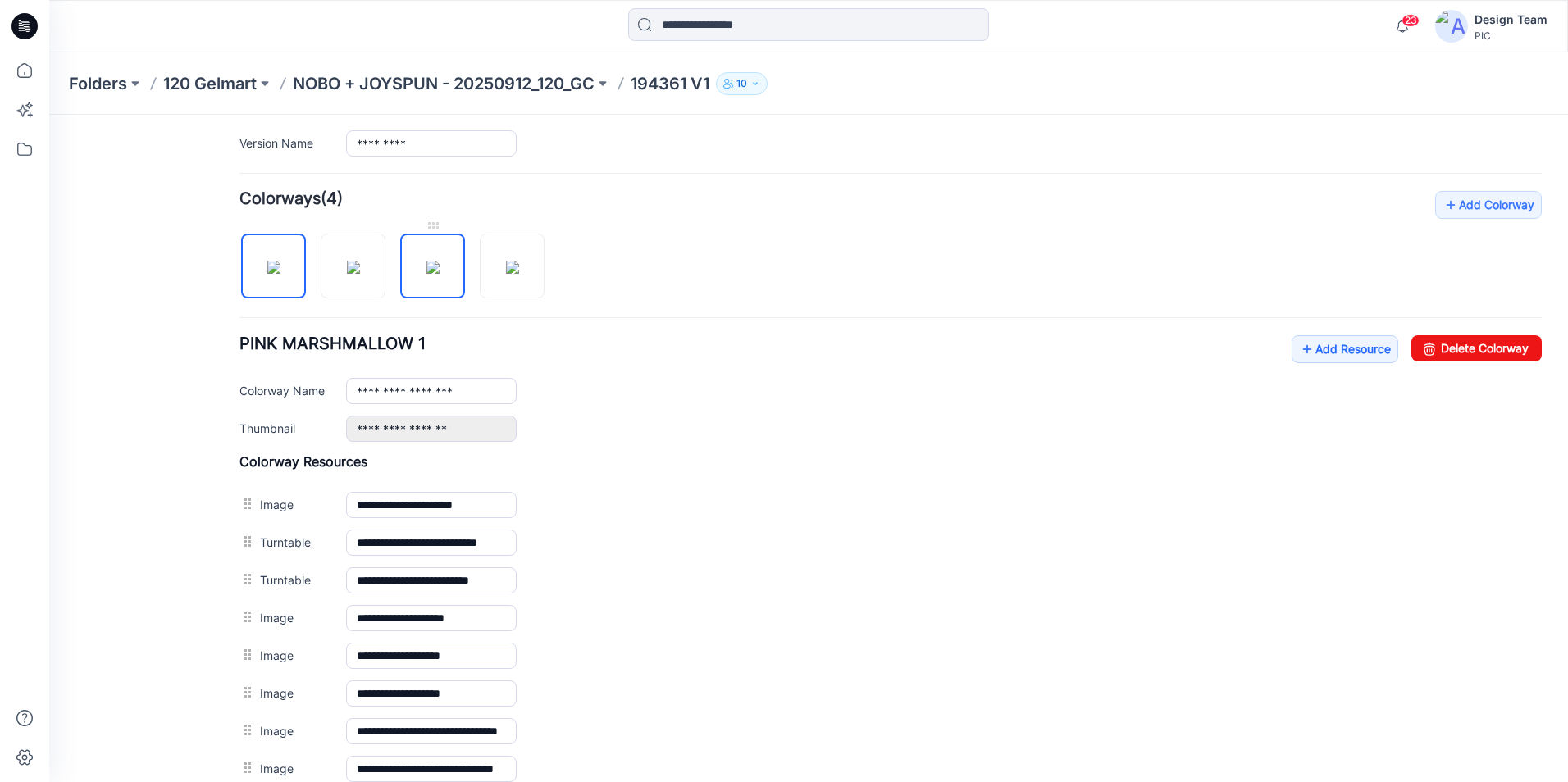
scroll to position [421, 0]
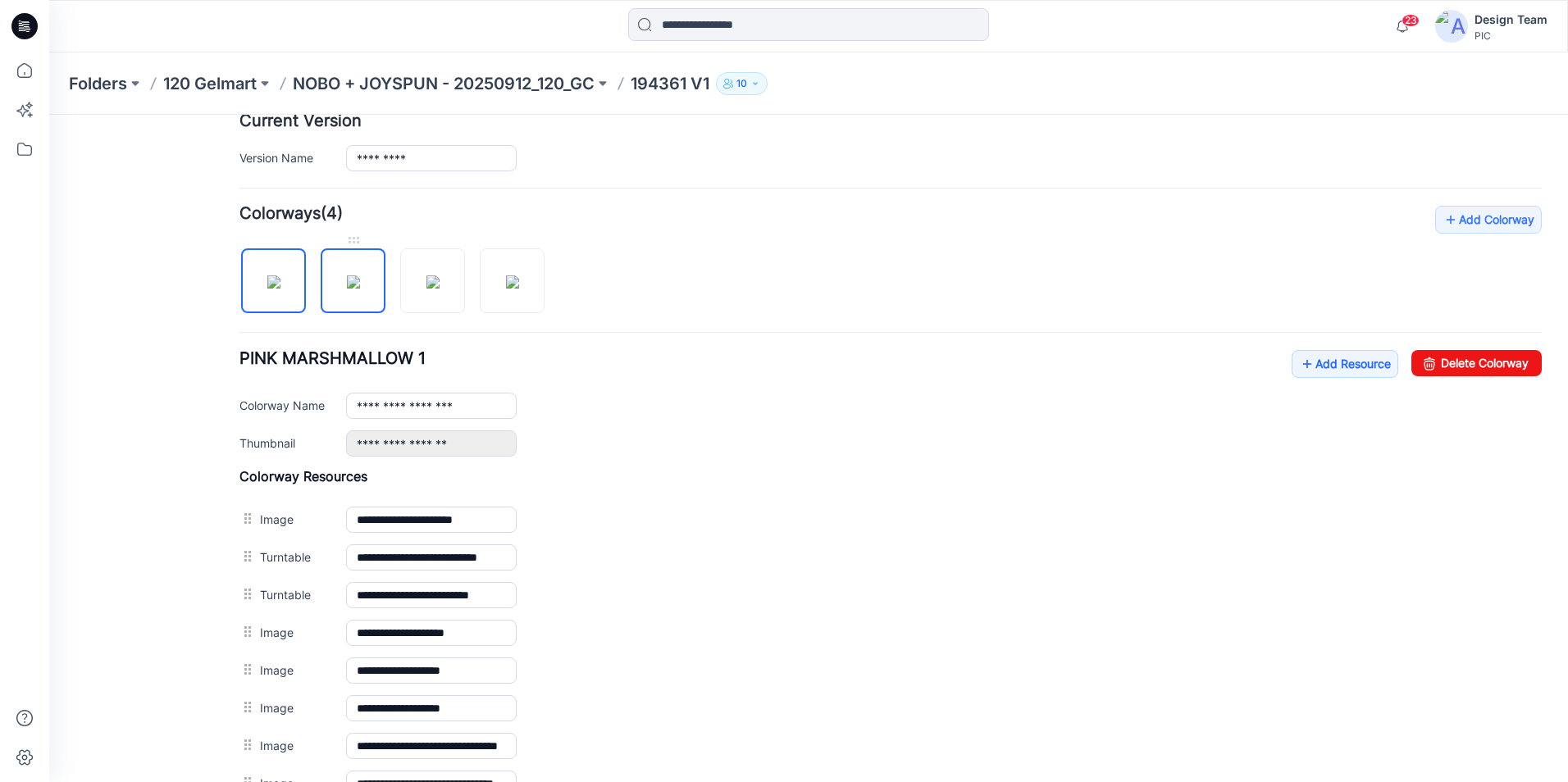
click at [360, 286] on img at bounding box center [353, 282] width 13 height 13
type input "**********"
click at [433, 86] on p "NOBO + JOYSPUN - 20250912_120_GC" at bounding box center [444, 84] width 302 height 23
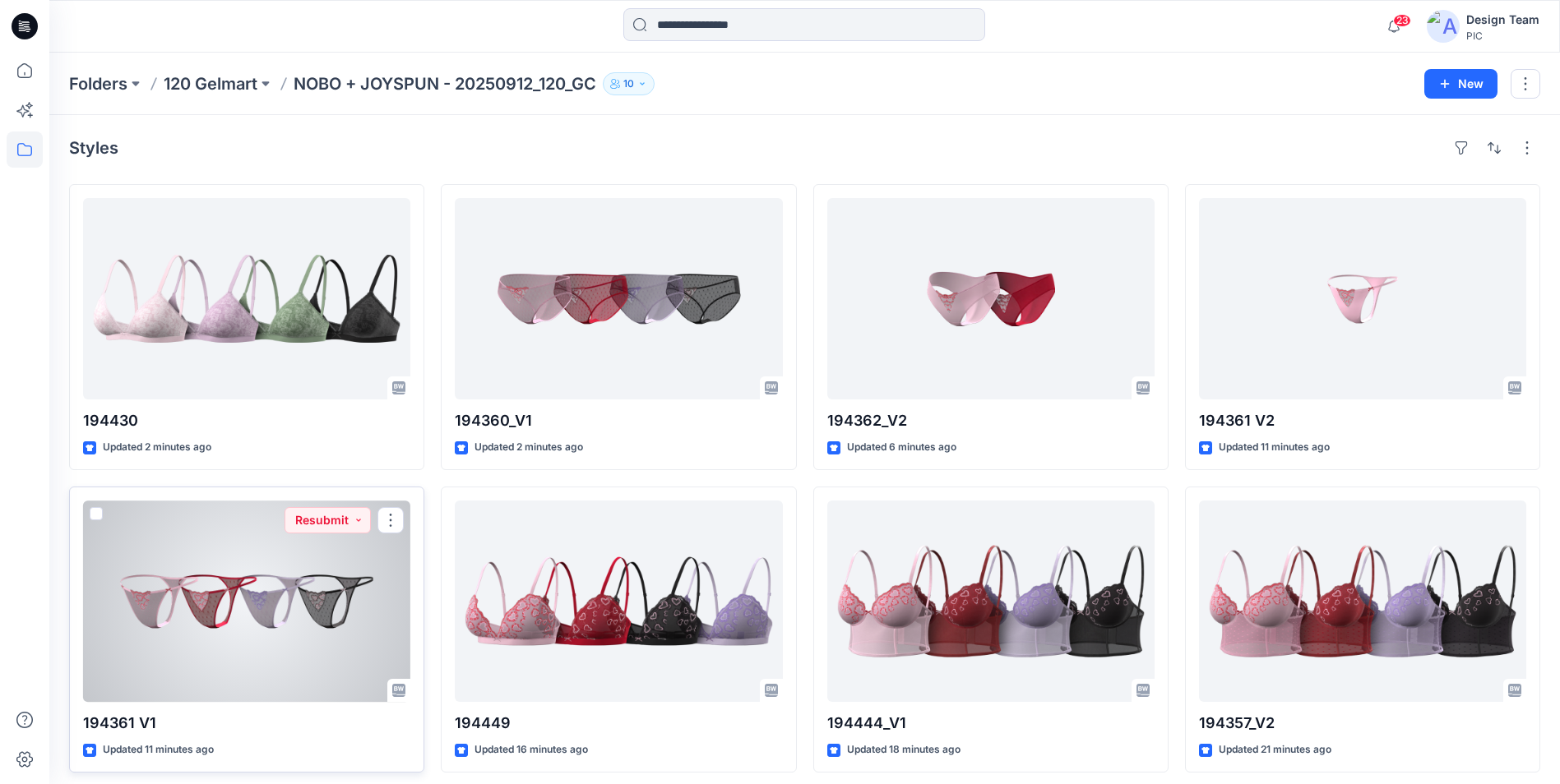
click at [280, 573] on div at bounding box center [247, 602] width 328 height 202
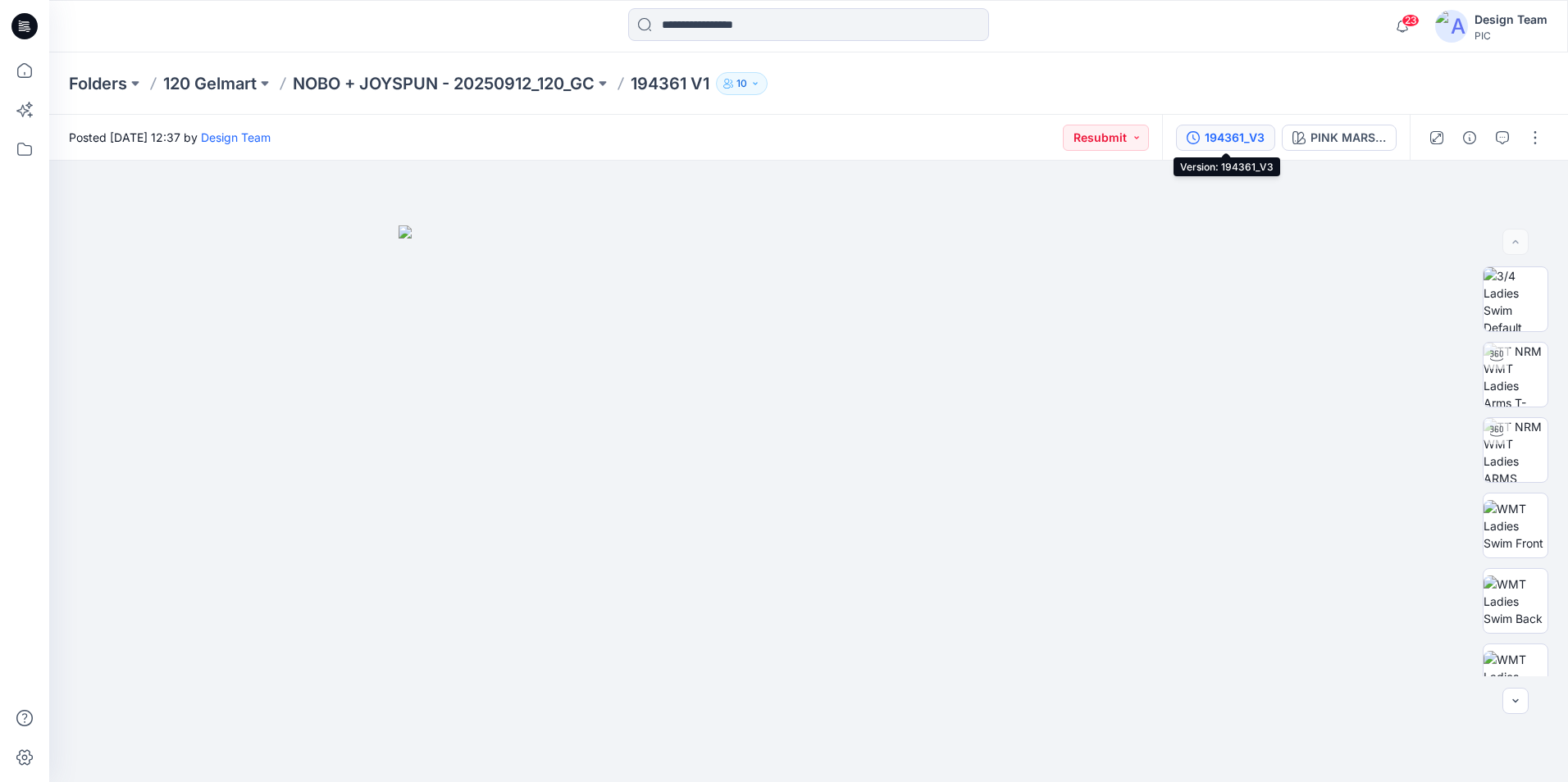
click at [1268, 138] on button "194361_V3" at bounding box center [1225, 138] width 99 height 26
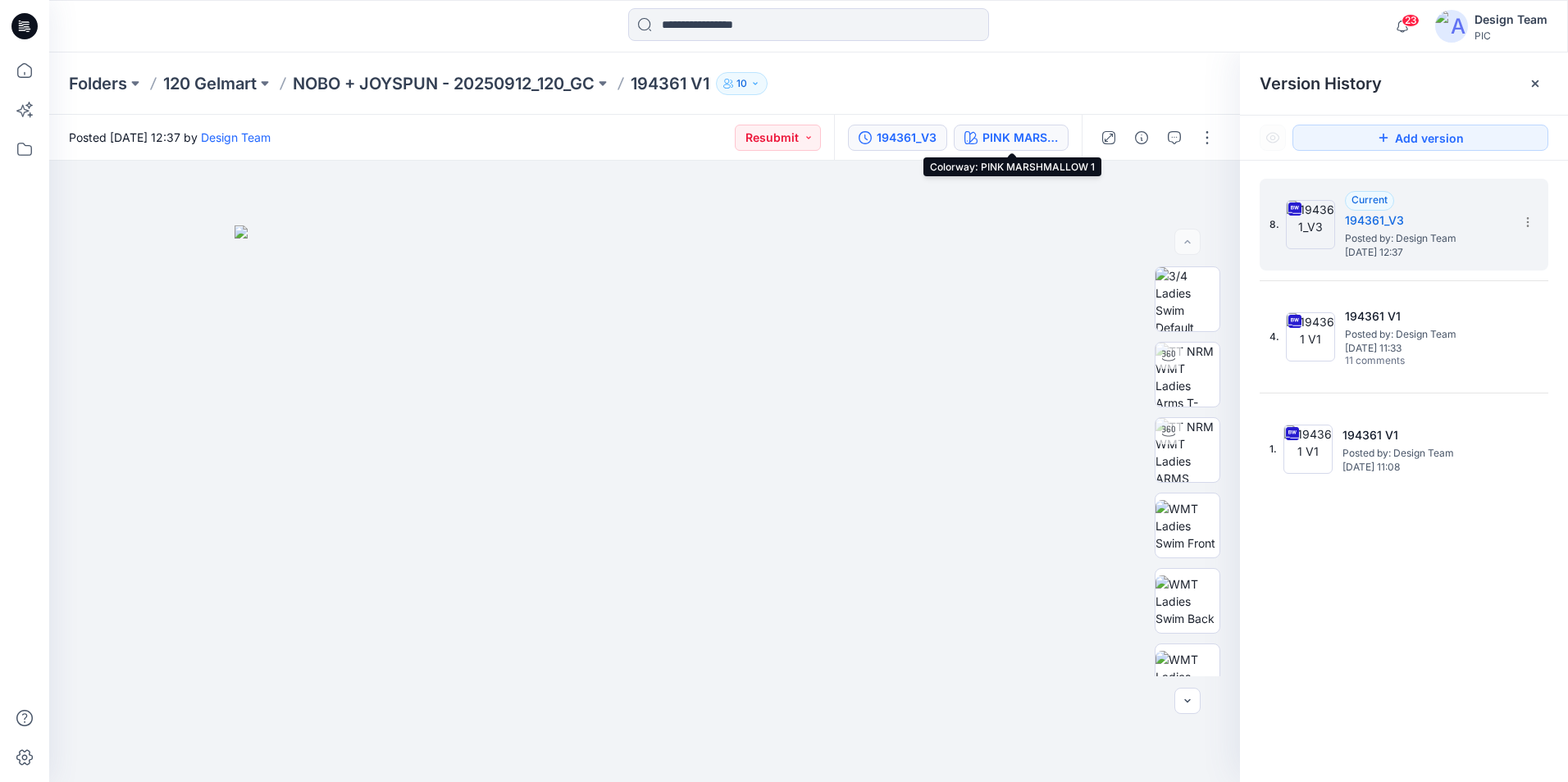
click at [1059, 144] on button "PINK MARSHMALLOW 1" at bounding box center [1011, 138] width 115 height 26
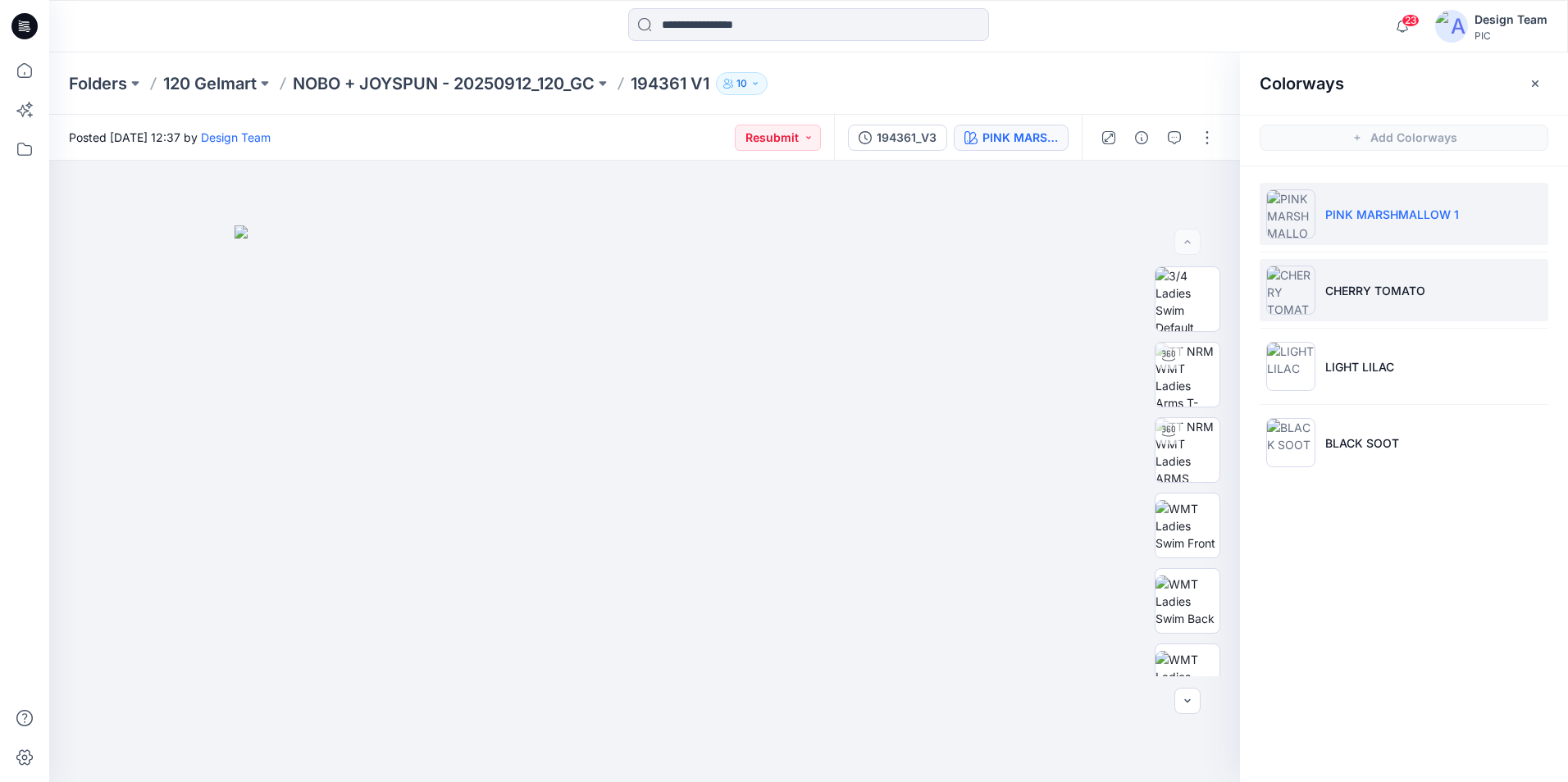
click at [1338, 284] on p "CHERRY TOMATO" at bounding box center [1375, 291] width 100 height 18
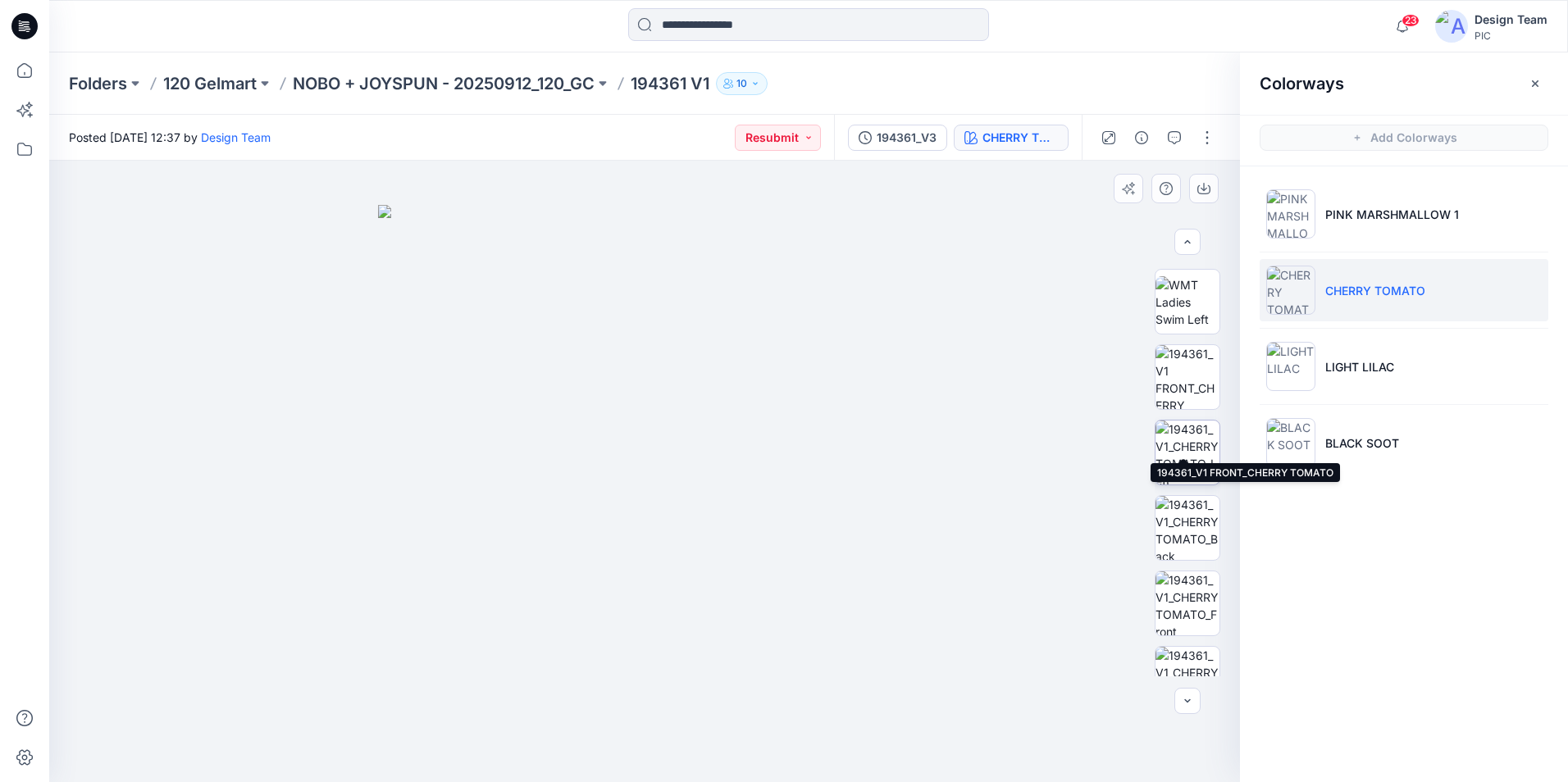
scroll to position [410, 0]
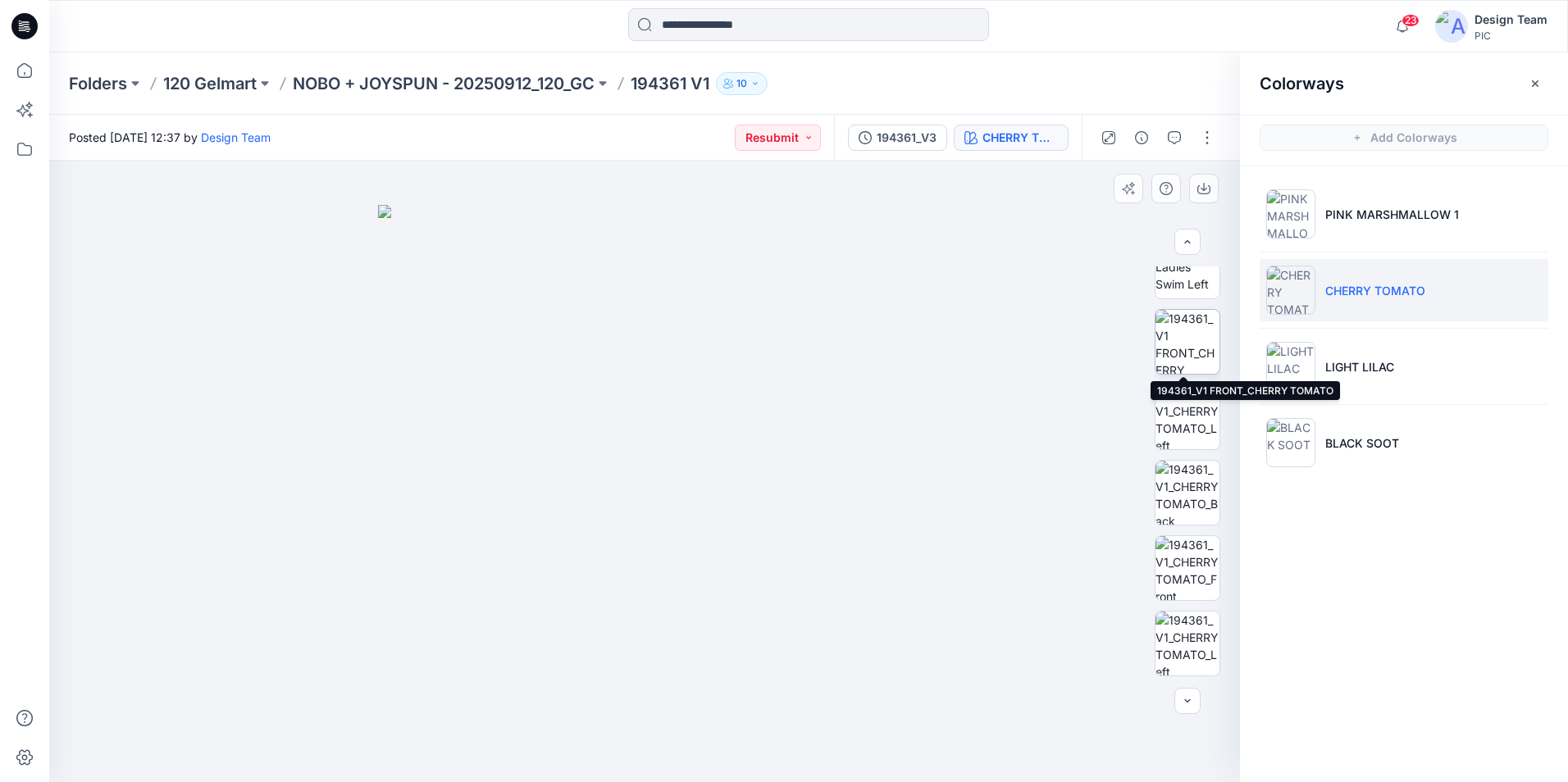
click at [1185, 357] on img at bounding box center [1187, 342] width 64 height 64
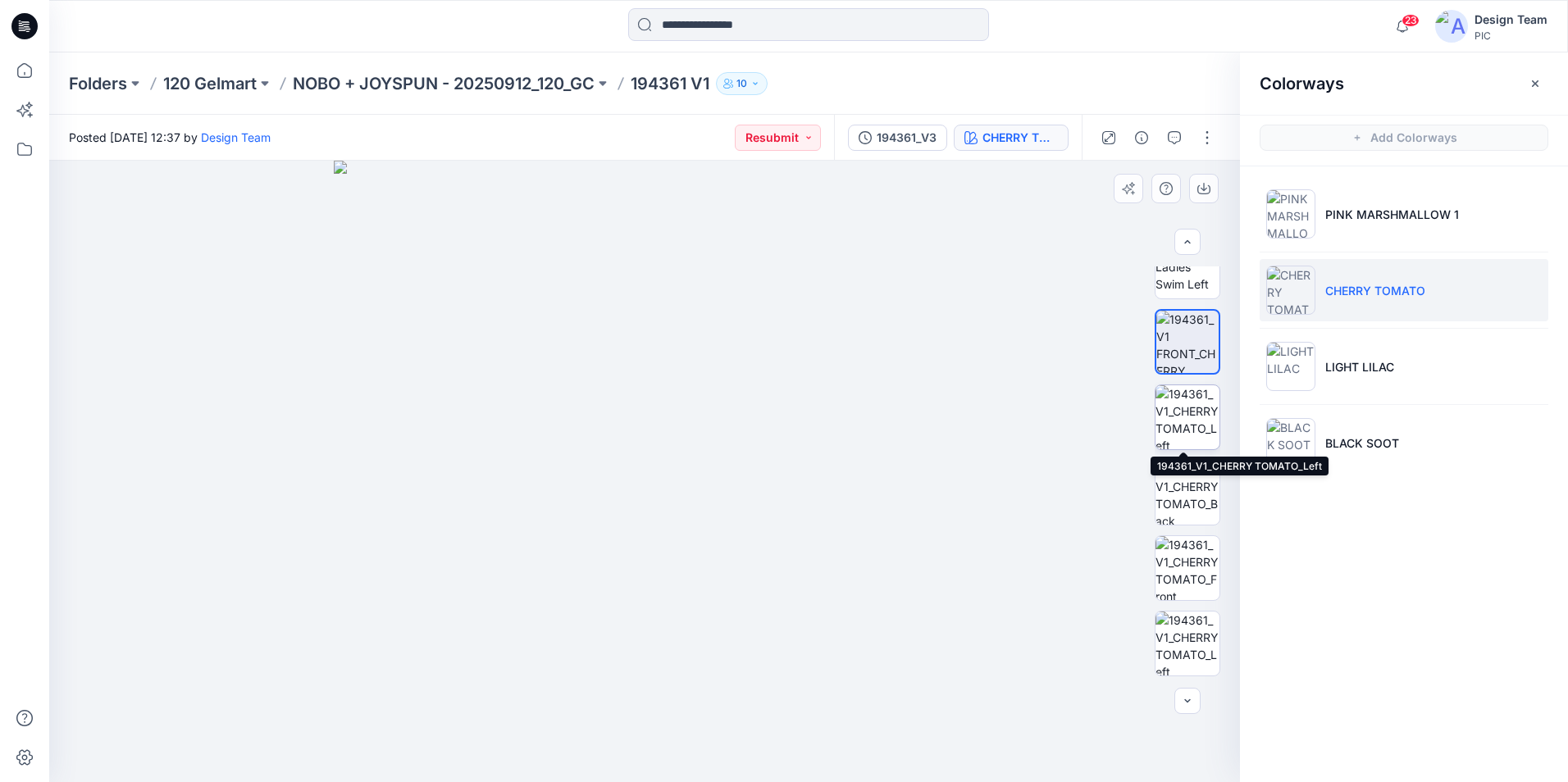
click at [1195, 418] on img at bounding box center [1187, 417] width 64 height 64
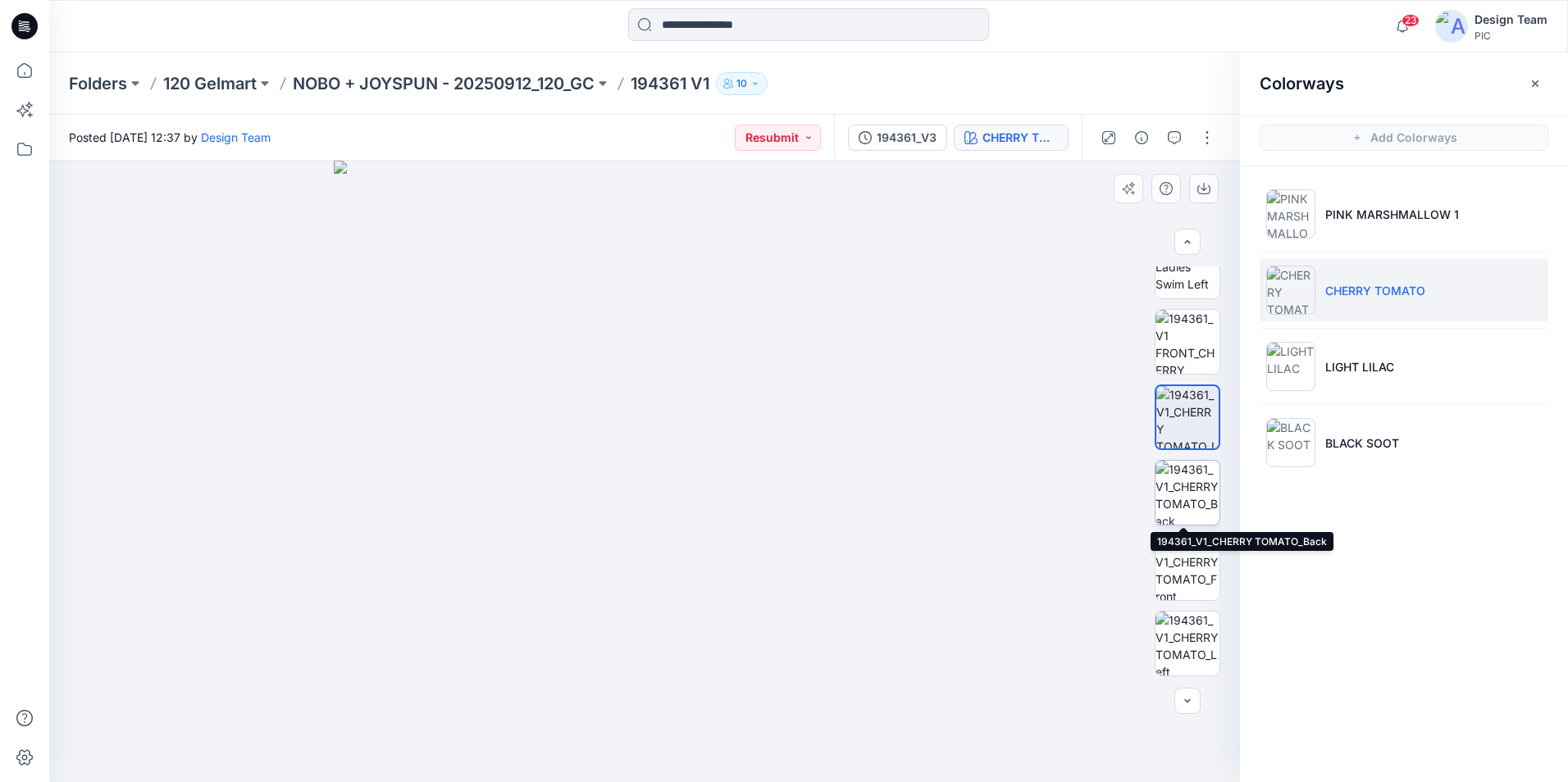
click at [1180, 503] on img at bounding box center [1187, 493] width 64 height 64
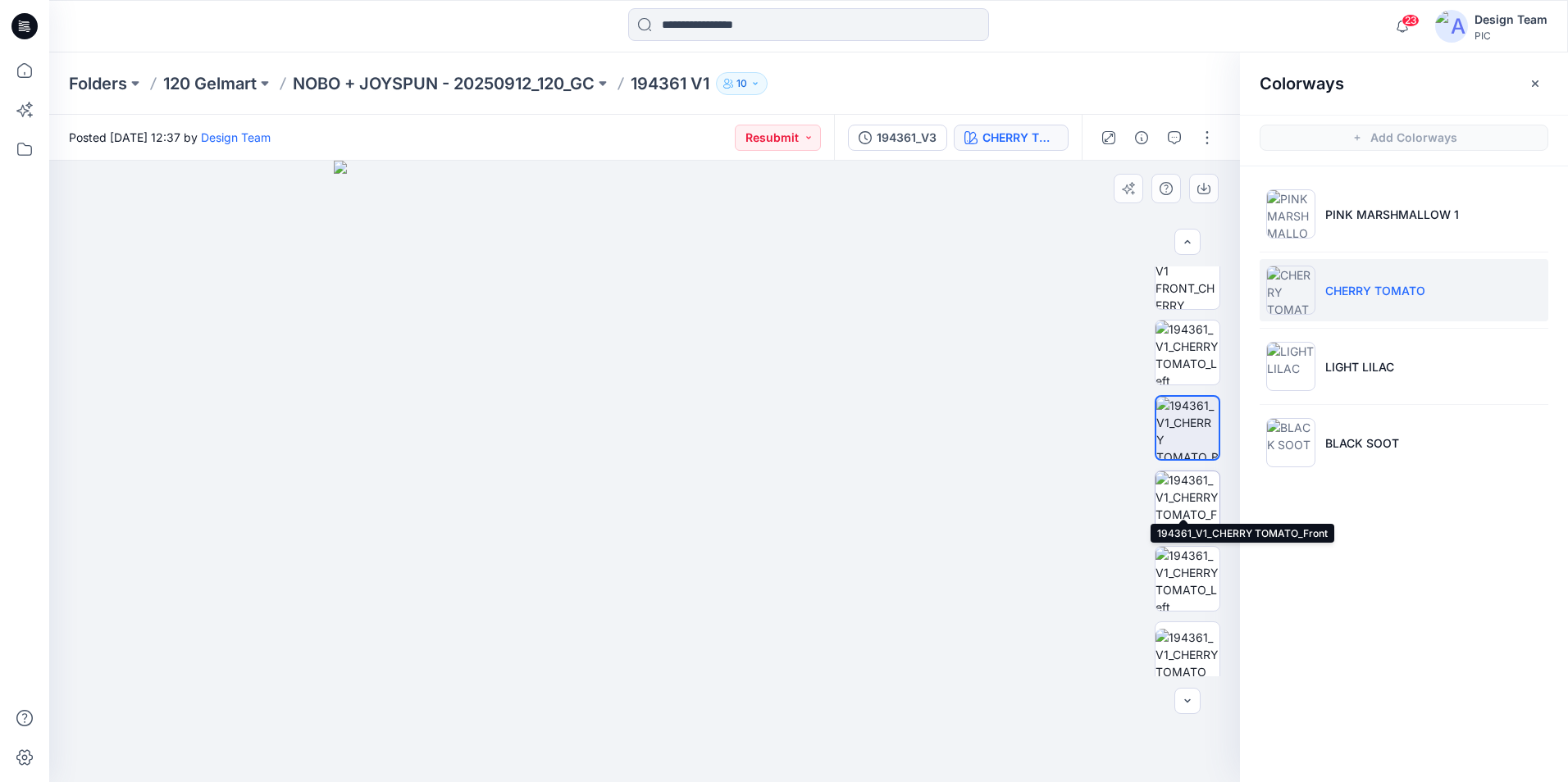
scroll to position [560, 0]
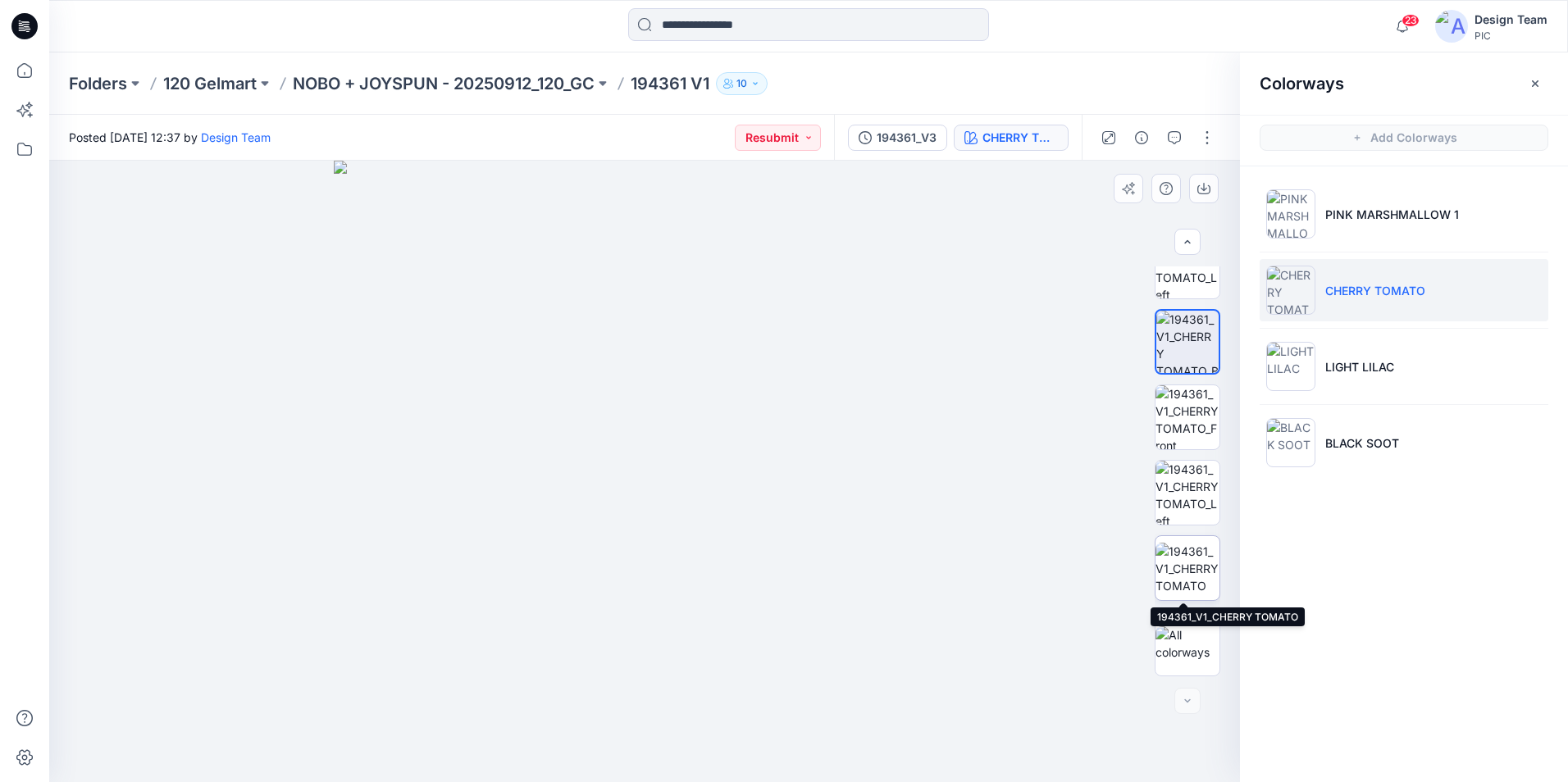
click at [1174, 567] on img at bounding box center [1187, 568] width 64 height 52
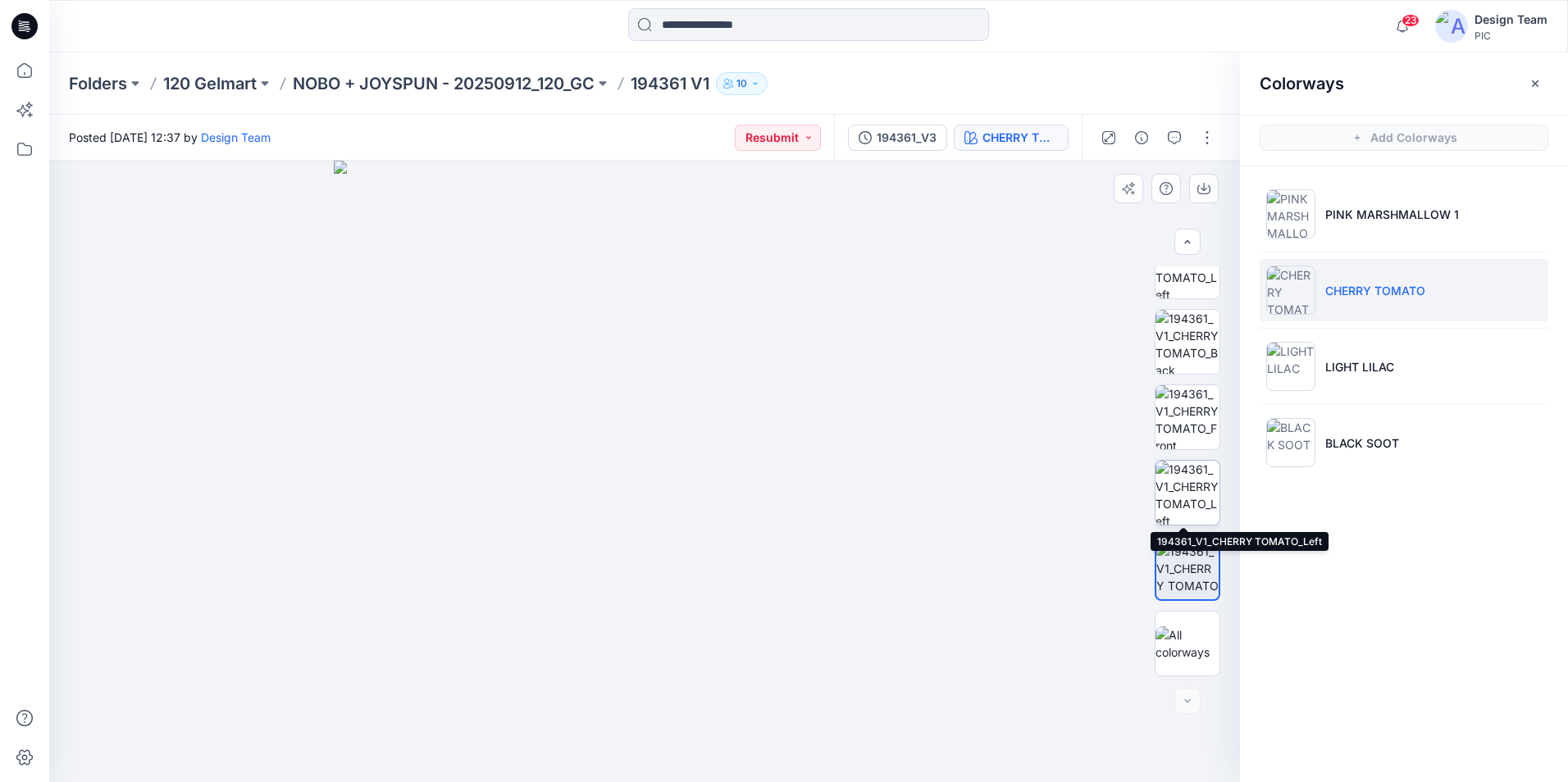
click at [1196, 506] on img at bounding box center [1187, 493] width 64 height 64
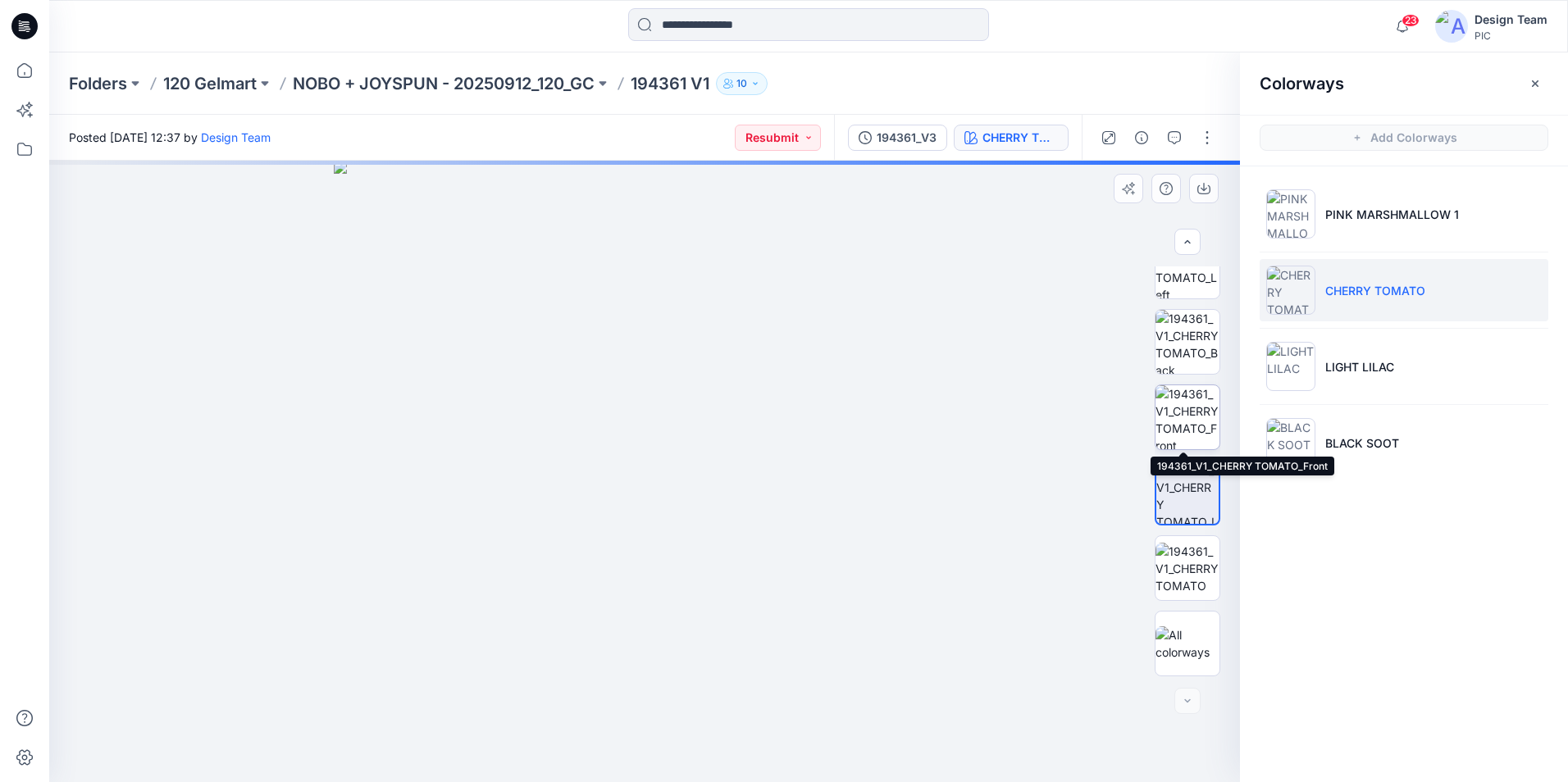
click at [1200, 439] on img at bounding box center [1187, 417] width 64 height 64
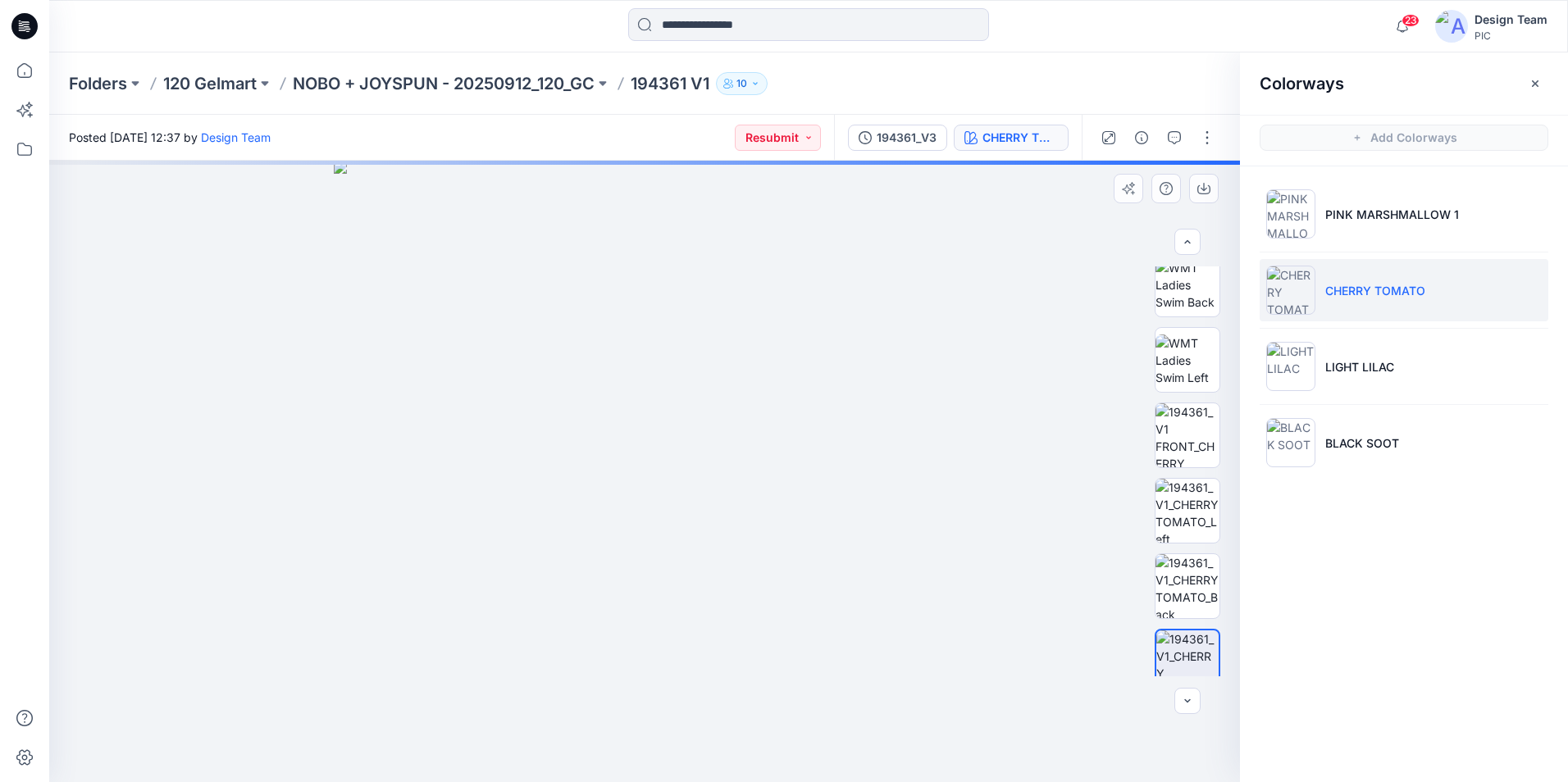
scroll to position [315, 0]
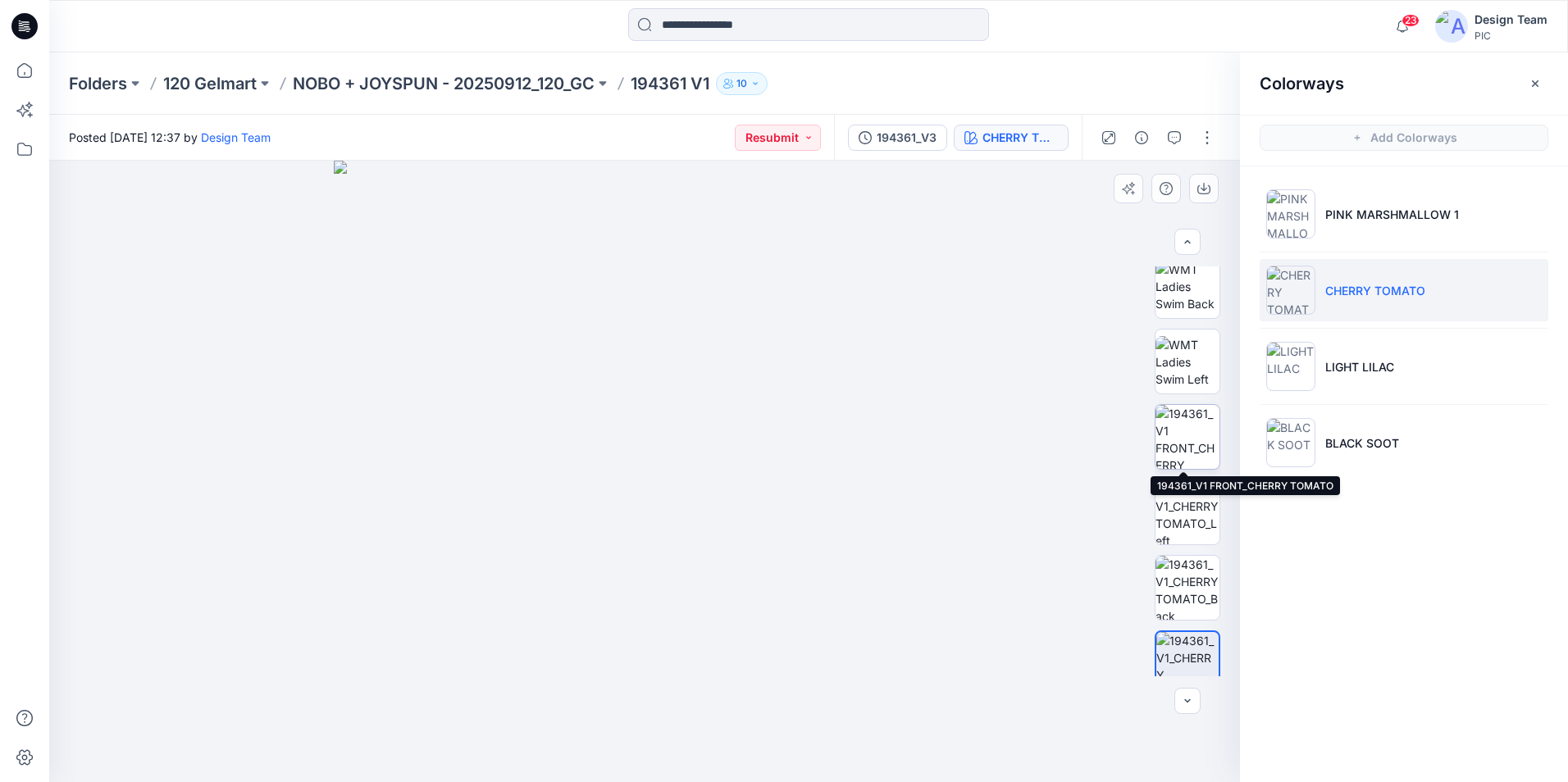
click at [1193, 422] on img at bounding box center [1187, 437] width 64 height 64
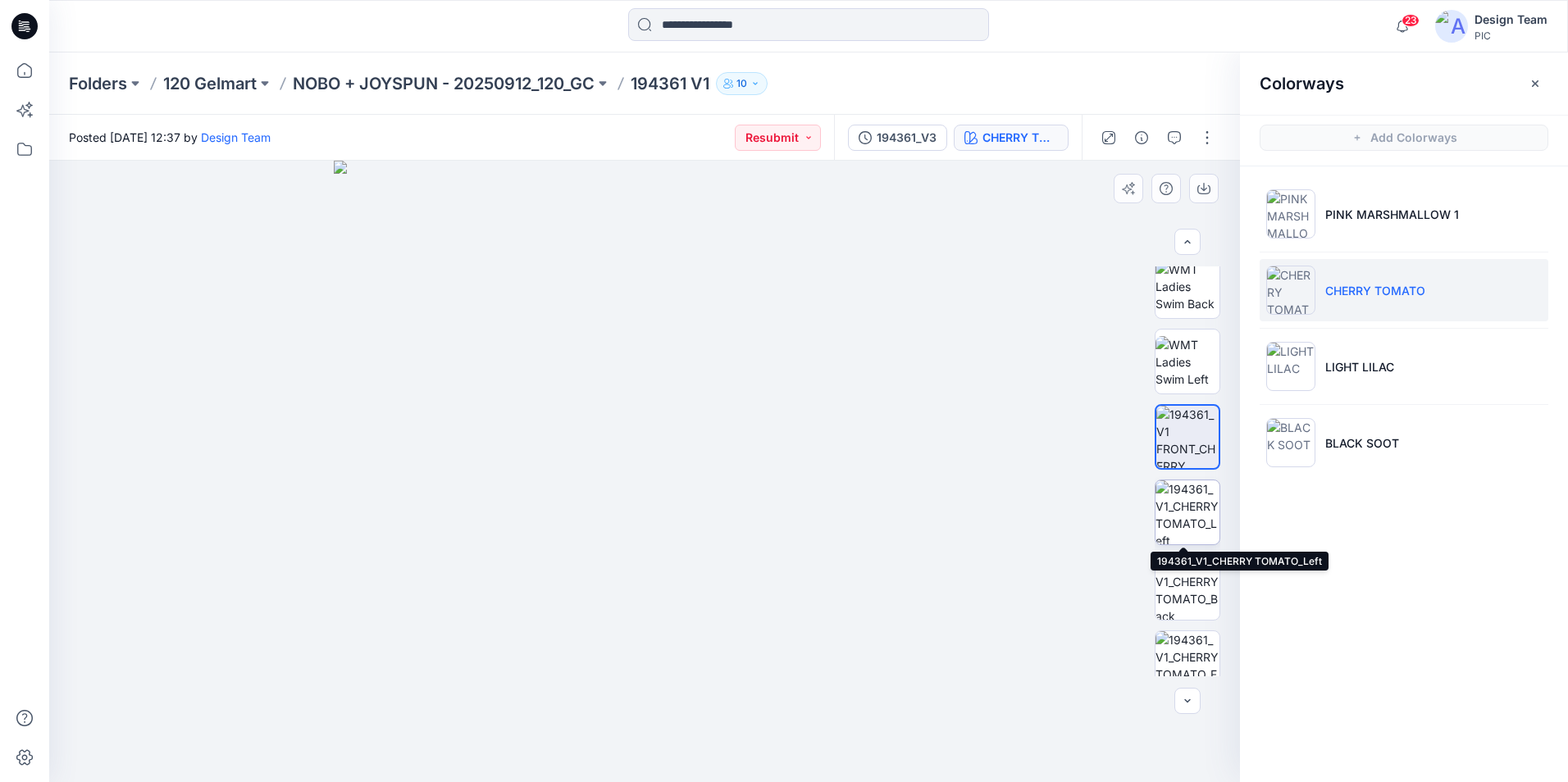
scroll to position [560, 0]
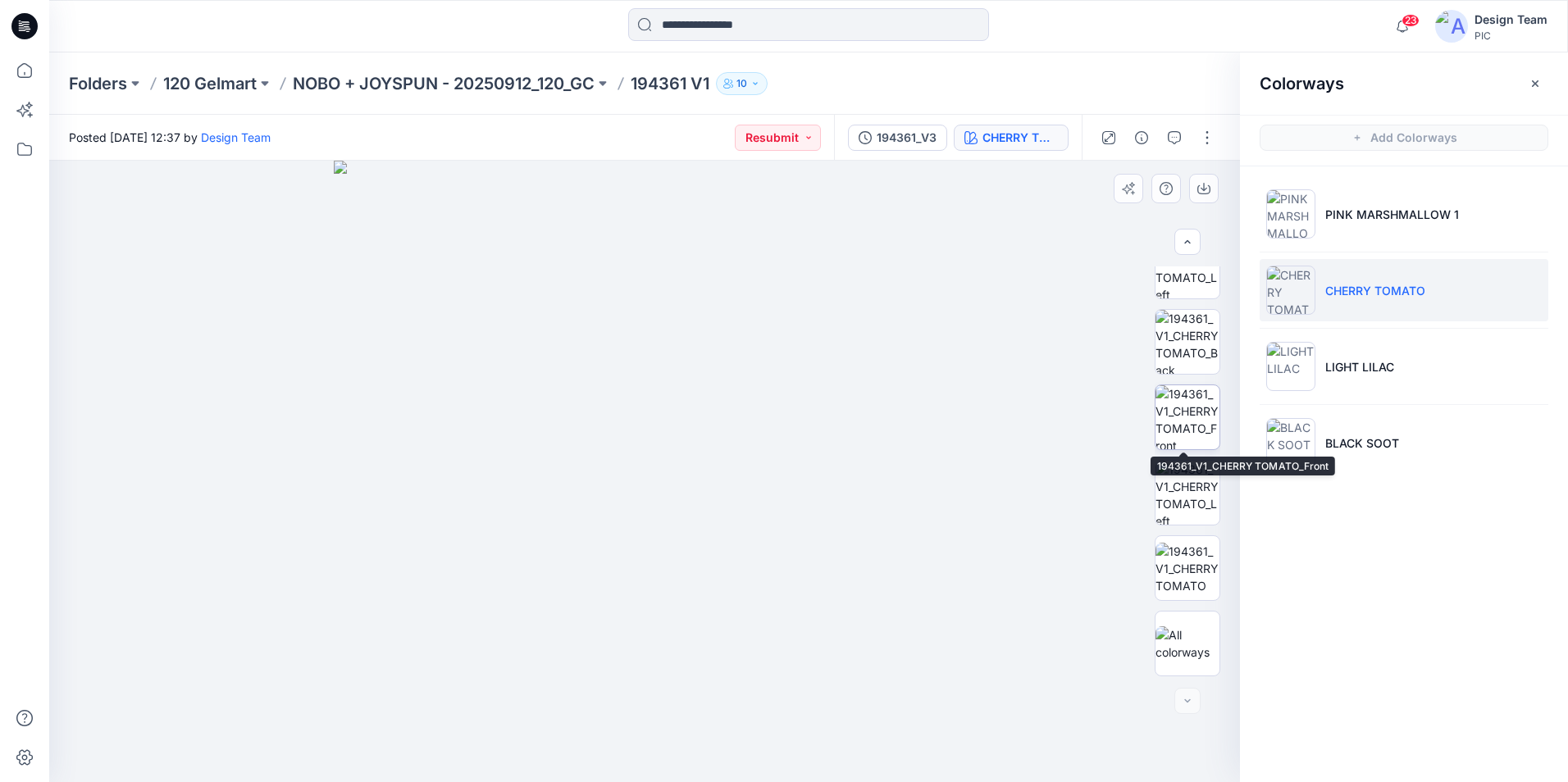
click at [1199, 417] on img at bounding box center [1187, 417] width 64 height 64
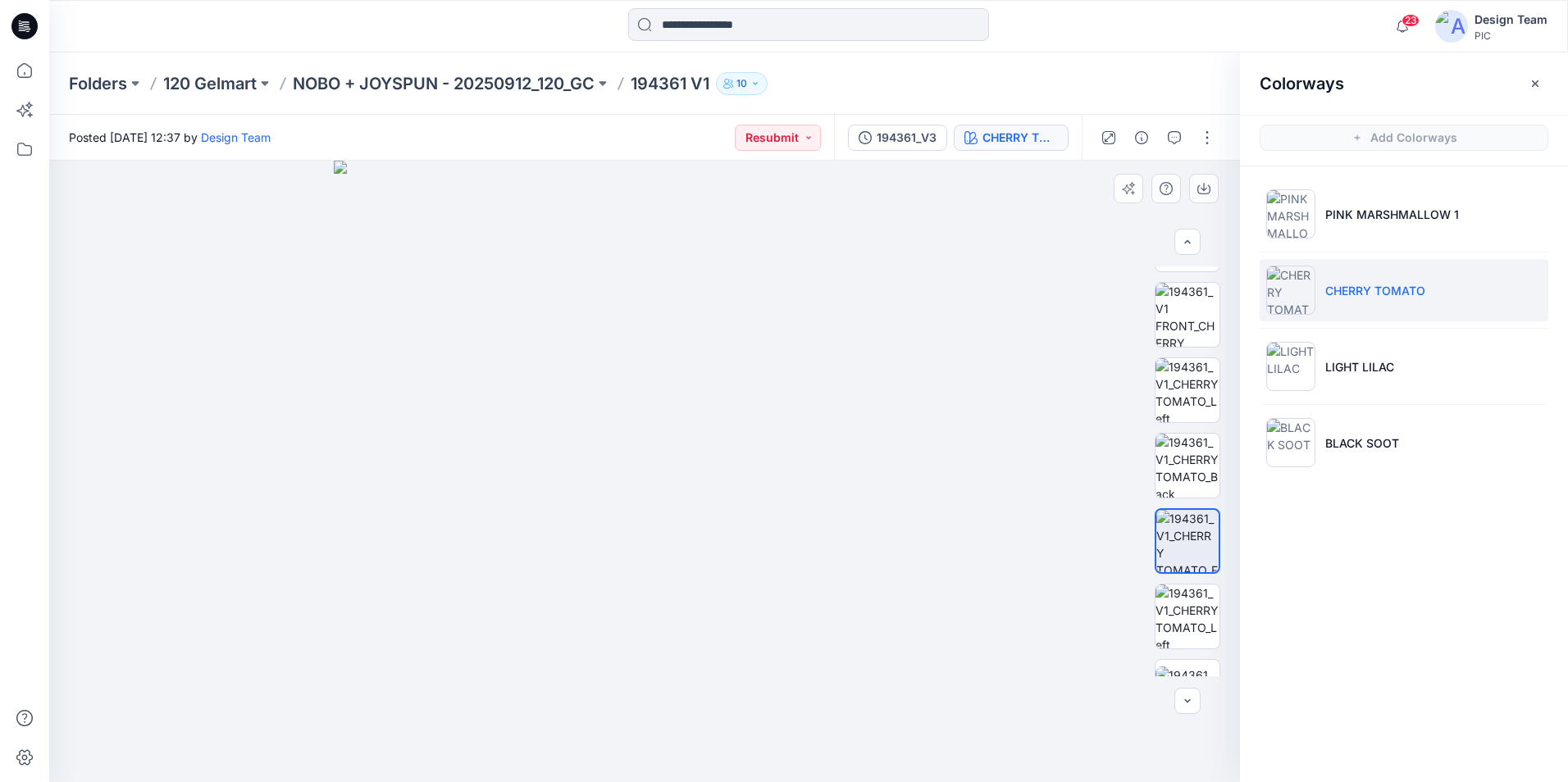
scroll to position [397, 0]
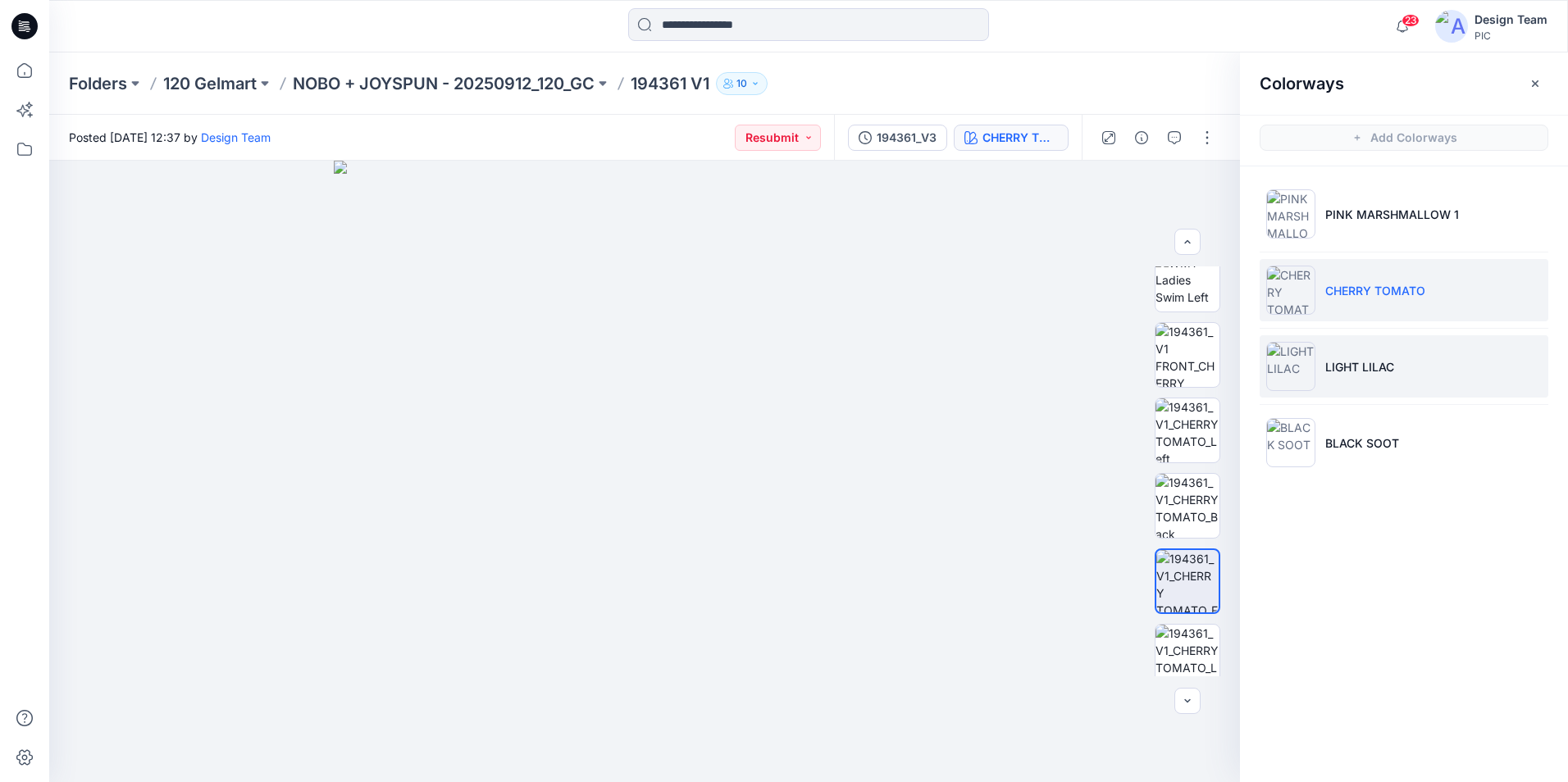
click at [1377, 354] on li "LIGHT LILAC" at bounding box center [1404, 366] width 289 height 63
click at [1410, 374] on li "LIGHT LILAC" at bounding box center [1404, 366] width 289 height 63
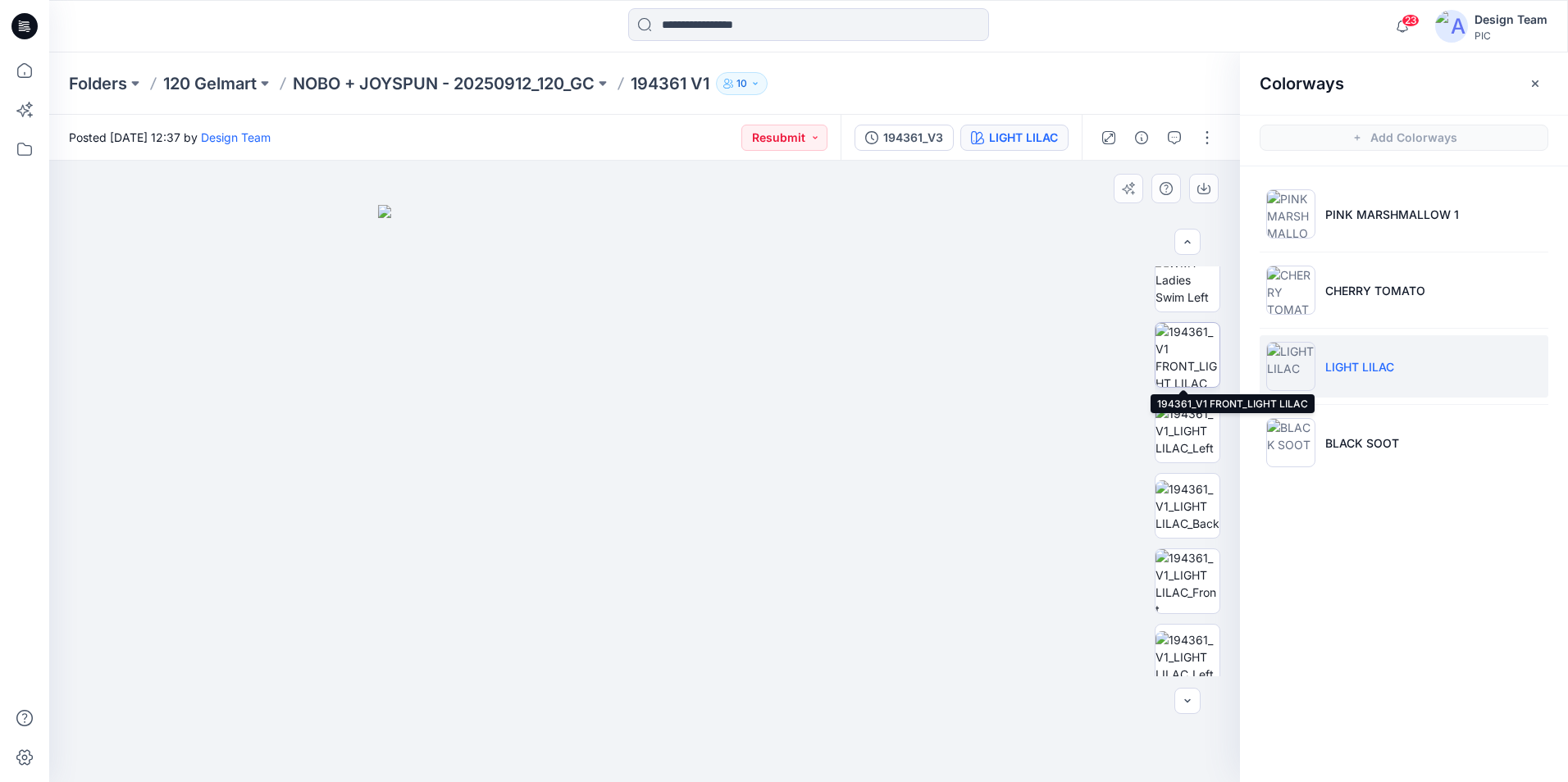
click at [1191, 368] on img at bounding box center [1187, 355] width 64 height 64
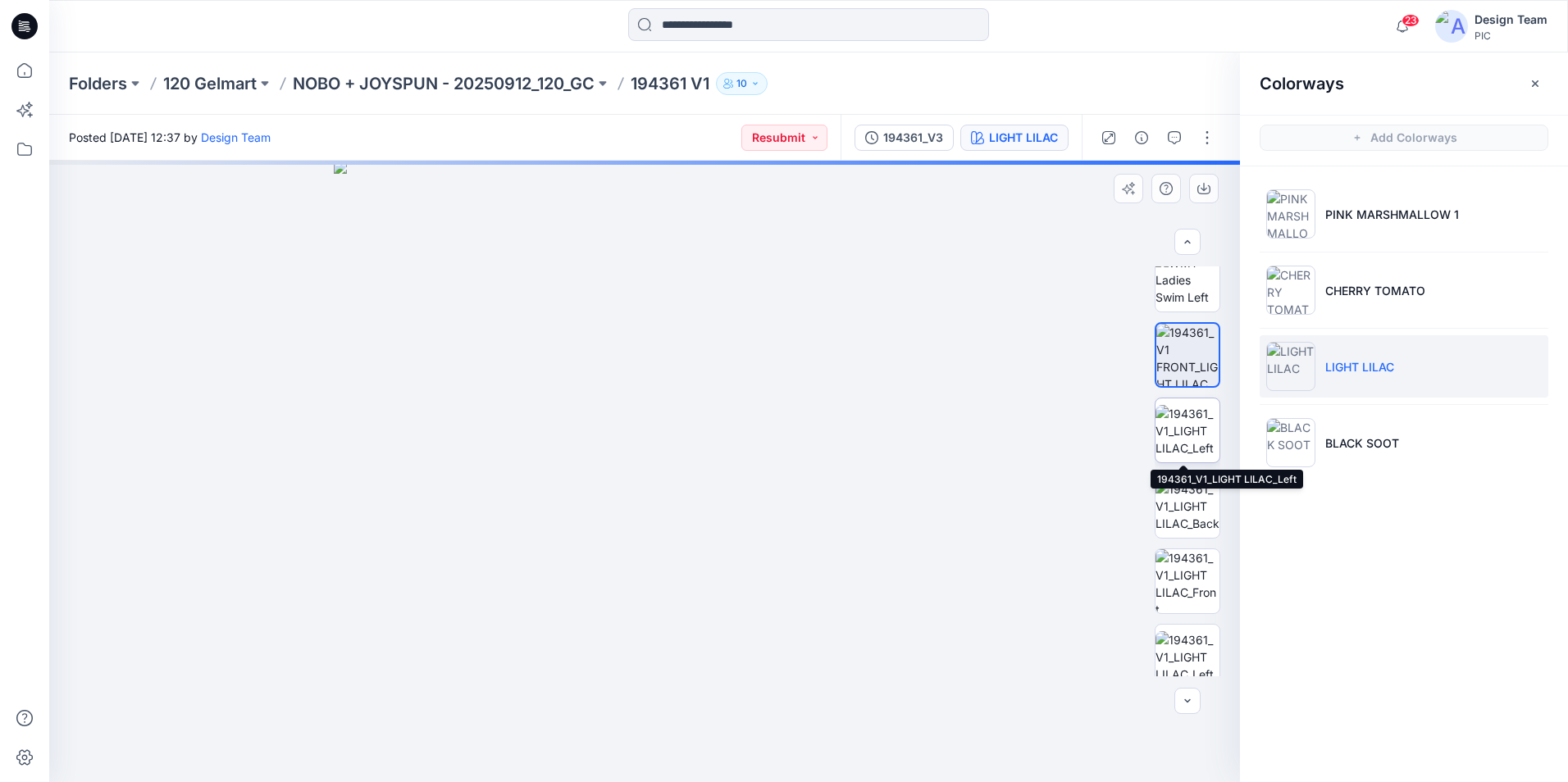
click at [1195, 424] on img at bounding box center [1187, 431] width 64 height 52
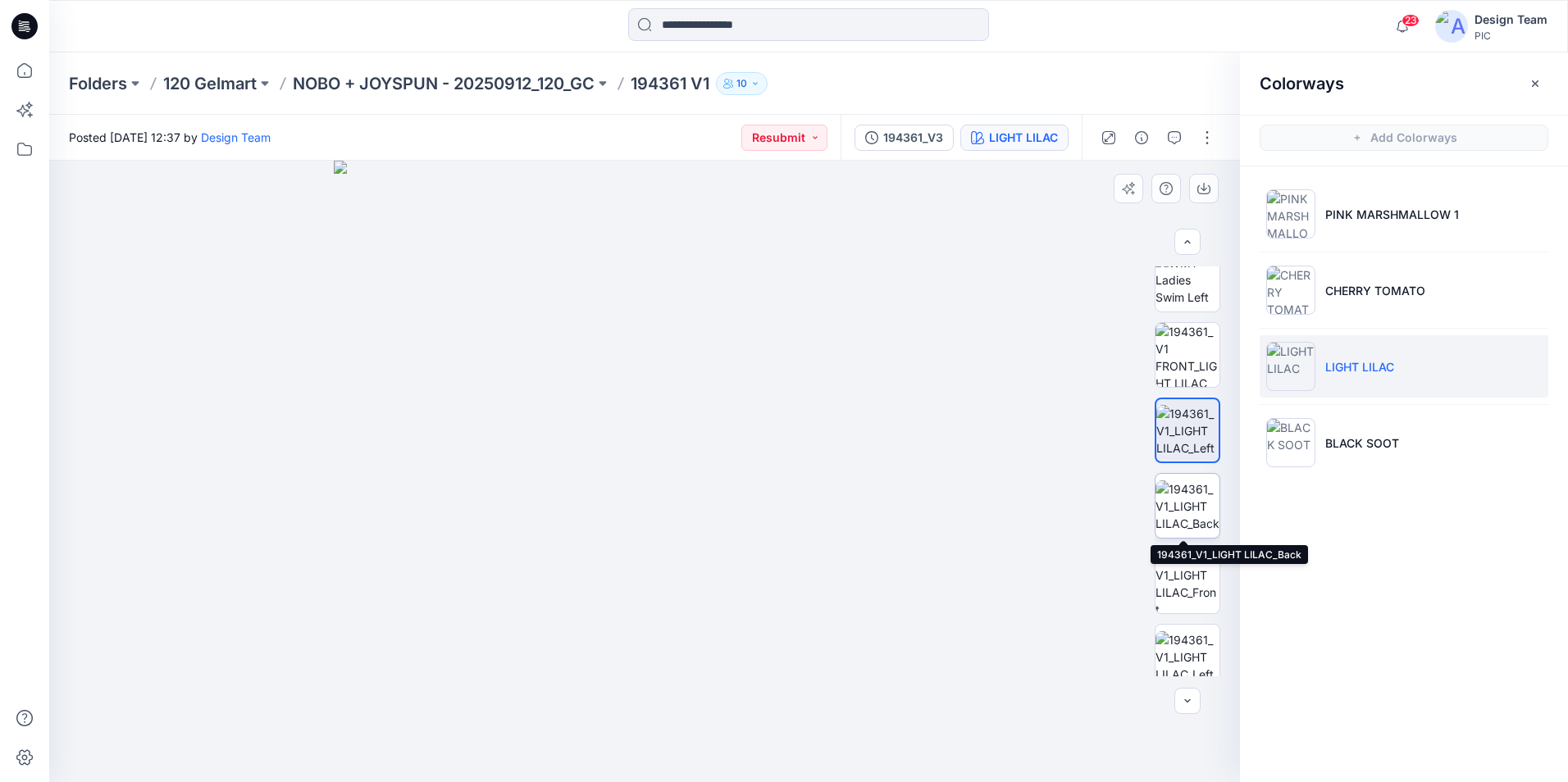
click at [1193, 513] on img at bounding box center [1187, 506] width 64 height 52
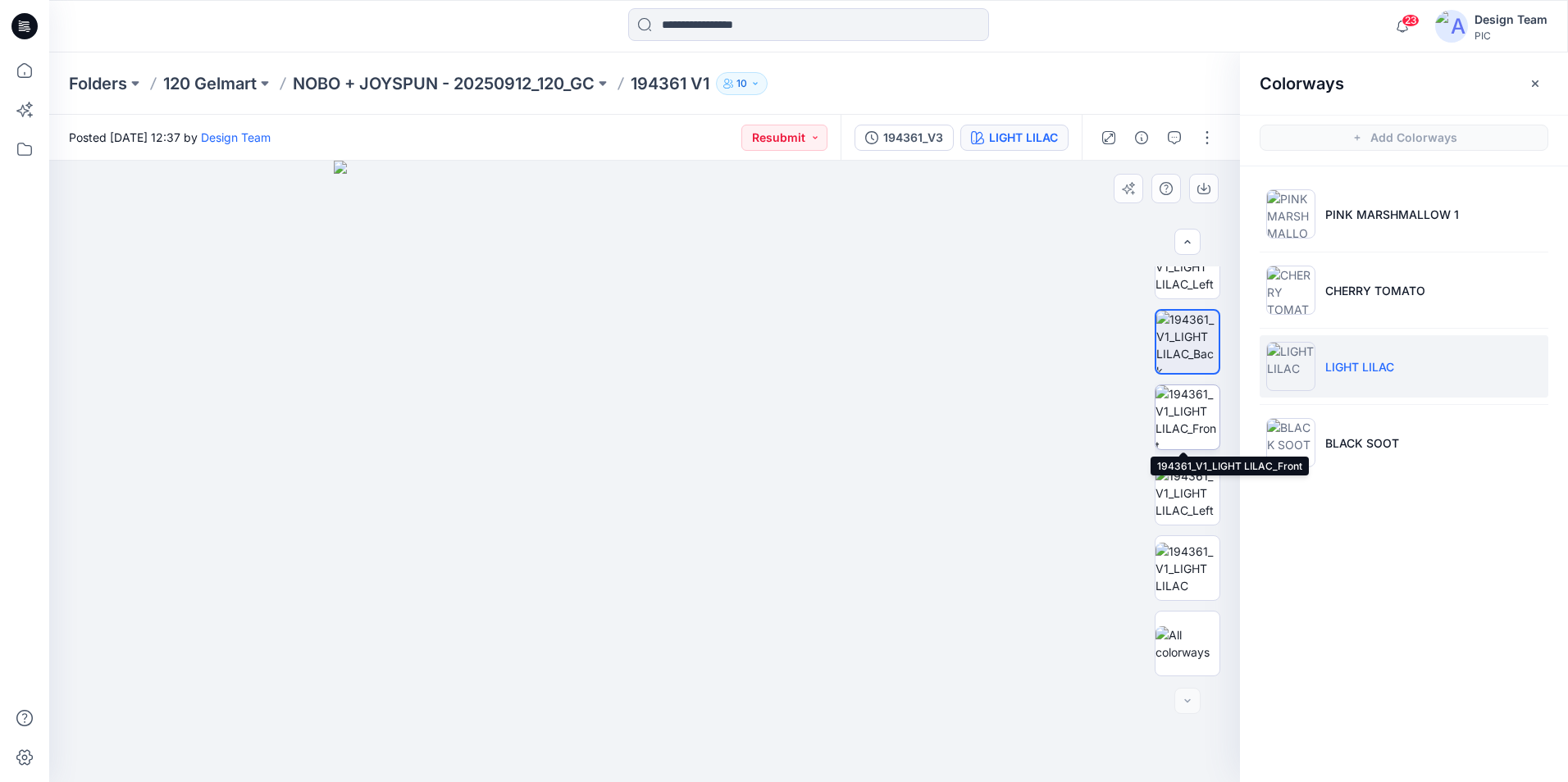
click at [1181, 429] on img at bounding box center [1187, 417] width 64 height 64
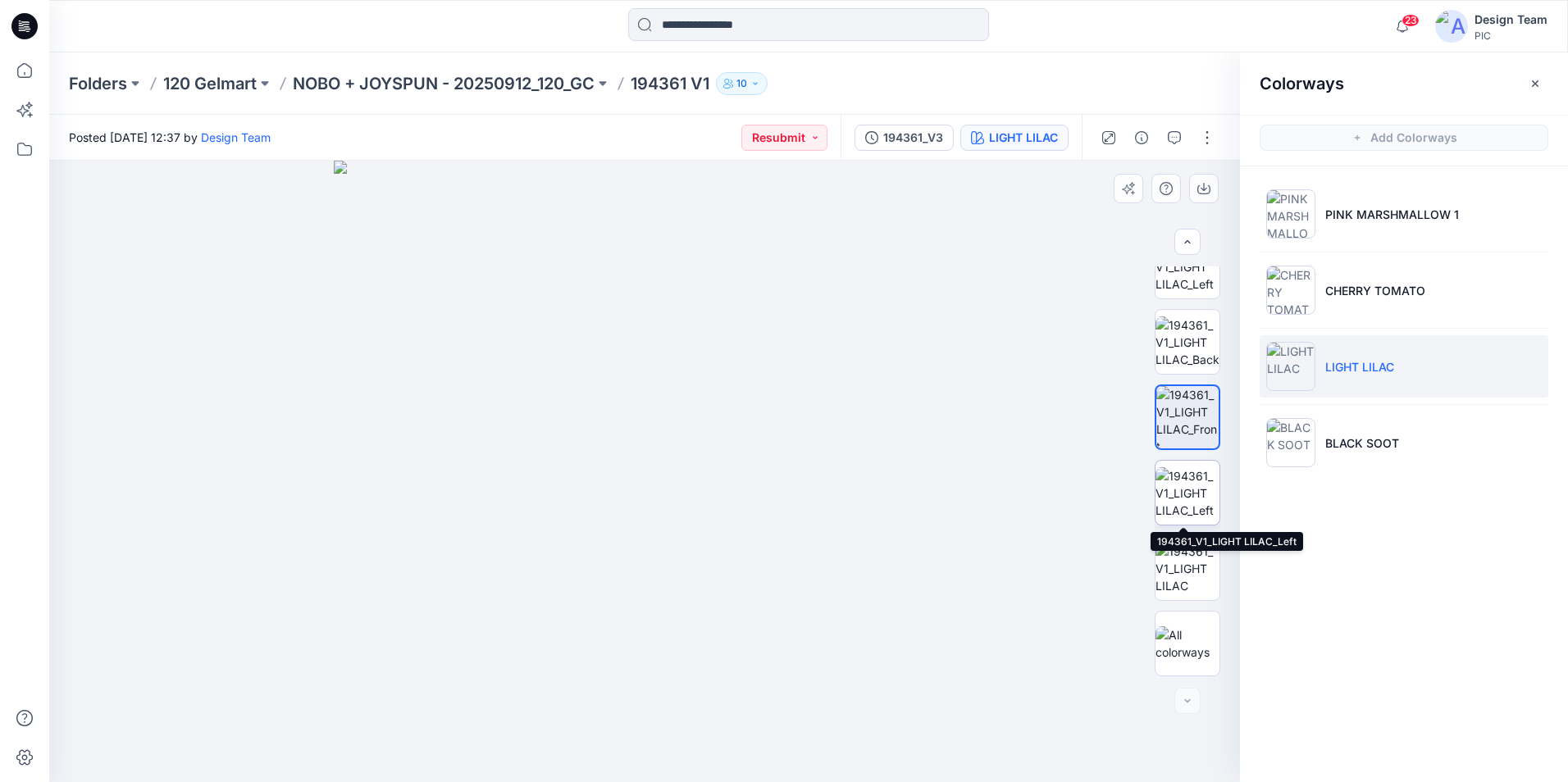
click at [1189, 500] on img at bounding box center [1187, 493] width 64 height 52
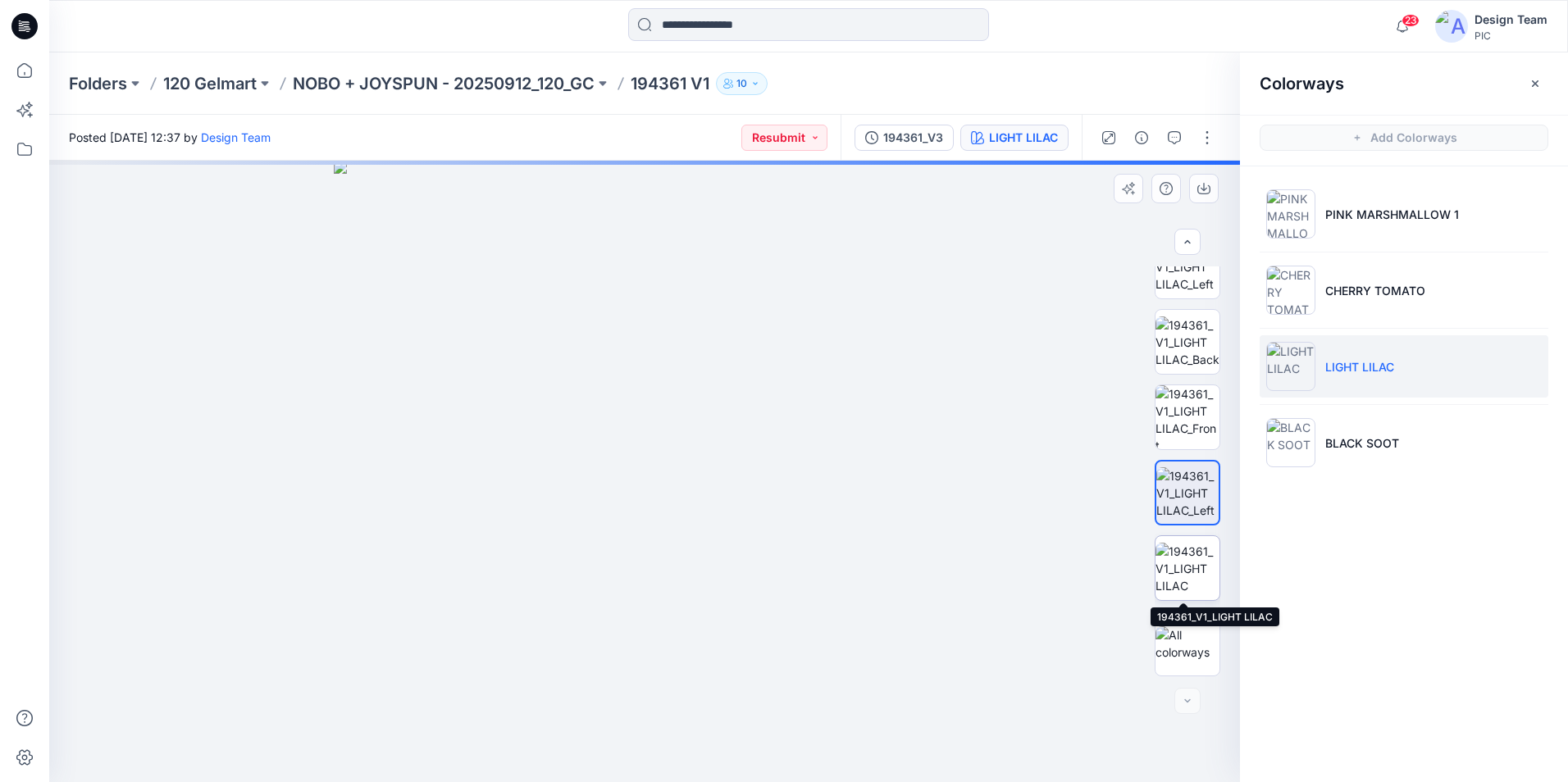
click at [1189, 568] on img at bounding box center [1187, 568] width 64 height 52
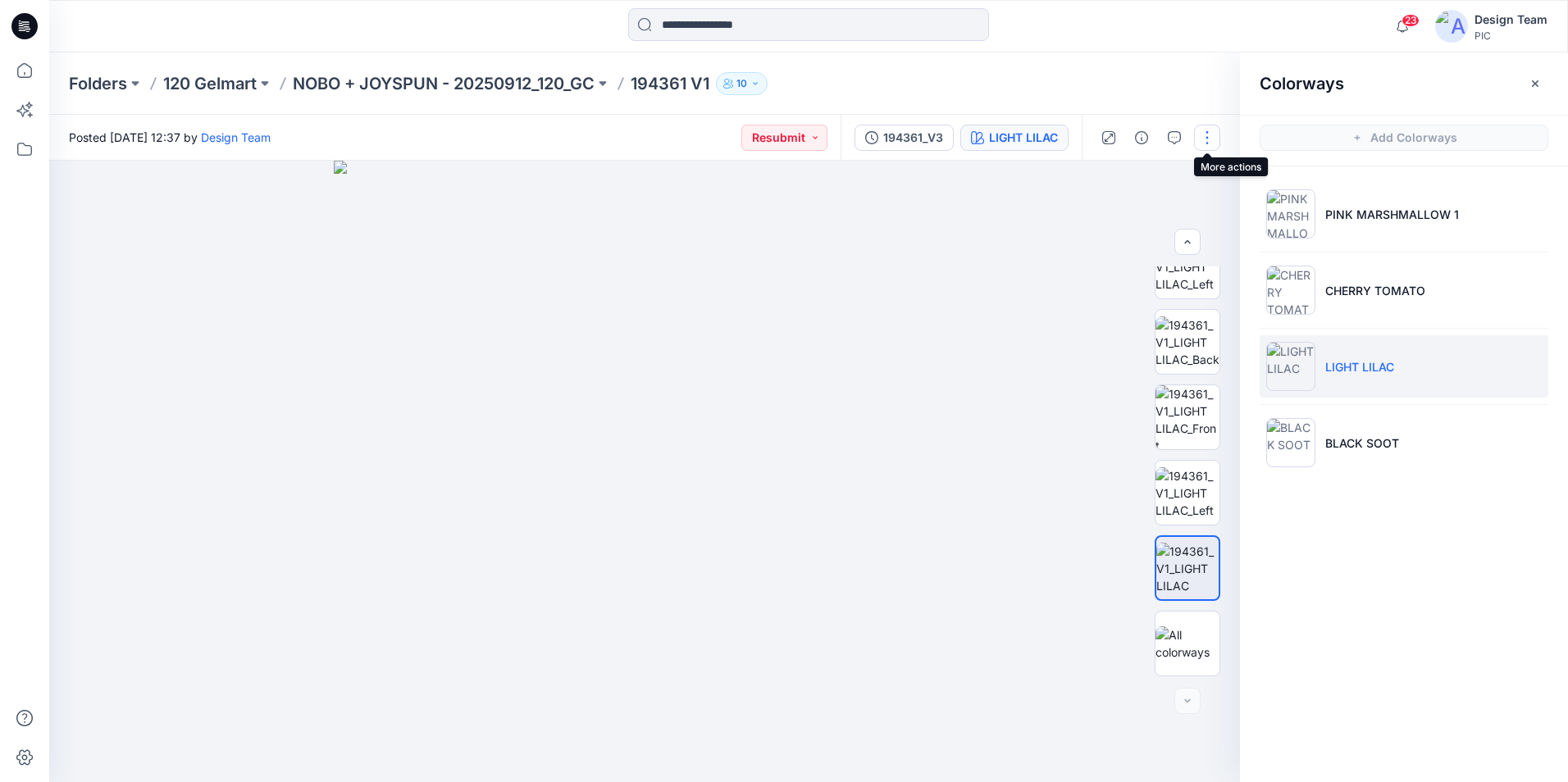
click at [1209, 139] on button "button" at bounding box center [1207, 138] width 26 height 26
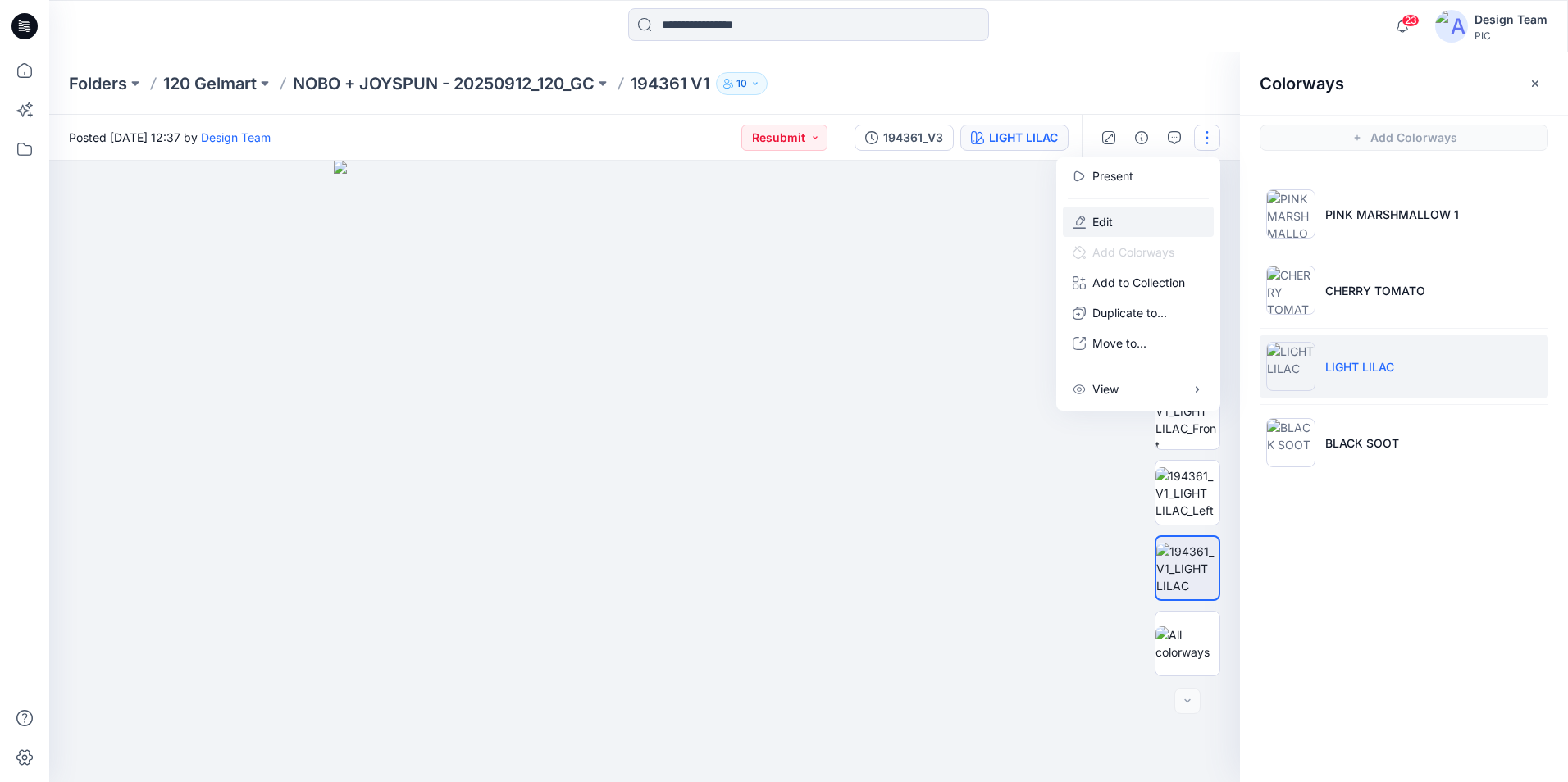
click at [1168, 229] on button "Edit" at bounding box center [1138, 222] width 151 height 30
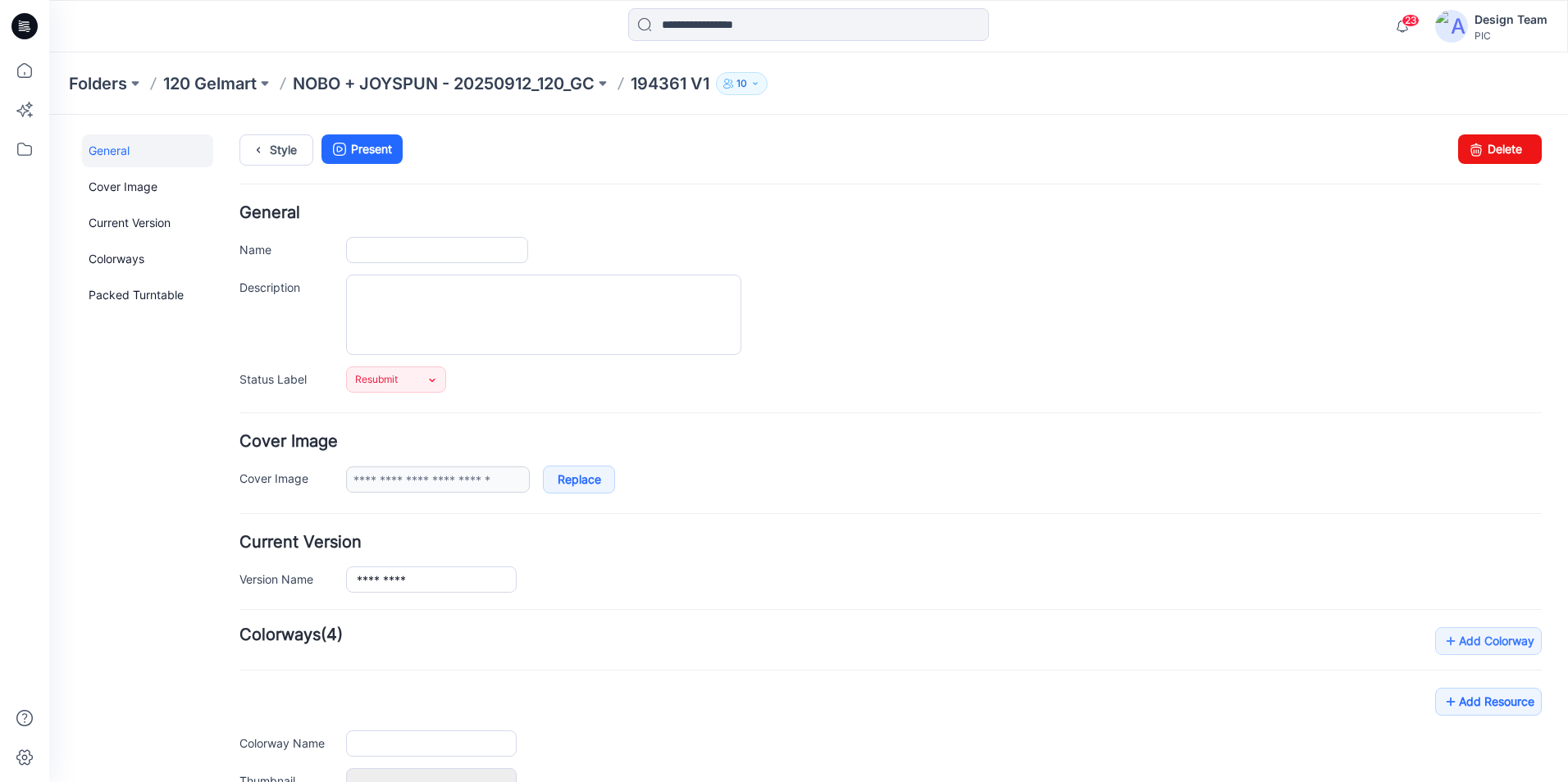
type input "*********"
type input "**********"
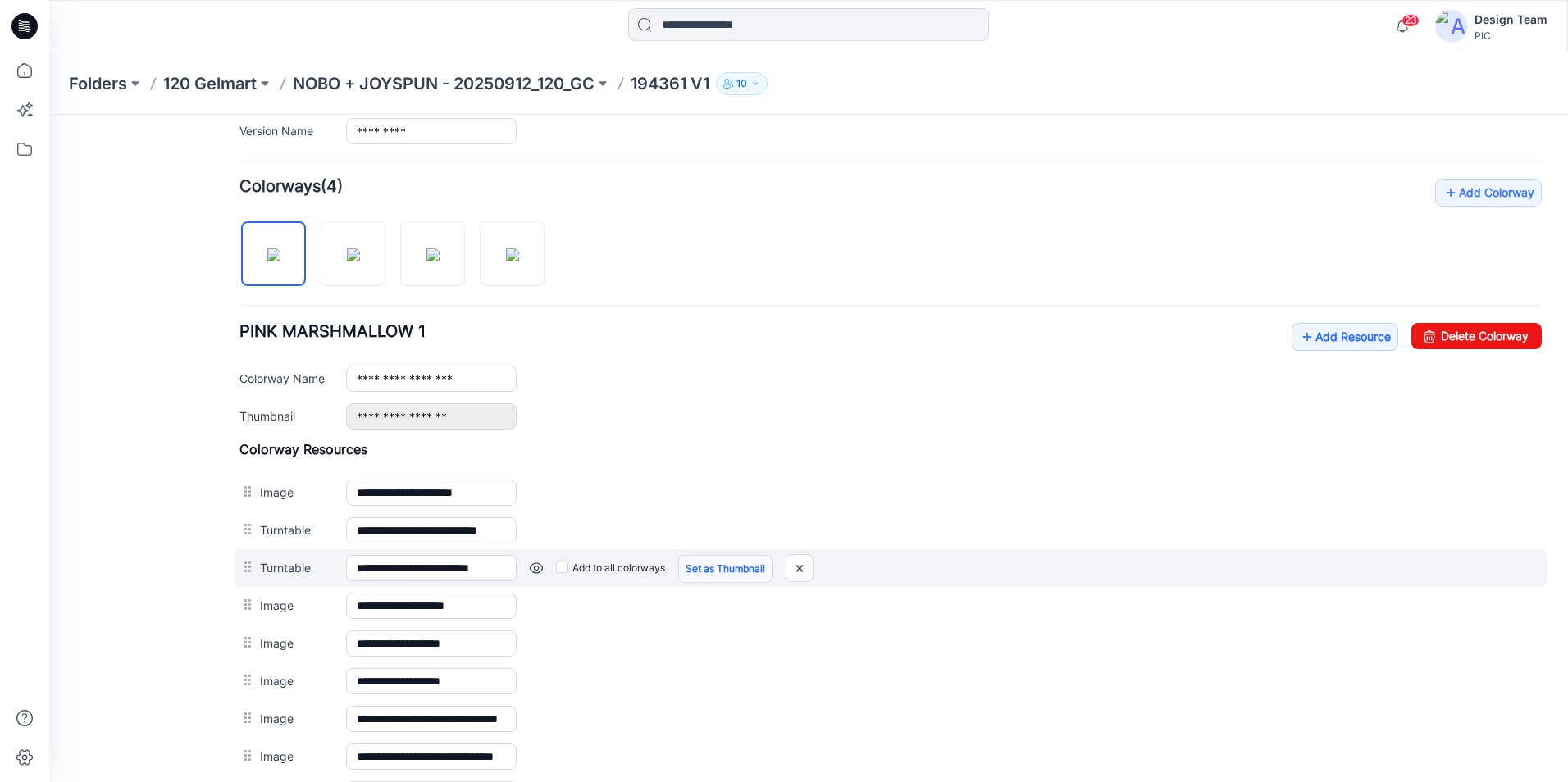
scroll to position [574, 0]
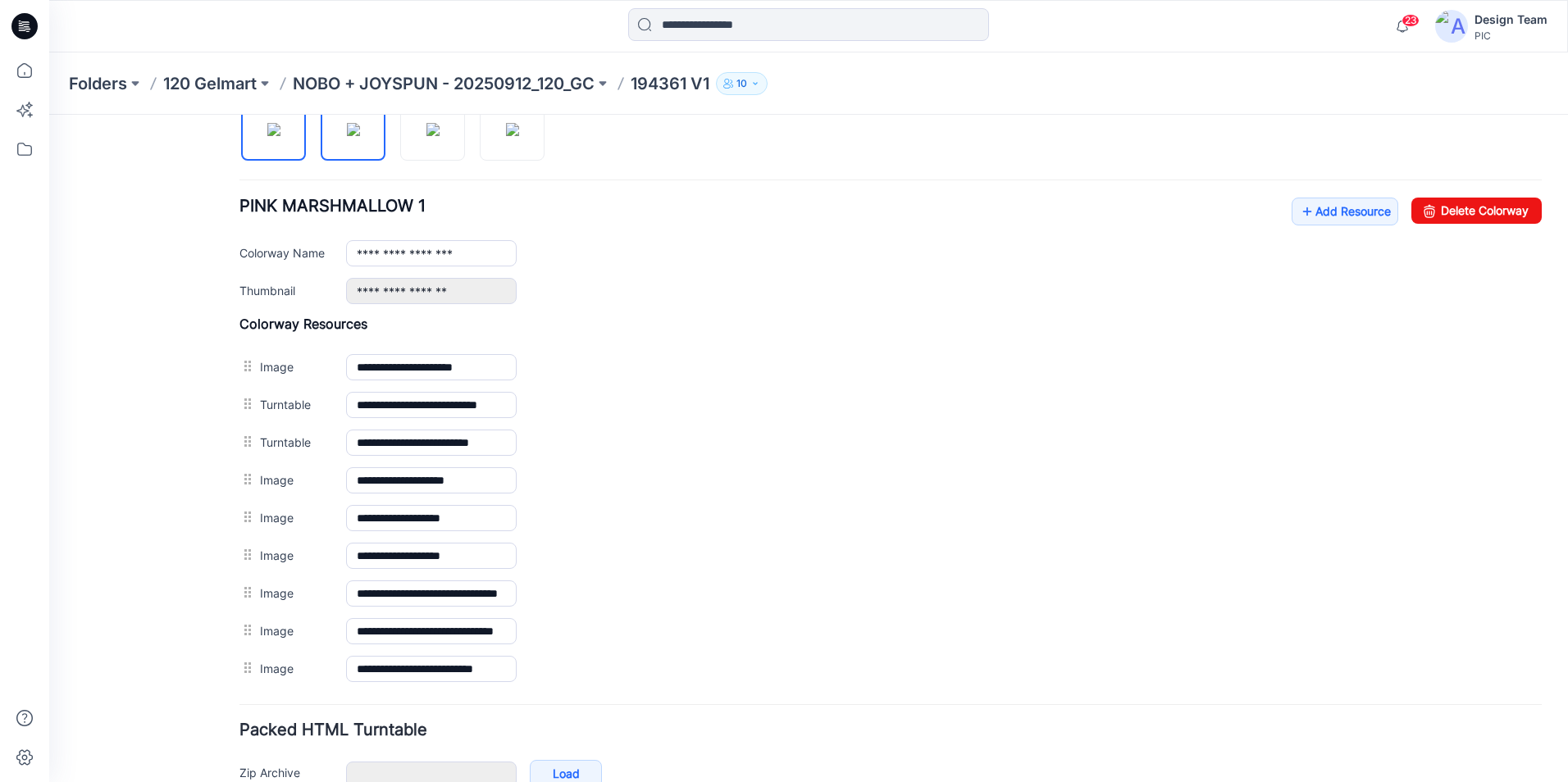
click at [360, 136] on img at bounding box center [353, 129] width 13 height 13
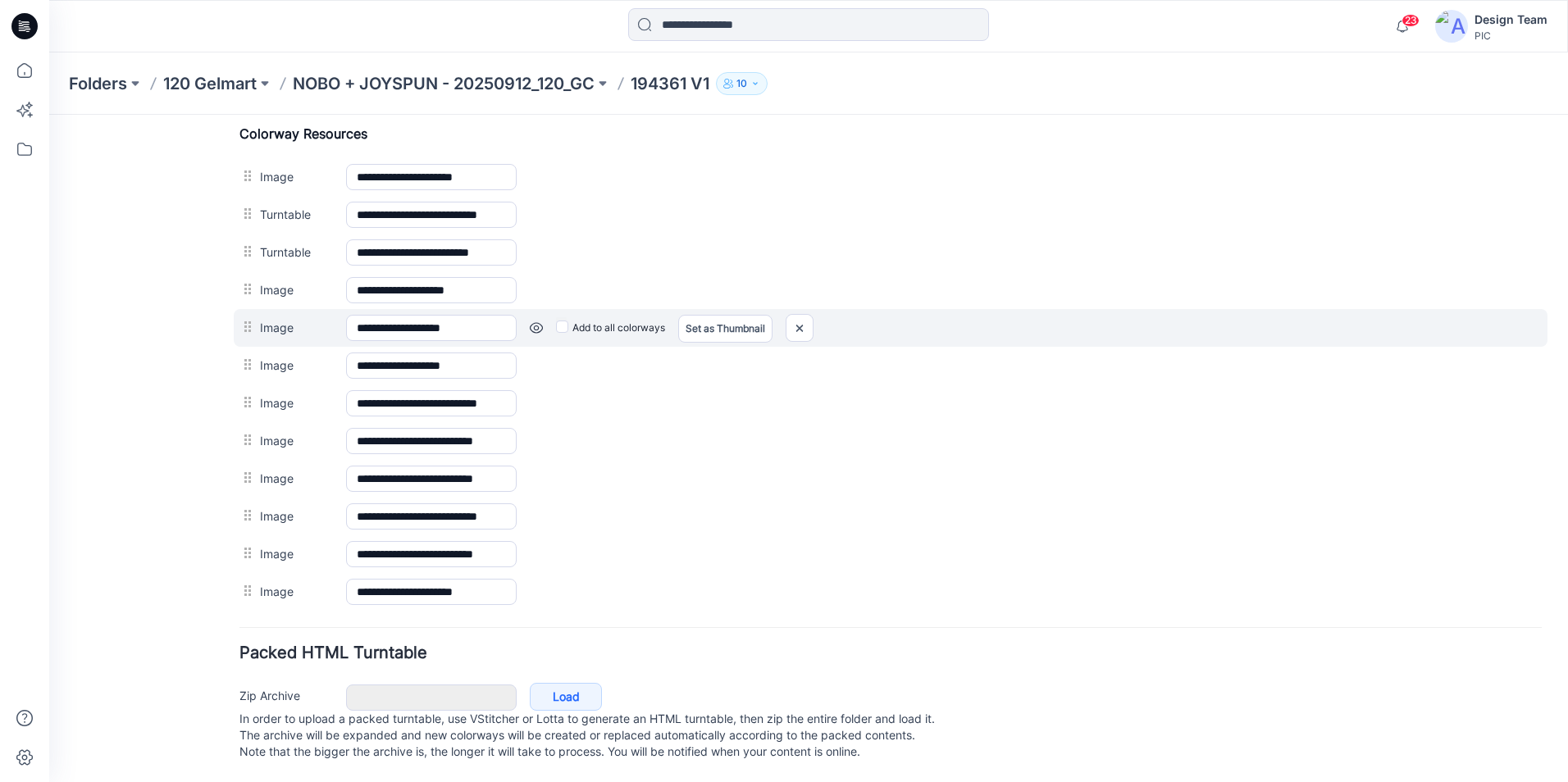
scroll to position [780, 0]
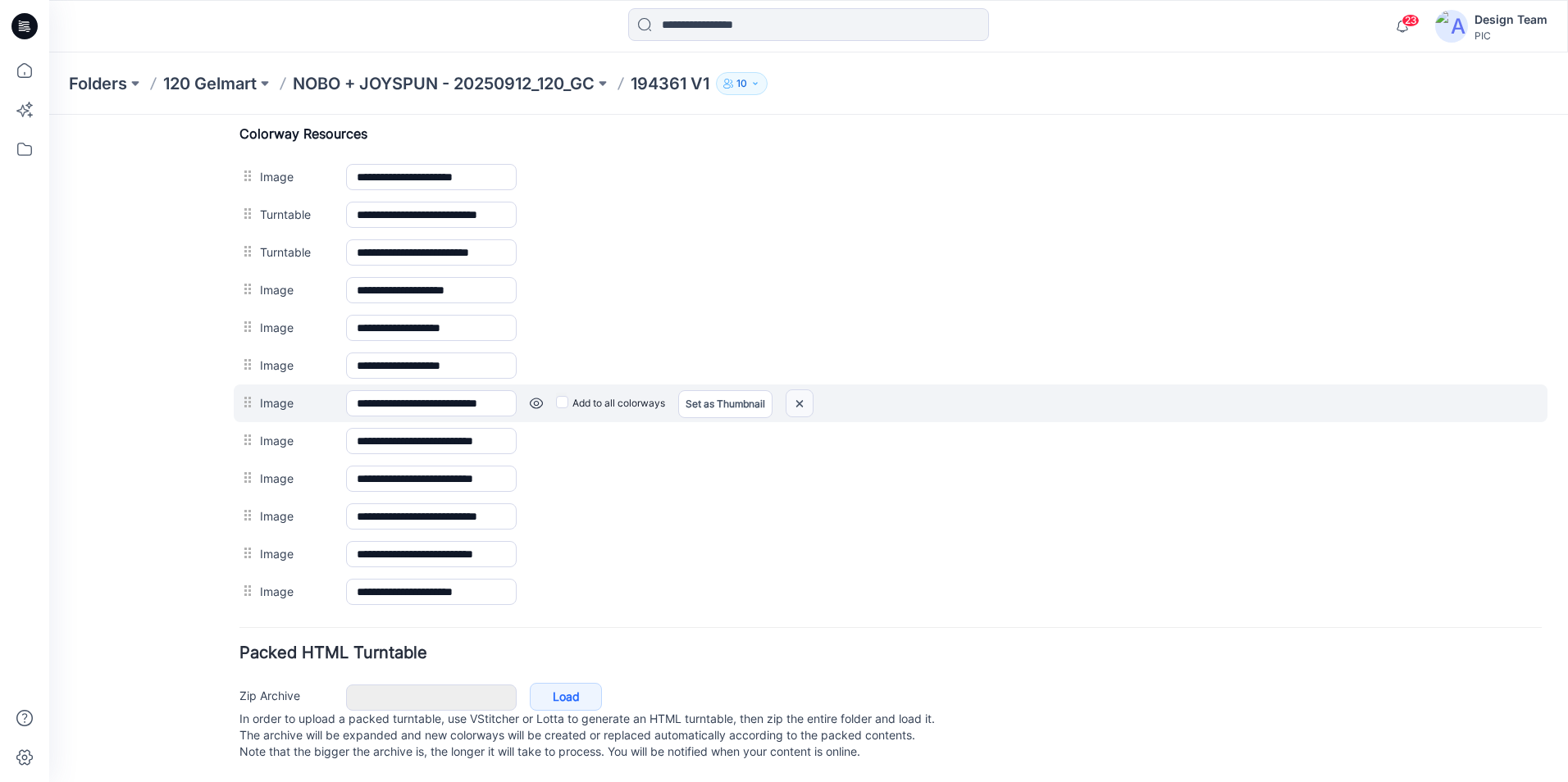
drag, startPoint x: 803, startPoint y: 382, endPoint x: 923, endPoint y: 207, distance: 212.2
click at [803, 390] on img at bounding box center [800, 403] width 26 height 27
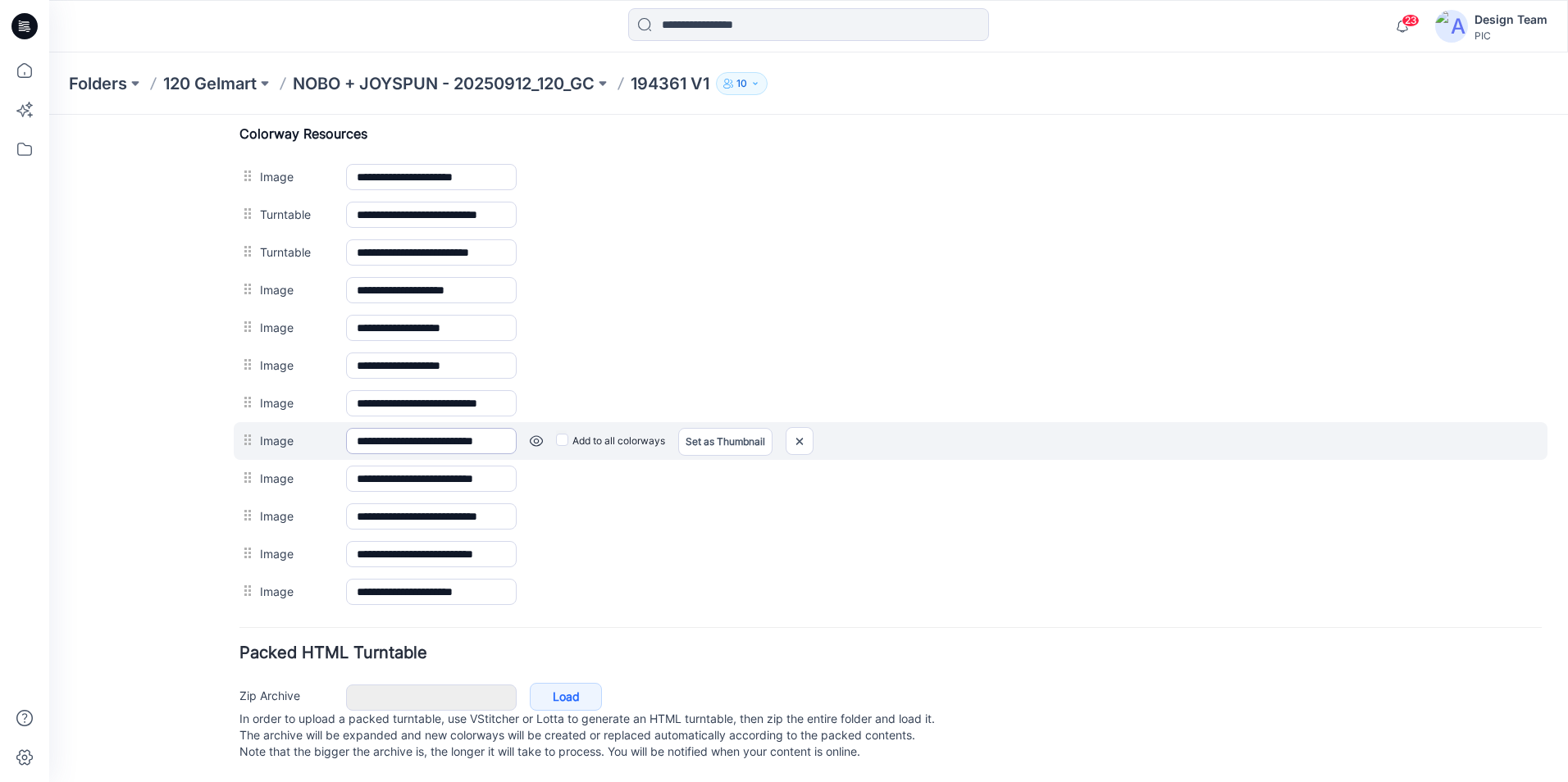
scroll to position [743, 0]
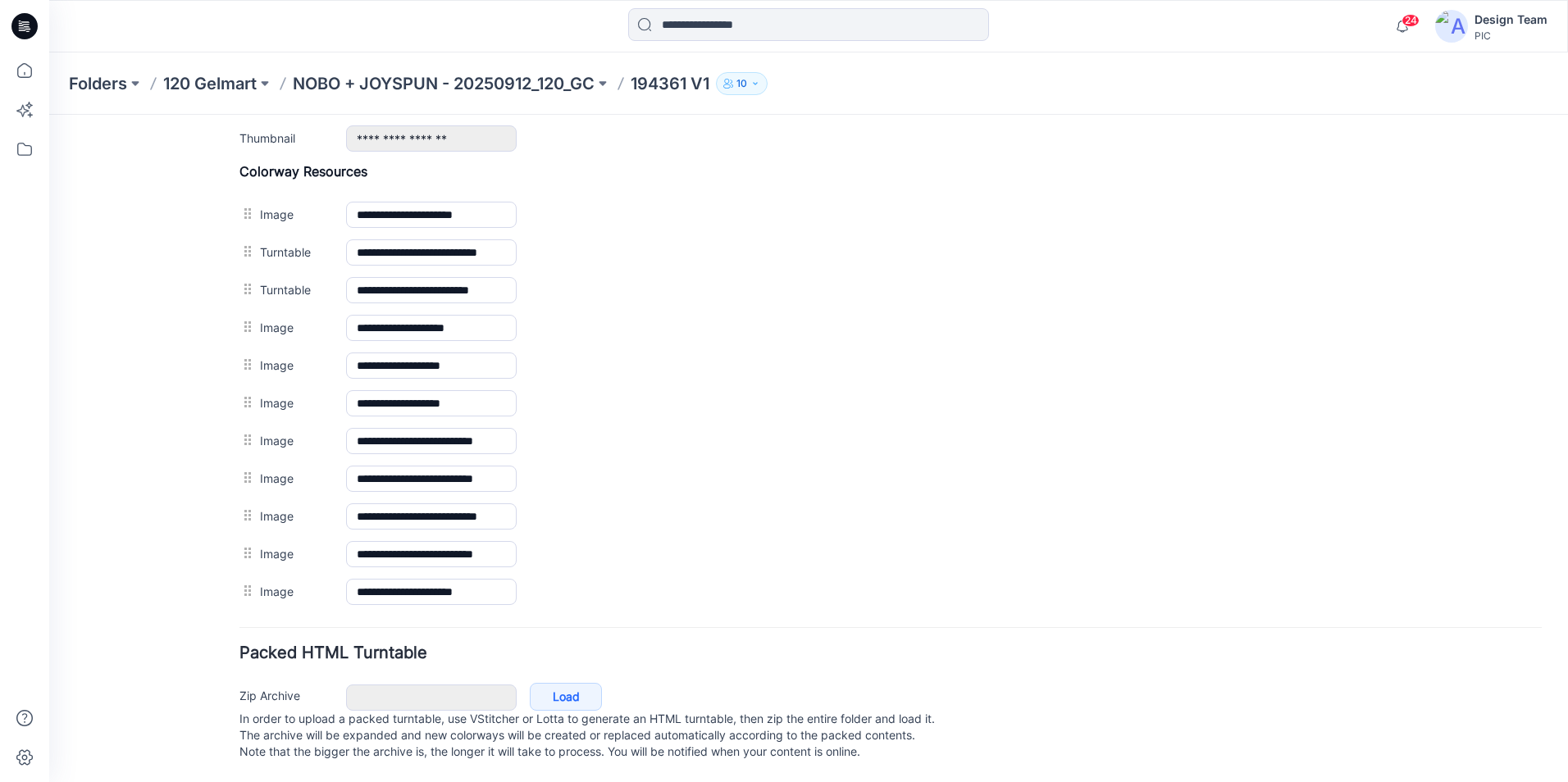
drag, startPoint x: 807, startPoint y: 421, endPoint x: 908, endPoint y: 195, distance: 247.5
click at [49, 115] on img at bounding box center [49, 115] width 0 height 0
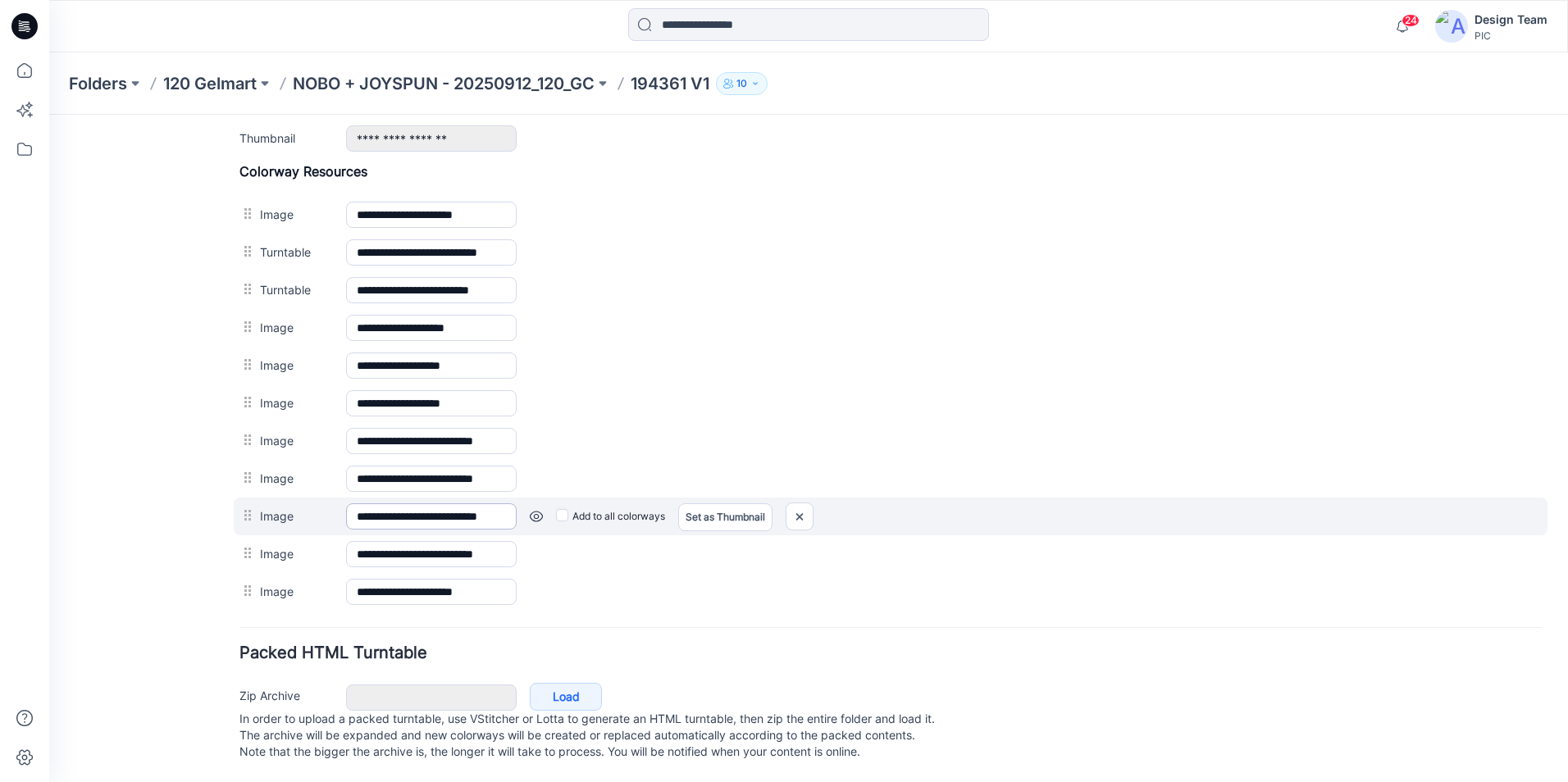
scroll to position [705, 0]
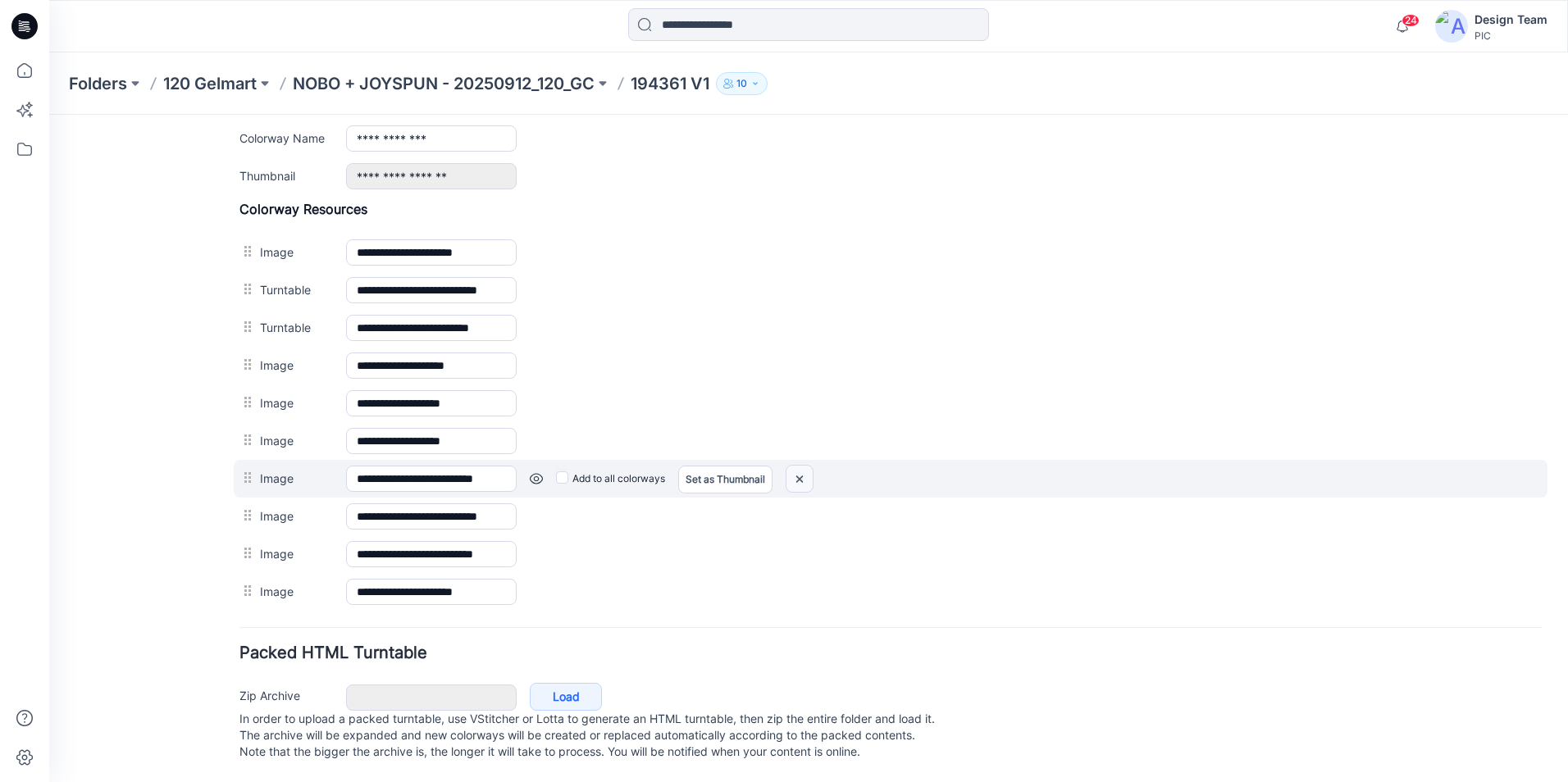
drag, startPoint x: 911, startPoint y: 208, endPoint x: 806, endPoint y: 457, distance: 270.2
click at [806, 466] on img at bounding box center [800, 479] width 26 height 27
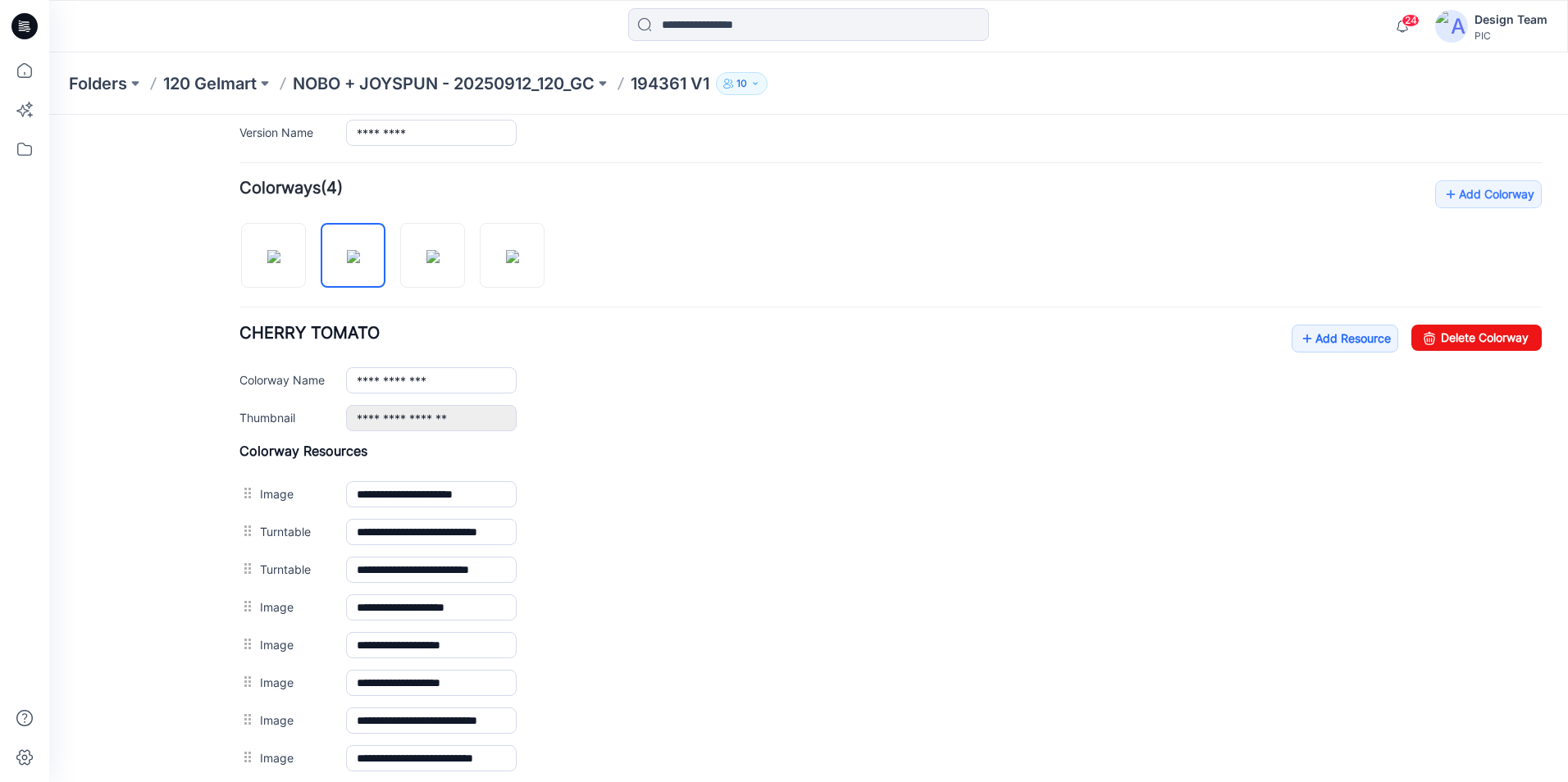
scroll to position [421, 0]
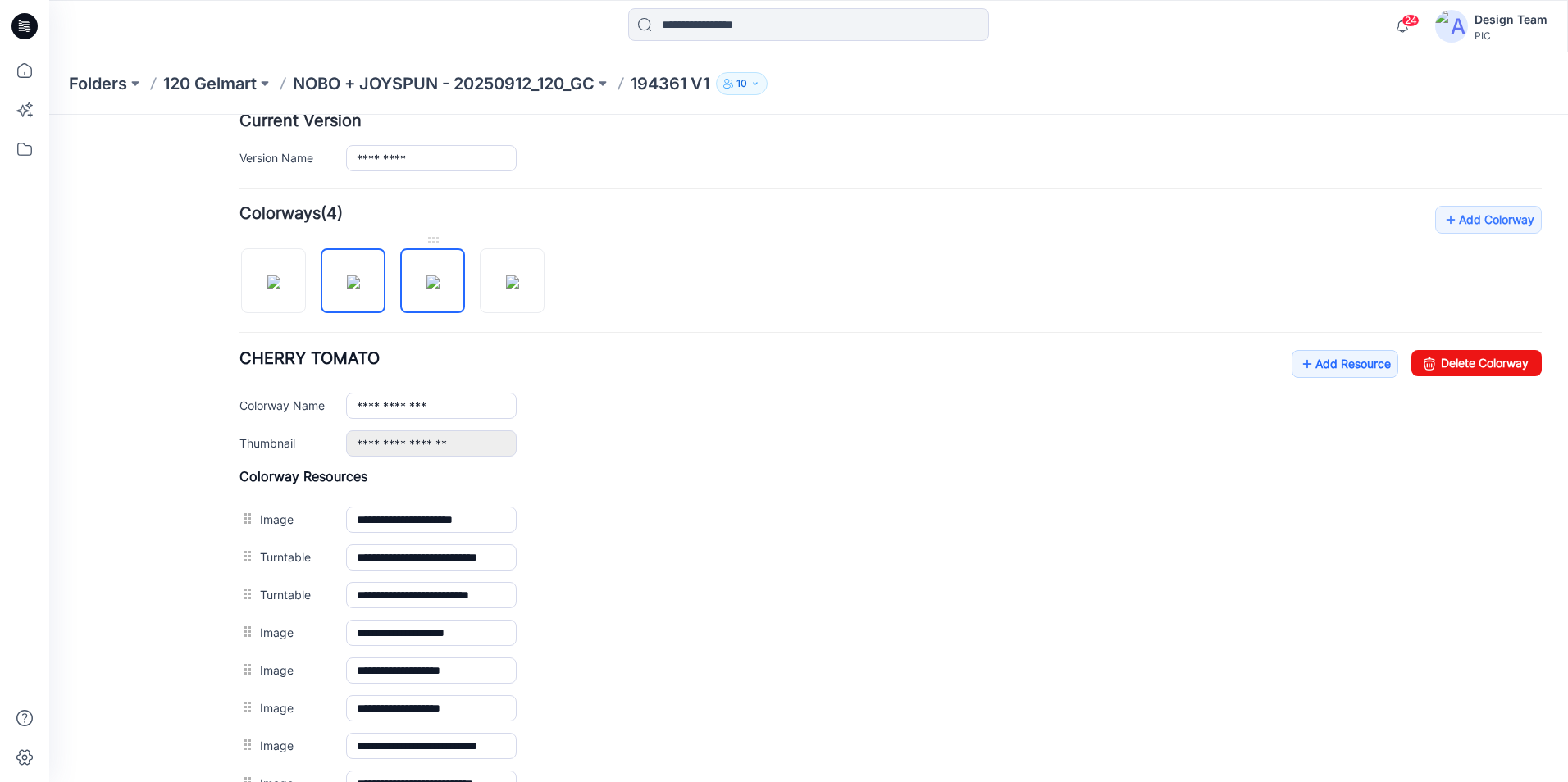
click at [440, 289] on img at bounding box center [433, 282] width 13 height 13
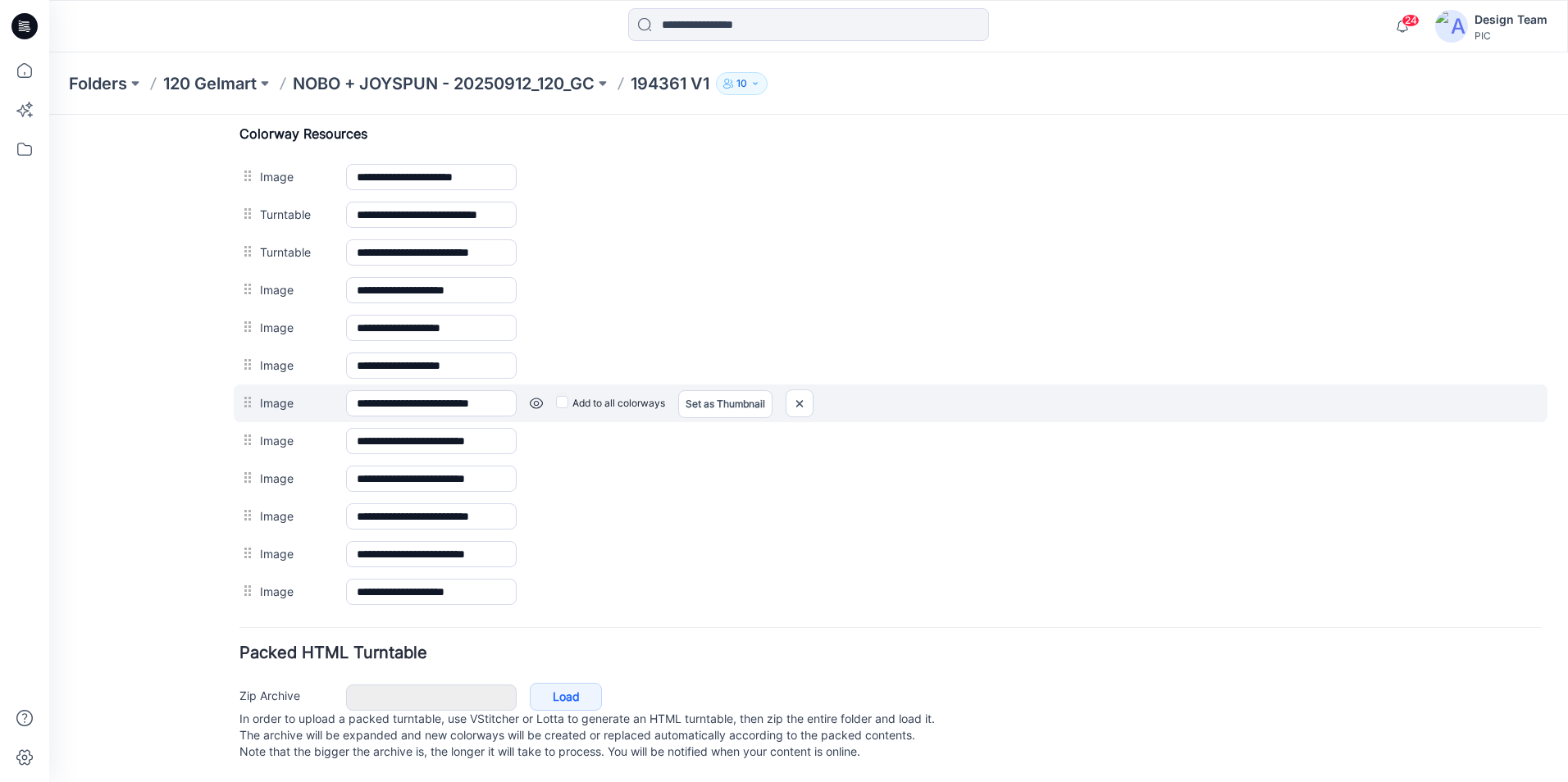
scroll to position [780, 0]
drag, startPoint x: 801, startPoint y: 386, endPoint x: 908, endPoint y: 204, distance: 211.1
click at [801, 390] on img at bounding box center [800, 403] width 26 height 27
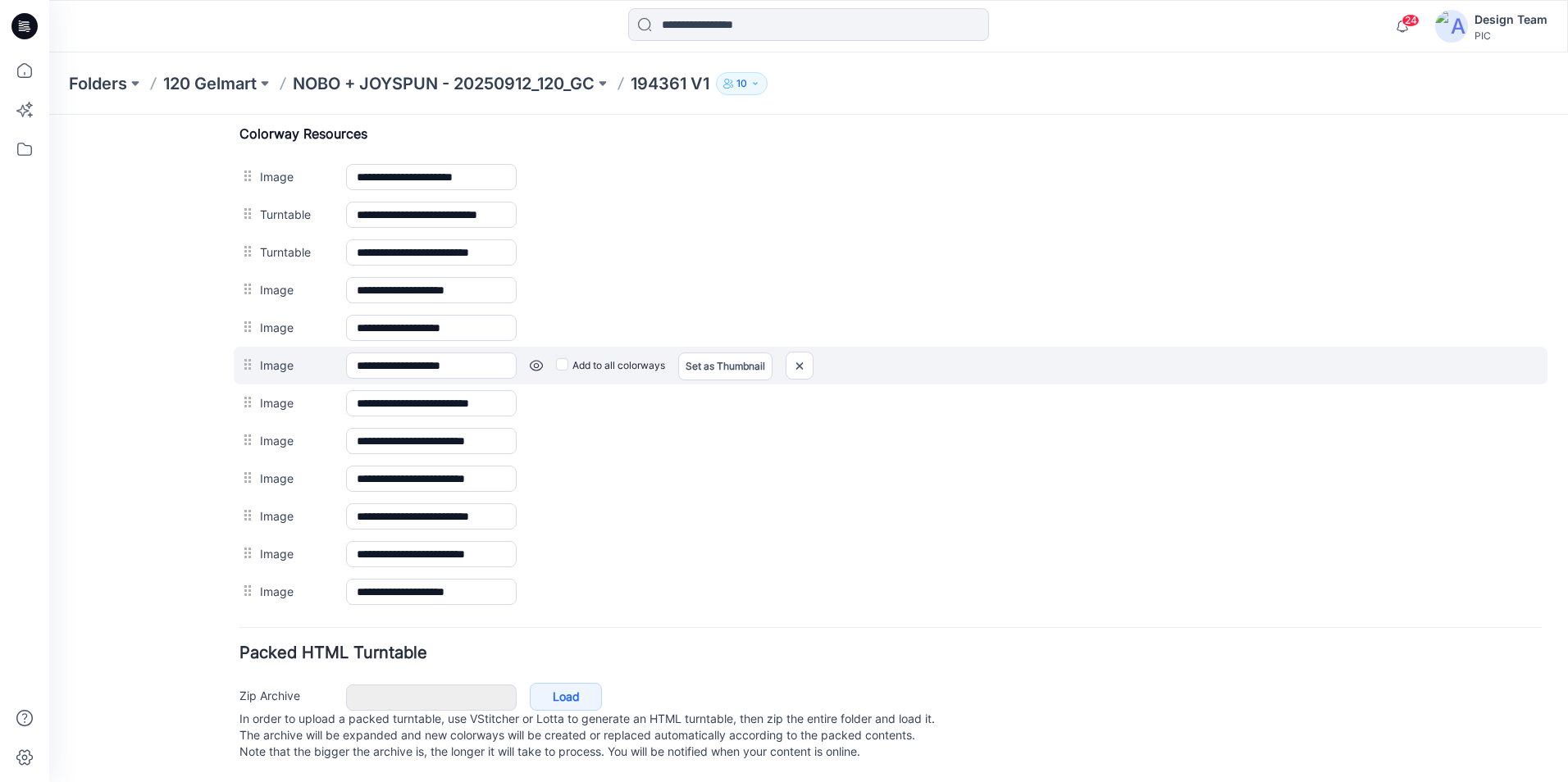
scroll to position [743, 0]
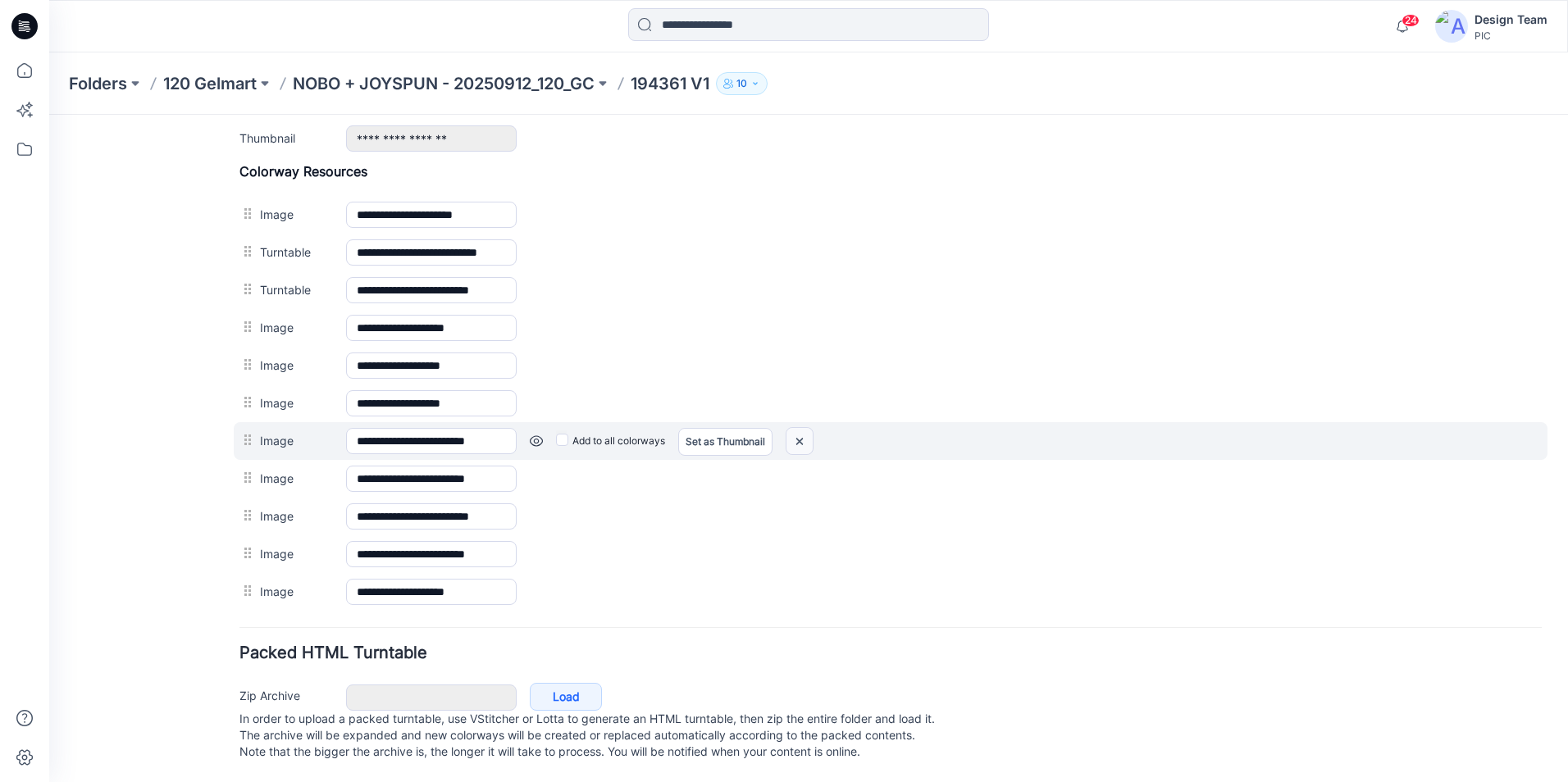
click at [800, 428] on img at bounding box center [800, 441] width 26 height 27
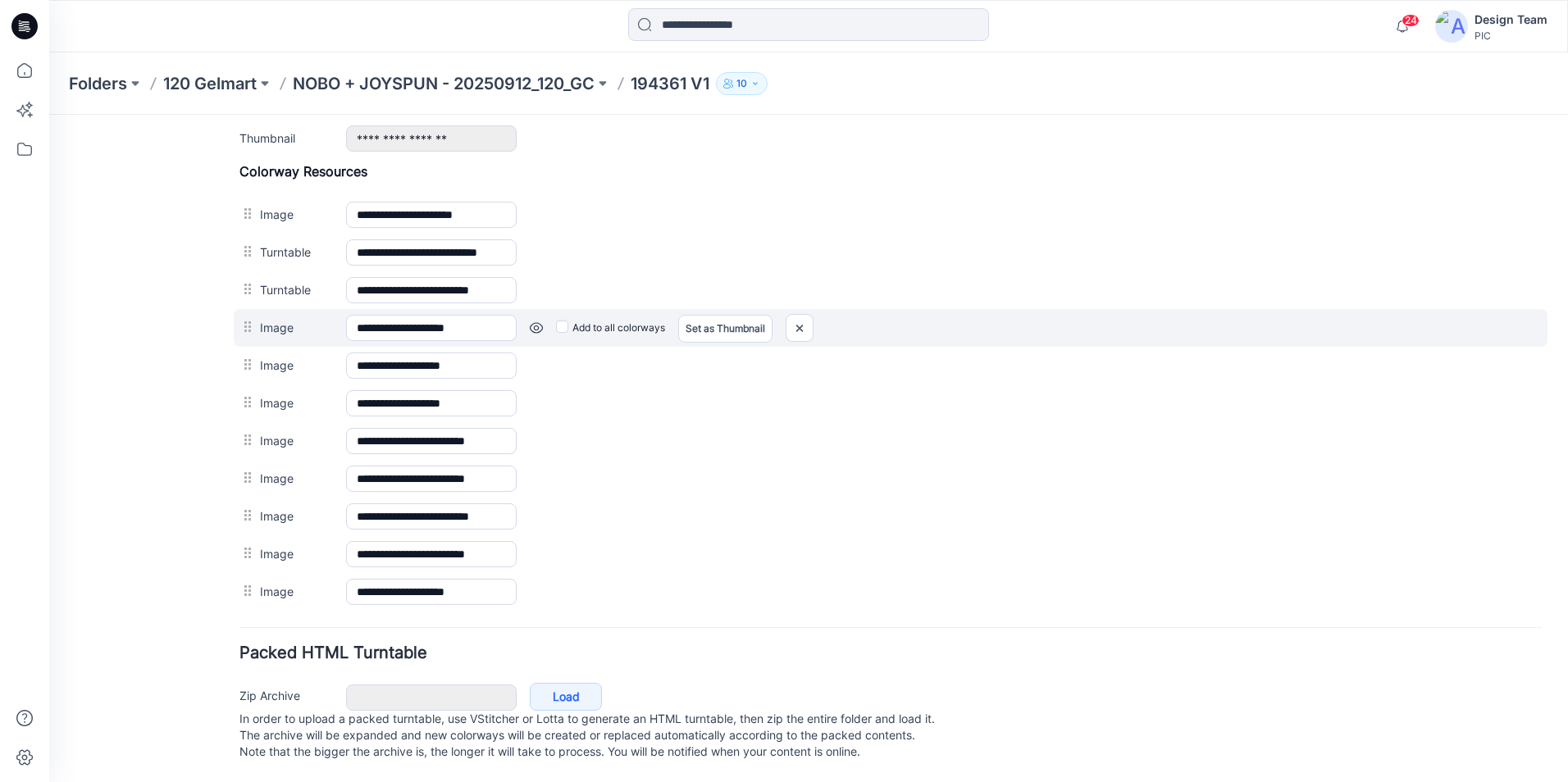
scroll to position [705, 0]
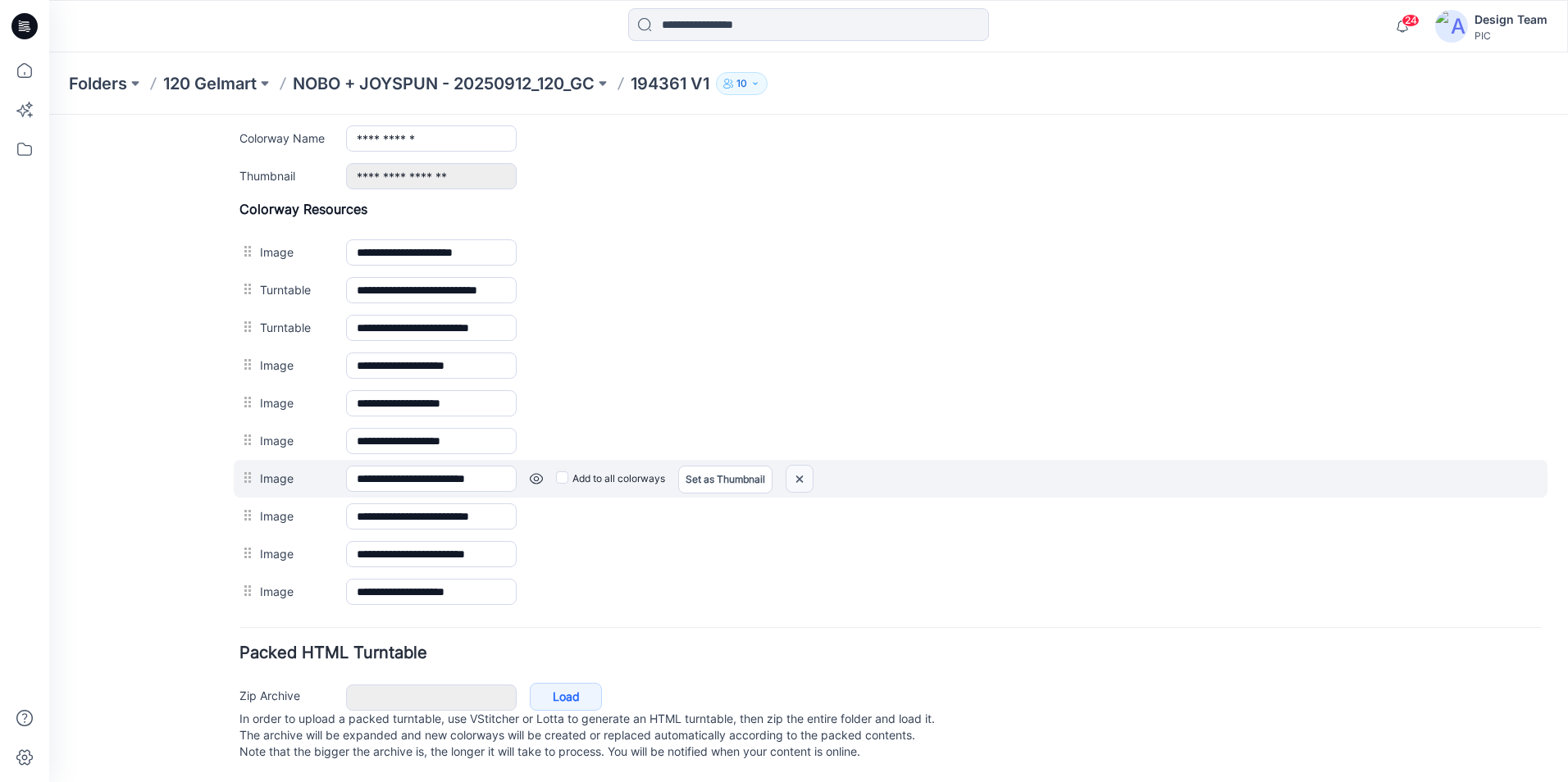
click at [801, 466] on img at bounding box center [800, 479] width 26 height 27
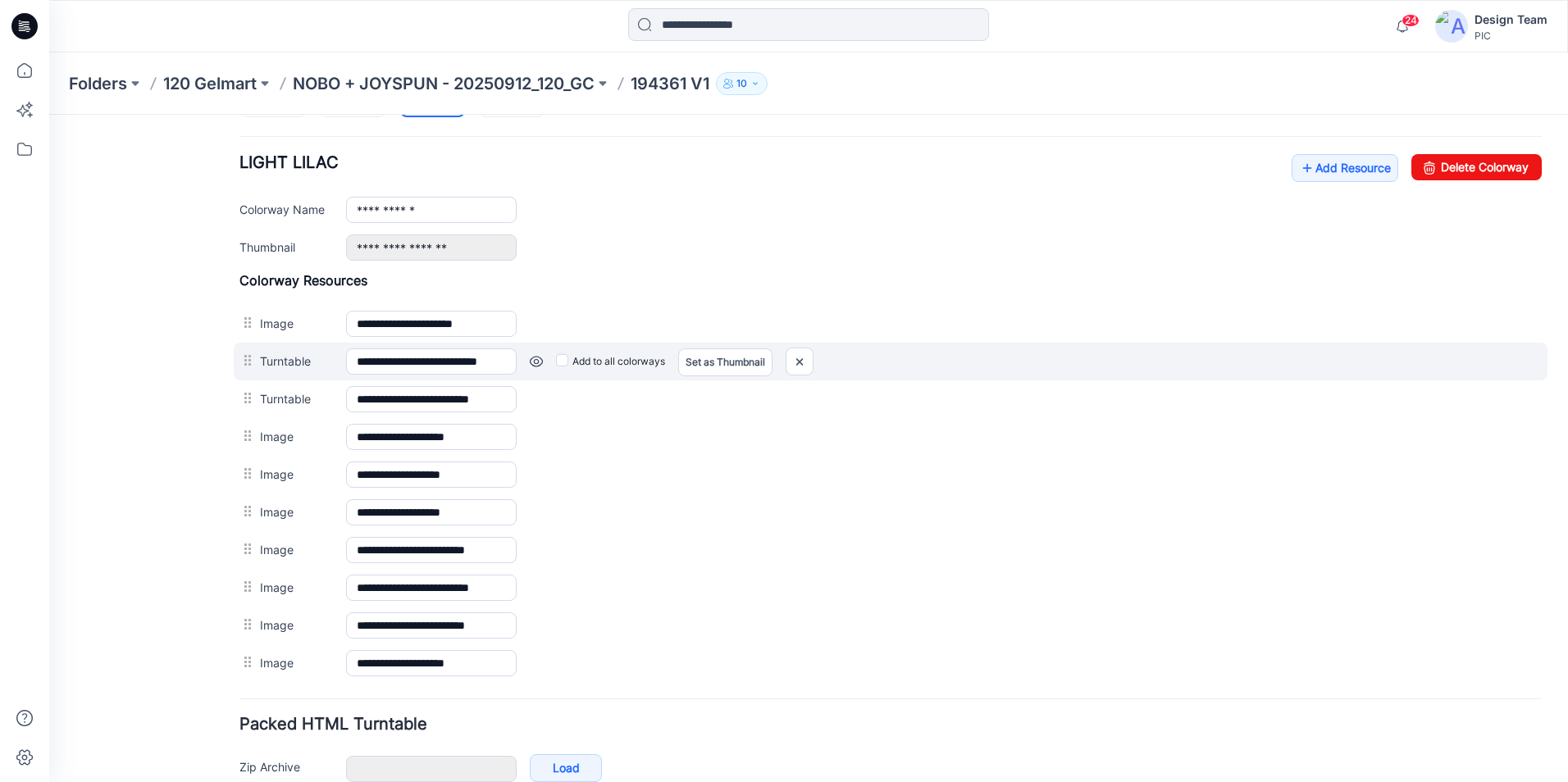
scroll to position [459, 0]
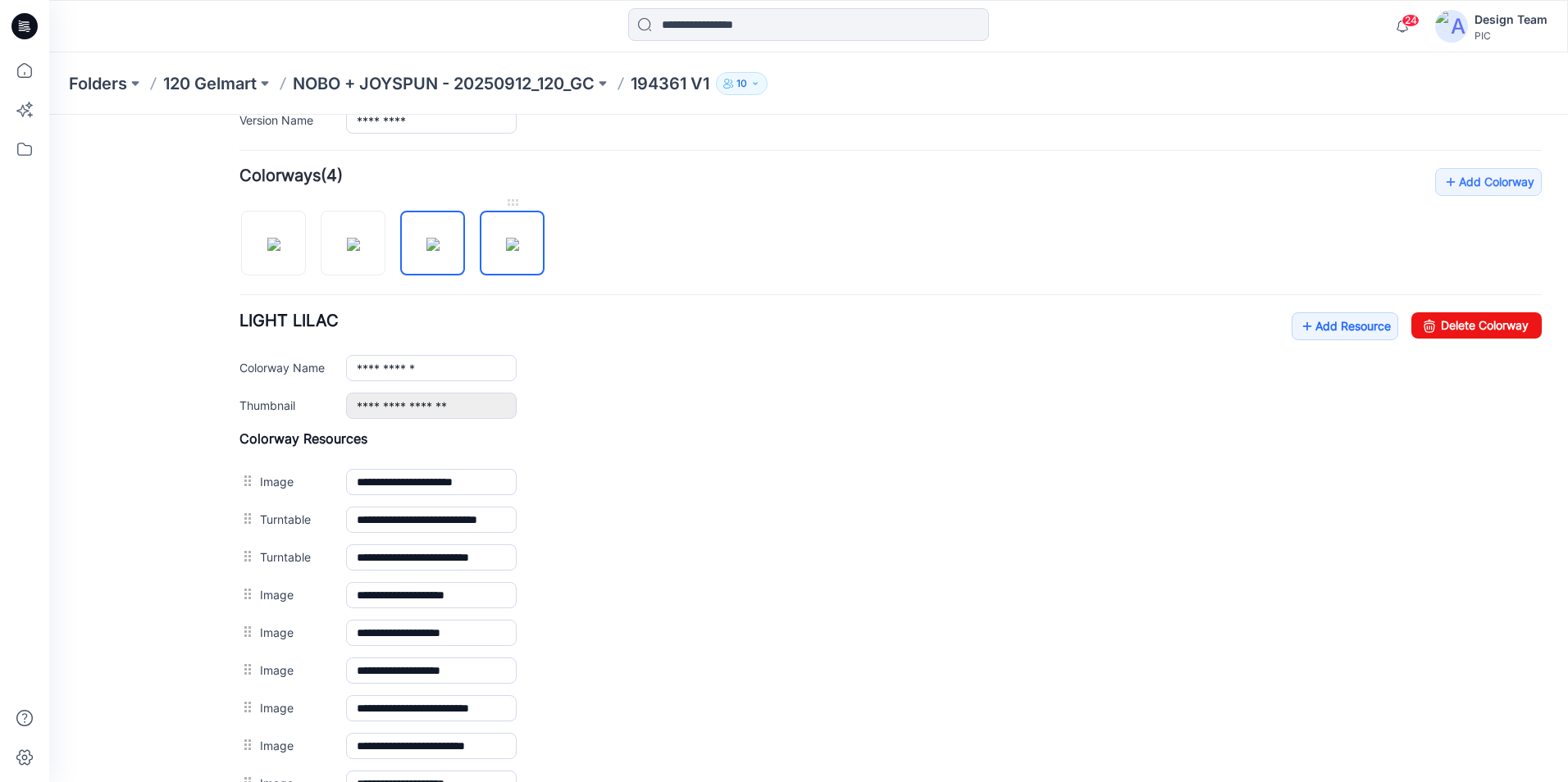
click at [506, 237] on img at bounding box center [512, 244] width 13 height 13
type input "**********"
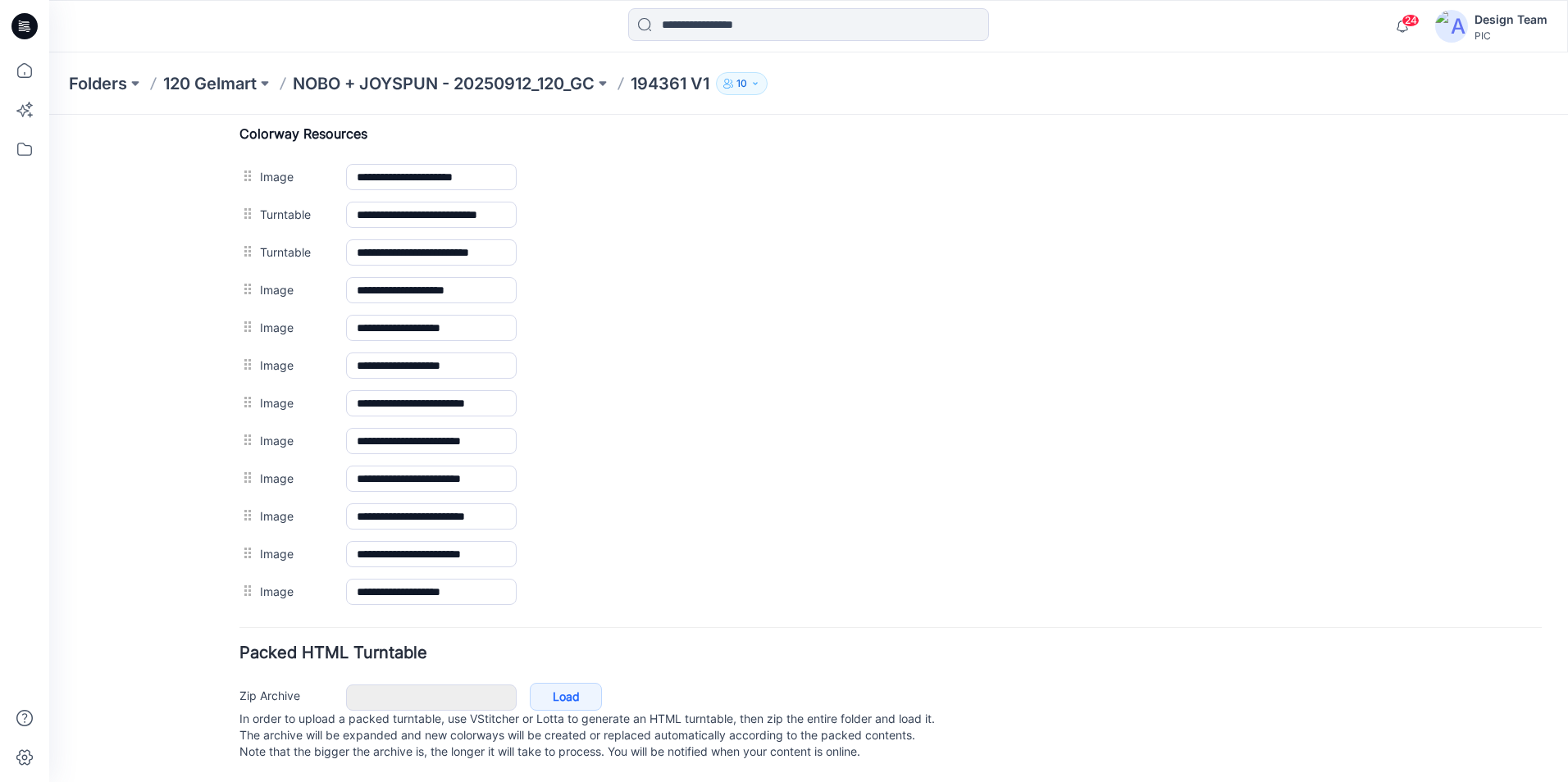
scroll to position [780, 0]
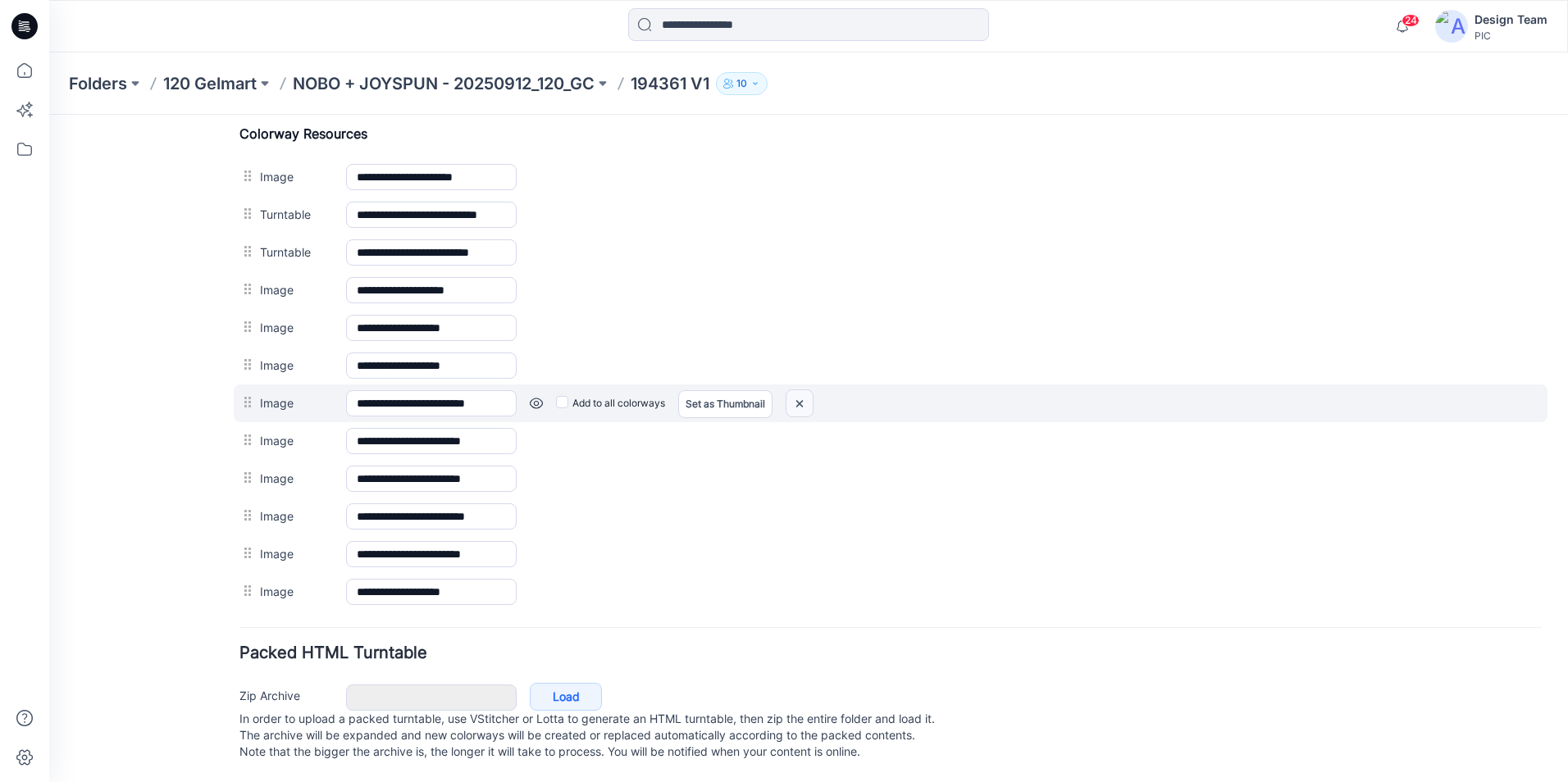
drag, startPoint x: 806, startPoint y: 382, endPoint x: 910, endPoint y: 207, distance: 203.6
click at [806, 390] on img at bounding box center [800, 403] width 26 height 27
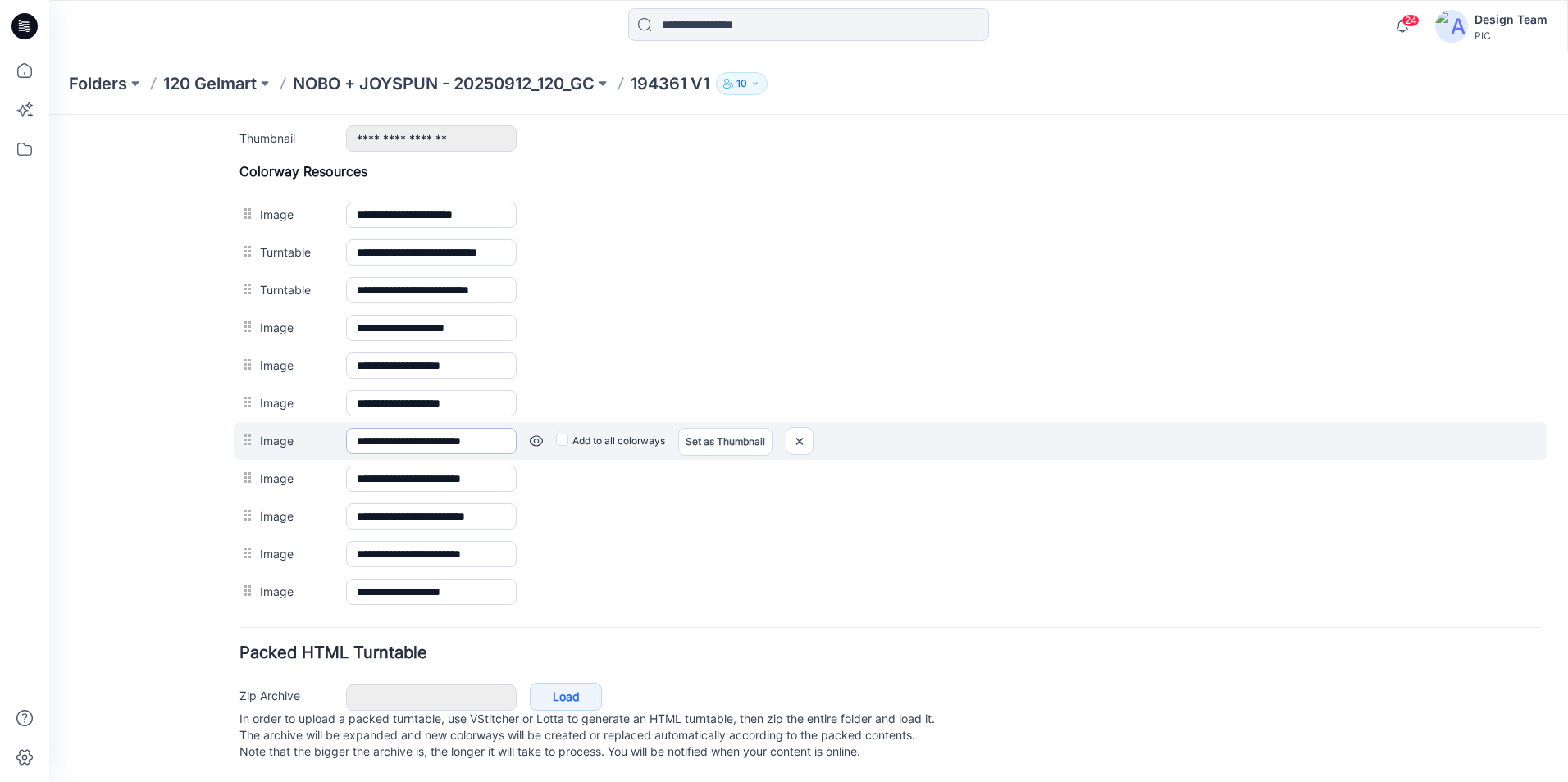
scroll to position [743, 0]
click at [801, 428] on img at bounding box center [800, 441] width 26 height 27
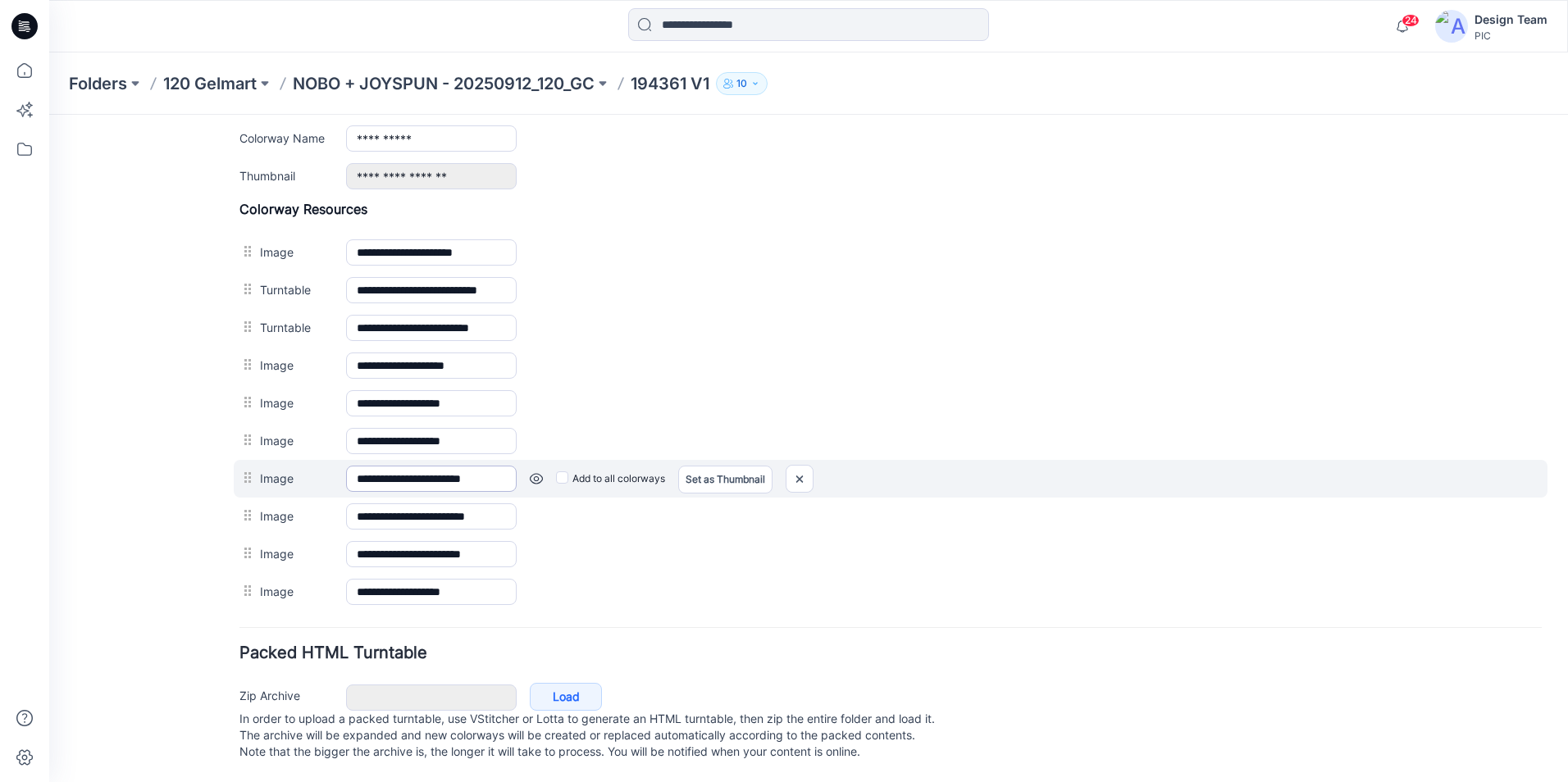
scroll to position [705, 0]
click at [796, 466] on img at bounding box center [800, 479] width 26 height 27
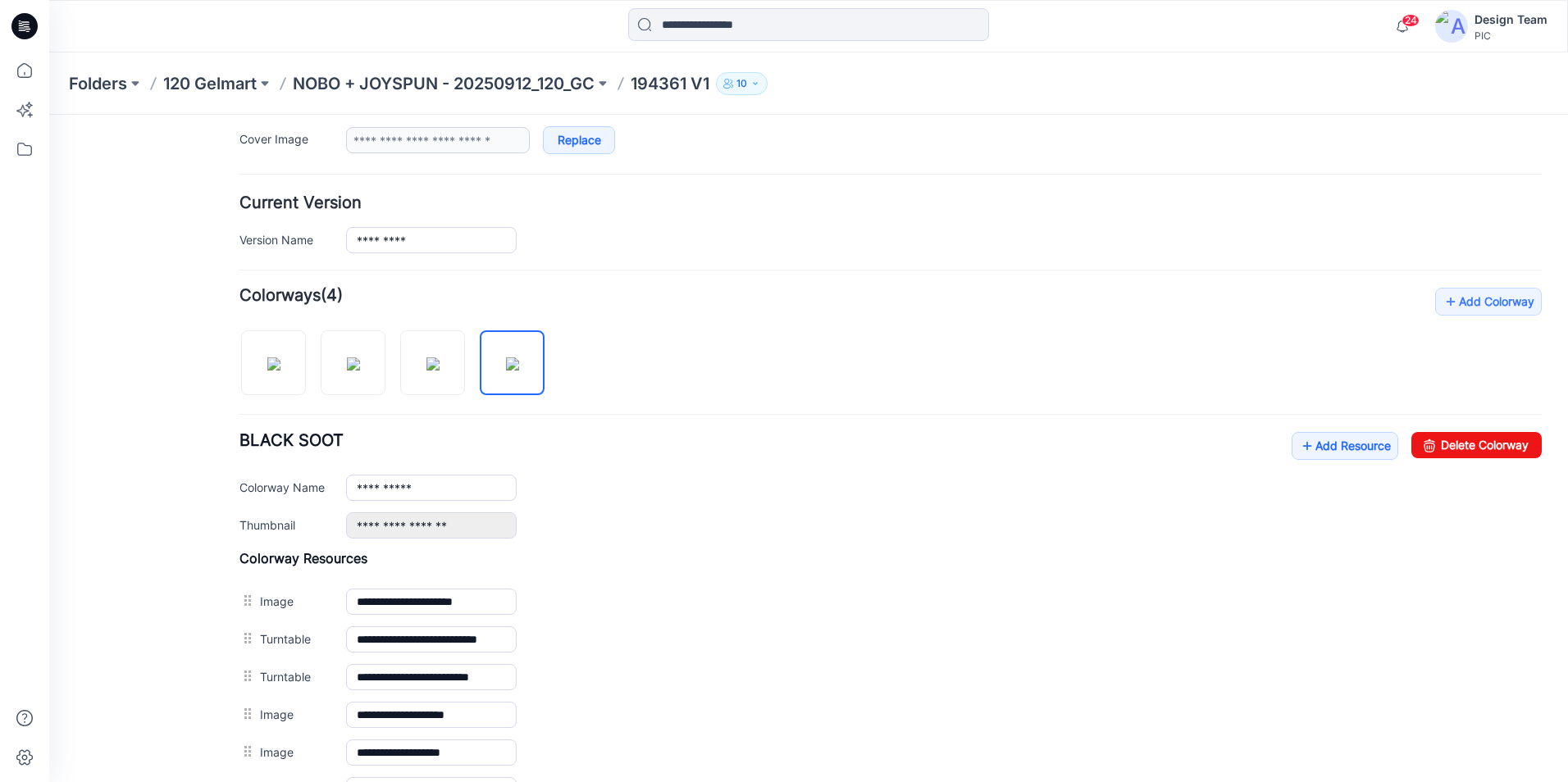
scroll to position [11, 0]
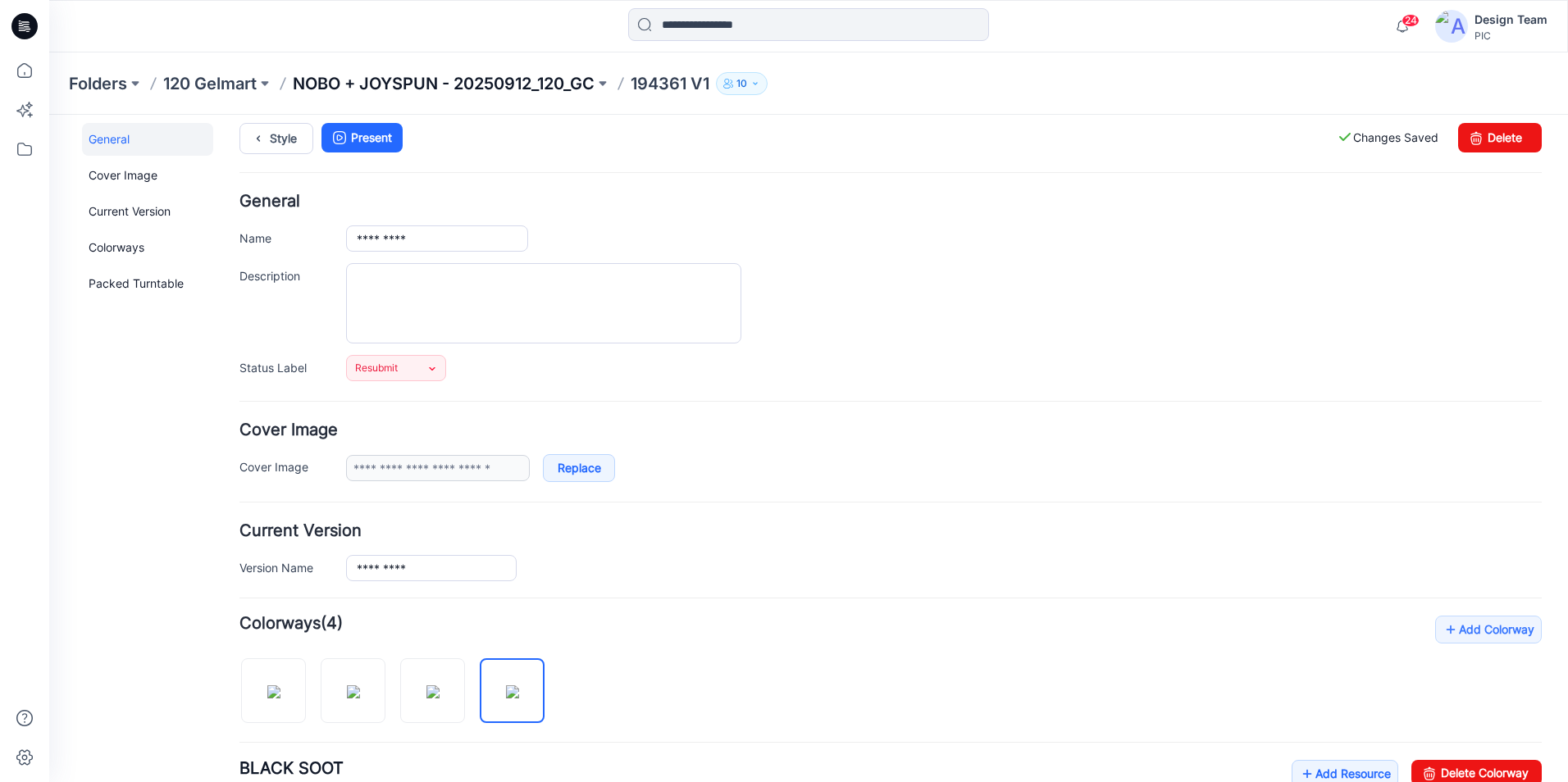
click at [563, 87] on p "NOBO + JOYSPUN - 20250912_120_GC" at bounding box center [444, 84] width 302 height 23
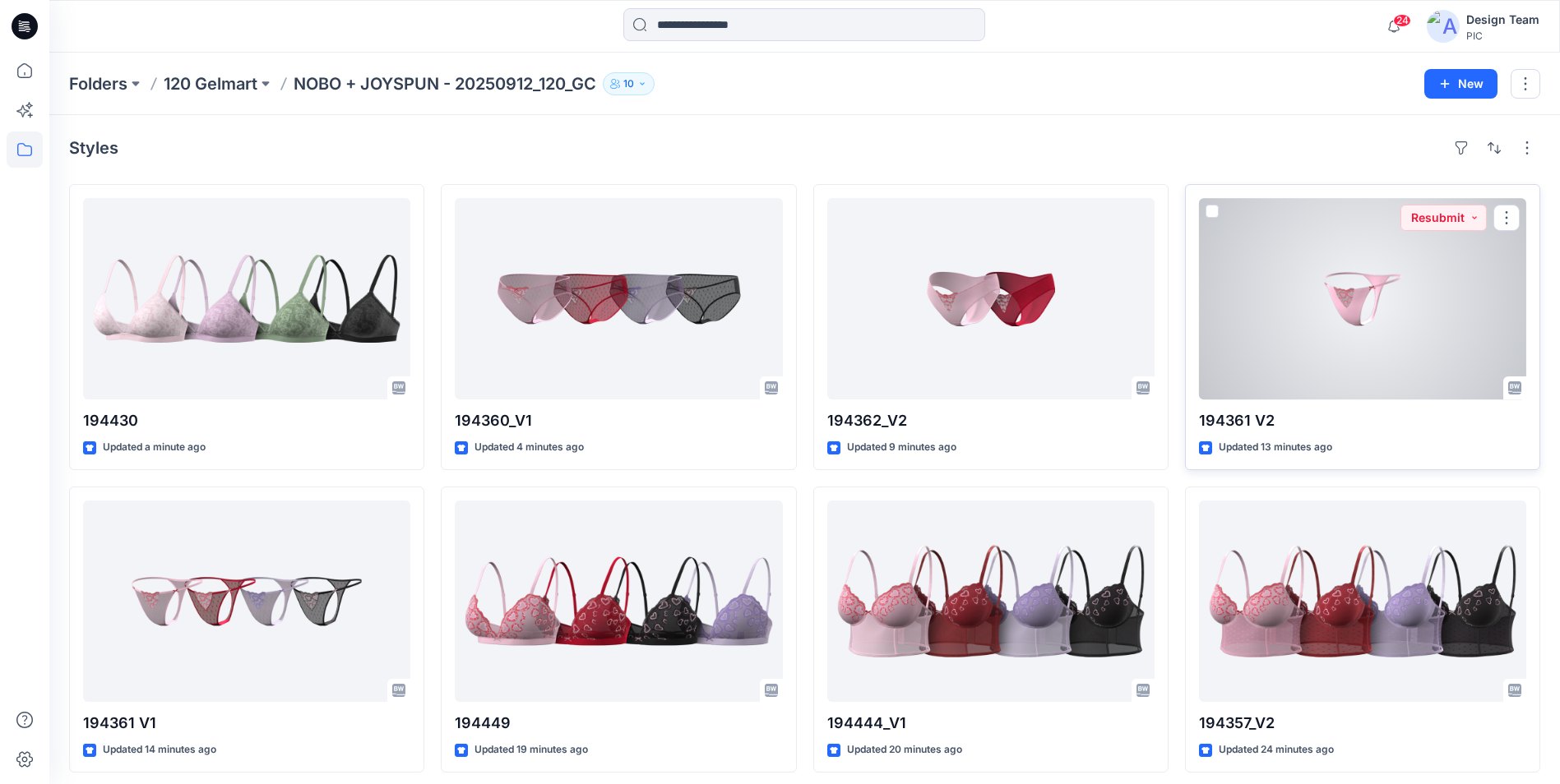
click at [1334, 274] on div at bounding box center [1363, 299] width 328 height 202
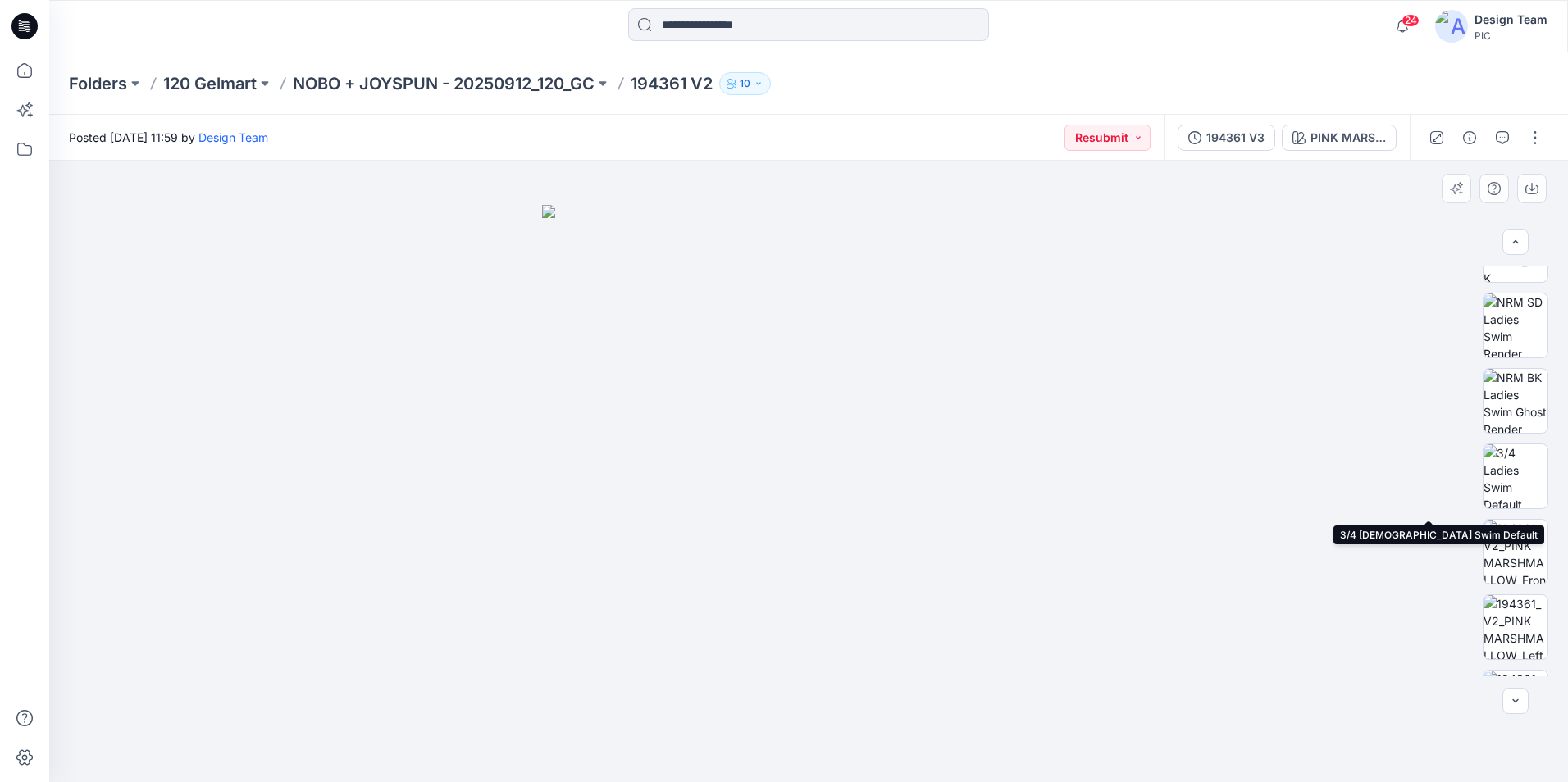
scroll to position [478, 0]
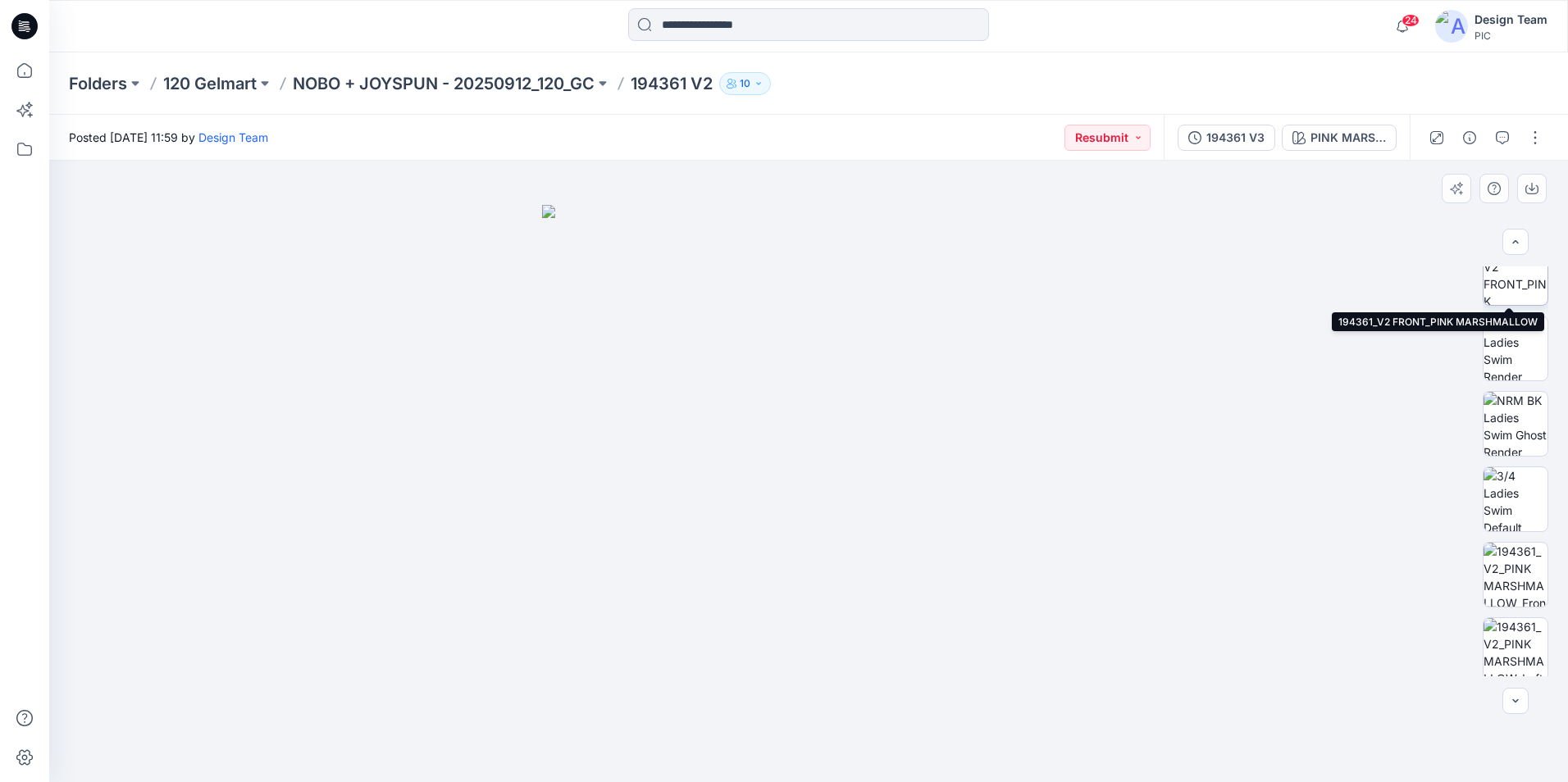
click at [1521, 292] on img at bounding box center [1515, 273] width 64 height 64
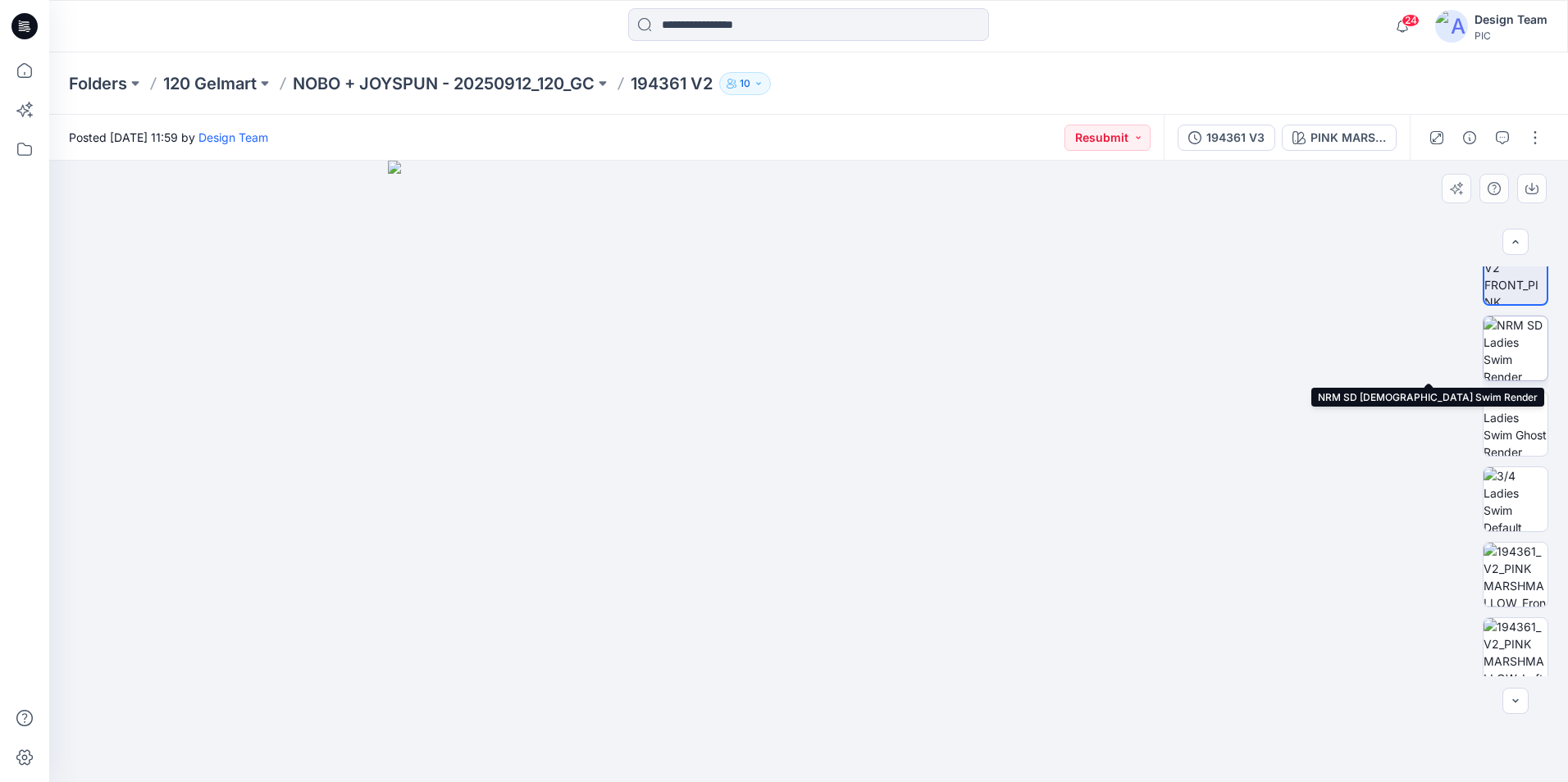
click at [1524, 366] on img at bounding box center [1515, 349] width 64 height 64
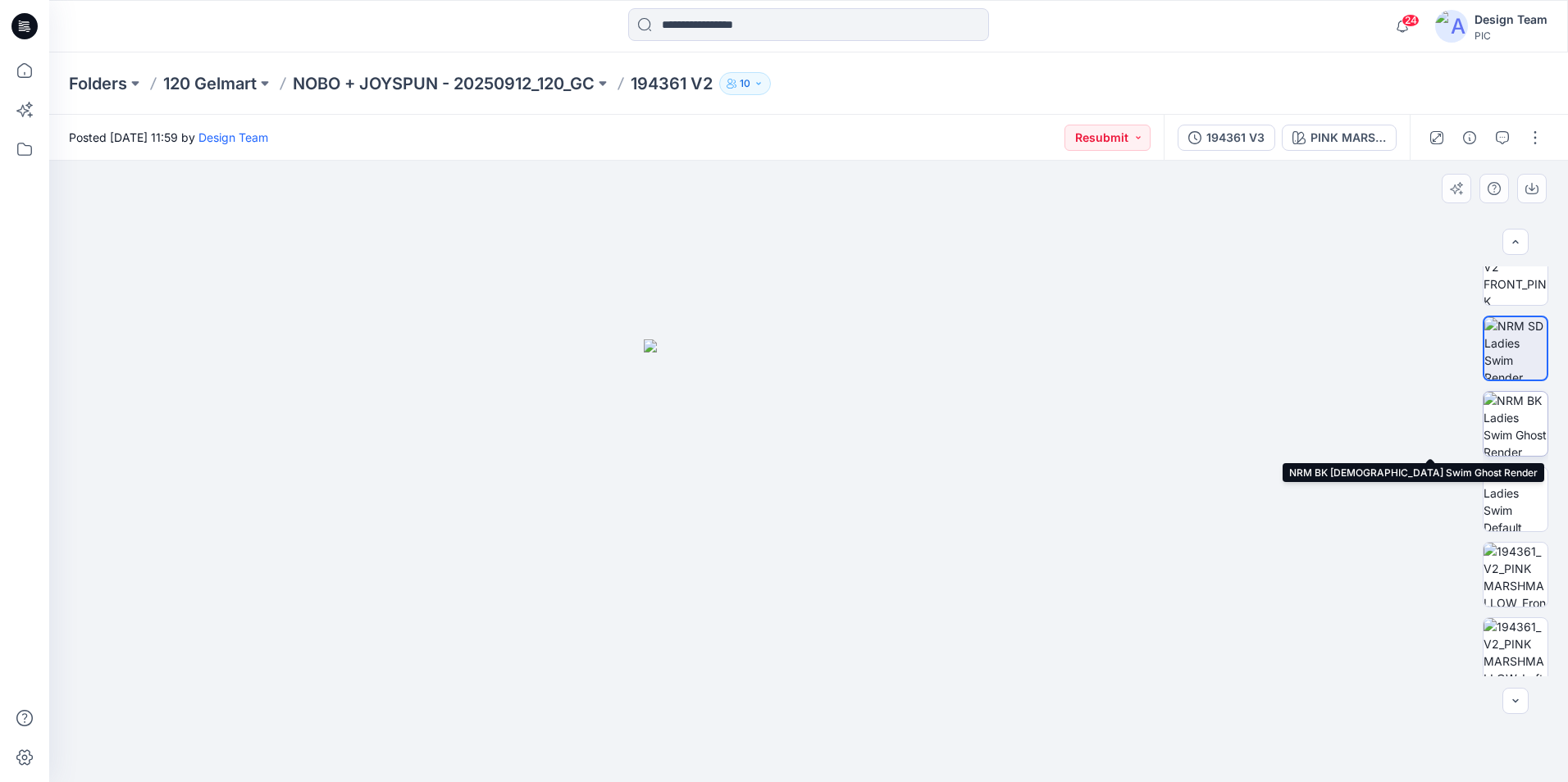
click at [1520, 411] on img at bounding box center [1515, 424] width 64 height 64
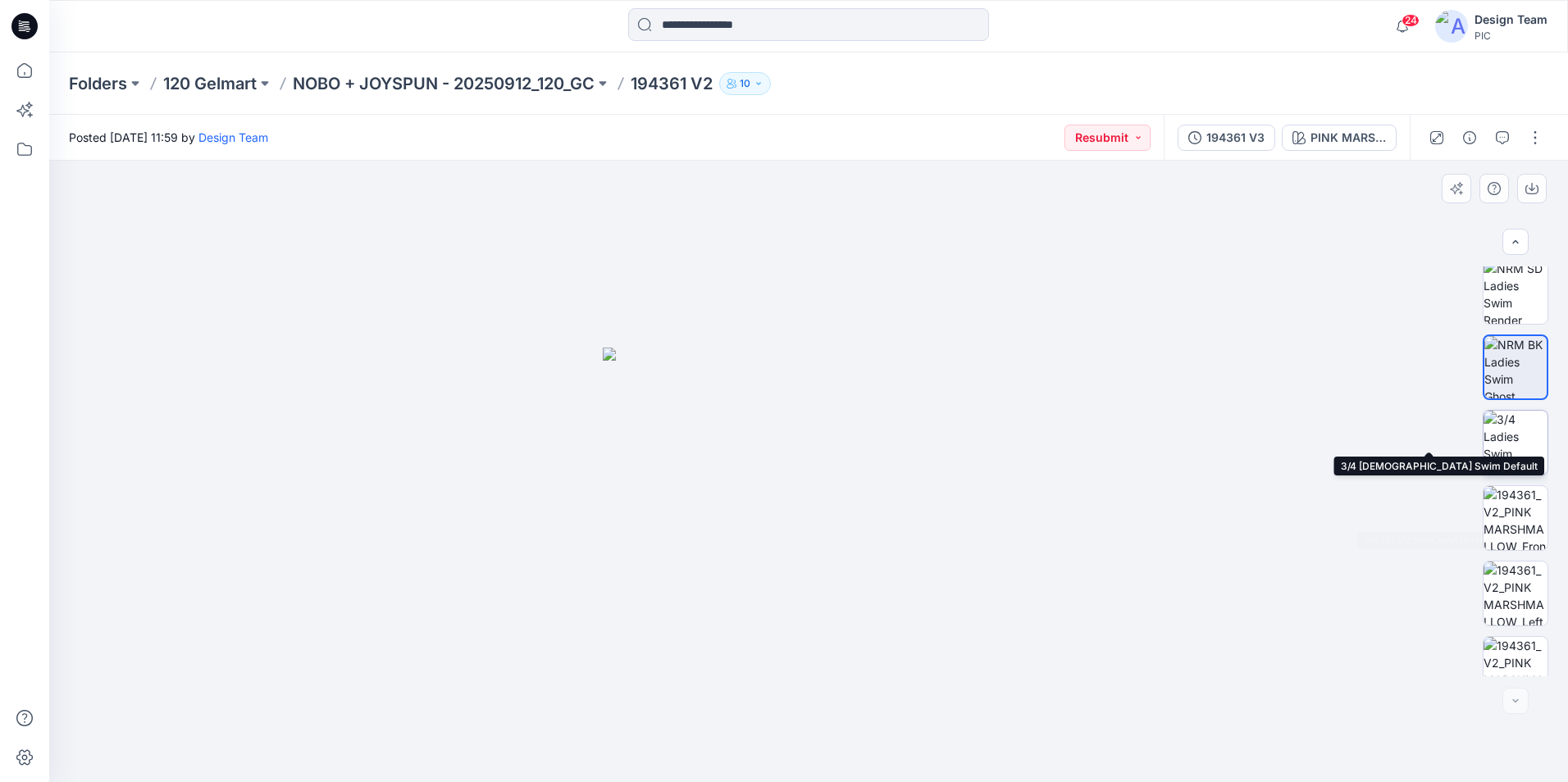
scroll to position [560, 0]
click at [1527, 436] on img at bounding box center [1515, 417] width 64 height 64
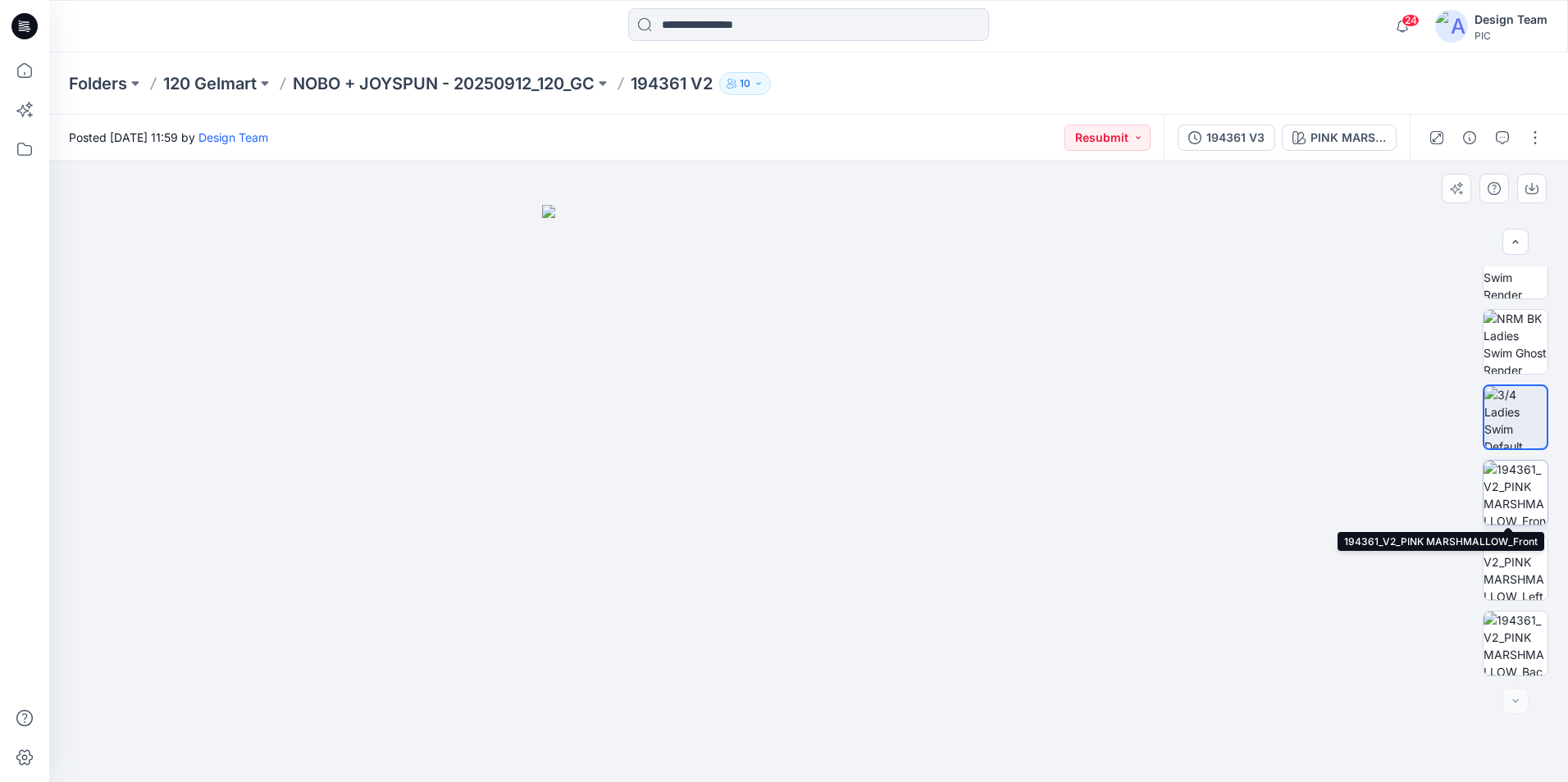
click at [1528, 492] on img at bounding box center [1515, 493] width 64 height 64
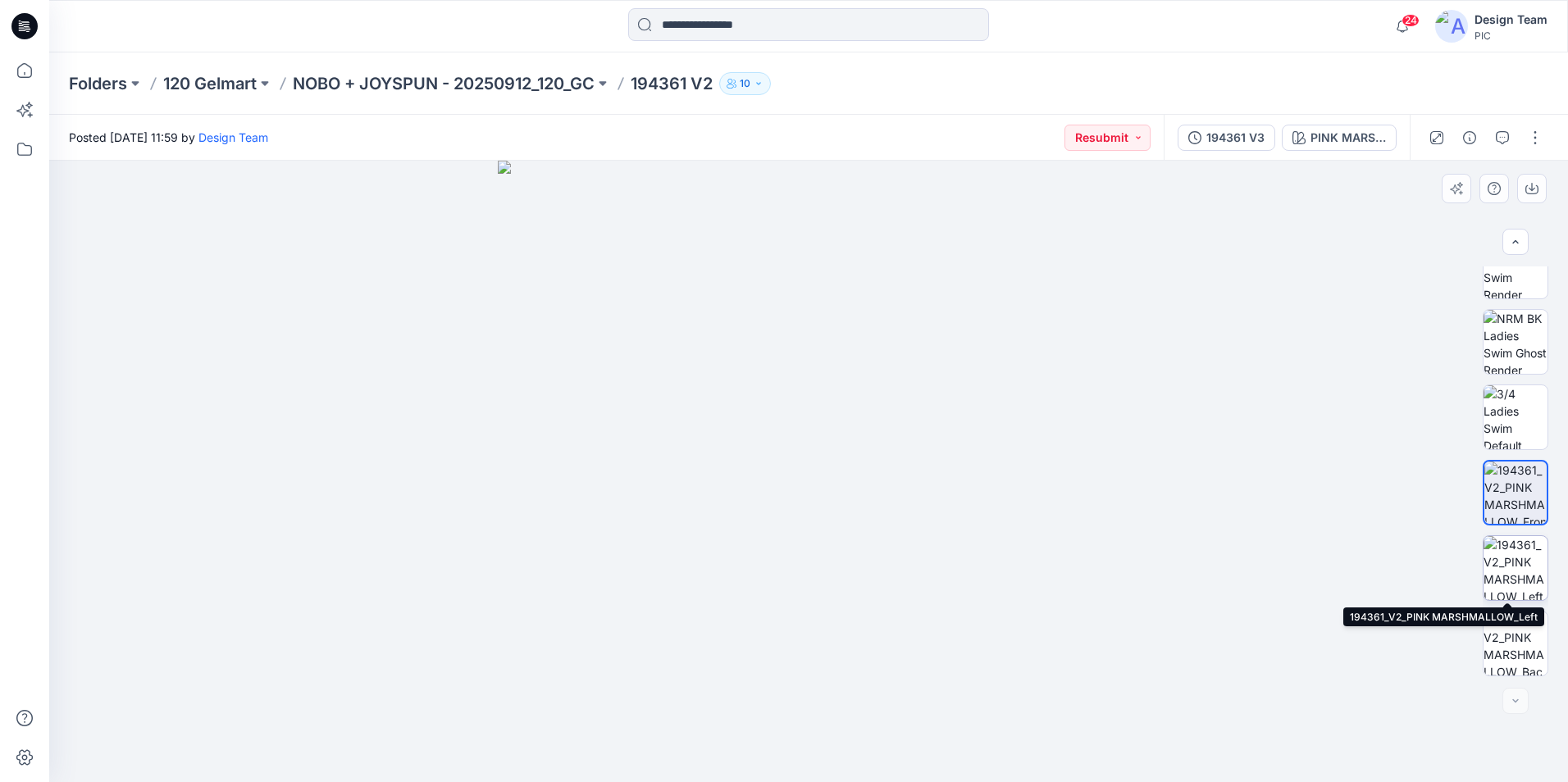
click at [1506, 574] on img at bounding box center [1515, 568] width 64 height 64
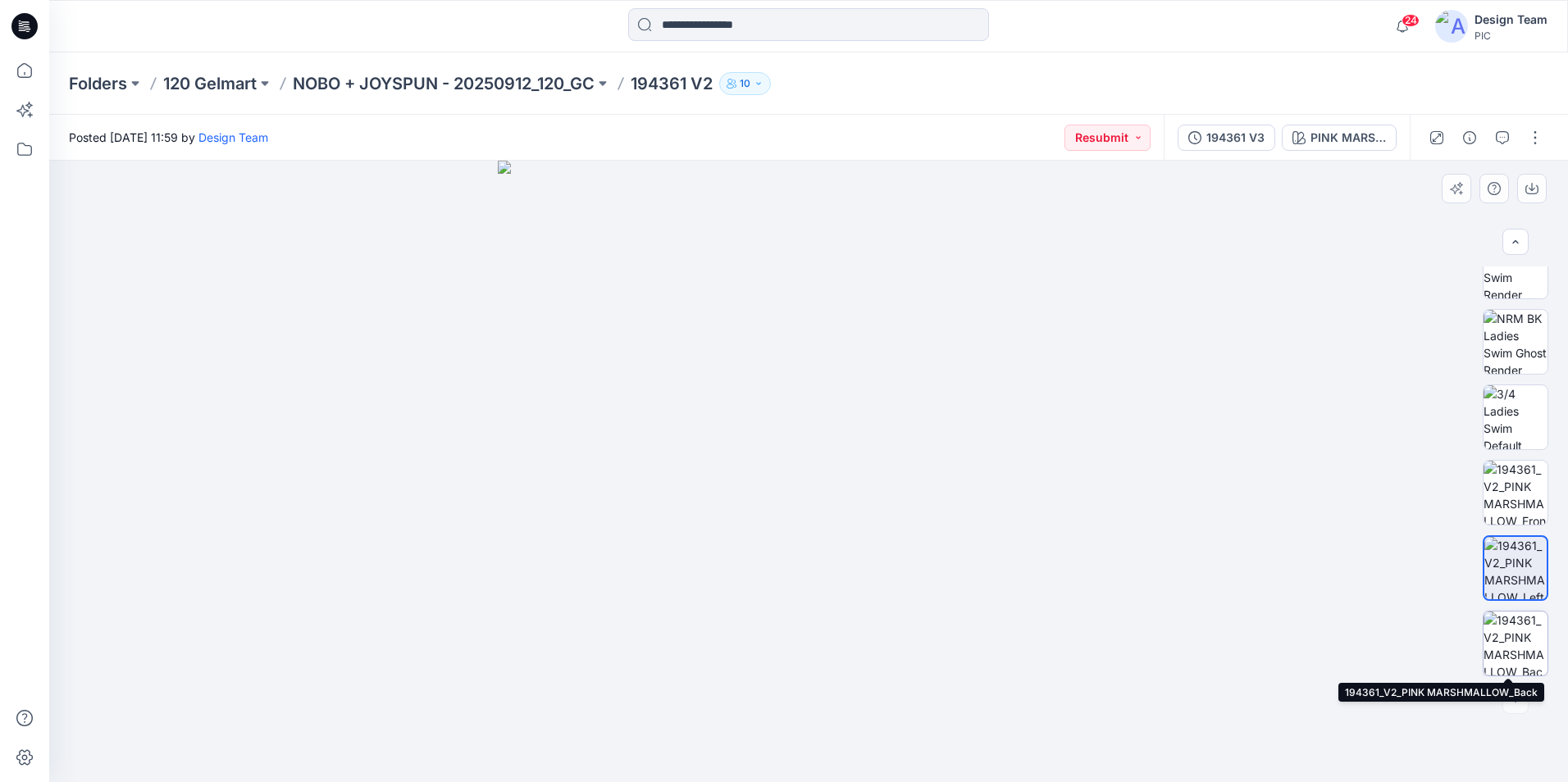
click at [1517, 638] on img at bounding box center [1515, 643] width 64 height 64
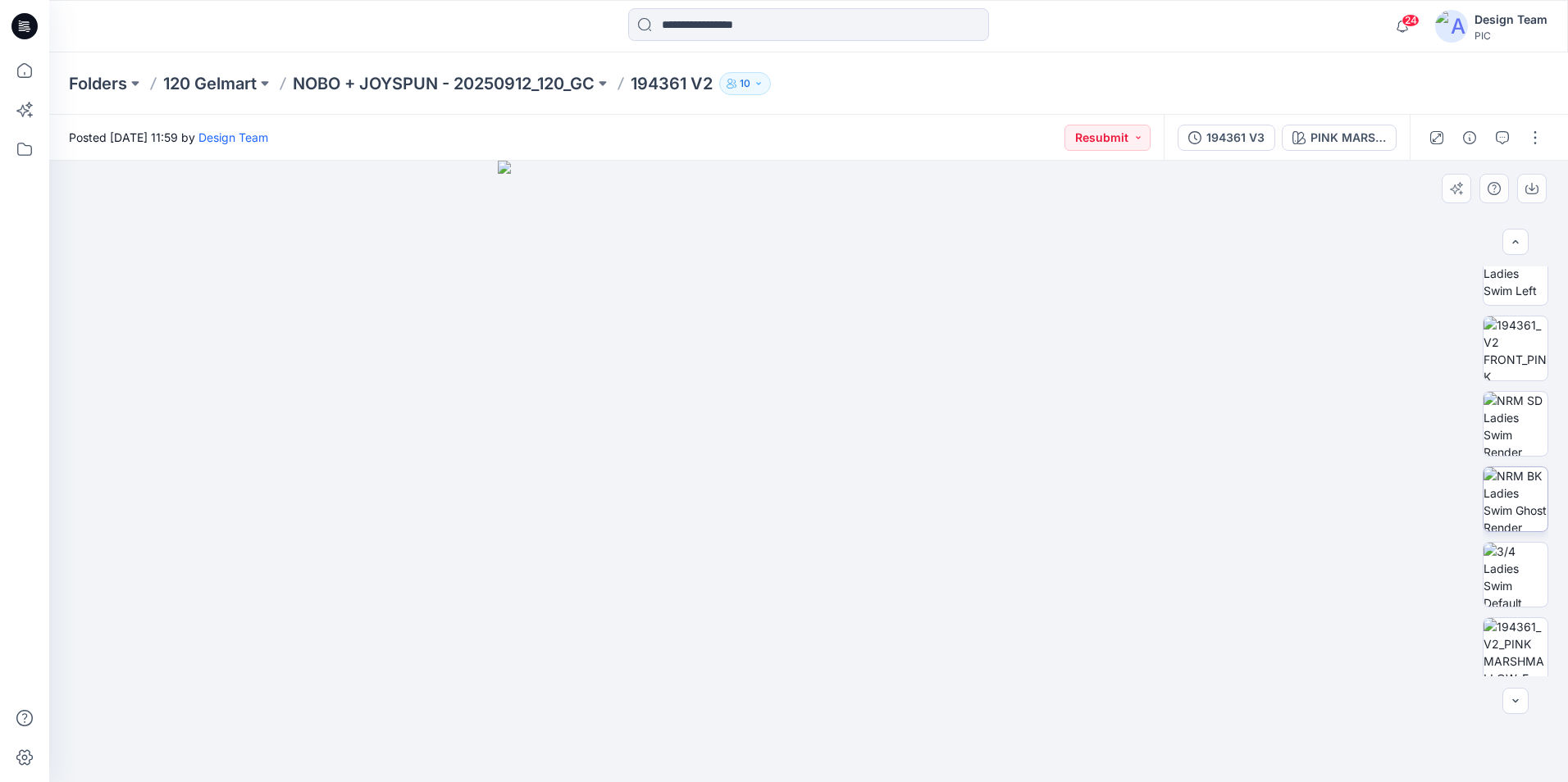
scroll to position [397, 0]
click at [1510, 515] on img at bounding box center [1515, 506] width 64 height 64
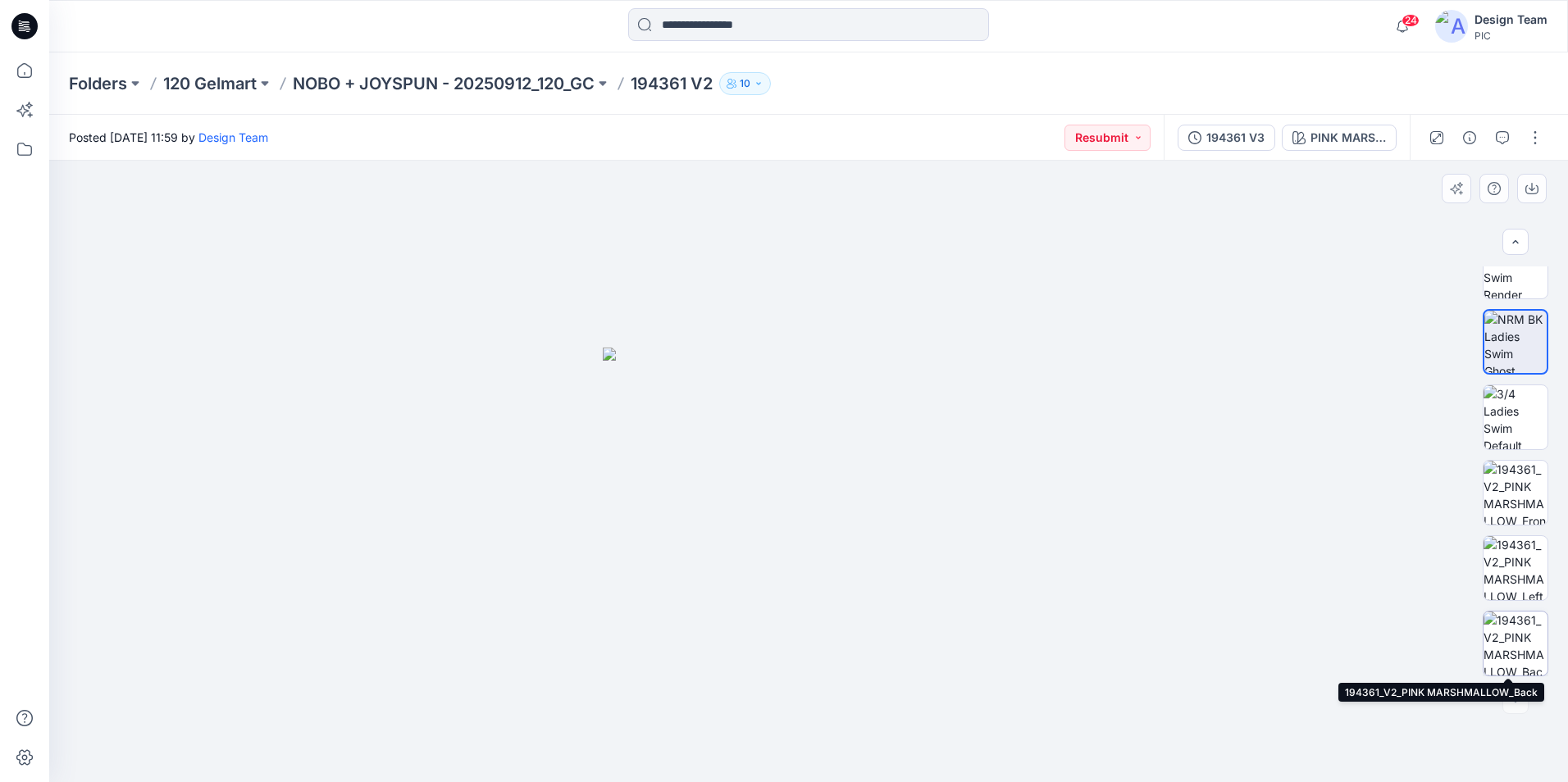
click at [1515, 632] on img at bounding box center [1515, 643] width 64 height 64
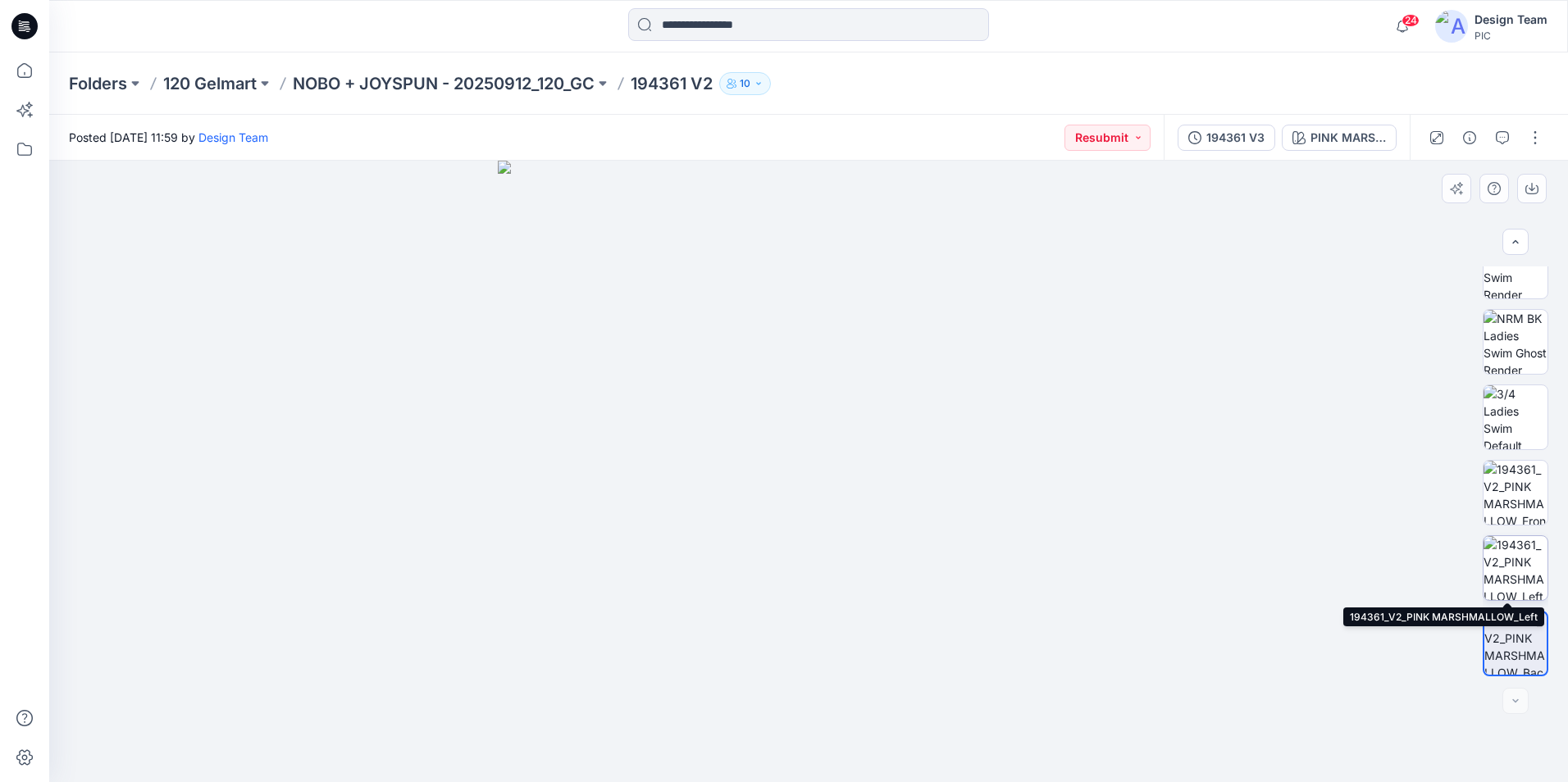
click at [1508, 581] on img at bounding box center [1515, 568] width 64 height 64
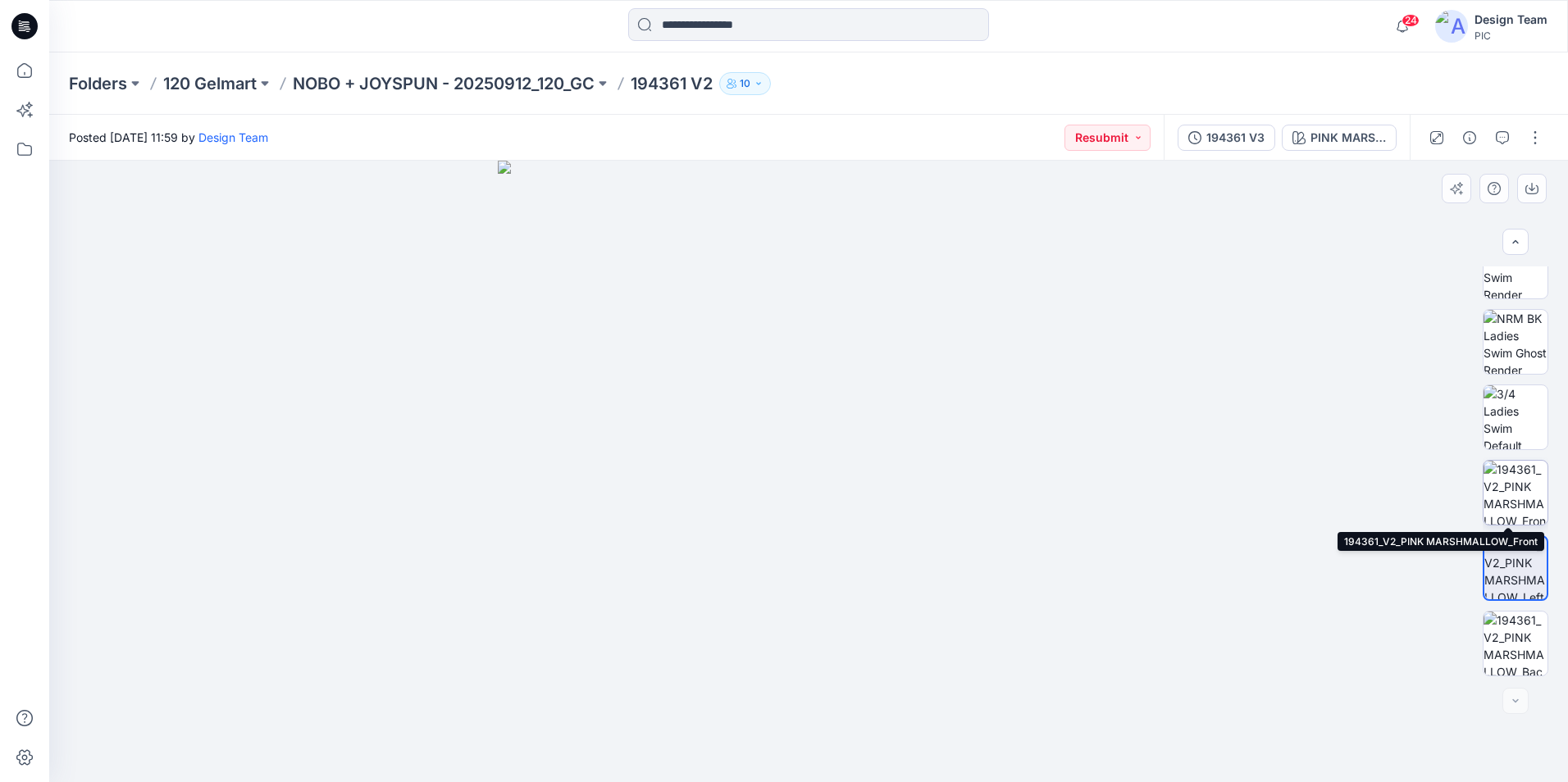
click at [1503, 500] on img at bounding box center [1515, 493] width 64 height 64
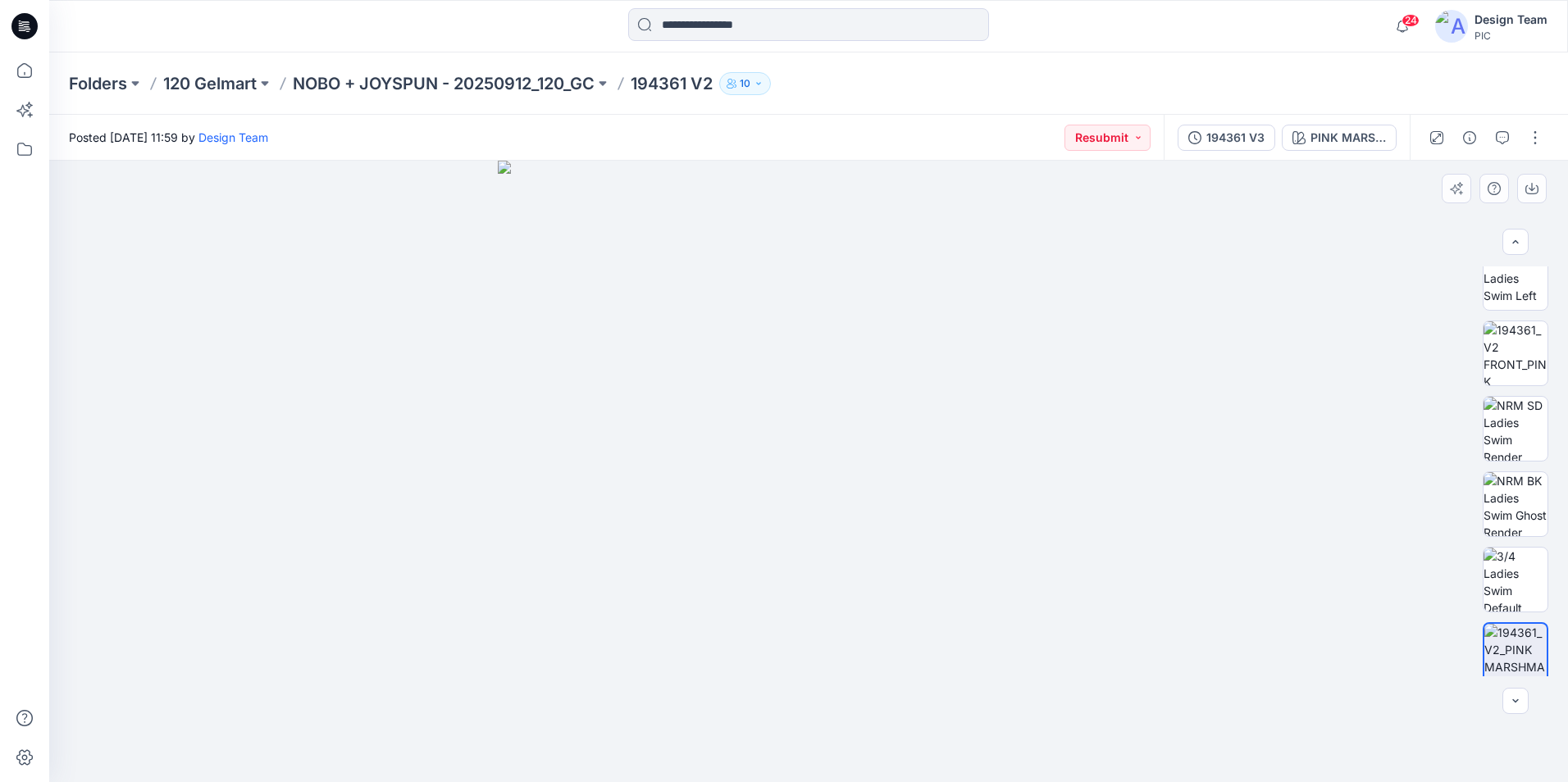
scroll to position [397, 0]
click at [1522, 354] on img at bounding box center [1515, 355] width 64 height 64
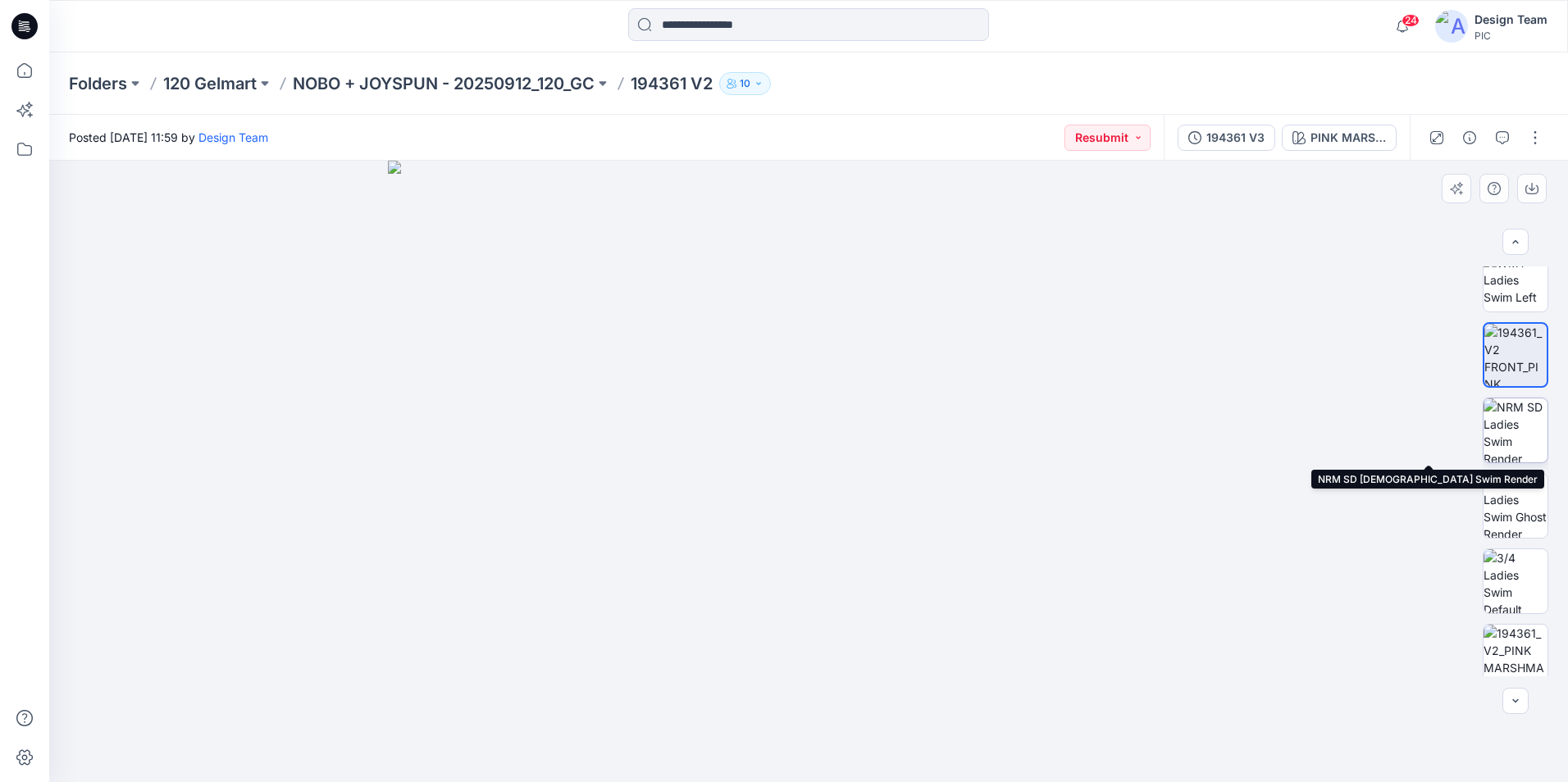
click at [1535, 431] on img at bounding box center [1515, 430] width 64 height 64
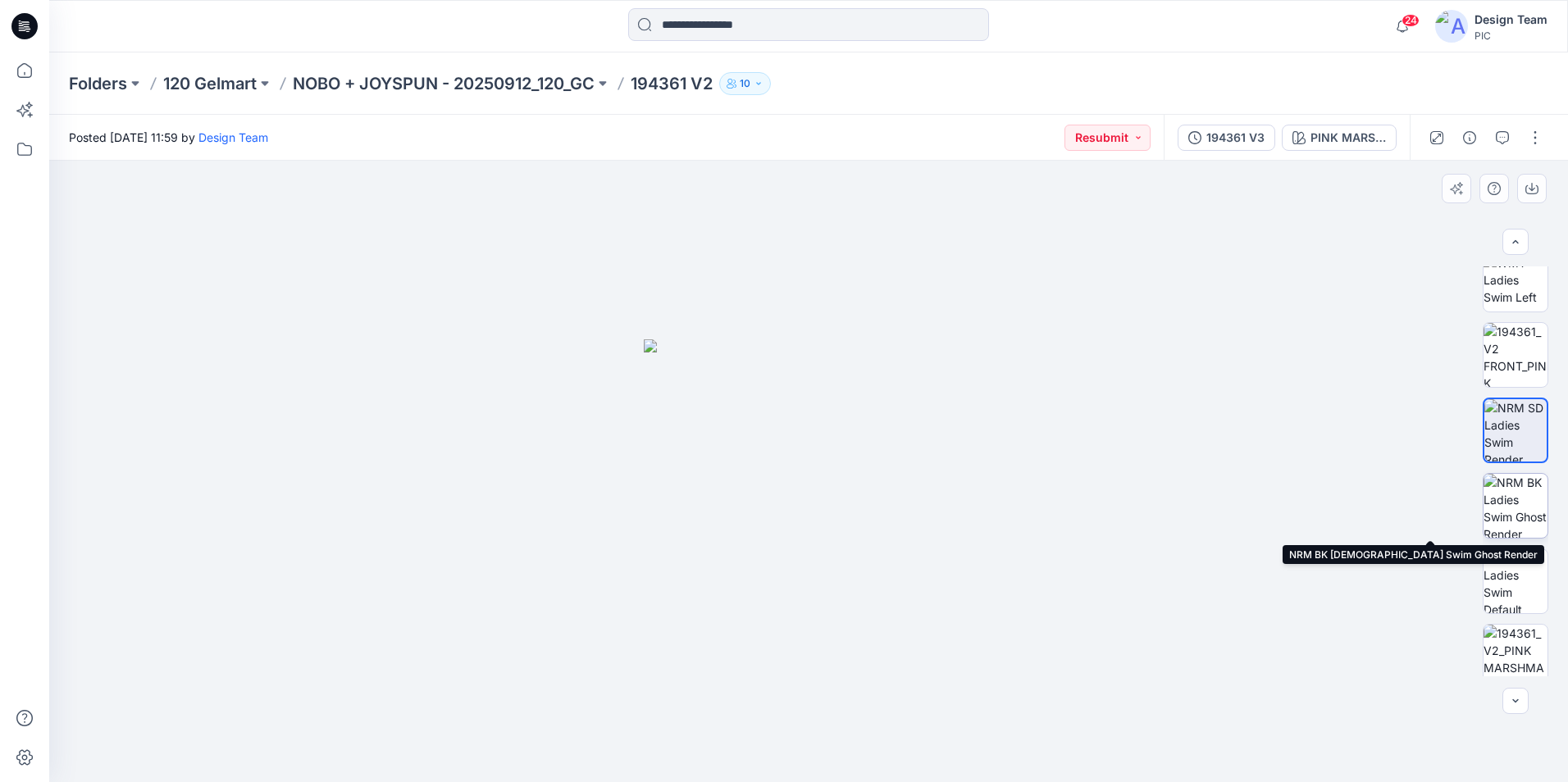
click at [1510, 518] on img at bounding box center [1515, 506] width 64 height 64
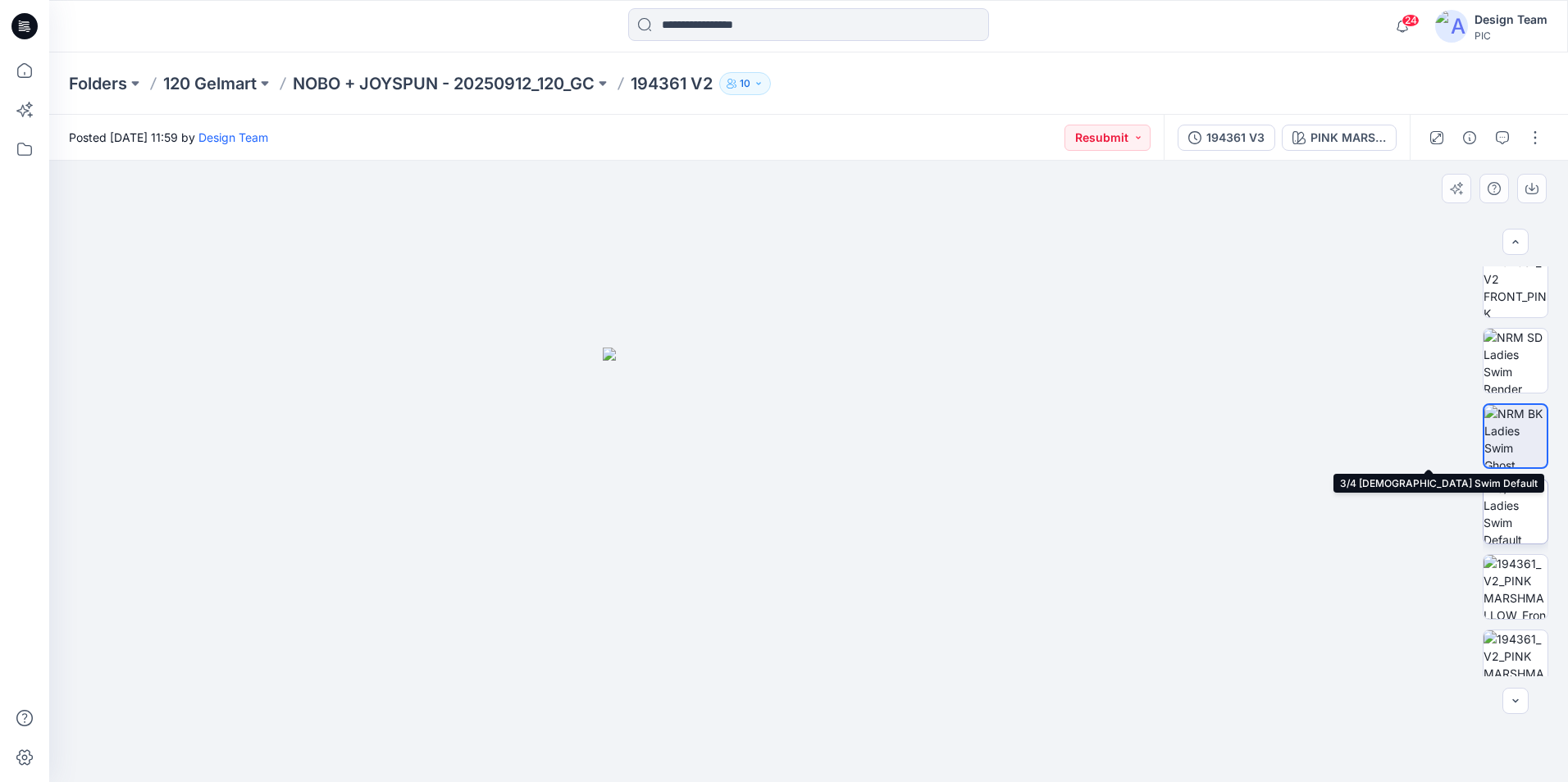
scroll to position [560, 0]
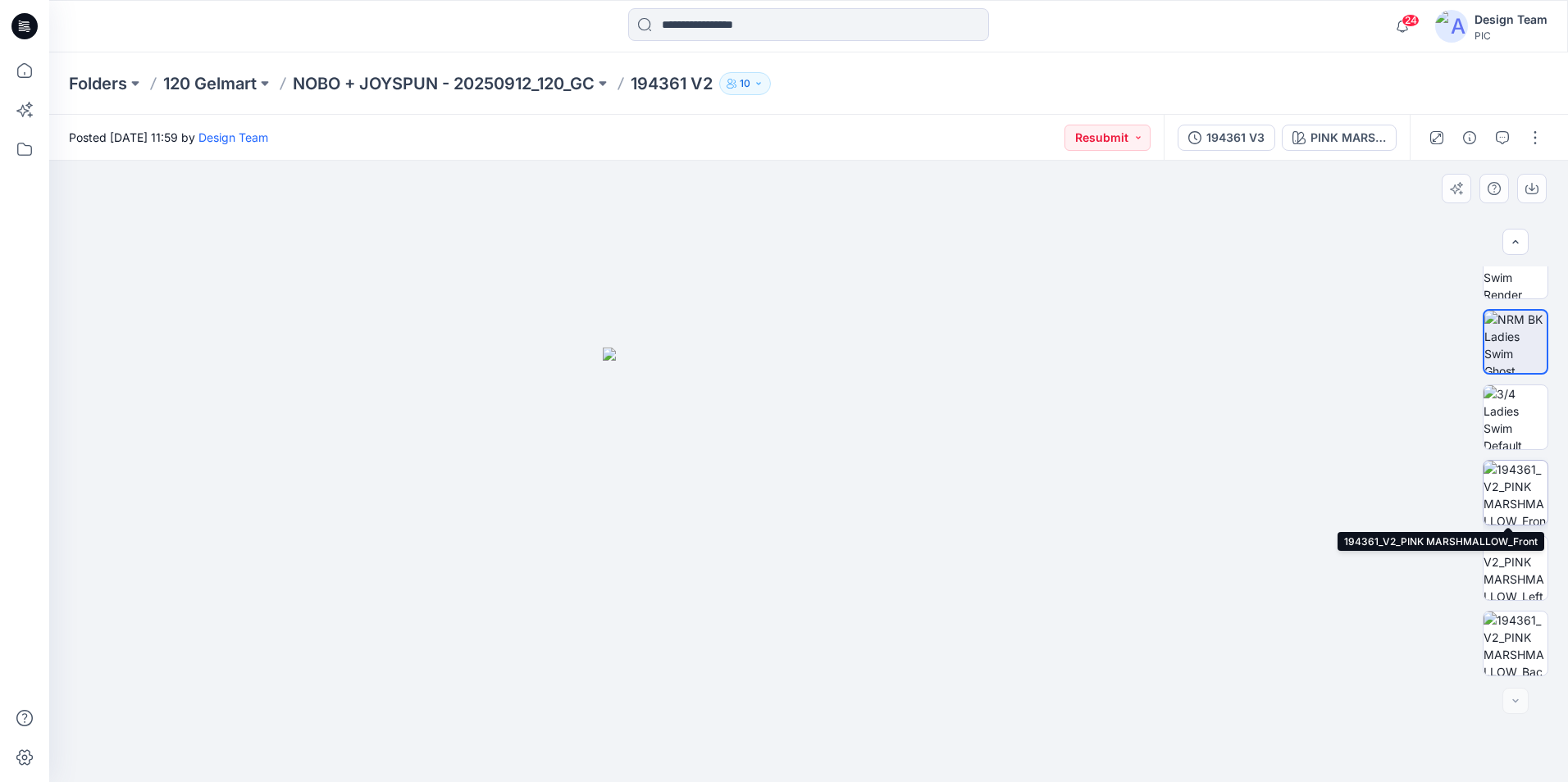
click at [1507, 515] on img at bounding box center [1515, 493] width 64 height 64
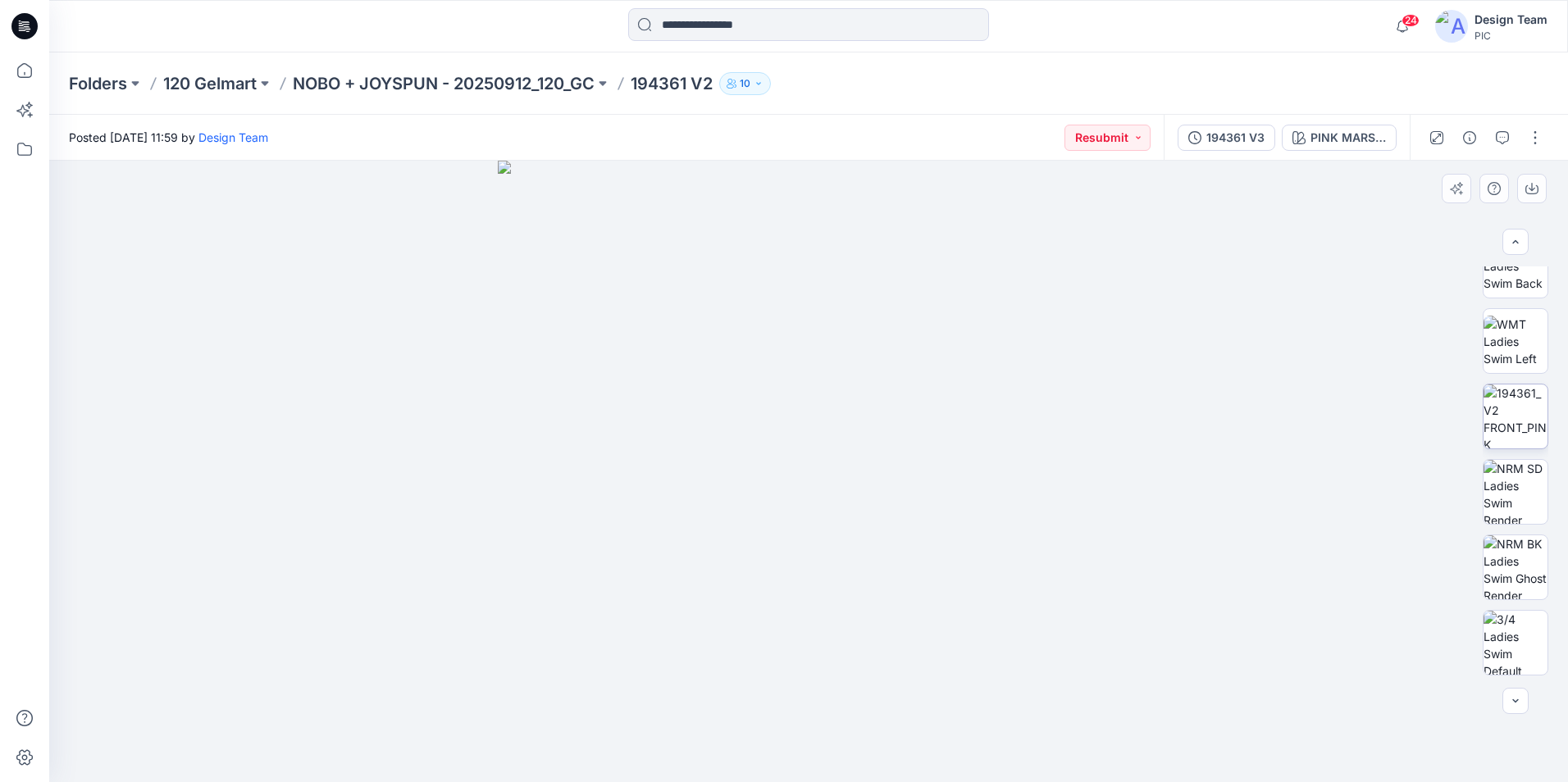
scroll to position [315, 0]
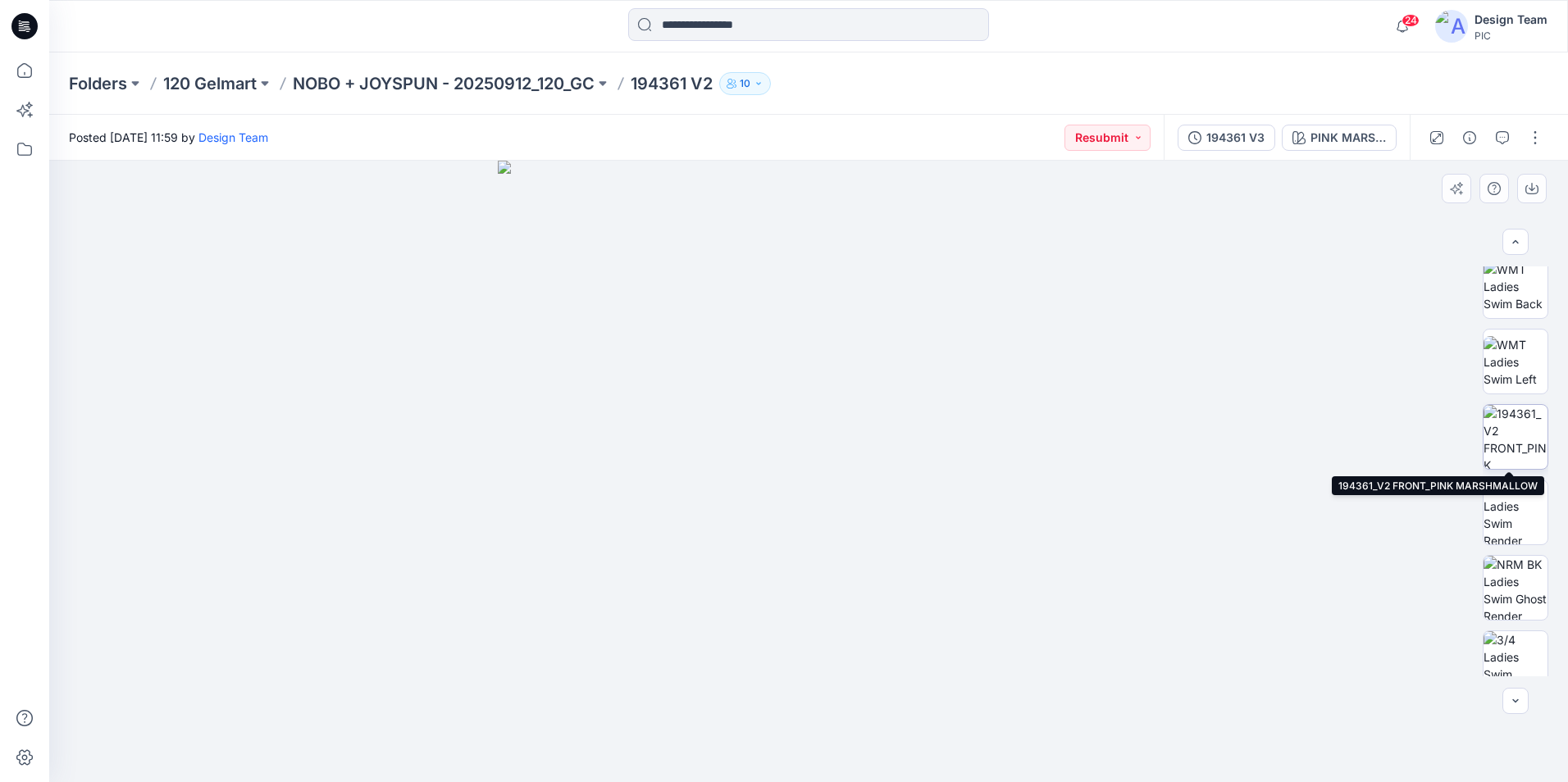
click at [1507, 455] on img at bounding box center [1515, 437] width 64 height 64
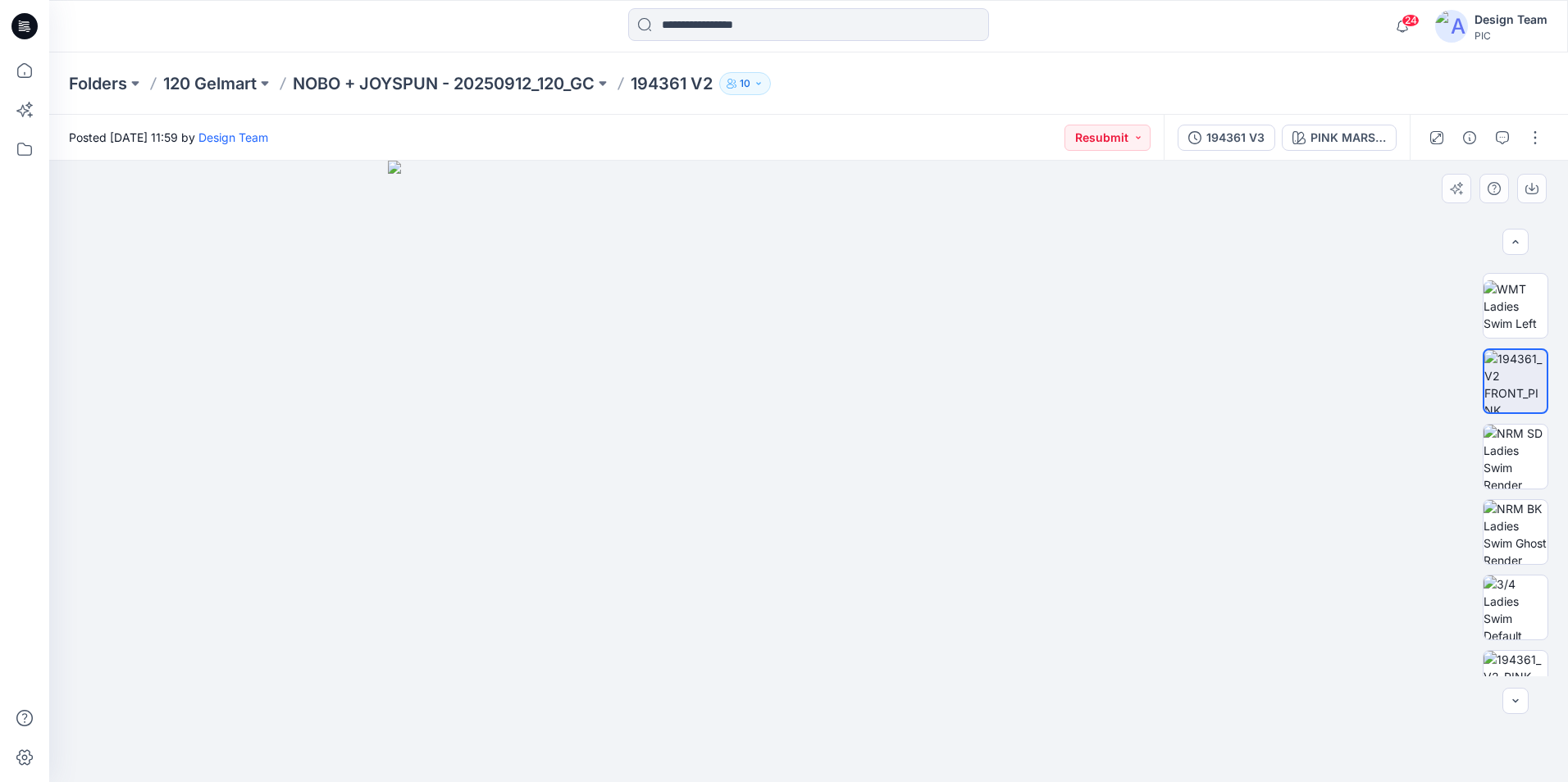
scroll to position [397, 0]
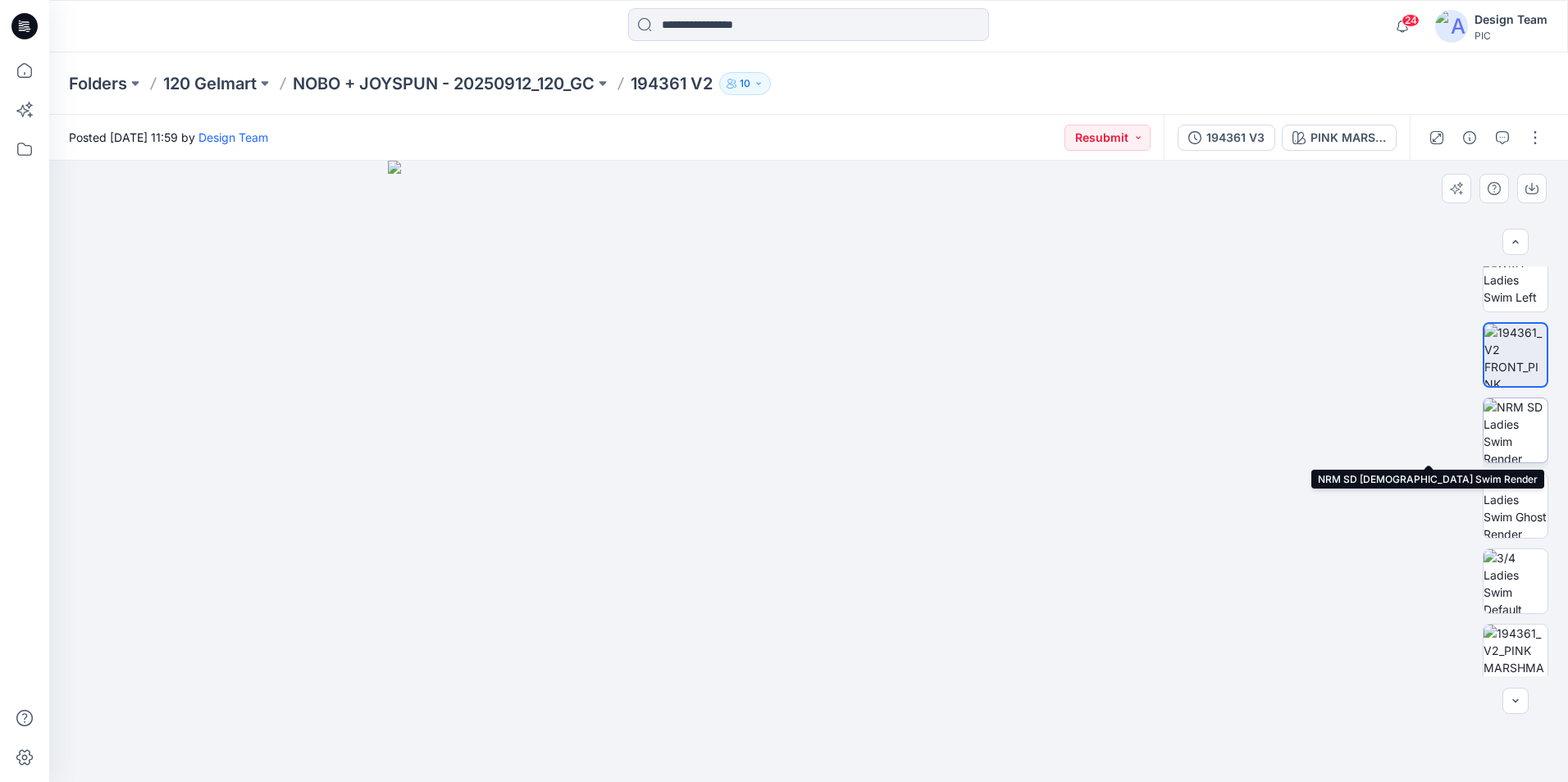
click at [1509, 449] on img at bounding box center [1515, 430] width 64 height 64
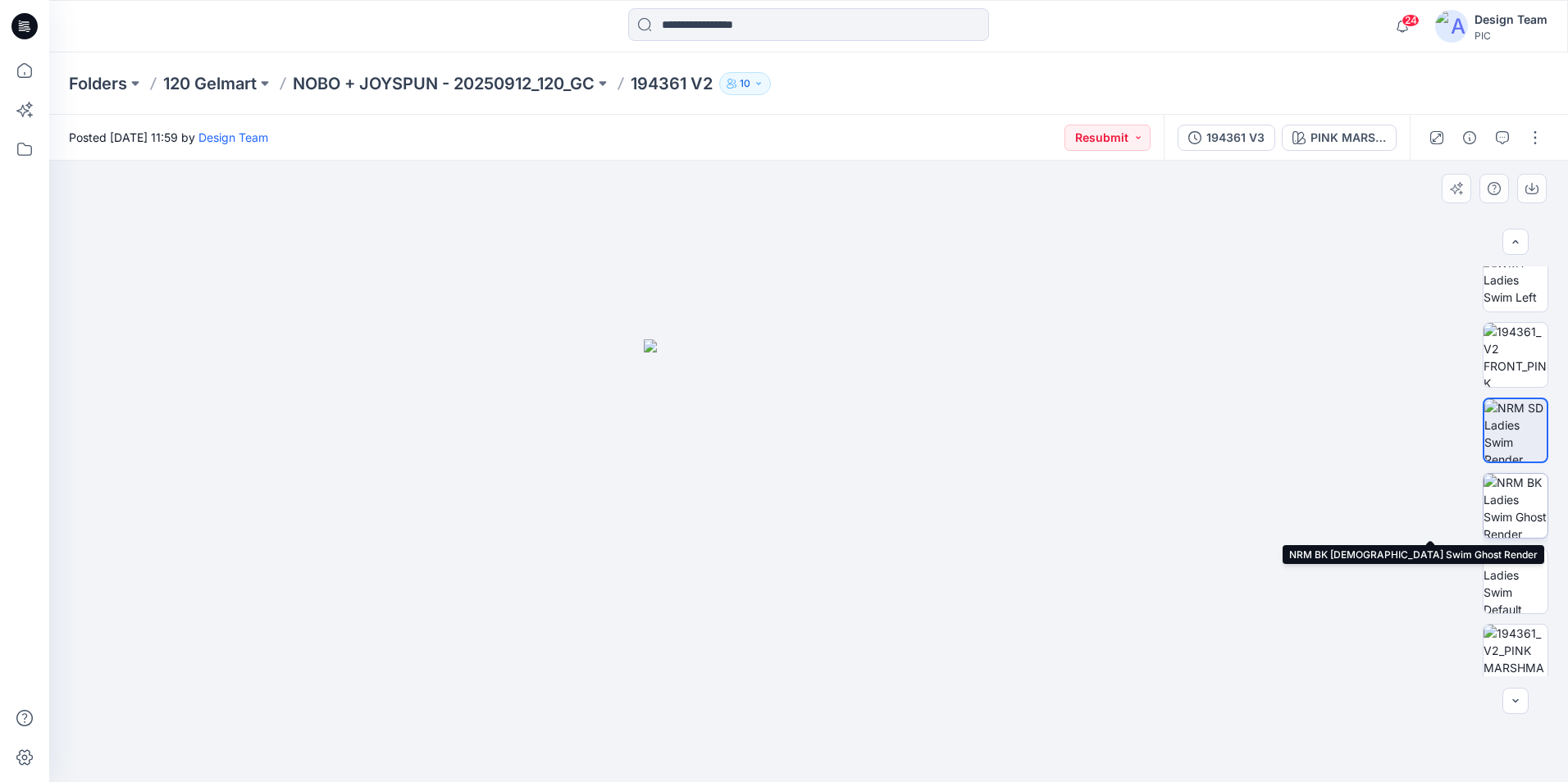
click at [1521, 498] on img at bounding box center [1515, 506] width 64 height 64
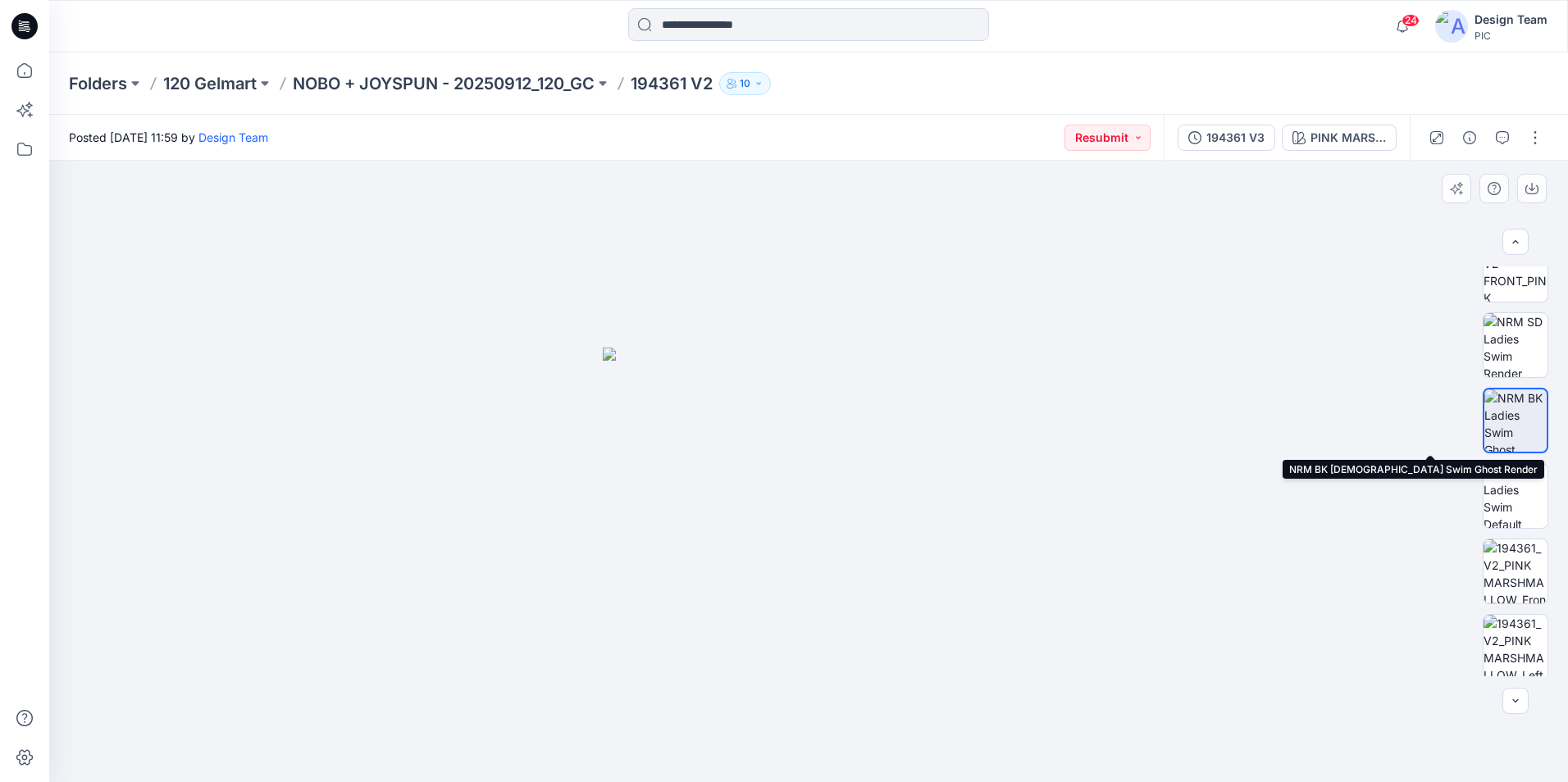
scroll to position [560, 0]
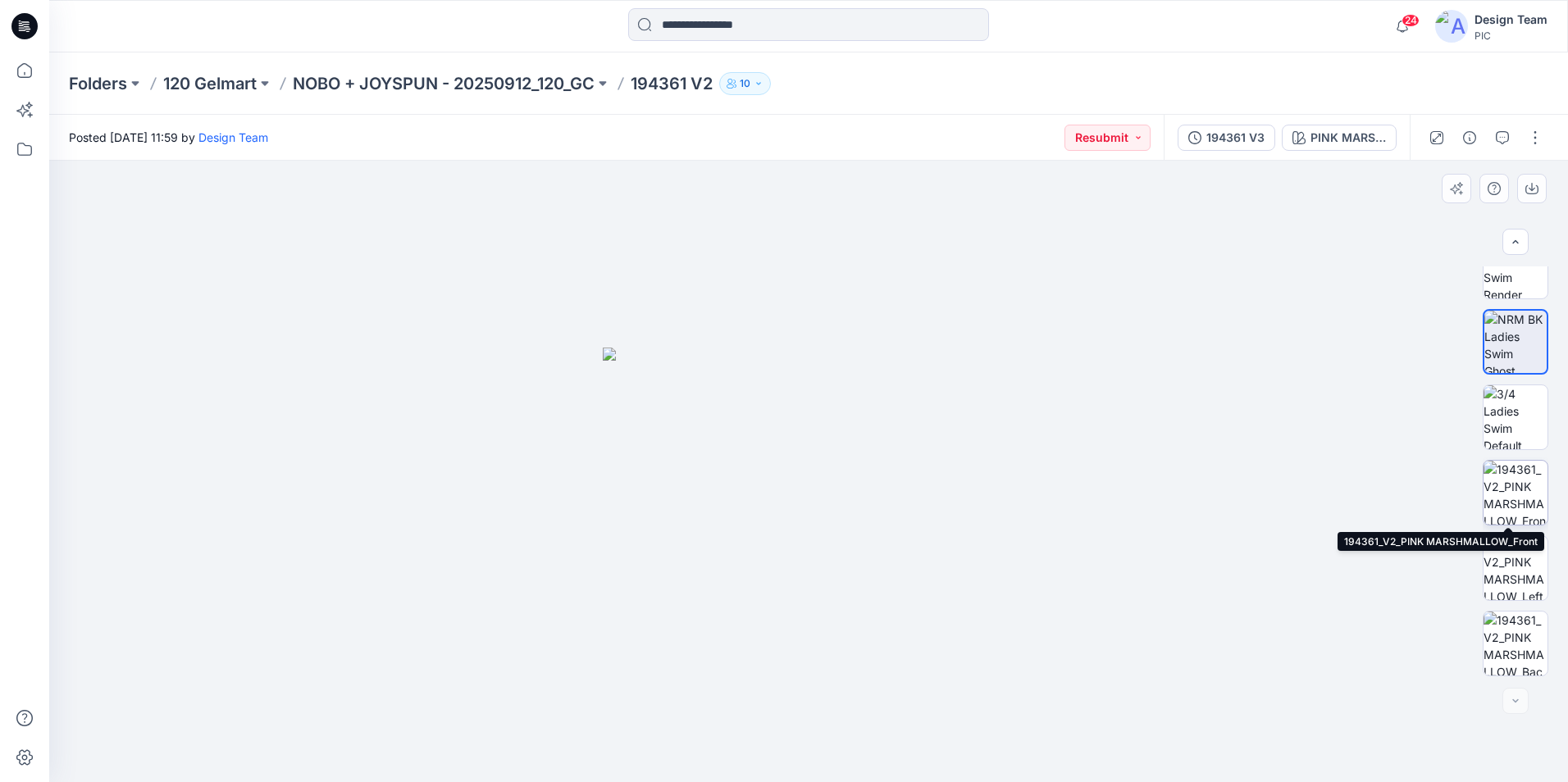
click at [1516, 497] on img at bounding box center [1515, 493] width 64 height 64
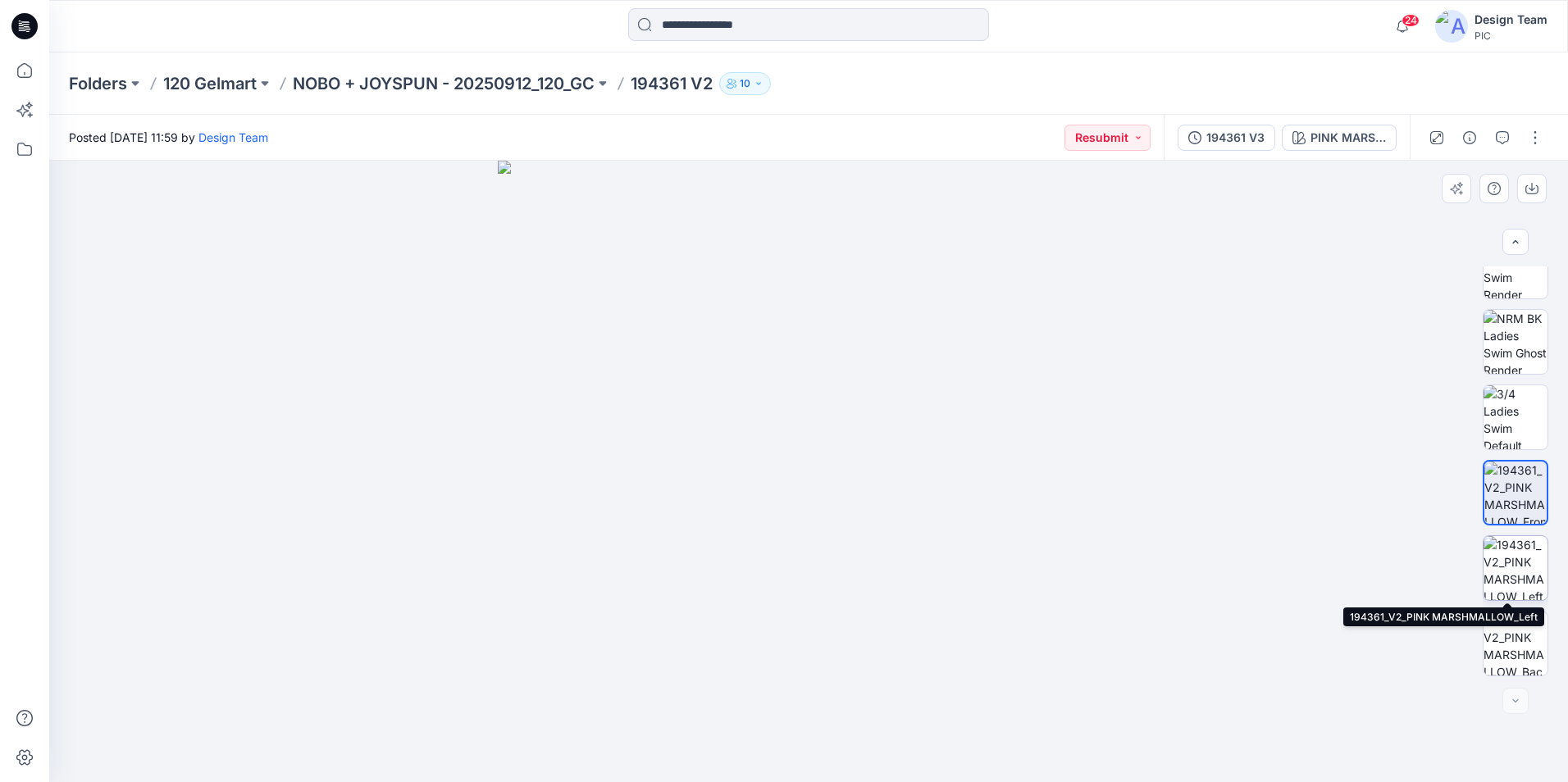
click at [1514, 548] on img at bounding box center [1515, 568] width 64 height 64
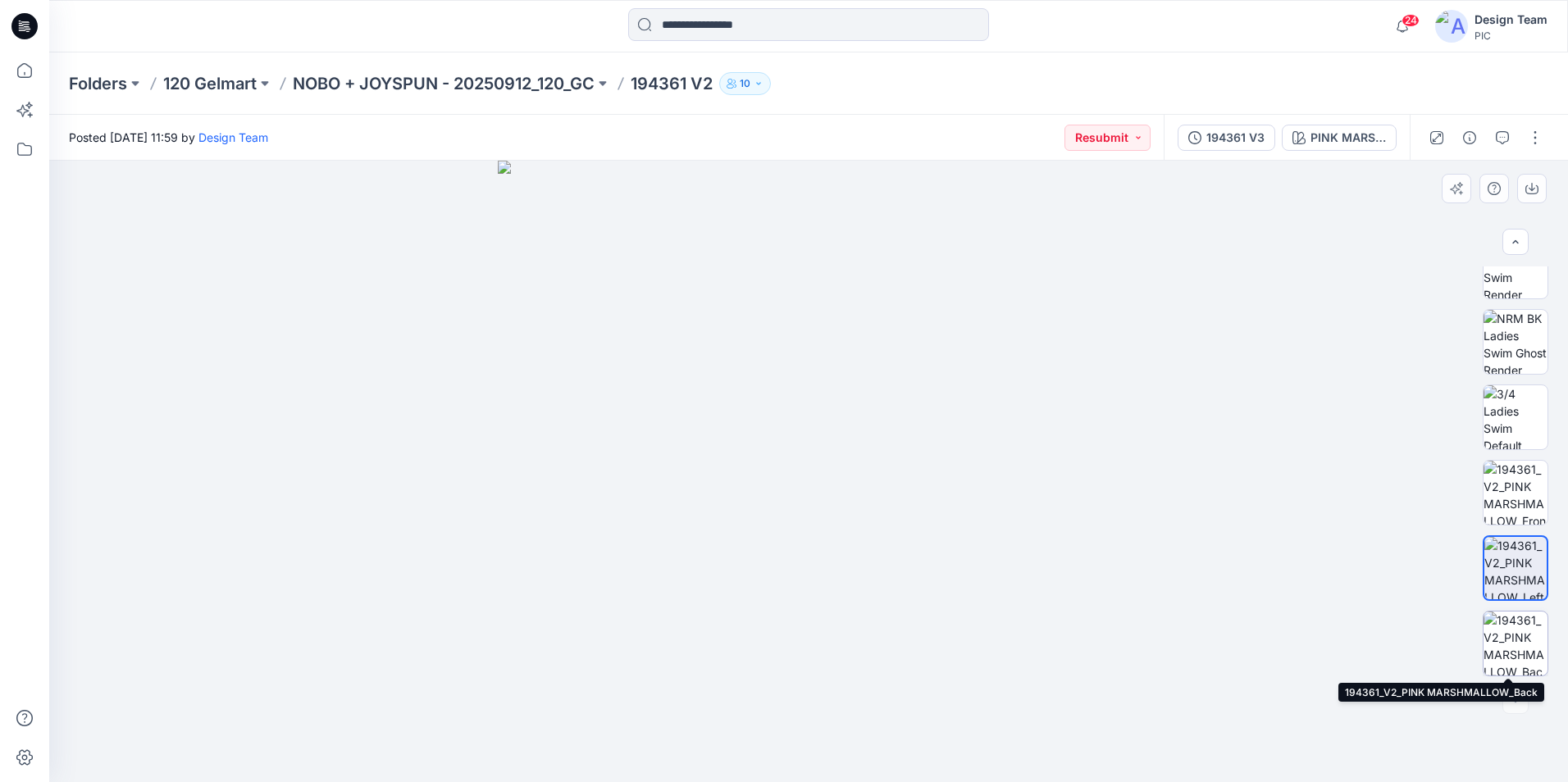
click at [1529, 648] on img at bounding box center [1515, 643] width 64 height 64
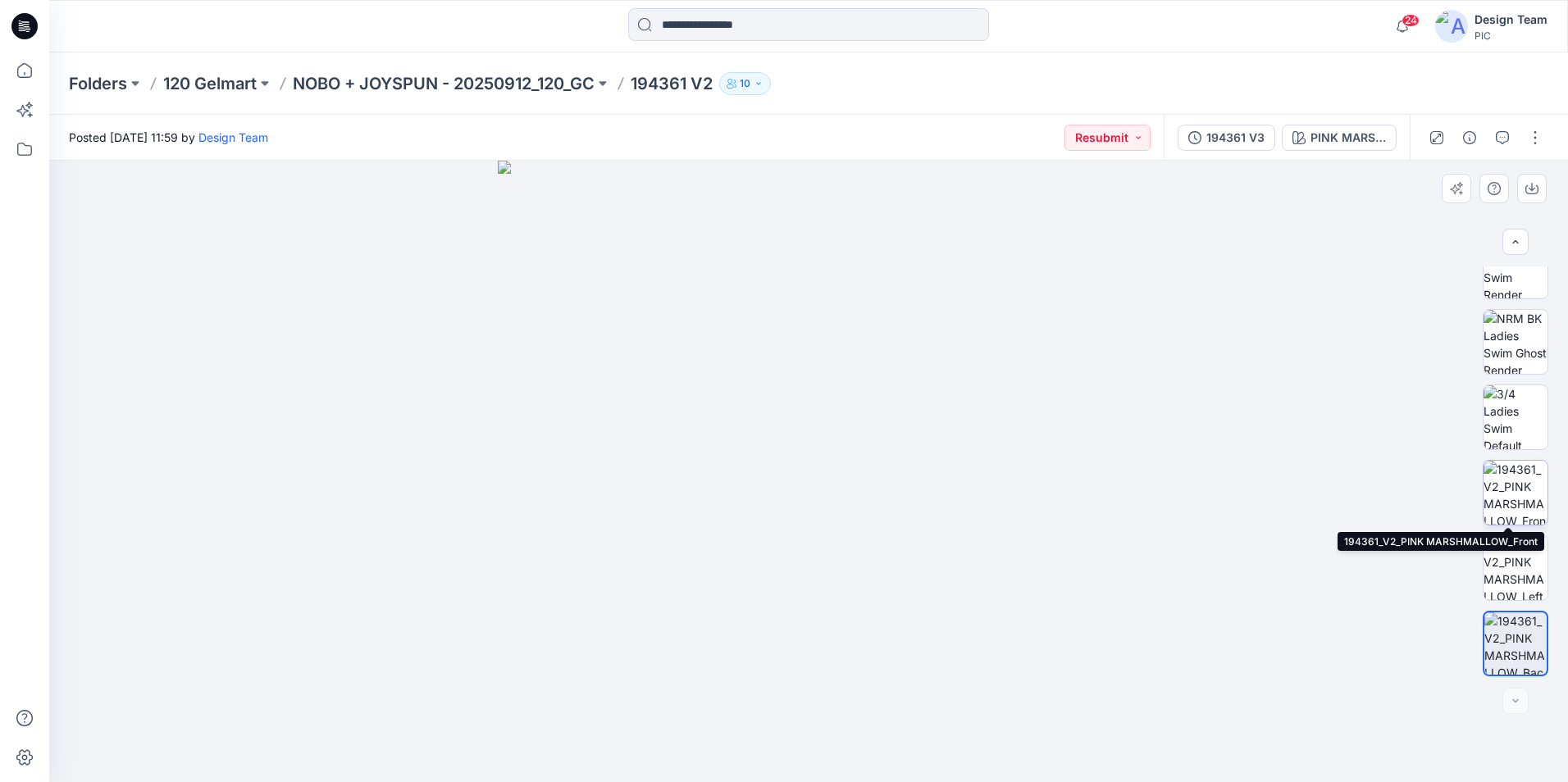
click at [1496, 498] on img at bounding box center [1515, 493] width 64 height 64
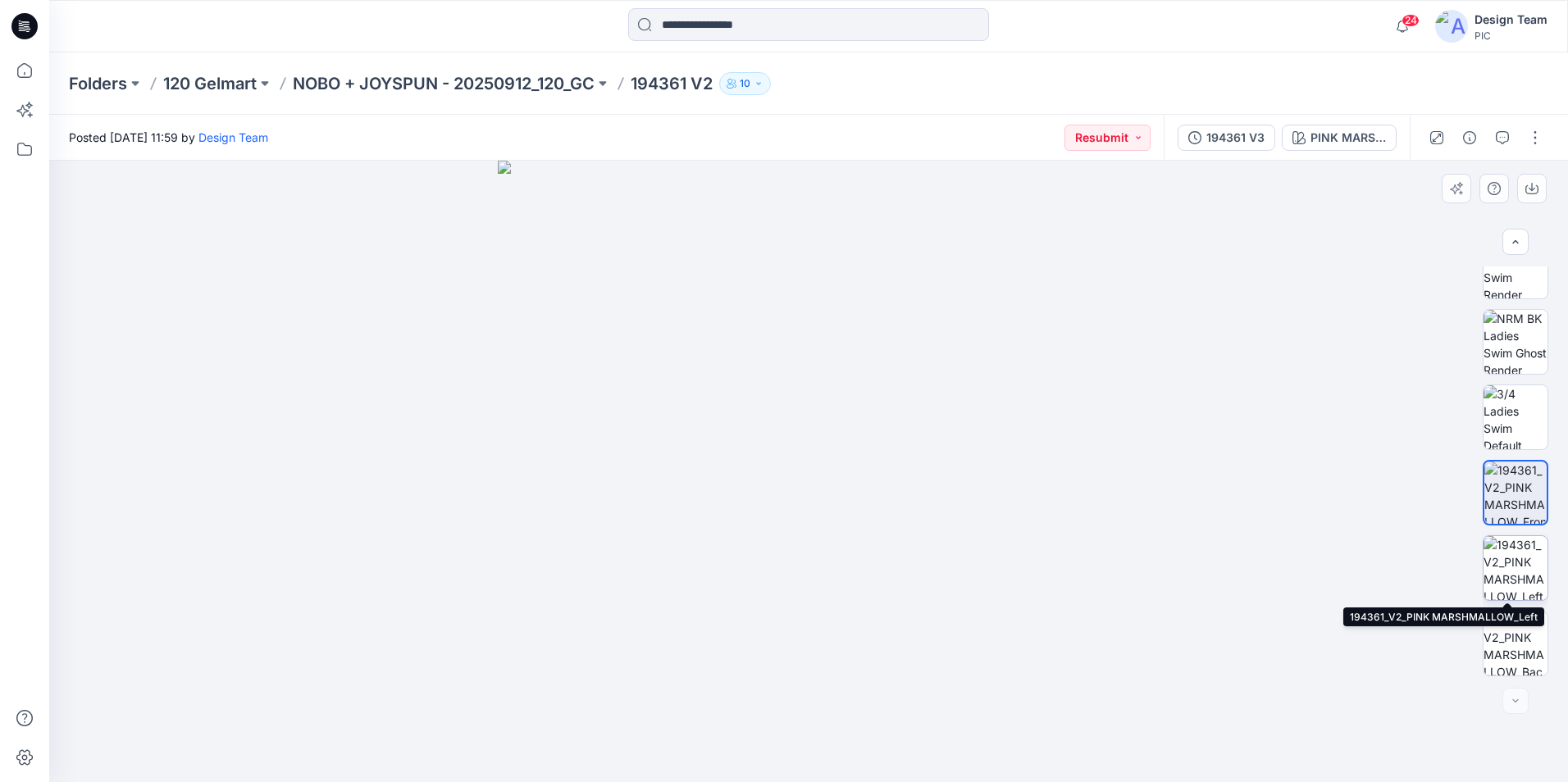
click at [1489, 576] on img at bounding box center [1515, 568] width 64 height 64
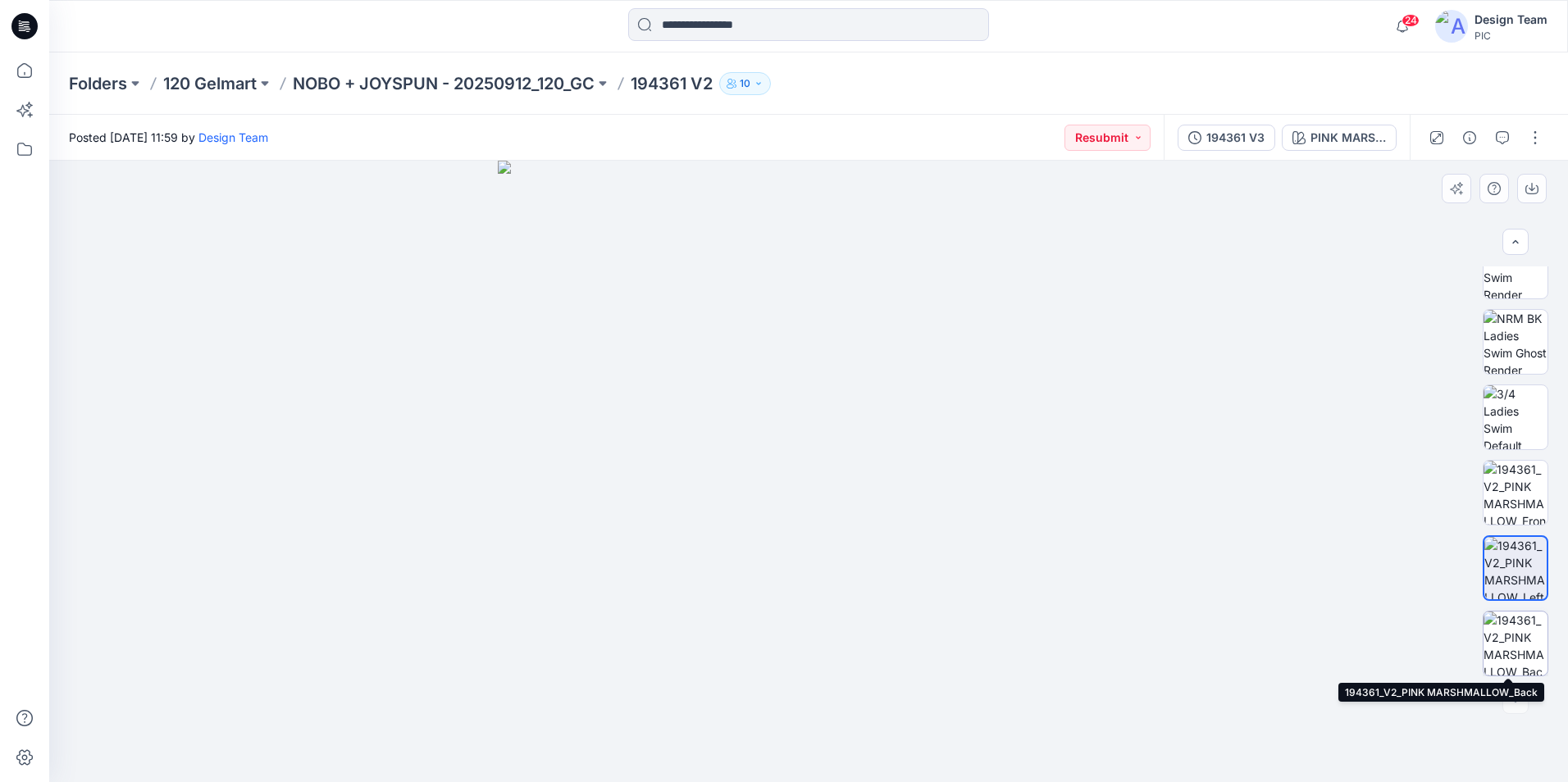
click at [1506, 639] on img at bounding box center [1515, 643] width 64 height 64
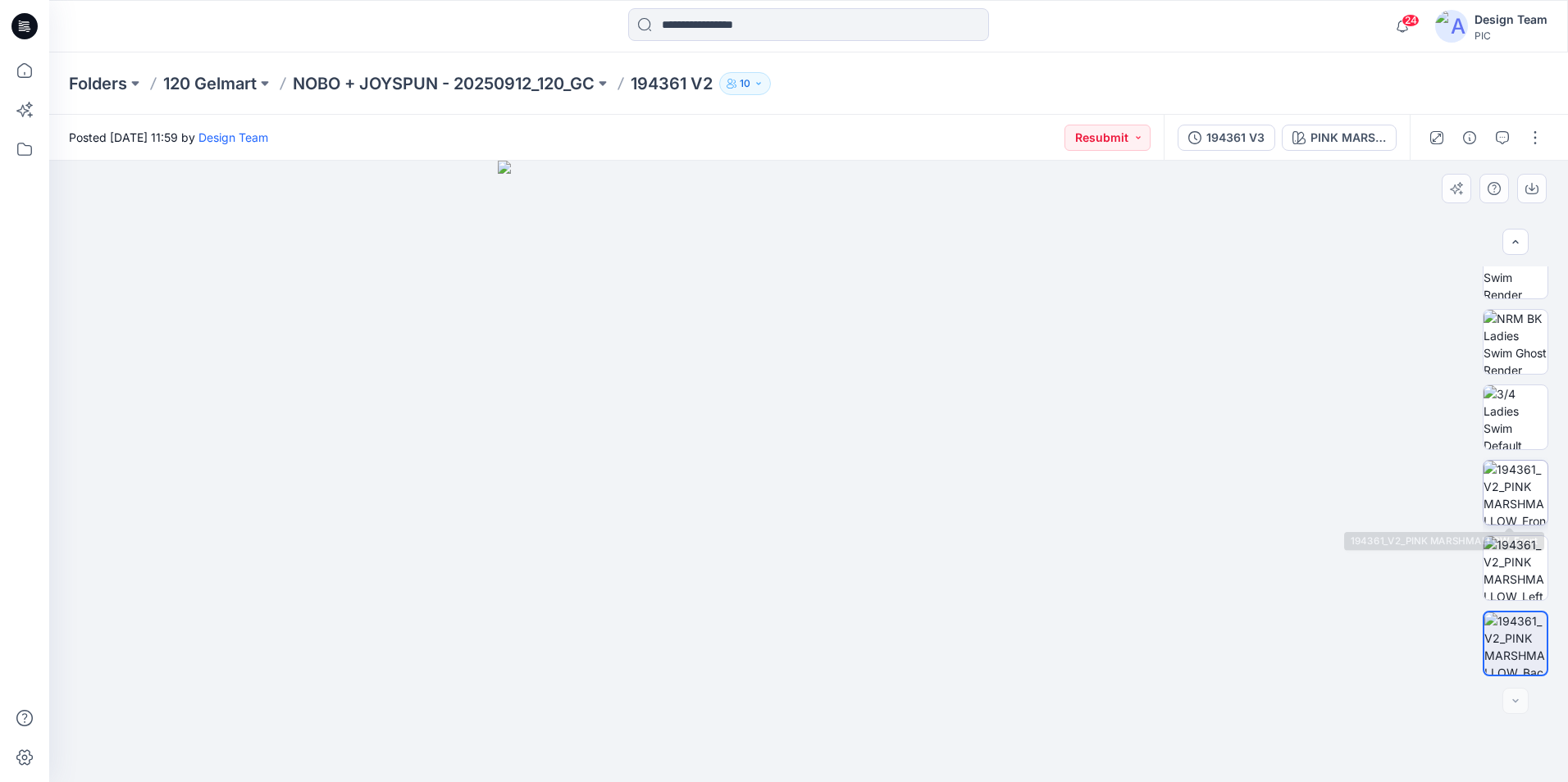
click at [1533, 500] on img at bounding box center [1515, 493] width 64 height 64
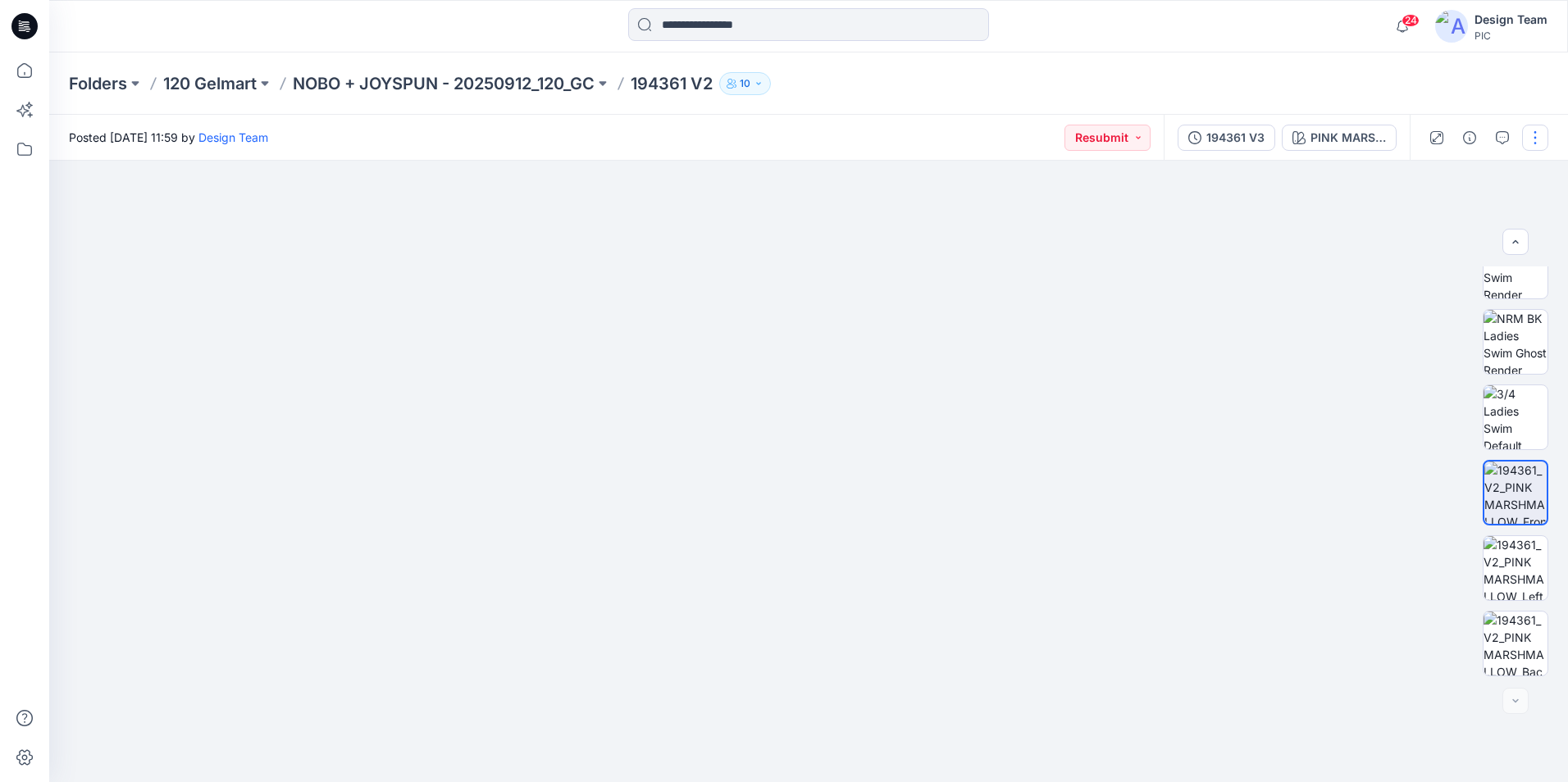
click at [1532, 141] on button "button" at bounding box center [1535, 138] width 26 height 26
click at [1421, 213] on p "Edit" at bounding box center [1430, 222] width 20 height 18
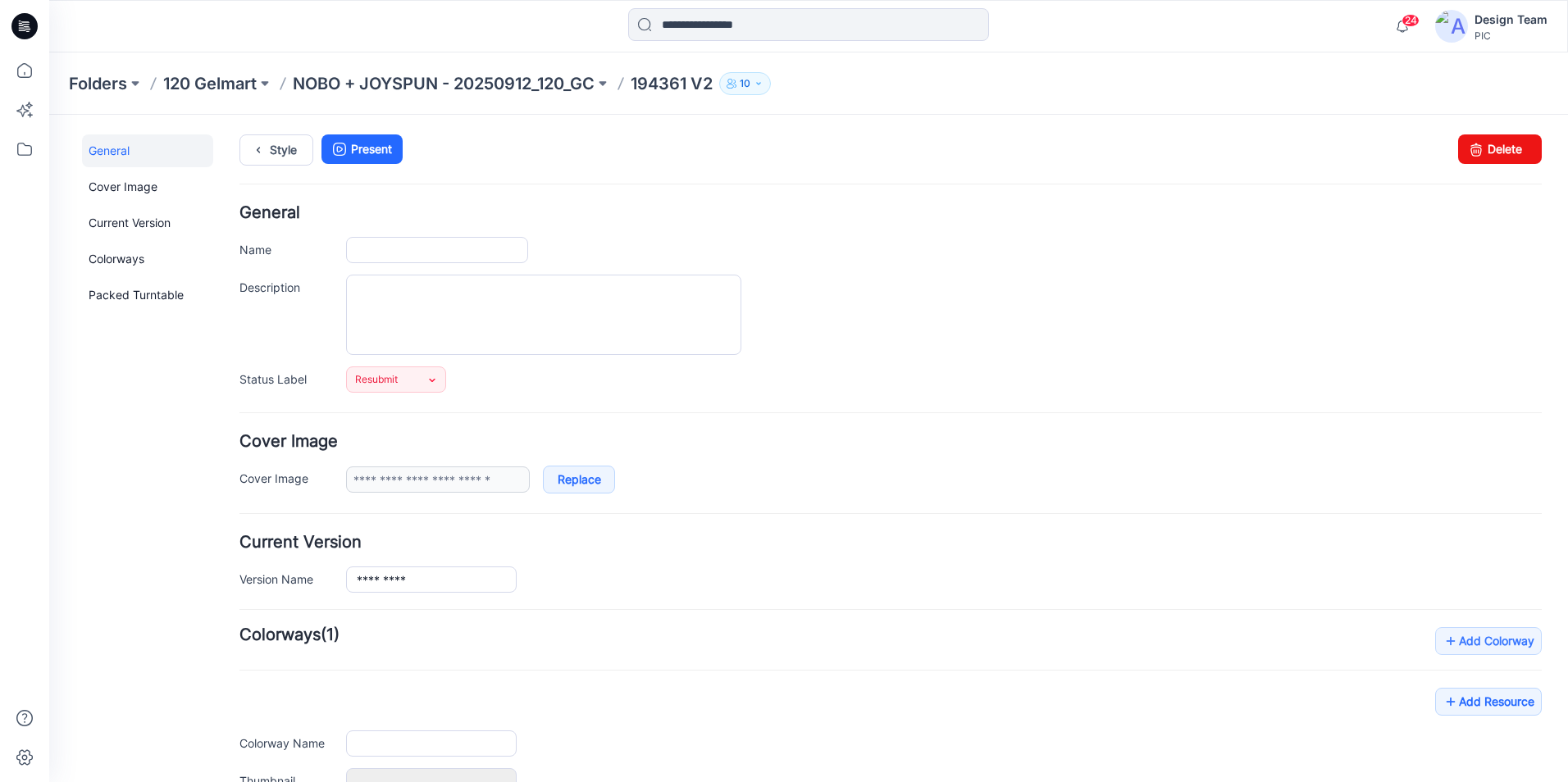
type input "*********"
type input "**********"
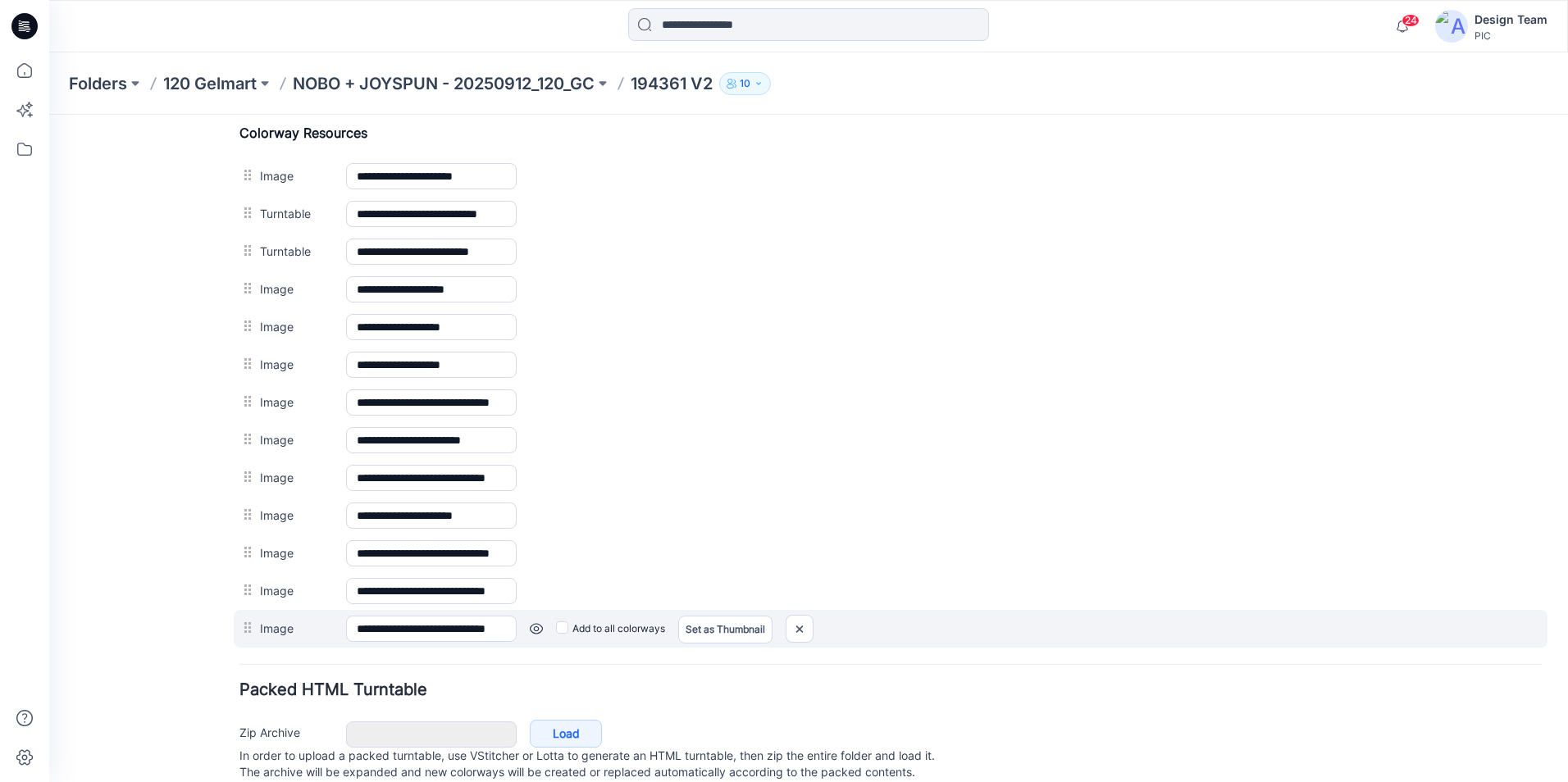
scroll to position [820, 0]
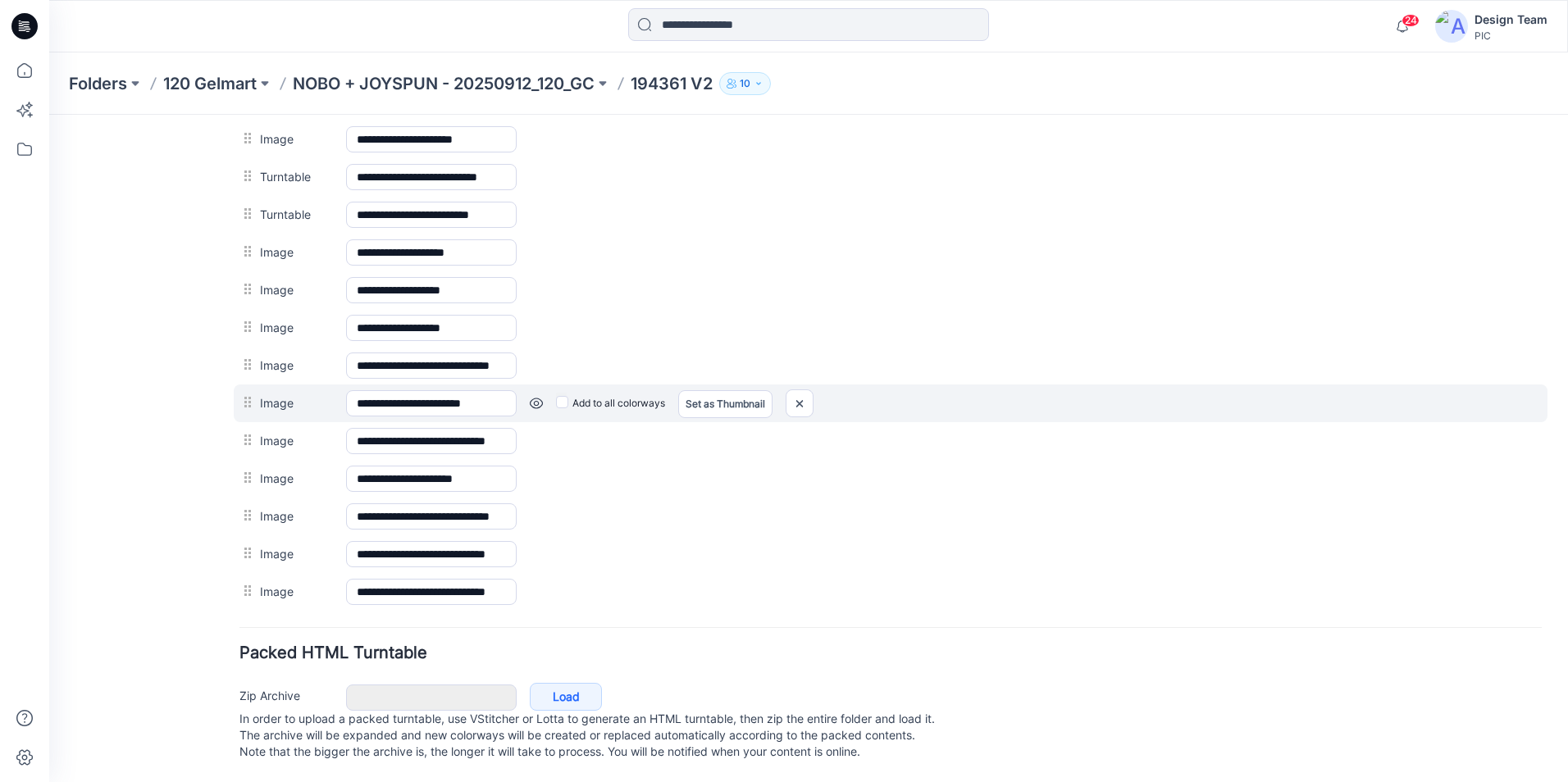
click at [533, 403] on link at bounding box center [536, 403] width 13 height 13
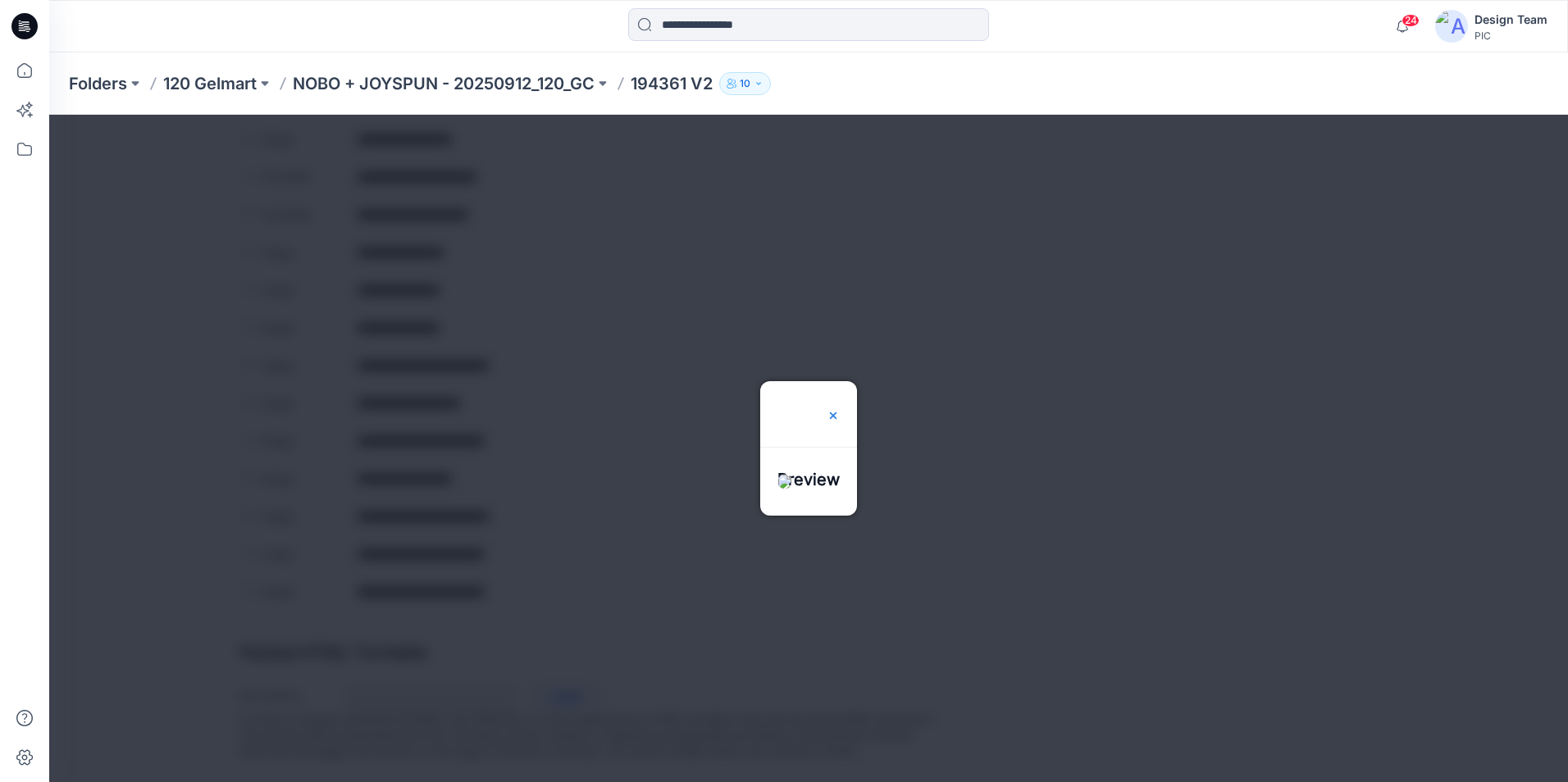
click at [840, 409] on img at bounding box center [833, 415] width 13 height 13
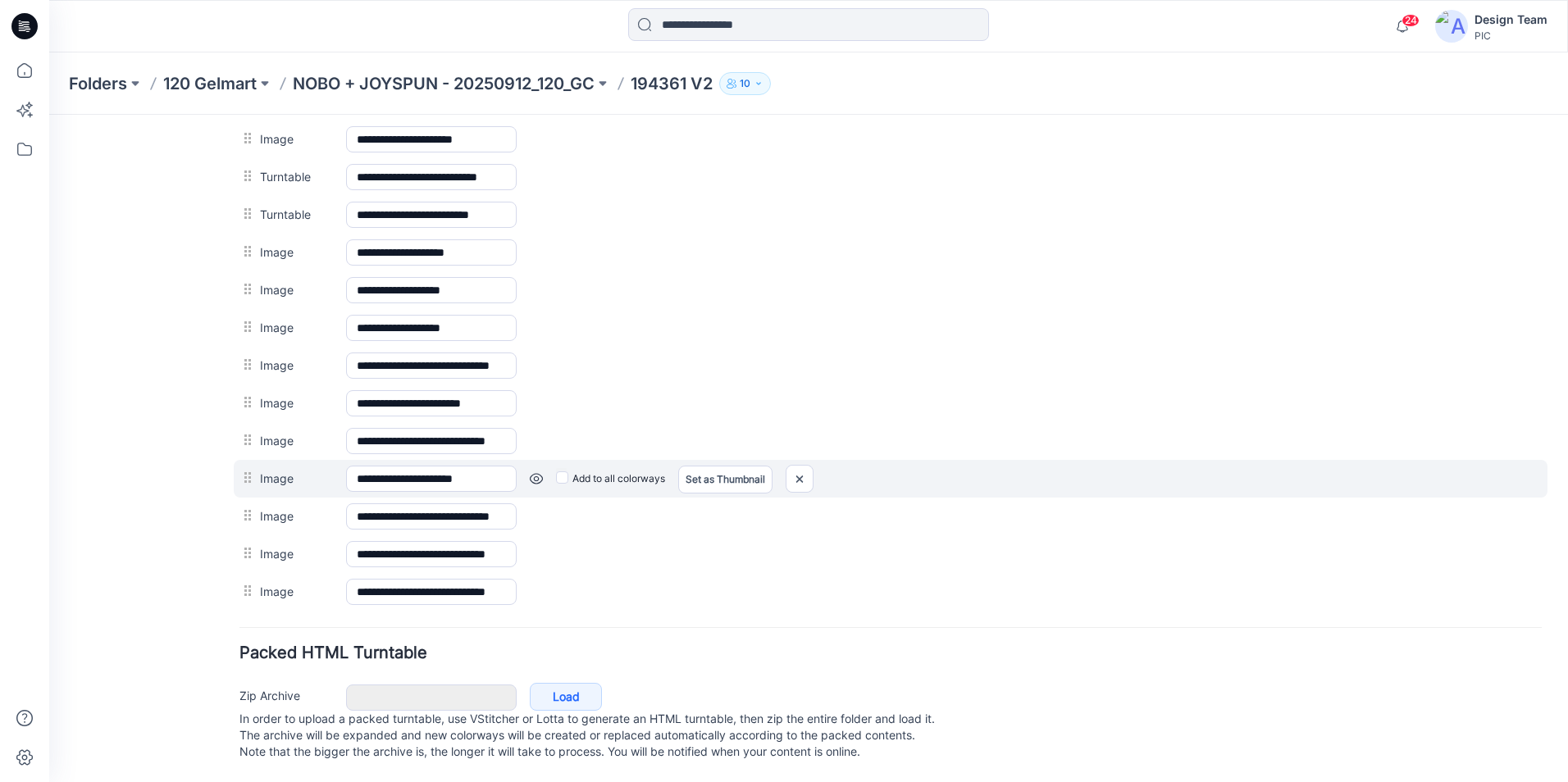
click at [541, 478] on link at bounding box center [536, 478] width 13 height 13
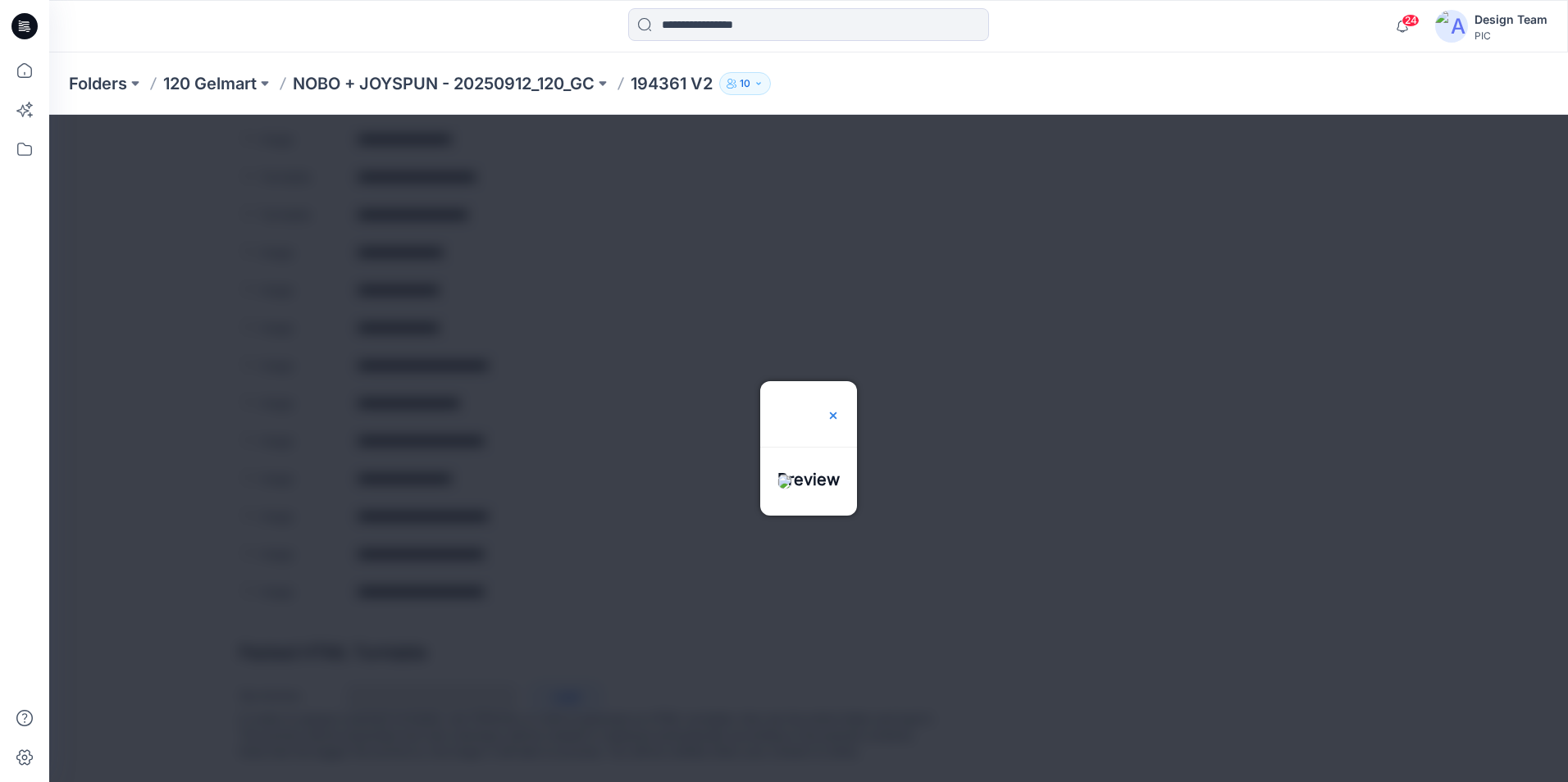
click at [840, 409] on img at bounding box center [833, 415] width 13 height 13
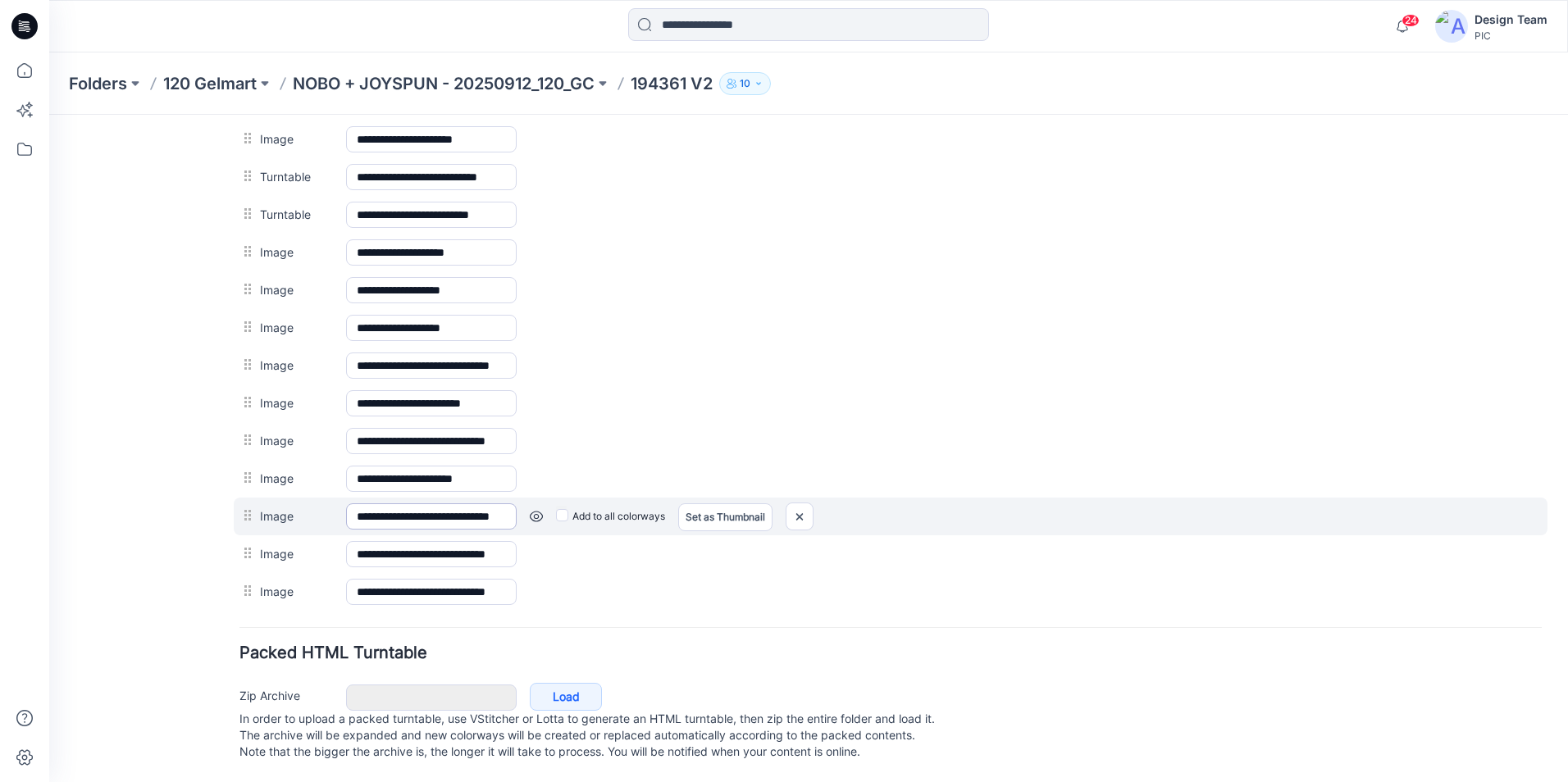
scroll to position [738, 0]
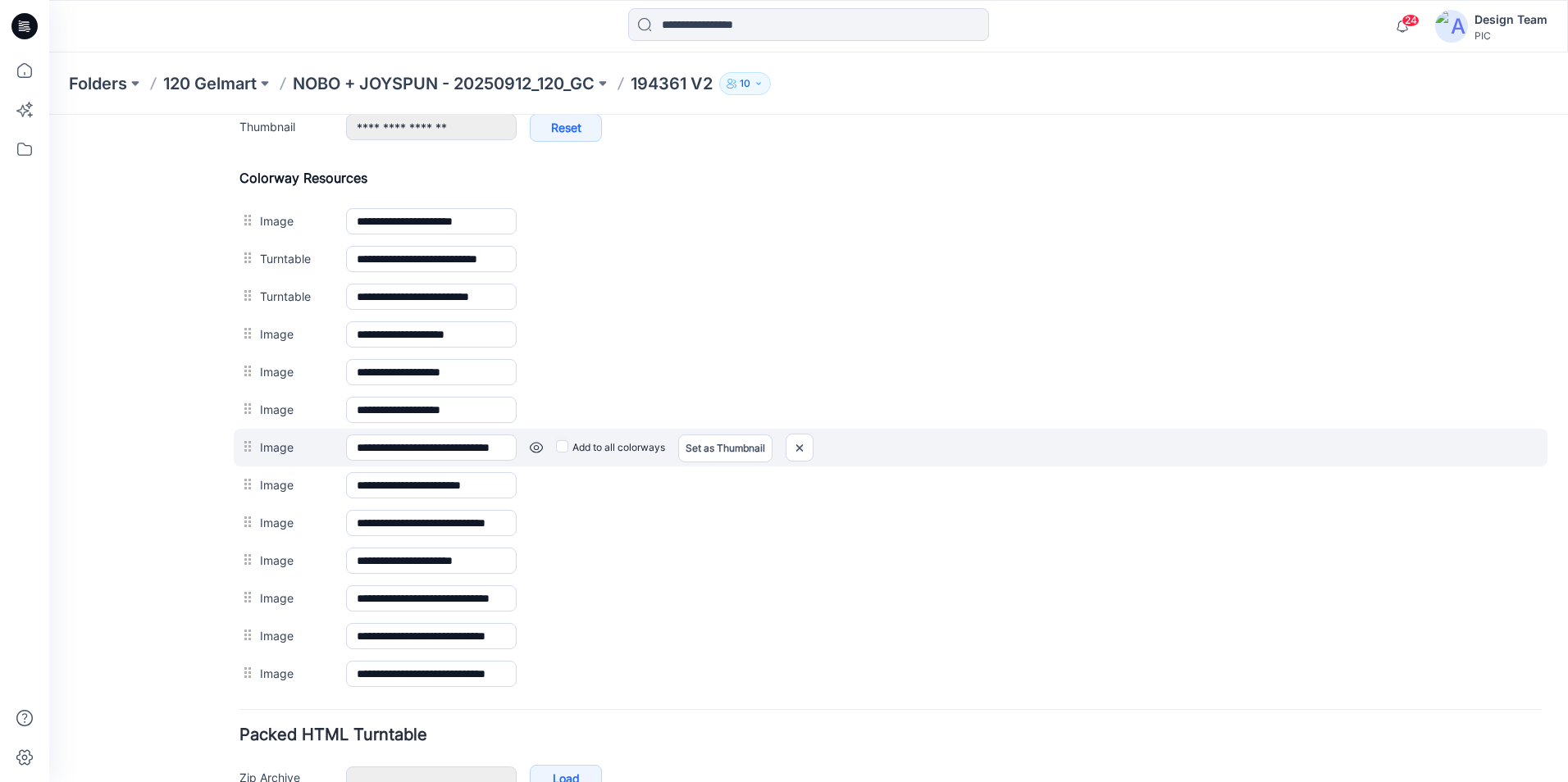
click at [535, 445] on link at bounding box center [536, 447] width 13 height 13
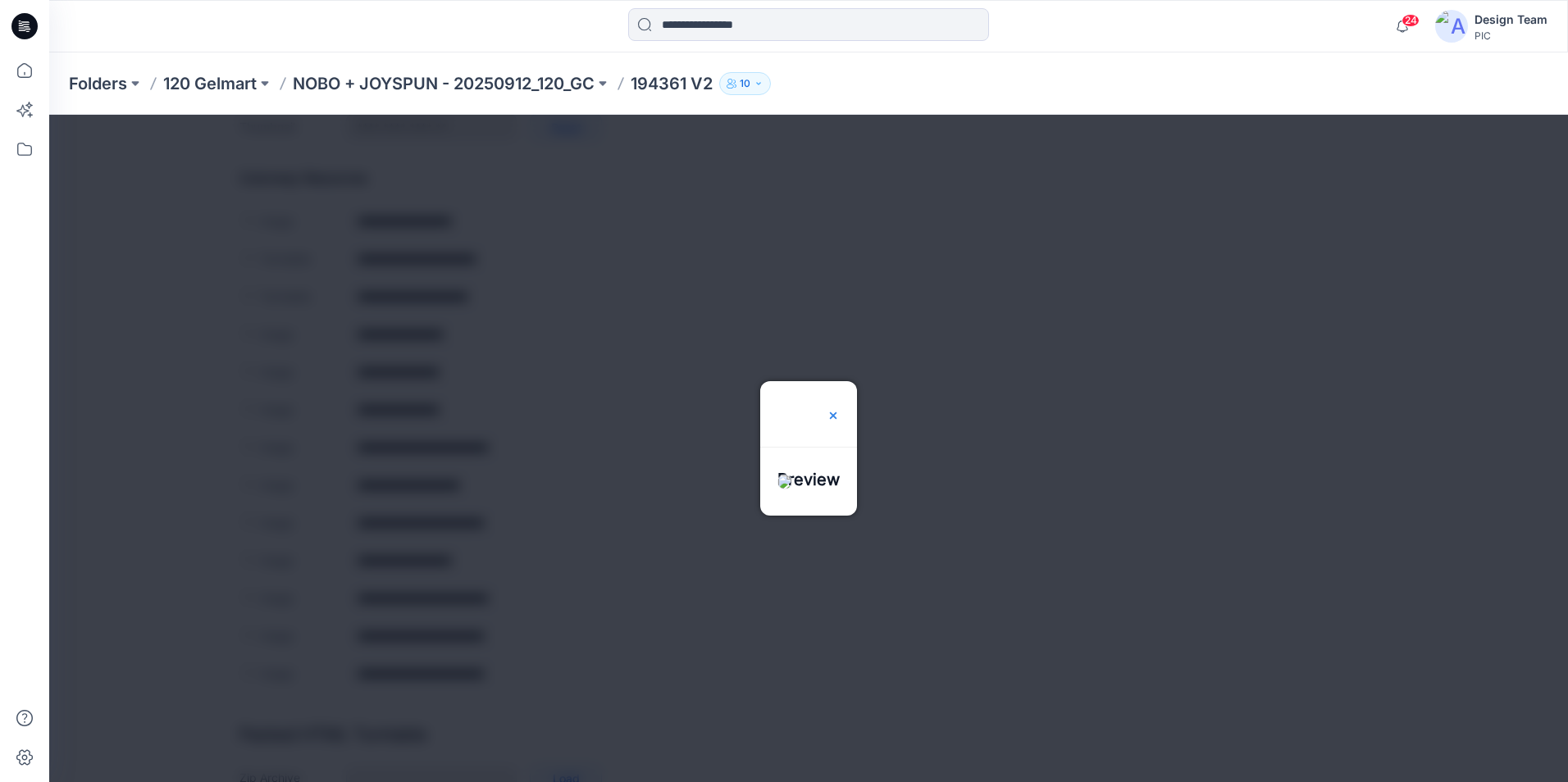
click at [840, 409] on img at bounding box center [833, 415] width 13 height 13
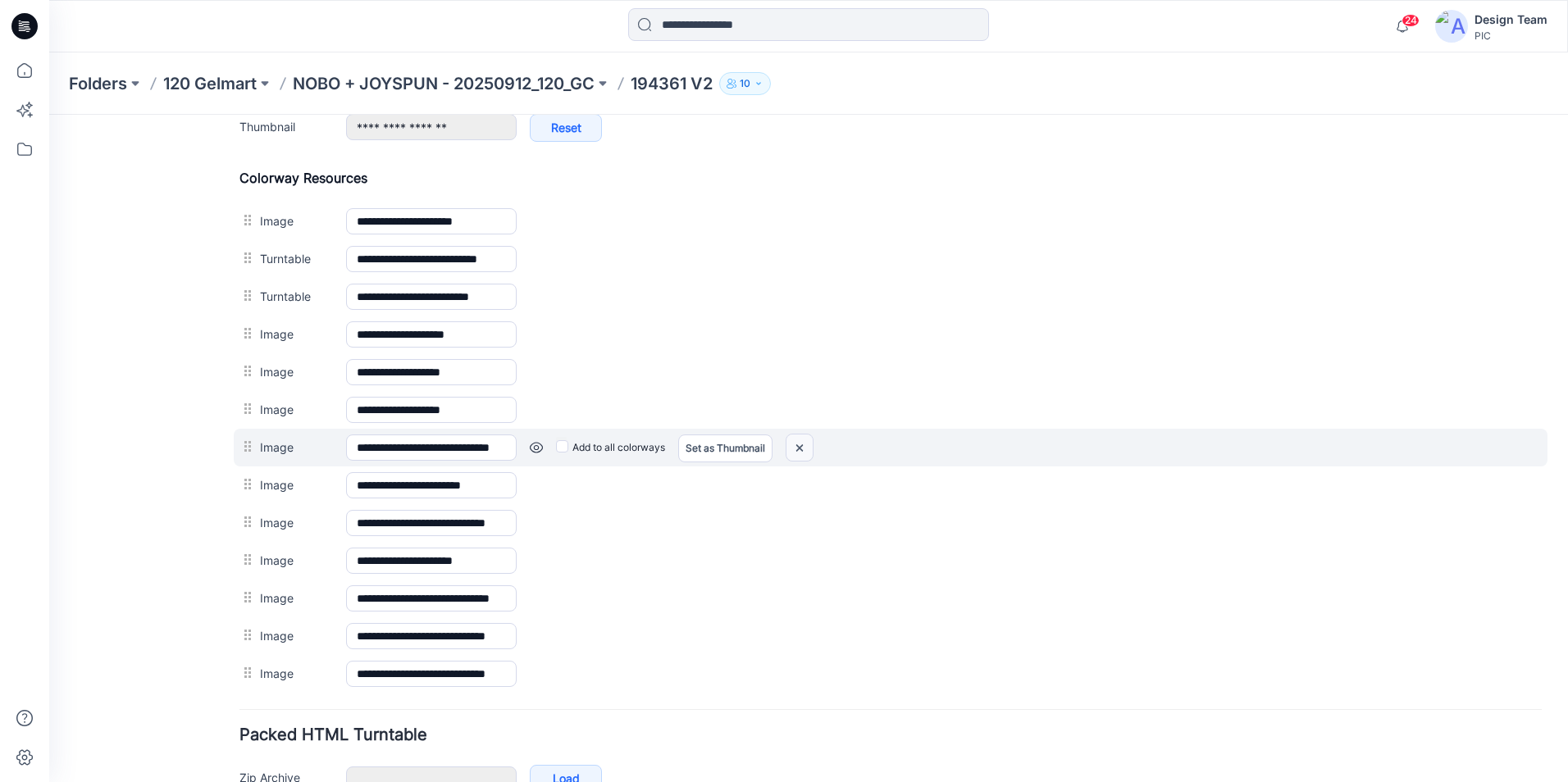
click at [798, 444] on img at bounding box center [800, 447] width 26 height 27
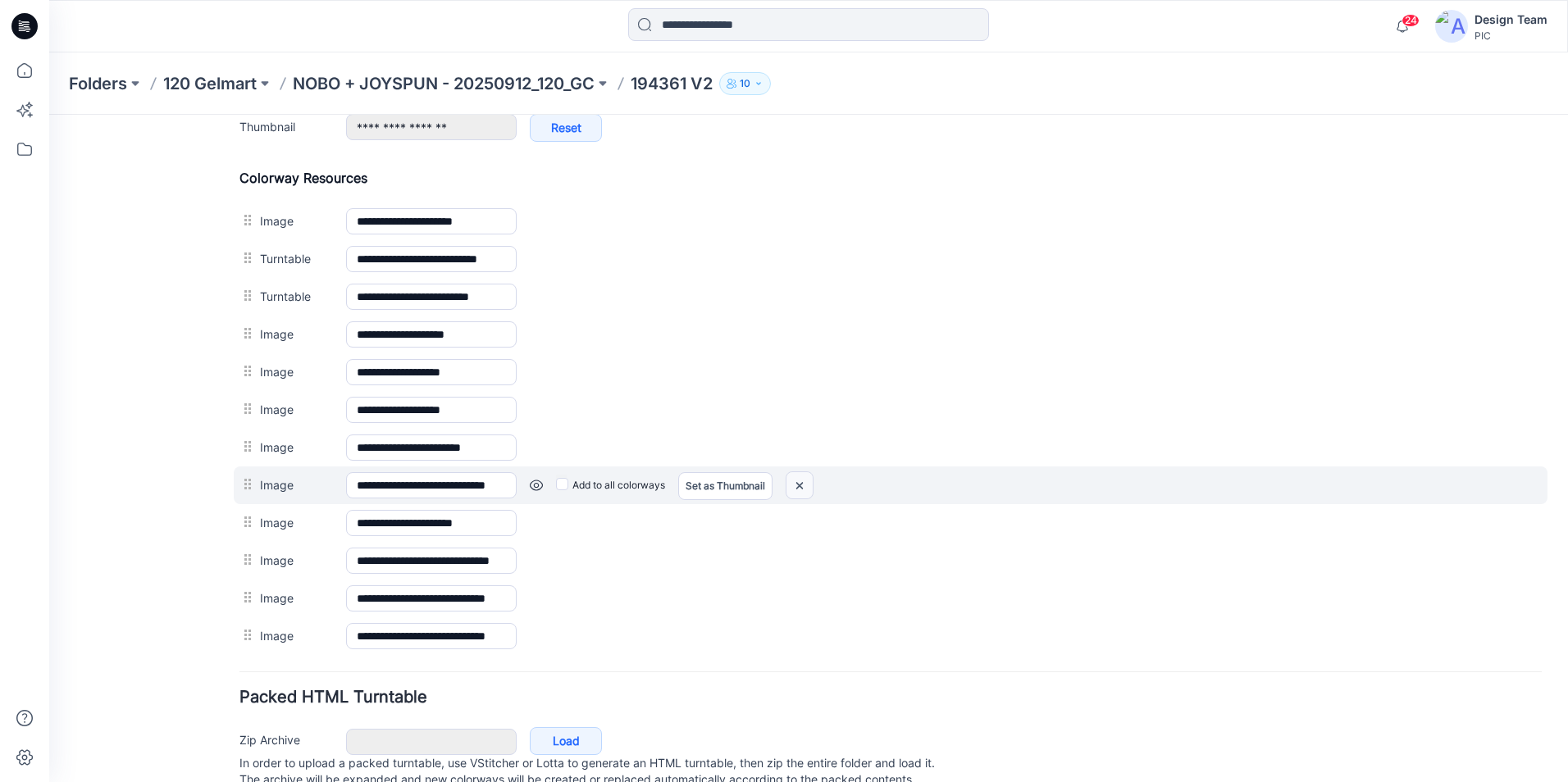
click at [796, 481] on img at bounding box center [800, 485] width 26 height 27
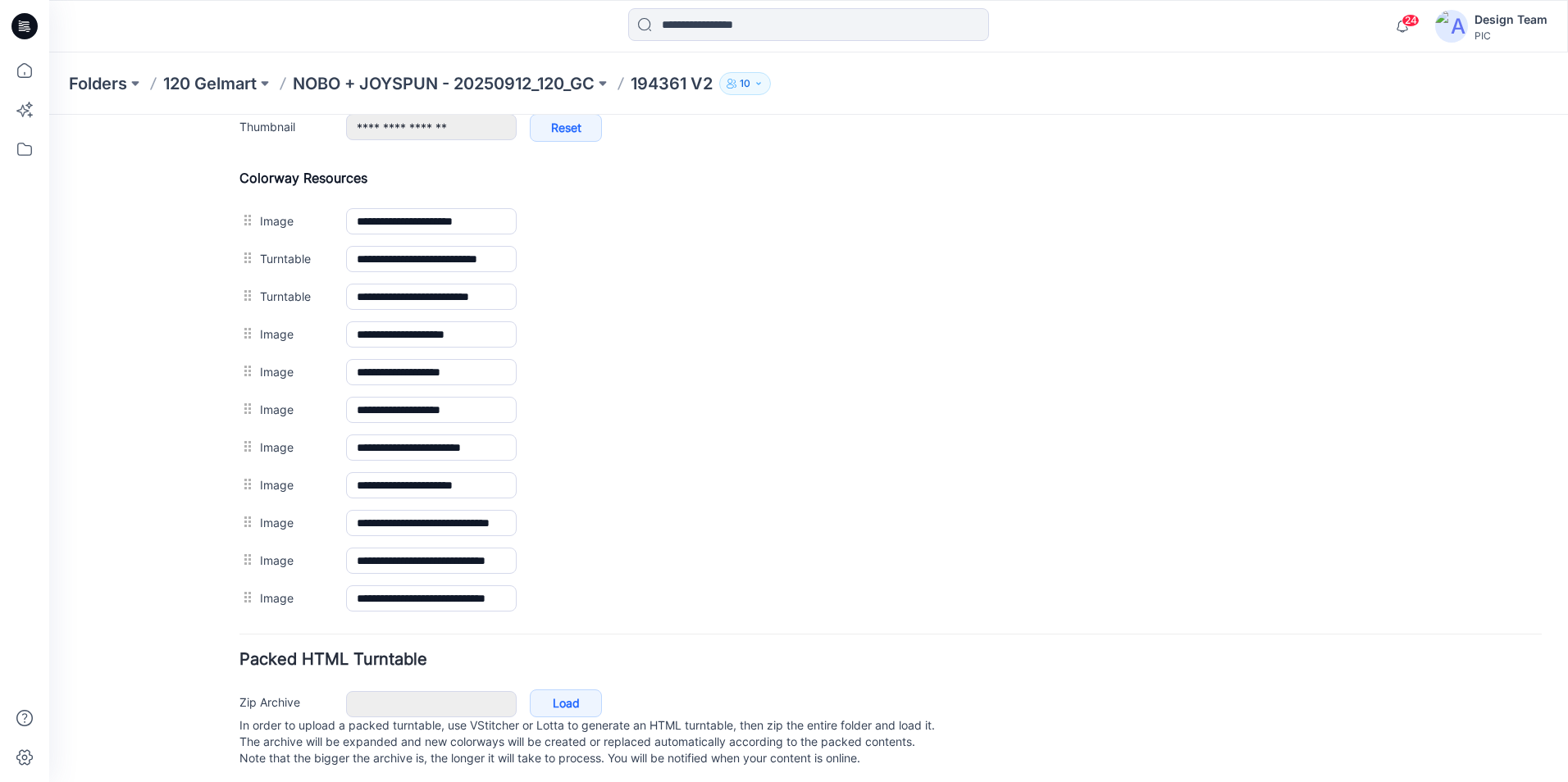
click at [49, 115] on link at bounding box center [49, 115] width 0 height 0
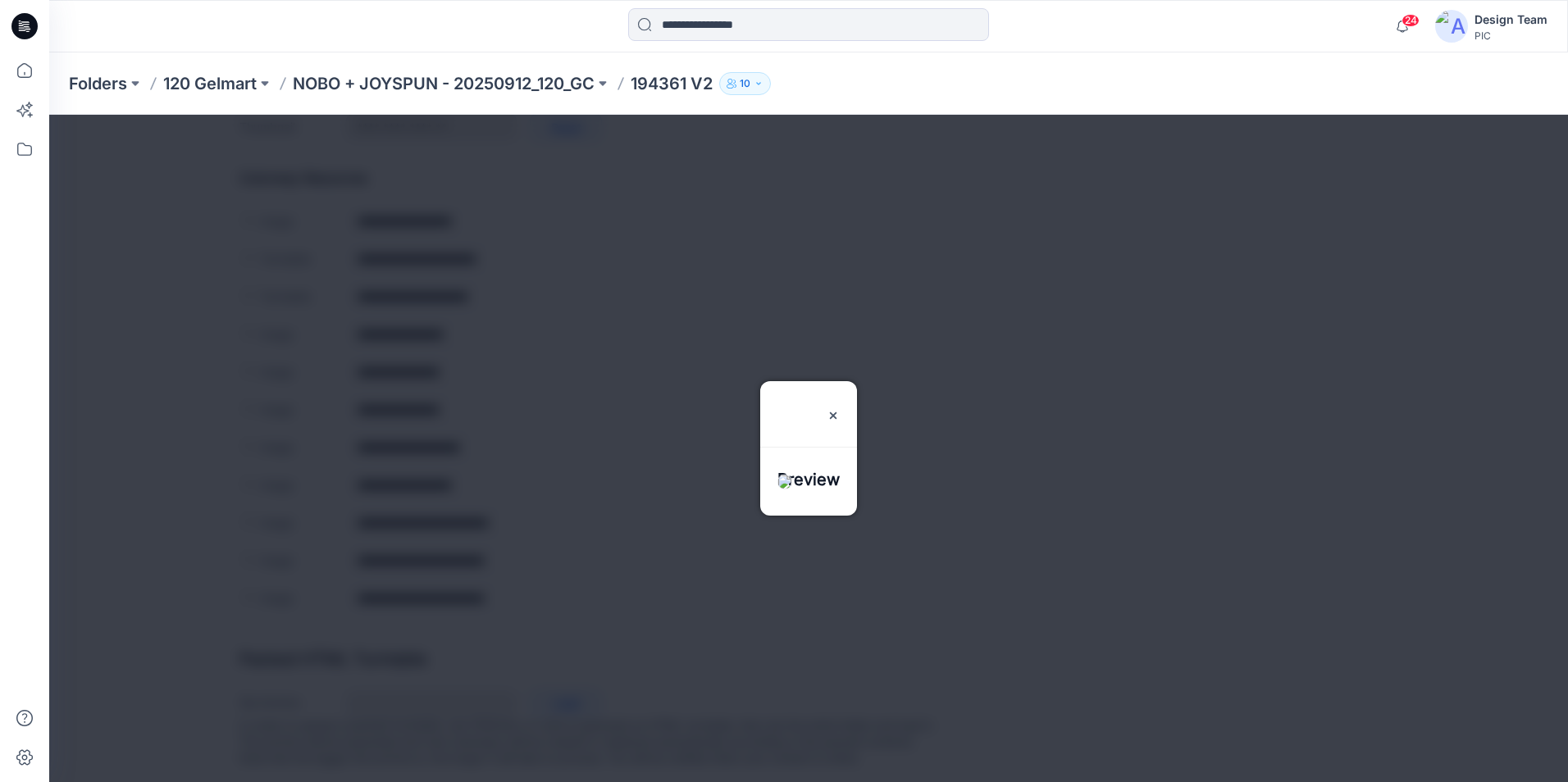
click at [769, 478] on div at bounding box center [809, 492] width 97 height 48
click at [840, 409] on img at bounding box center [833, 415] width 13 height 13
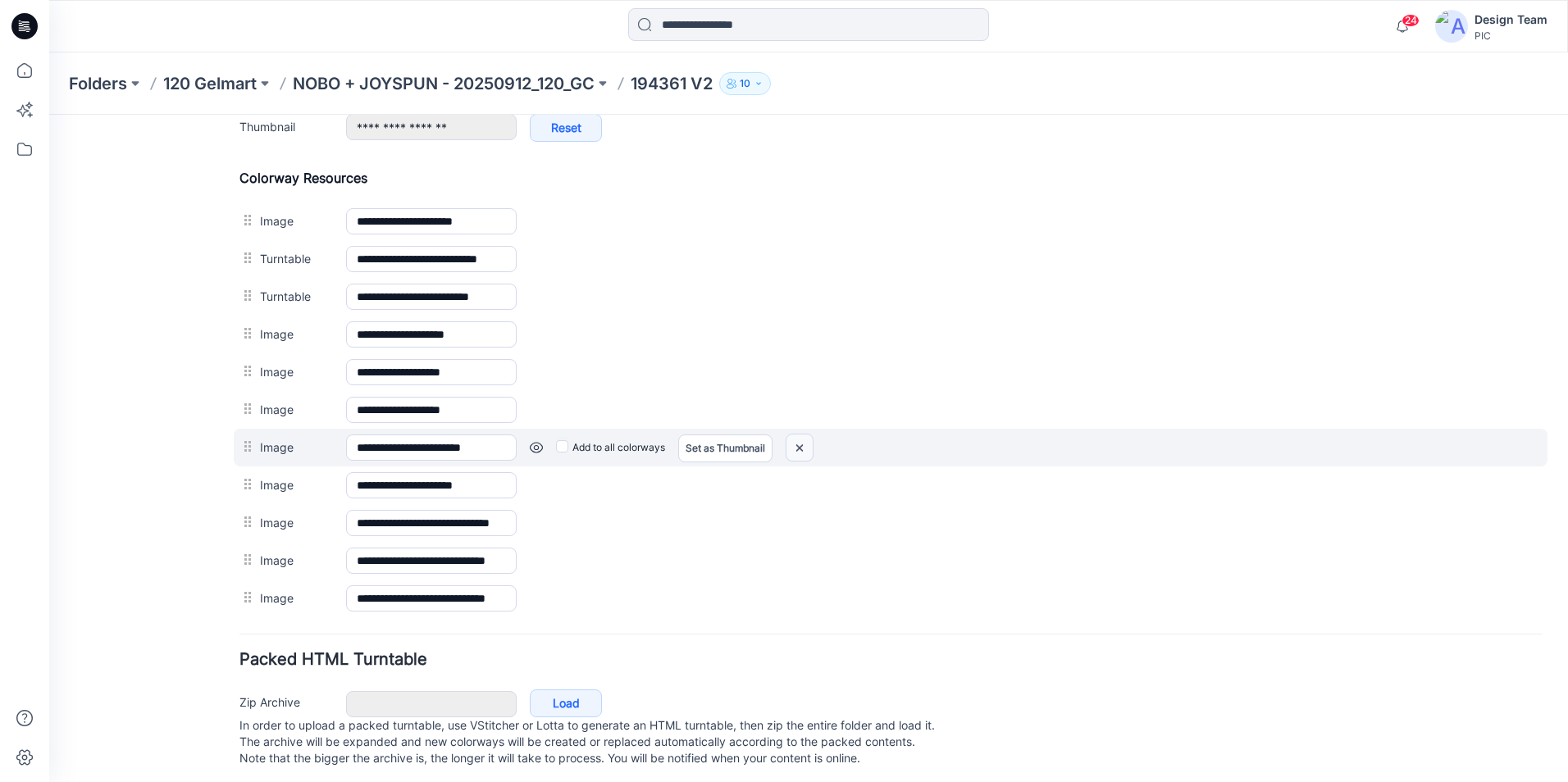
drag, startPoint x: 799, startPoint y: 444, endPoint x: 925, endPoint y: 184, distance: 288.9
click at [799, 444] on img at bounding box center [800, 447] width 26 height 27
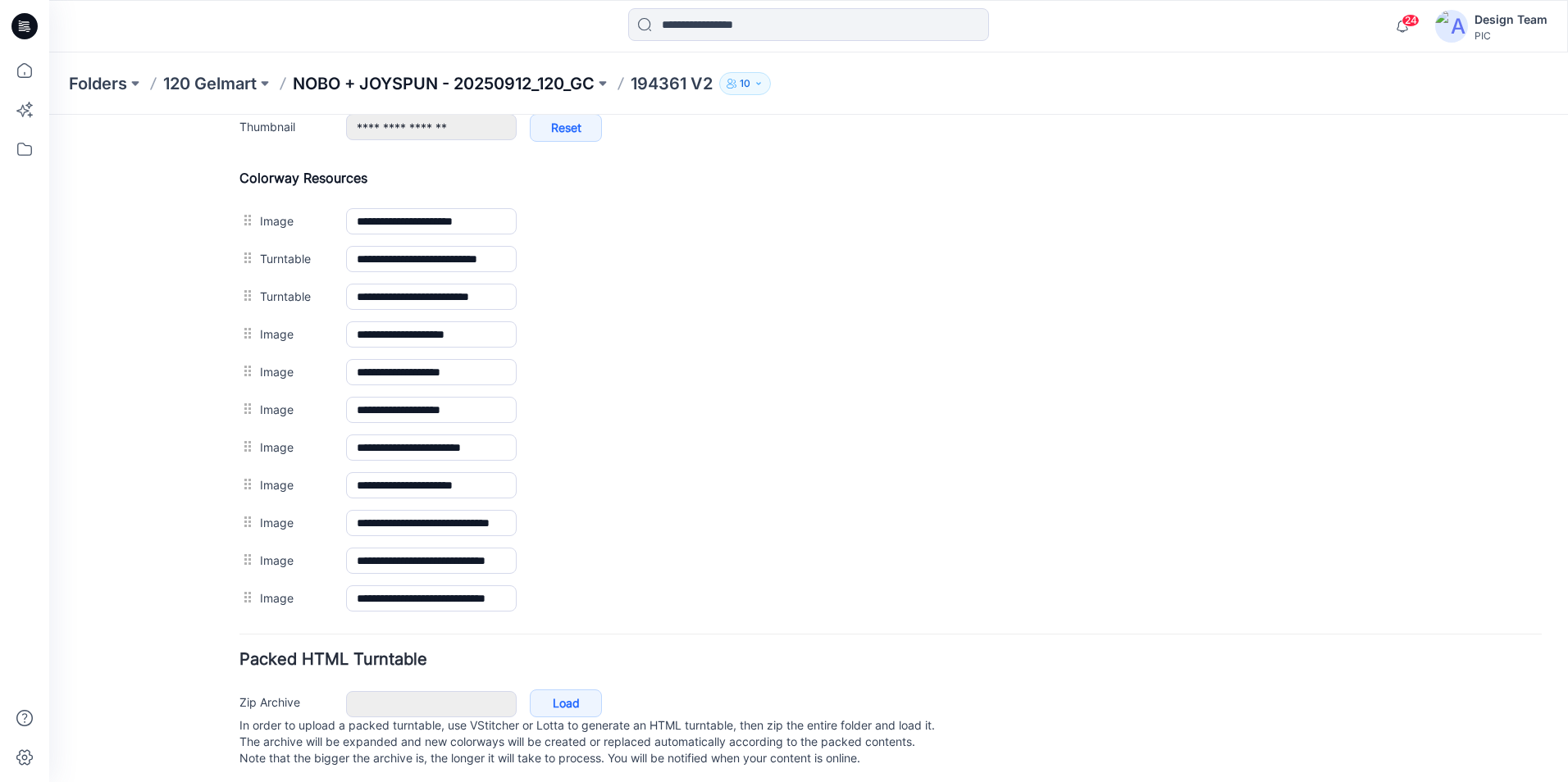
scroll to position [723, 0]
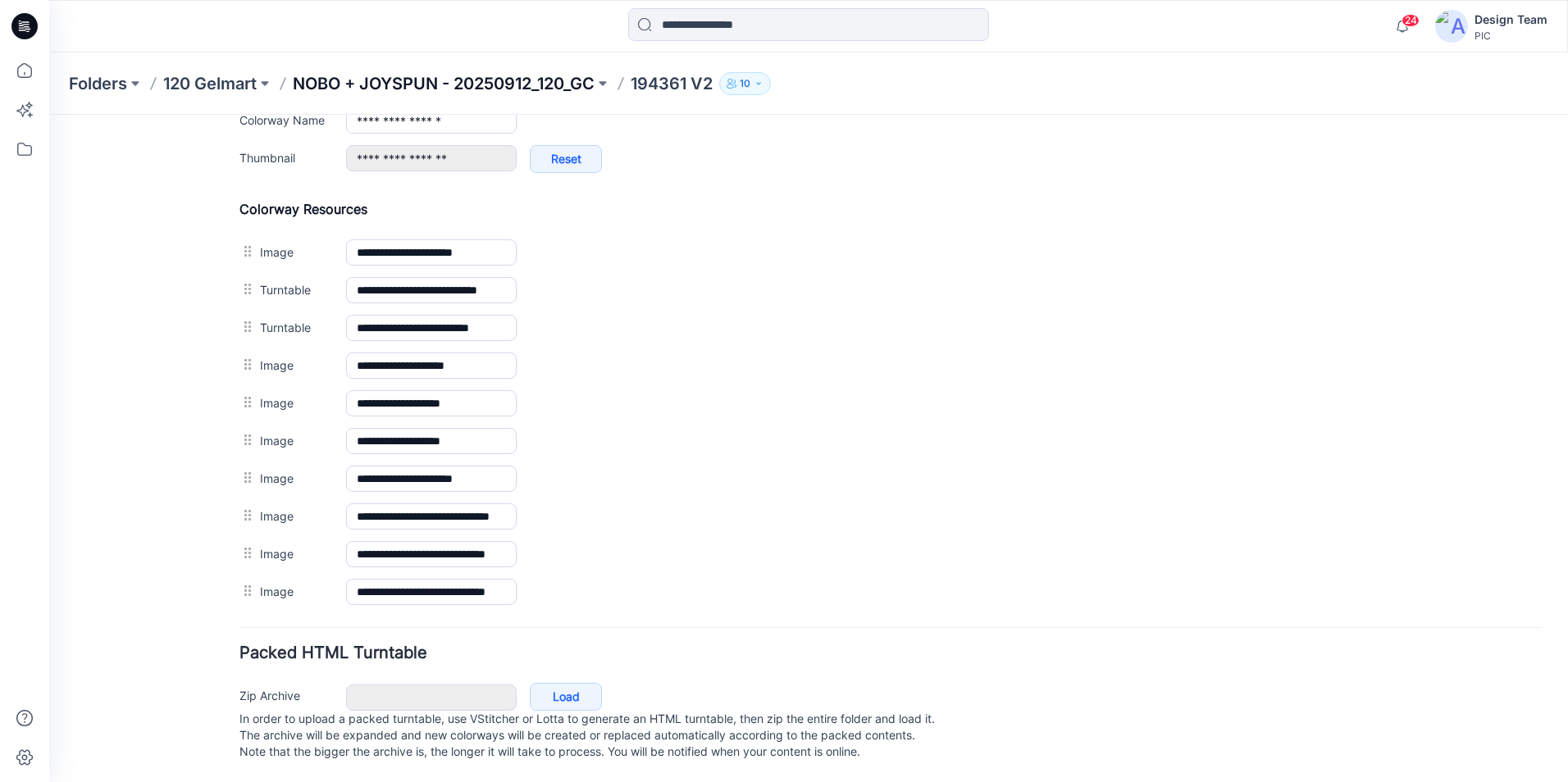
click at [591, 83] on p "NOBO + JOYSPUN - 20250912_120_GC" at bounding box center [444, 84] width 302 height 23
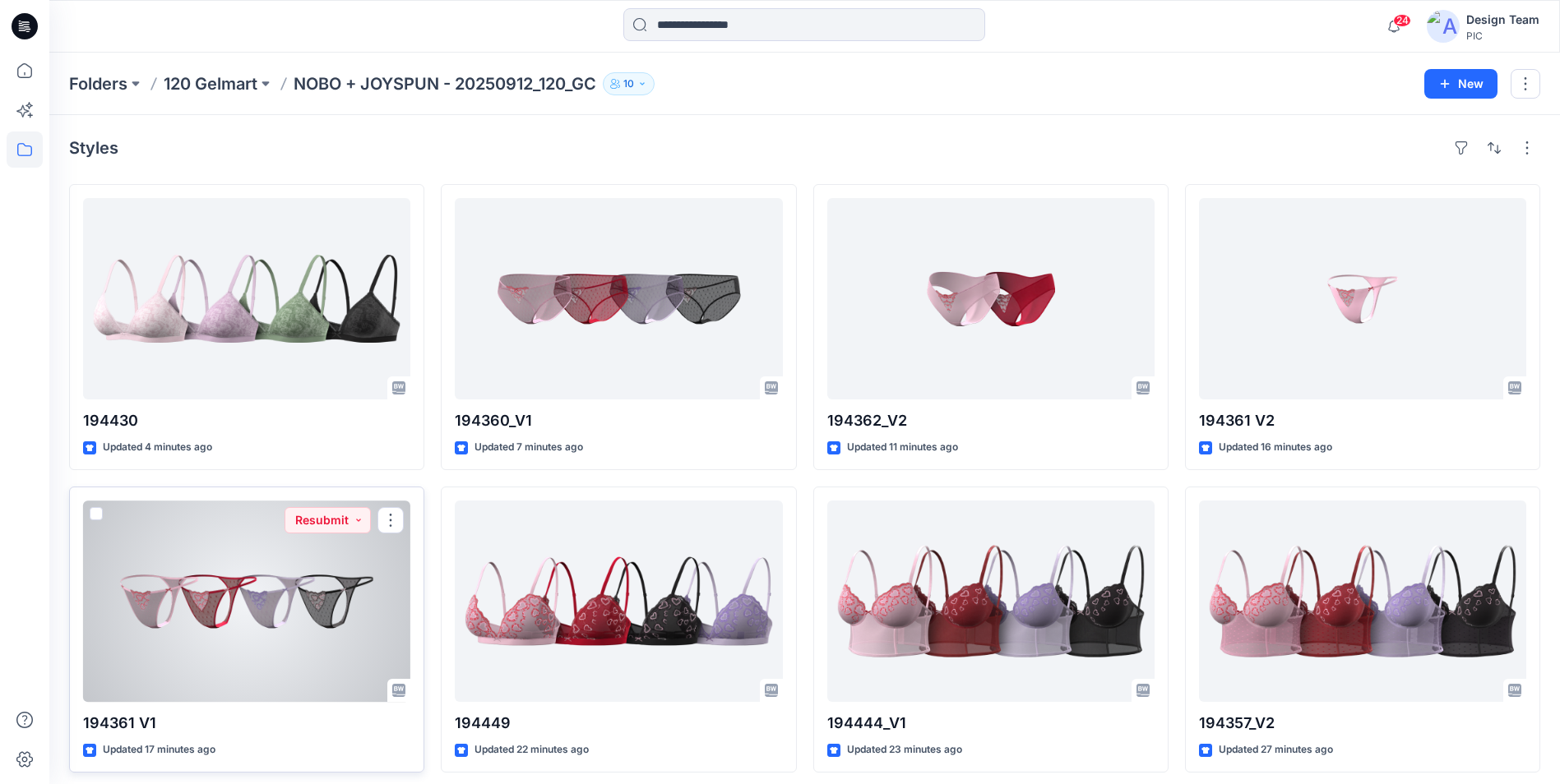
click at [372, 583] on div at bounding box center [247, 602] width 328 height 202
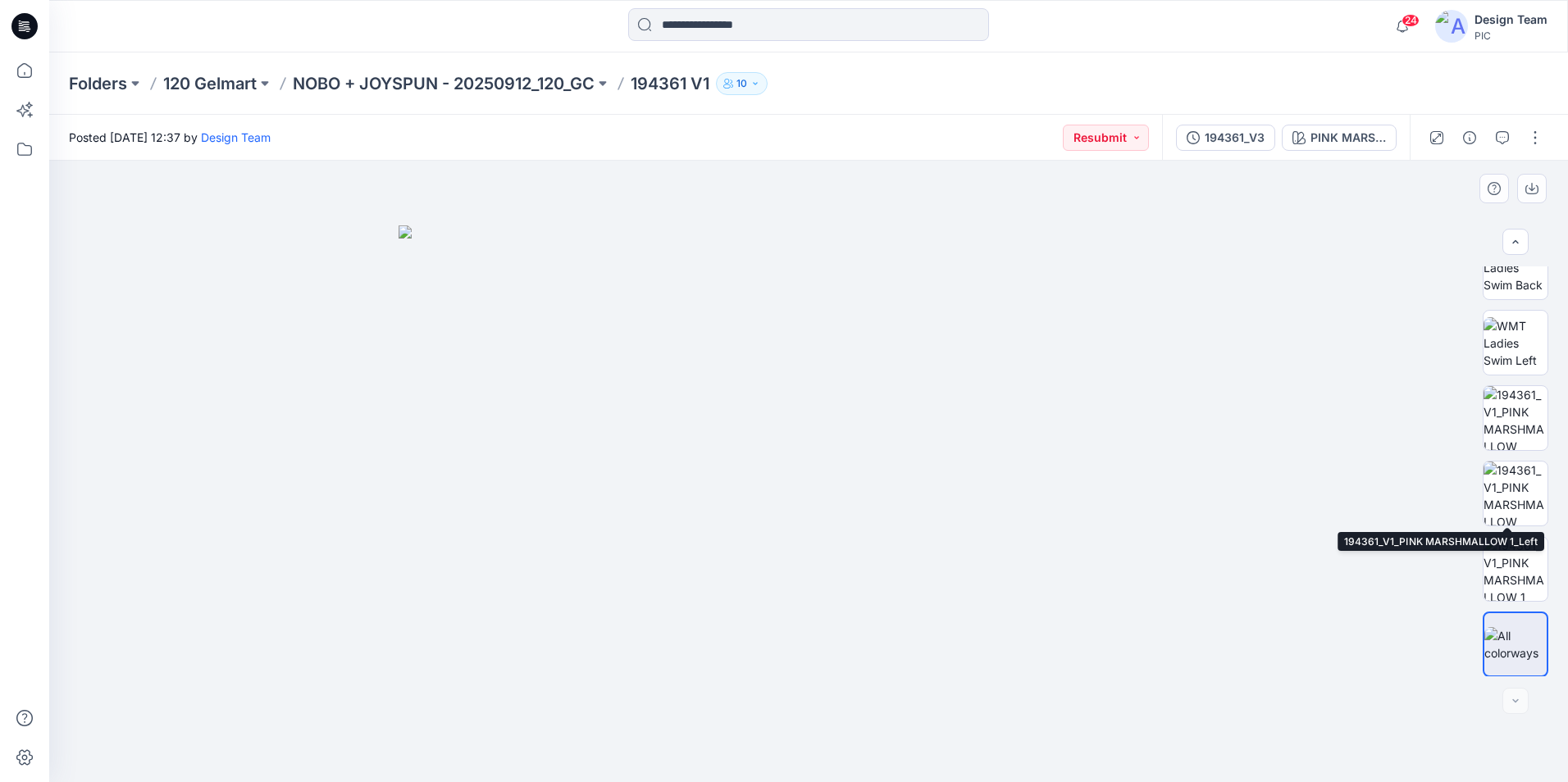
scroll to position [335, 0]
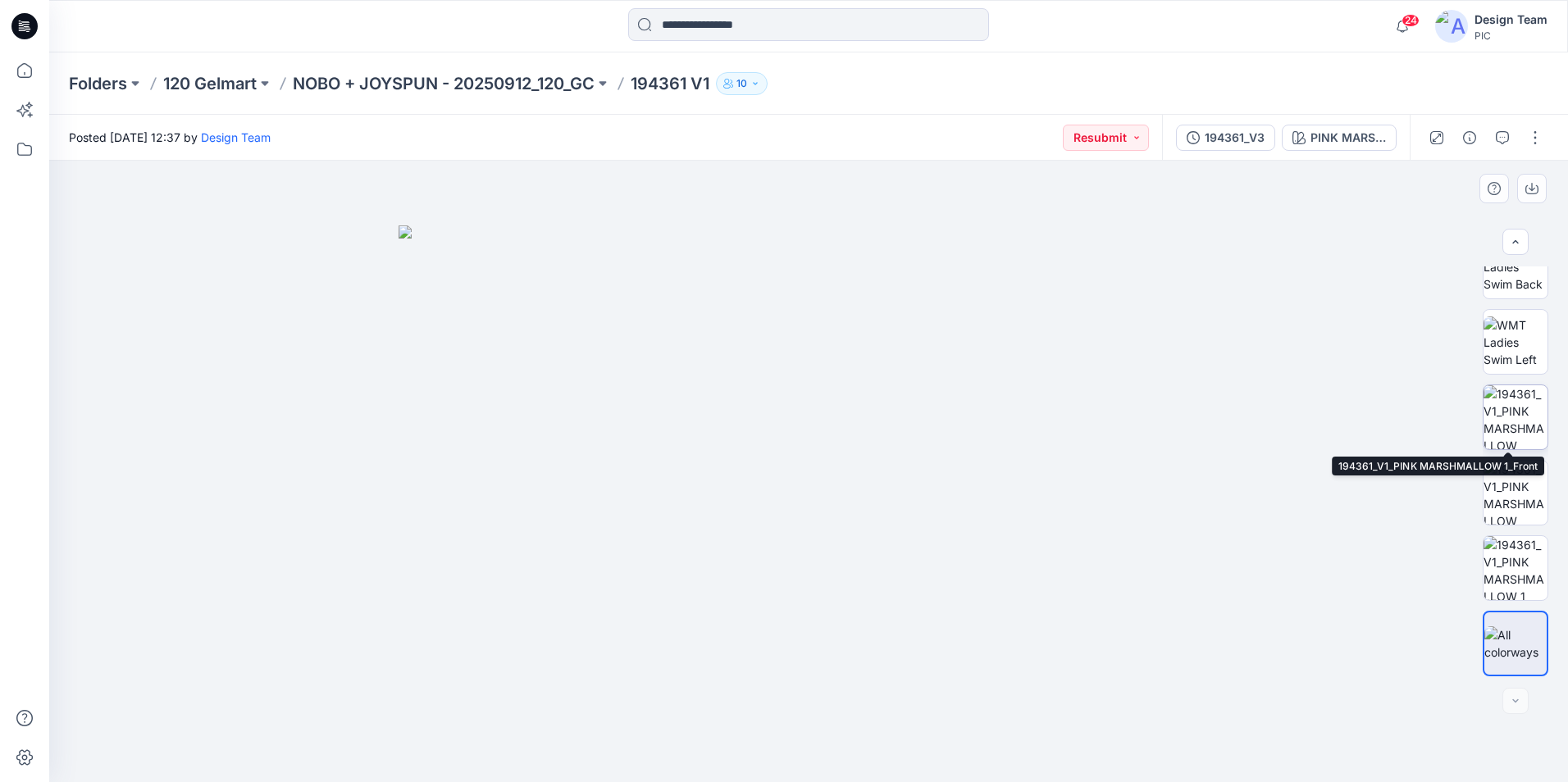
click at [1516, 422] on img at bounding box center [1515, 417] width 64 height 64
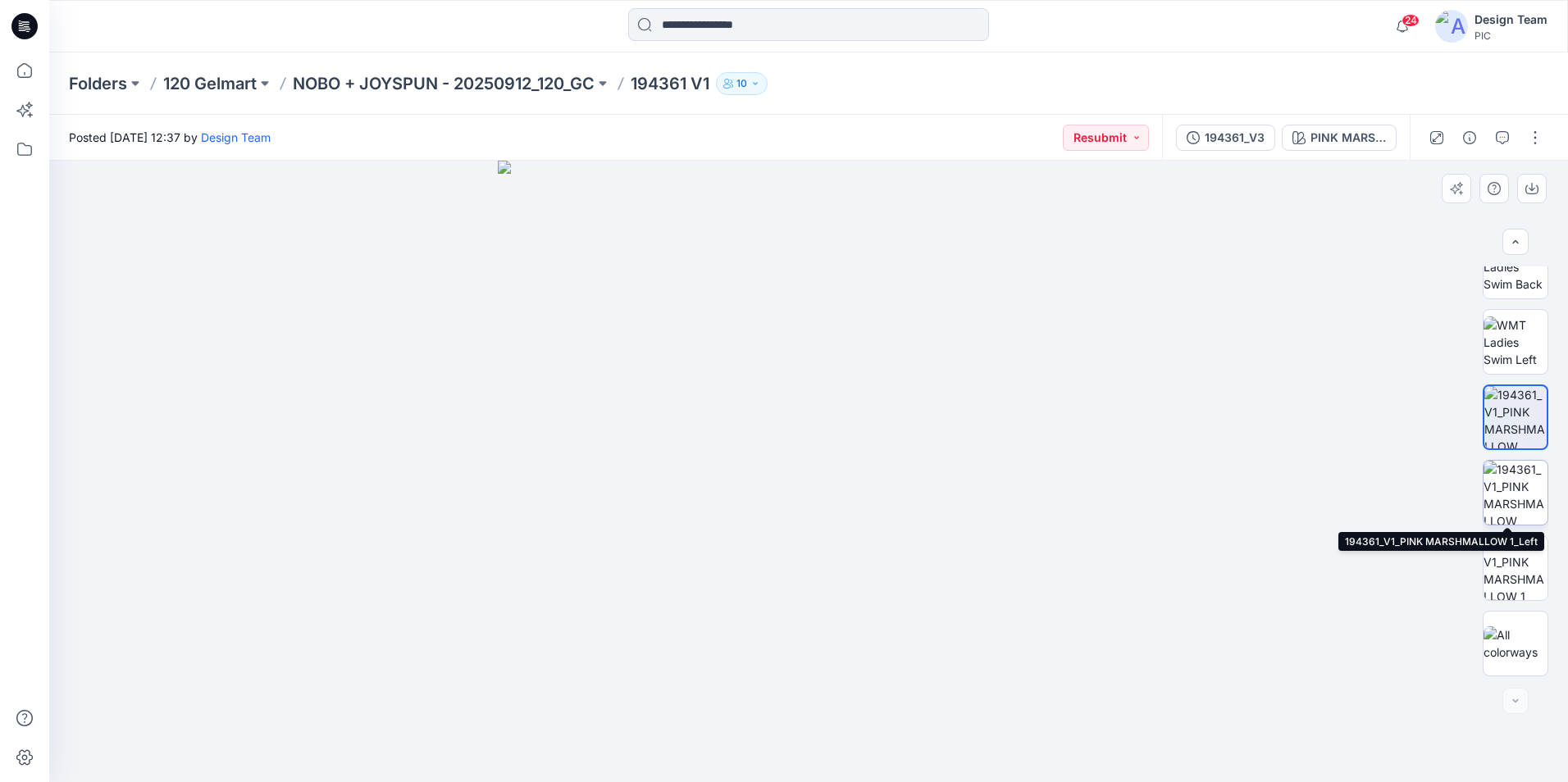
click at [1507, 481] on img at bounding box center [1515, 493] width 64 height 64
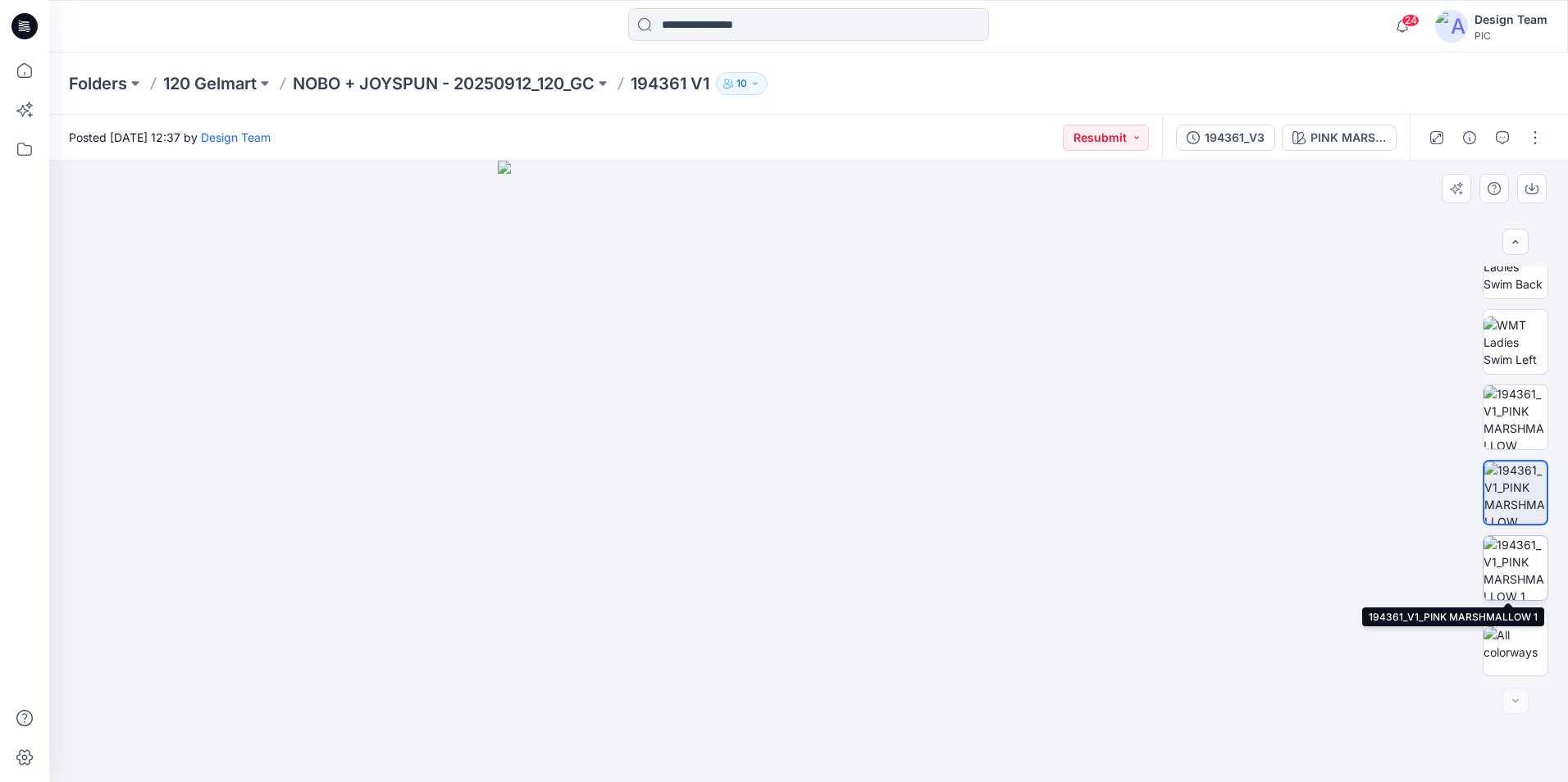
click at [1524, 561] on img at bounding box center [1515, 568] width 64 height 64
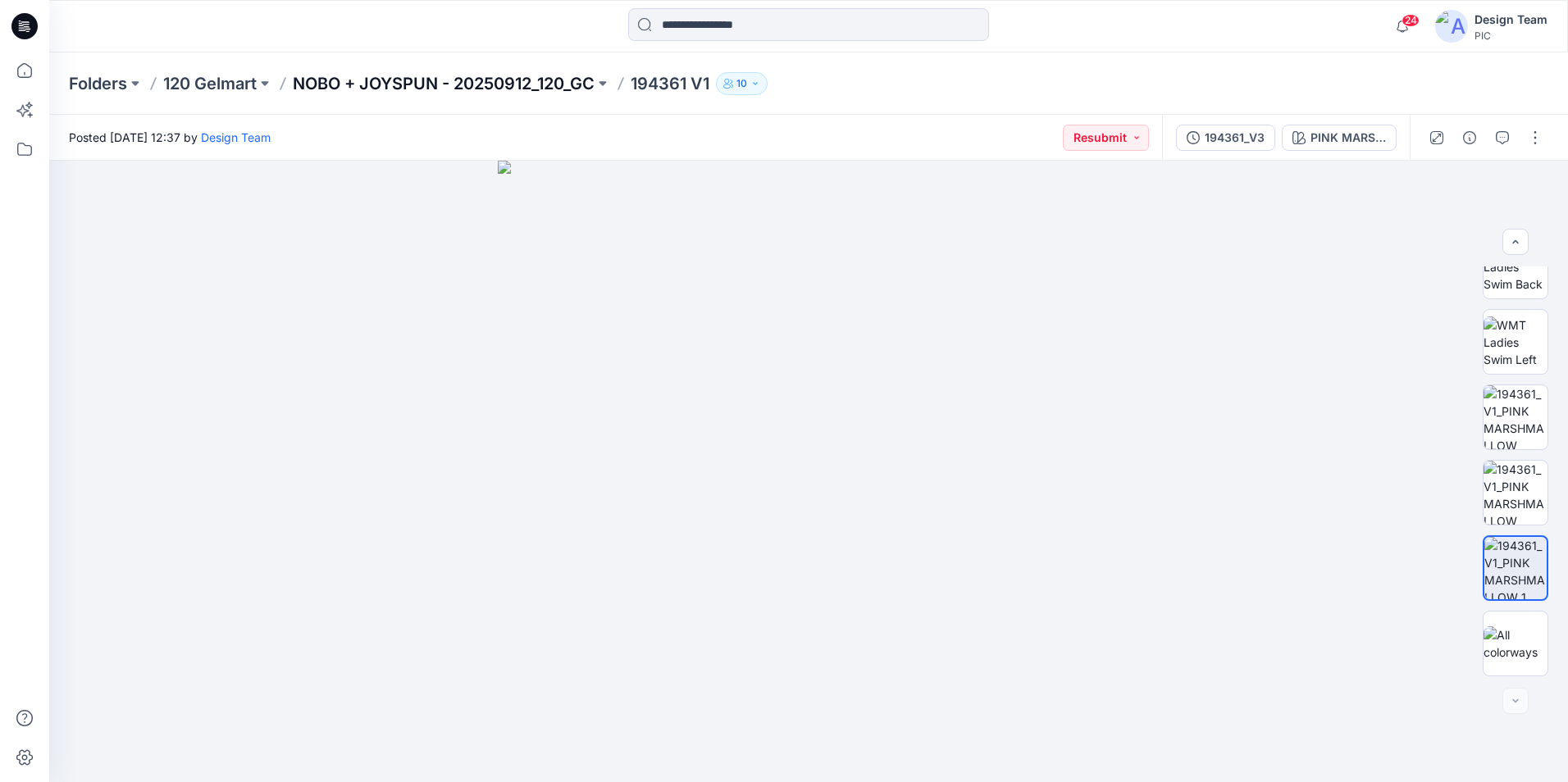
click at [549, 79] on p "NOBO + JOYSPUN - 20250912_120_GC" at bounding box center [444, 84] width 302 height 23
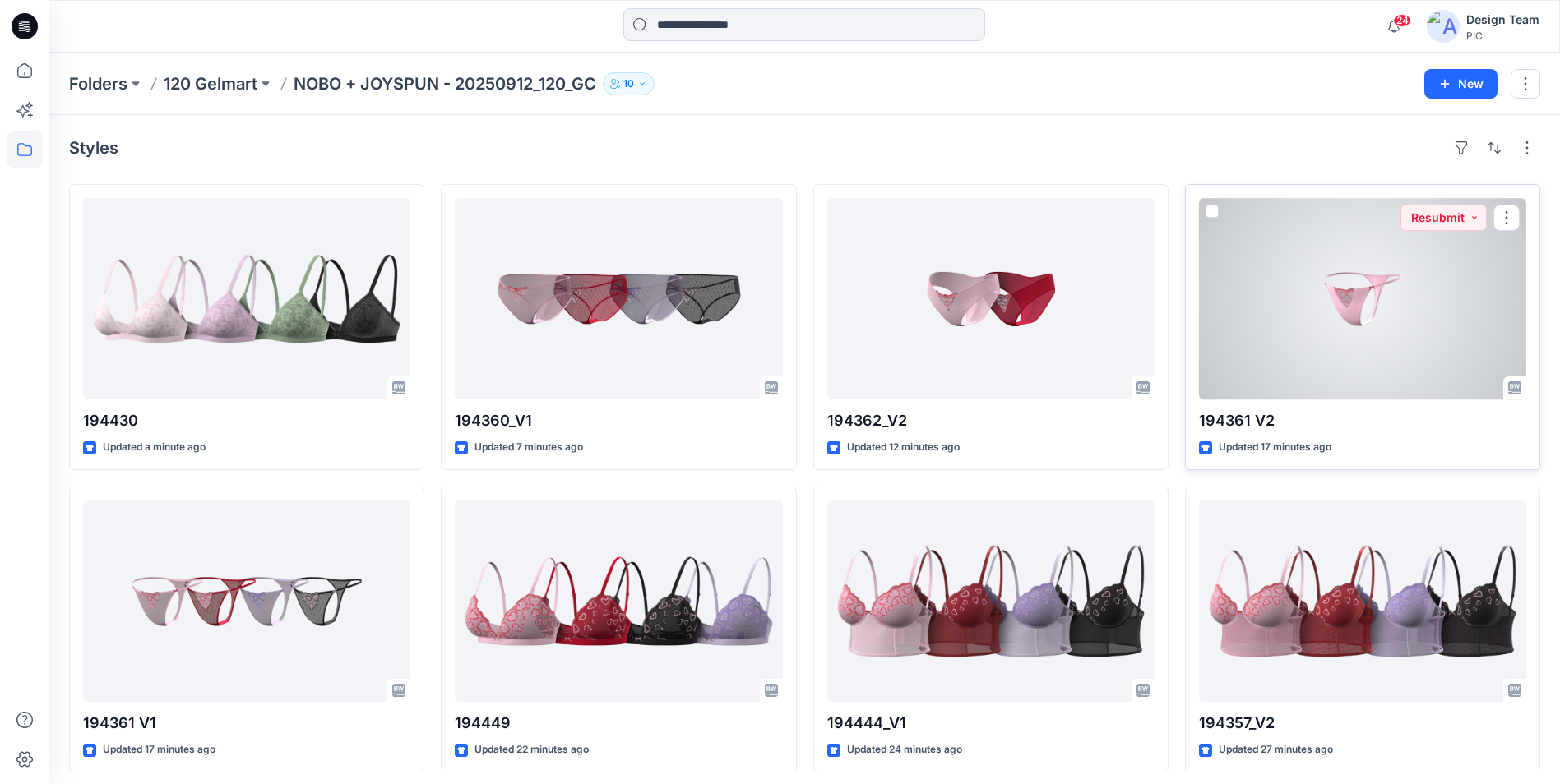
click at [1303, 293] on div at bounding box center [1363, 299] width 328 height 202
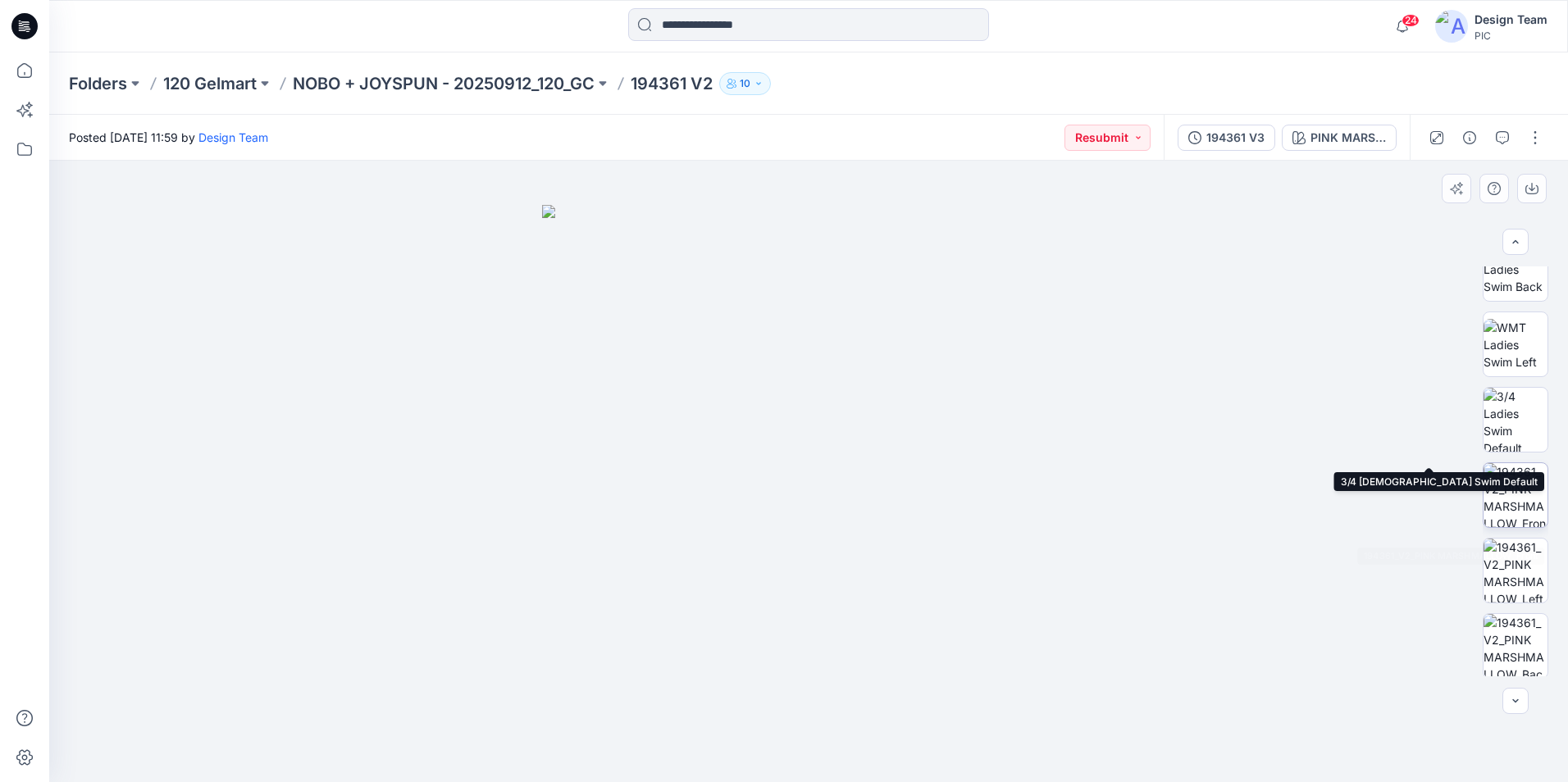
scroll to position [335, 0]
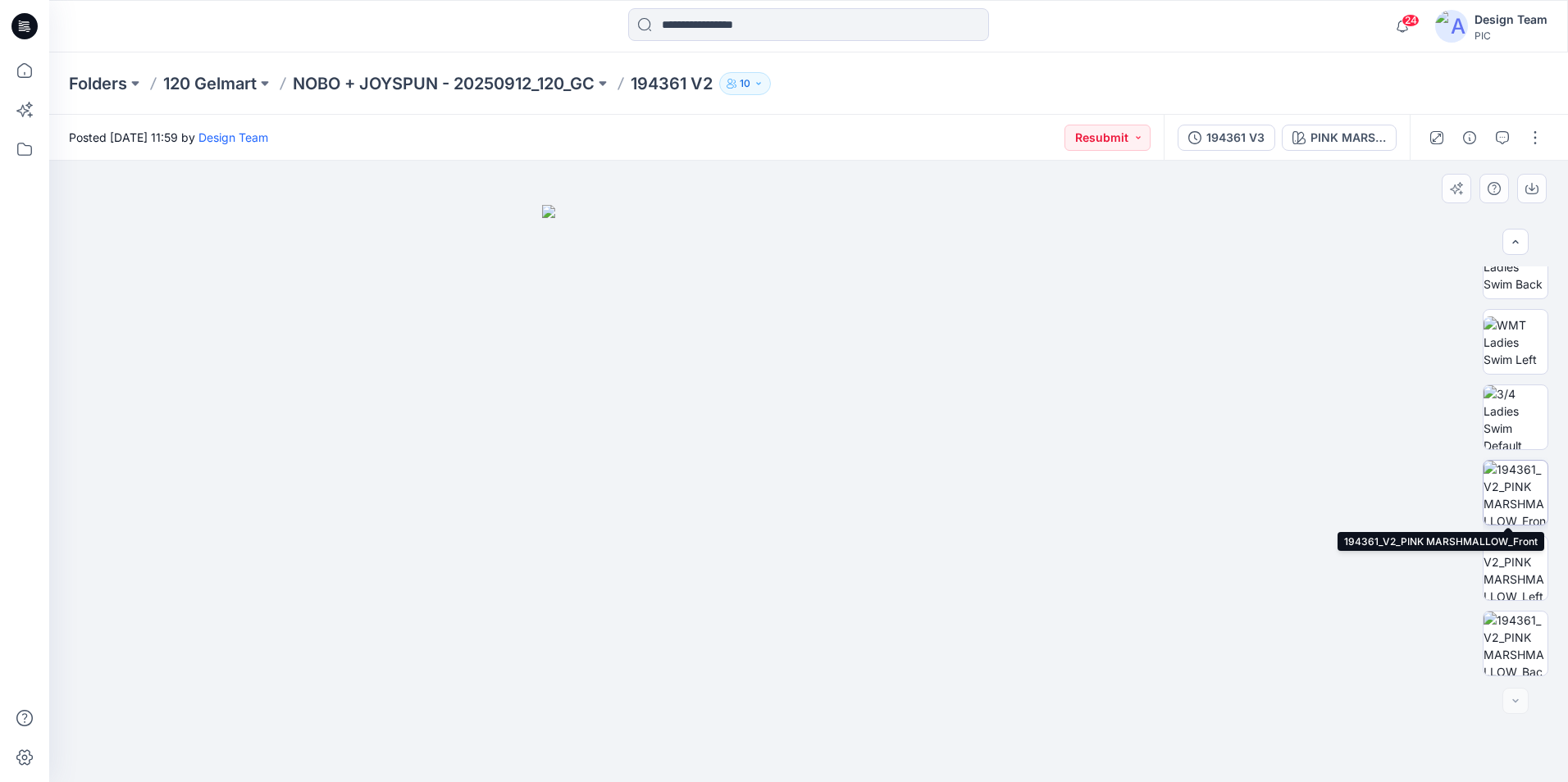
click at [1517, 481] on img at bounding box center [1515, 493] width 64 height 64
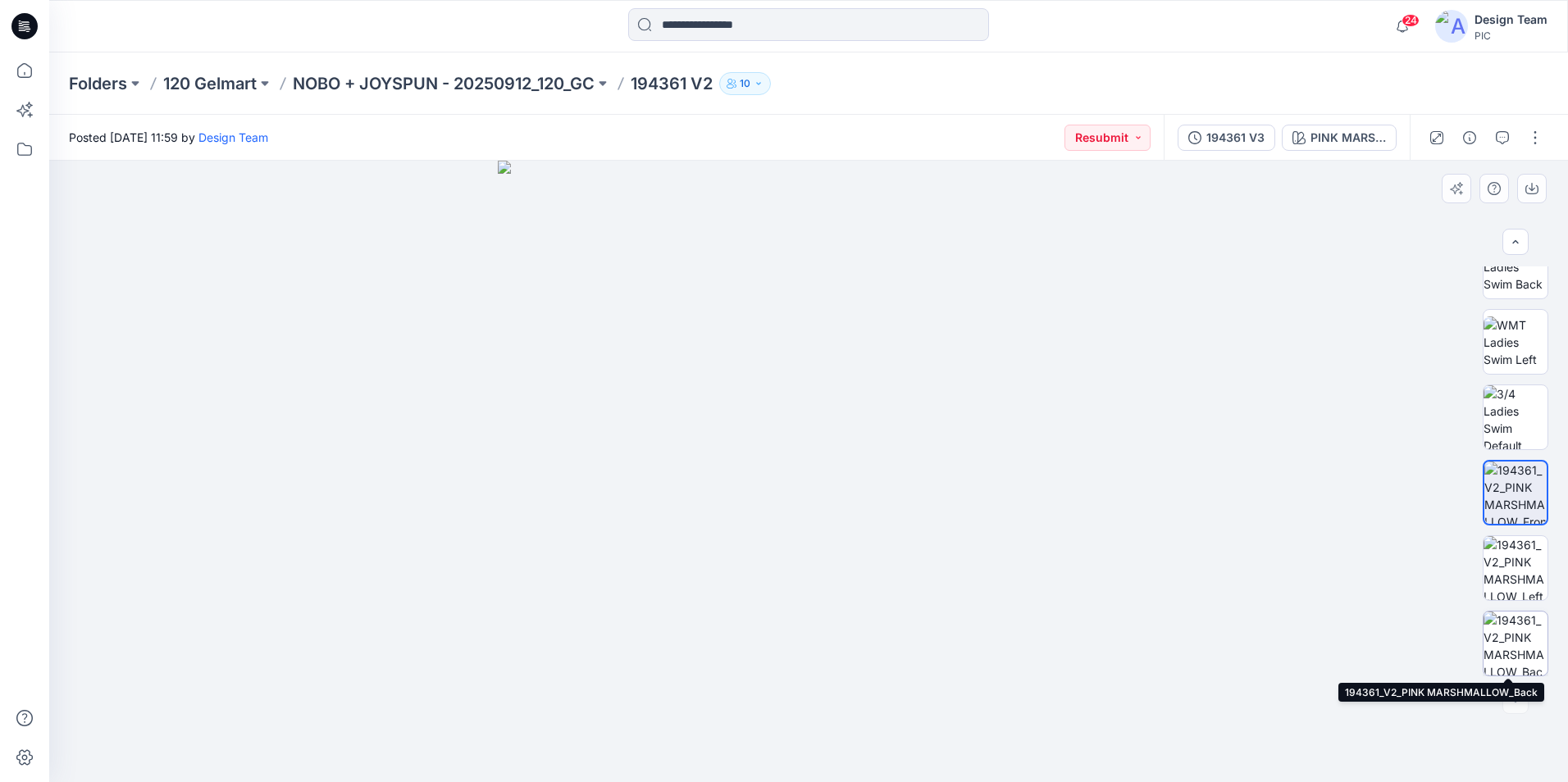
click at [1516, 650] on img at bounding box center [1515, 643] width 64 height 64
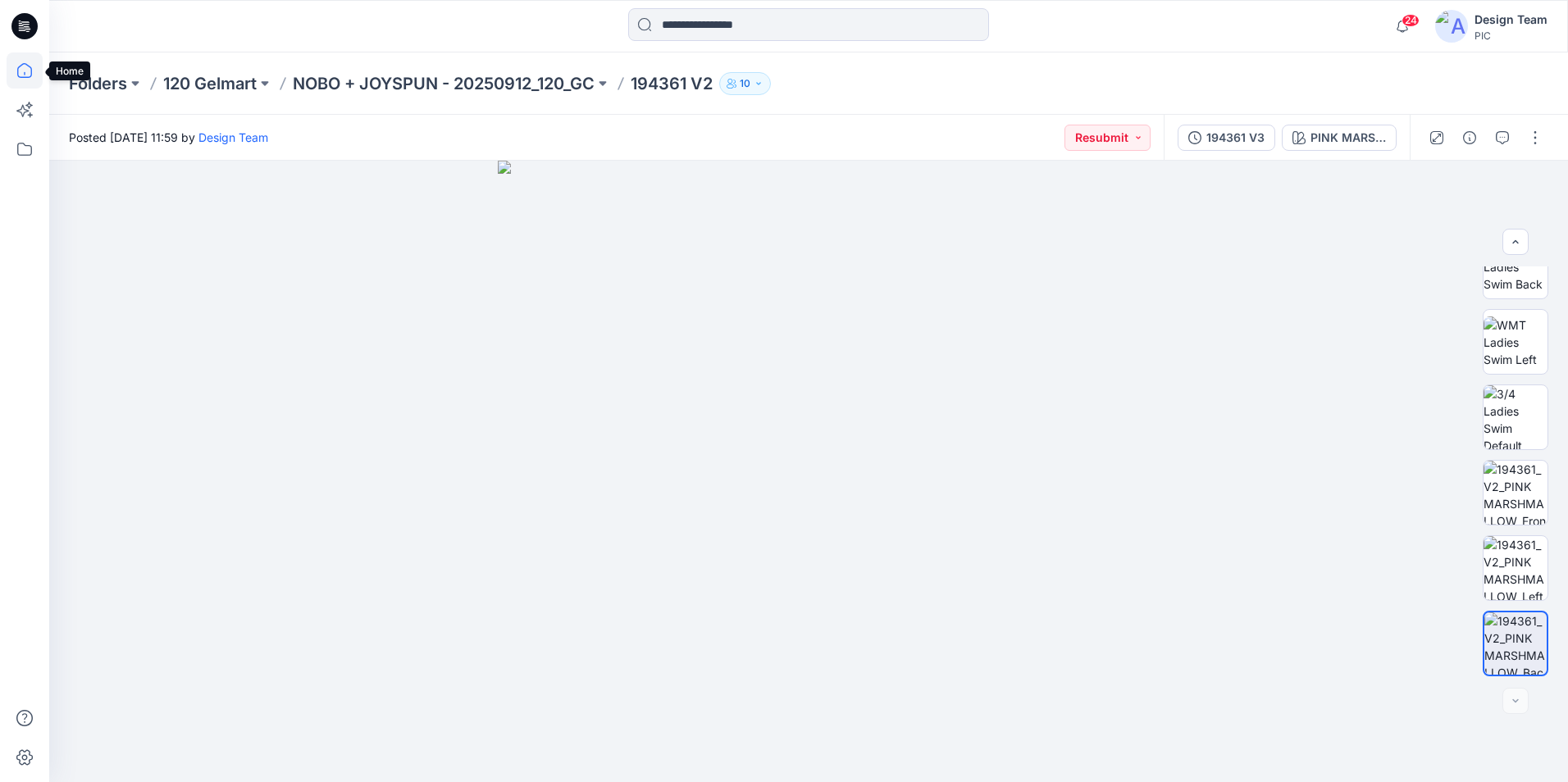
click at [19, 72] on icon at bounding box center [24, 70] width 36 height 36
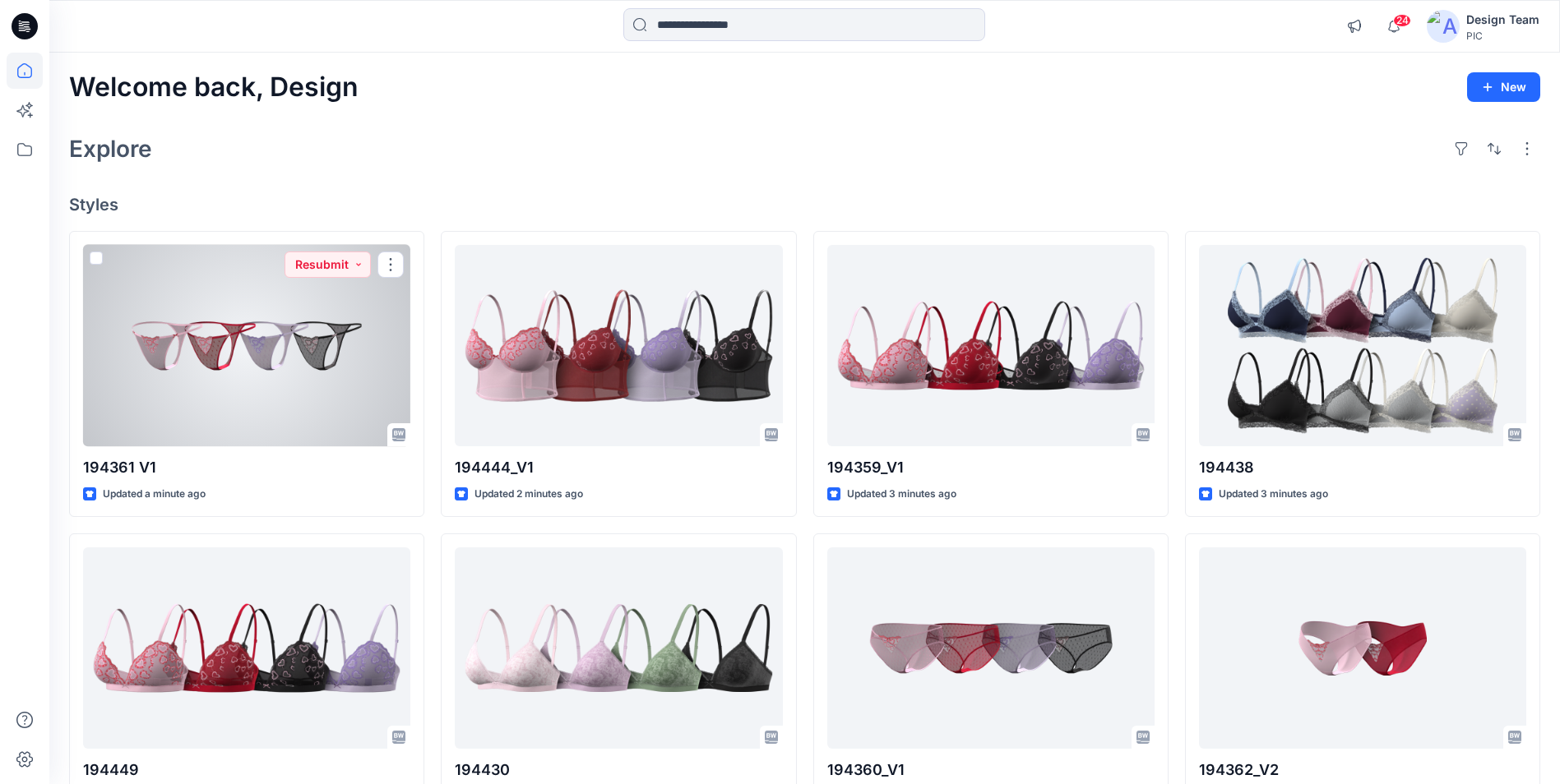
click at [291, 381] on div at bounding box center [247, 346] width 328 height 202
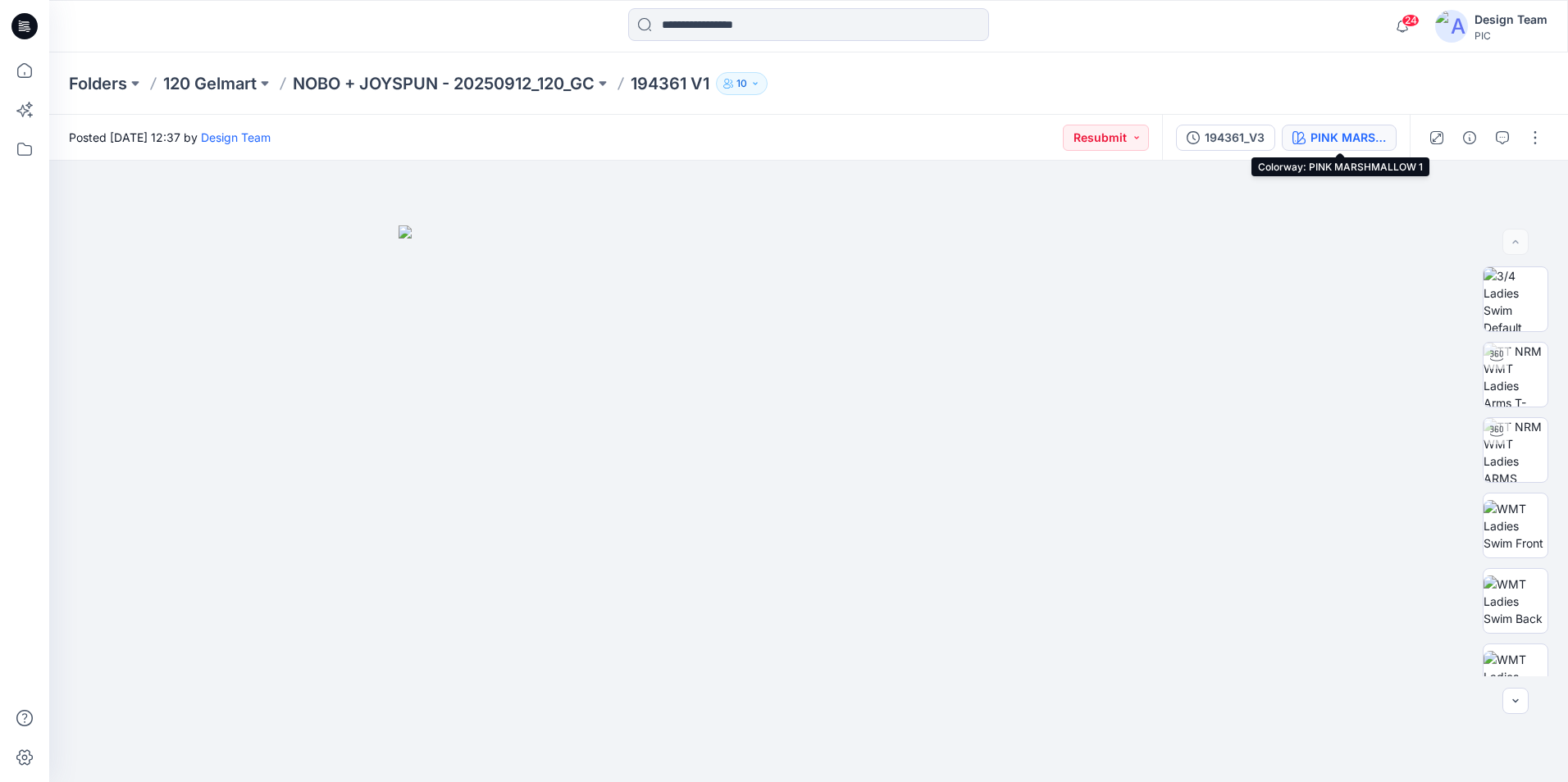
click at [1376, 136] on div "PINK MARSHMALLOW 1" at bounding box center [1347, 138] width 75 height 18
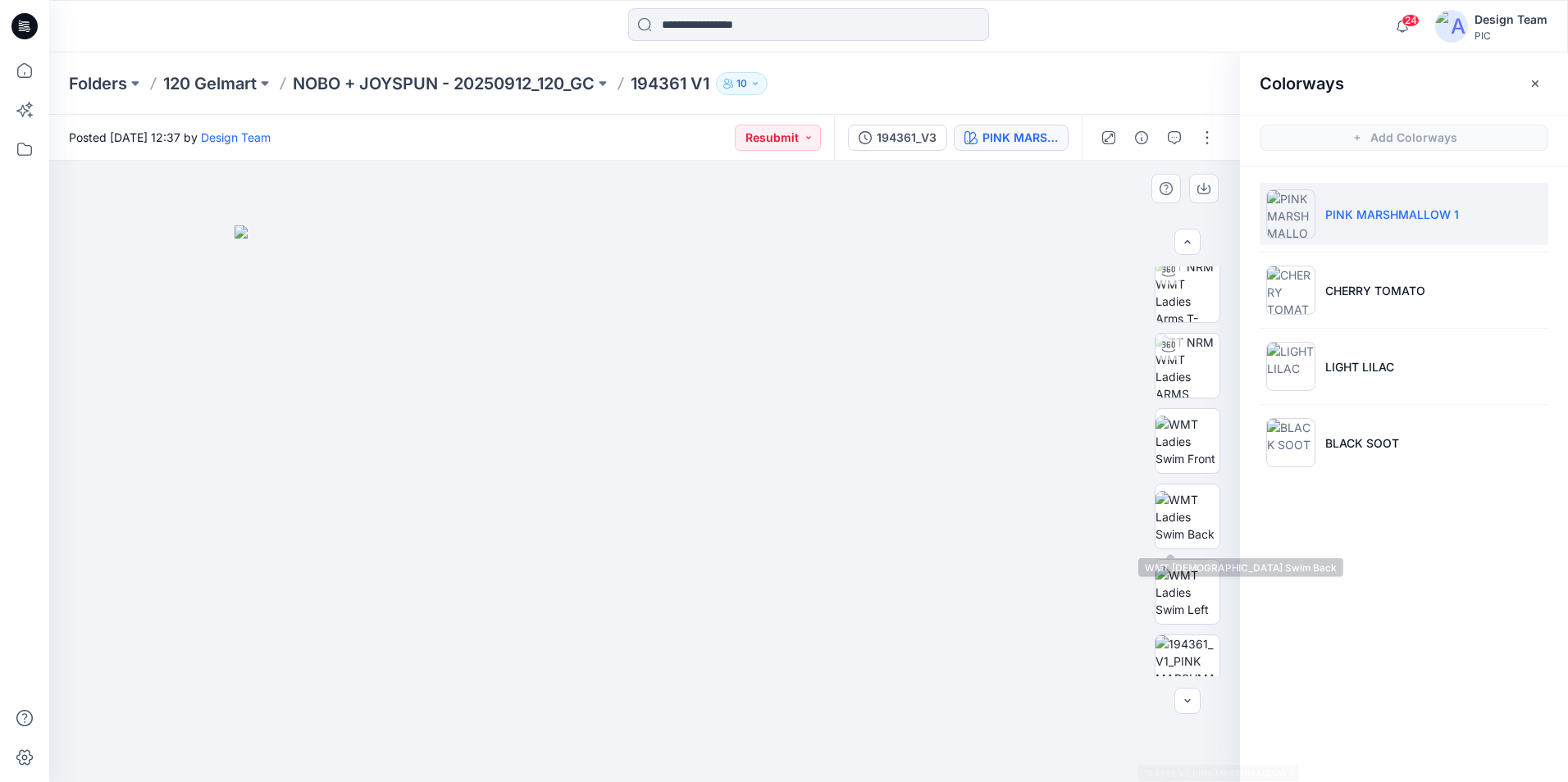
scroll to position [82, 0]
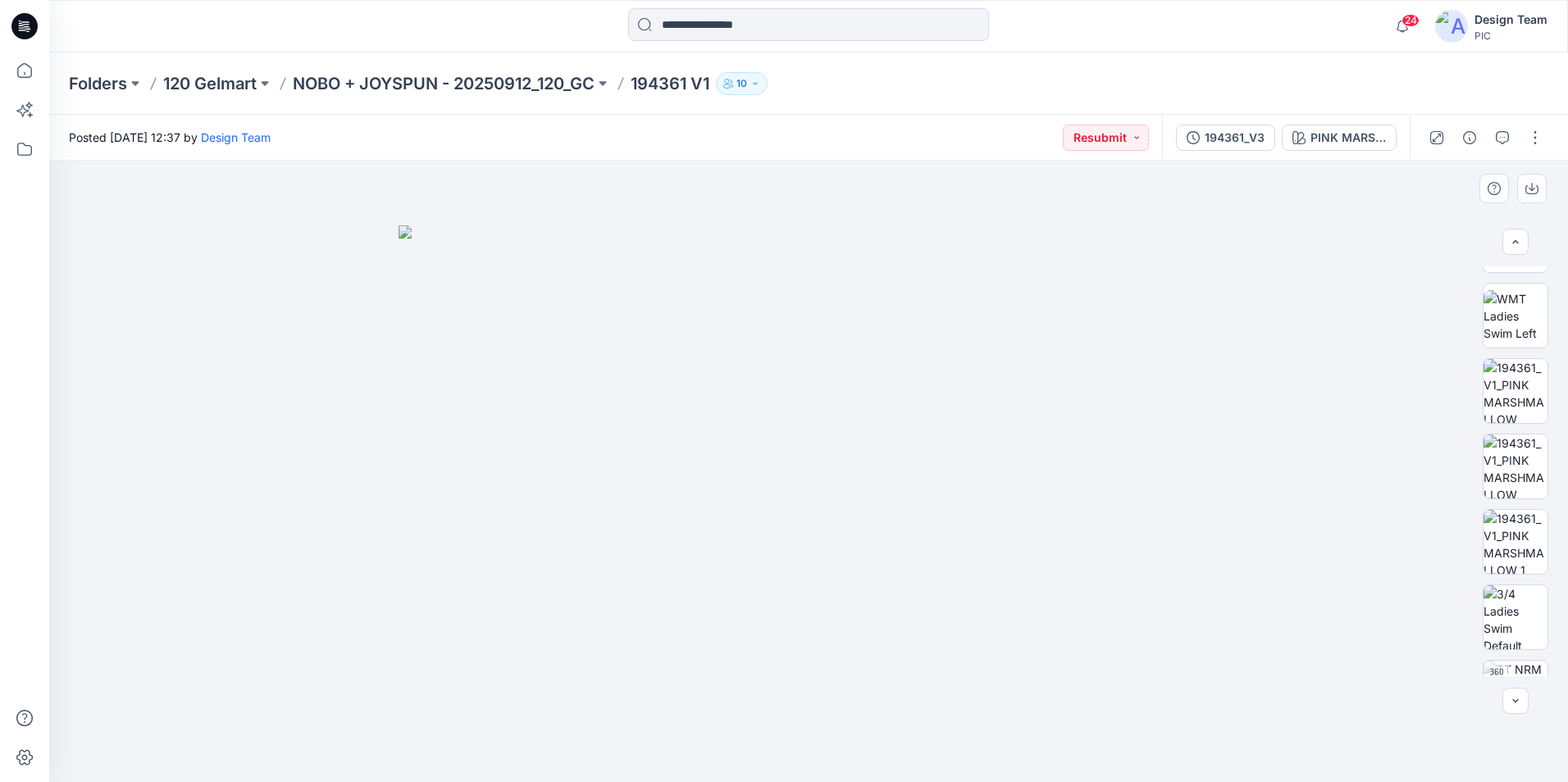
scroll to position [485, 0]
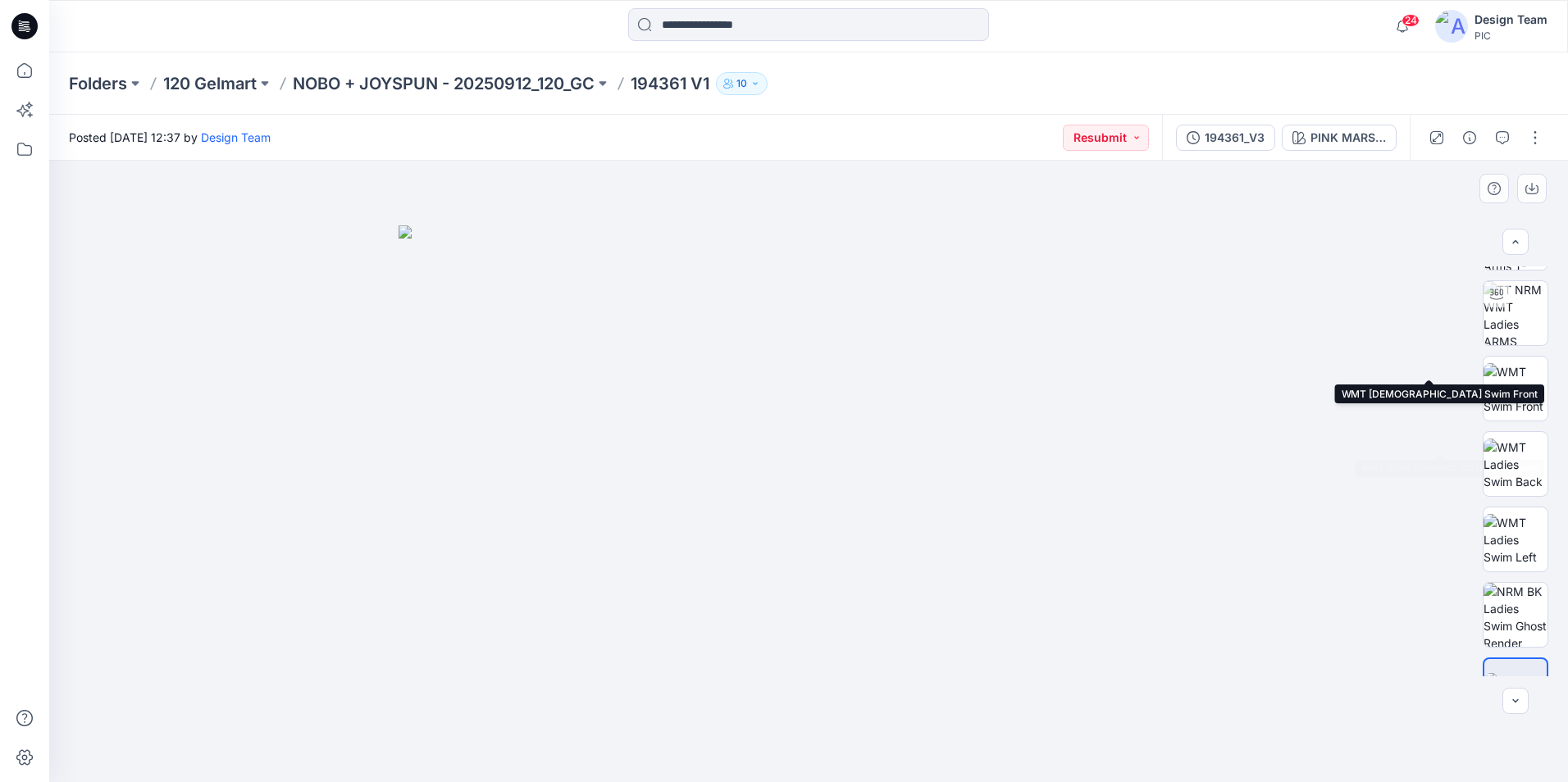
scroll to position [862, 0]
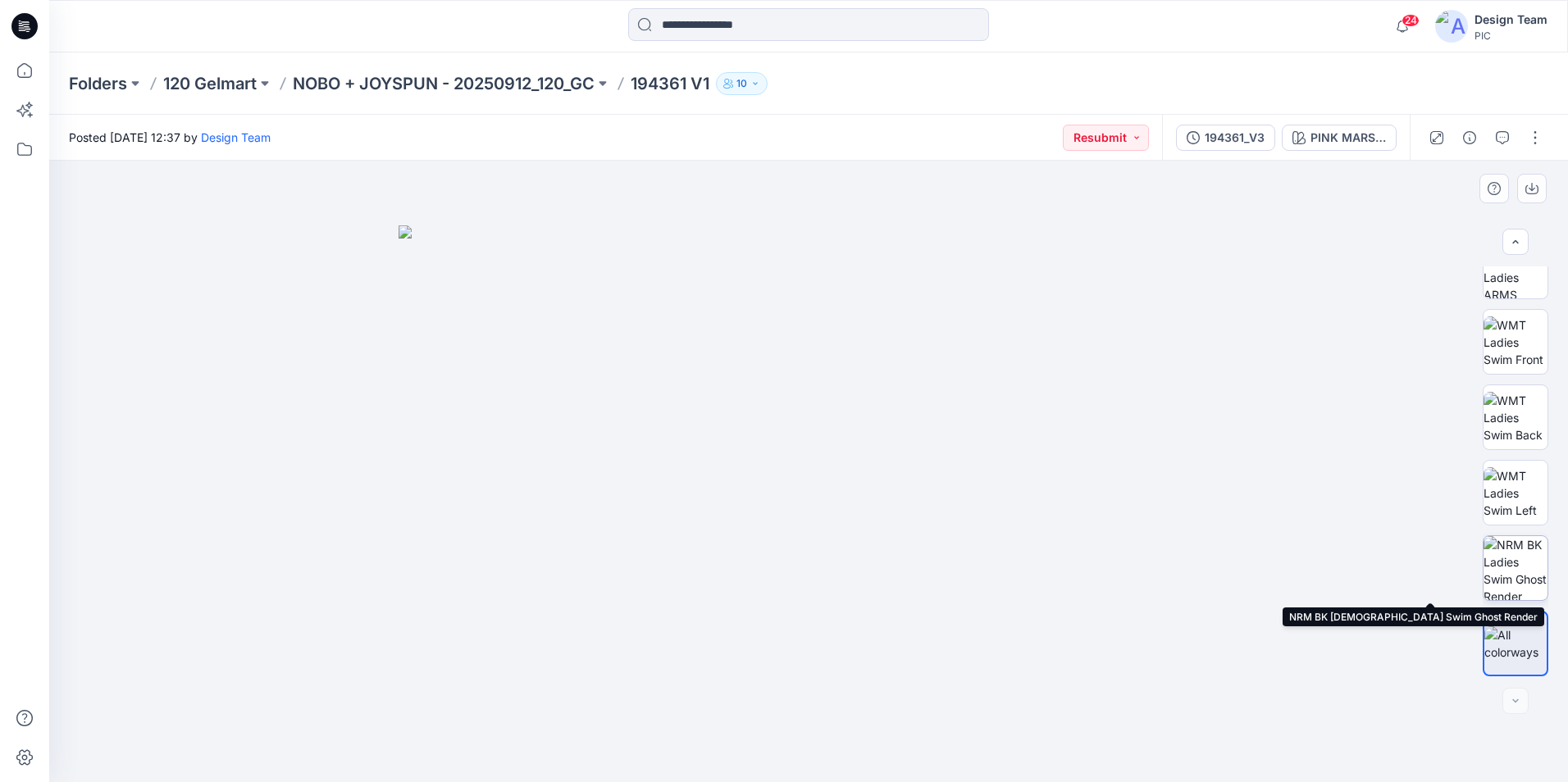
click at [1525, 567] on img at bounding box center [1515, 568] width 64 height 64
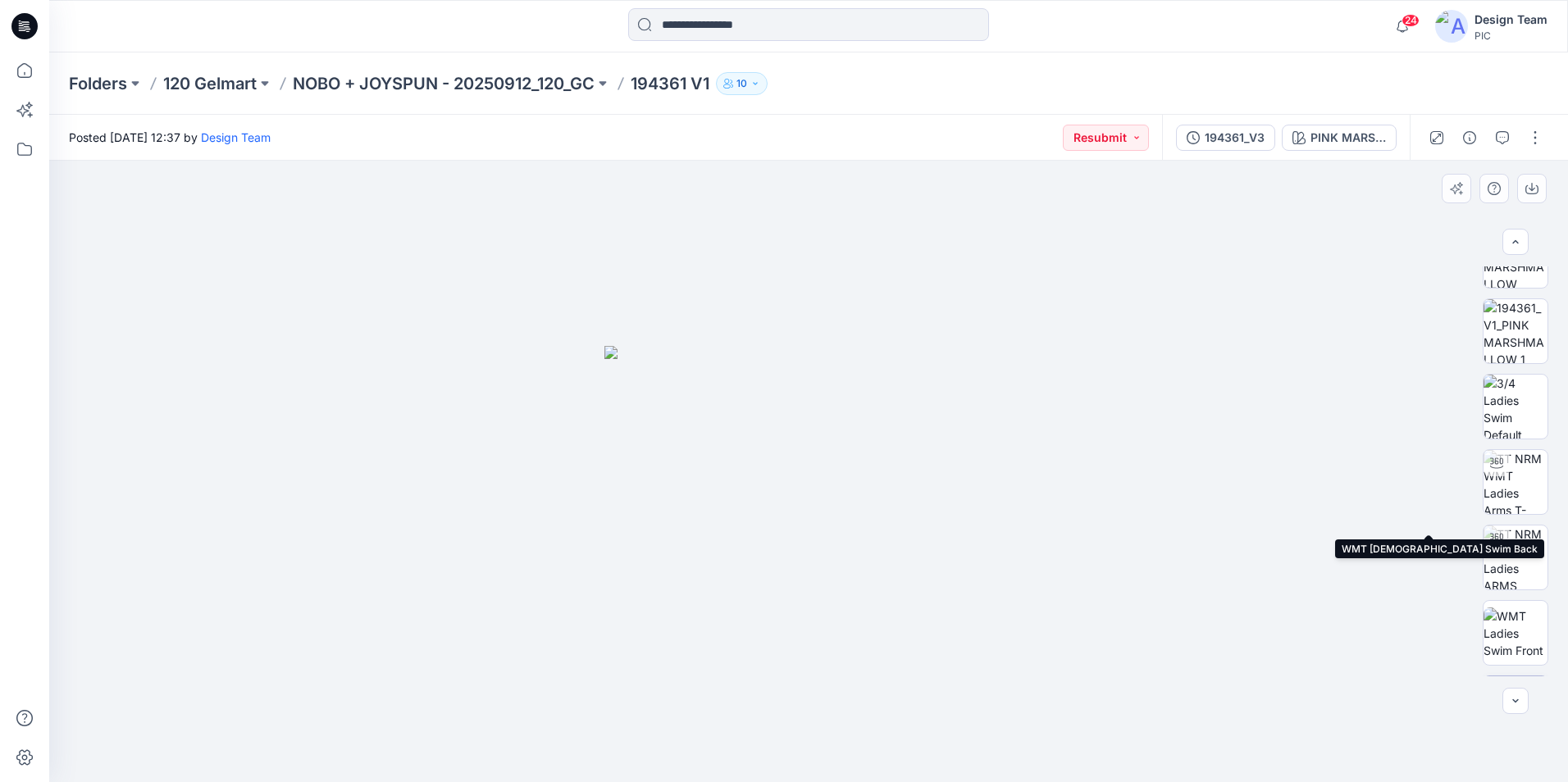
scroll to position [535, 0]
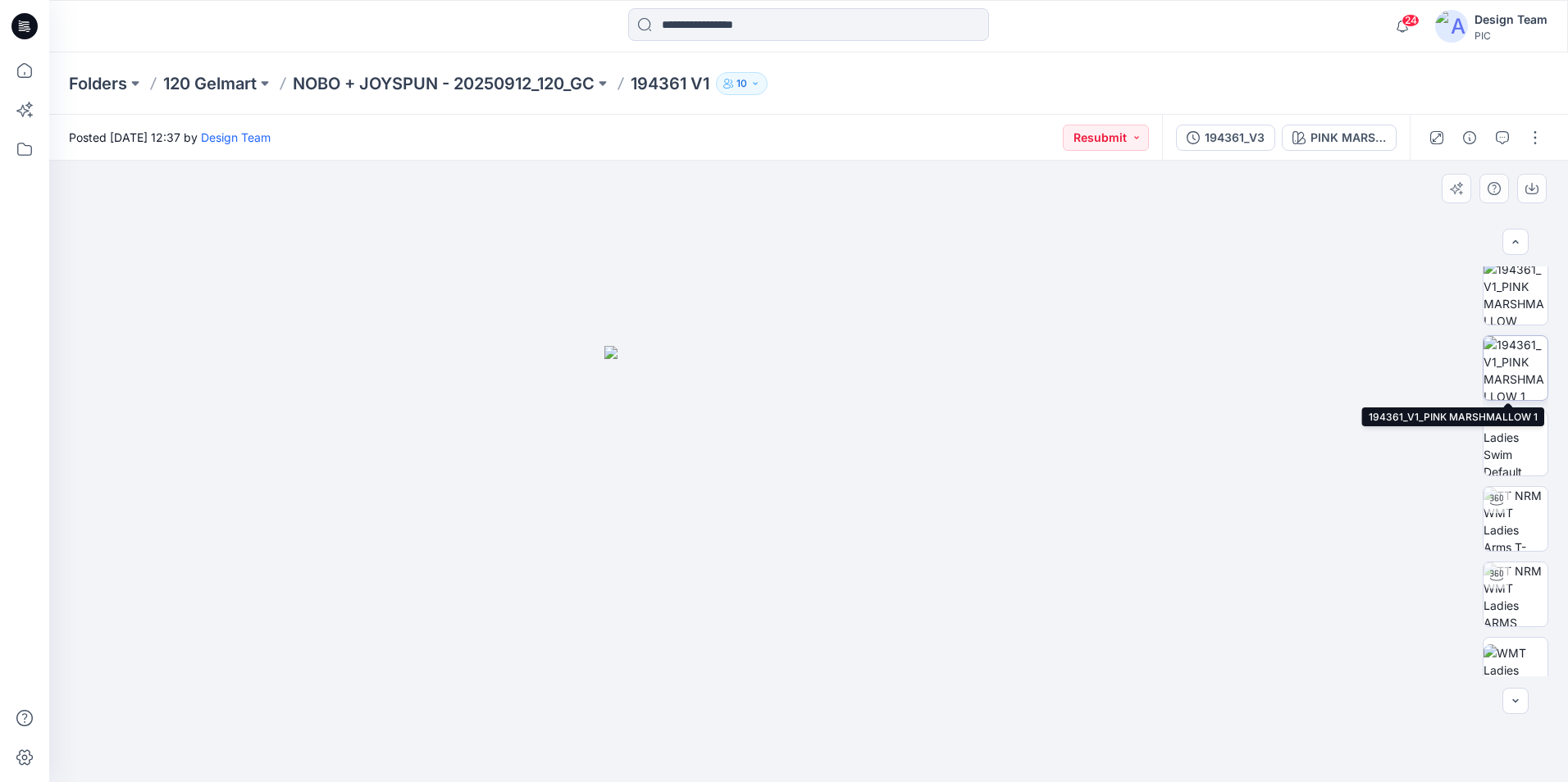
click at [1507, 372] on img at bounding box center [1515, 368] width 64 height 64
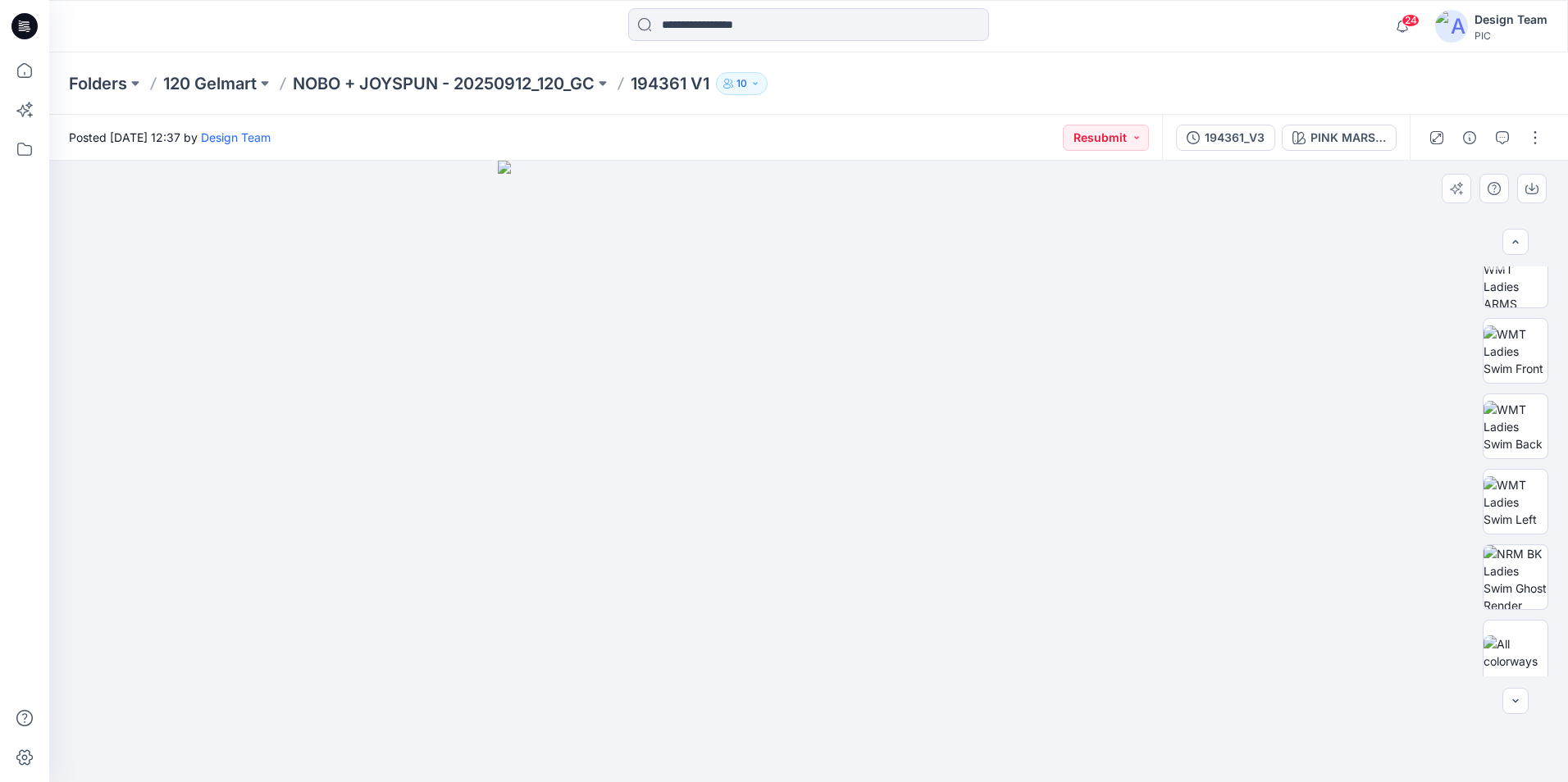
scroll to position [862, 0]
click at [1521, 559] on img at bounding box center [1515, 568] width 64 height 64
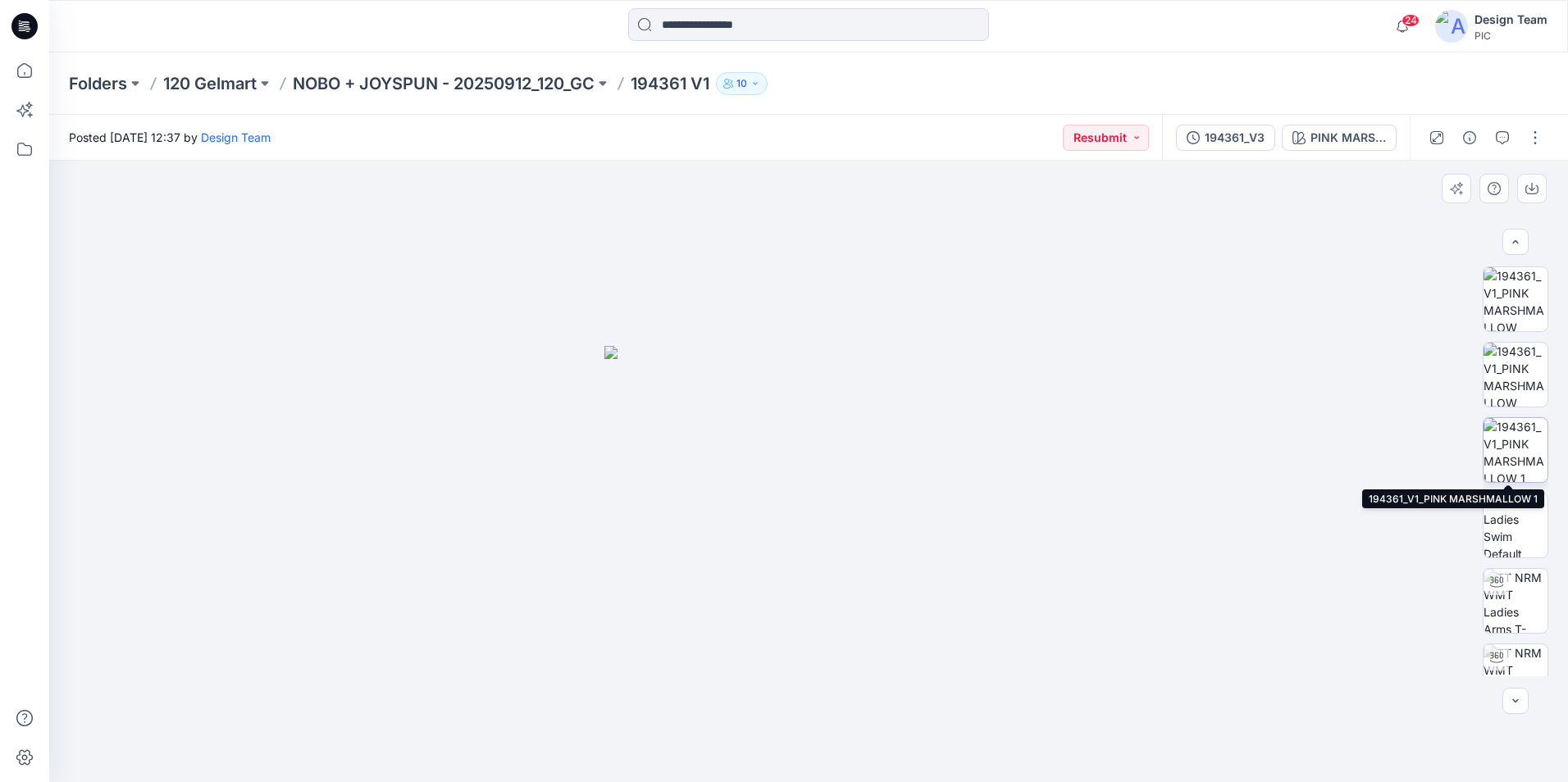
click at [1505, 446] on img at bounding box center [1515, 450] width 64 height 64
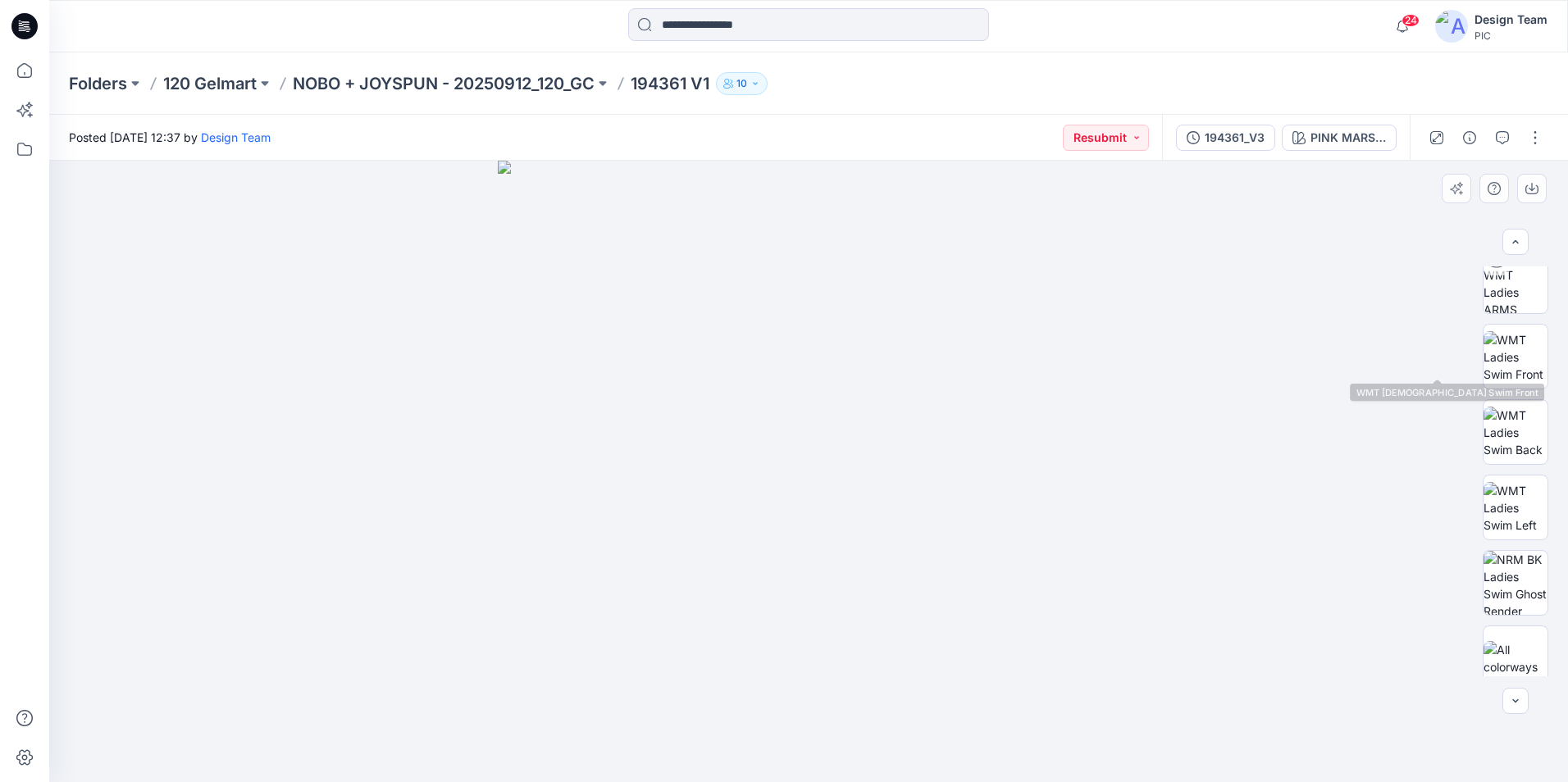
scroll to position [862, 0]
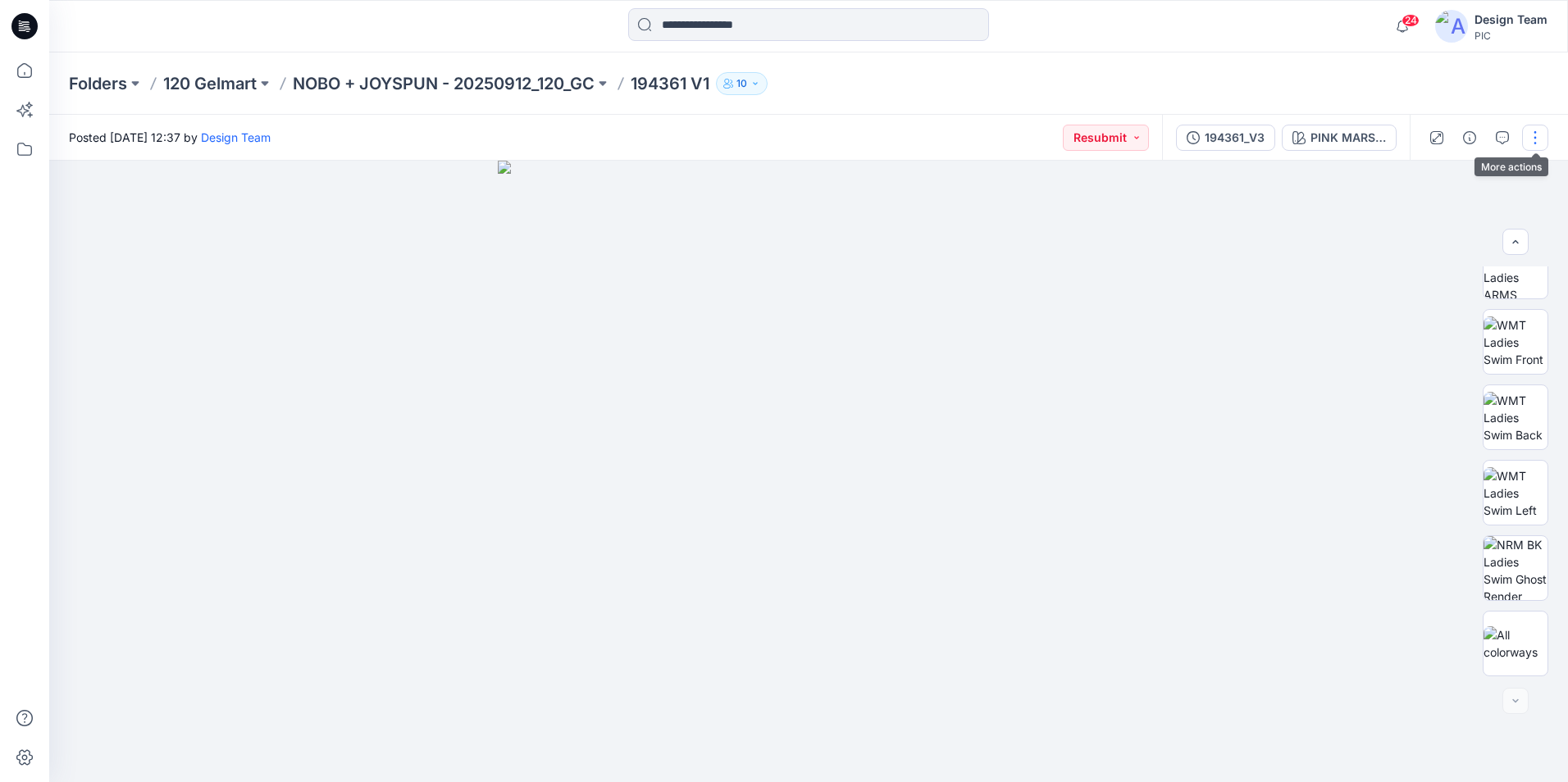
click at [1535, 139] on button "button" at bounding box center [1535, 138] width 26 height 26
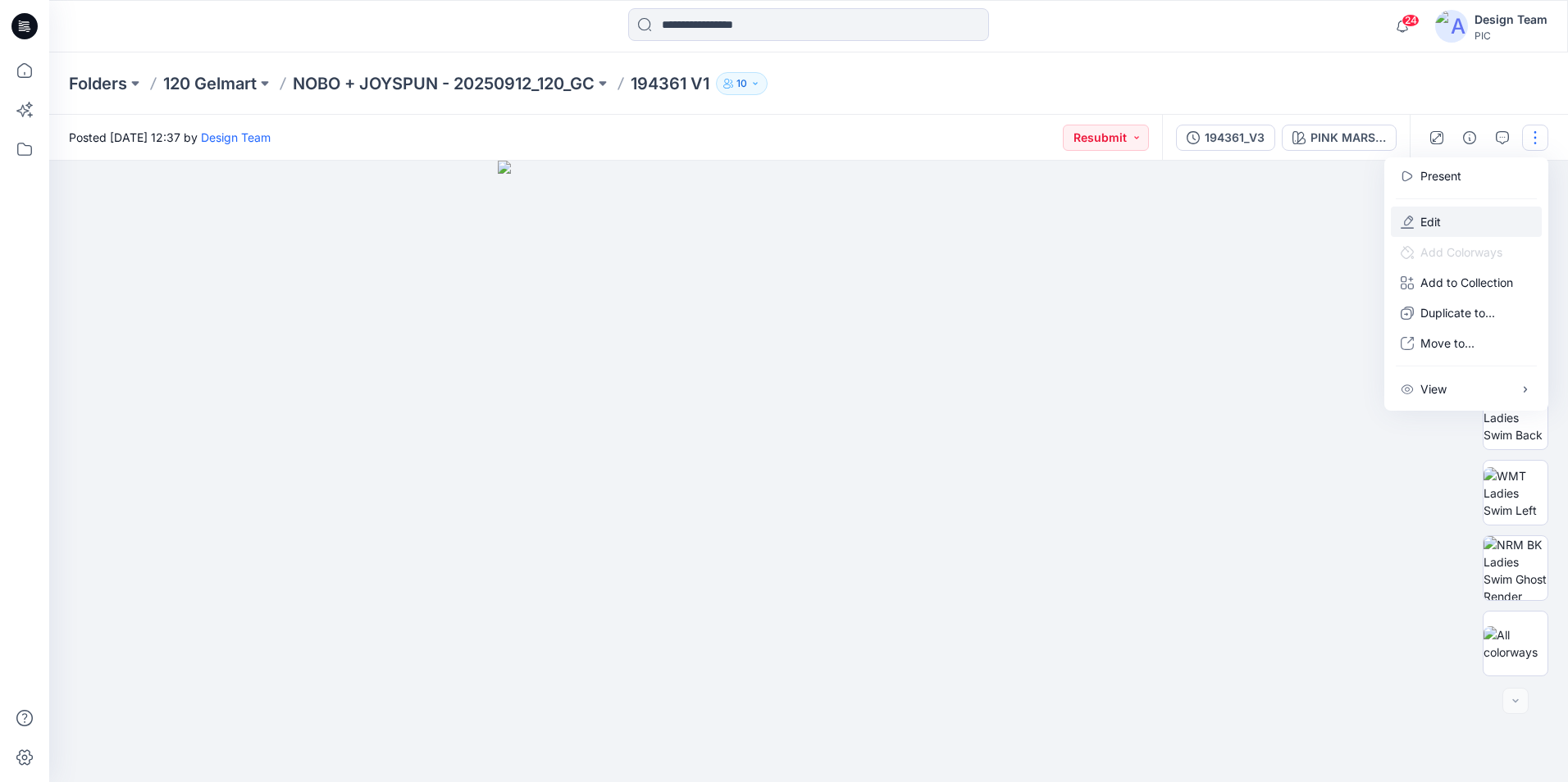
click at [1449, 213] on button "Edit" at bounding box center [1466, 222] width 151 height 30
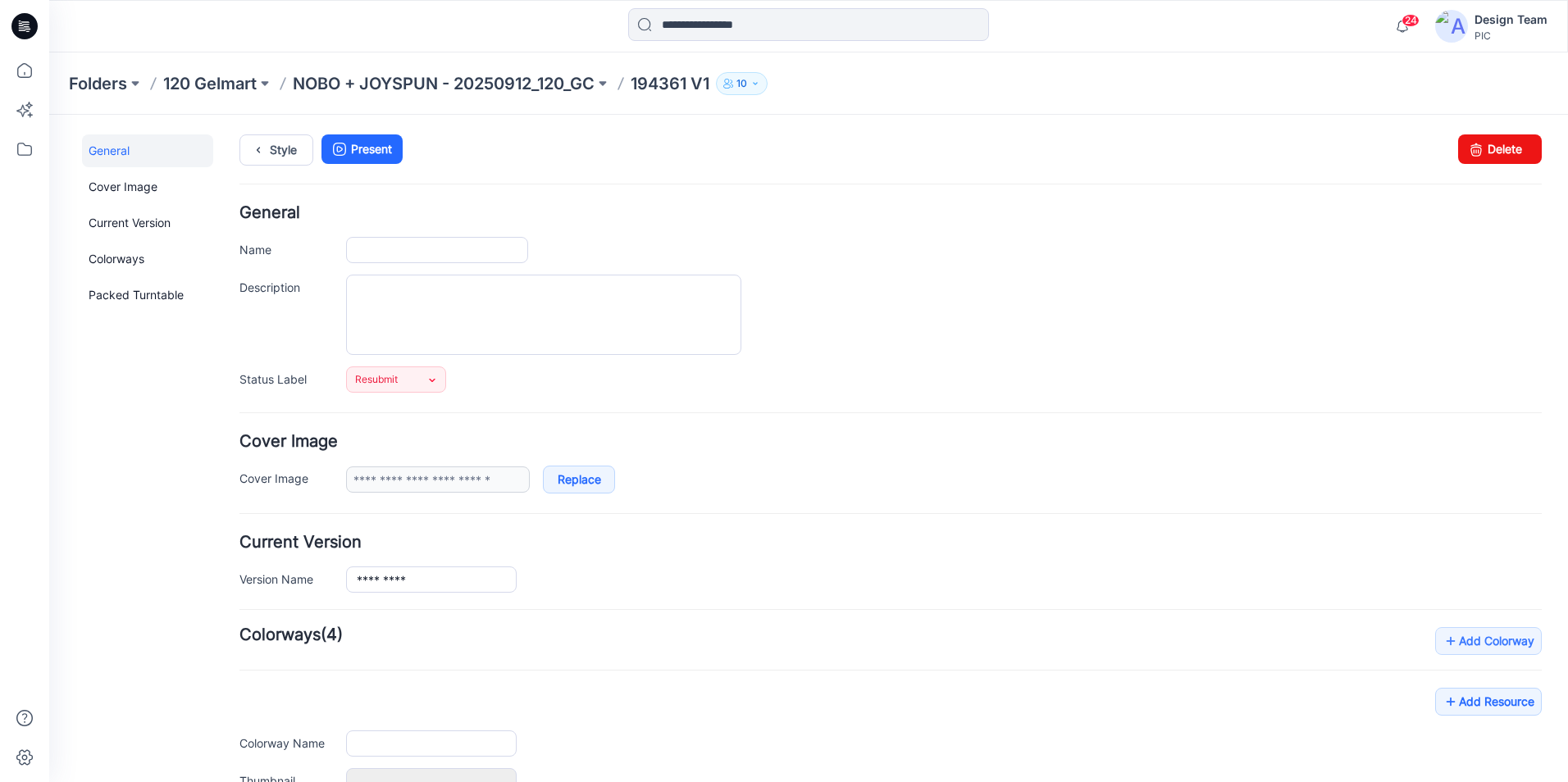
type input "*********"
type input "**********"
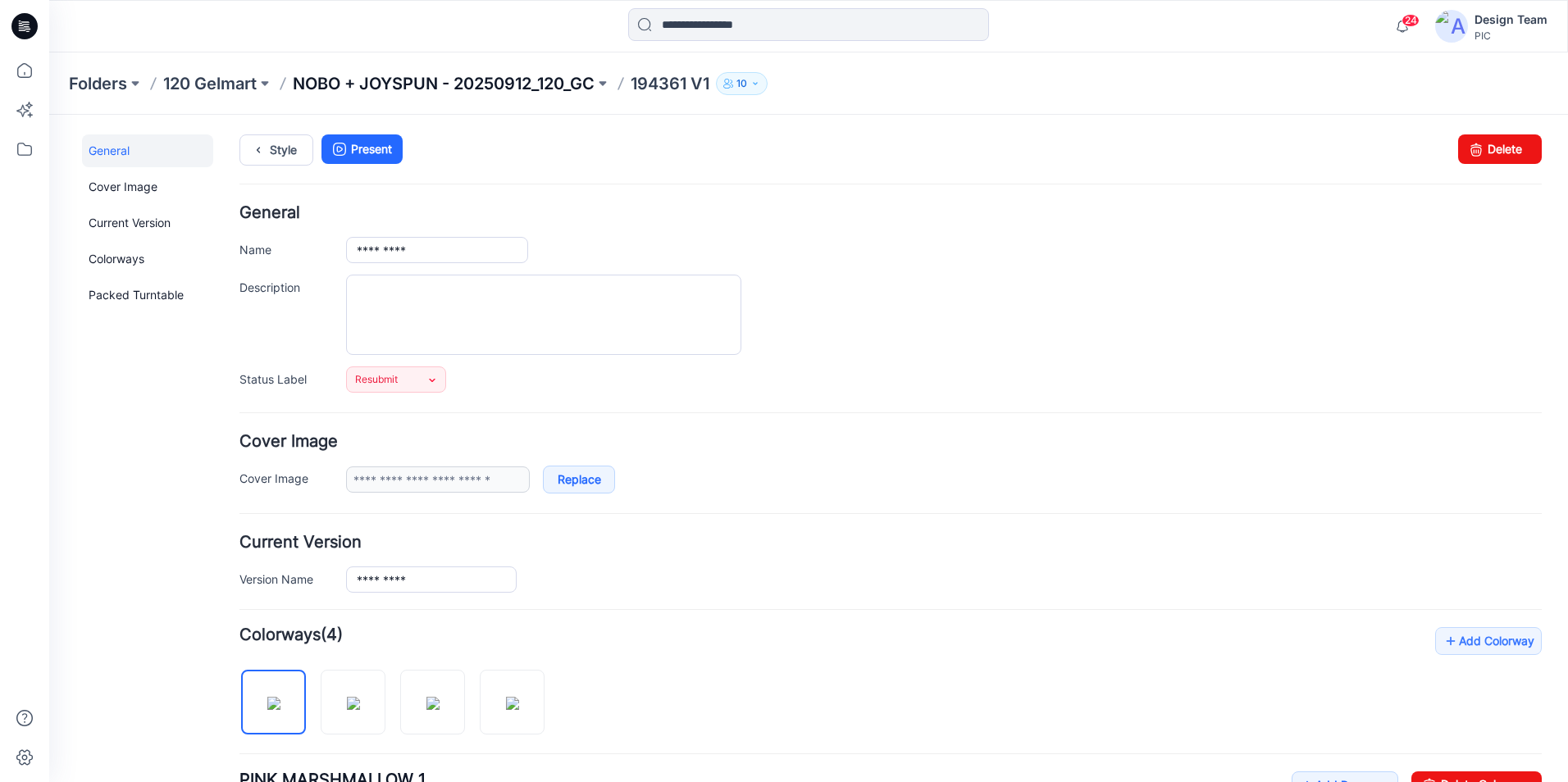
click at [521, 84] on p "NOBO + JOYSPUN - 20250912_120_GC" at bounding box center [444, 84] width 302 height 23
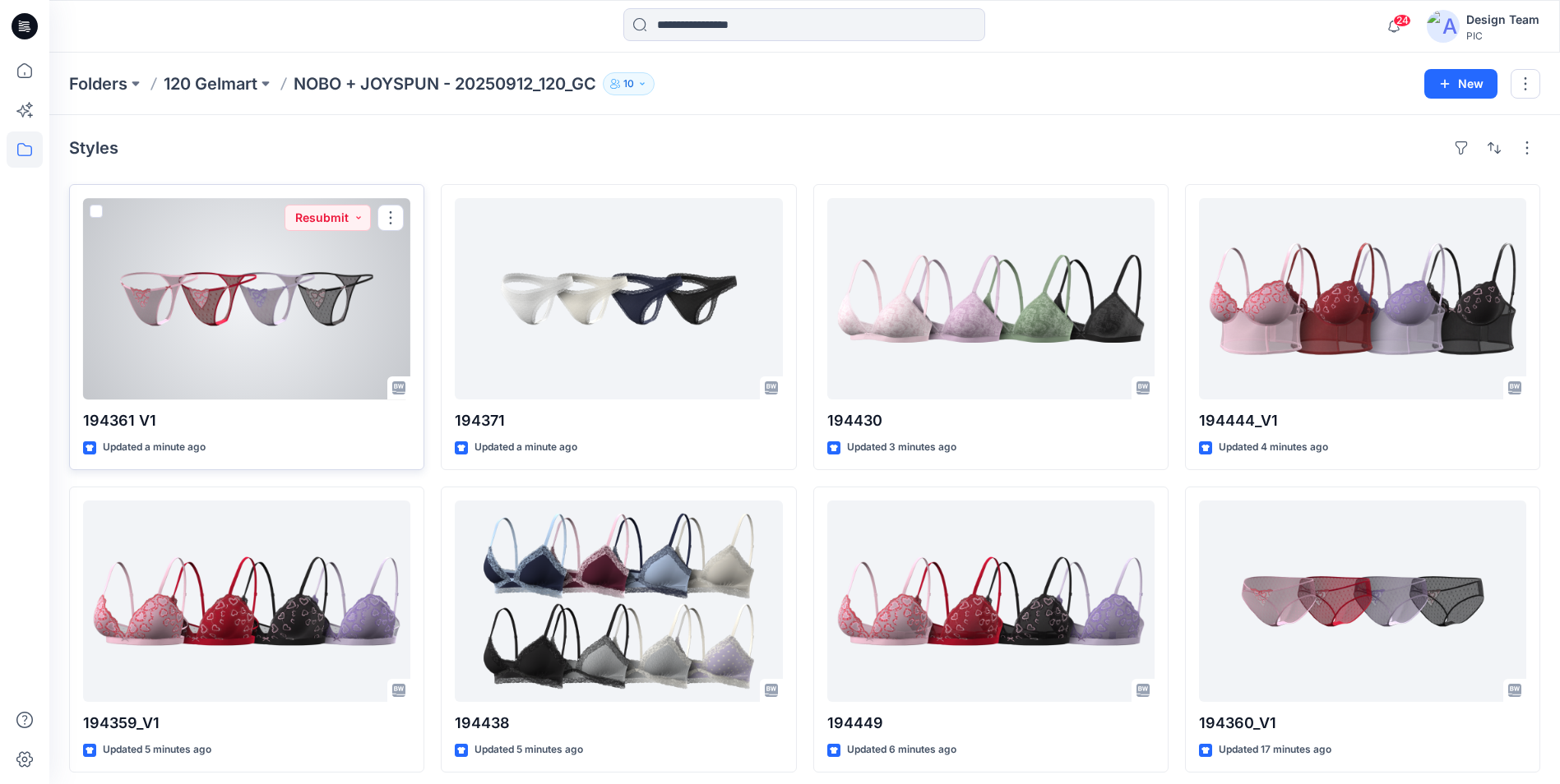
click at [308, 367] on div at bounding box center [247, 299] width 328 height 202
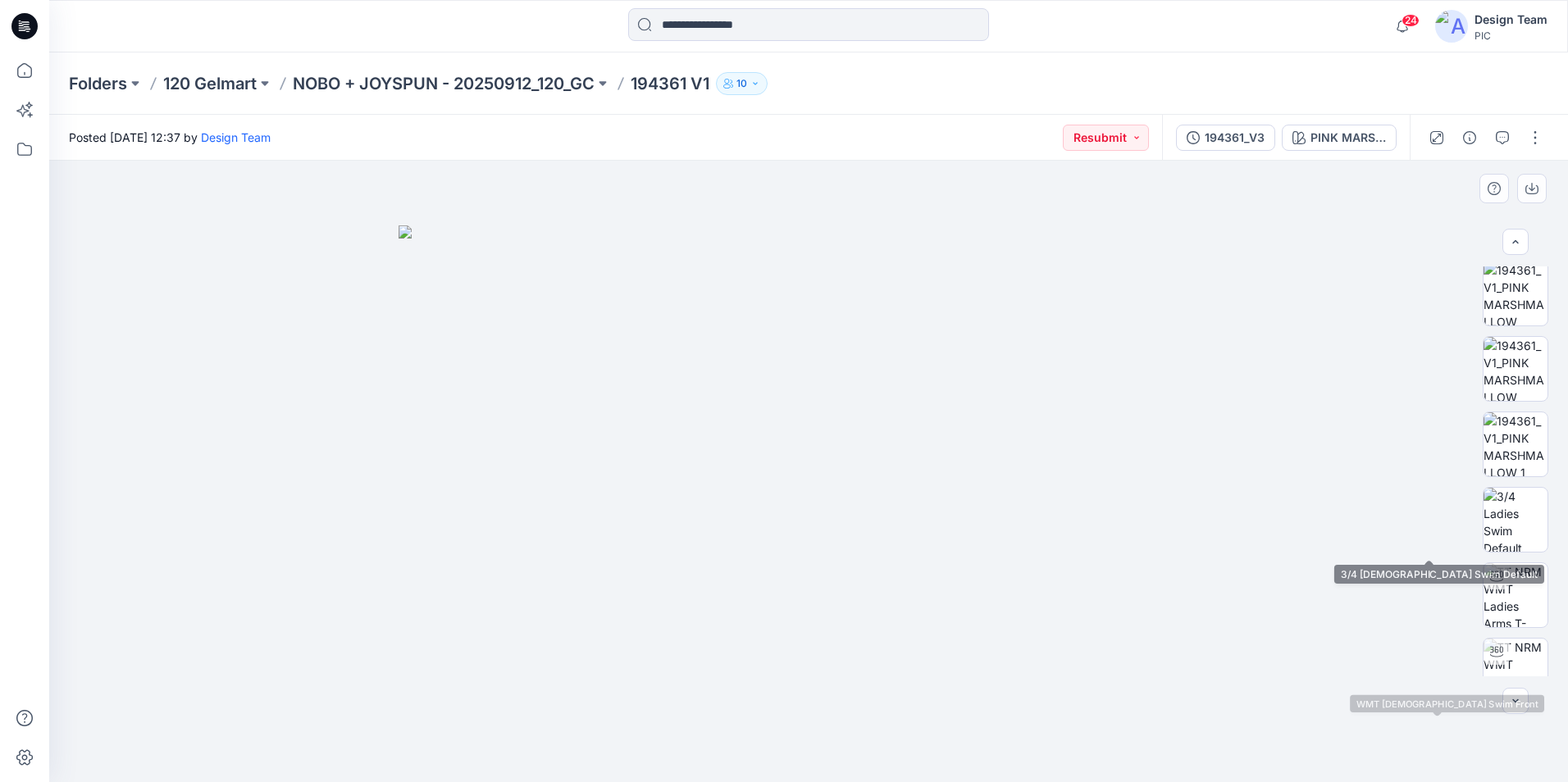
scroll to position [453, 0]
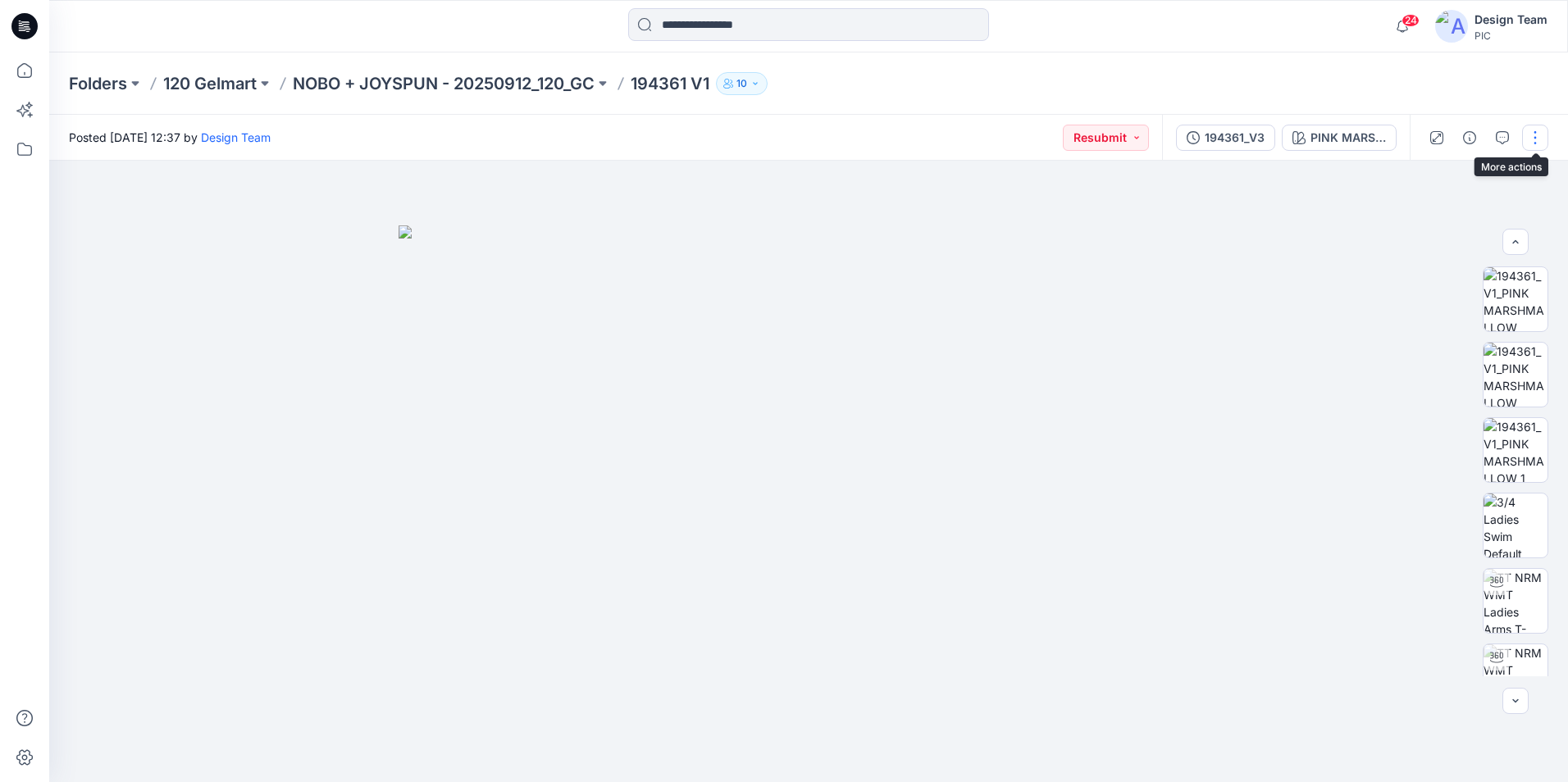
click at [1542, 140] on button "button" at bounding box center [1535, 138] width 26 height 26
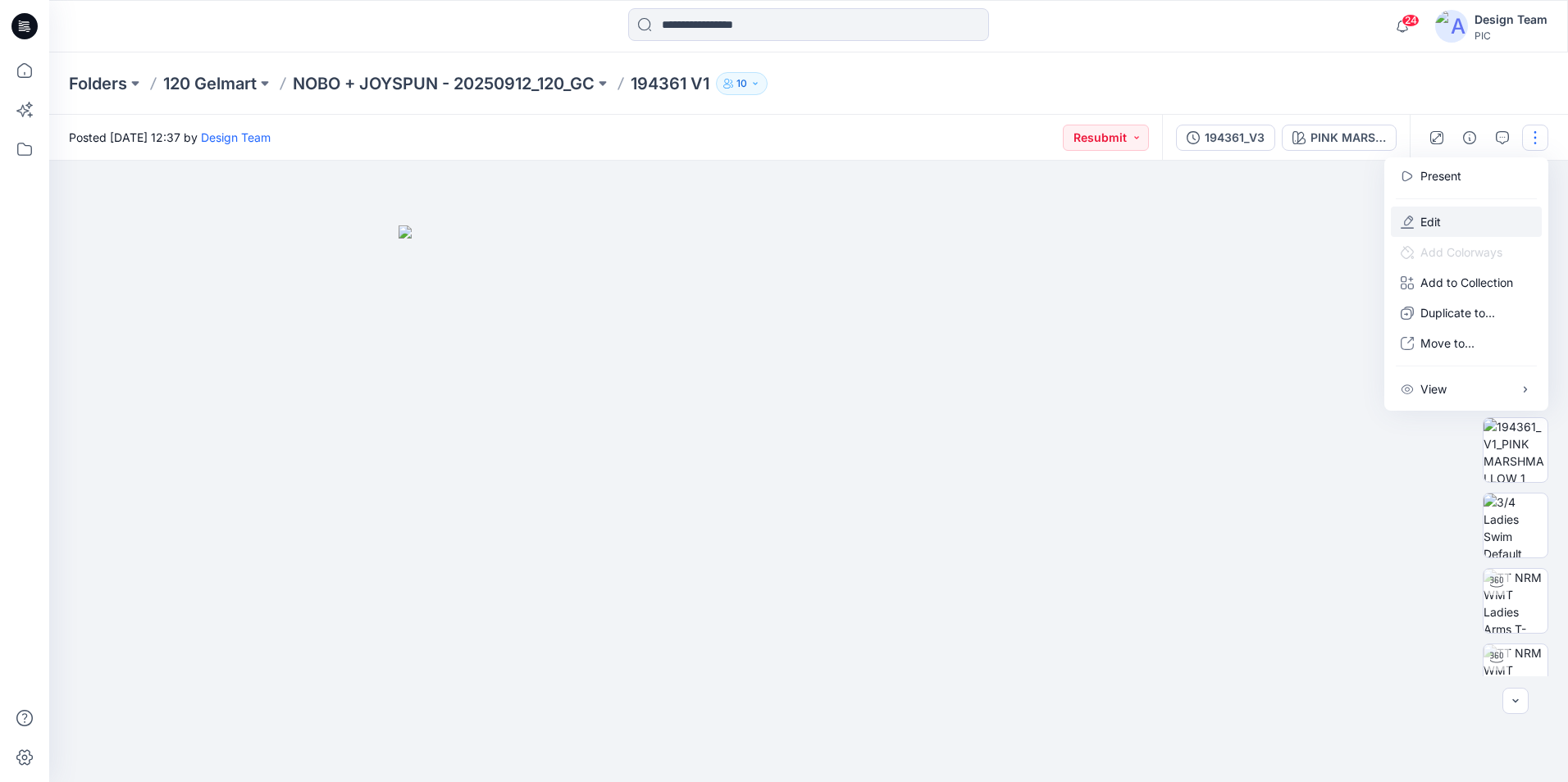
click at [1450, 214] on button "Edit" at bounding box center [1466, 222] width 151 height 30
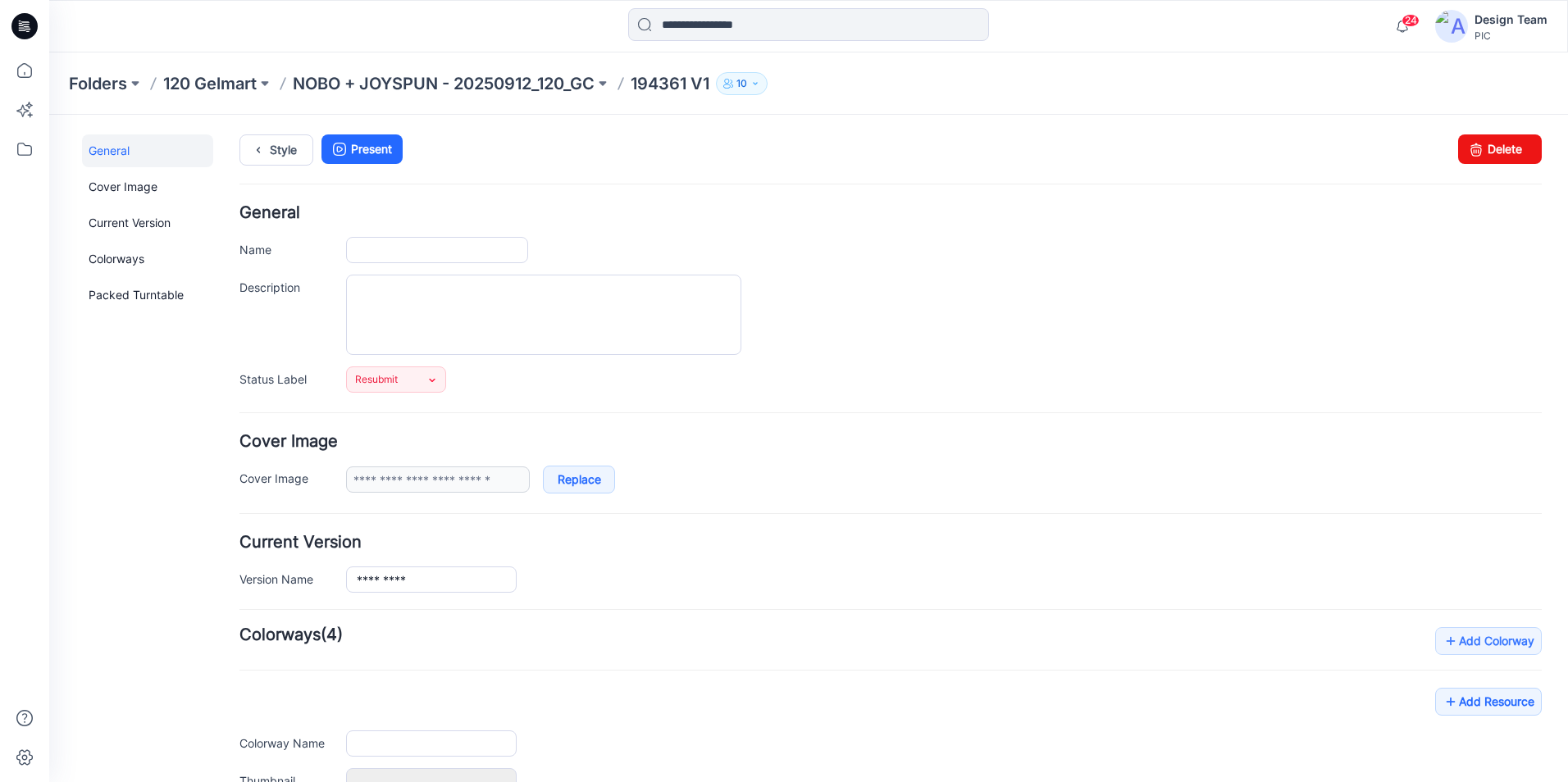
type input "*********"
type input "**********"
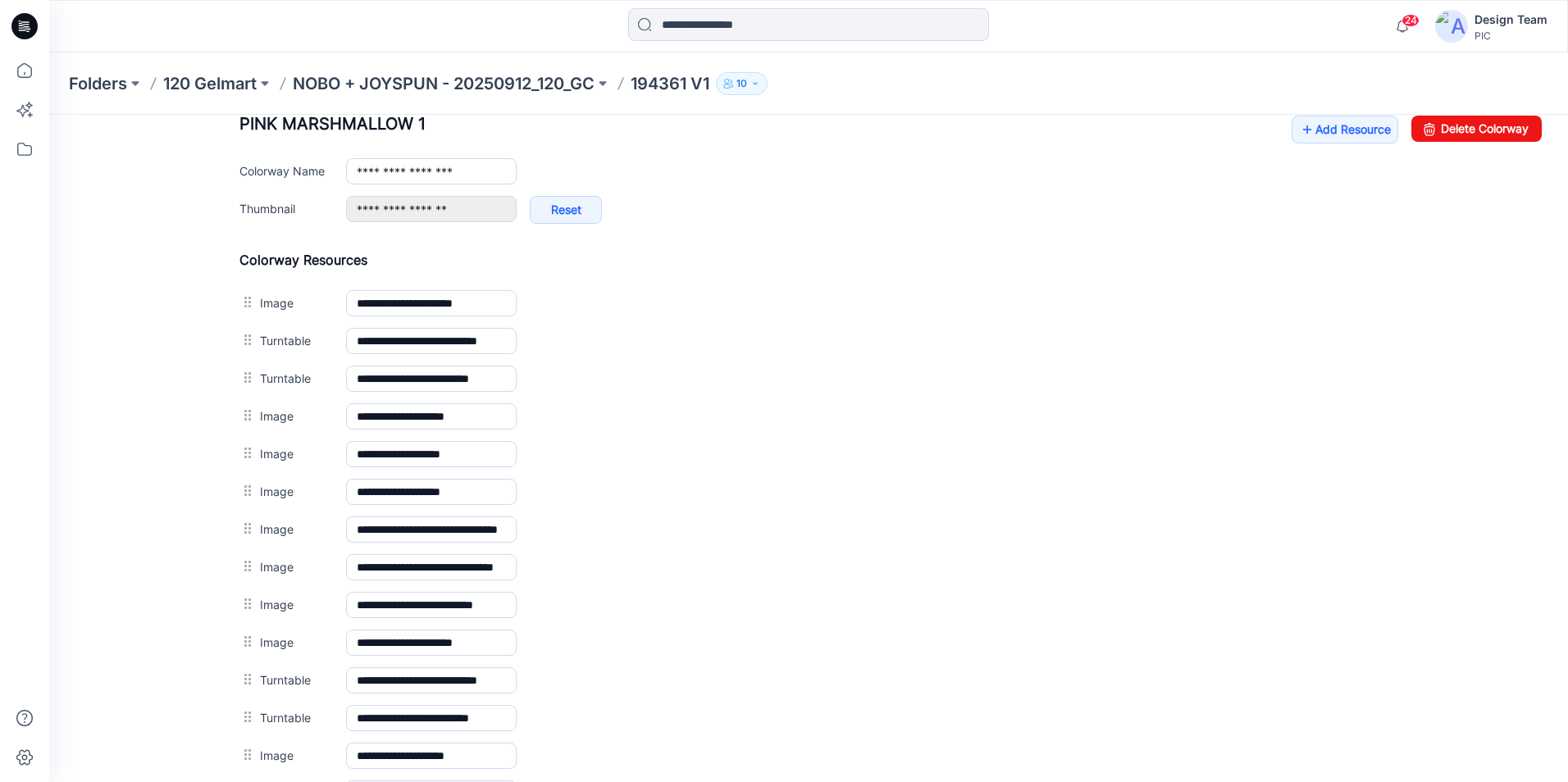
scroll to position [738, 0]
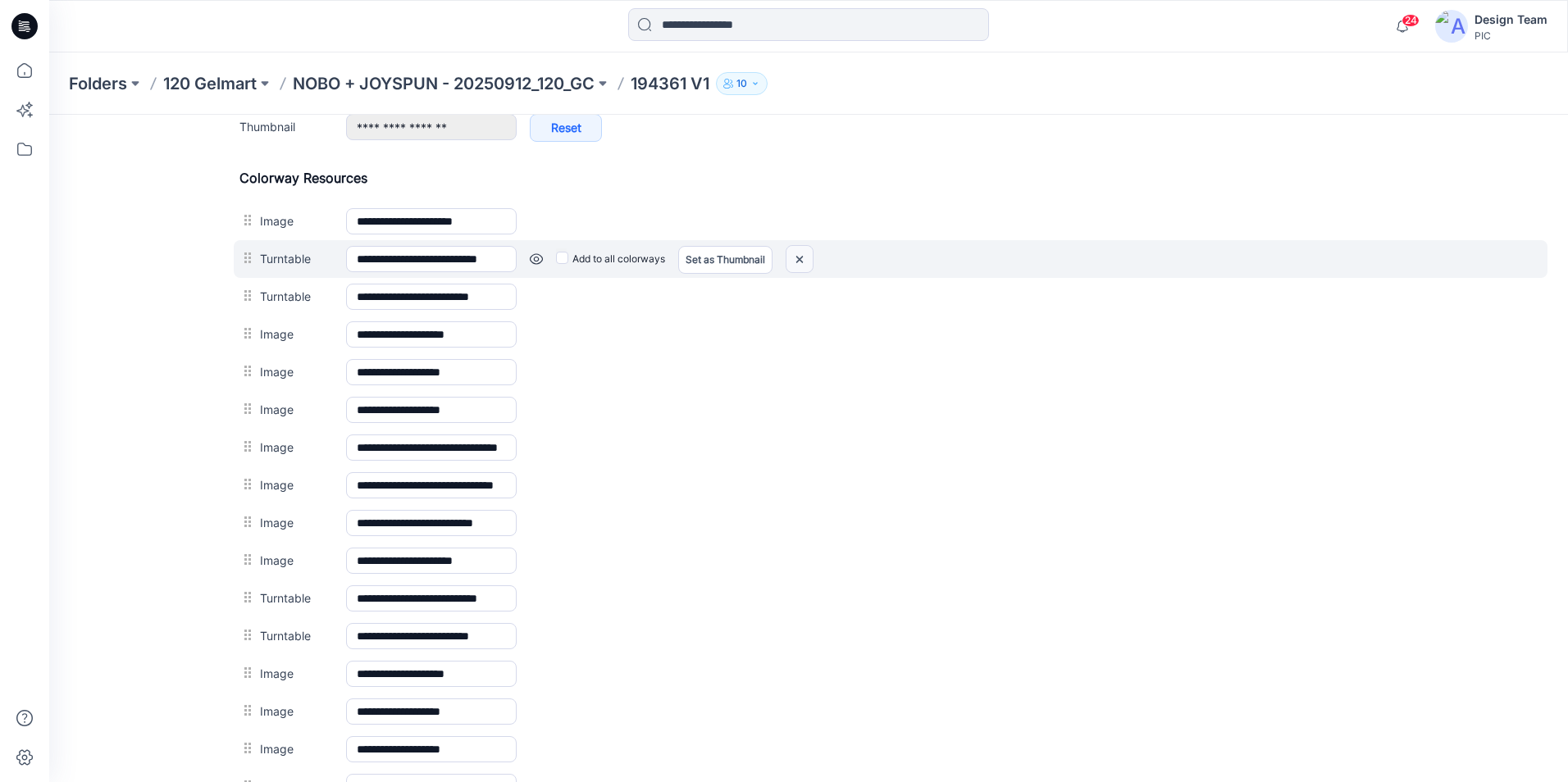
drag, startPoint x: 796, startPoint y: 259, endPoint x: 920, endPoint y: 199, distance: 137.8
click at [796, 259] on img at bounding box center [800, 259] width 26 height 27
drag, startPoint x: 801, startPoint y: 256, endPoint x: 913, endPoint y: 202, distance: 124.3
click at [801, 256] on img at bounding box center [800, 259] width 26 height 27
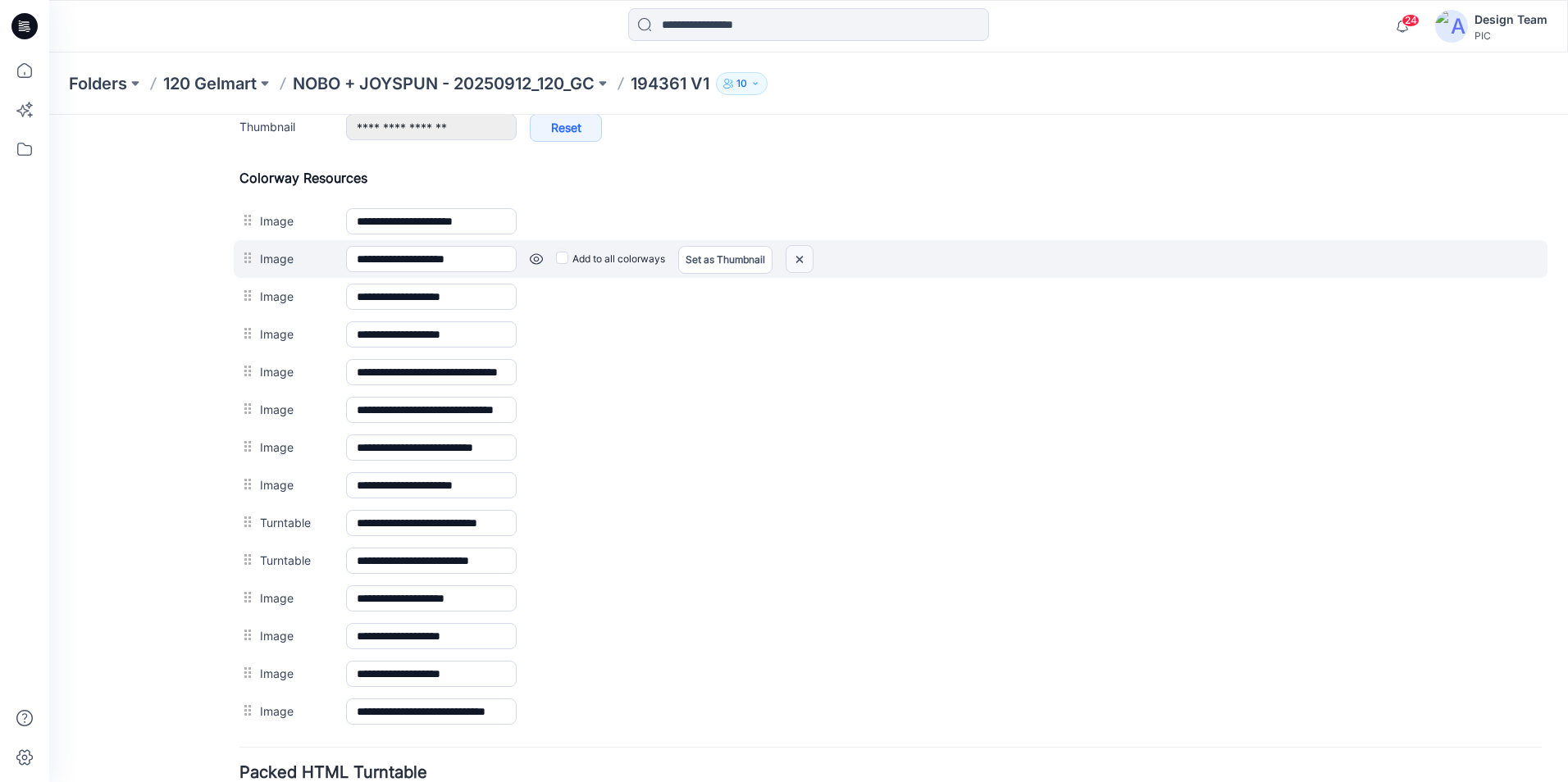
drag, startPoint x: 797, startPoint y: 258, endPoint x: 905, endPoint y: 190, distance: 127.6
click at [797, 258] on img at bounding box center [800, 259] width 26 height 27
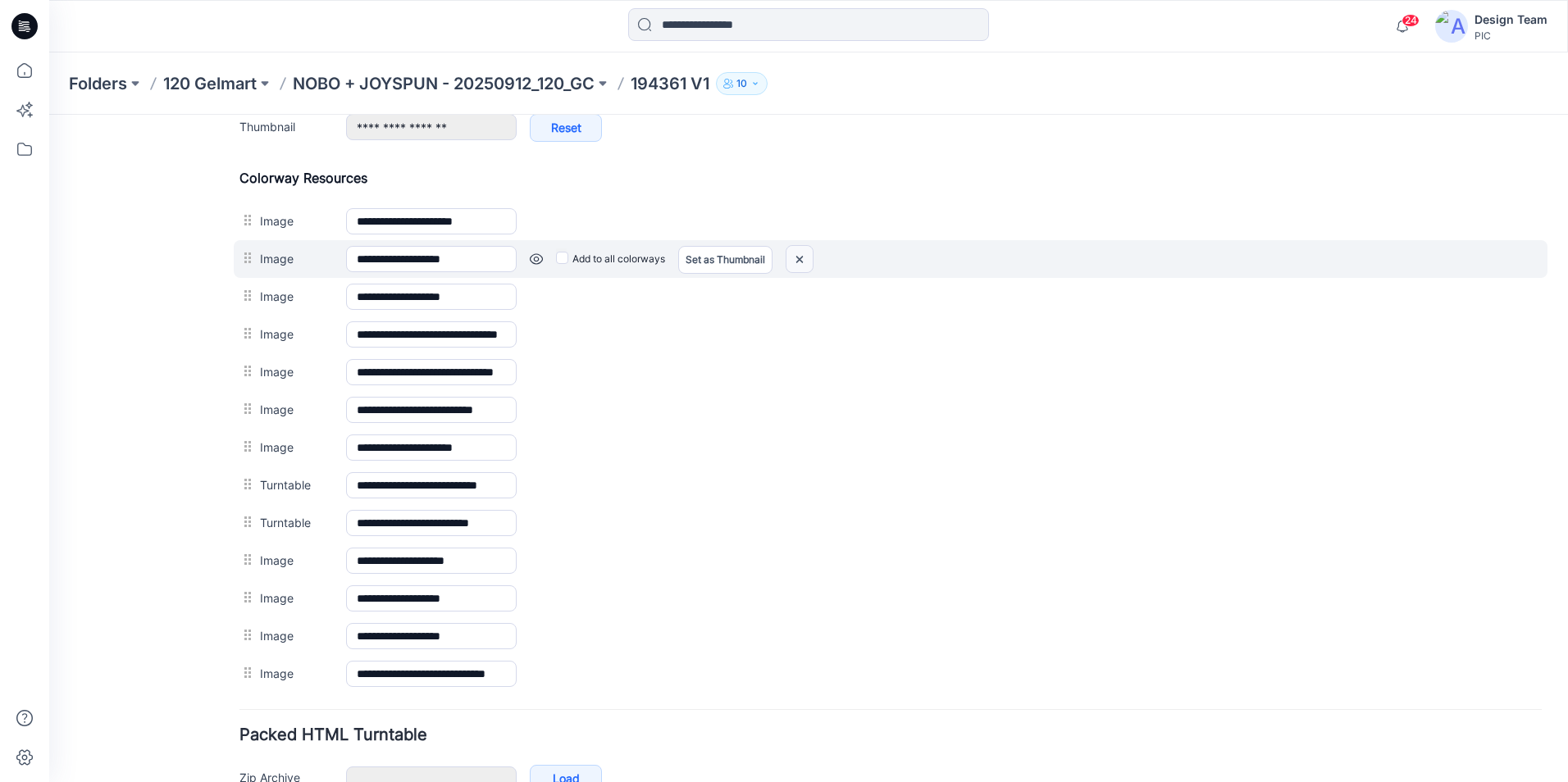
click at [798, 254] on img at bounding box center [800, 259] width 26 height 27
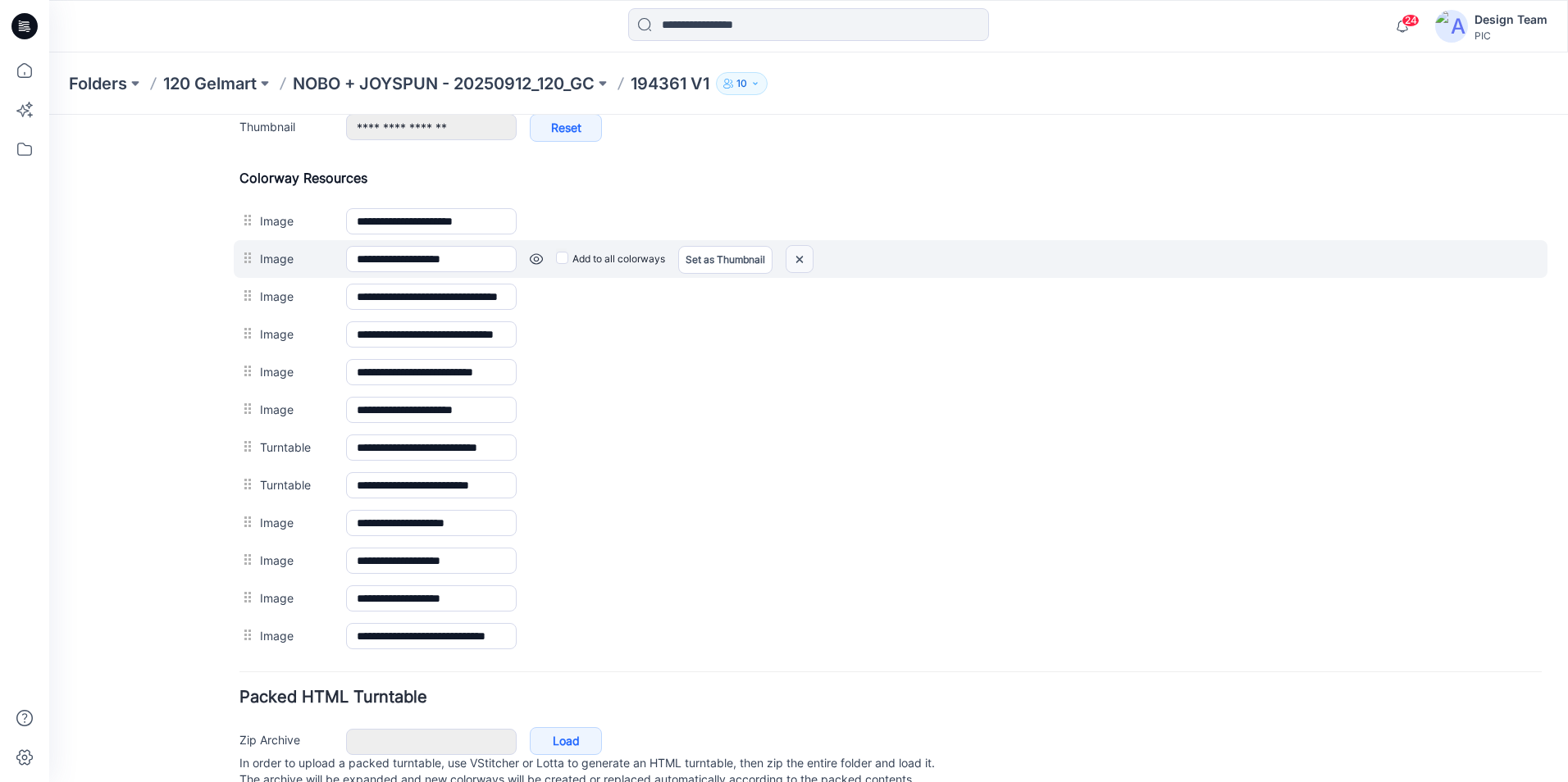
click at [800, 258] on img at bounding box center [800, 259] width 26 height 27
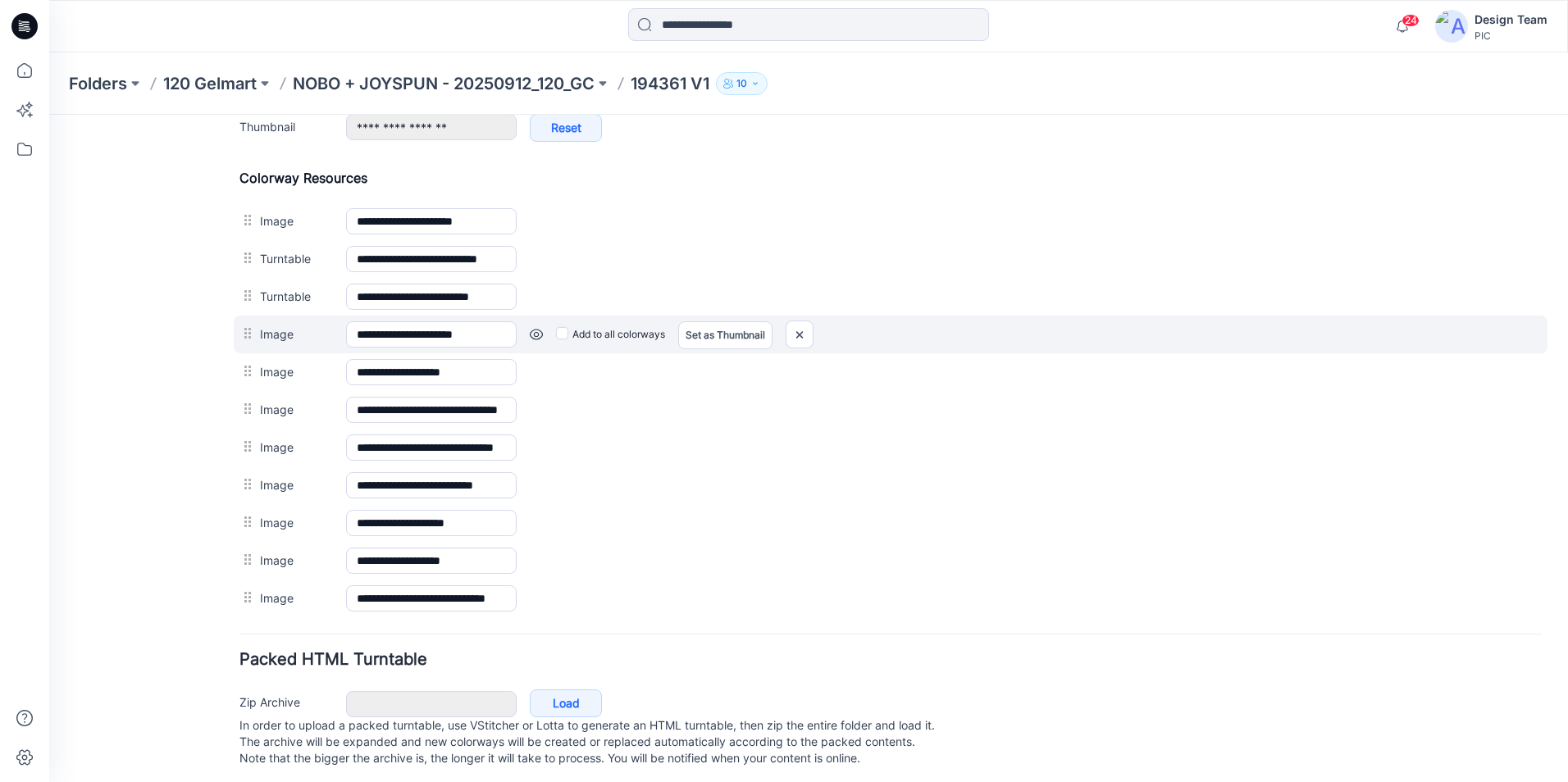
click at [531, 330] on link at bounding box center [536, 335] width 13 height 13
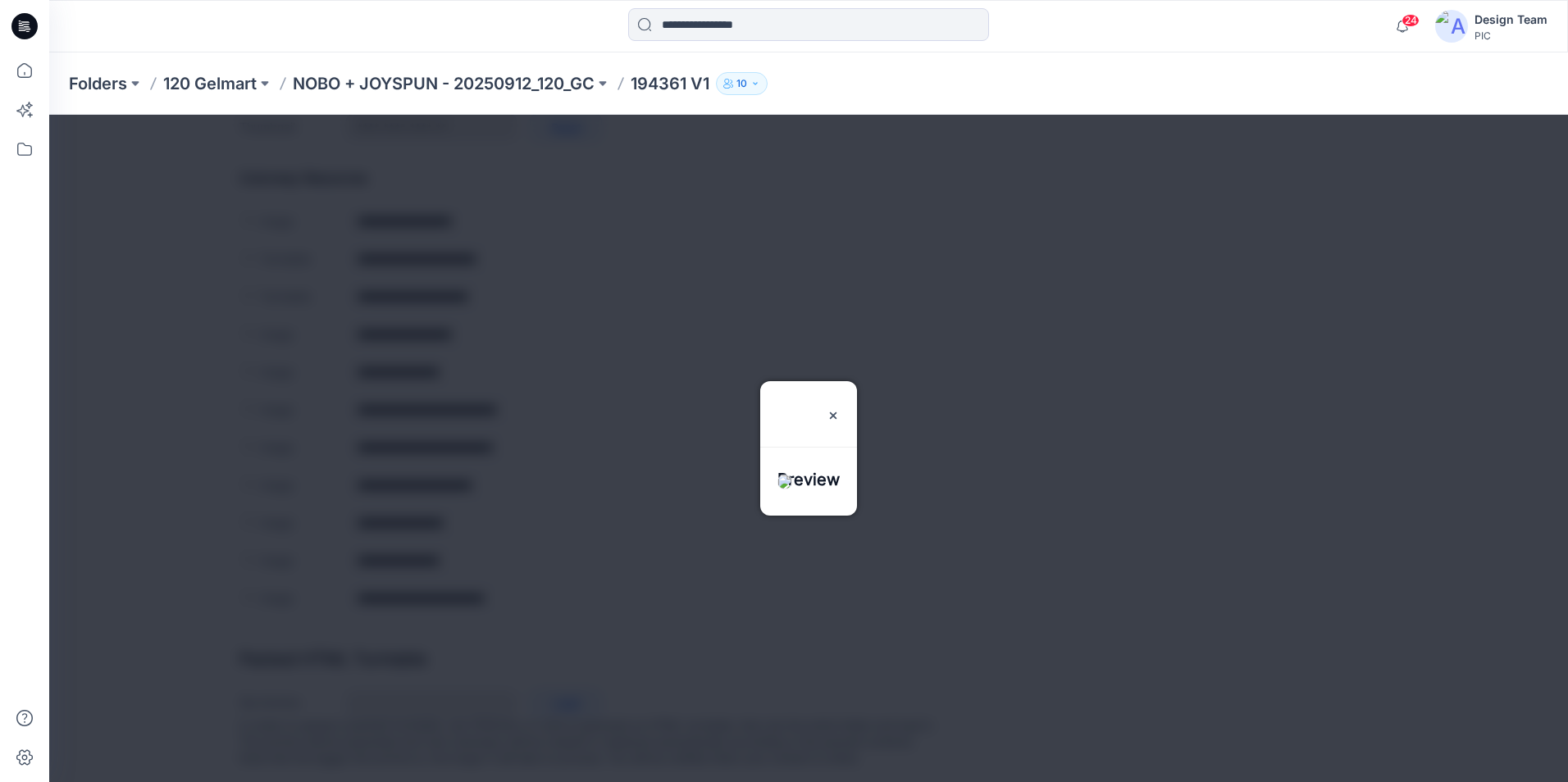
click at [781, 490] on img at bounding box center [785, 482] width 15 height 15
click at [840, 381] on div at bounding box center [833, 414] width 13 height 65
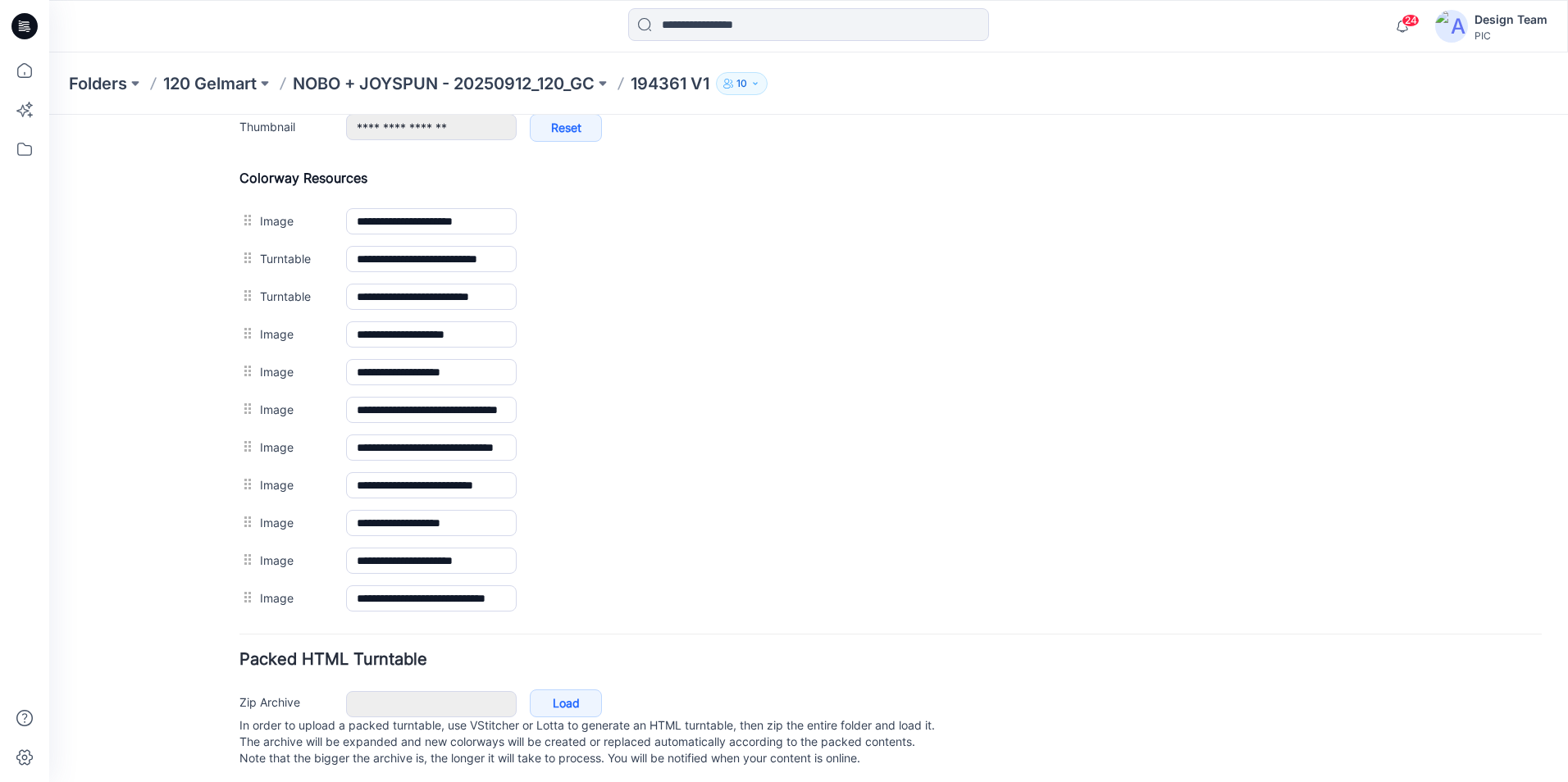
click at [247, 524] on div at bounding box center [249, 523] width 20 height 25
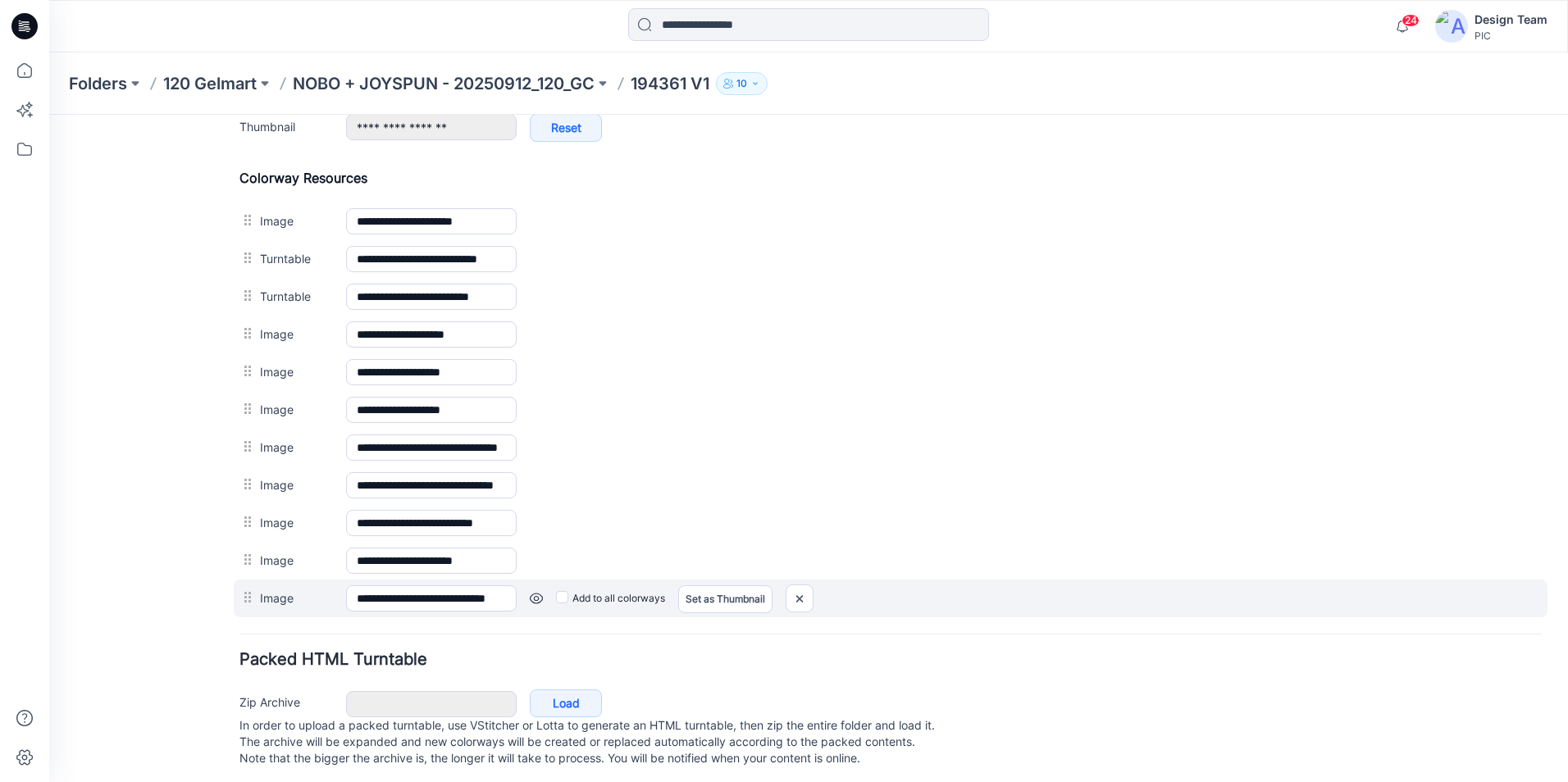
click at [536, 598] on link at bounding box center [536, 598] width 13 height 13
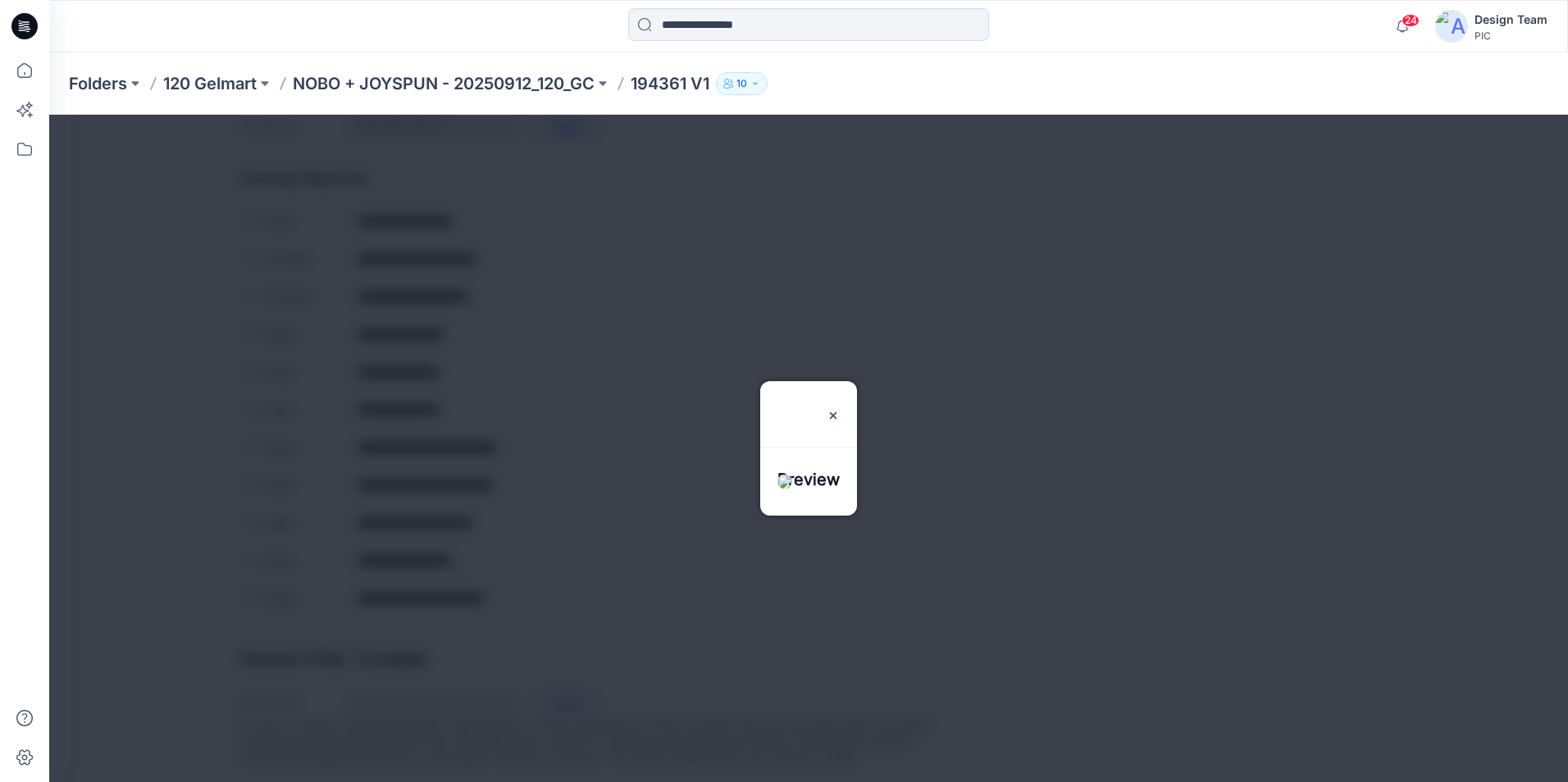
click at [792, 485] on img at bounding box center [785, 482] width 15 height 15
click at [840, 409] on img at bounding box center [833, 415] width 13 height 13
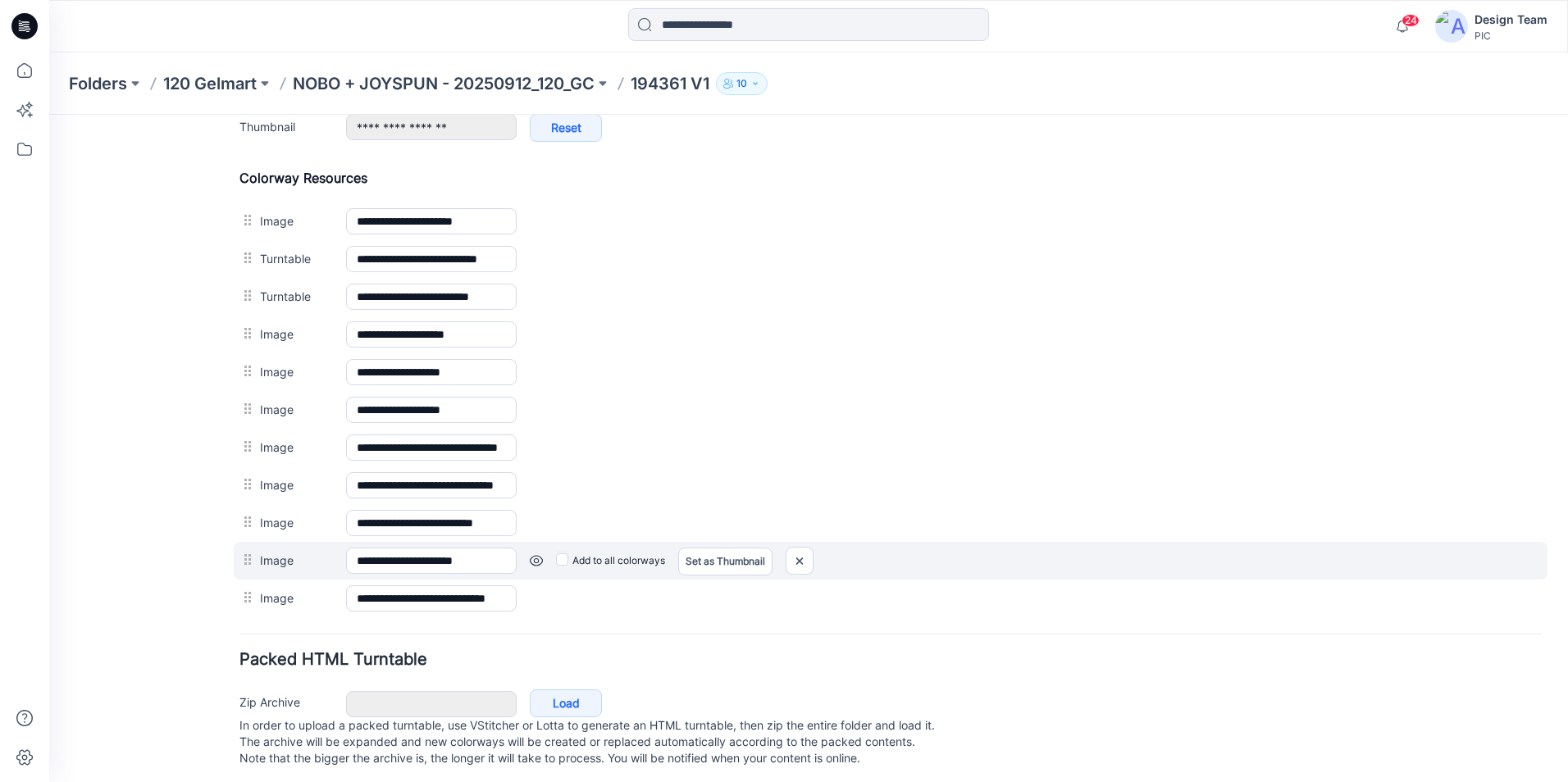
click at [533, 562] on link at bounding box center [536, 560] width 13 height 13
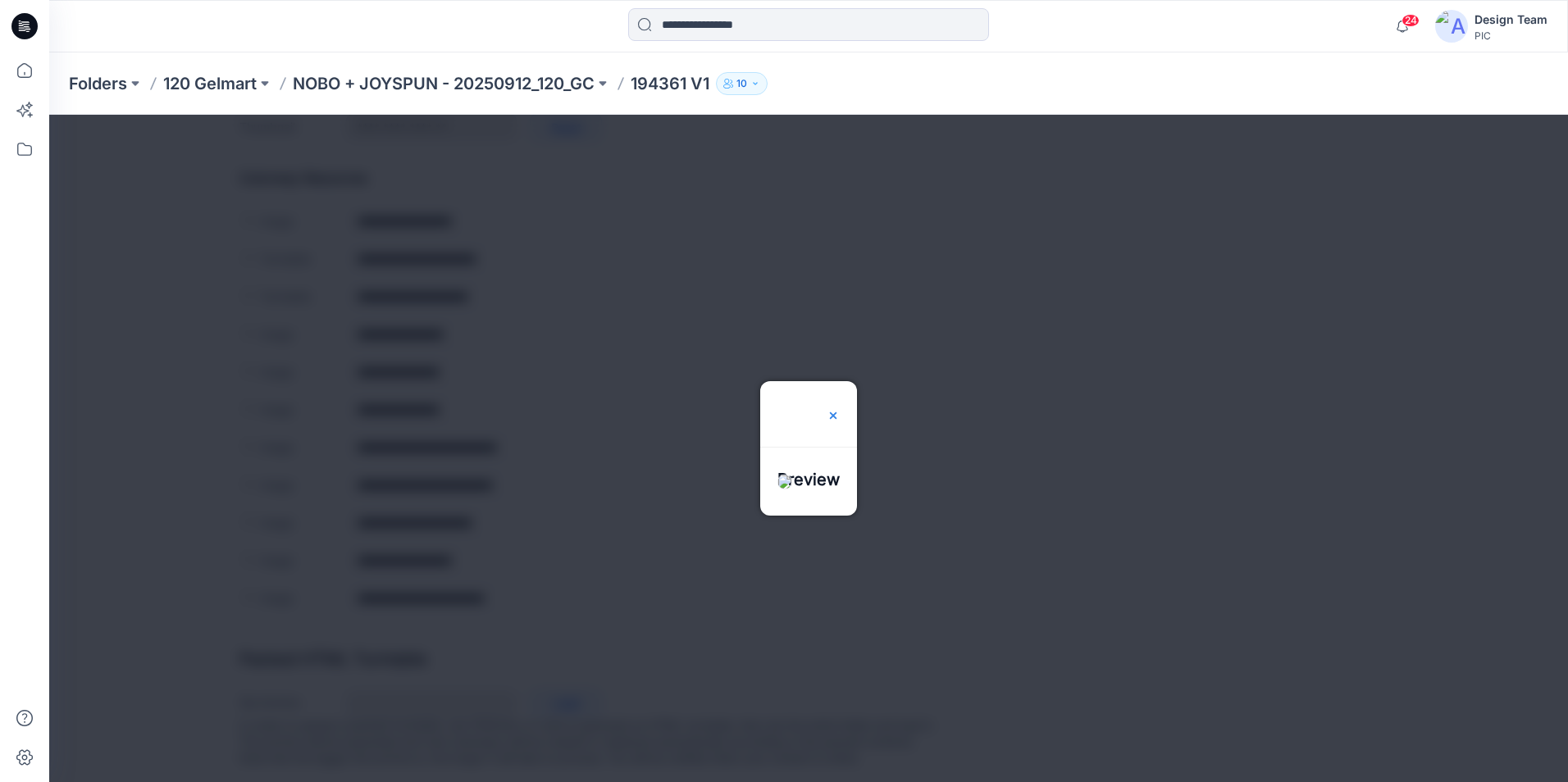
click at [840, 409] on img at bounding box center [833, 415] width 13 height 13
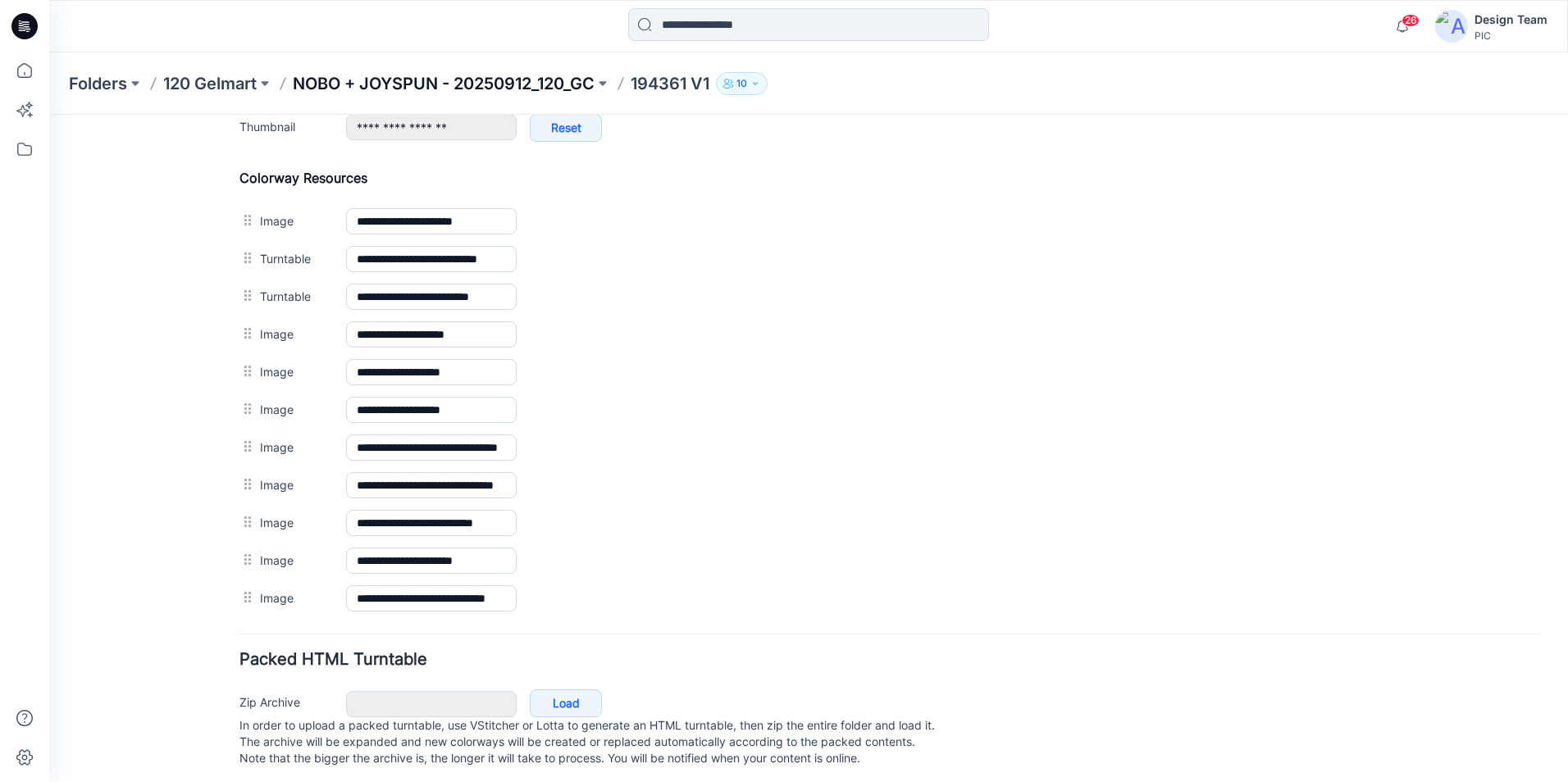
click at [582, 86] on p "NOBO + JOYSPUN - 20250912_120_GC" at bounding box center [444, 84] width 302 height 23
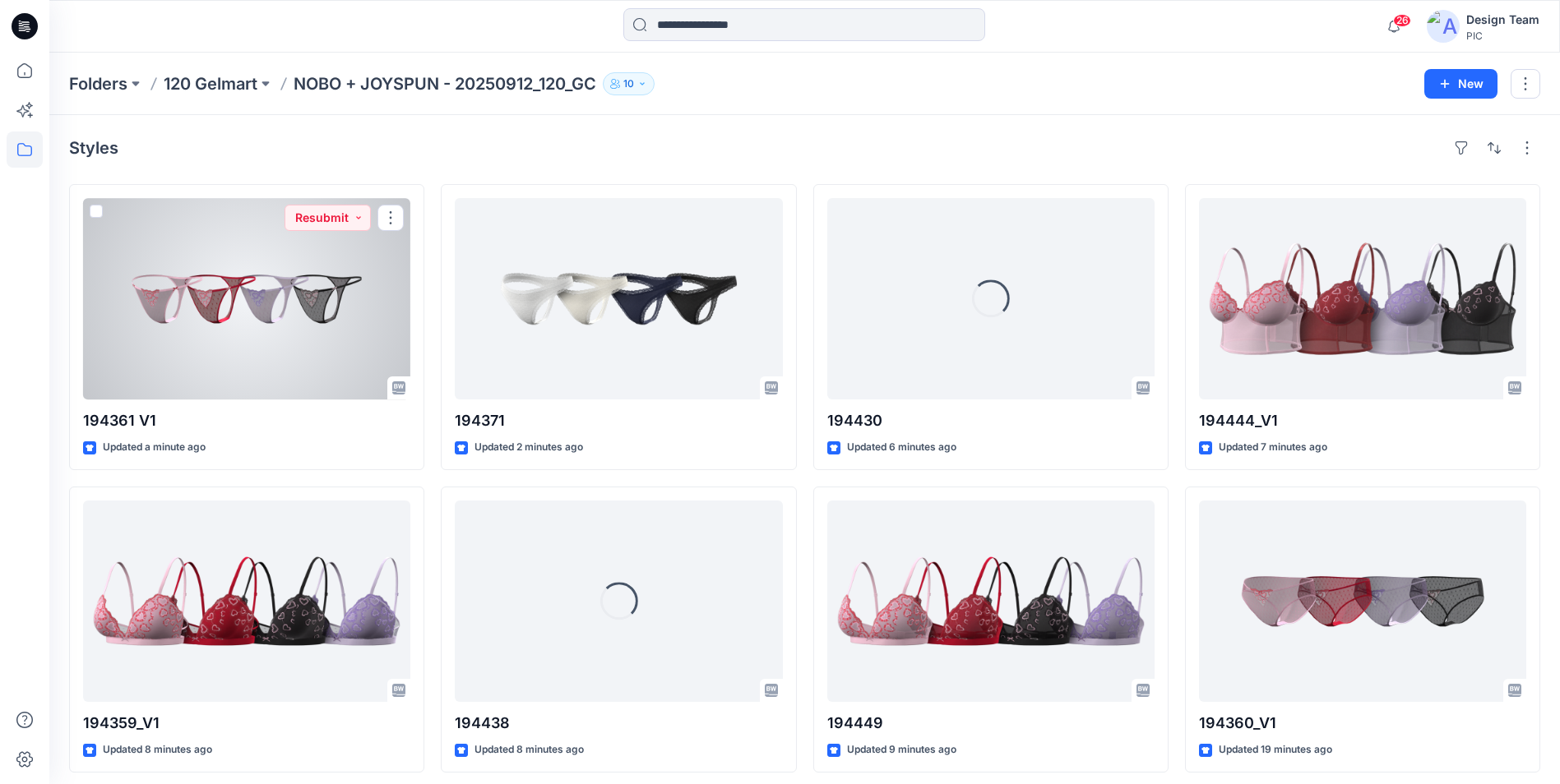
click at [367, 334] on div at bounding box center [247, 299] width 328 height 202
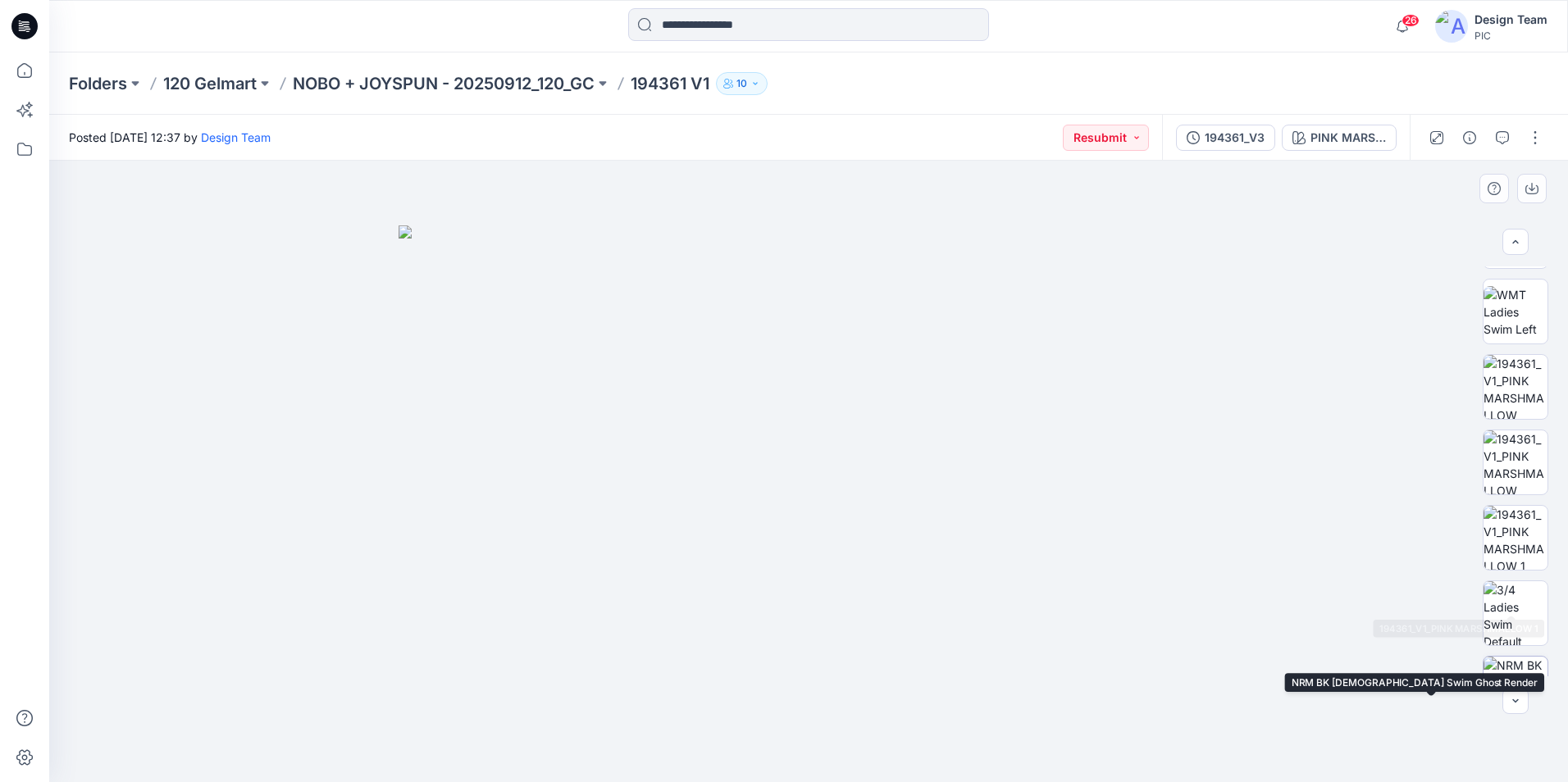
scroll to position [321, 0]
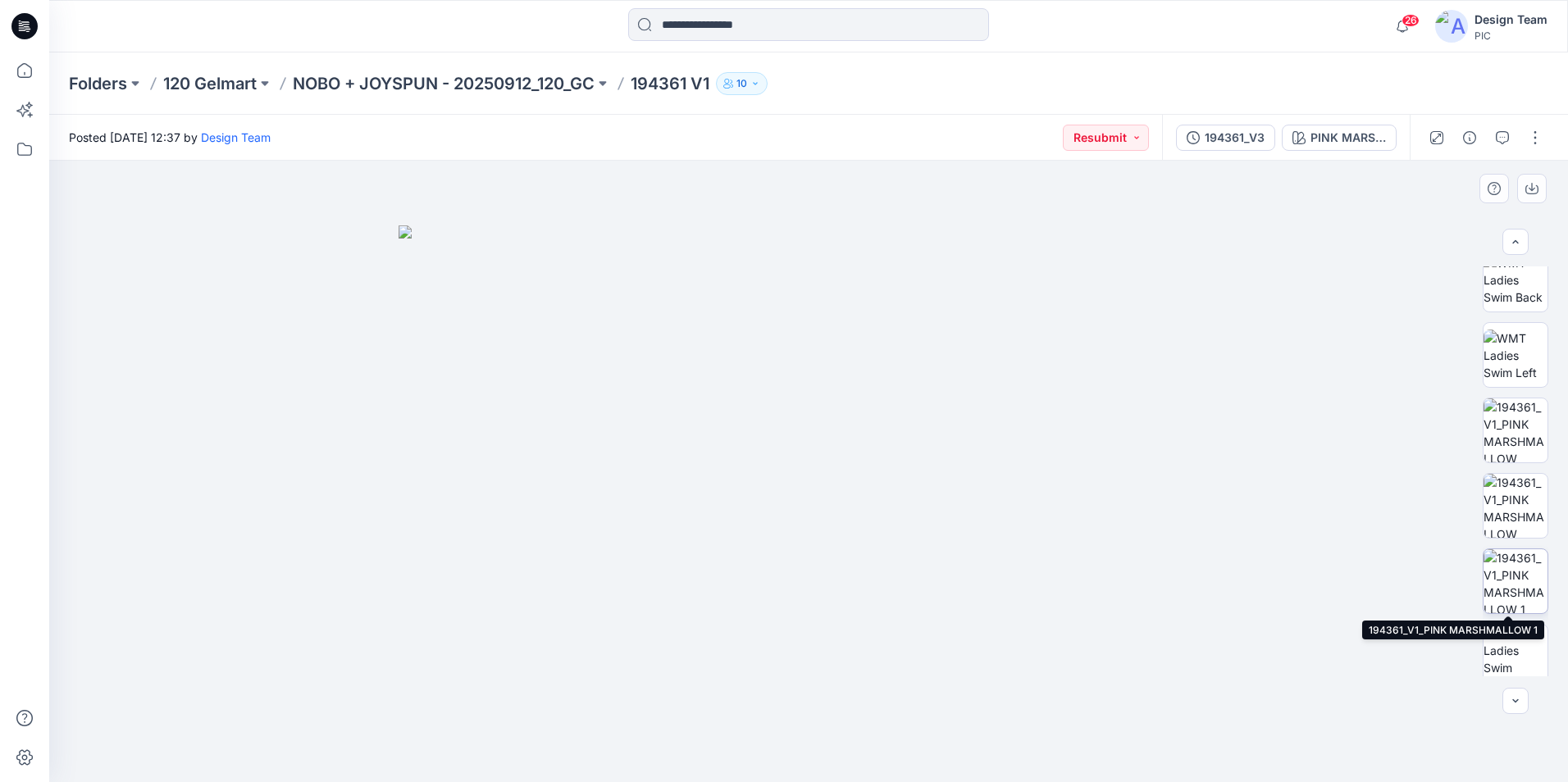
click at [1526, 583] on img at bounding box center [1515, 581] width 64 height 64
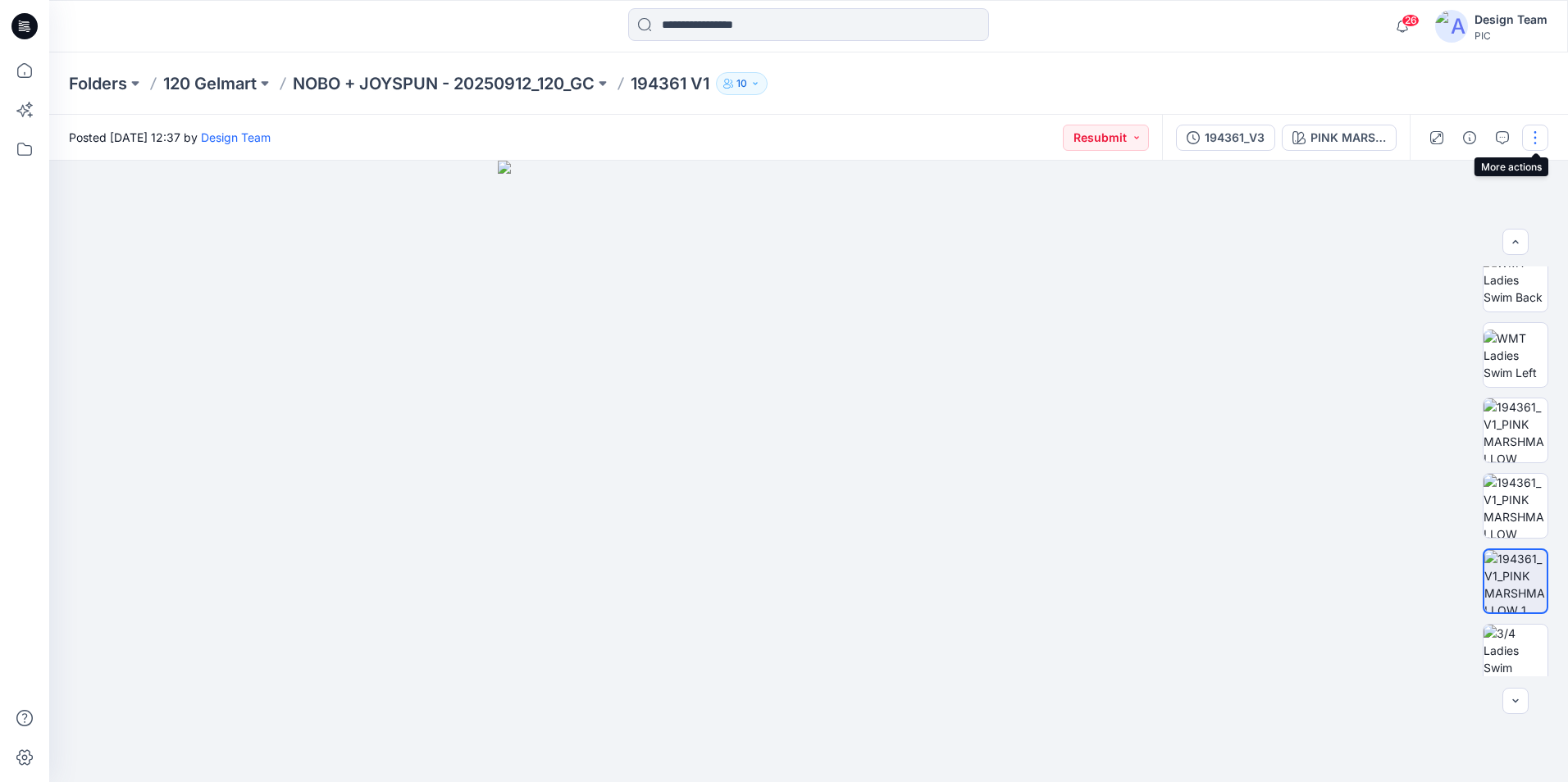
click at [1539, 144] on button "button" at bounding box center [1535, 138] width 26 height 26
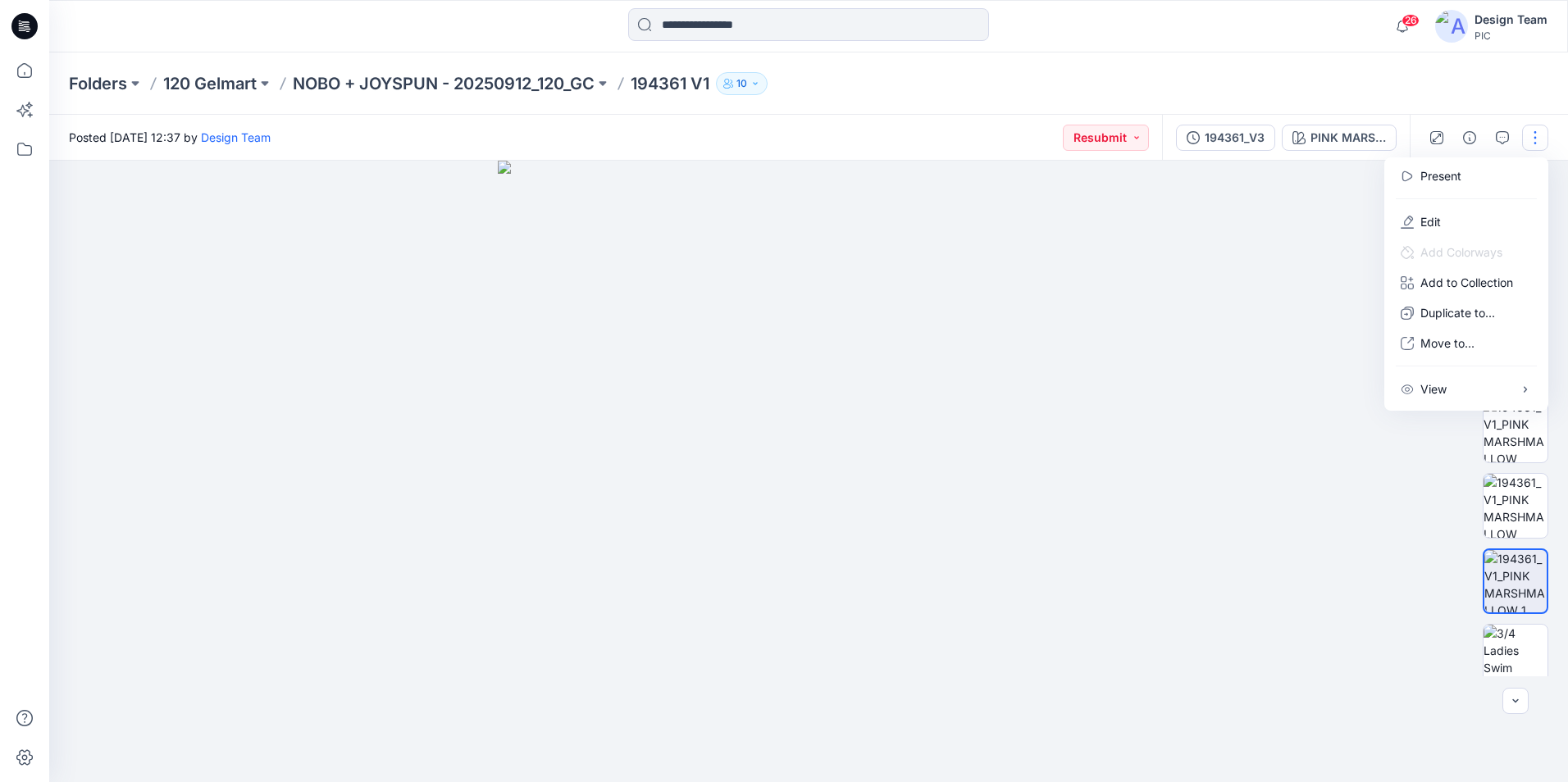
click at [1233, 222] on div at bounding box center [809, 471] width 1519 height 621
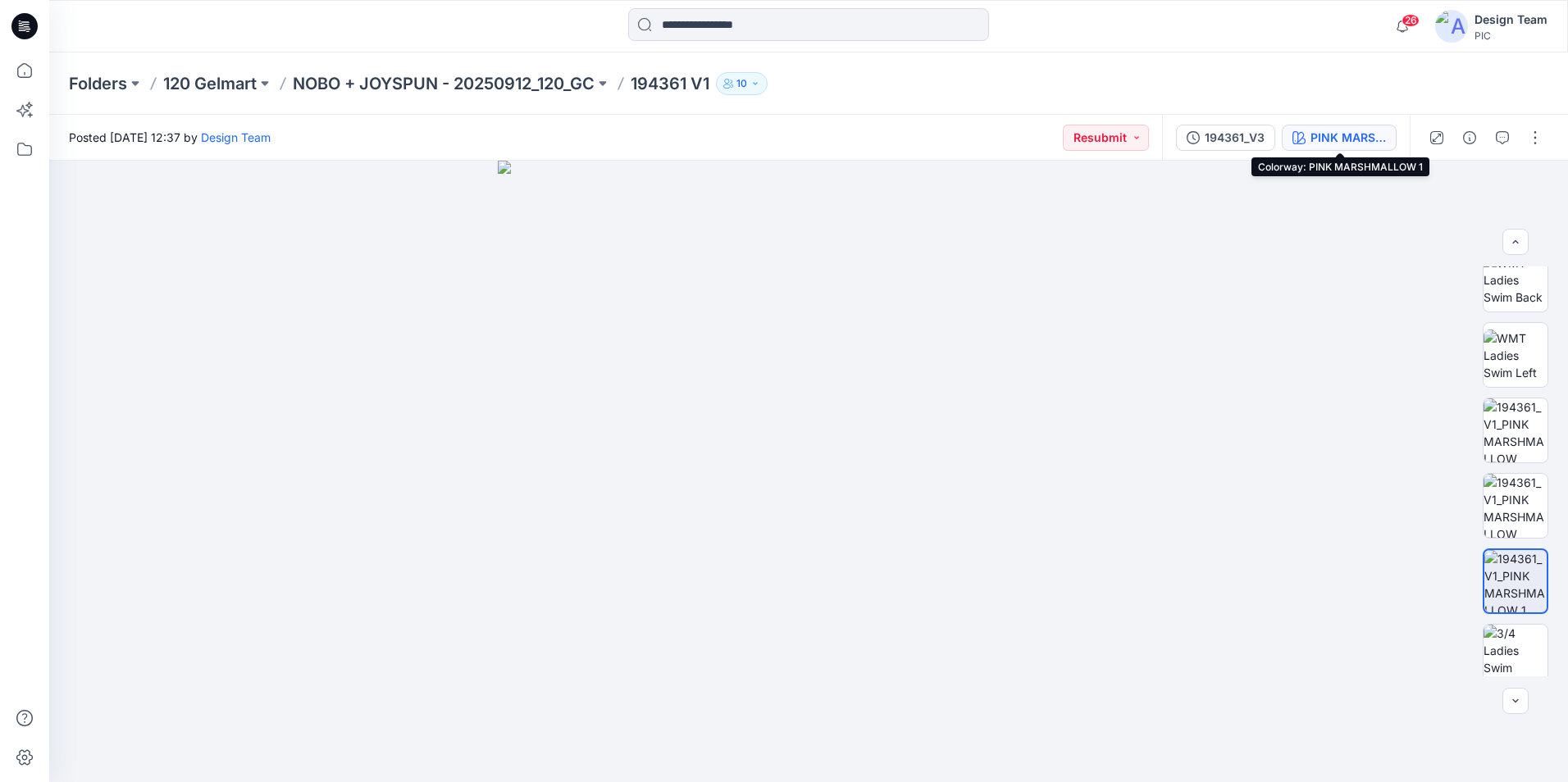
click at [1359, 146] on div "PINK MARSHMALLOW 1" at bounding box center [1347, 138] width 75 height 18
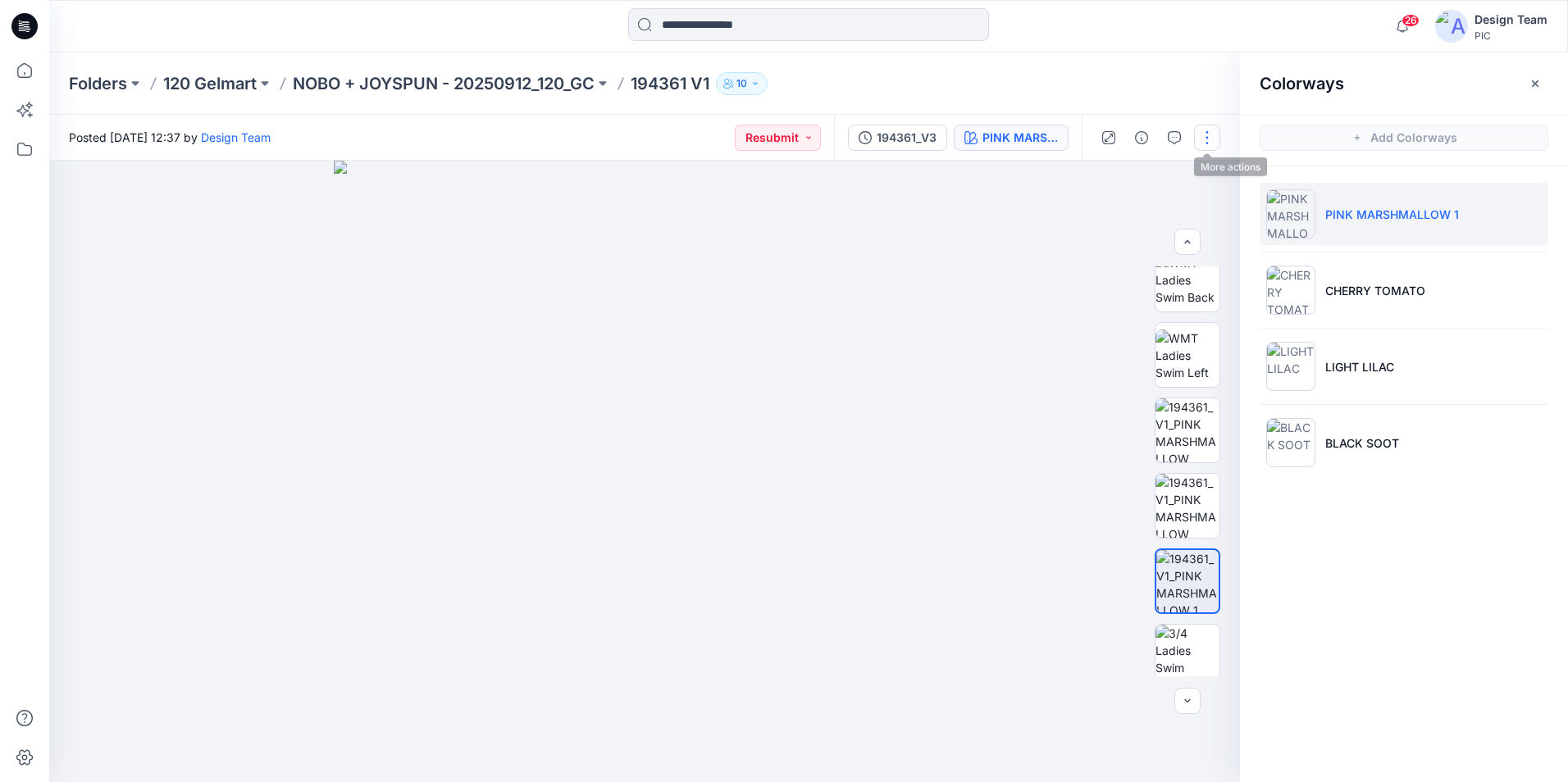
click at [1202, 139] on button "button" at bounding box center [1207, 138] width 26 height 26
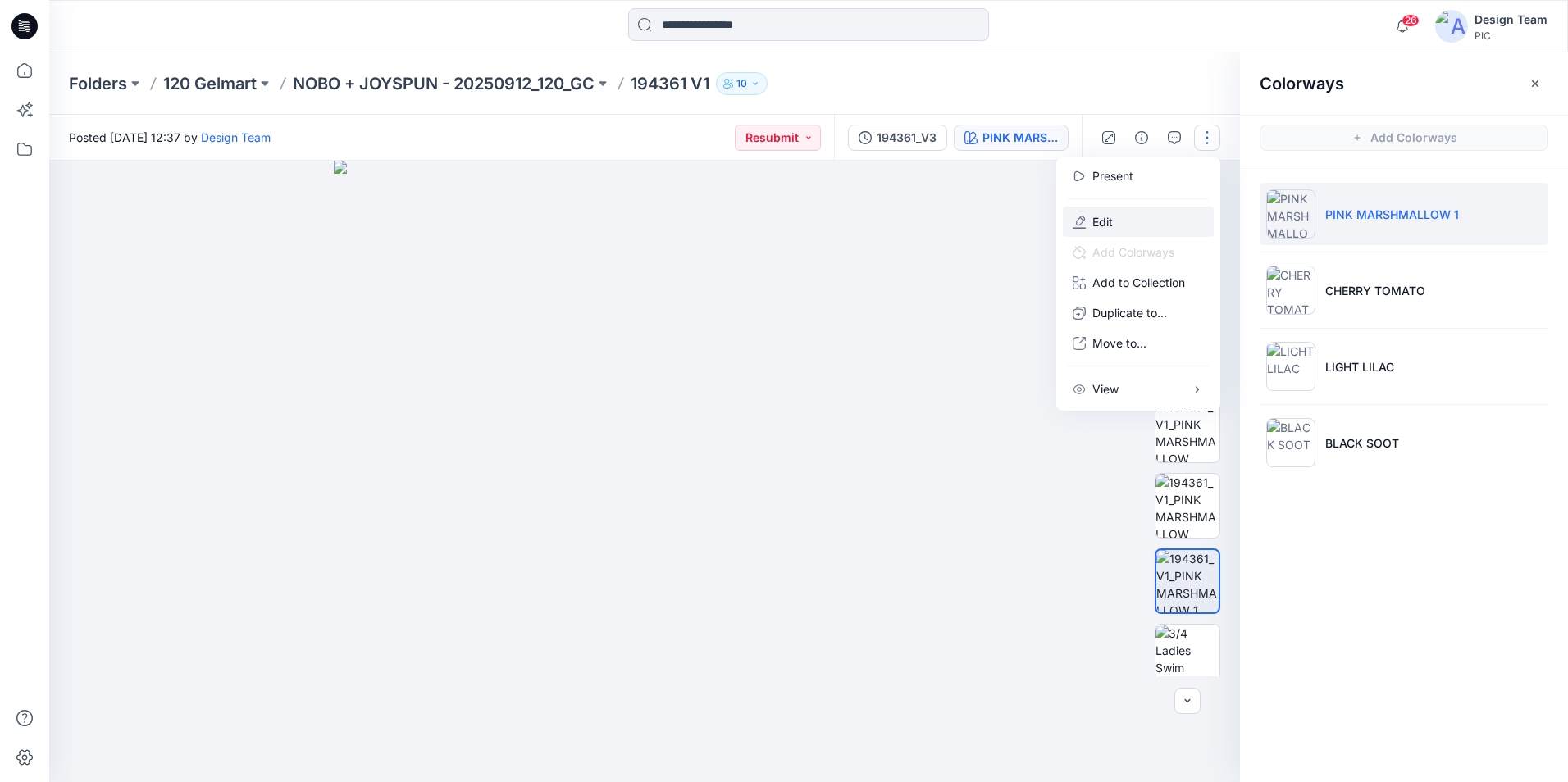
click at [1124, 230] on button "Edit" at bounding box center [1138, 222] width 151 height 30
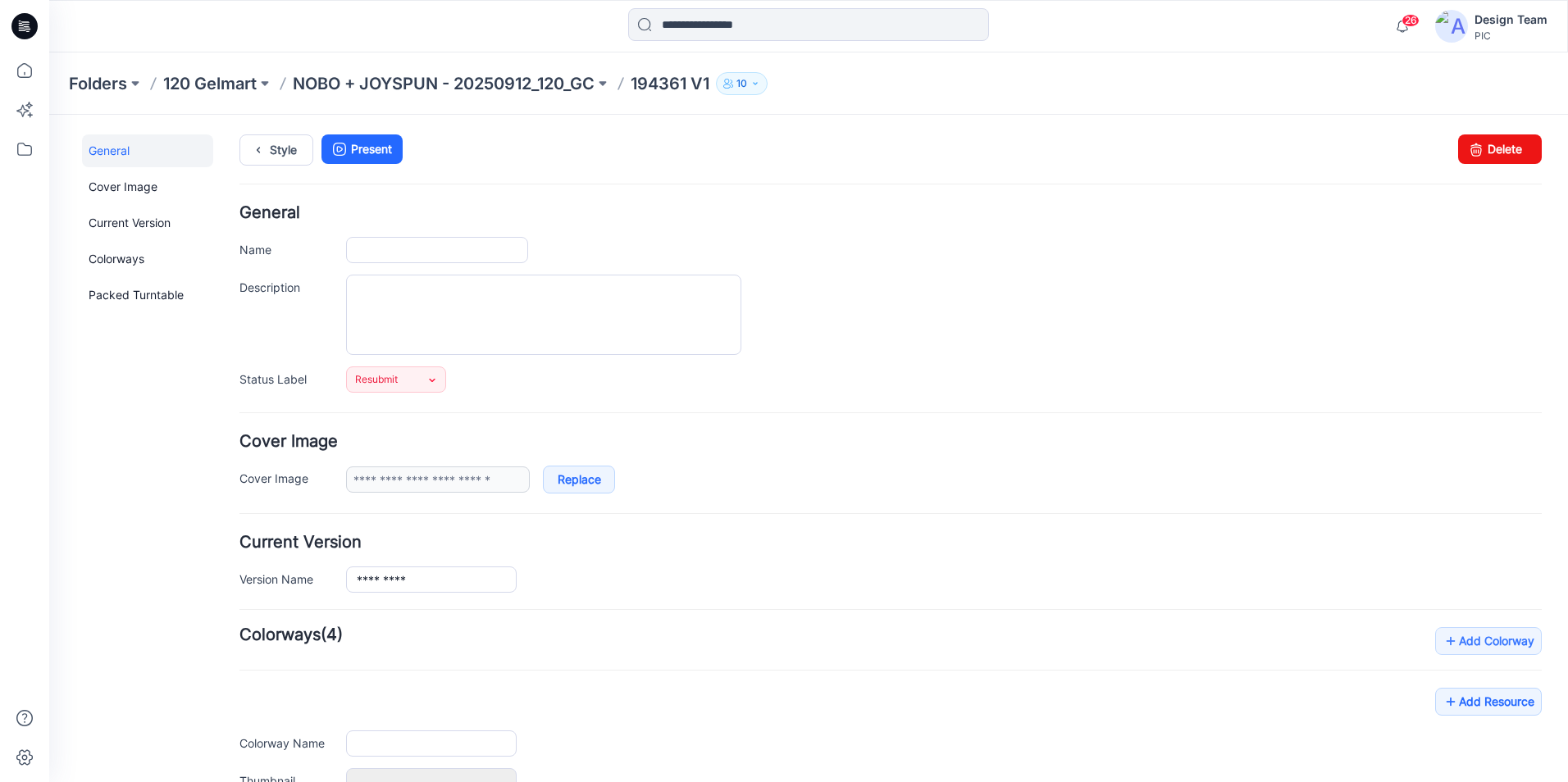
type input "*********"
type input "**********"
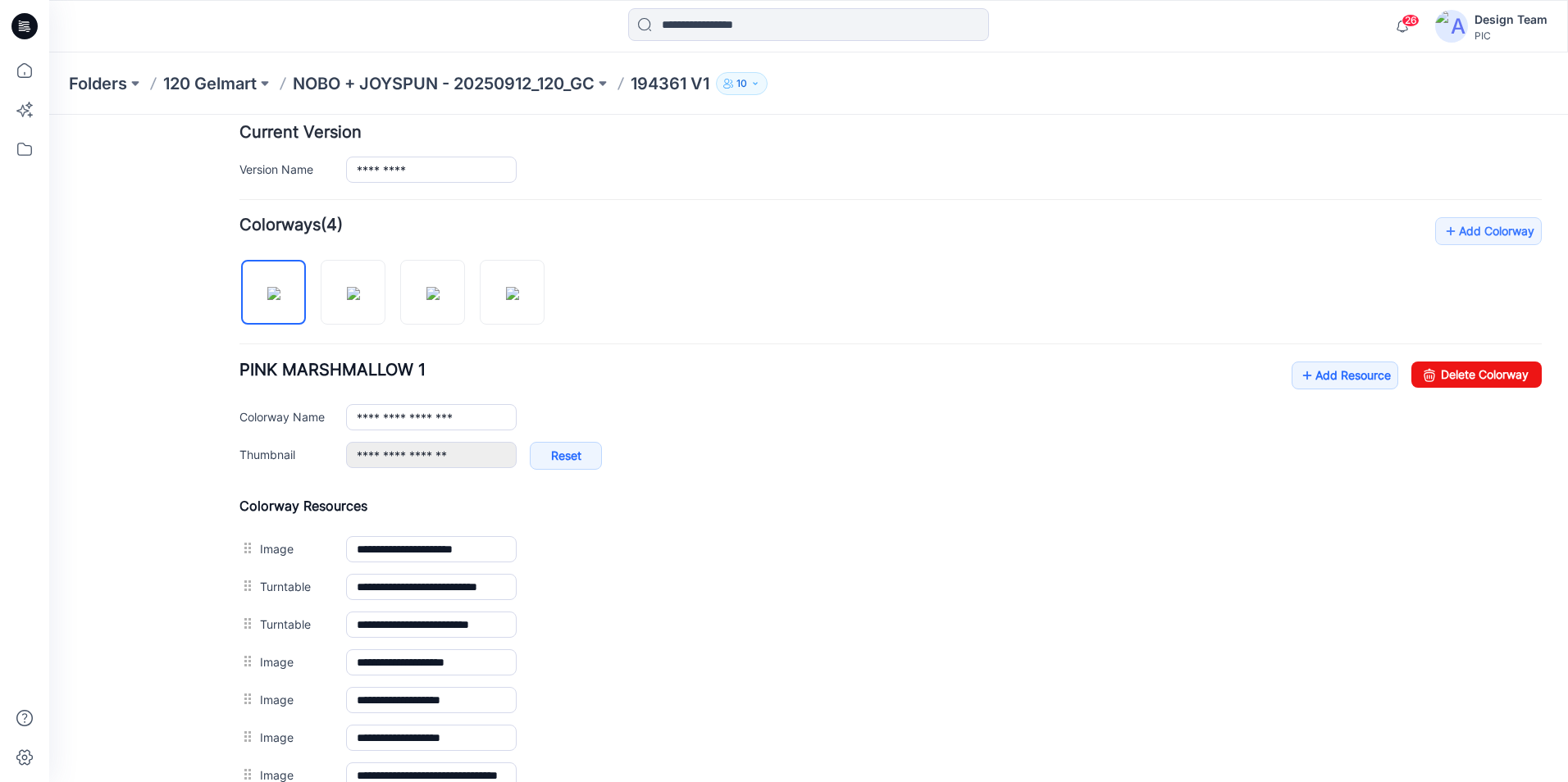
scroll to position [738, 0]
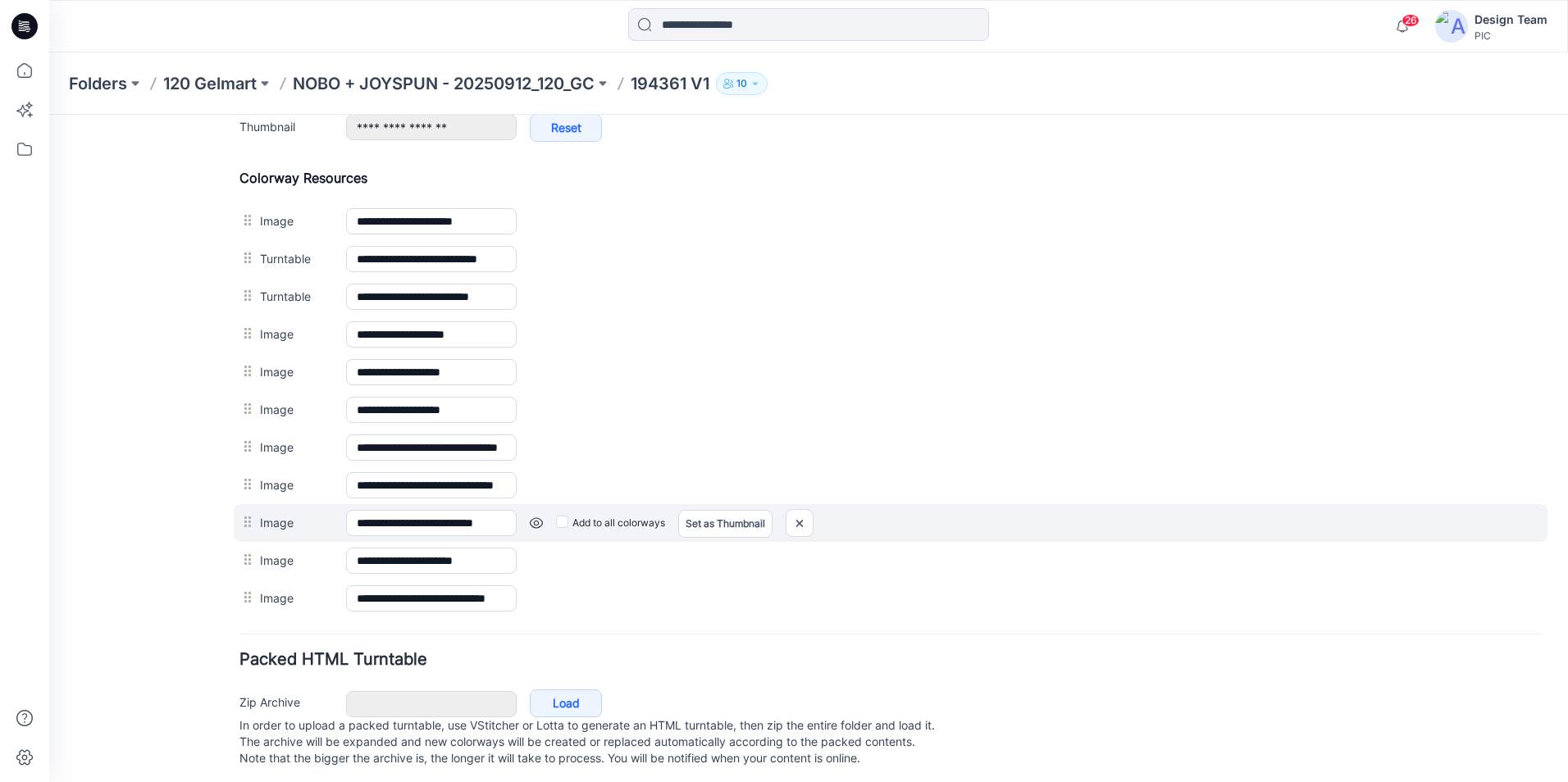
click at [534, 524] on link at bounding box center [536, 523] width 13 height 13
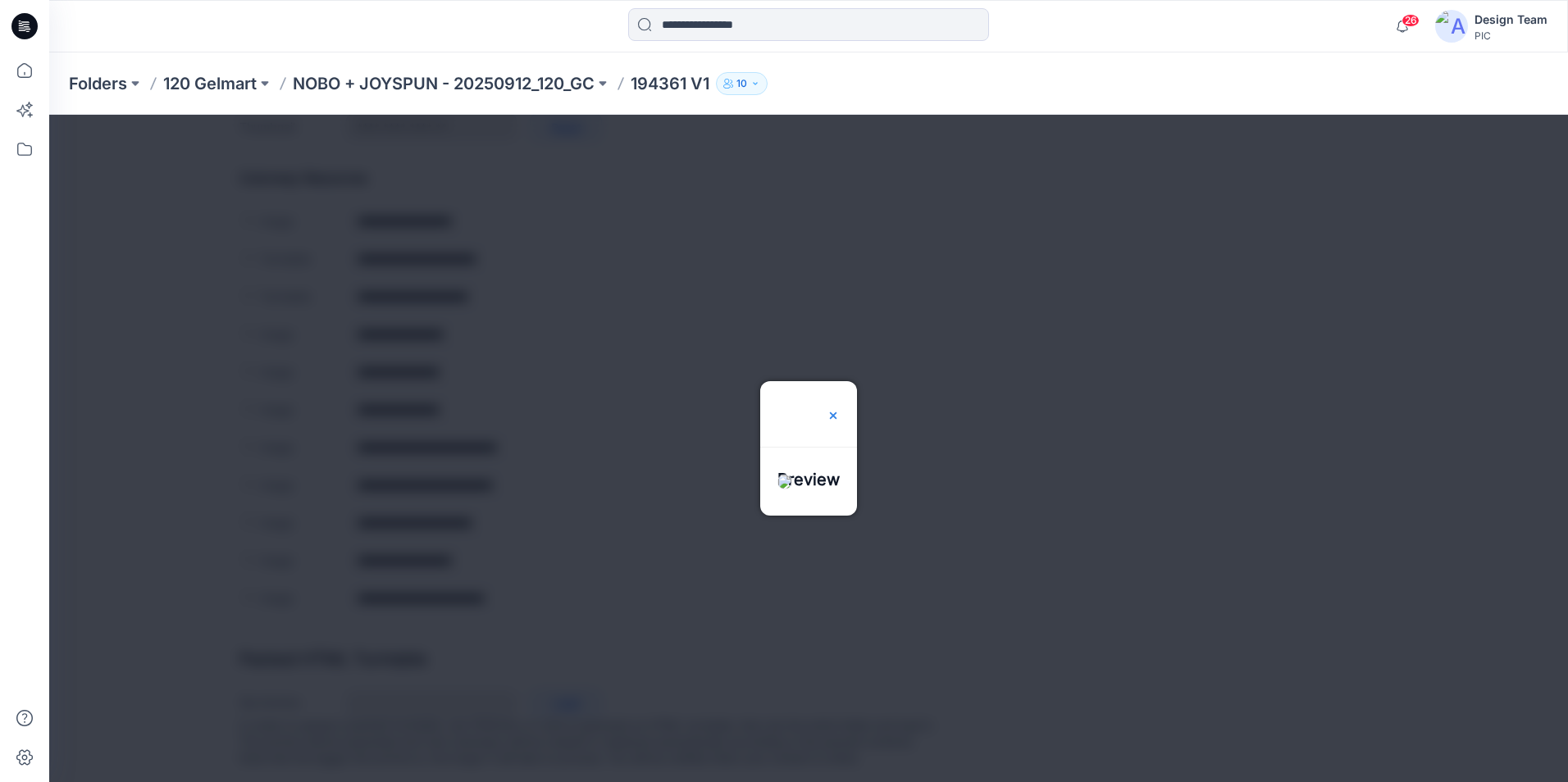
click at [840, 409] on img at bounding box center [833, 415] width 13 height 13
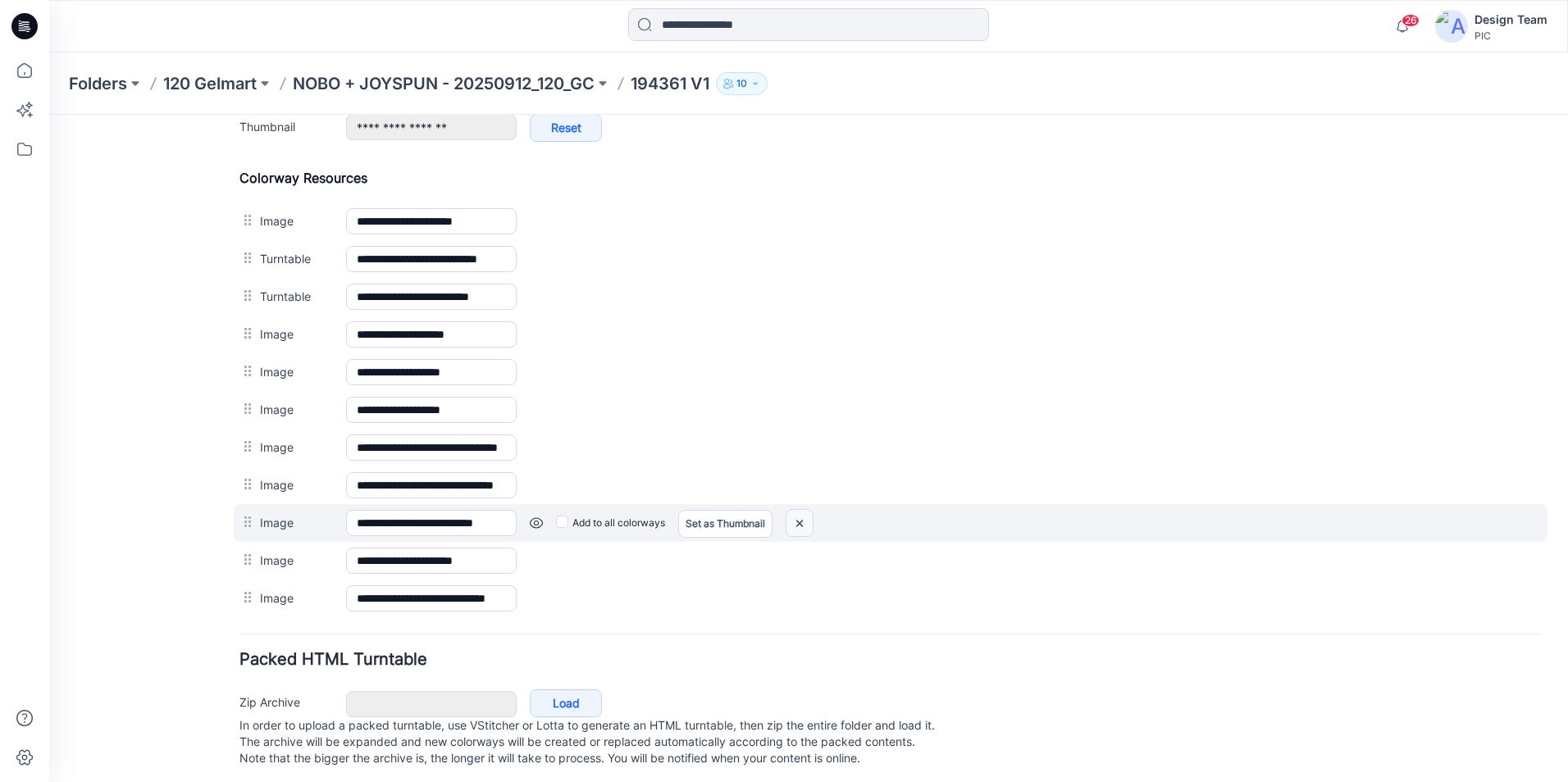
drag, startPoint x: 798, startPoint y: 518, endPoint x: 906, endPoint y: 211, distance: 325.4
click at [798, 518] on img at bounding box center [800, 523] width 26 height 27
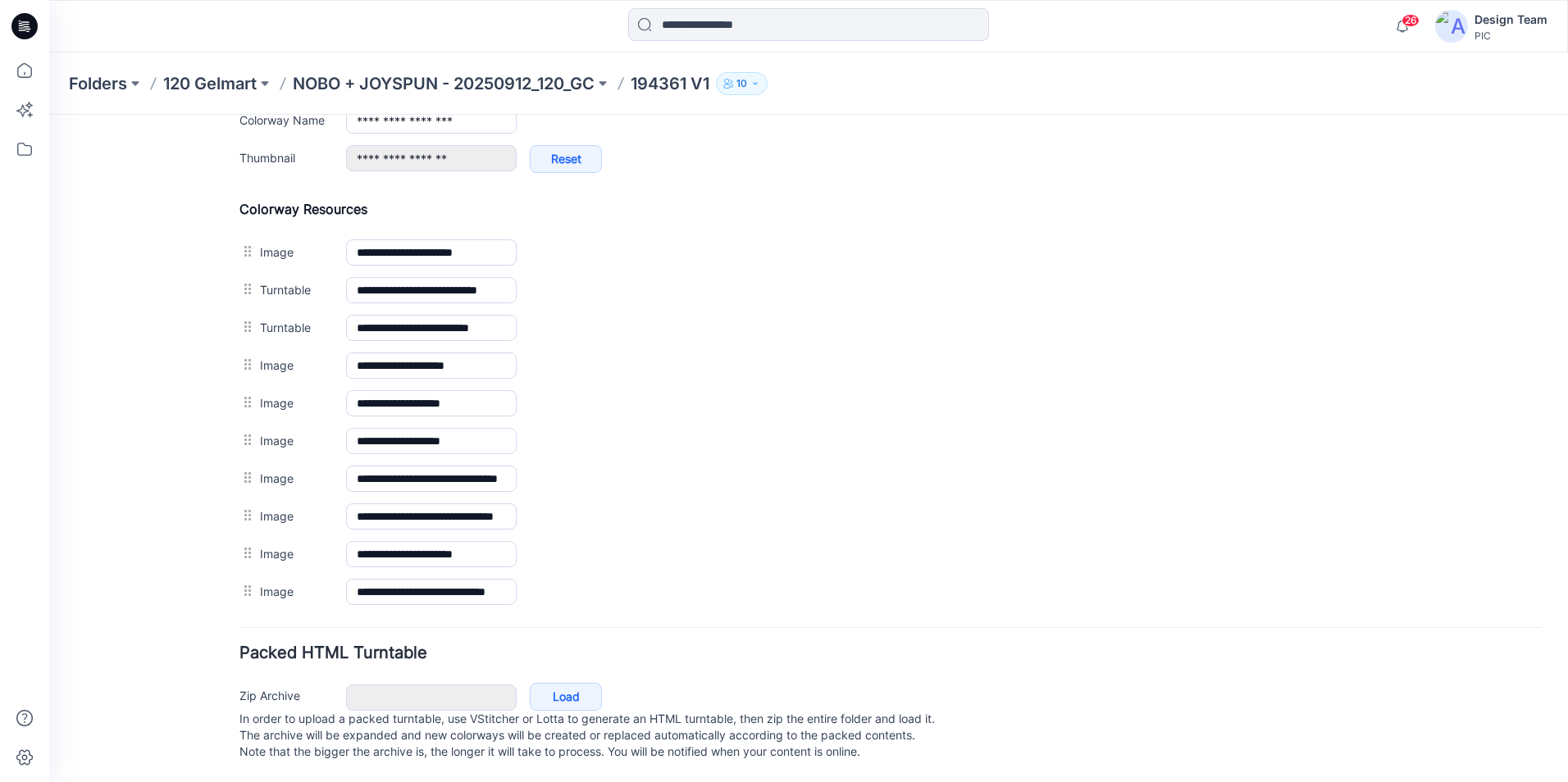
scroll to position [723, 0]
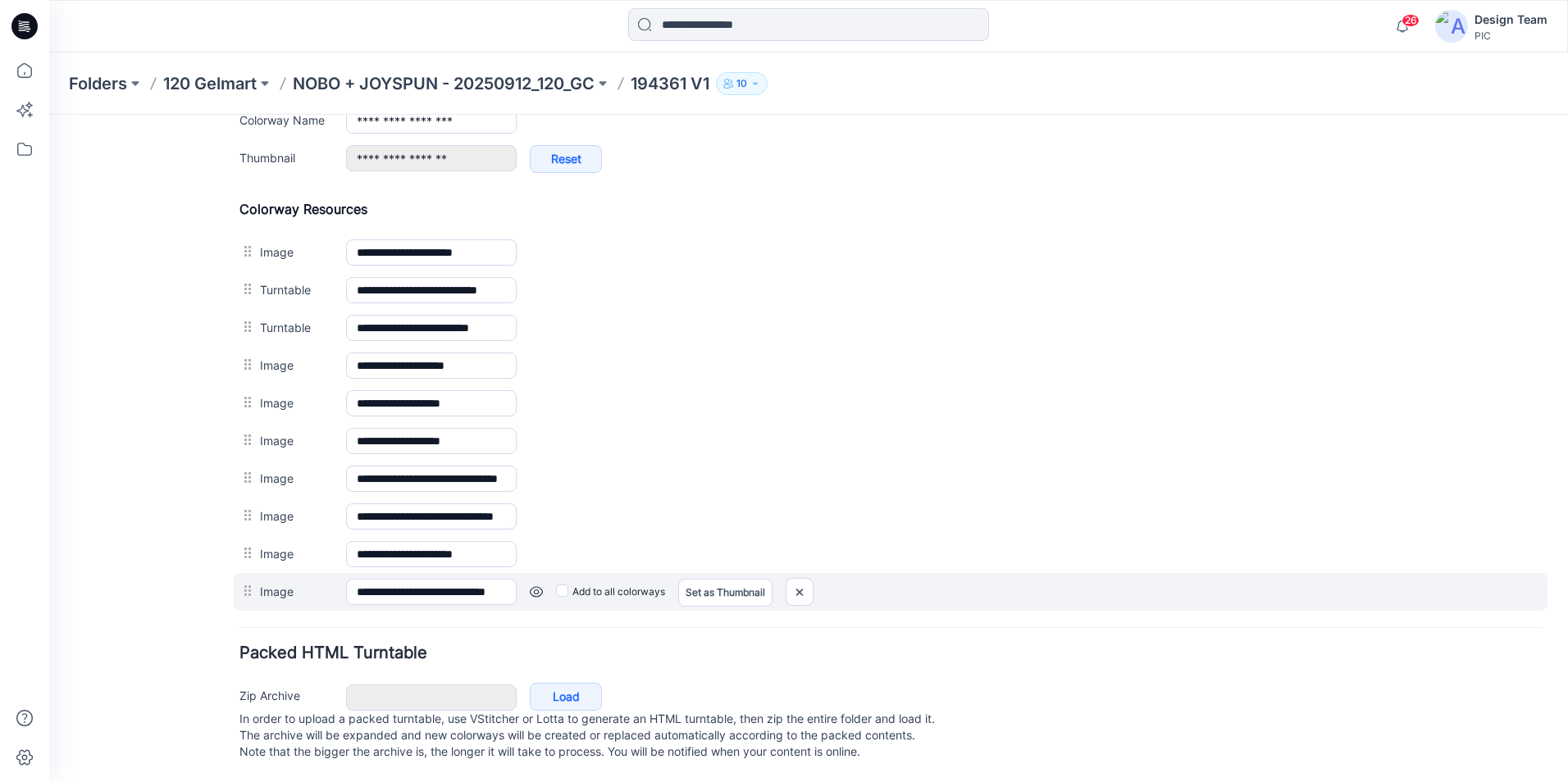
click at [535, 585] on link at bounding box center [536, 591] width 13 height 13
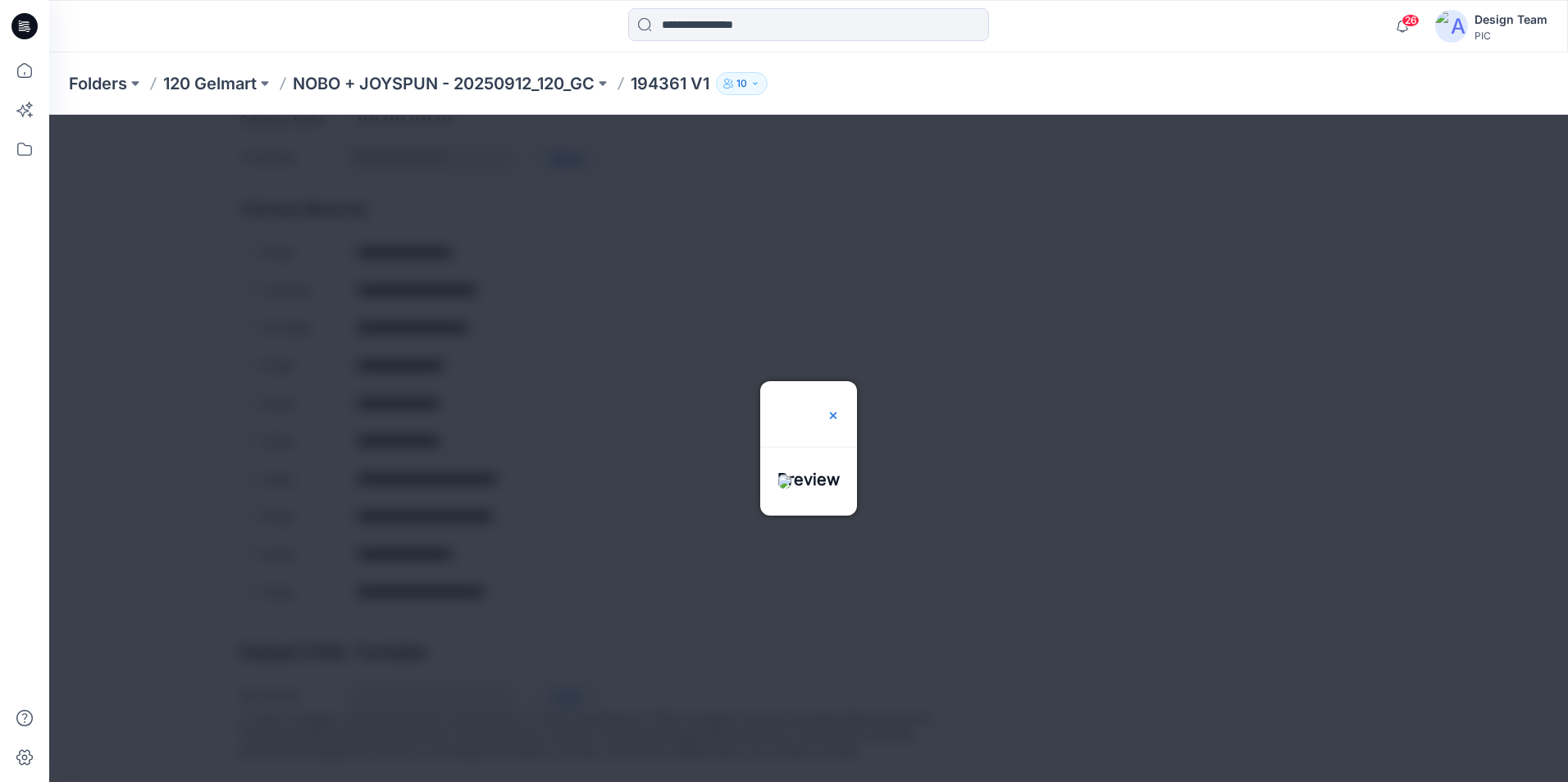
click at [840, 409] on img at bounding box center [833, 415] width 13 height 13
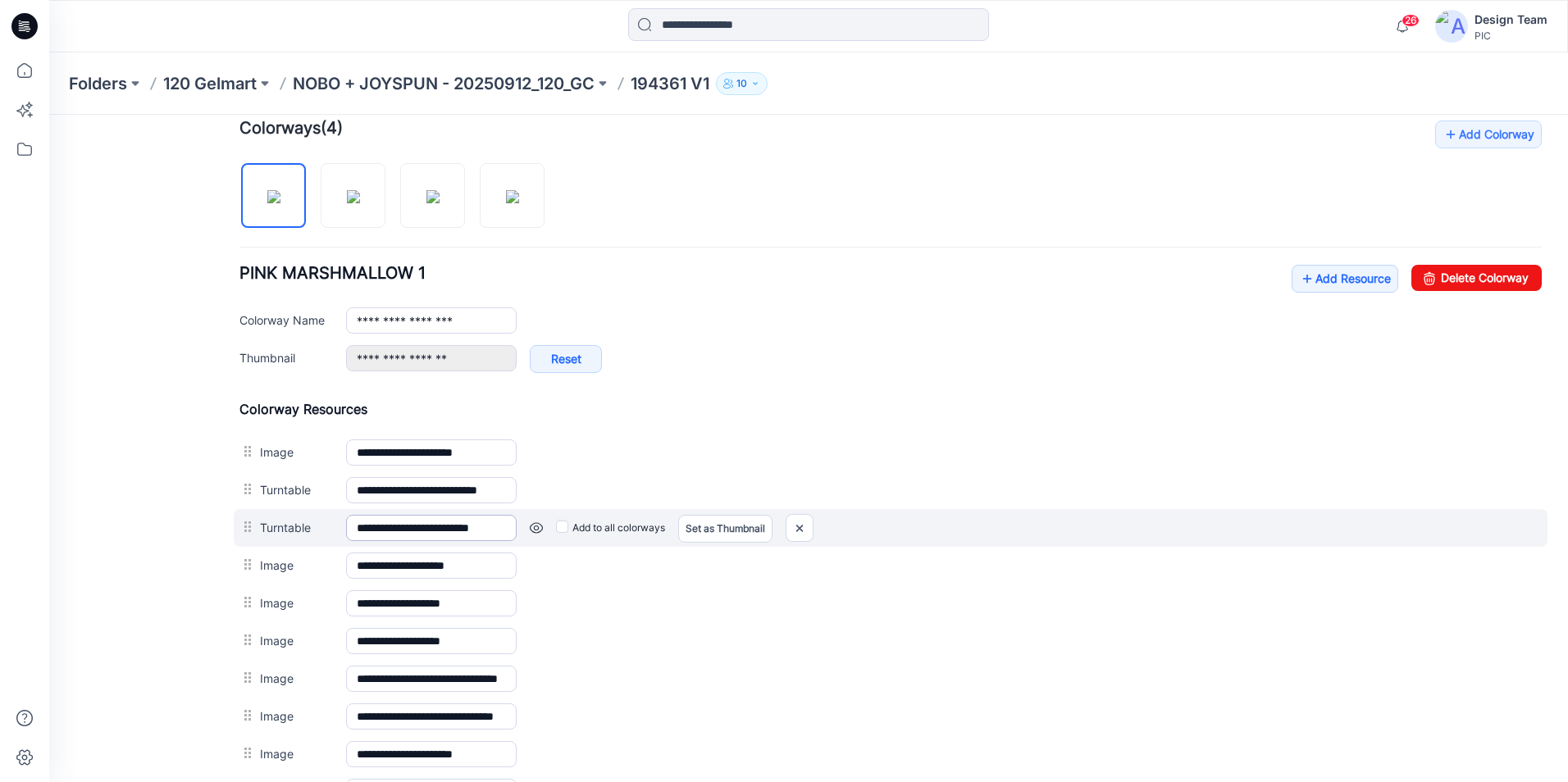
scroll to position [395, 0]
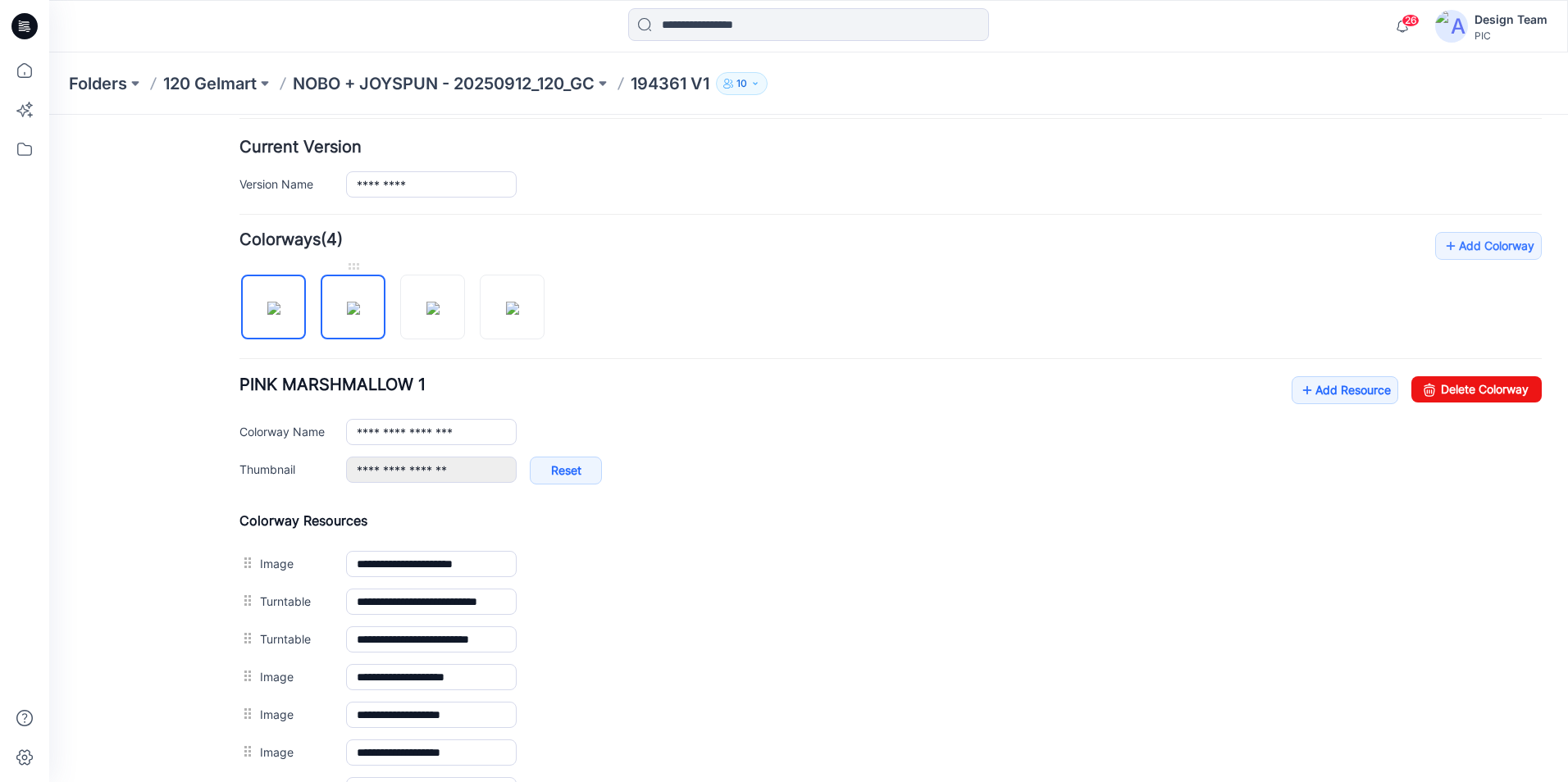
click at [347, 315] on img at bounding box center [353, 308] width 13 height 13
click at [281, 315] on img at bounding box center [274, 308] width 13 height 13
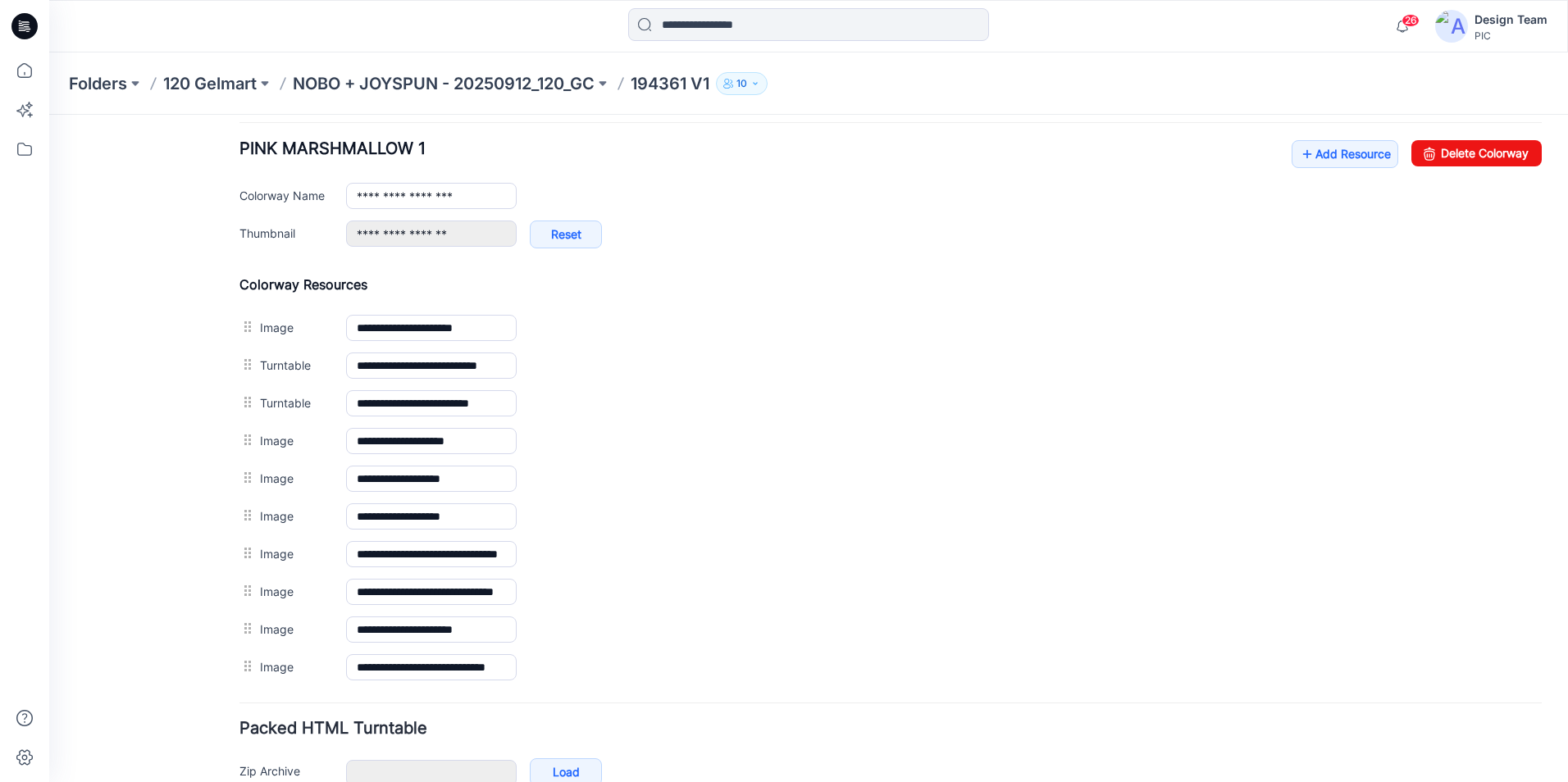
scroll to position [641, 0]
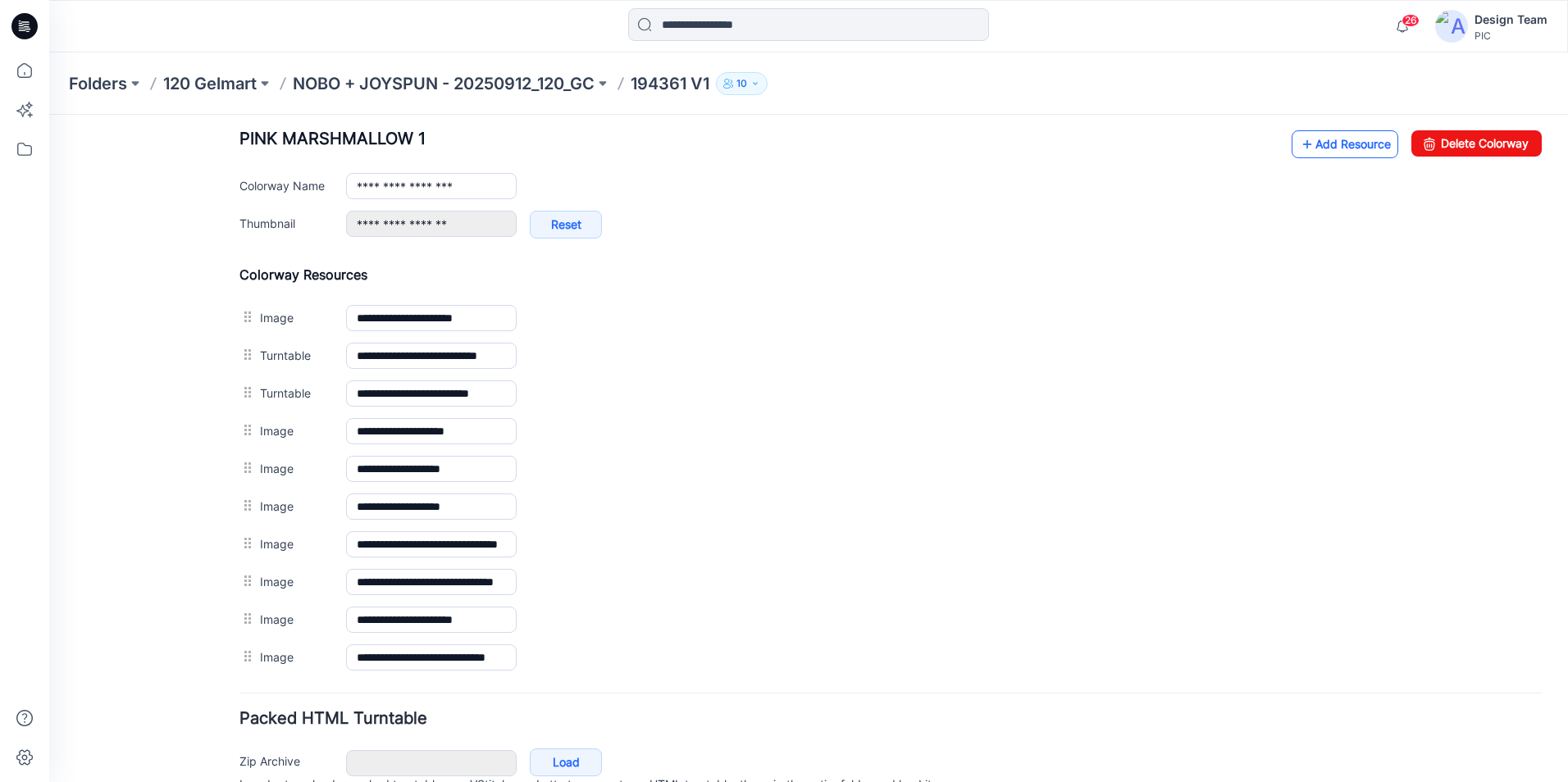
click at [1313, 136] on link "Add Resource" at bounding box center [1345, 145] width 107 height 28
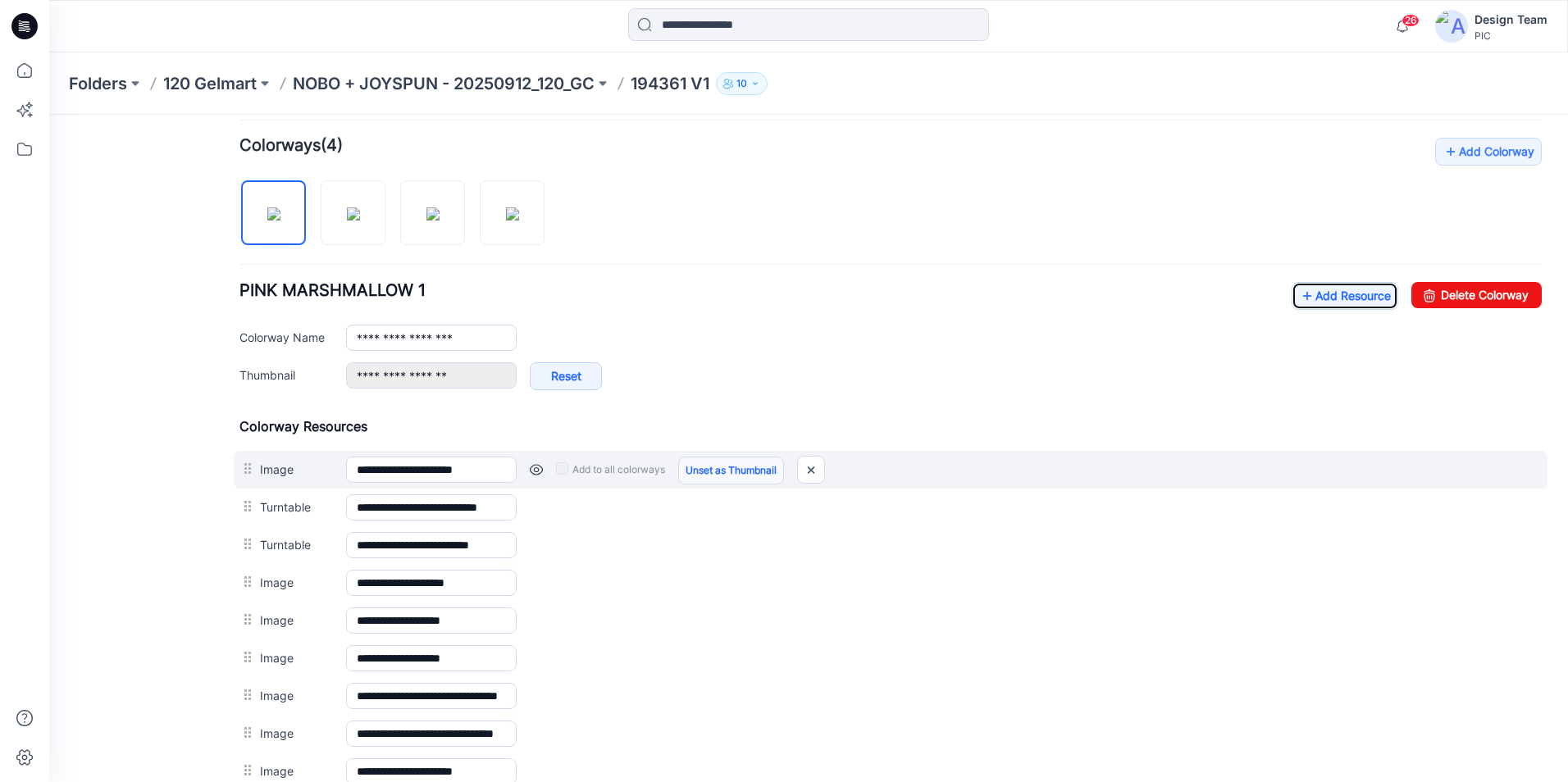
scroll to position [477, 0]
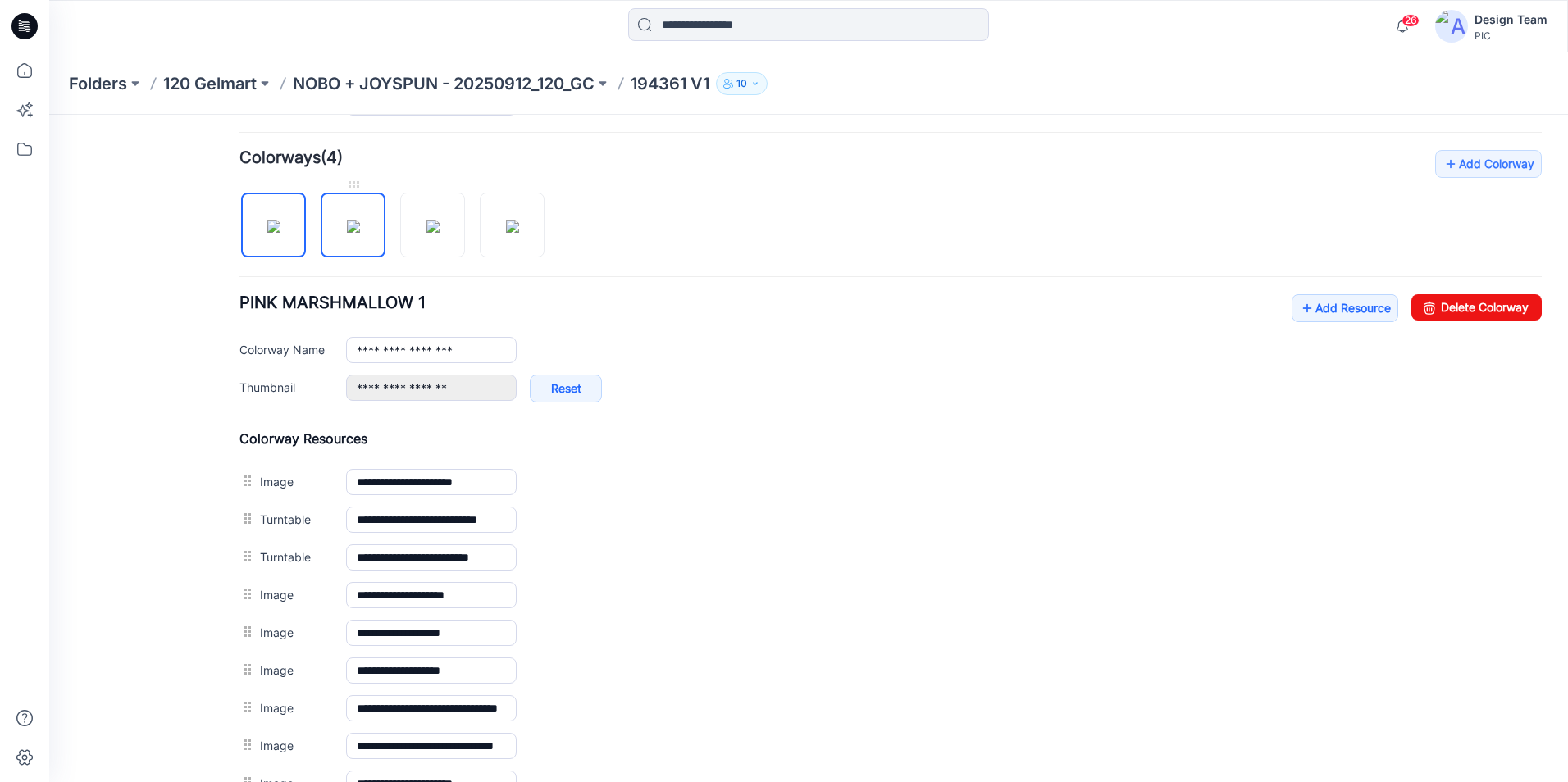
click at [349, 233] on img at bounding box center [353, 226] width 13 height 13
type input "**********"
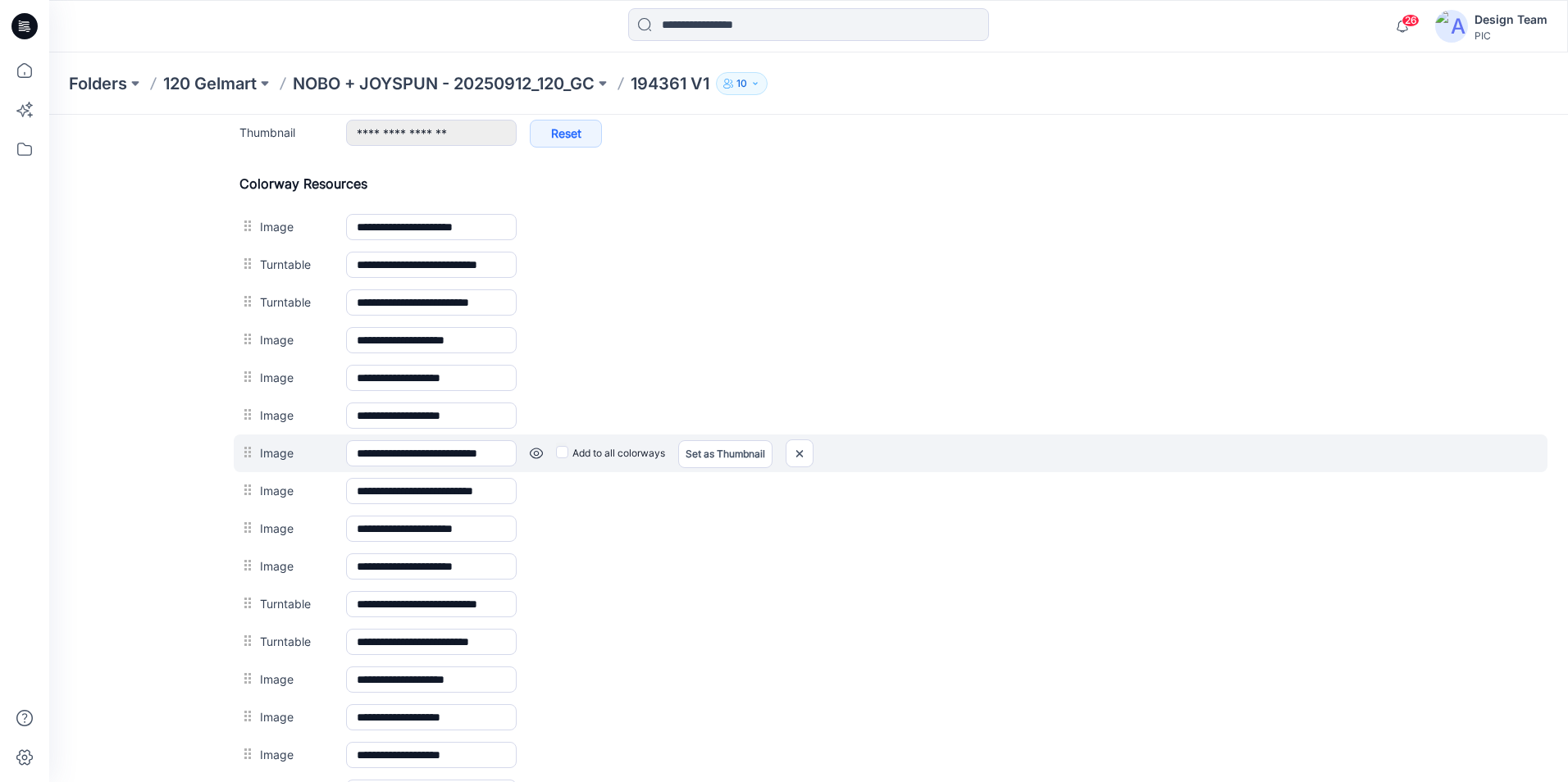
scroll to position [723, 0]
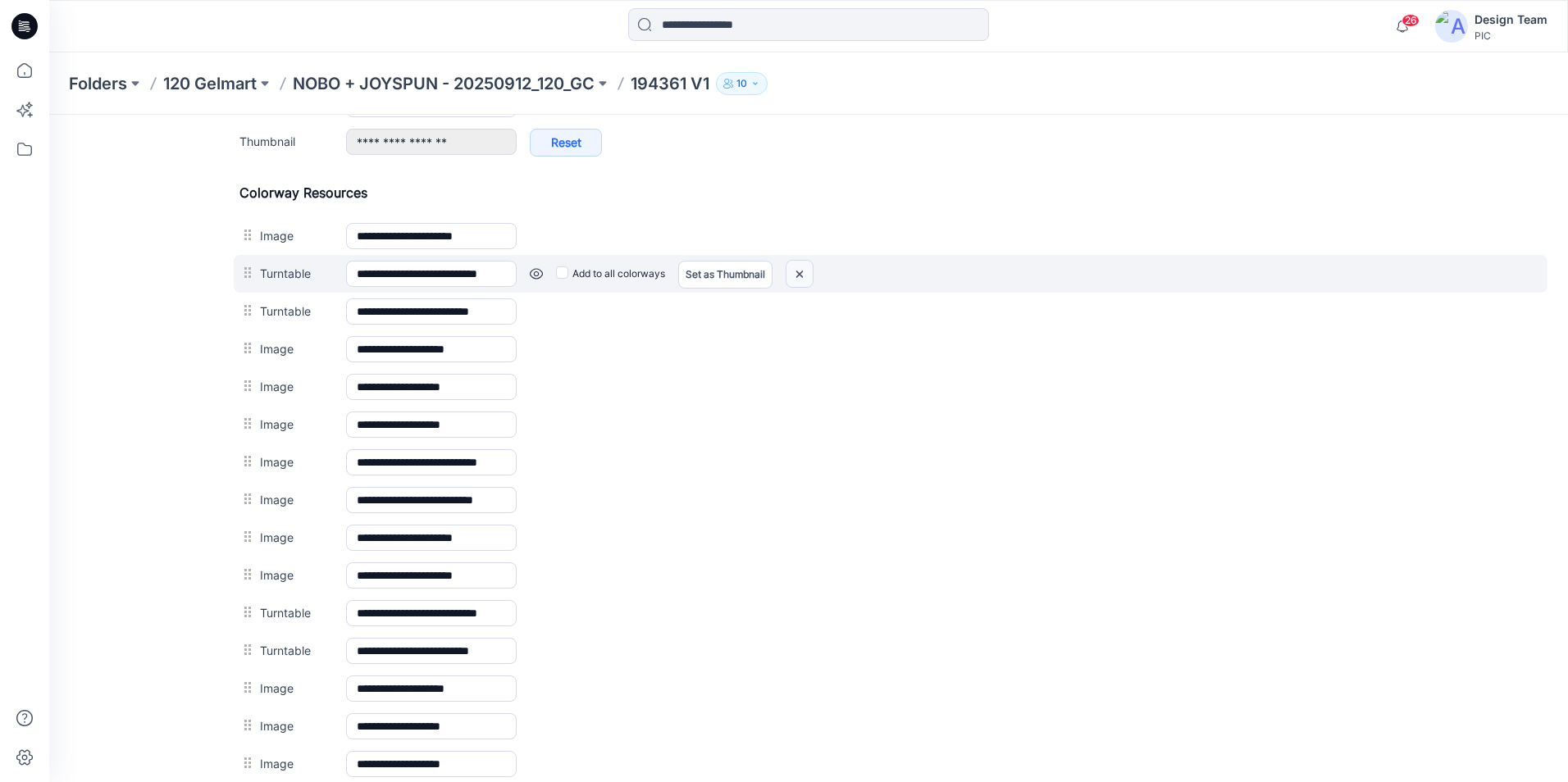
drag, startPoint x: 923, startPoint y: 199, endPoint x: 801, endPoint y: 269, distance: 140.7
click at [801, 269] on img at bounding box center [800, 274] width 26 height 27
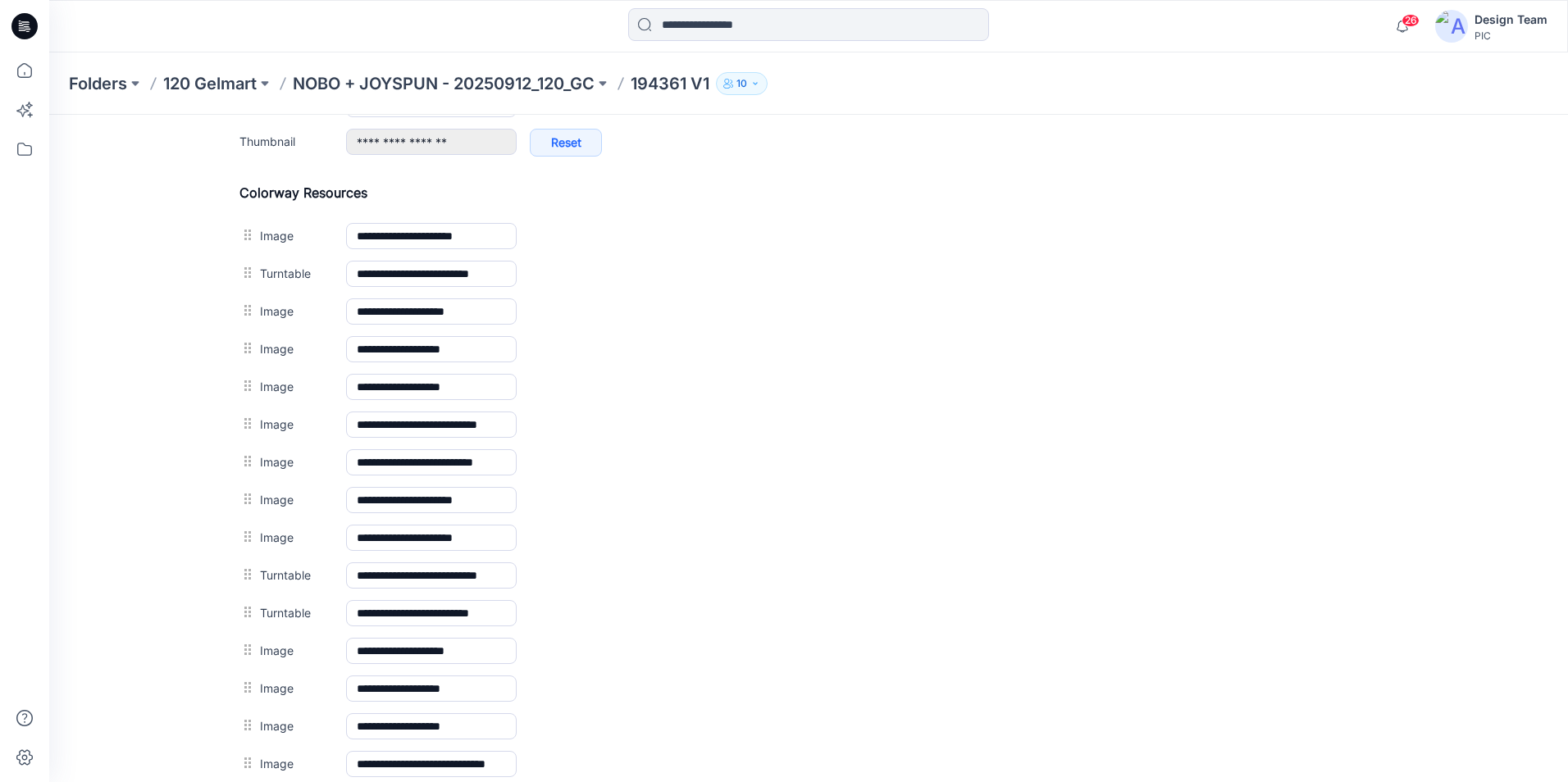
click at [49, 115] on img at bounding box center [49, 115] width 0 height 0
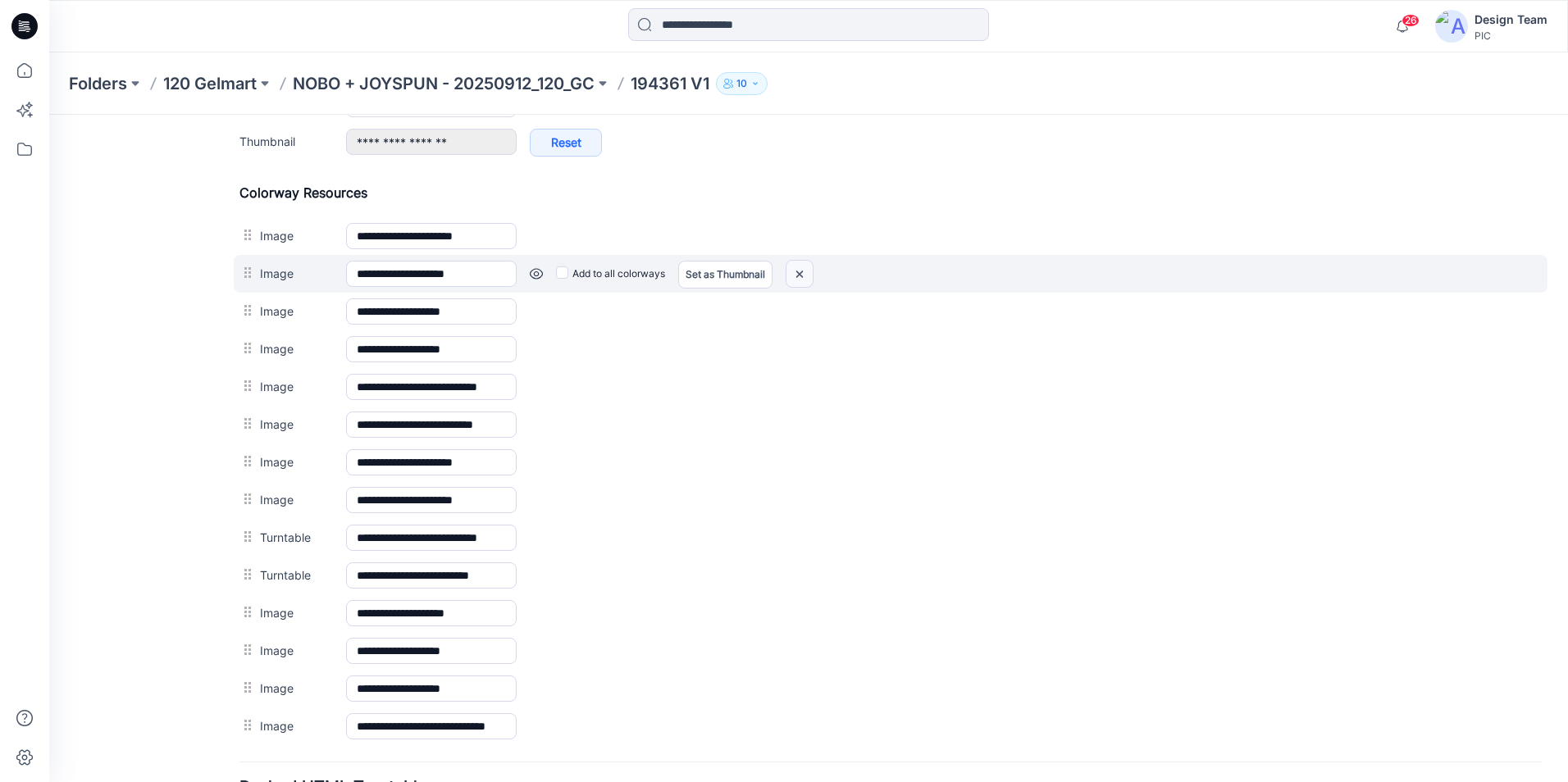
drag, startPoint x: 795, startPoint y: 273, endPoint x: 903, endPoint y: 189, distance: 136.8
click at [795, 273] on img at bounding box center [800, 274] width 26 height 27
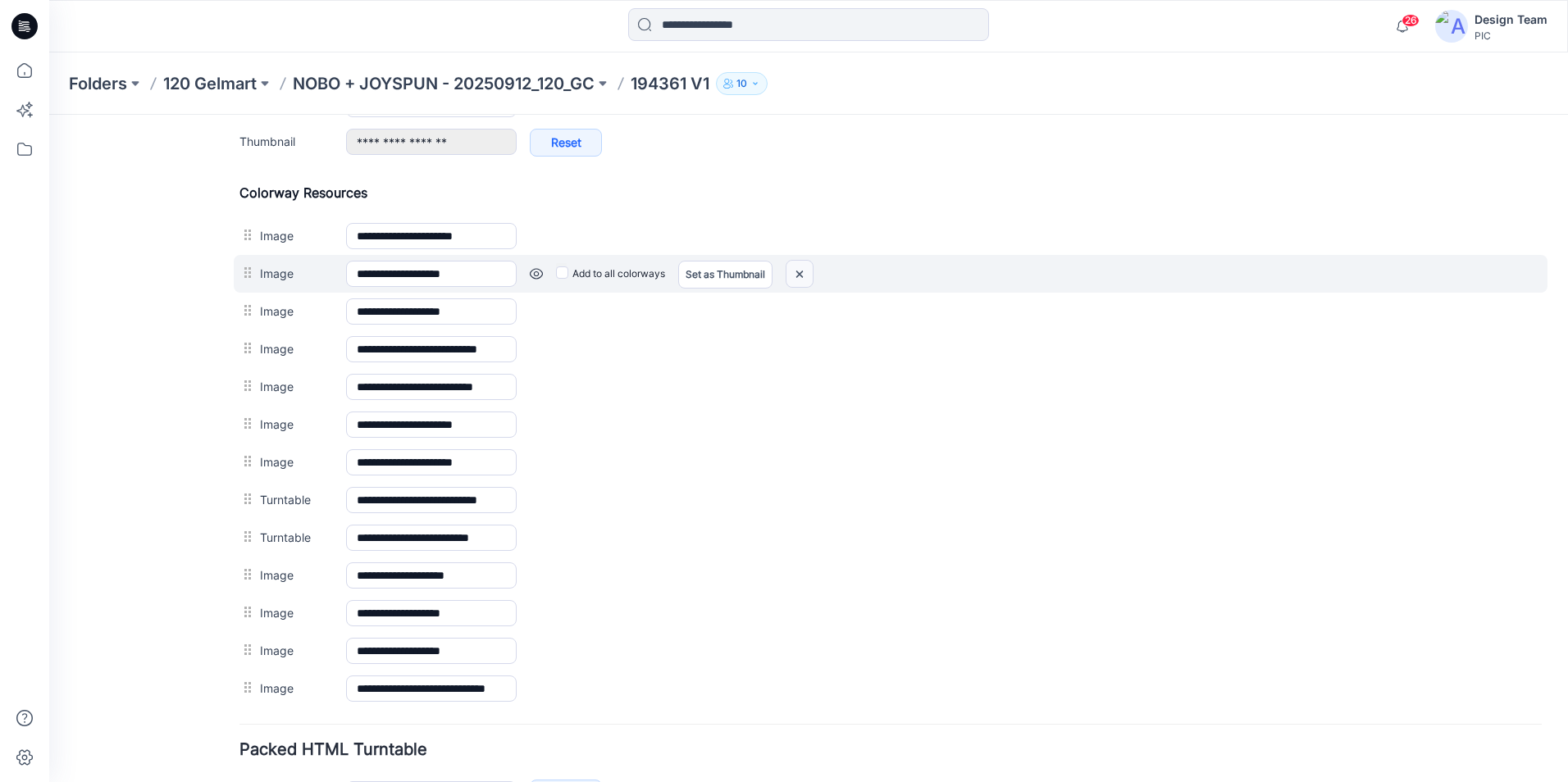
click at [807, 271] on img at bounding box center [800, 274] width 26 height 27
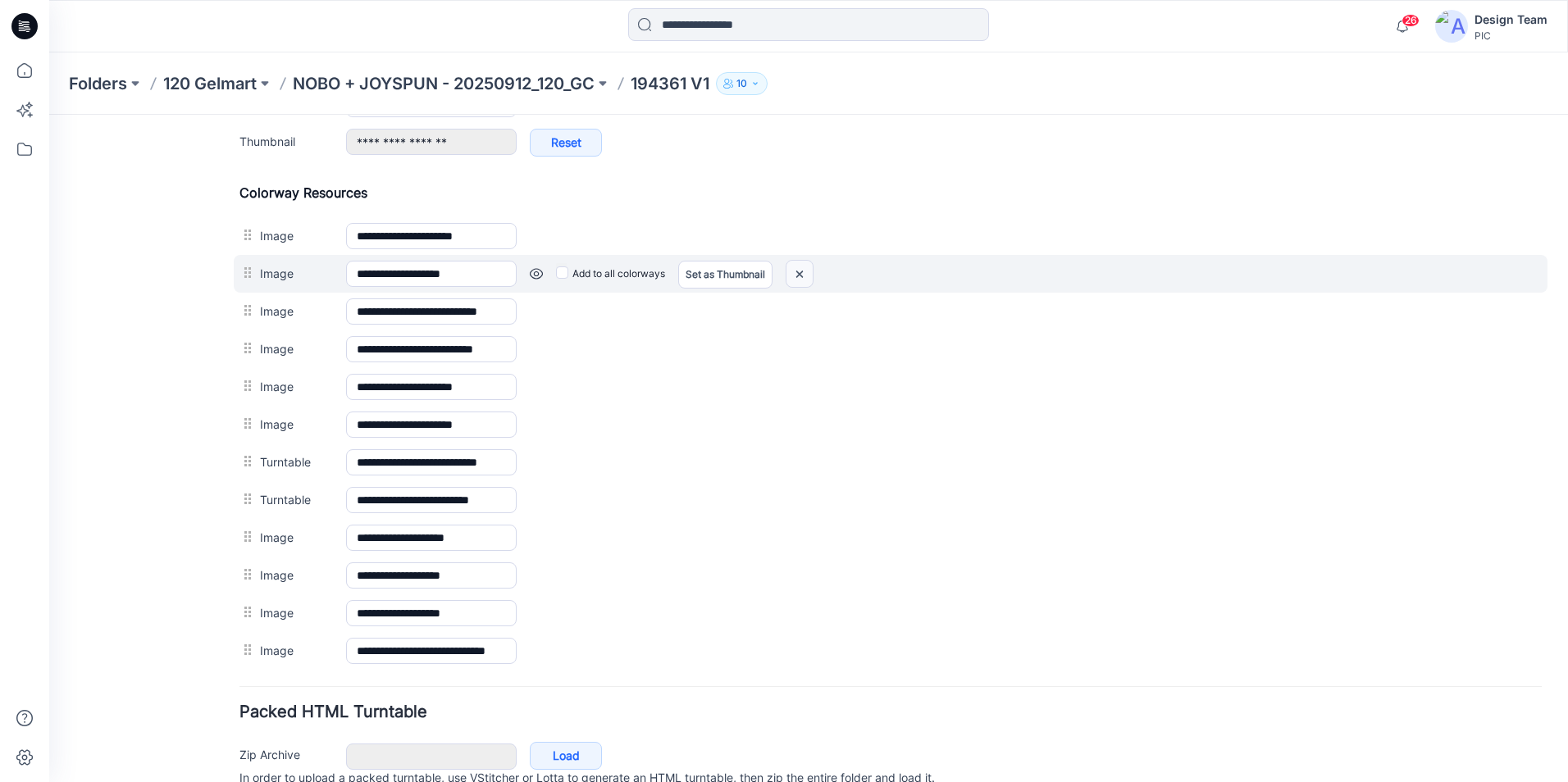
drag, startPoint x: 796, startPoint y: 274, endPoint x: 896, endPoint y: 194, distance: 128.1
click at [796, 274] on img at bounding box center [800, 274] width 26 height 27
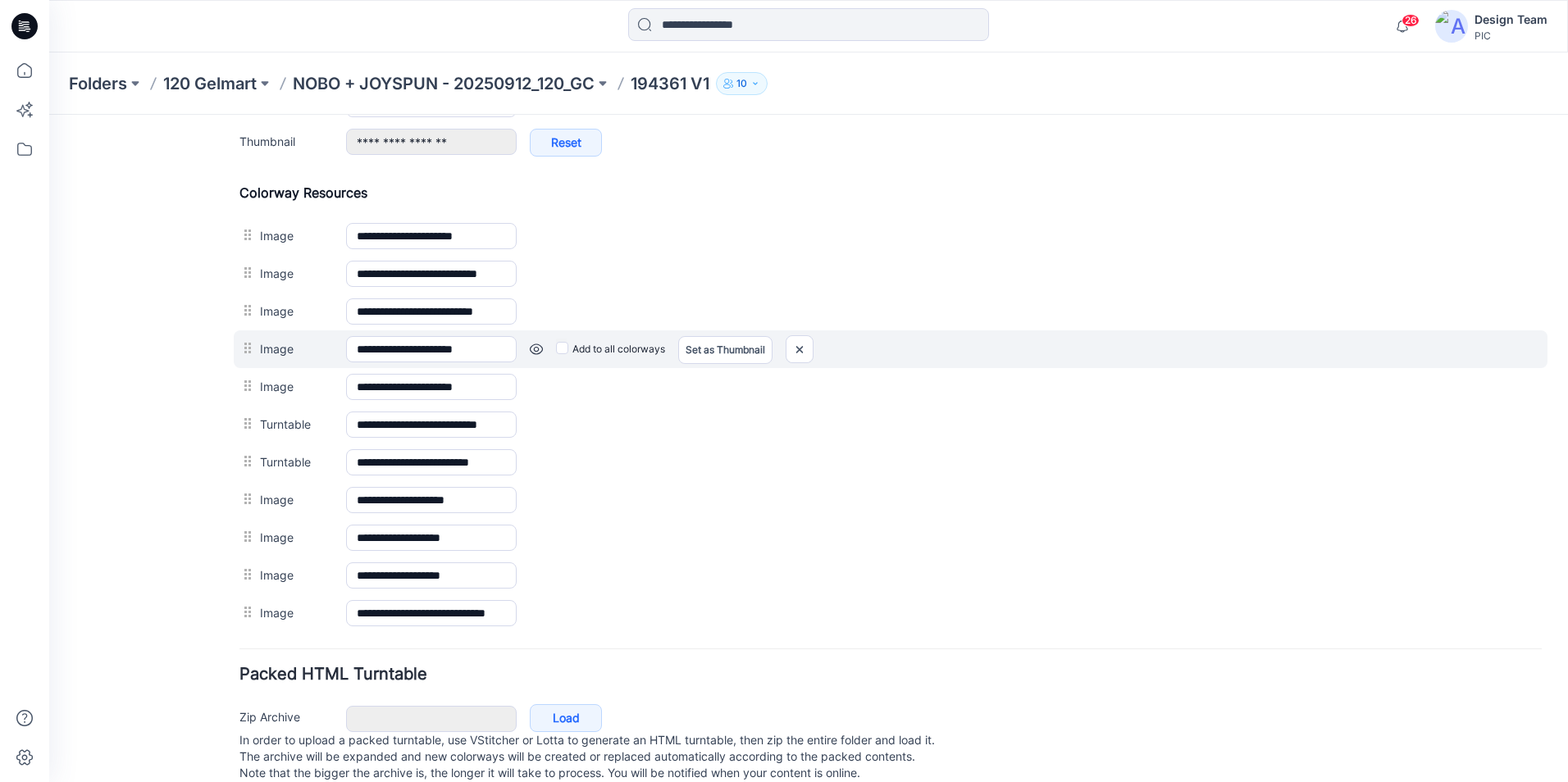
click at [541, 350] on link at bounding box center [536, 349] width 13 height 13
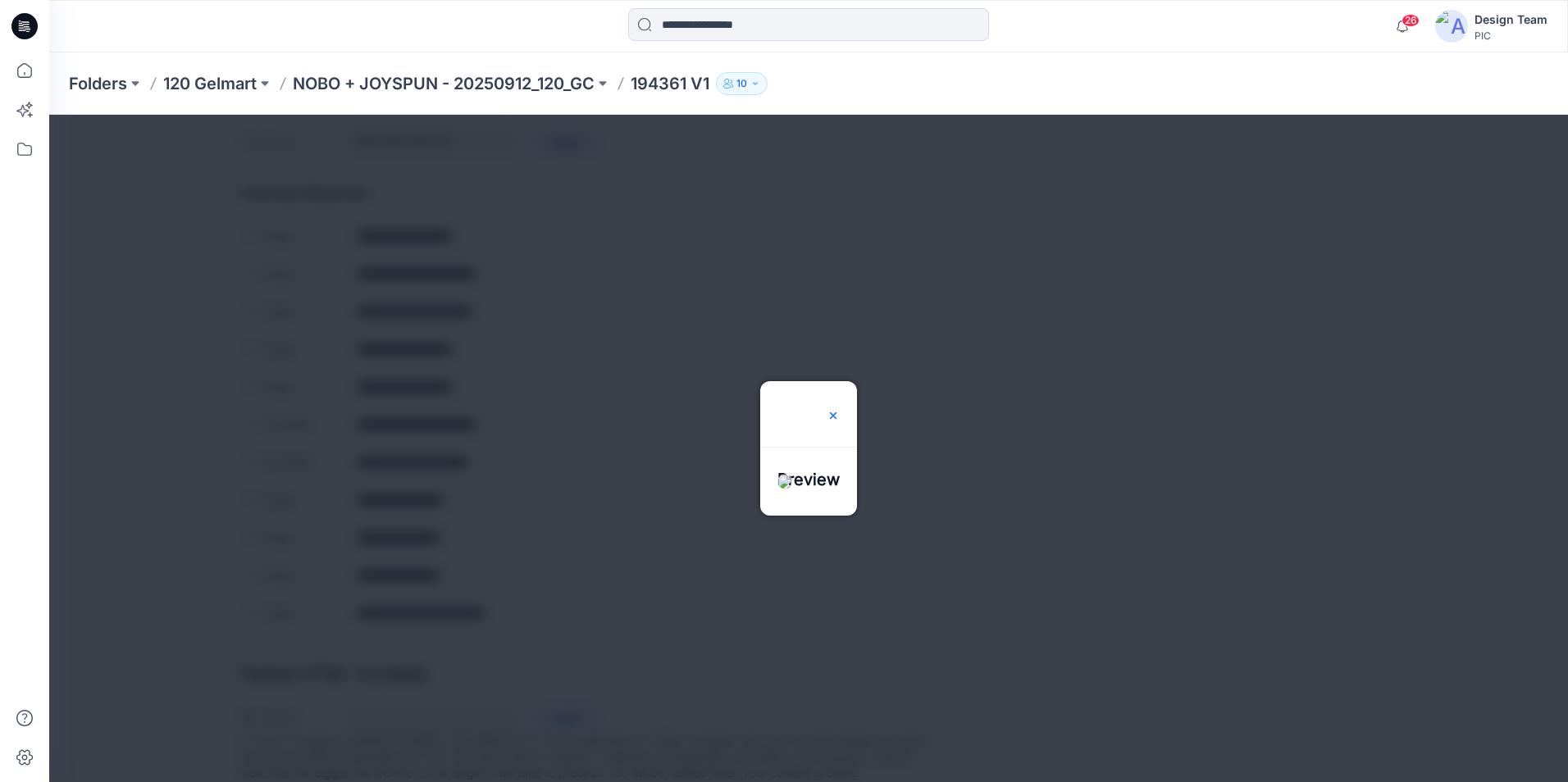
click at [840, 409] on img at bounding box center [833, 415] width 13 height 13
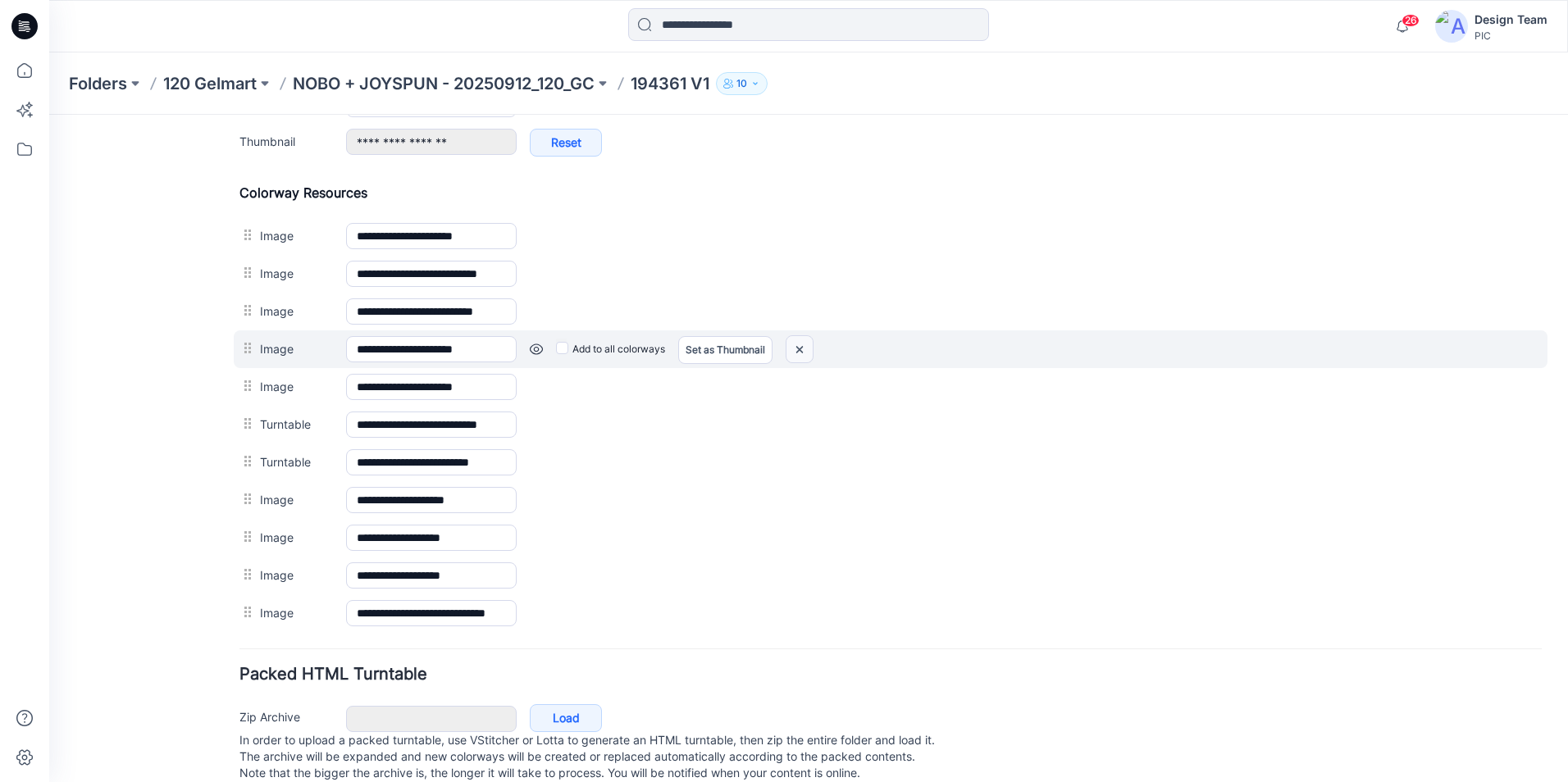
drag, startPoint x: 802, startPoint y: 351, endPoint x: 908, endPoint y: 184, distance: 197.8
click at [802, 351] on img at bounding box center [800, 350] width 26 height 27
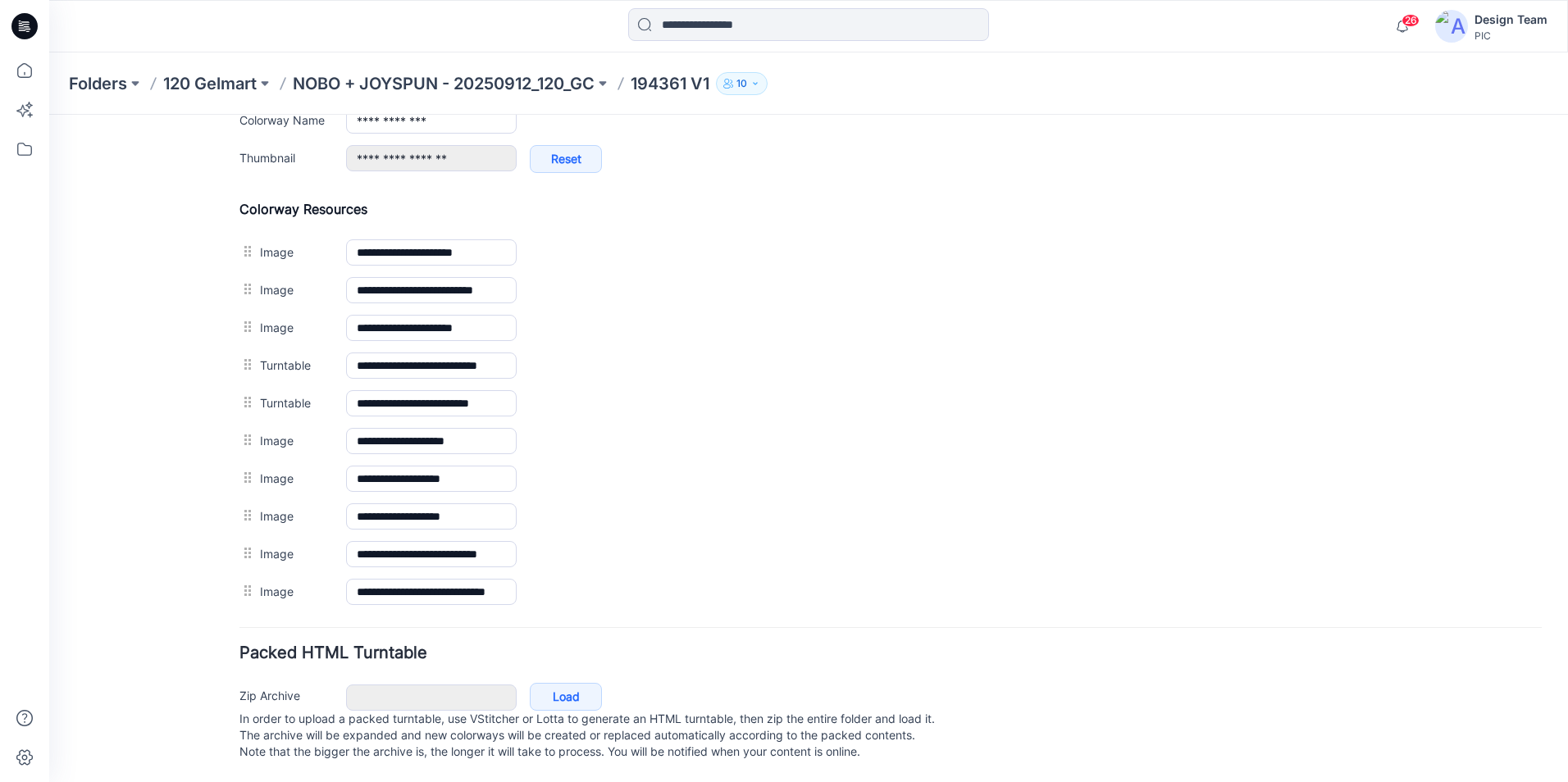
drag, startPoint x: 248, startPoint y: 275, endPoint x: 539, endPoint y: 501, distance: 368.5
click at [49, 115] on link at bounding box center [49, 115] width 0 height 0
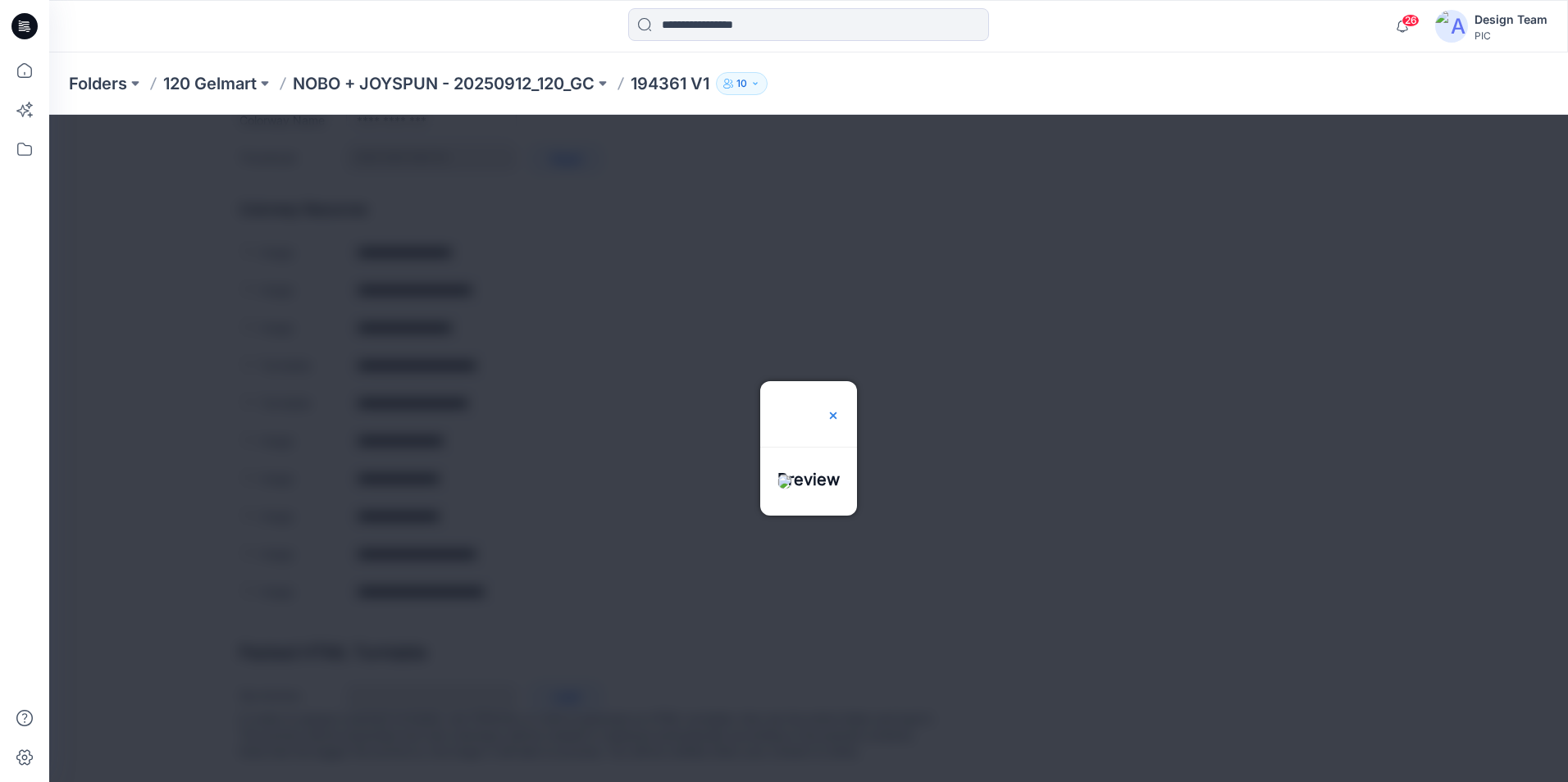
click at [840, 409] on img at bounding box center [833, 415] width 13 height 13
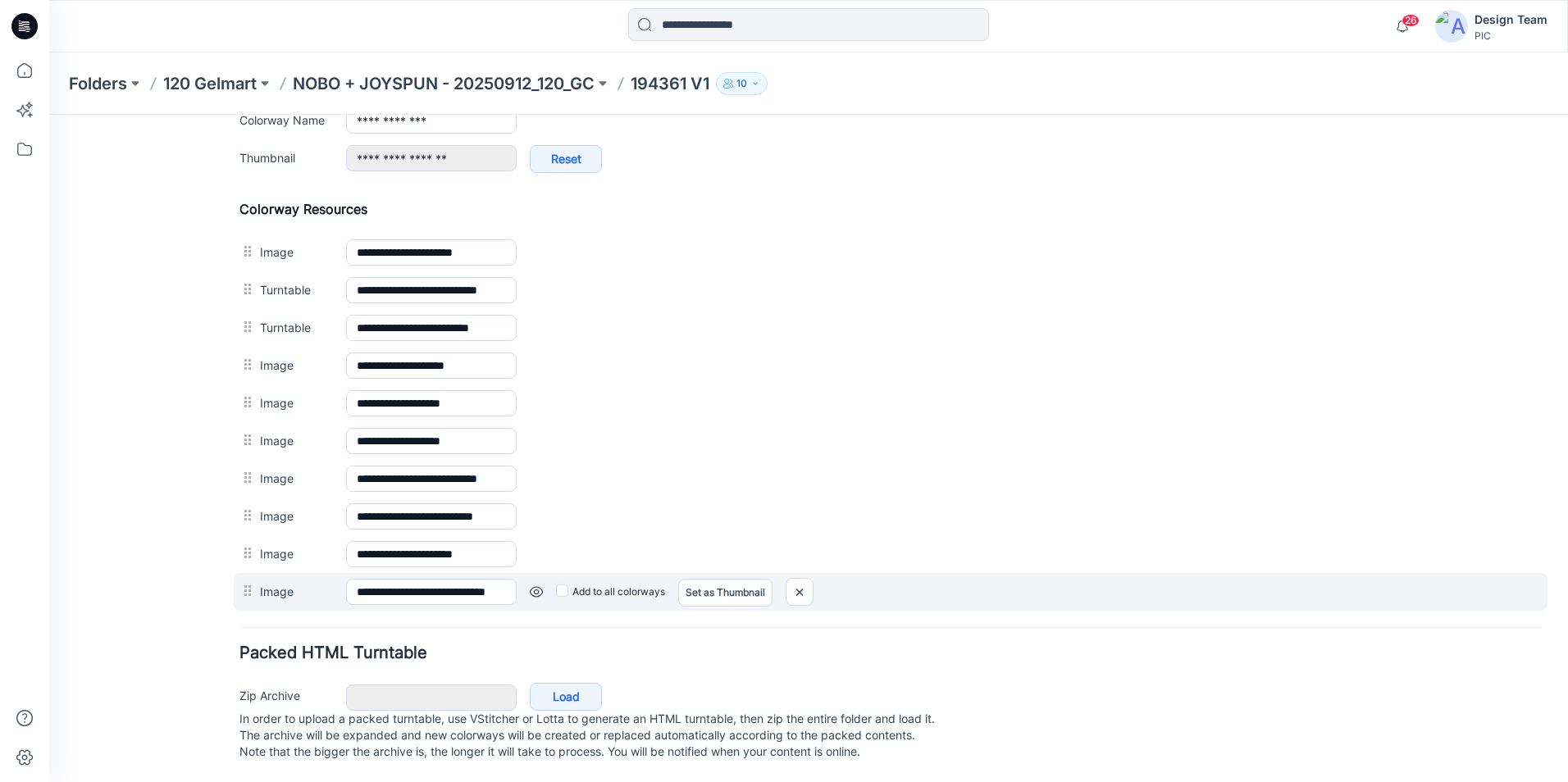
click at [536, 585] on link at bounding box center [536, 591] width 13 height 13
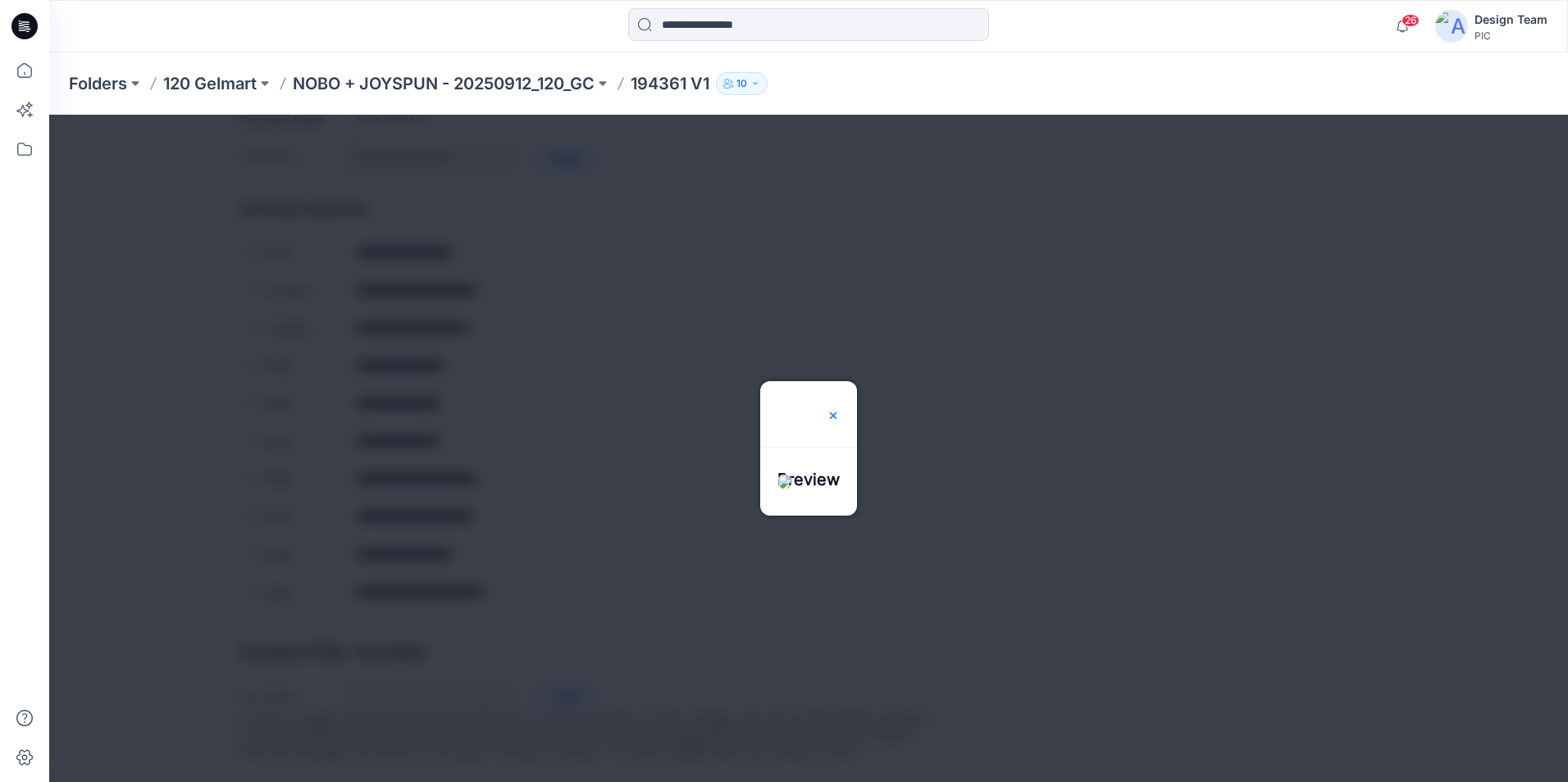
click at [840, 409] on img at bounding box center [833, 415] width 13 height 13
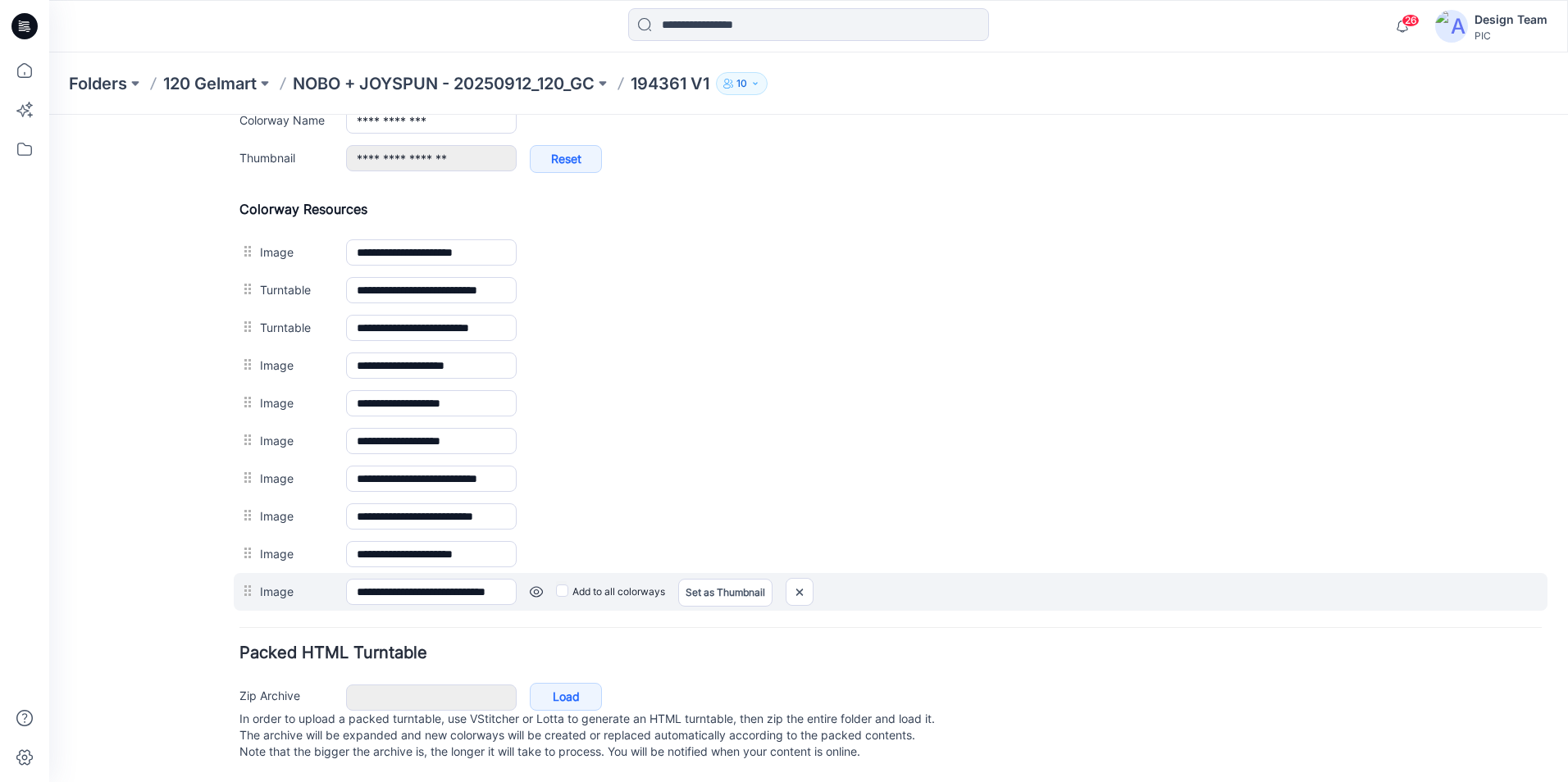
click at [530, 585] on link at bounding box center [536, 591] width 13 height 13
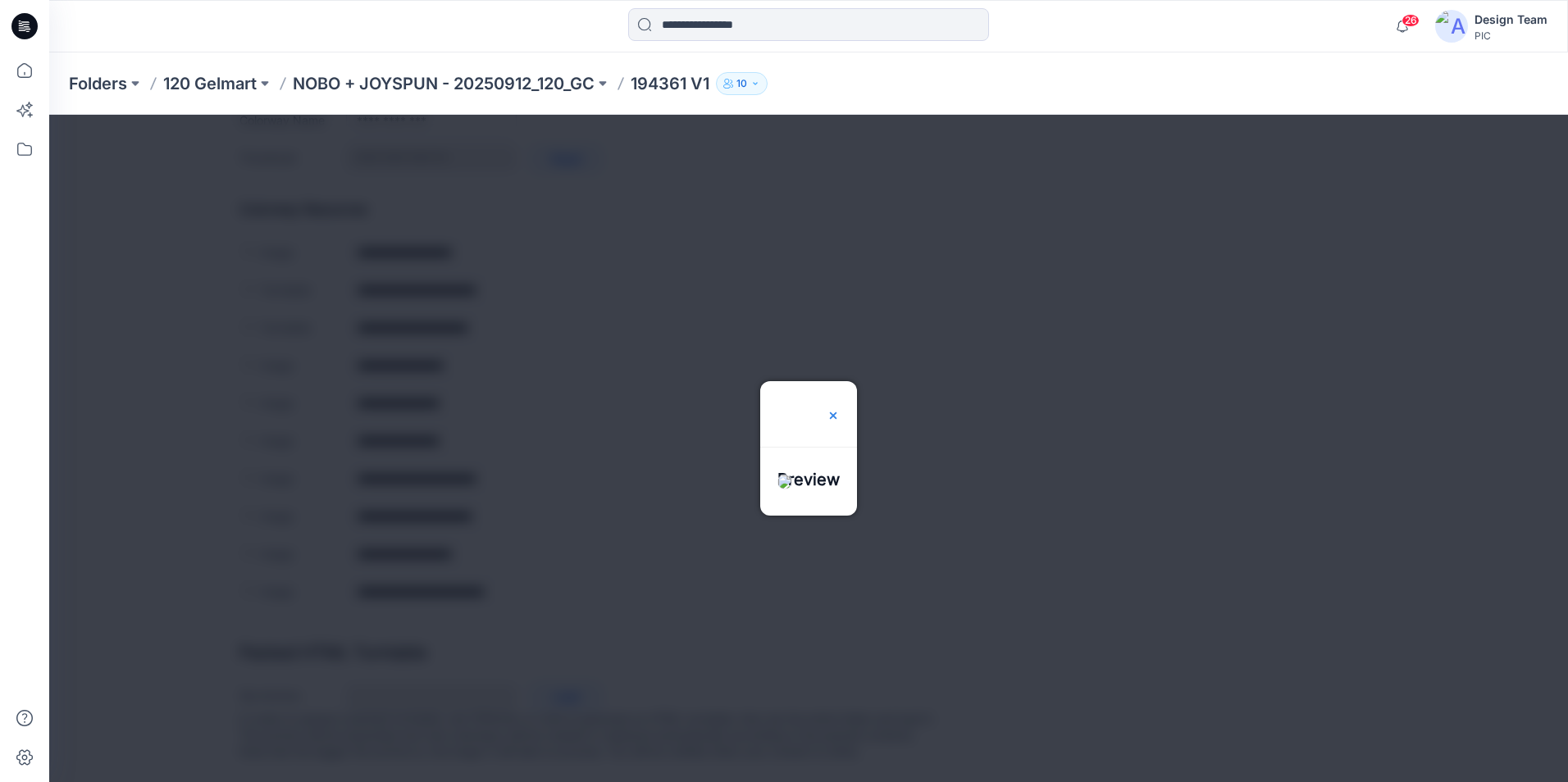
click at [840, 409] on img at bounding box center [833, 415] width 13 height 13
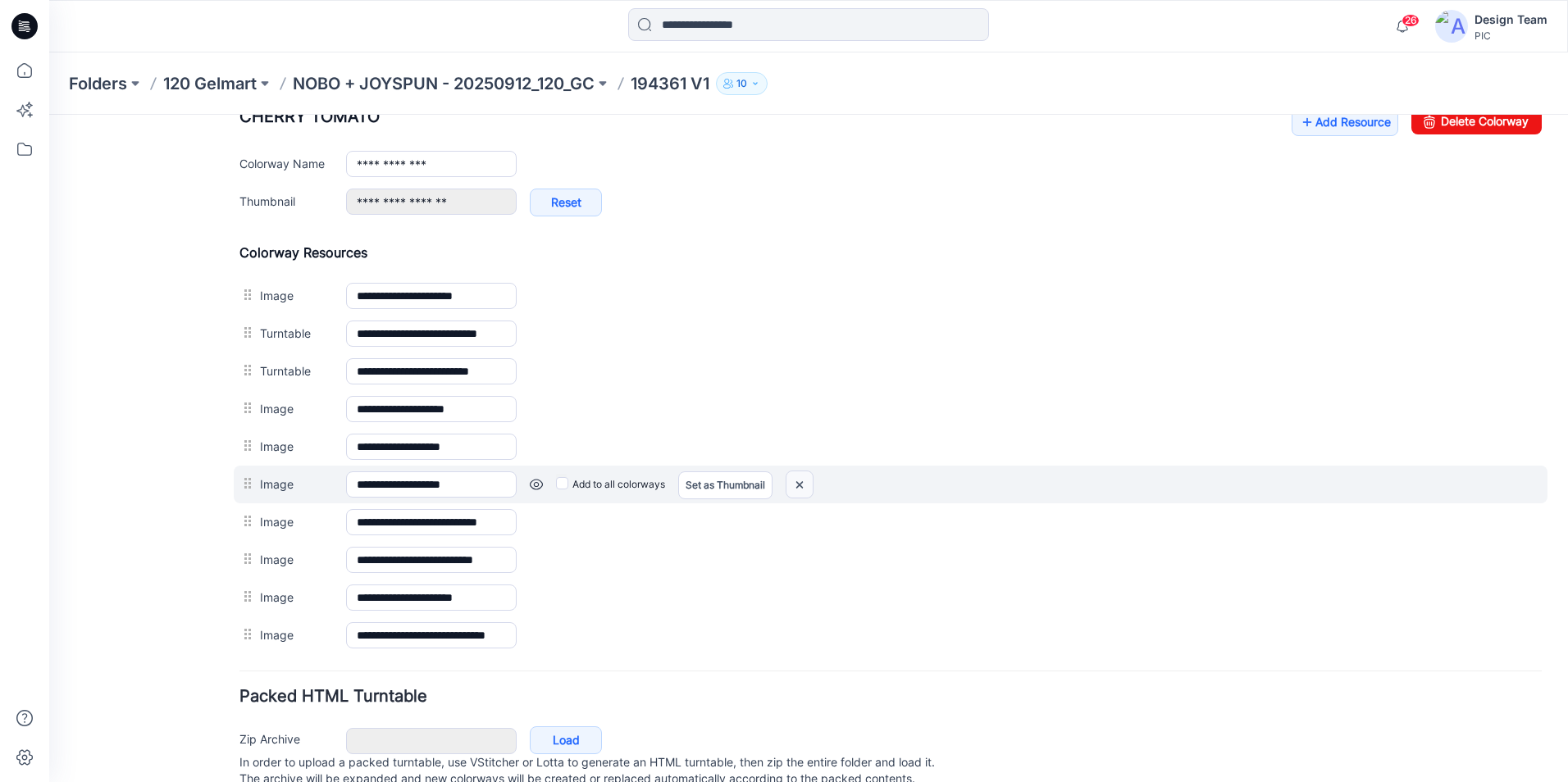
scroll to position [559, 0]
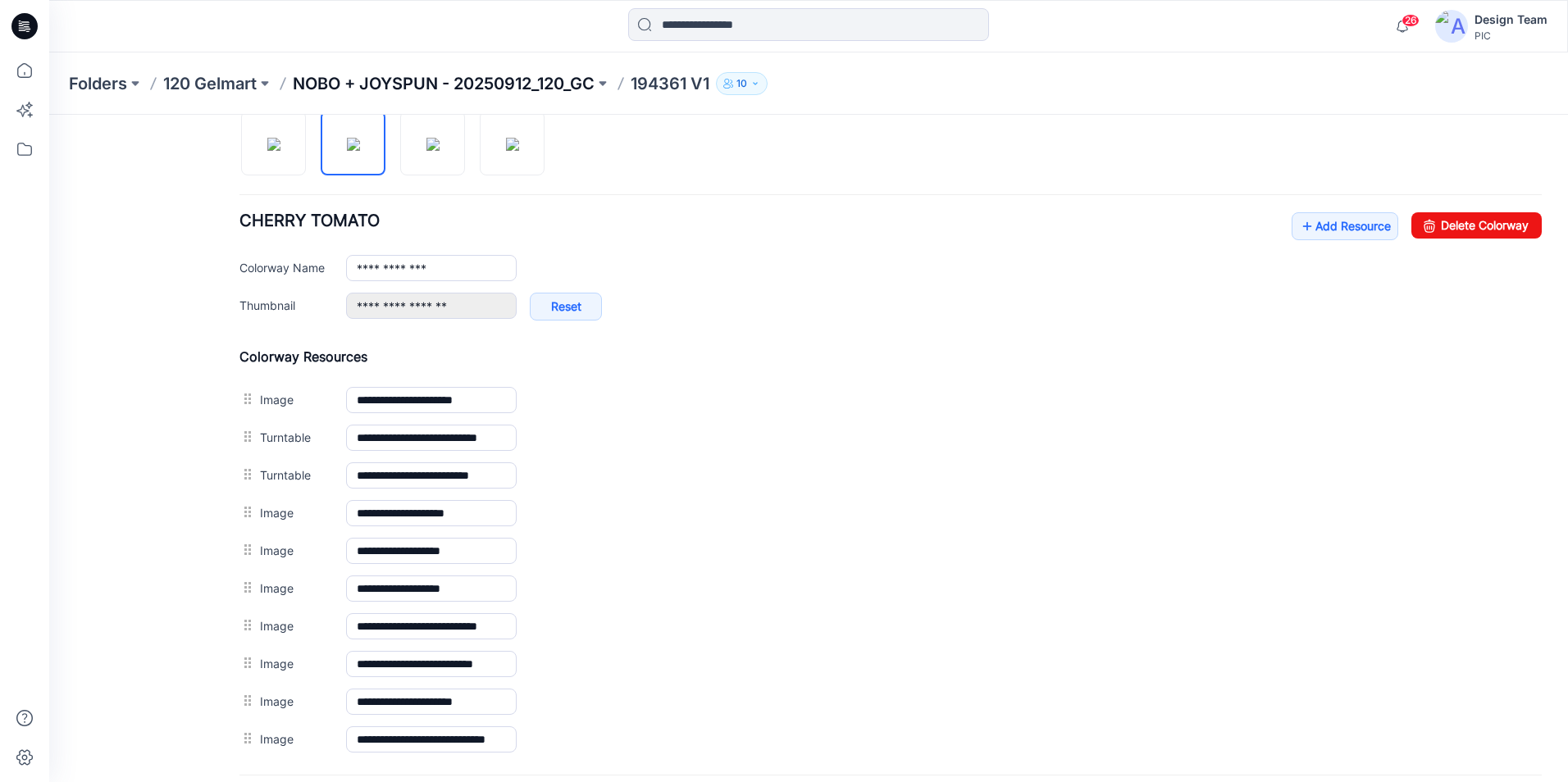
click at [478, 80] on p "NOBO + JOYSPUN - 20250912_120_GC" at bounding box center [444, 84] width 302 height 23
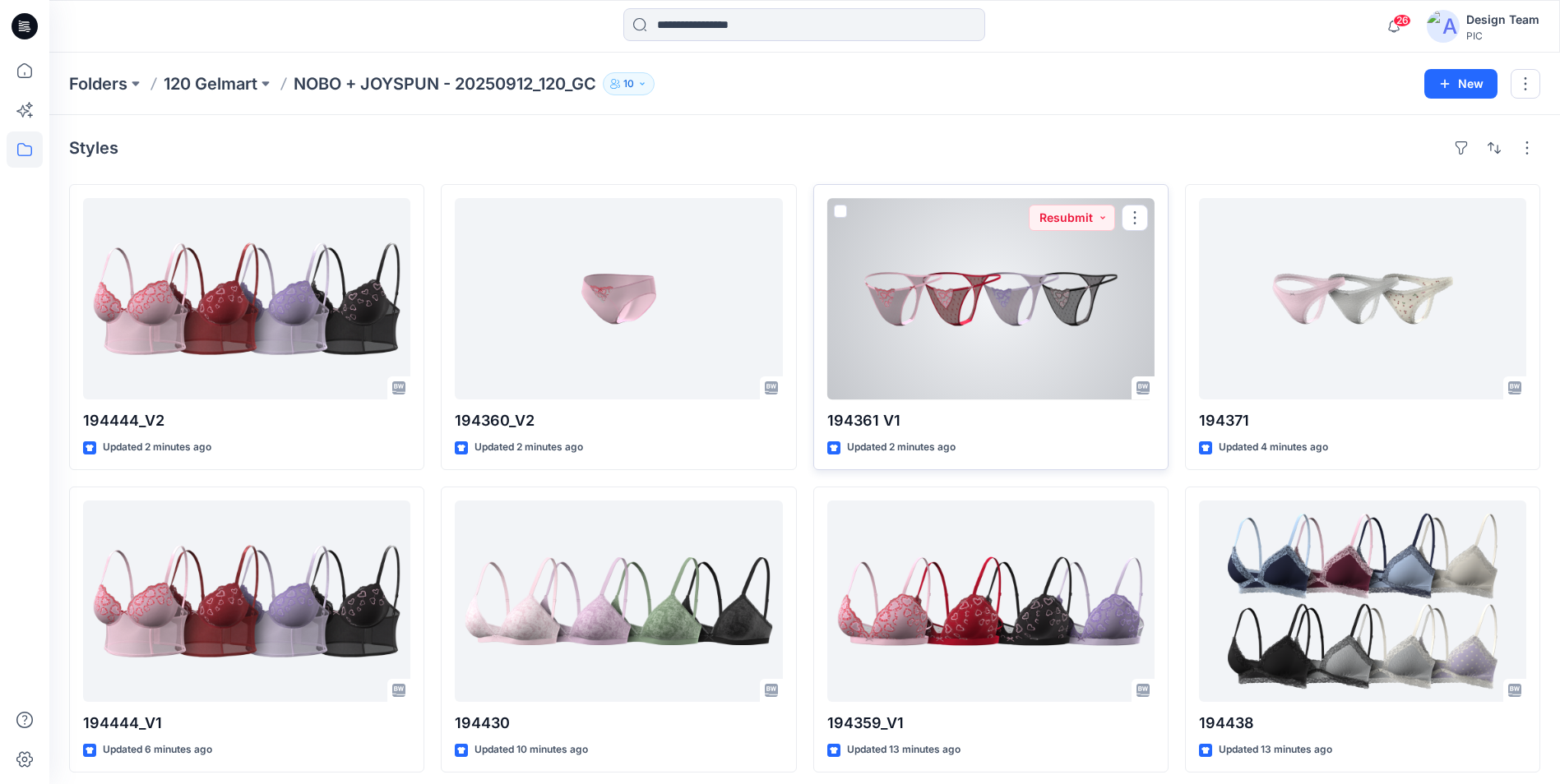
click at [952, 373] on div at bounding box center [991, 299] width 328 height 202
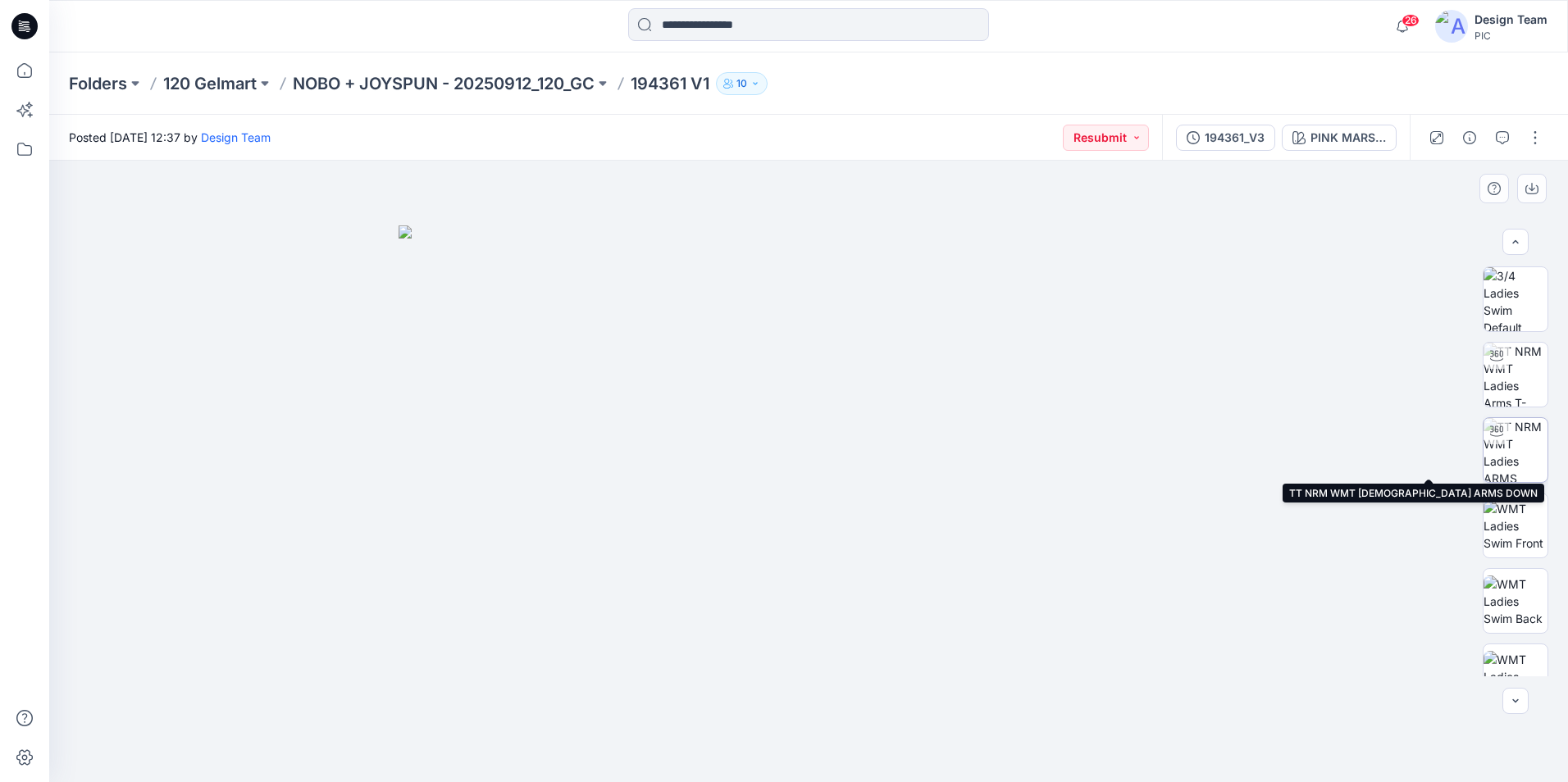
scroll to position [328, 0]
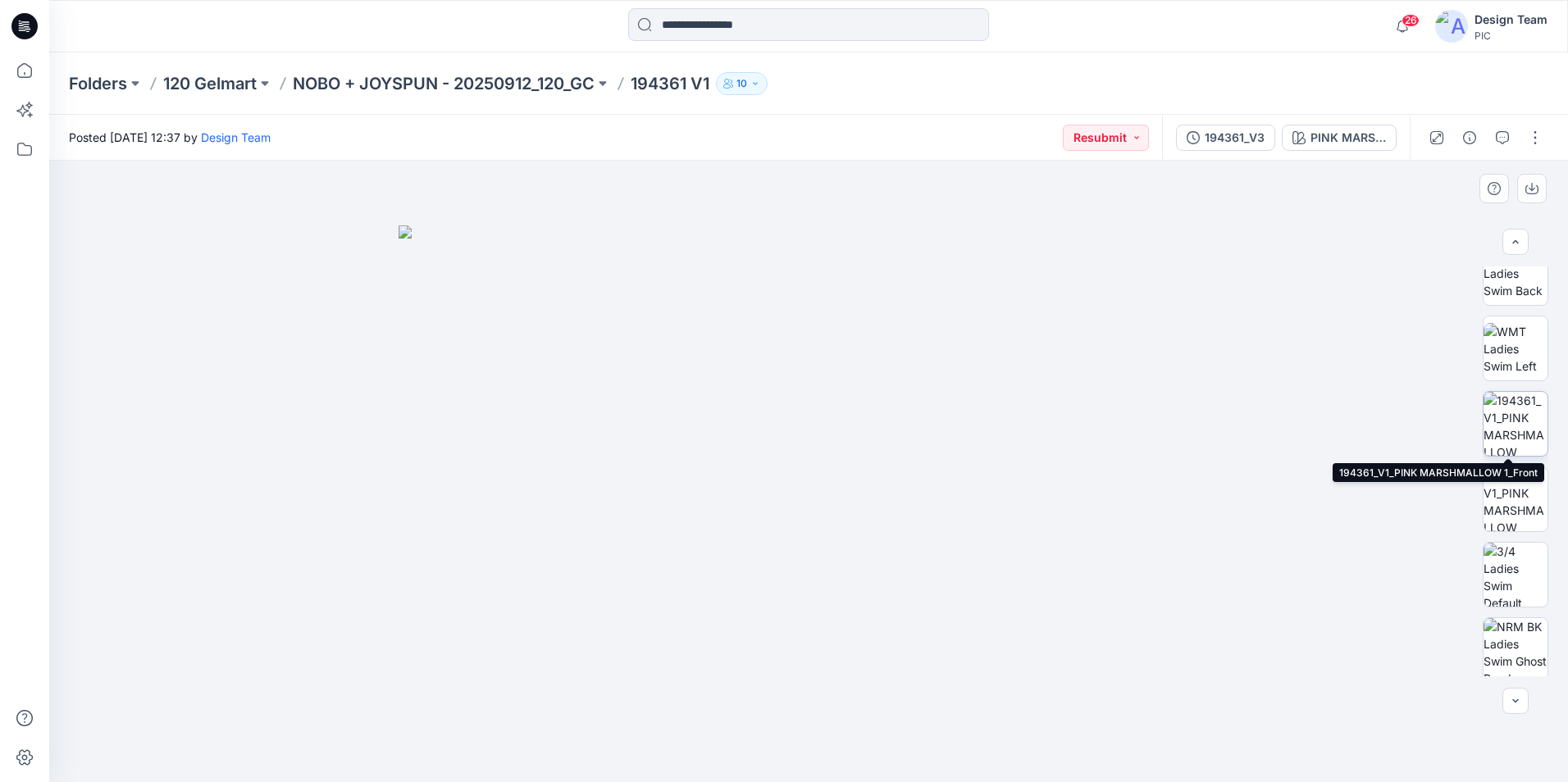
click at [1515, 421] on img at bounding box center [1515, 424] width 64 height 64
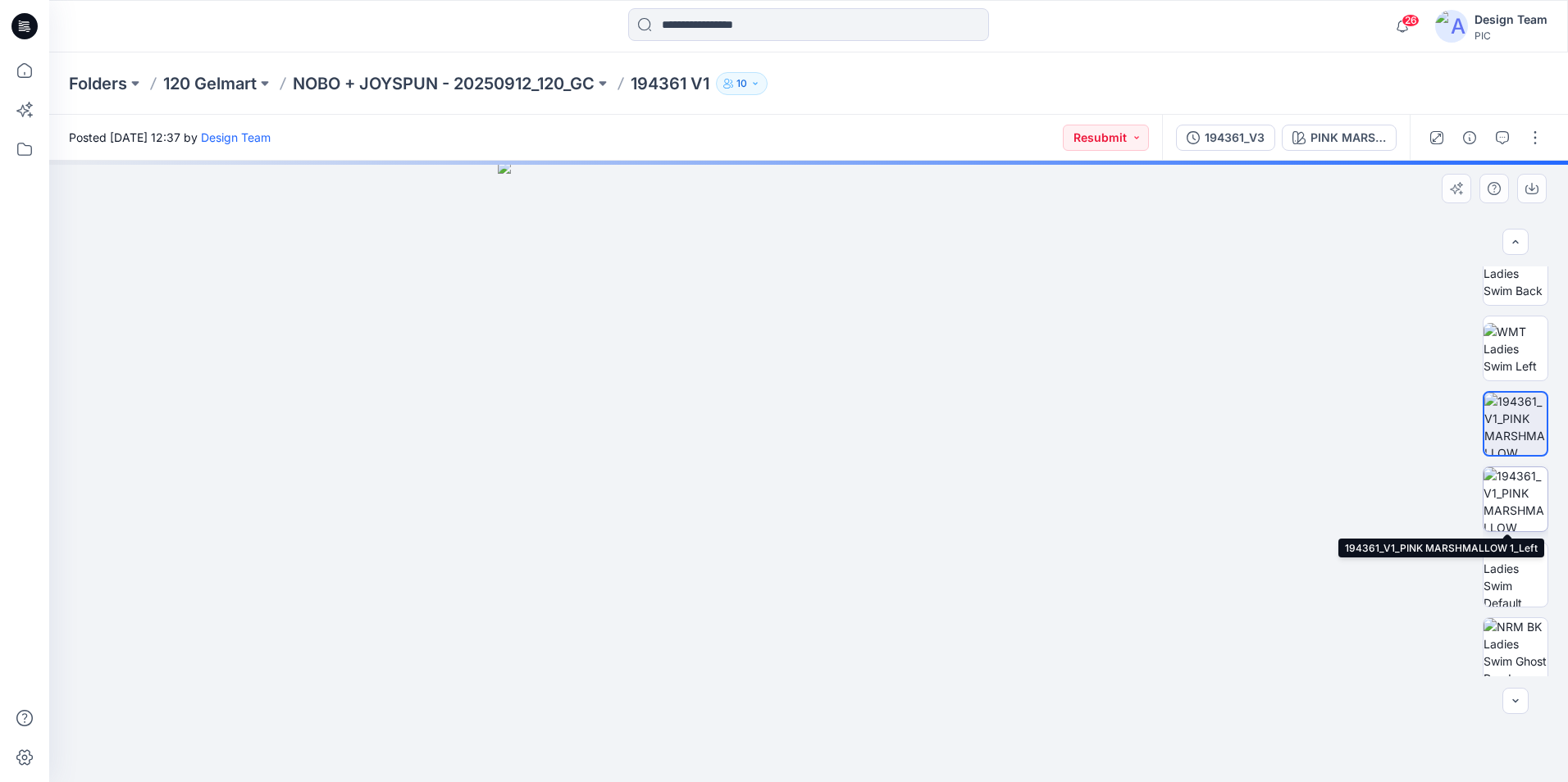
click at [1517, 488] on img at bounding box center [1515, 499] width 64 height 64
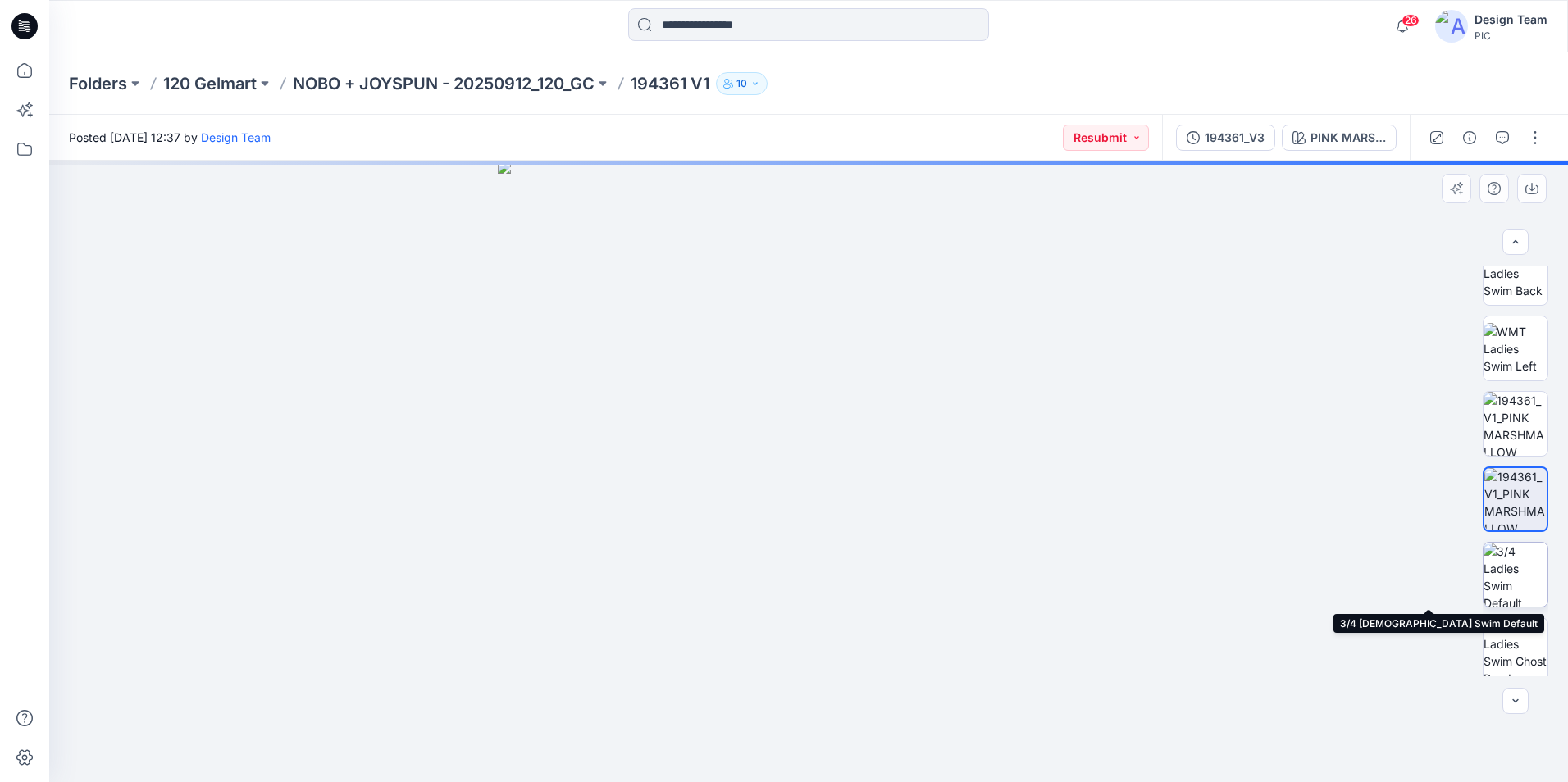
click at [1514, 564] on img at bounding box center [1515, 575] width 64 height 64
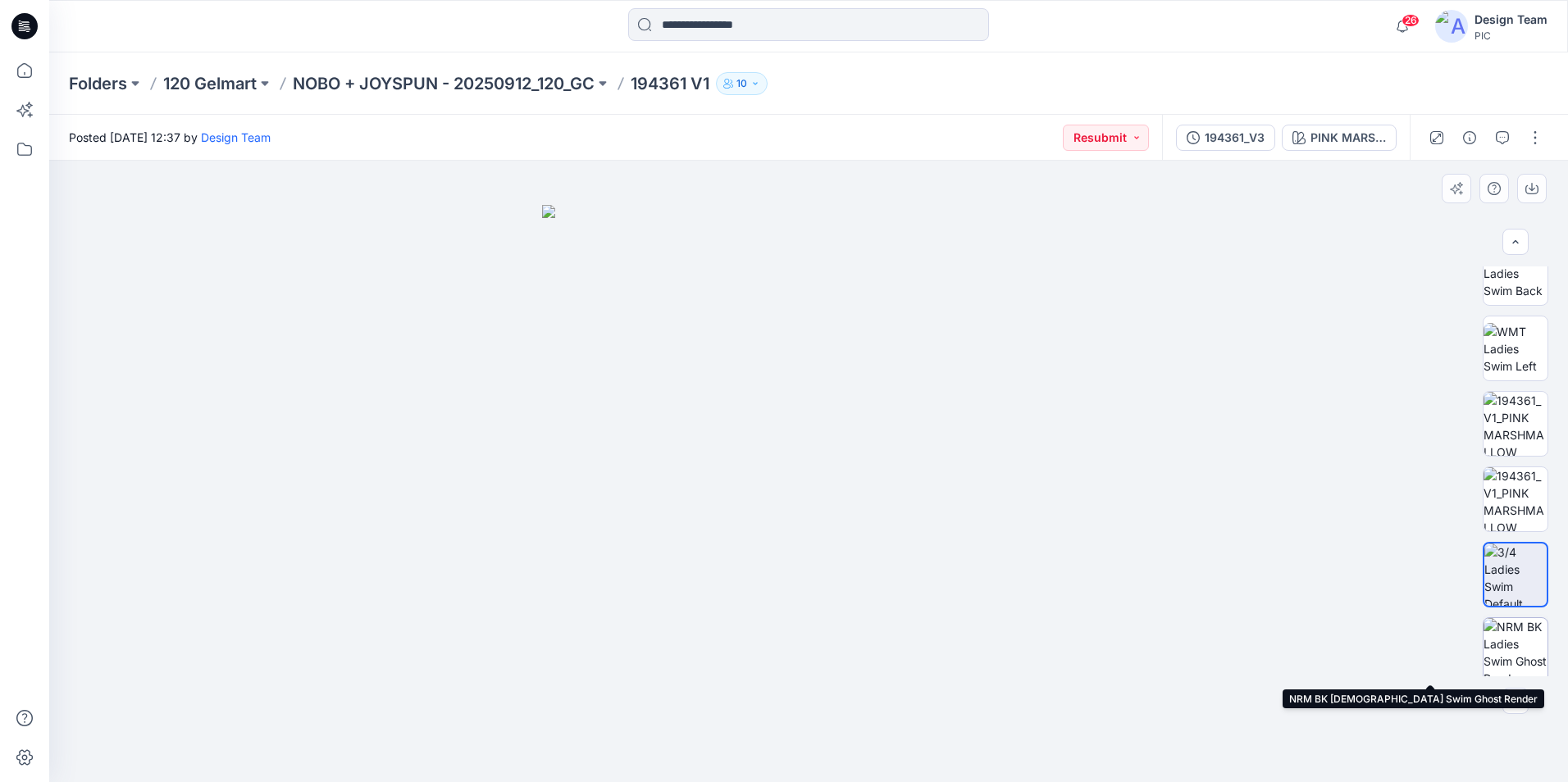
click at [1508, 635] on img at bounding box center [1515, 650] width 64 height 64
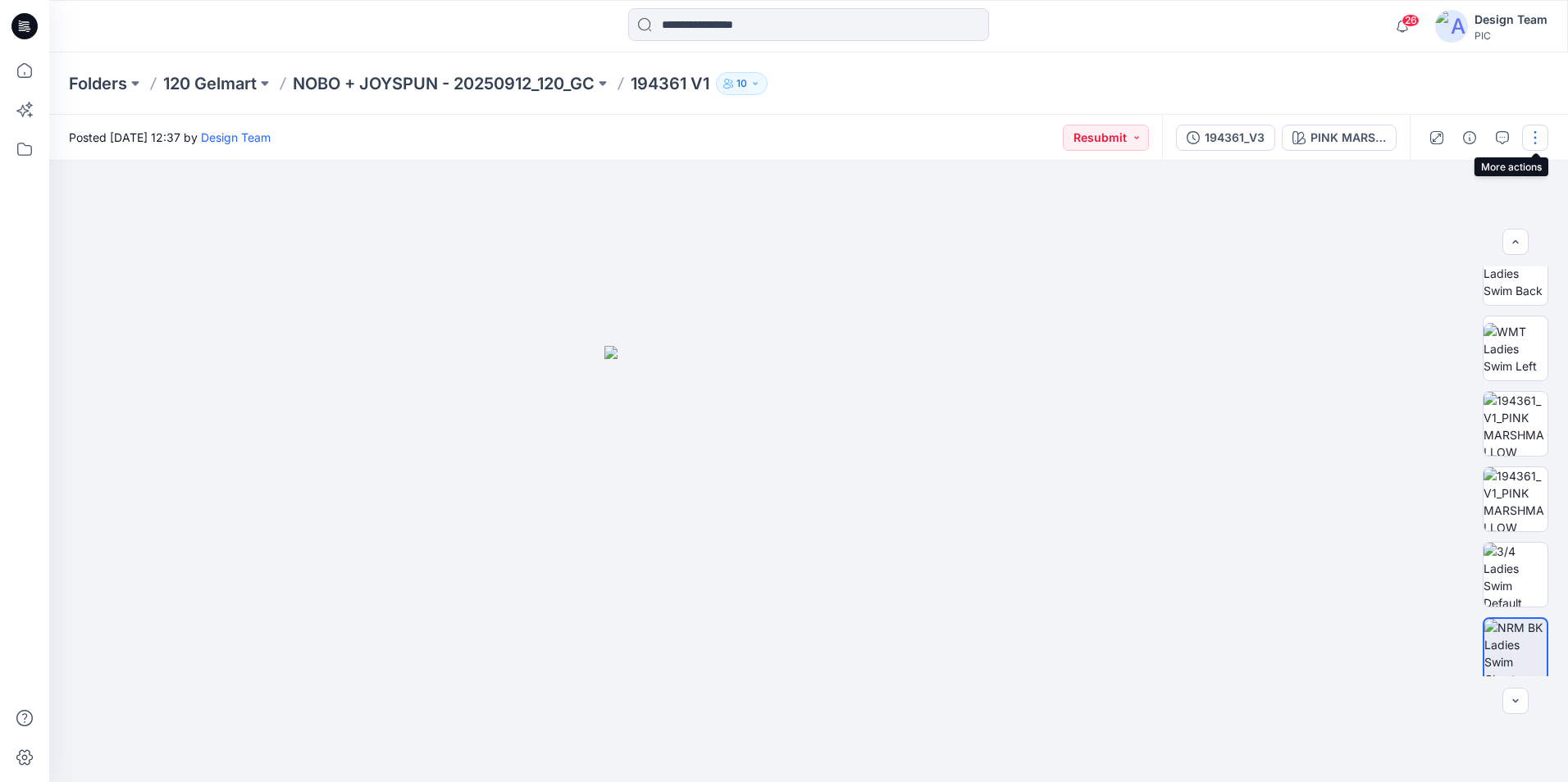
click at [1538, 146] on button "button" at bounding box center [1535, 138] width 26 height 26
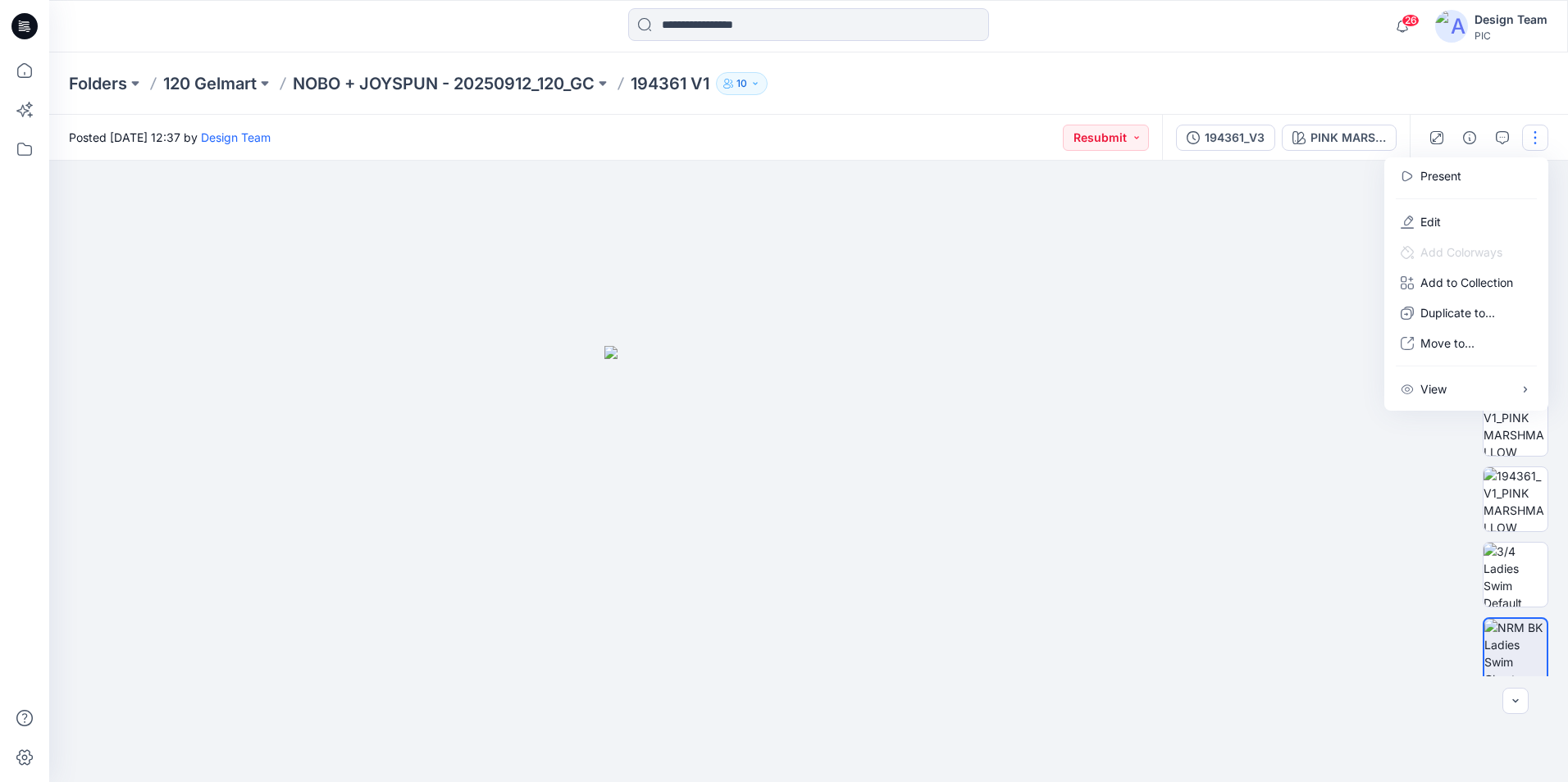
drag, startPoint x: 1248, startPoint y: 222, endPoint x: 1369, endPoint y: 166, distance: 133.3
click at [1250, 222] on div at bounding box center [809, 471] width 1519 height 621
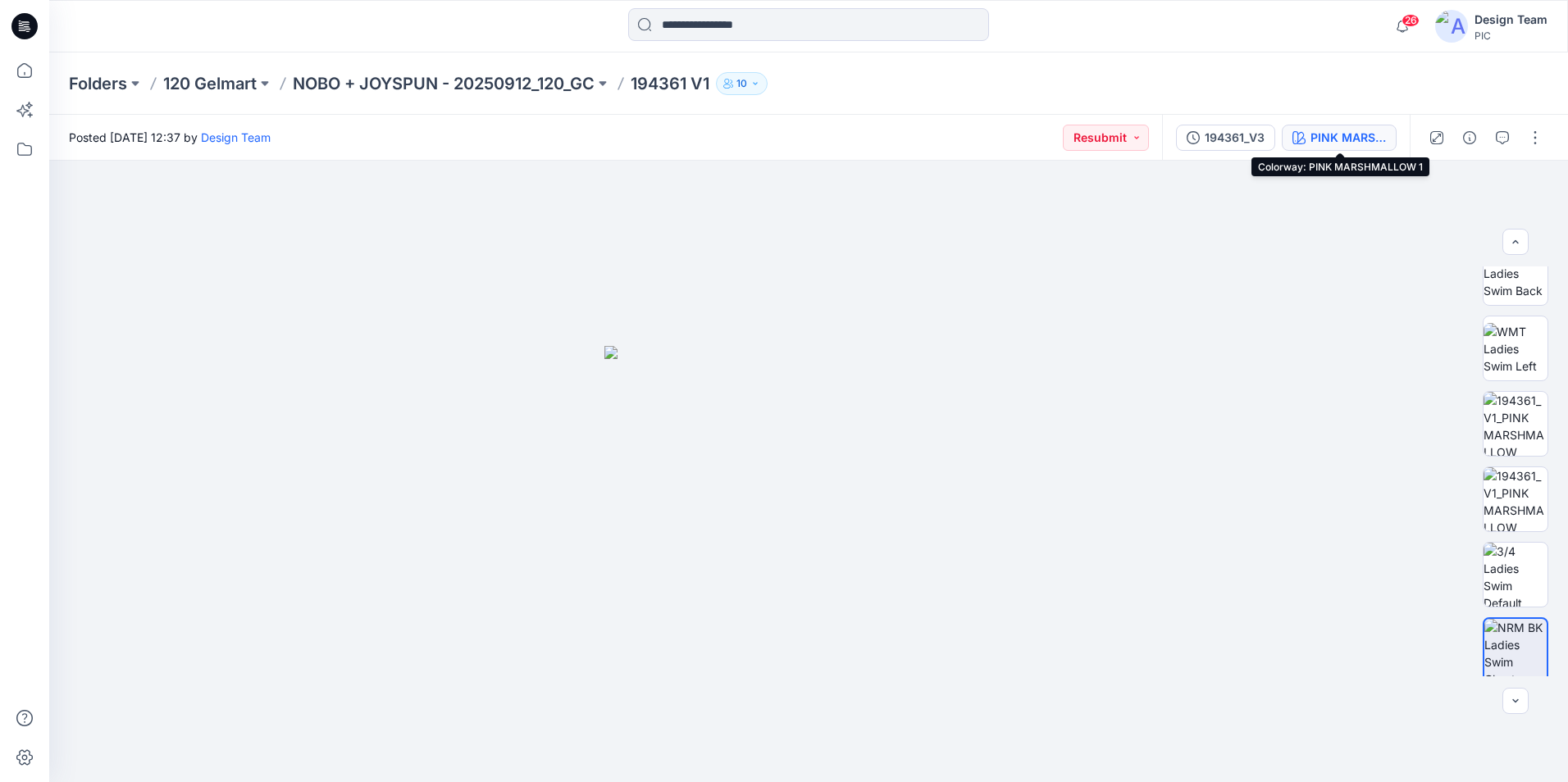
click at [1366, 148] on button "PINK MARSHMALLOW 1" at bounding box center [1339, 138] width 115 height 26
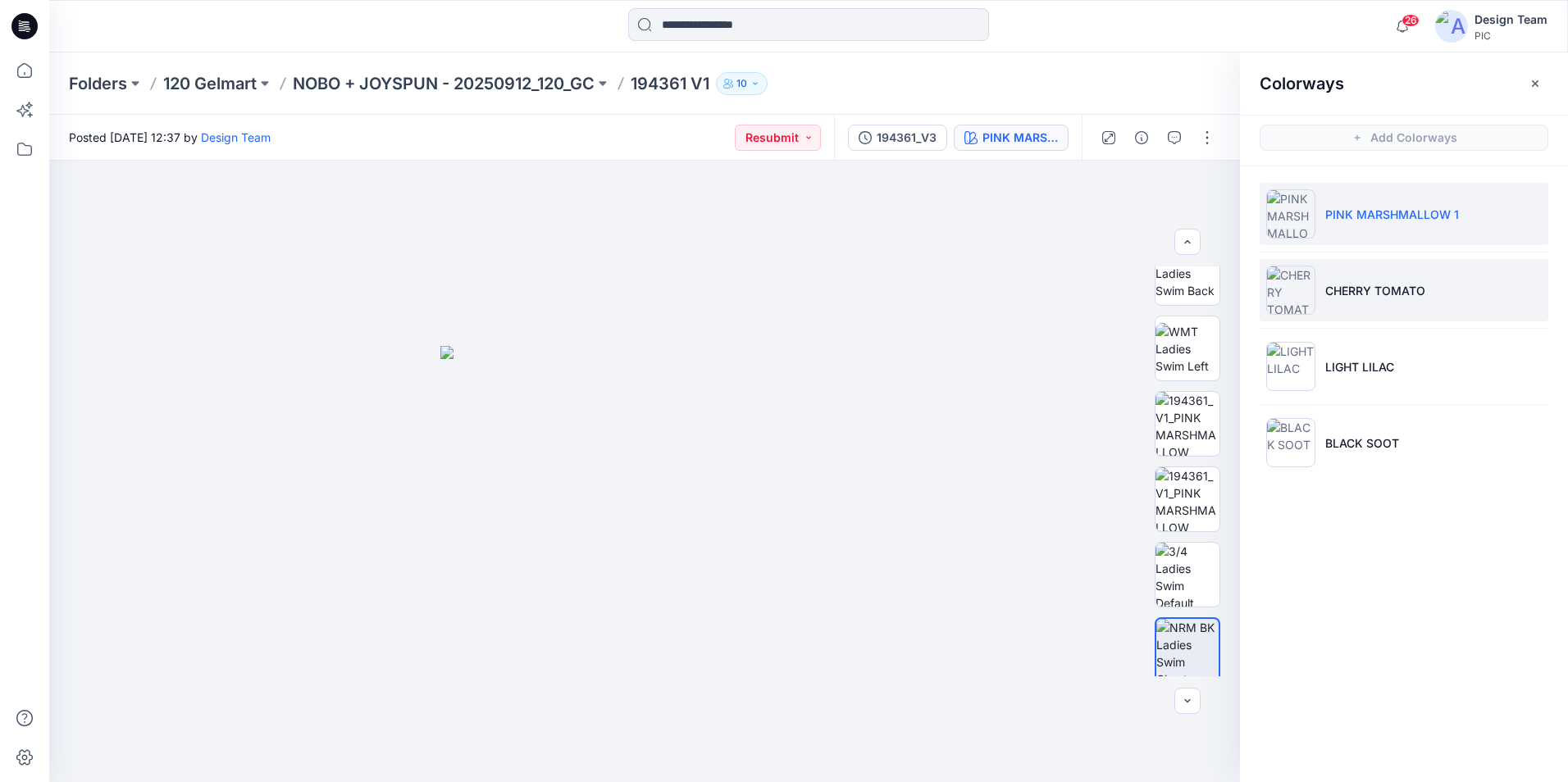
click at [1429, 307] on li "CHERRY TOMATO" at bounding box center [1404, 290] width 289 height 63
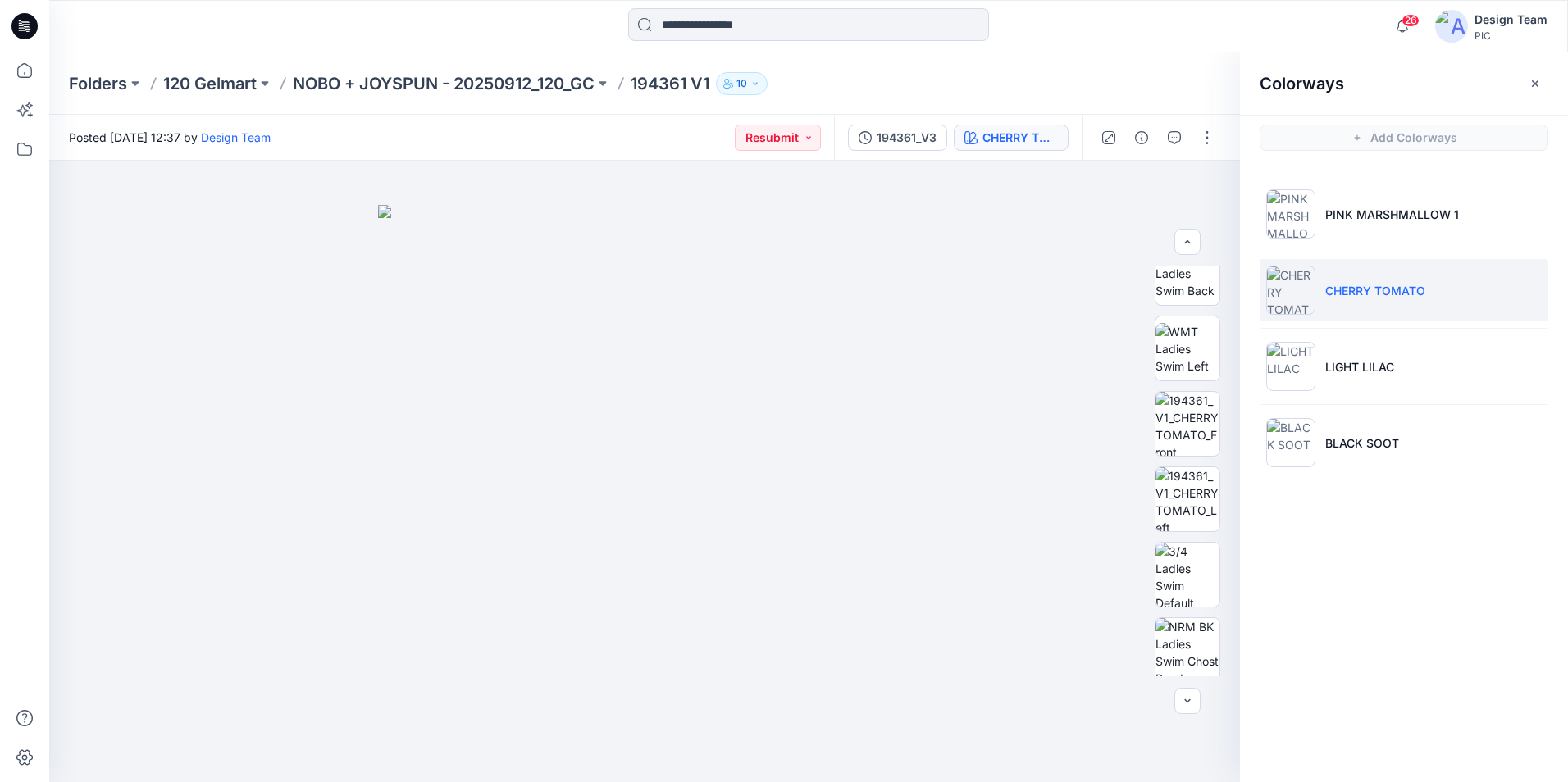
click at [1400, 305] on li "CHERRY TOMATO" at bounding box center [1404, 290] width 289 height 63
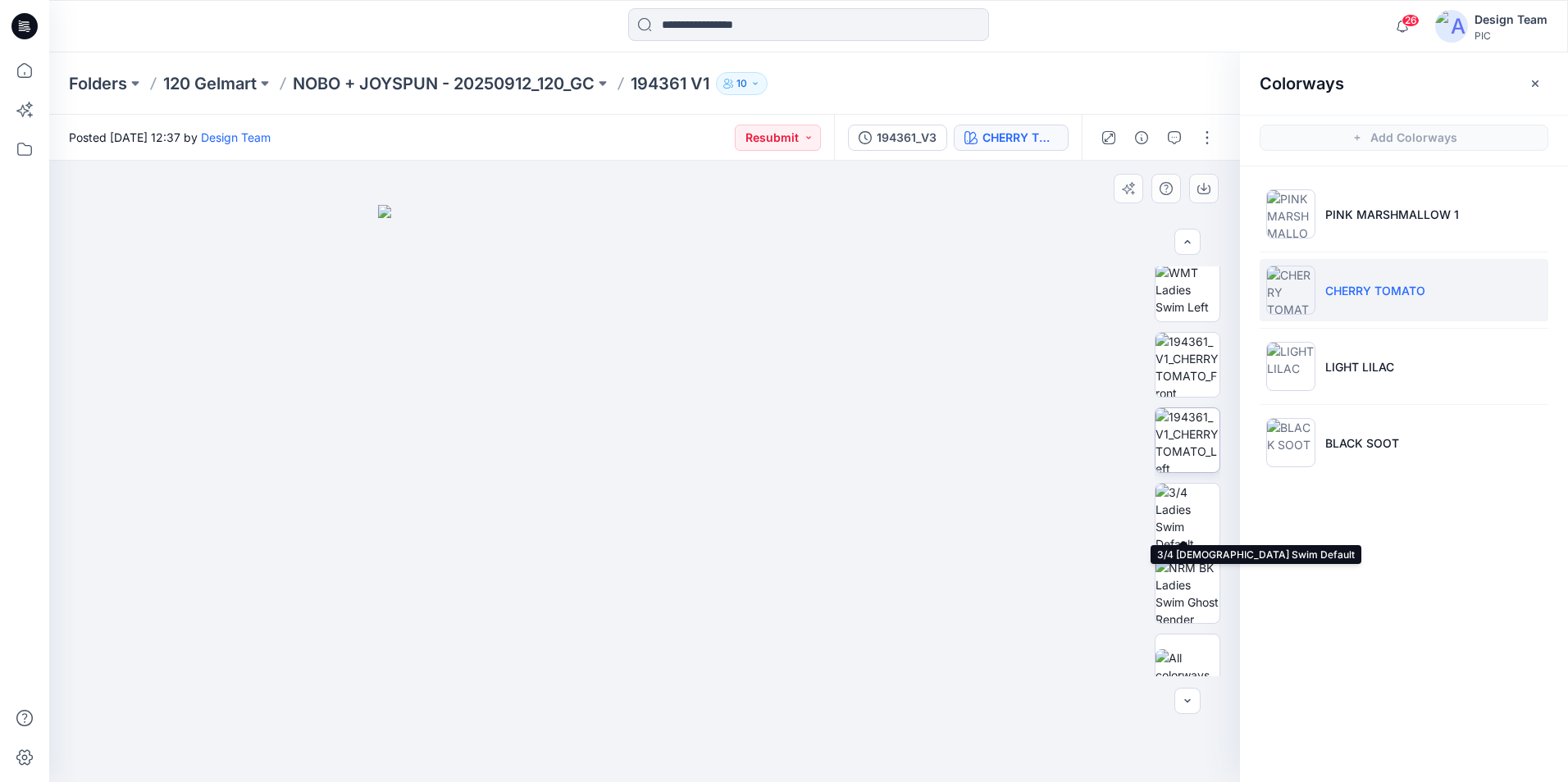
scroll to position [410, 0]
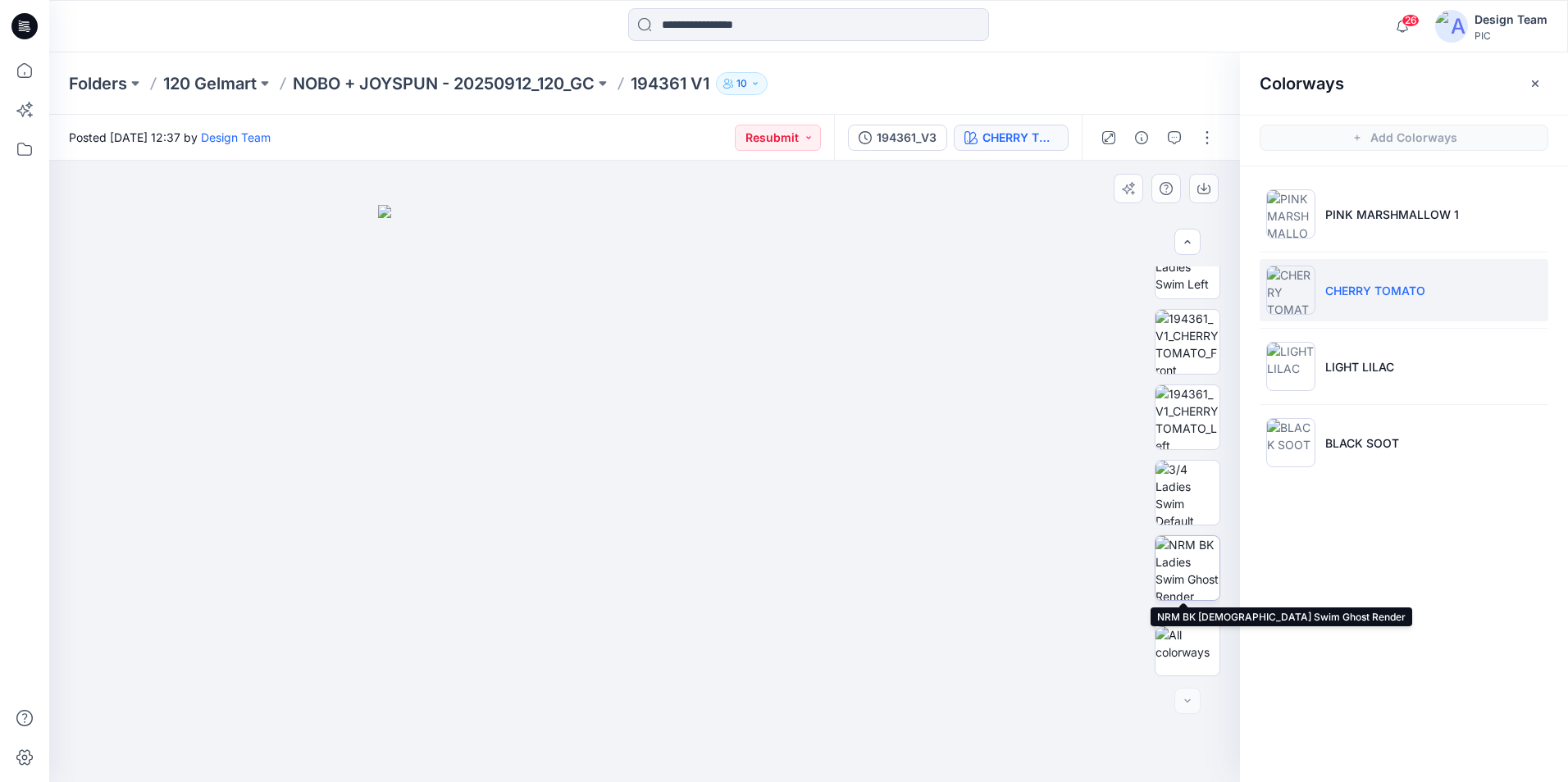
click at [1183, 576] on img at bounding box center [1187, 568] width 64 height 64
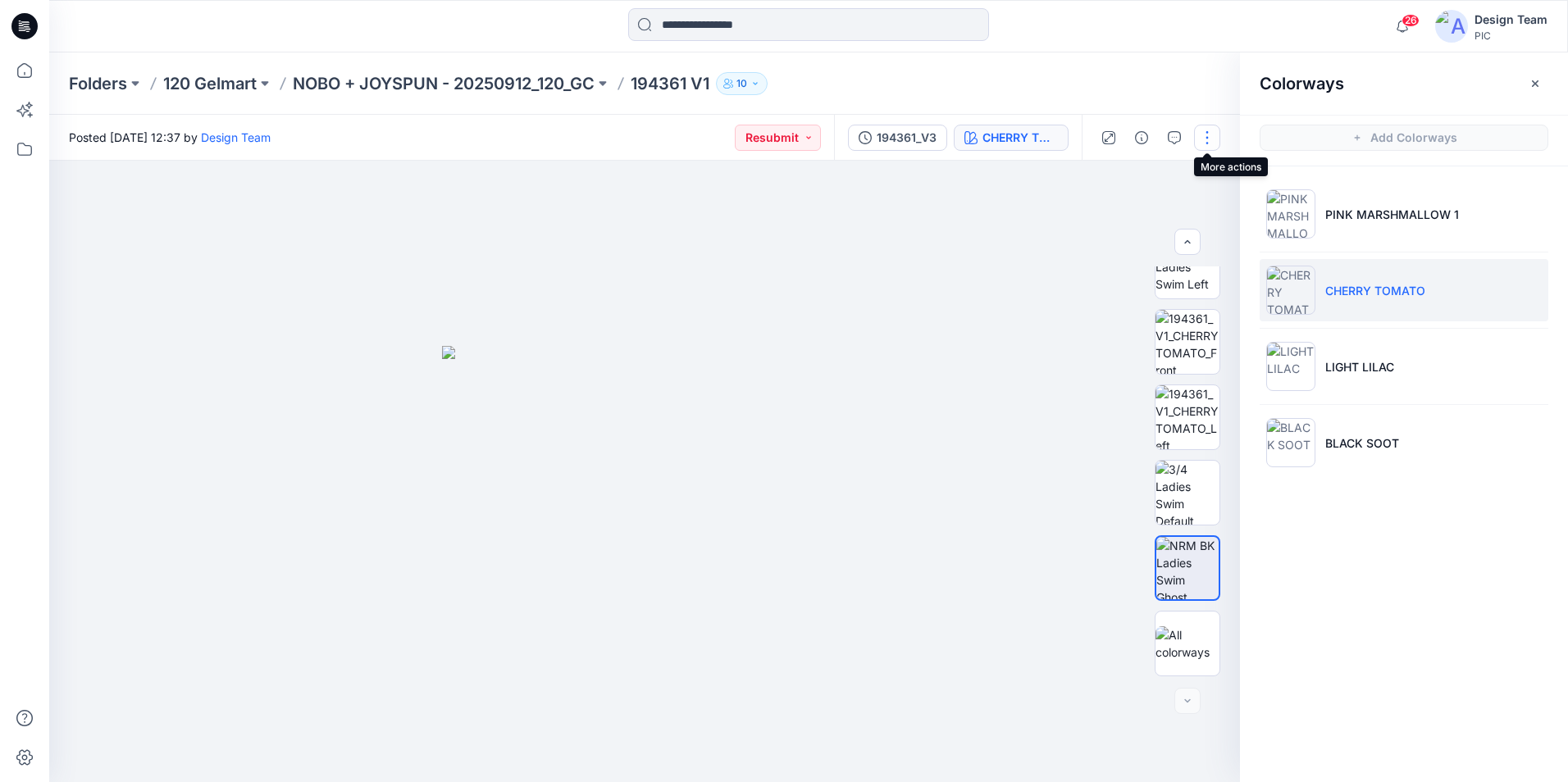
click at [1216, 138] on button "button" at bounding box center [1207, 138] width 26 height 26
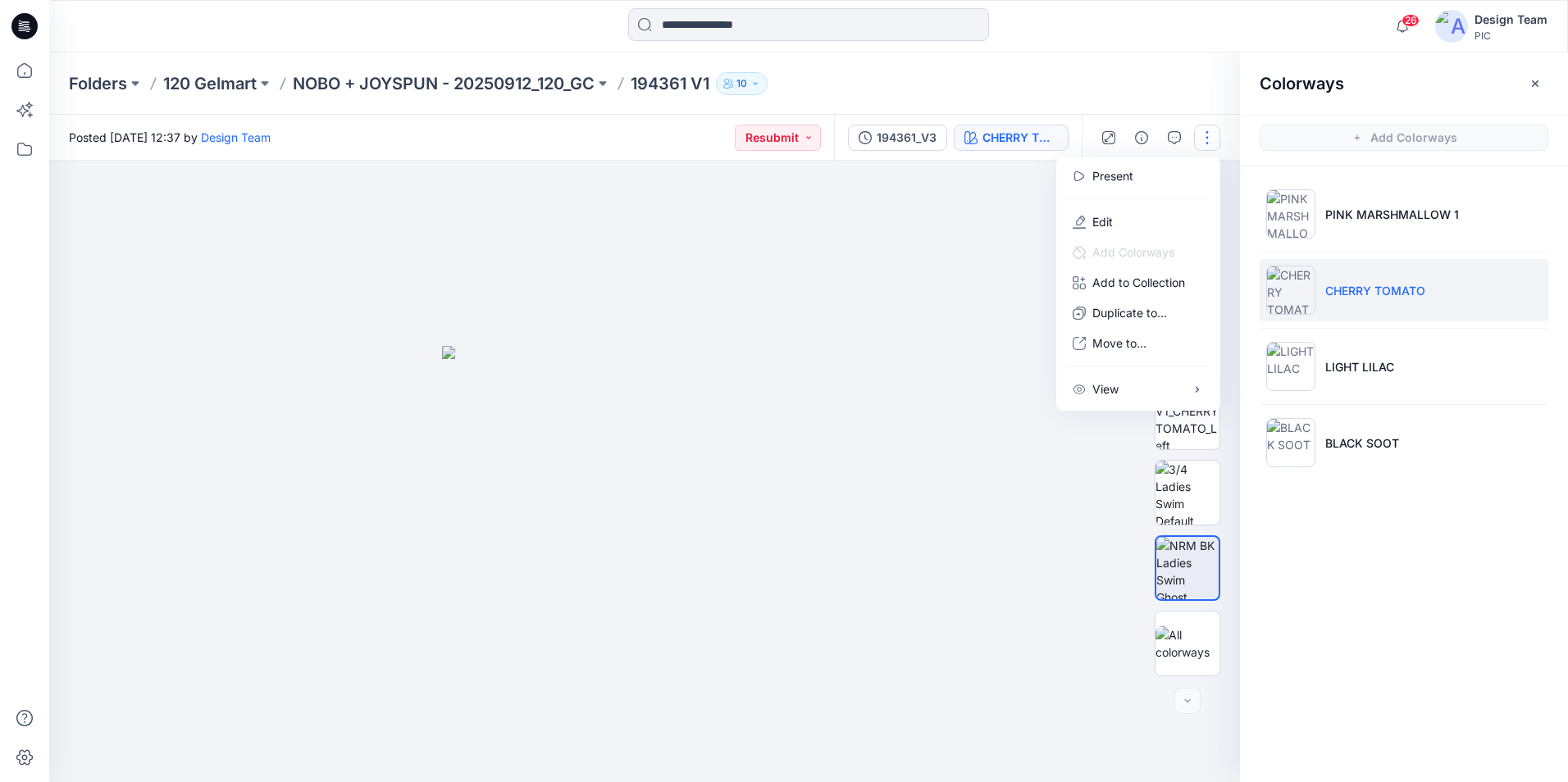
click at [1390, 590] on div "Colorways Add Colorways PINK MARSHMALLOW 1 CHERRY TOMATO LIGHT LILAC BLACK SOOT" at bounding box center [1404, 417] width 328 height 730
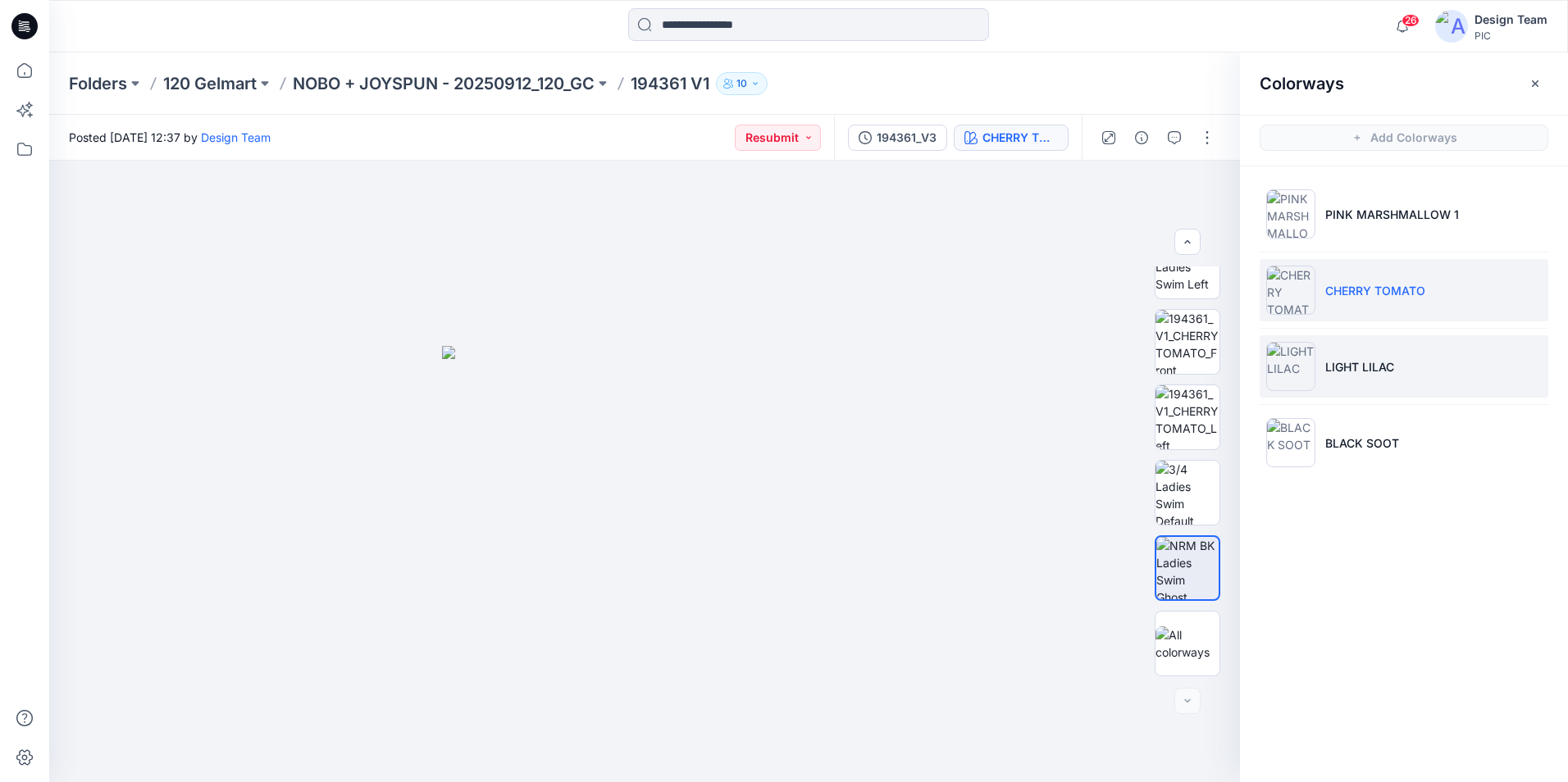
click at [1404, 370] on li "LIGHT LILAC" at bounding box center [1404, 366] width 289 height 63
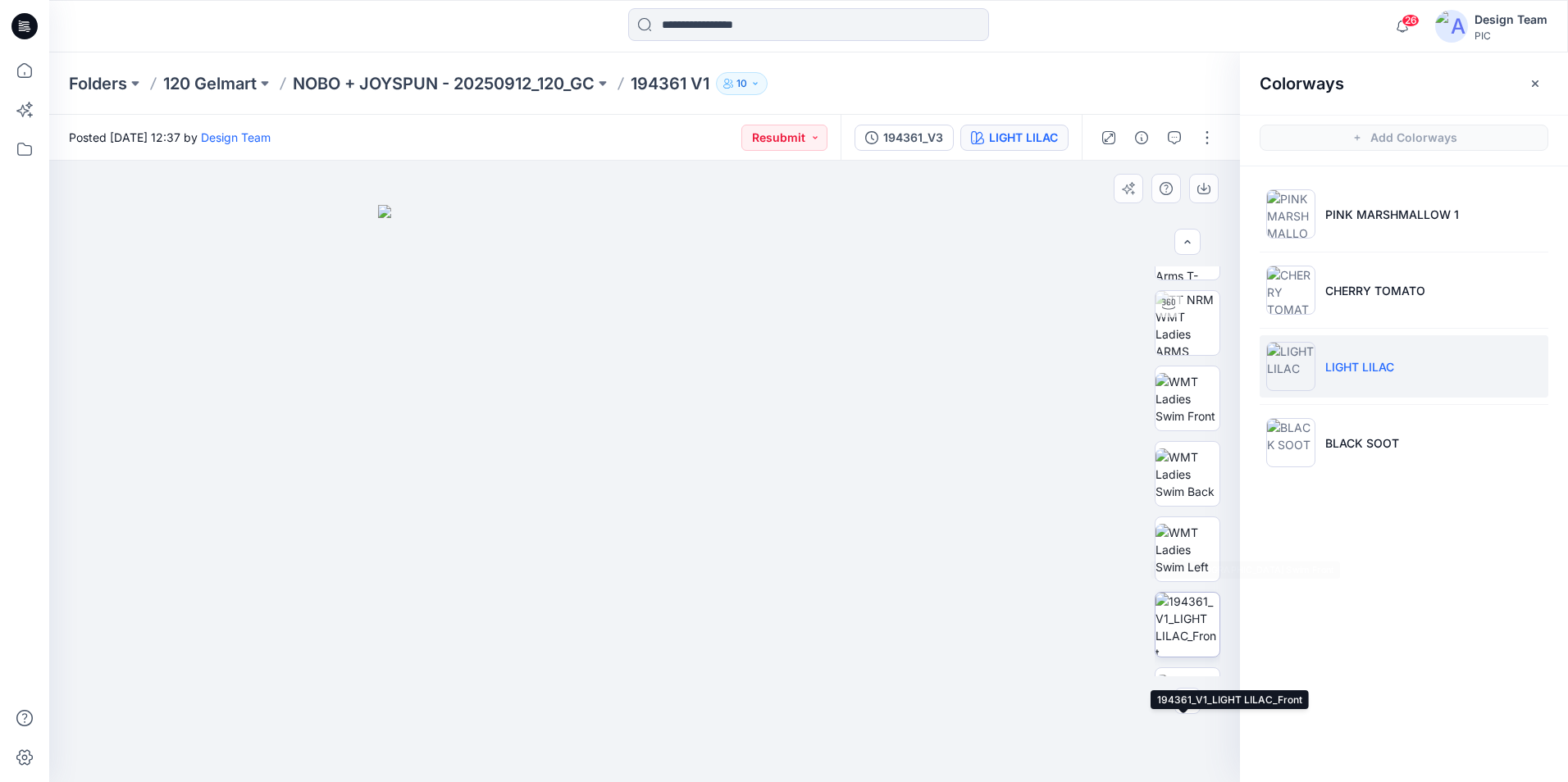
scroll to position [0, 0]
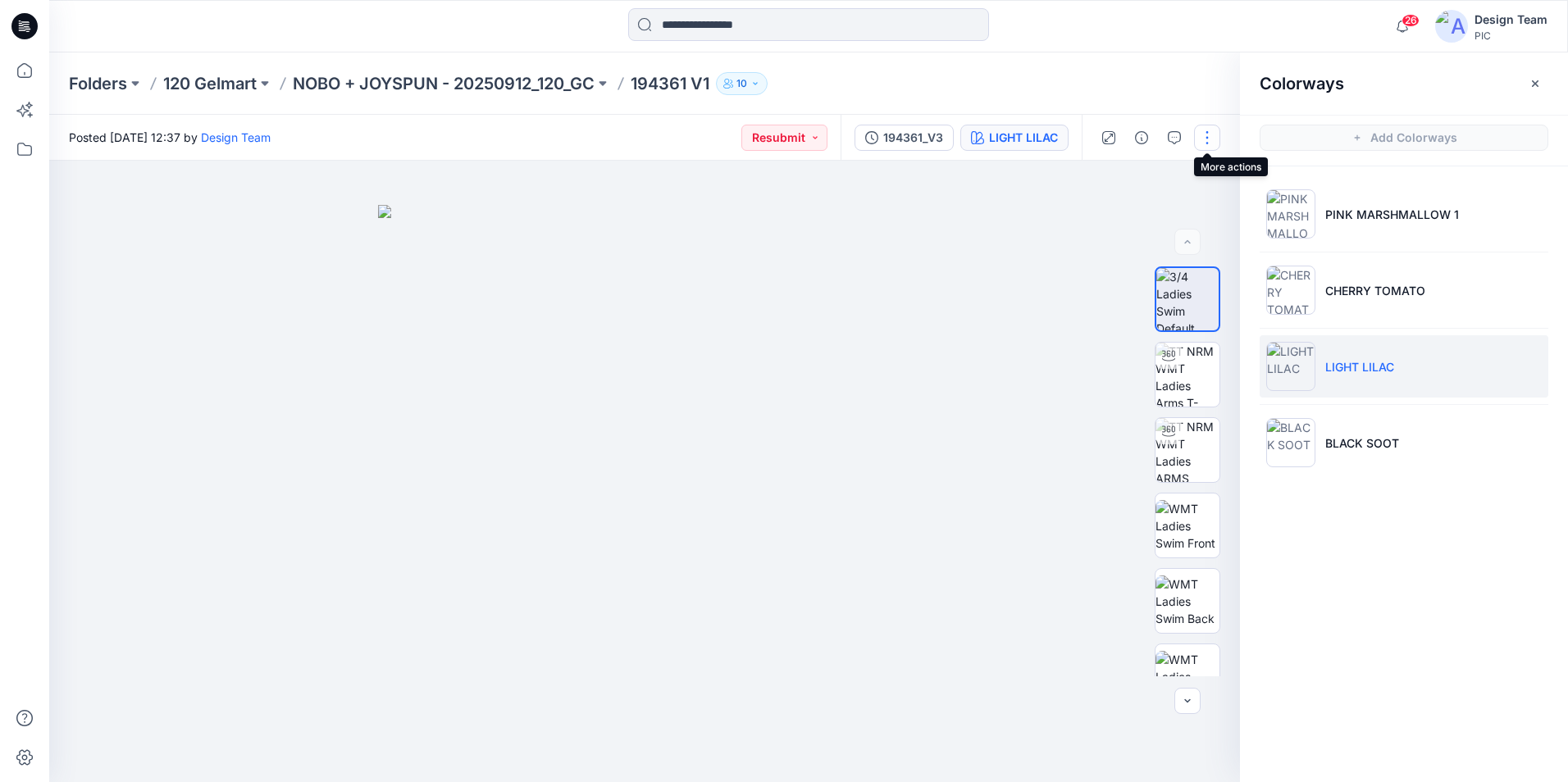
click at [1218, 138] on button "button" at bounding box center [1207, 138] width 26 height 26
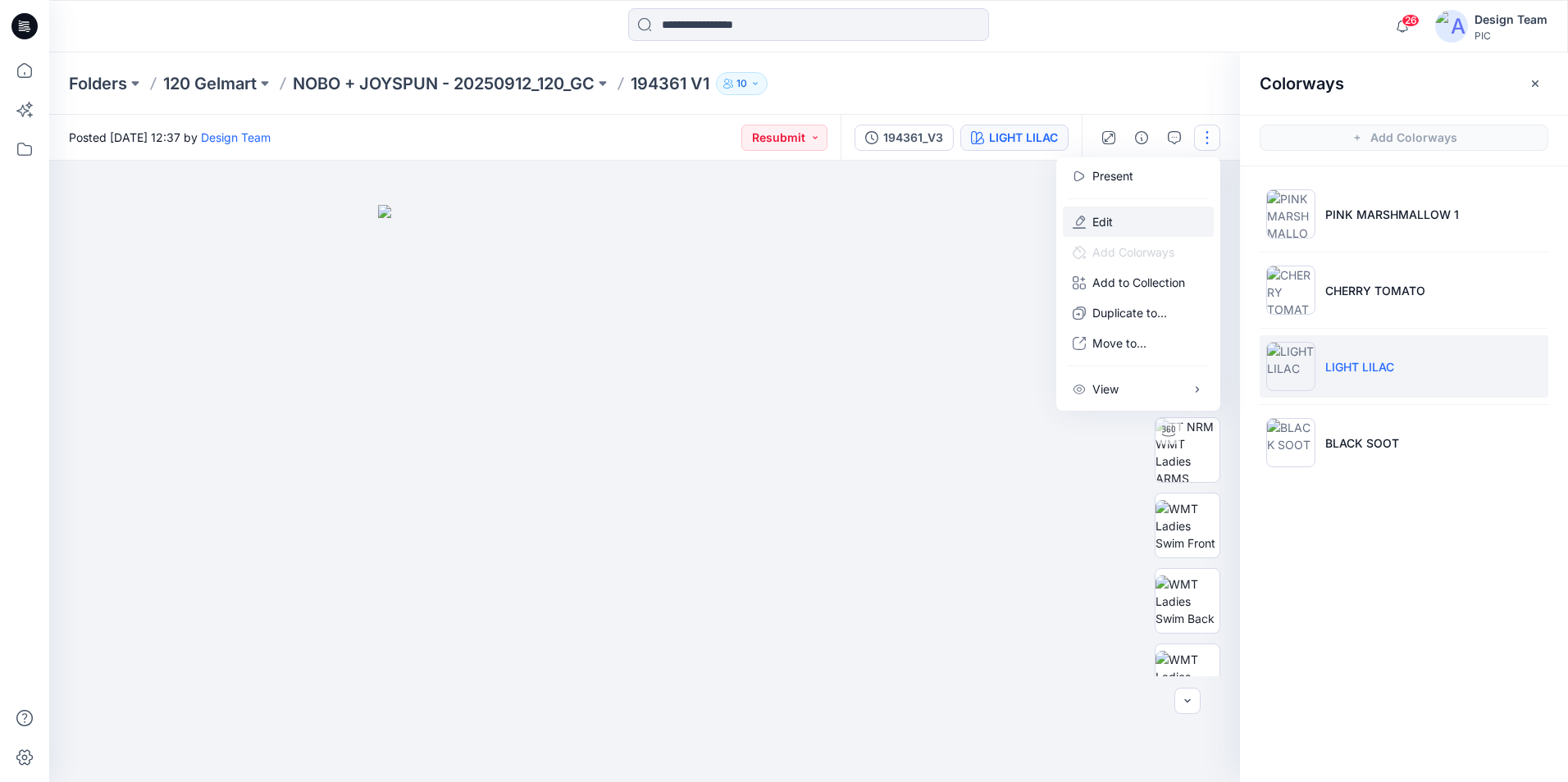
click at [1158, 222] on button "Edit" at bounding box center [1138, 222] width 151 height 30
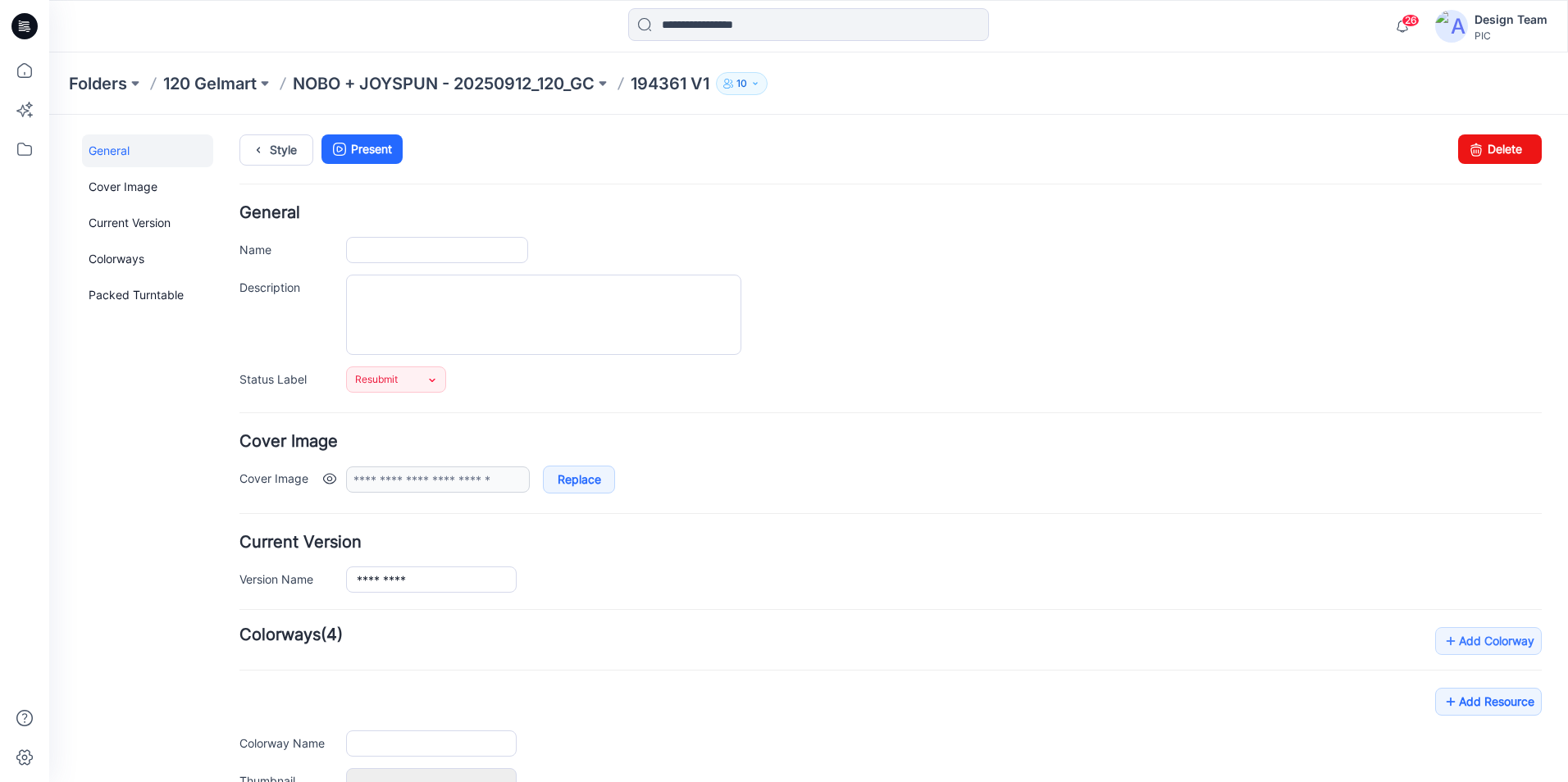
type input "*********"
type input "**********"
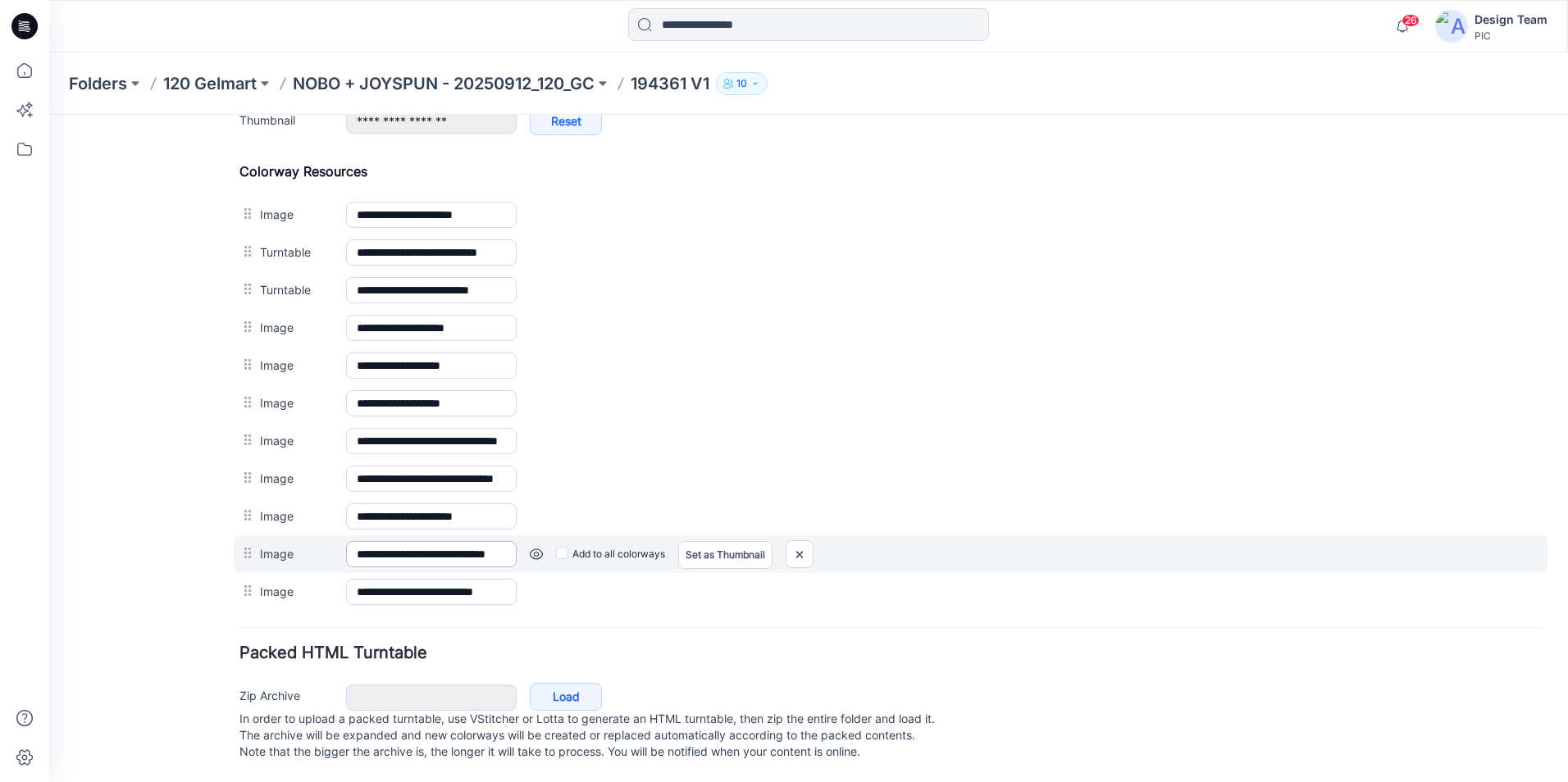
scroll to position [761, 0]
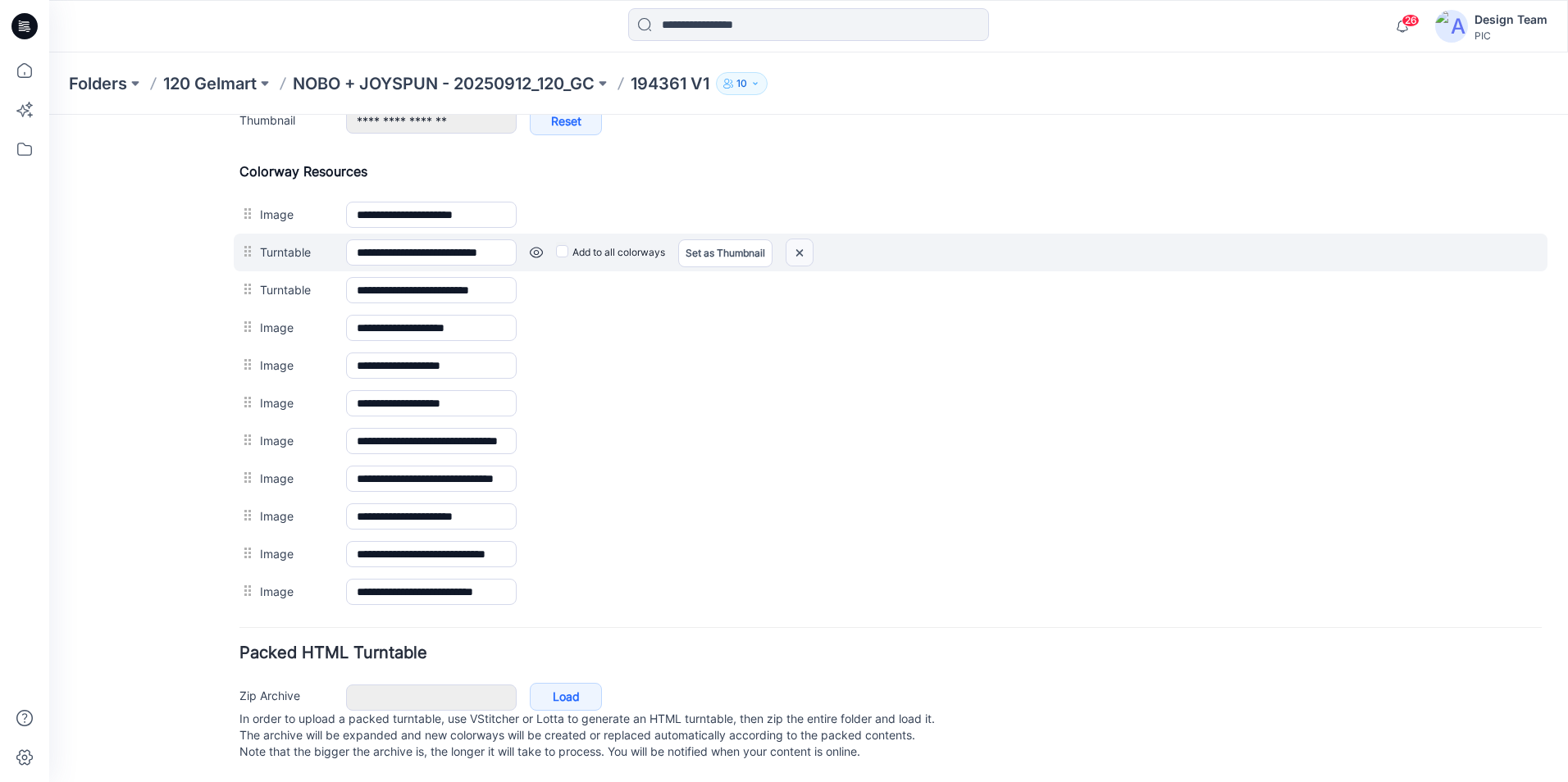
click at [800, 239] on img at bounding box center [800, 252] width 26 height 27
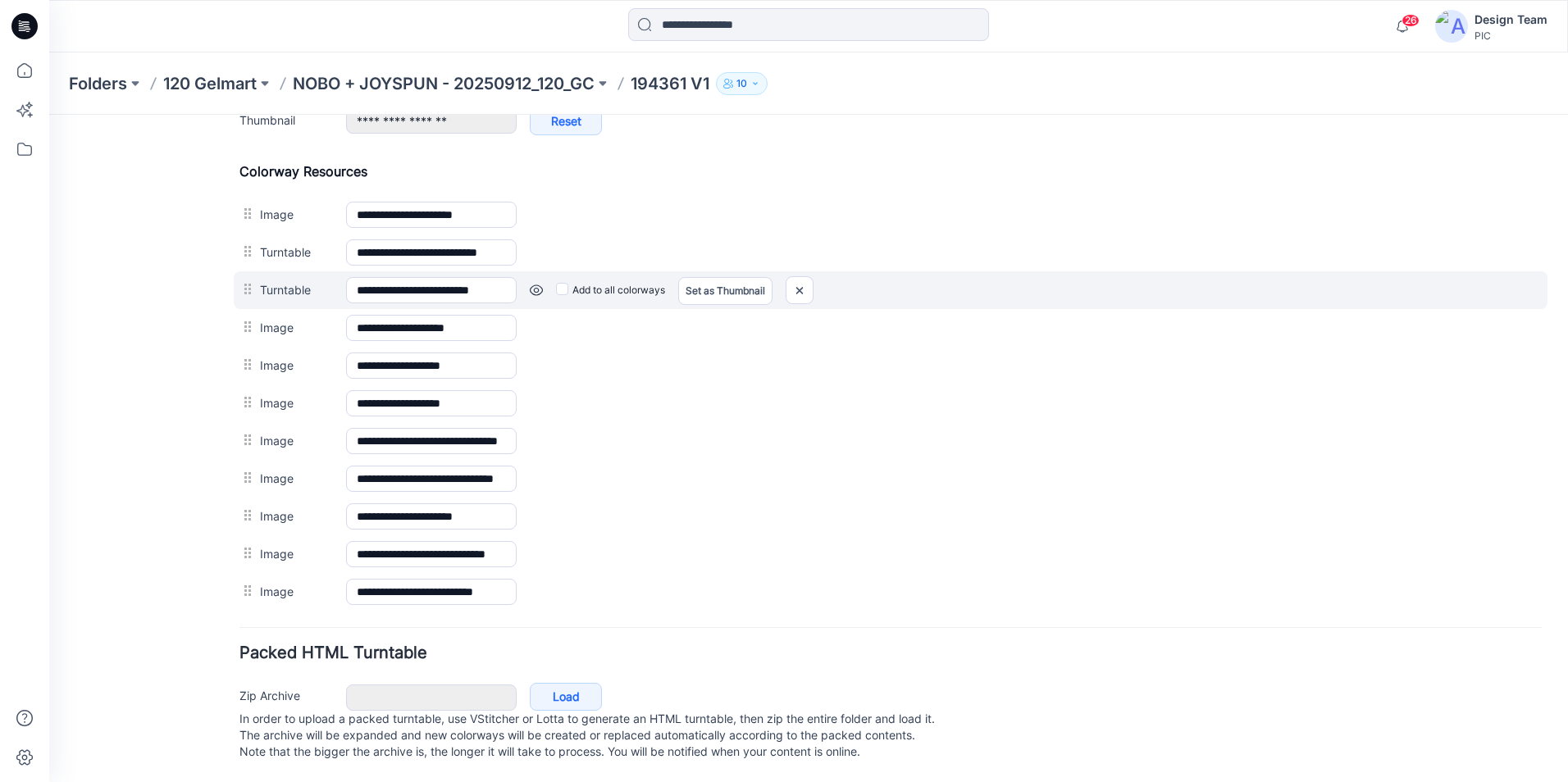
scroll to position [723, 0]
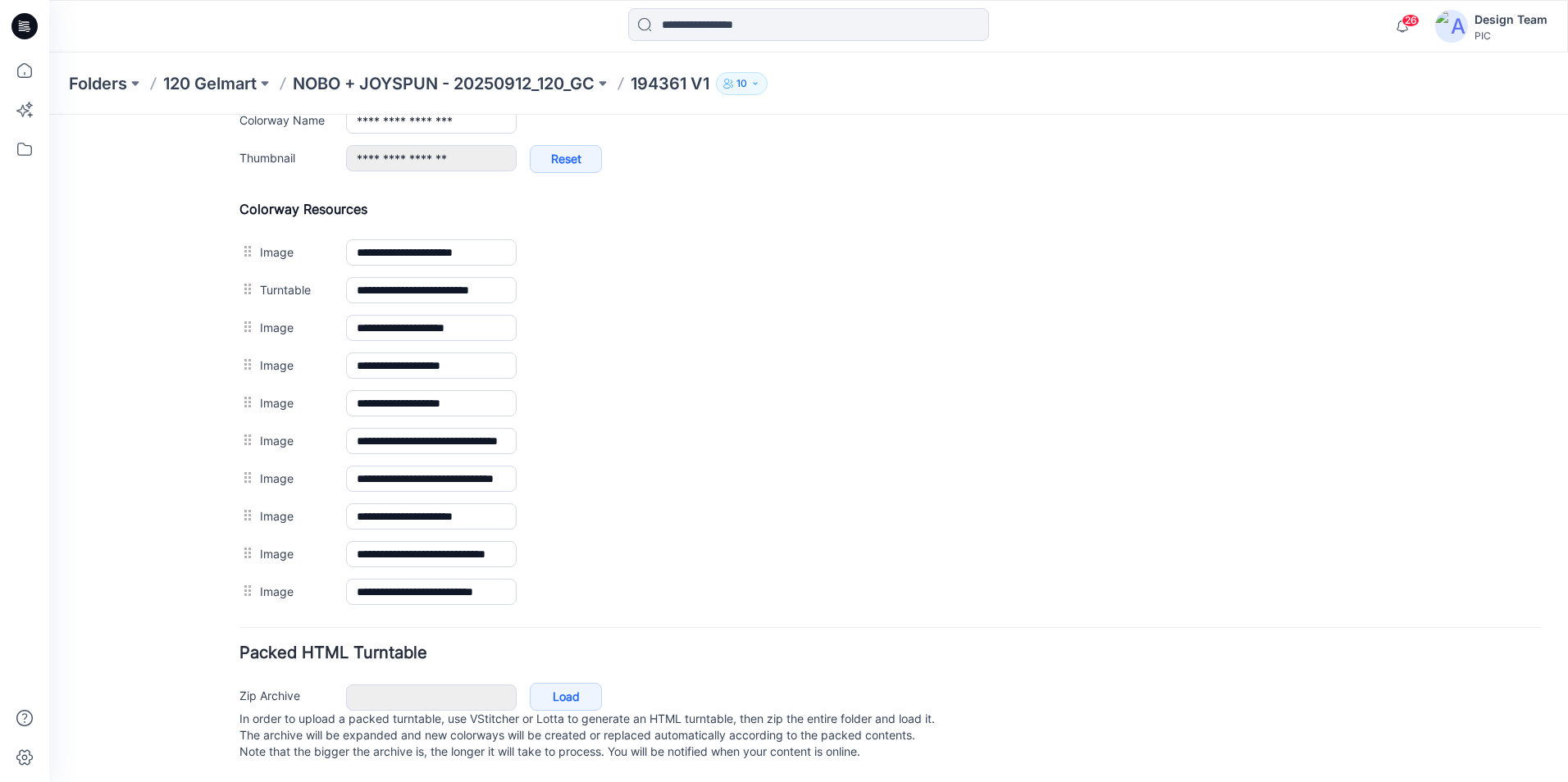
click at [49, 115] on img at bounding box center [49, 115] width 0 height 0
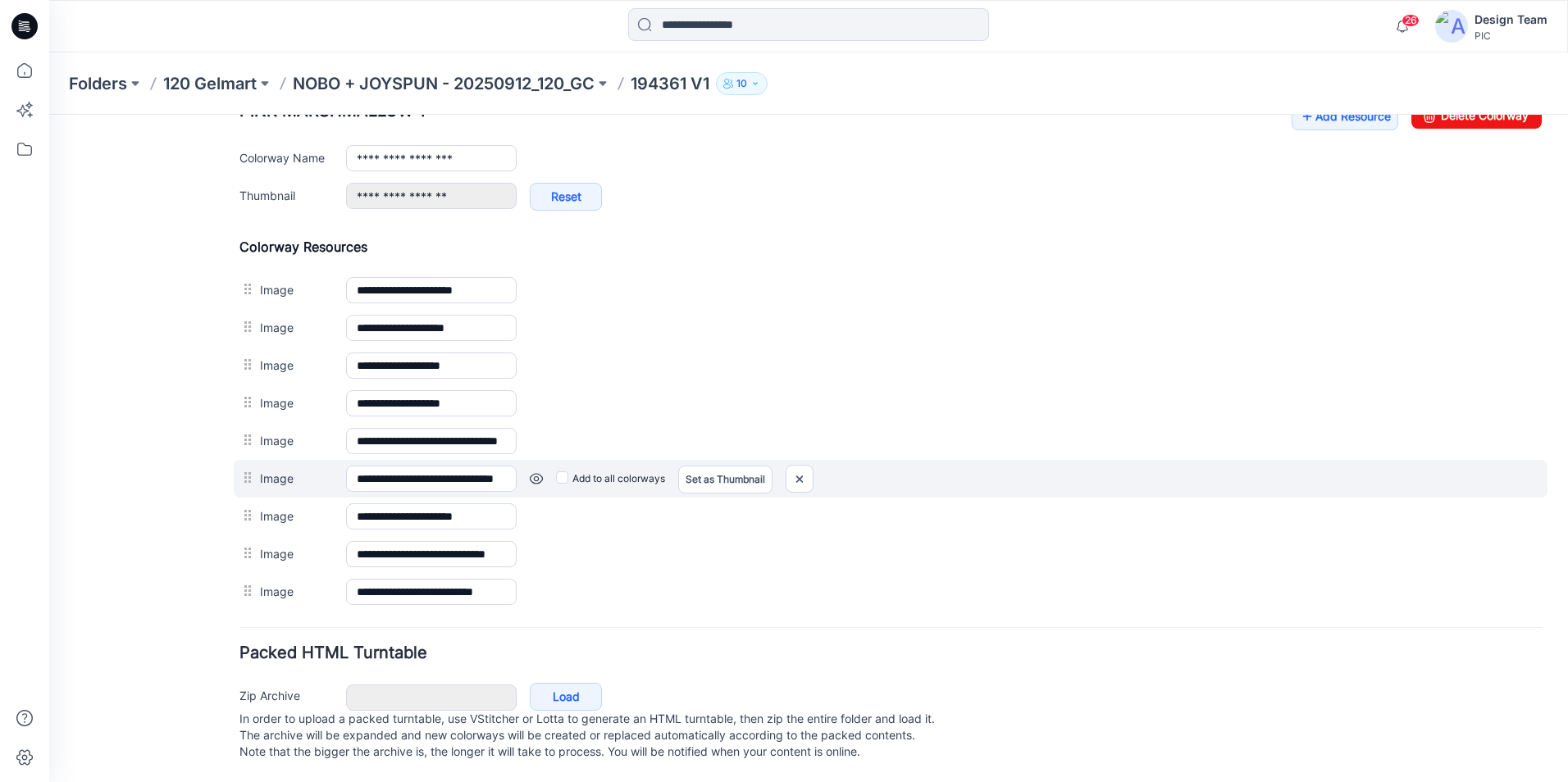
scroll to position [686, 0]
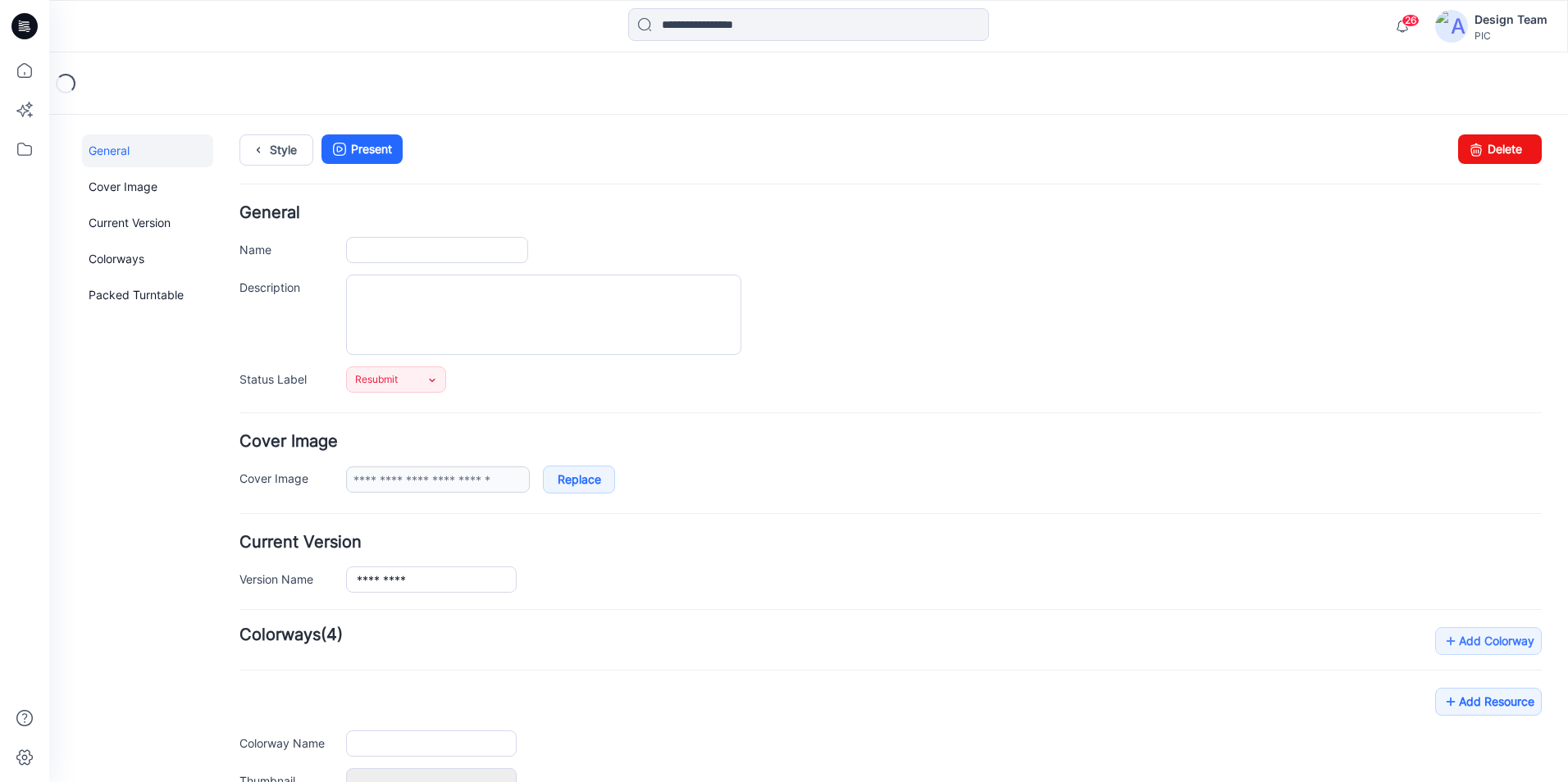
type input "*********"
type input "**********"
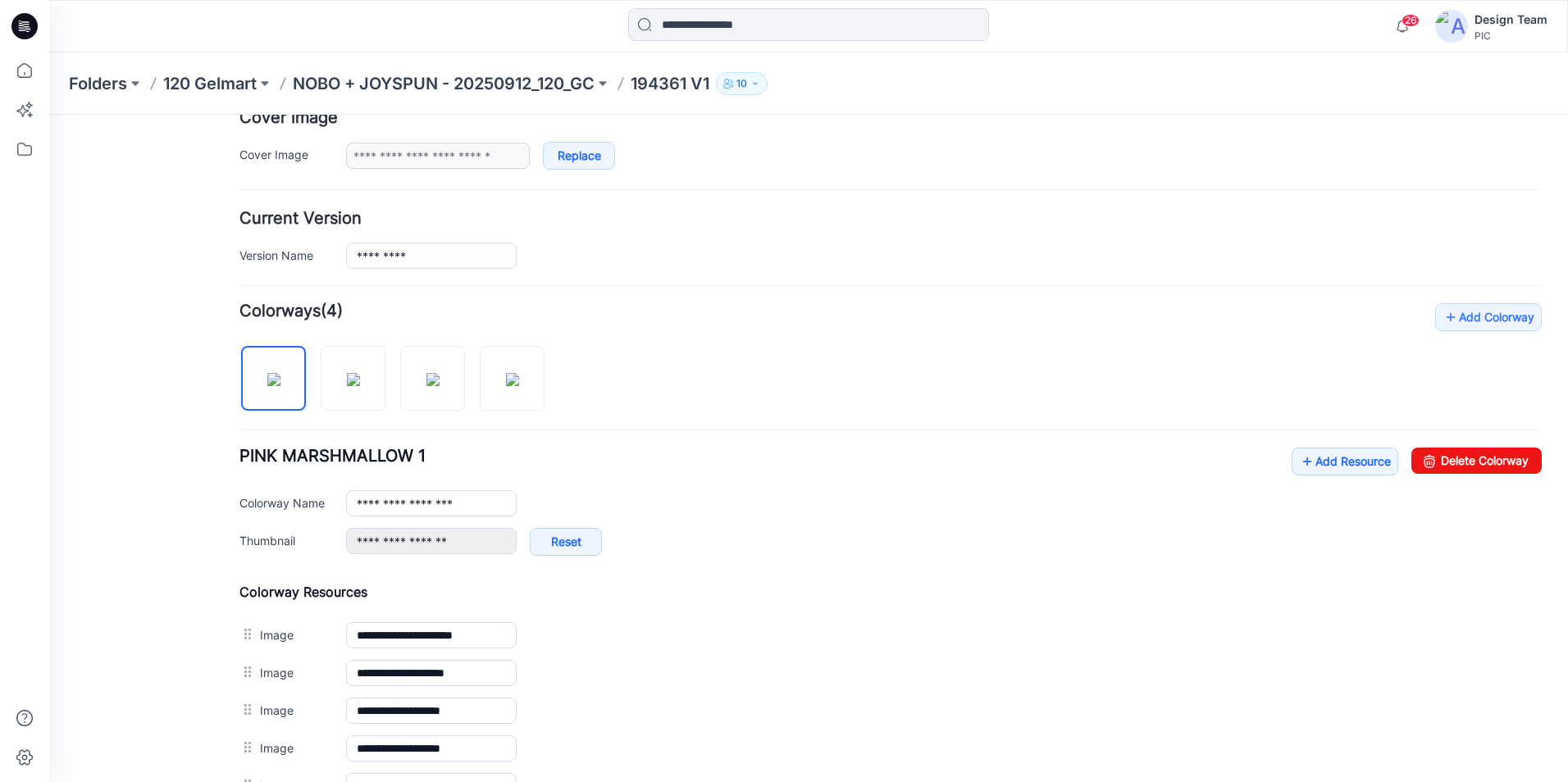
scroll to position [492, 0]
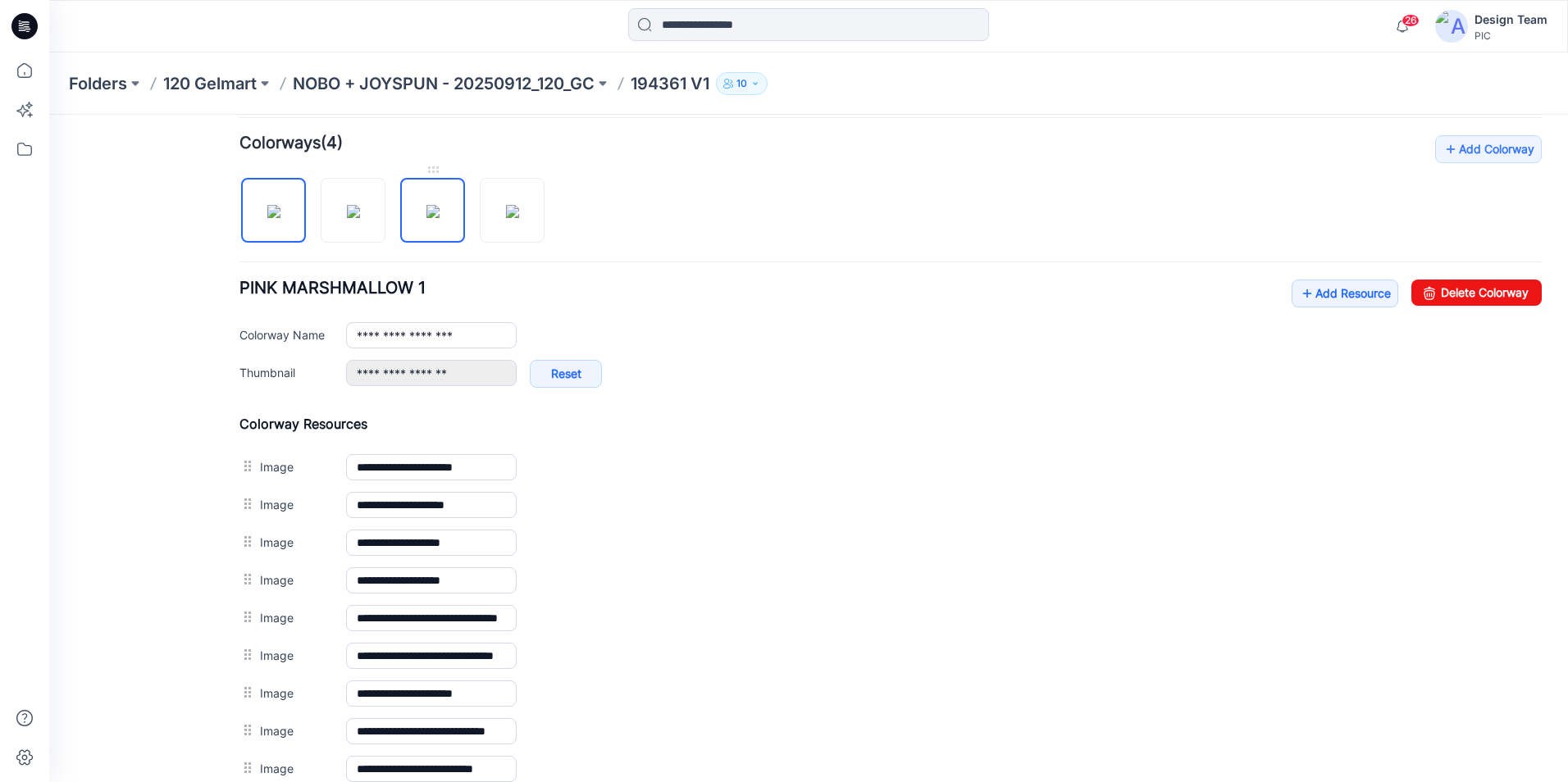
click at [432, 218] on img at bounding box center [433, 211] width 13 height 13
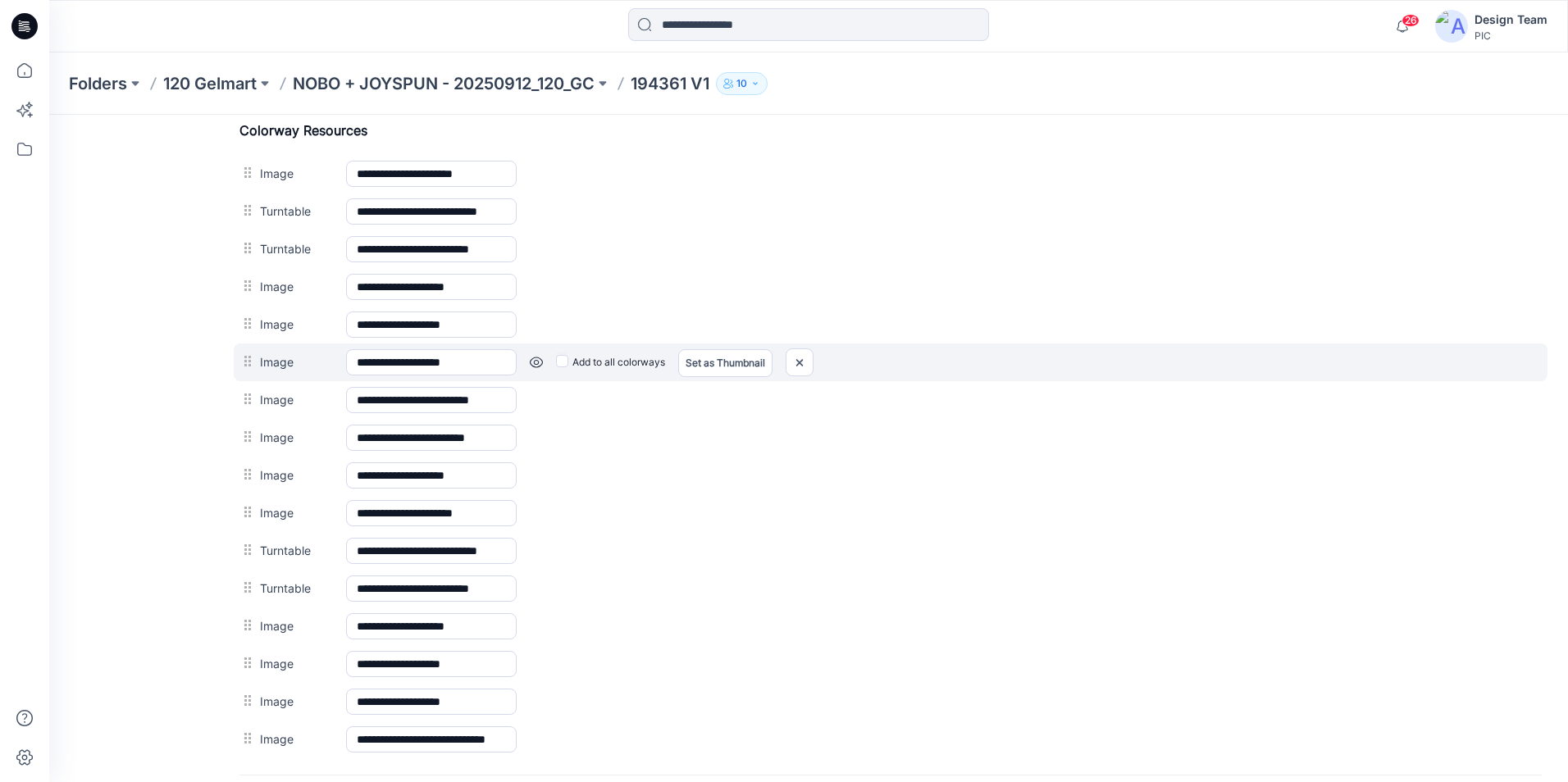
scroll to position [539, 0]
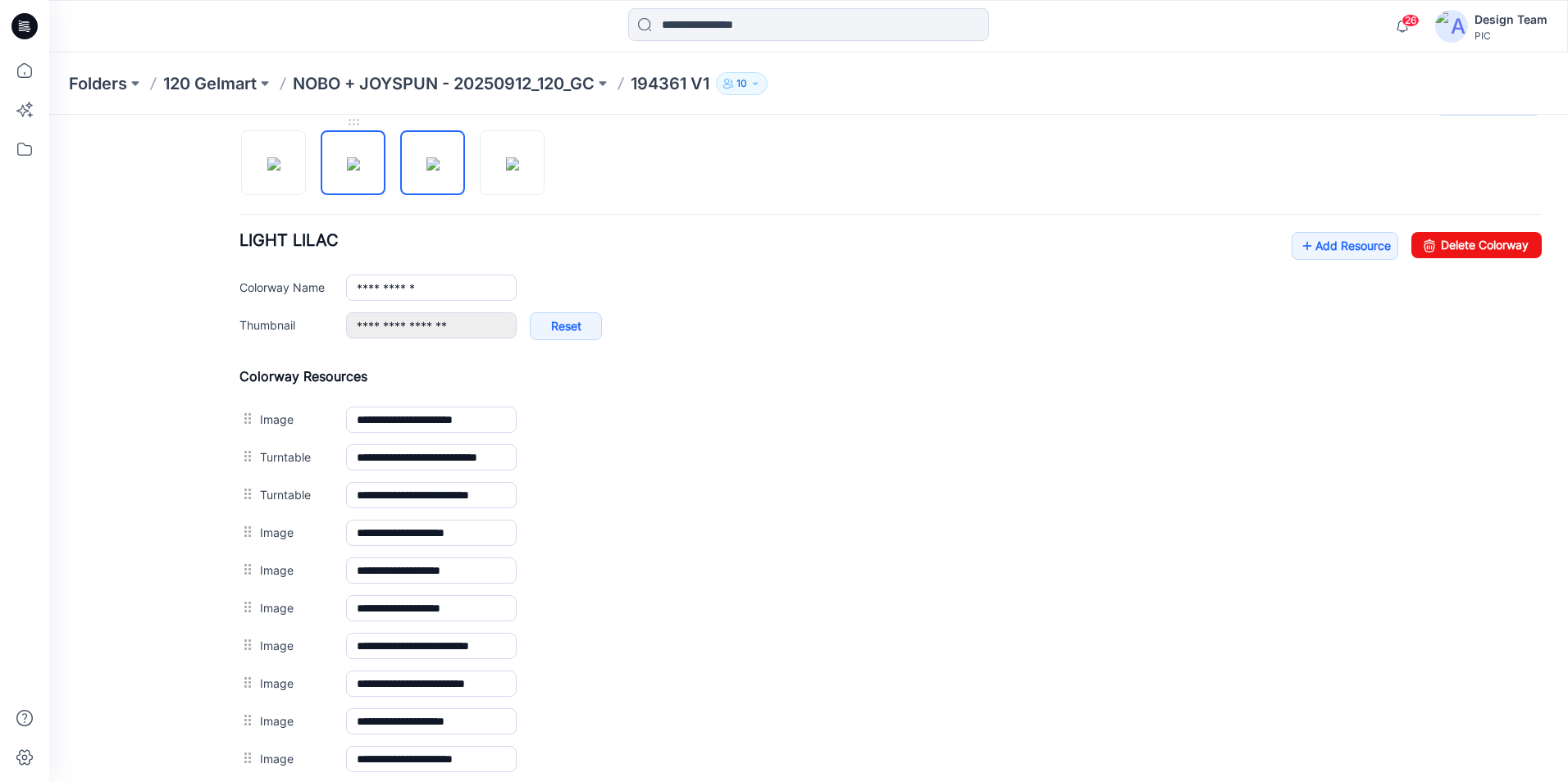
click at [351, 170] on img at bounding box center [353, 163] width 13 height 13
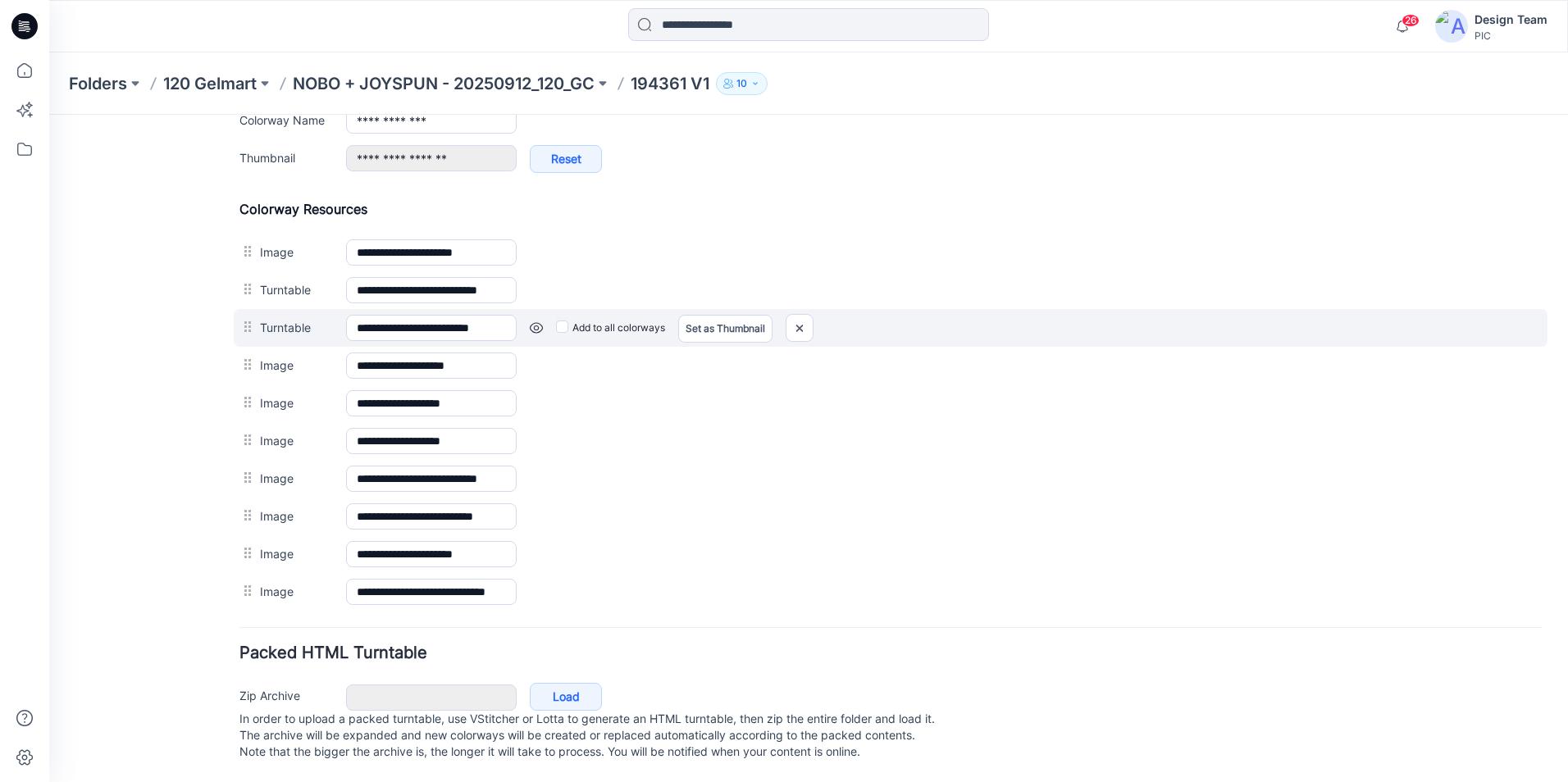
scroll to position [723, 0]
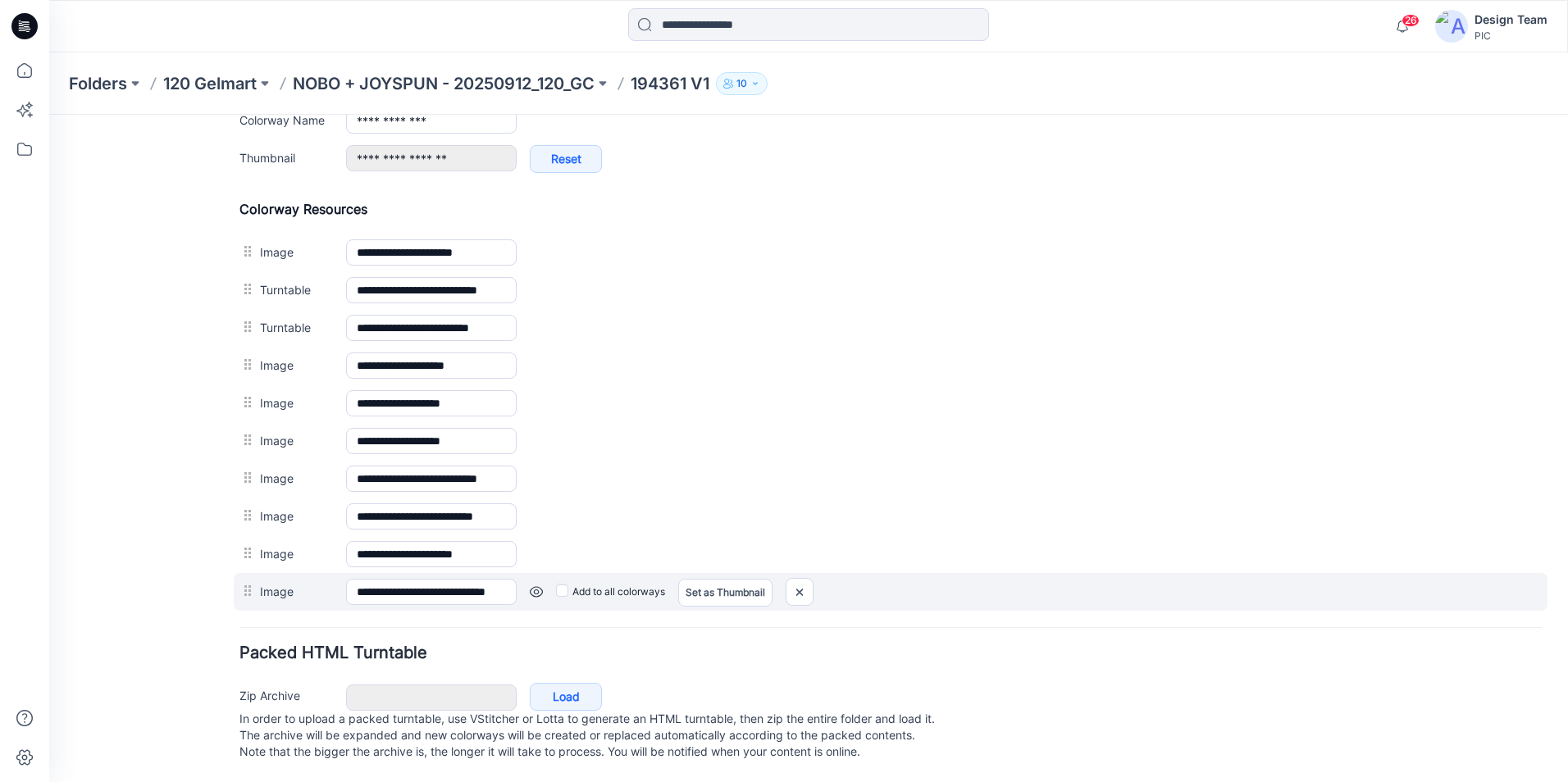
click at [540, 585] on link at bounding box center [536, 591] width 13 height 13
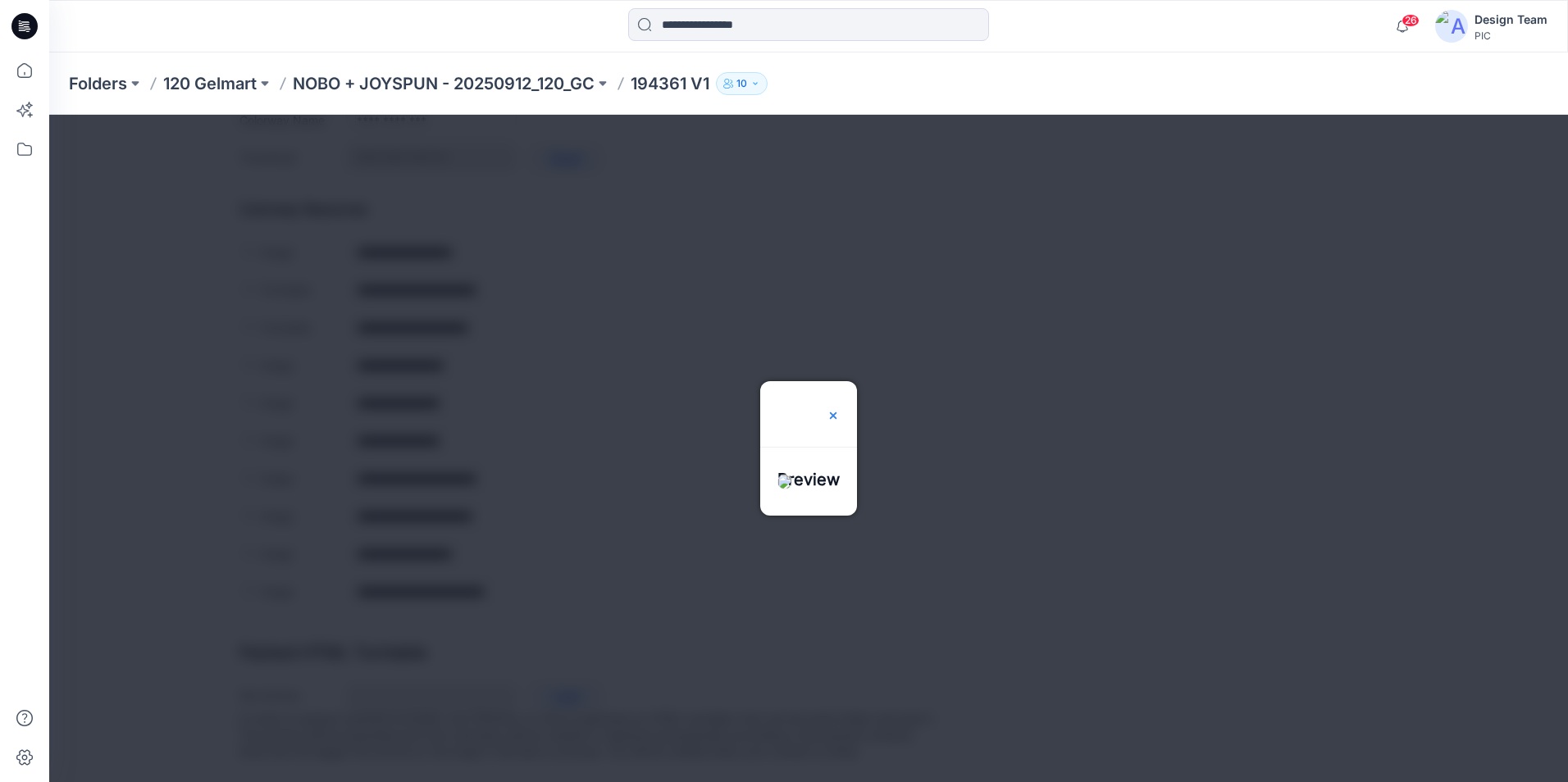
click at [840, 409] on img at bounding box center [833, 415] width 13 height 13
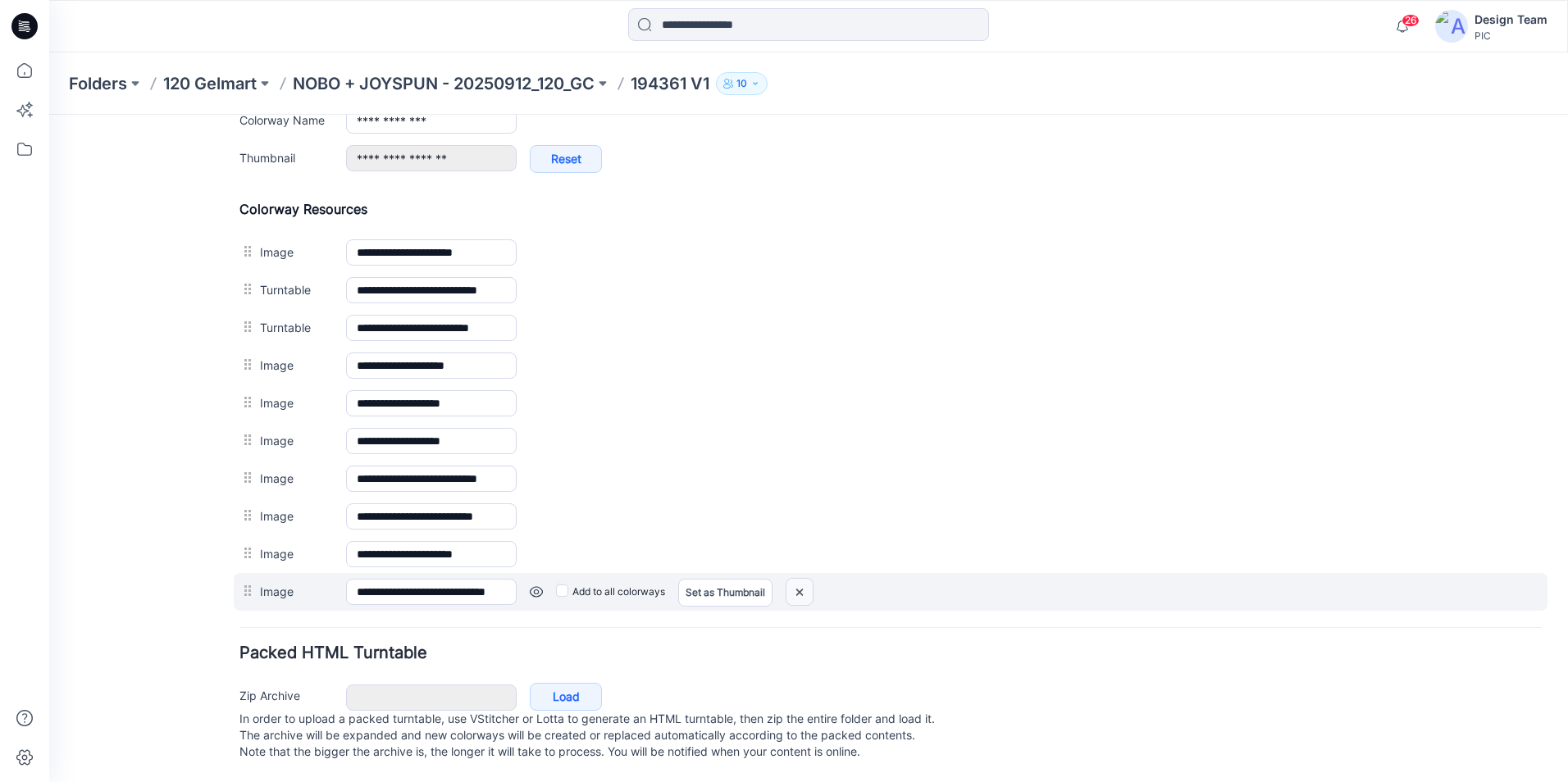
click at [797, 579] on img at bounding box center [800, 592] width 26 height 27
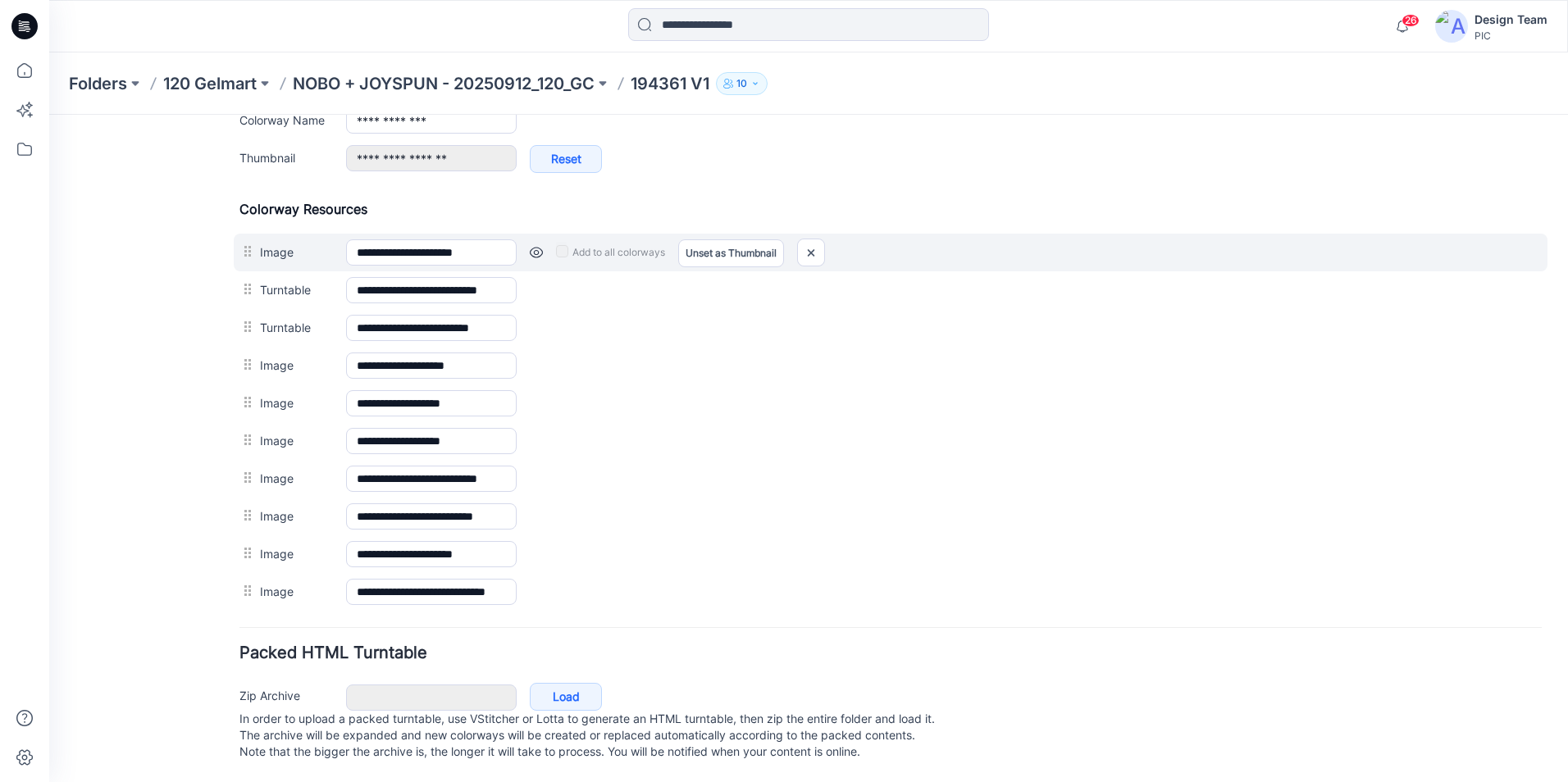
scroll to position [686, 0]
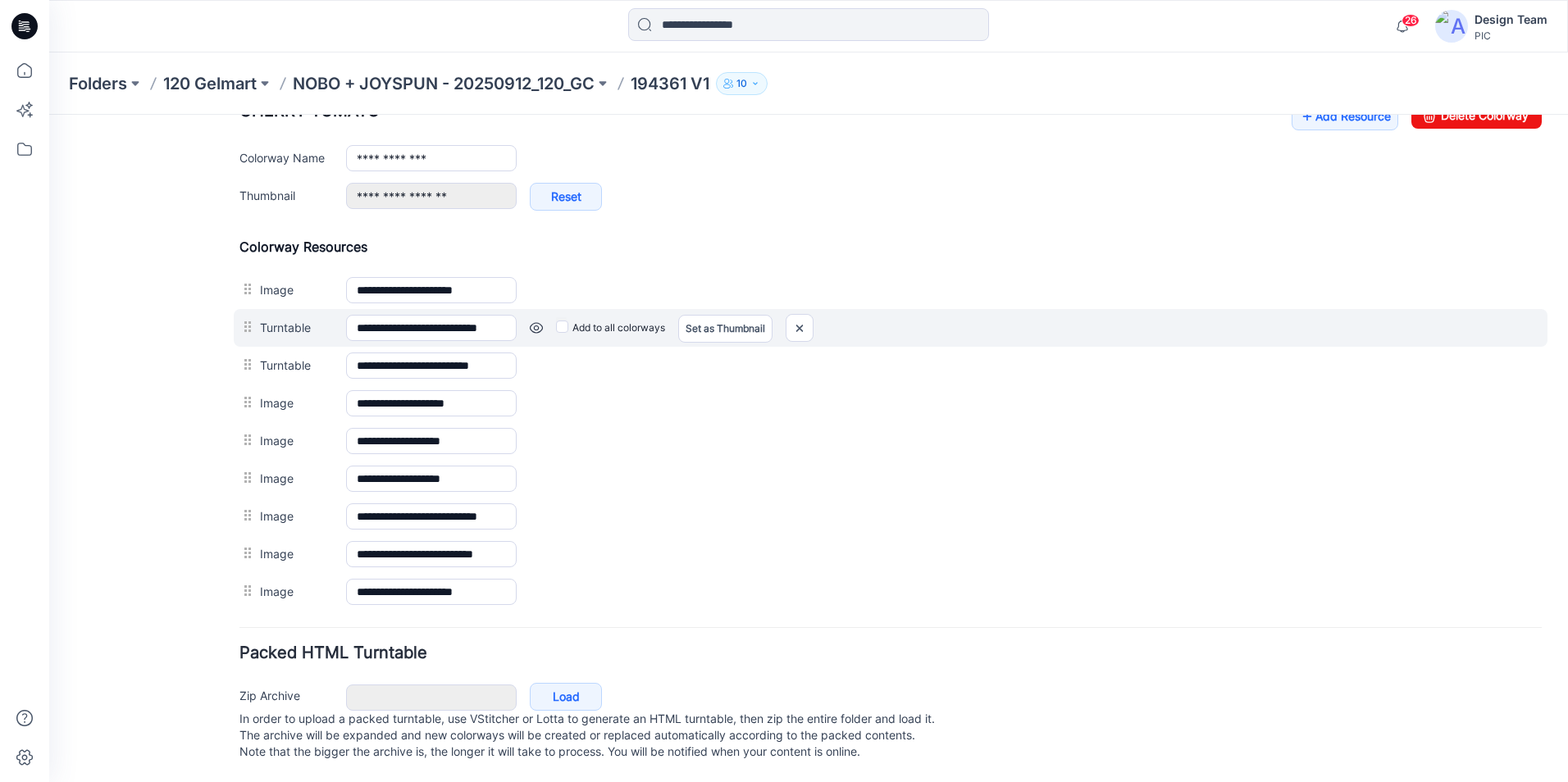
click at [536, 321] on link at bounding box center [536, 327] width 13 height 13
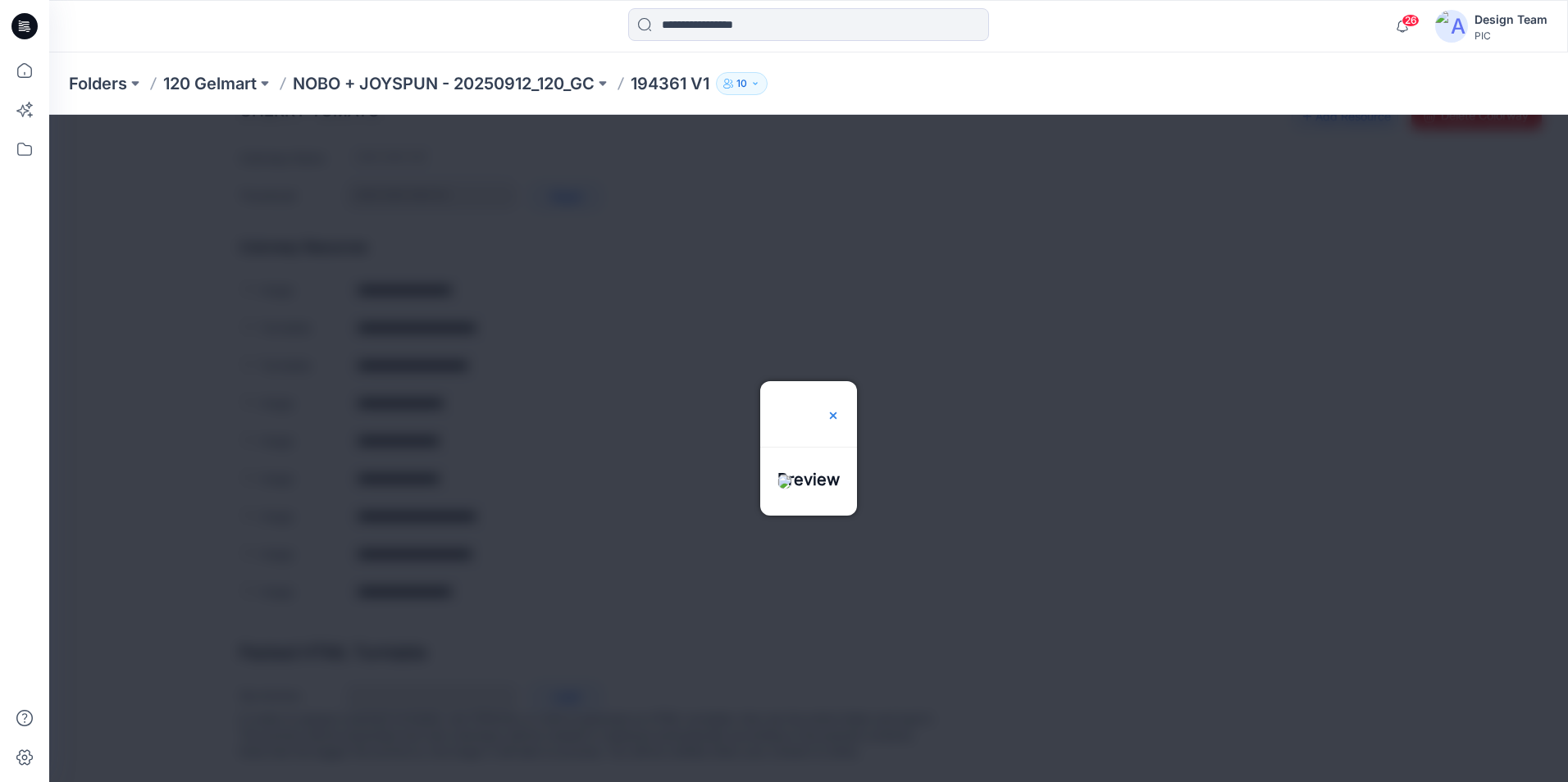
click at [840, 409] on img at bounding box center [833, 415] width 13 height 13
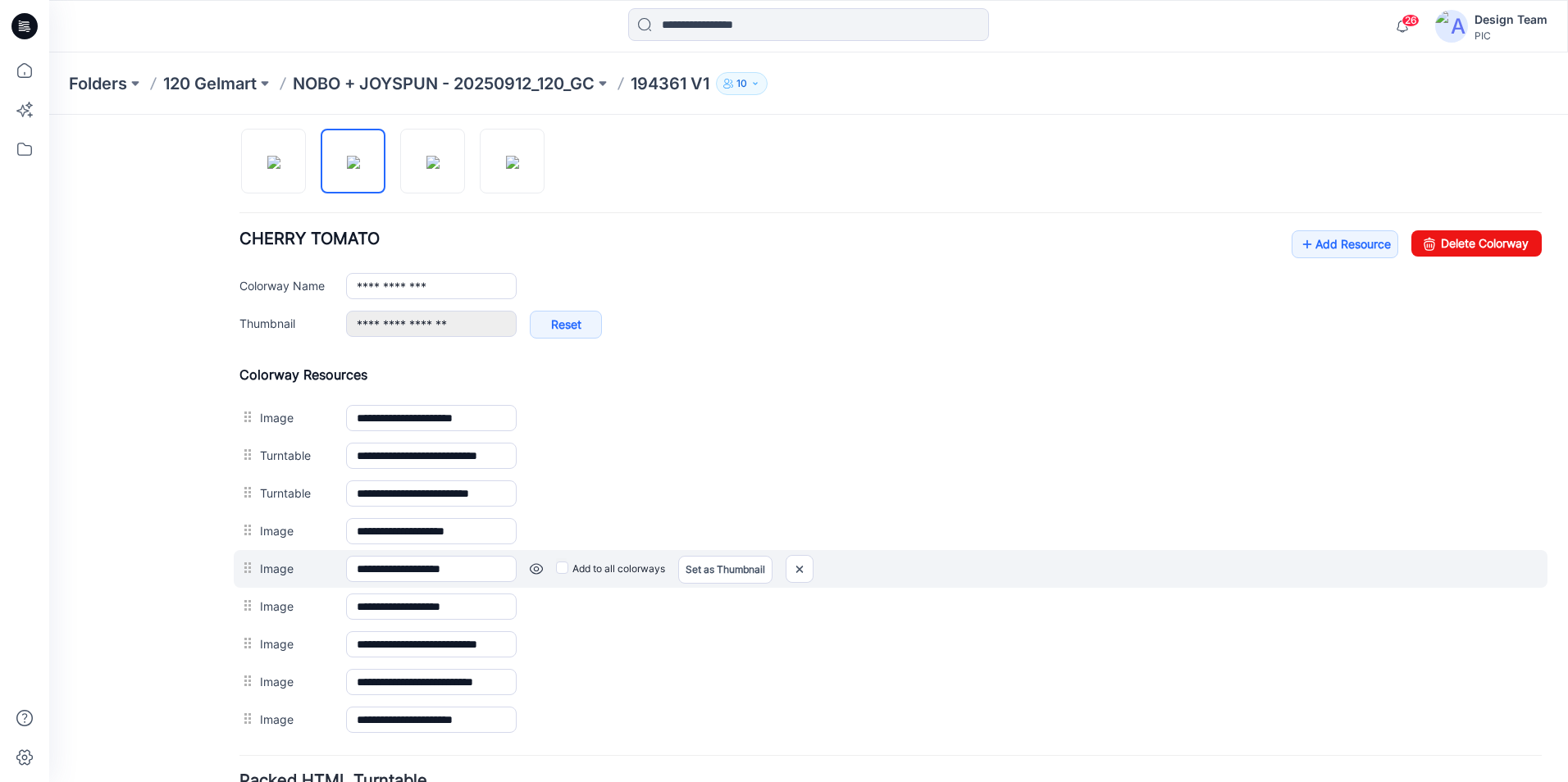
scroll to position [522, 0]
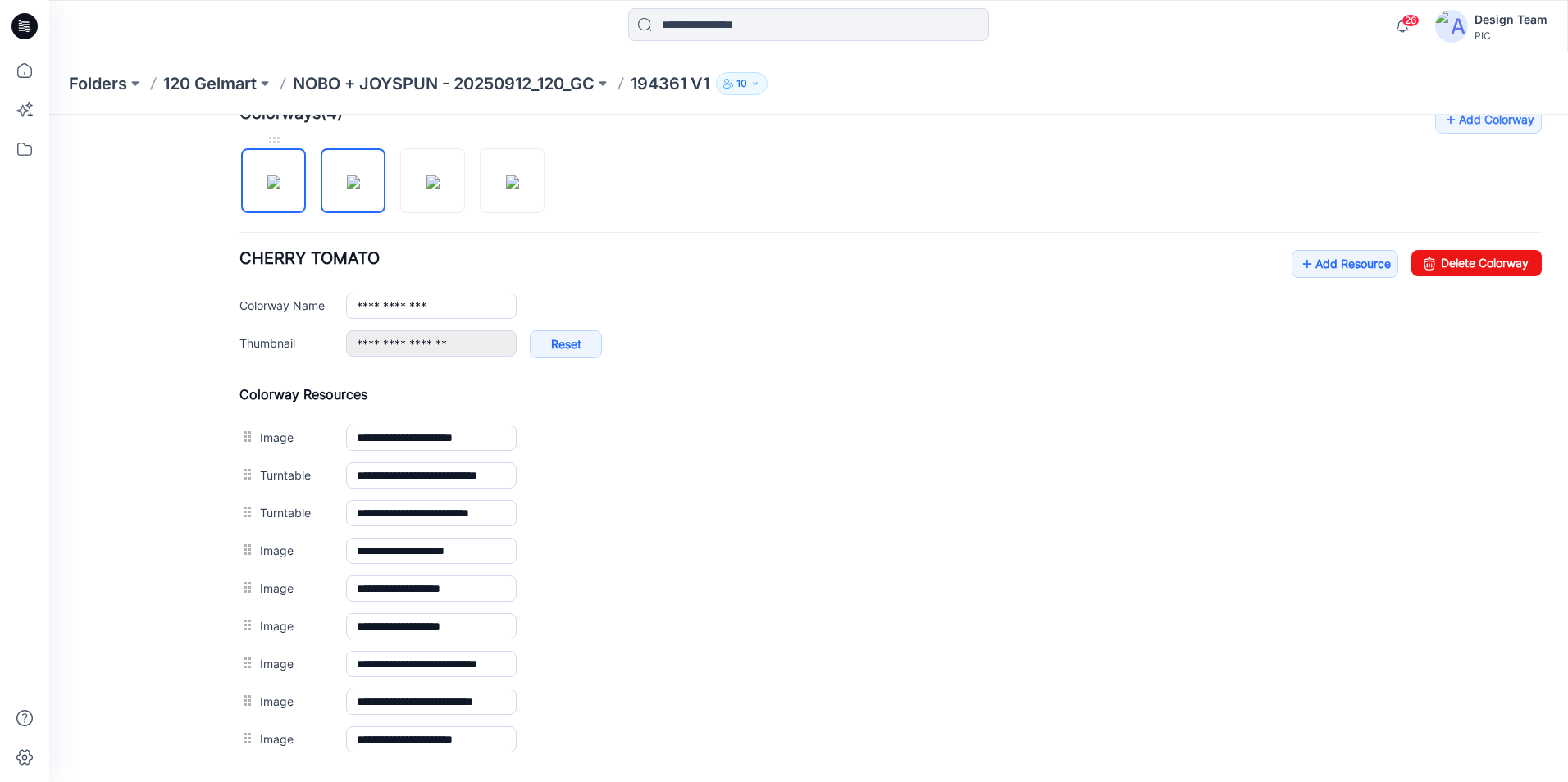
click at [281, 189] on img at bounding box center [274, 182] width 13 height 13
type input "**********"
click at [498, 78] on p "NOBO + JOYSPUN - 20250912_120_GC" at bounding box center [444, 84] width 302 height 23
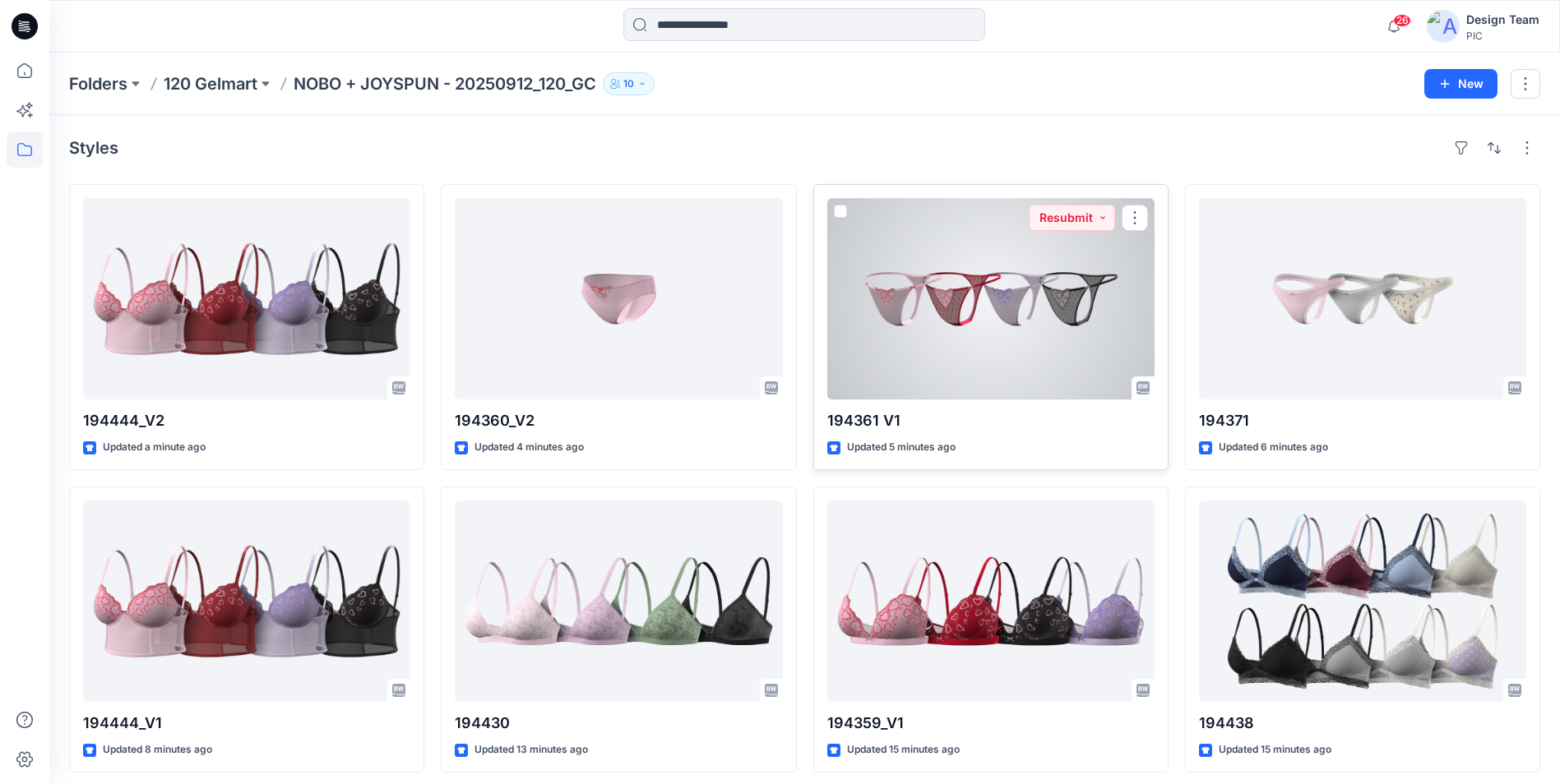
click at [986, 372] on div at bounding box center [991, 299] width 328 height 202
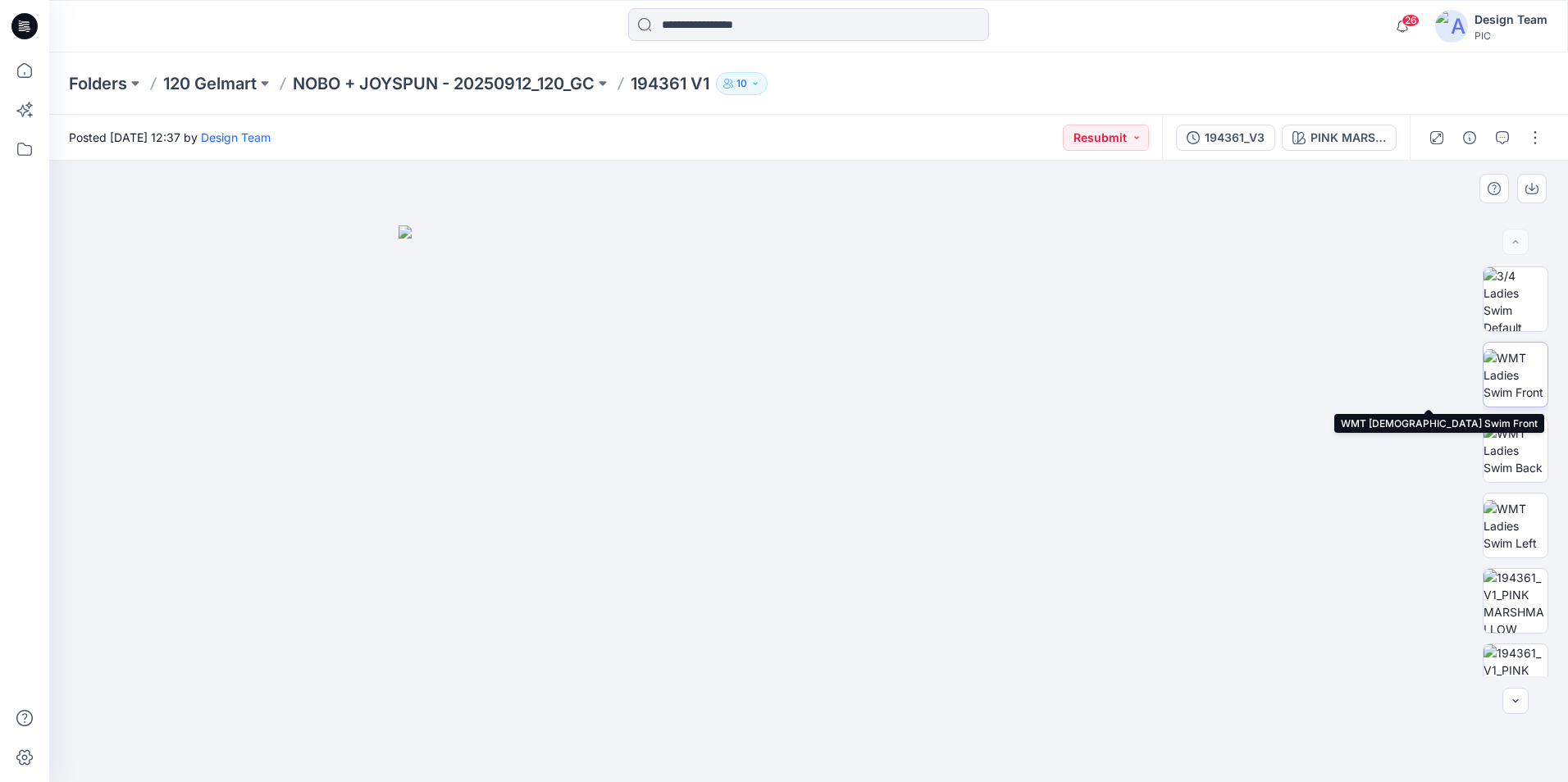
click at [1500, 377] on img at bounding box center [1515, 375] width 64 height 52
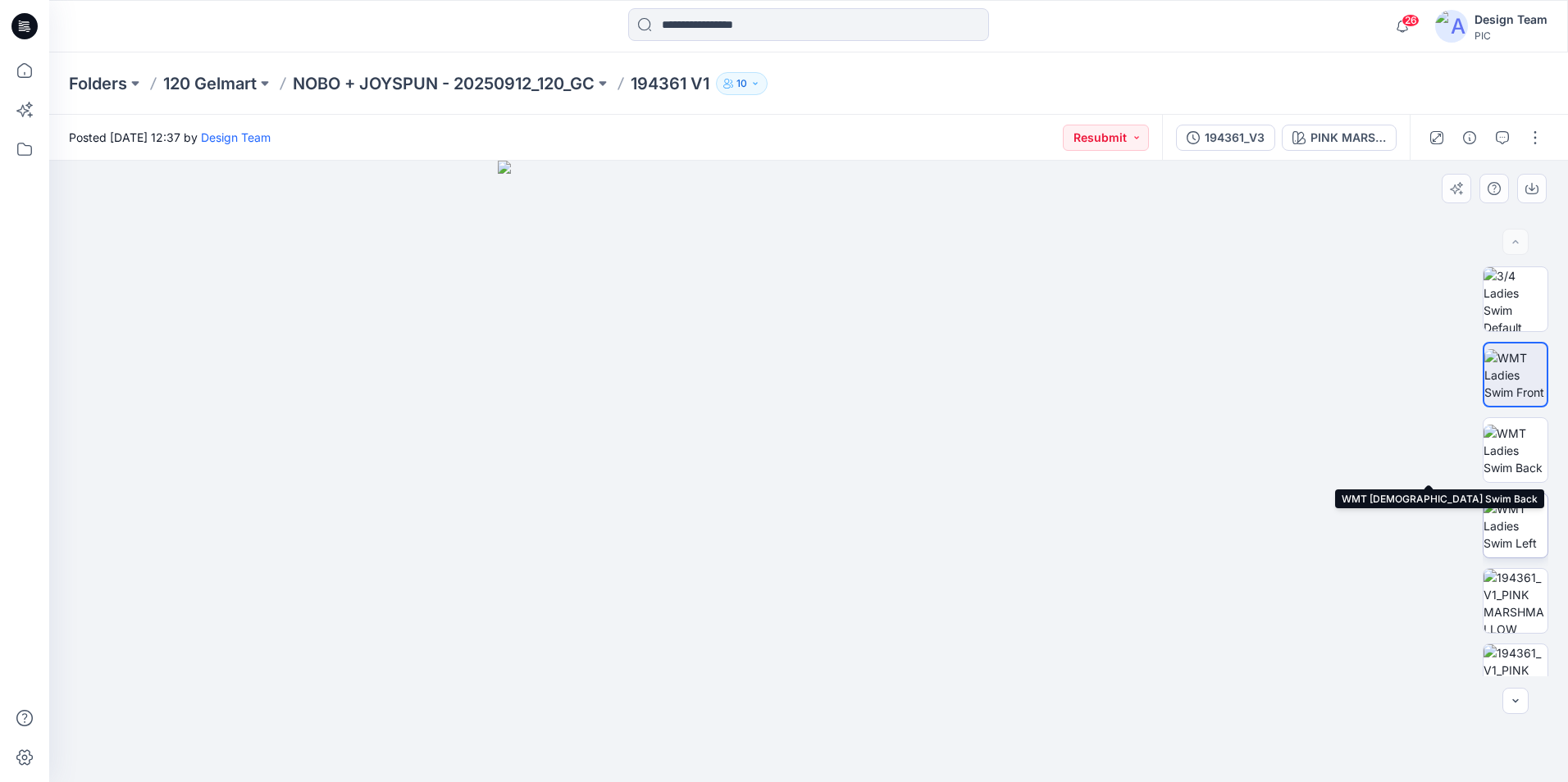
click at [1522, 463] on img at bounding box center [1515, 450] width 64 height 52
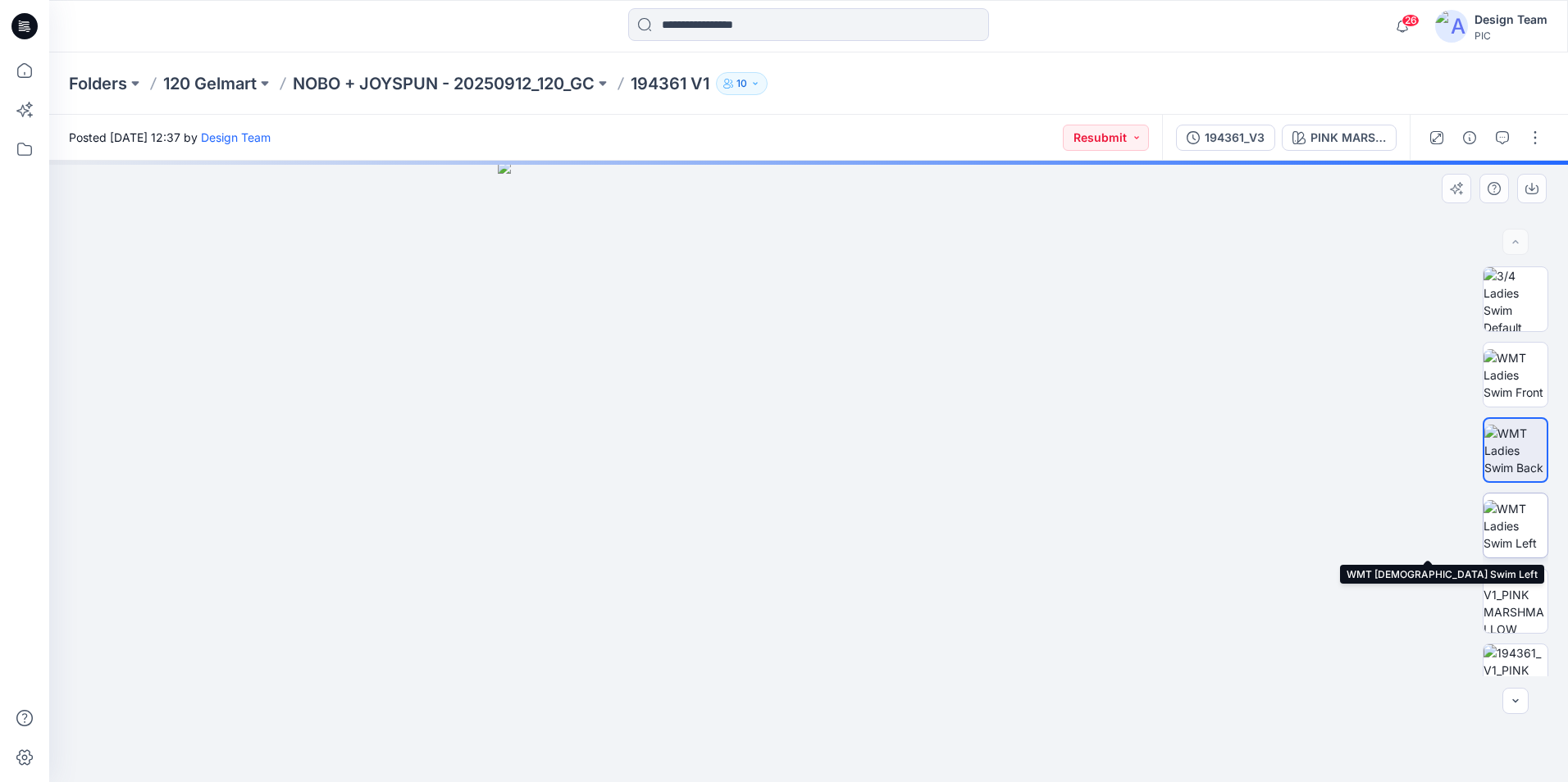
click at [1517, 531] on img at bounding box center [1515, 526] width 64 height 52
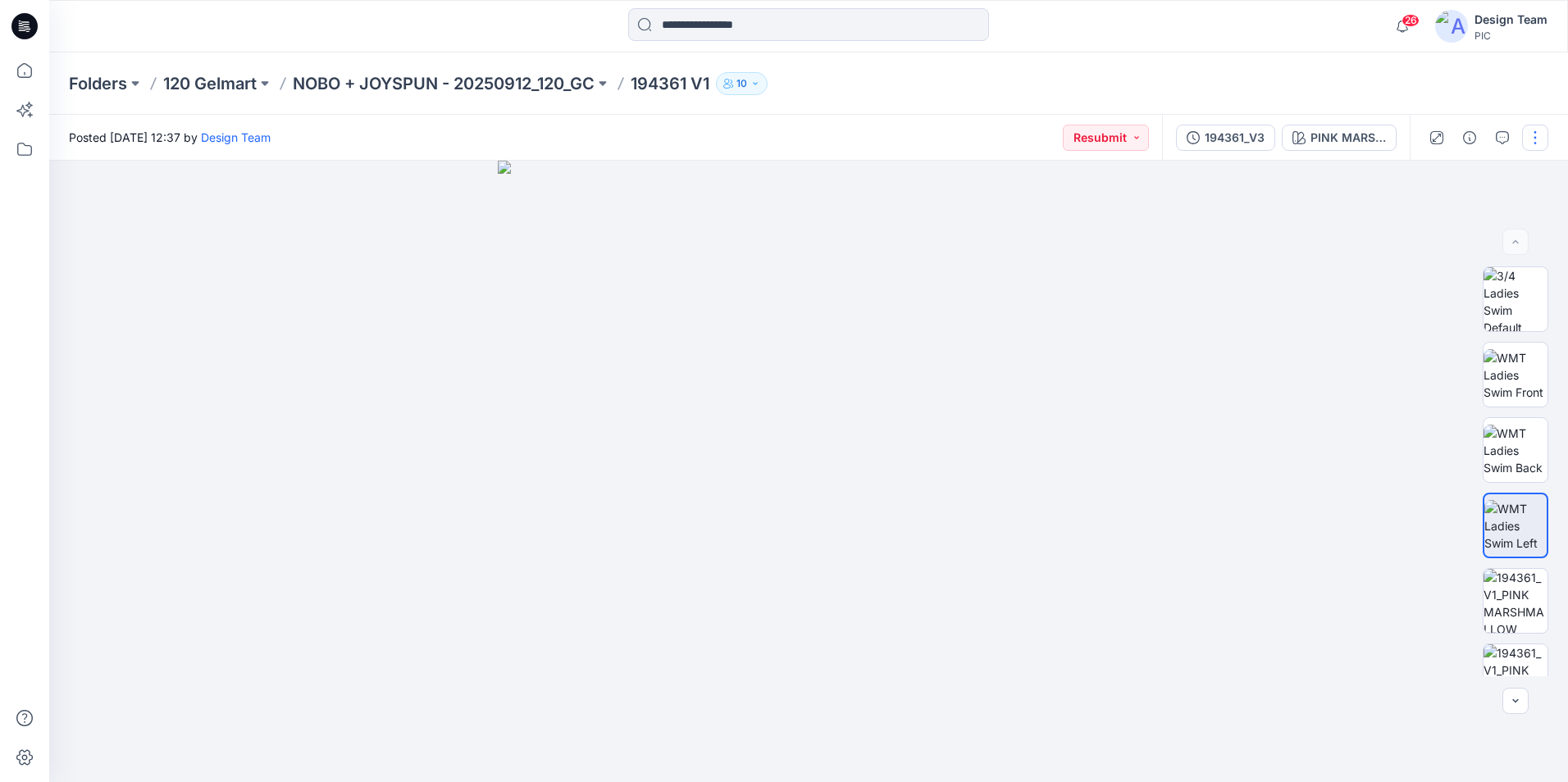
click at [1530, 144] on button "button" at bounding box center [1535, 138] width 26 height 26
click at [1447, 214] on button "Edit" at bounding box center [1466, 222] width 151 height 30
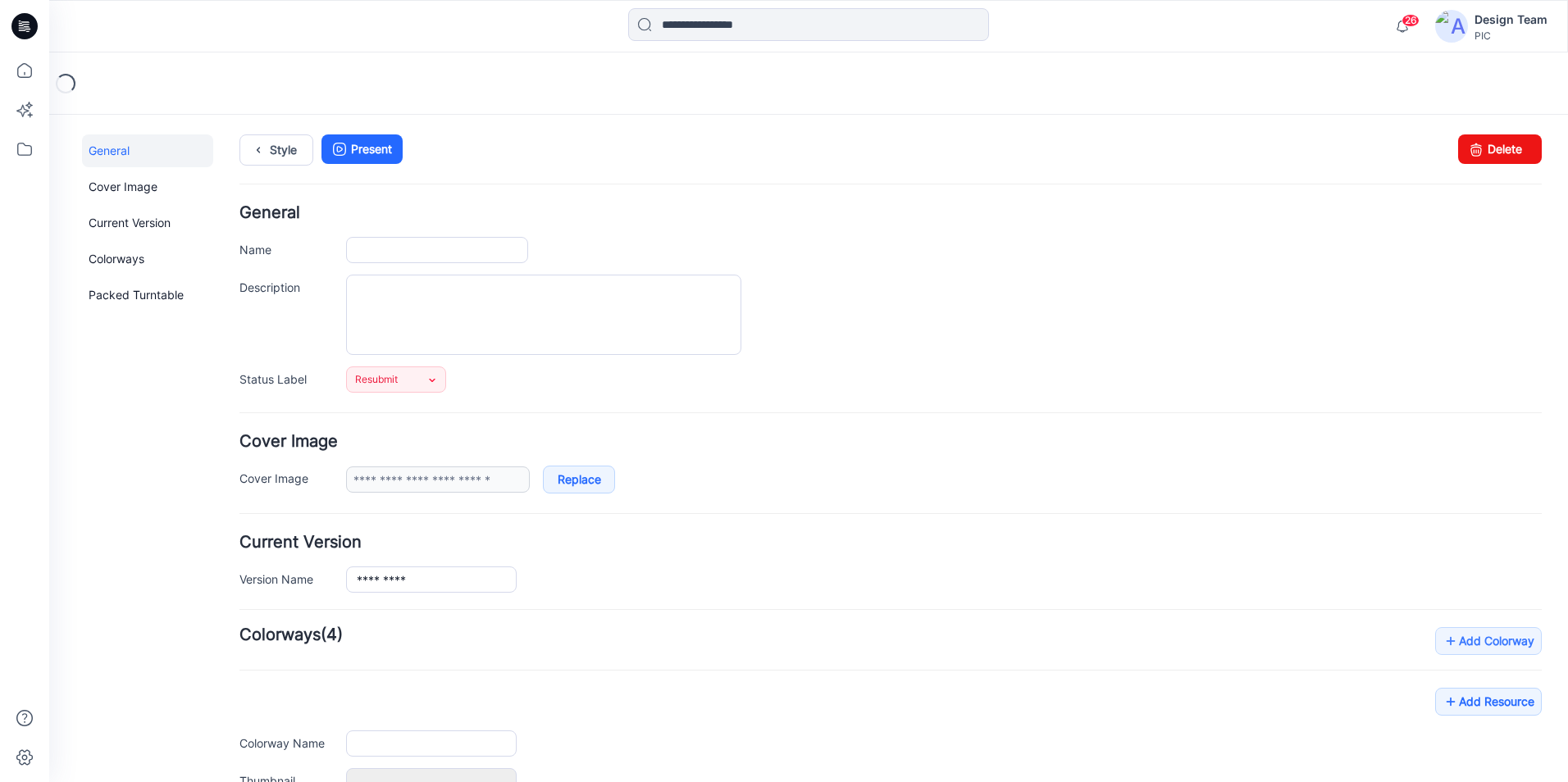
type input "*********"
type input "**********"
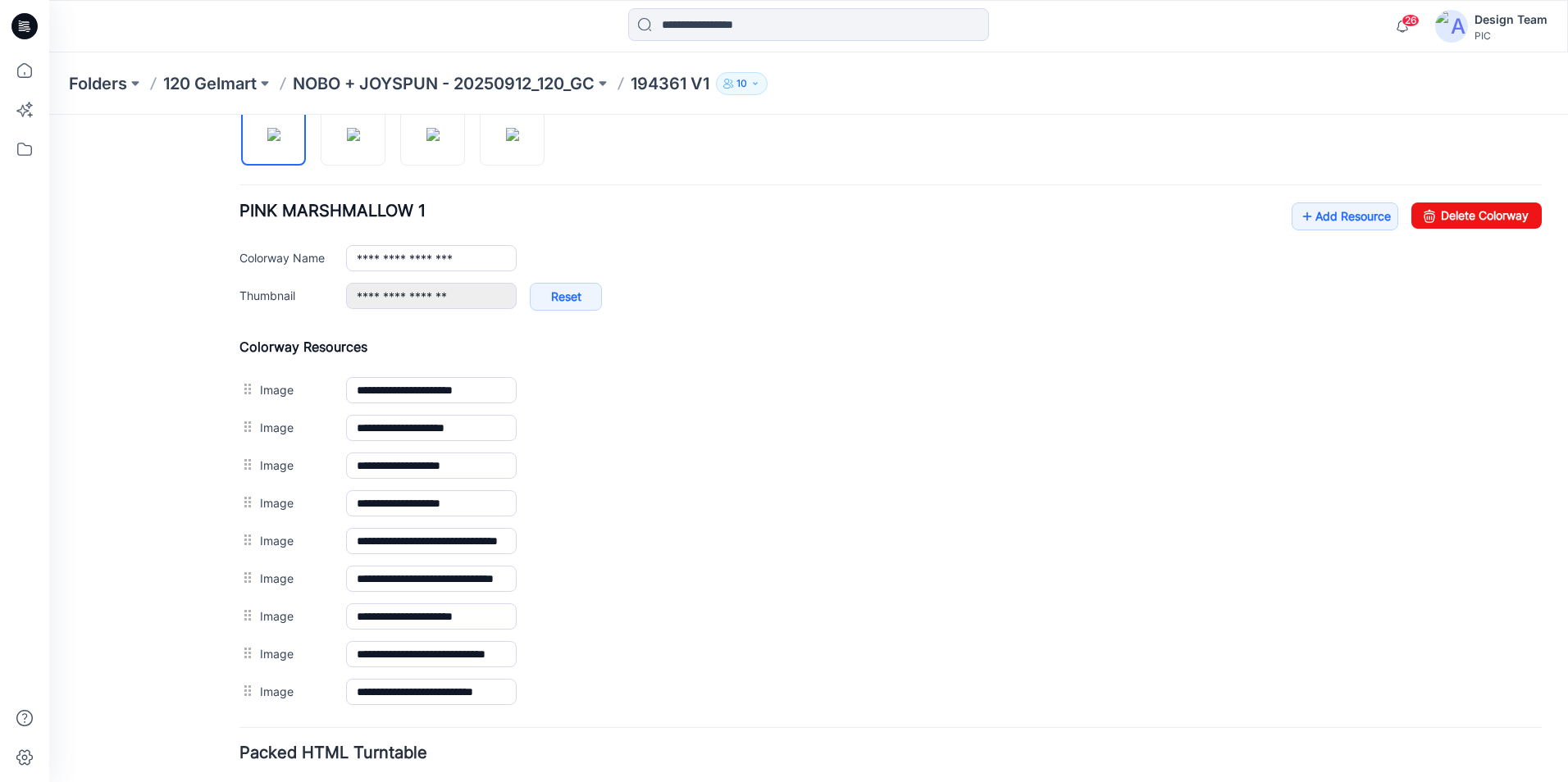
scroll to position [574, 0]
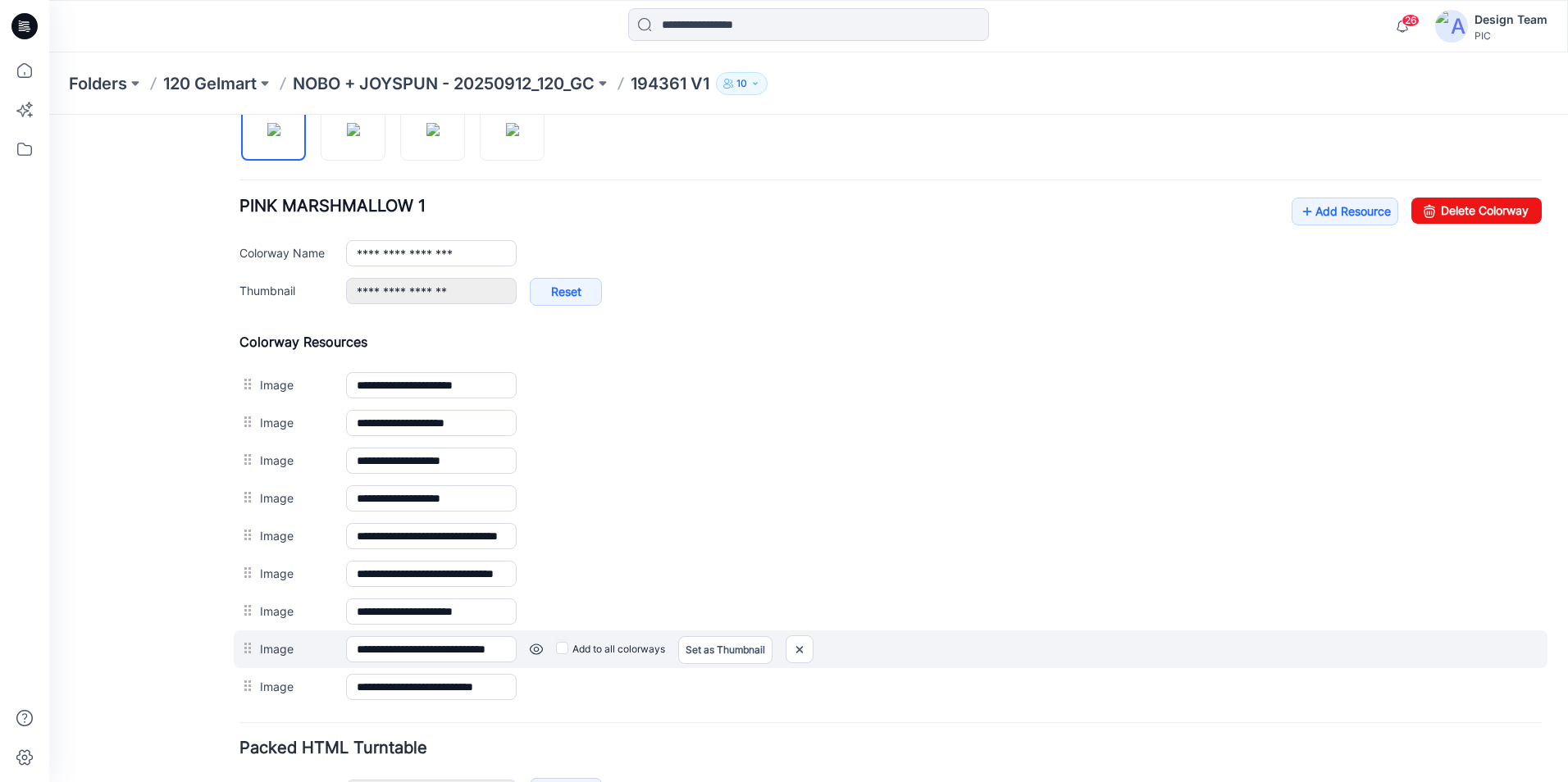
click at [538, 648] on link at bounding box center [536, 649] width 13 height 13
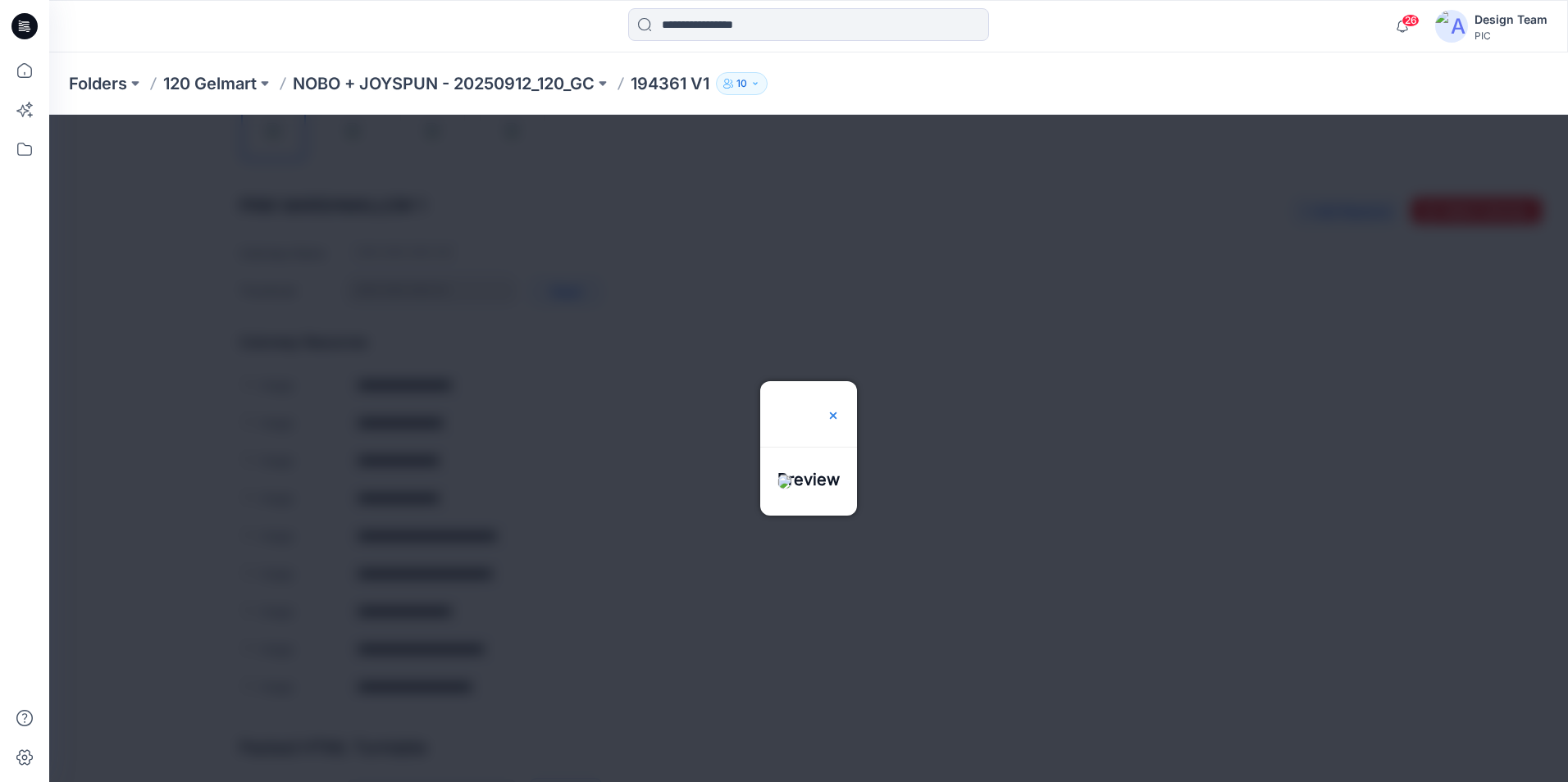
click at [840, 409] on img at bounding box center [833, 415] width 13 height 13
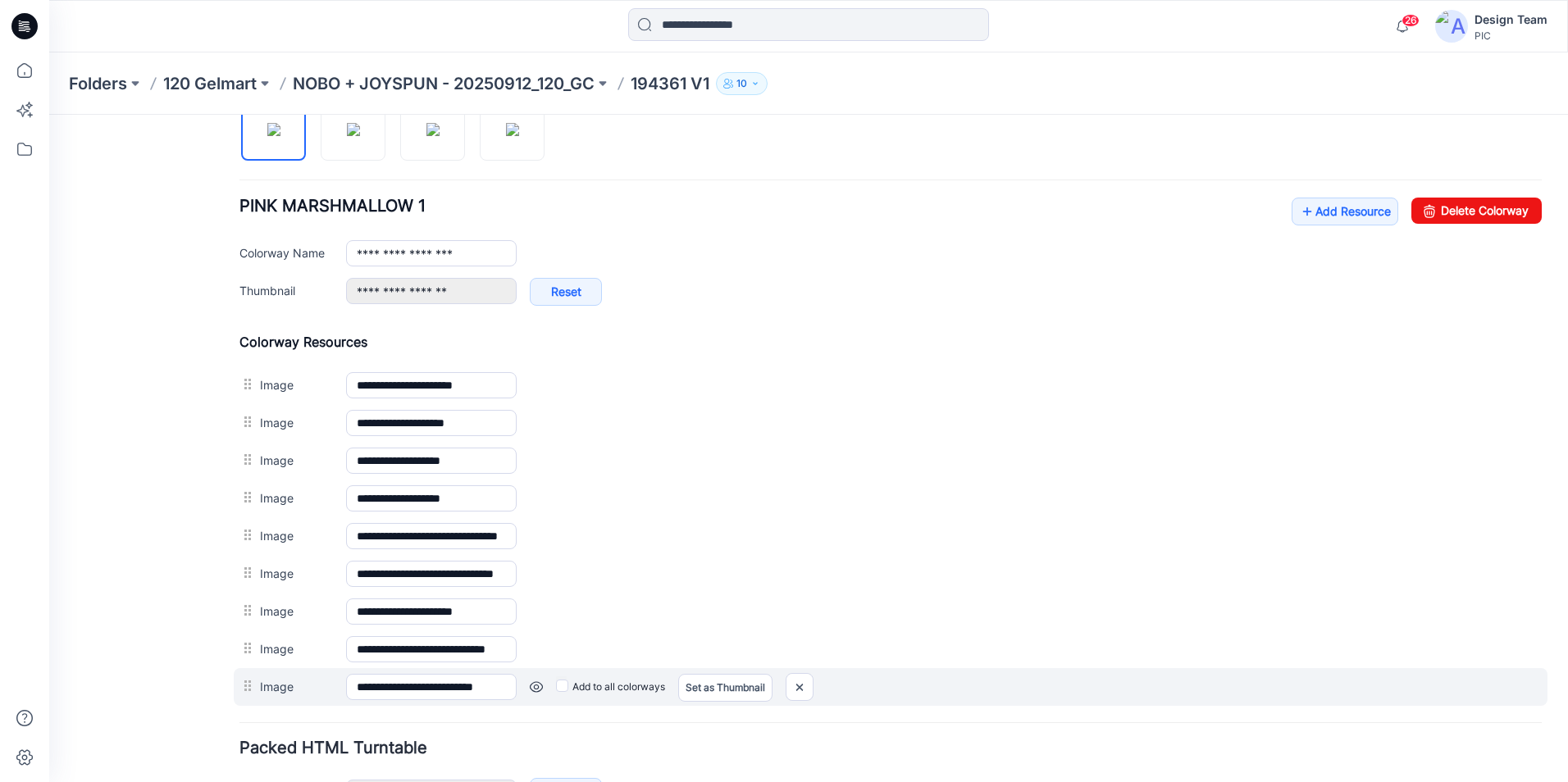
click at [537, 684] on link at bounding box center [536, 687] width 13 height 13
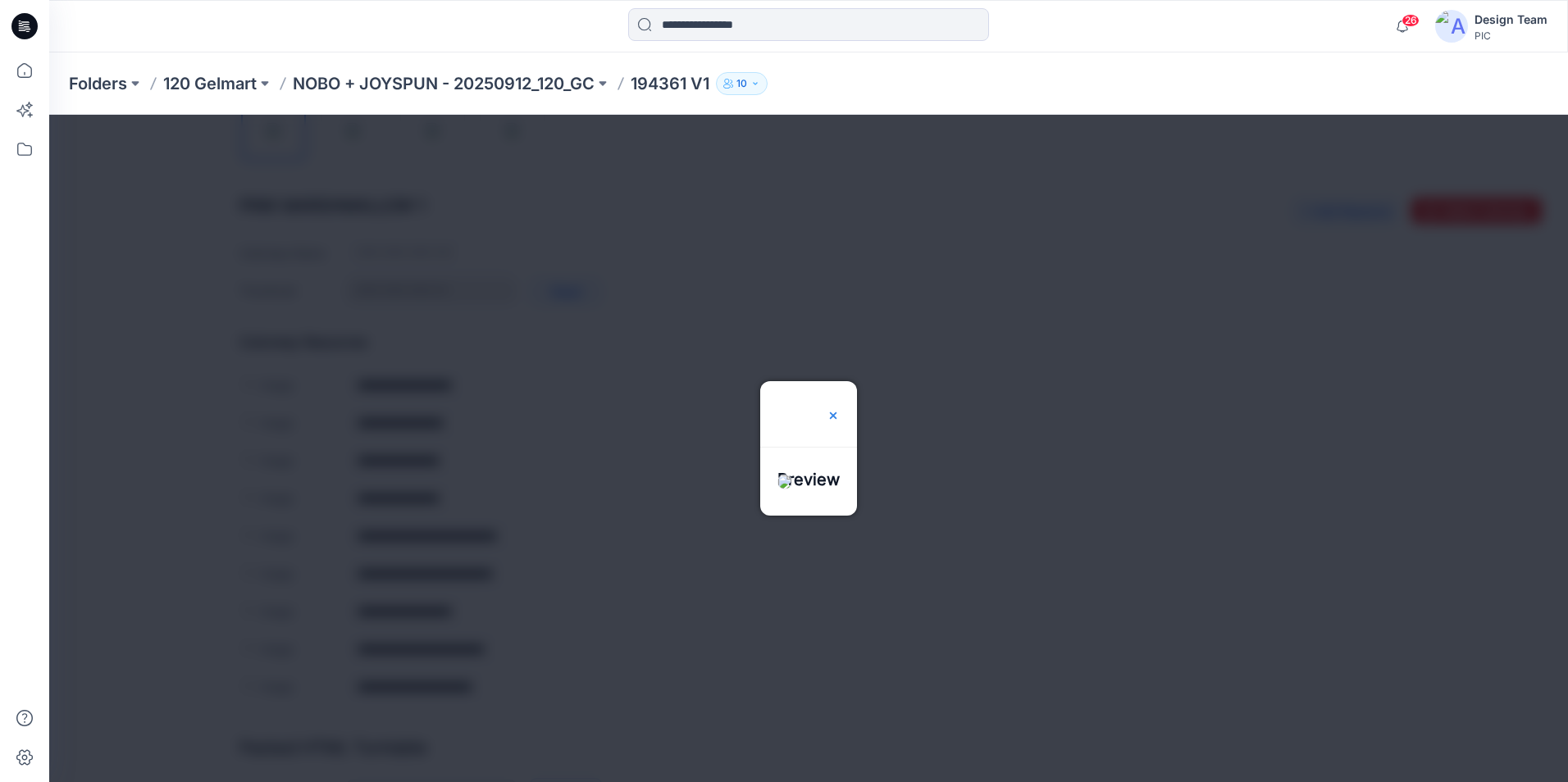
click at [840, 409] on img at bounding box center [833, 415] width 13 height 13
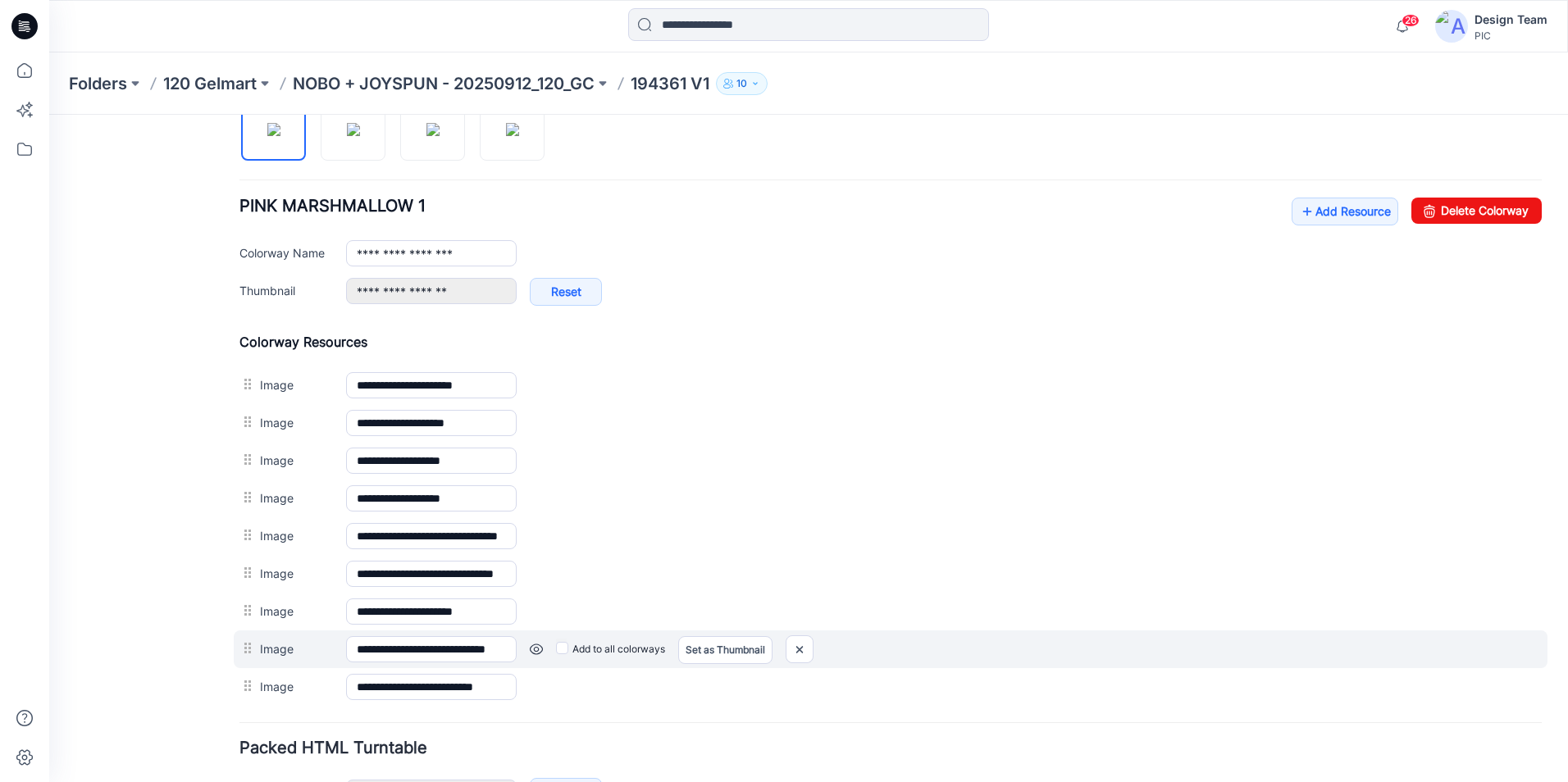
click at [539, 649] on link at bounding box center [536, 649] width 13 height 13
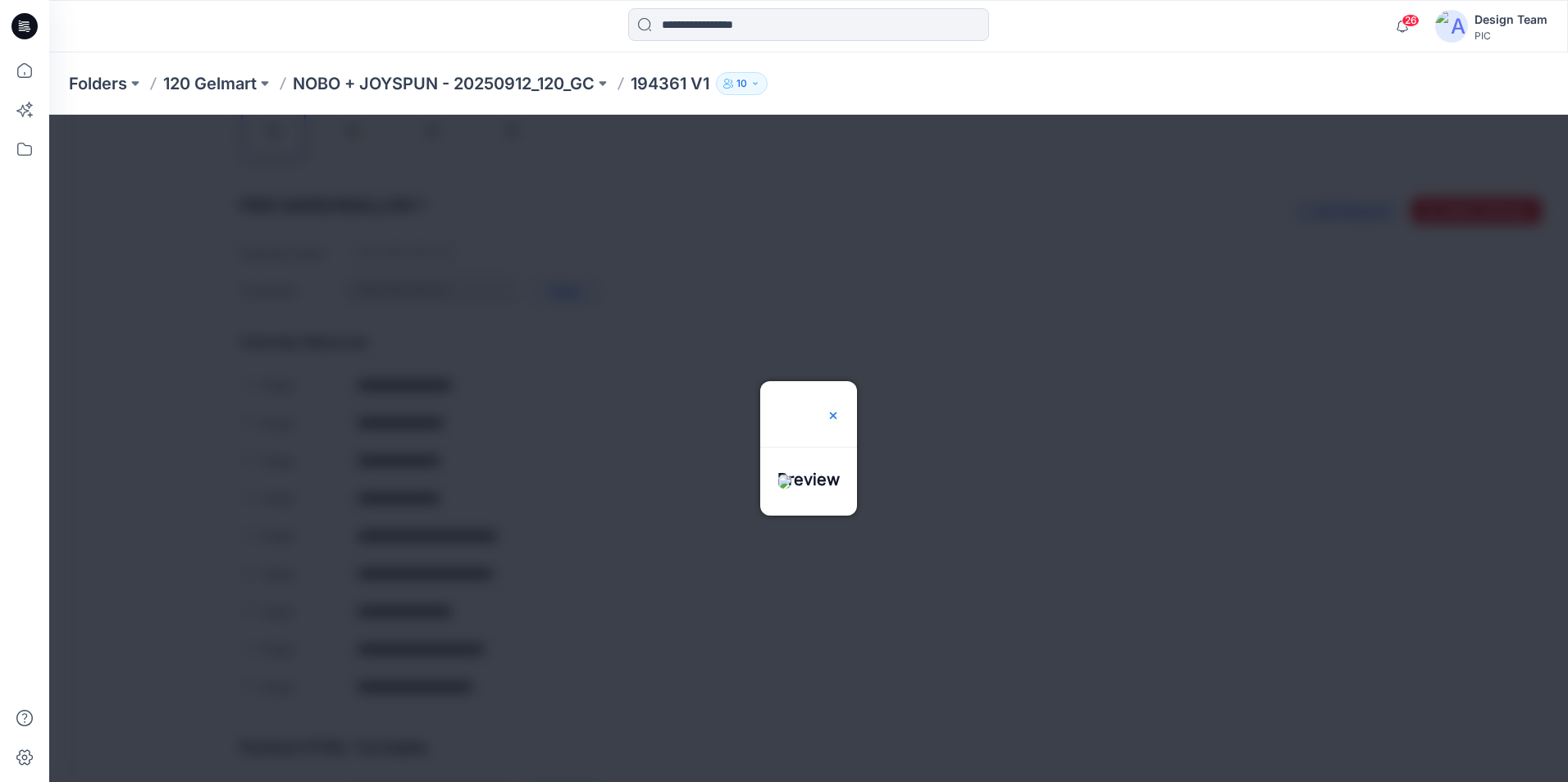
click at [840, 409] on img at bounding box center [833, 415] width 13 height 13
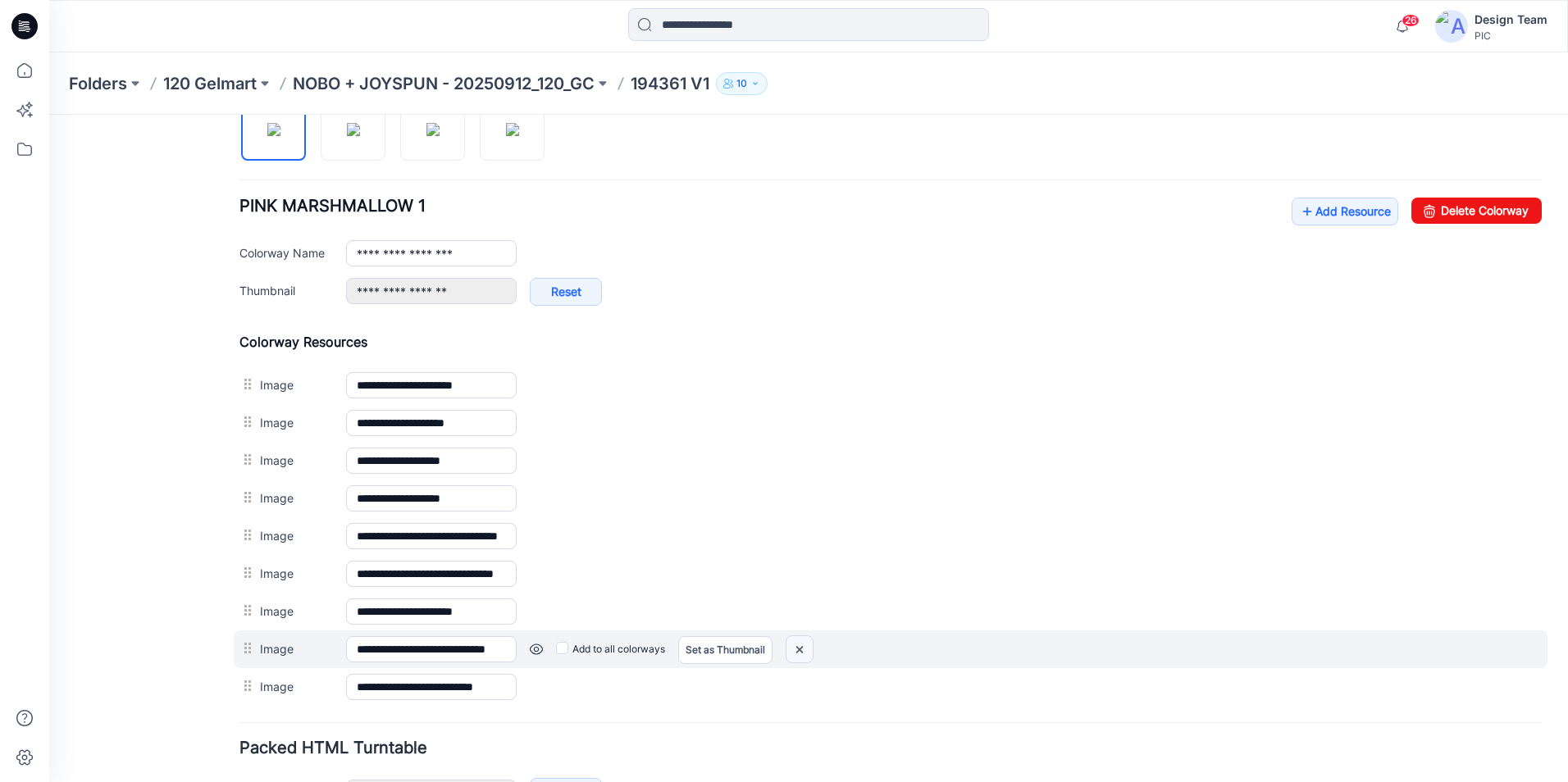
click at [807, 643] on img at bounding box center [800, 650] width 26 height 27
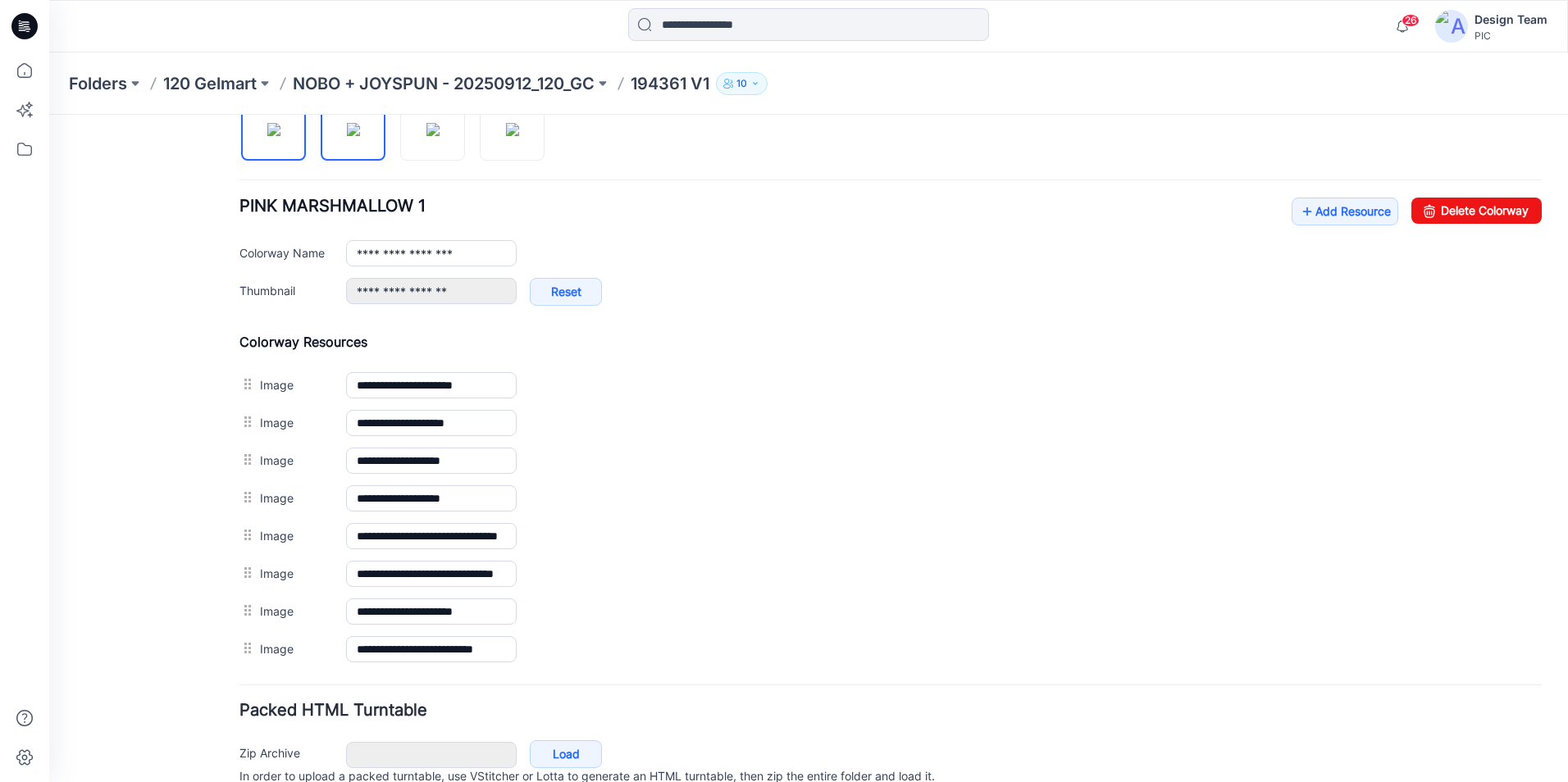
click at [347, 134] on img at bounding box center [353, 129] width 13 height 13
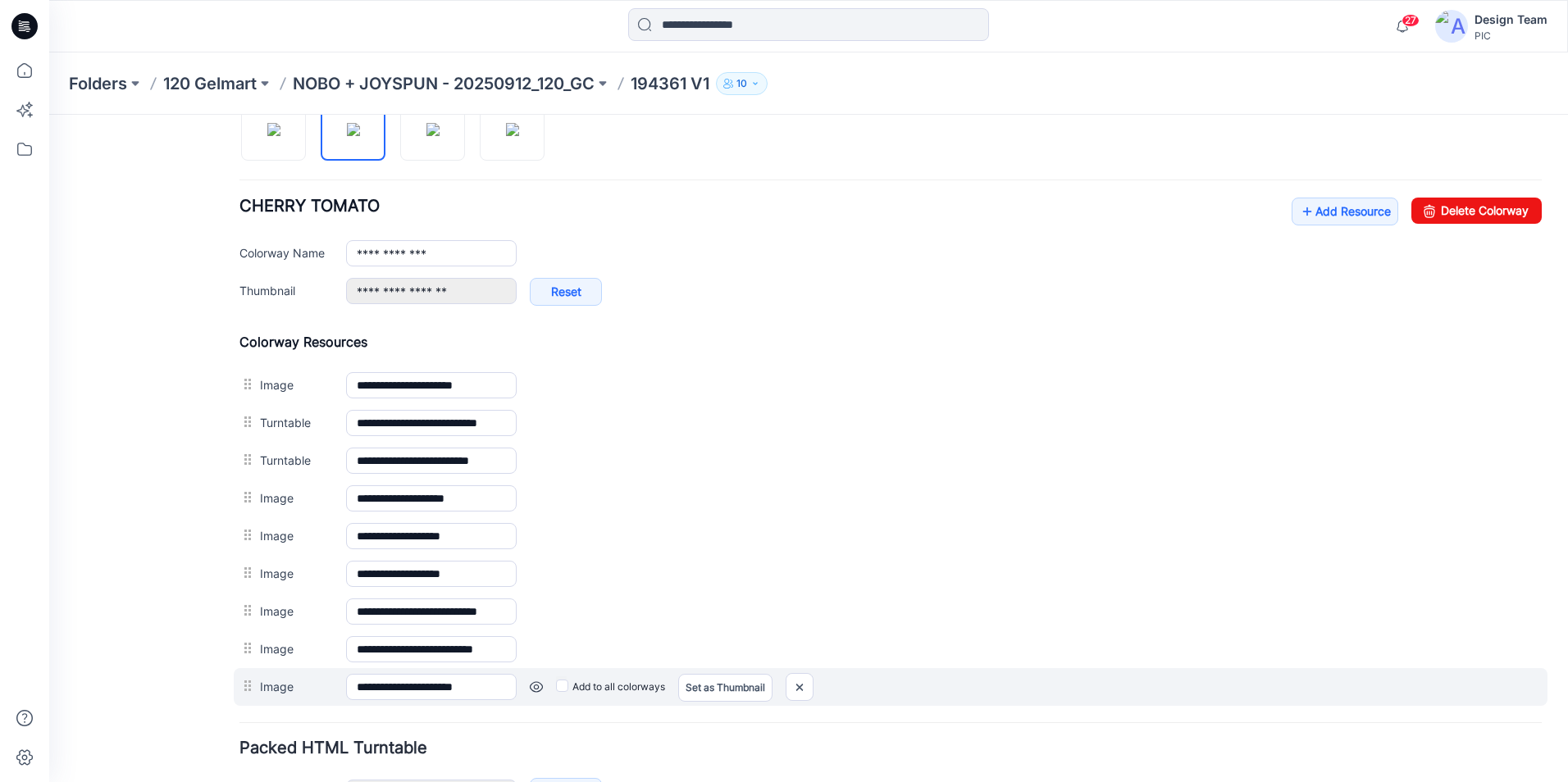
click at [540, 687] on link at bounding box center [536, 687] width 13 height 13
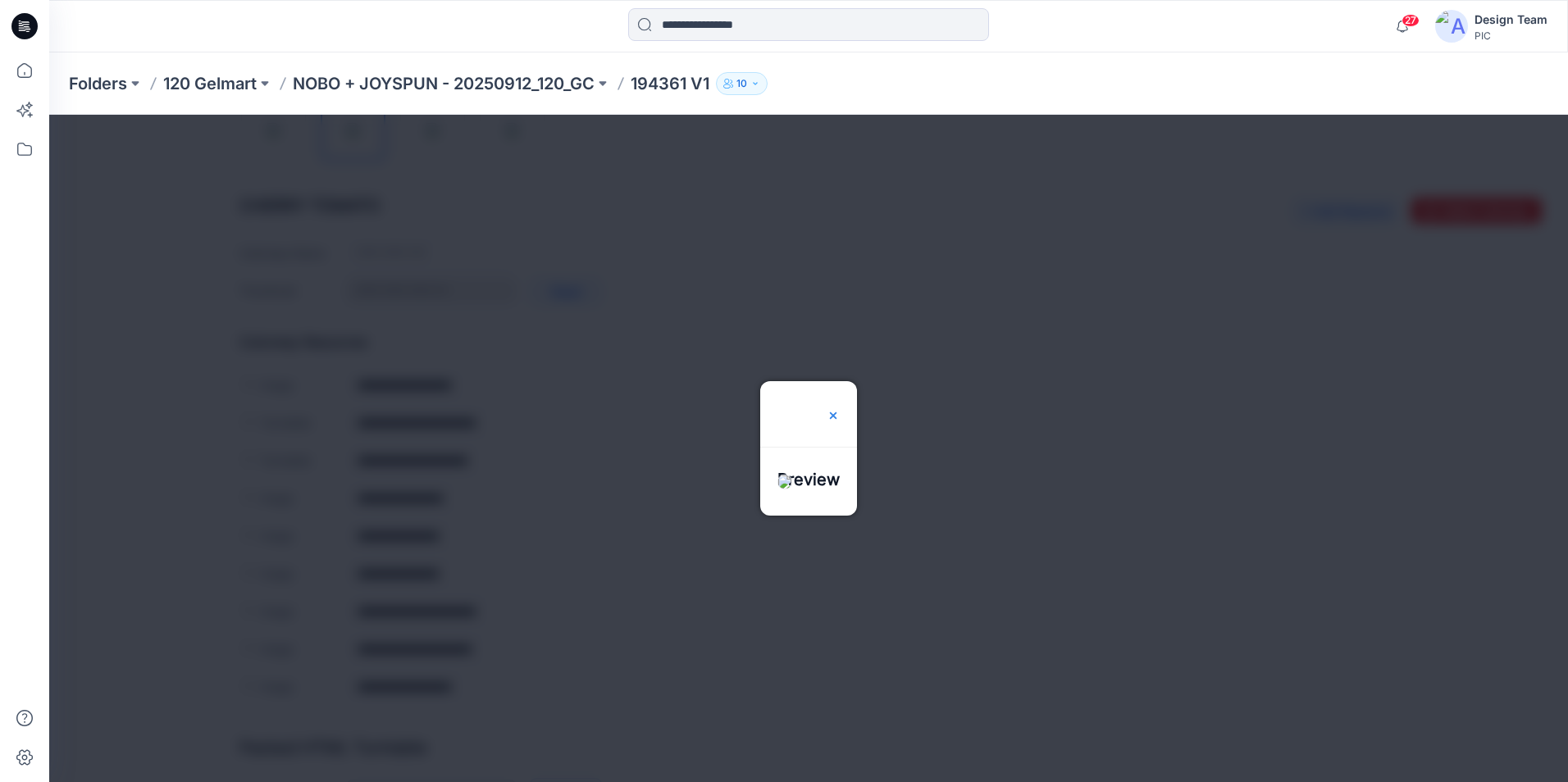
click at [840, 409] on img at bounding box center [833, 415] width 13 height 13
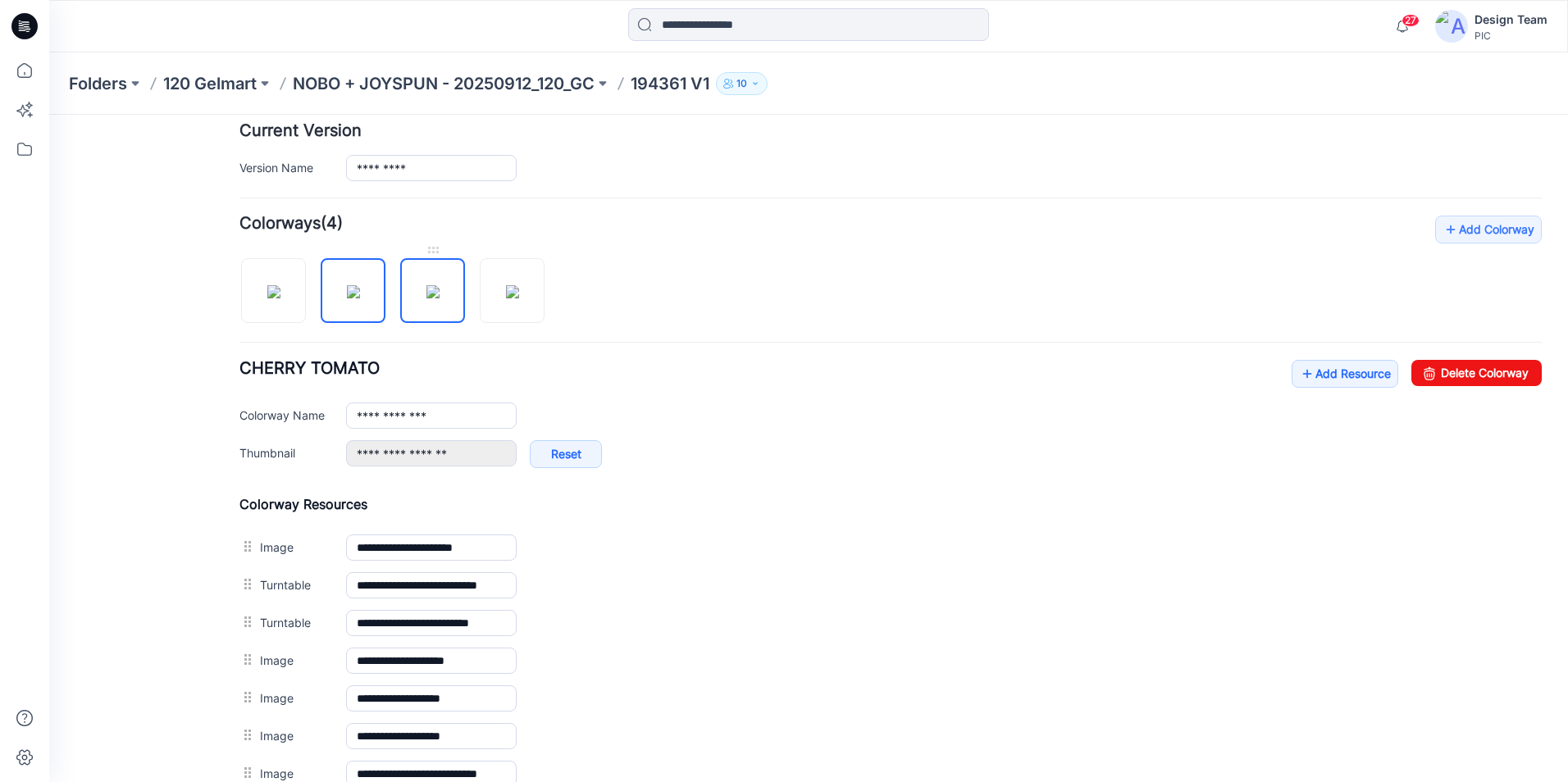
scroll to position [410, 0]
click at [426, 293] on img at bounding box center [433, 293] width 13 height 13
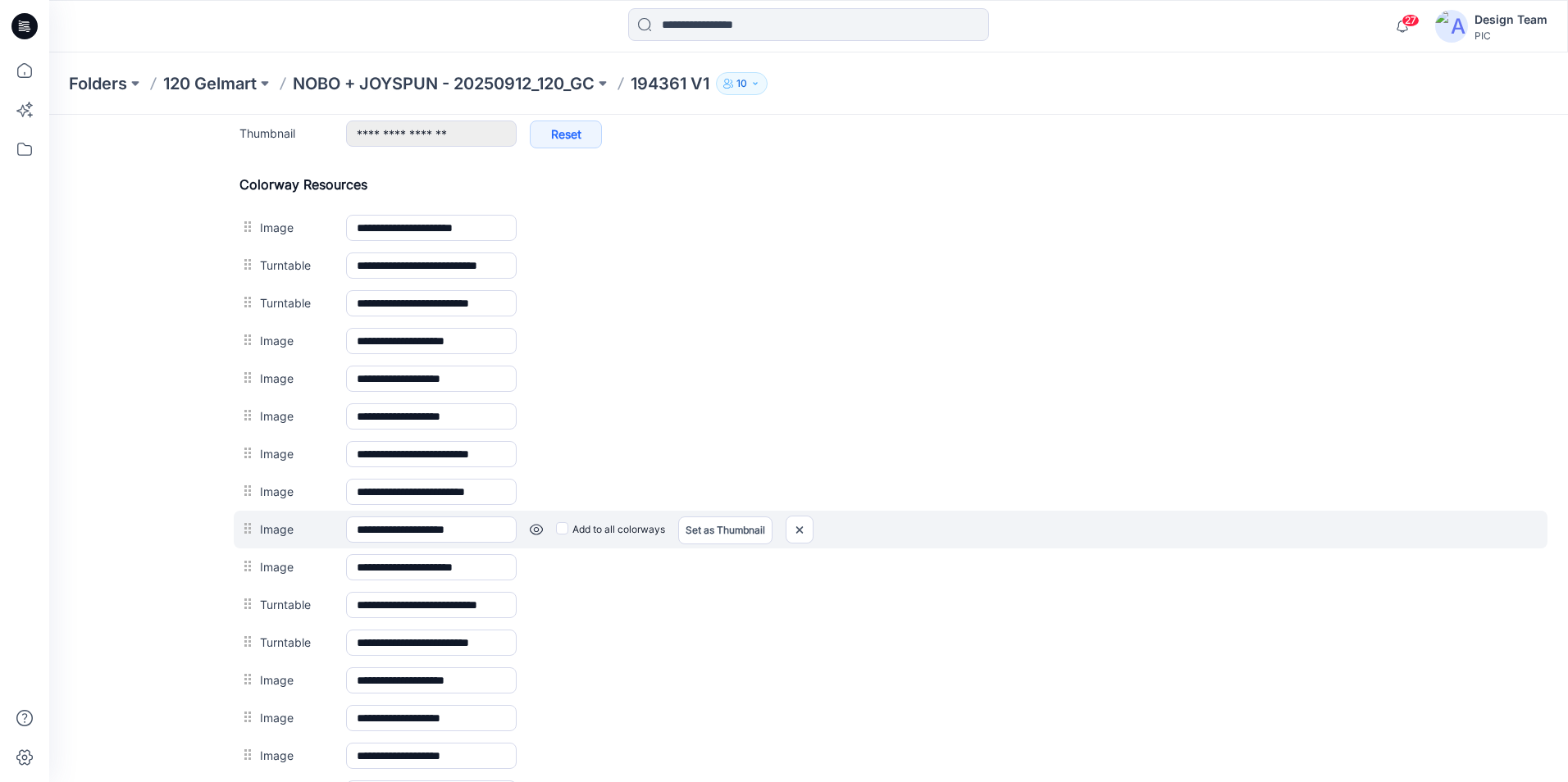
scroll to position [703, 0]
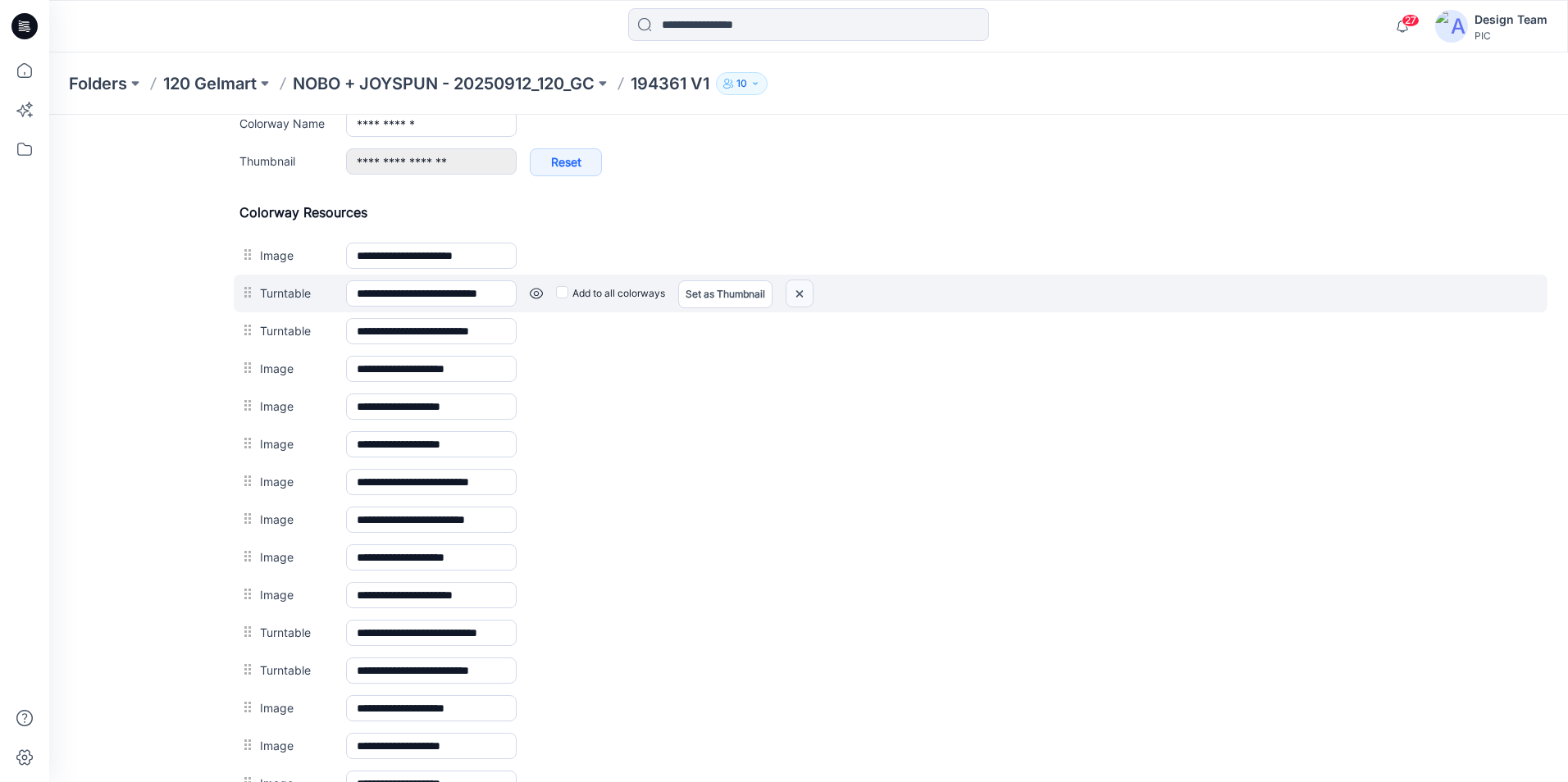
click at [797, 292] on img at bounding box center [800, 294] width 26 height 27
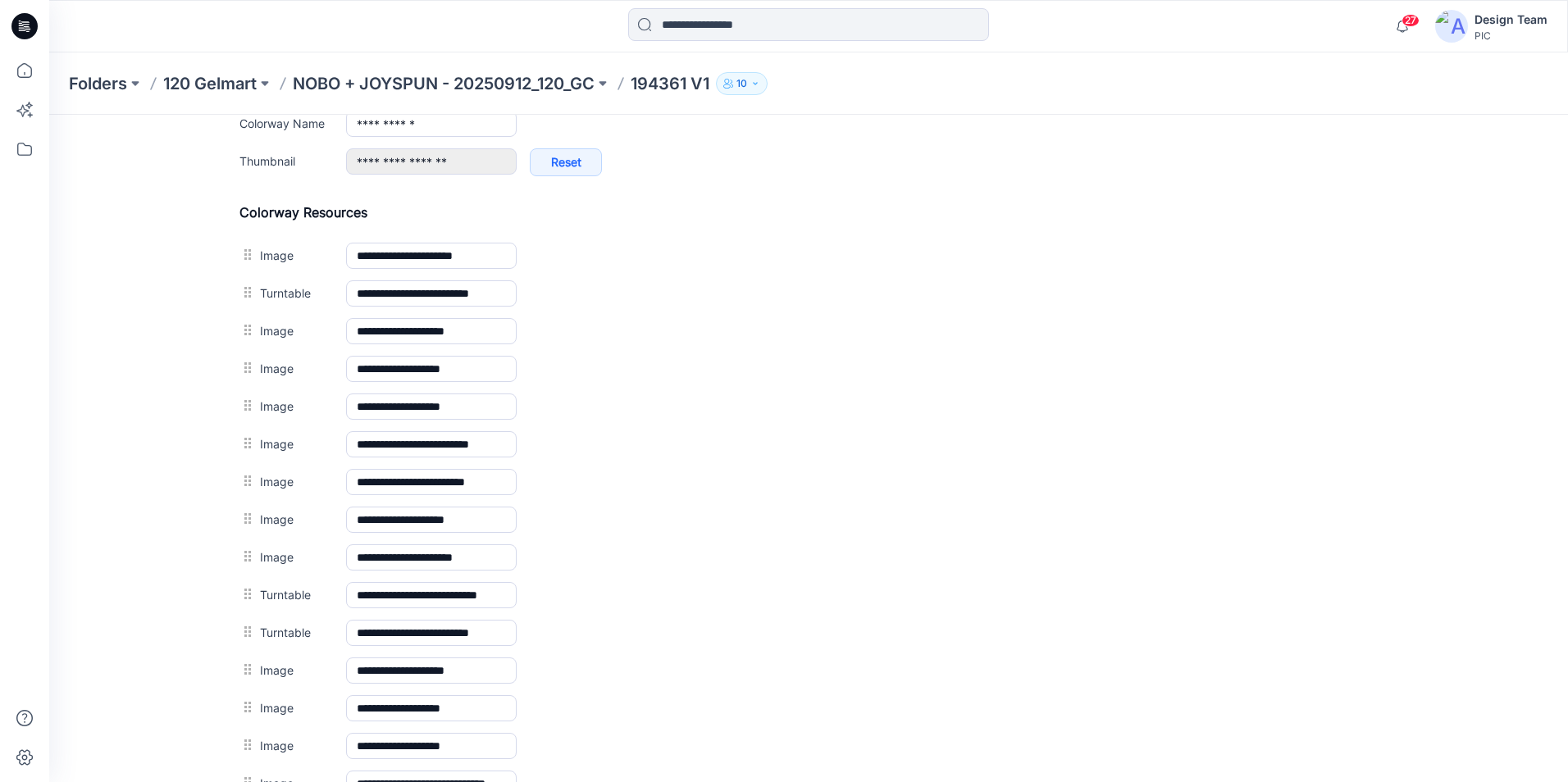
click at [49, 115] on img at bounding box center [49, 115] width 0 height 0
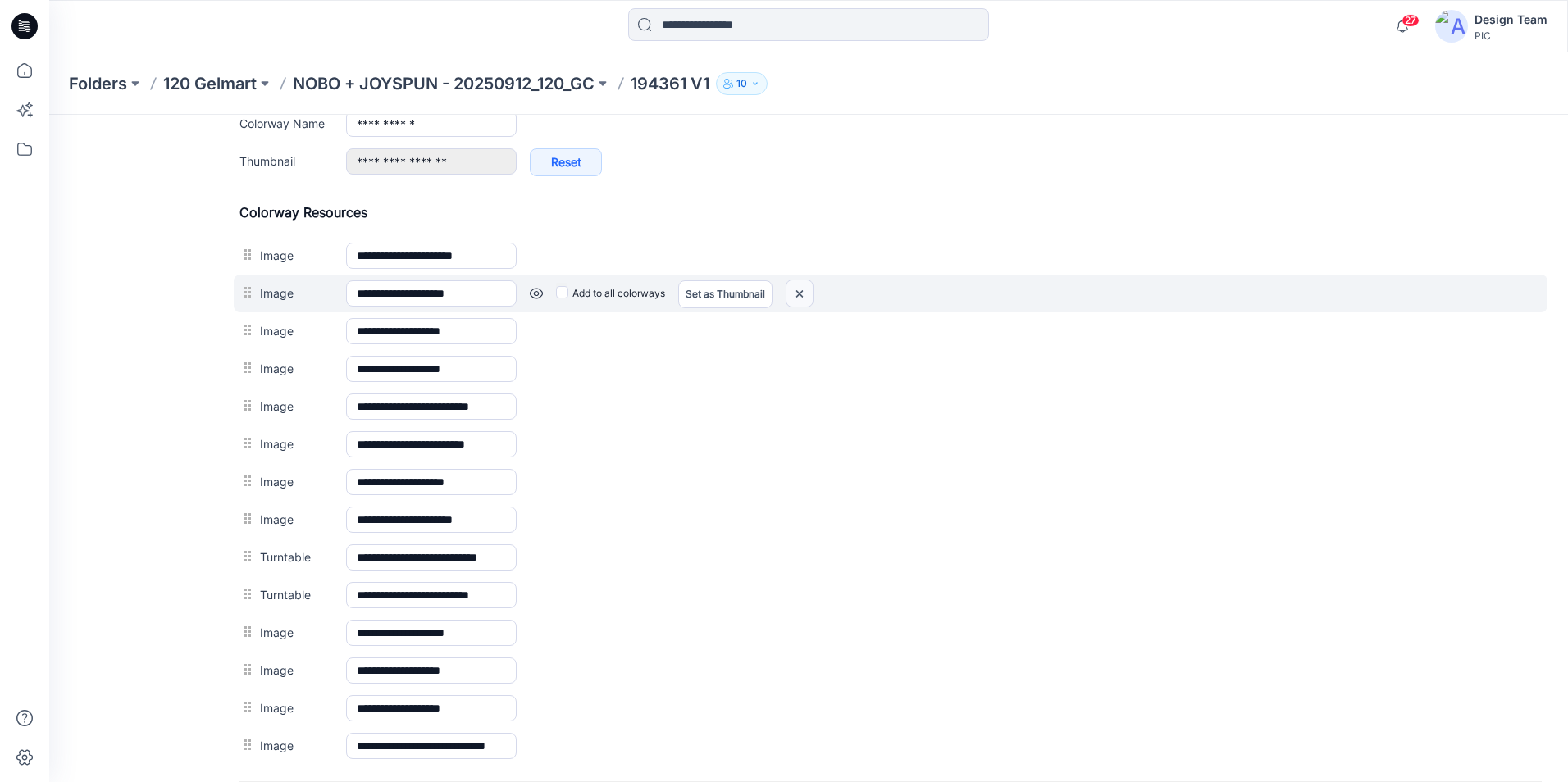
drag, startPoint x: 802, startPoint y: 290, endPoint x: 908, endPoint y: 183, distance: 150.6
click at [802, 290] on img at bounding box center [800, 294] width 26 height 27
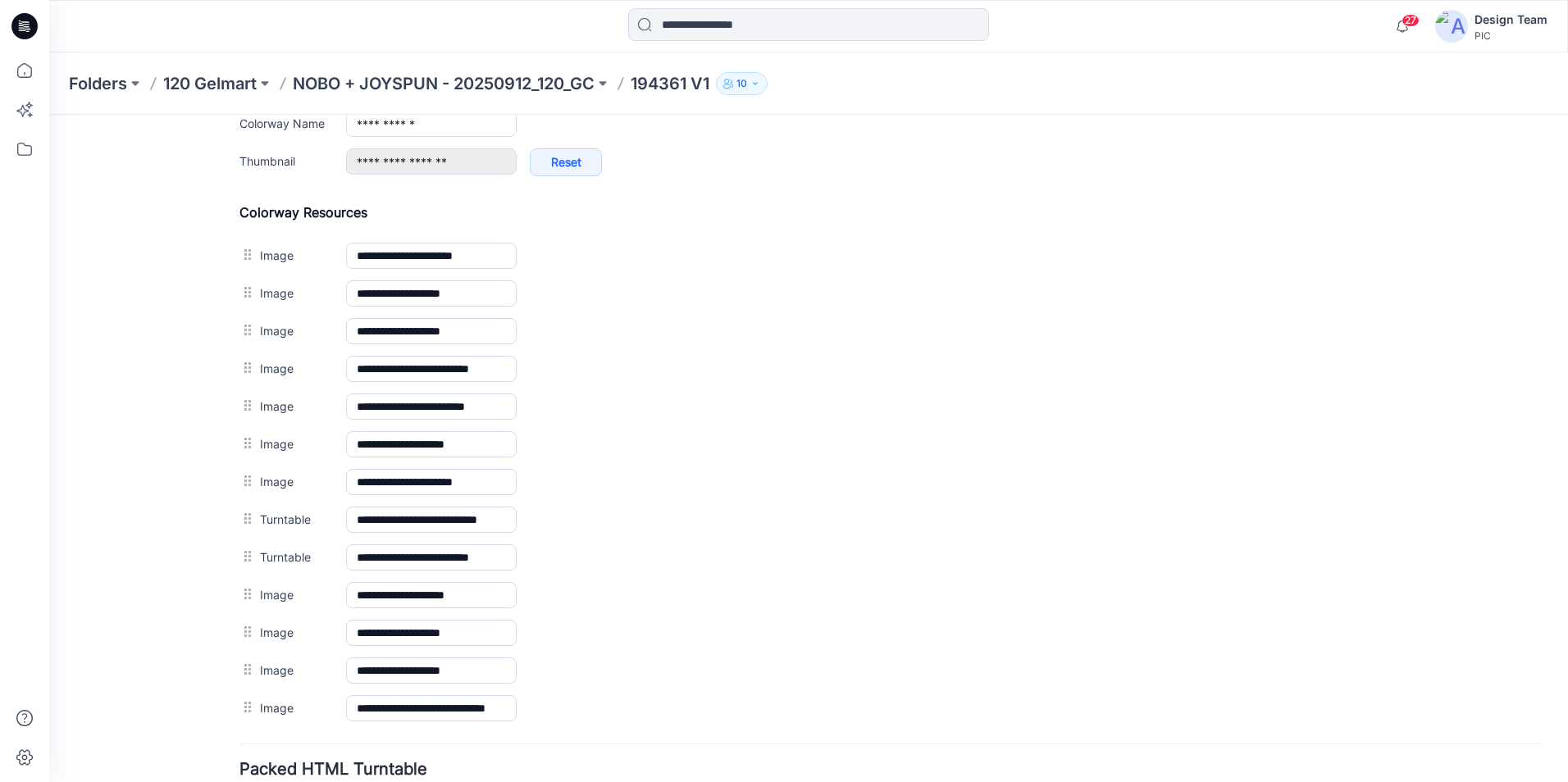
drag, startPoint x: 792, startPoint y: 294, endPoint x: 908, endPoint y: 190, distance: 155.8
click at [49, 115] on img at bounding box center [49, 115] width 0 height 0
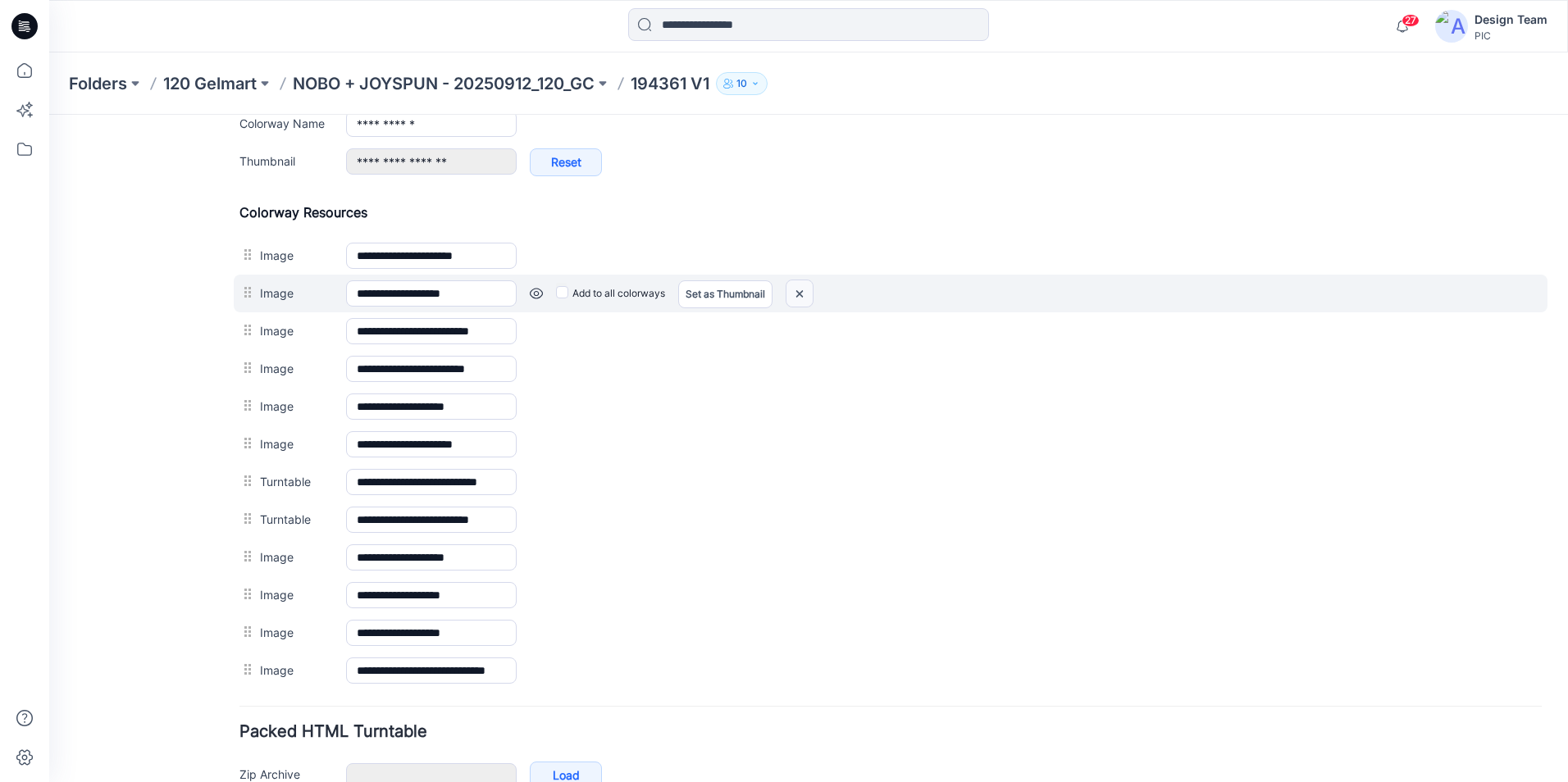
click at [794, 294] on img at bounding box center [800, 294] width 26 height 27
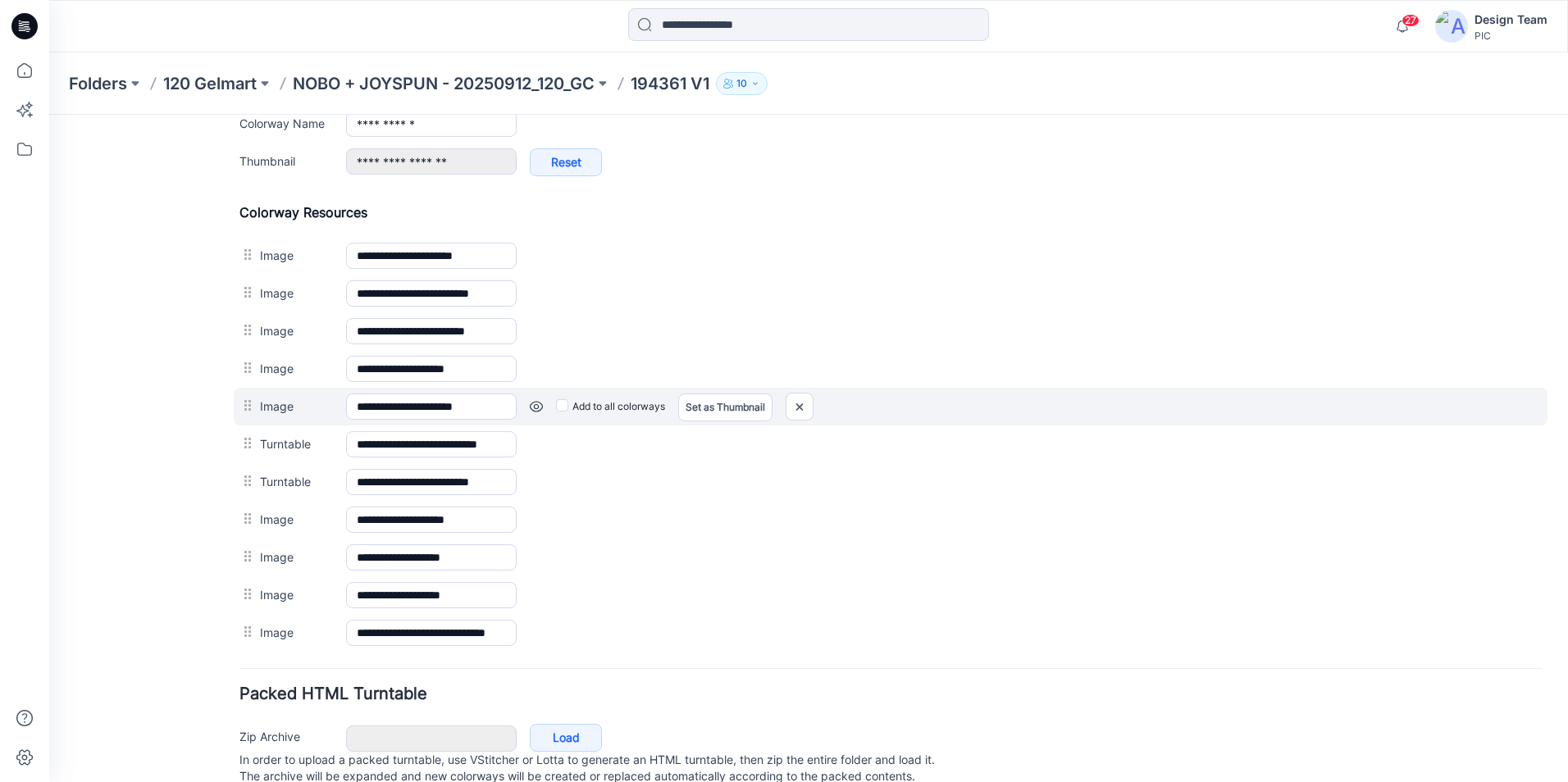
click at [533, 407] on link at bounding box center [536, 406] width 13 height 13
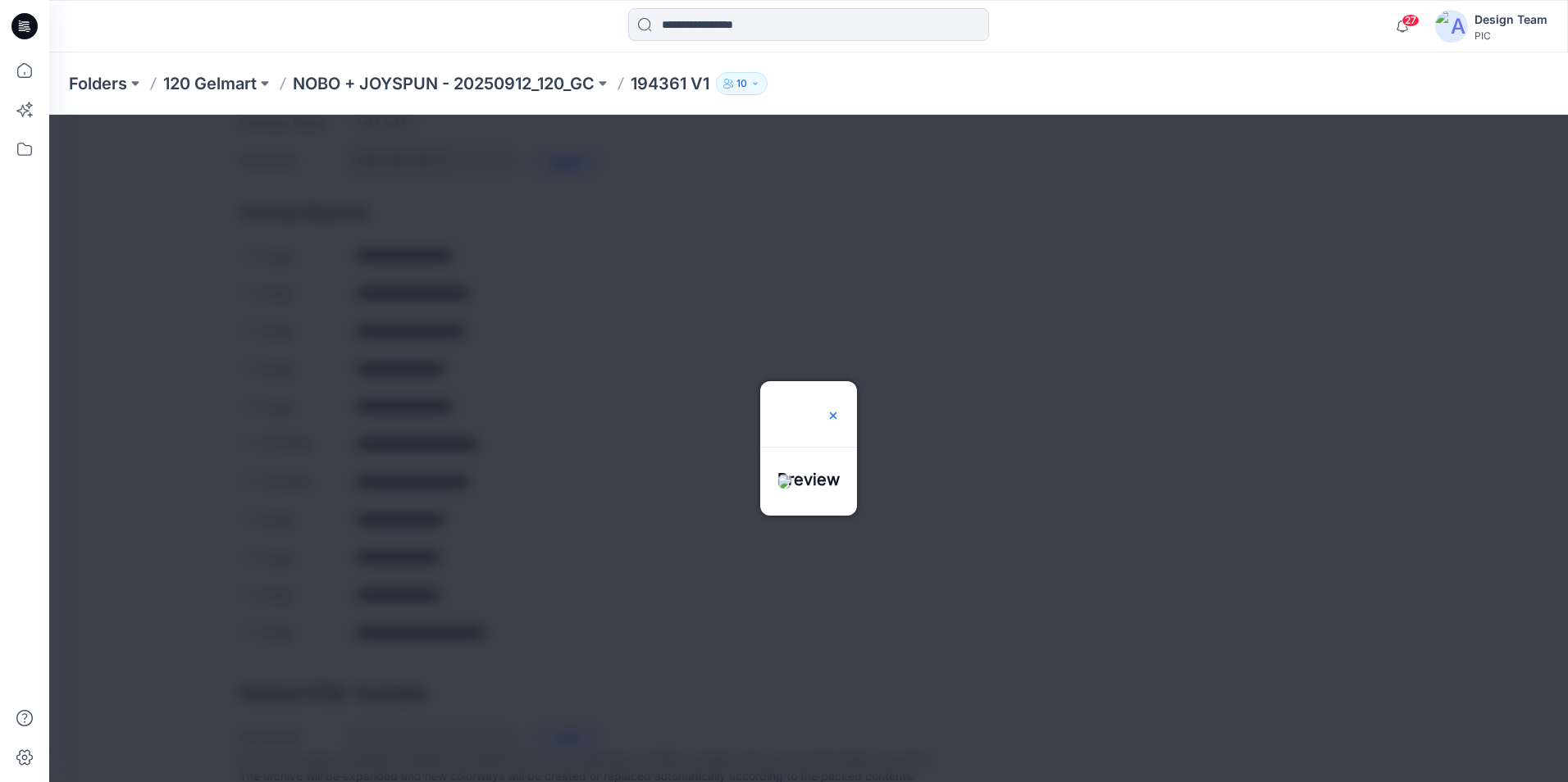
click at [840, 409] on img at bounding box center [833, 415] width 13 height 13
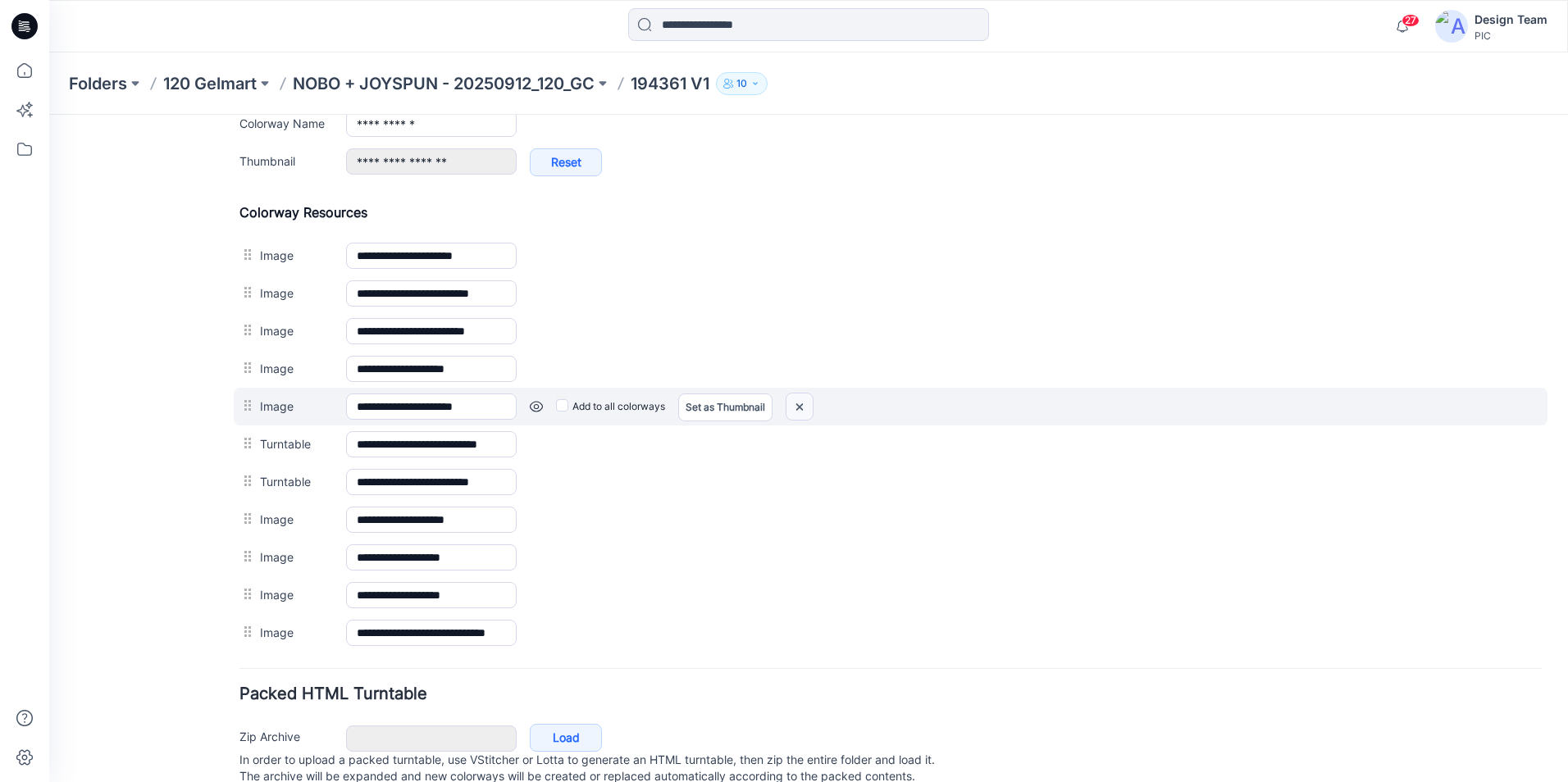
drag, startPoint x: 798, startPoint y: 402, endPoint x: 908, endPoint y: 194, distance: 235.3
click at [798, 402] on img at bounding box center [800, 407] width 26 height 27
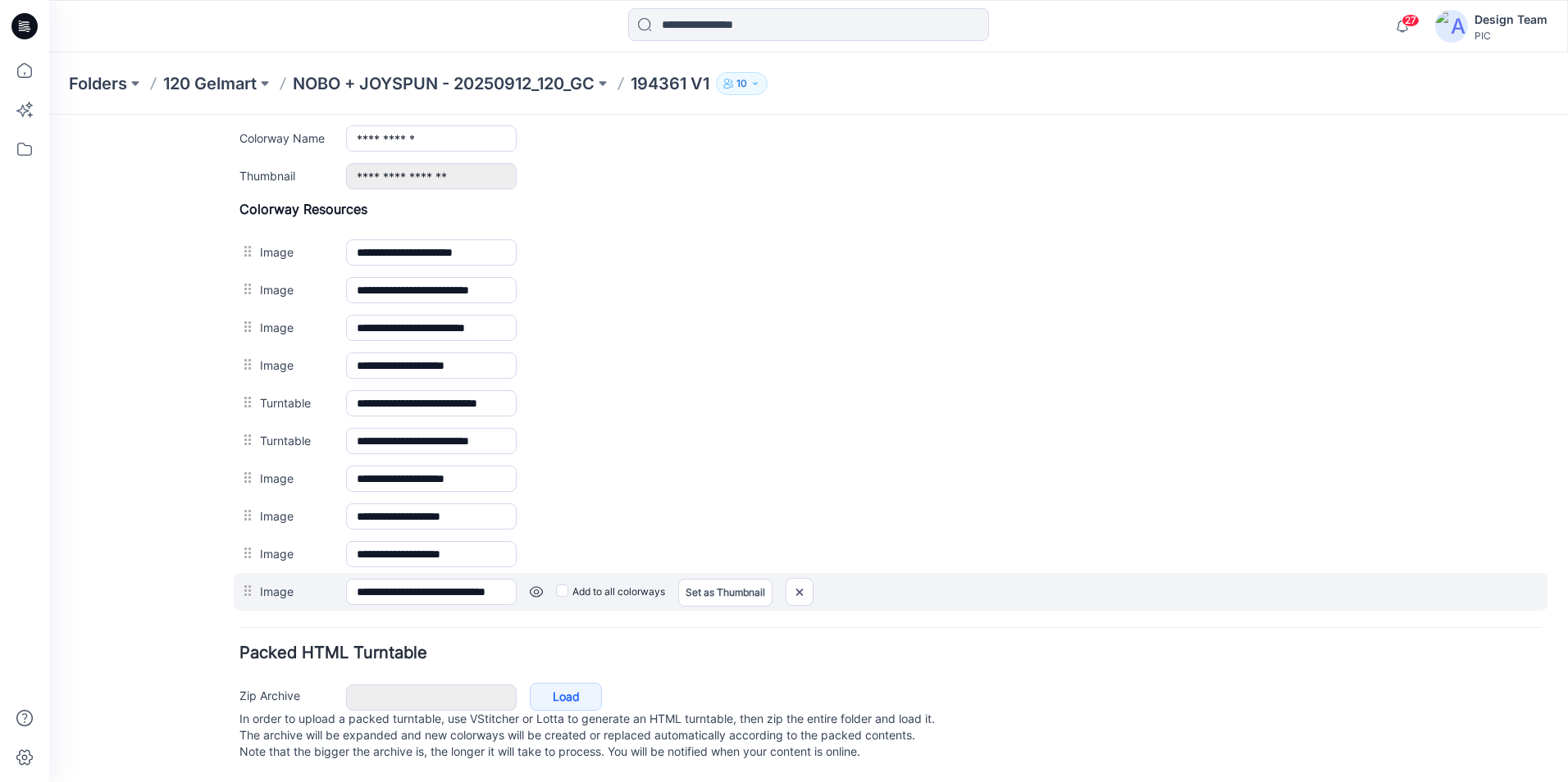
click at [535, 585] on link at bounding box center [536, 591] width 13 height 13
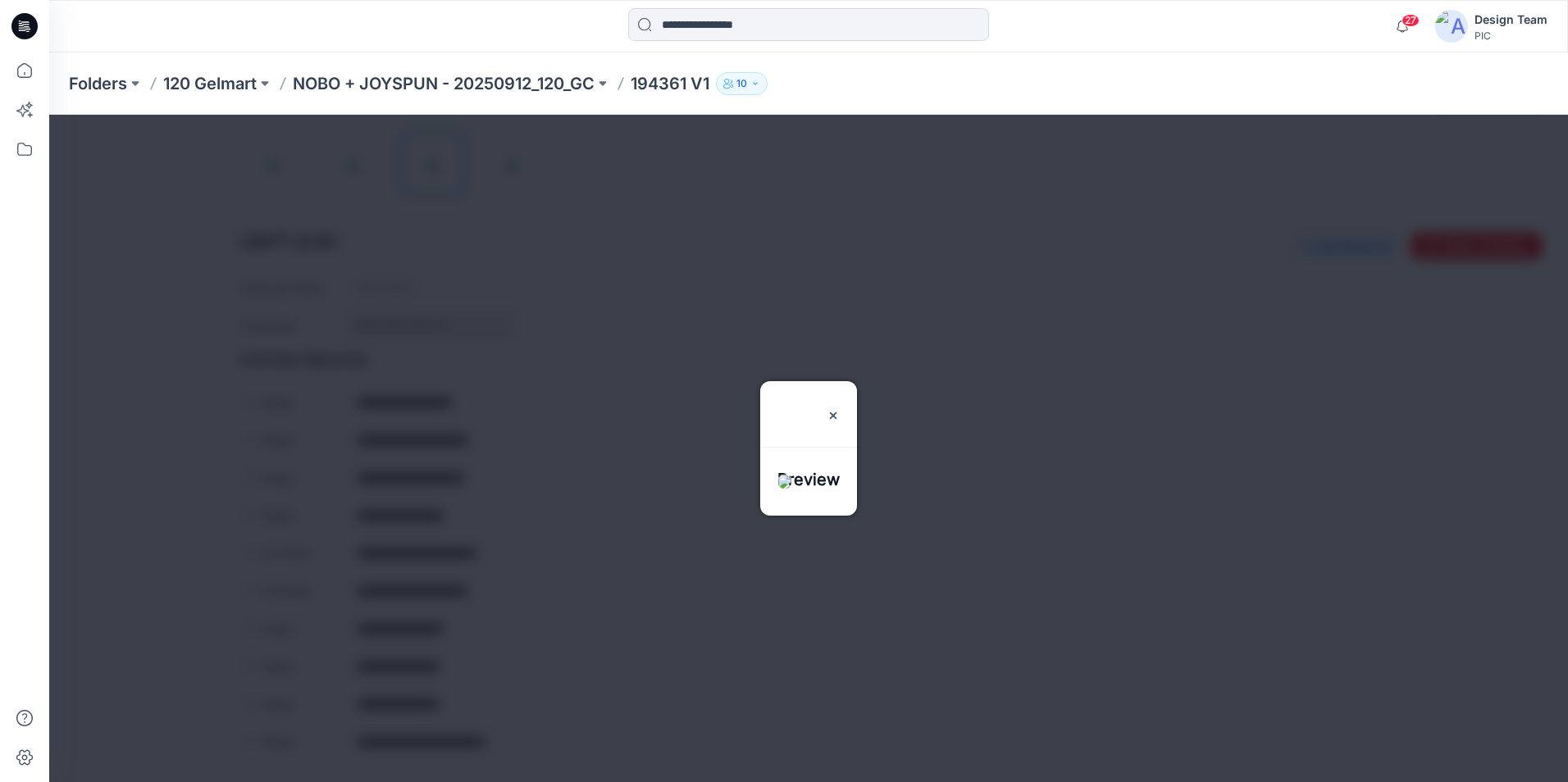
scroll to position [539, 0]
click at [840, 409] on img at bounding box center [833, 415] width 13 height 13
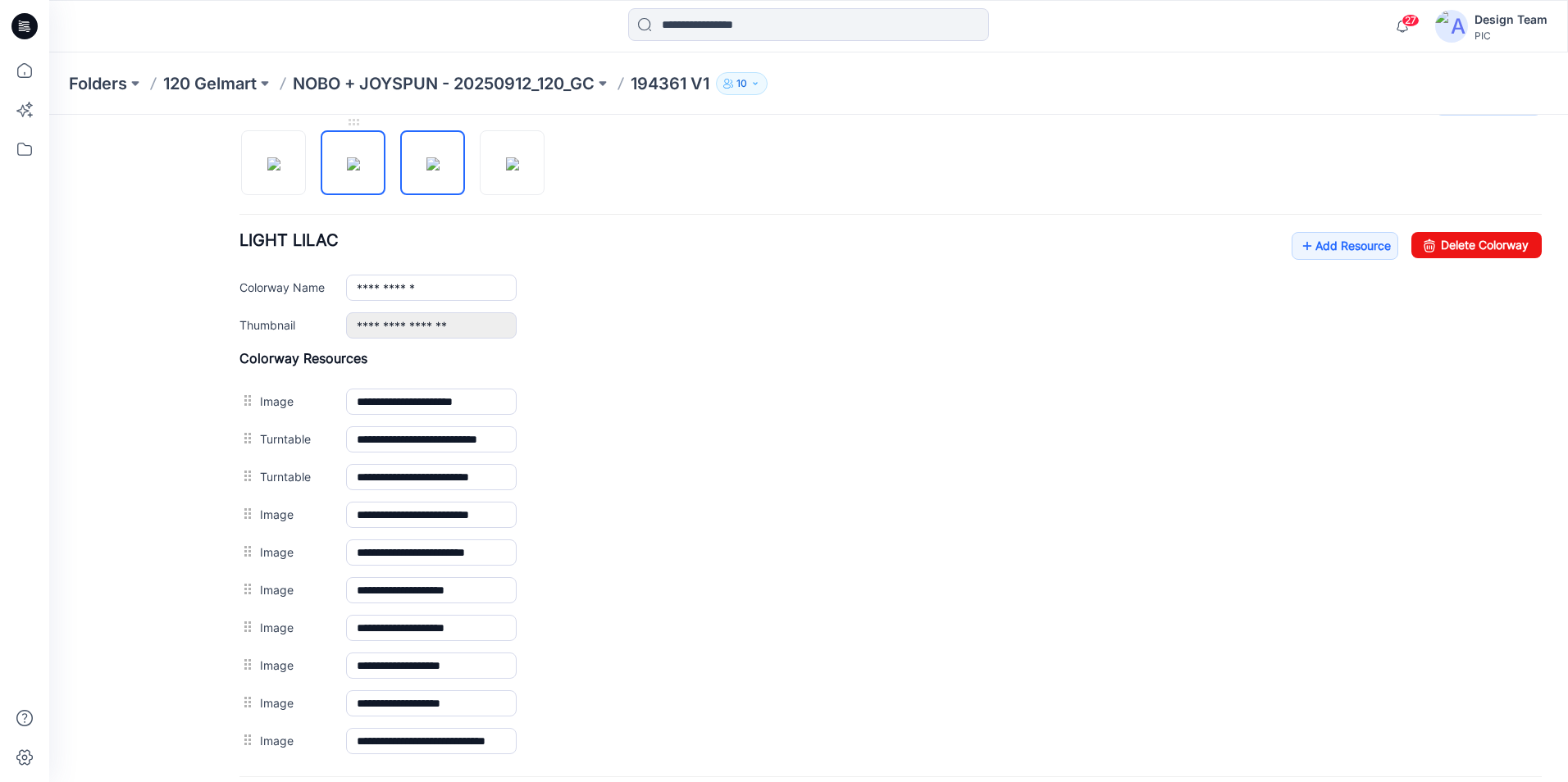
click at [347, 170] on img at bounding box center [353, 163] width 13 height 13
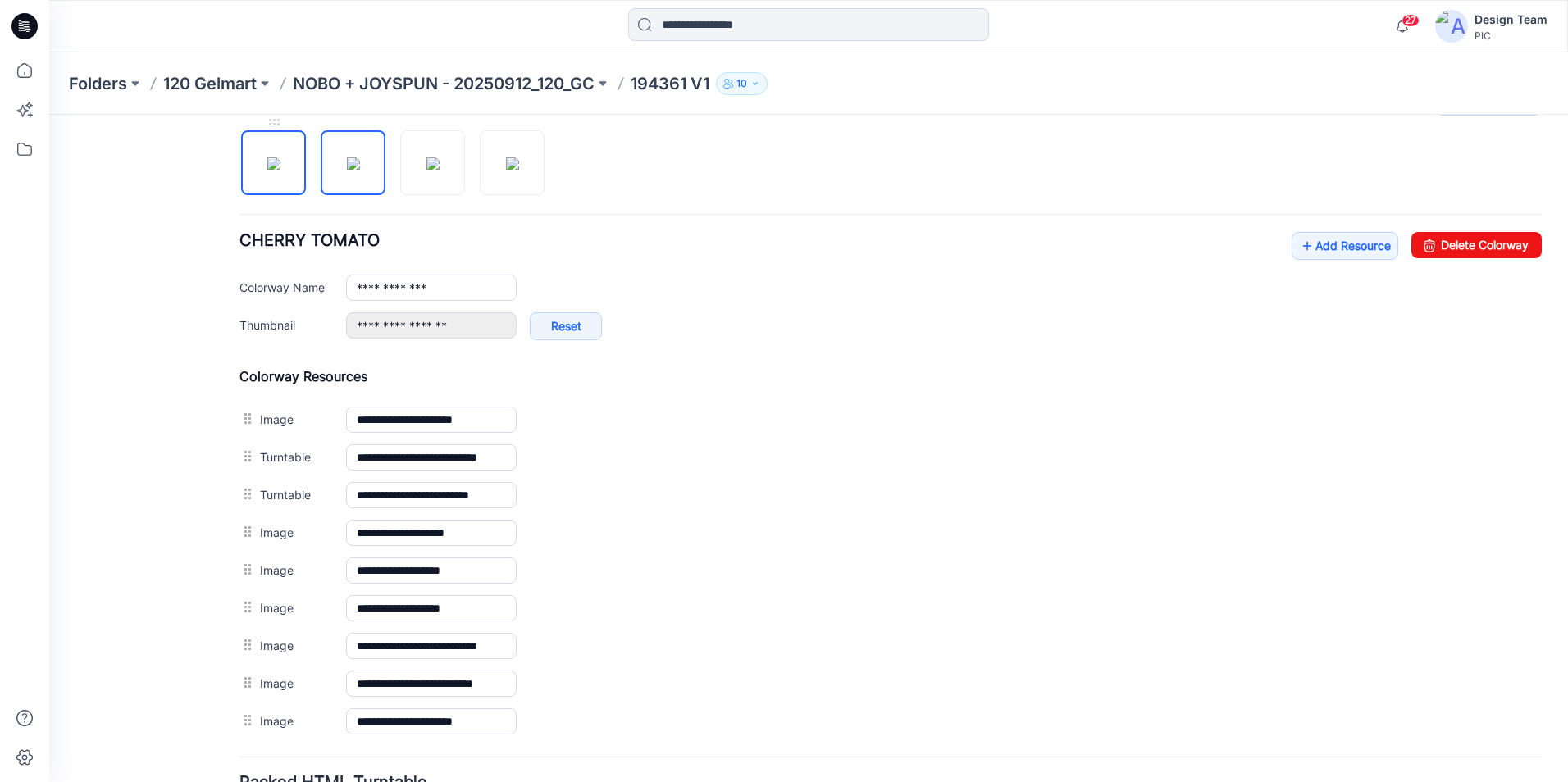
click at [305, 178] on link at bounding box center [273, 162] width 64 height 64
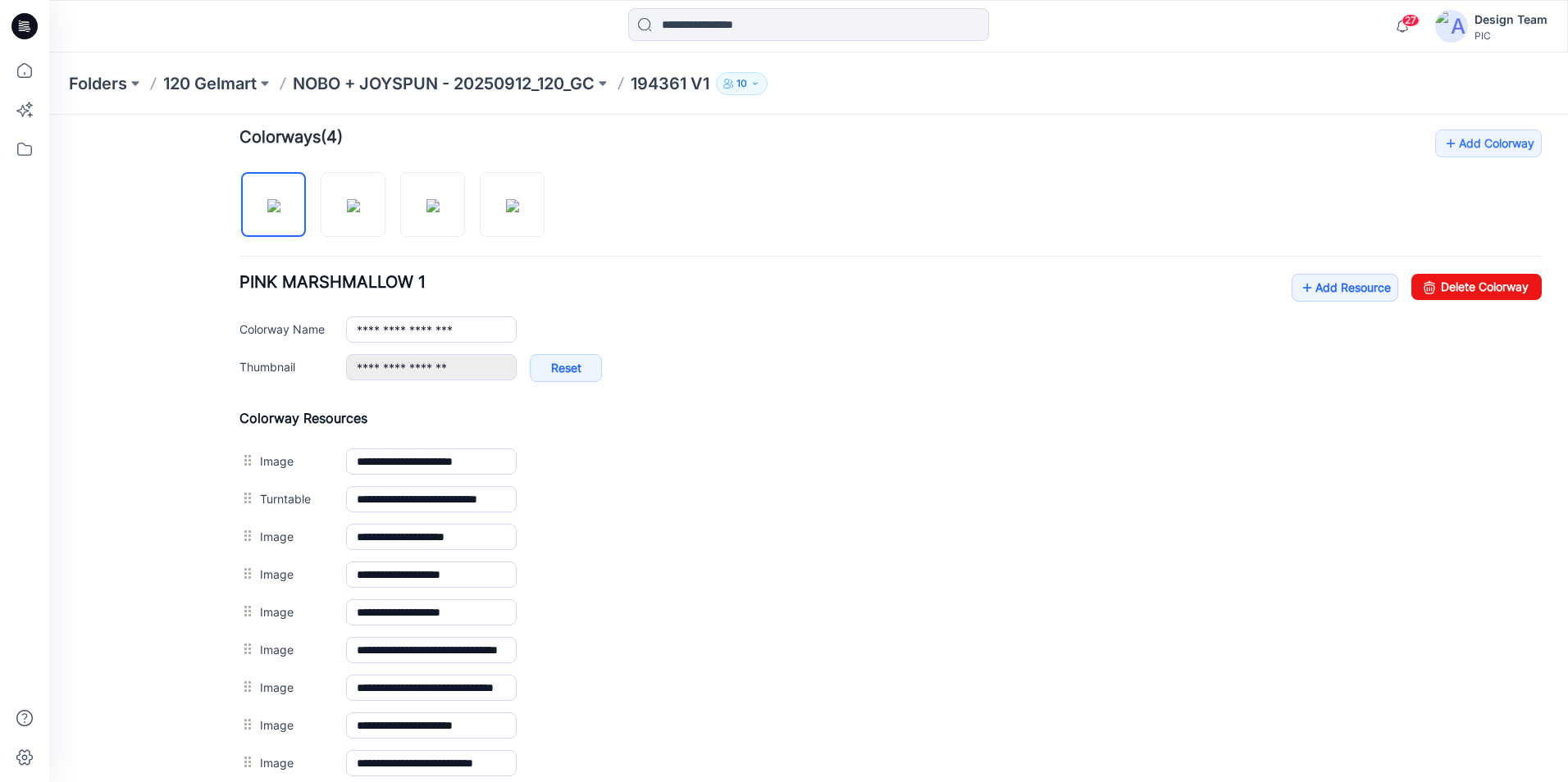
scroll to position [477, 0]
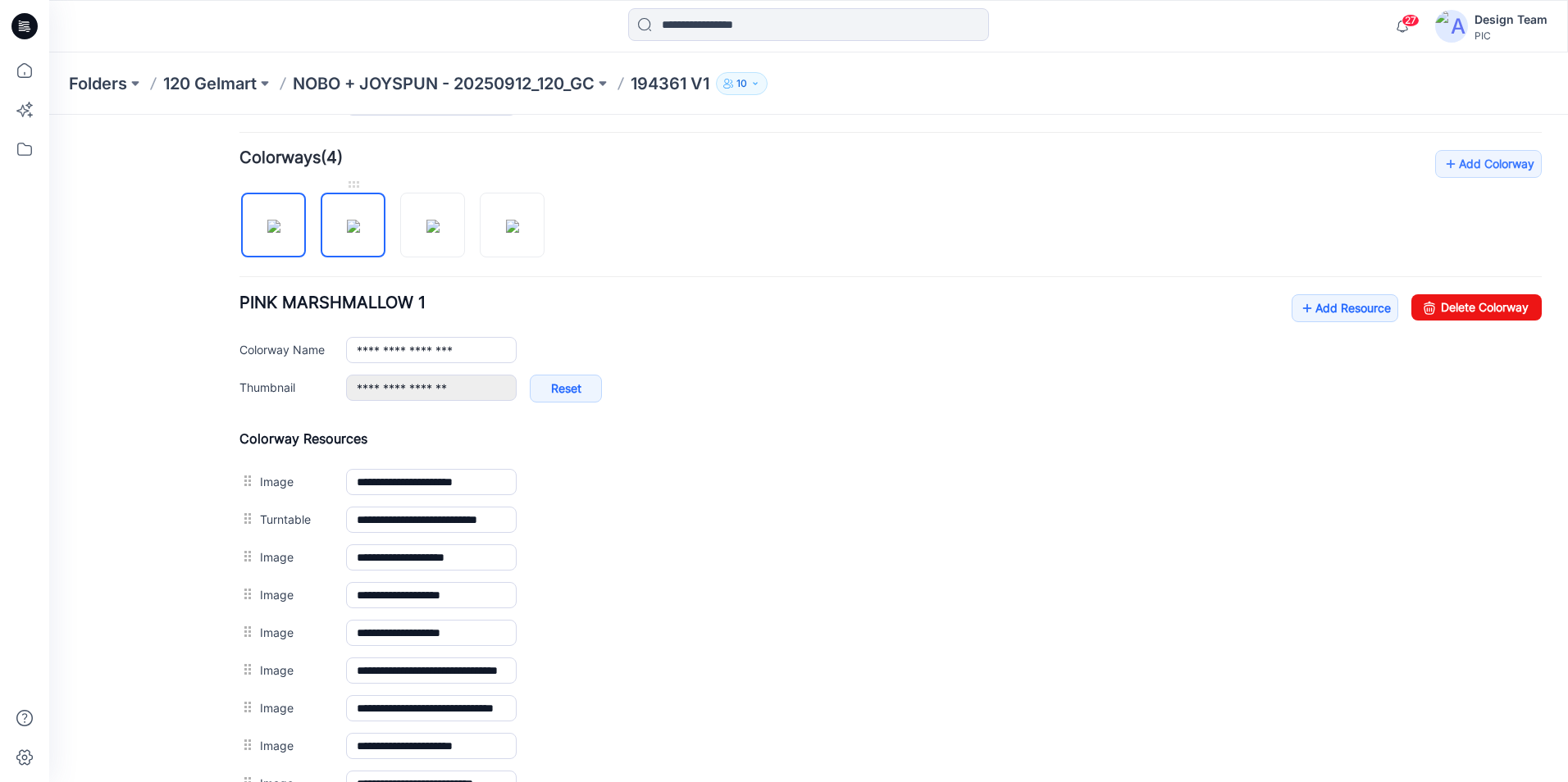
click at [352, 233] on img at bounding box center [353, 226] width 13 height 13
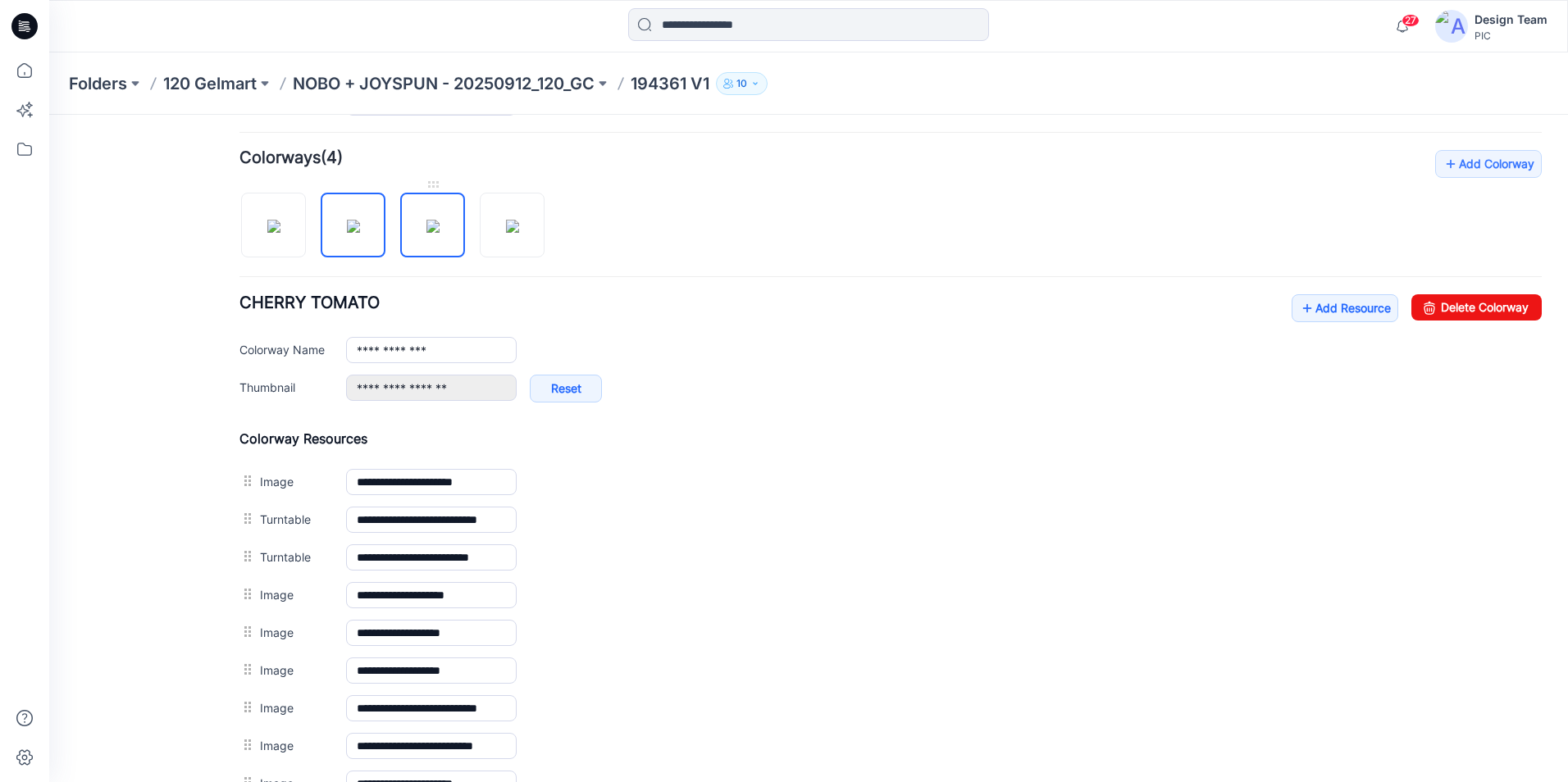
click at [430, 220] on img at bounding box center [433, 226] width 13 height 13
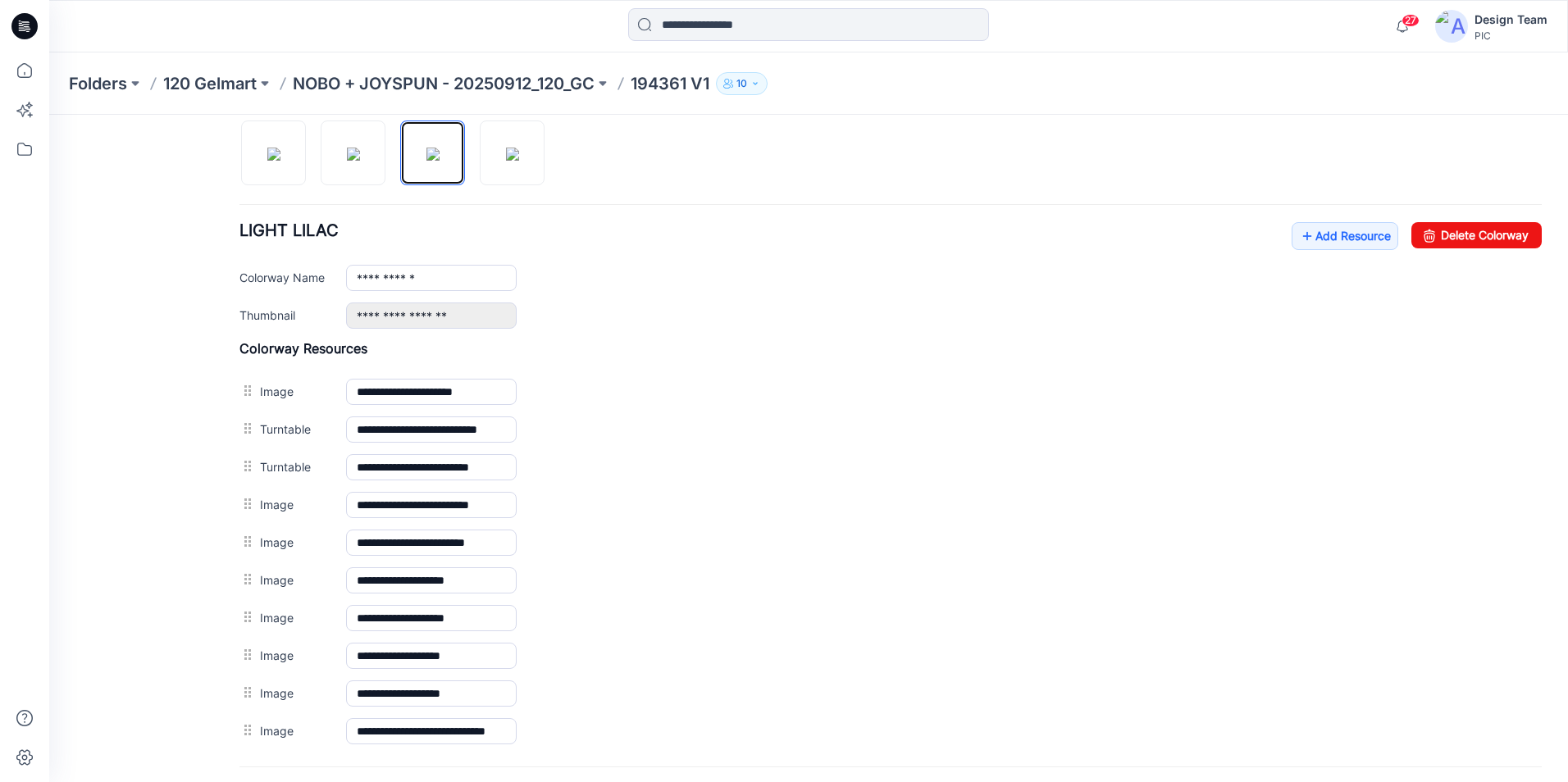
scroll to position [641, 0]
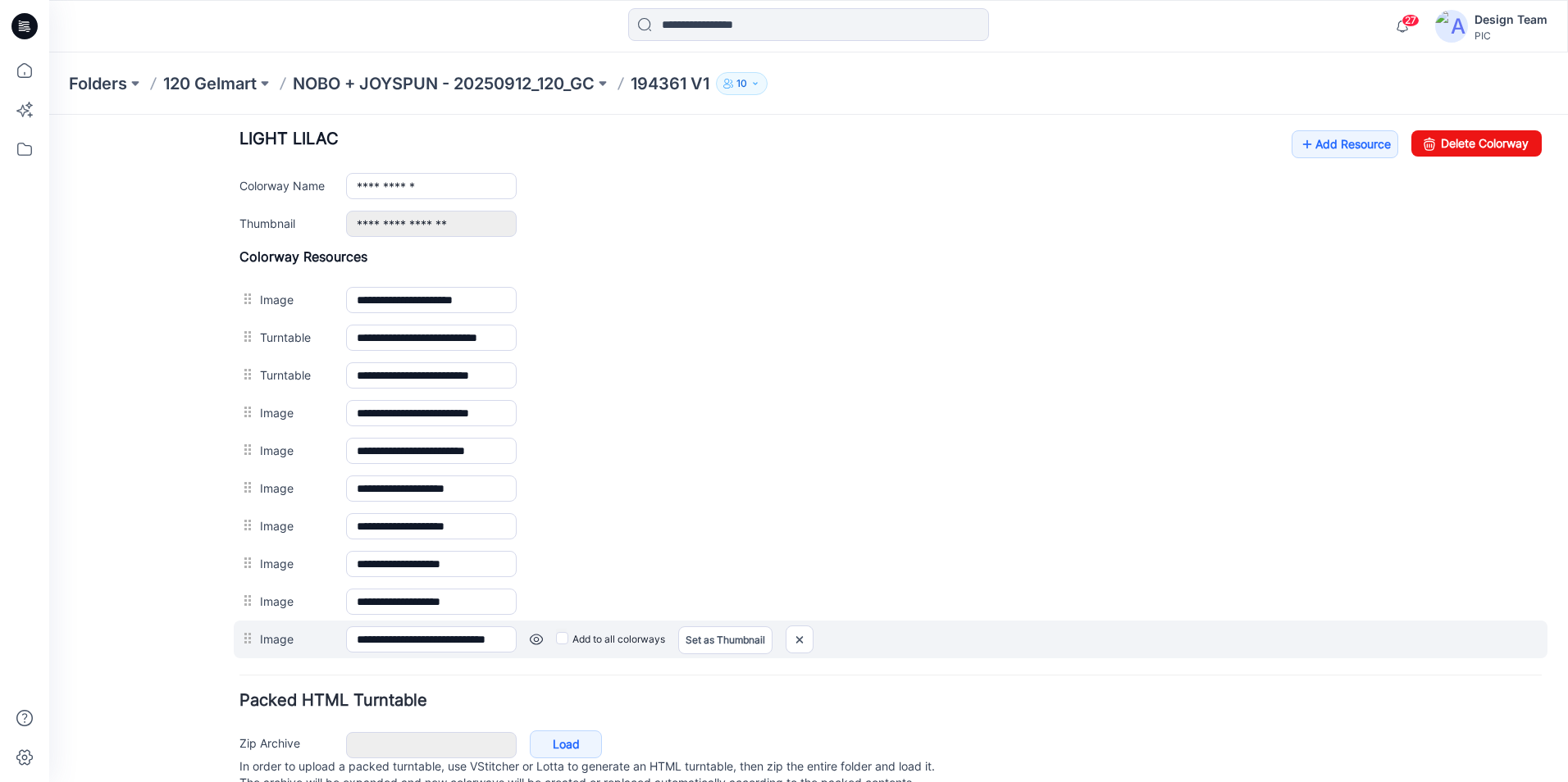
click at [532, 639] on link at bounding box center [536, 639] width 13 height 13
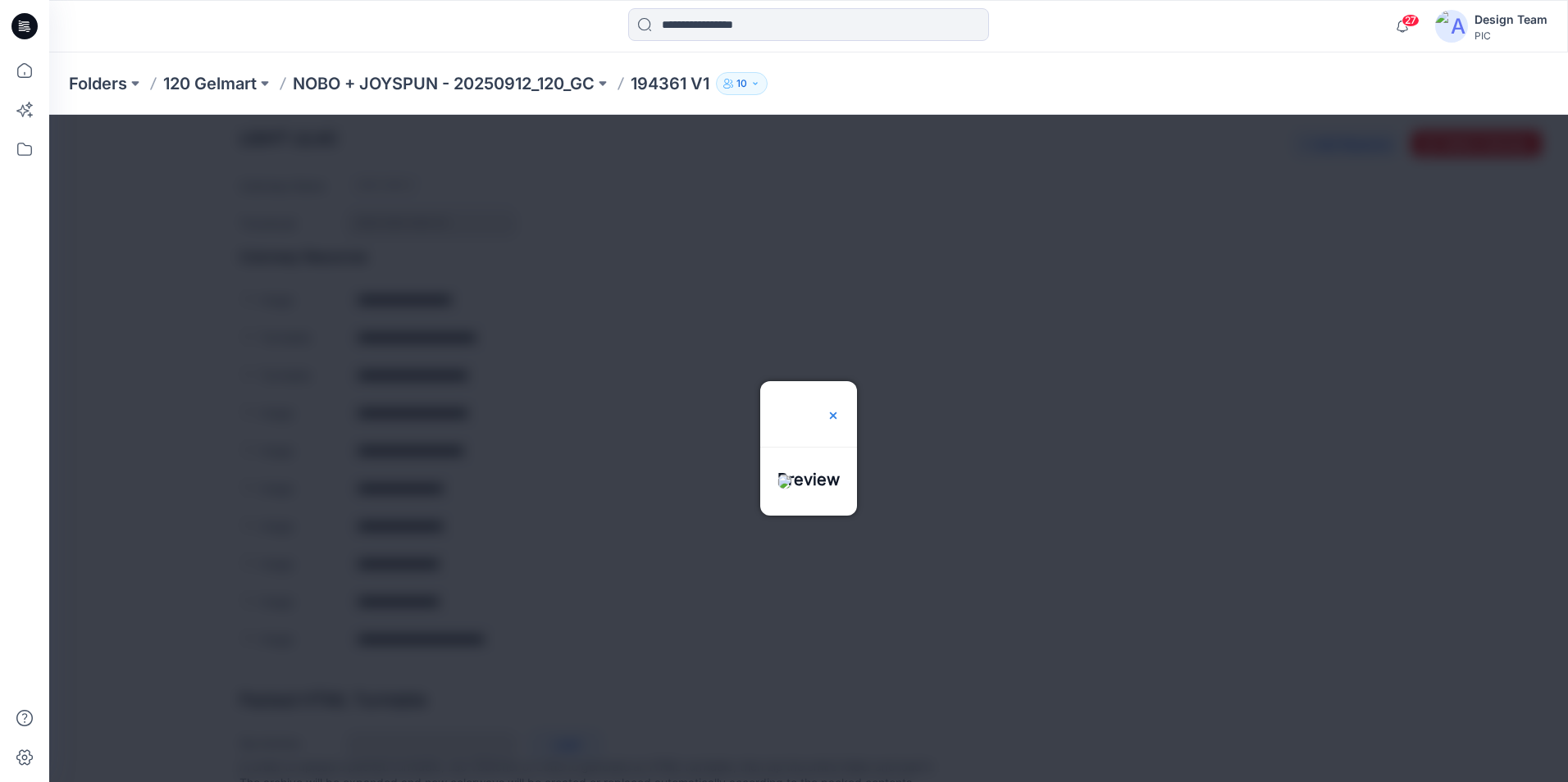
click at [840, 409] on img at bounding box center [833, 415] width 13 height 13
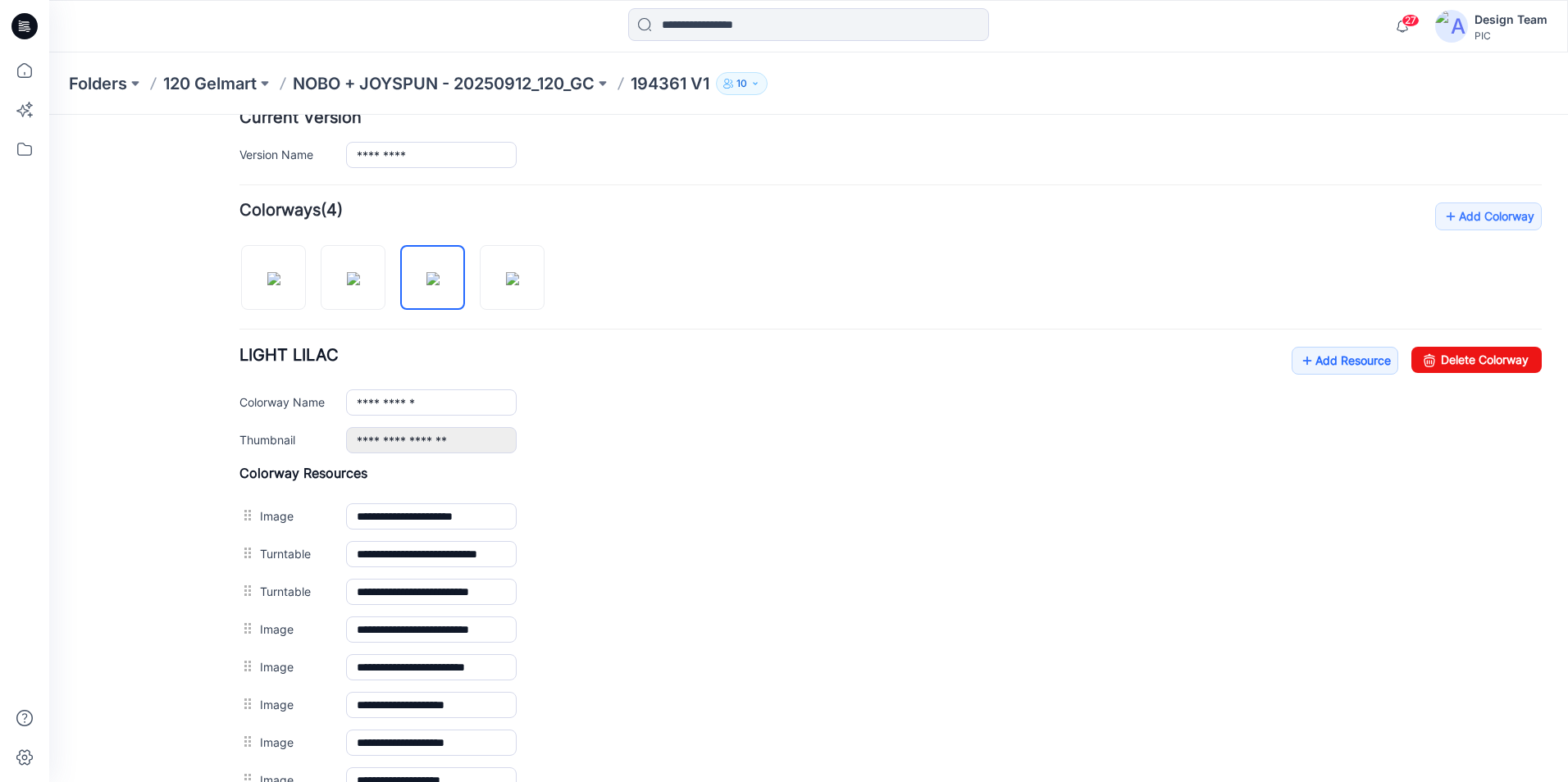
scroll to position [395, 0]
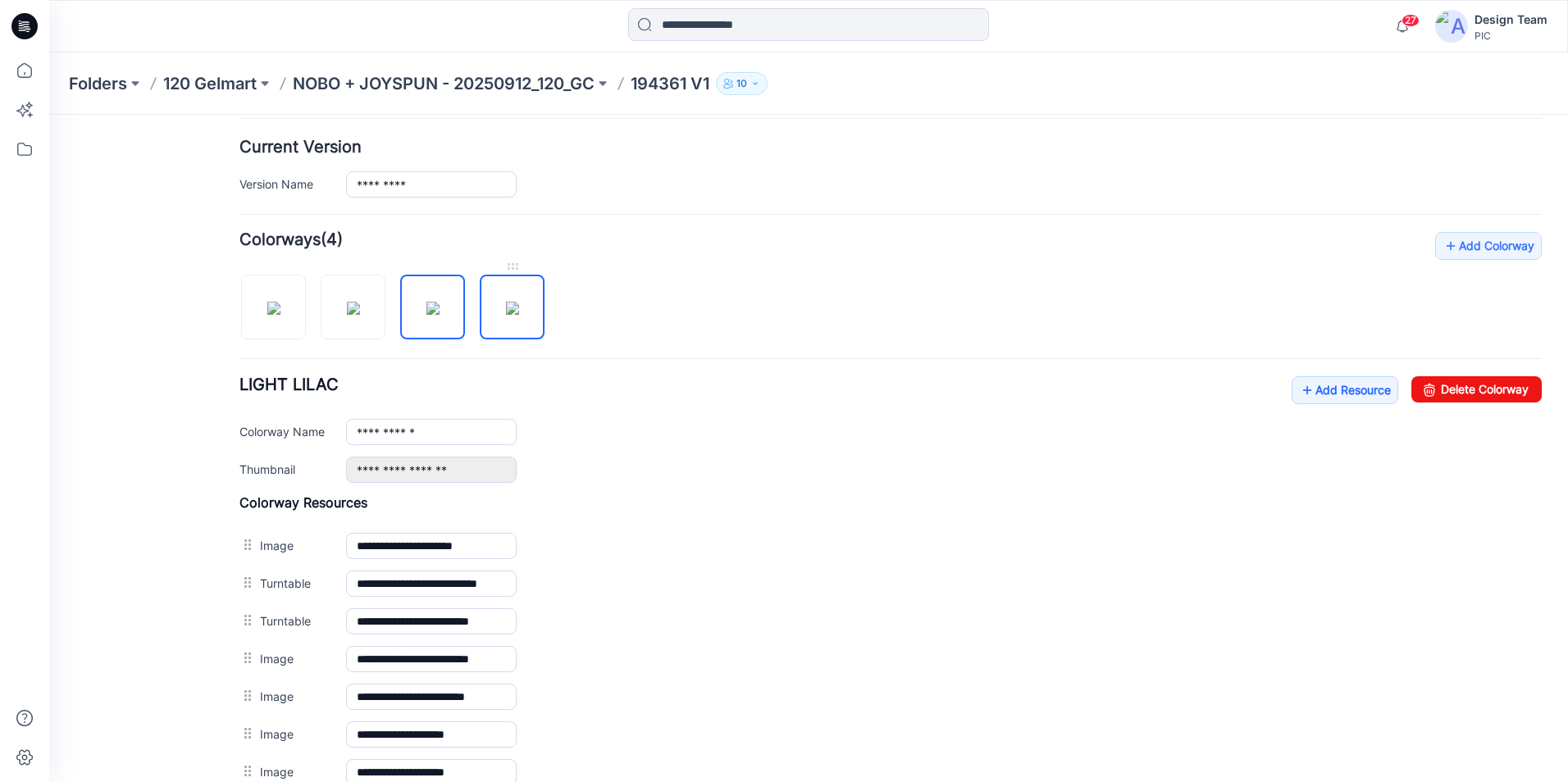
click at [519, 315] on img at bounding box center [512, 308] width 13 height 13
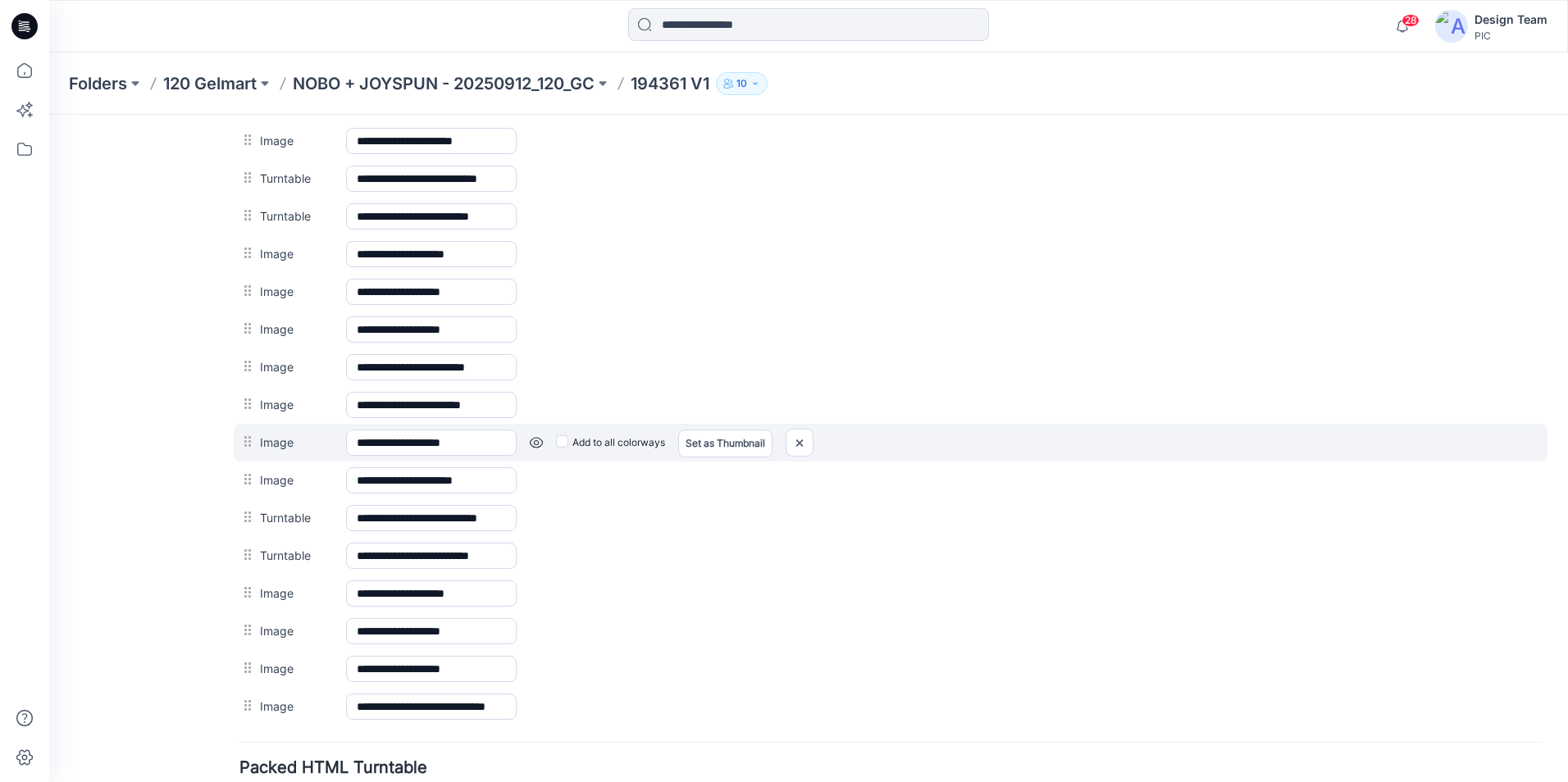
scroll to position [723, 0]
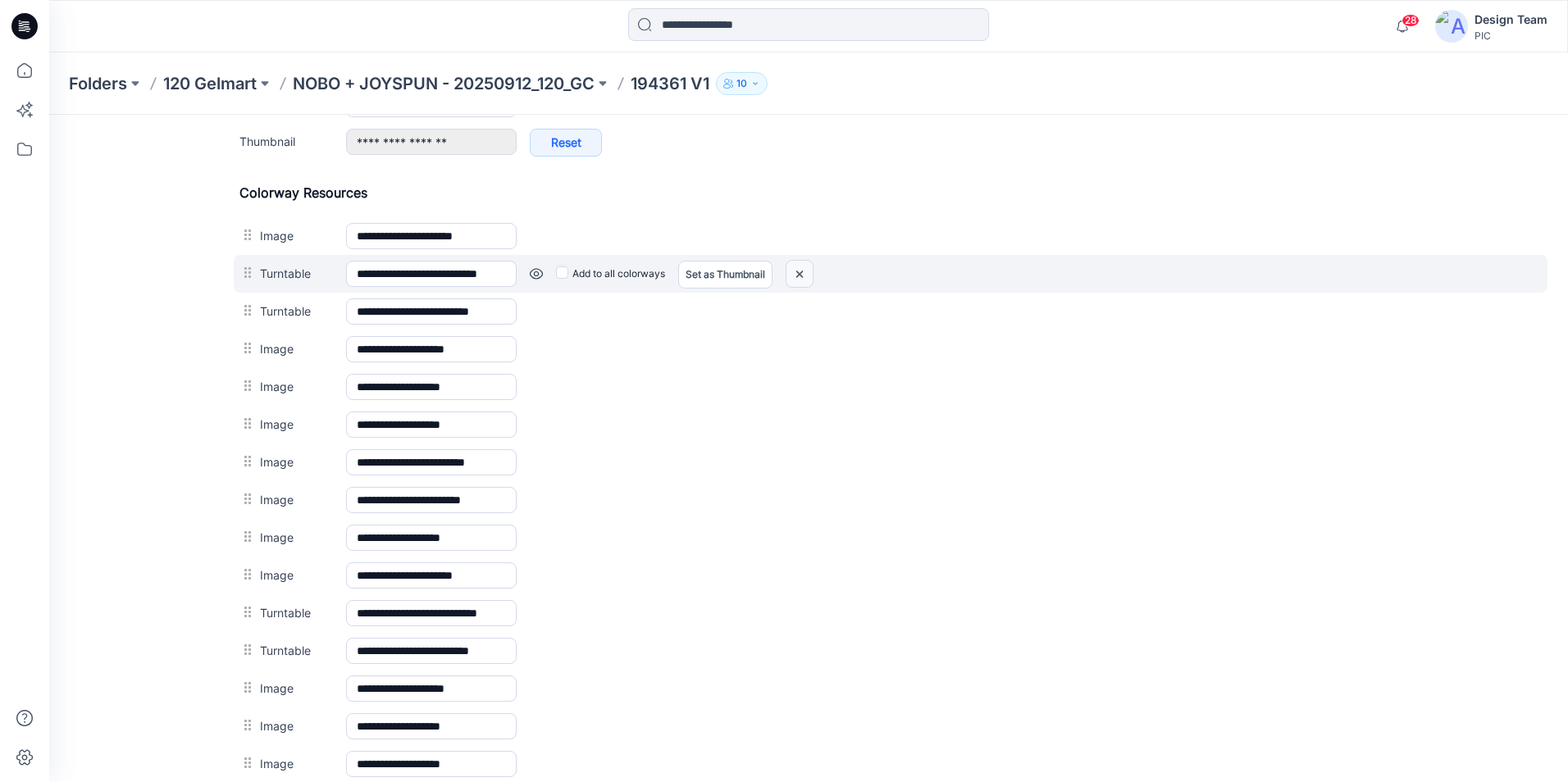
click at [801, 276] on img at bounding box center [800, 274] width 26 height 27
click at [798, 273] on img at bounding box center [800, 274] width 26 height 27
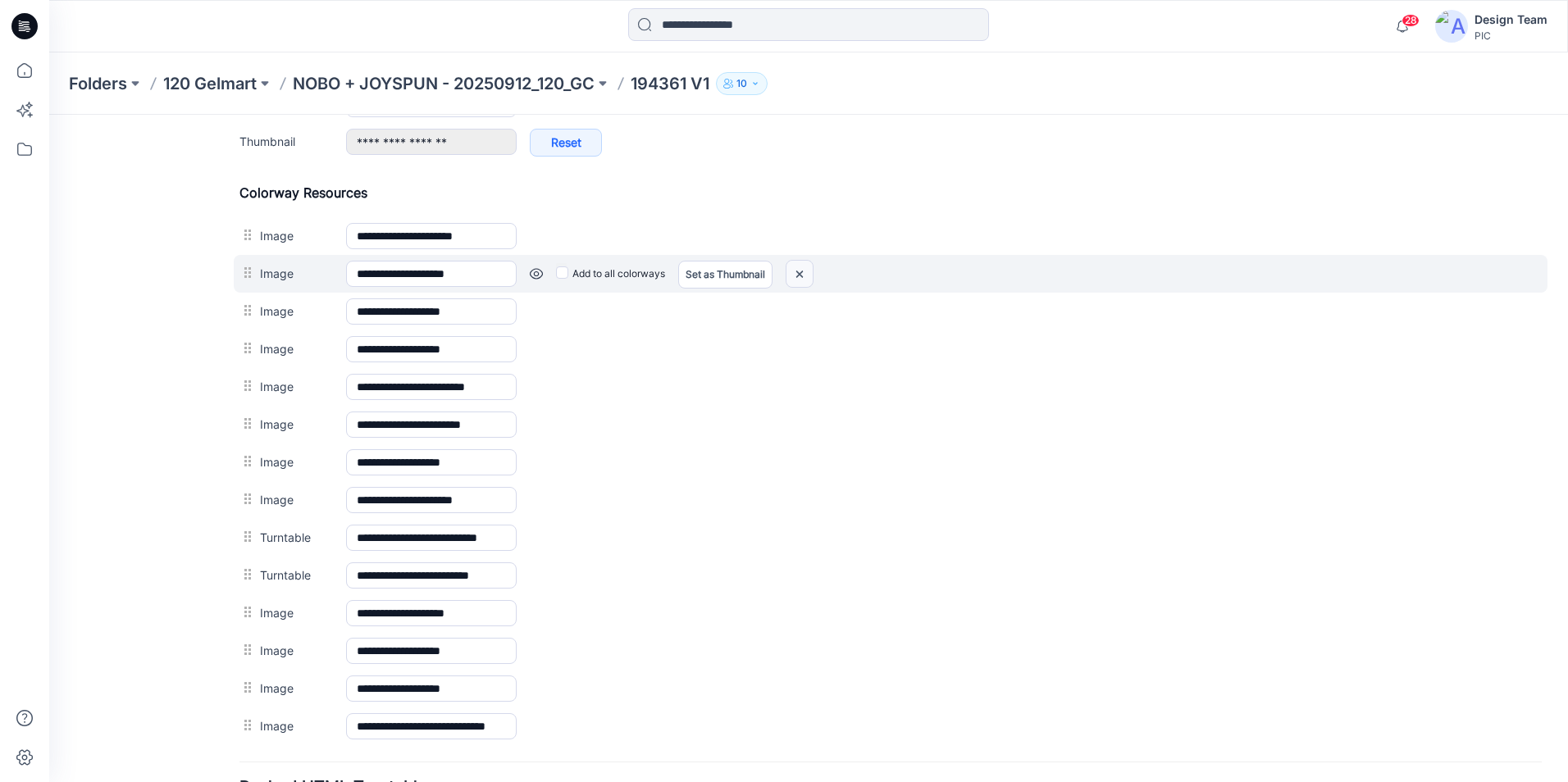
click at [800, 274] on img at bounding box center [800, 274] width 26 height 27
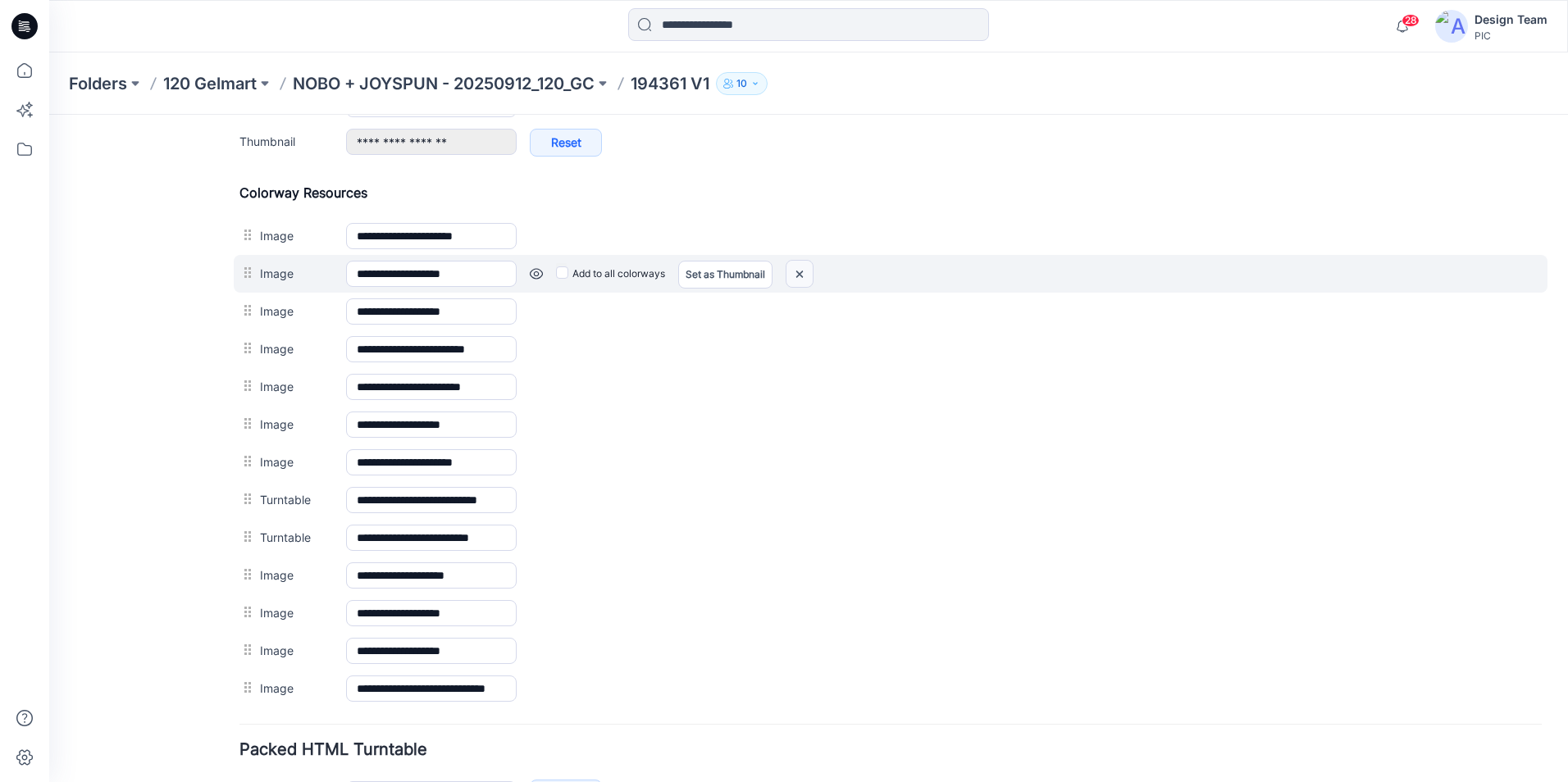
click at [799, 273] on img at bounding box center [800, 274] width 26 height 27
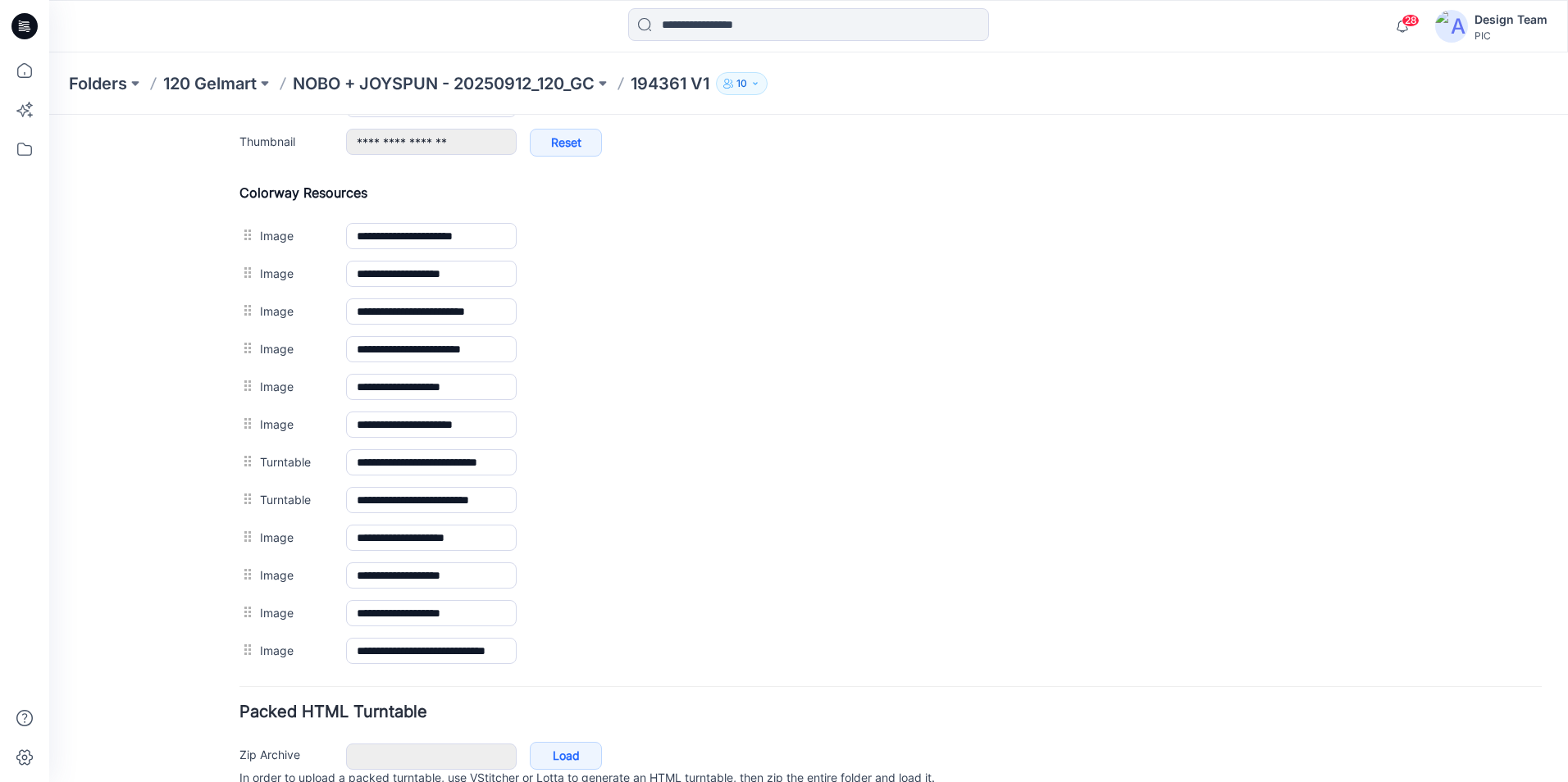
click at [49, 115] on img at bounding box center [49, 115] width 0 height 0
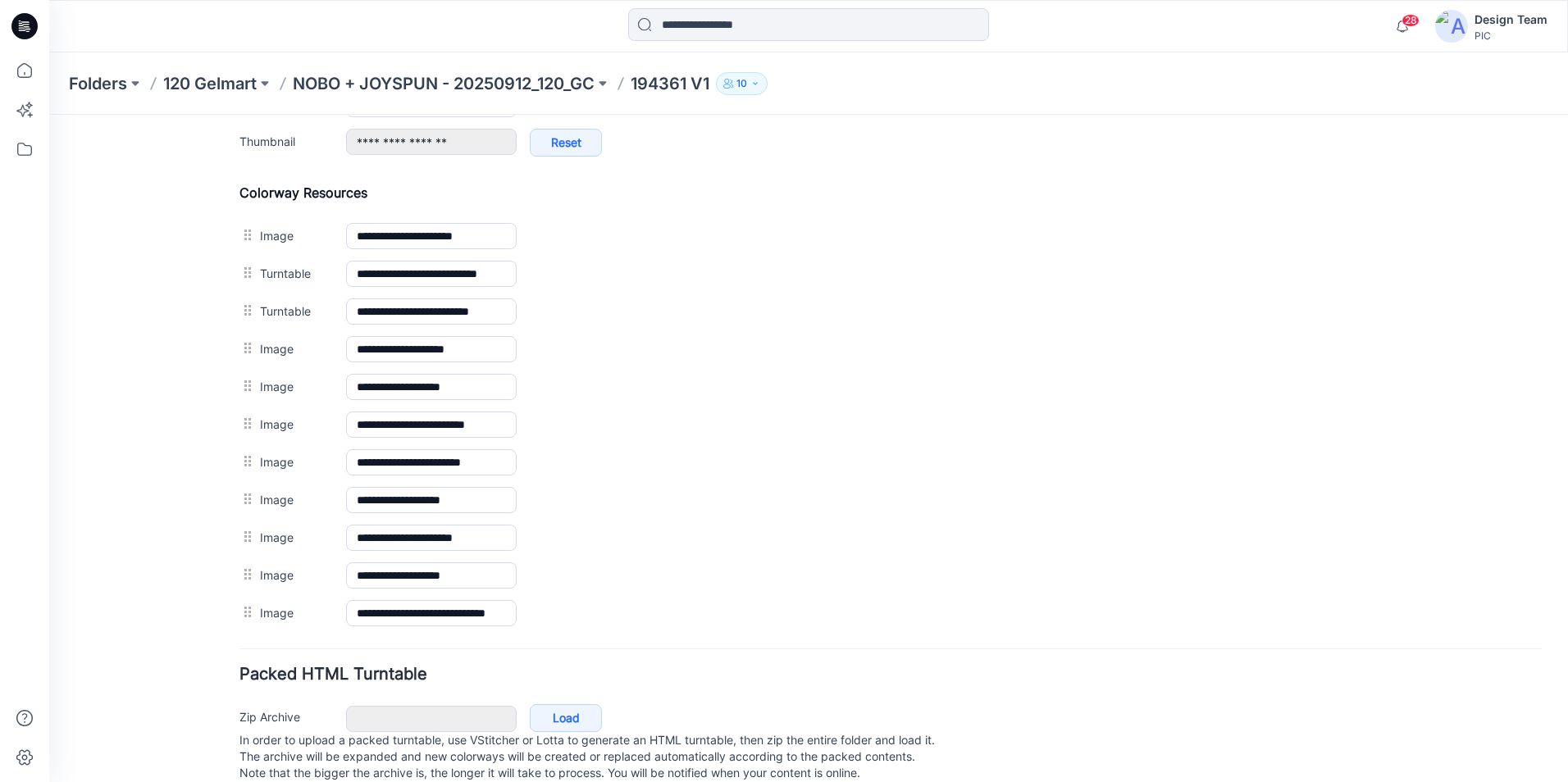
click at [49, 115] on img at bounding box center [49, 115] width 0 height 0
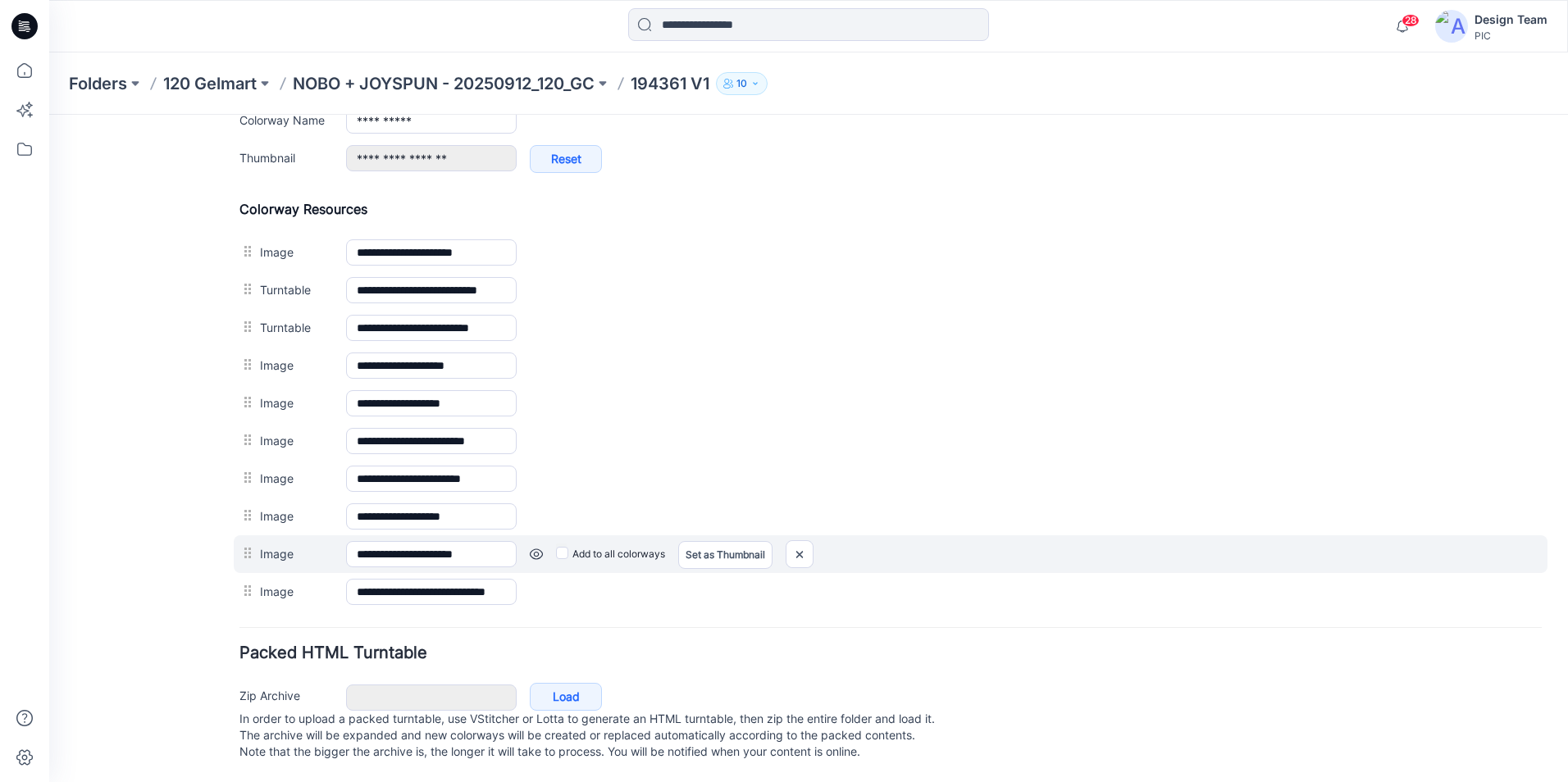
click at [536, 547] on link at bounding box center [536, 553] width 13 height 13
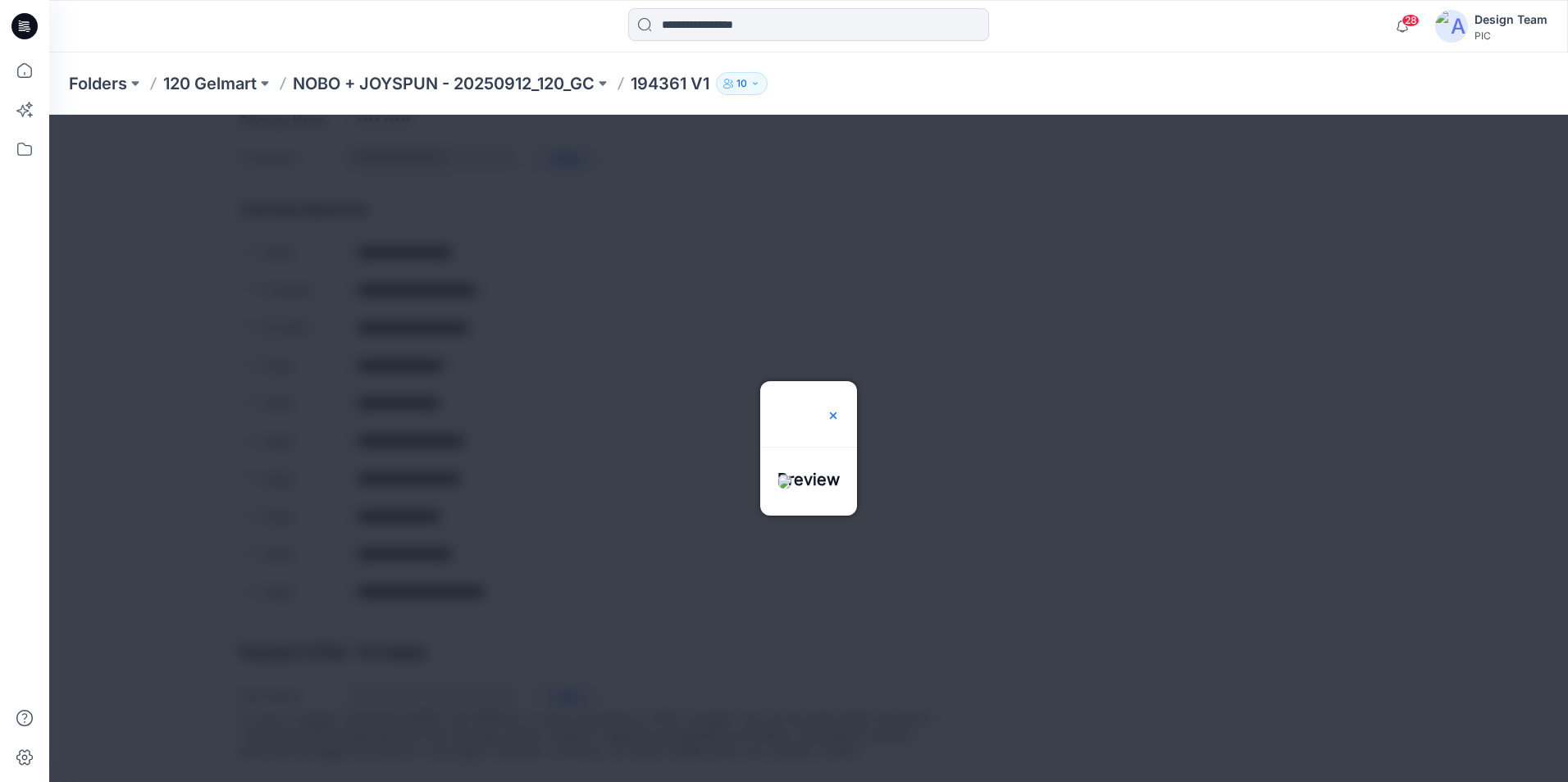
click at [840, 409] on img at bounding box center [833, 415] width 13 height 13
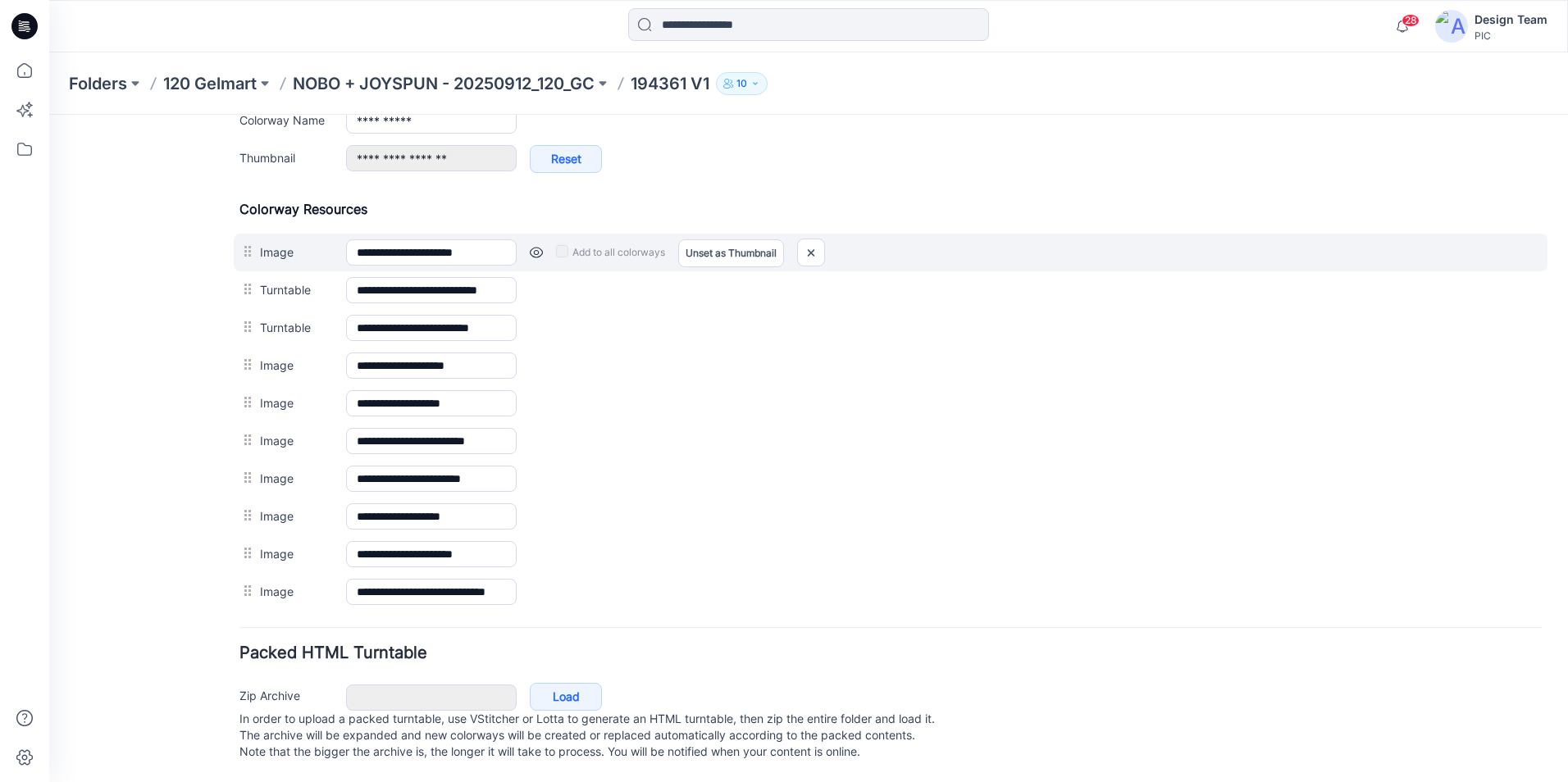
click at [541, 246] on link at bounding box center [536, 252] width 13 height 13
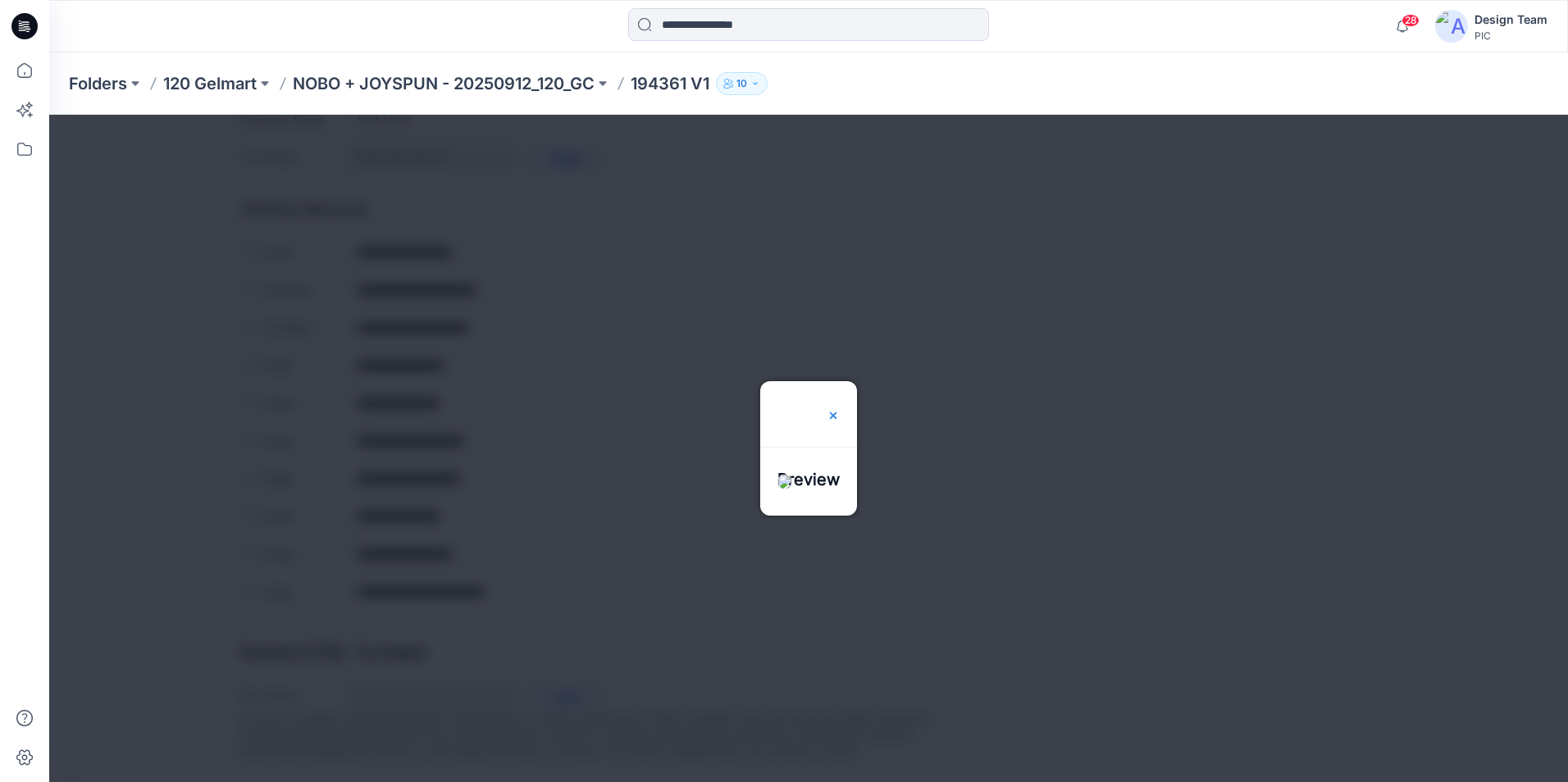
click at [840, 409] on img at bounding box center [833, 415] width 13 height 13
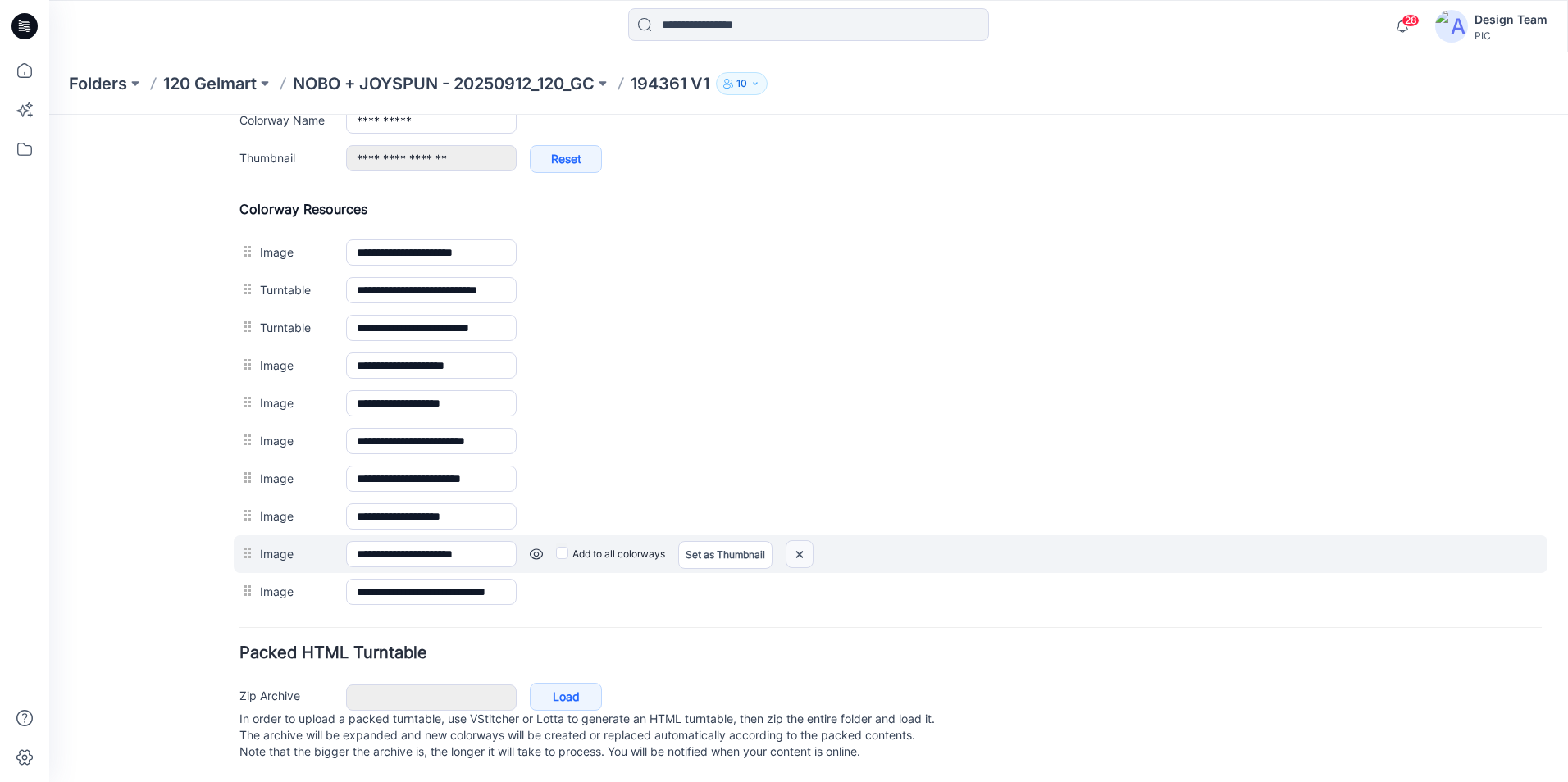
click at [808, 541] on img at bounding box center [800, 554] width 26 height 27
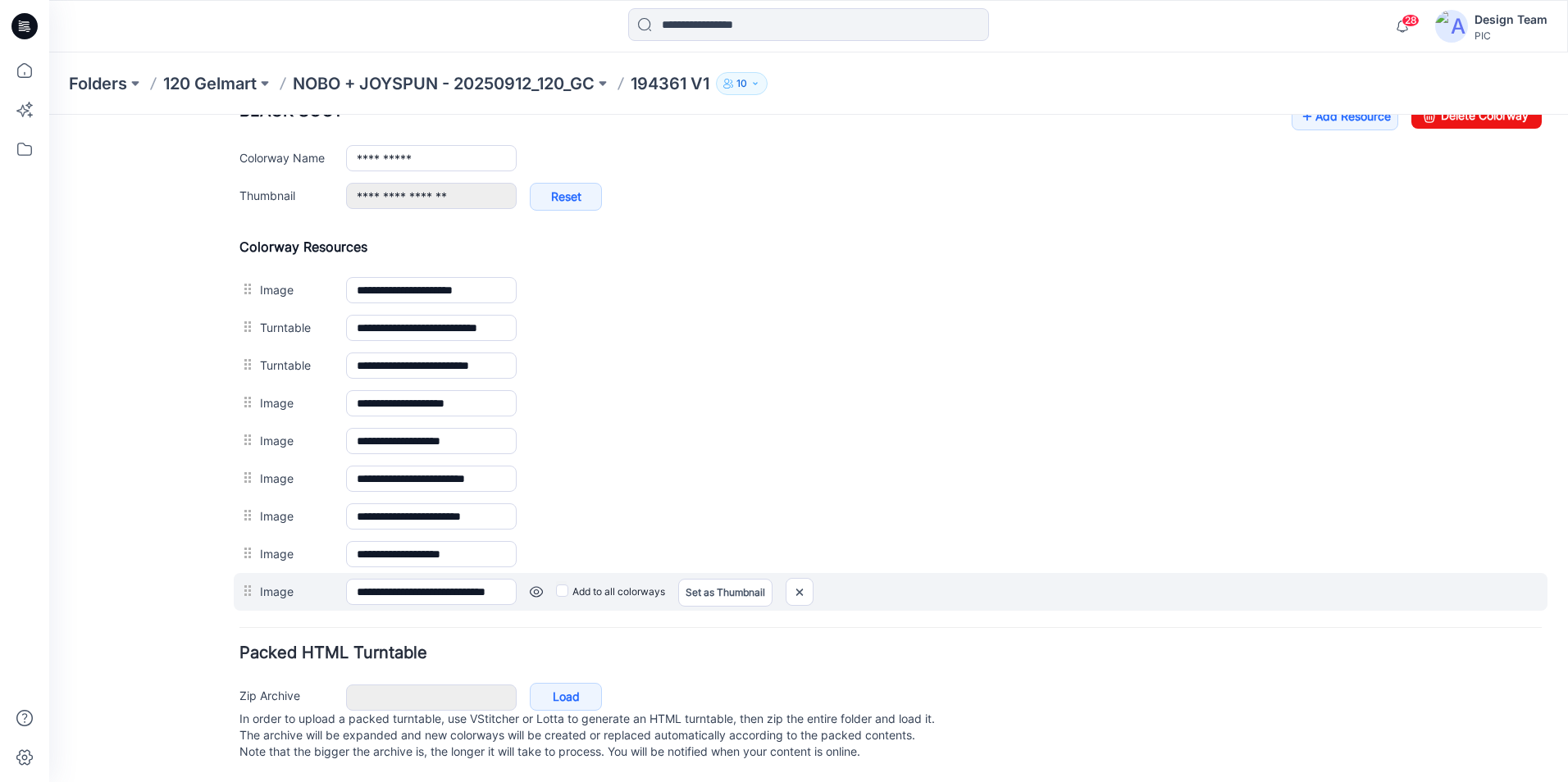
scroll to position [667, 0]
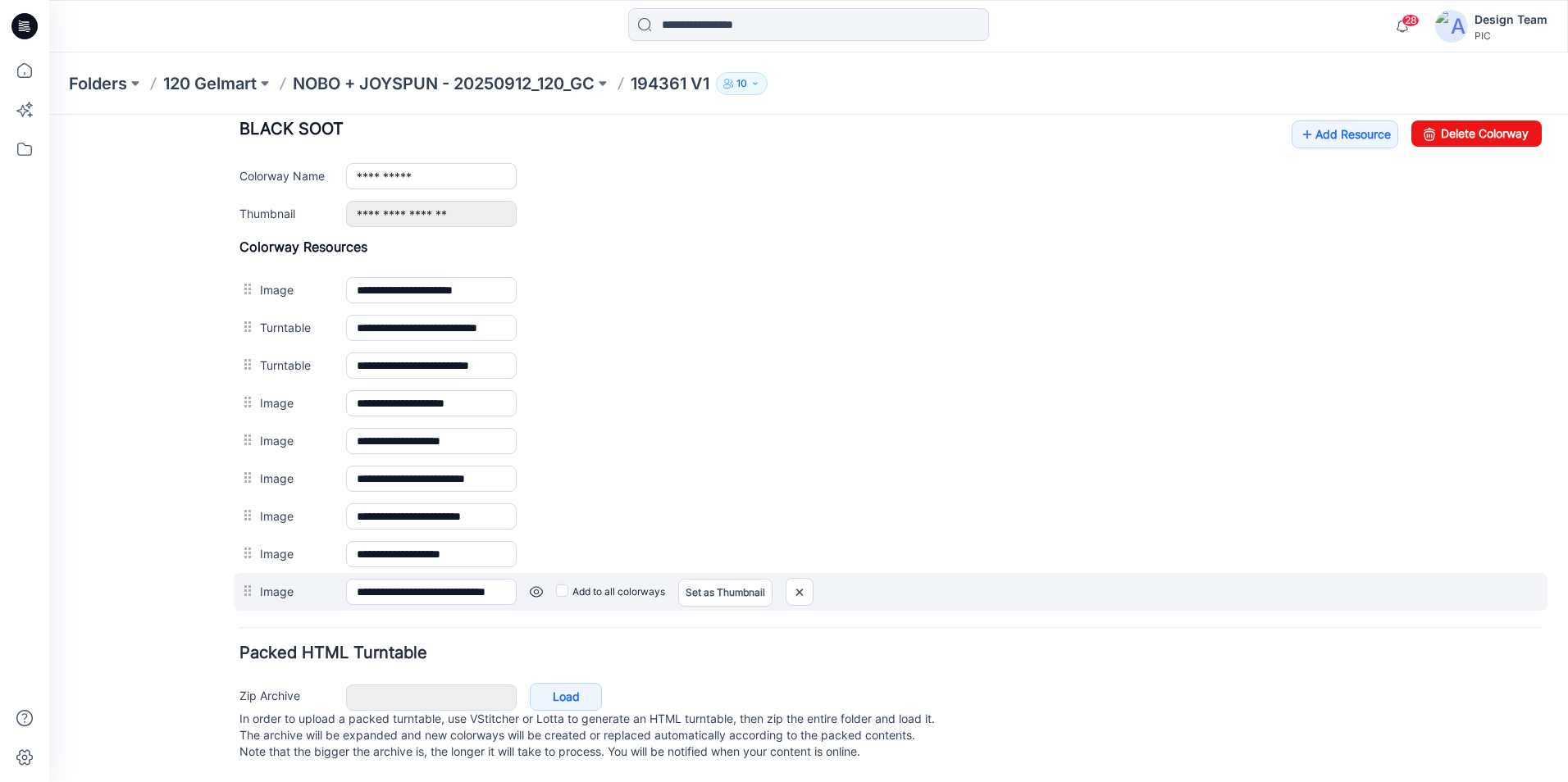
click at [531, 585] on link at bounding box center [536, 591] width 13 height 13
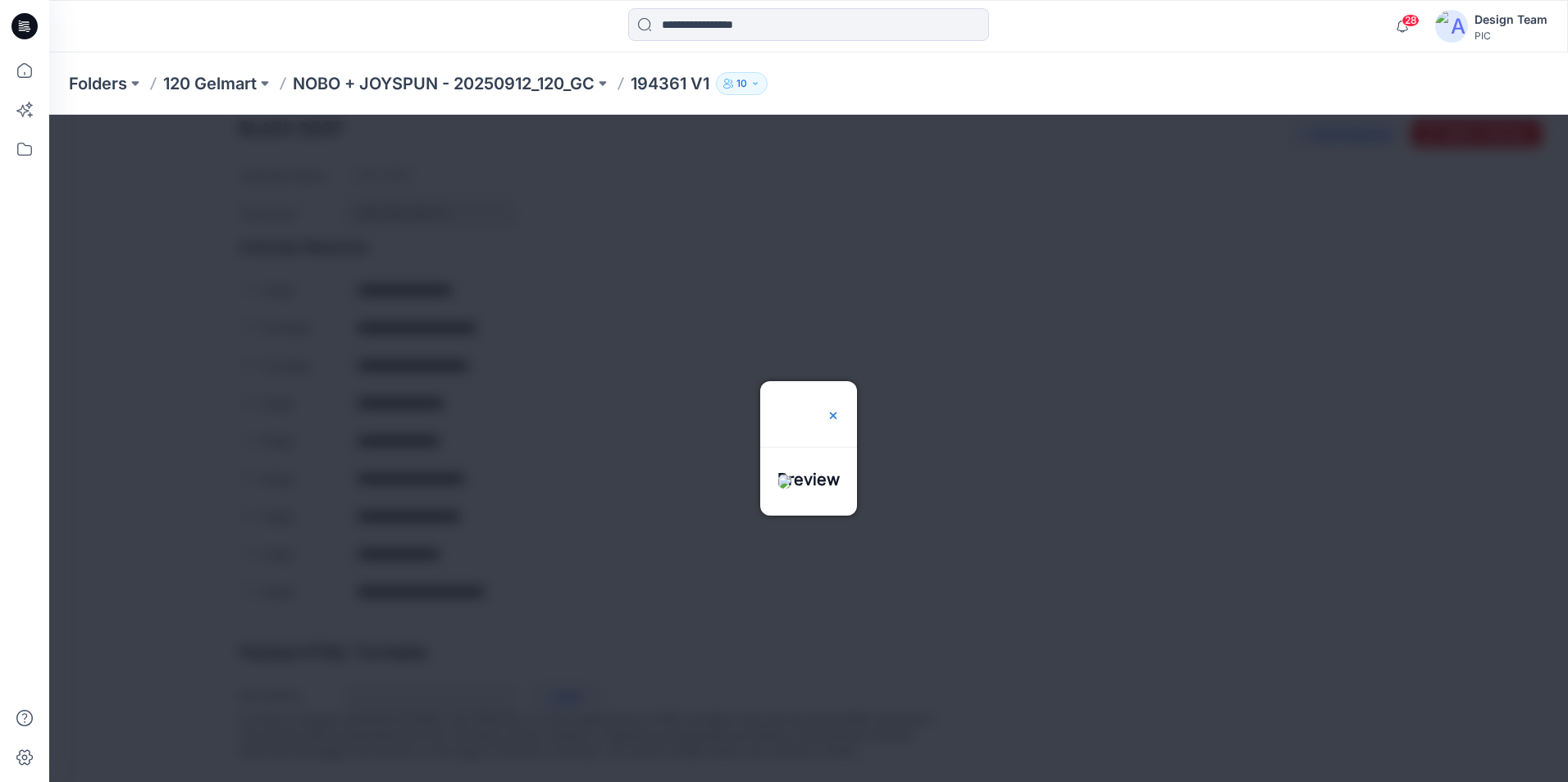
click at [840, 409] on img at bounding box center [833, 415] width 13 height 13
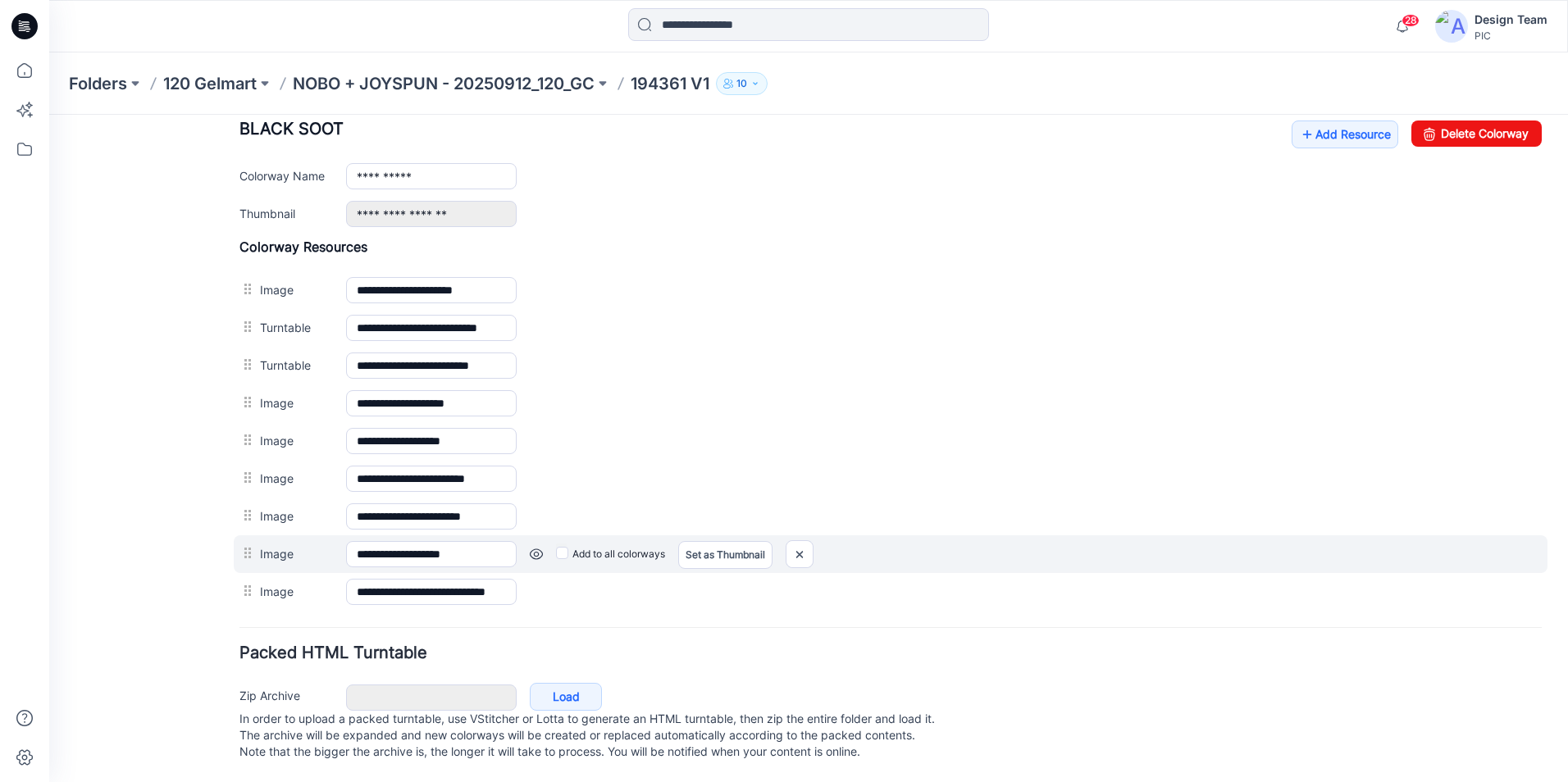
click at [535, 547] on link at bounding box center [536, 553] width 13 height 13
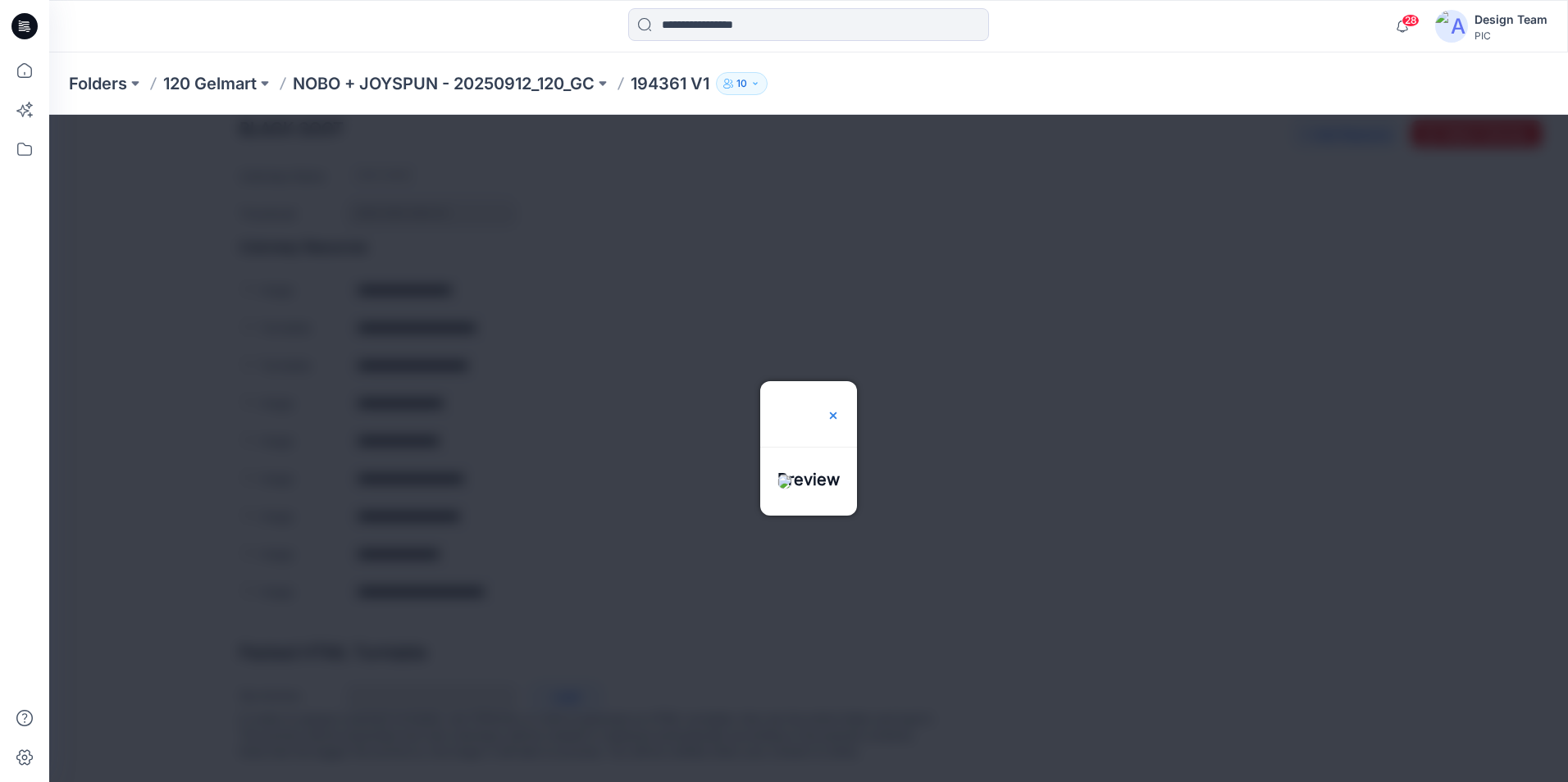
click at [840, 409] on img at bounding box center [833, 415] width 13 height 13
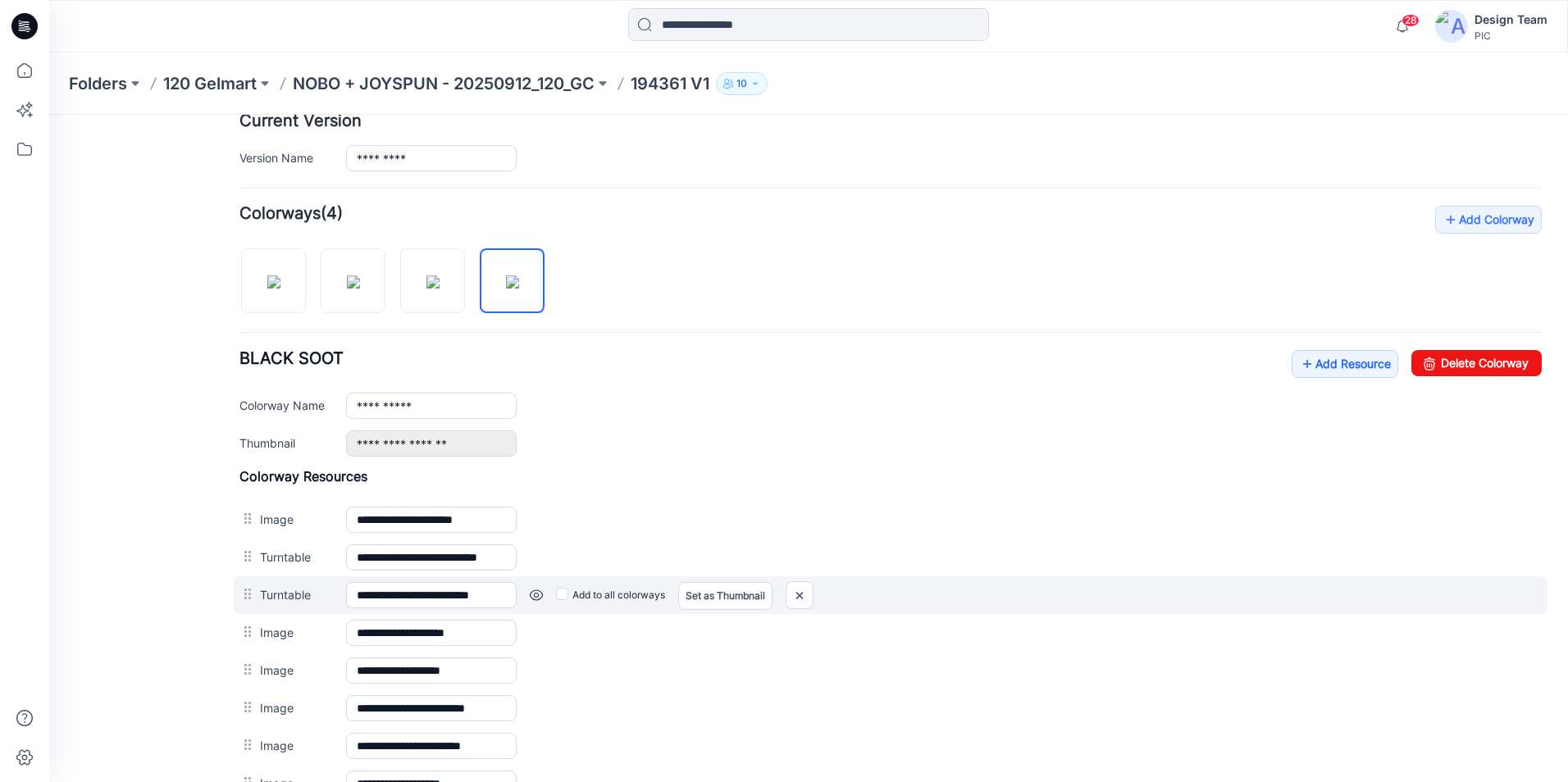
scroll to position [176, 0]
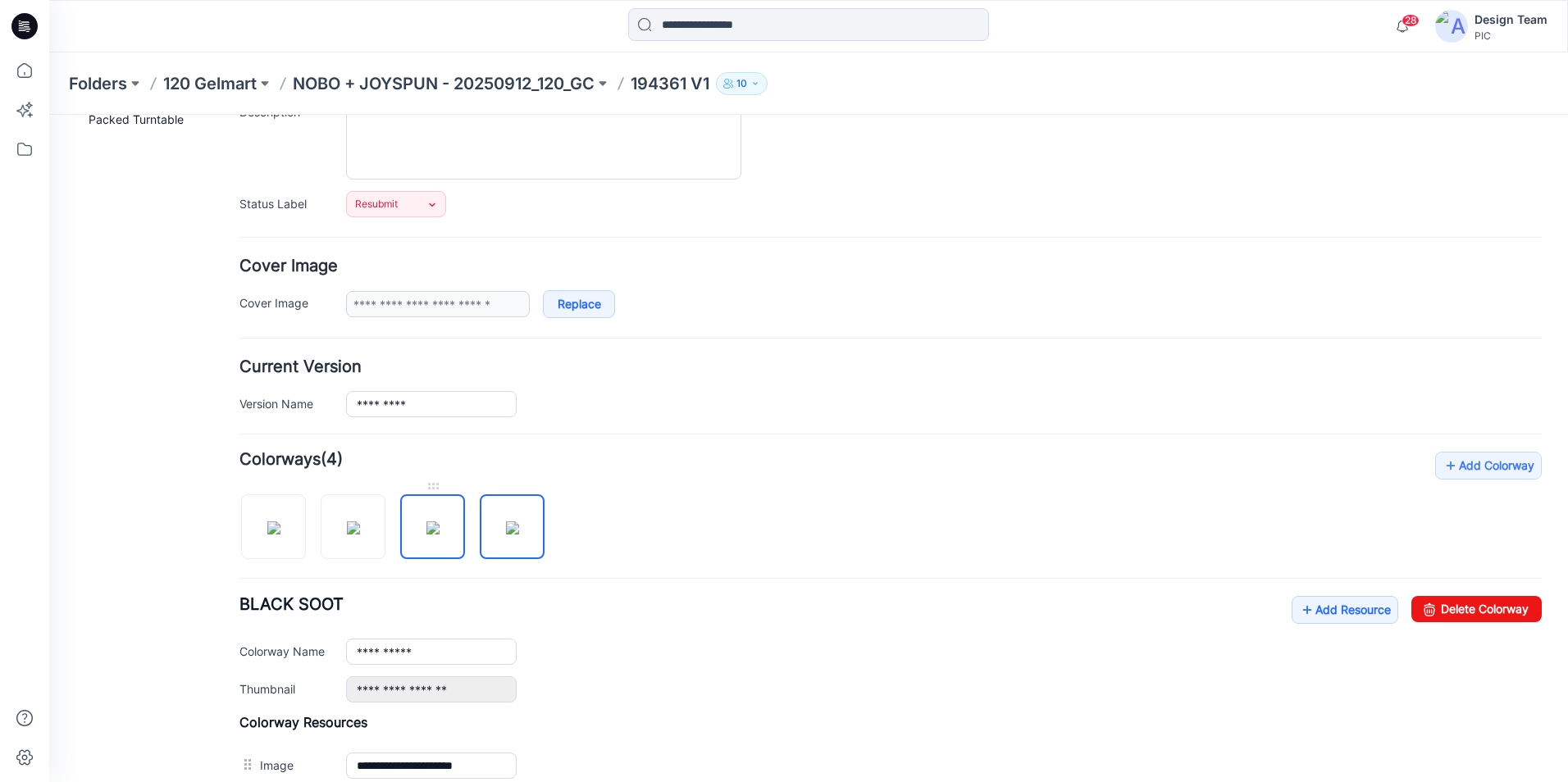
click at [426, 522] on img at bounding box center [433, 528] width 13 height 13
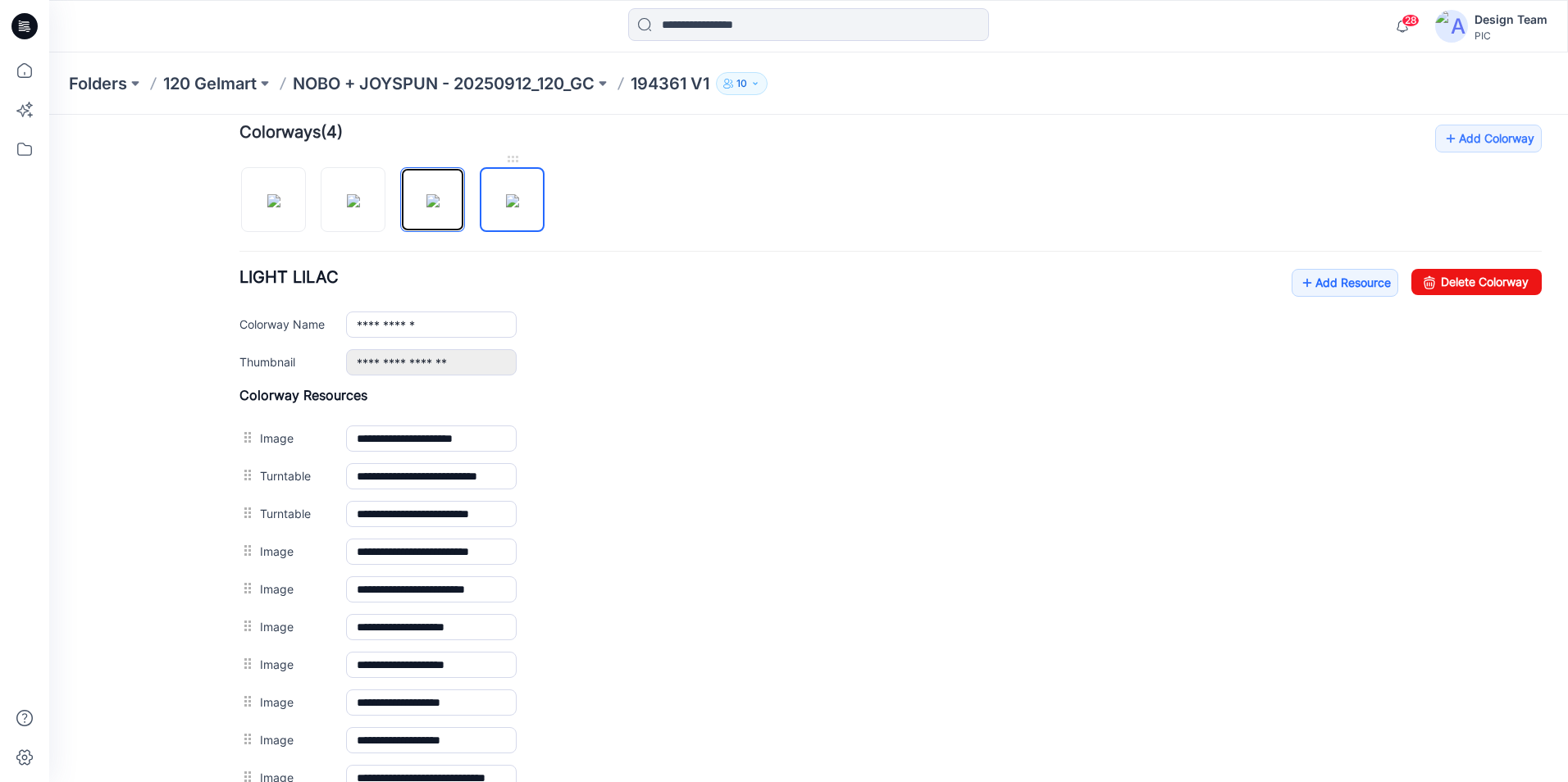
scroll to position [503, 0]
click at [281, 201] on img at bounding box center [274, 199] width 13 height 13
type input "**********"
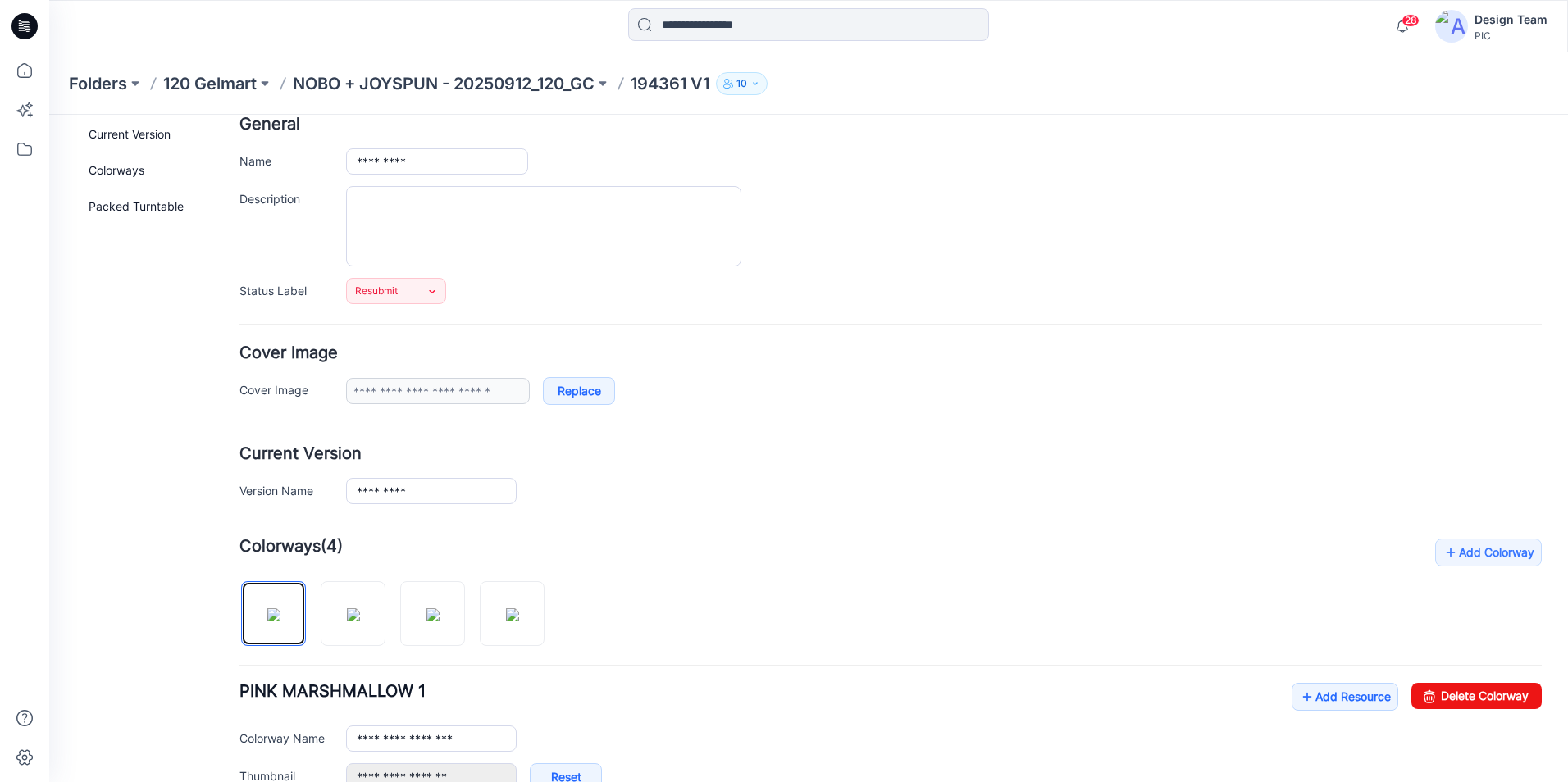
scroll to position [0, 0]
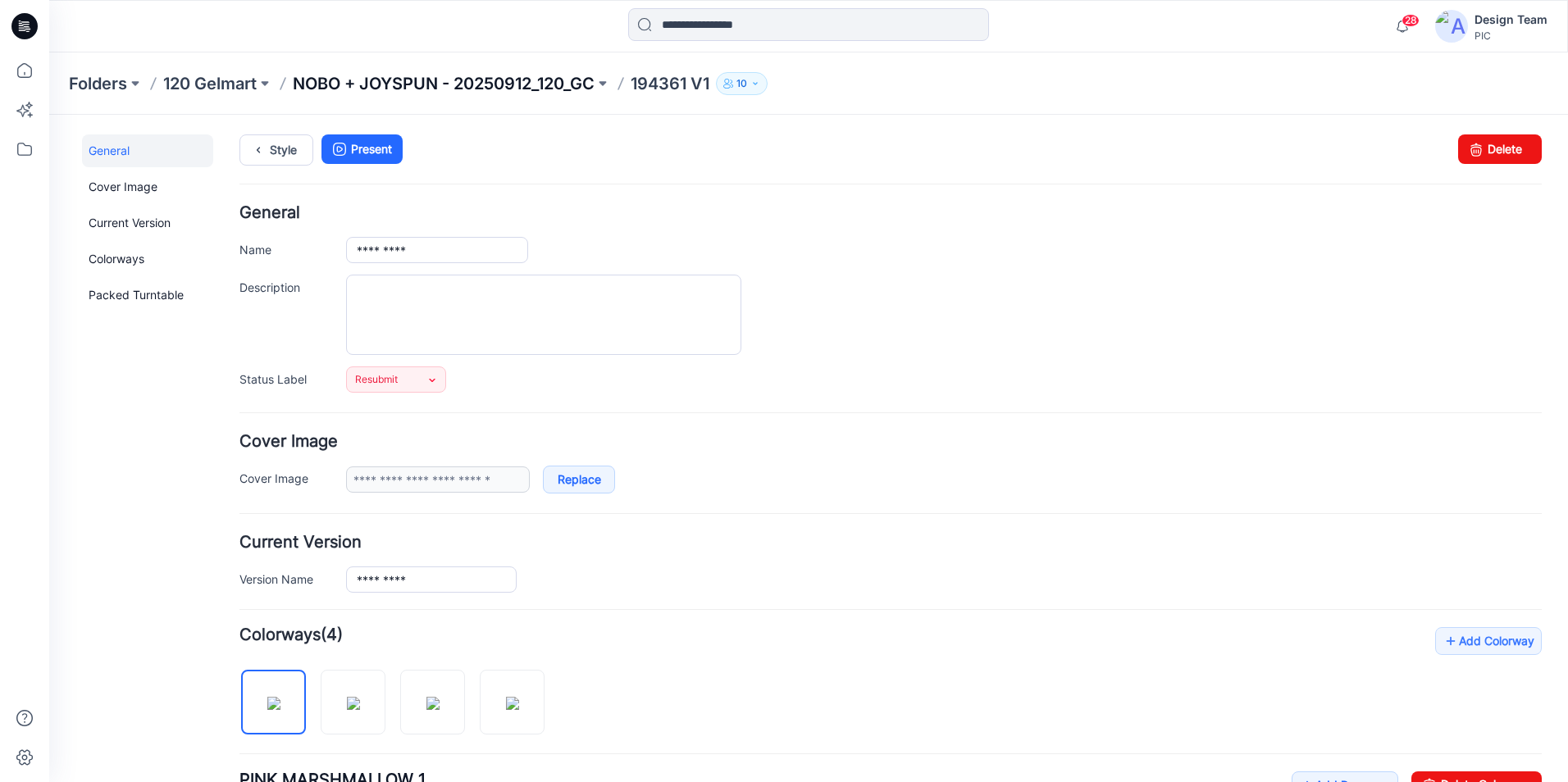
click at [555, 80] on p "NOBO + JOYSPUN - 20250912_120_GC" at bounding box center [444, 84] width 302 height 23
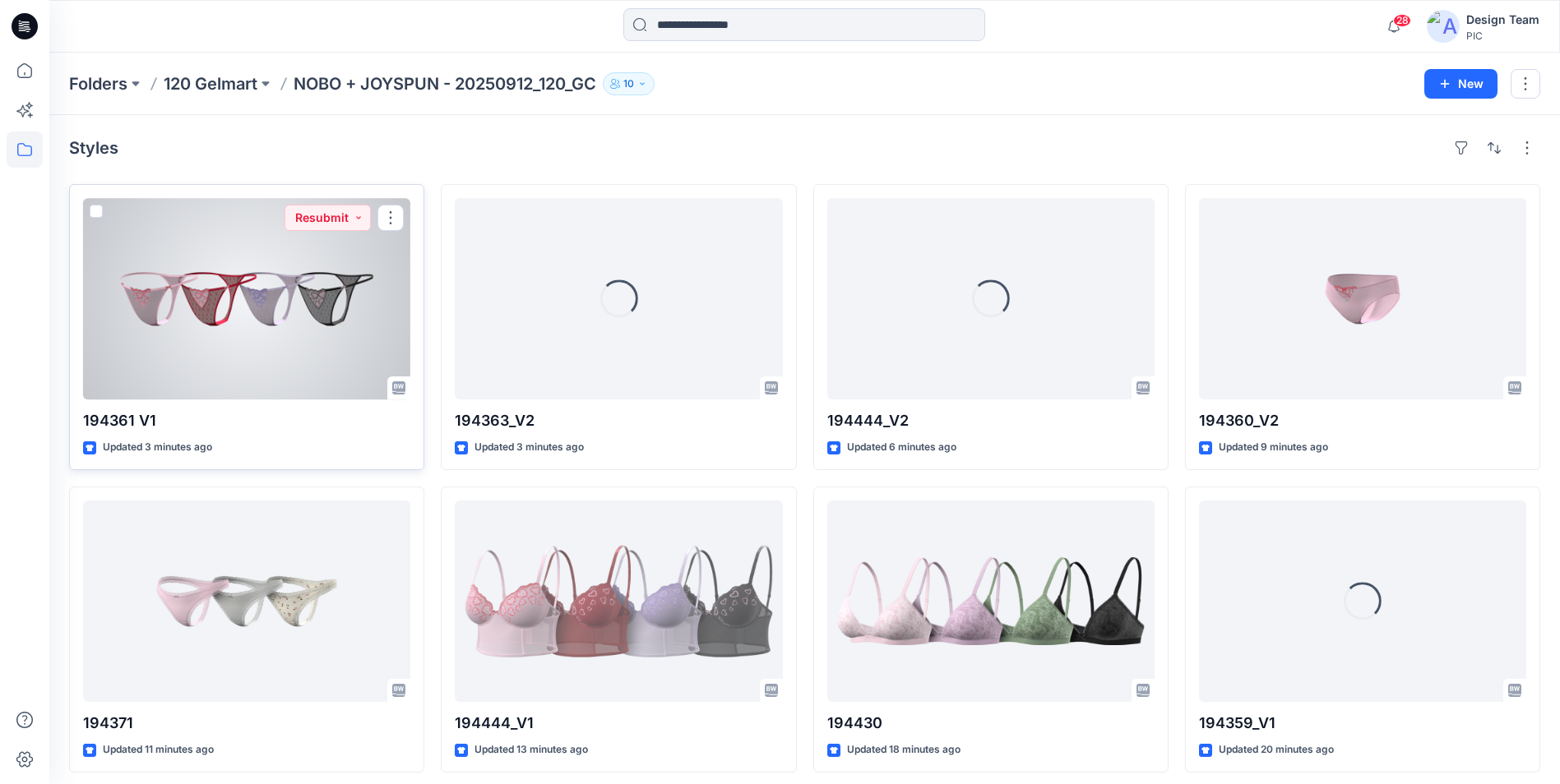
click at [330, 375] on div at bounding box center [247, 299] width 328 height 202
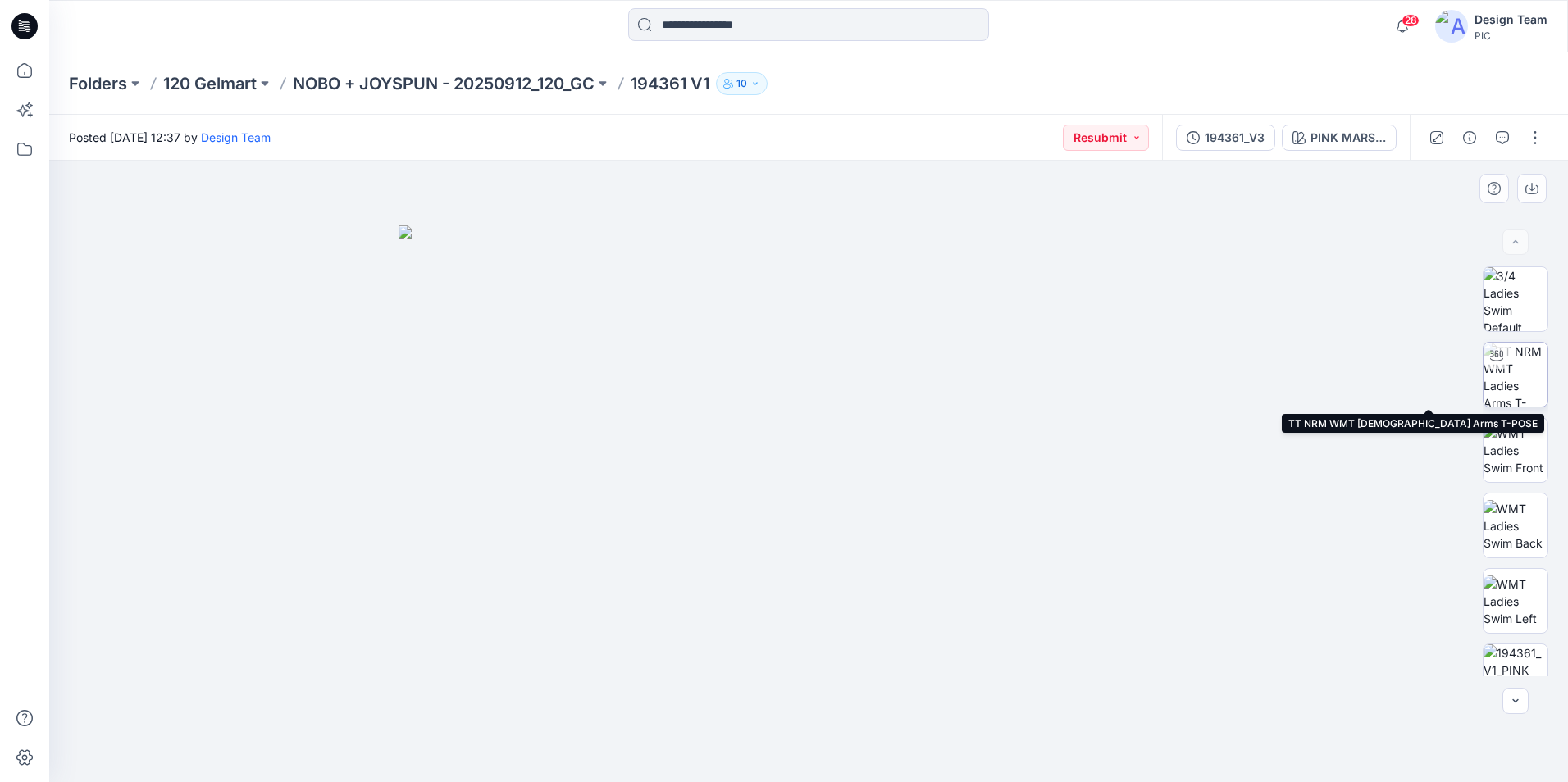
click at [1527, 380] on img at bounding box center [1515, 374] width 64 height 64
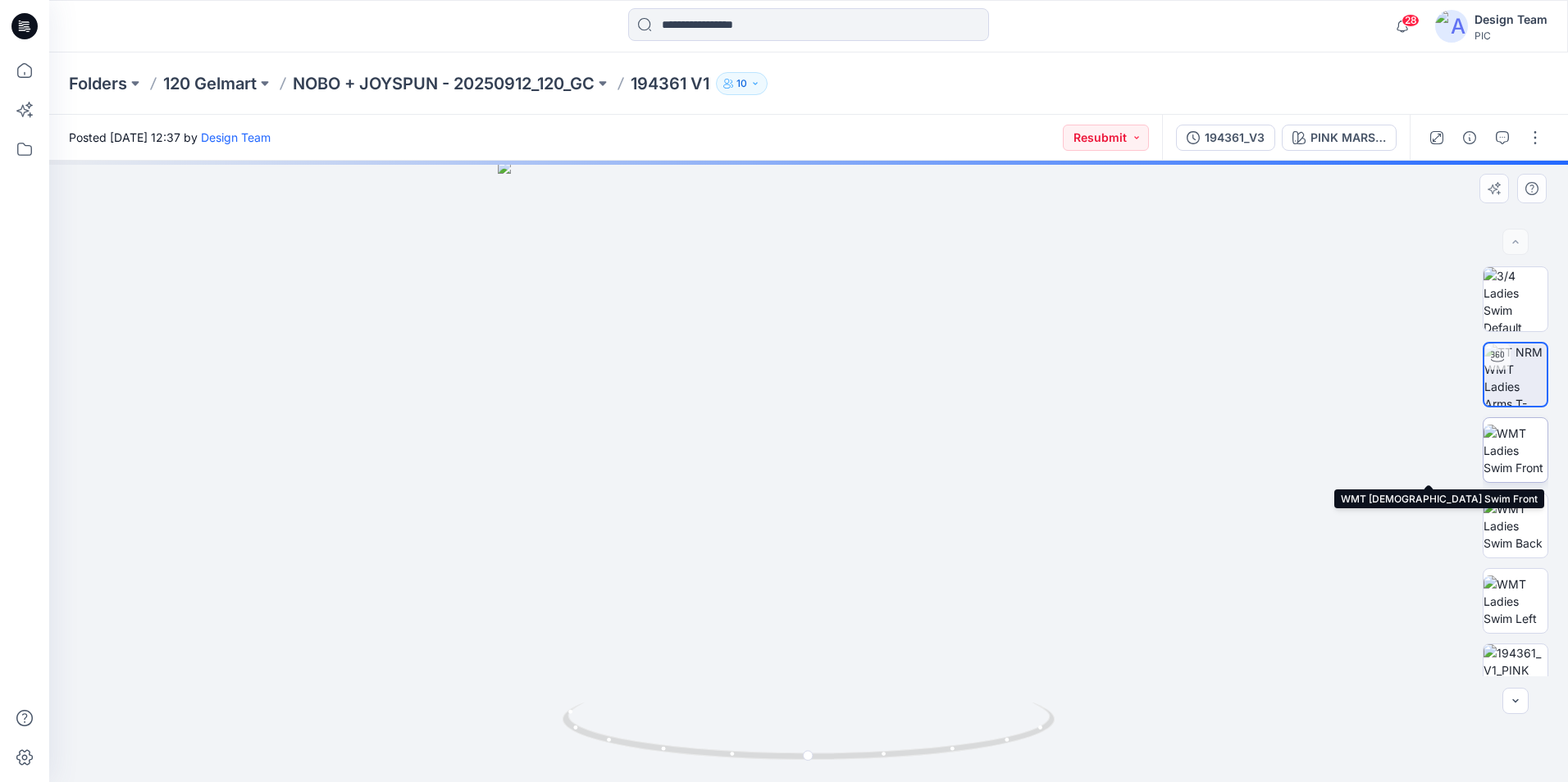
click at [1510, 449] on img at bounding box center [1515, 450] width 64 height 52
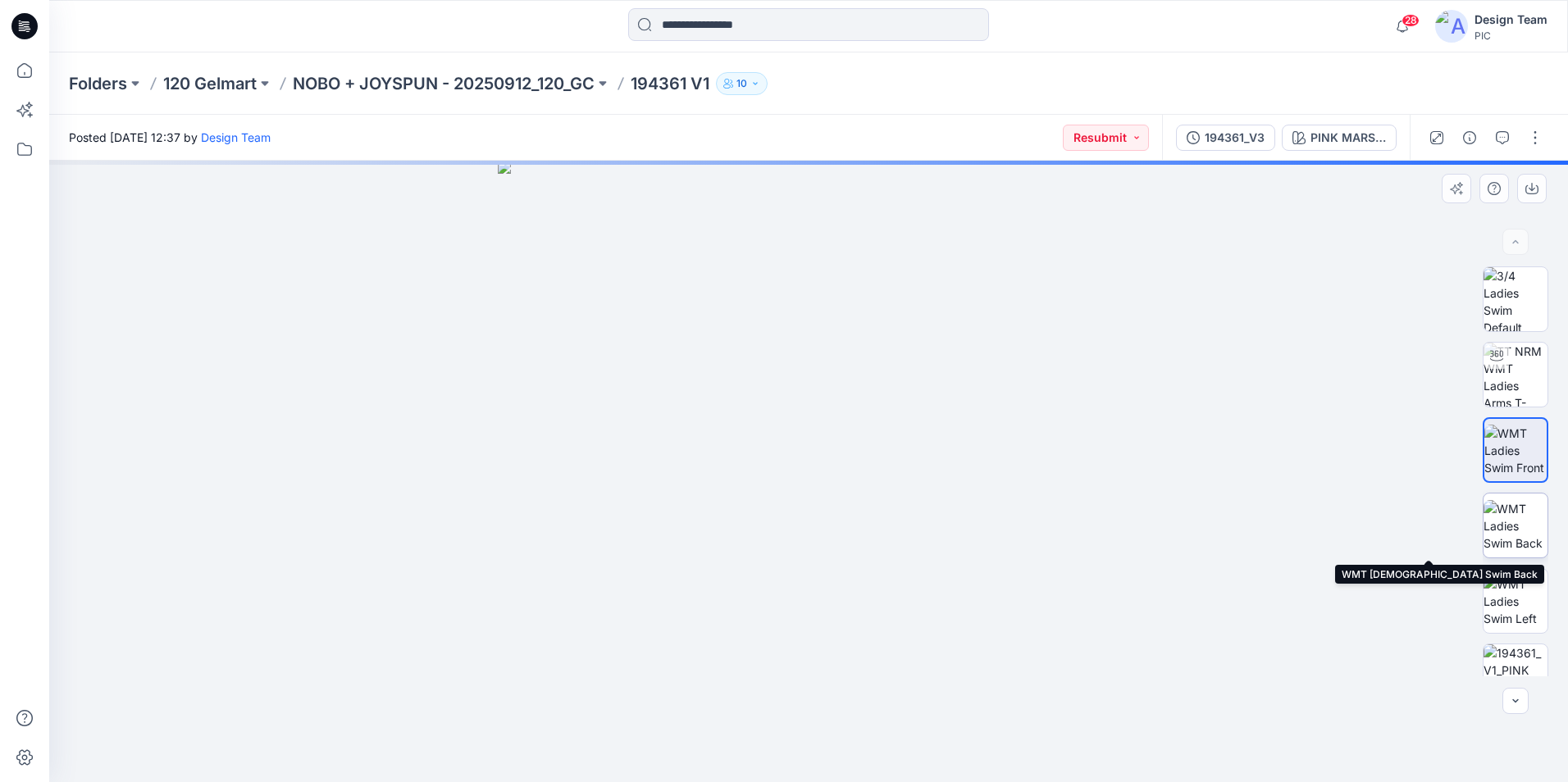
click at [1505, 524] on img at bounding box center [1515, 526] width 64 height 52
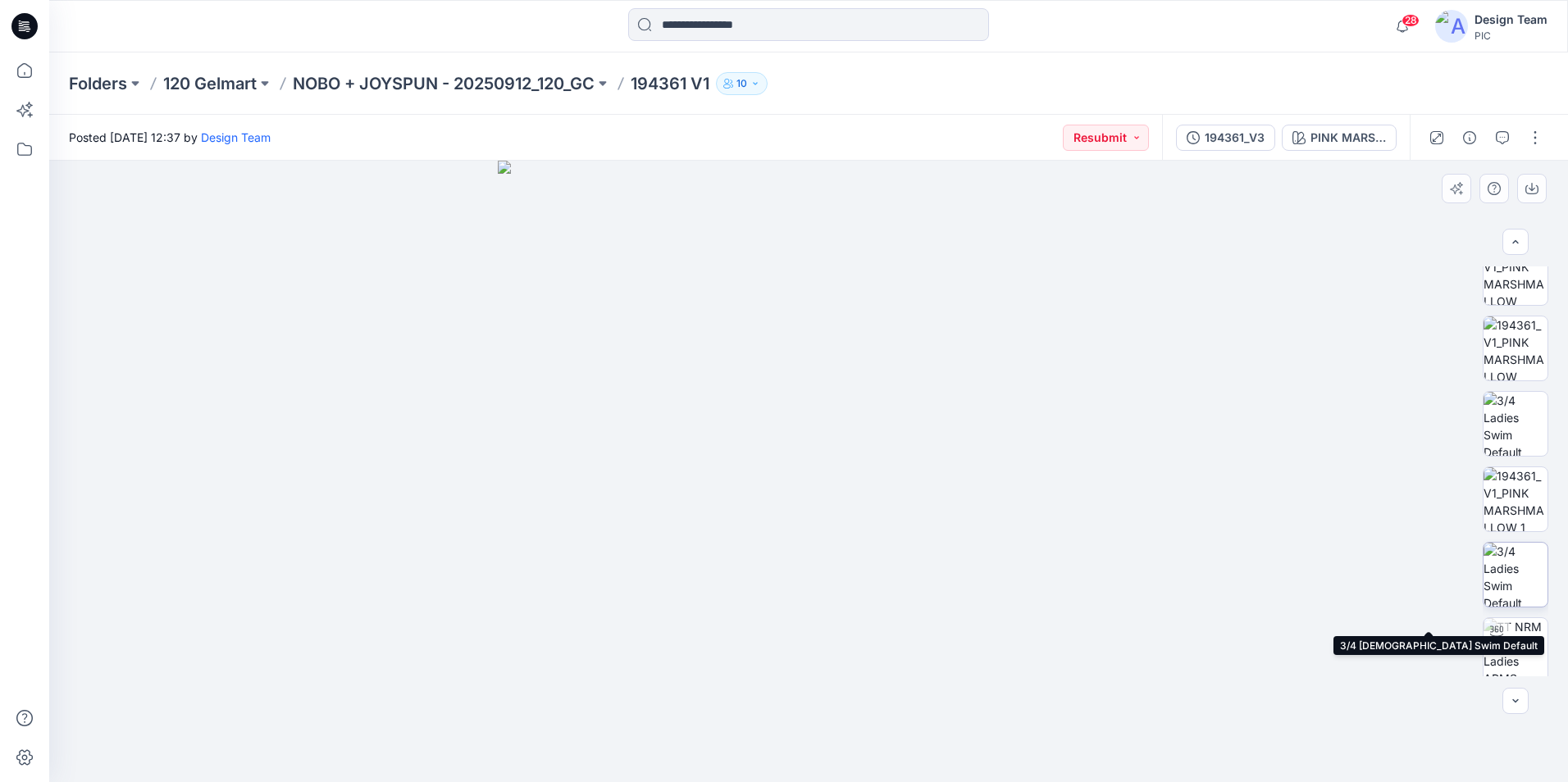
scroll to position [321, 0]
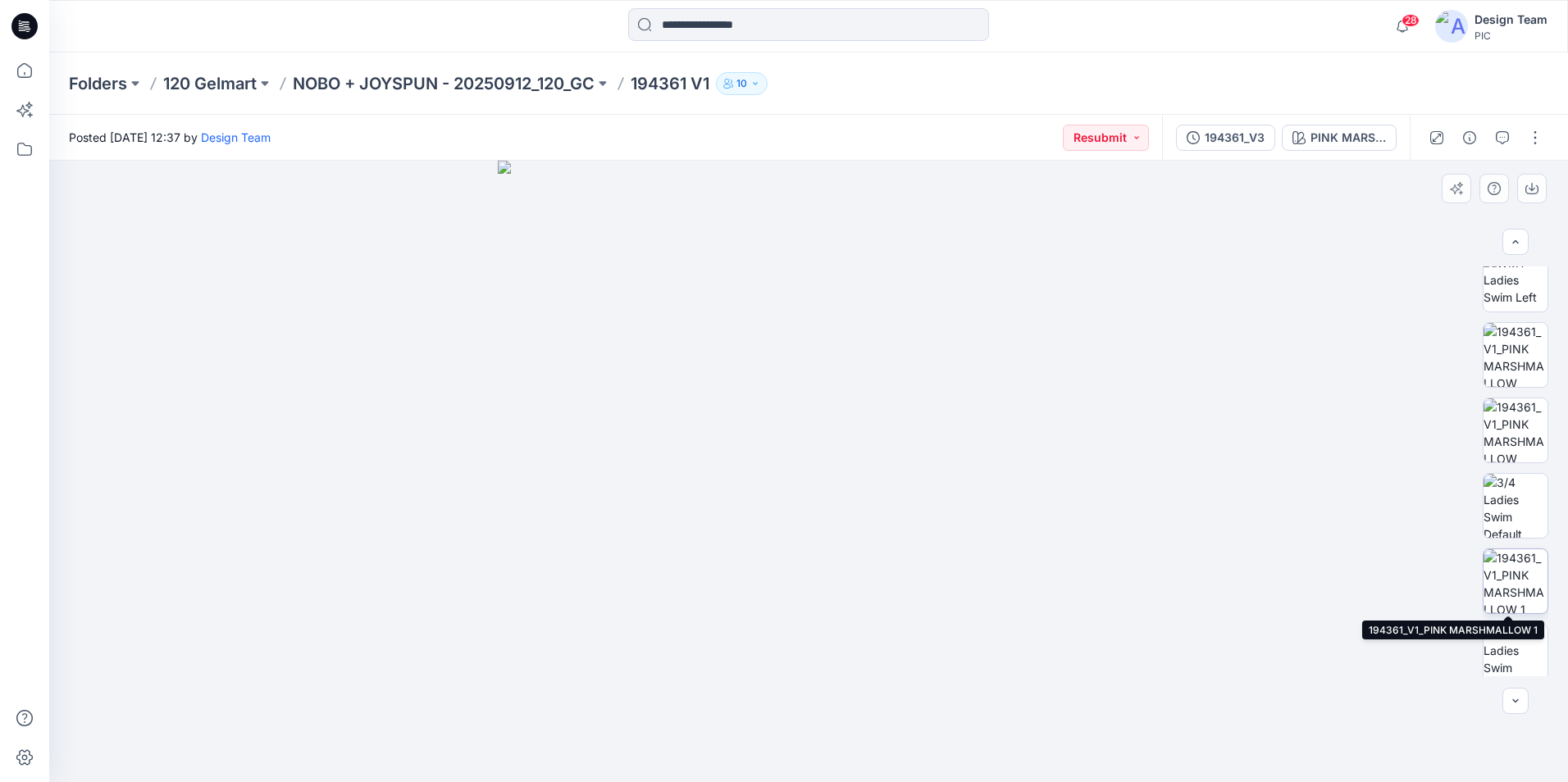
click at [1514, 569] on img at bounding box center [1515, 581] width 64 height 64
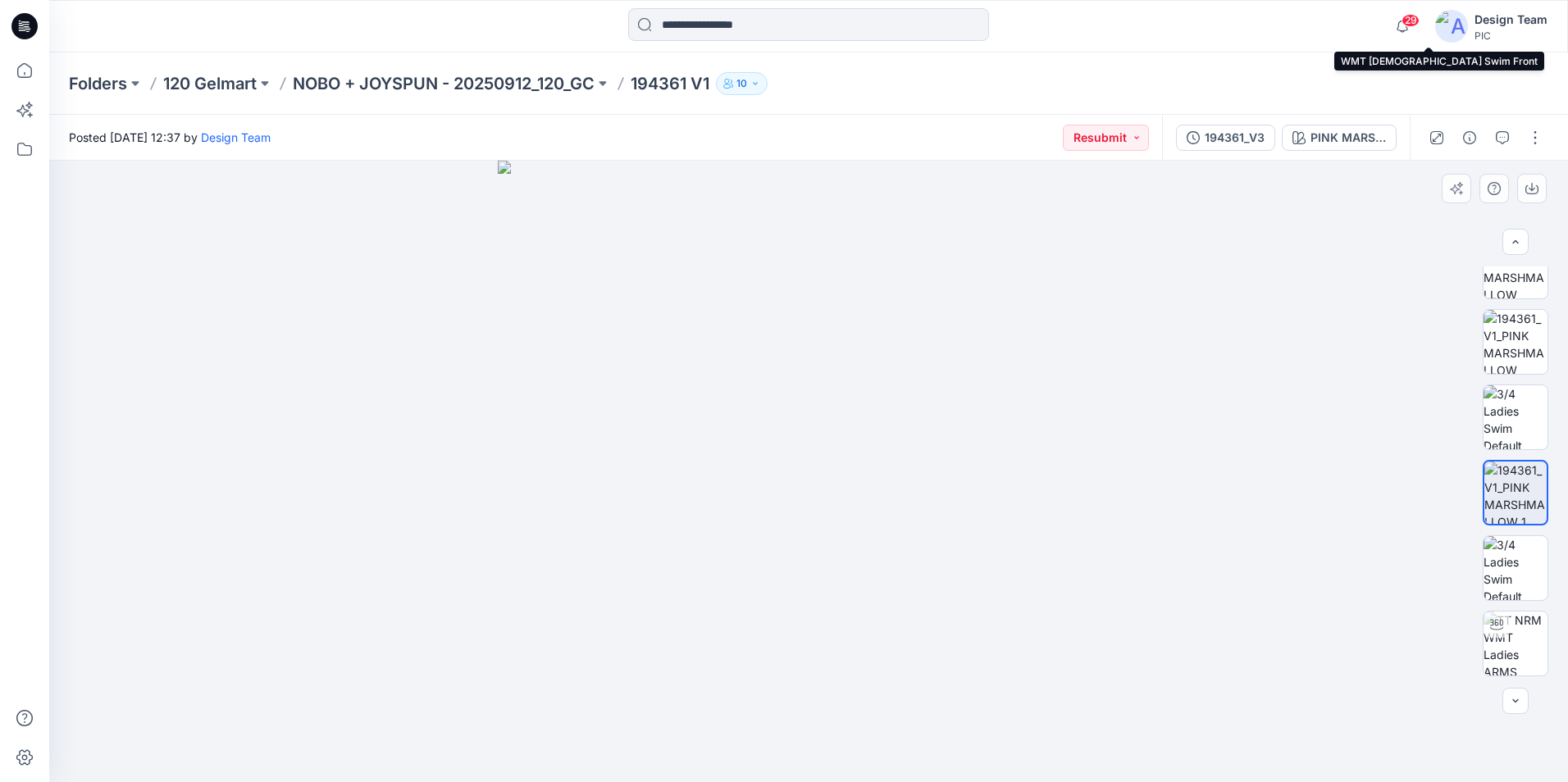
scroll to position [485, 0]
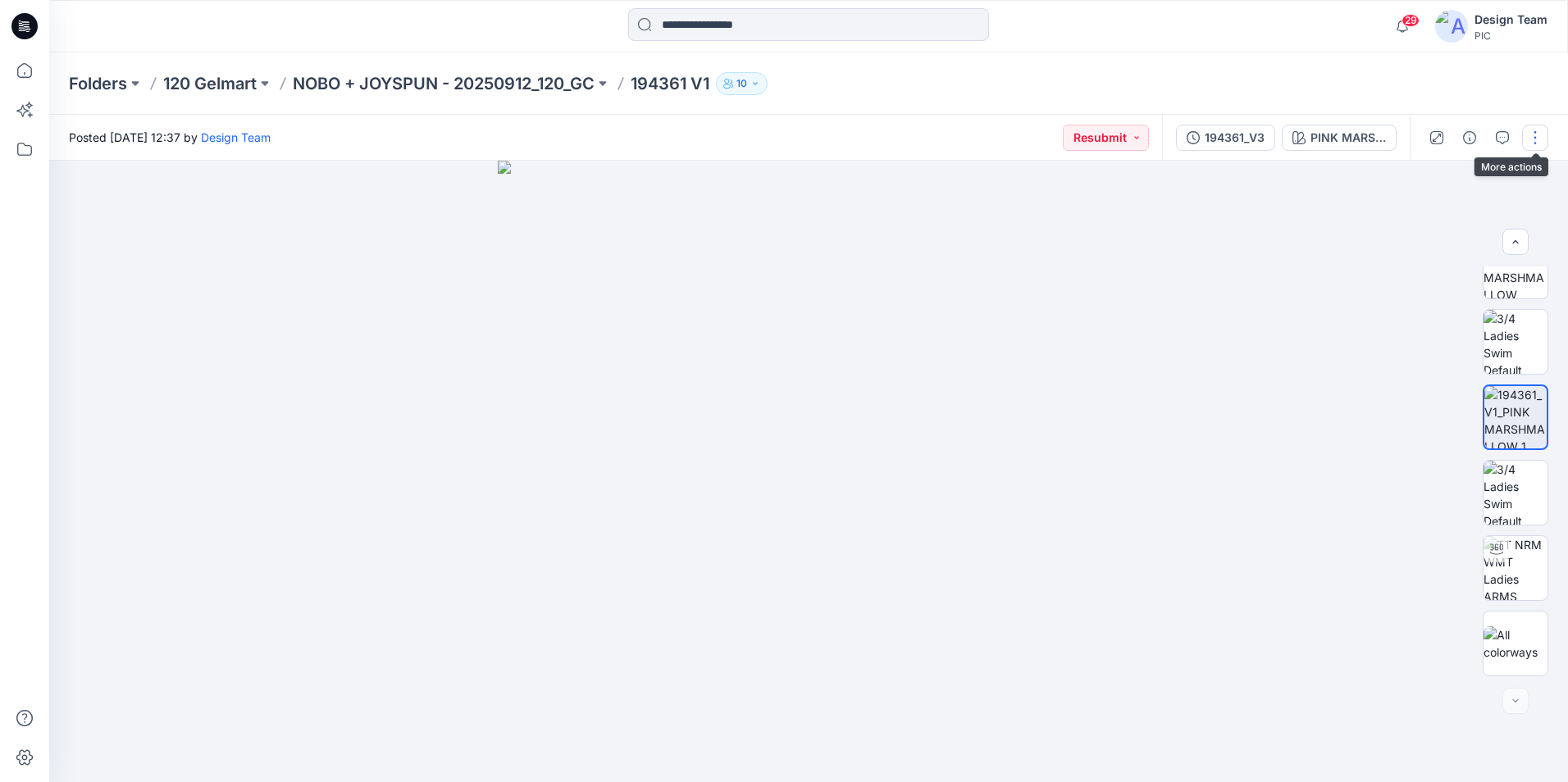
click at [1539, 147] on button "button" at bounding box center [1535, 138] width 26 height 26
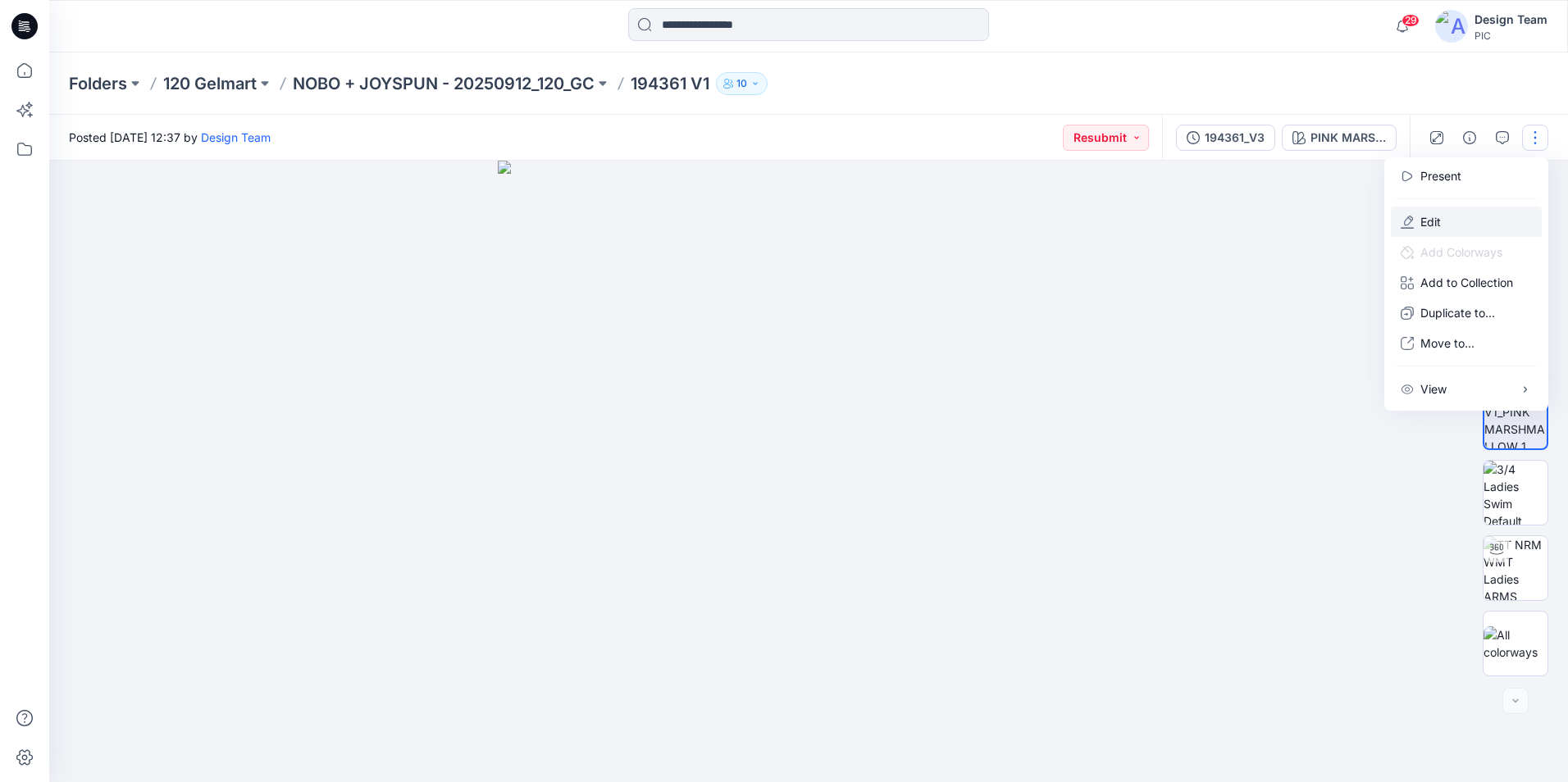
click at [1494, 219] on button "Edit" at bounding box center [1466, 222] width 151 height 30
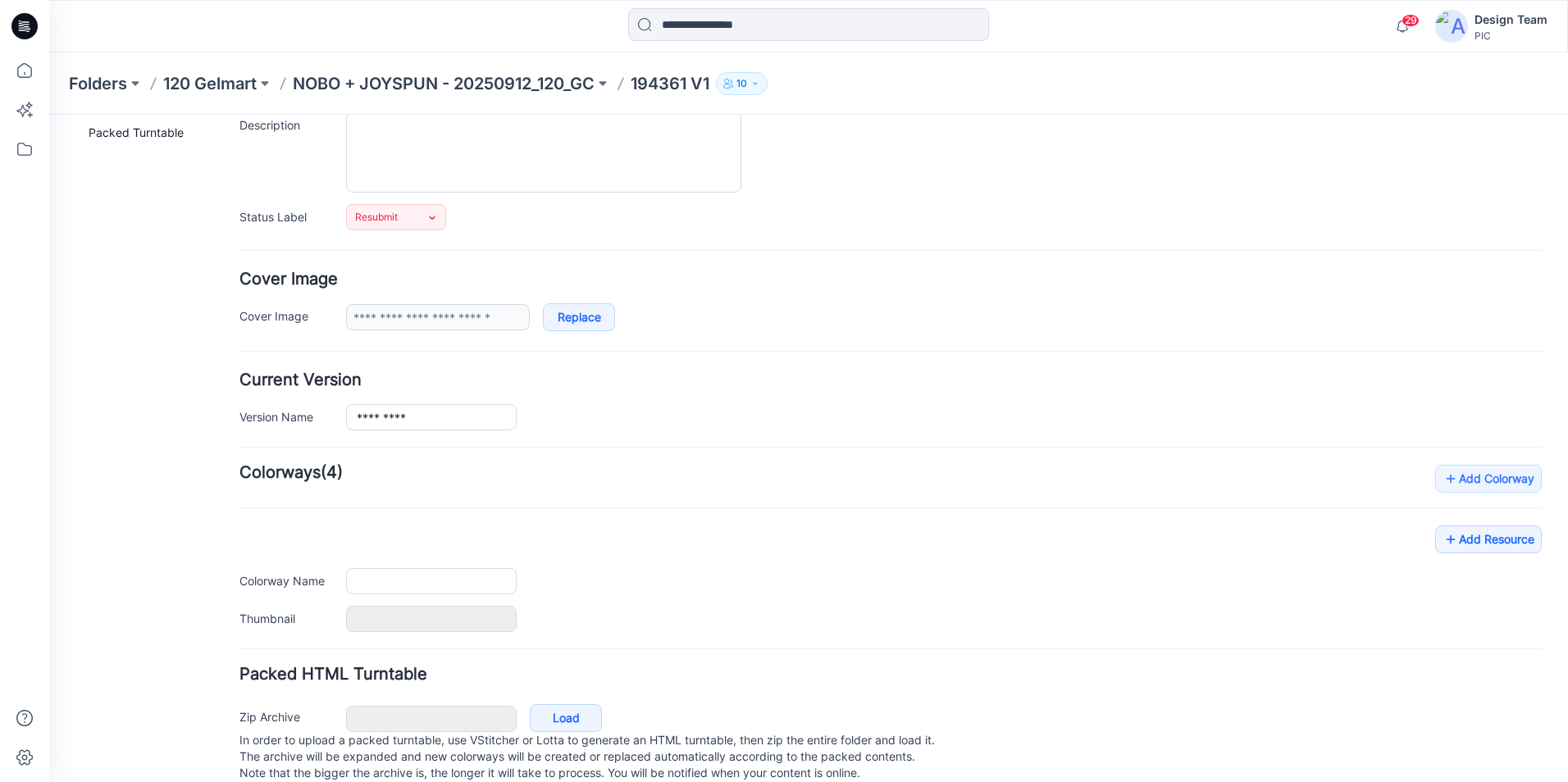
scroll to position [200, 0]
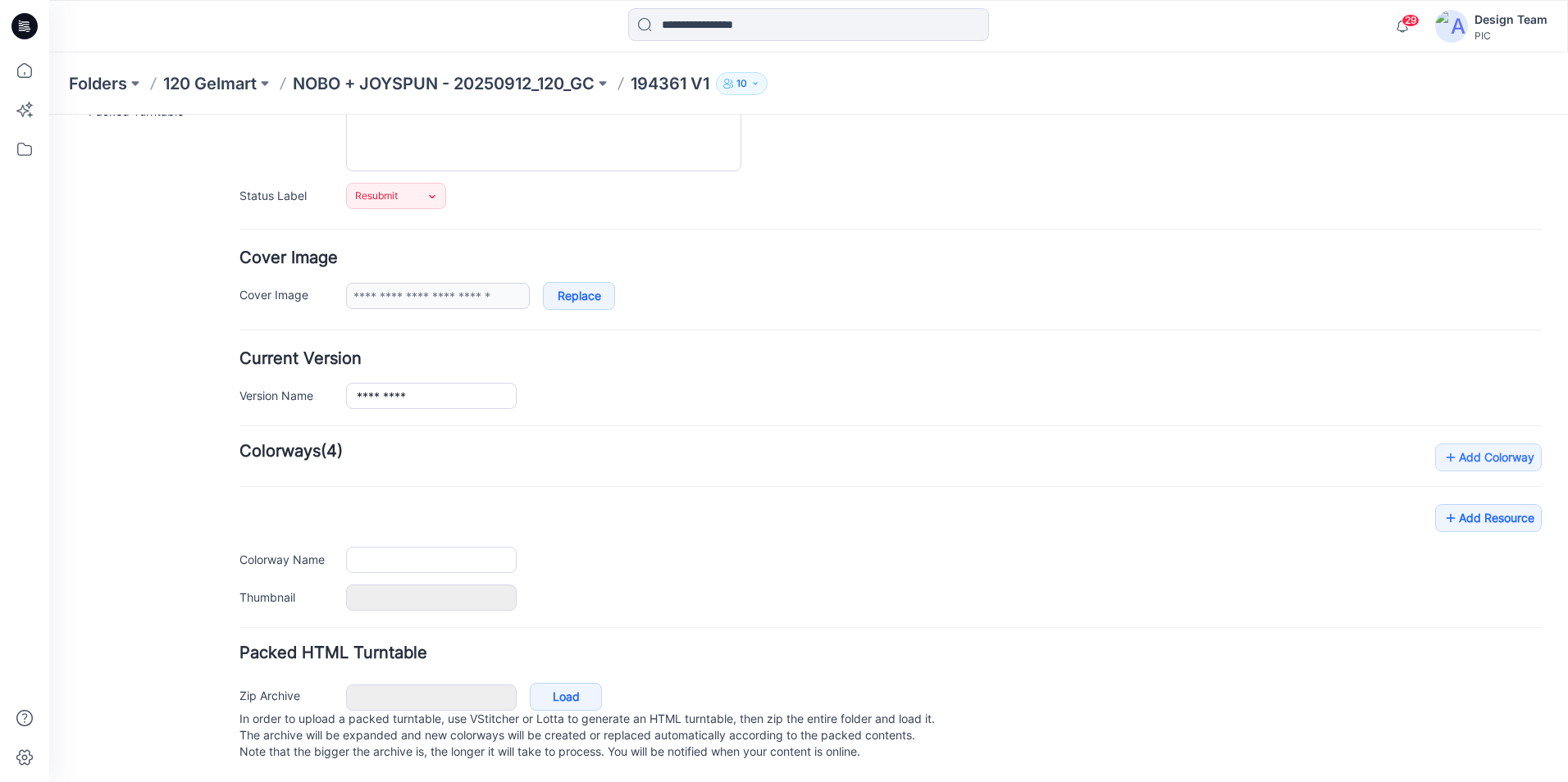
type input "*********"
type input "**********"
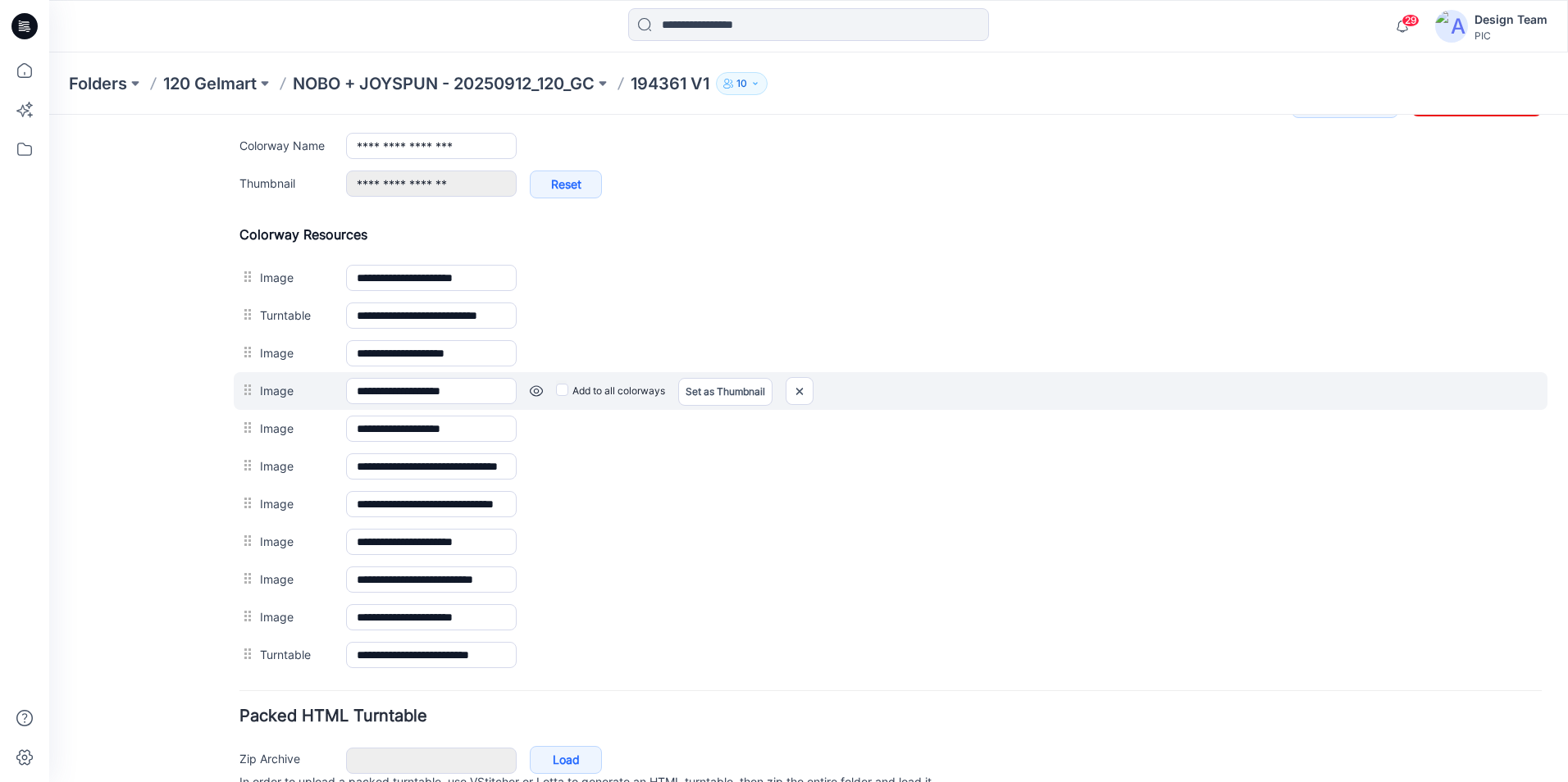
scroll to position [761, 0]
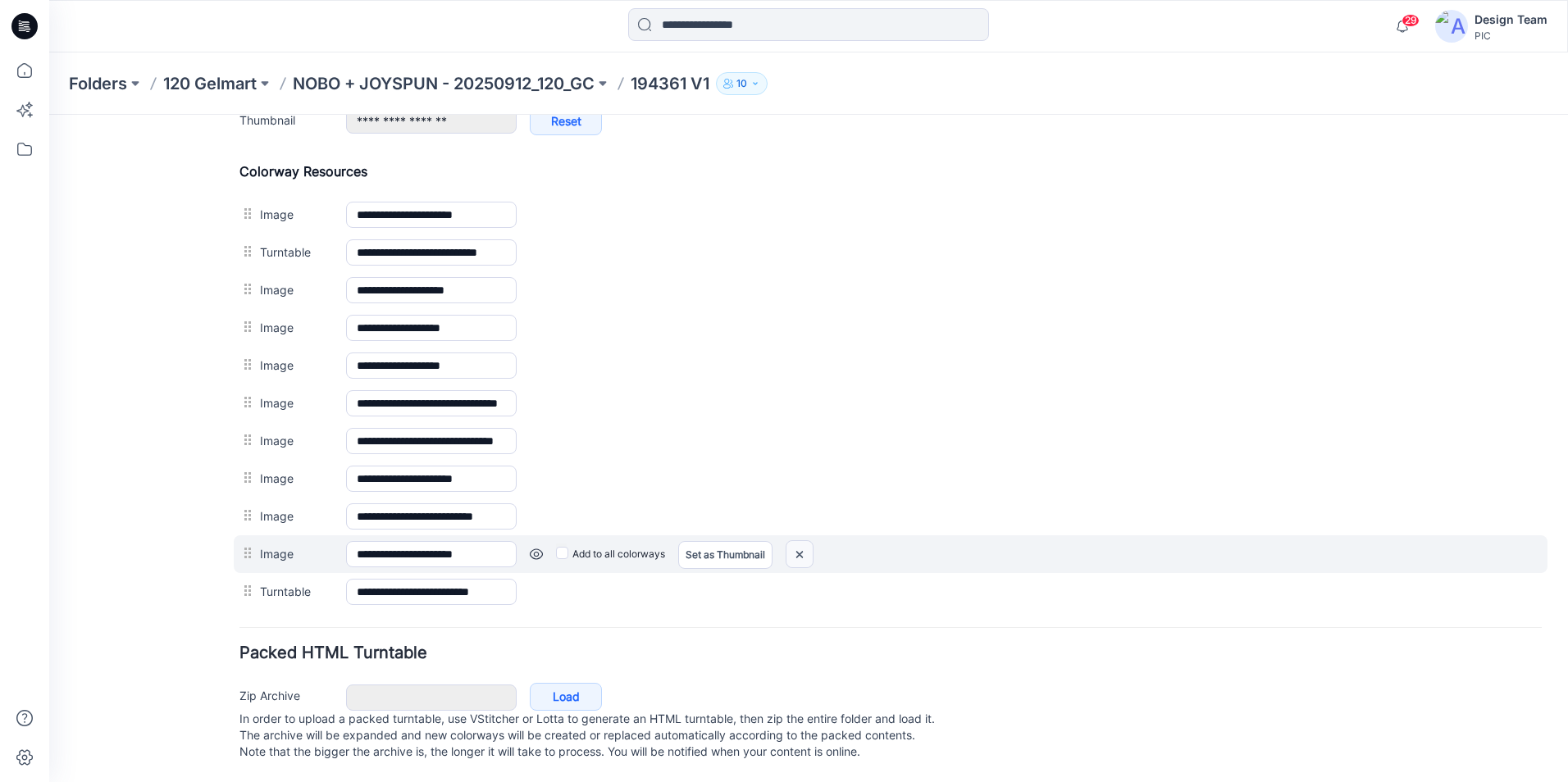
drag, startPoint x: 905, startPoint y: 190, endPoint x: 806, endPoint y: 538, distance: 361.8
click at [806, 541] on img at bounding box center [800, 554] width 26 height 27
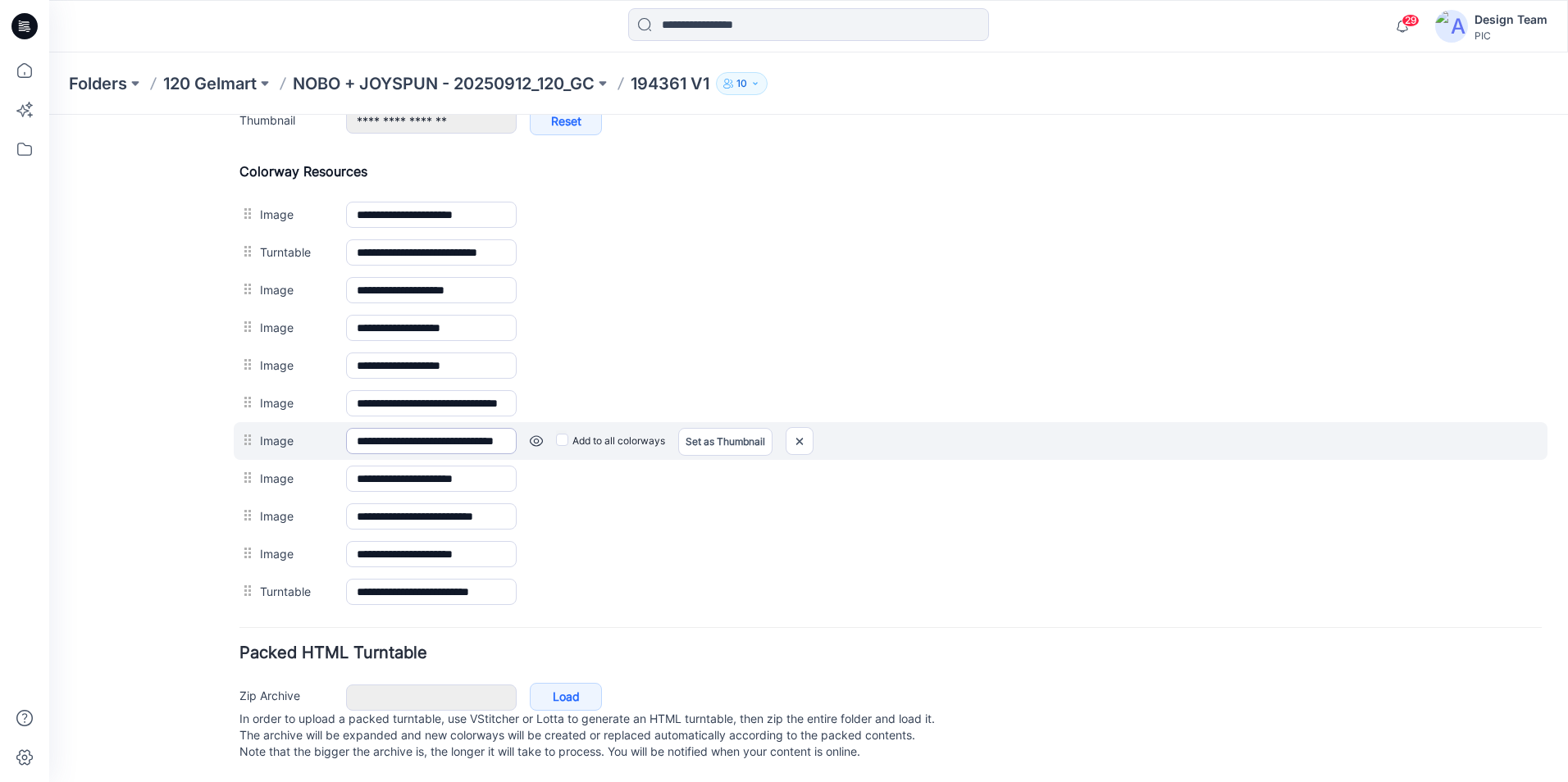
scroll to position [723, 0]
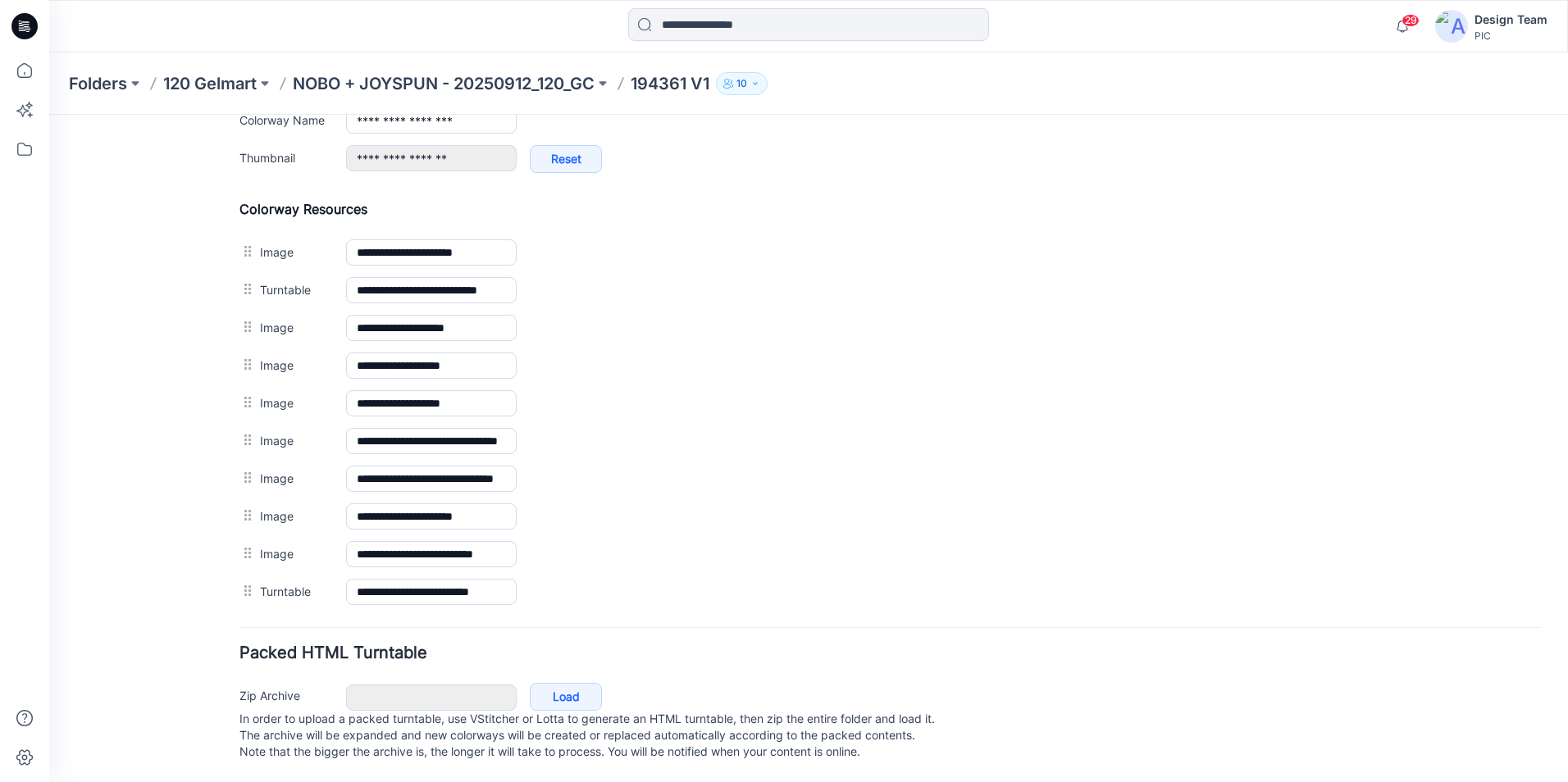
drag, startPoint x: 793, startPoint y: 506, endPoint x: 914, endPoint y: 192, distance: 336.5
click at [49, 115] on img at bounding box center [49, 115] width 0 height 0
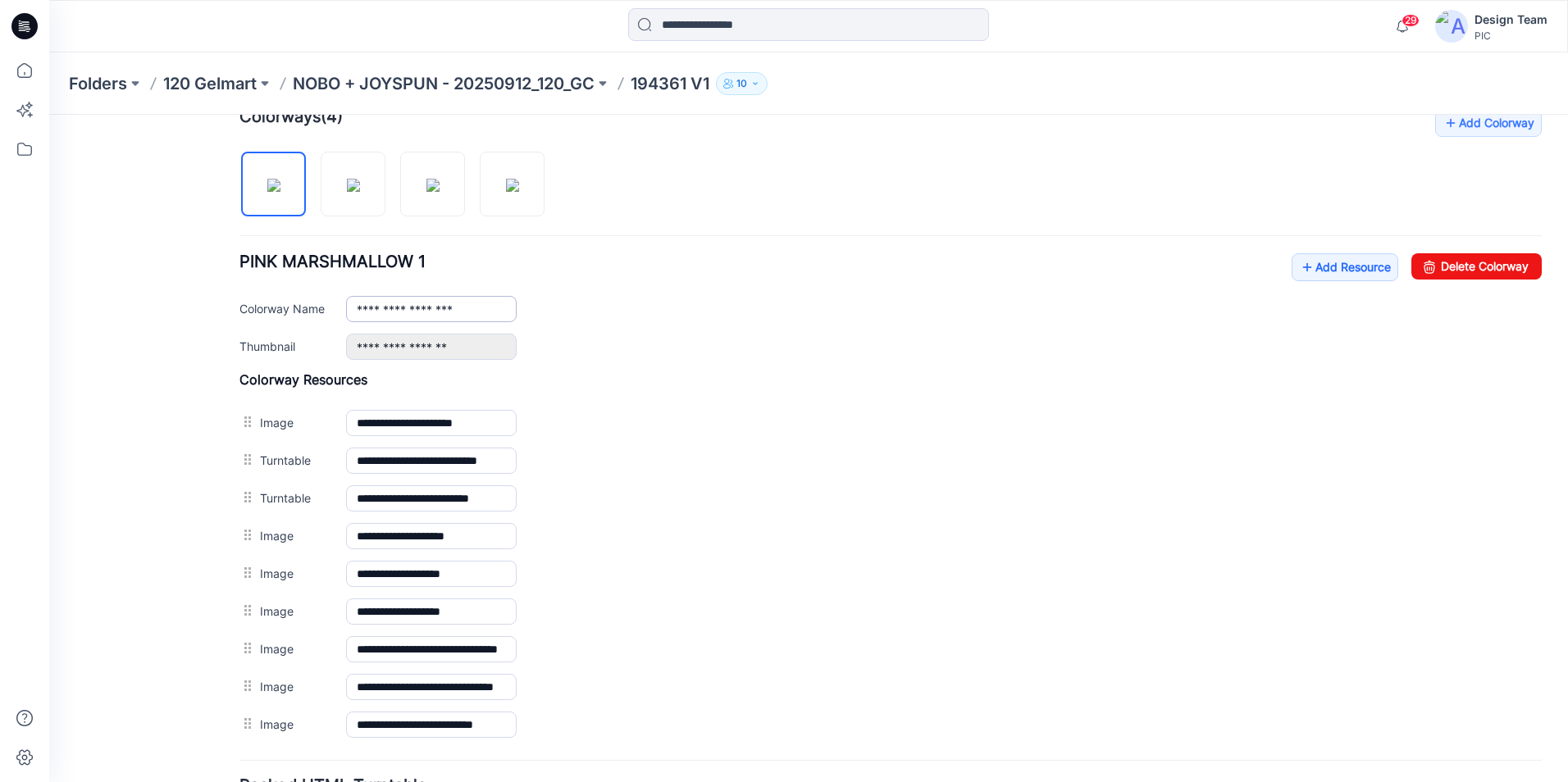
scroll to position [503, 0]
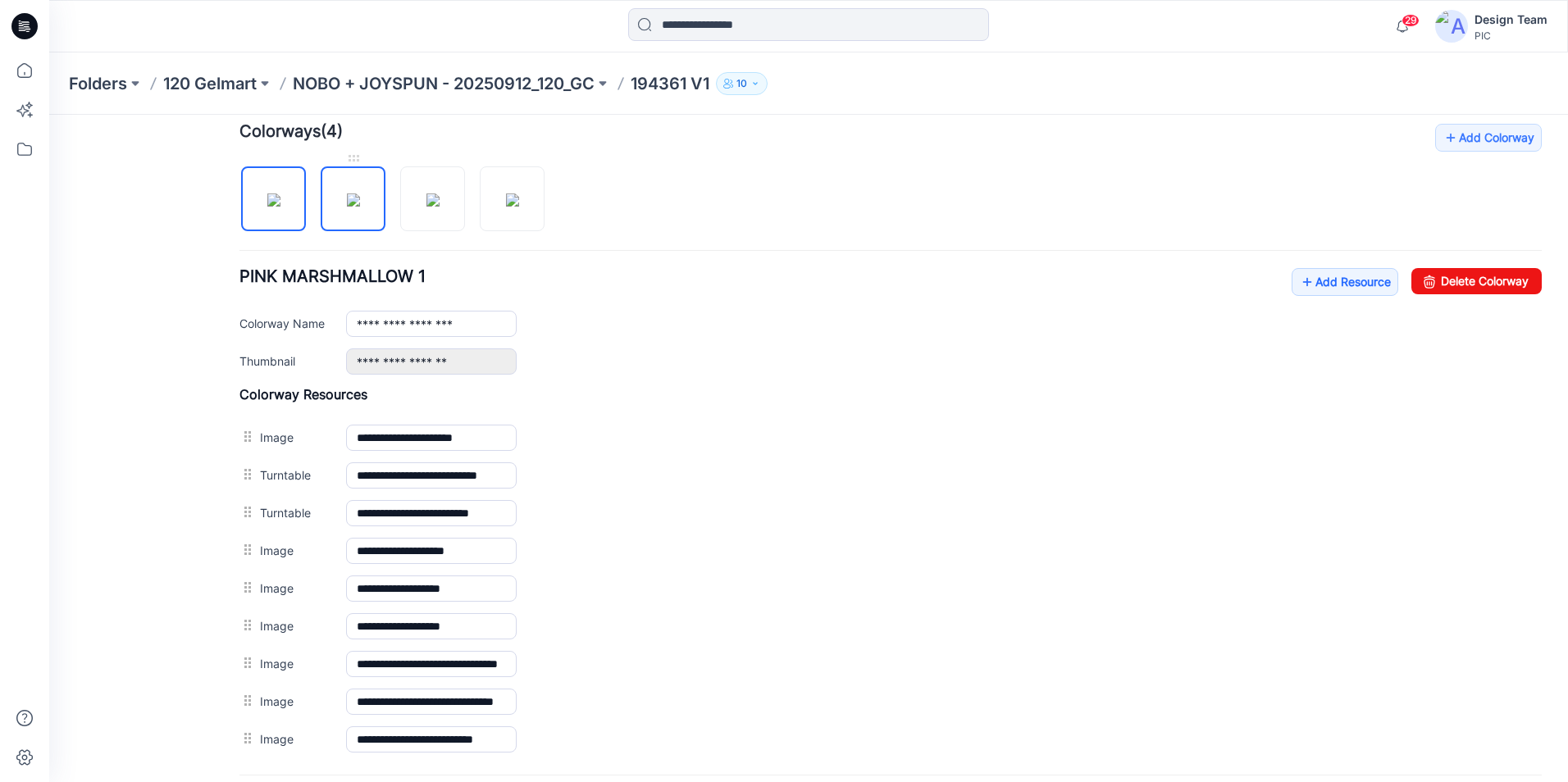
click at [351, 207] on img at bounding box center [353, 199] width 13 height 13
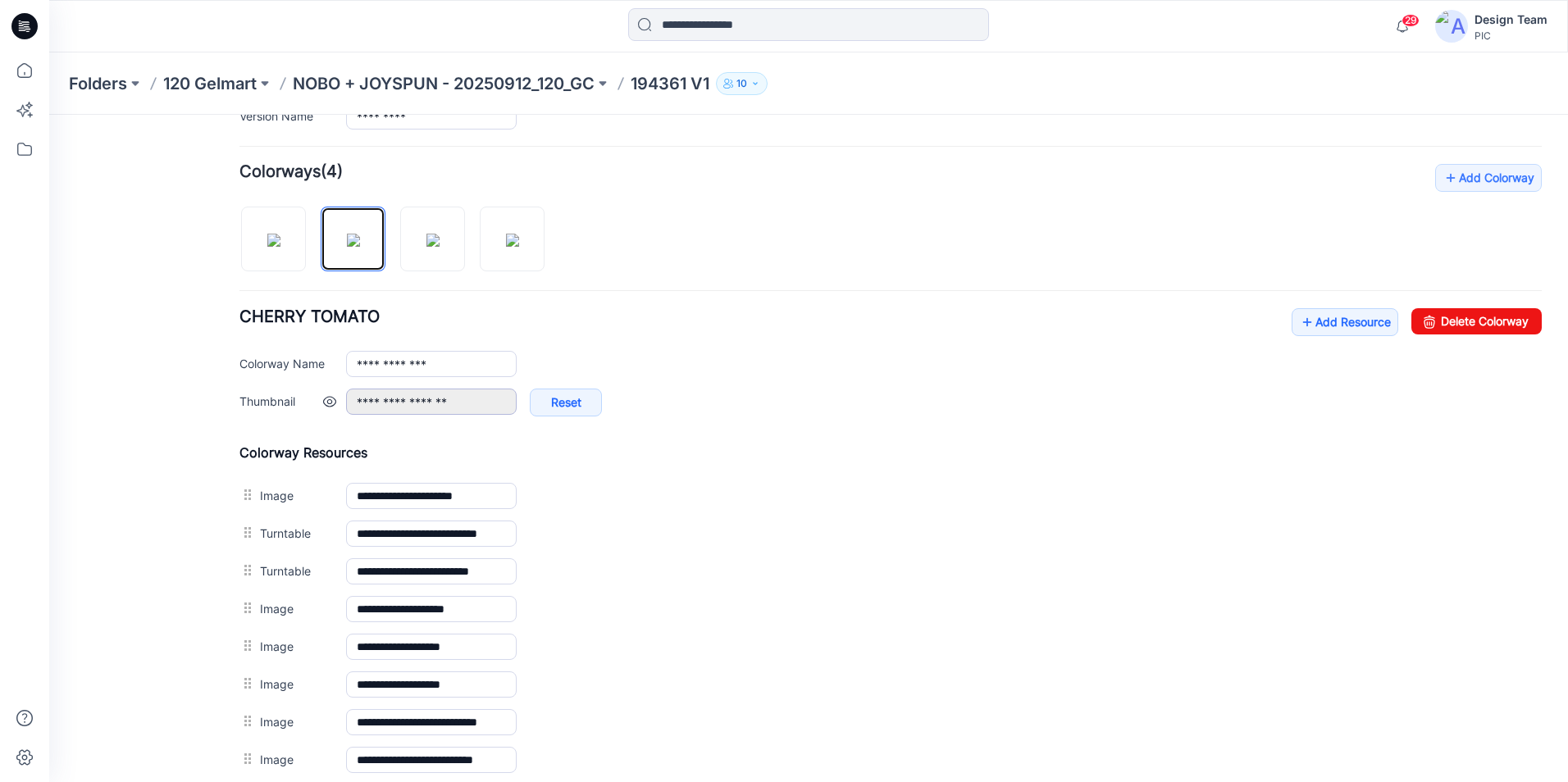
scroll to position [440, 0]
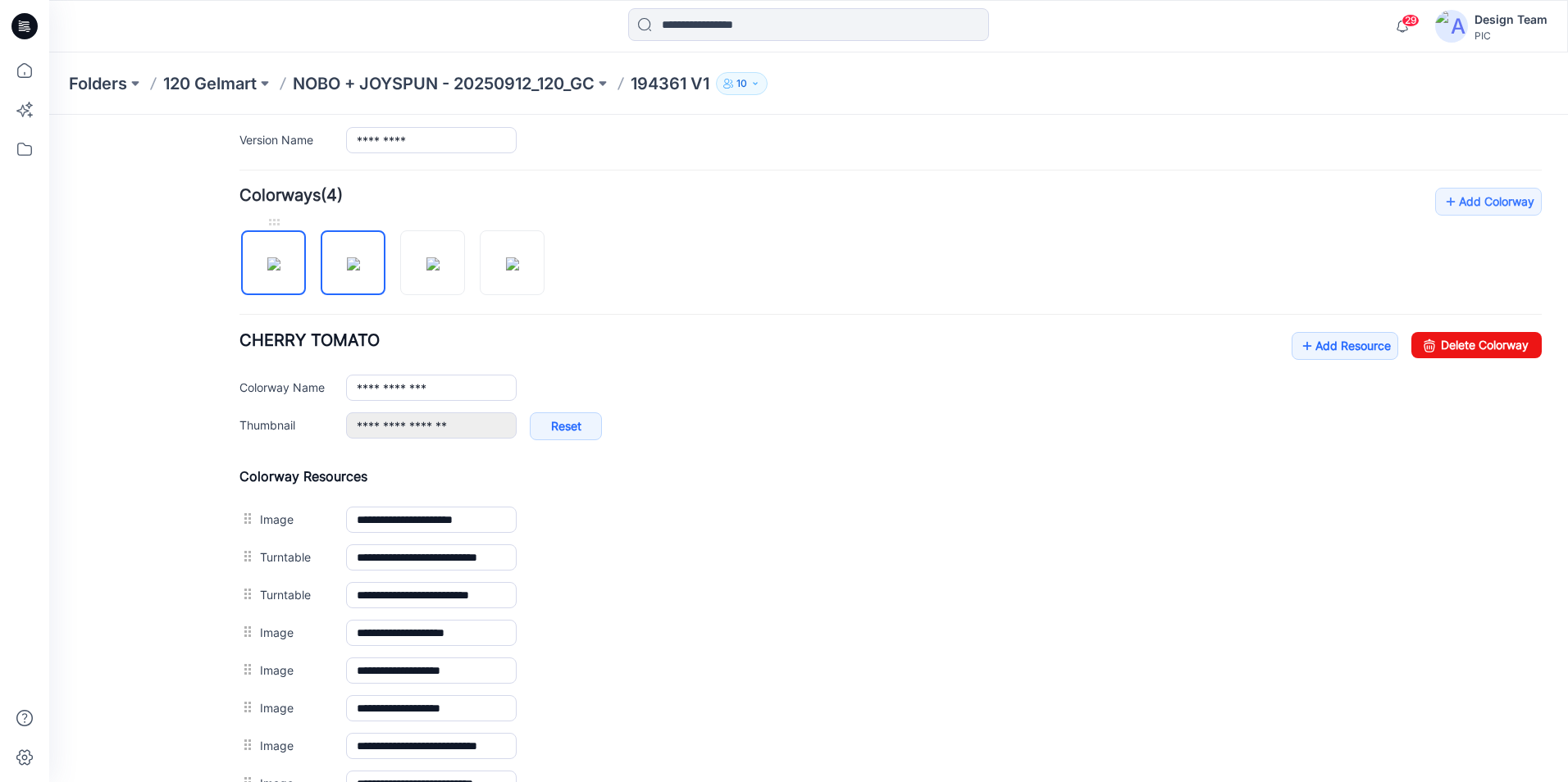
click at [268, 271] on img at bounding box center [274, 264] width 13 height 13
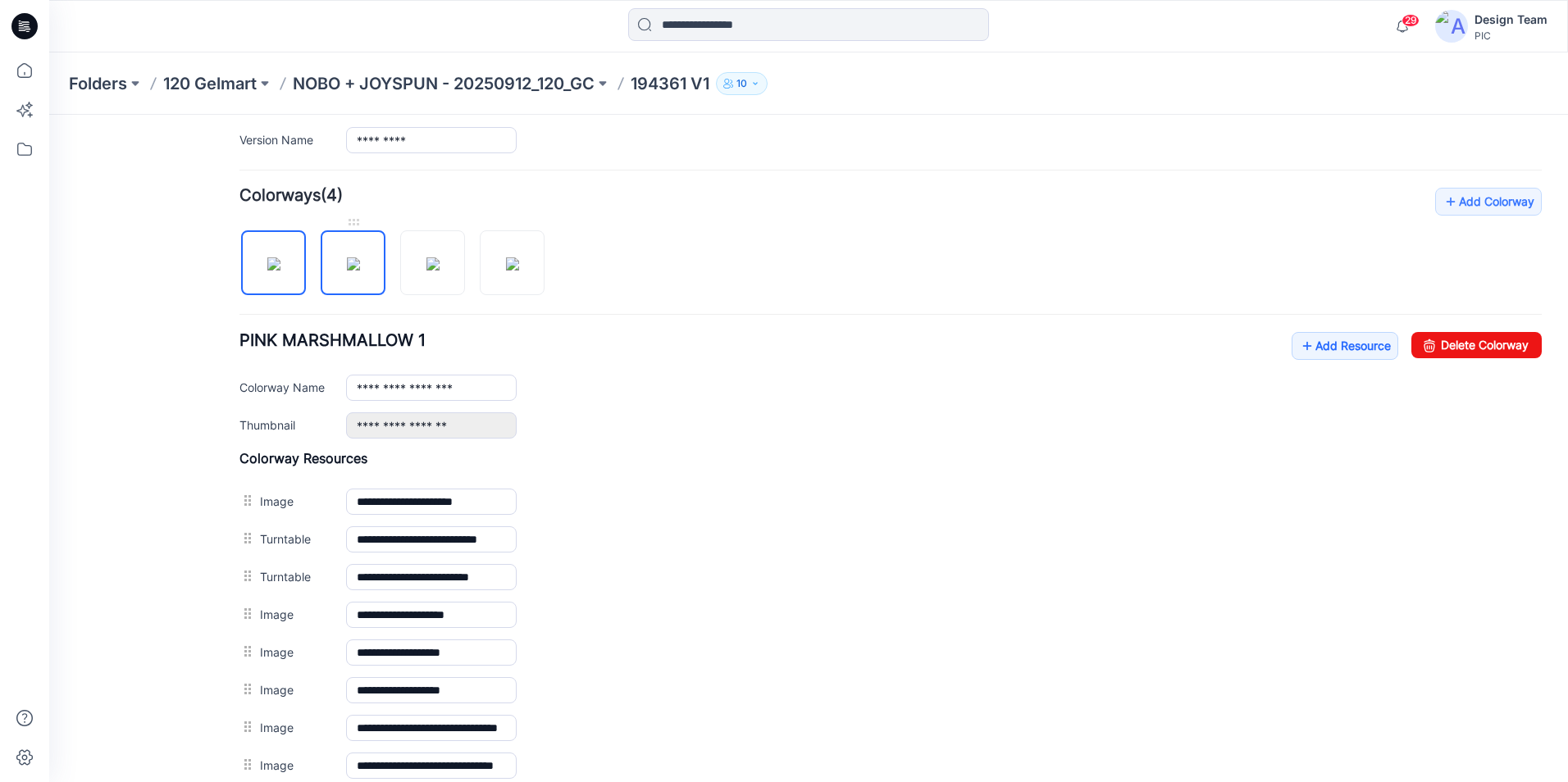
click at [355, 259] on img at bounding box center [353, 264] width 13 height 13
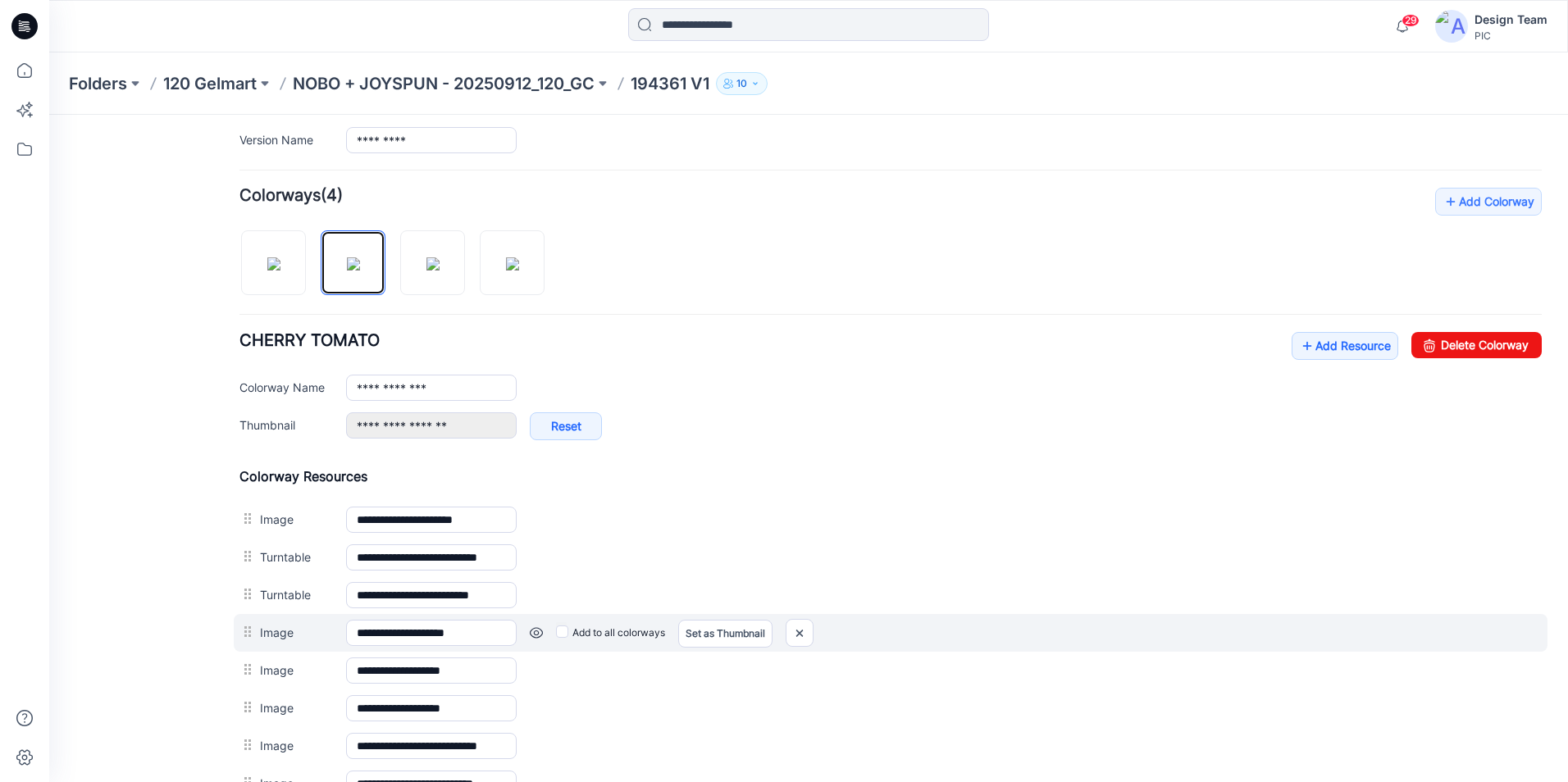
scroll to position [686, 0]
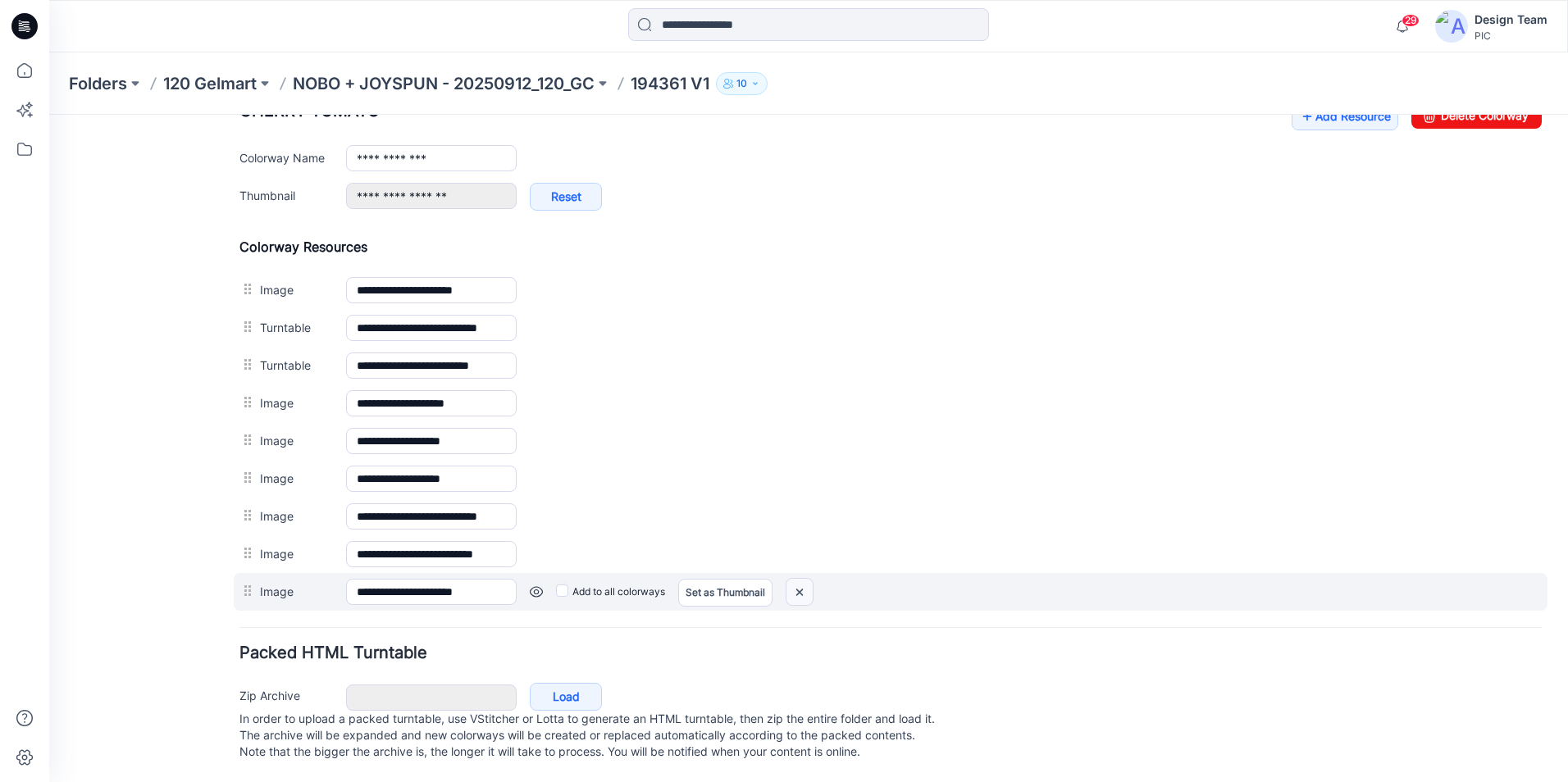
drag, startPoint x: 794, startPoint y: 575, endPoint x: 914, endPoint y: 192, distance: 401.4
click at [794, 579] on img at bounding box center [800, 592] width 26 height 27
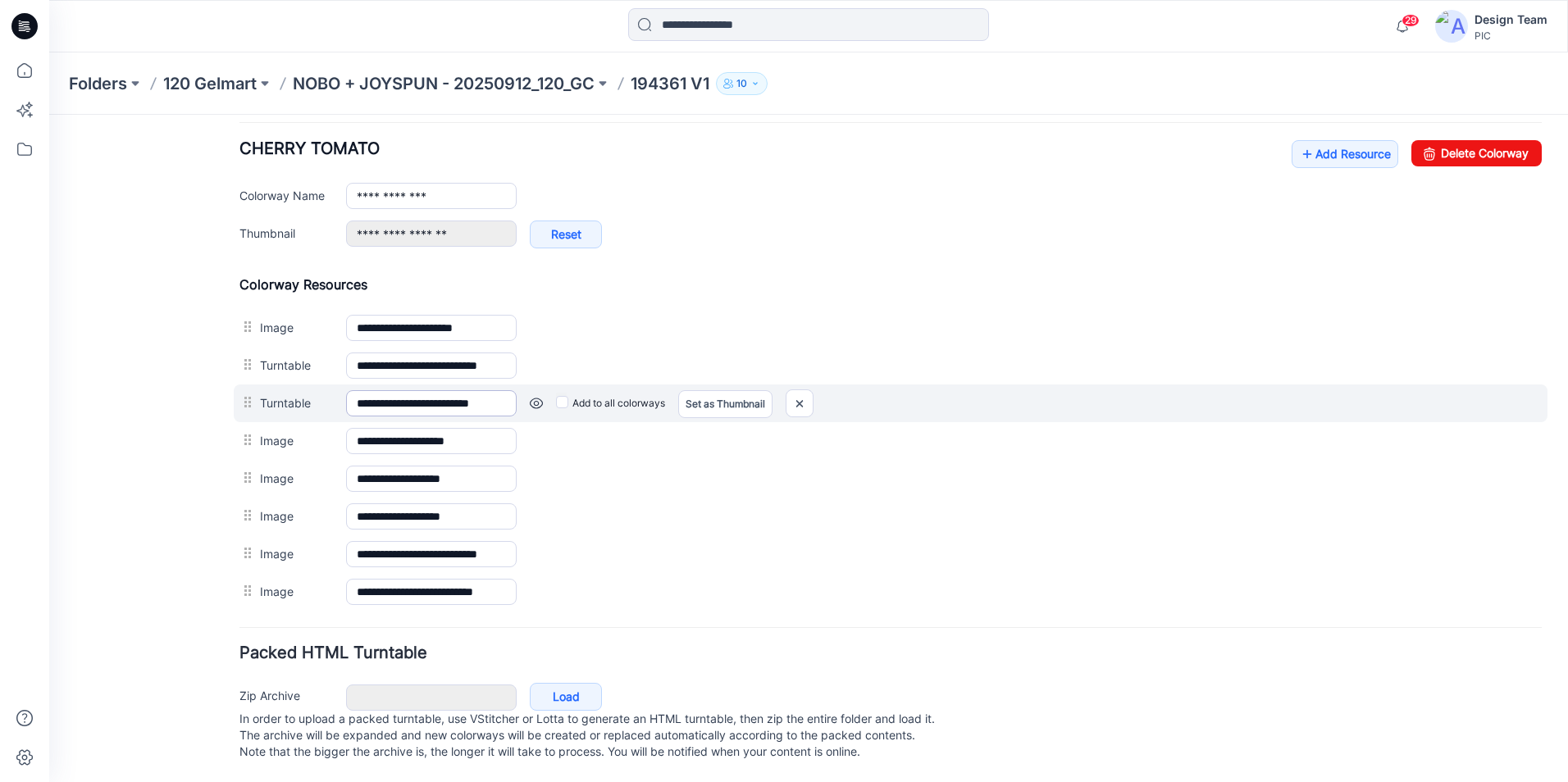
scroll to position [629, 0]
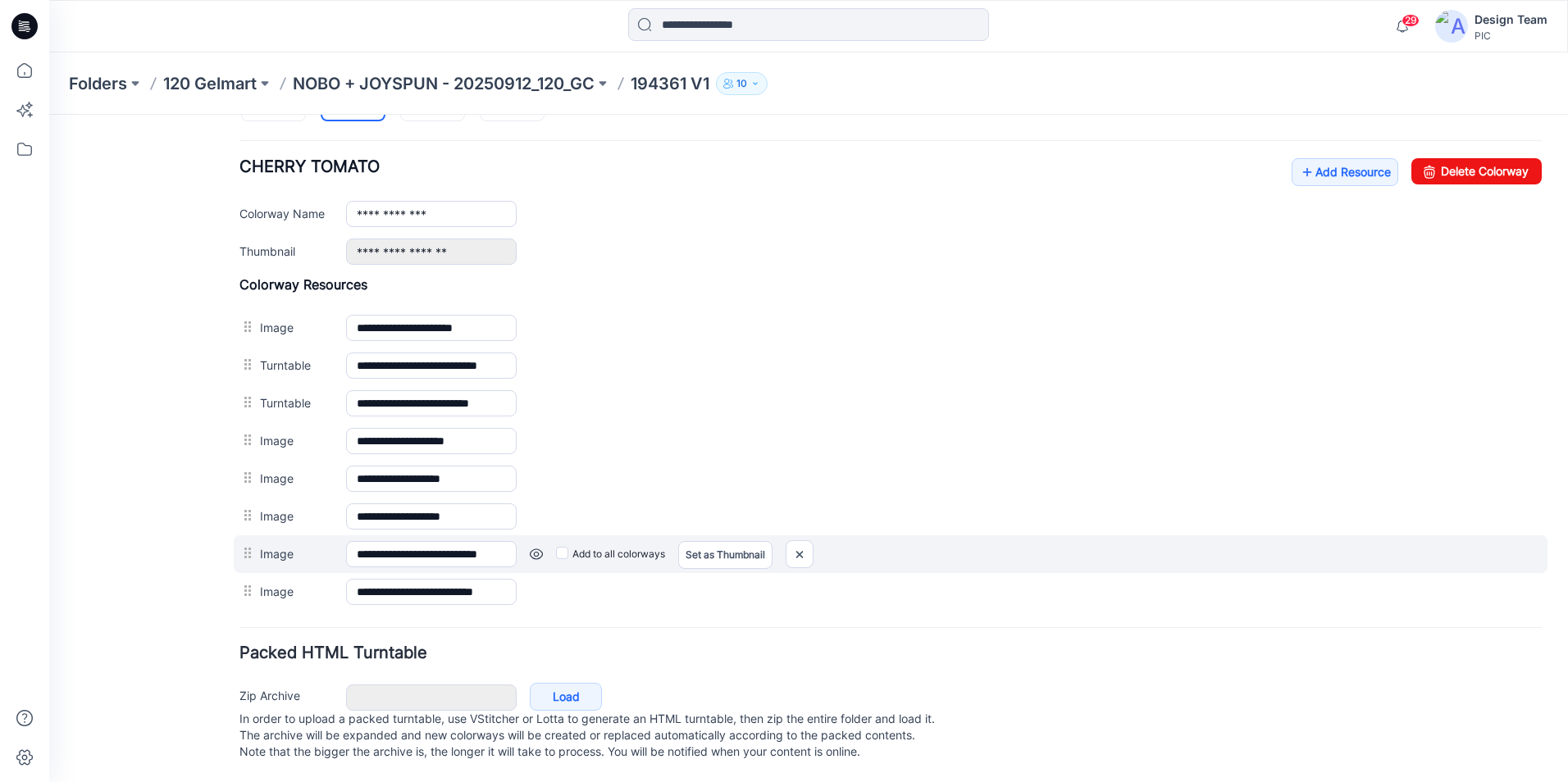
click at [531, 547] on link at bounding box center [536, 553] width 13 height 13
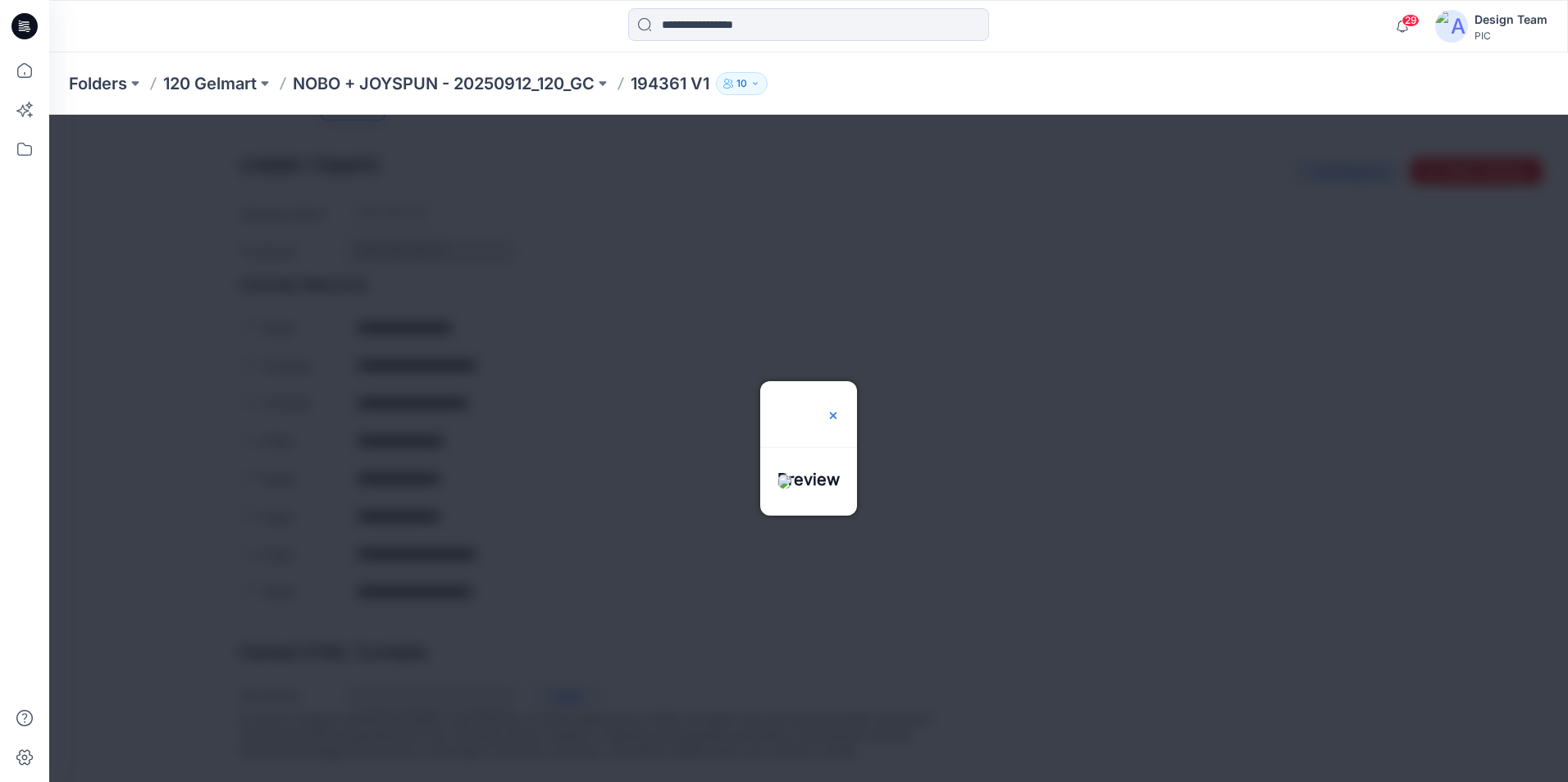
click at [840, 409] on img at bounding box center [833, 415] width 13 height 13
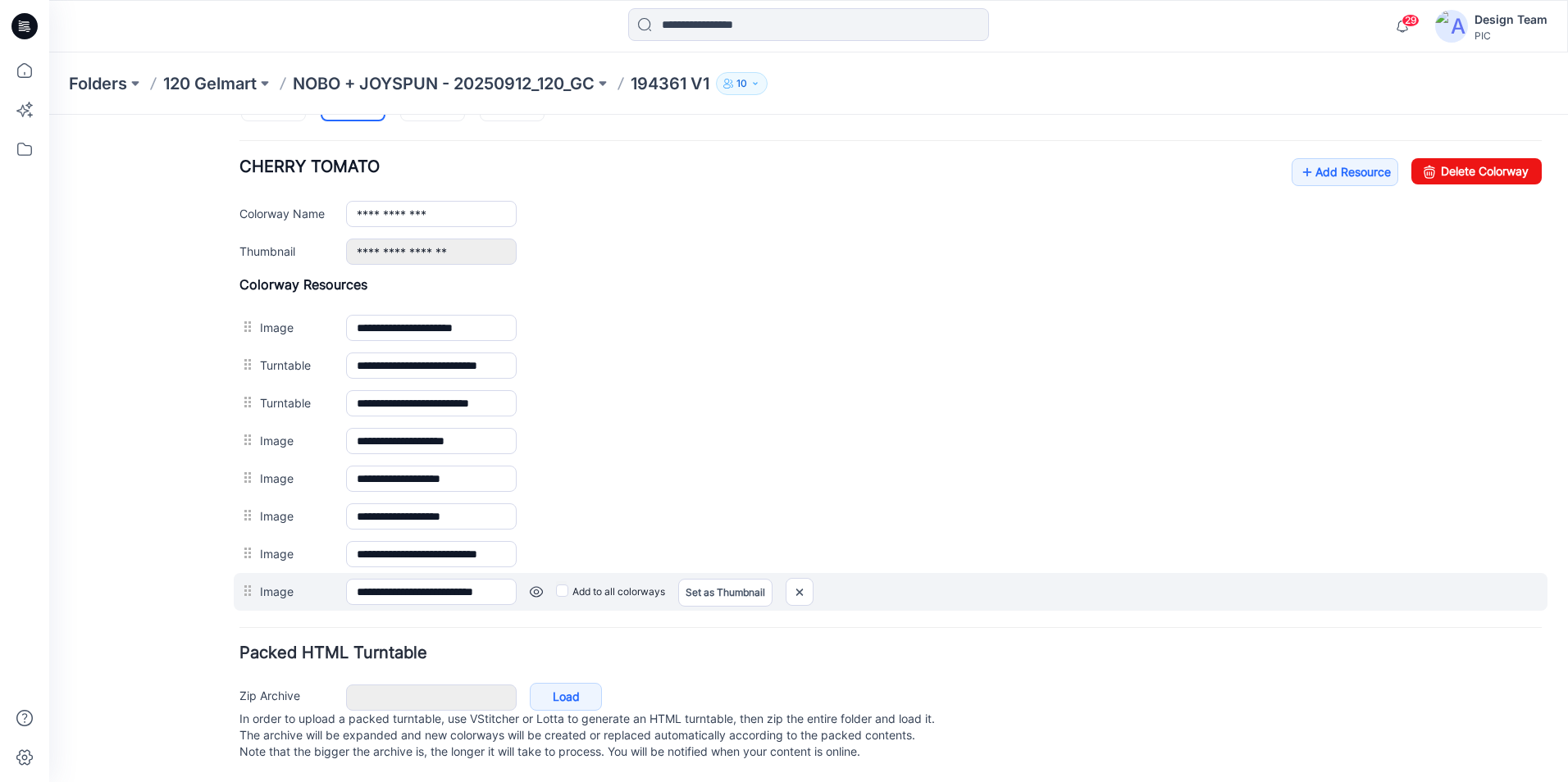
click at [539, 585] on link at bounding box center [536, 591] width 13 height 13
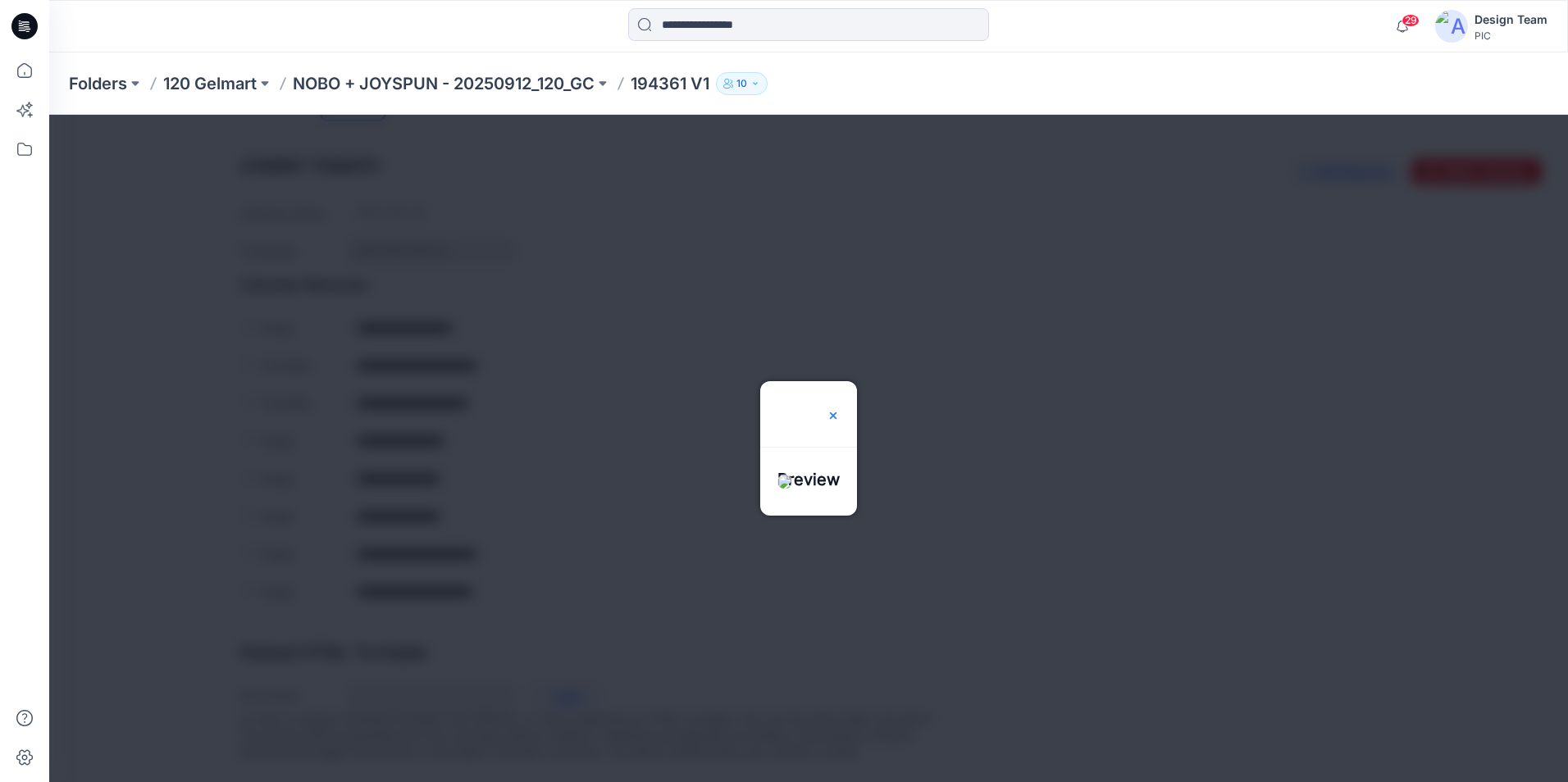
click at [840, 409] on img at bounding box center [833, 415] width 13 height 13
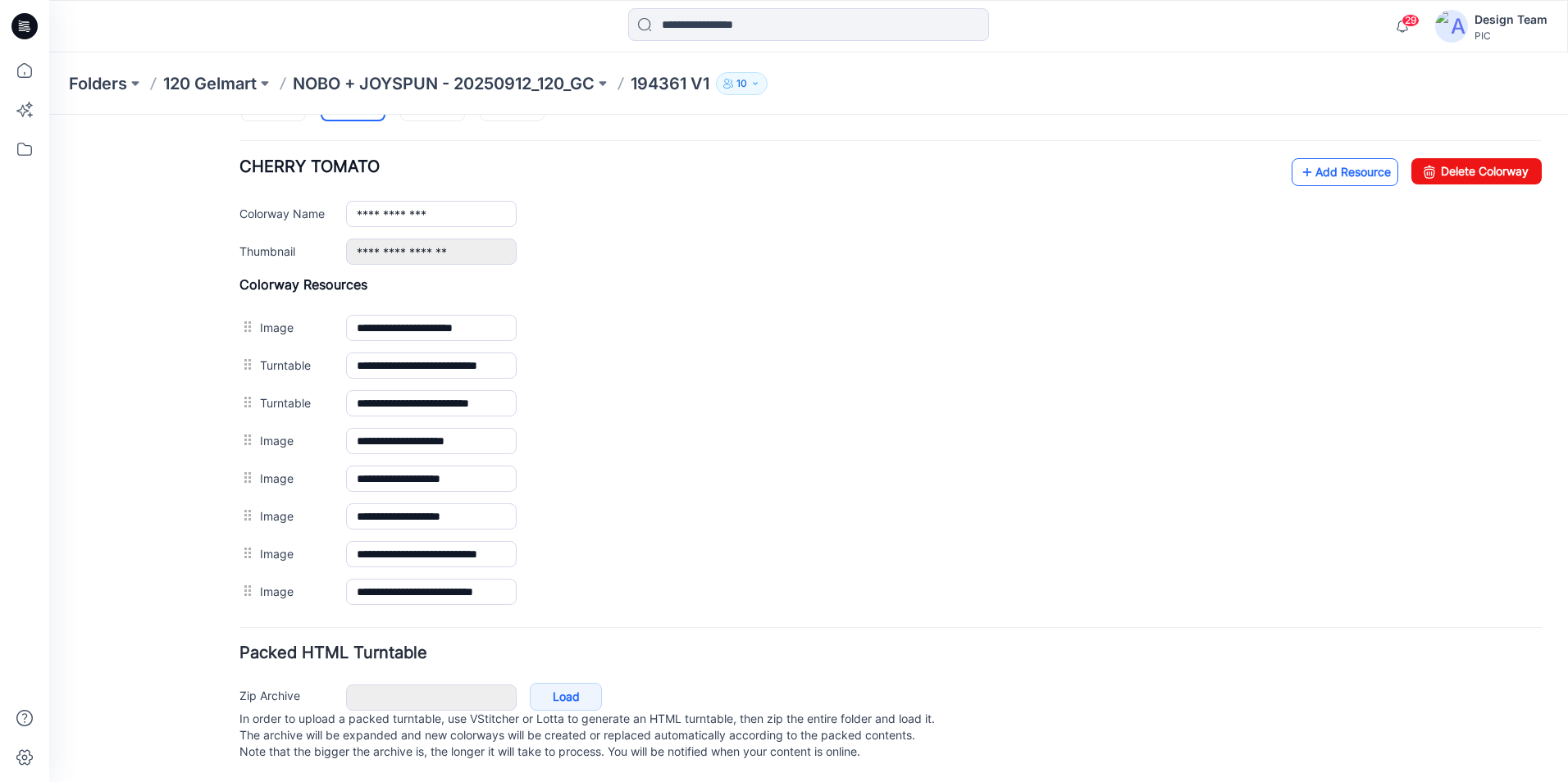
click at [1309, 158] on link "Add Resource" at bounding box center [1345, 172] width 107 height 28
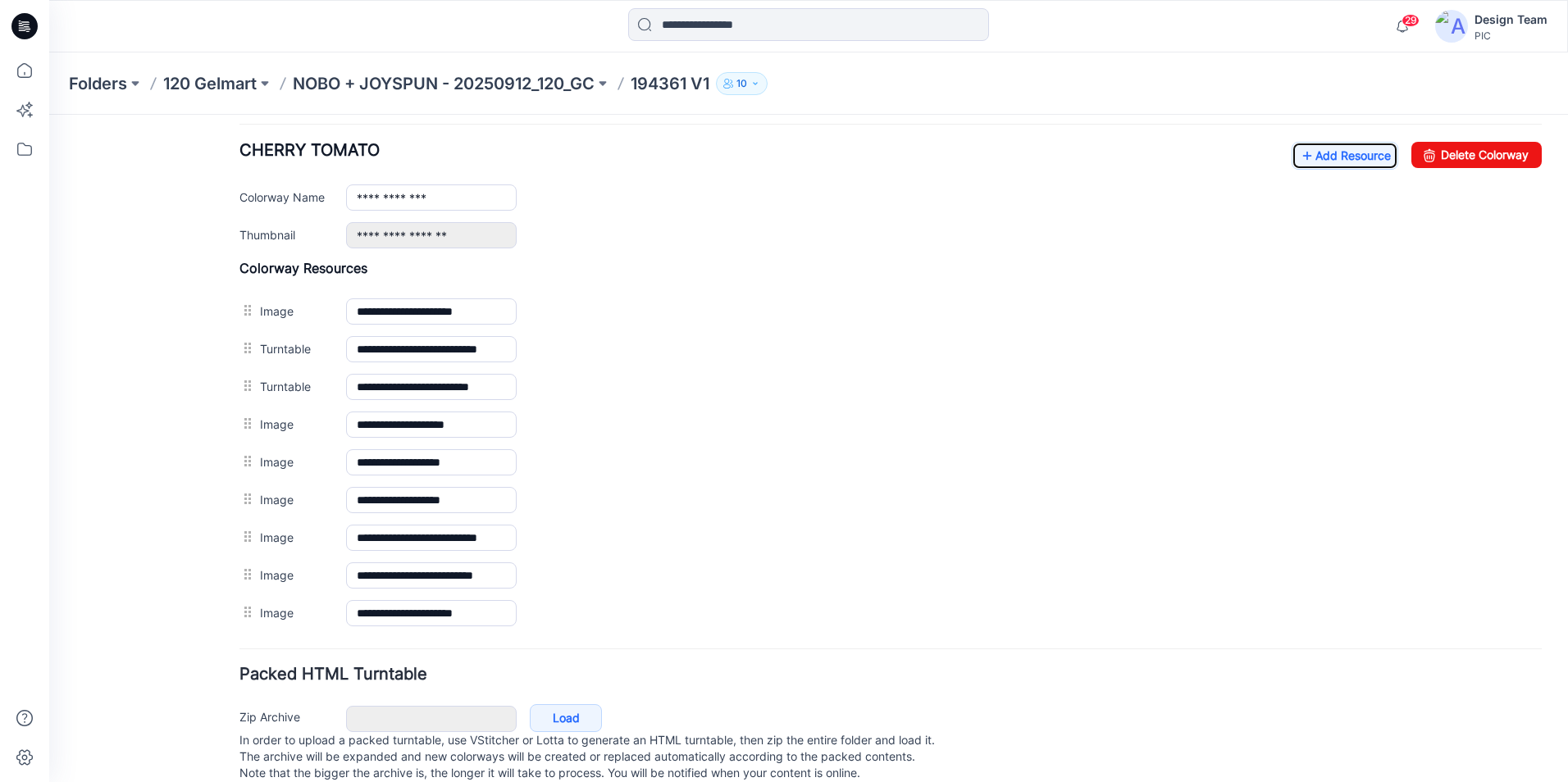
scroll to position [384, 0]
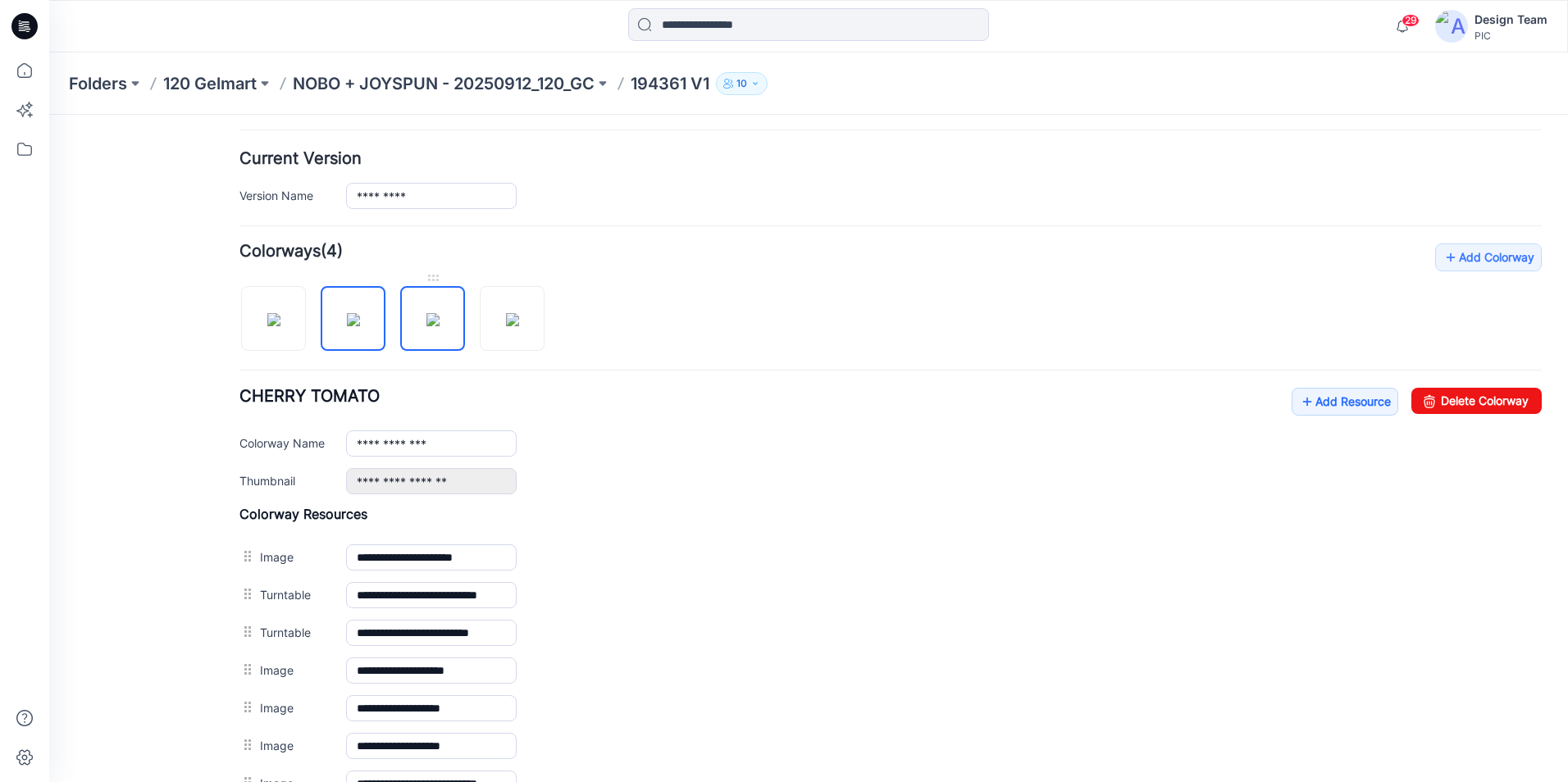
click at [440, 321] on img at bounding box center [433, 320] width 13 height 13
type input "**********"
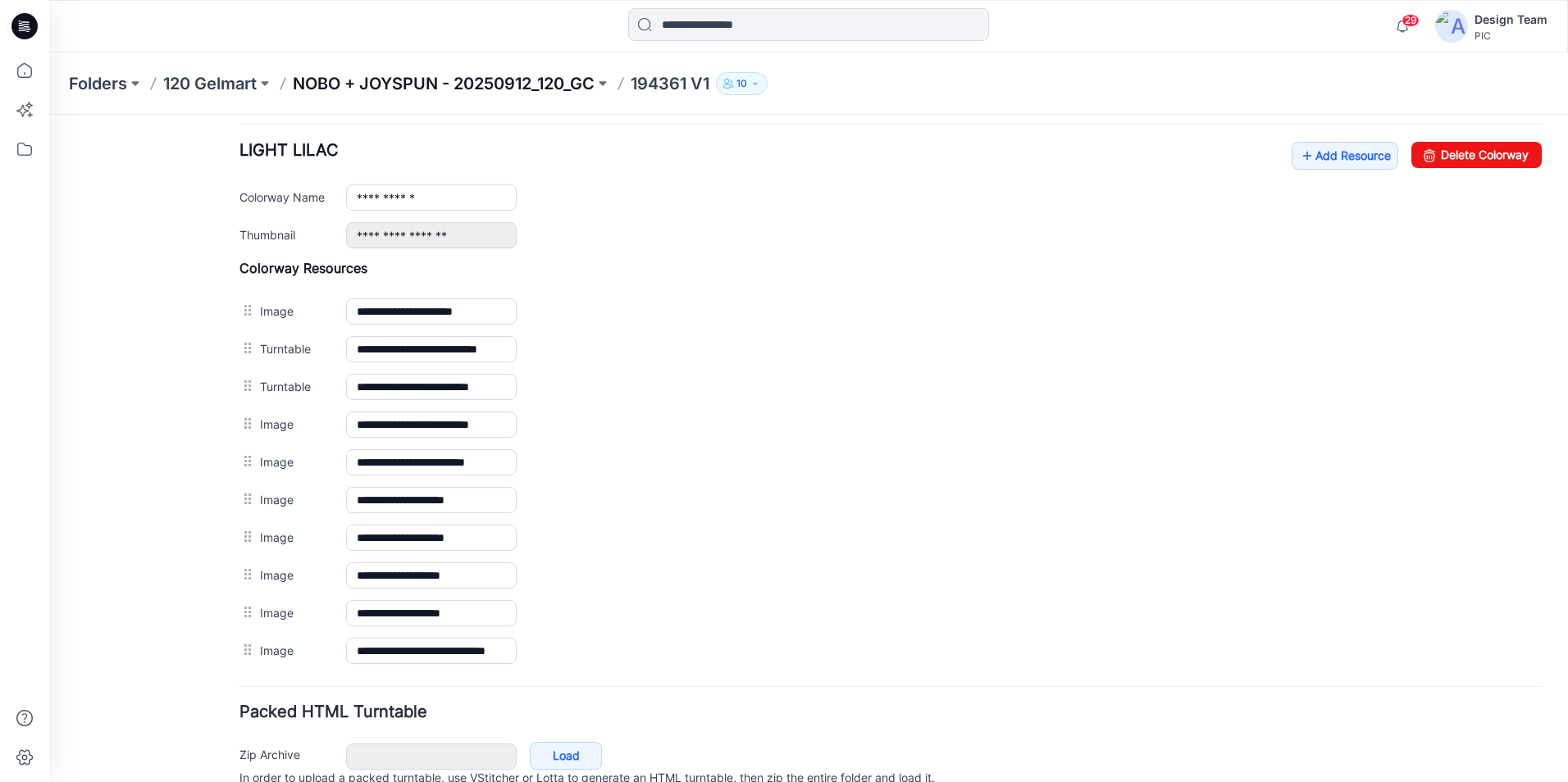
click at [322, 86] on p "NOBO + JOYSPUN - 20250912_120_GC" at bounding box center [444, 84] width 302 height 23
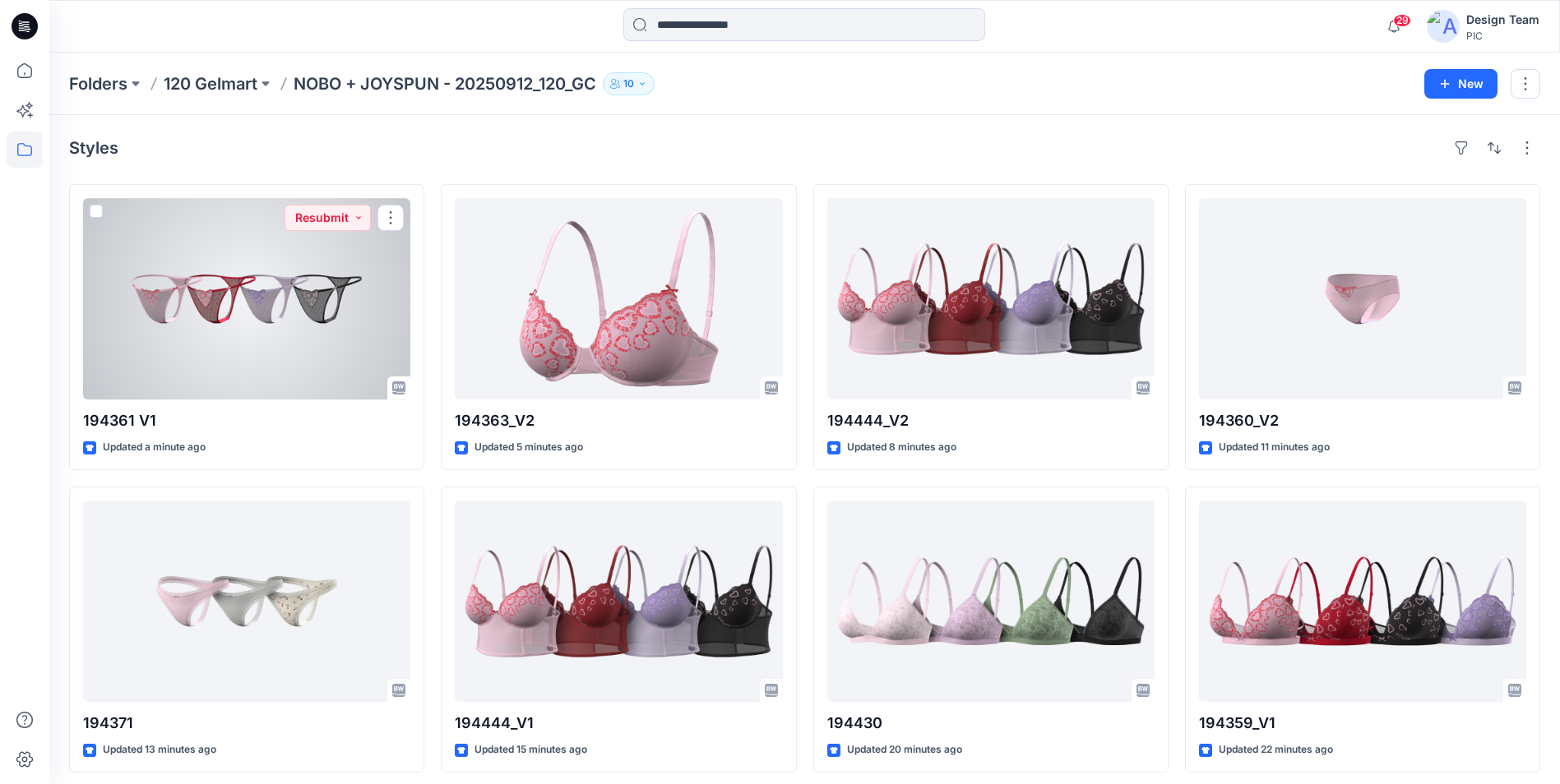
click at [239, 363] on div at bounding box center [247, 299] width 328 height 202
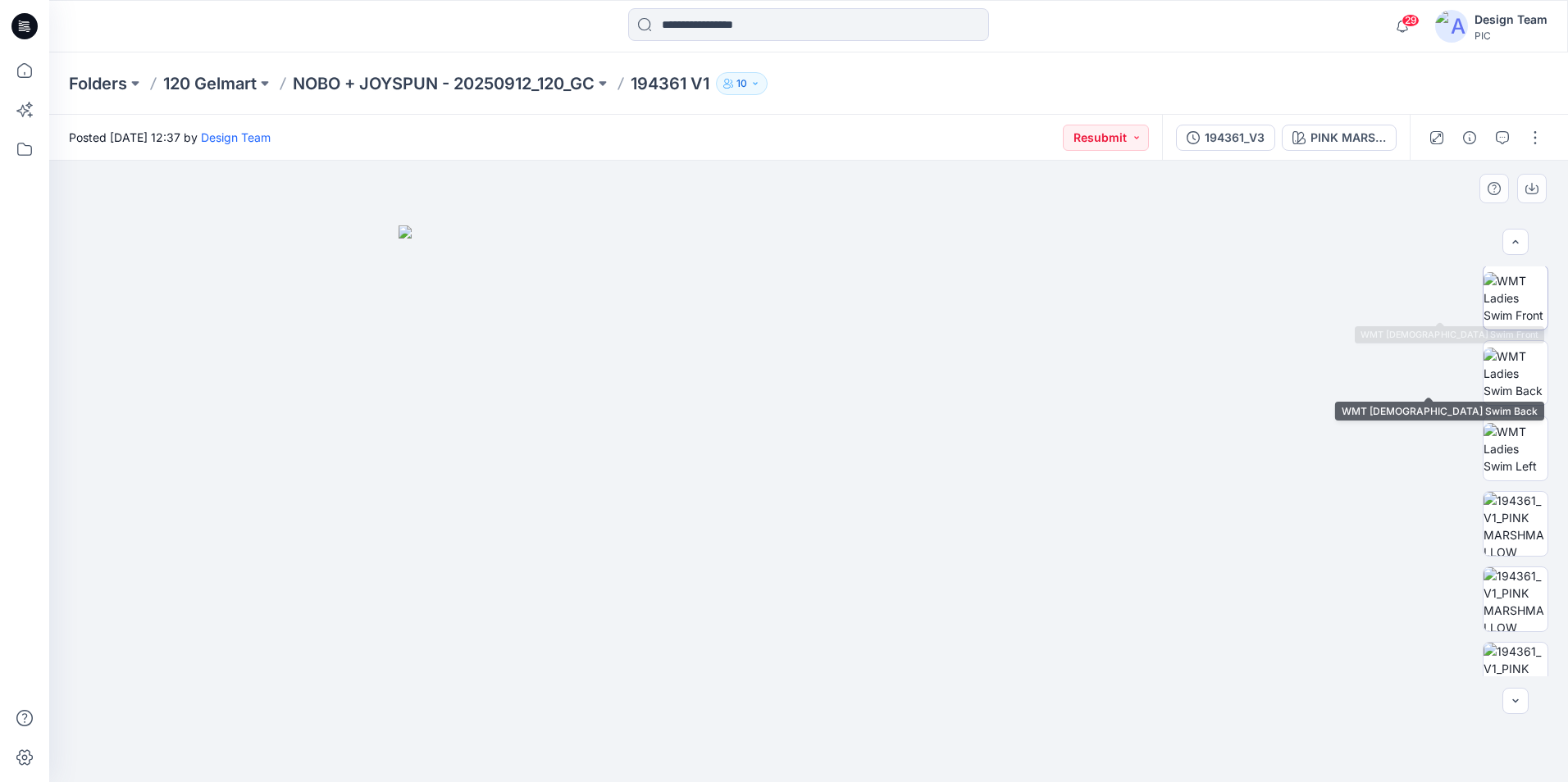
scroll to position [246, 0]
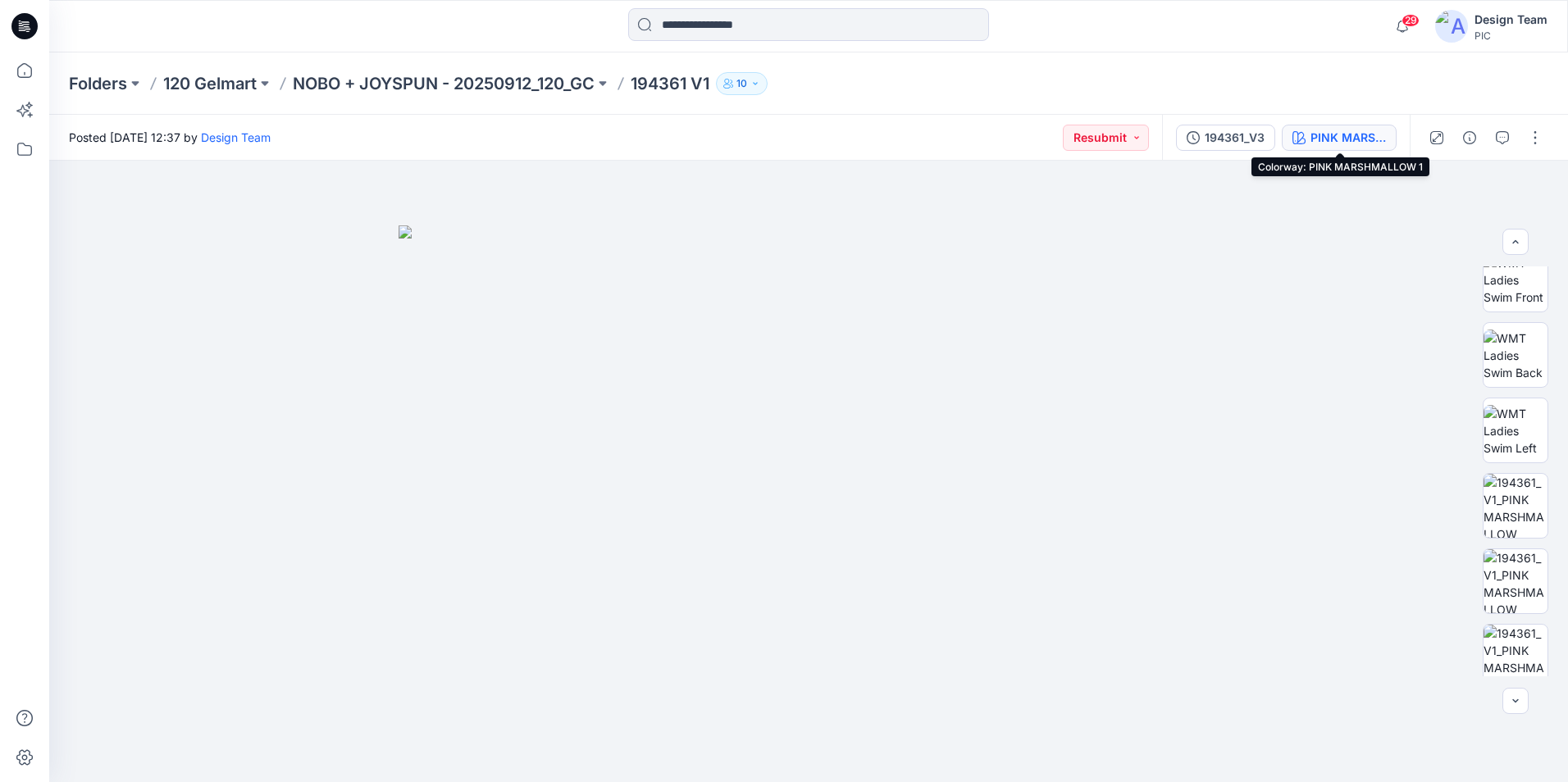
click at [1307, 141] on button "PINK MARSHMALLOW 1" at bounding box center [1339, 138] width 115 height 26
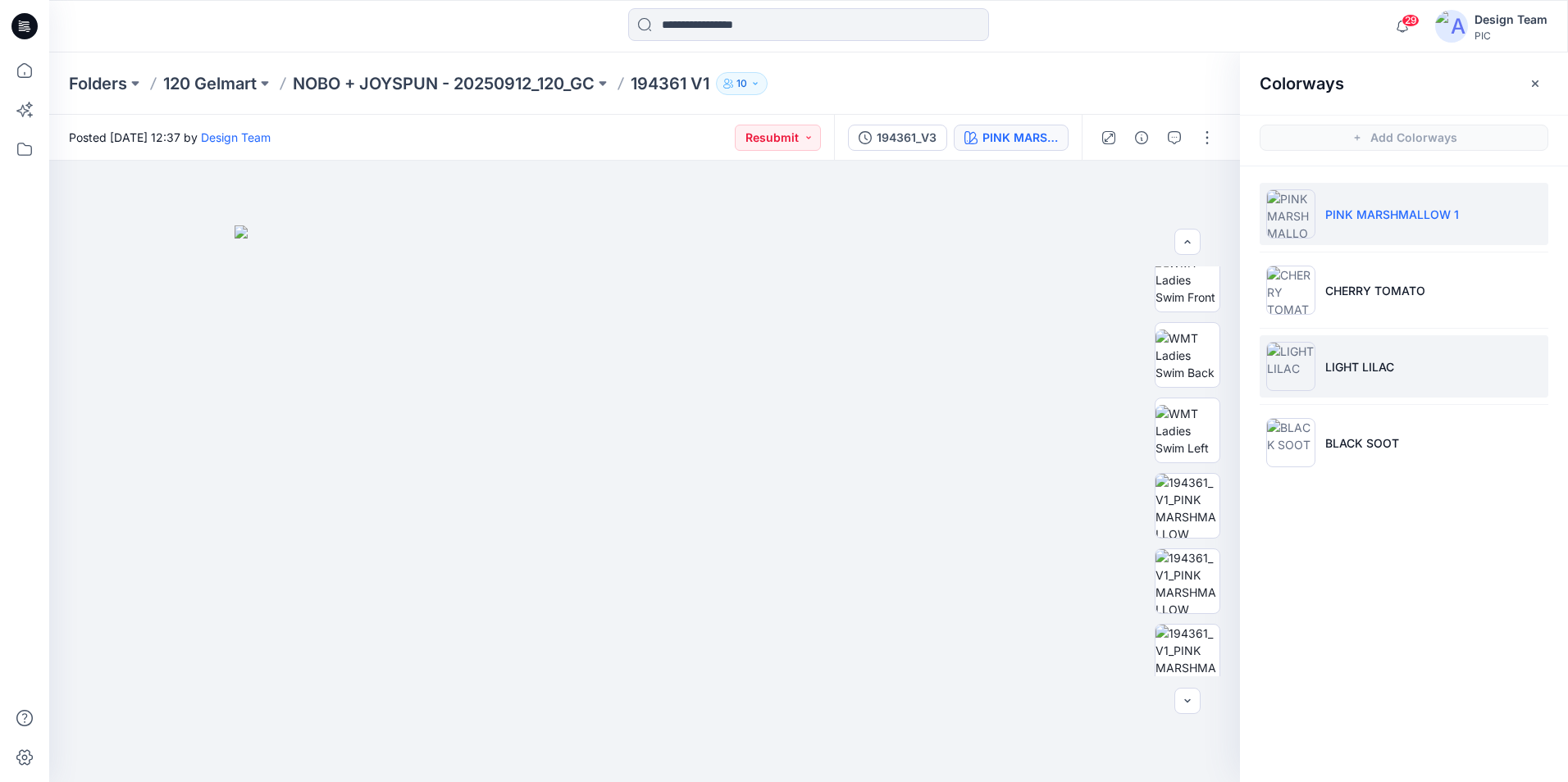
click at [1368, 374] on p "LIGHT LILAC" at bounding box center [1360, 367] width 69 height 18
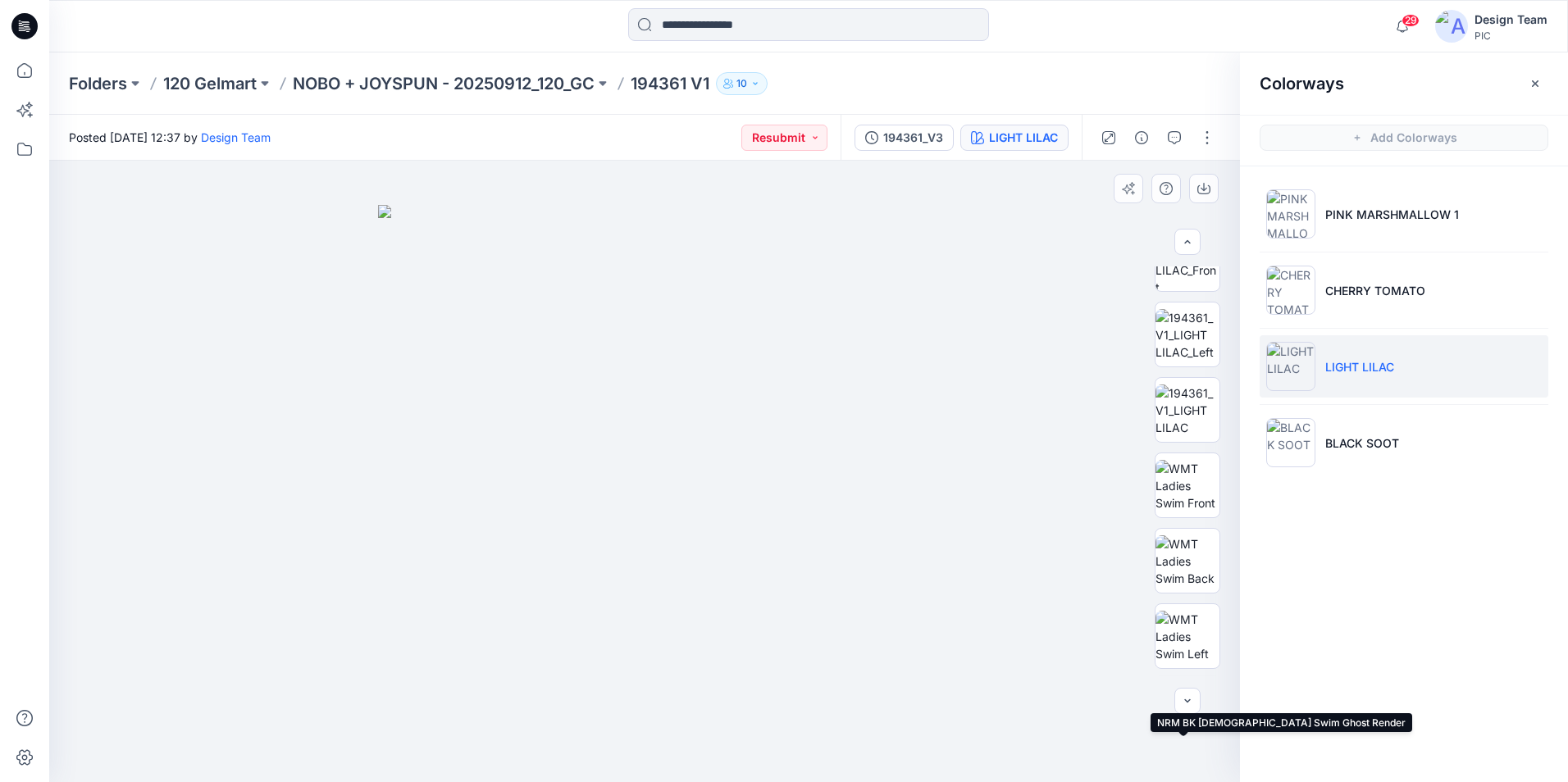
scroll to position [164, 0]
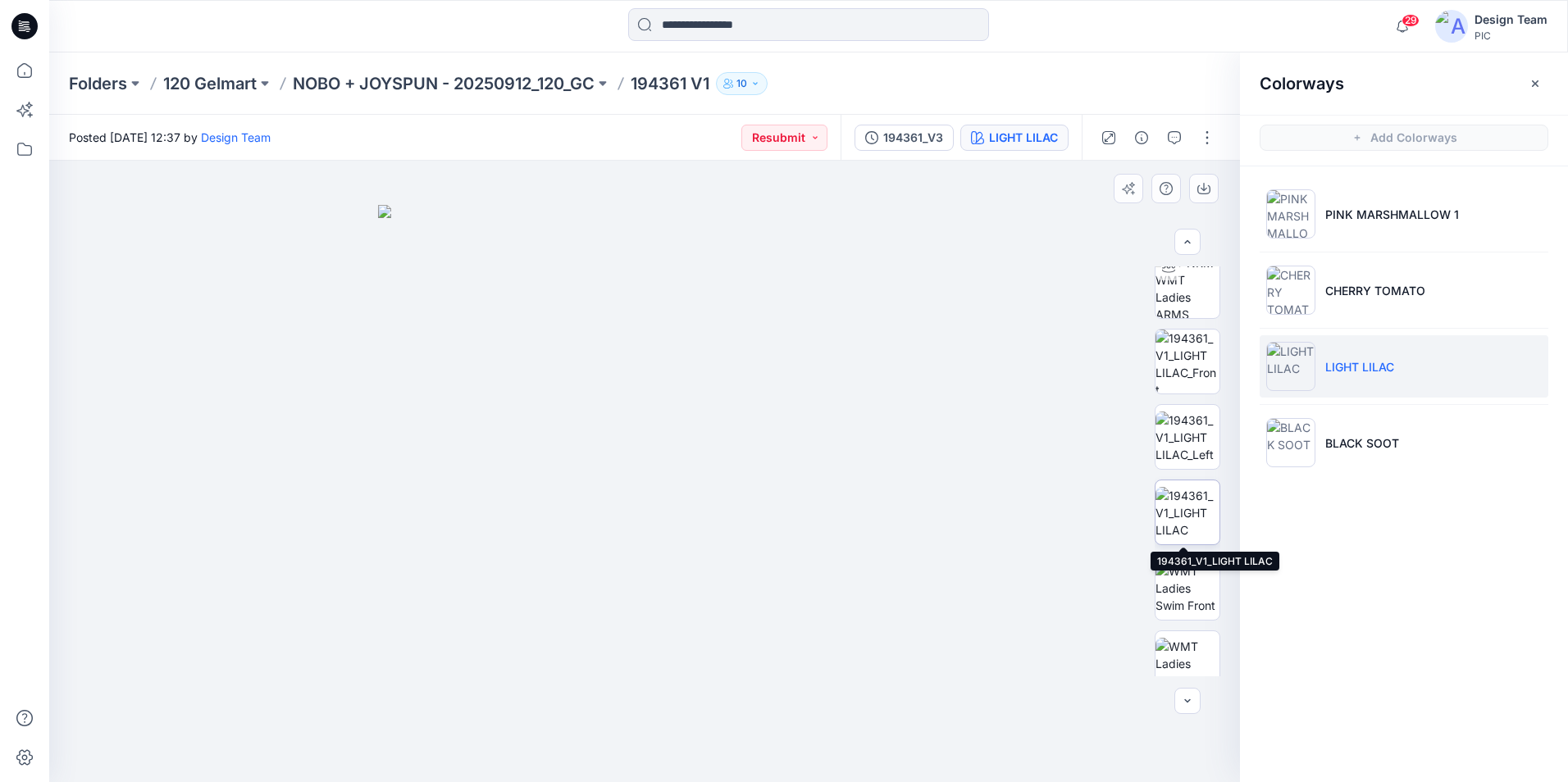
click at [1187, 526] on img at bounding box center [1187, 513] width 64 height 52
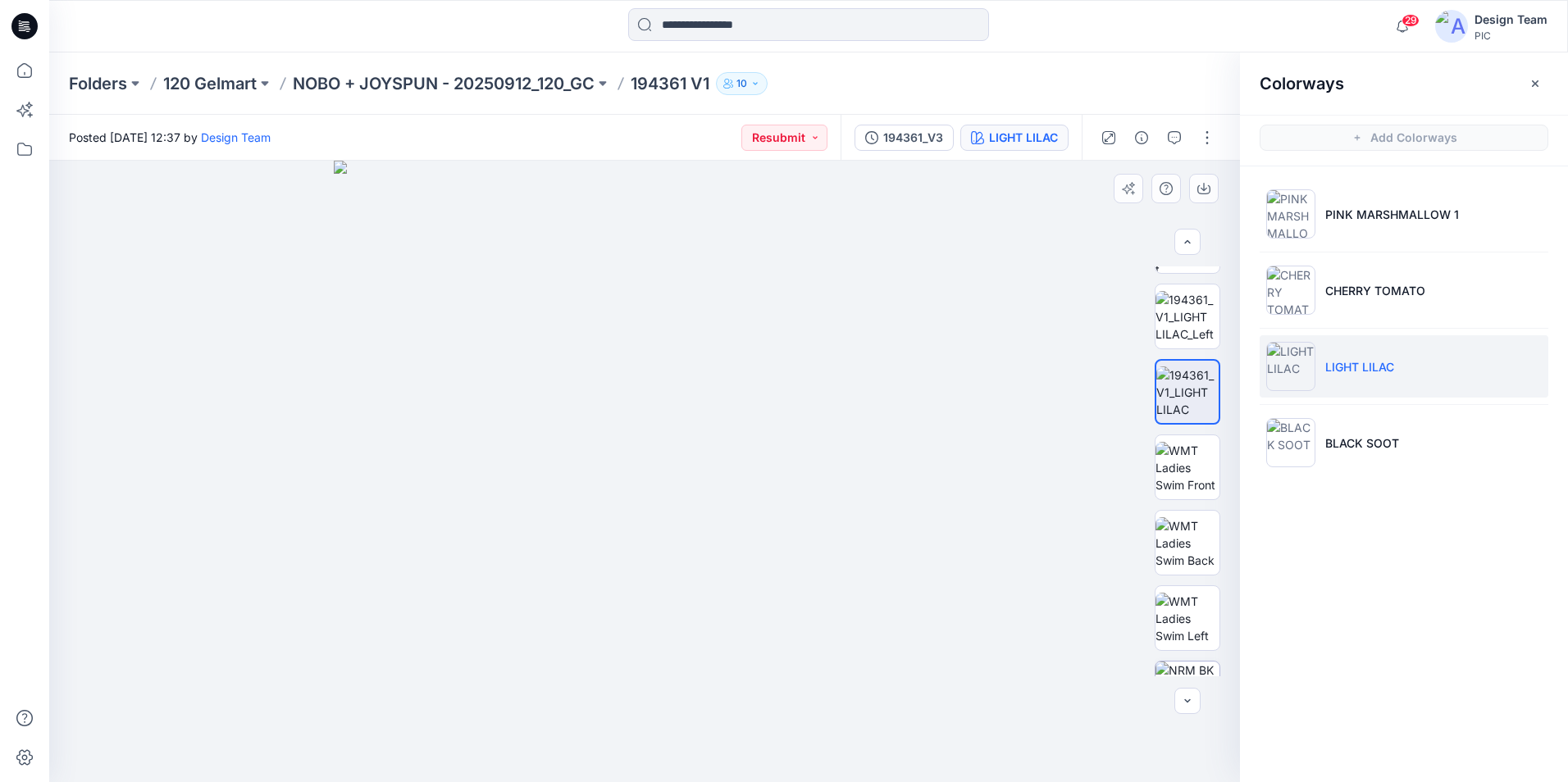
scroll to position [410, 0]
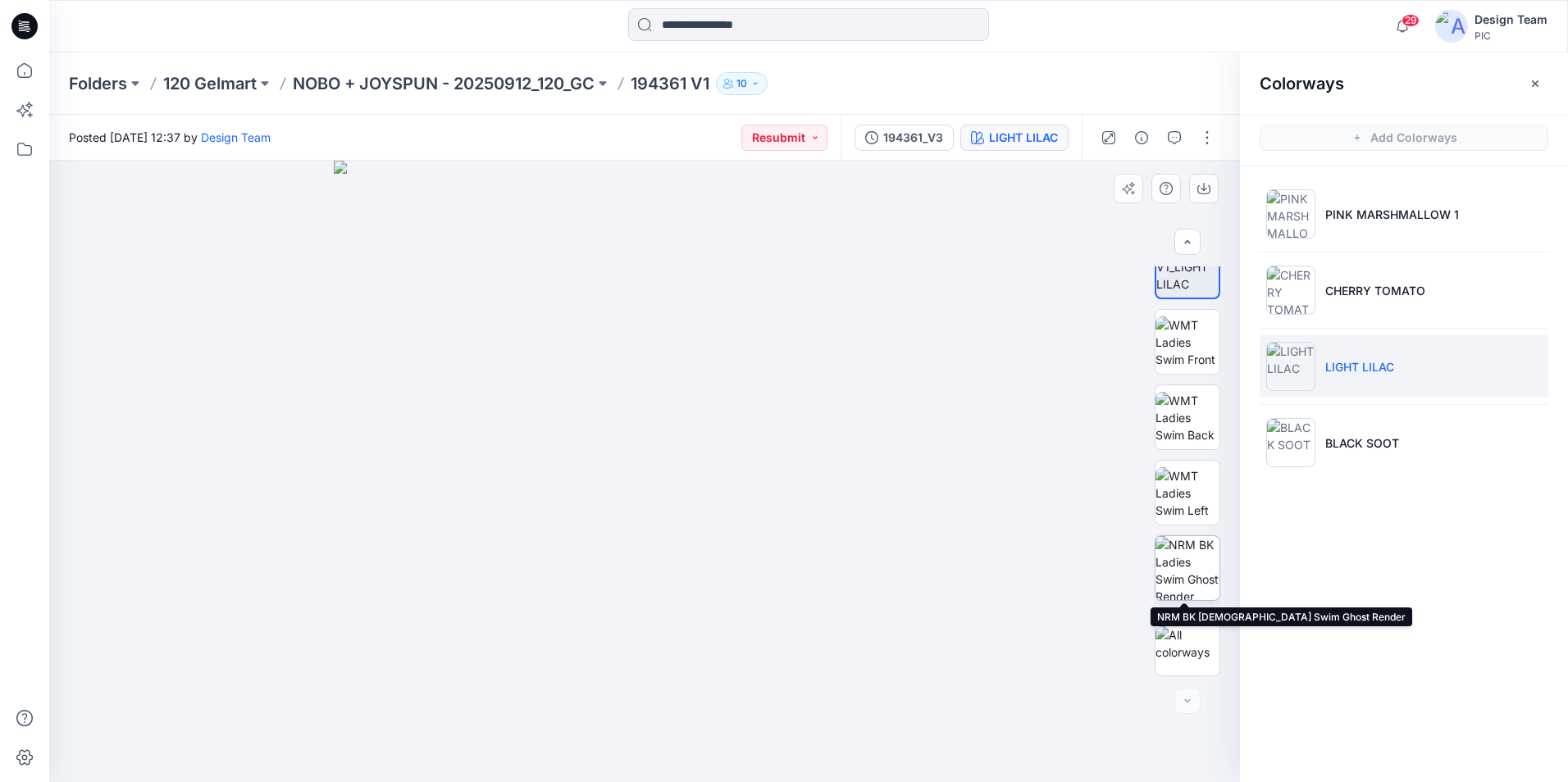
click at [1193, 566] on img at bounding box center [1187, 568] width 64 height 64
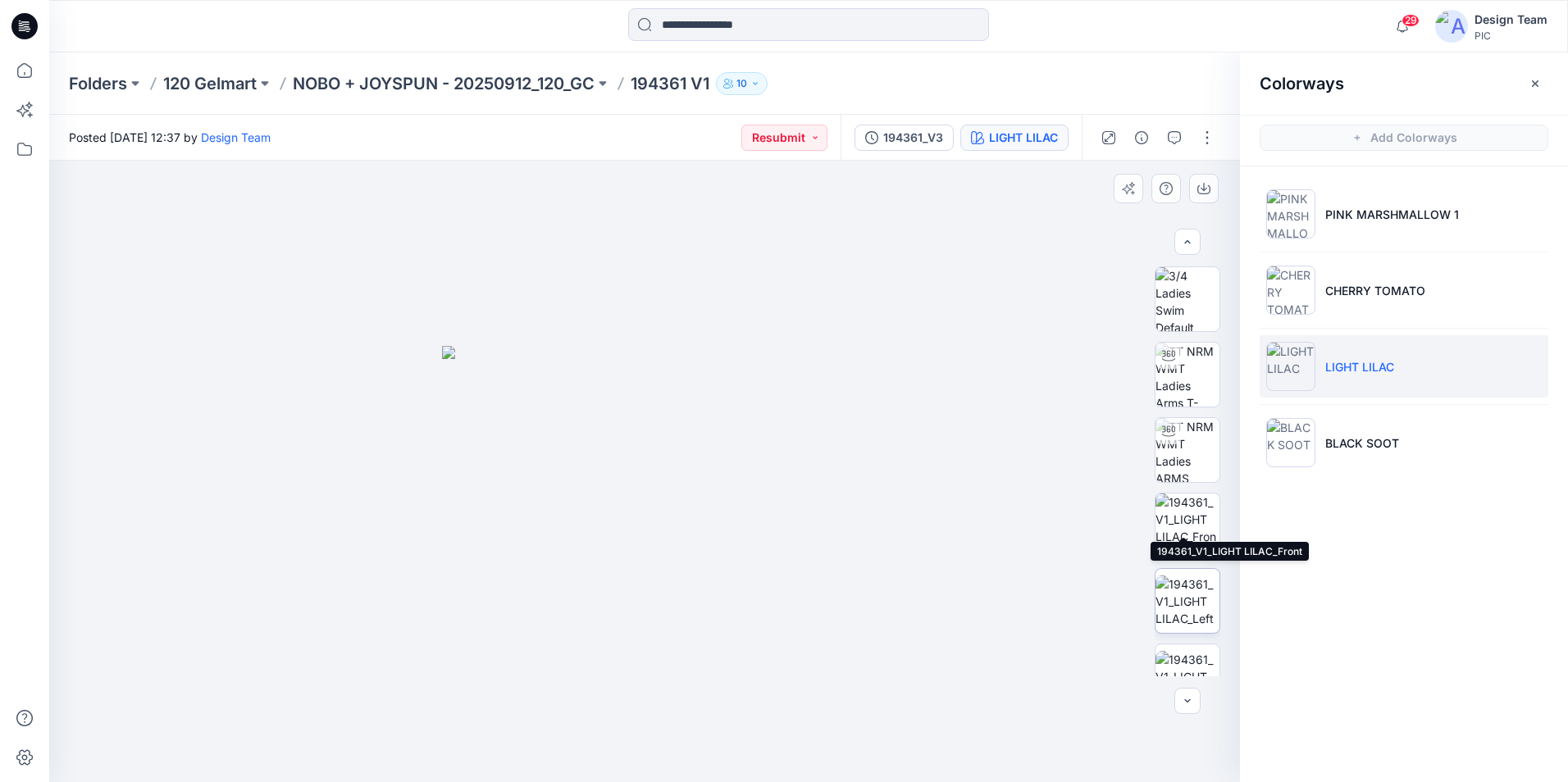
scroll to position [164, 0]
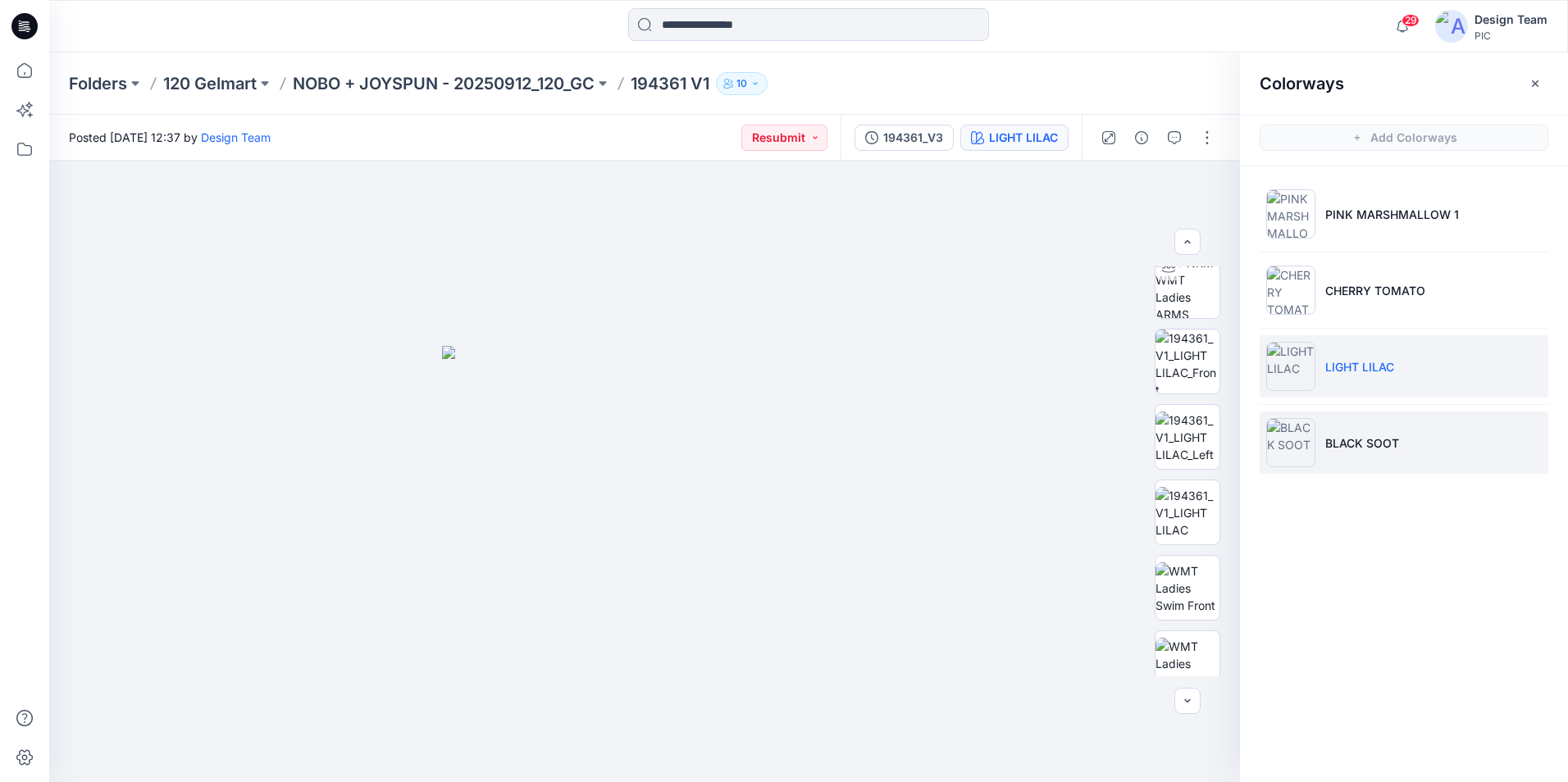
click at [1366, 452] on li "BLACK SOOT" at bounding box center [1404, 442] width 289 height 63
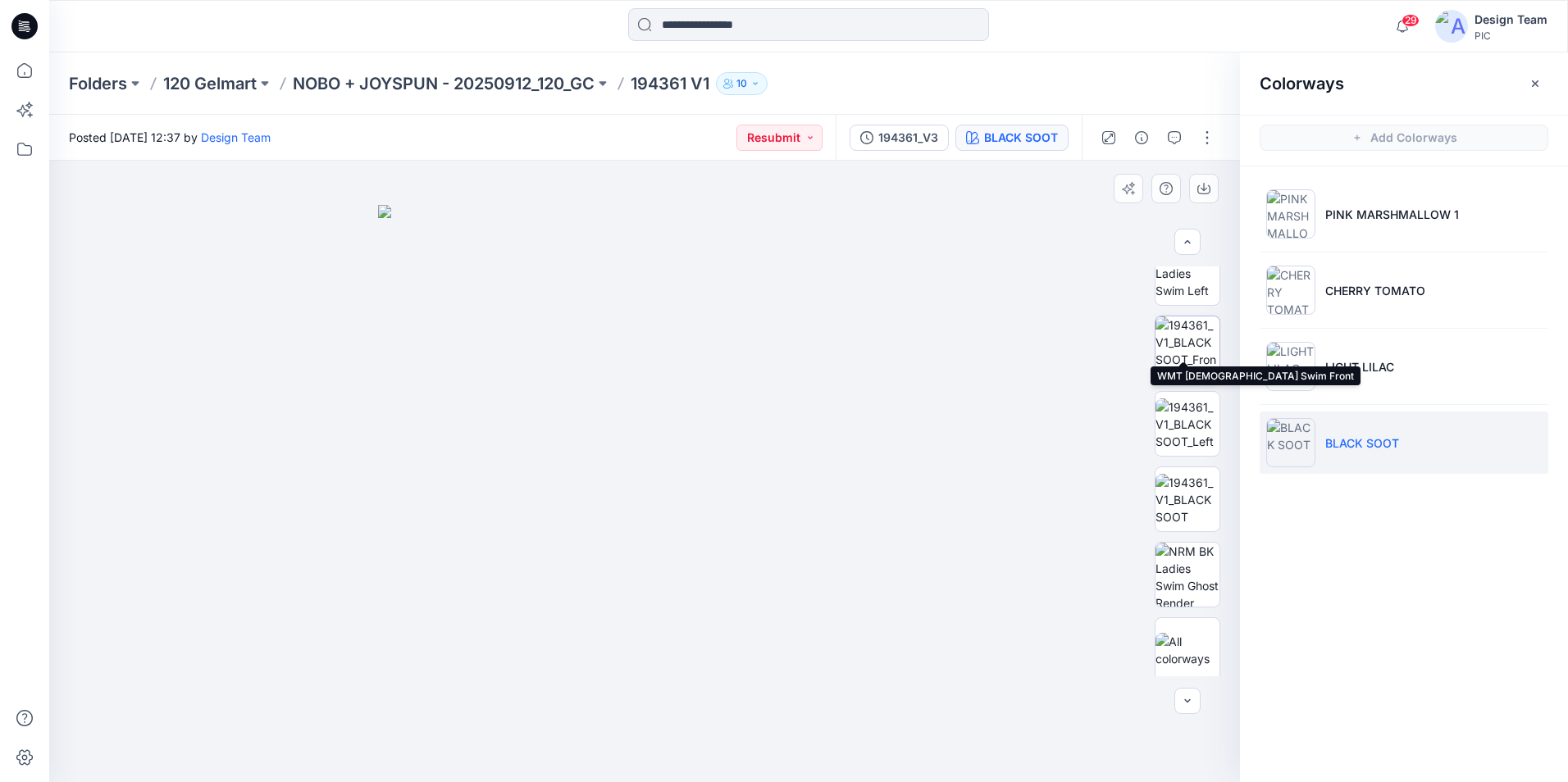
scroll to position [335, 0]
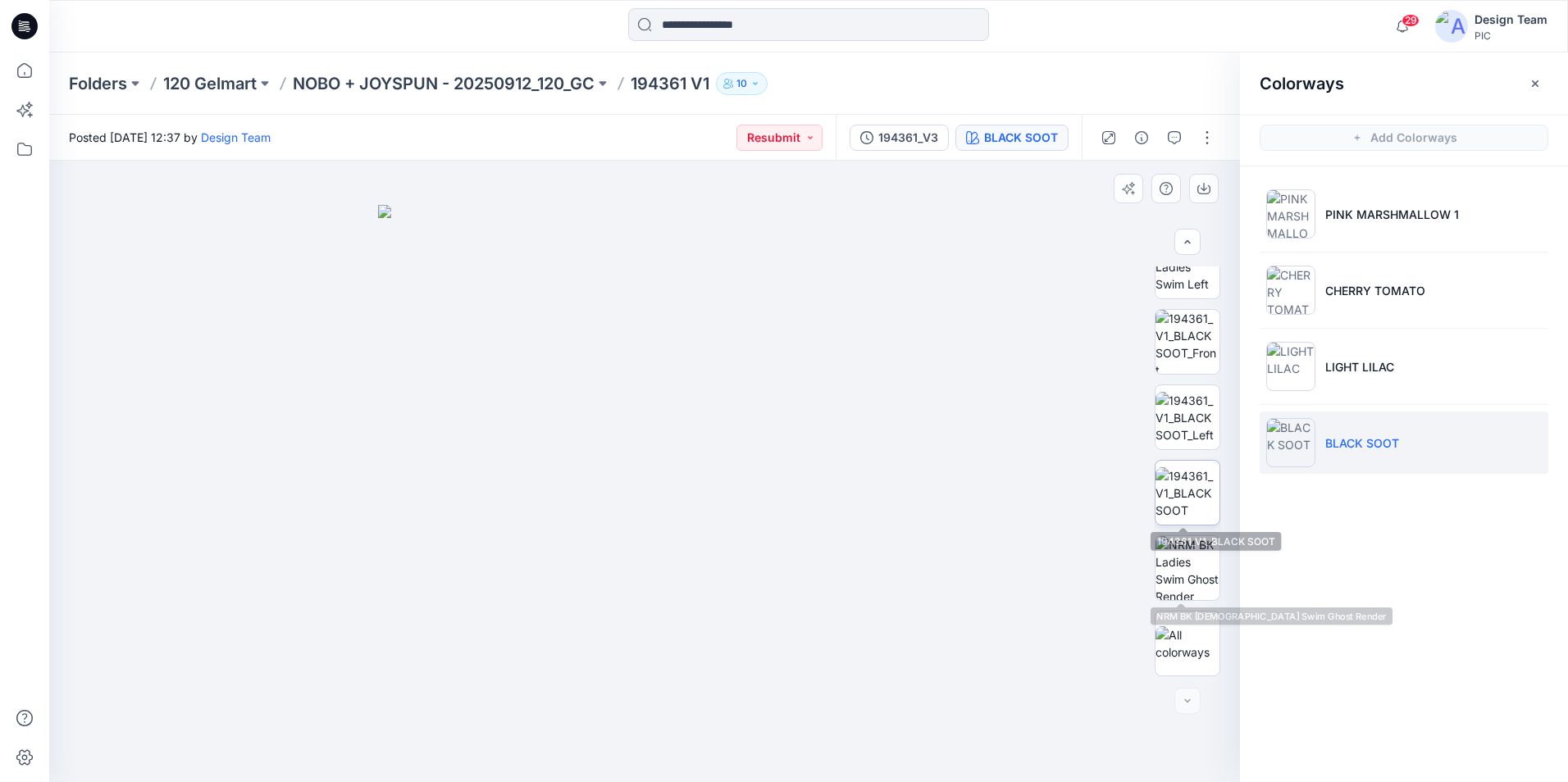
click at [1187, 503] on img at bounding box center [1187, 493] width 64 height 52
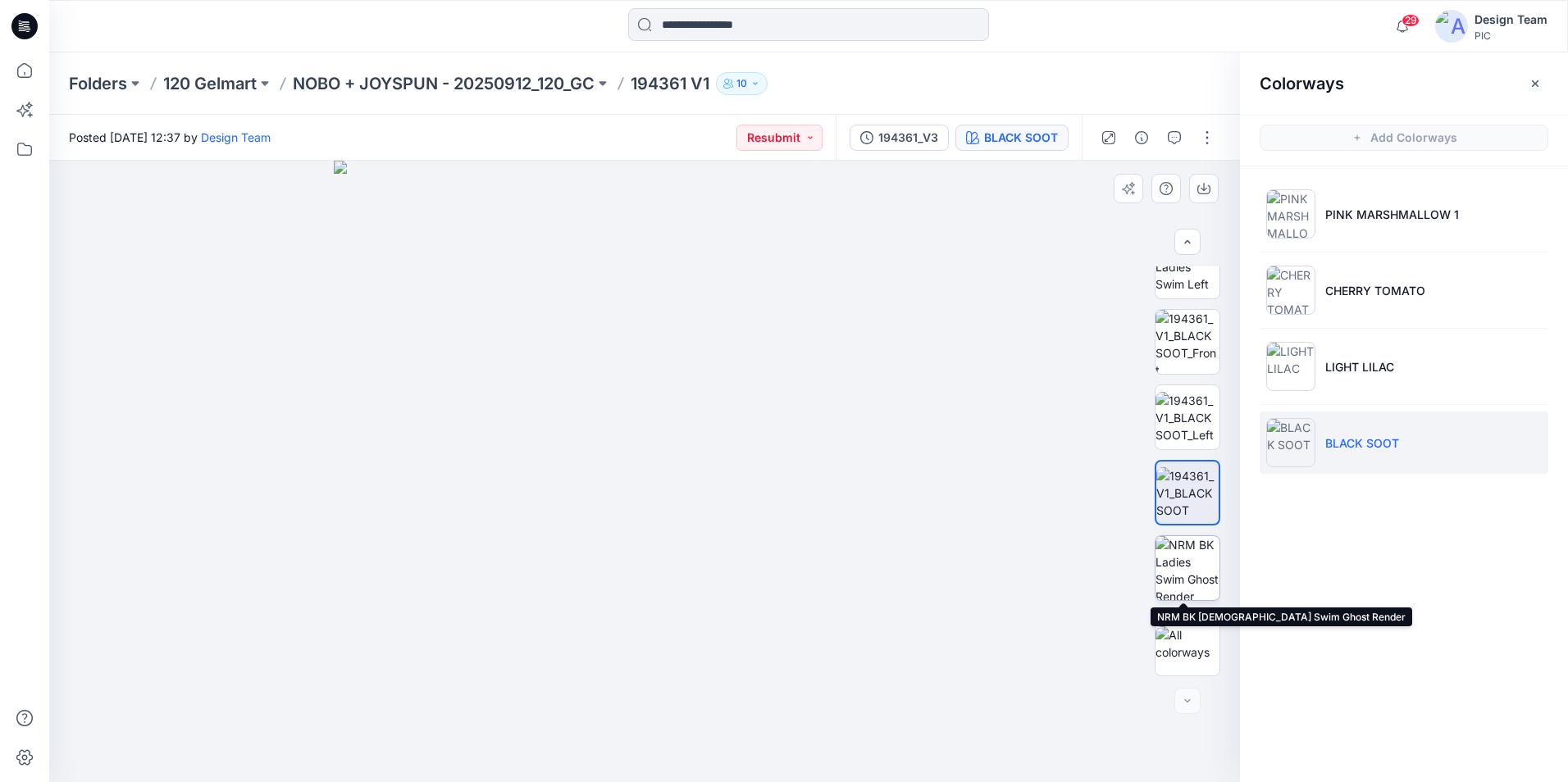
click at [1199, 561] on img at bounding box center [1187, 568] width 64 height 64
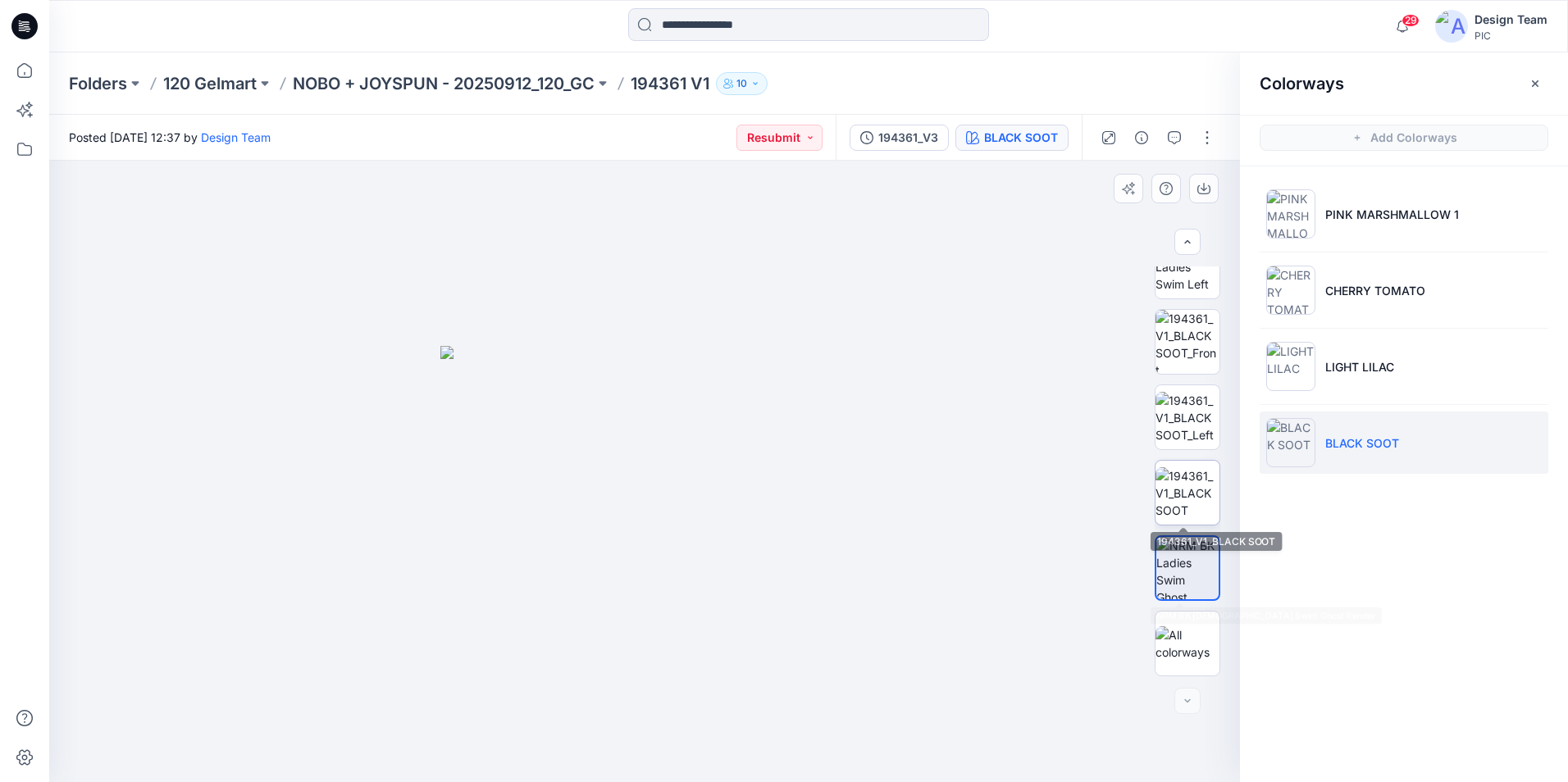
click at [1180, 509] on img at bounding box center [1187, 493] width 64 height 52
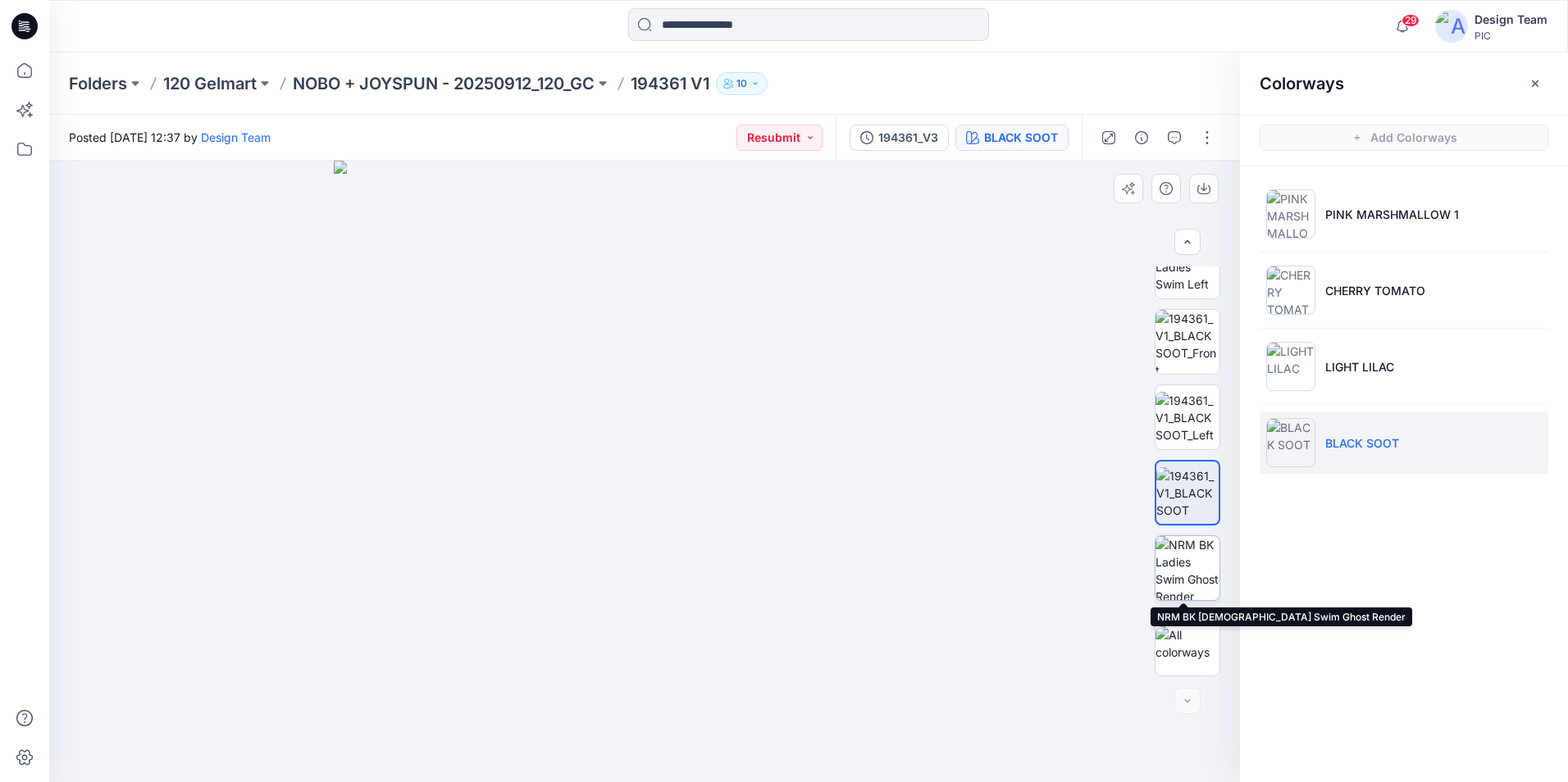
click at [1191, 568] on img at bounding box center [1187, 568] width 64 height 64
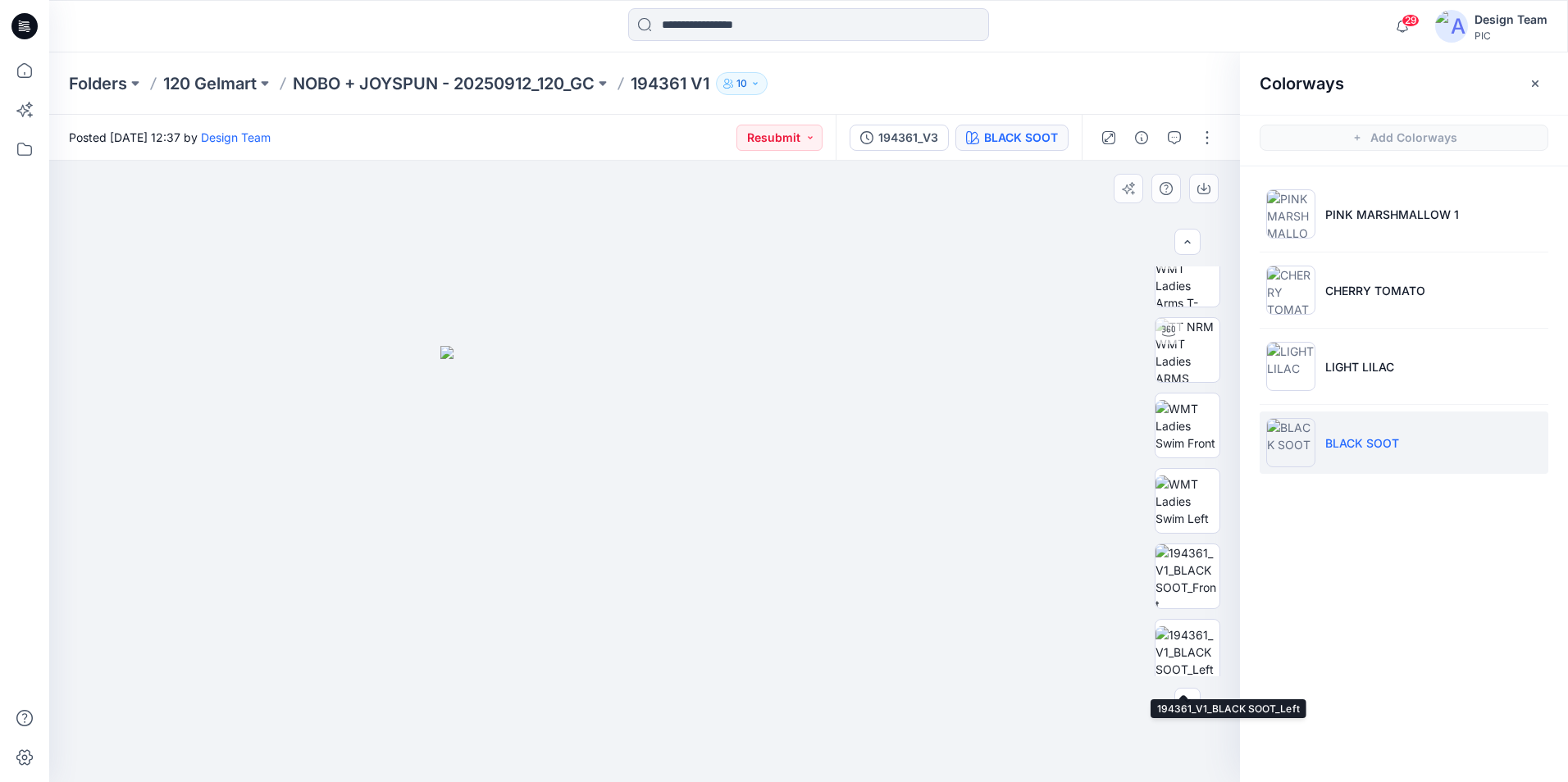
scroll to position [88, 0]
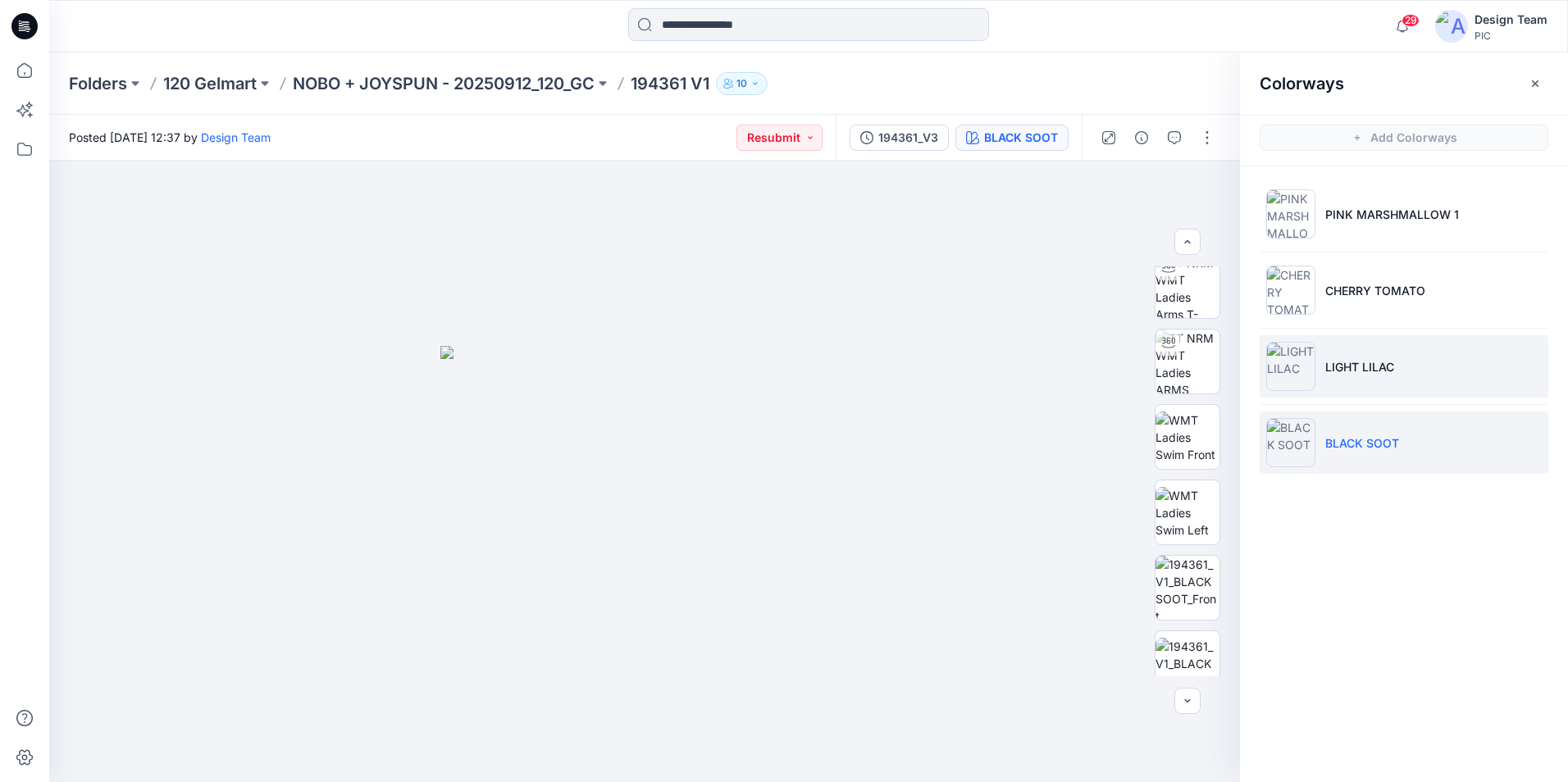
click at [1303, 356] on img at bounding box center [1291, 366] width 49 height 49
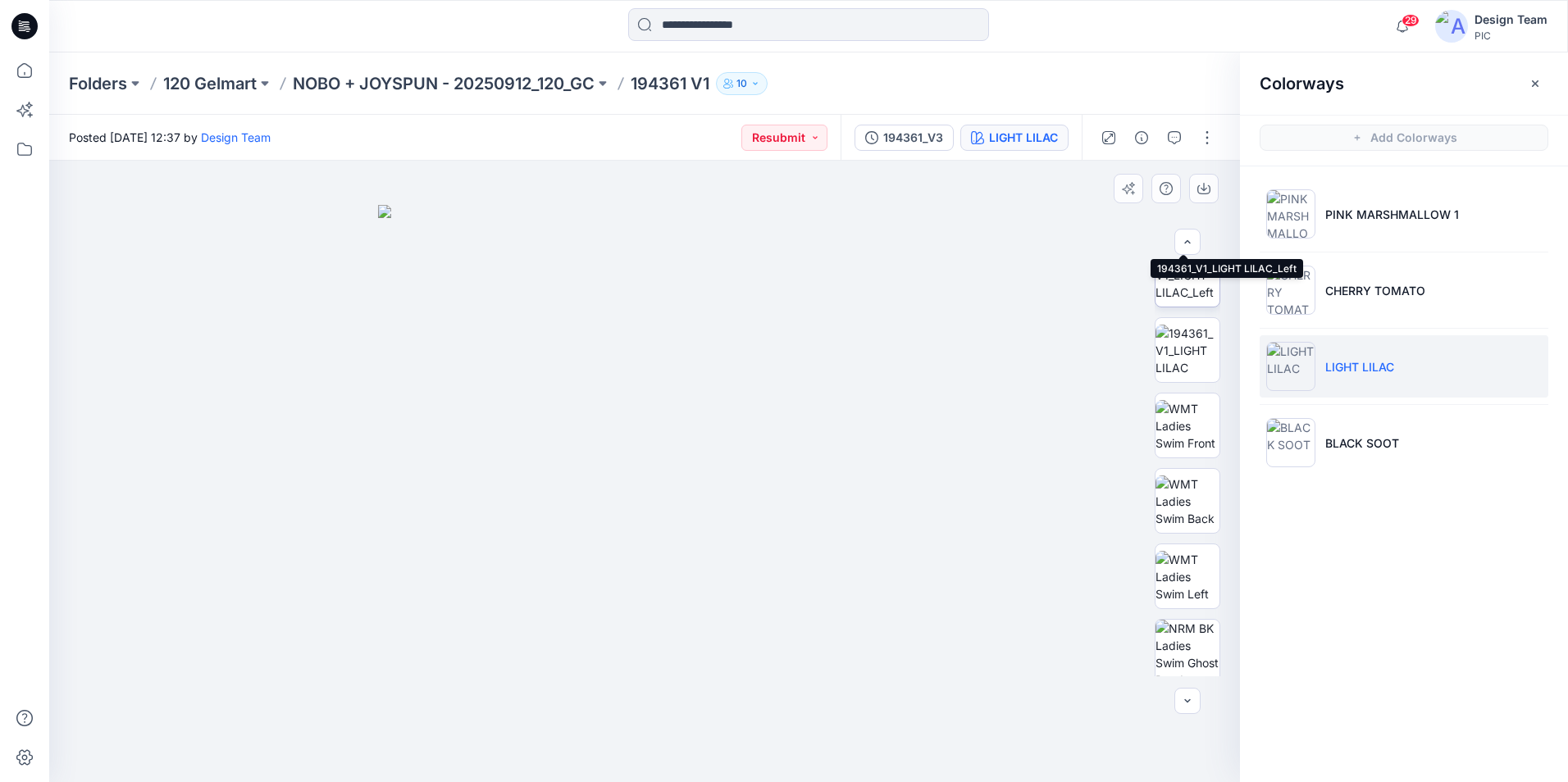
scroll to position [410, 0]
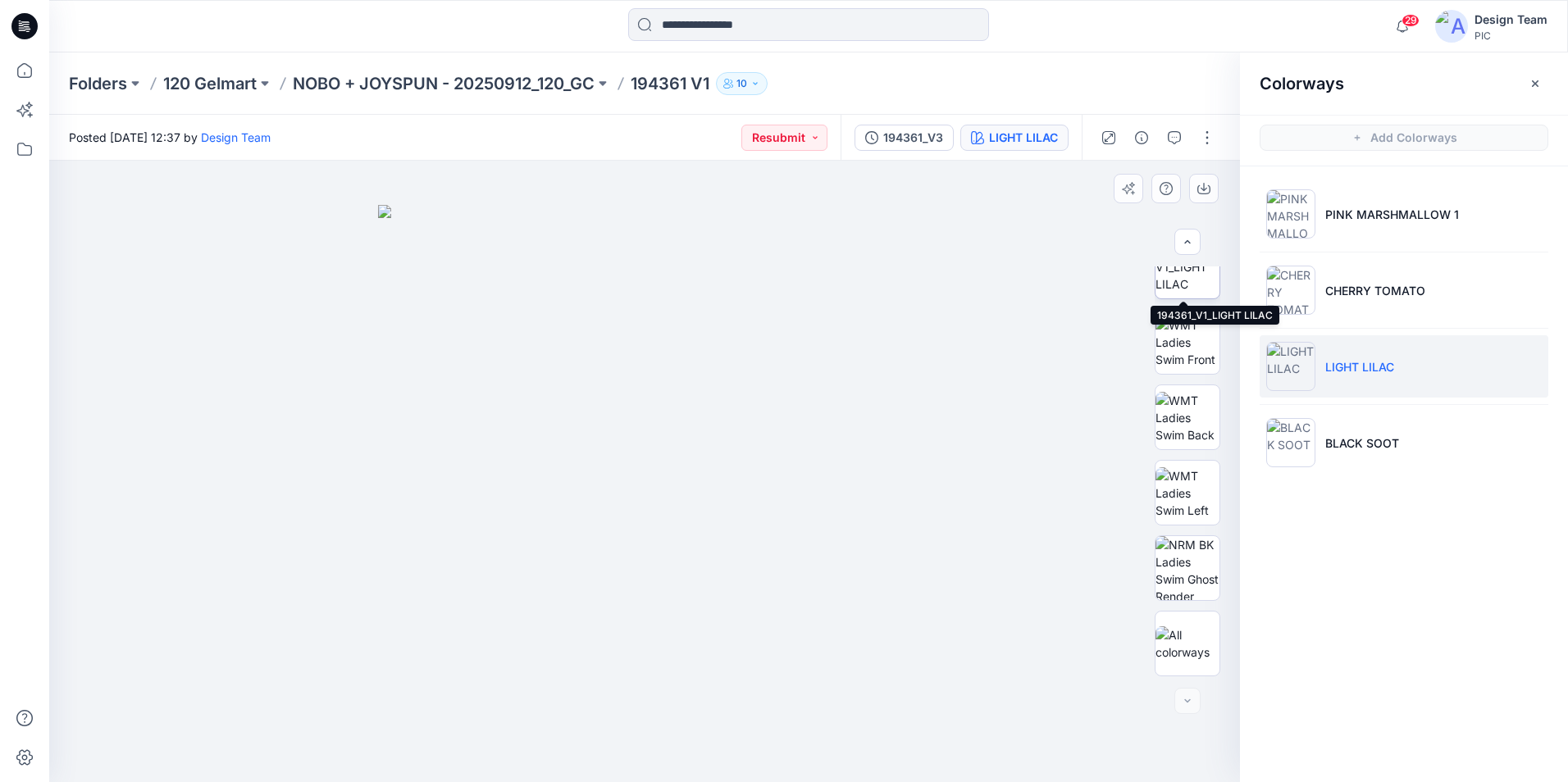
click at [1184, 283] on img at bounding box center [1187, 267] width 64 height 52
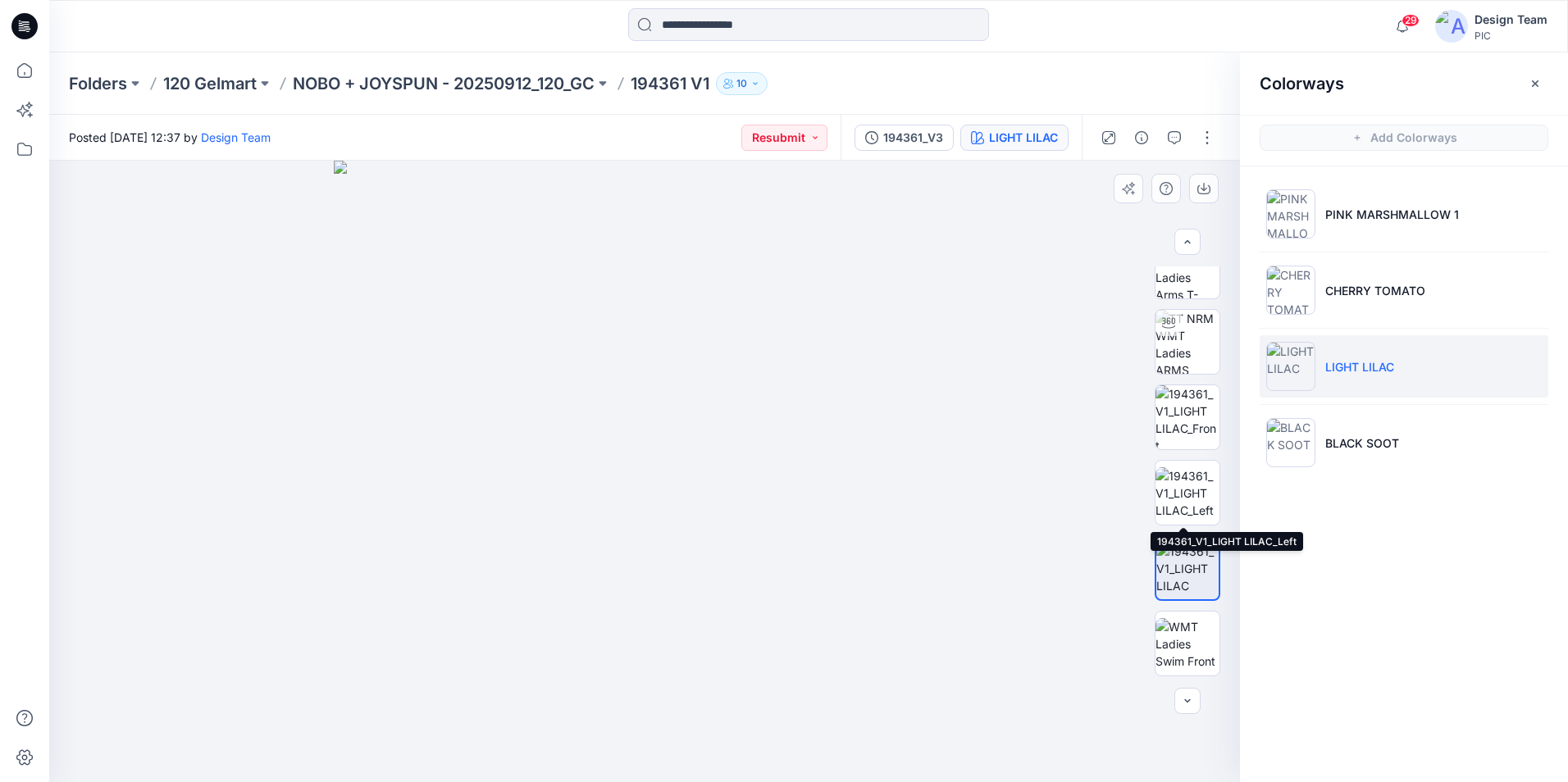
scroll to position [82, 0]
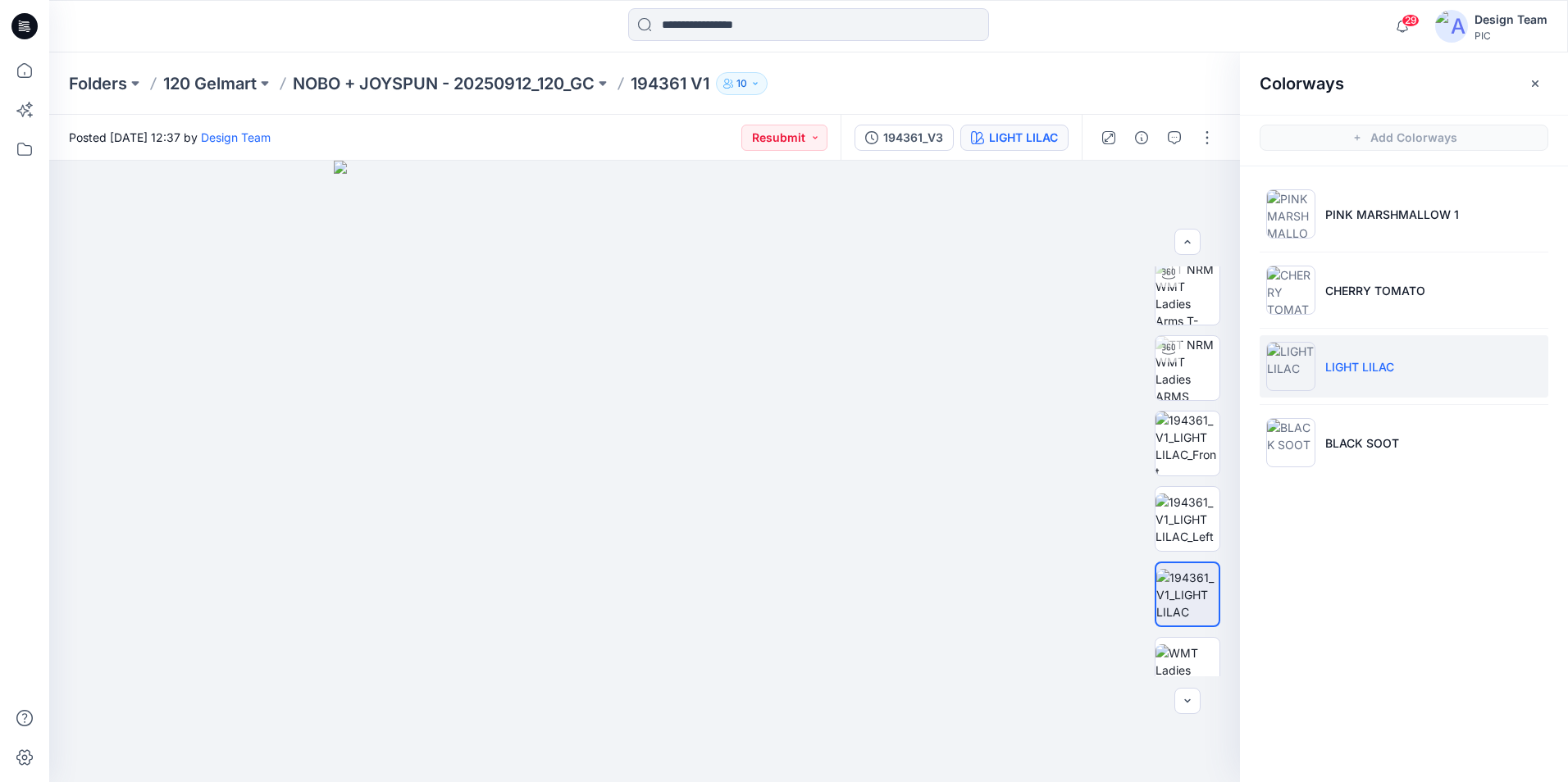
click at [1181, 85] on div "Folders 120 Gelmart NOBO + JOYSPUN - 20250912_120_GC 194361 V1 10" at bounding box center [744, 84] width 1352 height 23
click at [1170, 139] on icon "button" at bounding box center [1174, 138] width 13 height 13
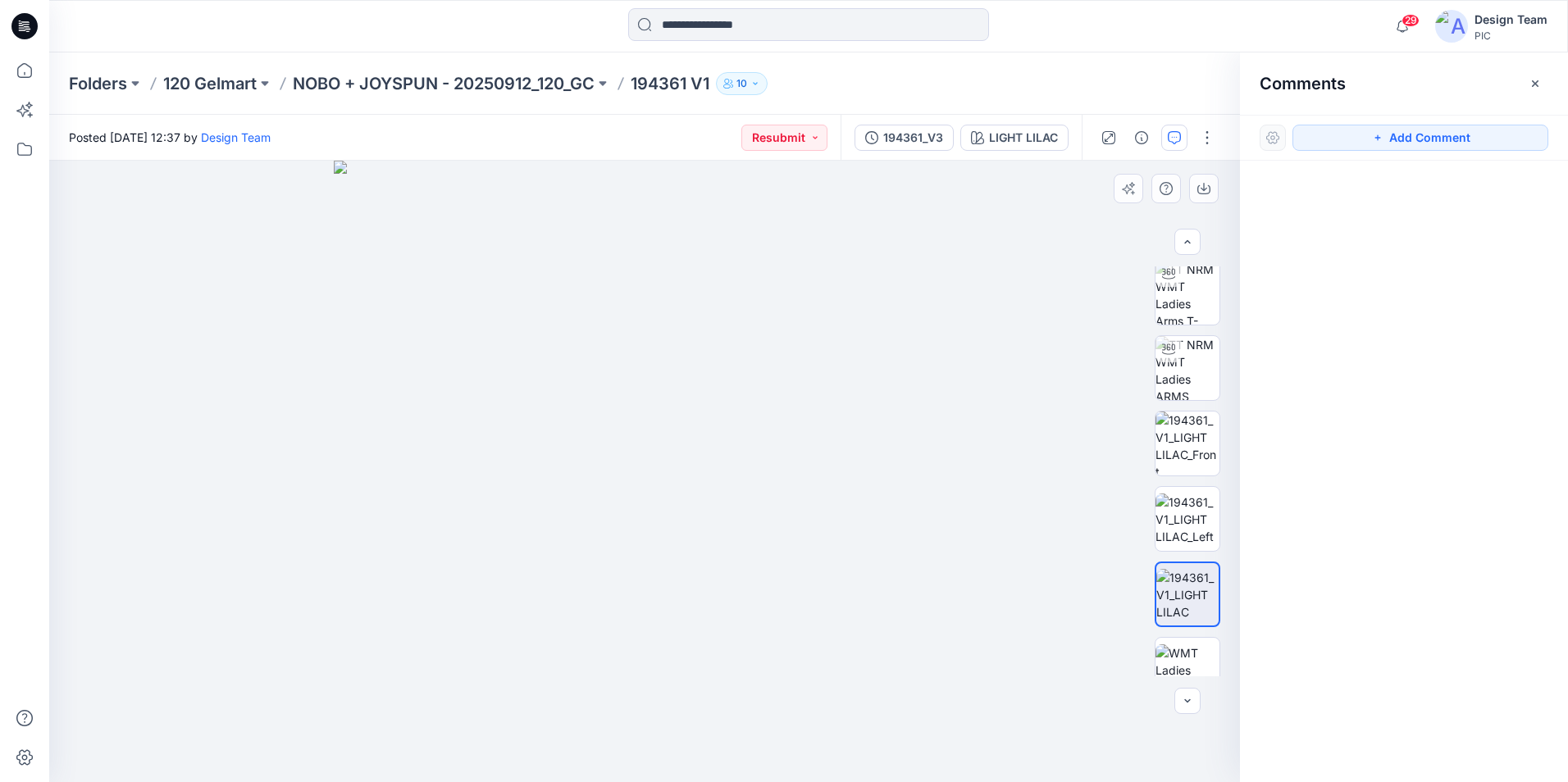
drag, startPoint x: 1096, startPoint y: 224, endPoint x: 1109, endPoint y: 218, distance: 14.3
click at [1097, 223] on div at bounding box center [645, 471] width 1191 height 621
click at [1539, 81] on icon "button" at bounding box center [1534, 83] width 13 height 13
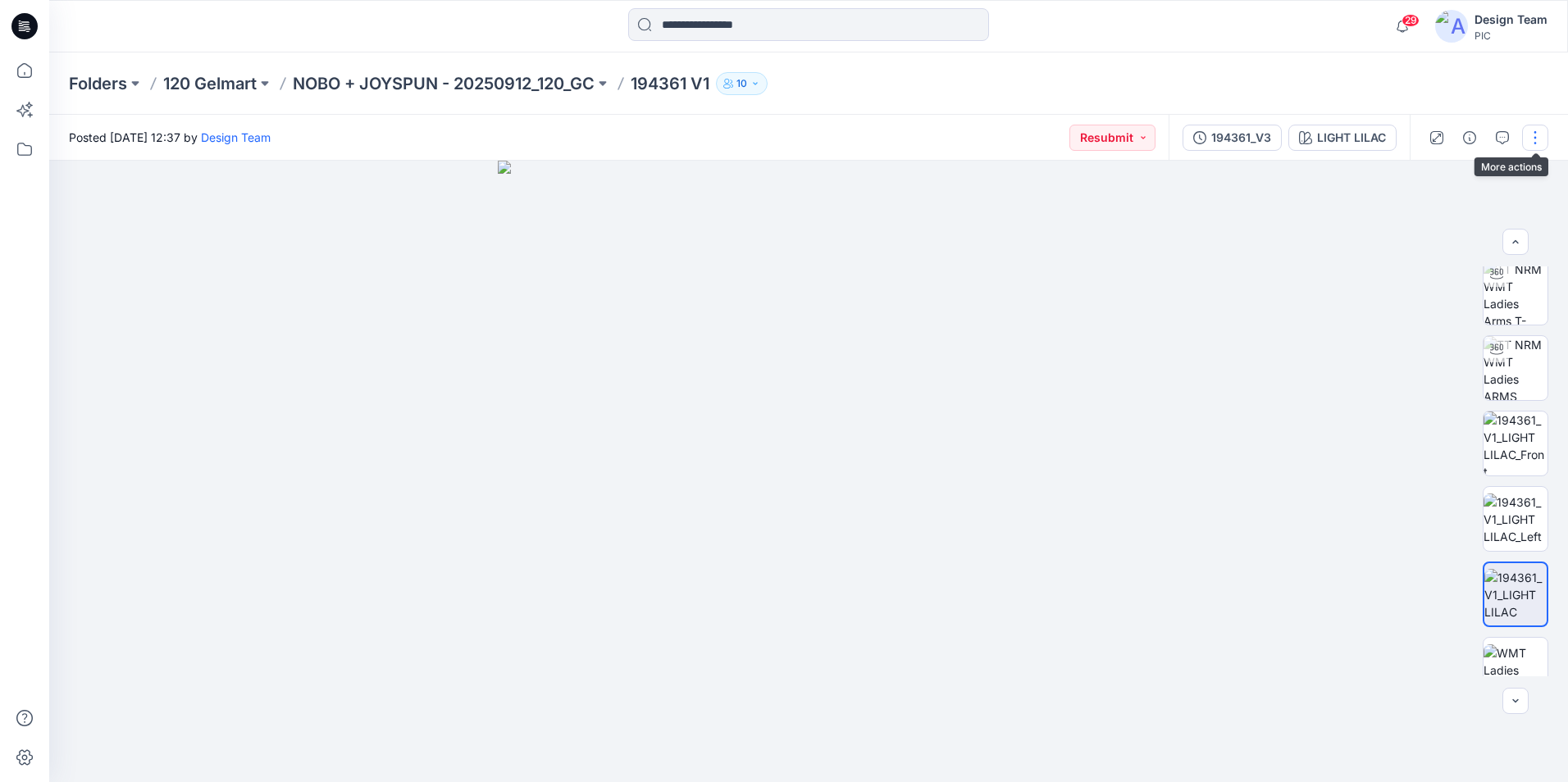
click at [1527, 137] on button "button" at bounding box center [1535, 138] width 26 height 26
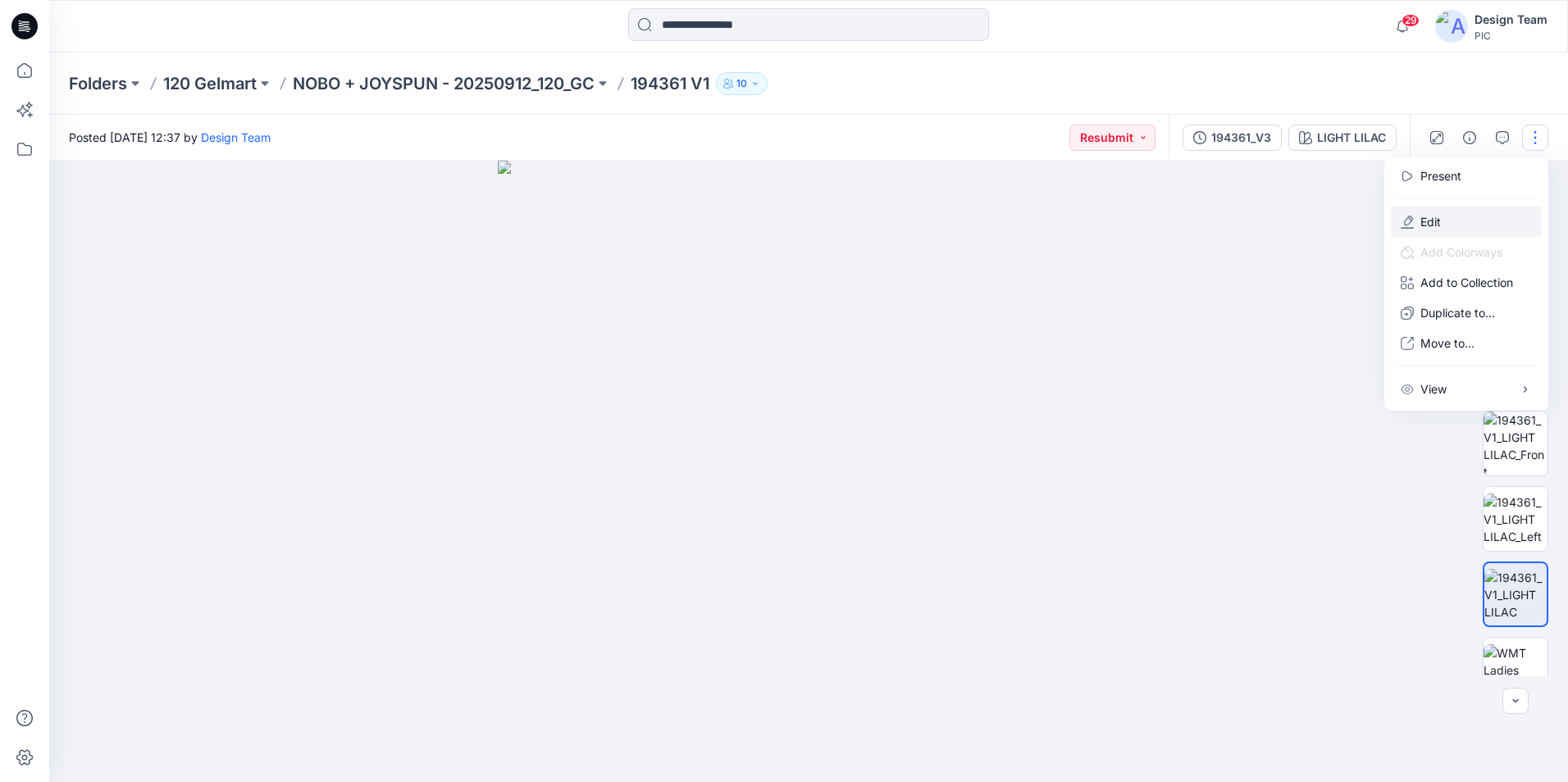
click at [1426, 221] on p "Edit" at bounding box center [1430, 222] width 20 height 18
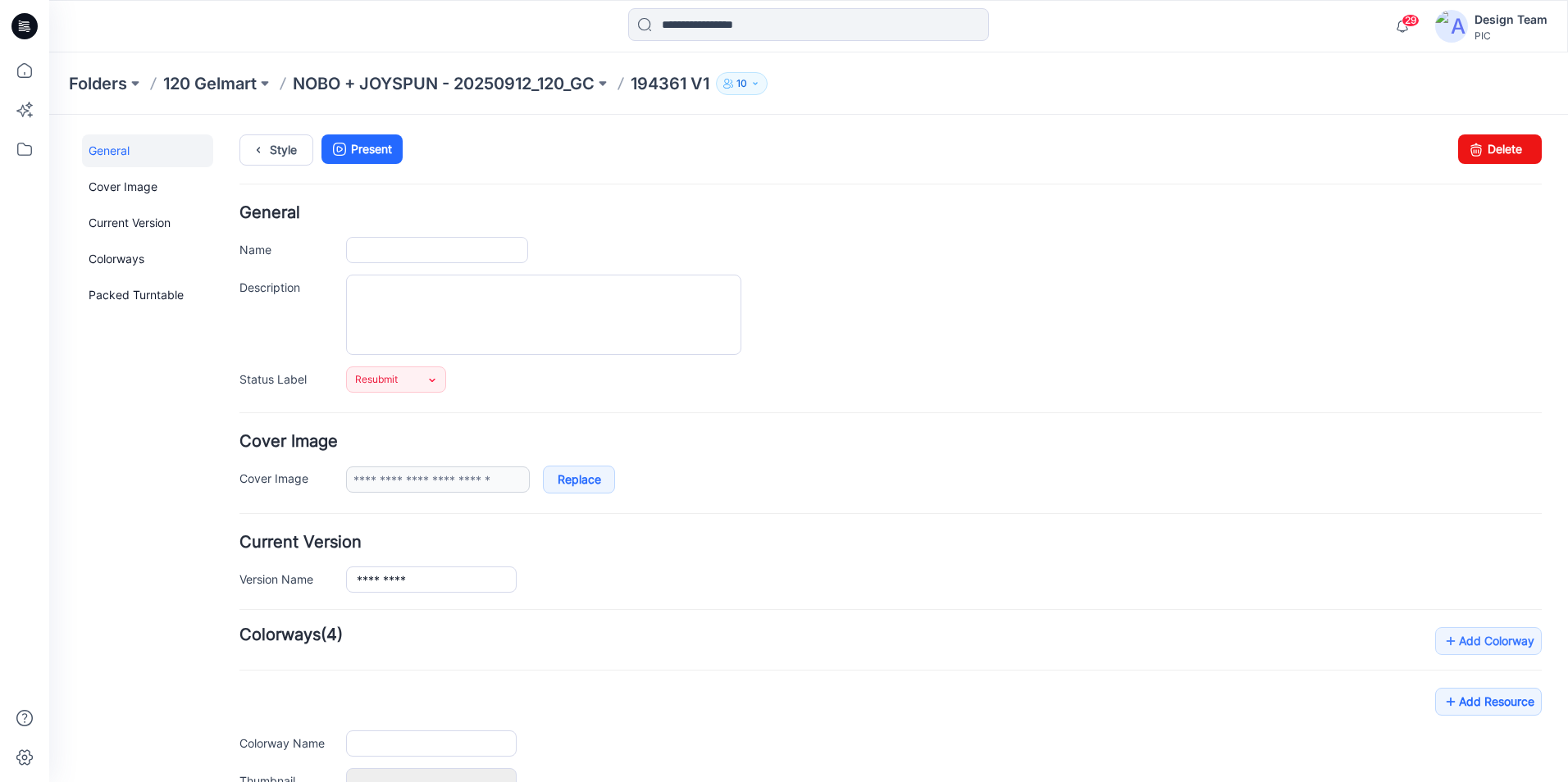
type input "*********"
type input "**********"
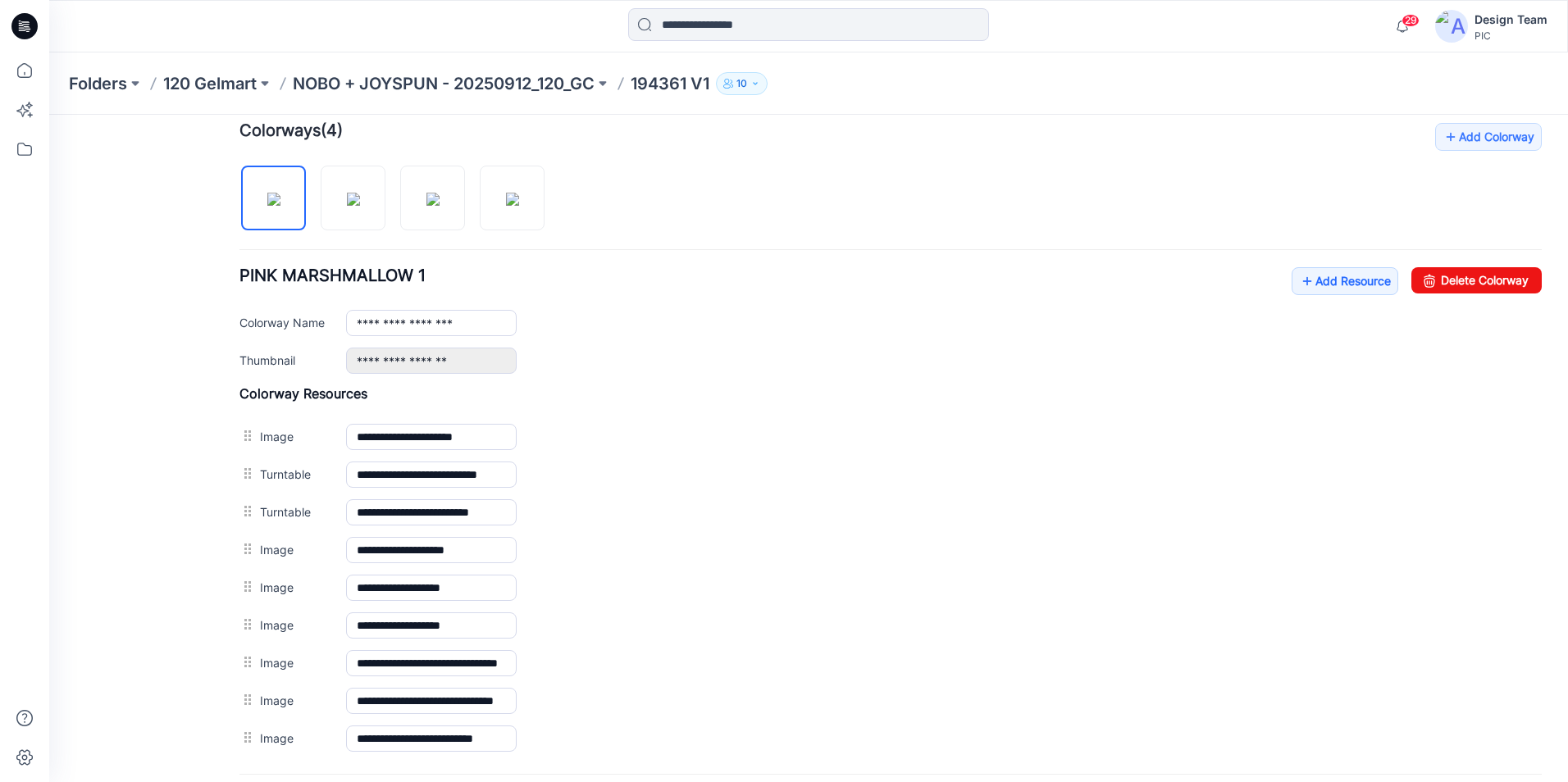
scroll to position [503, 0]
click at [426, 207] on img at bounding box center [433, 199] width 13 height 13
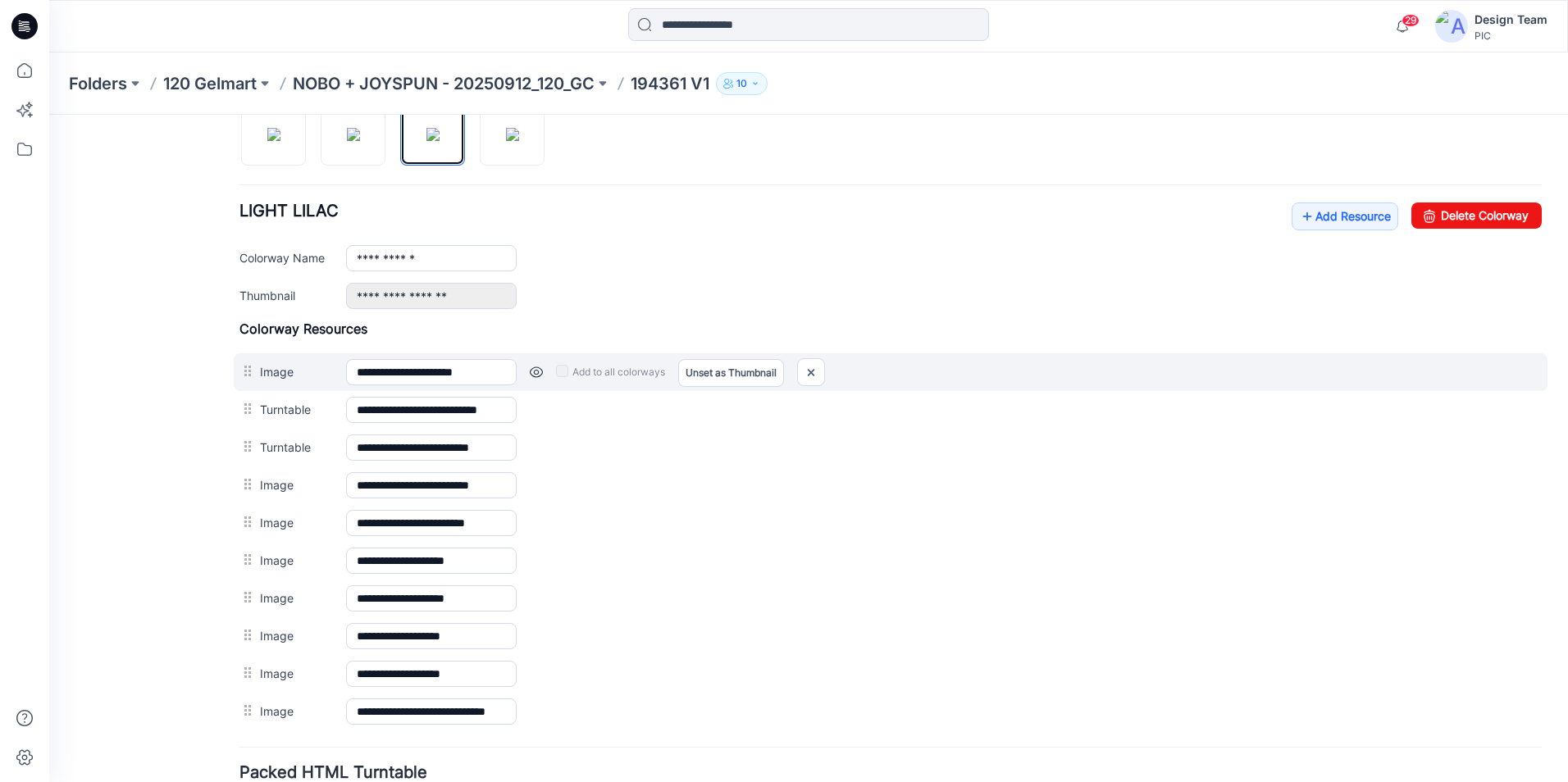
scroll to position [667, 0]
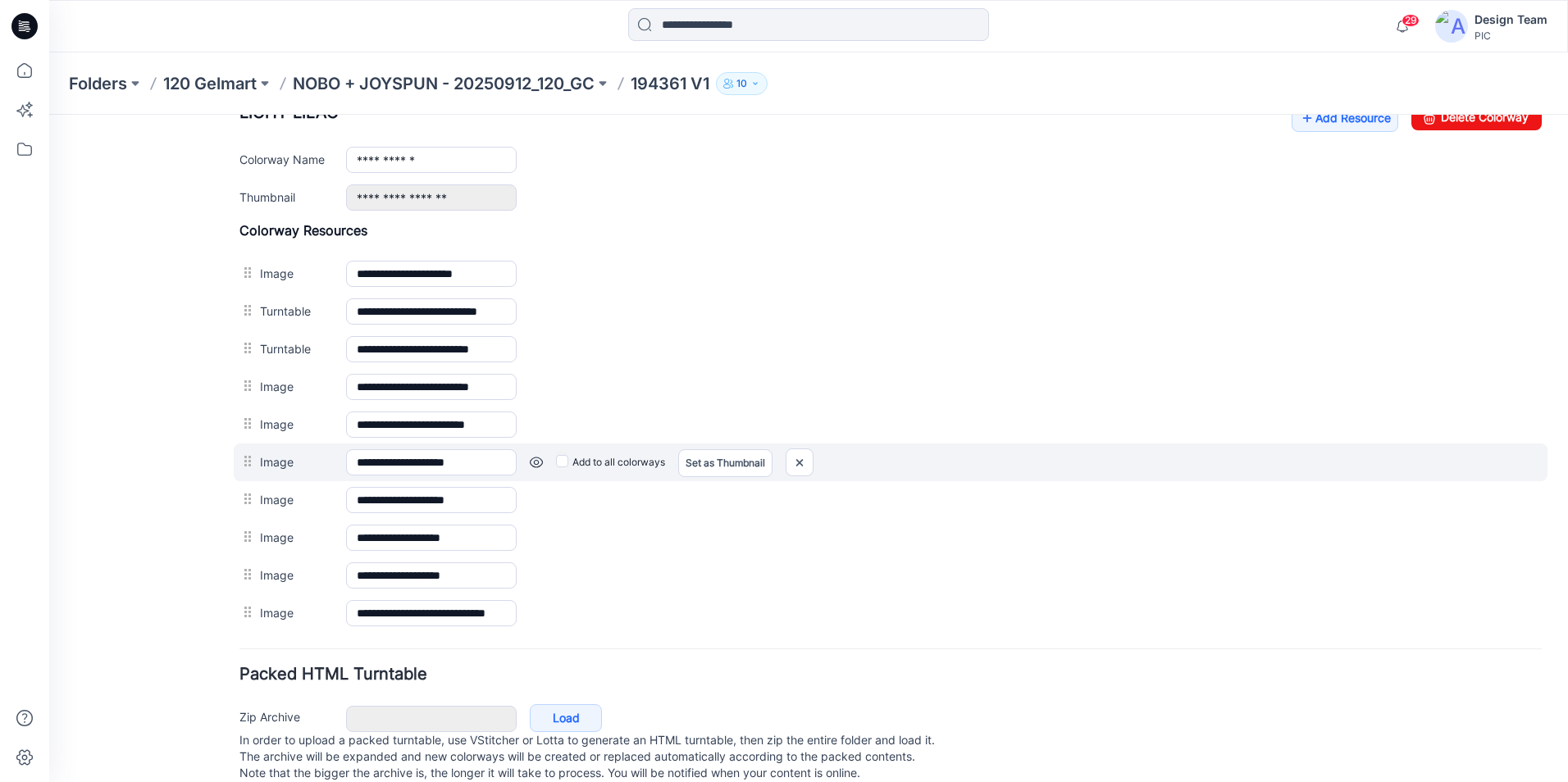
click at [538, 465] on link at bounding box center [536, 462] width 13 height 13
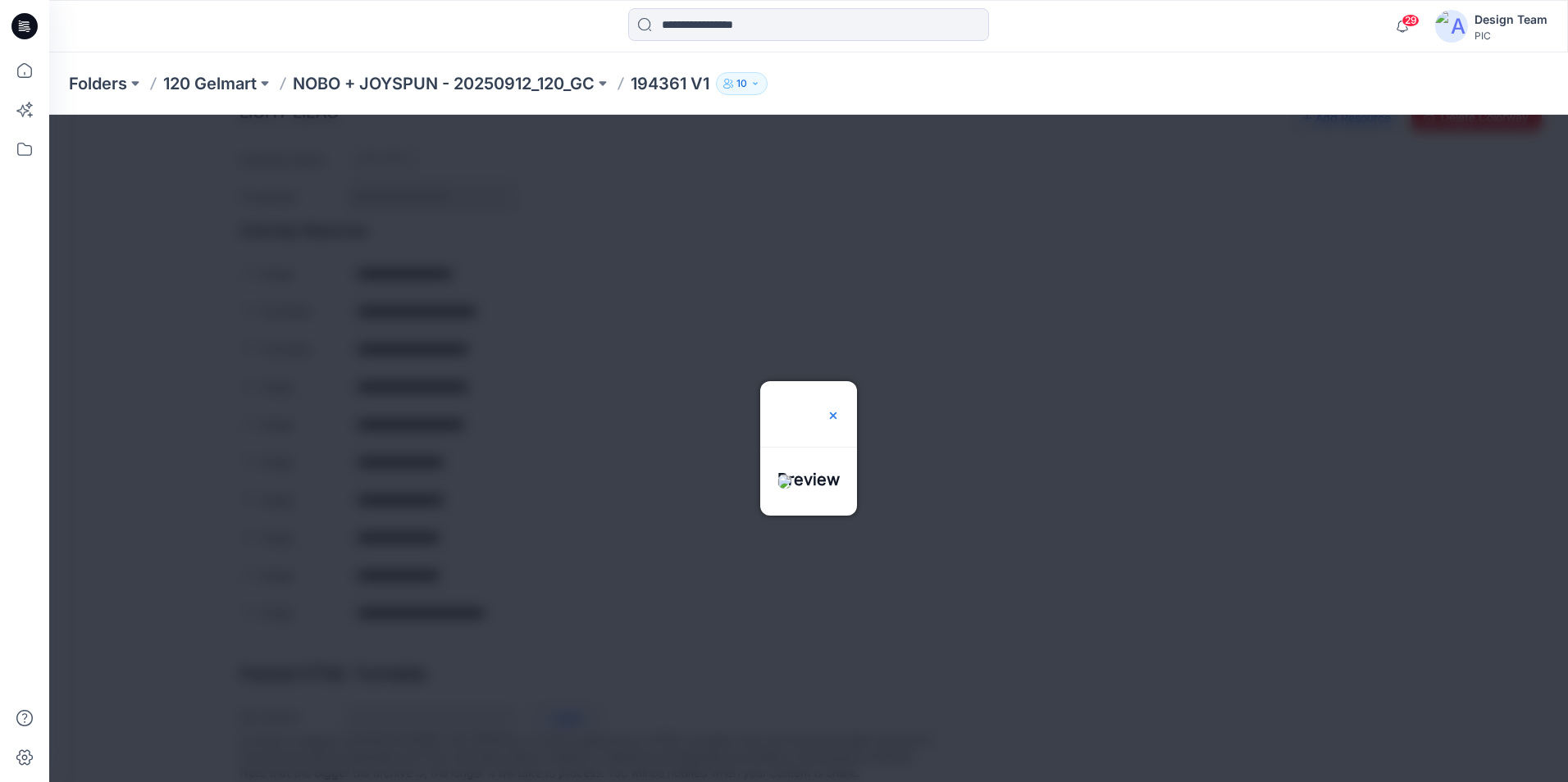
click at [840, 409] on img at bounding box center [833, 415] width 13 height 13
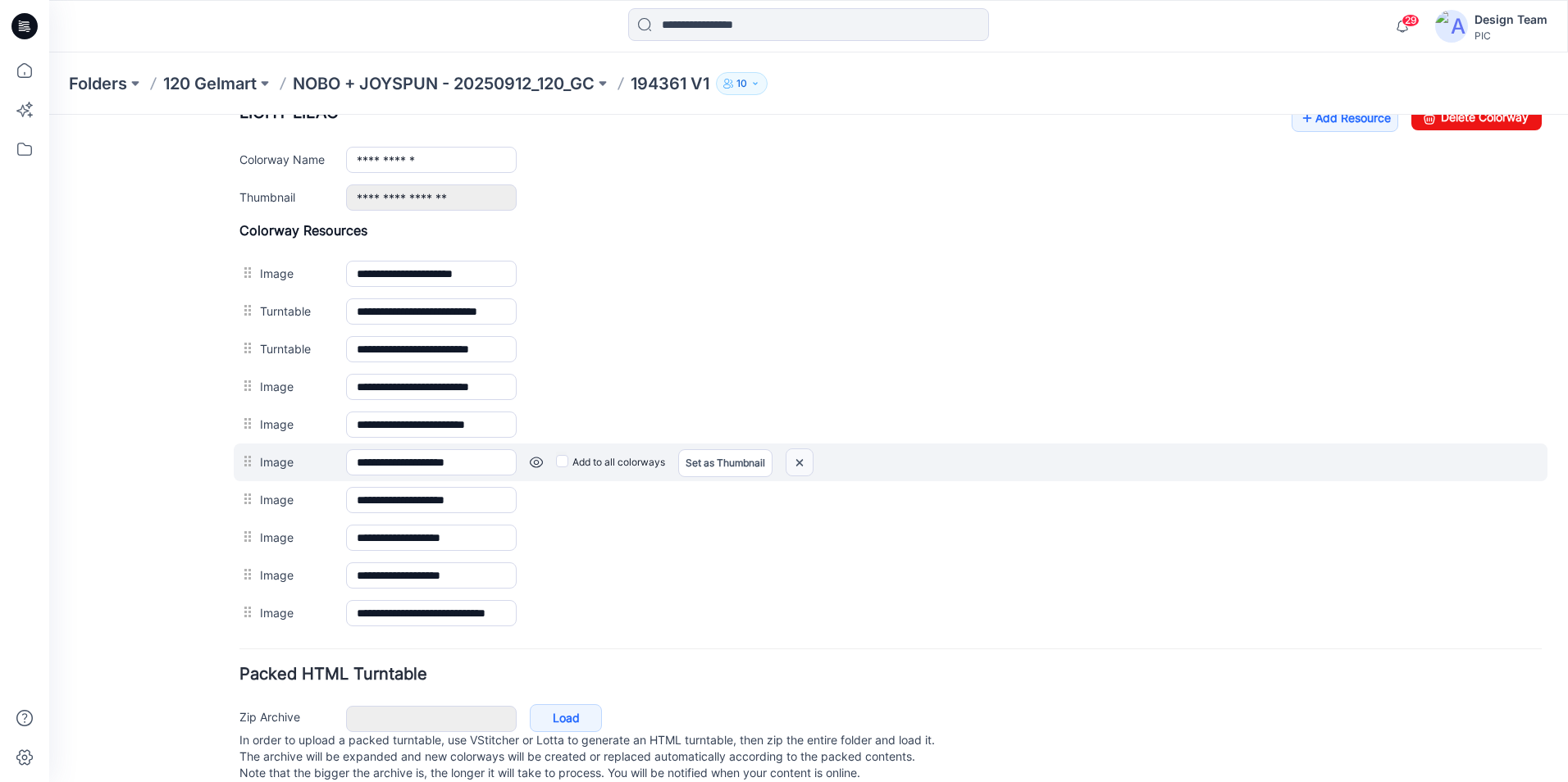
drag, startPoint x: 793, startPoint y: 462, endPoint x: 916, endPoint y: 193, distance: 295.8
click at [793, 462] on img at bounding box center [800, 462] width 26 height 27
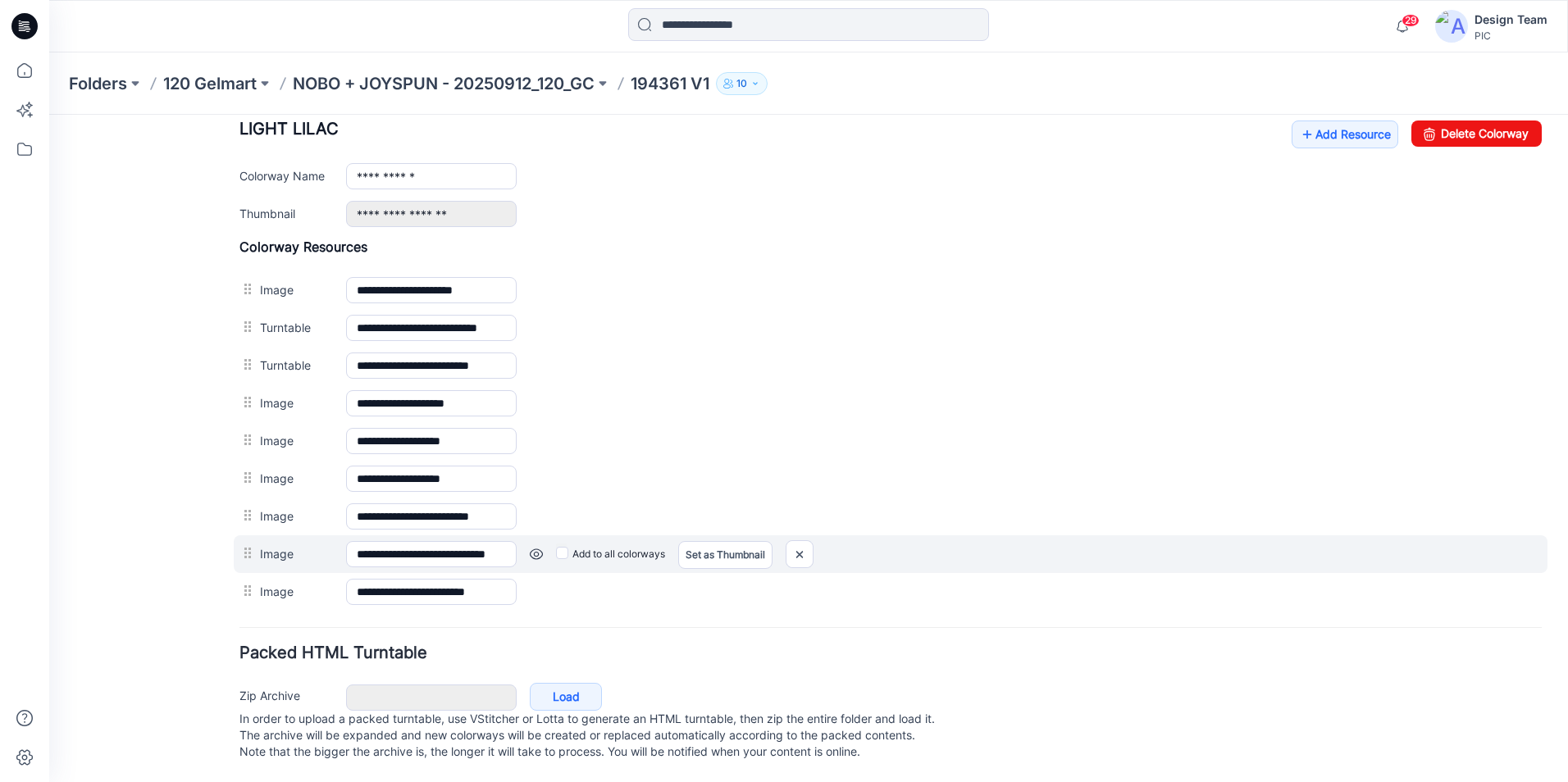
click at [535, 547] on link at bounding box center [536, 553] width 13 height 13
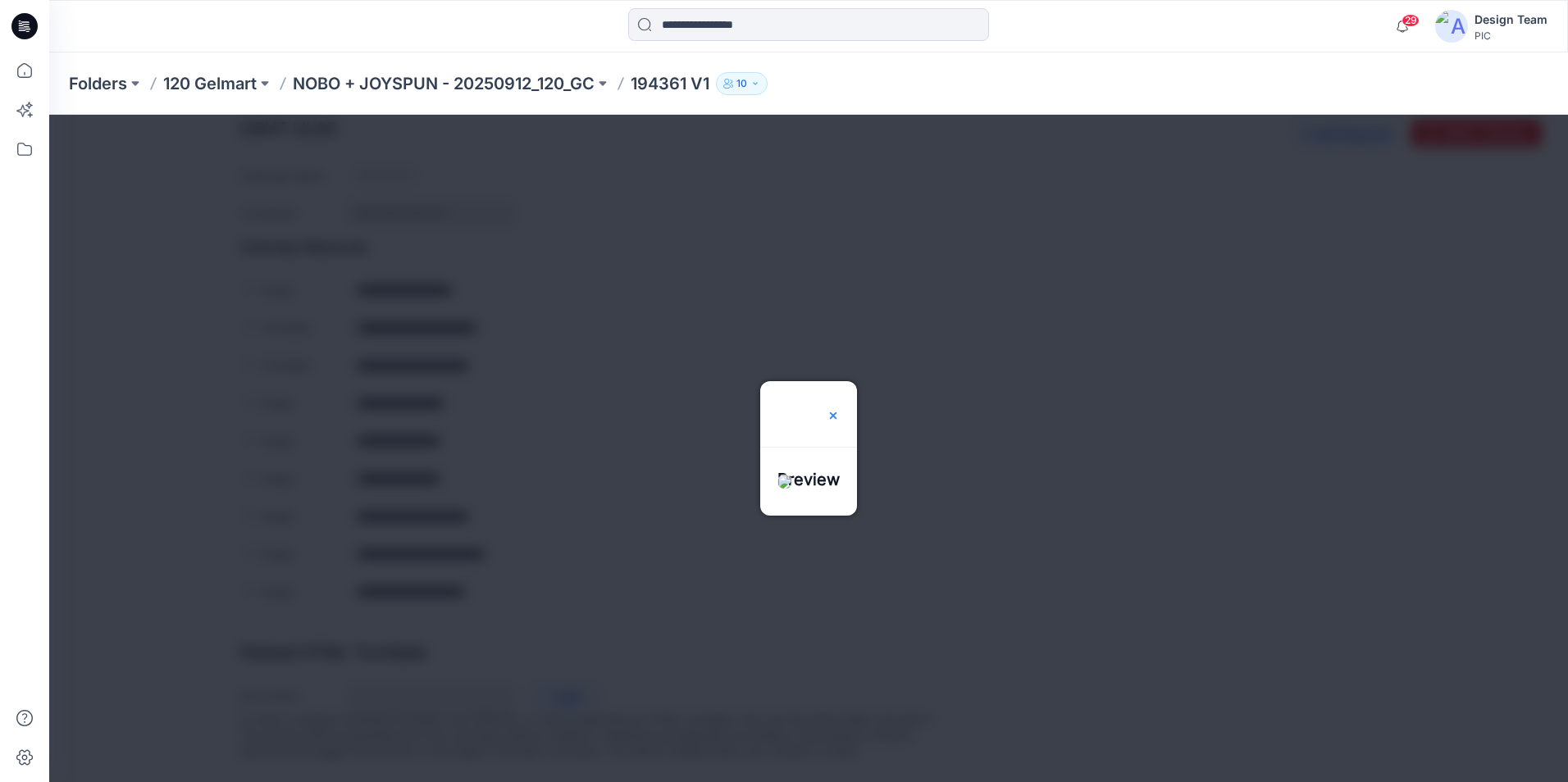
click at [840, 409] on img at bounding box center [833, 415] width 13 height 13
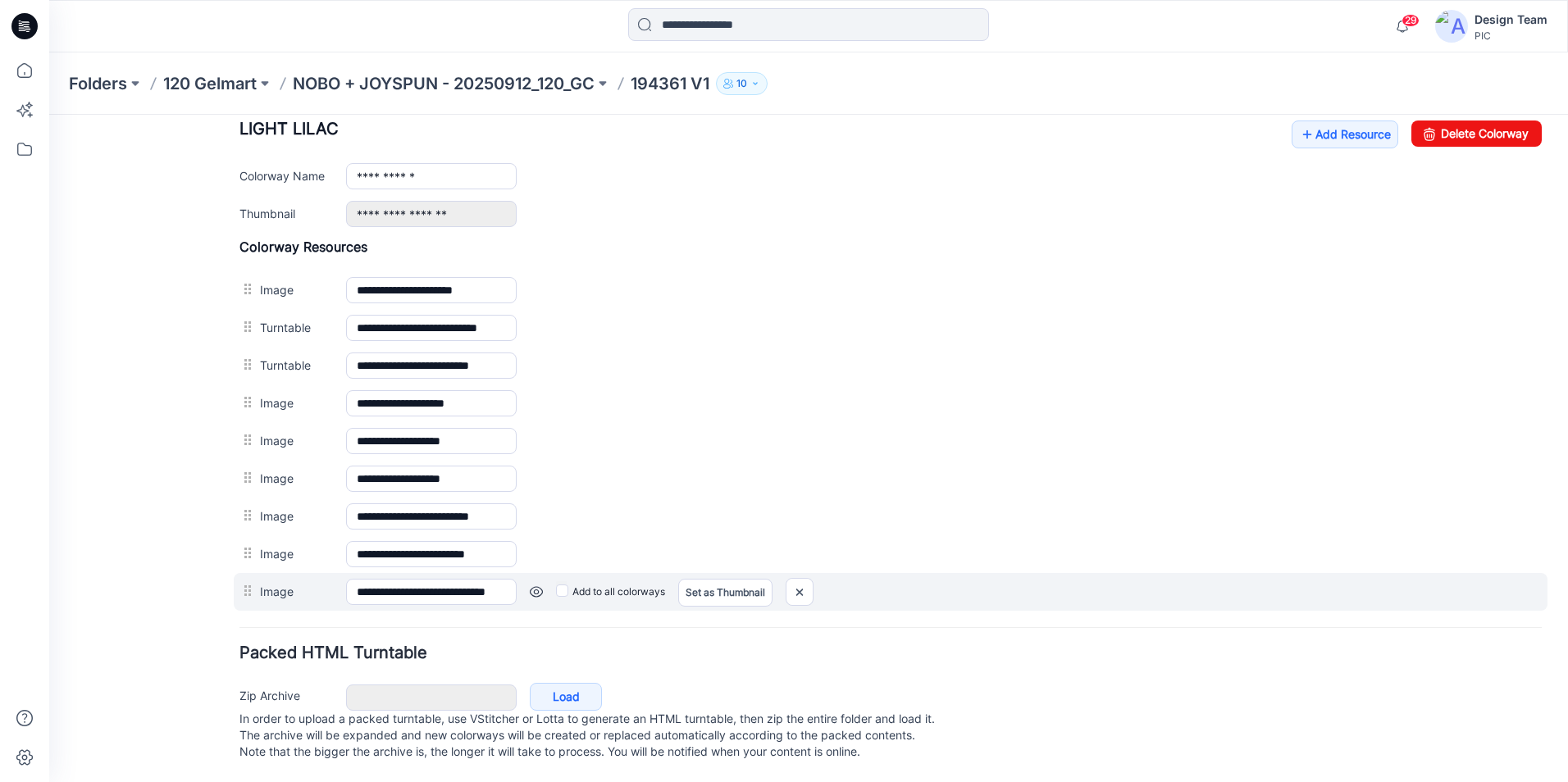
click at [534, 585] on link at bounding box center [536, 591] width 13 height 13
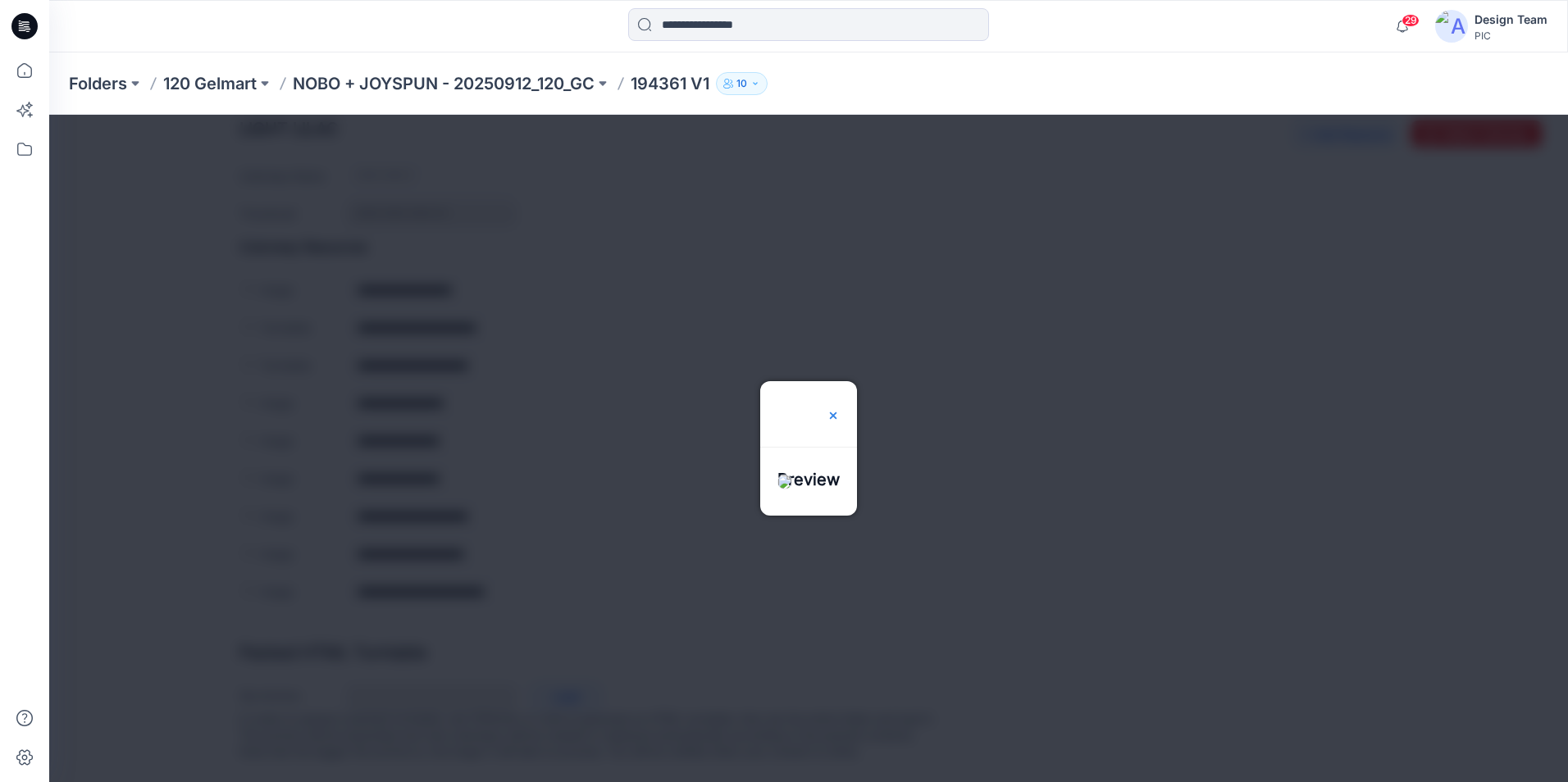
click at [840, 409] on img at bounding box center [833, 415] width 13 height 13
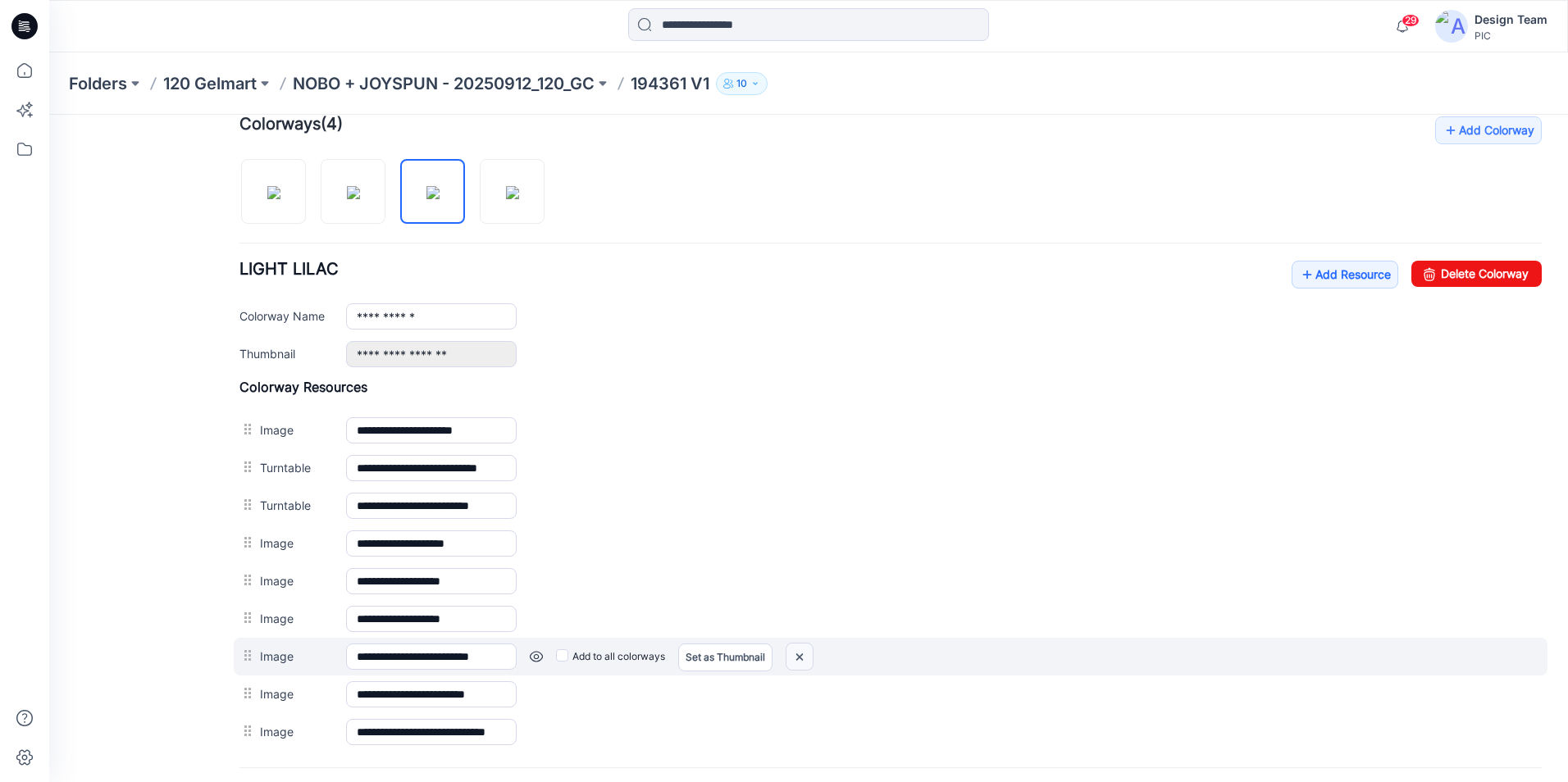
scroll to position [503, 0]
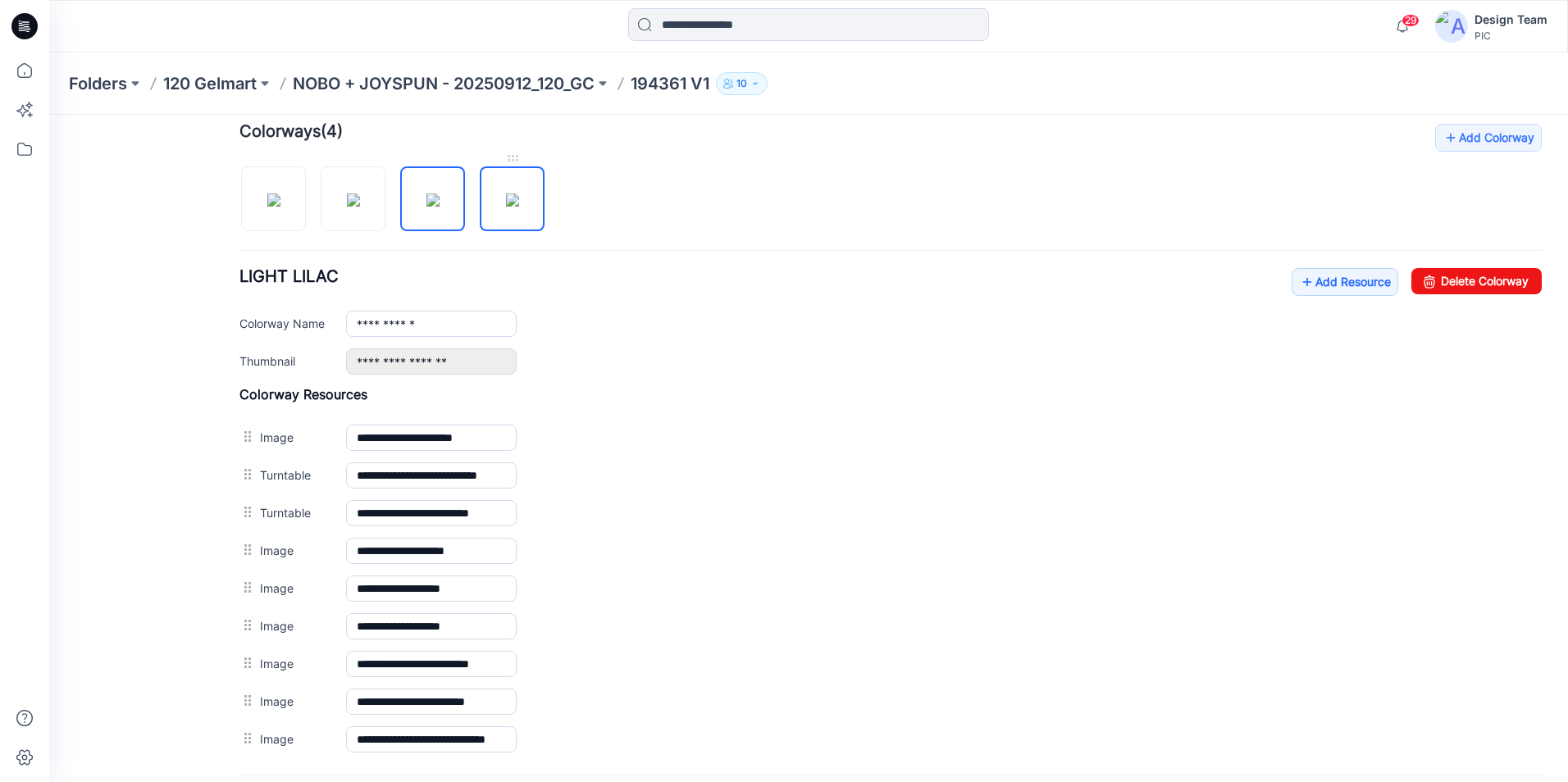
click at [508, 193] on img at bounding box center [512, 199] width 13 height 13
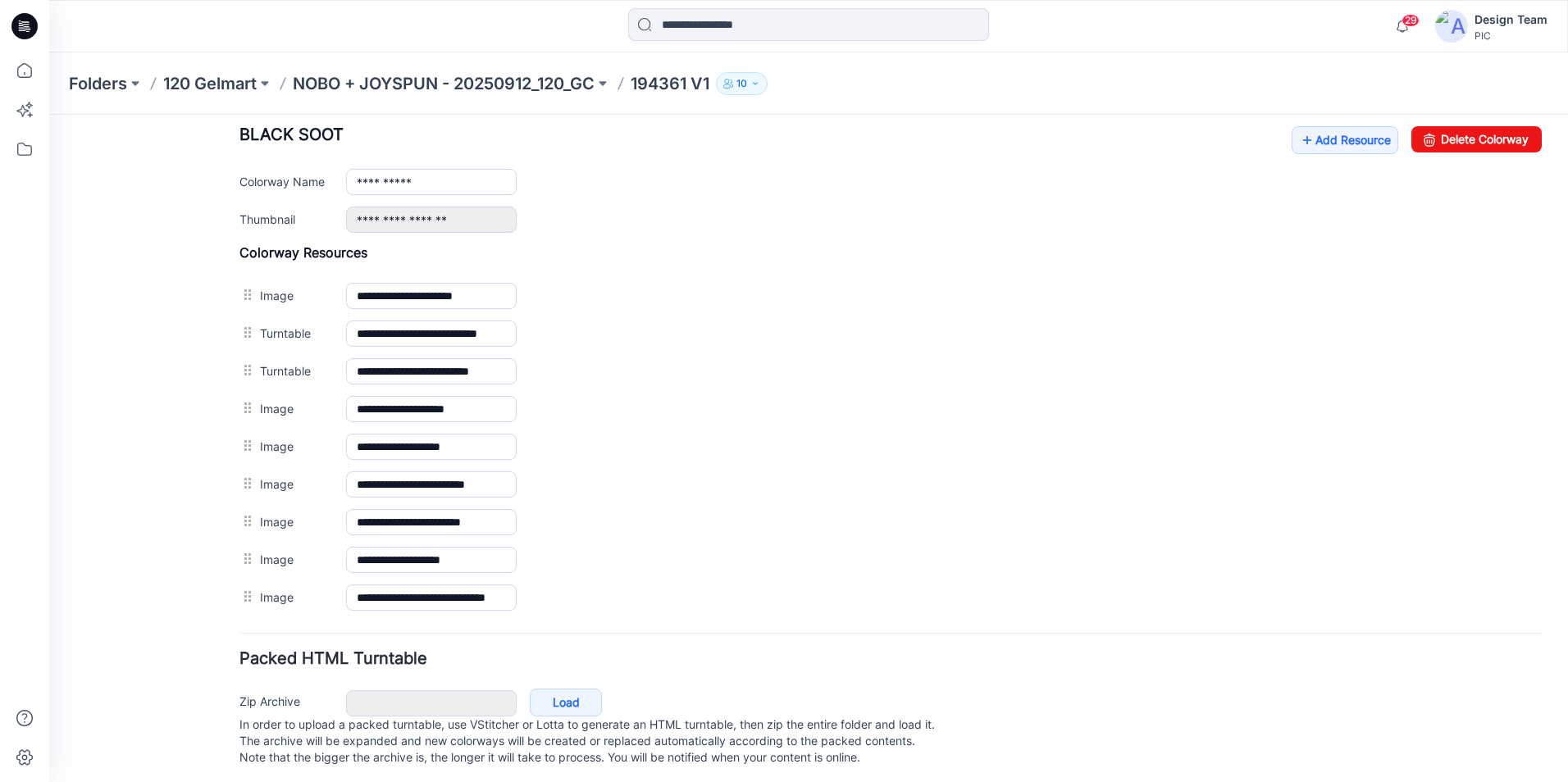
scroll to position [667, 0]
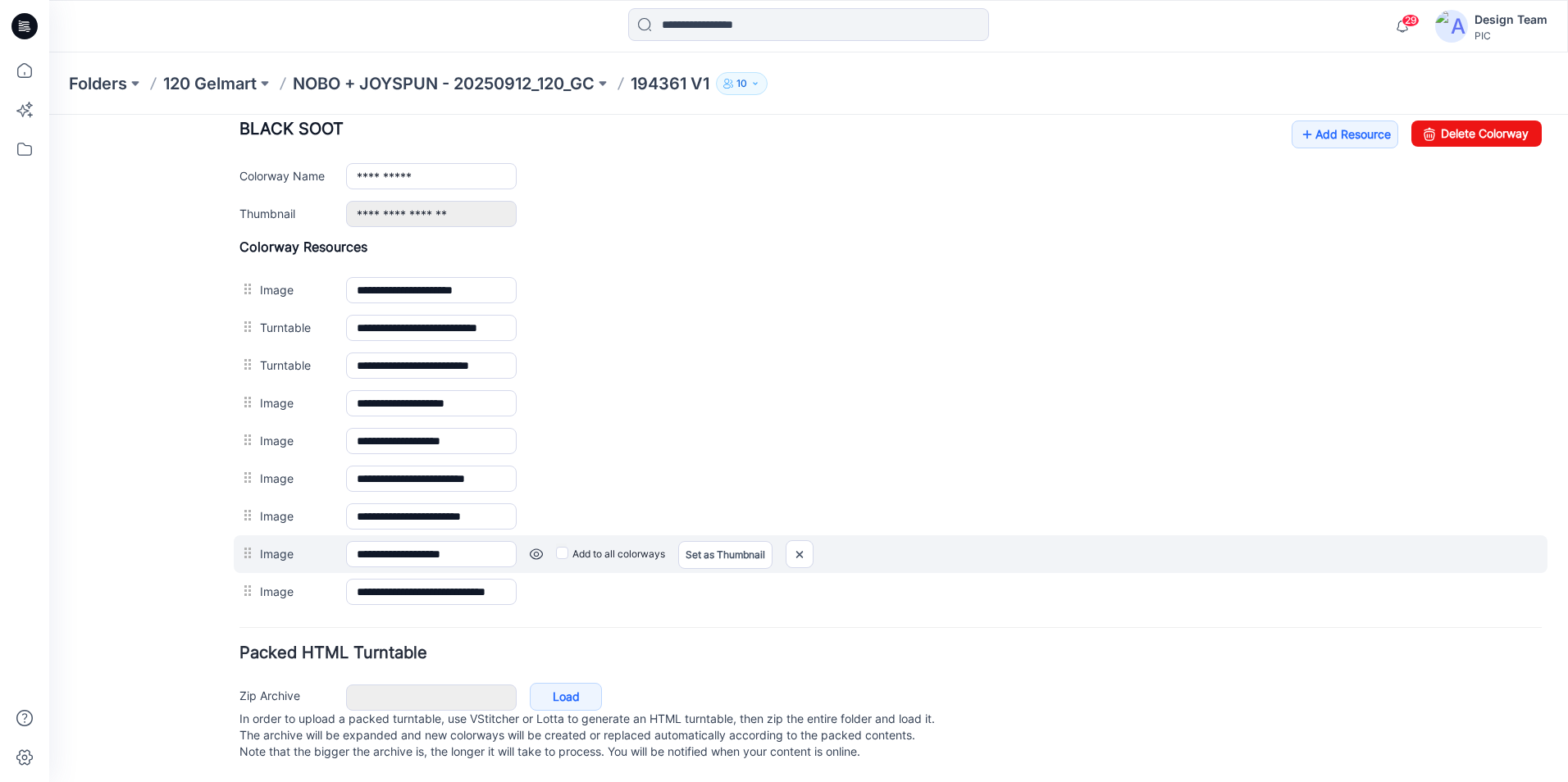
click at [531, 547] on link at bounding box center [536, 553] width 13 height 13
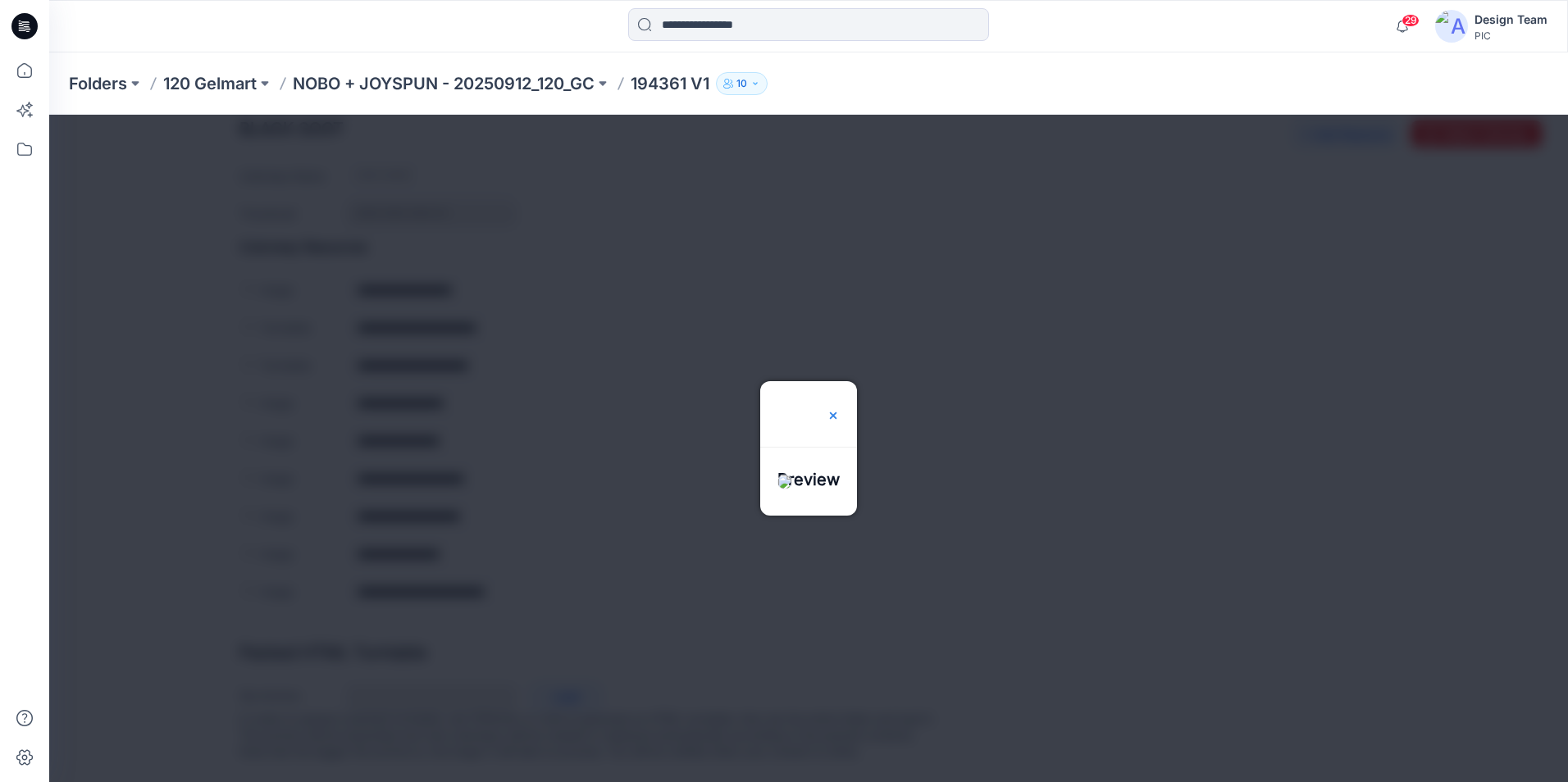
click at [840, 409] on img at bounding box center [833, 415] width 13 height 13
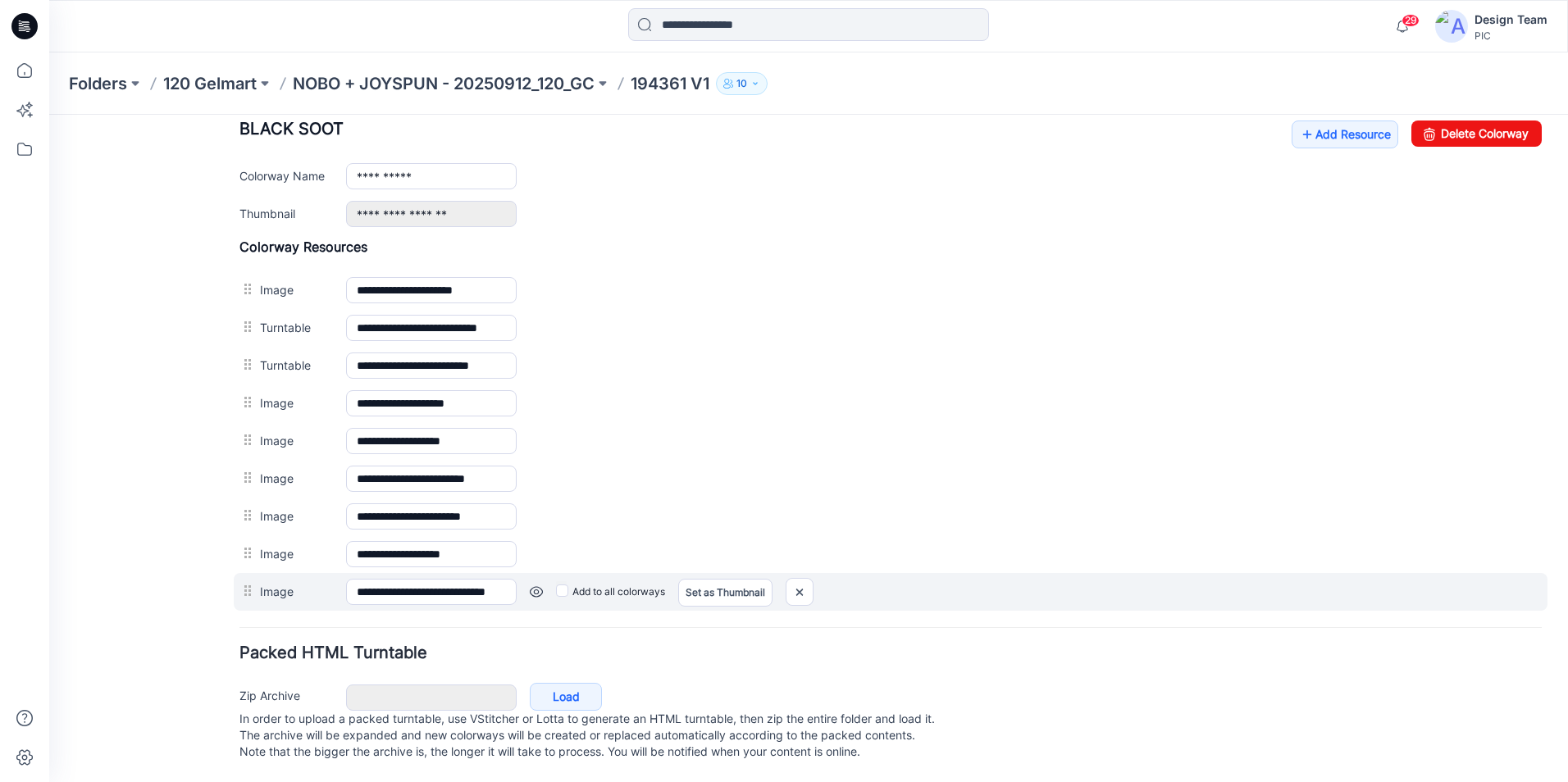
click at [533, 585] on link at bounding box center [536, 591] width 13 height 13
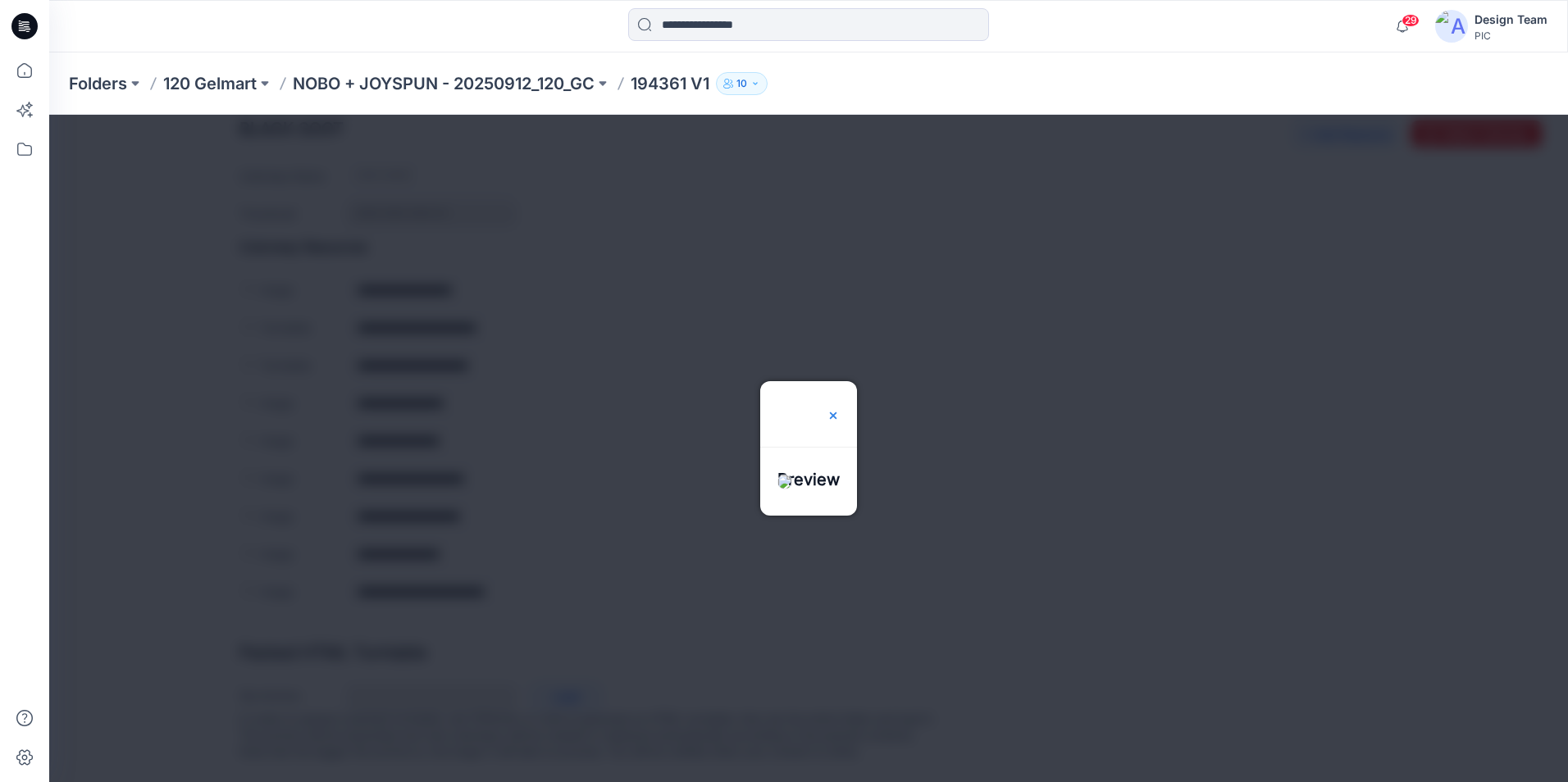
click at [840, 409] on img at bounding box center [833, 415] width 13 height 13
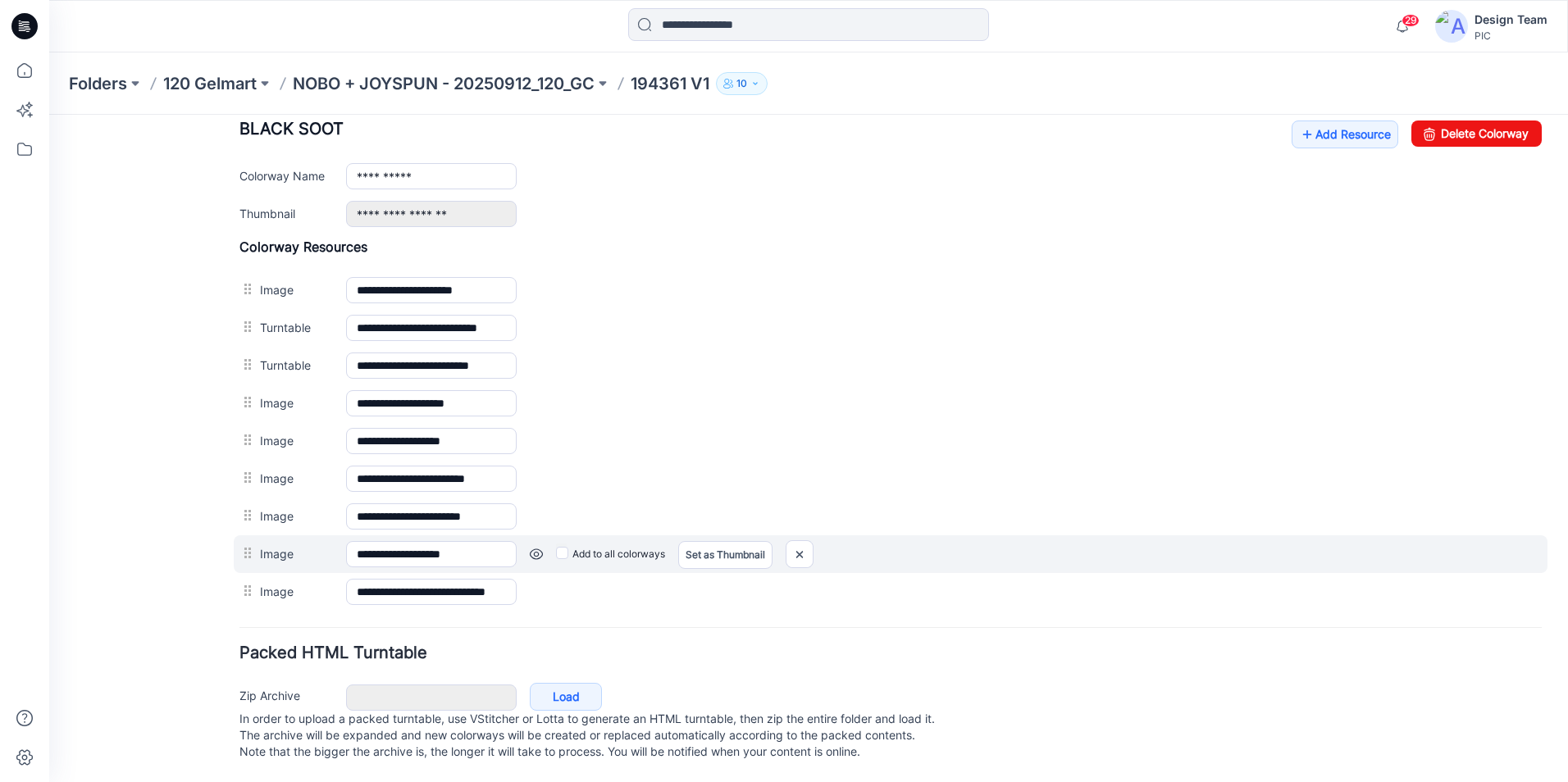
click at [532, 547] on link at bounding box center [536, 553] width 13 height 13
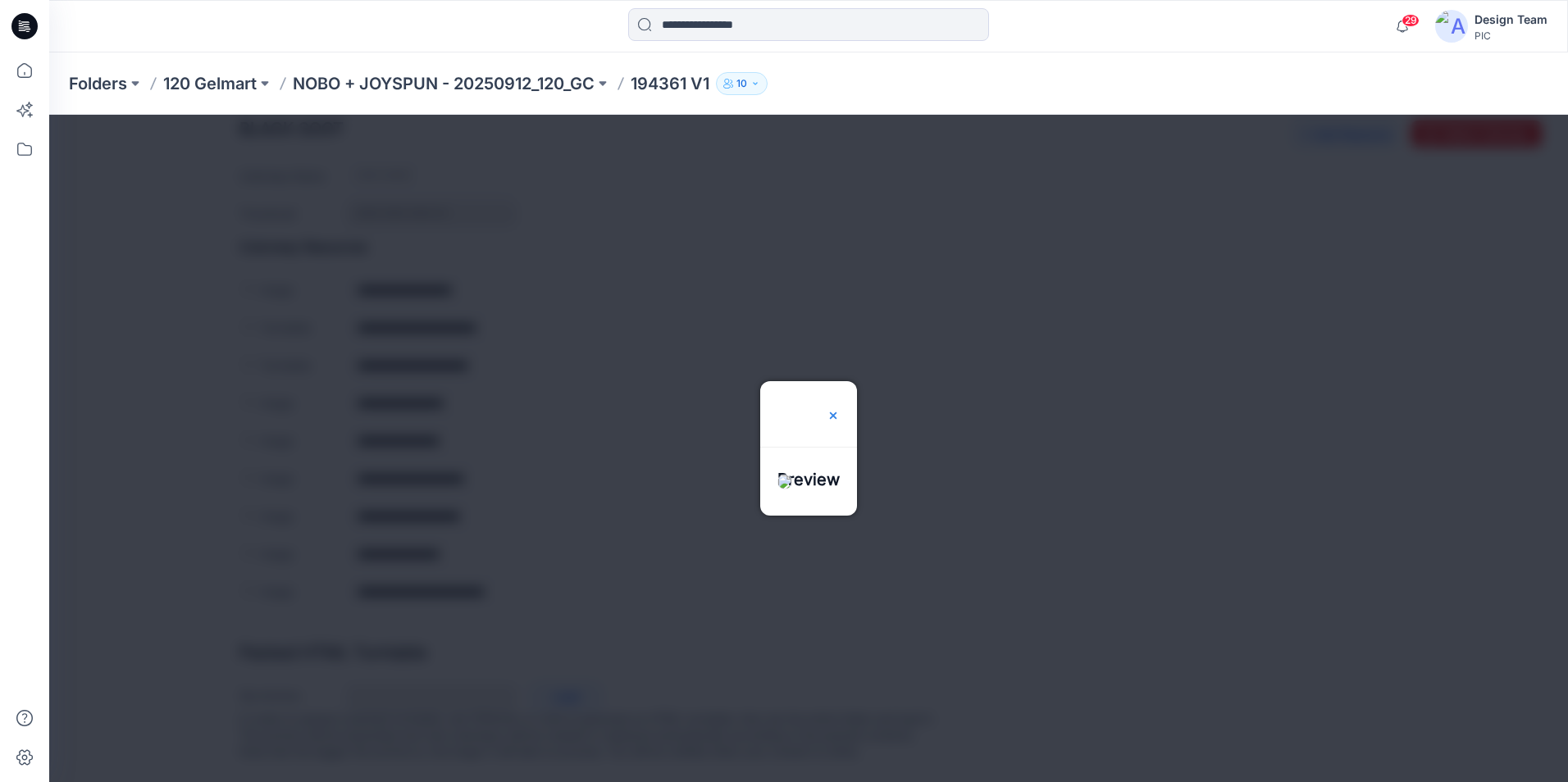
click at [840, 409] on img at bounding box center [833, 415] width 13 height 13
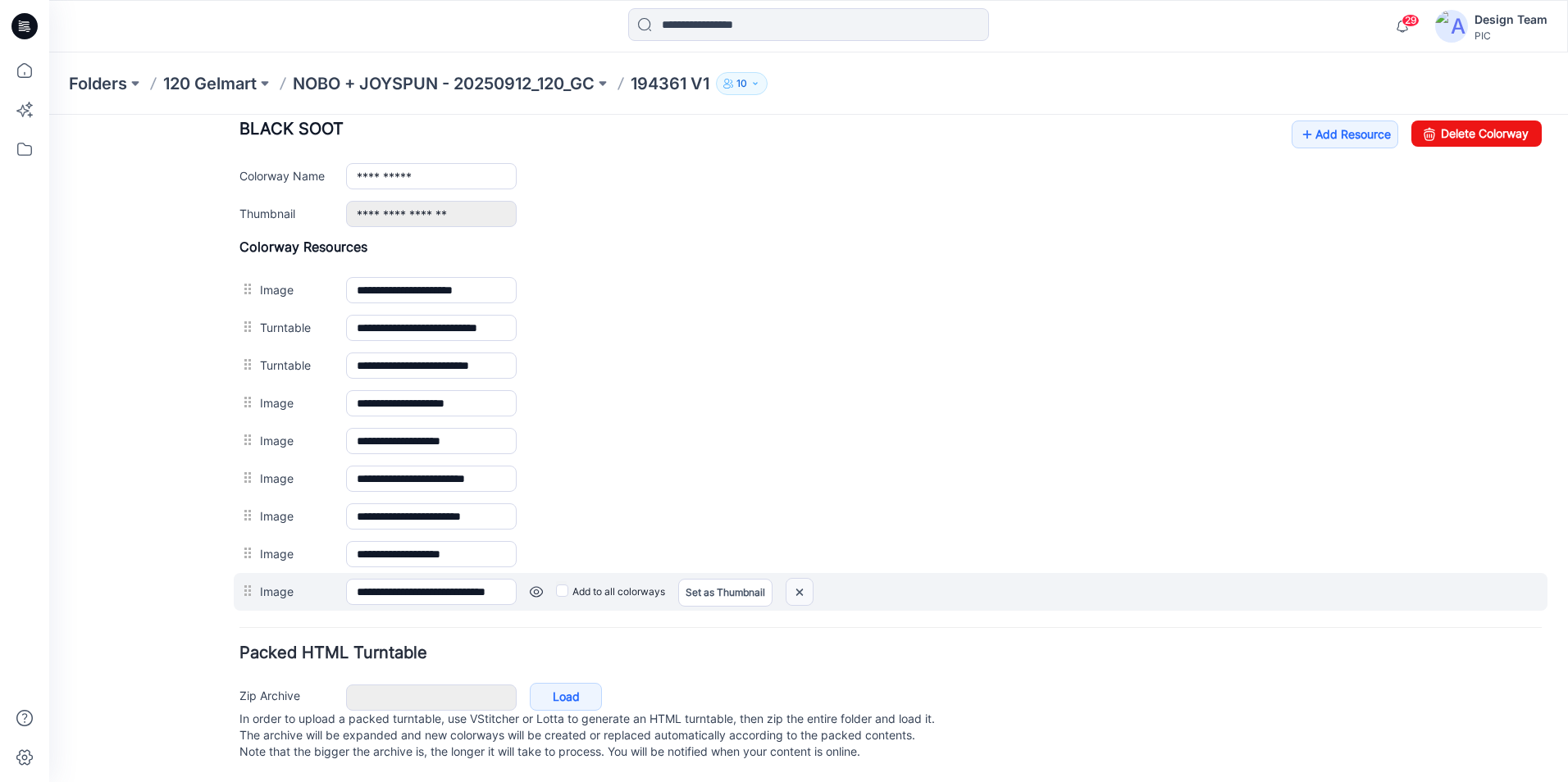
drag, startPoint x: 802, startPoint y: 576, endPoint x: 928, endPoint y: 213, distance: 384.2
click at [802, 579] on img at bounding box center [800, 592] width 26 height 27
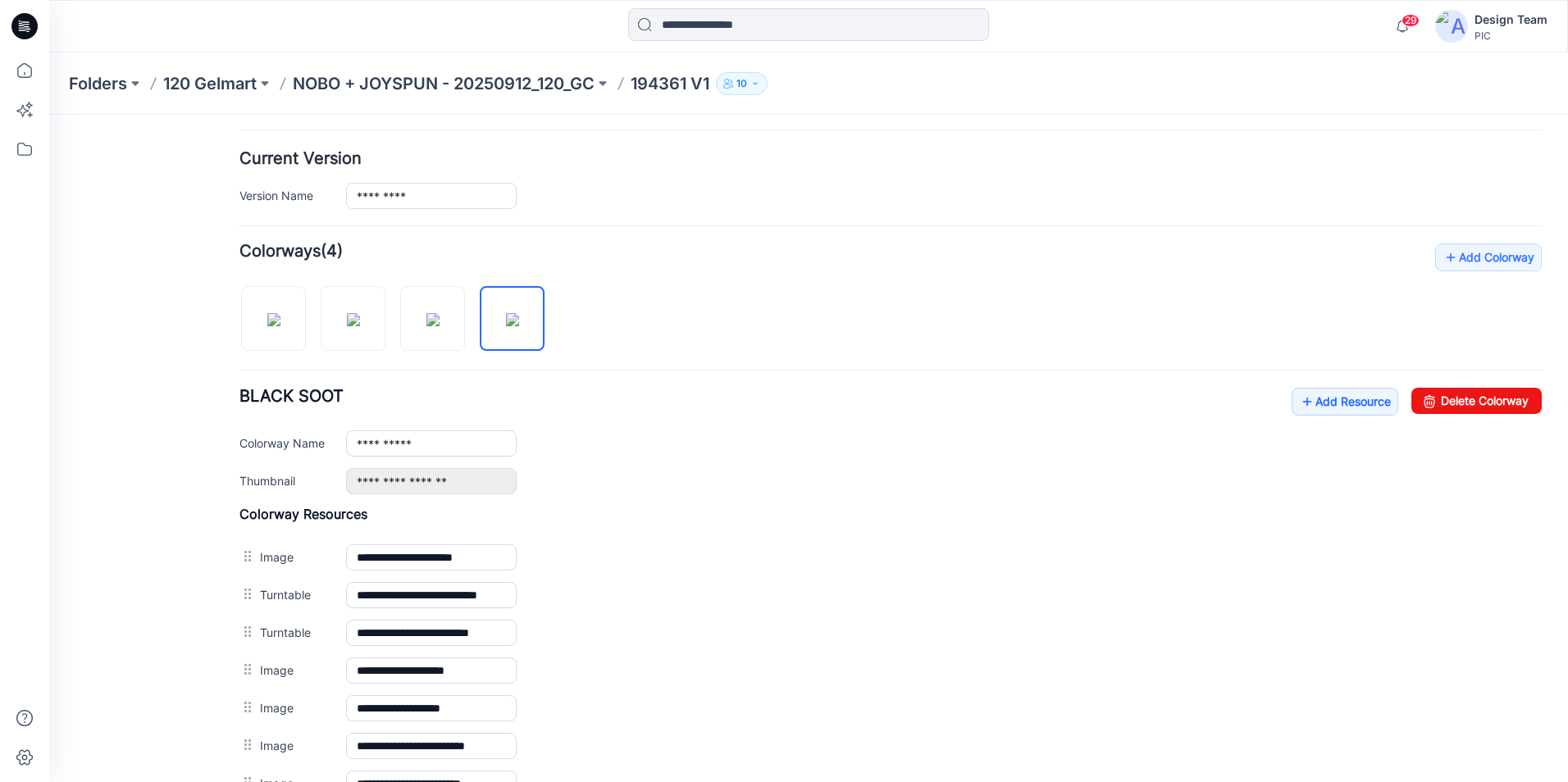
scroll to position [302, 0]
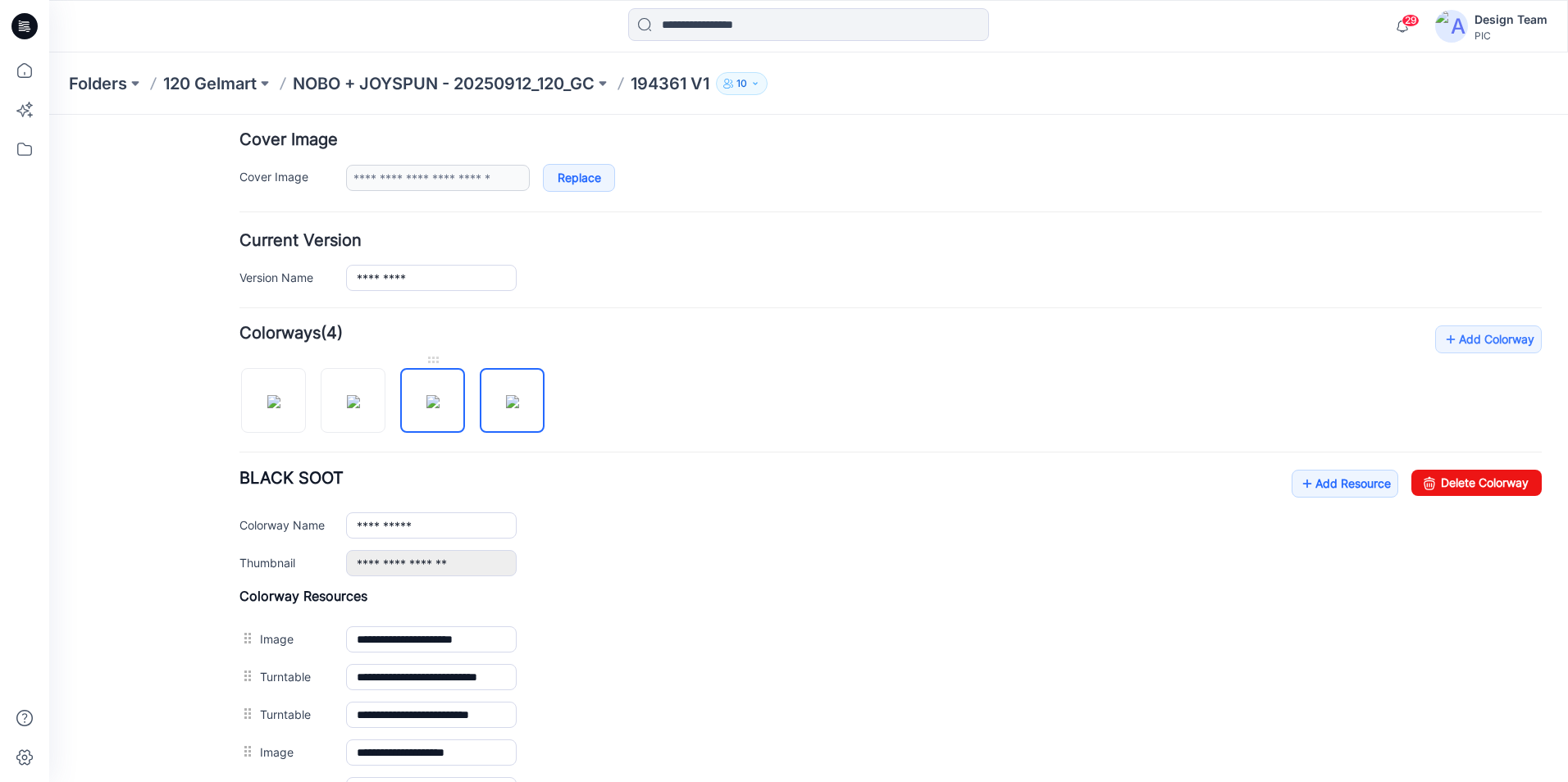
click at [437, 409] on img at bounding box center [433, 402] width 13 height 13
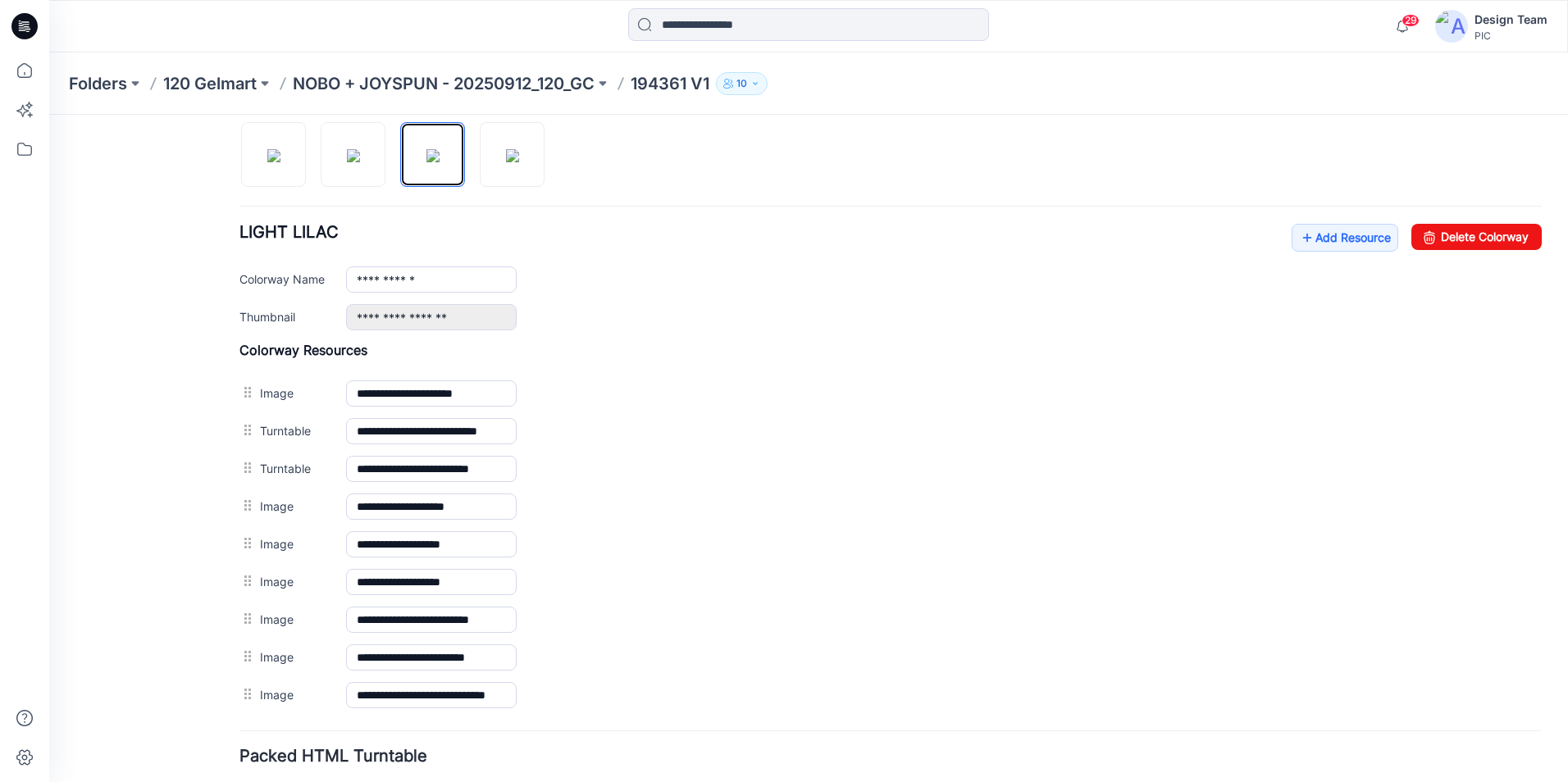
scroll to position [466, 0]
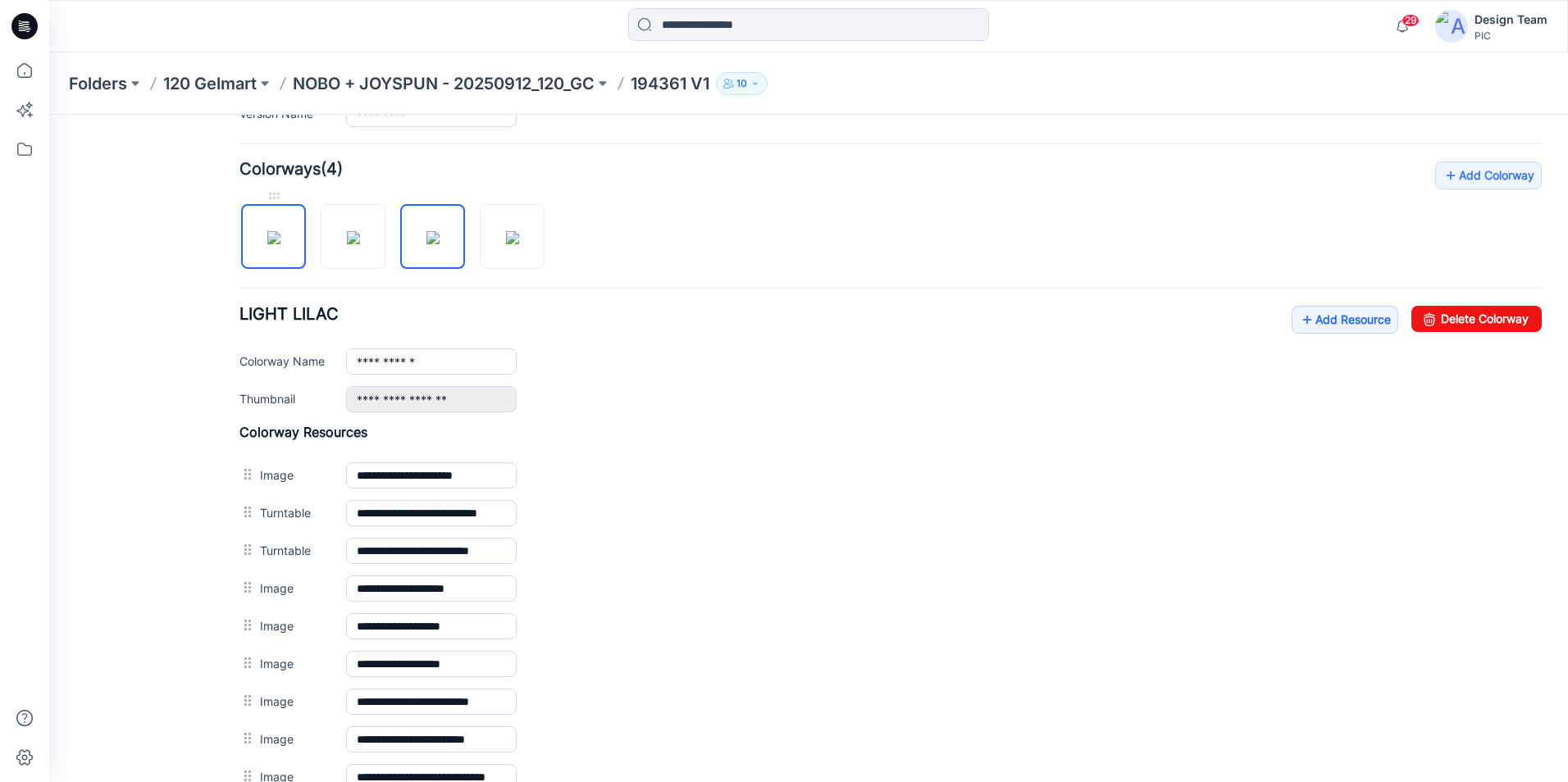
click at [276, 234] on img at bounding box center [274, 237] width 13 height 13
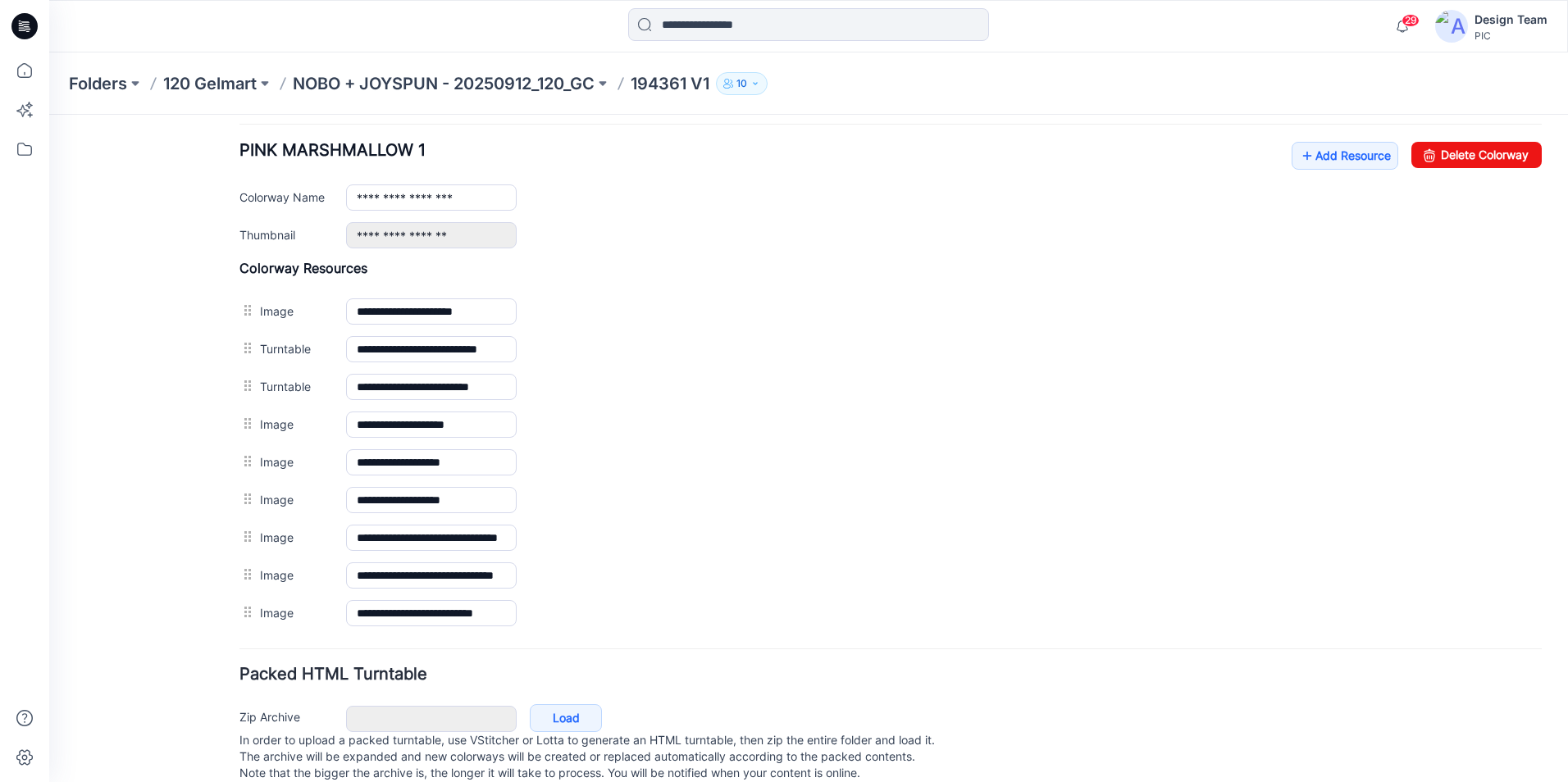
scroll to position [547, 0]
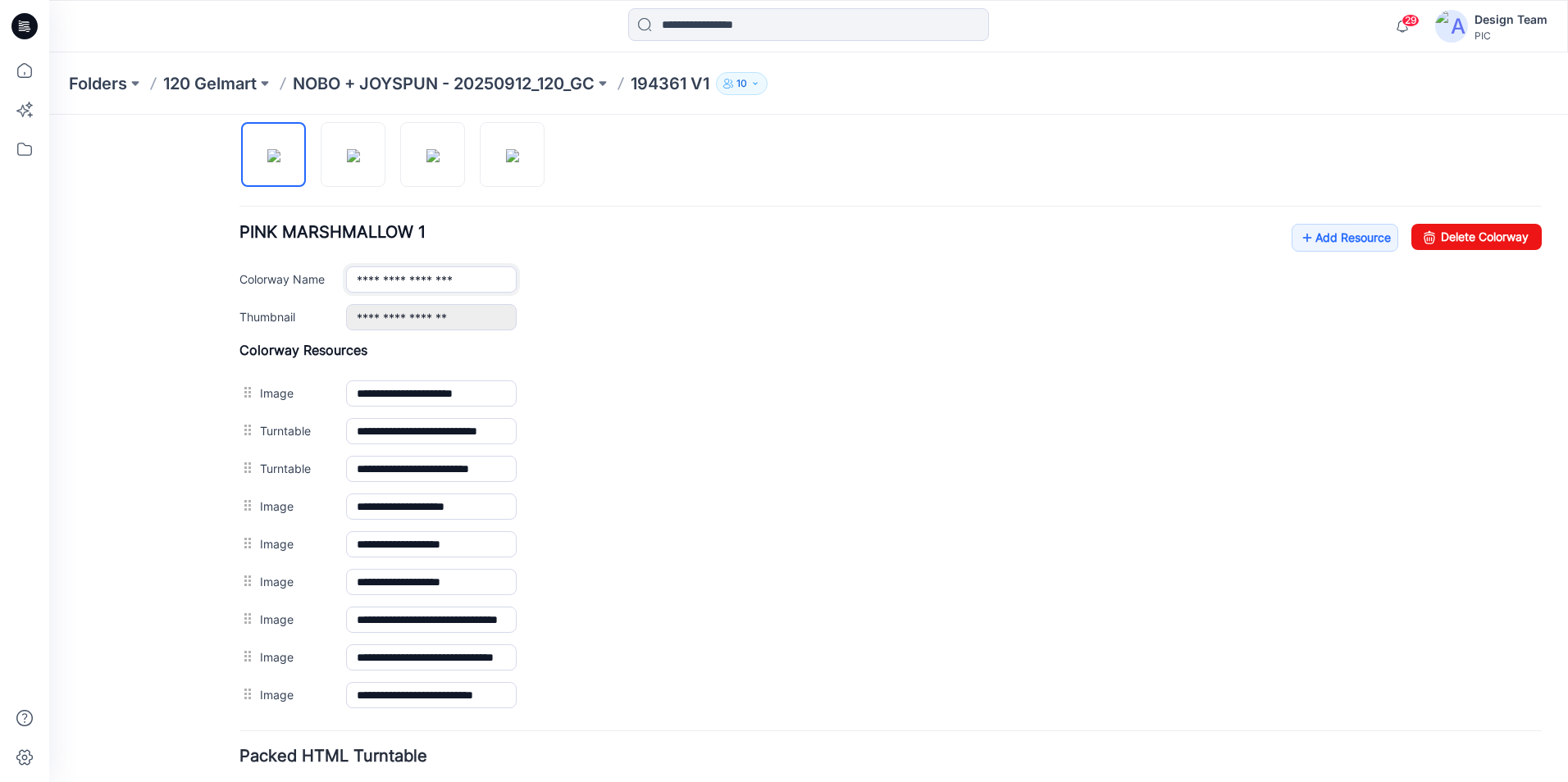
click at [489, 282] on input "**********" at bounding box center [431, 280] width 170 height 26
click at [660, 309] on div "**********" at bounding box center [944, 318] width 1195 height 26
click at [358, 155] on img at bounding box center [353, 155] width 13 height 13
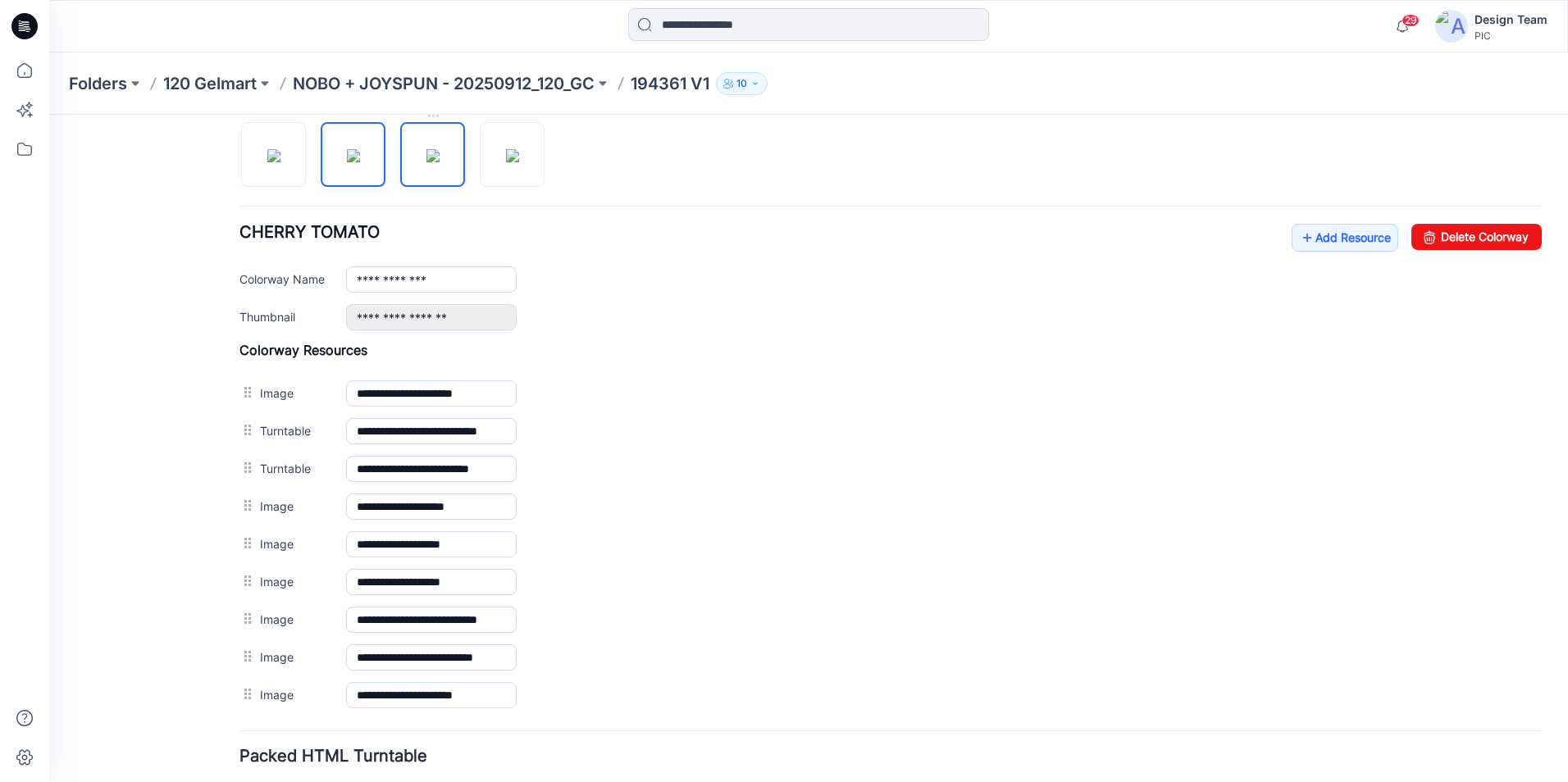
click at [427, 158] on img at bounding box center [433, 155] width 13 height 13
click at [506, 162] on img at bounding box center [512, 155] width 13 height 13
type input "**********"
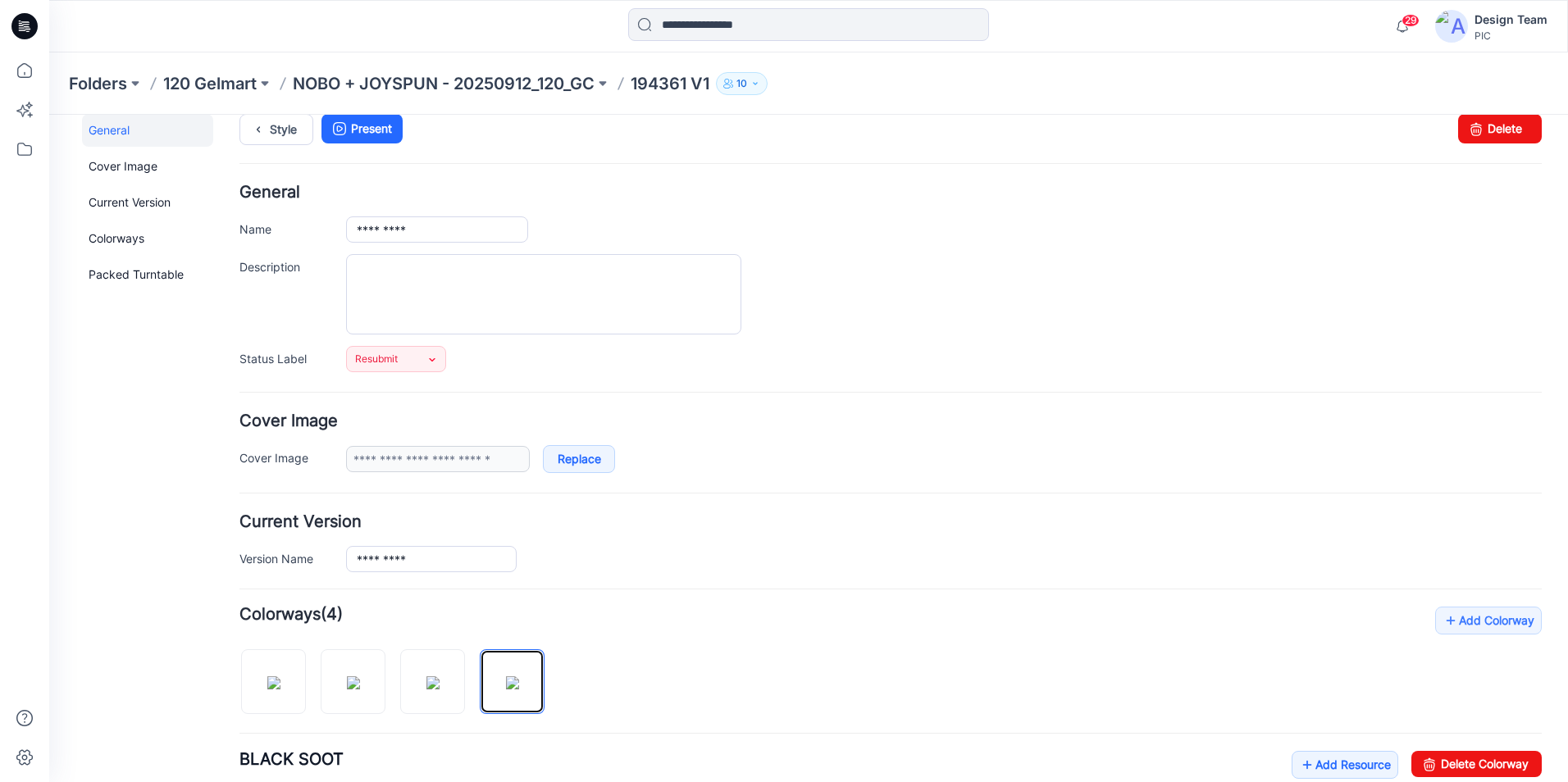
scroll to position [0, 0]
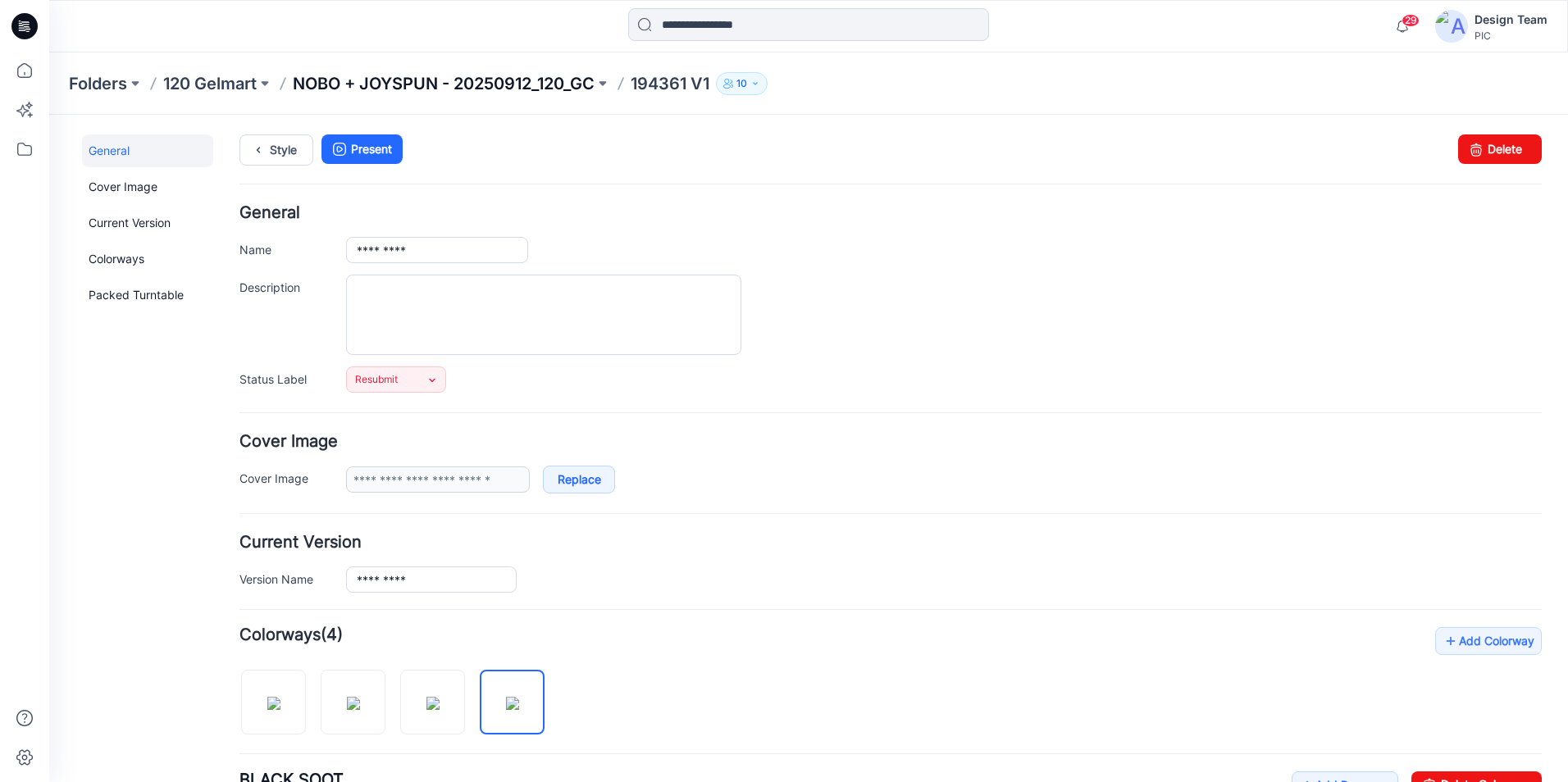
click at [502, 88] on p "NOBO + JOYSPUN - 20250912_120_GC" at bounding box center [444, 84] width 302 height 23
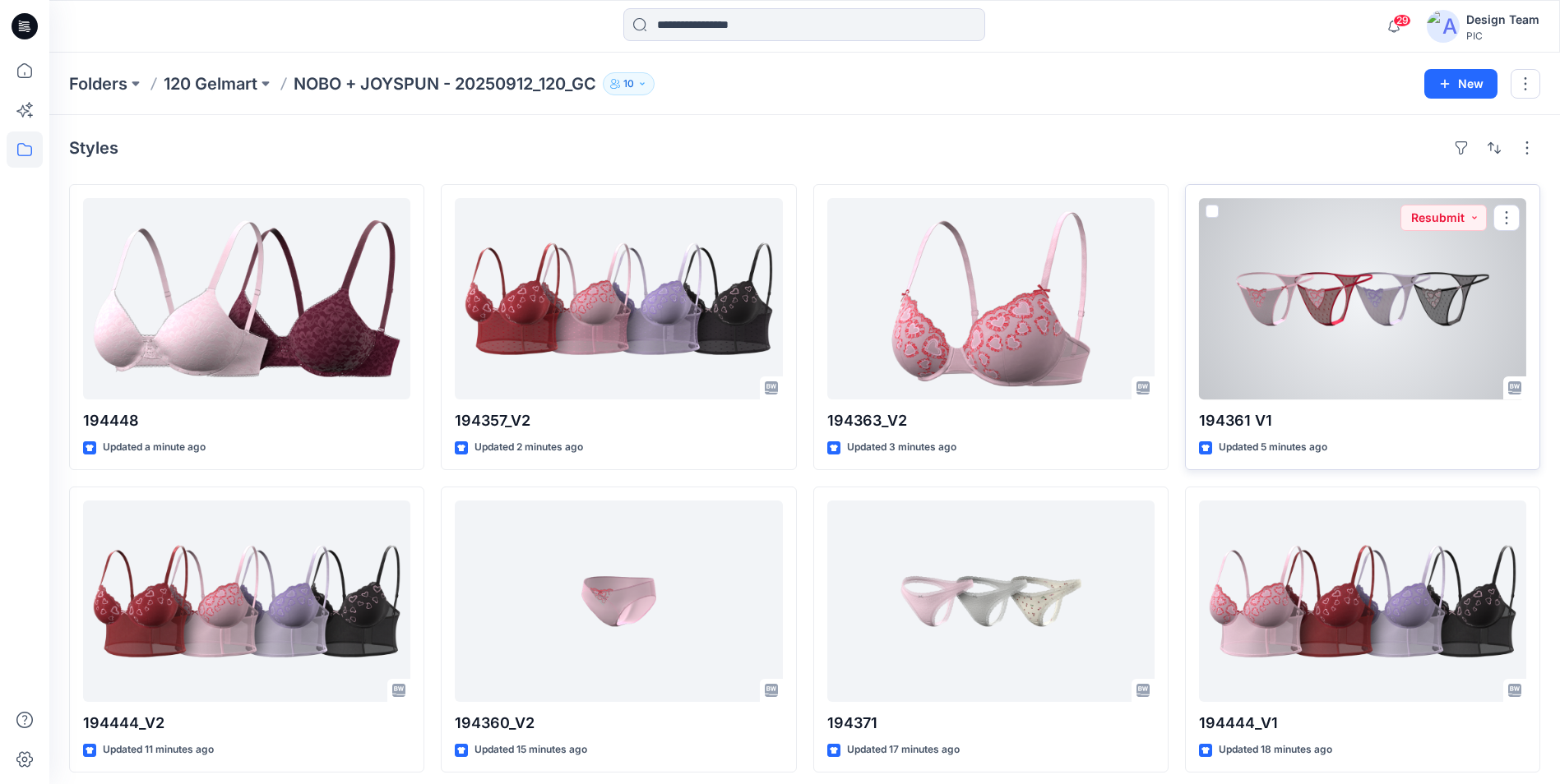
click at [1397, 369] on div at bounding box center [1363, 299] width 328 height 202
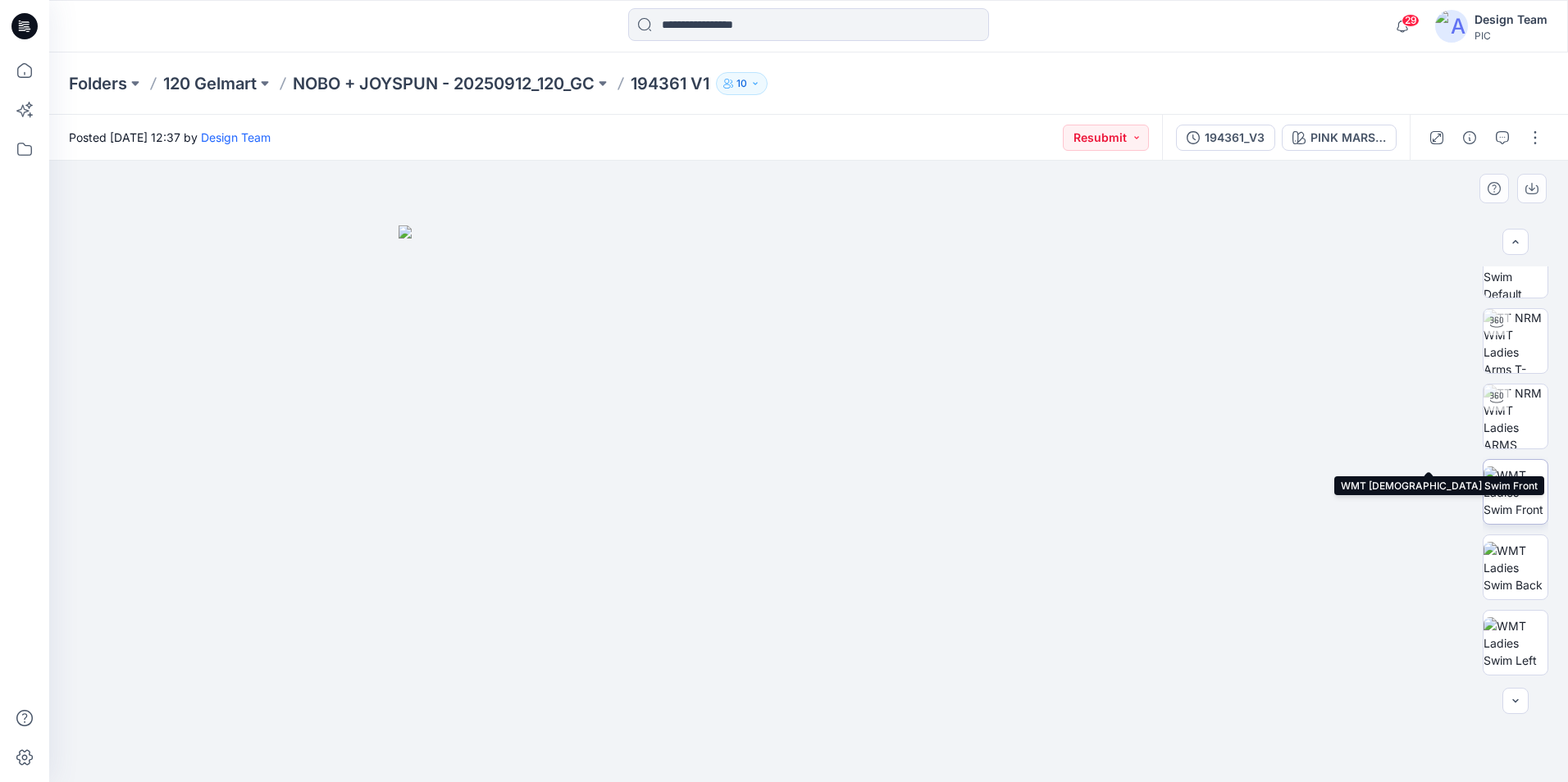
scroll to position [6, 0]
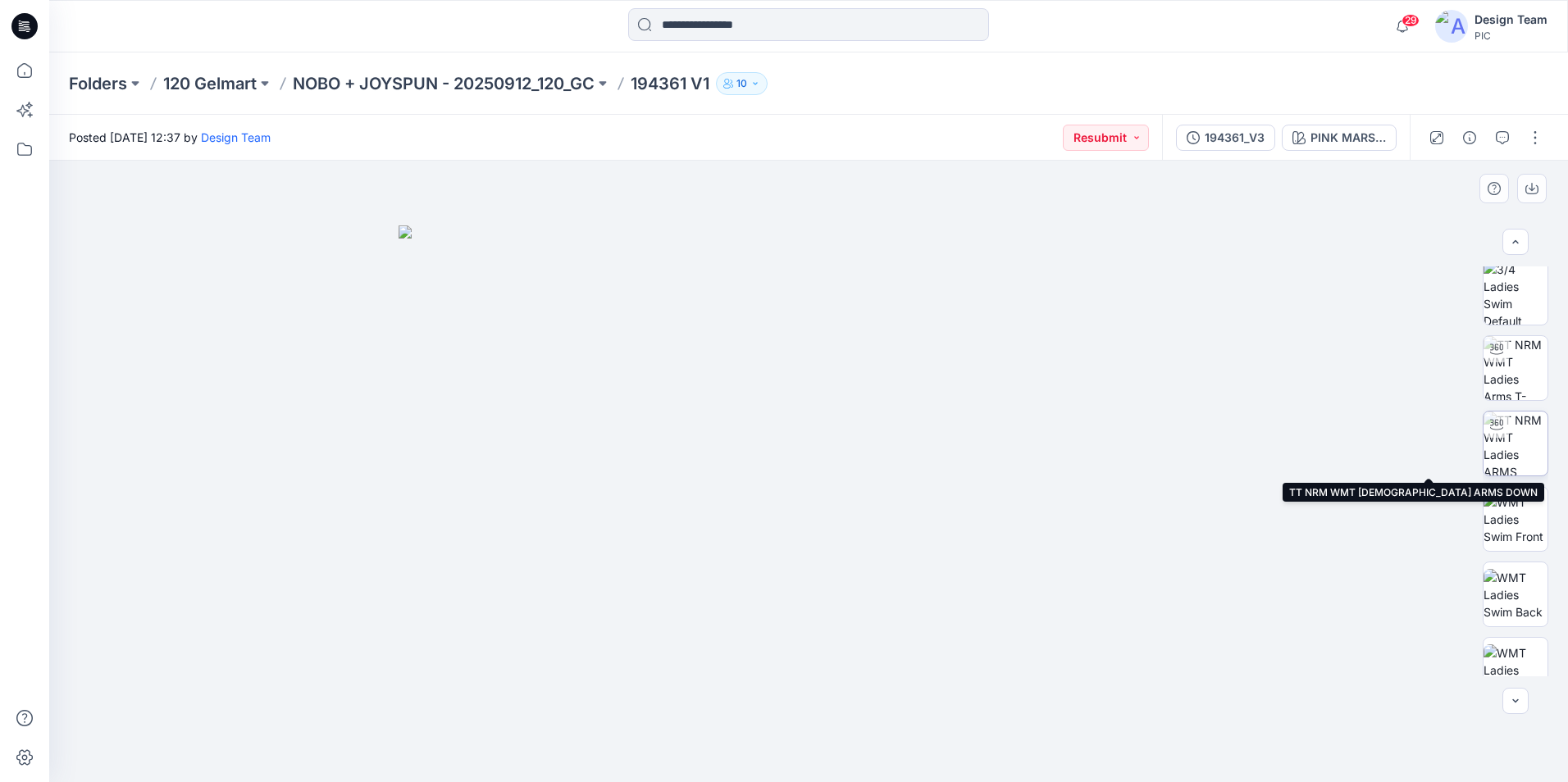
click at [1519, 440] on img at bounding box center [1515, 443] width 64 height 64
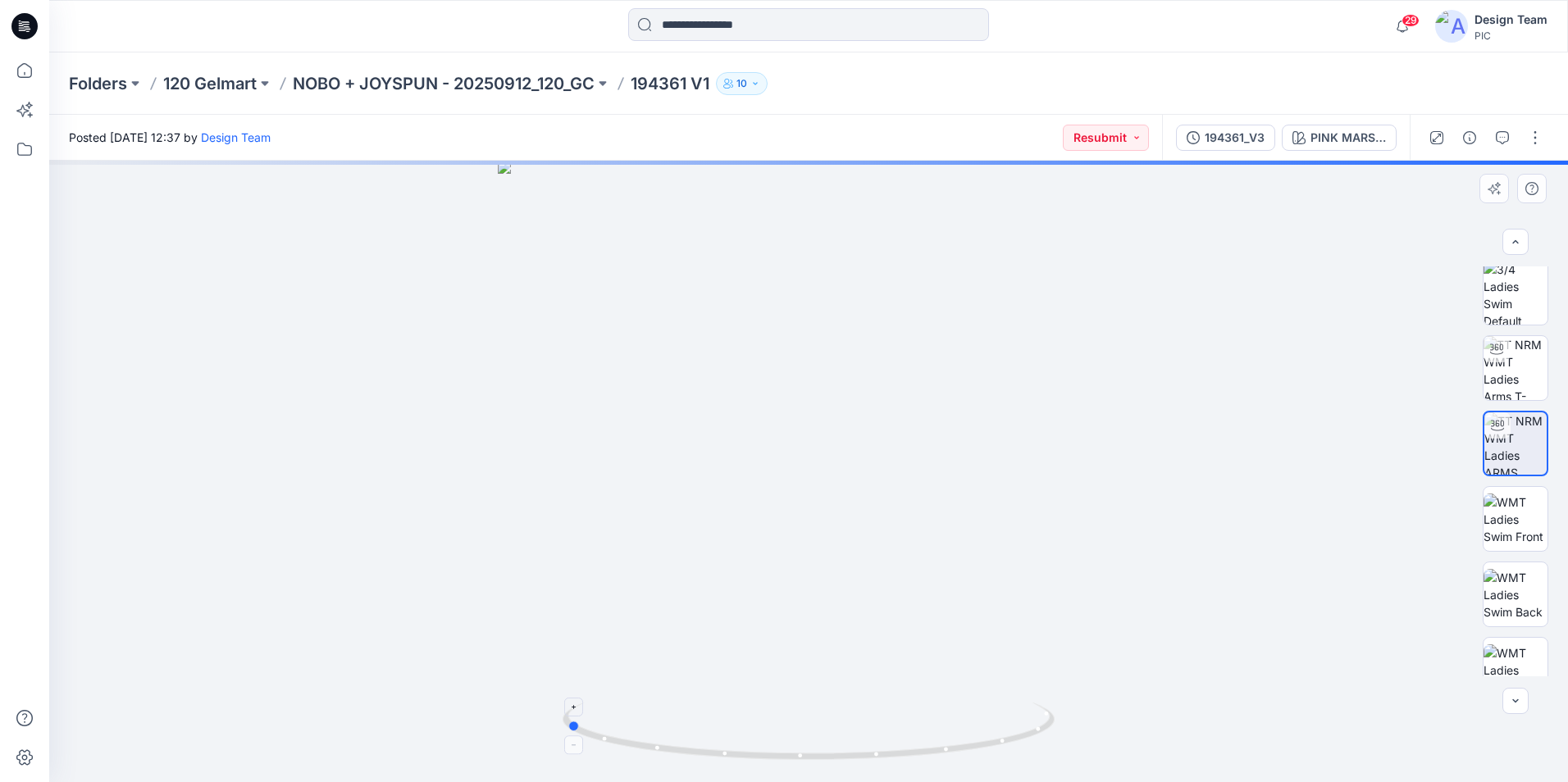
drag, startPoint x: 962, startPoint y: 753, endPoint x: 720, endPoint y: 726, distance: 243.5
click at [720, 726] on icon at bounding box center [810, 733] width 496 height 62
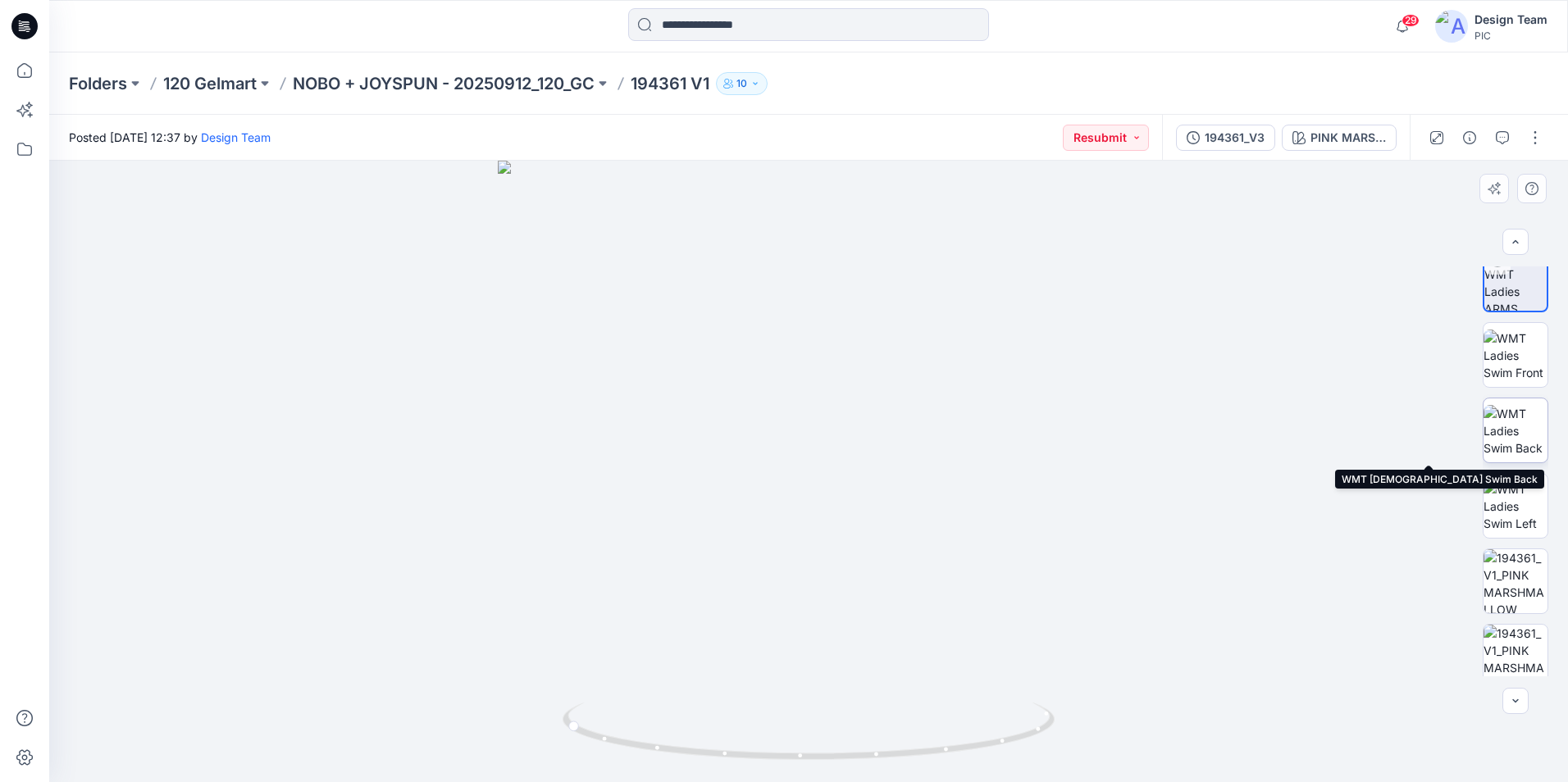
click at [1527, 444] on img at bounding box center [1515, 431] width 64 height 52
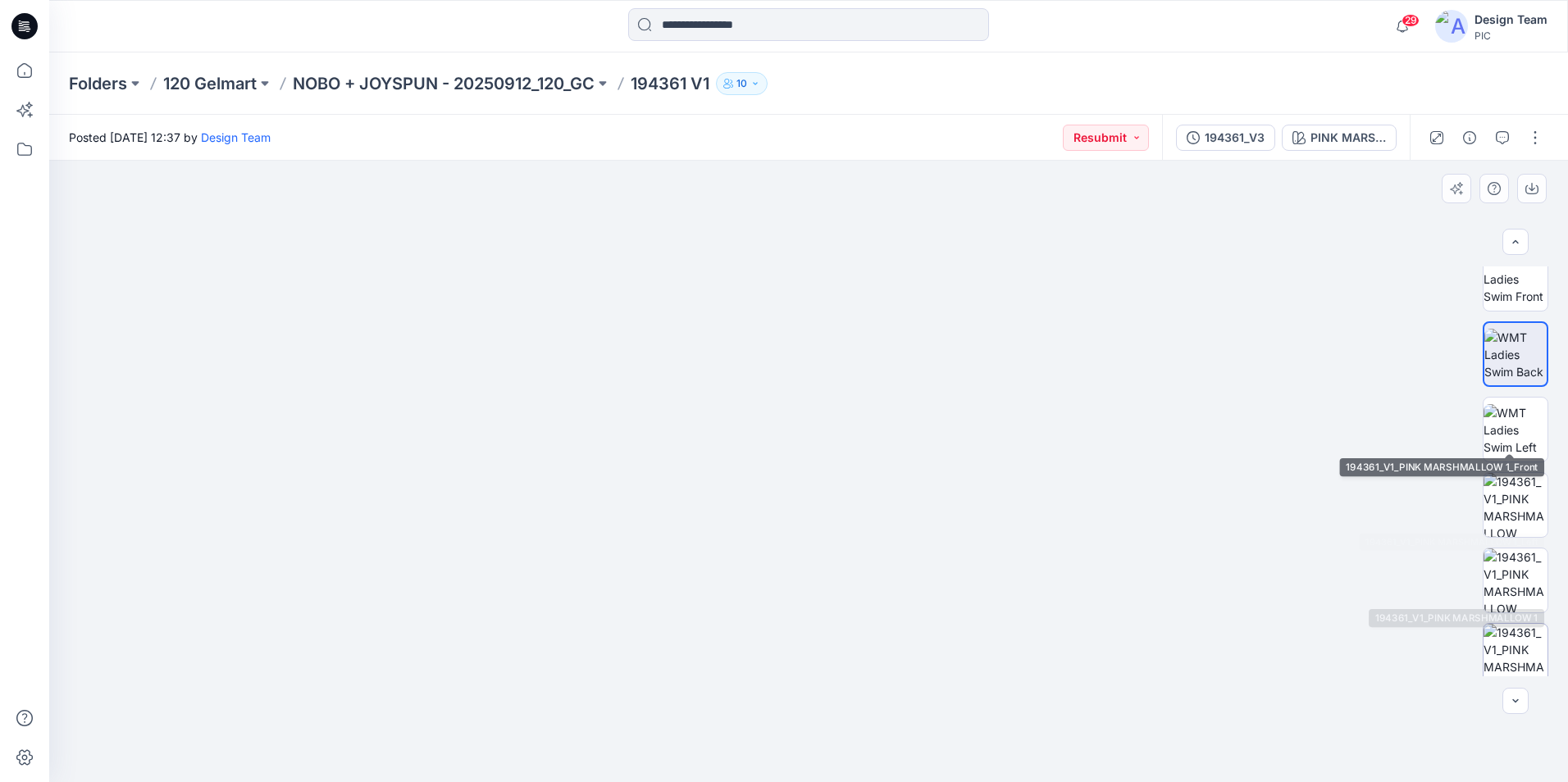
scroll to position [335, 0]
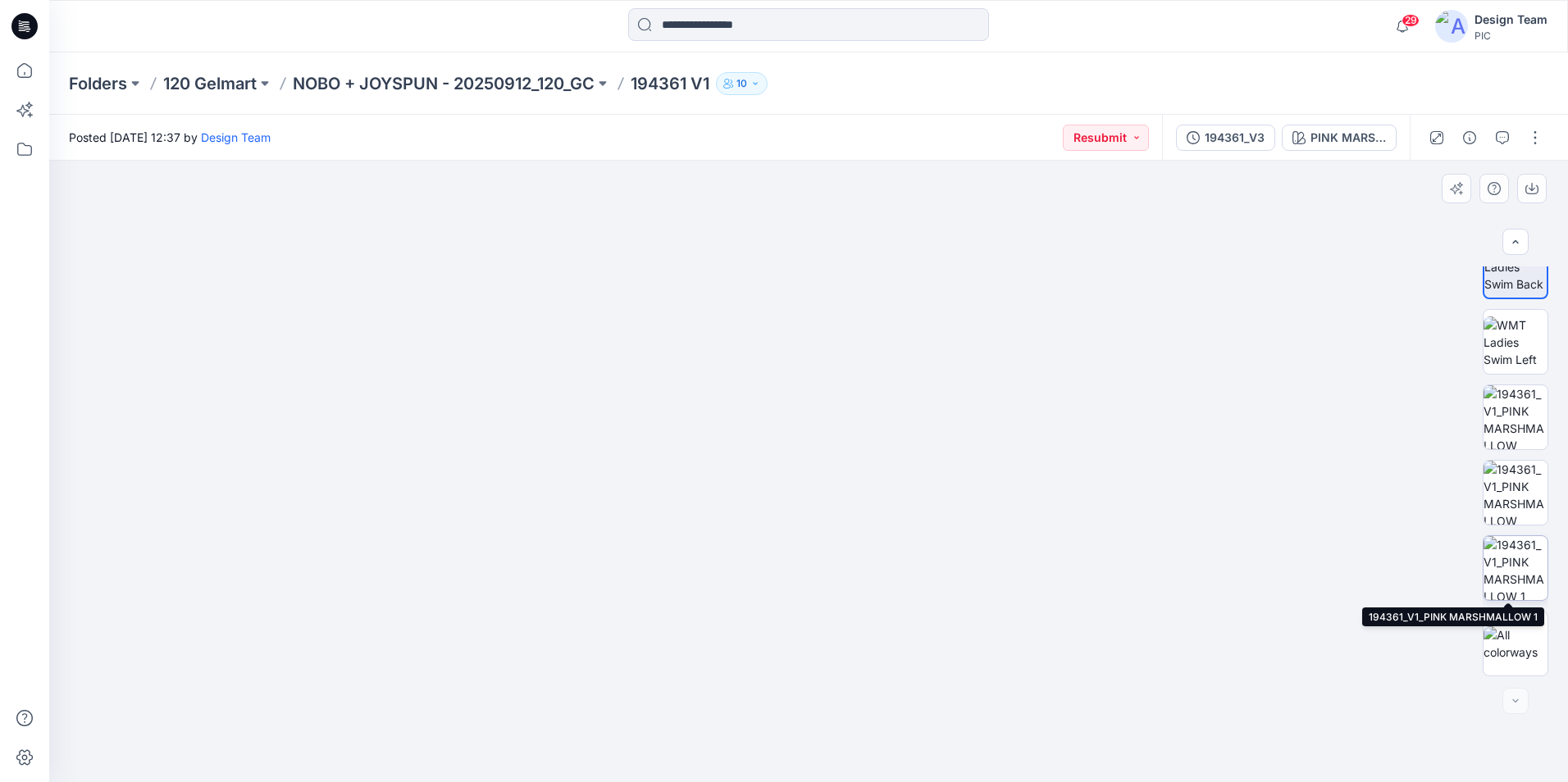
click at [1518, 575] on img at bounding box center [1515, 568] width 64 height 64
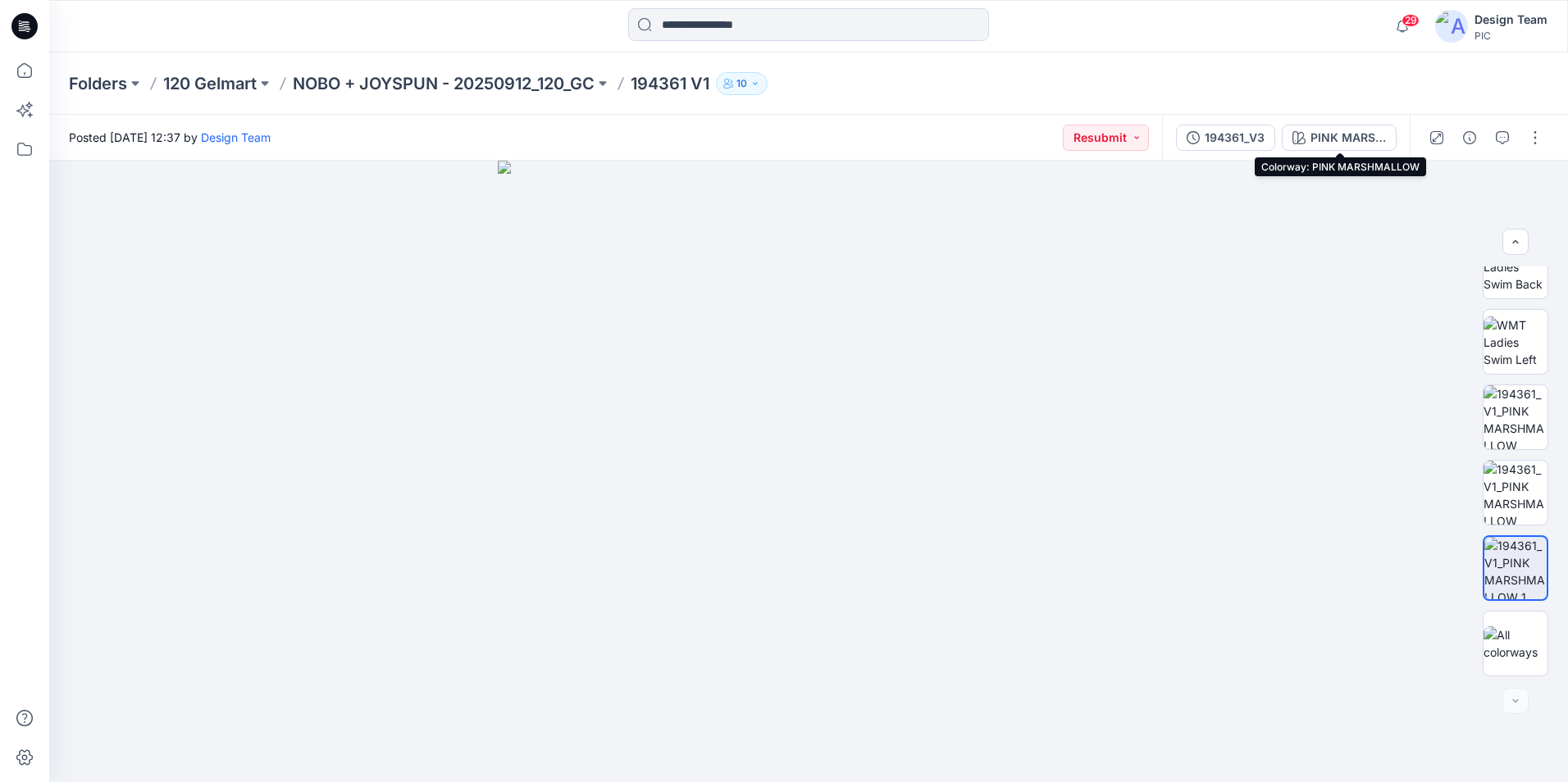
click at [1331, 146] on div "PINK MARSHMALLOW" at bounding box center [1347, 138] width 75 height 18
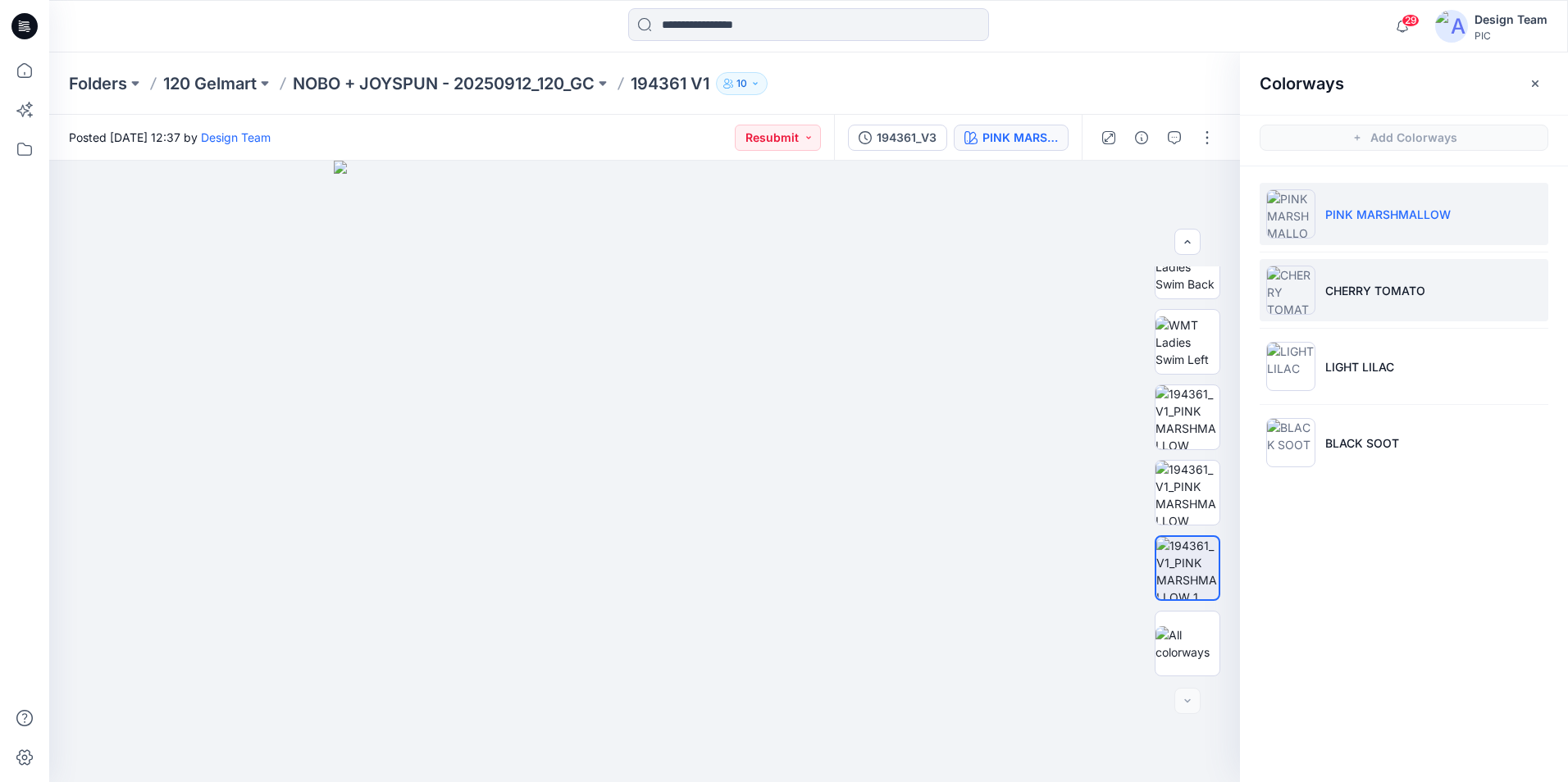
click at [1392, 303] on li "CHERRY TOMATO" at bounding box center [1404, 290] width 289 height 63
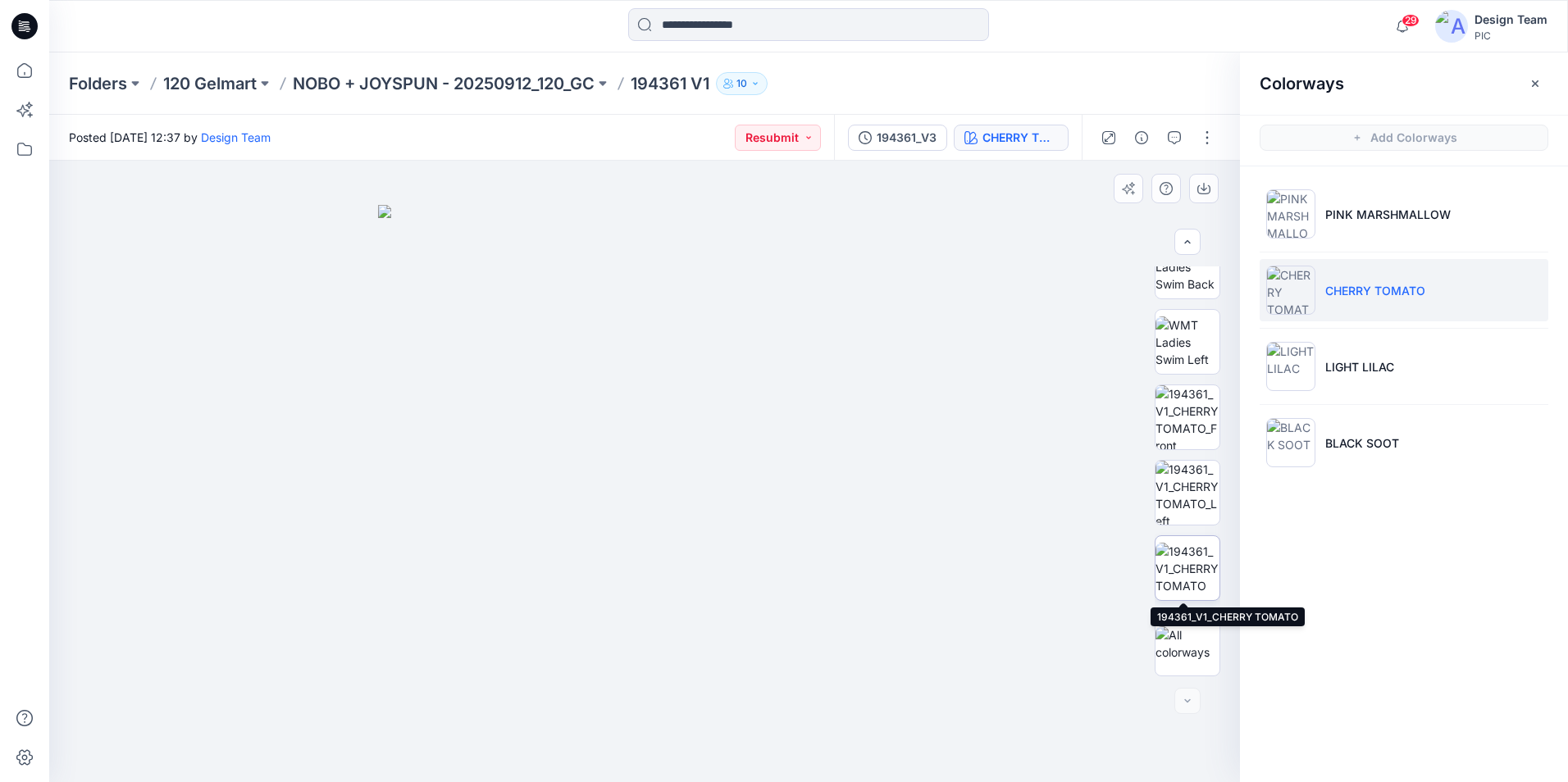
click at [1183, 566] on img at bounding box center [1187, 568] width 64 height 52
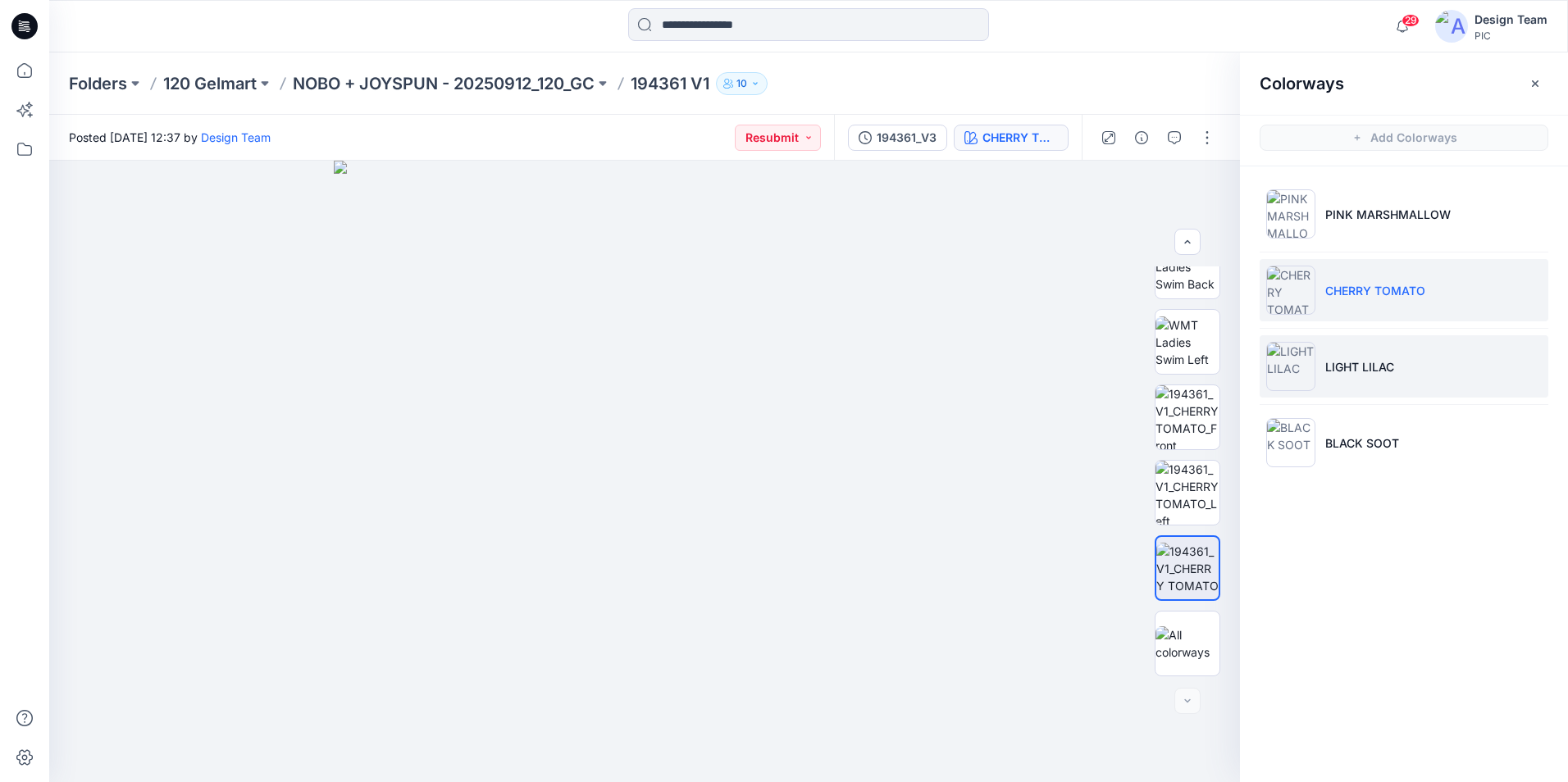
click at [1347, 371] on p "LIGHT LILAC" at bounding box center [1360, 367] width 69 height 18
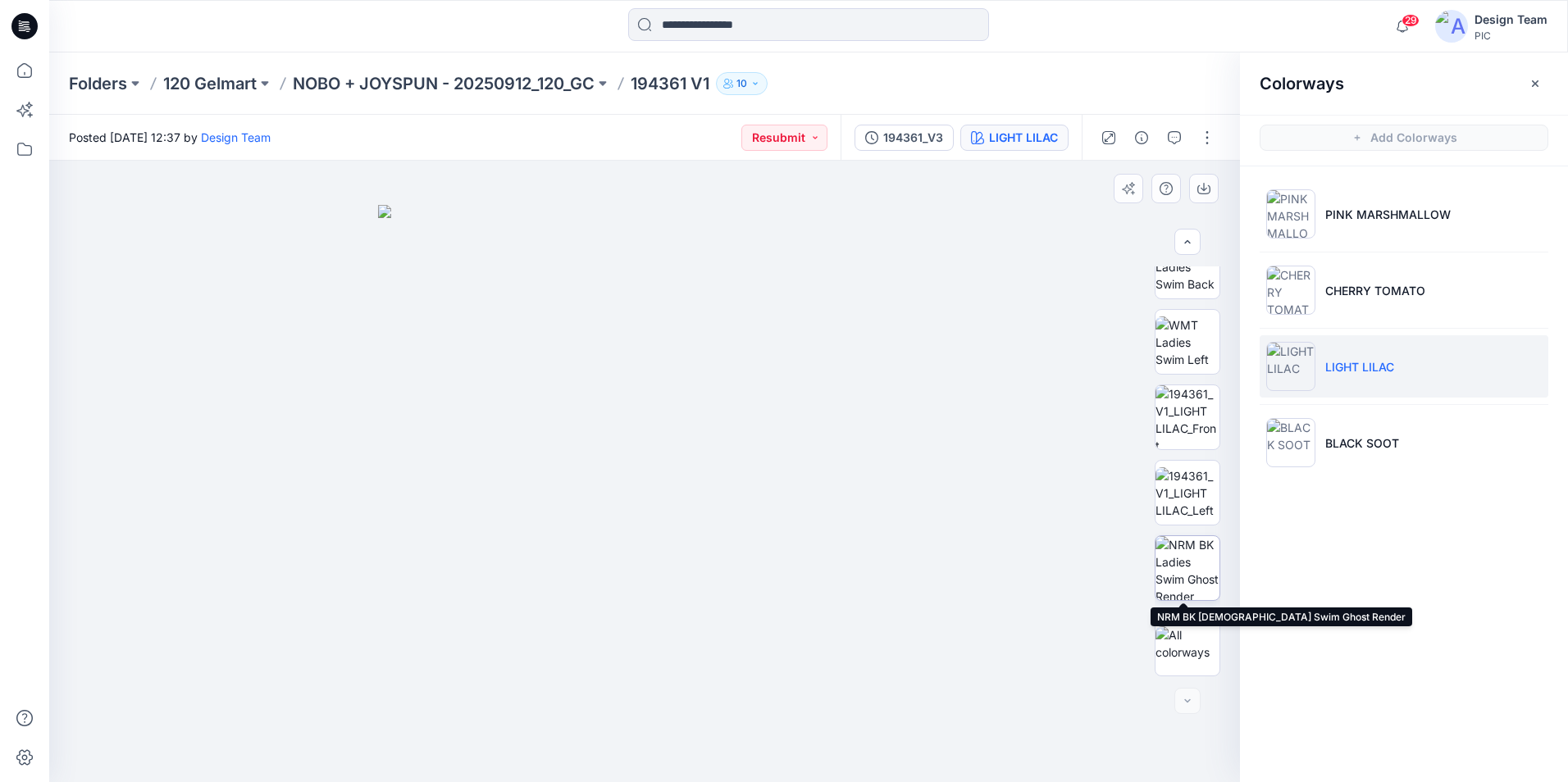
click at [1187, 567] on img at bounding box center [1187, 568] width 64 height 64
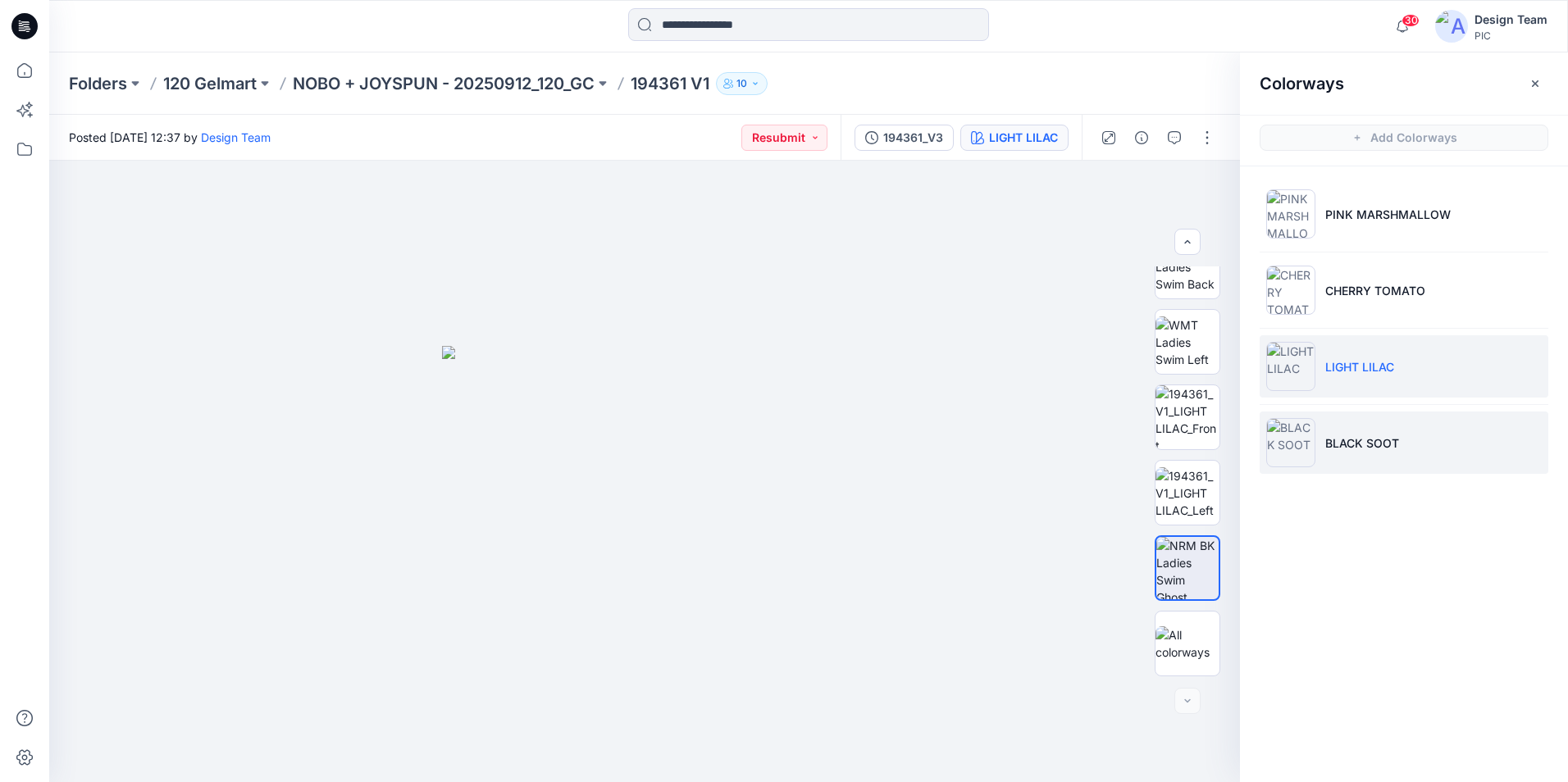
click at [1376, 448] on p "BLACK SOOT" at bounding box center [1362, 443] width 74 height 18
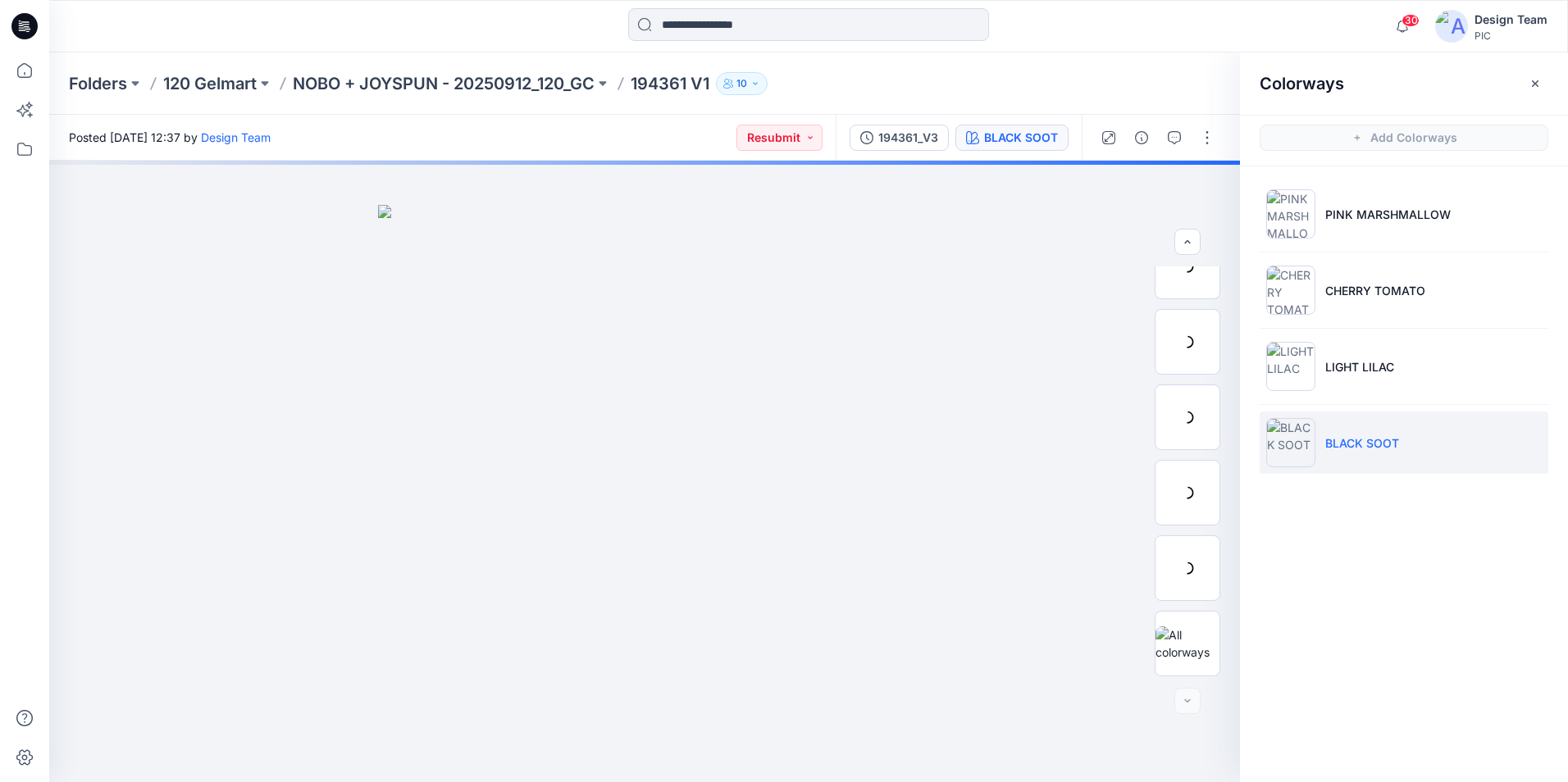
scroll to position [259, 0]
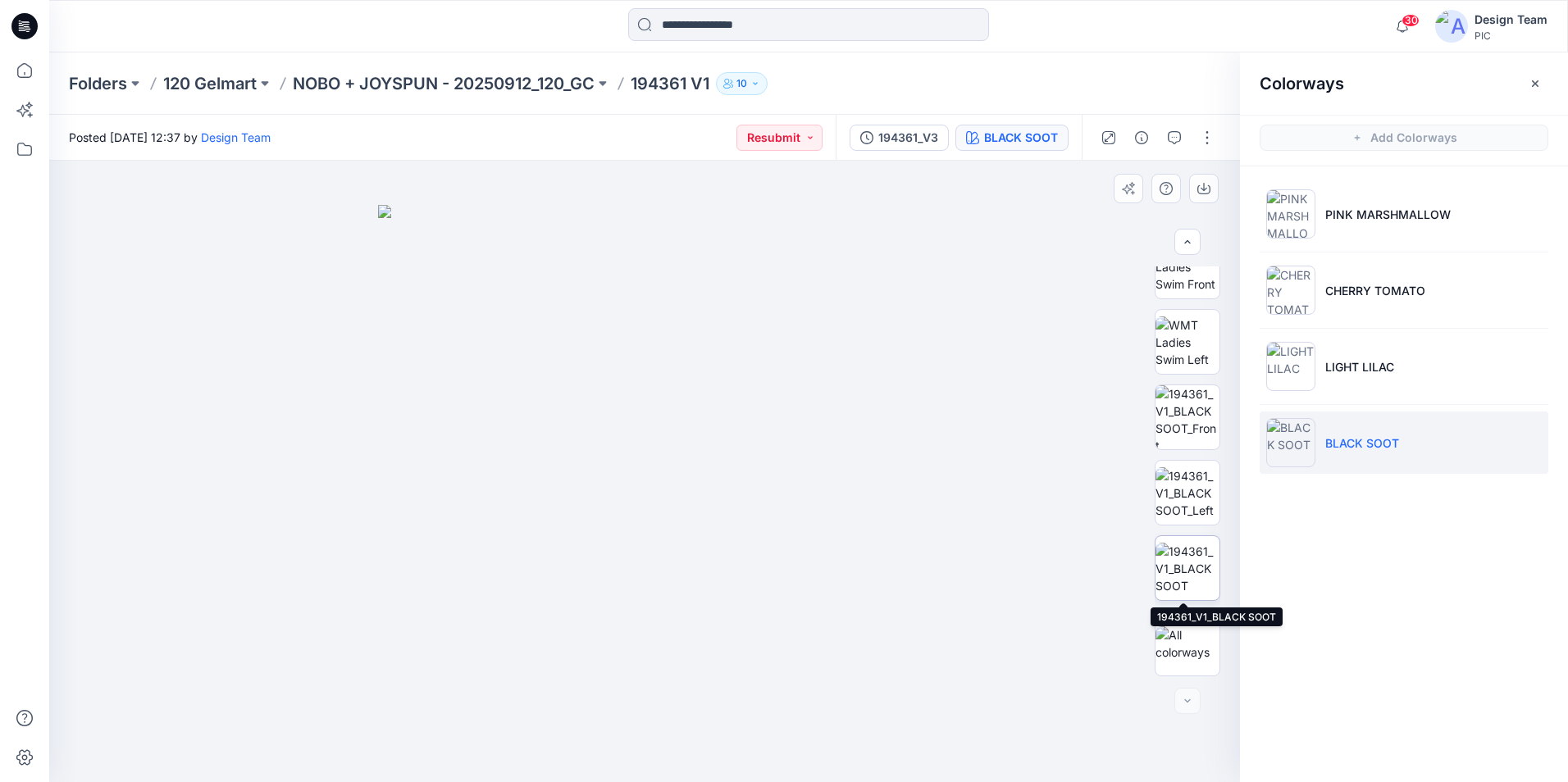
click at [1193, 570] on img at bounding box center [1187, 568] width 64 height 52
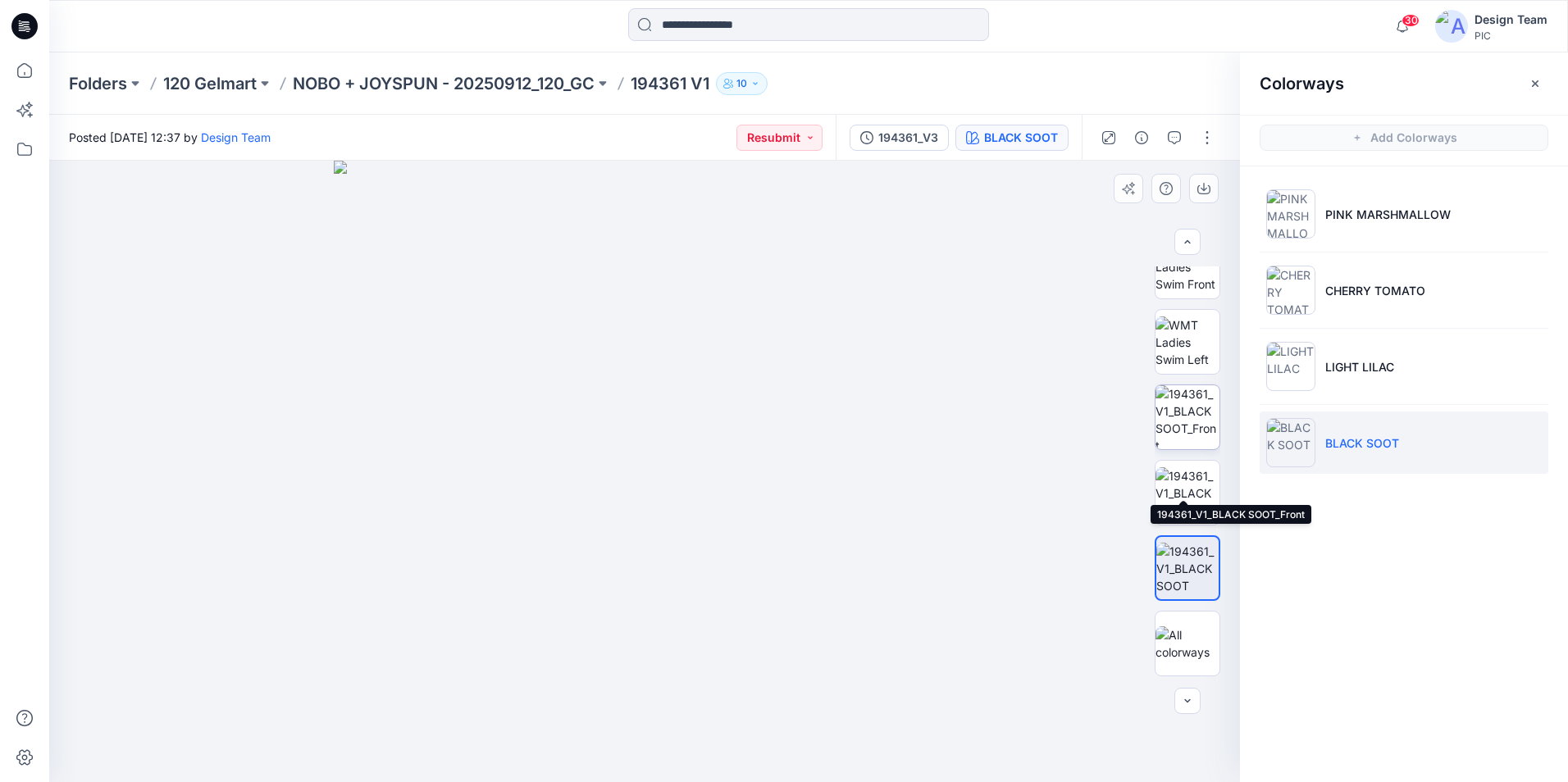
scroll to position [95, 0]
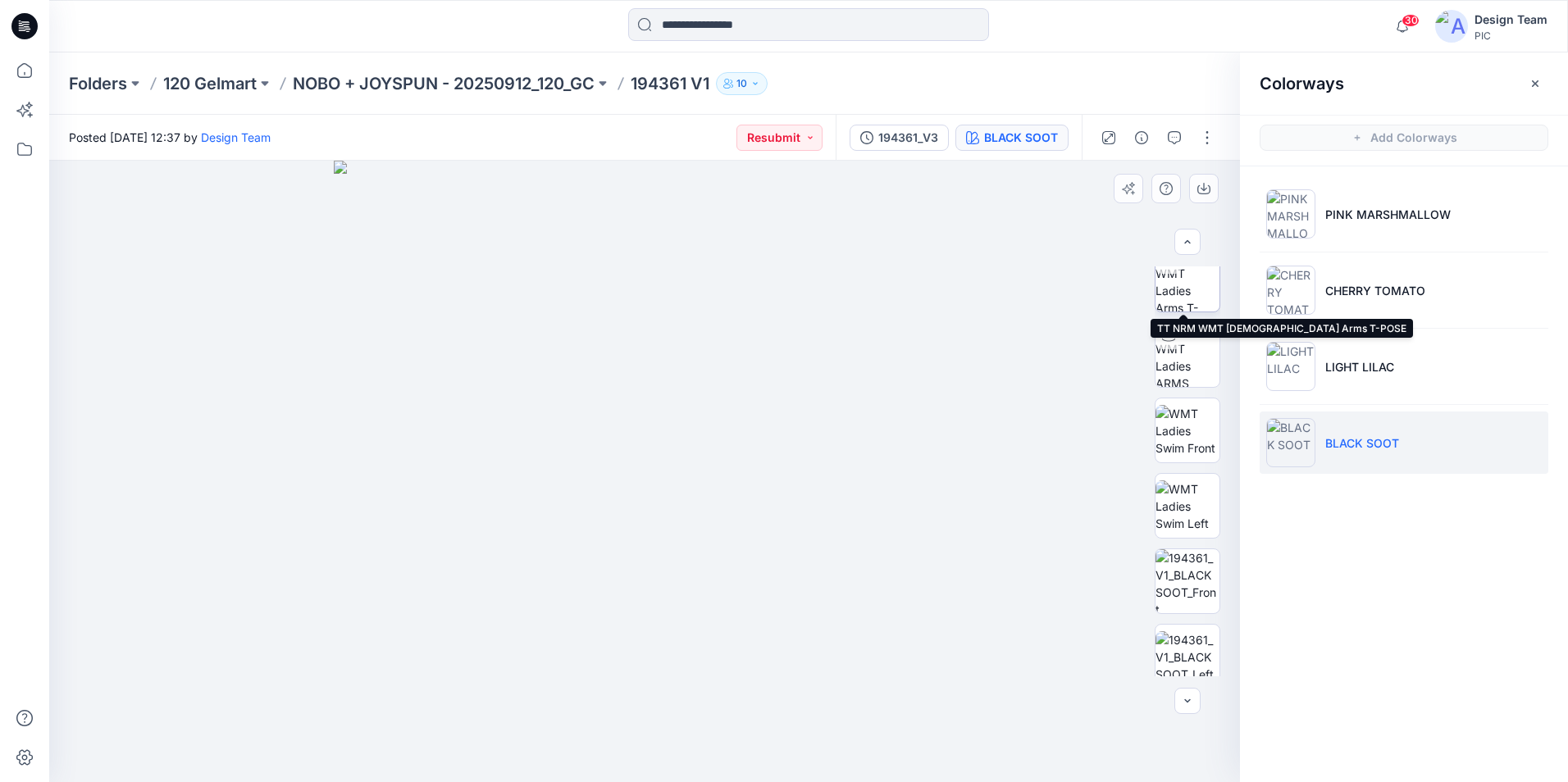
click at [1180, 282] on img at bounding box center [1187, 280] width 64 height 64
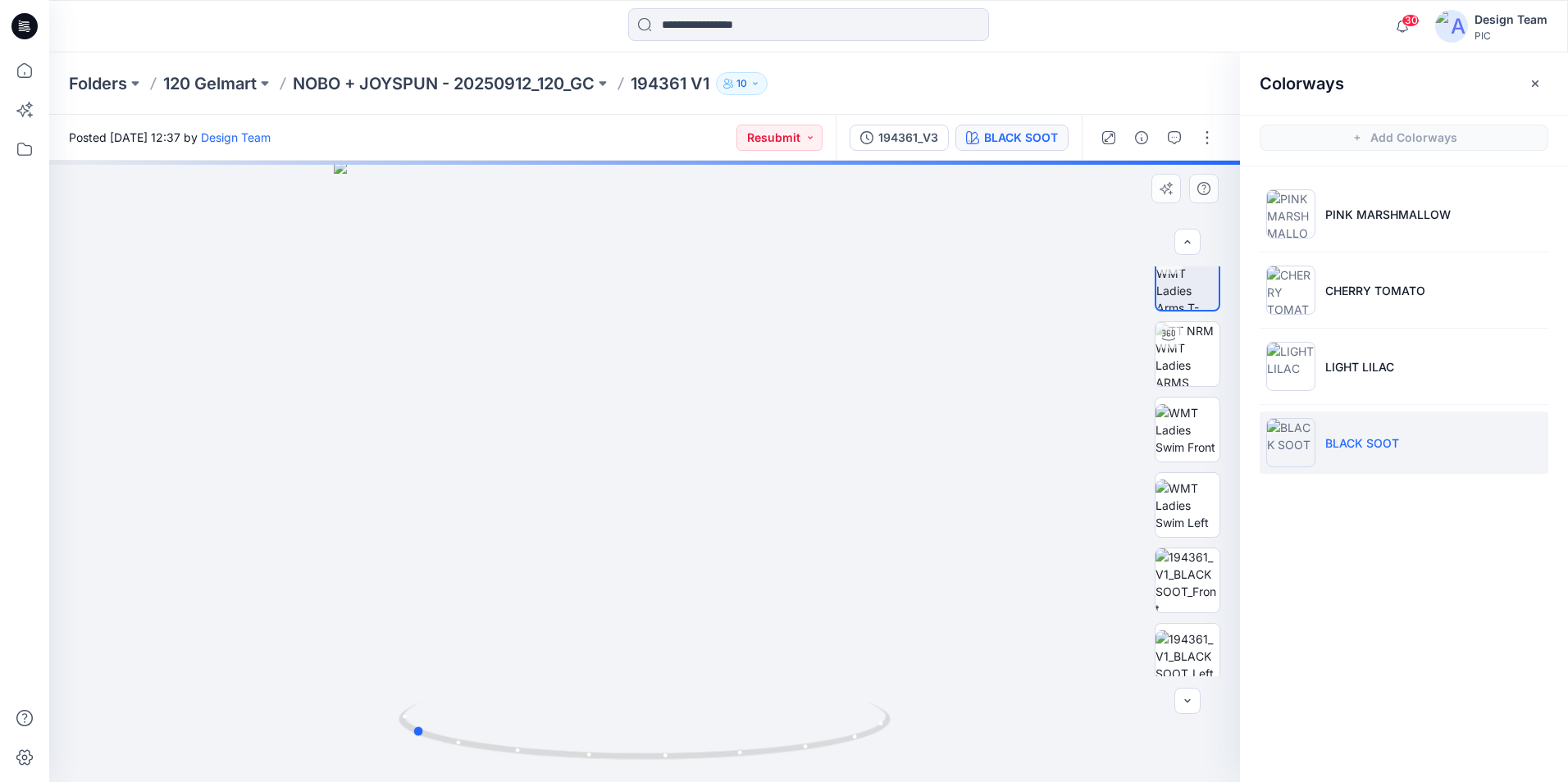
drag, startPoint x: 865, startPoint y: 743, endPoint x: 139, endPoint y: 620, distance: 736.3
click at [139, 620] on div at bounding box center [645, 471] width 1191 height 621
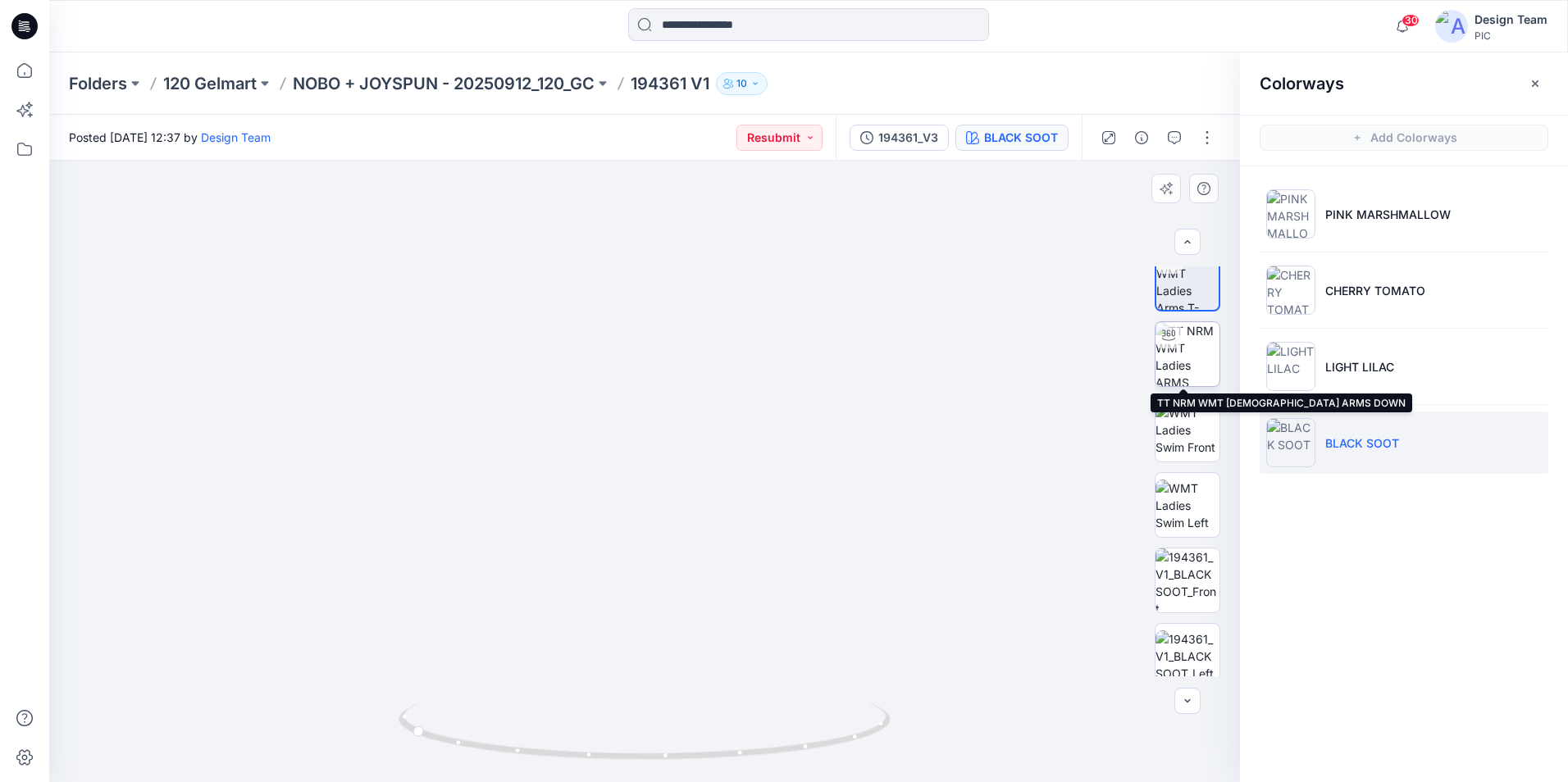
click at [1195, 358] on img at bounding box center [1187, 354] width 64 height 64
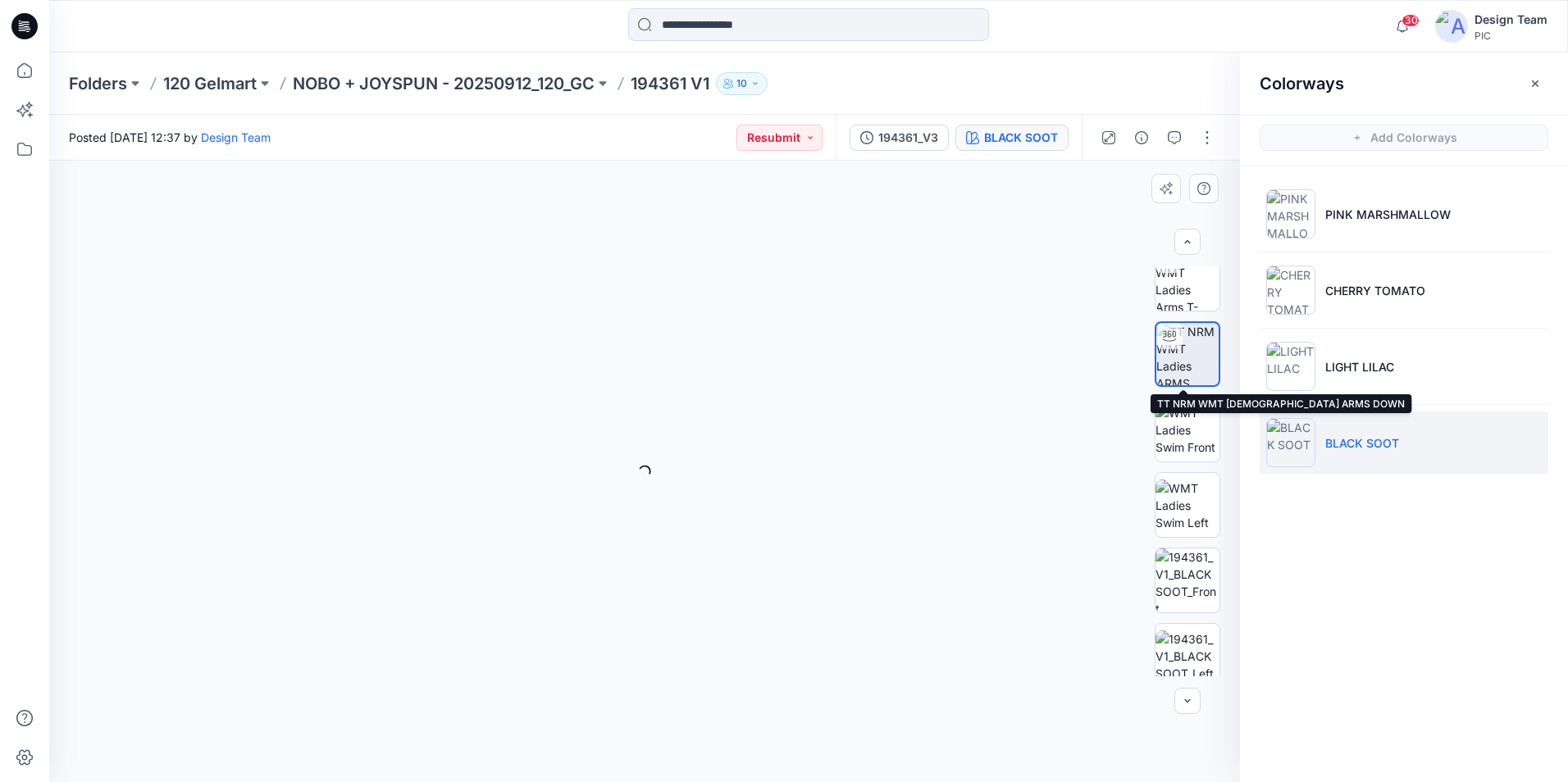
scroll to position [95, 0]
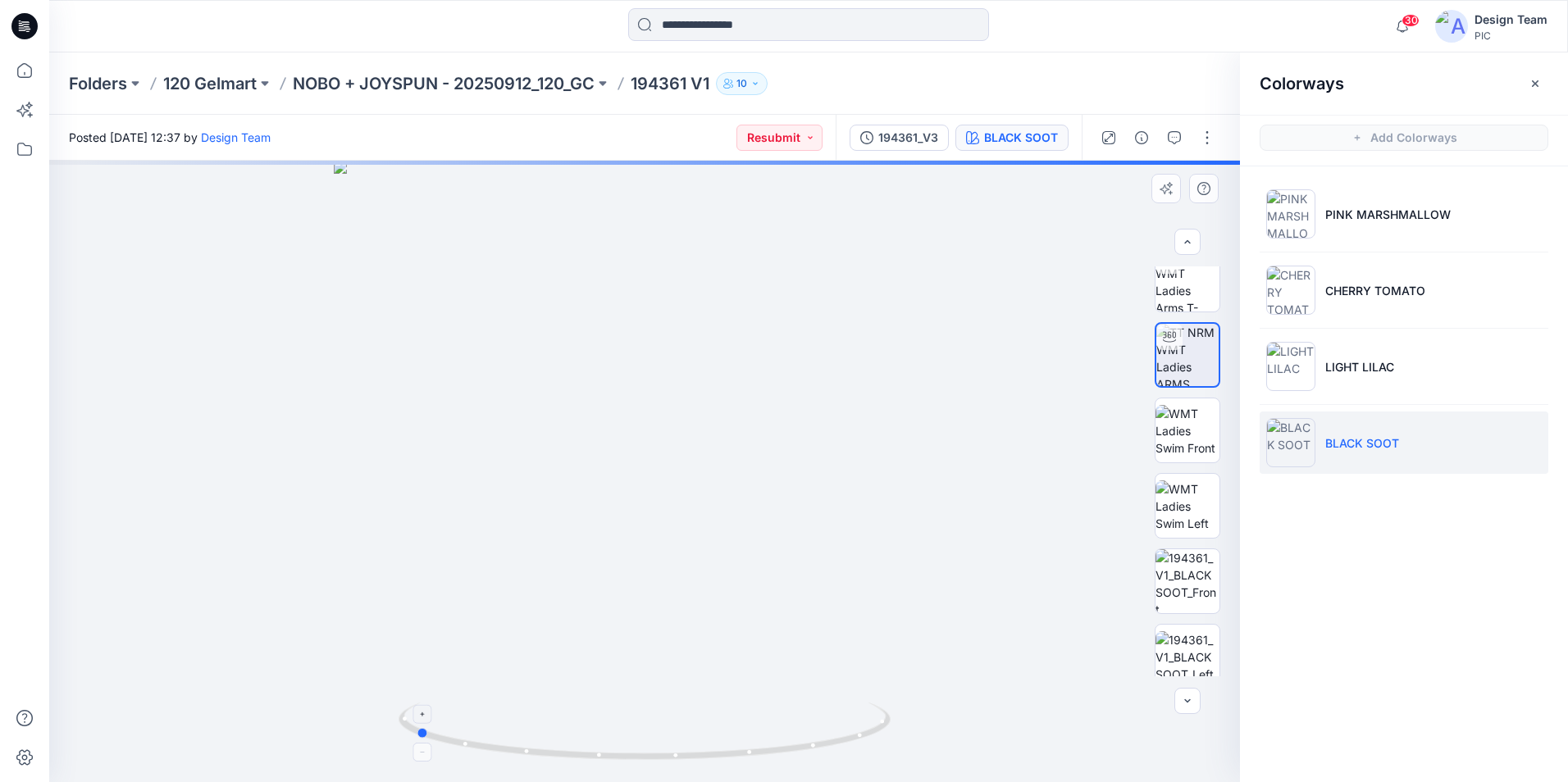
drag, startPoint x: 865, startPoint y: 743, endPoint x: 636, endPoint y: 740, distance: 229.0
click at [636, 740] on icon at bounding box center [646, 733] width 496 height 62
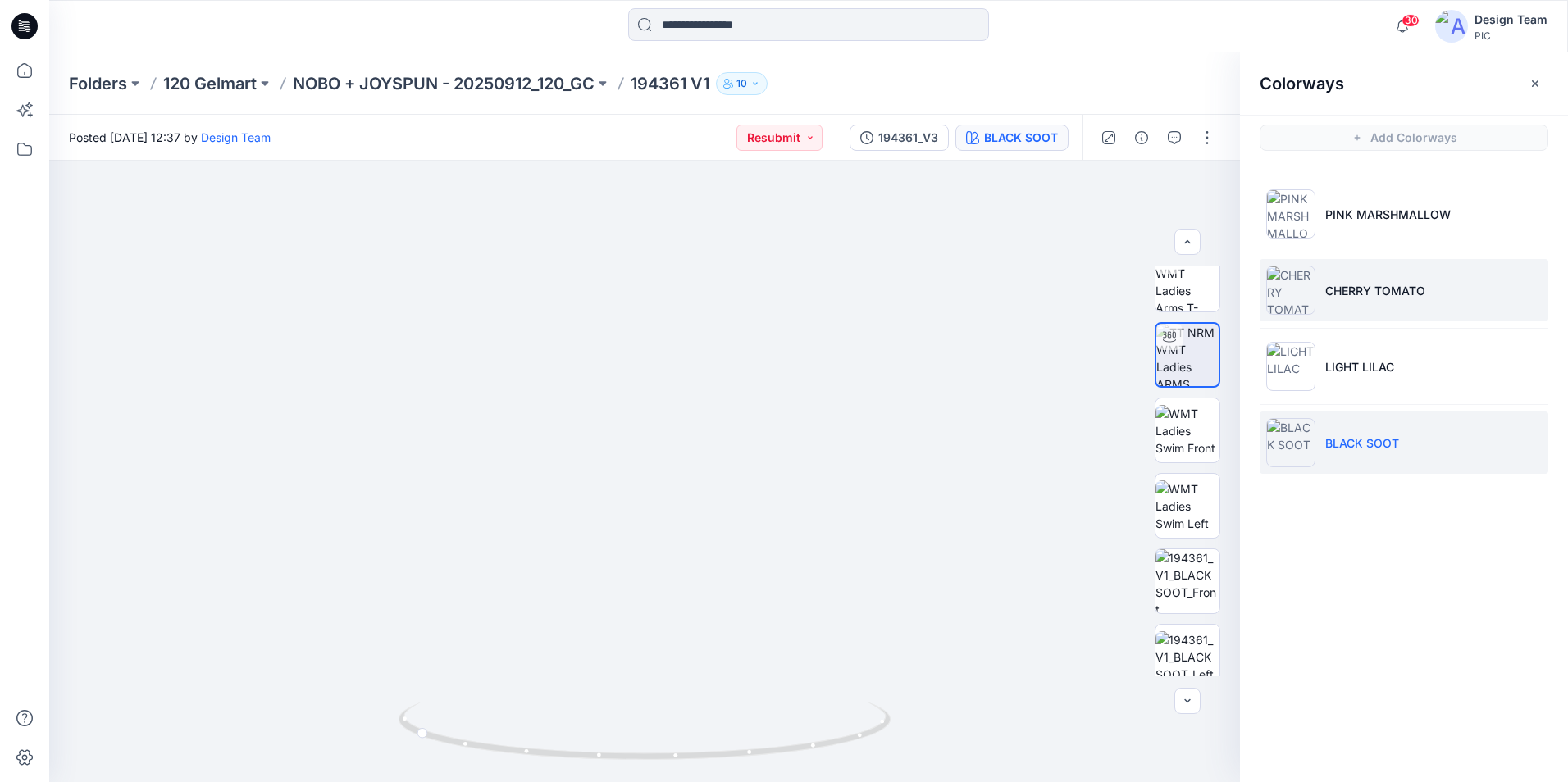
click at [1377, 304] on li "CHERRY TOMATO" at bounding box center [1404, 290] width 289 height 63
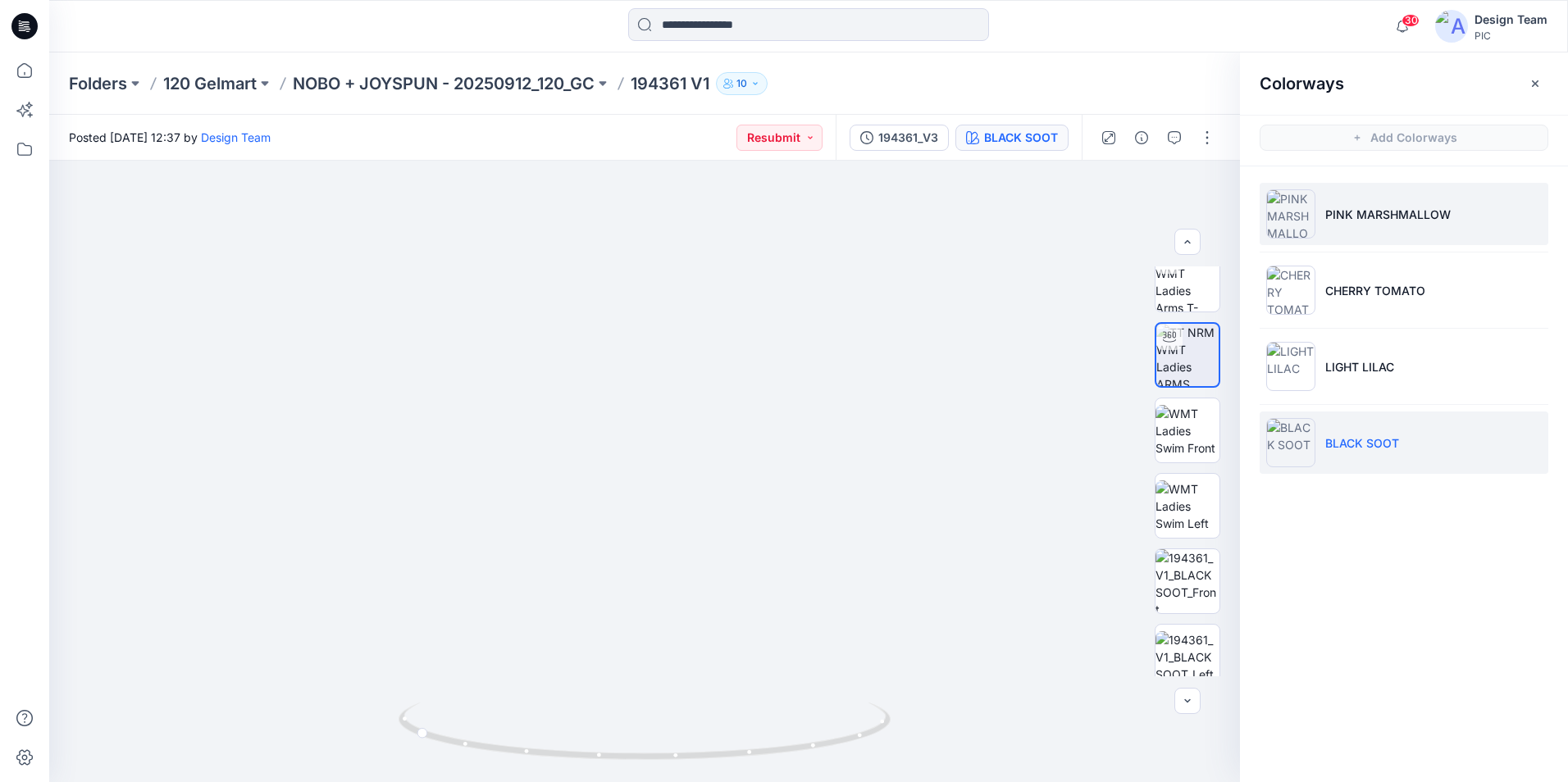
click at [1382, 236] on li "PINK MARSHMALLOW" at bounding box center [1404, 214] width 289 height 63
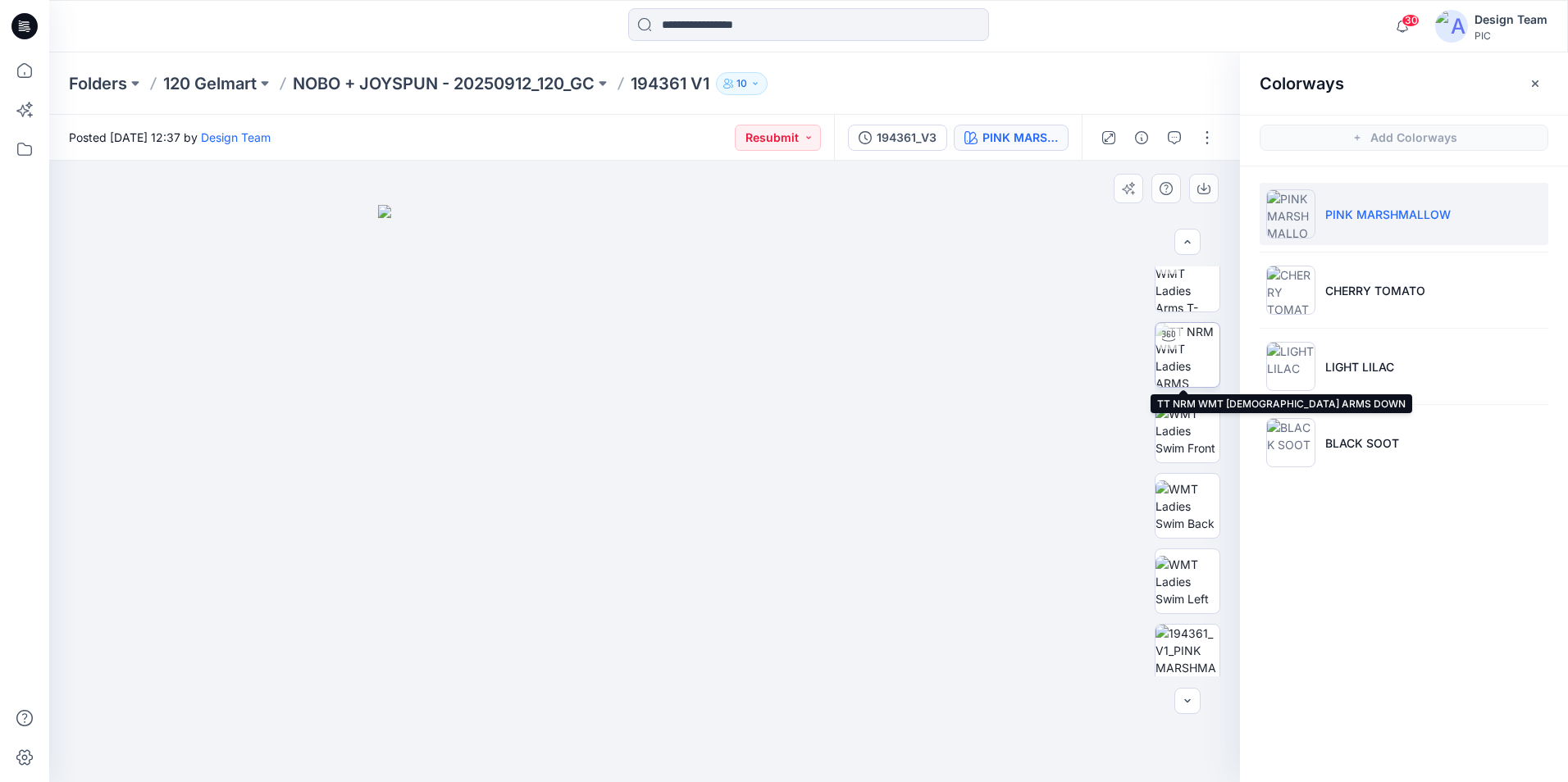
click at [1196, 364] on img at bounding box center [1187, 355] width 64 height 64
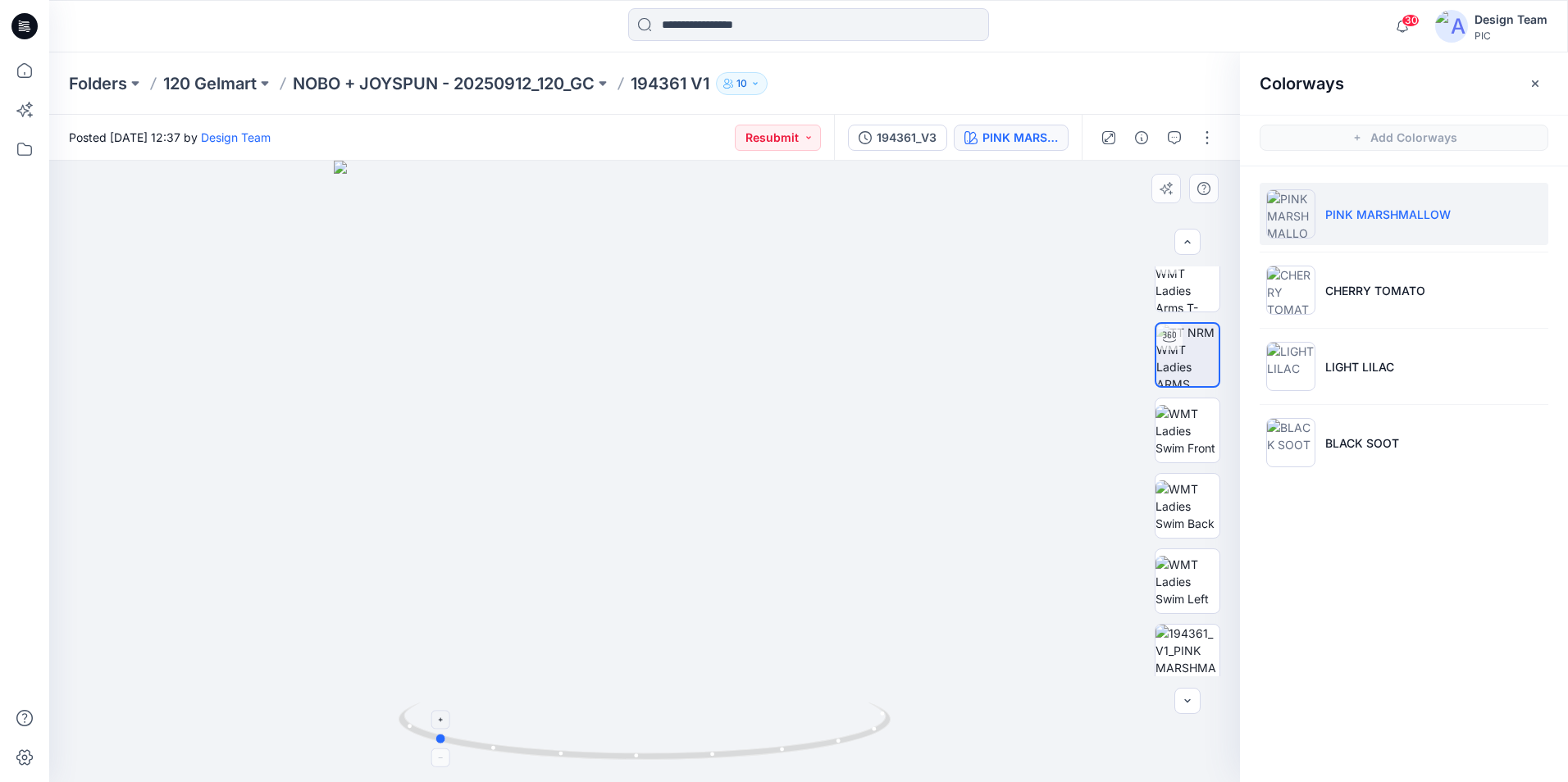
drag, startPoint x: 850, startPoint y: 745, endPoint x: 639, endPoint y: 726, distance: 211.9
click at [639, 726] on icon at bounding box center [646, 733] width 496 height 62
click at [1180, 426] on img at bounding box center [1187, 431] width 64 height 52
click at [912, 315] on img at bounding box center [645, 471] width 622 height 621
click at [1377, 555] on div "Colorways Add Colorways PINK MARSHMALLOW CHERRY TOMATO LIGHT LILAC BLACK SOOT" at bounding box center [1404, 417] width 328 height 730
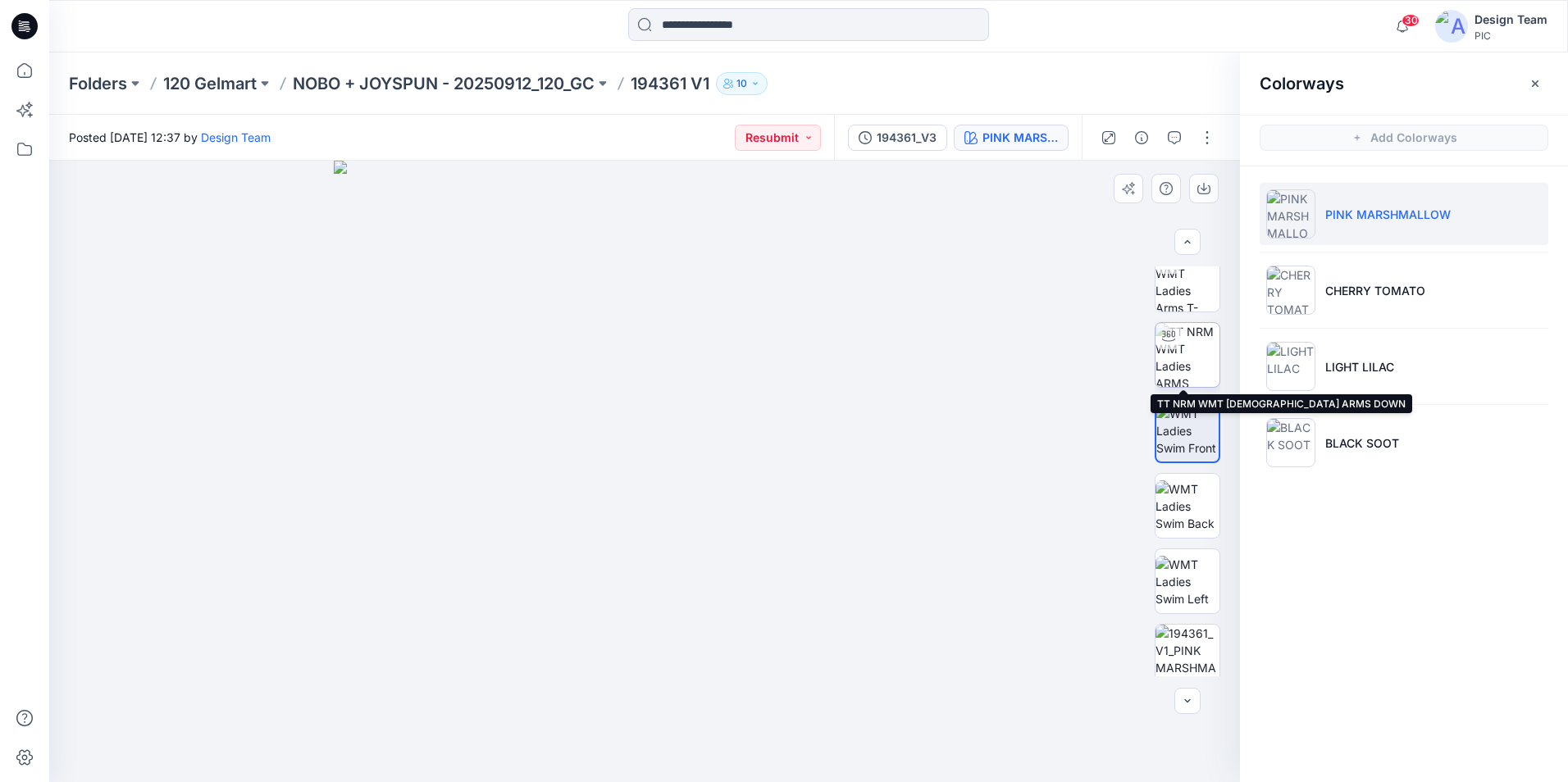
click at [1169, 350] on img at bounding box center [1187, 355] width 64 height 64
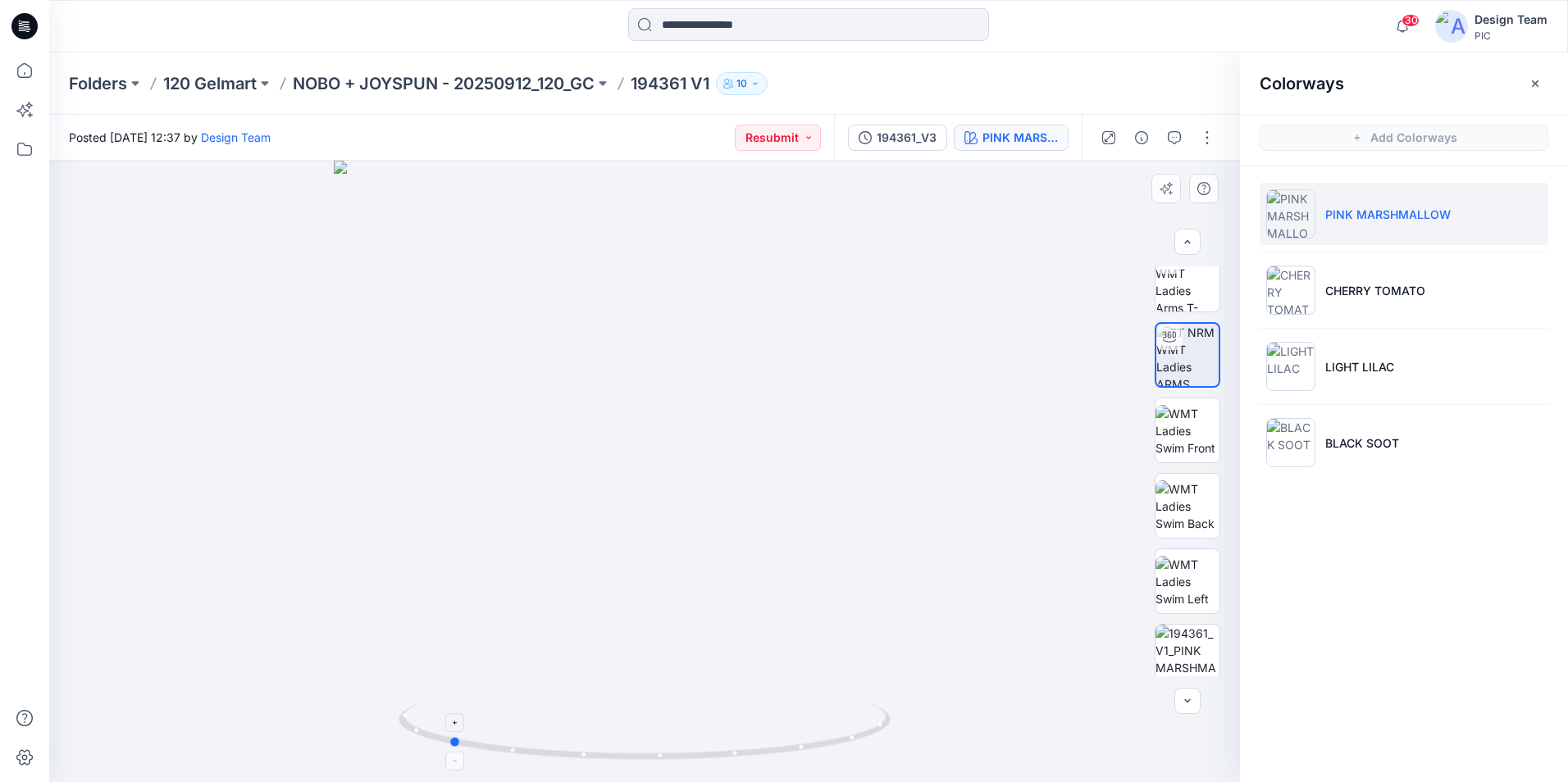
drag, startPoint x: 873, startPoint y: 730, endPoint x: 673, endPoint y: 717, distance: 200.4
click at [675, 718] on icon at bounding box center [646, 733] width 496 height 62
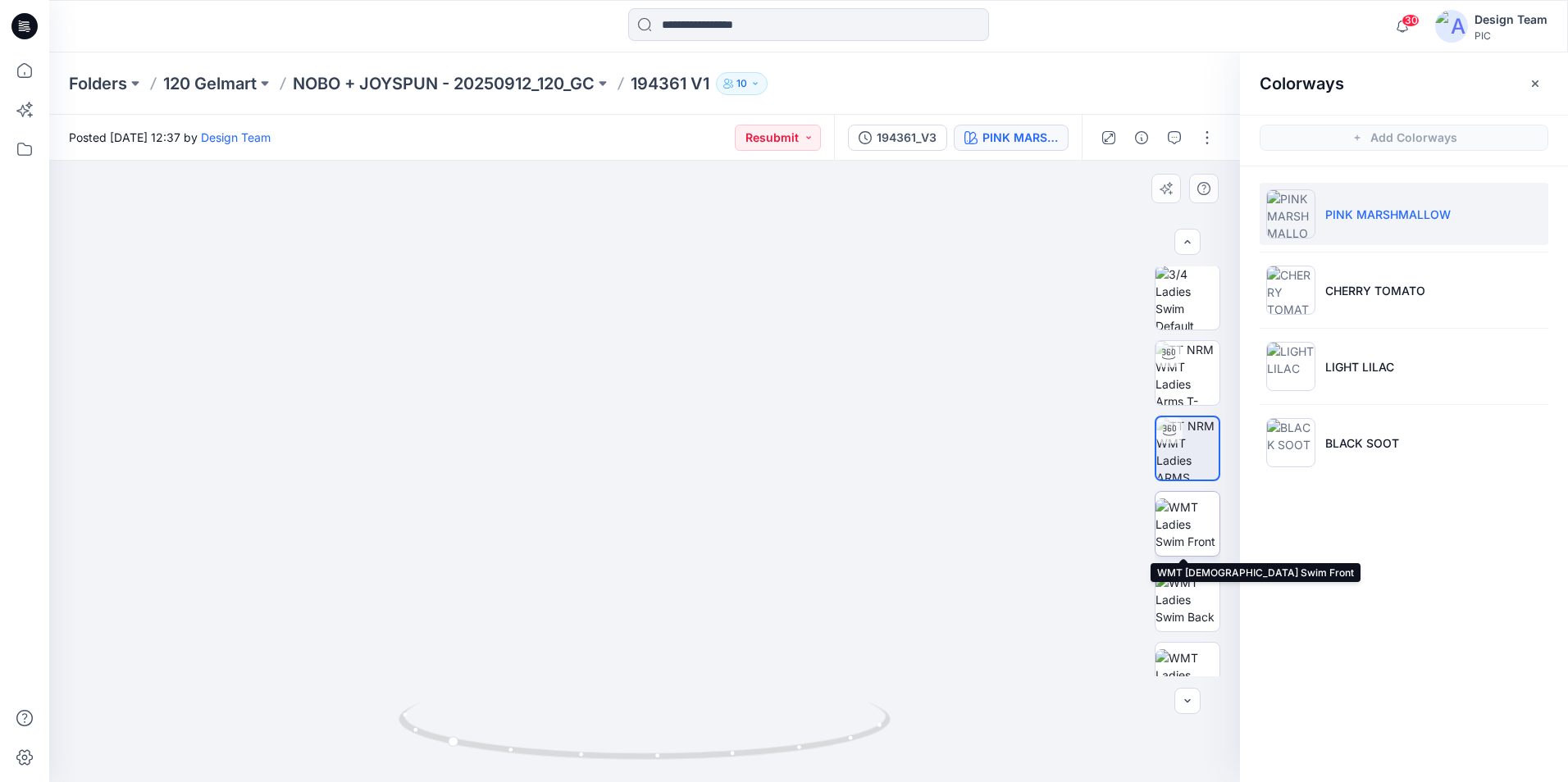
scroll to position [0, 0]
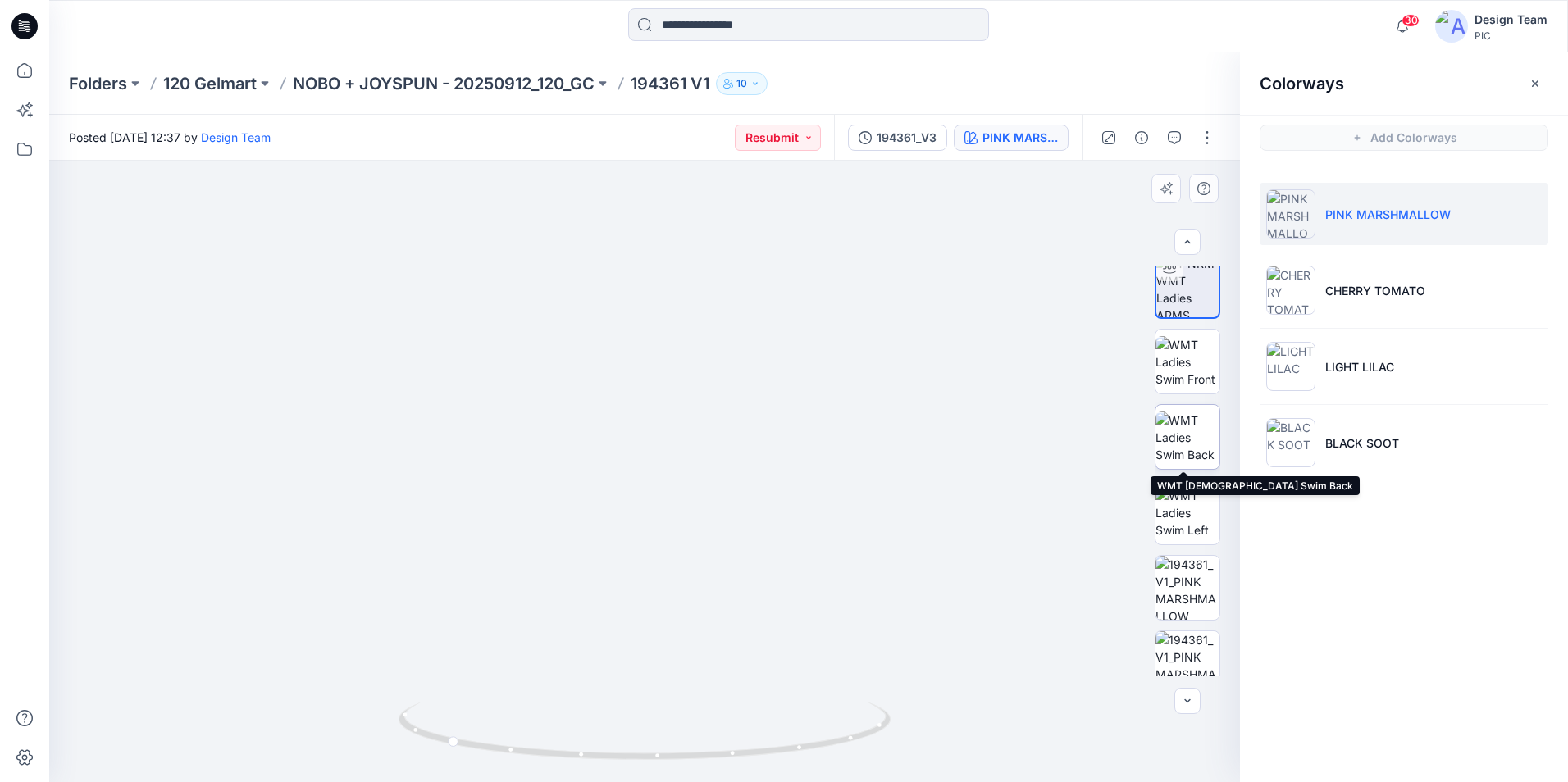
click at [1194, 447] on img at bounding box center [1187, 437] width 64 height 52
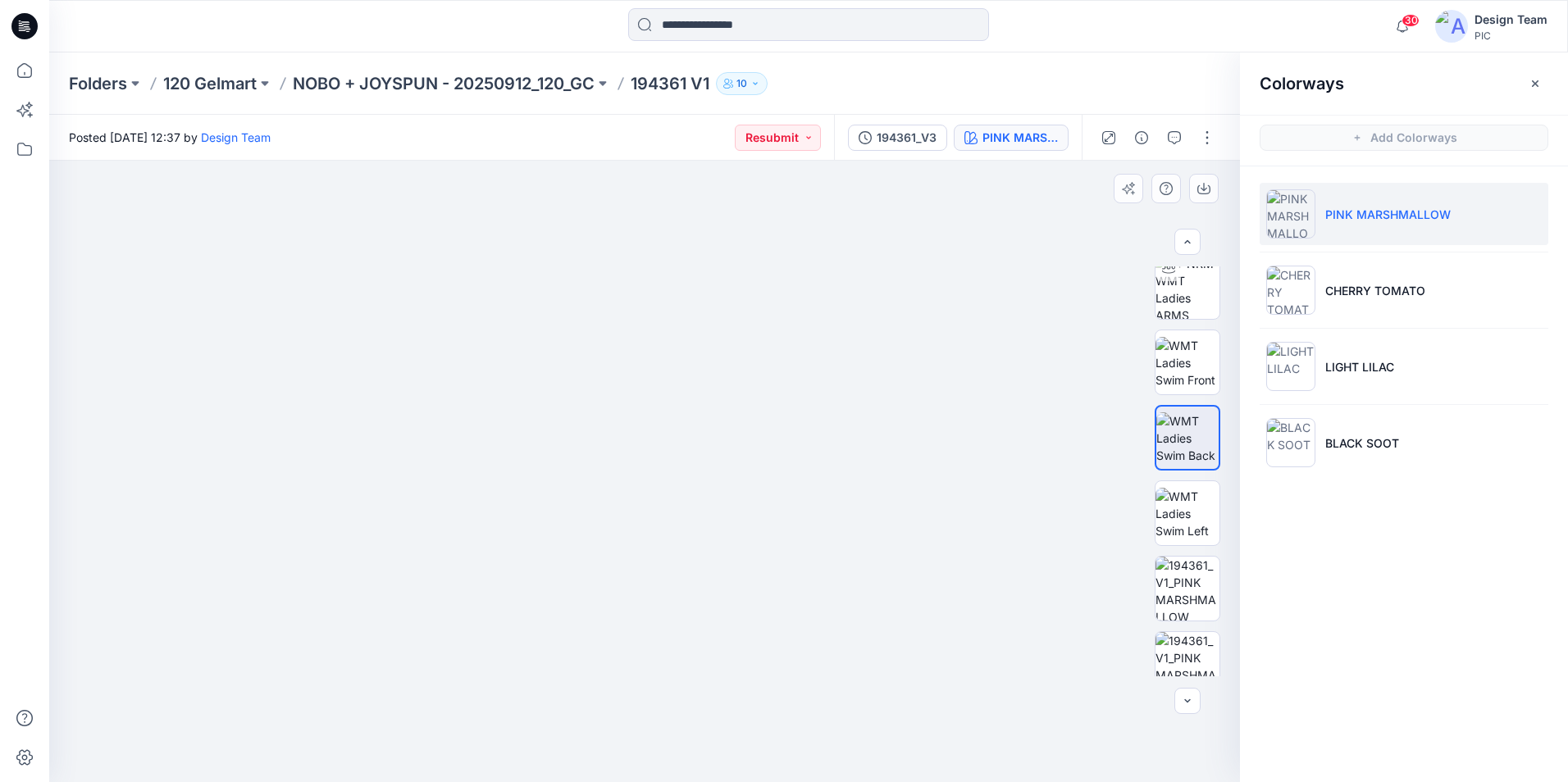
drag, startPoint x: 641, startPoint y: 625, endPoint x: 654, endPoint y: 515, distance: 110.8
drag, startPoint x: 663, startPoint y: 656, endPoint x: 655, endPoint y: 613, distance: 43.7
click at [906, 560] on img at bounding box center [644, 278] width 1066 height 1007
click at [1186, 513] on img at bounding box center [1187, 514] width 64 height 52
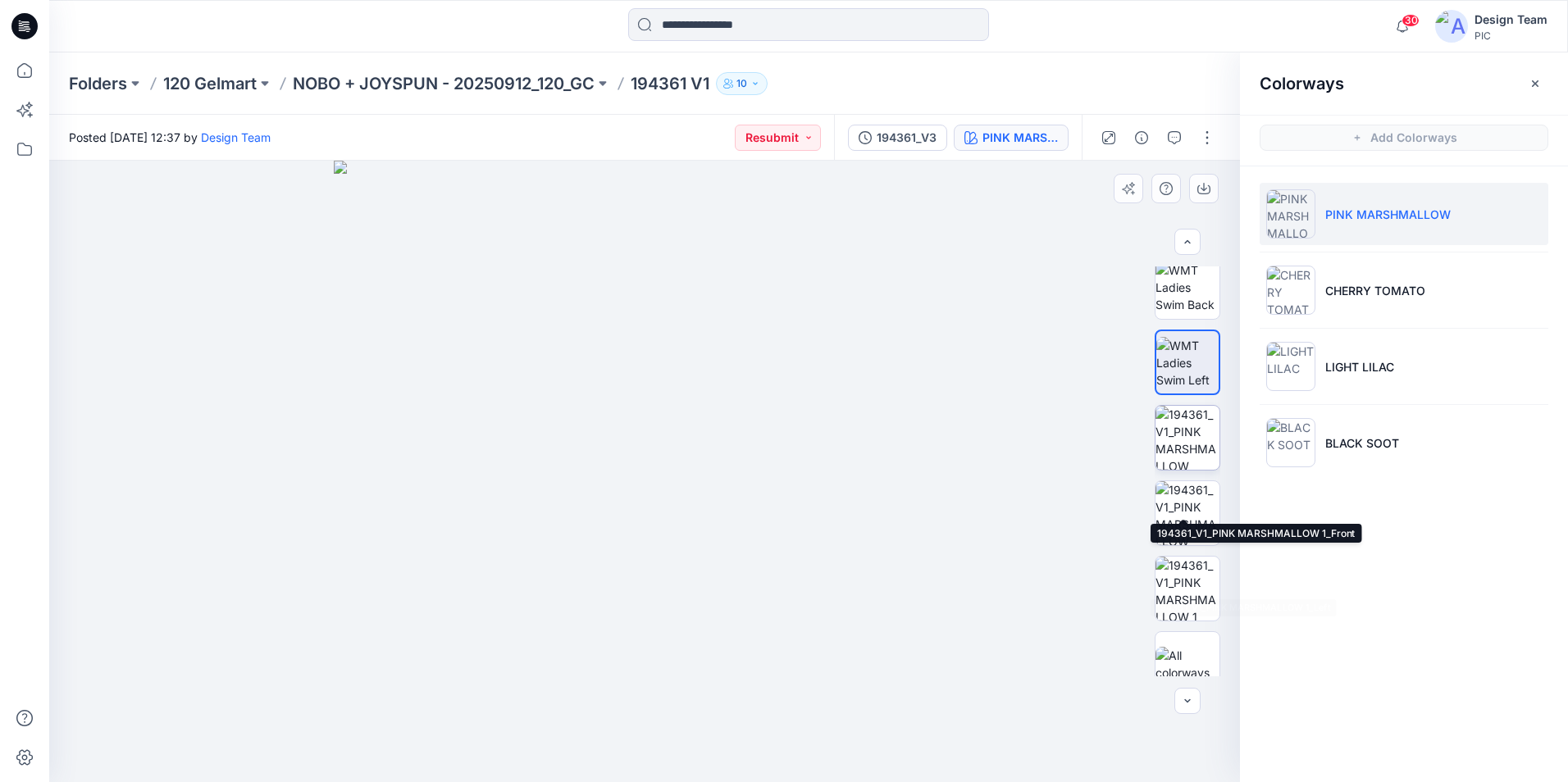
scroll to position [327, 0]
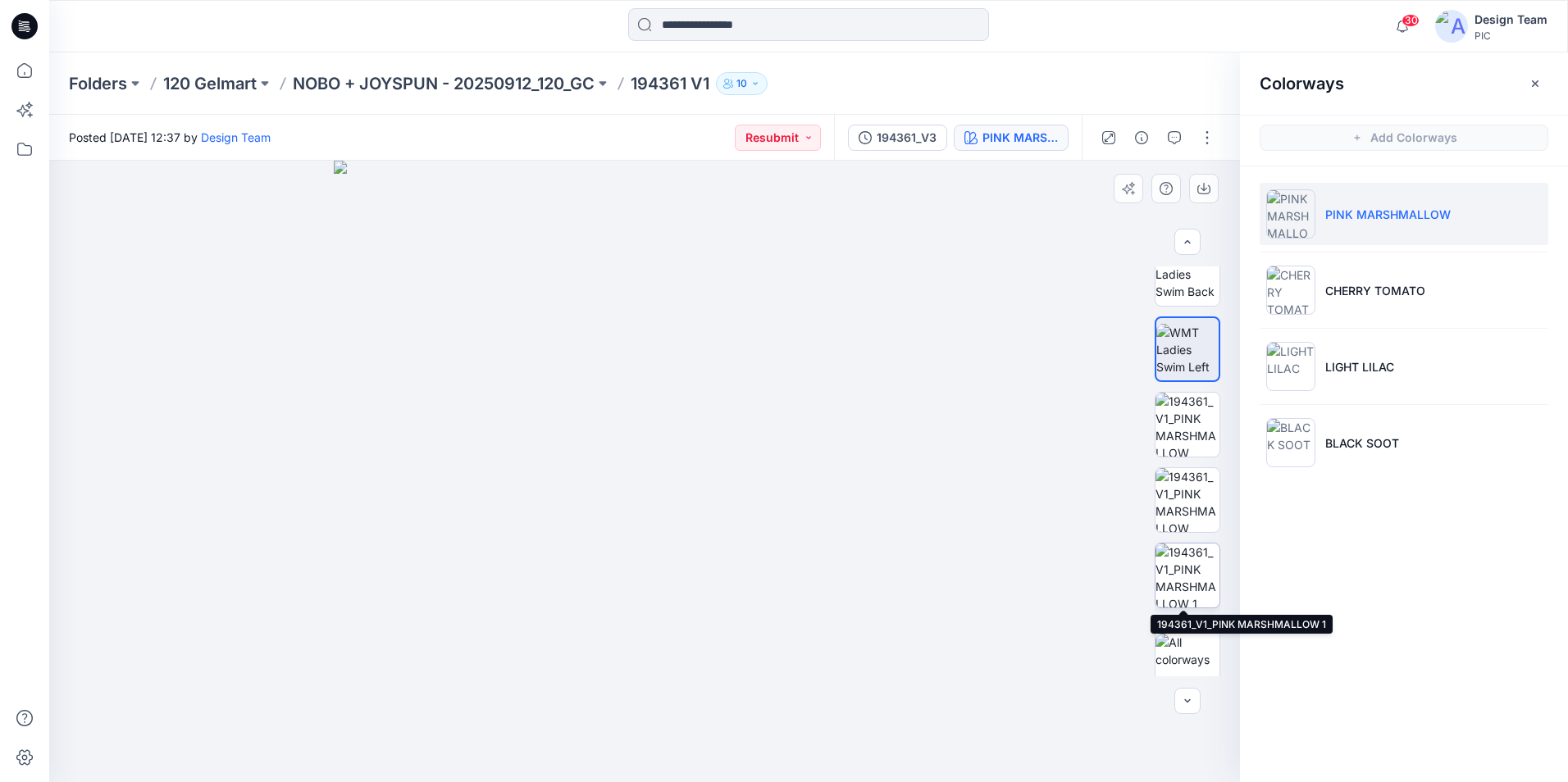
click at [1191, 583] on img at bounding box center [1187, 575] width 64 height 64
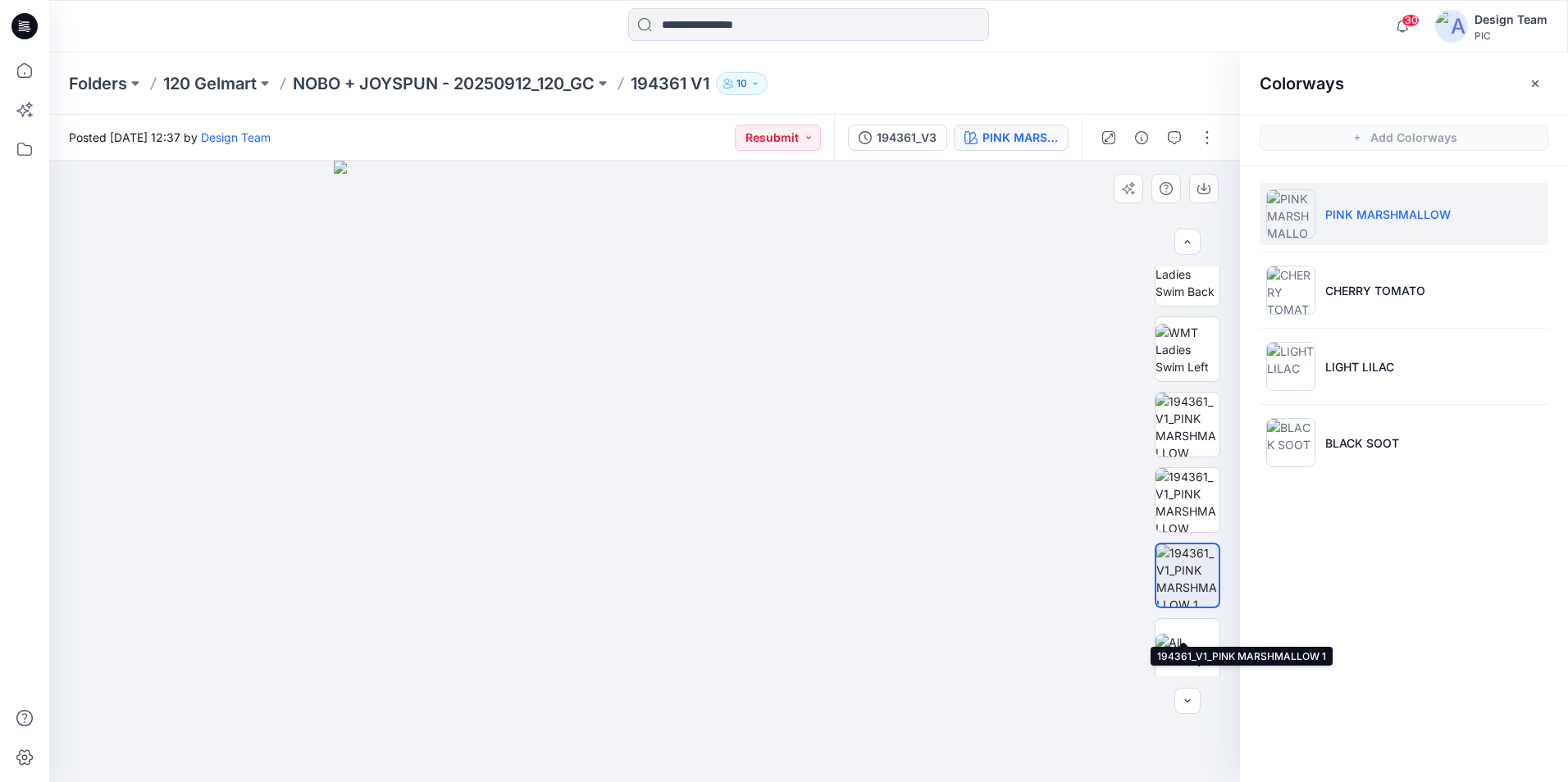
scroll to position [245, 0]
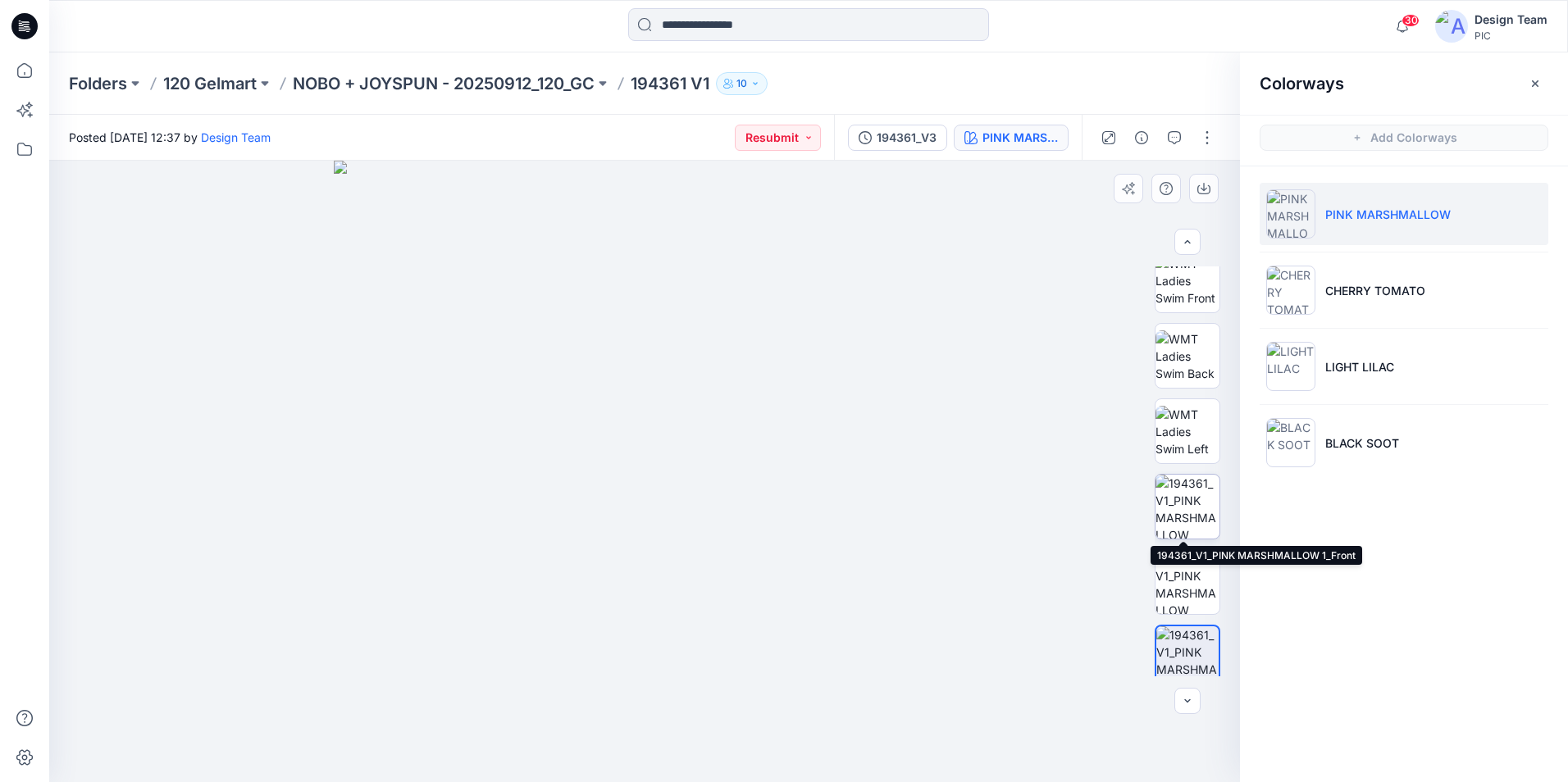
click at [1190, 527] on img at bounding box center [1187, 507] width 64 height 64
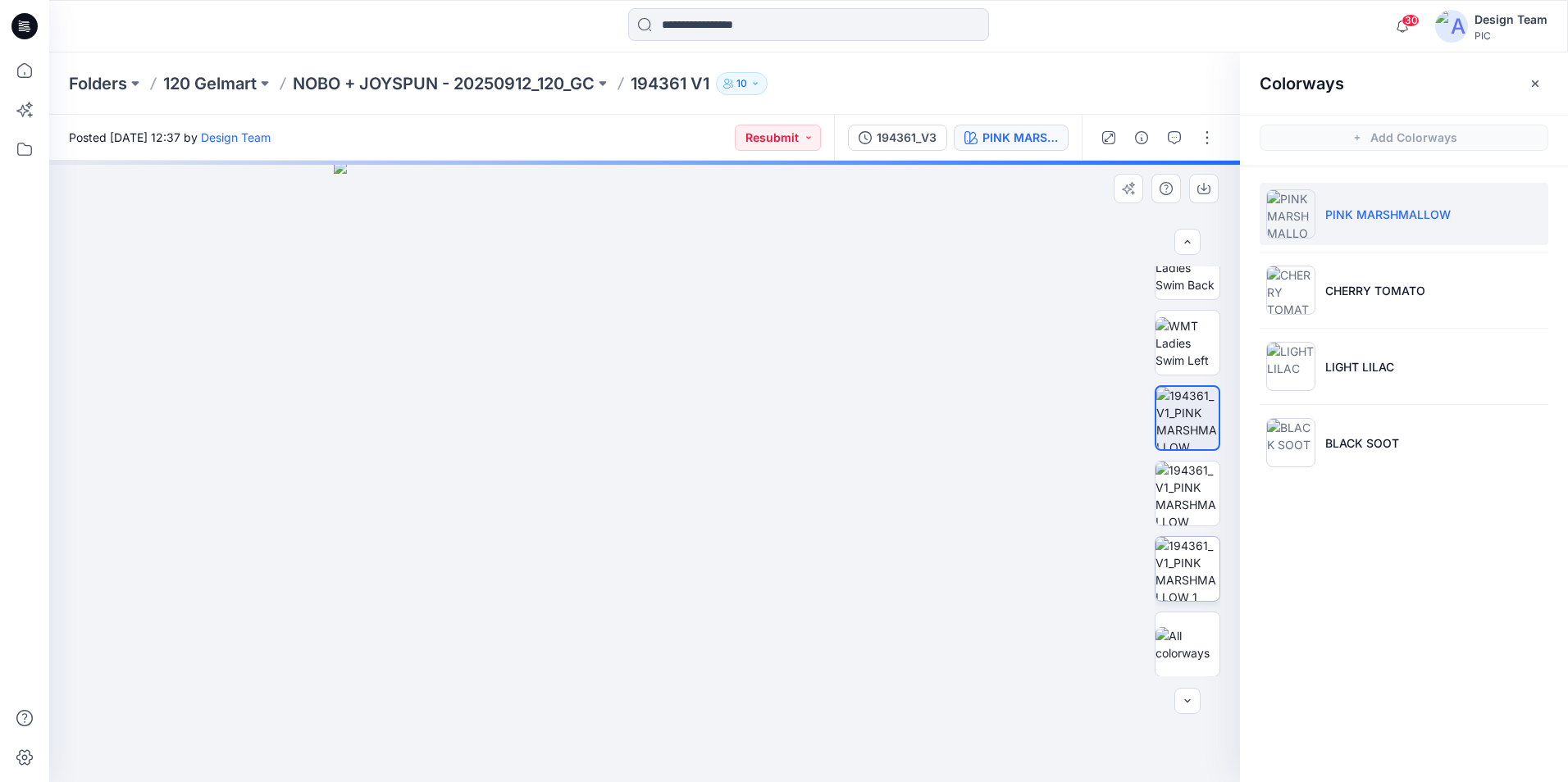
scroll to position [335, 0]
click at [1183, 562] on img at bounding box center [1187, 568] width 64 height 64
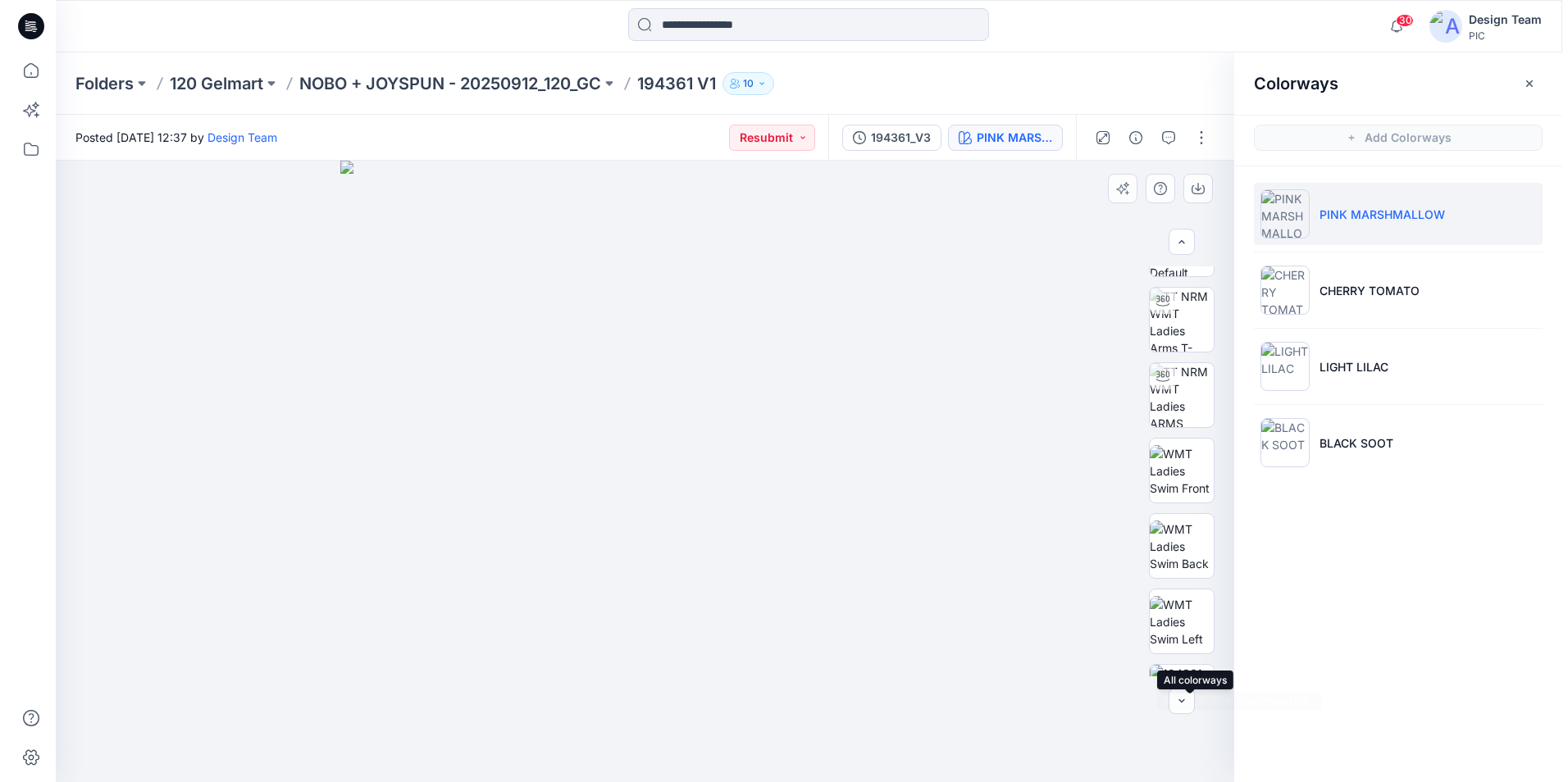
scroll to position [6, 0]
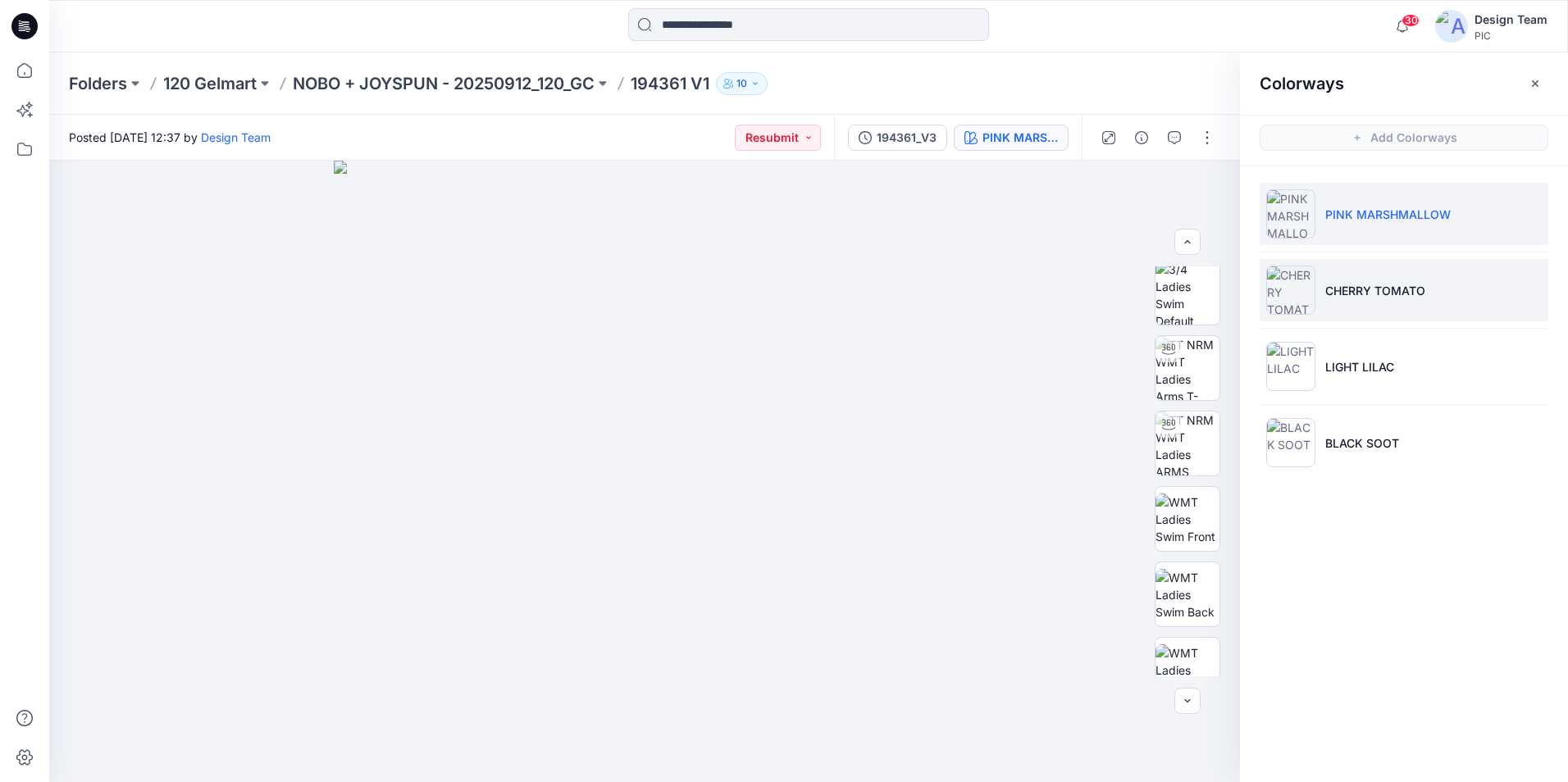
click at [1396, 297] on p "CHERRY TOMATO" at bounding box center [1375, 291] width 100 height 18
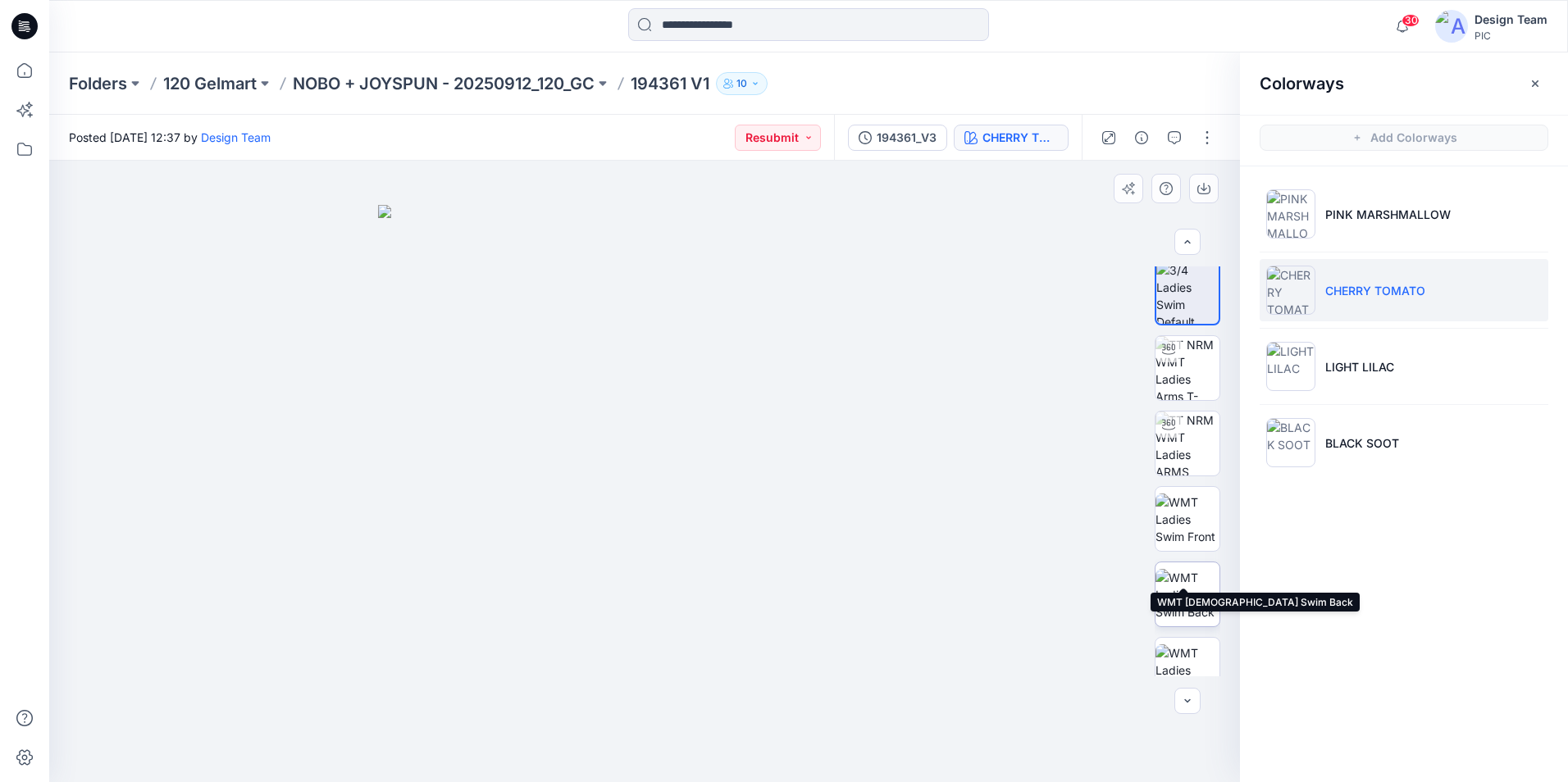
scroll to position [252, 0]
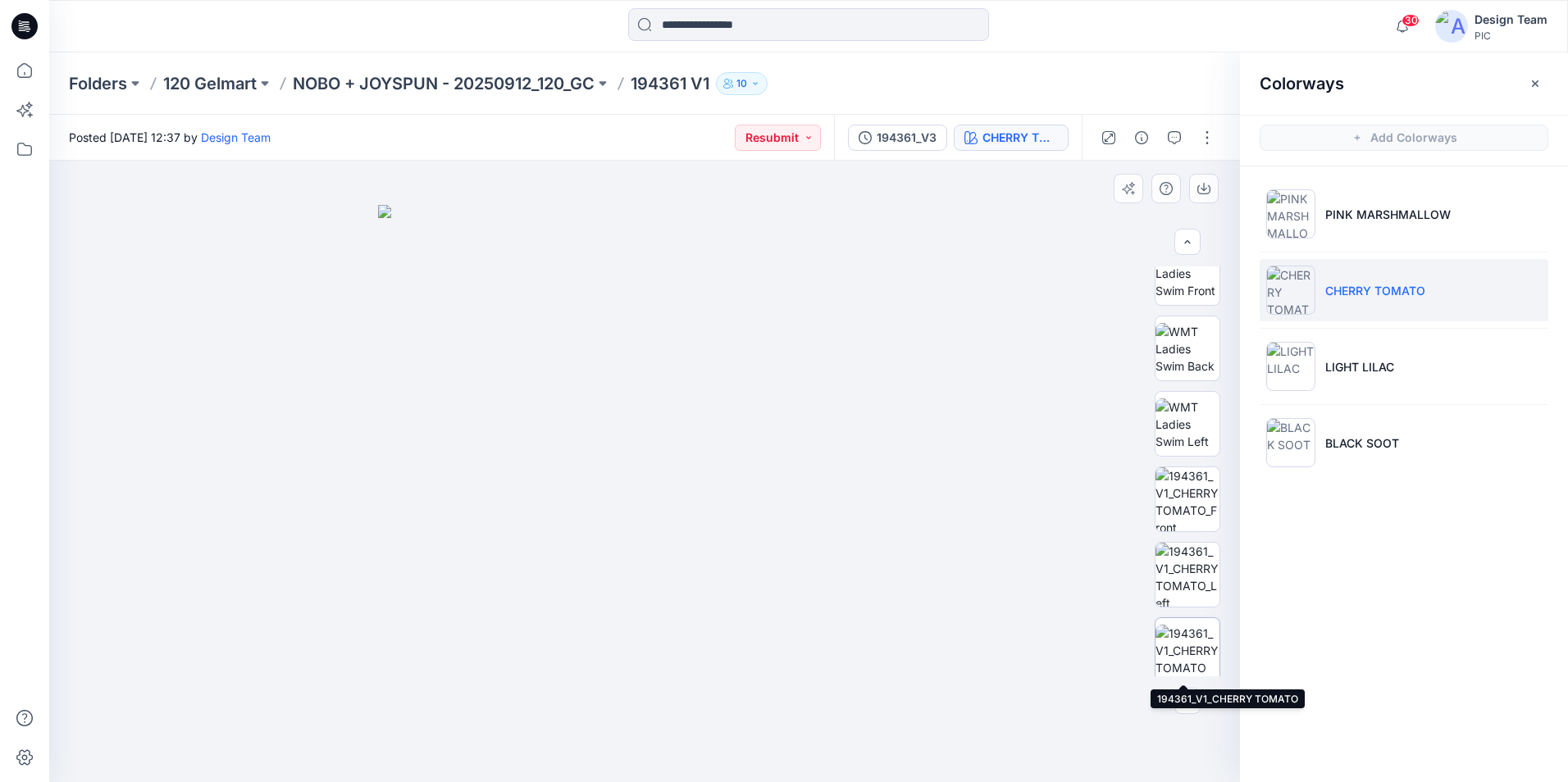
click at [1184, 635] on img at bounding box center [1187, 650] width 64 height 52
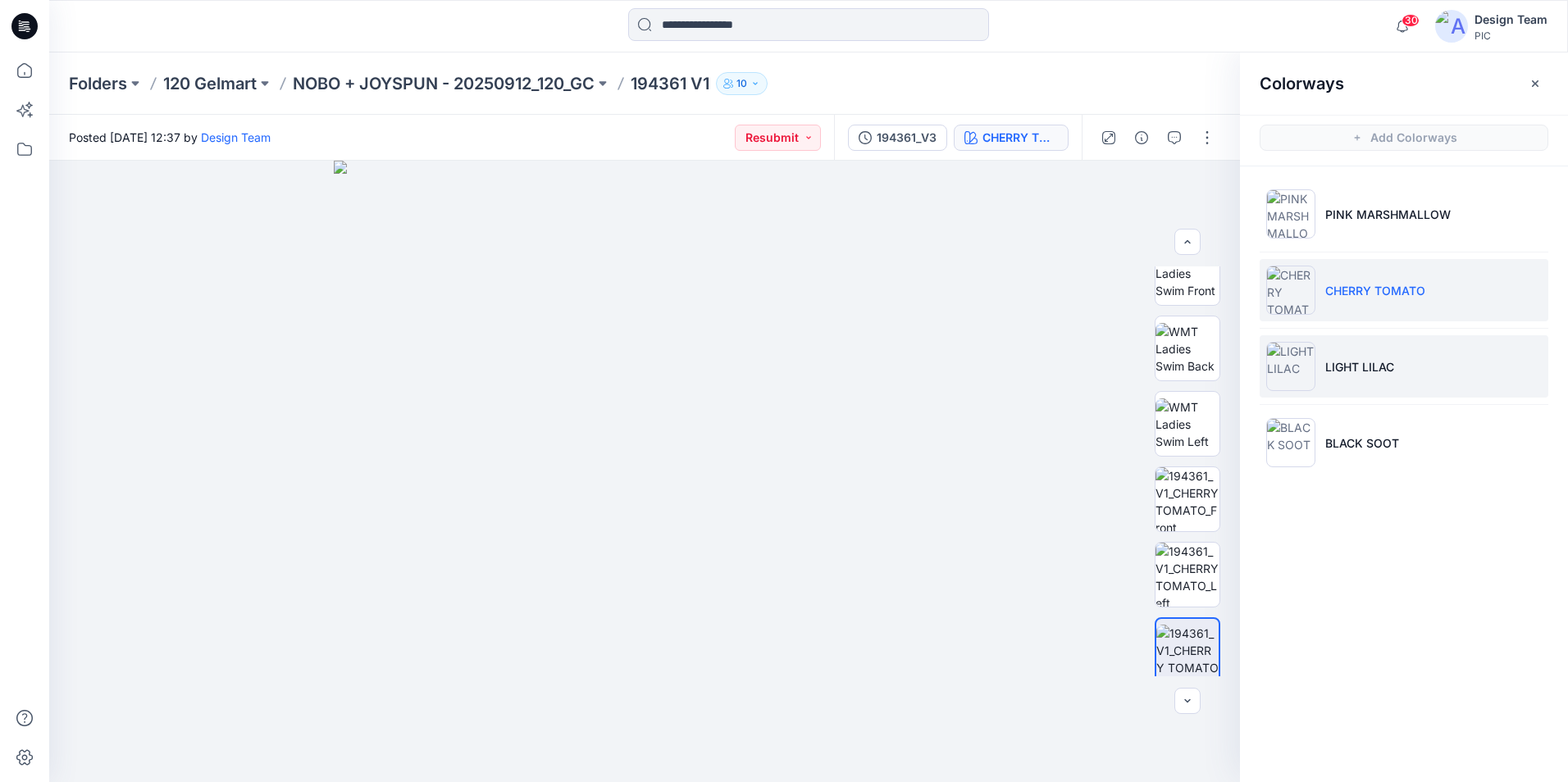
click at [1366, 364] on p "LIGHT LILAC" at bounding box center [1360, 367] width 69 height 18
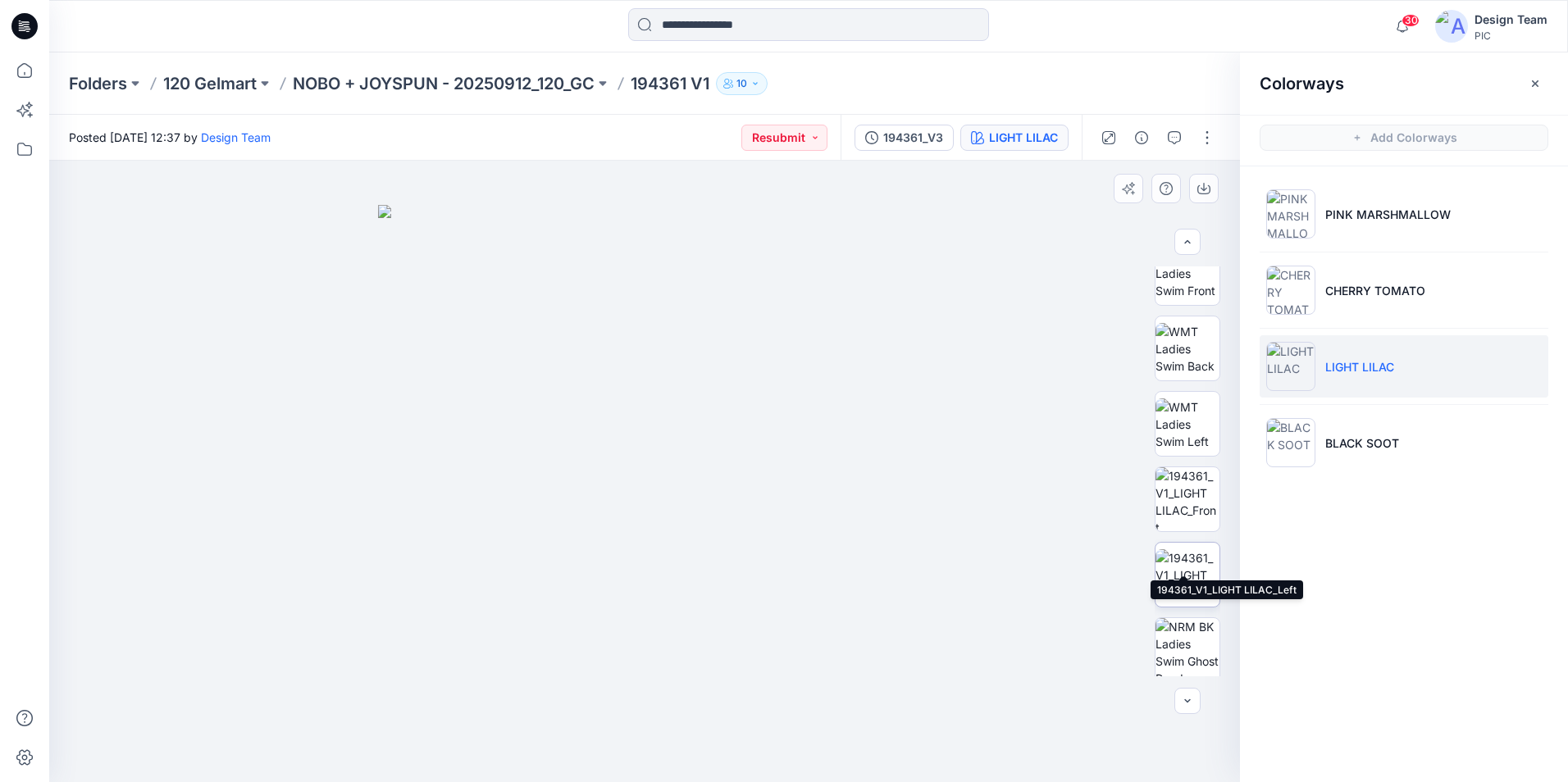
scroll to position [335, 0]
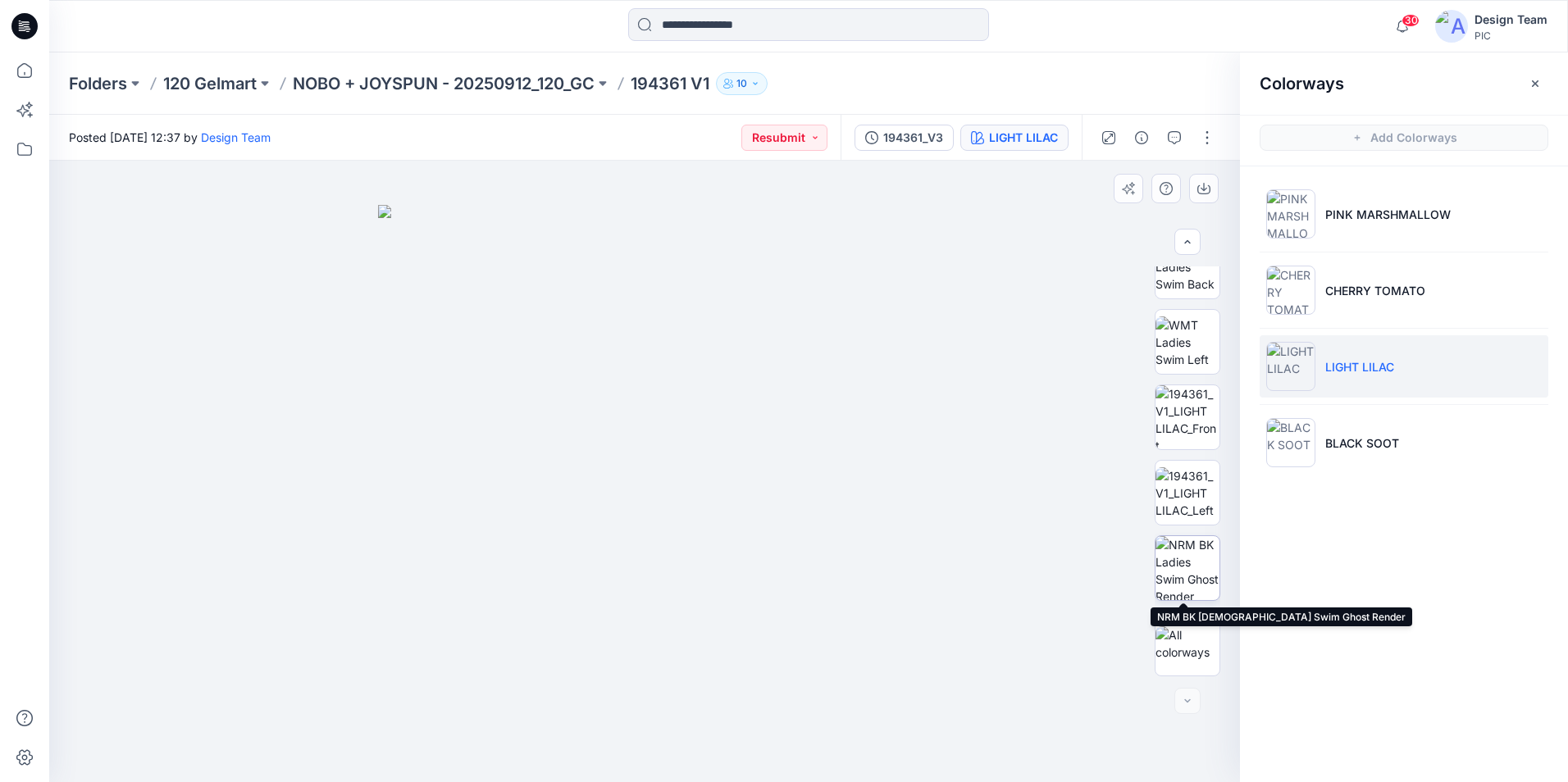
click at [1194, 553] on img at bounding box center [1187, 568] width 64 height 64
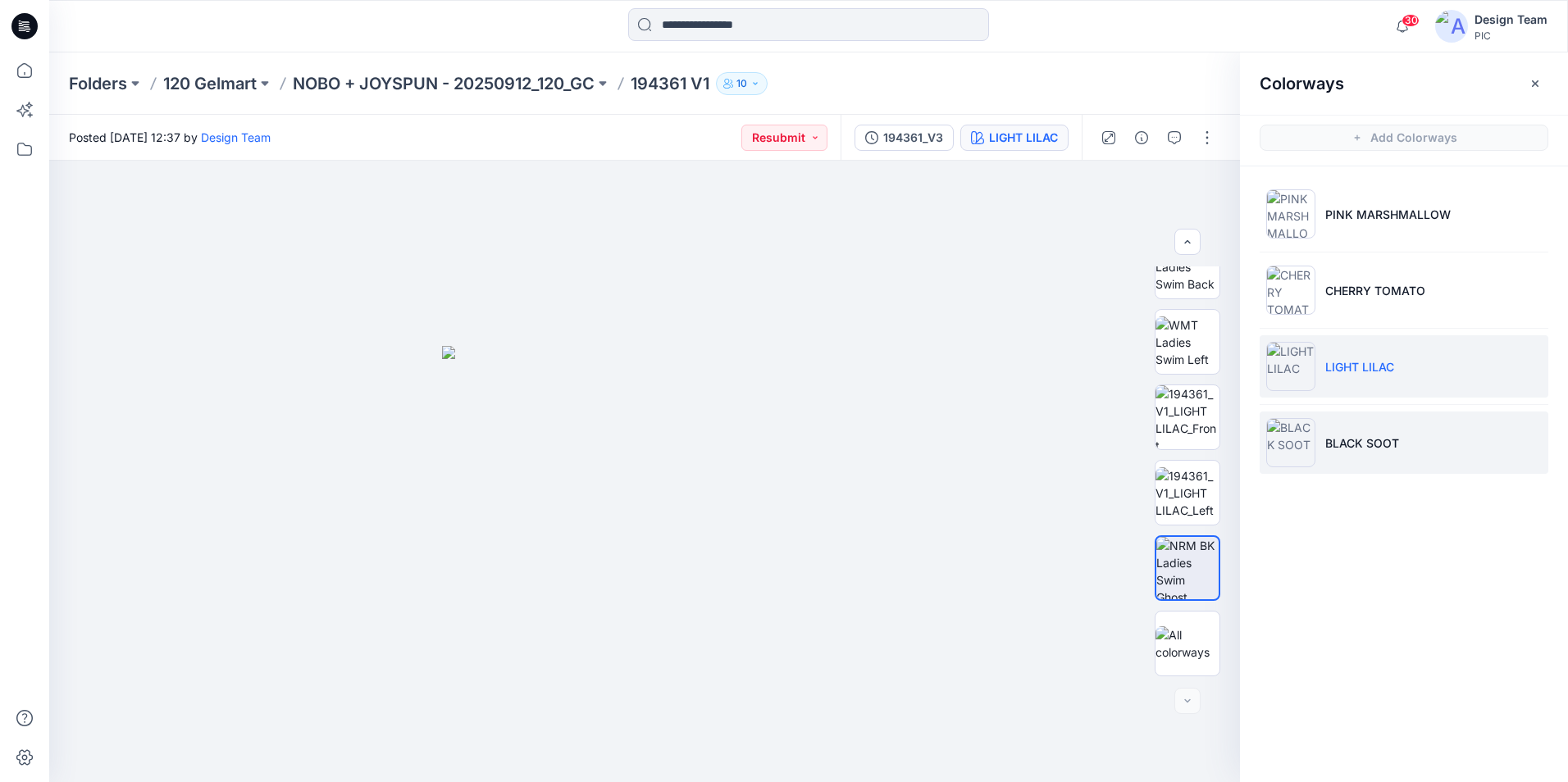
click at [1358, 455] on li "BLACK SOOT" at bounding box center [1404, 442] width 289 height 63
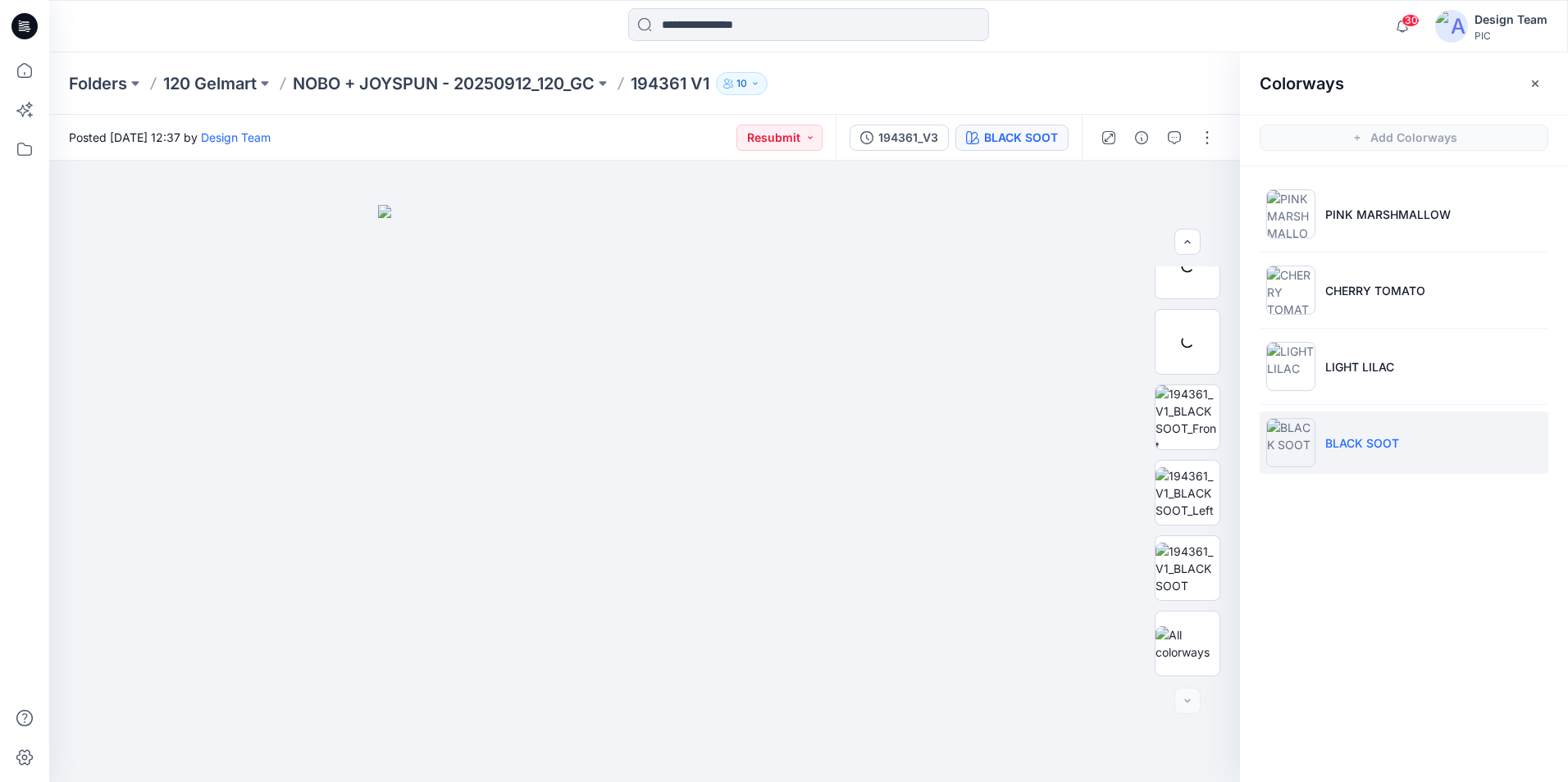
scroll to position [259, 0]
click at [1186, 562] on img at bounding box center [1187, 568] width 64 height 52
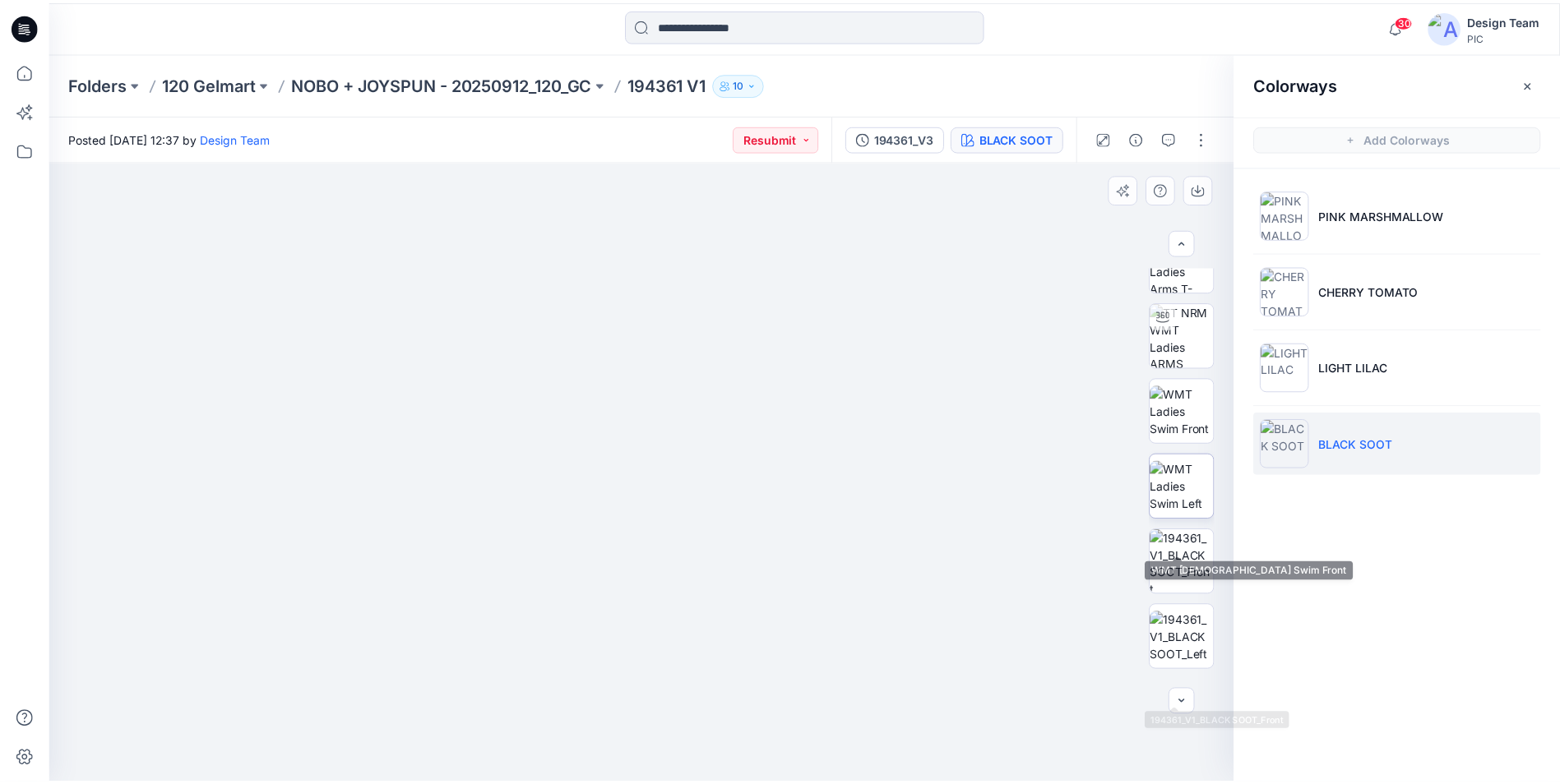
scroll to position [0, 0]
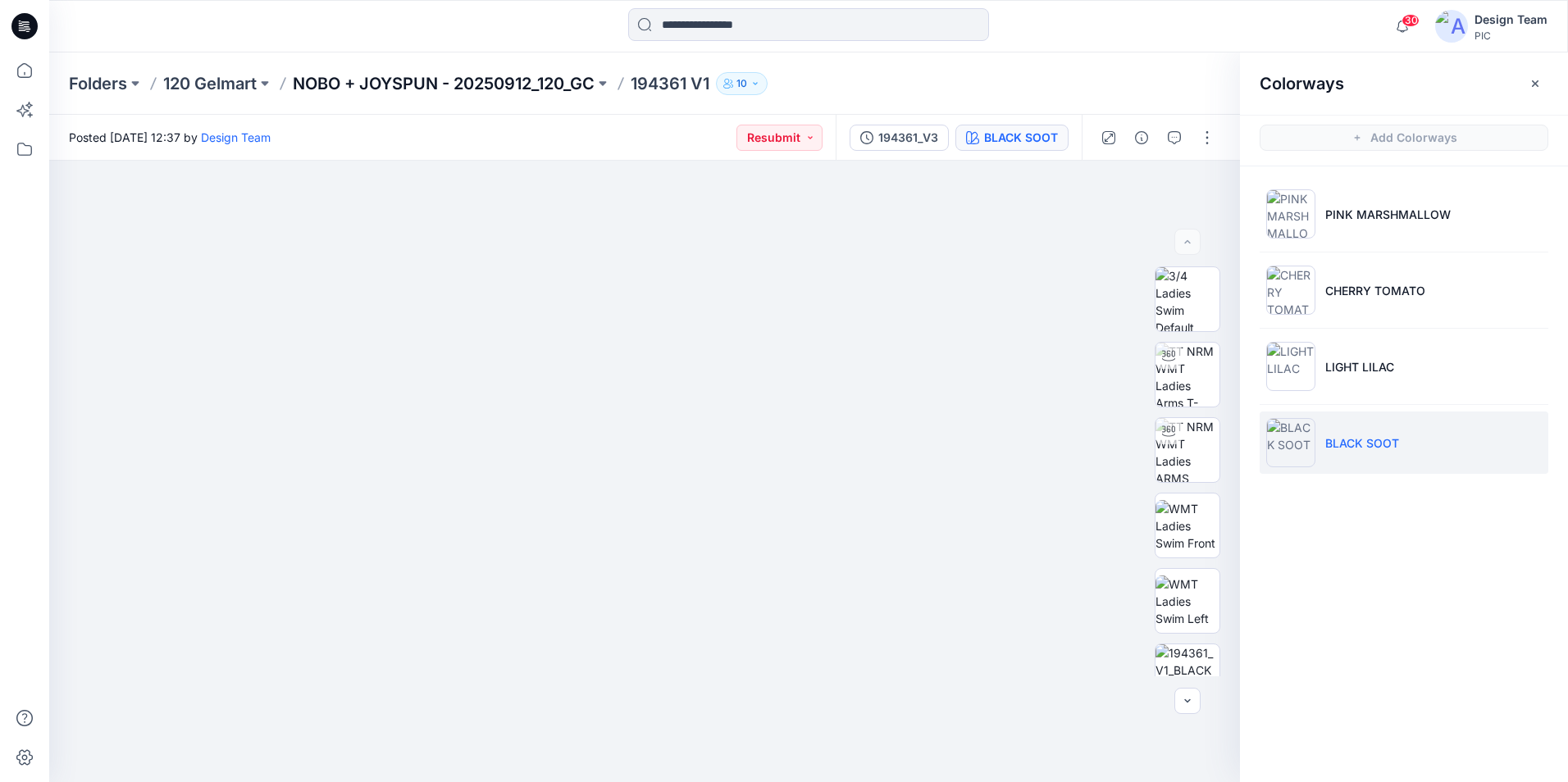
click at [516, 80] on p "NOBO + JOYSPUN - 20250912_120_GC" at bounding box center [444, 84] width 302 height 23
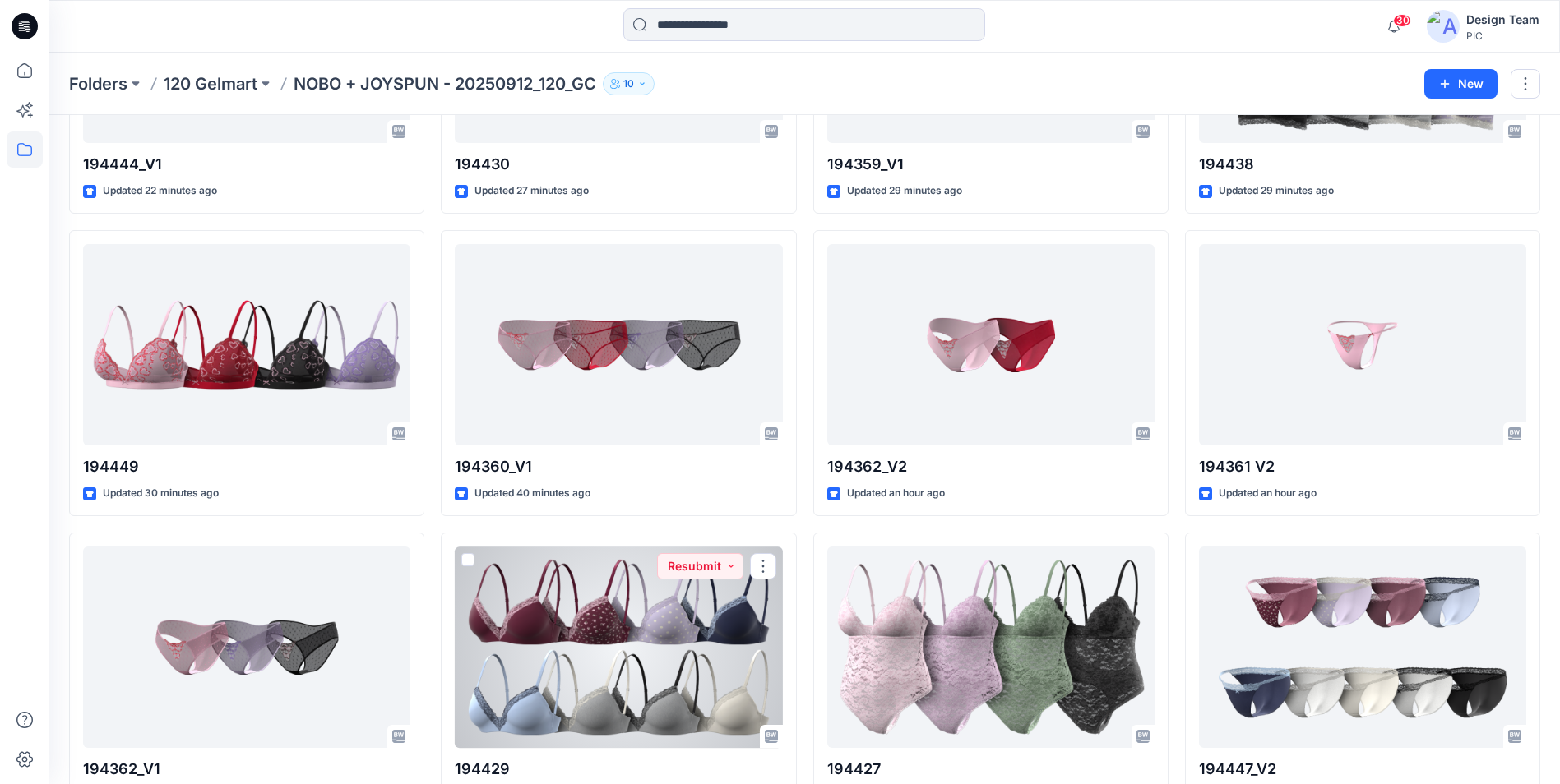
scroll to position [863, 0]
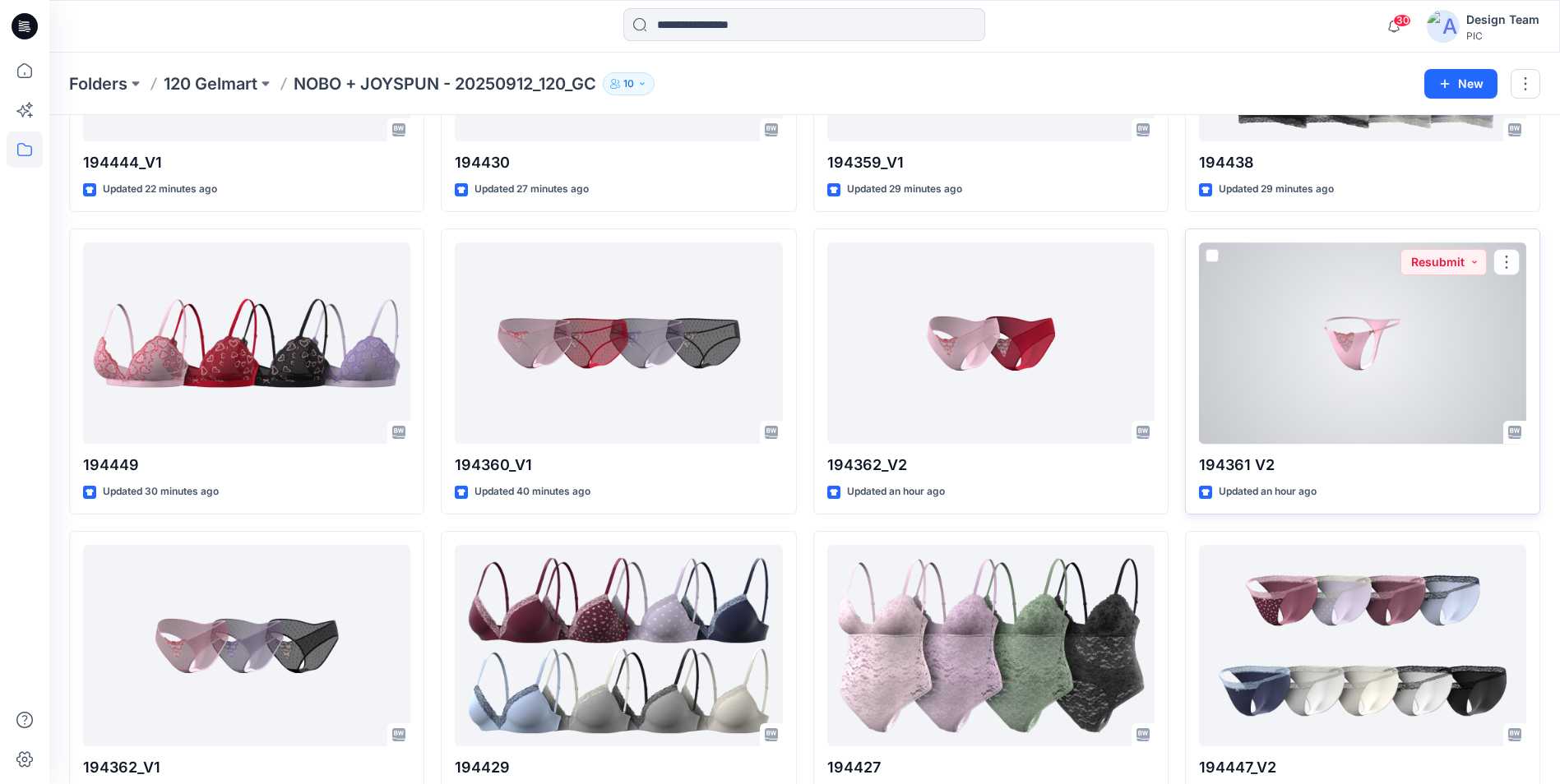
click at [1283, 333] on div at bounding box center [1363, 343] width 328 height 202
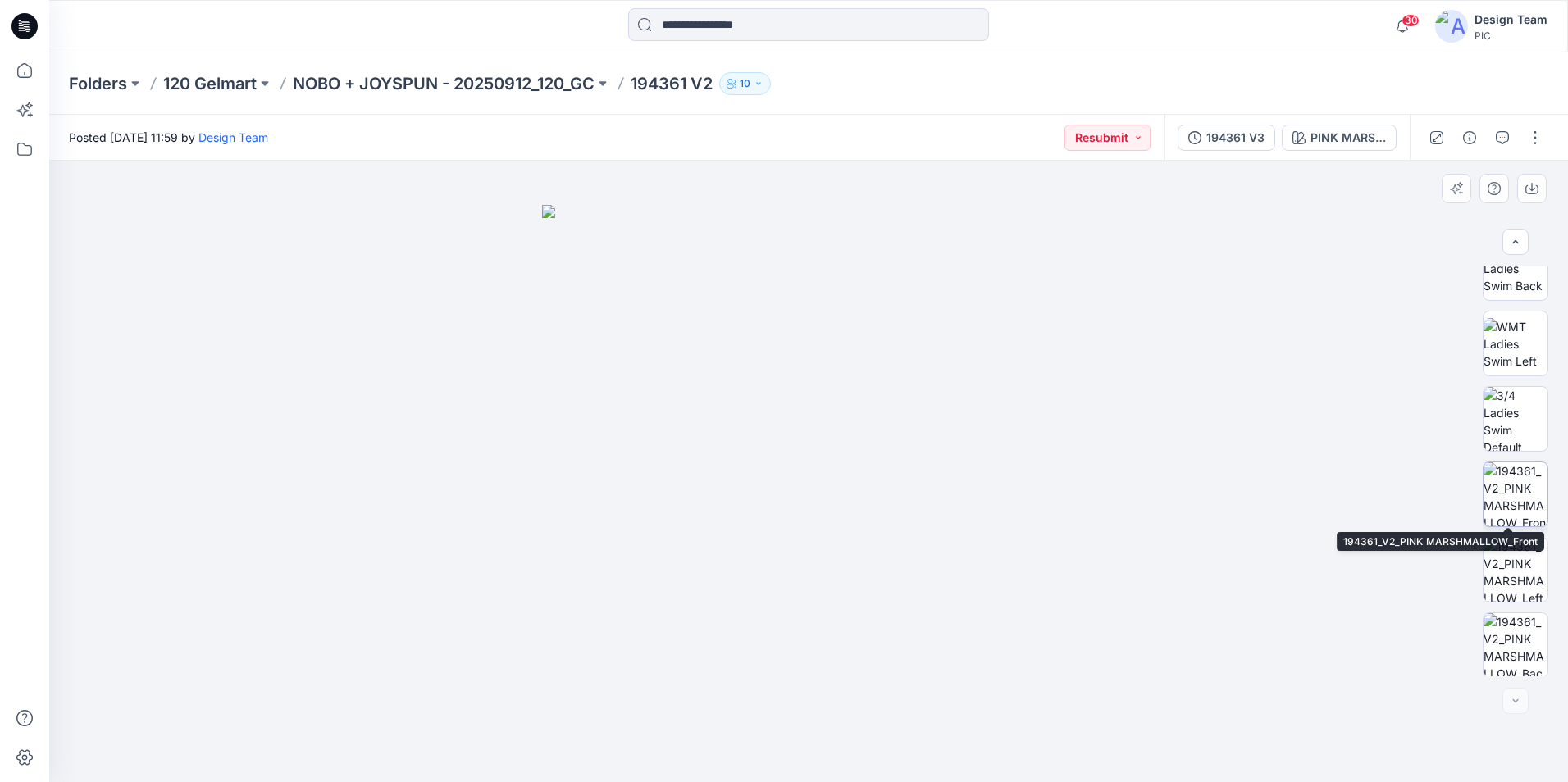
scroll to position [335, 0]
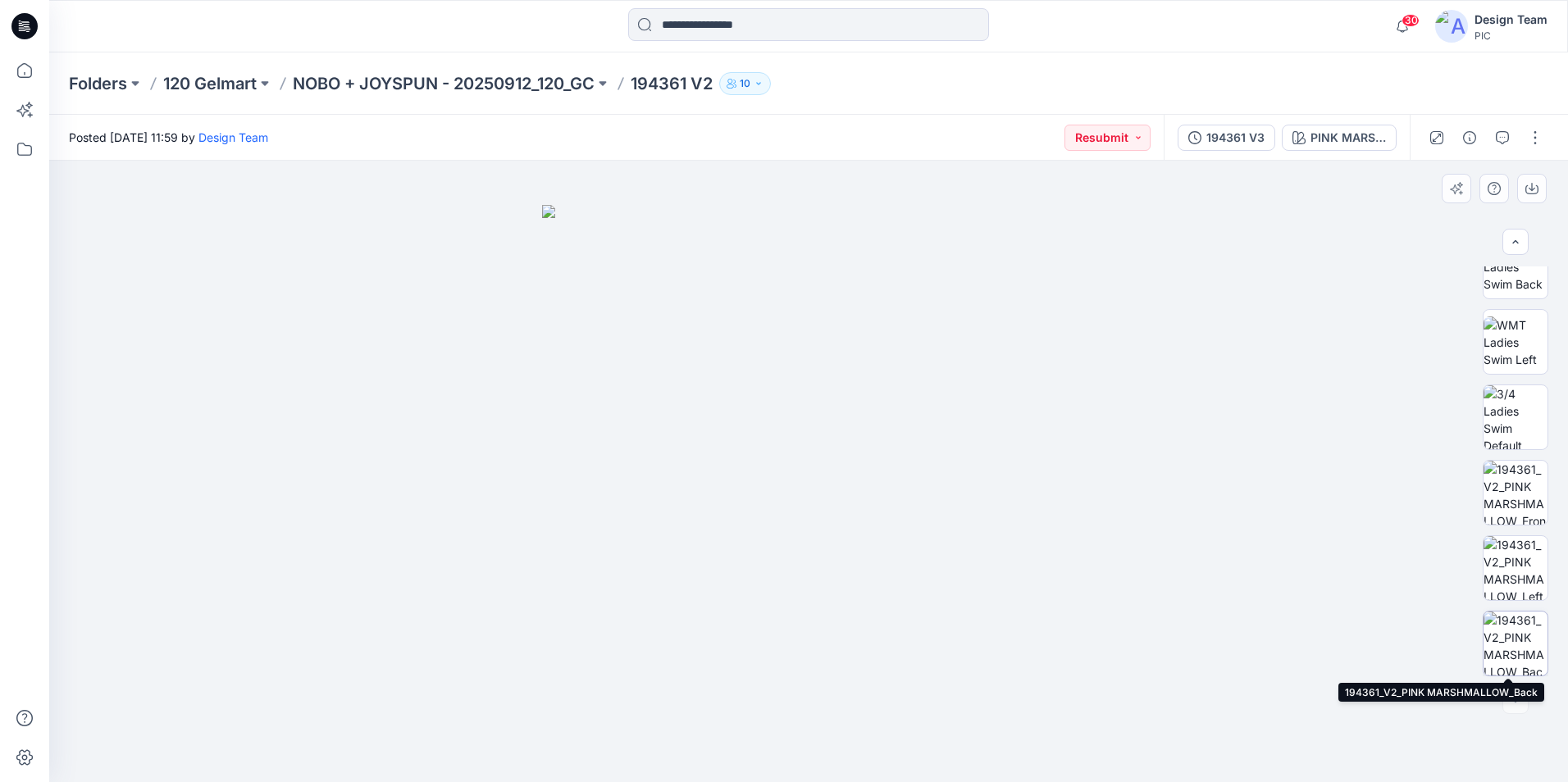
click at [1510, 620] on img at bounding box center [1515, 643] width 64 height 64
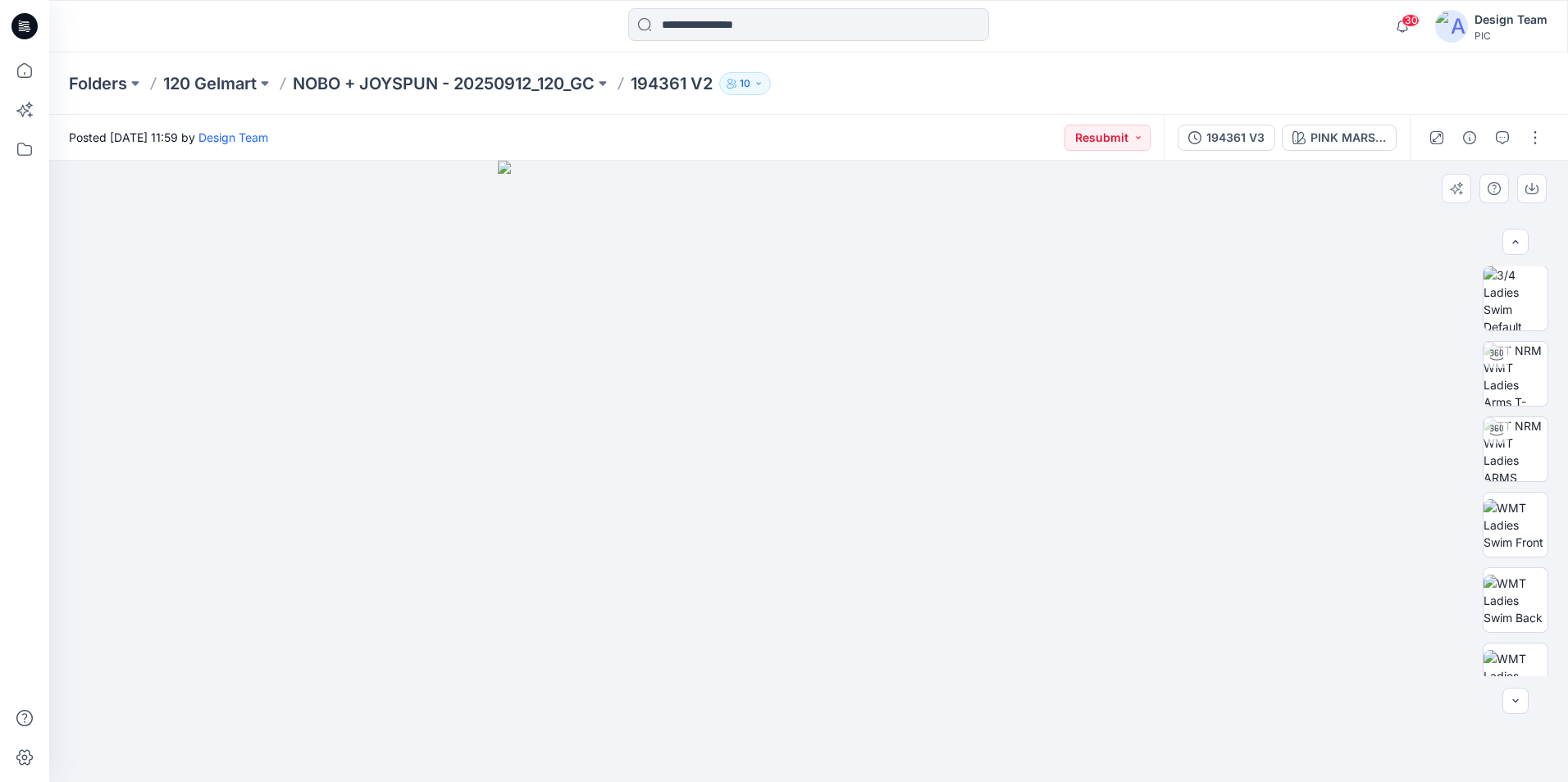
scroll to position [0, 0]
click at [1258, 139] on div "194361 V3" at bounding box center [1235, 138] width 58 height 18
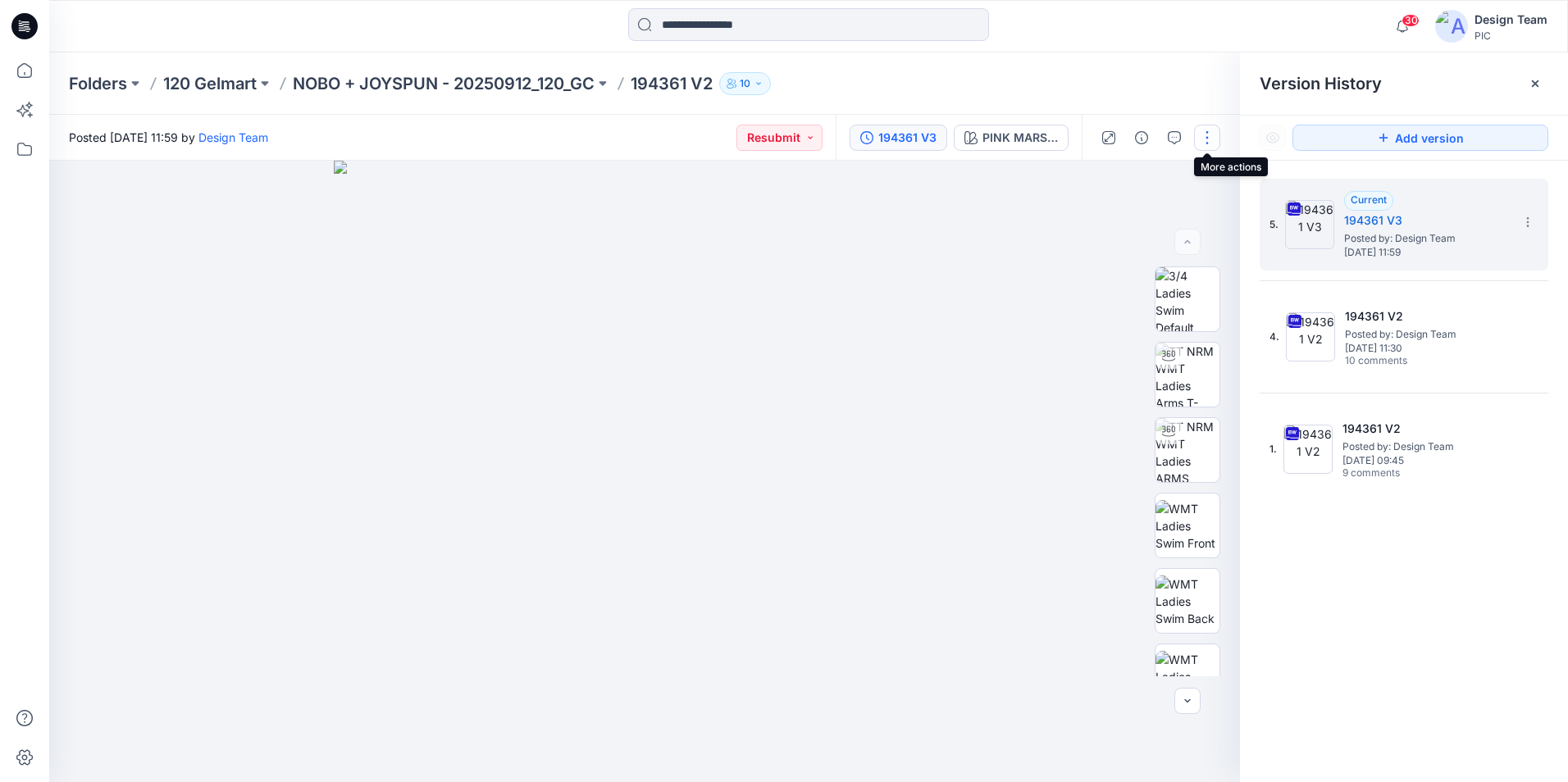
click at [1216, 143] on button "button" at bounding box center [1207, 138] width 26 height 26
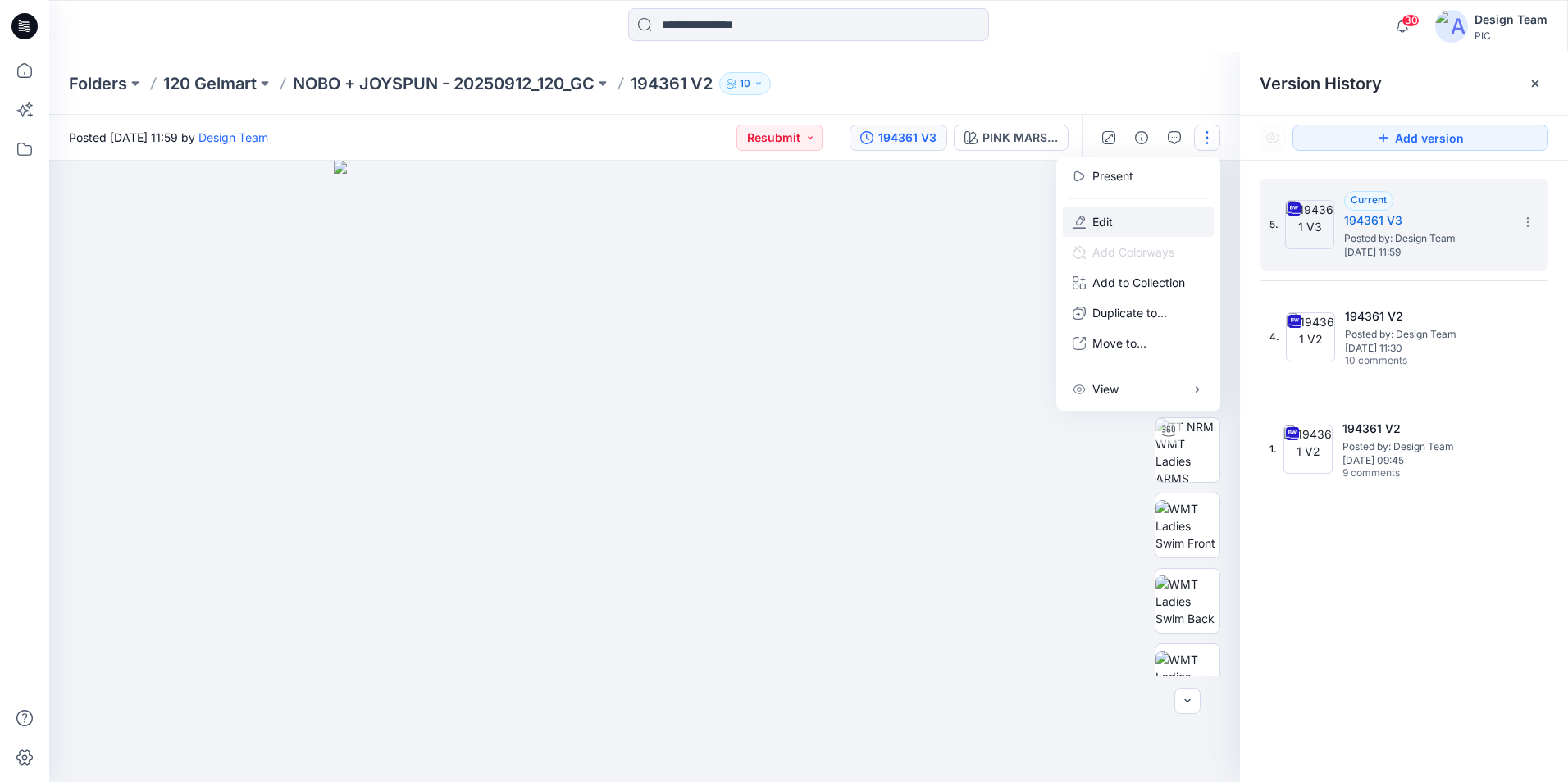
click at [1140, 215] on button "Edit" at bounding box center [1138, 222] width 151 height 30
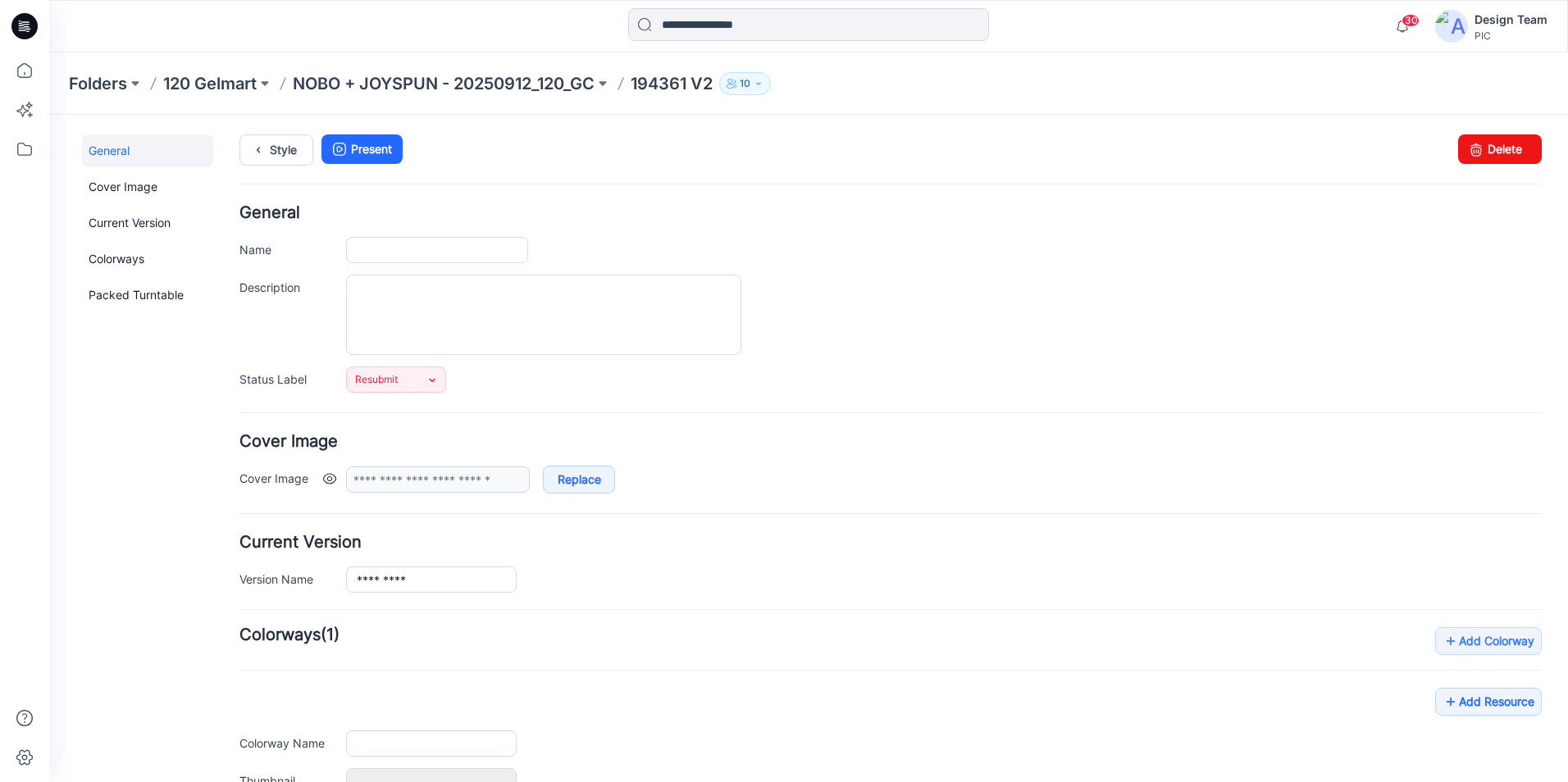
type input "*********"
type input "**********"
click at [461, 252] on input "*********" at bounding box center [437, 250] width 182 height 26
click at [944, 360] on div "General Name ********* Description Status Label Resubmit Set Status Accepted Ac…" at bounding box center [890, 298] width 1302 height 188
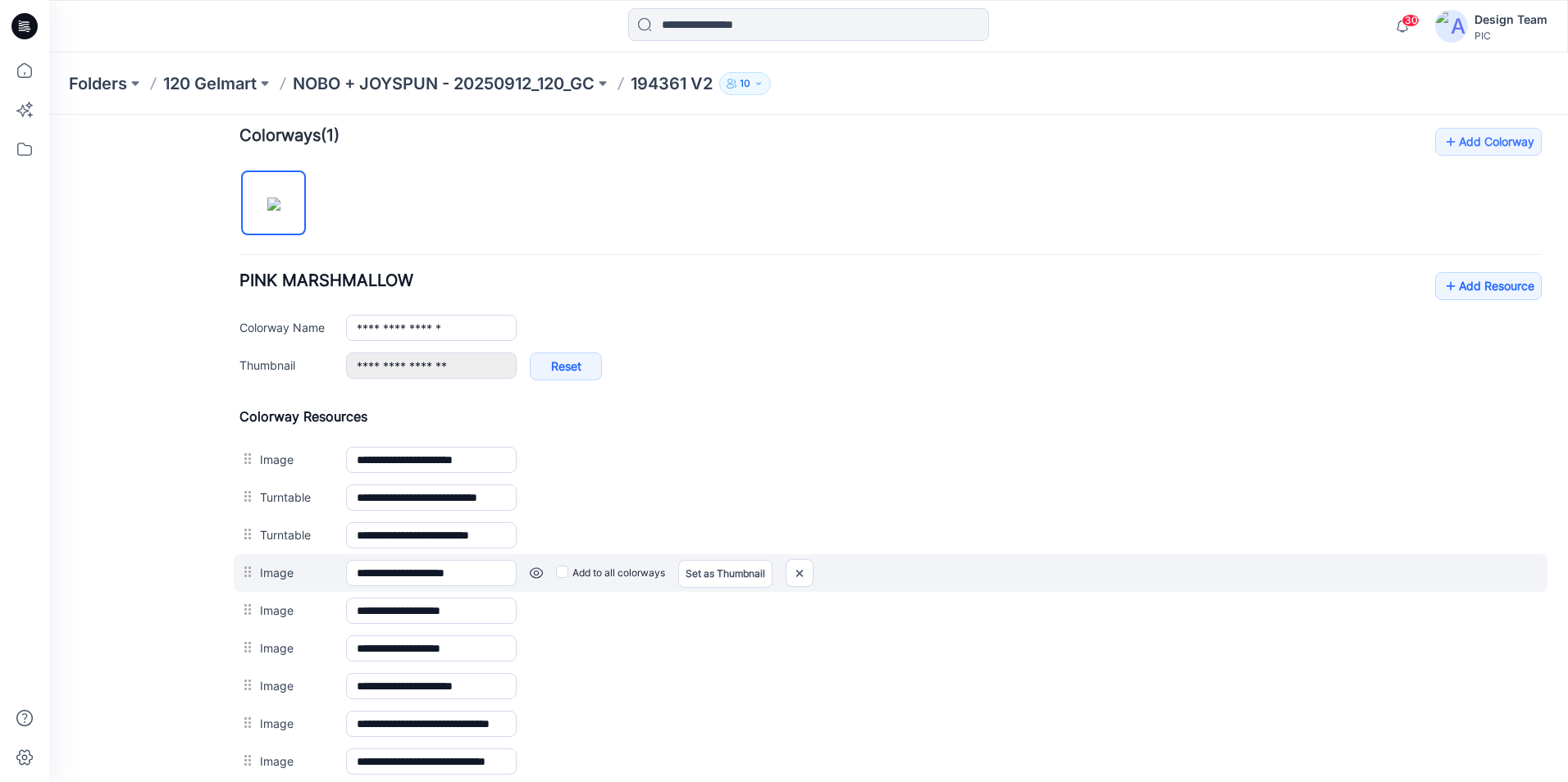
scroll to position [492, 0]
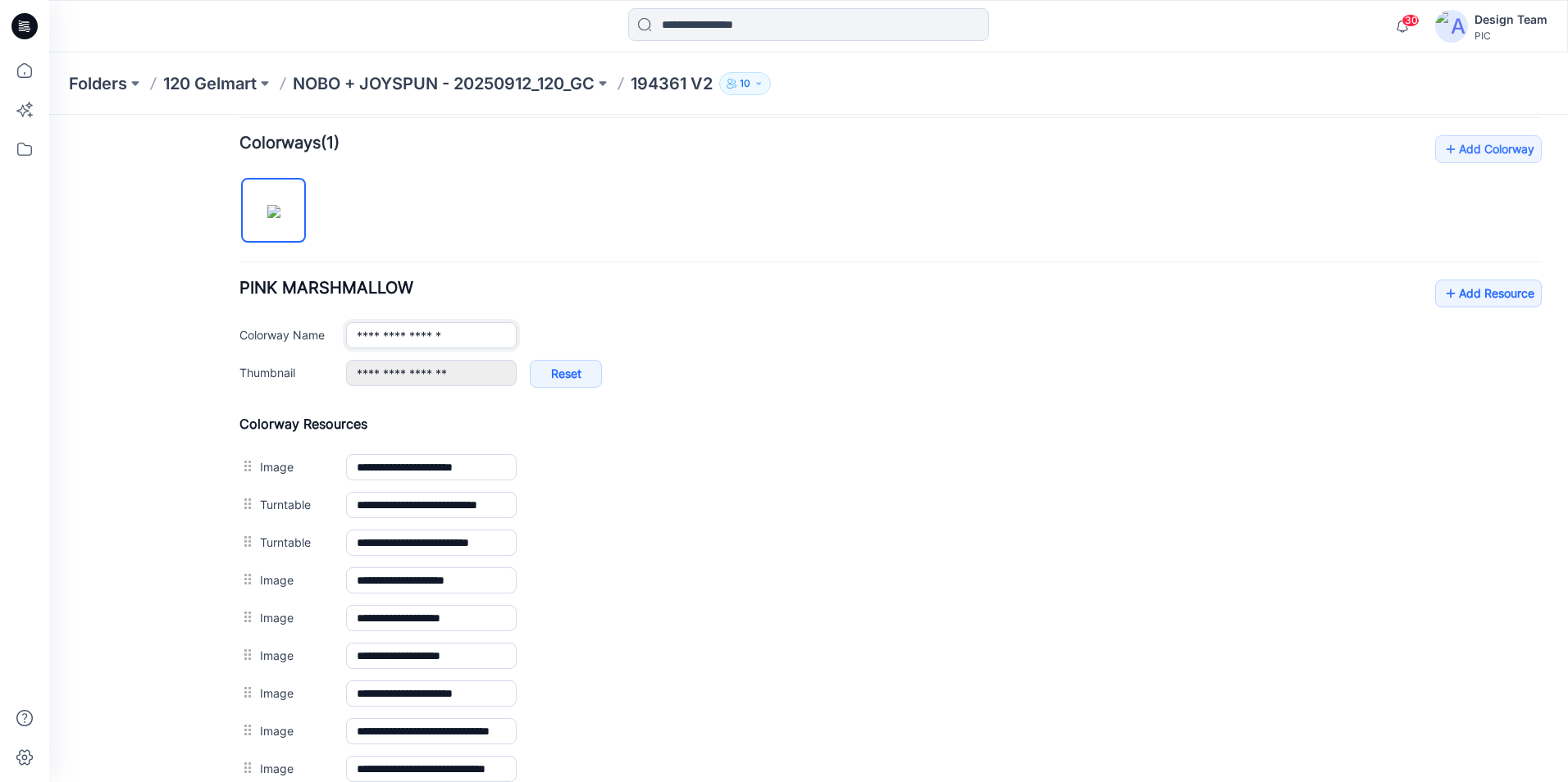
click at [483, 330] on input "**********" at bounding box center [431, 335] width 170 height 26
click at [729, 444] on div "**********" at bounding box center [890, 620] width 1302 height 410
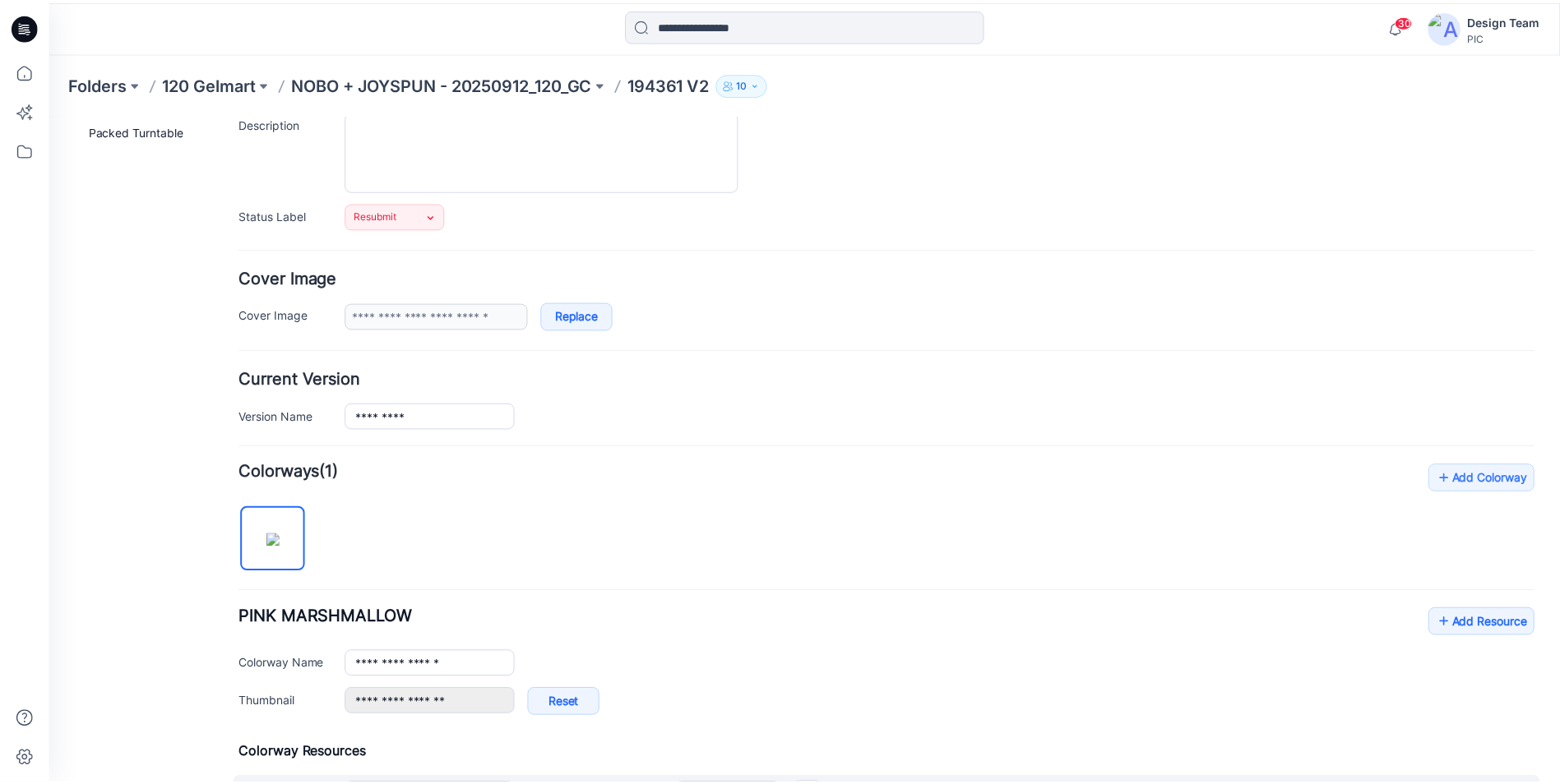
scroll to position [0, 0]
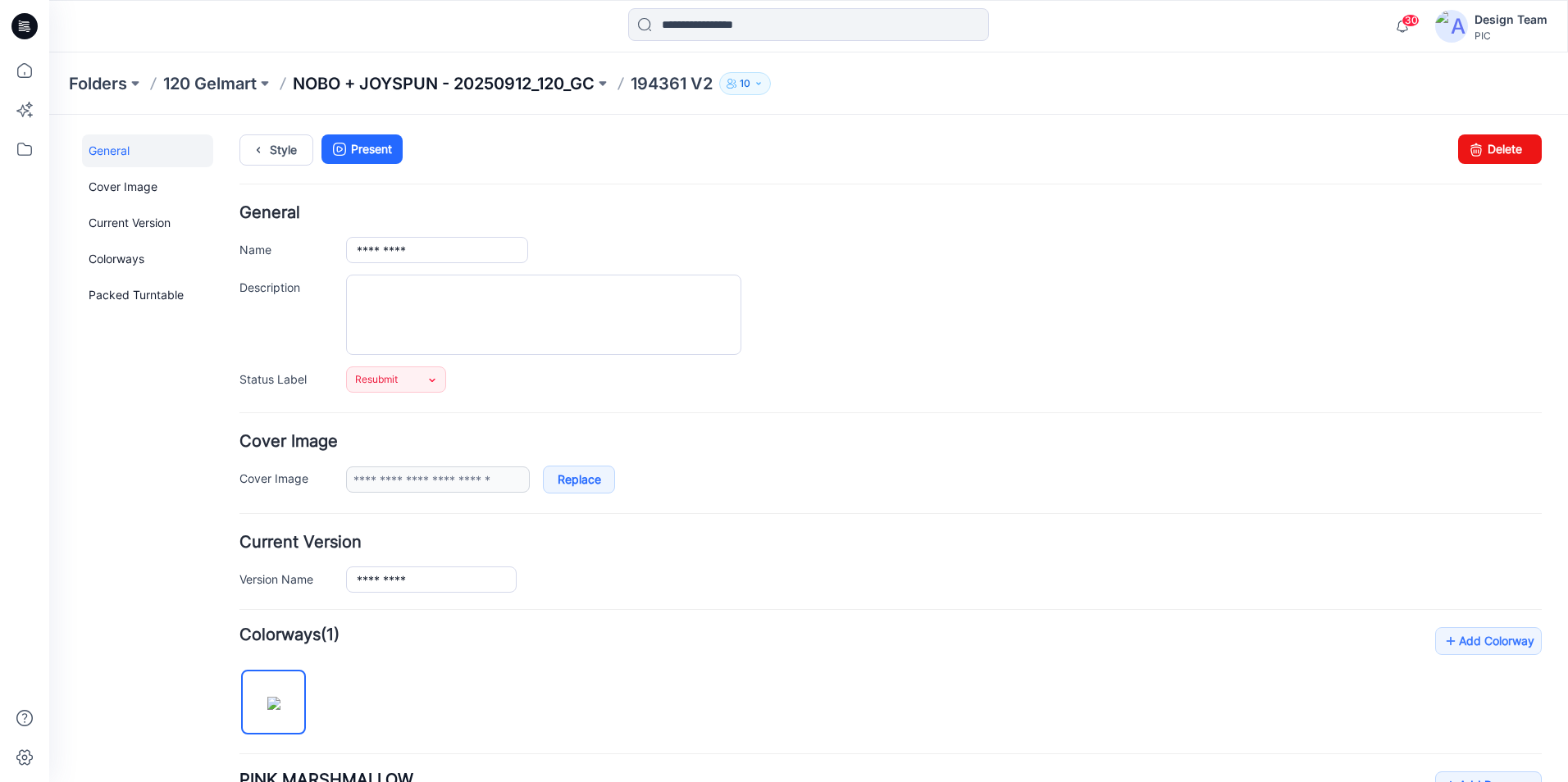
click at [572, 89] on p "NOBO + JOYSPUN - 20250912_120_GC" at bounding box center [444, 84] width 302 height 23
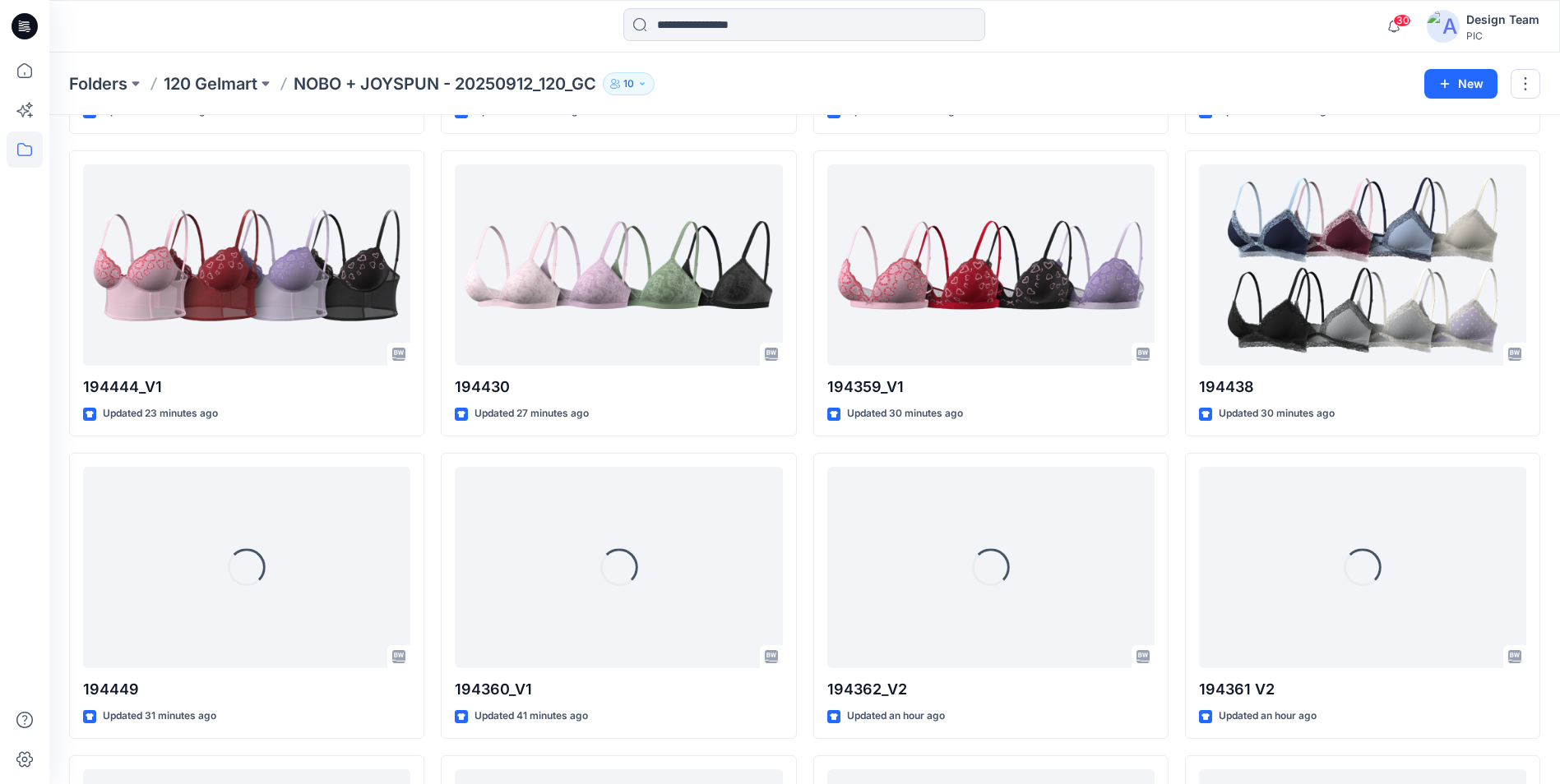
scroll to position [699, 0]
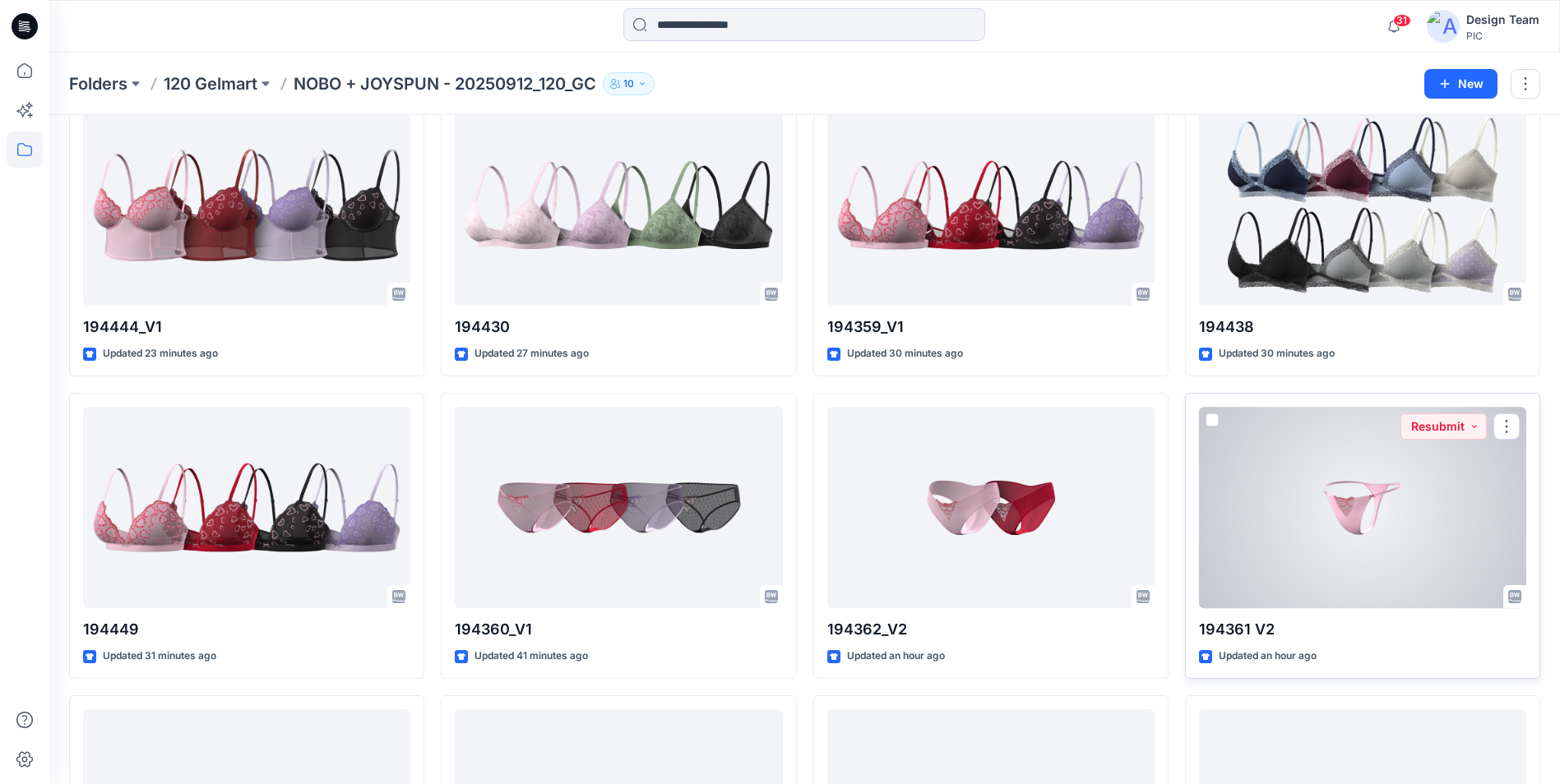
click at [1300, 552] on div at bounding box center [1363, 508] width 328 height 202
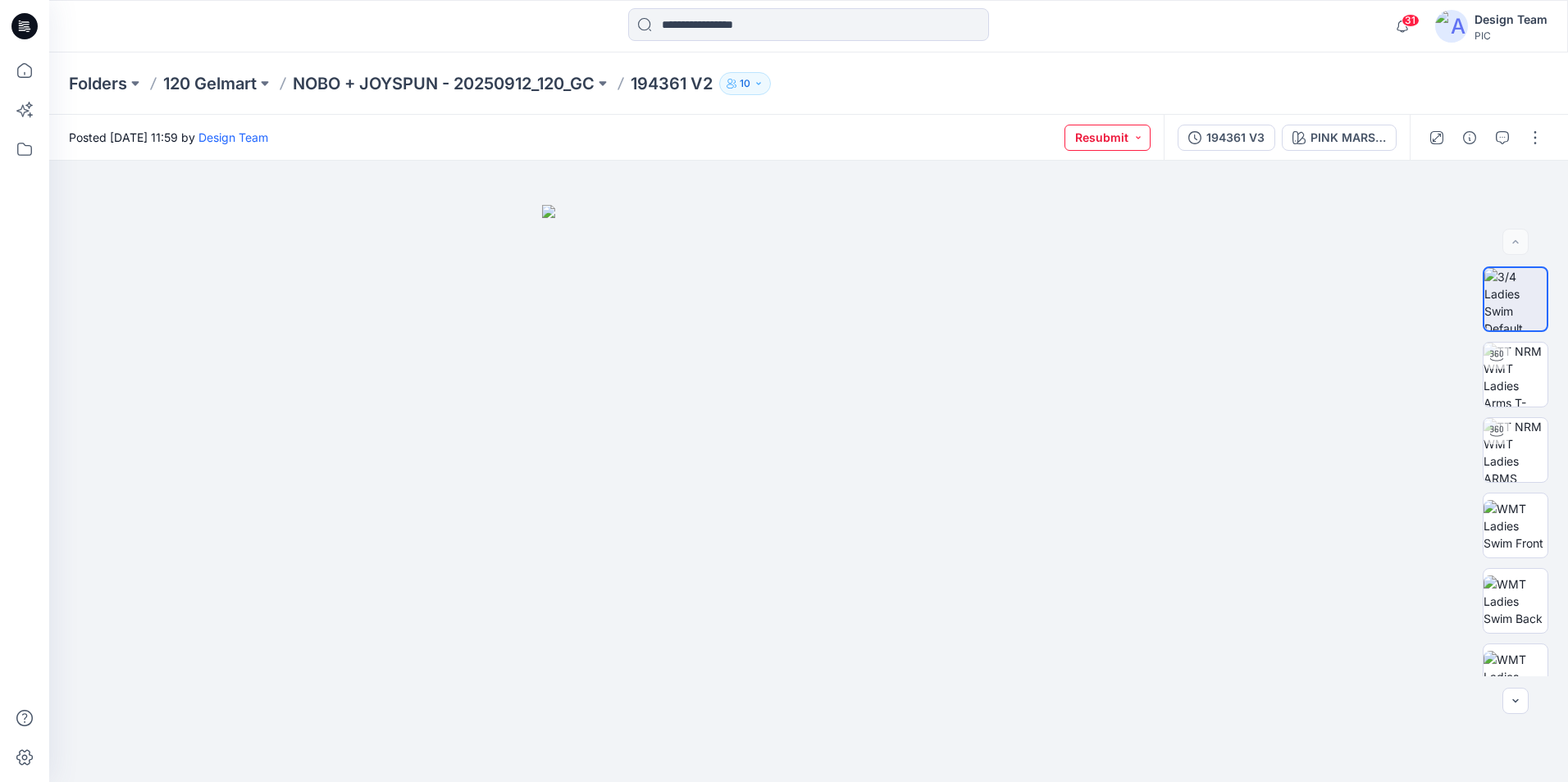
click at [1140, 139] on button "Resubmit" at bounding box center [1108, 138] width 87 height 26
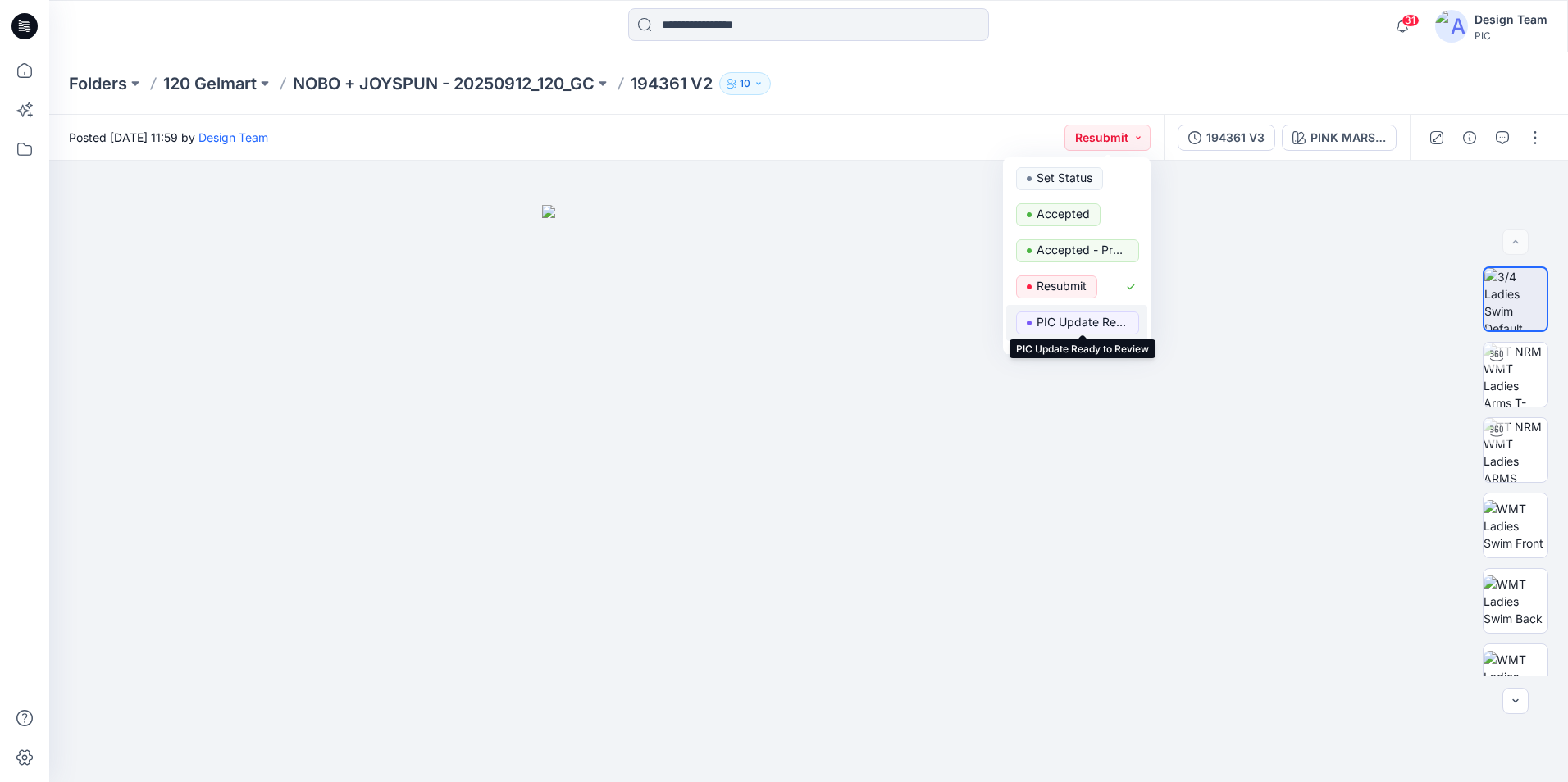
click at [1071, 323] on p "PIC Update Ready to Review" at bounding box center [1082, 322] width 92 height 21
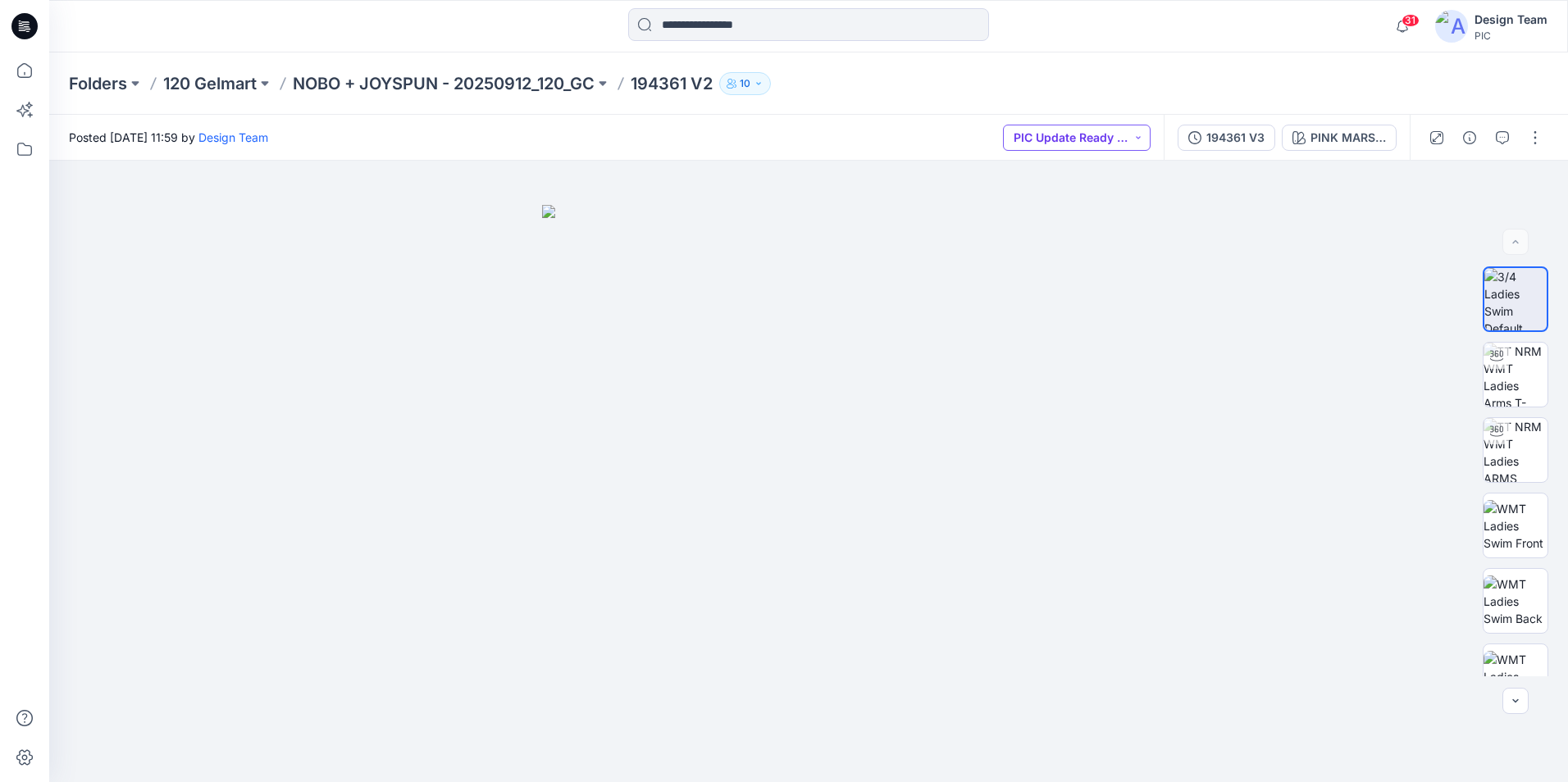
click at [1142, 140] on button "PIC Update Ready to Review" at bounding box center [1076, 138] width 147 height 26
click at [1104, 274] on button "Resubmit" at bounding box center [1077, 287] width 141 height 36
click at [19, 71] on icon at bounding box center [24, 70] width 36 height 36
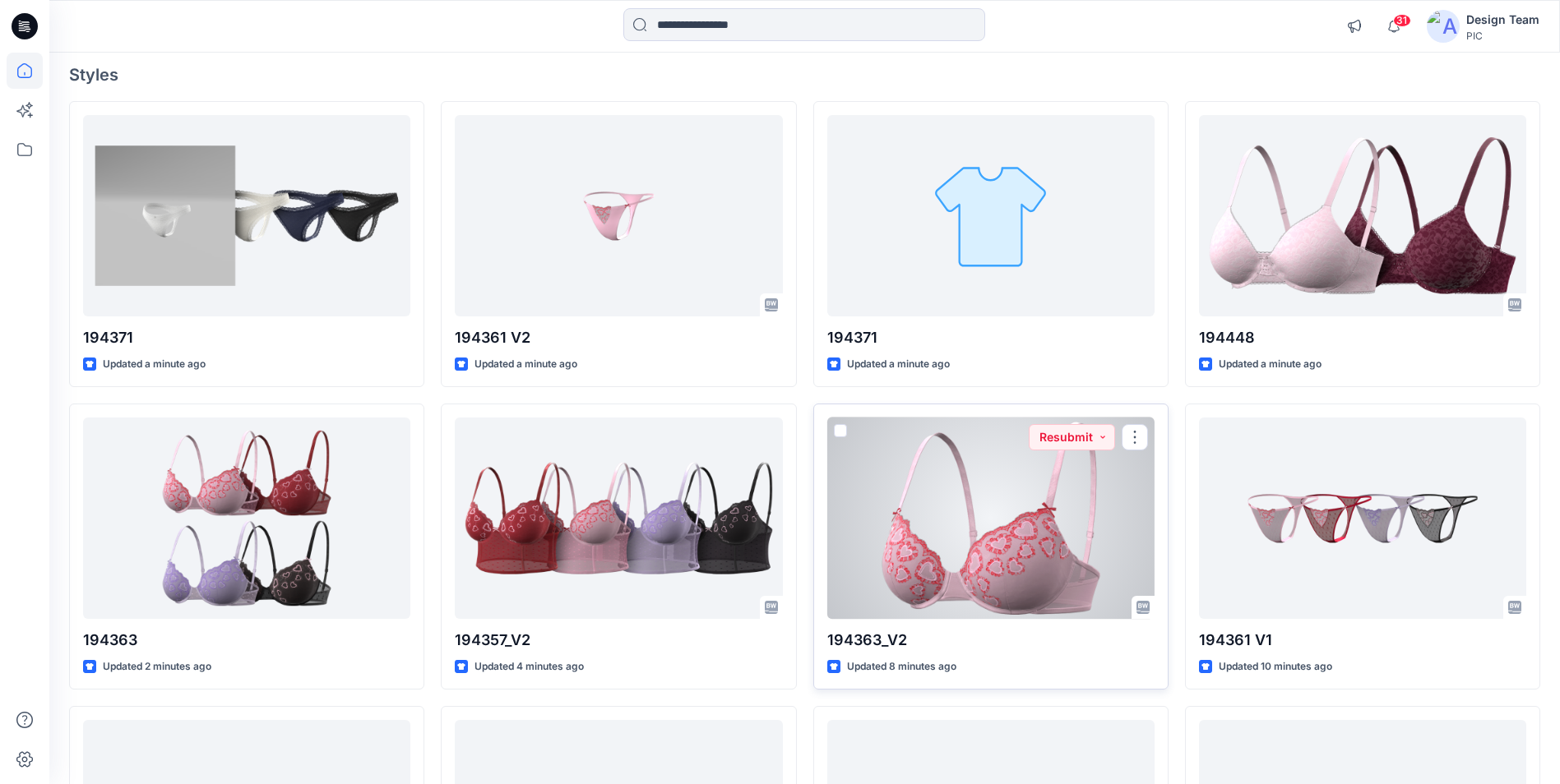
scroll to position [165, 0]
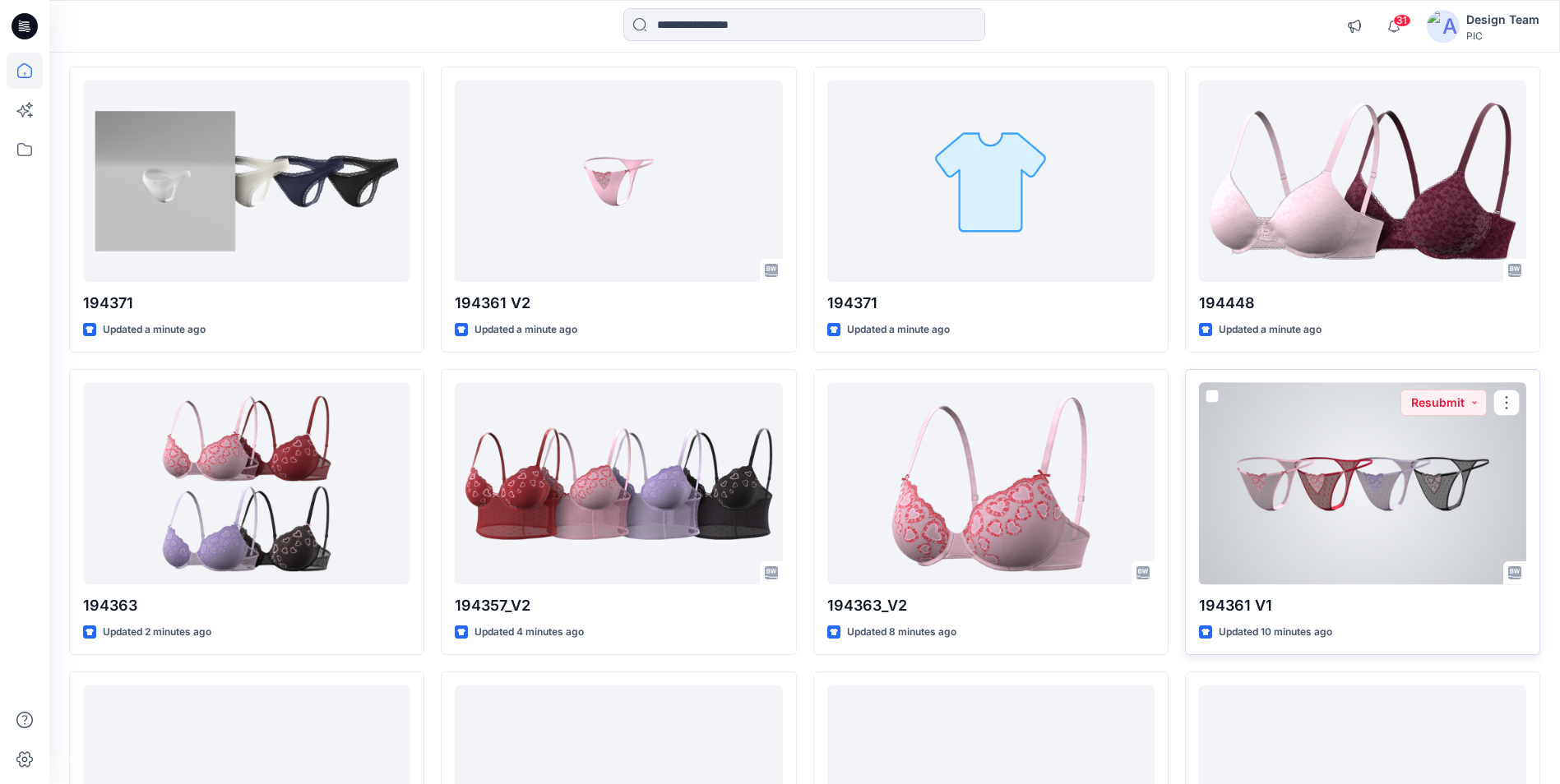
click at [1471, 473] on div at bounding box center [1363, 484] width 328 height 202
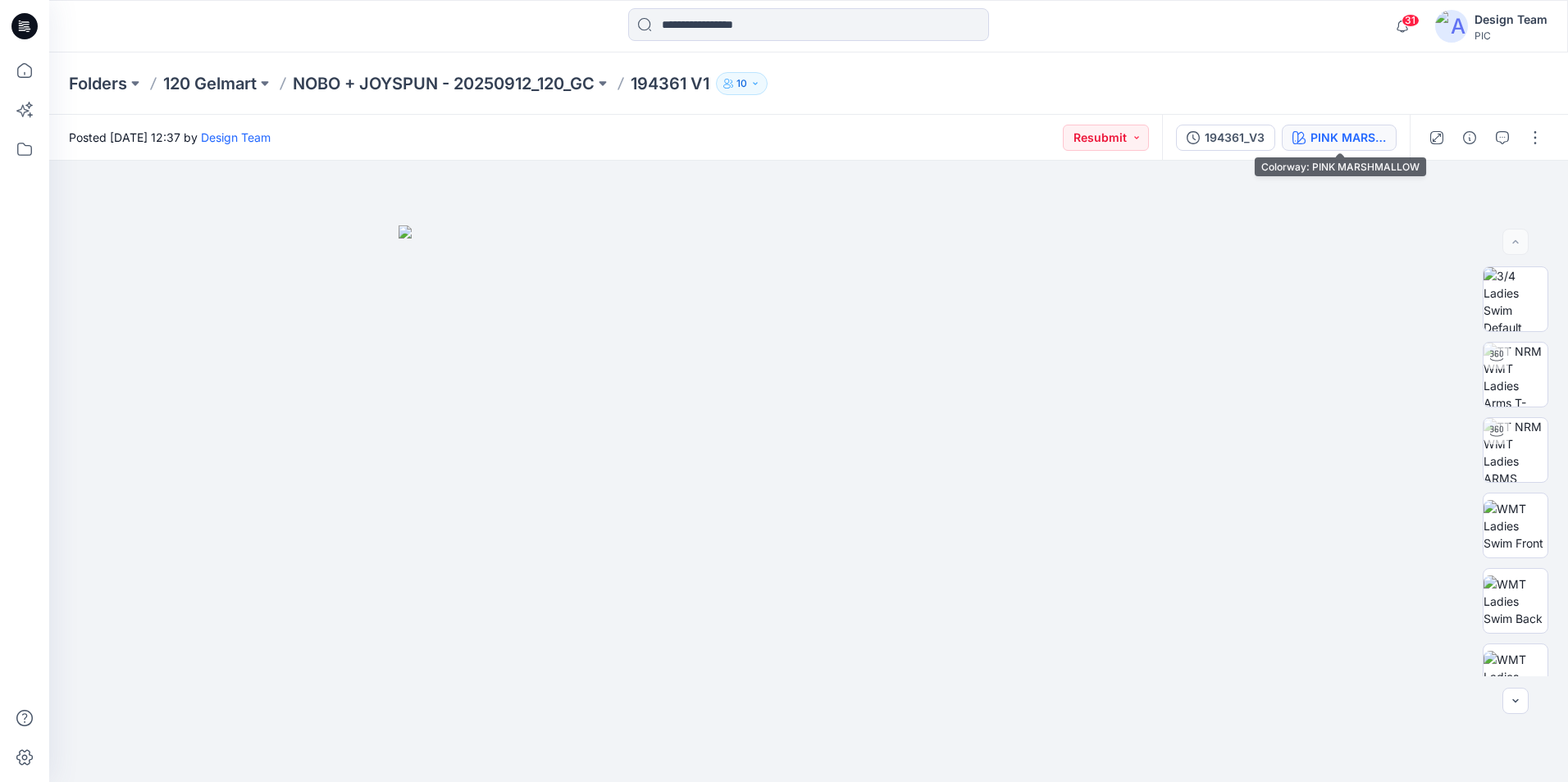
click at [1355, 145] on div "PINK MARSHMALLOW" at bounding box center [1347, 138] width 75 height 18
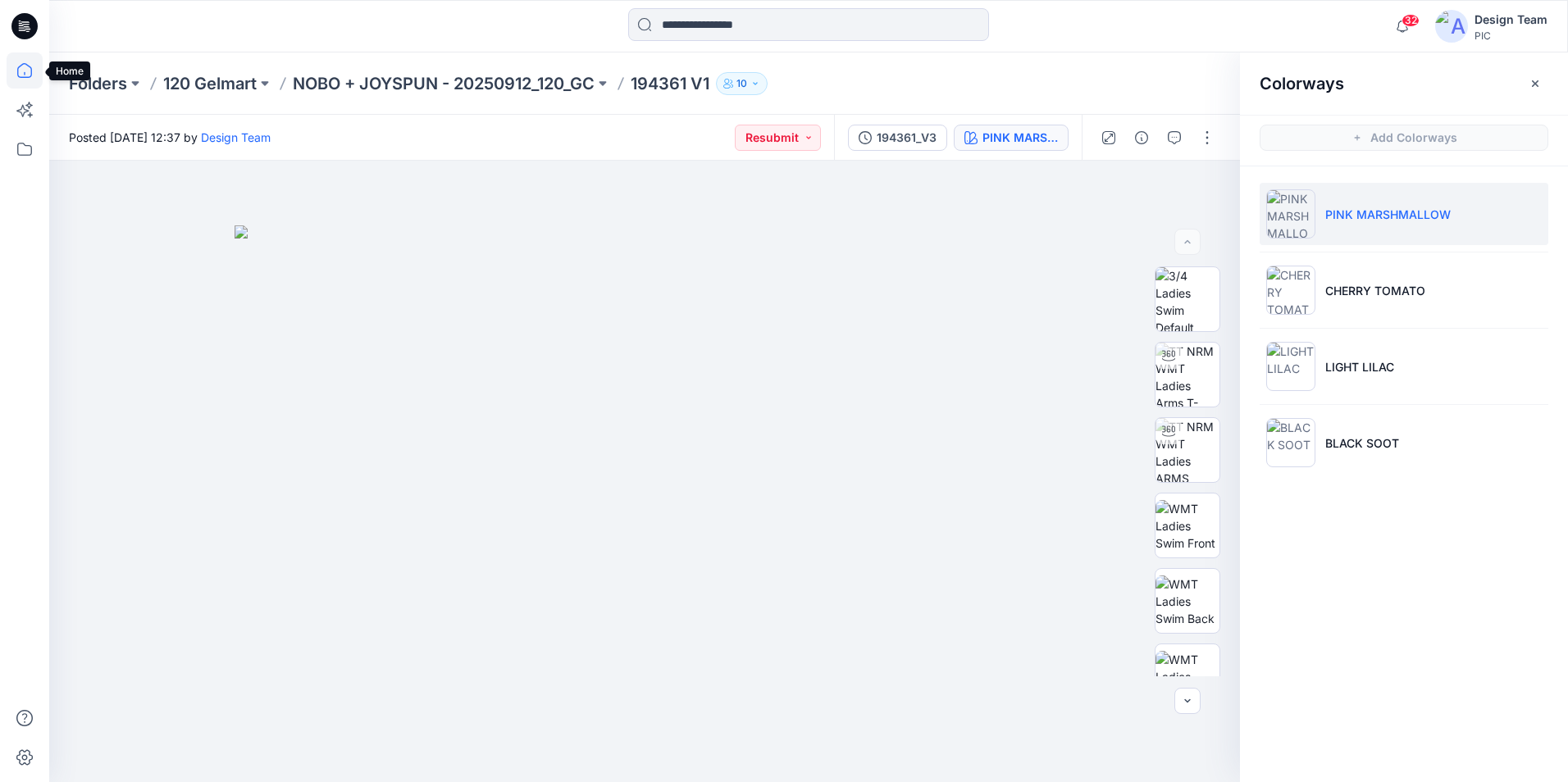
click at [20, 71] on icon at bounding box center [24, 70] width 36 height 36
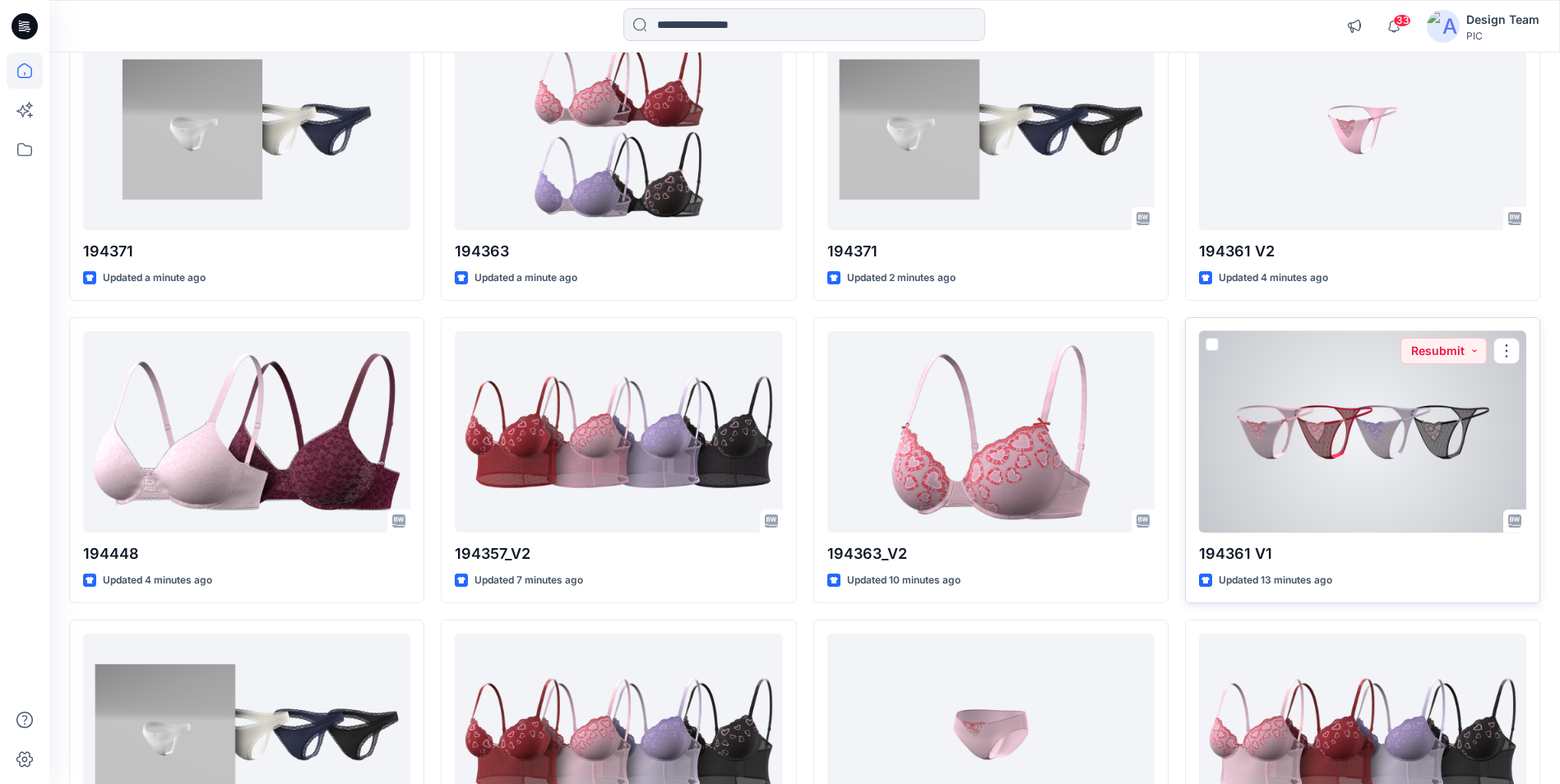
scroll to position [165, 0]
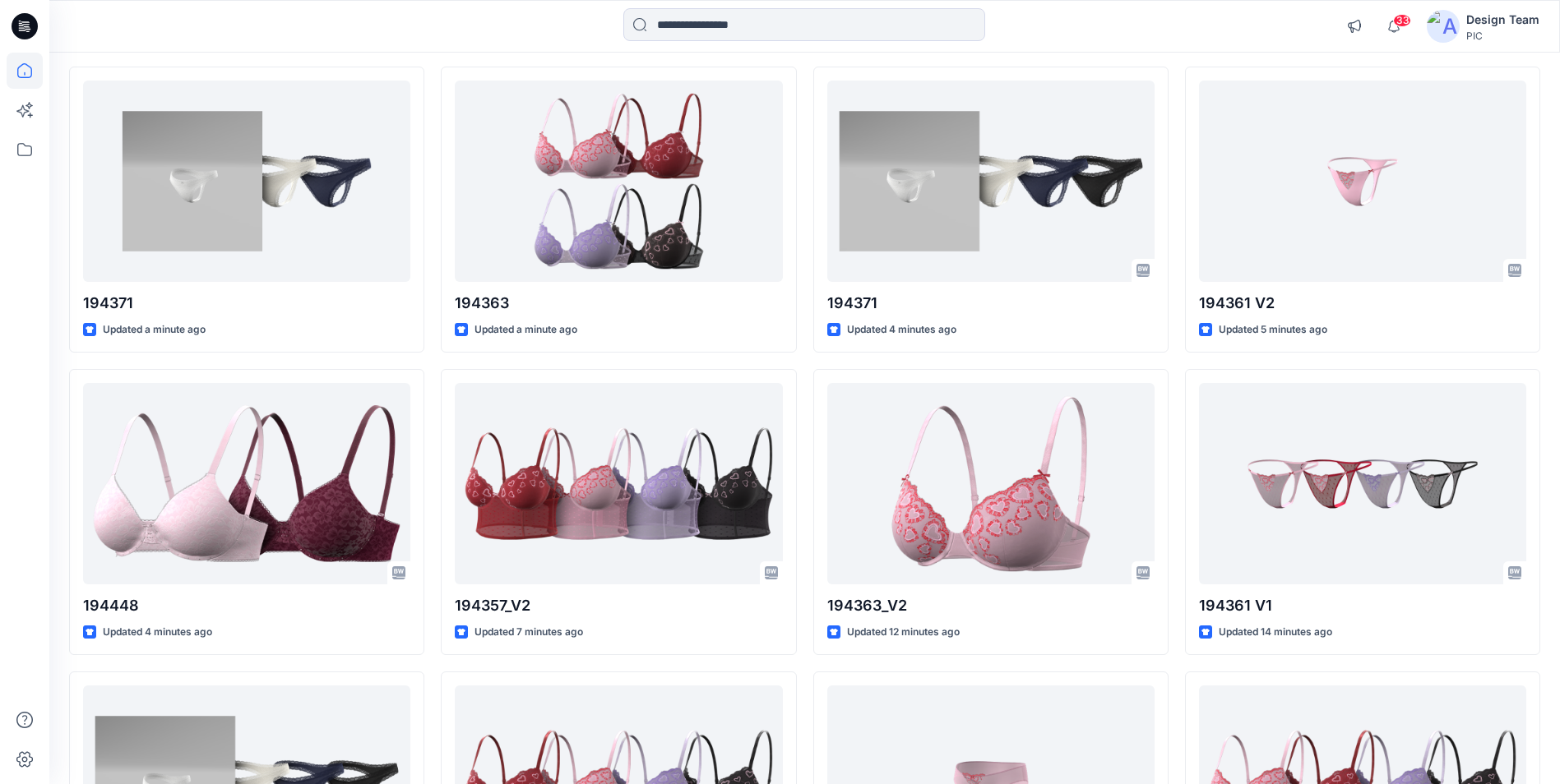
click at [1260, 364] on div "194361 V2 Updated 5 minutes ago 194361 V1 Updated 14 minutes ago 194444_V1 Upda…" at bounding box center [1362, 511] width 355 height 891
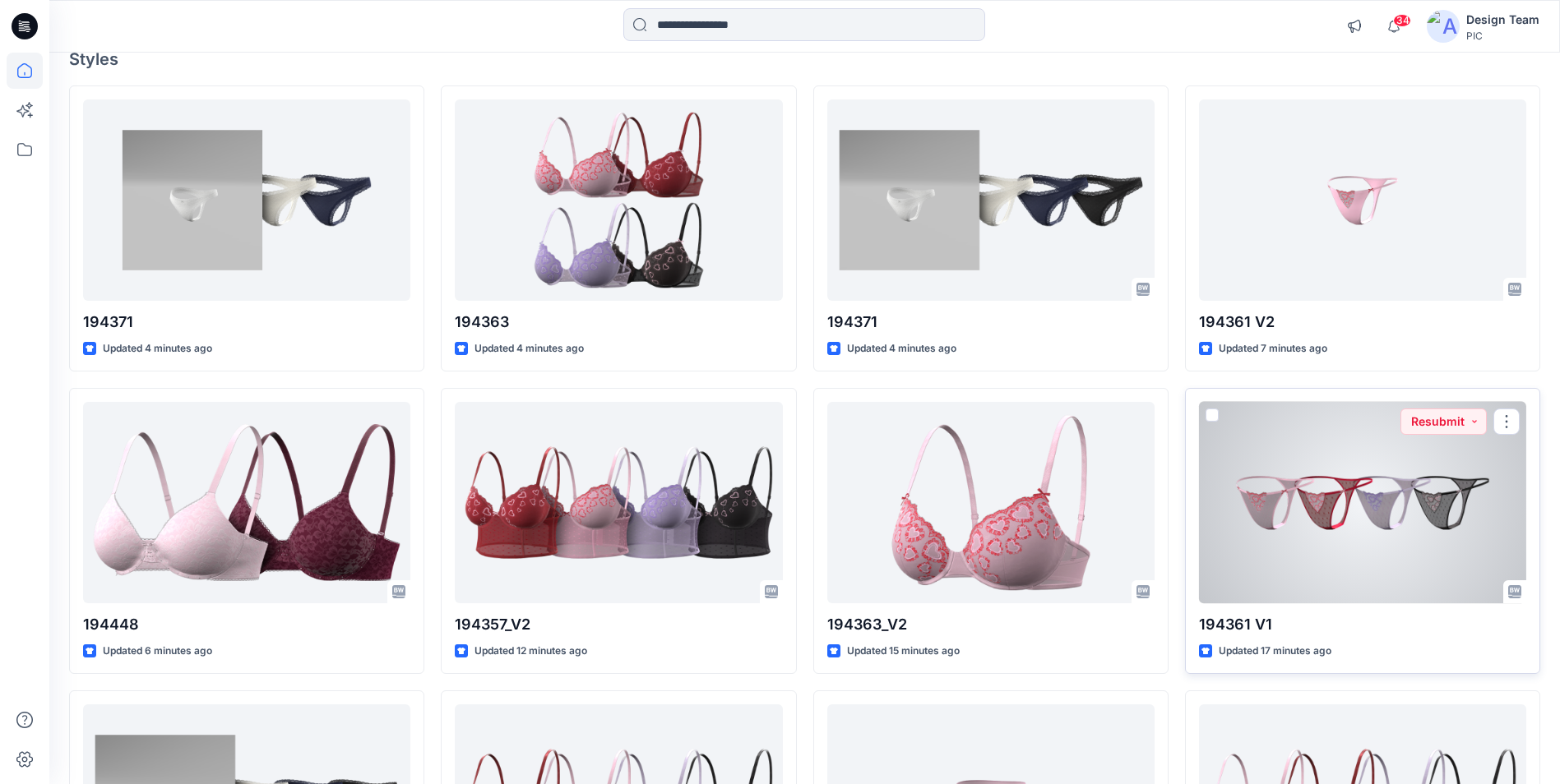
scroll to position [82, 0]
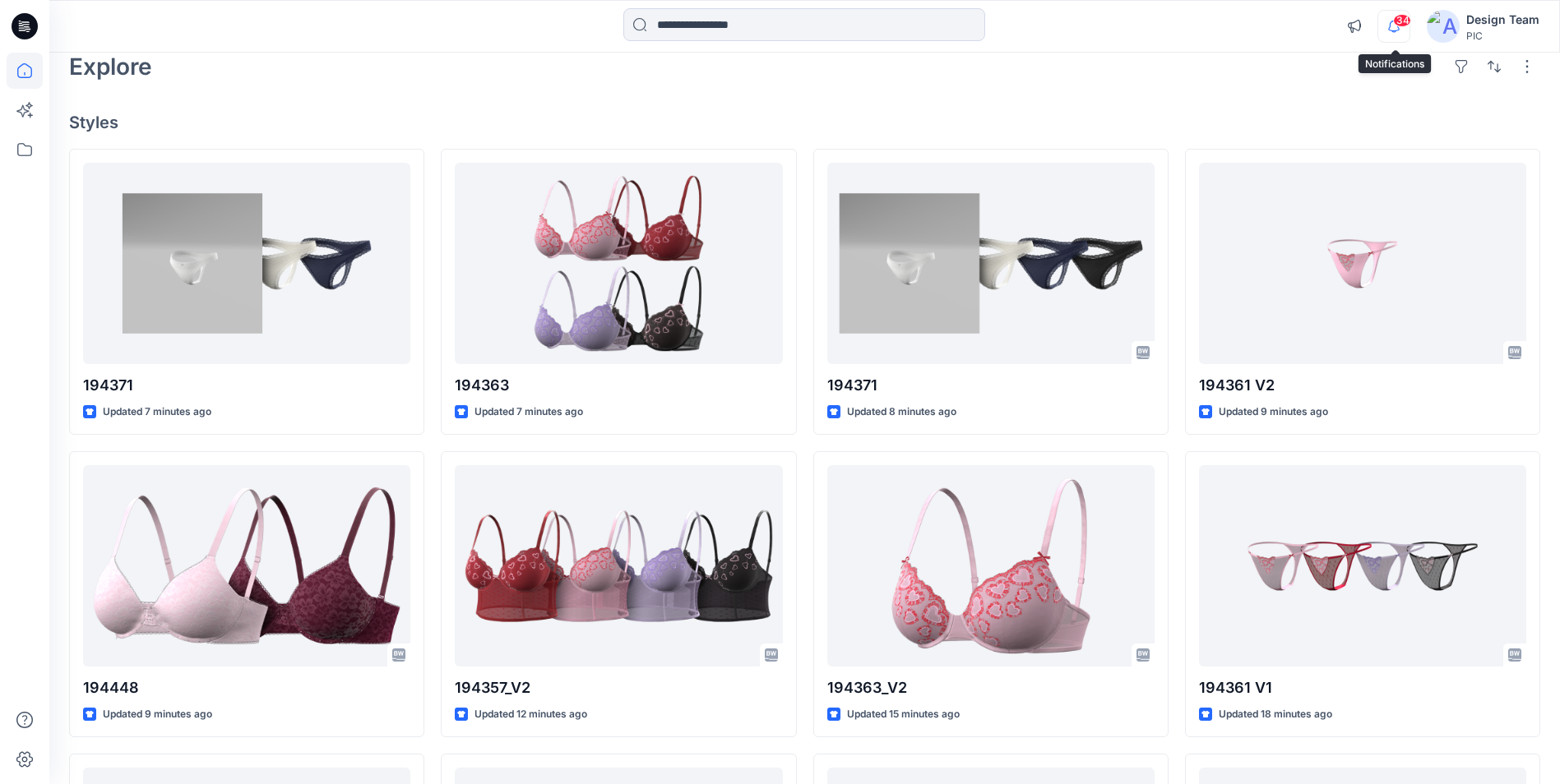
click at [1402, 34] on icon "button" at bounding box center [1394, 26] width 31 height 33
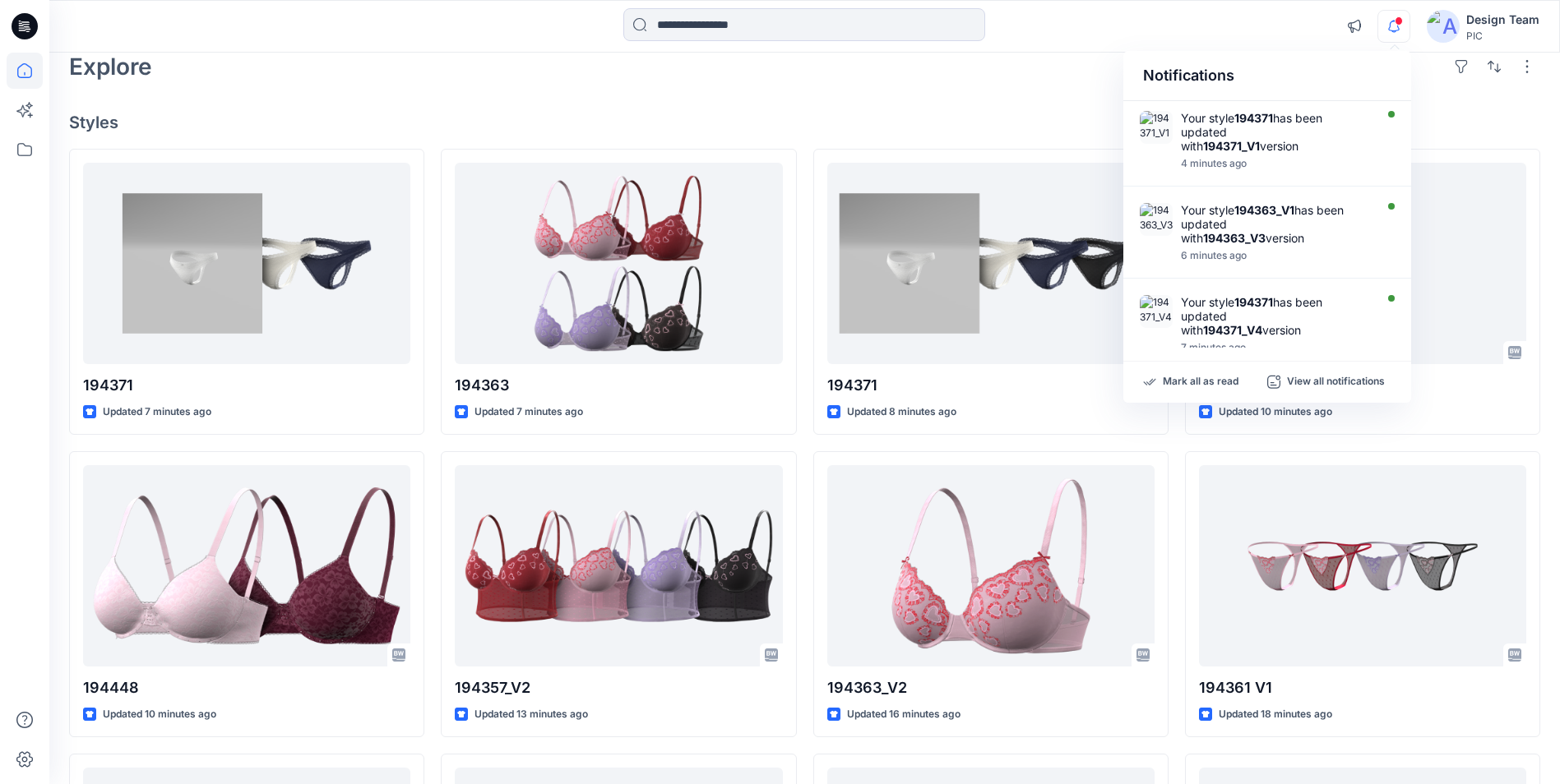
click at [1231, 20] on div "Notifications Your style 194371 has been updated with 194371_V1 version 4 minut…" at bounding box center [804, 26] width 1510 height 36
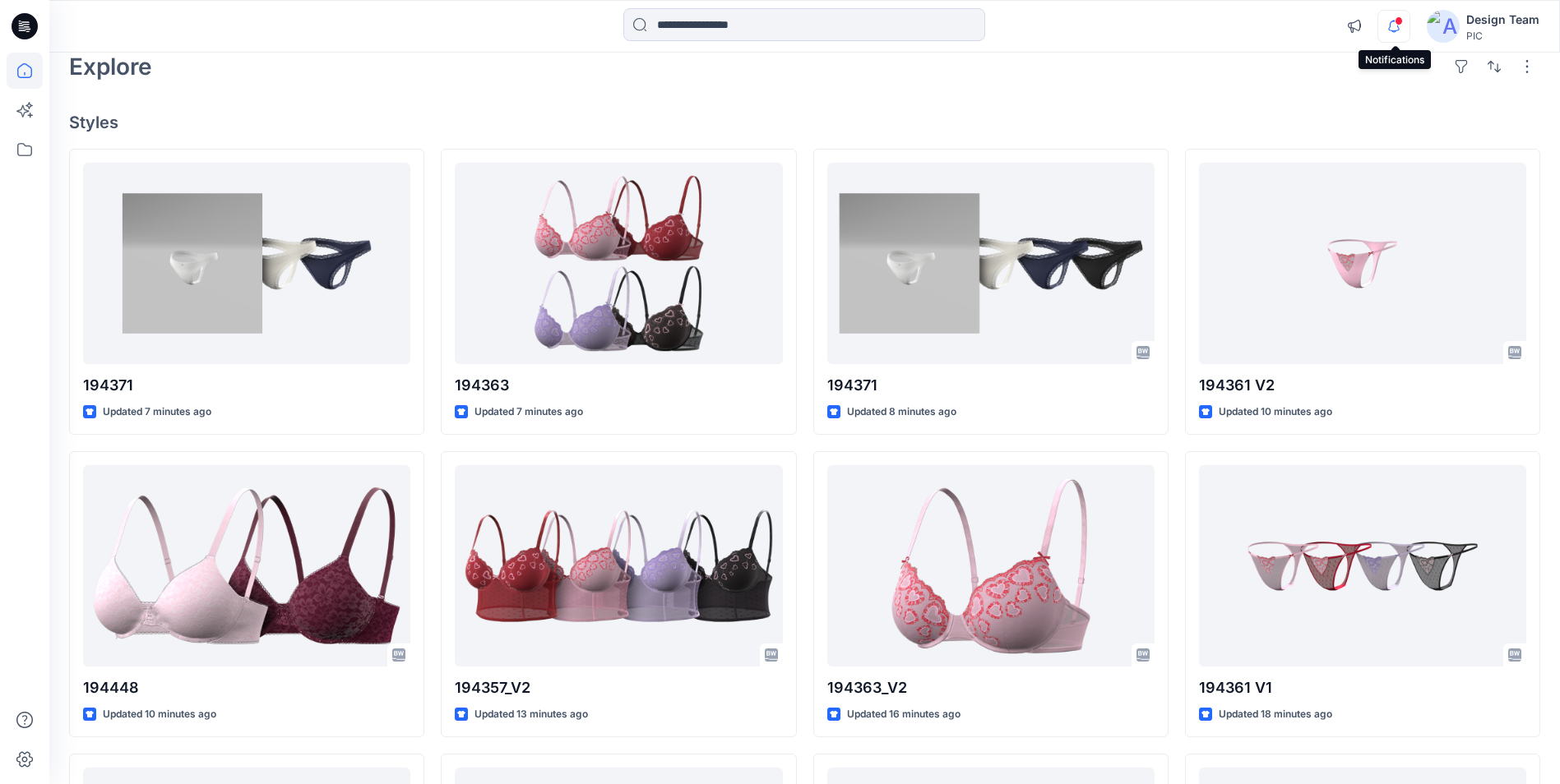
click at [1402, 30] on icon "button" at bounding box center [1394, 26] width 31 height 33
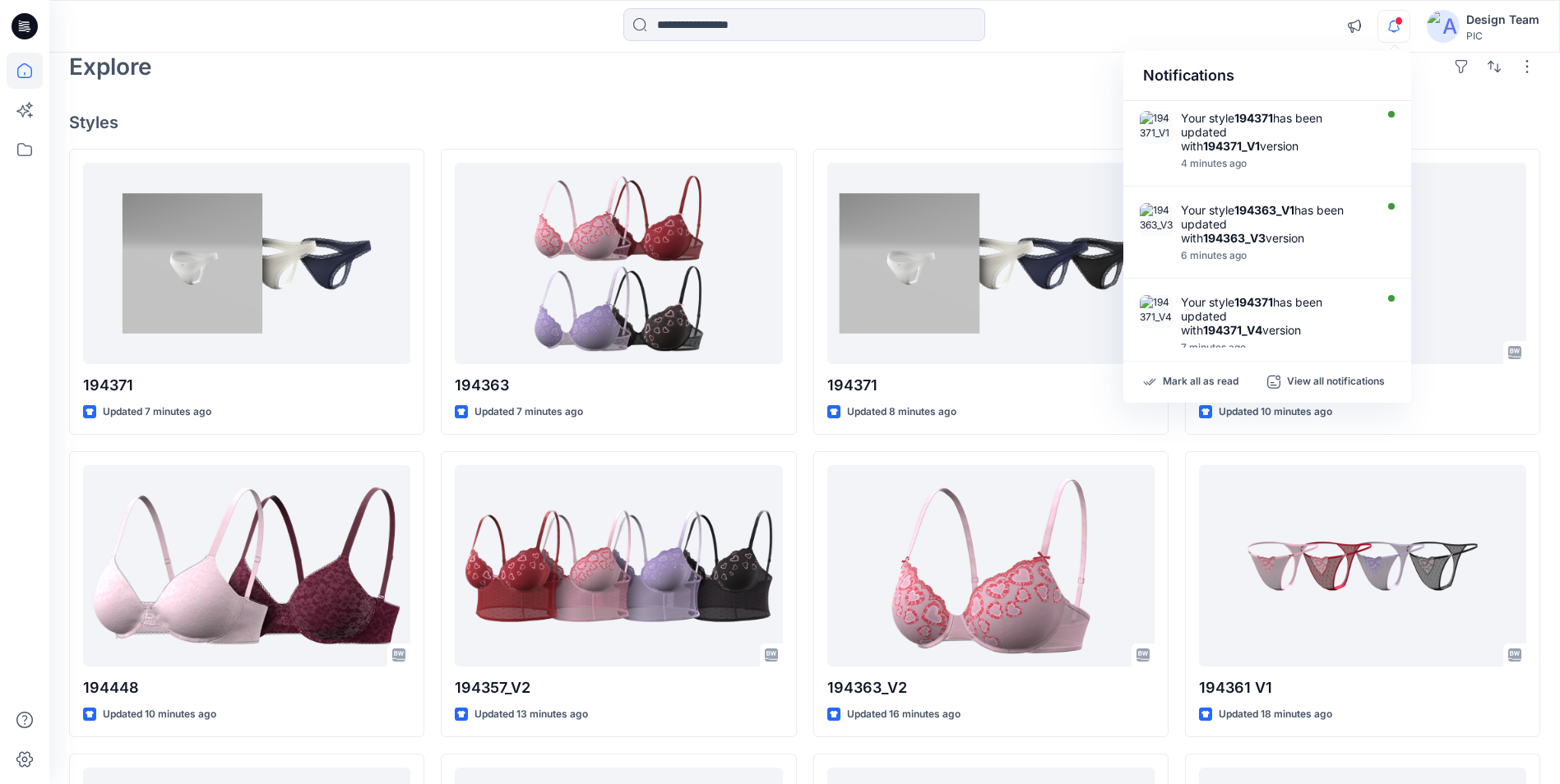
click at [1212, 29] on div "Notifications Your style 194371 has been updated with 194371_V1 version 4 minut…" at bounding box center [804, 26] width 1510 height 36
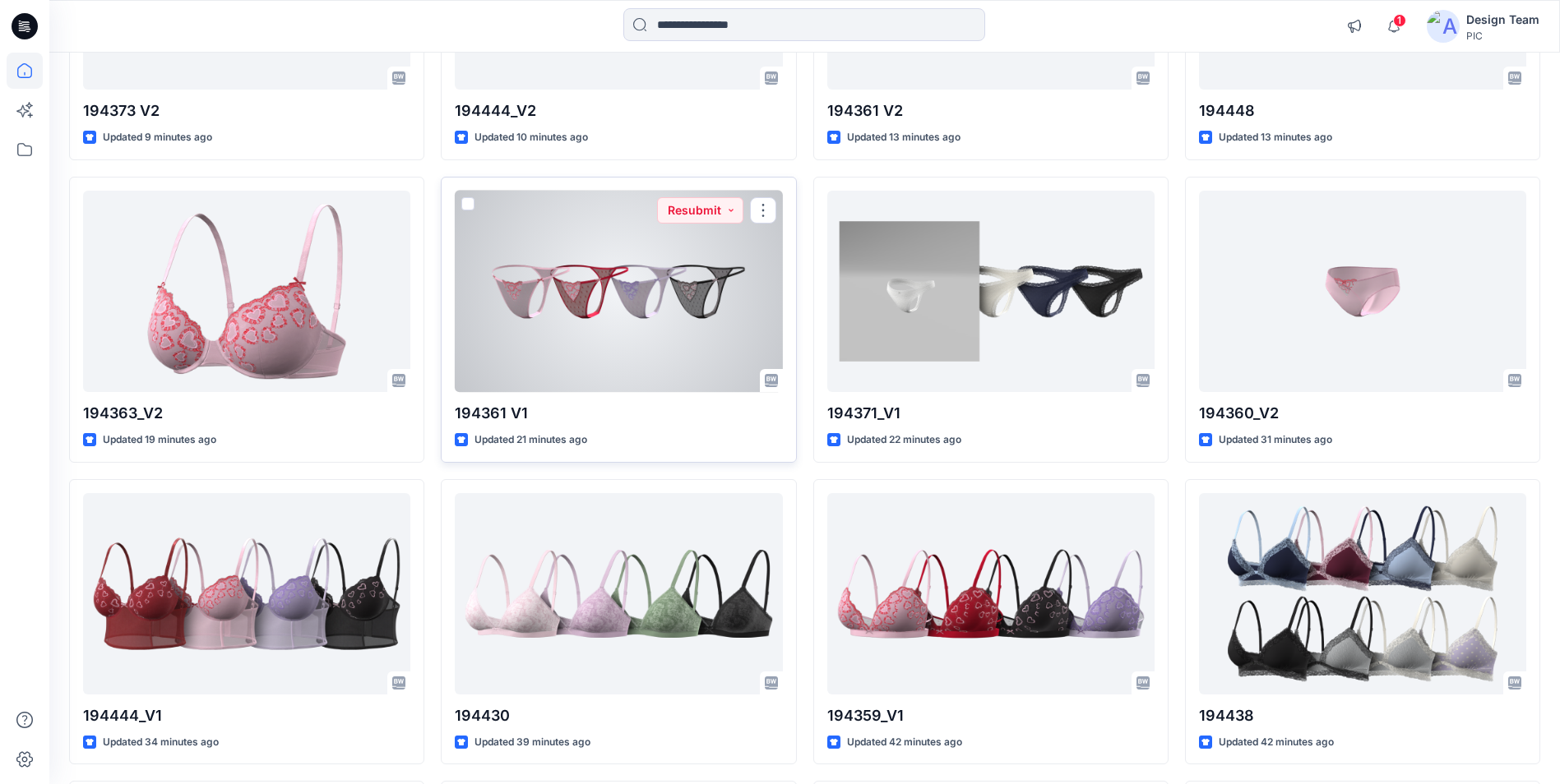
scroll to position [987, 0]
